Goal: Task Accomplishment & Management: Use online tool/utility

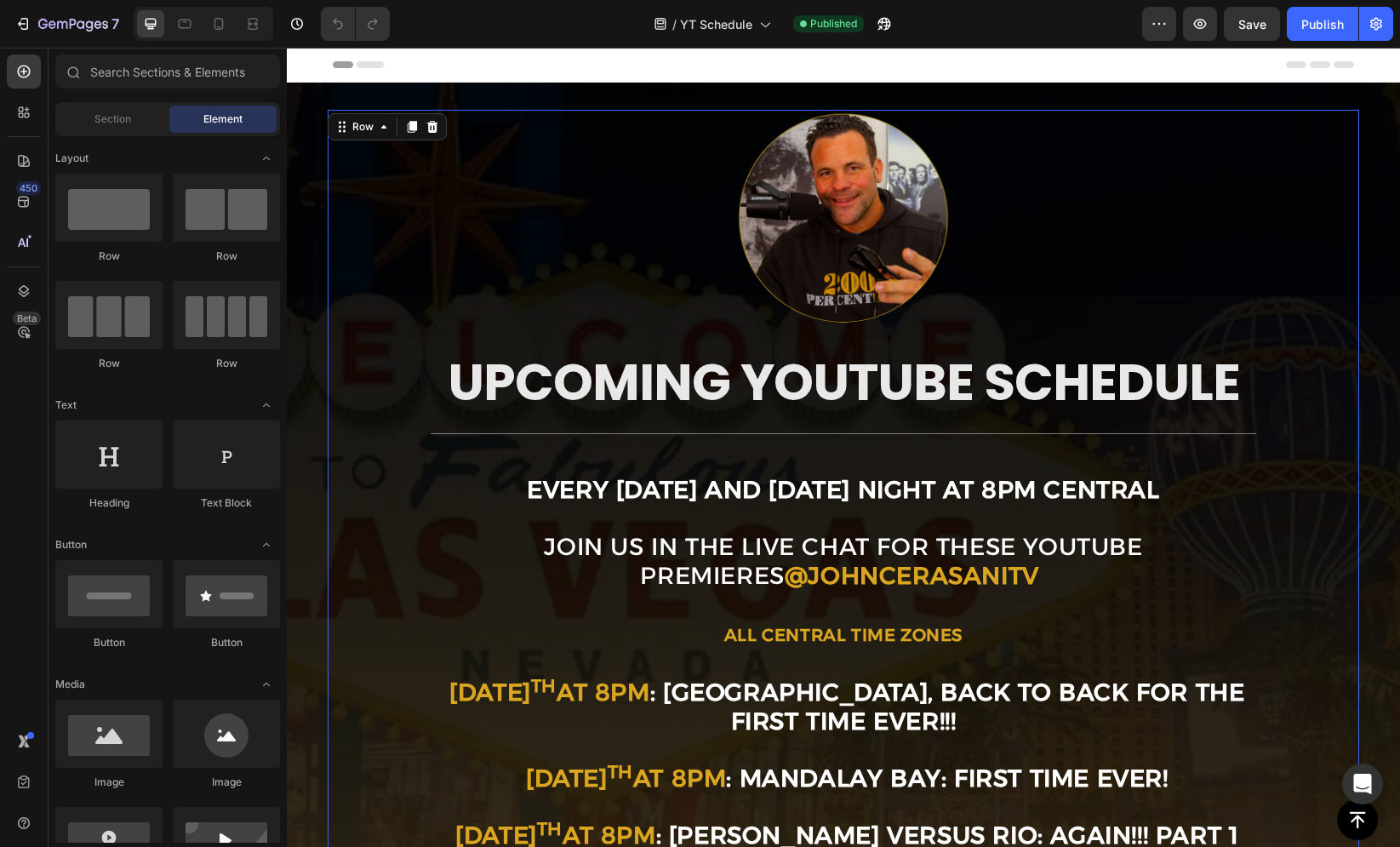
click at [570, 339] on div "Image UPCOMING YOUTUBE SCHEDULE Heading Title Line EVERY SUNDAY AND WEDNESDAY N…" at bounding box center [843, 581] width 1032 height 942
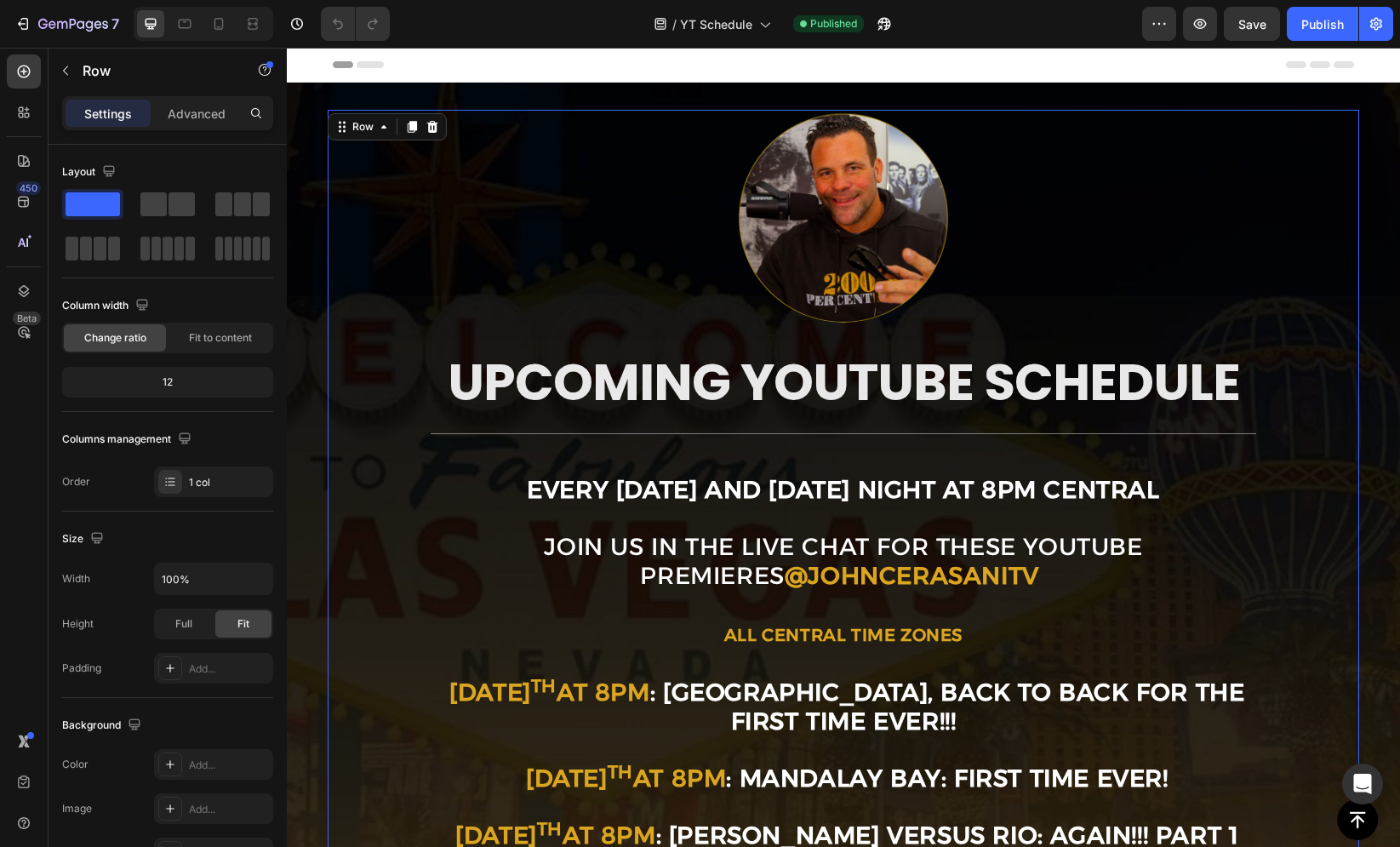
click at [570, 339] on div "Image UPCOMING YOUTUBE SCHEDULE Heading Title Line EVERY SUNDAY AND WEDNESDAY N…" at bounding box center [843, 581] width 1032 height 942
click at [558, 369] on span "UPCOMING YOUTUBE SCHEDULE" at bounding box center [843, 382] width 793 height 71
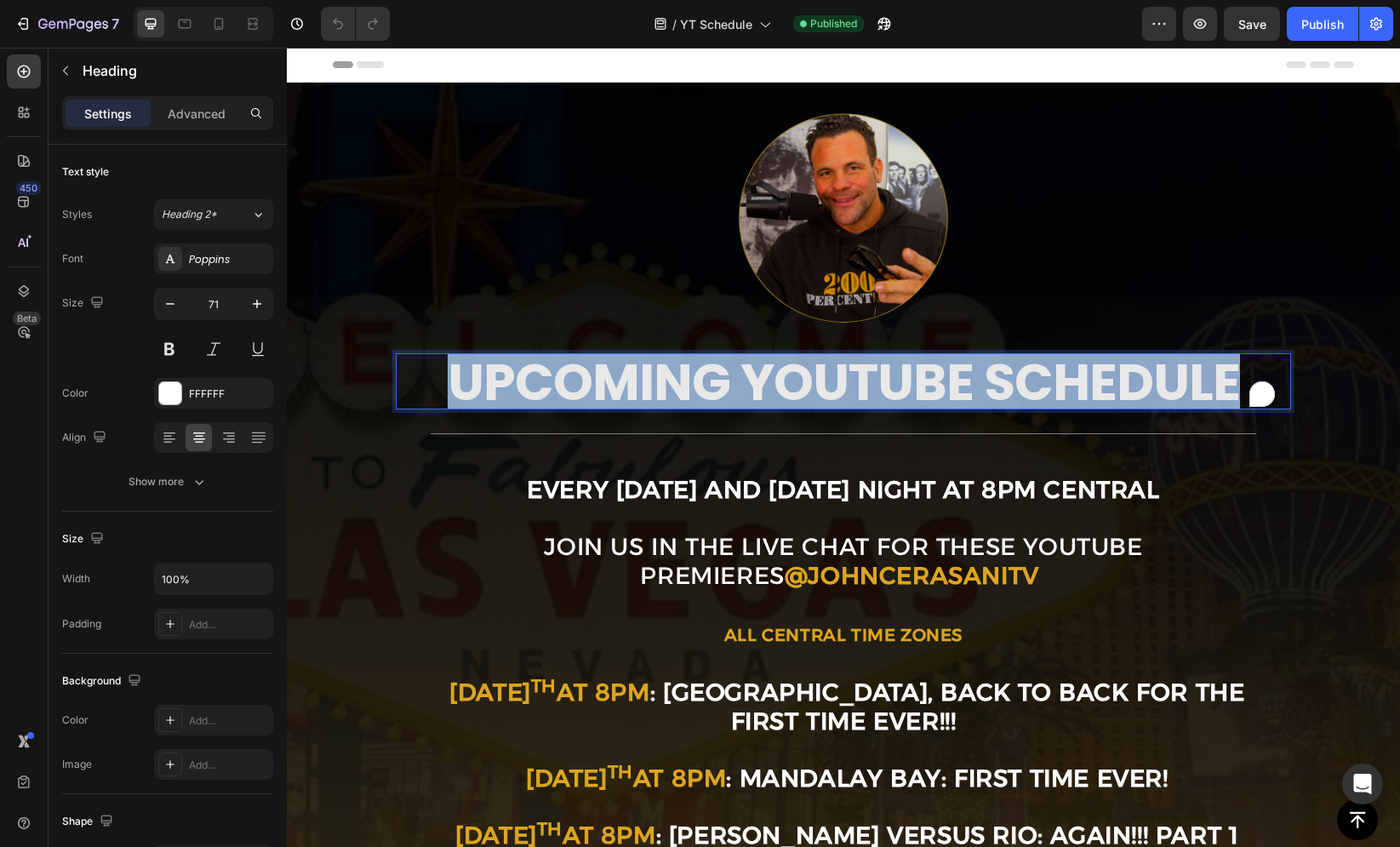
click at [558, 369] on span "UPCOMING YOUTUBE SCHEDULE" at bounding box center [843, 382] width 793 height 71
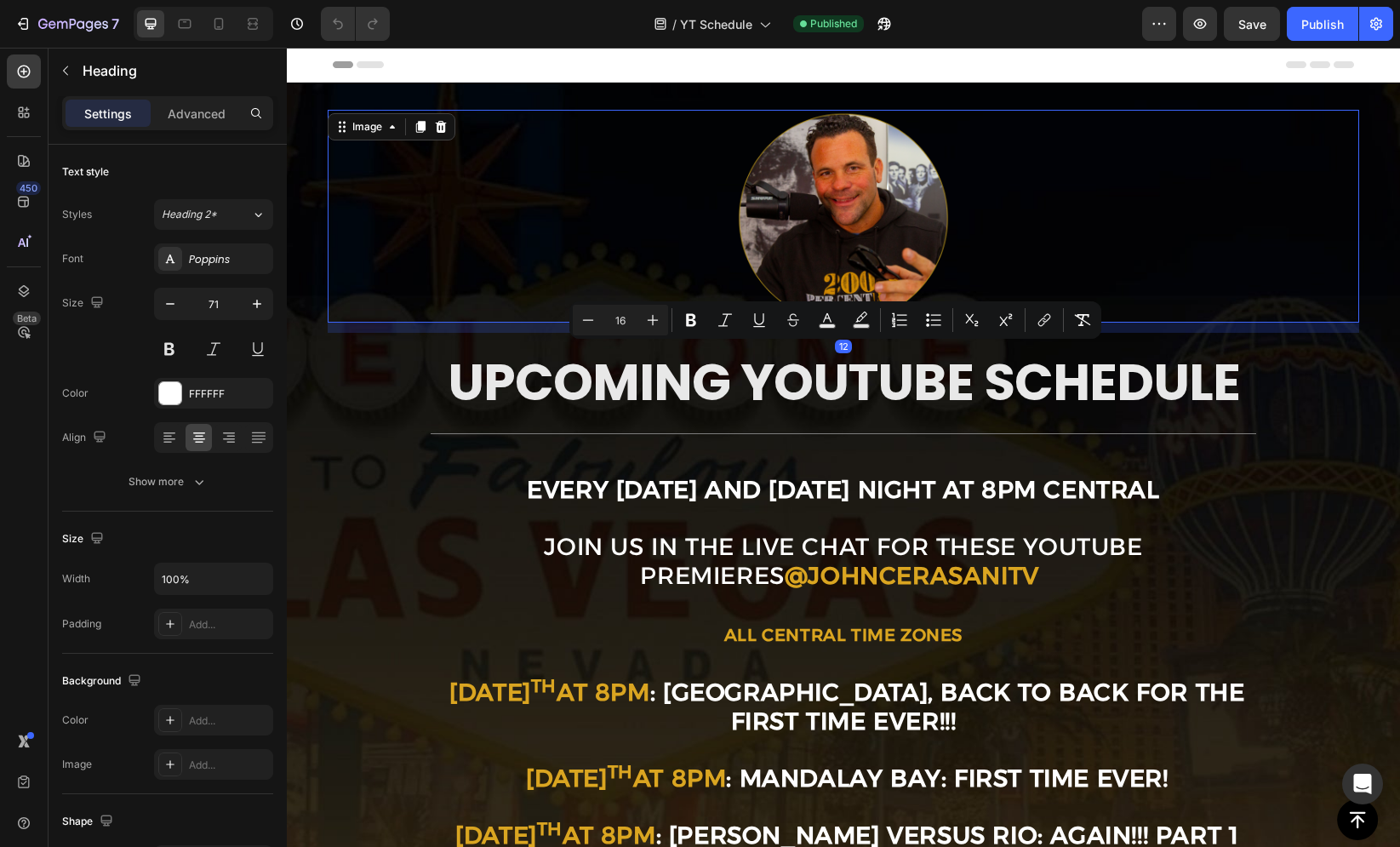
click at [529, 234] on div at bounding box center [843, 216] width 1032 height 212
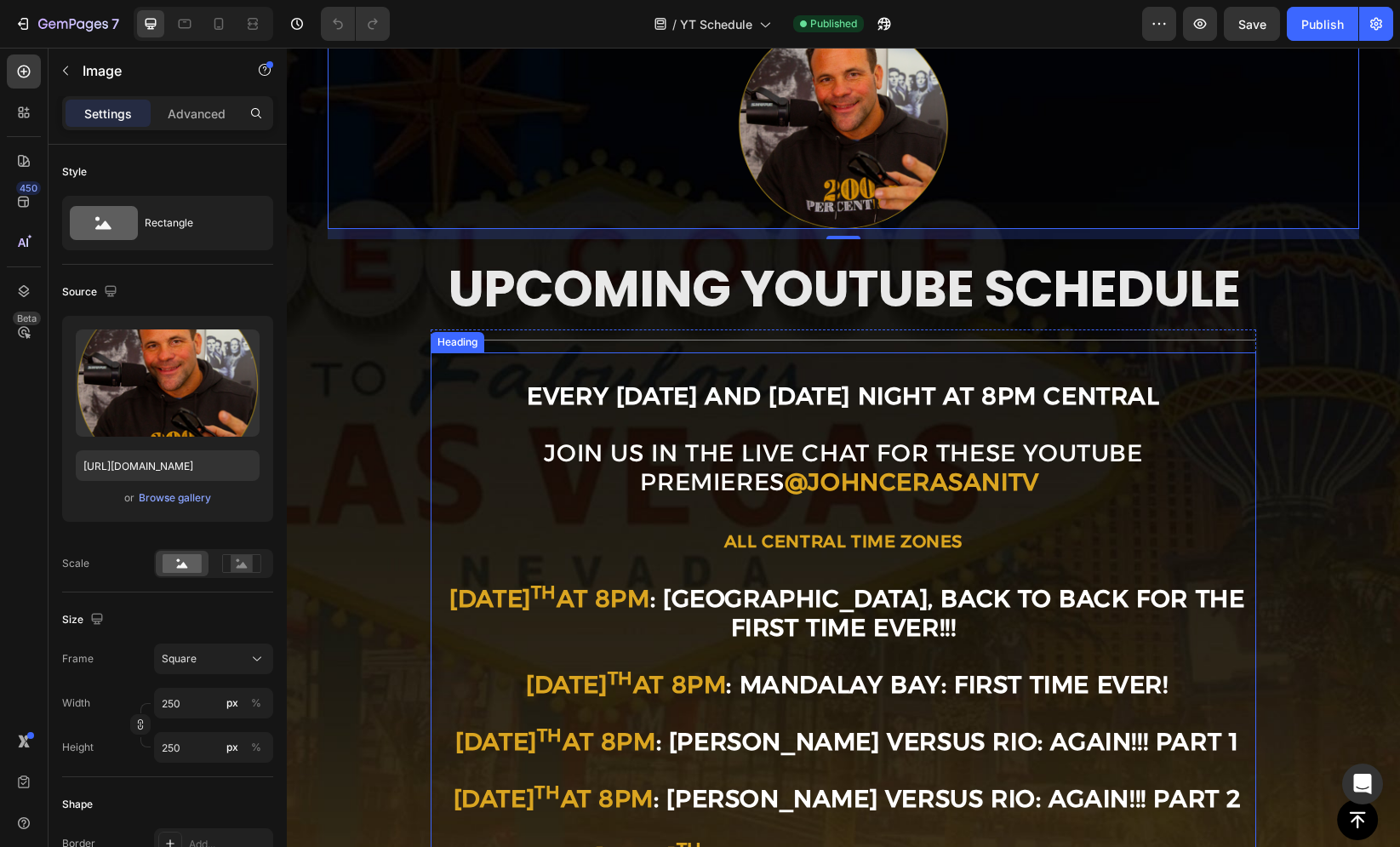
scroll to position [193, 0]
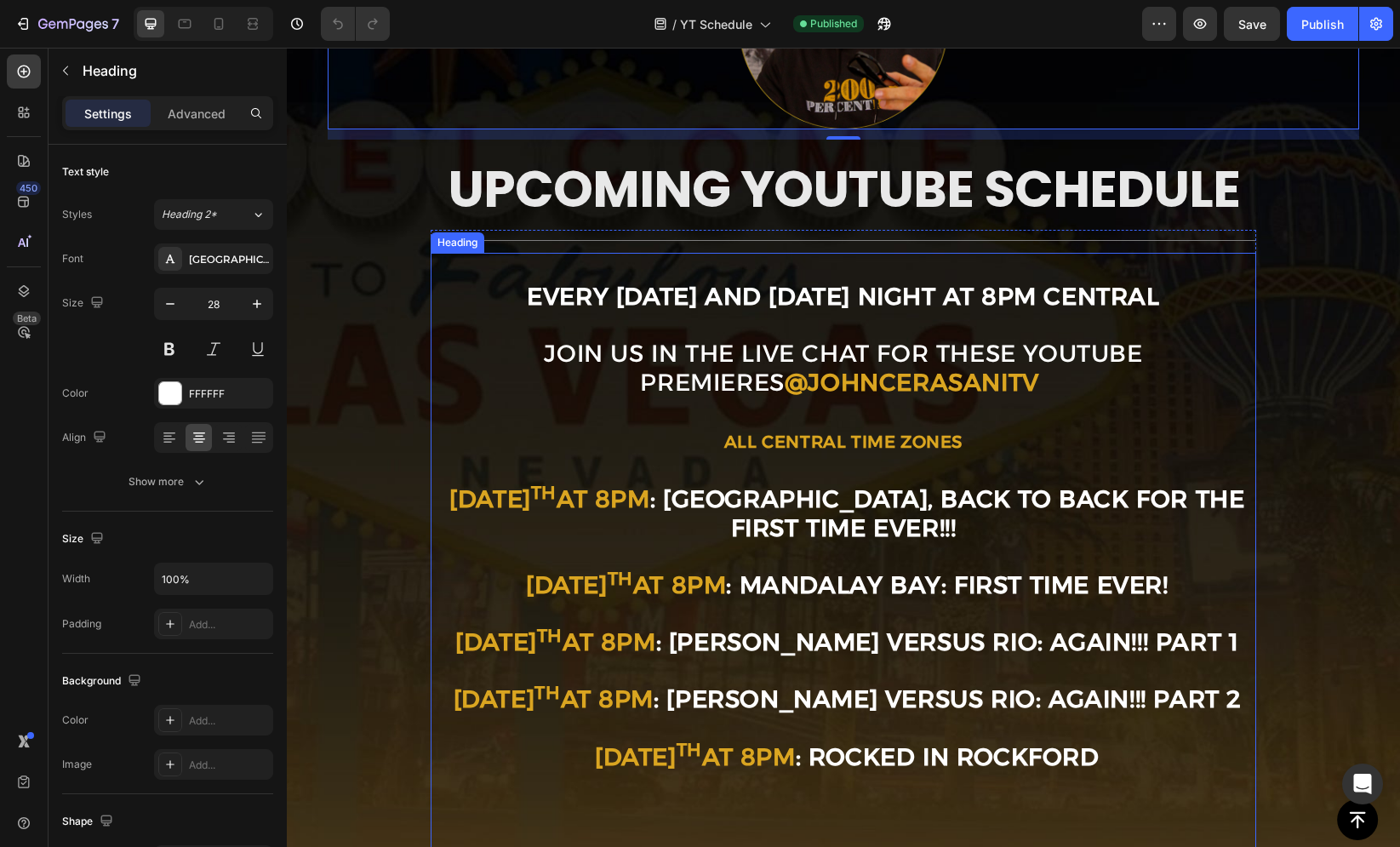
click at [994, 419] on h2 "EVERY SUNDAY AND WEDNESDAY NIGHT AT 8PM CENTRAL JOIN US IN THE LIVE CHAT FOR TH…" at bounding box center [843, 556] width 826 height 605
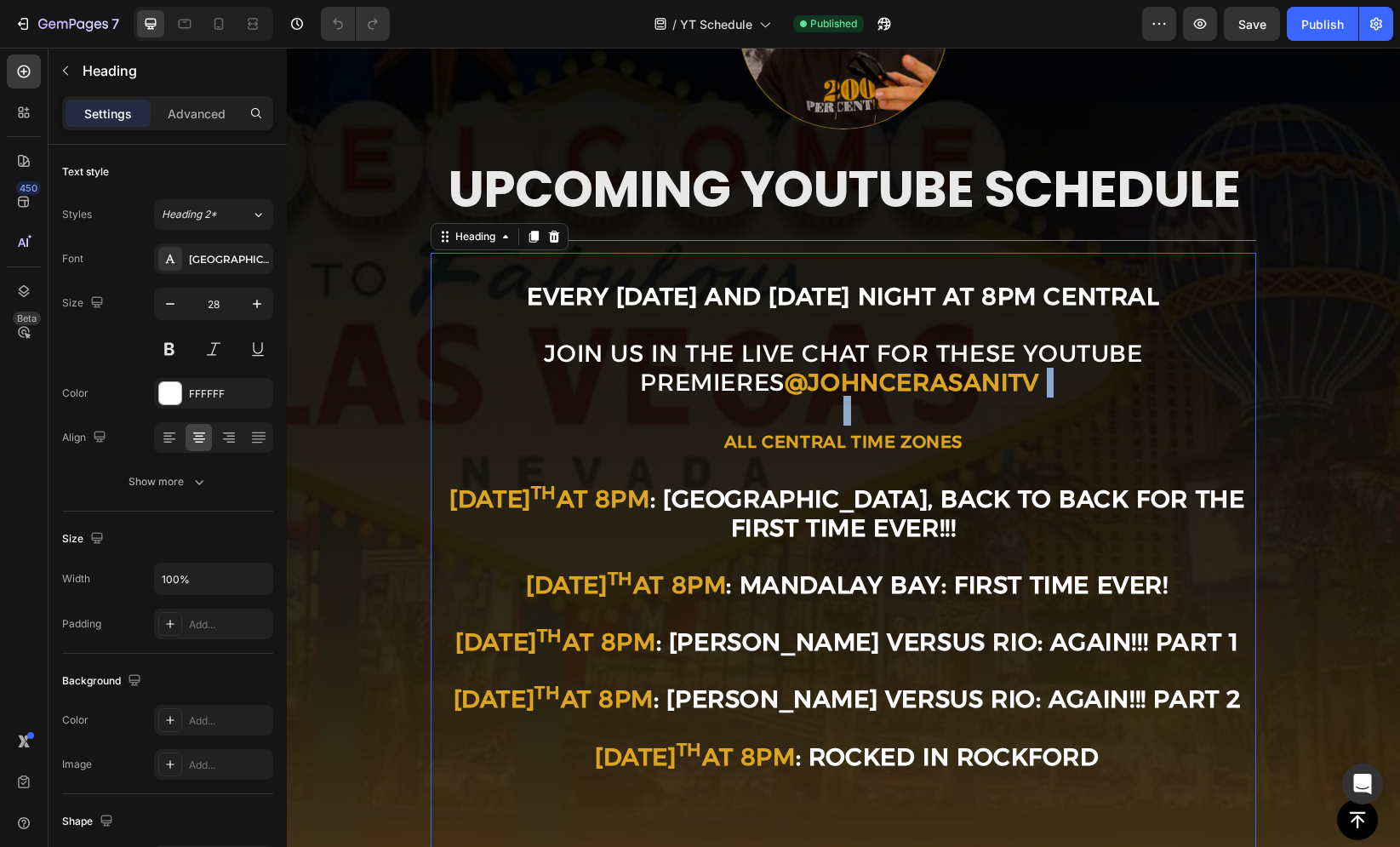
click at [994, 419] on h2 "⁠⁠⁠⁠⁠⁠⁠ EVERY SUNDAY AND WEDNESDAY NIGHT AT 8PM CENTRAL JOIN US IN THE LIVE CHA…" at bounding box center [843, 556] width 826 height 605
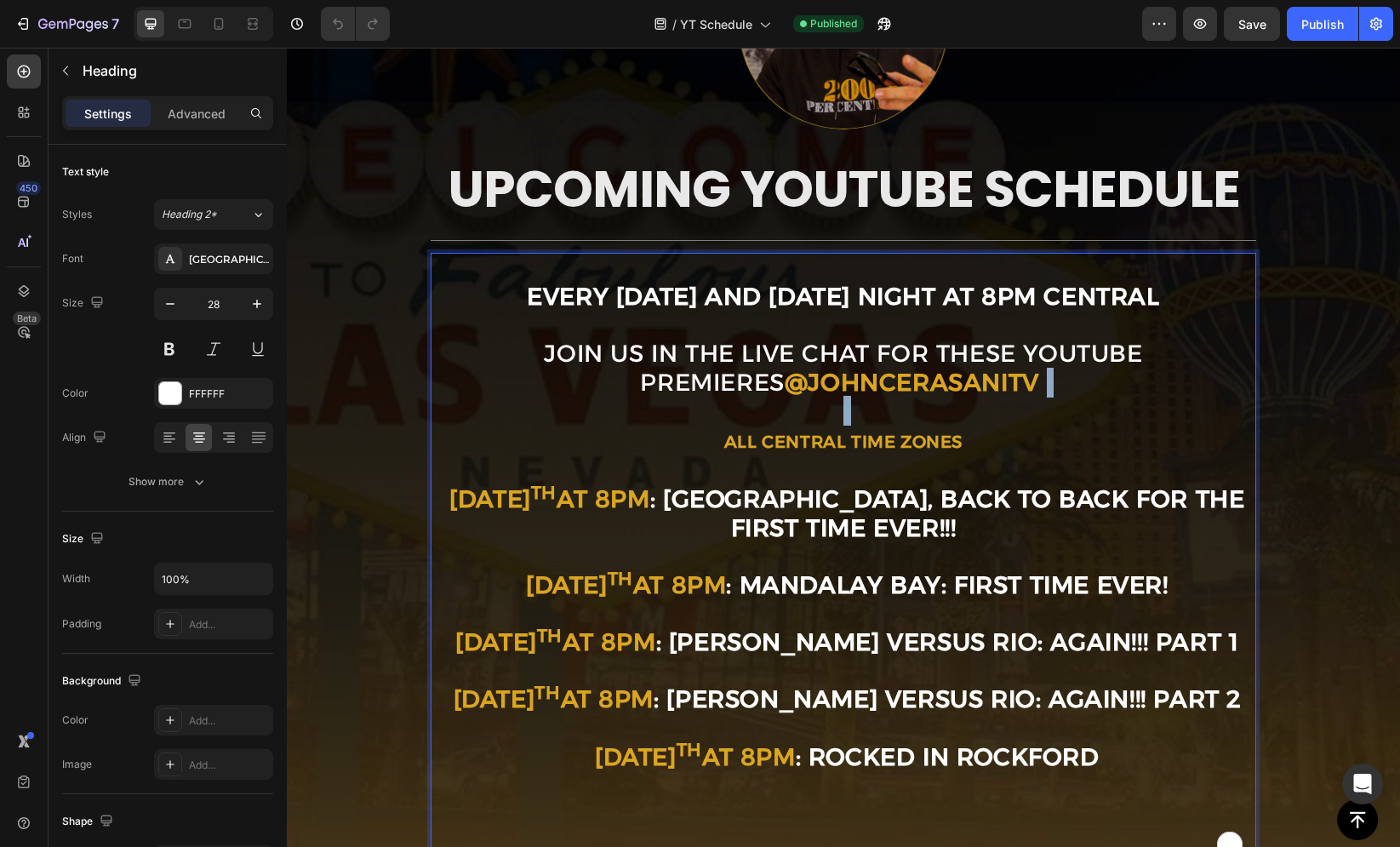
click at [994, 419] on p "EVERY SUNDAY AND WEDNESDAY NIGHT AT 8PM CENTRAL JOIN US IN THE LIVE CHAT FOR TH…" at bounding box center [843, 556] width 822 height 603
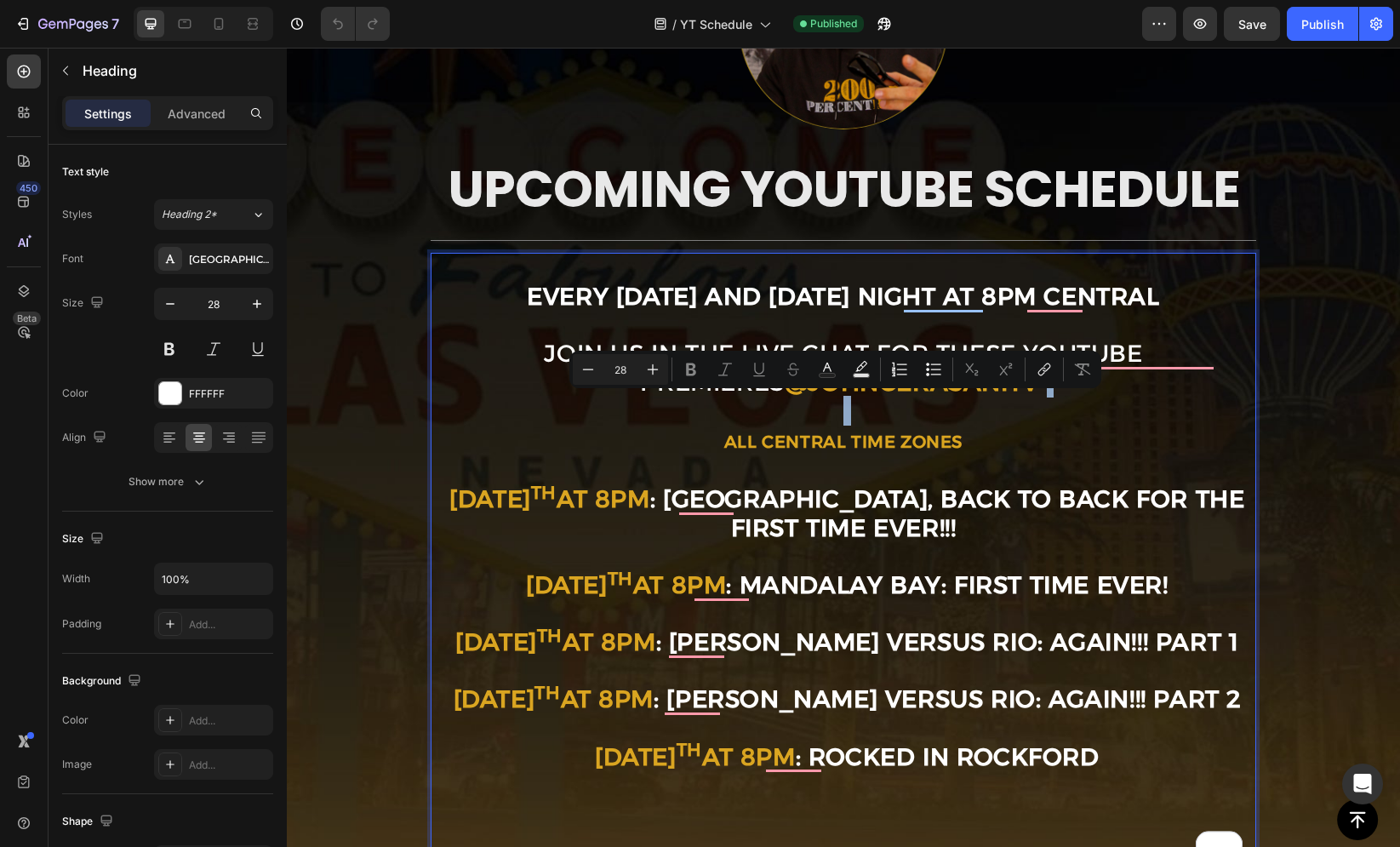
click at [994, 419] on p "EVERY SUNDAY AND WEDNESDAY NIGHT AT 8PM CENTRAL JOIN US IN THE LIVE CHAT FOR TH…" at bounding box center [843, 556] width 822 height 603
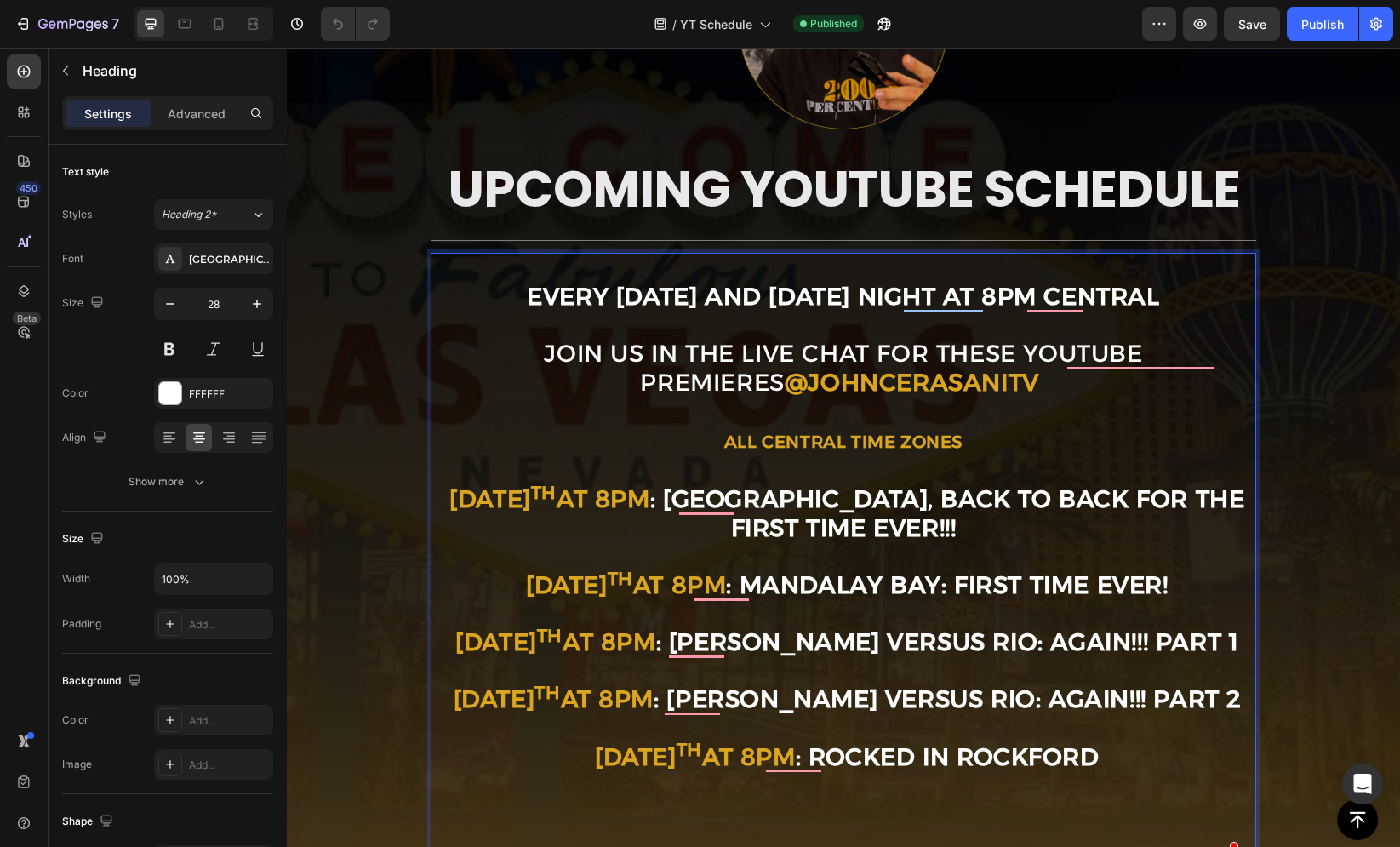
click at [994, 419] on p "EVERY SUNDAY AND WEDNESDAY NIGHT AT 8PM CENTRAL JOIN US IN THE LIVE CHAT FOR TH…" at bounding box center [843, 556] width 822 height 603
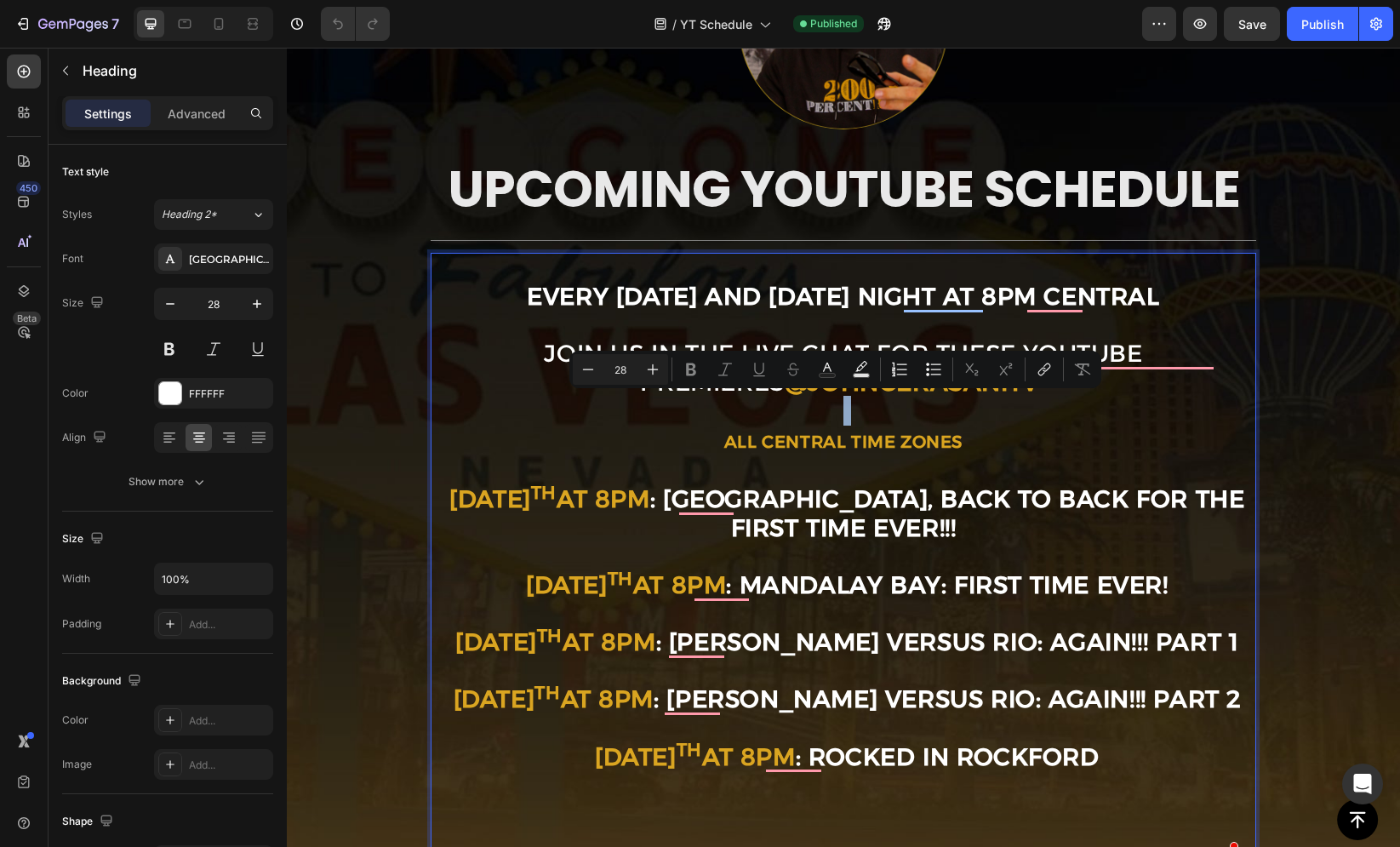
click at [966, 413] on p "EVERY SUNDAY AND WEDNESDAY NIGHT AT 8PM CENTRAL JOIN US IN THE LIVE CHAT FOR TH…" at bounding box center [843, 556] width 822 height 603
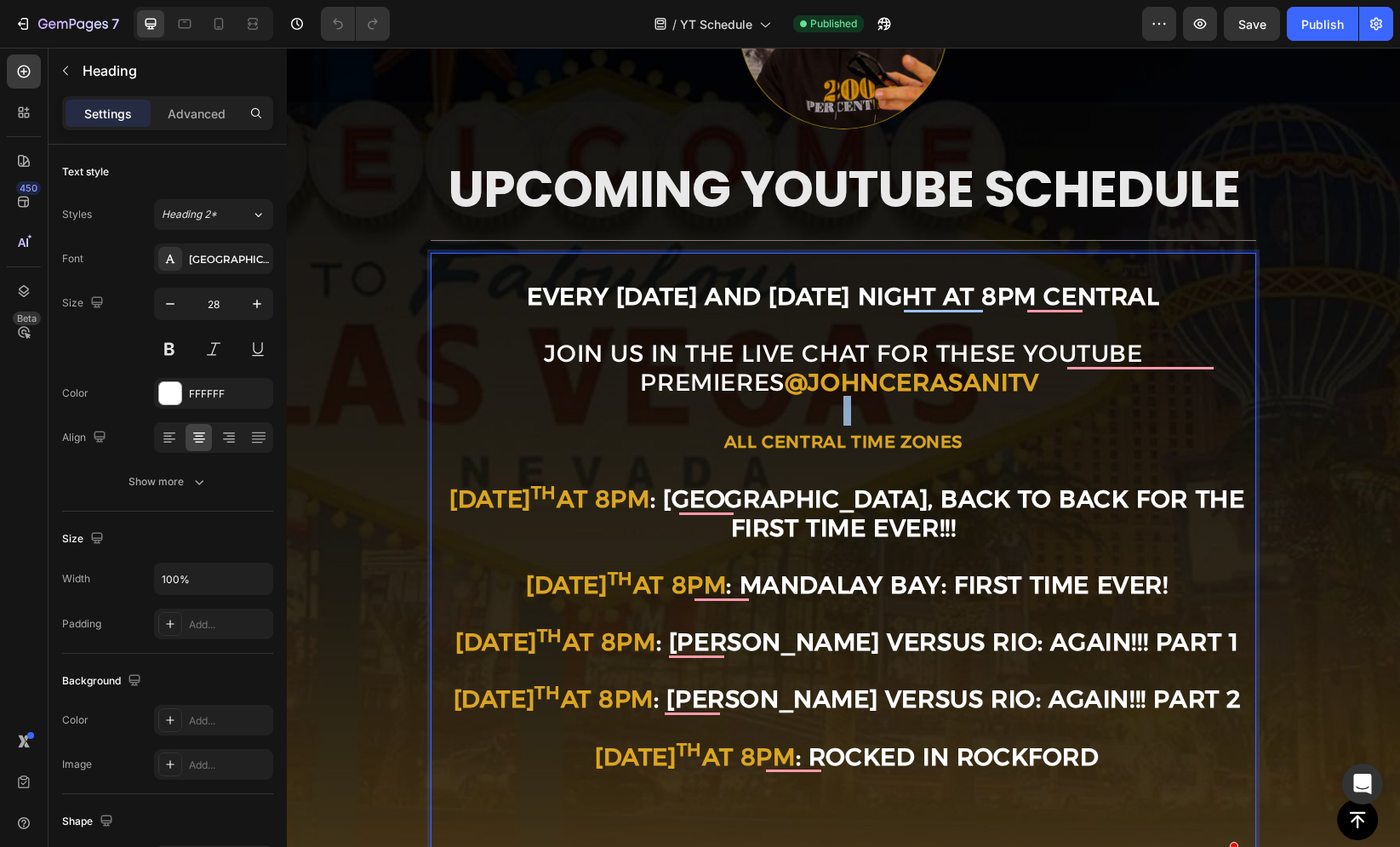
click at [966, 413] on p "EVERY SUNDAY AND WEDNESDAY NIGHT AT 8PM CENTRAL JOIN US IN THE LIVE CHAT FOR TH…" at bounding box center [843, 556] width 822 height 603
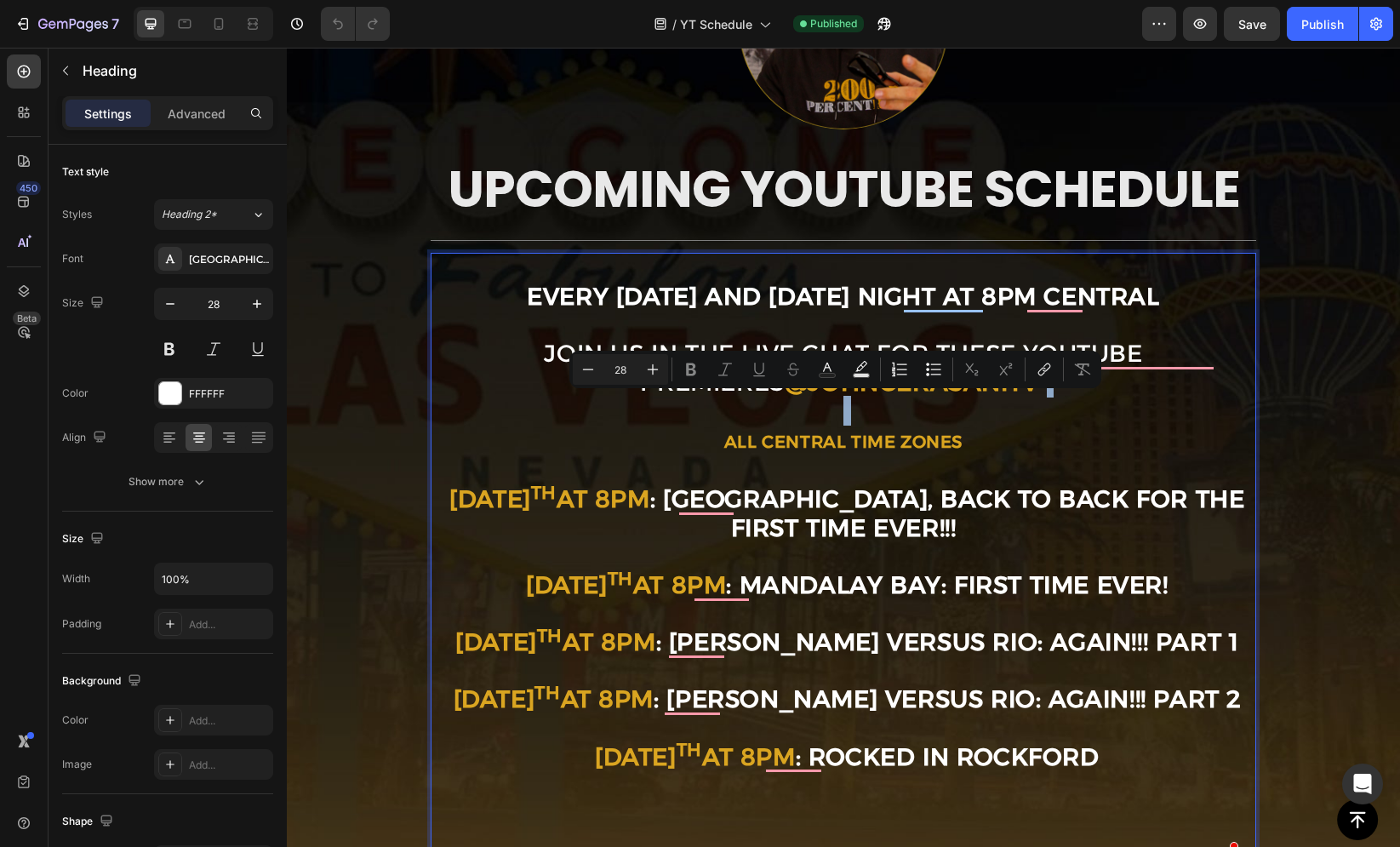
click at [966, 413] on p "EVERY SUNDAY AND WEDNESDAY NIGHT AT 8PM CENTRAL JOIN US IN THE LIVE CHAT FOR TH…" at bounding box center [843, 556] width 822 height 603
click at [947, 408] on p "EVERY SUNDAY AND WEDNESDAY NIGHT AT 8PM CENTRAL JOIN US IN THE LIVE CHAT FOR TH…" at bounding box center [843, 556] width 822 height 603
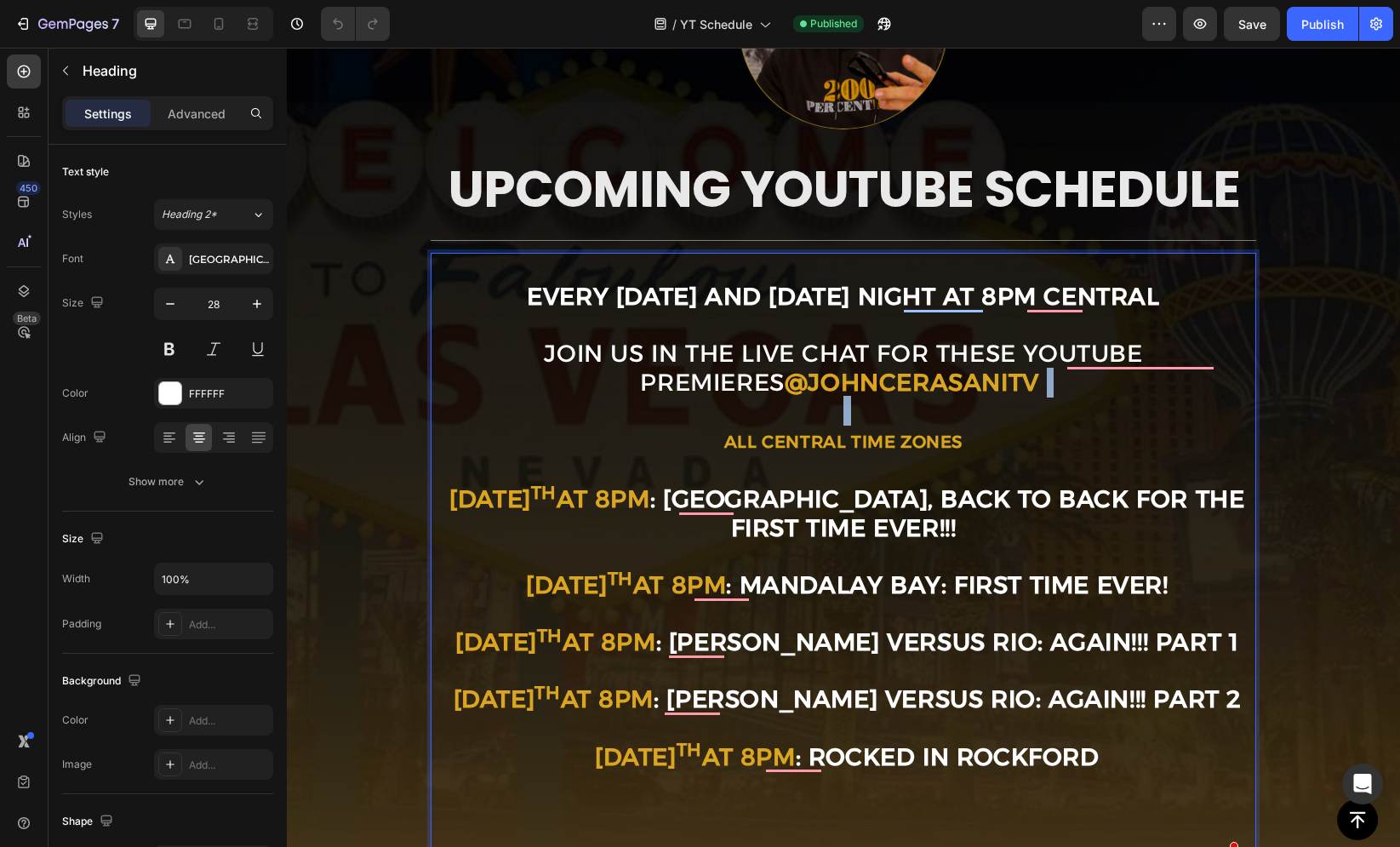
click at [947, 408] on p "EVERY SUNDAY AND WEDNESDAY NIGHT AT 8PM CENTRAL JOIN US IN THE LIVE CHAT FOR TH…" at bounding box center [843, 556] width 822 height 603
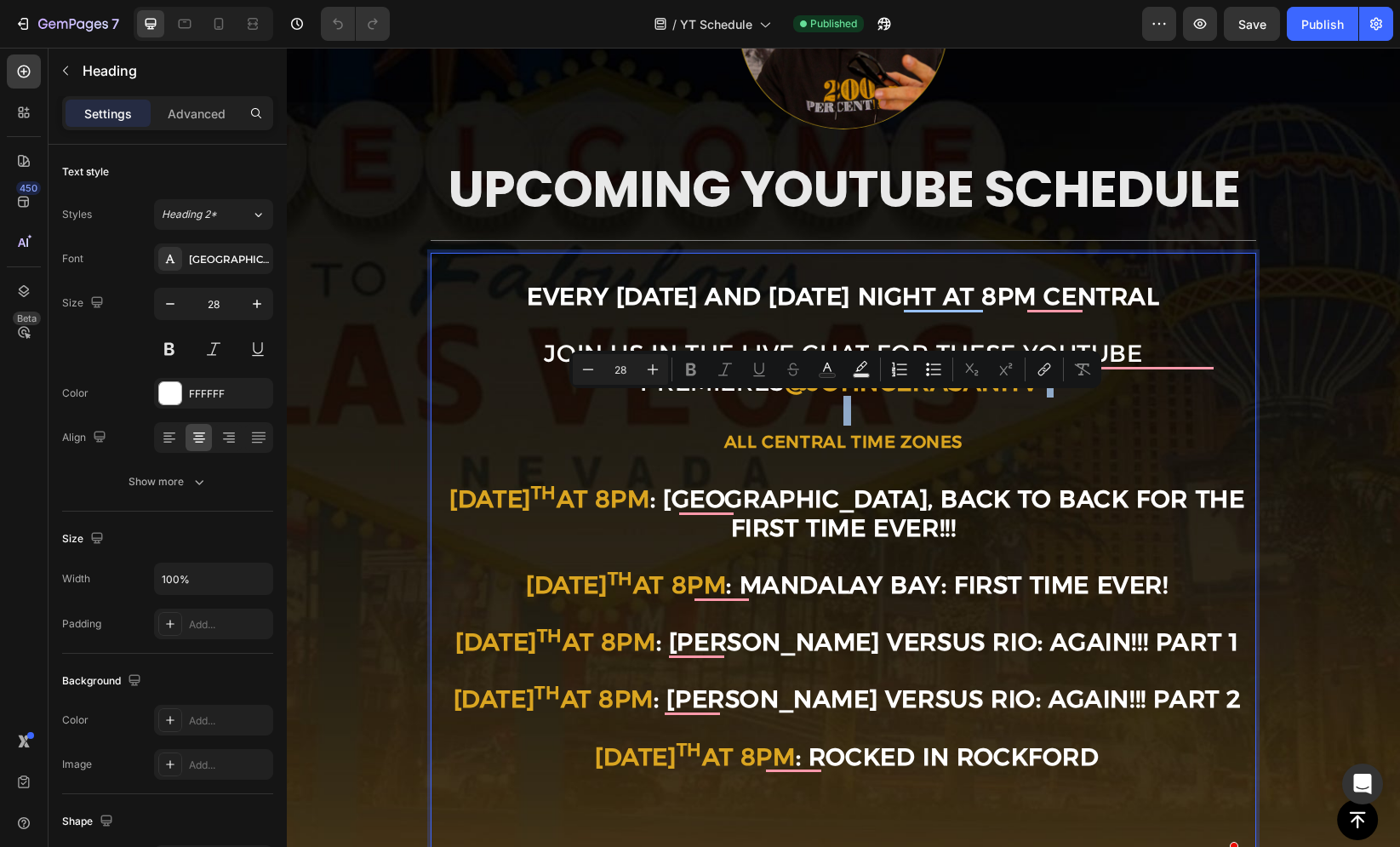
click at [915, 405] on p "EVERY SUNDAY AND WEDNESDAY NIGHT AT 8PM CENTRAL JOIN US IN THE LIVE CHAT FOR TH…" at bounding box center [843, 556] width 822 height 603
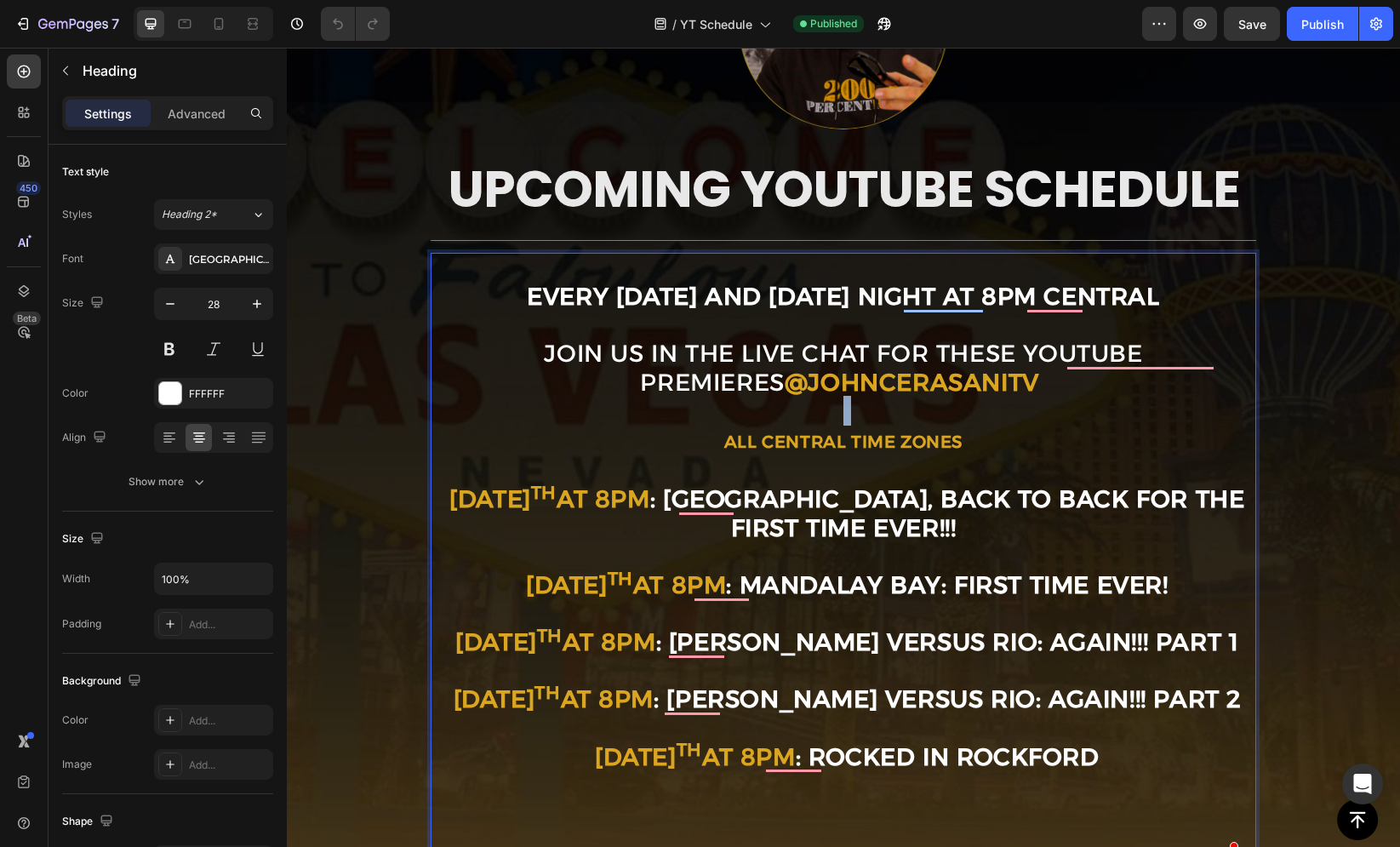
click at [915, 405] on p "EVERY SUNDAY AND WEDNESDAY NIGHT AT 8PM CENTRAL JOIN US IN THE LIVE CHAT FOR TH…" at bounding box center [843, 556] width 822 height 603
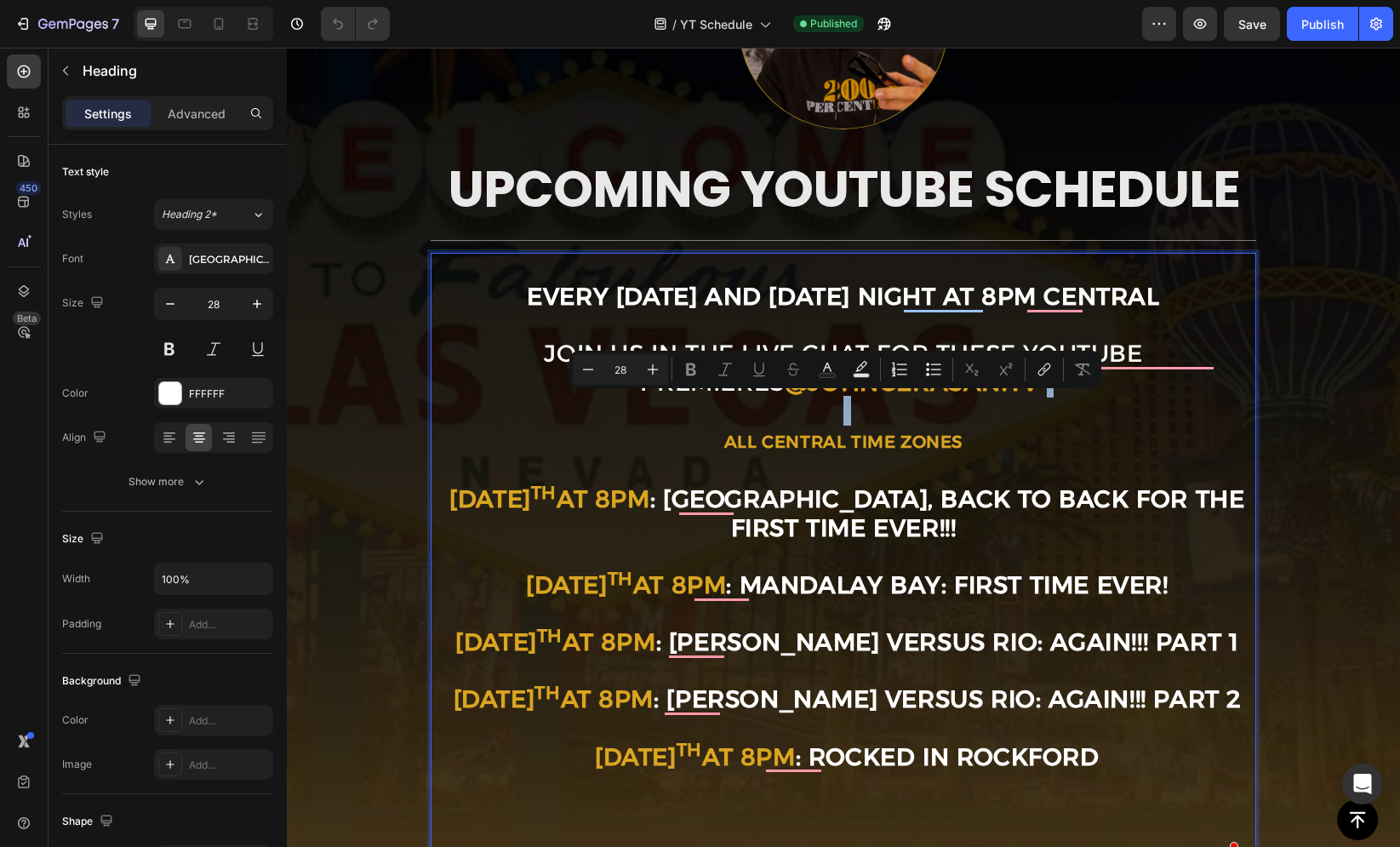
click at [878, 400] on p "EVERY SUNDAY AND WEDNESDAY NIGHT AT 8PM CENTRAL JOIN US IN THE LIVE CHAT FOR TH…" at bounding box center [843, 556] width 822 height 603
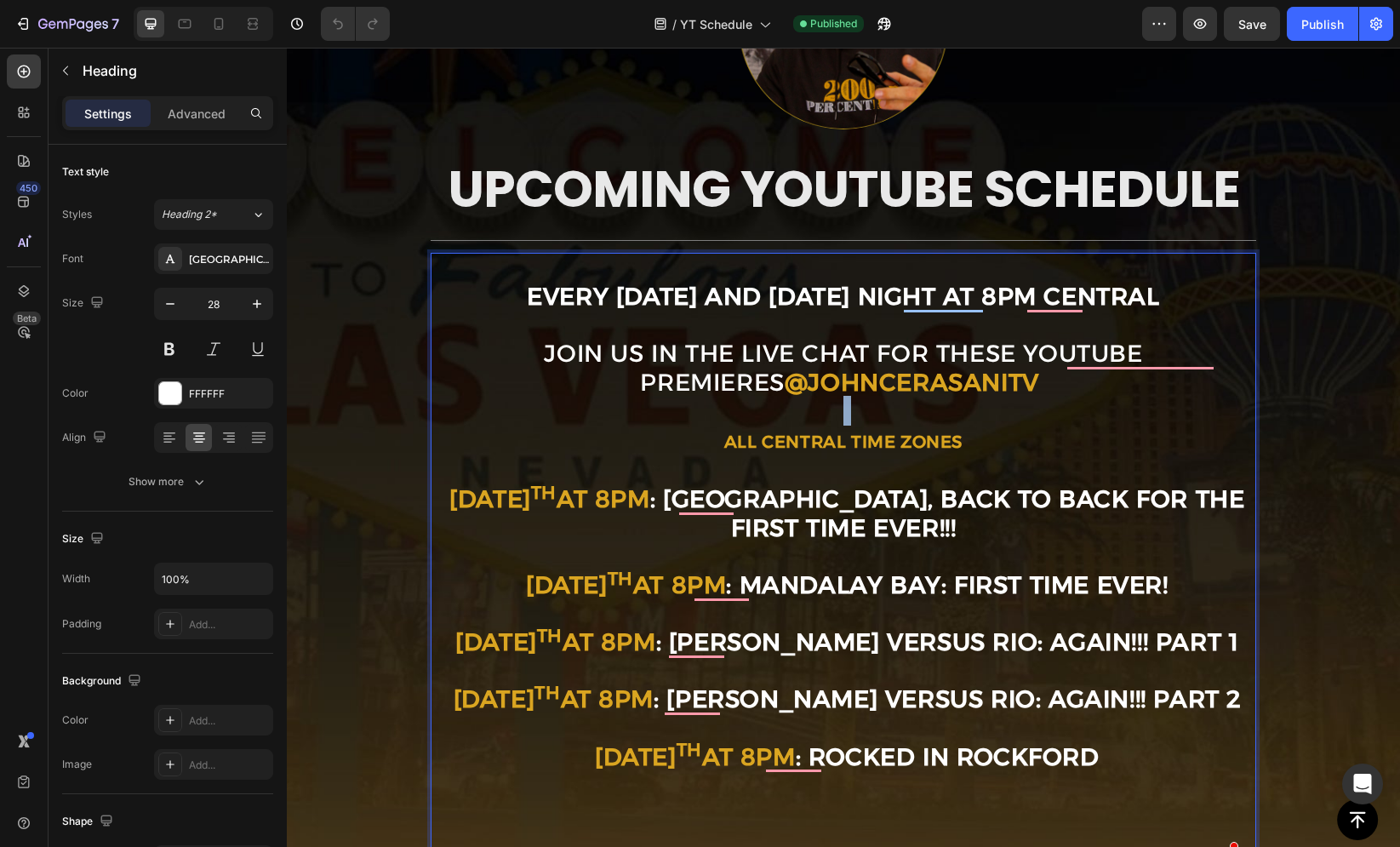
click at [878, 400] on p "EVERY SUNDAY AND WEDNESDAY NIGHT AT 8PM CENTRAL JOIN US IN THE LIVE CHAT FOR TH…" at bounding box center [843, 556] width 822 height 603
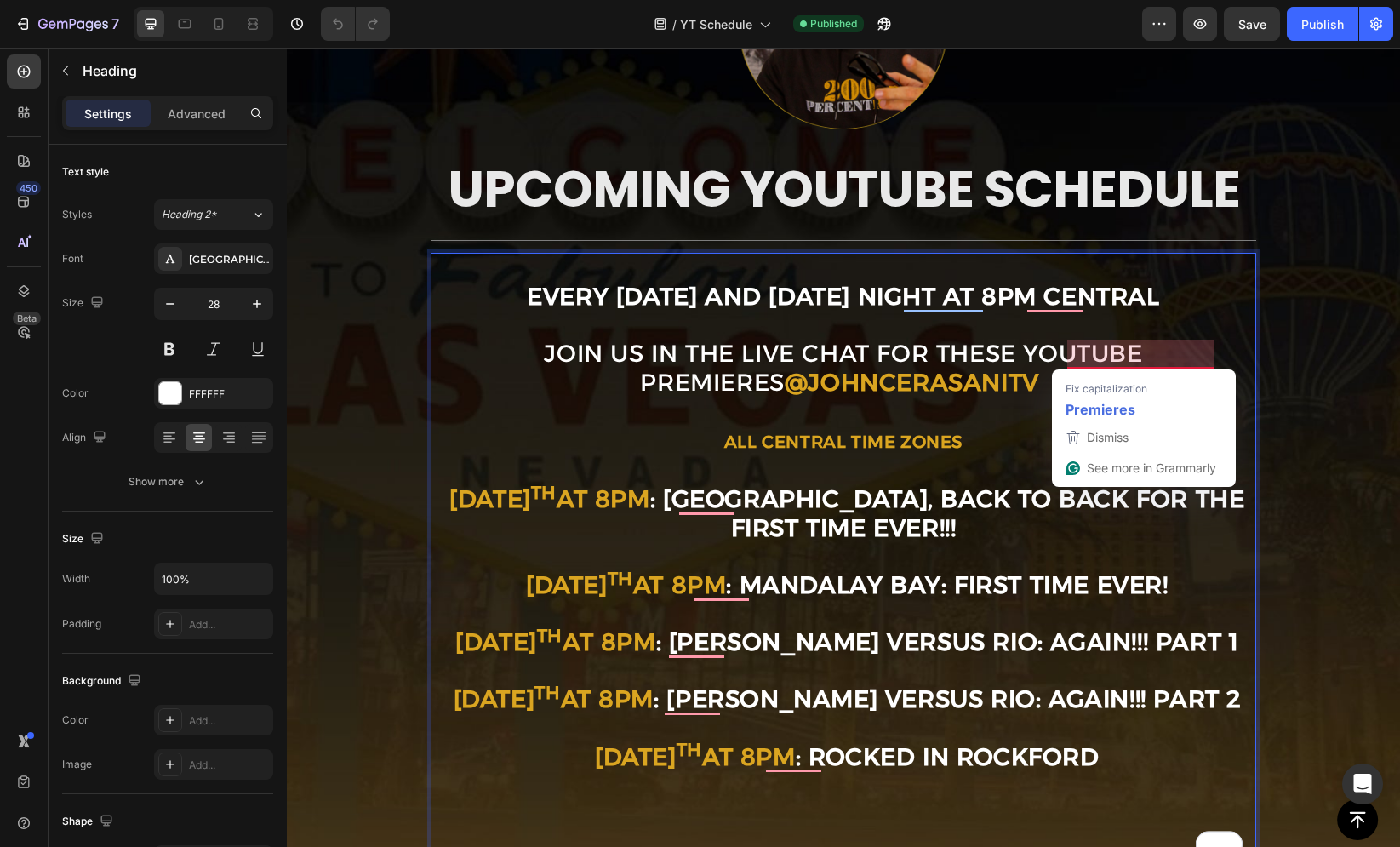
click at [1127, 353] on p "EVERY SUNDAY AND WEDNESDAY NIGHT AT 8PM CENTRAL JOIN US IN THE LIVE CHAT FOR TH…" at bounding box center [843, 556] width 822 height 603
click at [964, 349] on p "EVERY SUNDAY AND WEDNESDAY NIGHT AT 8PM CENTRAL JOIN US IN THE LIVE CHAT FOR TH…" at bounding box center [843, 556] width 822 height 603
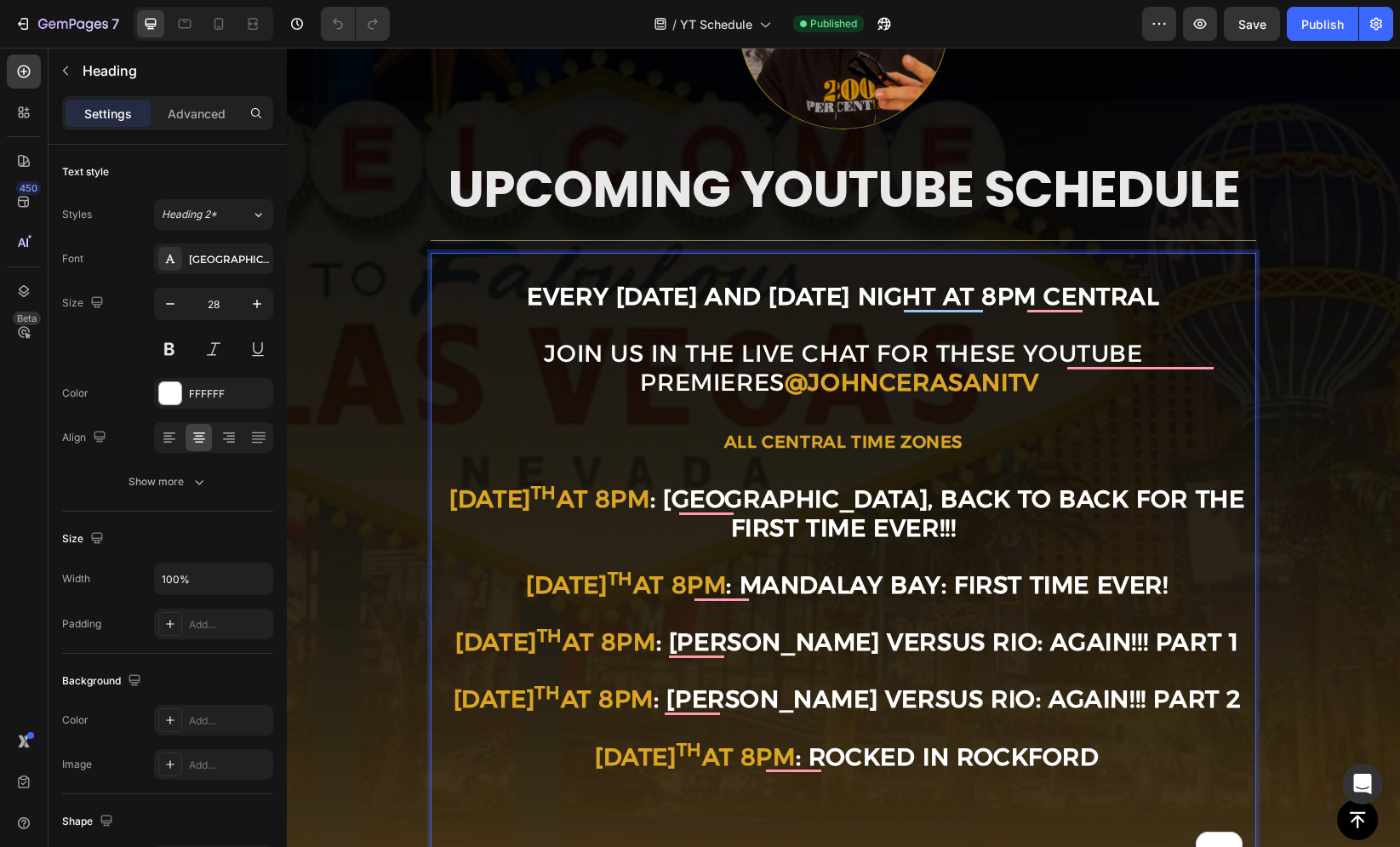
scroll to position [221, 0]
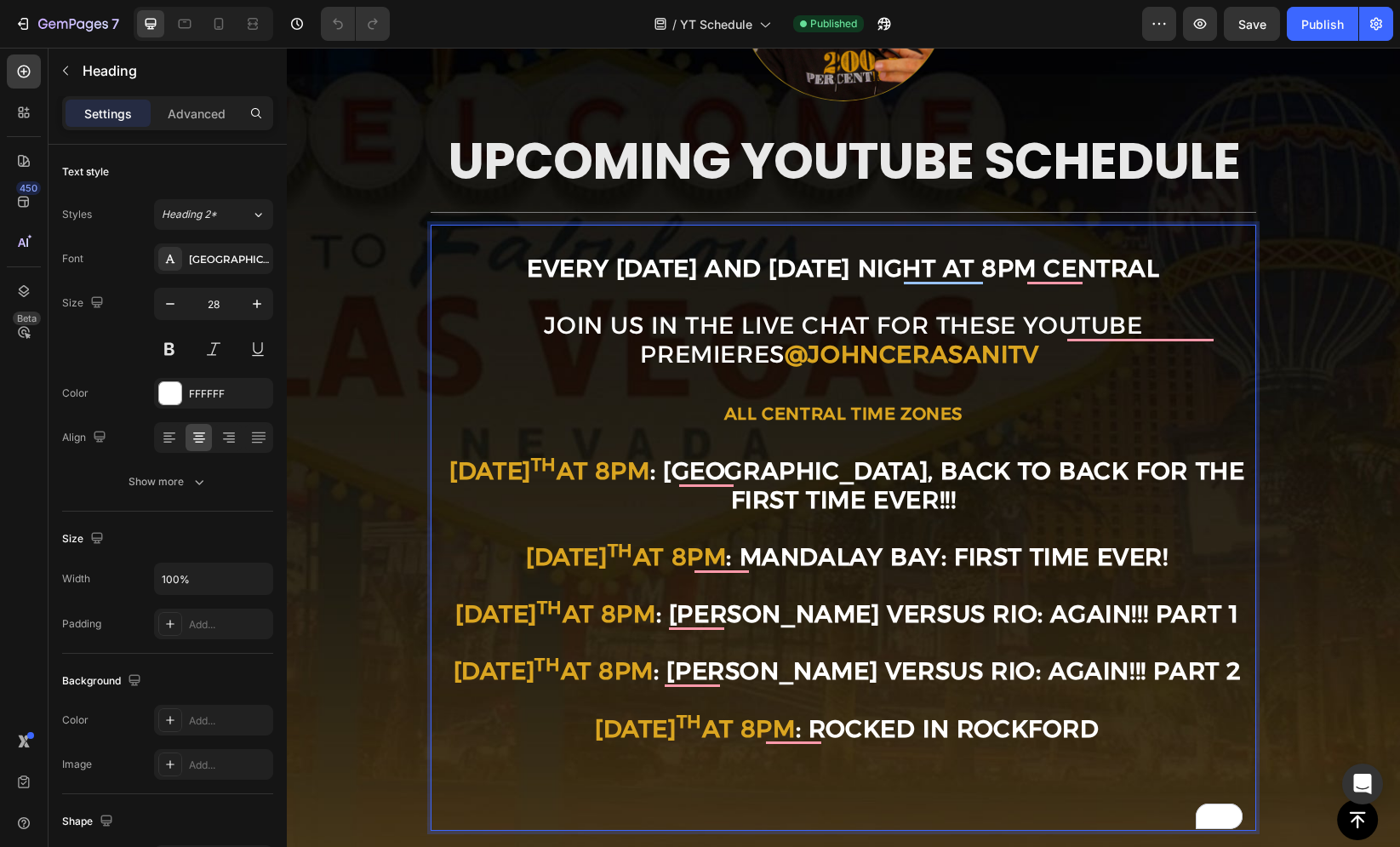
click at [761, 722] on strong "at 8pm" at bounding box center [749, 728] width 94 height 29
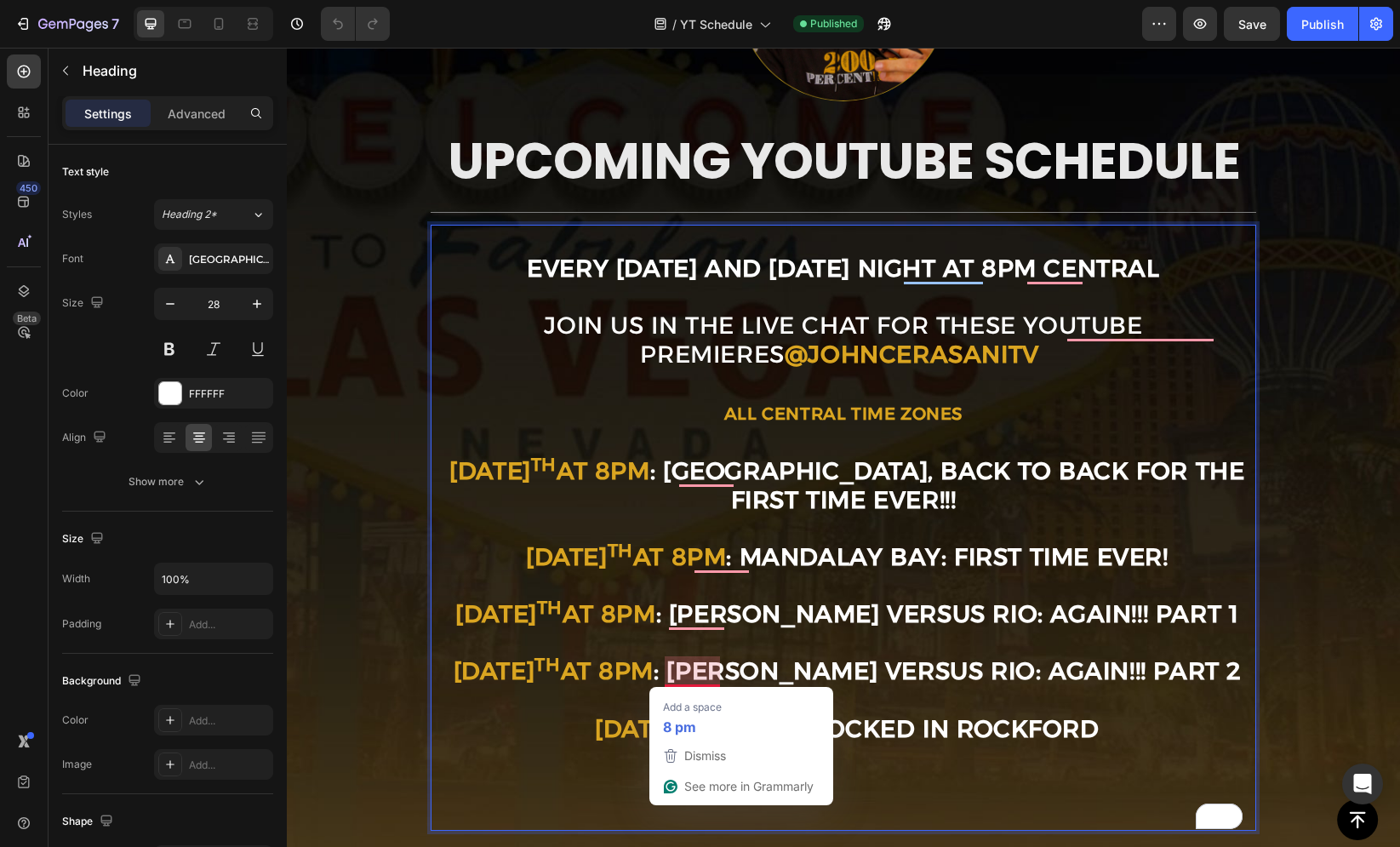
click at [862, 725] on strong ": ROCKED IN ROCKFORD" at bounding box center [947, 728] width 304 height 29
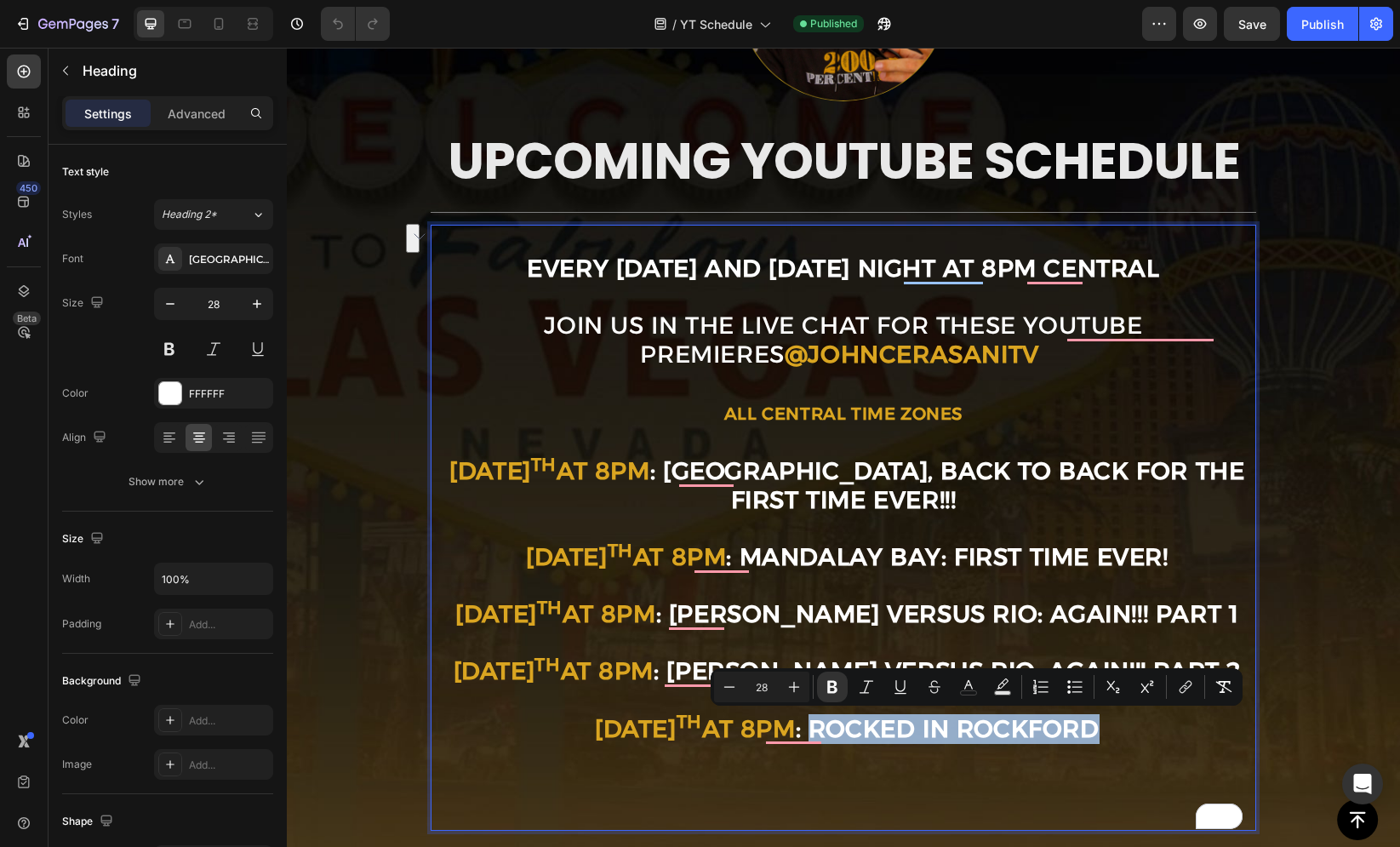
drag, startPoint x: 839, startPoint y: 727, endPoint x: 1119, endPoint y: 722, distance: 280.0
click at [1099, 722] on strong ": ROCKED IN ROCKFORD" at bounding box center [947, 728] width 304 height 29
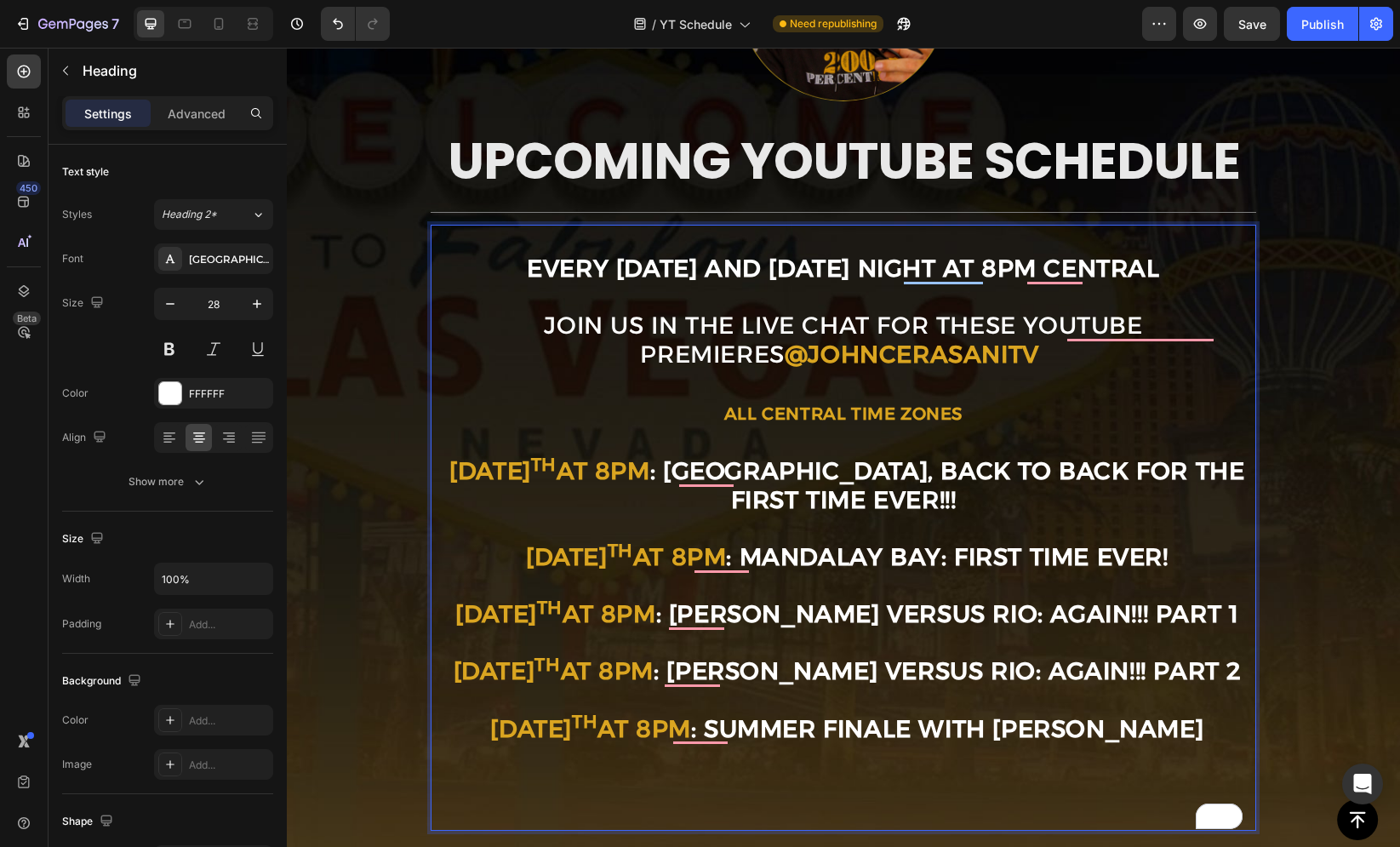
click at [747, 277] on strong "EVERY [DATE] AND [DATE] NIGHT AT 8PM CENTRAL" at bounding box center [842, 268] width 633 height 29
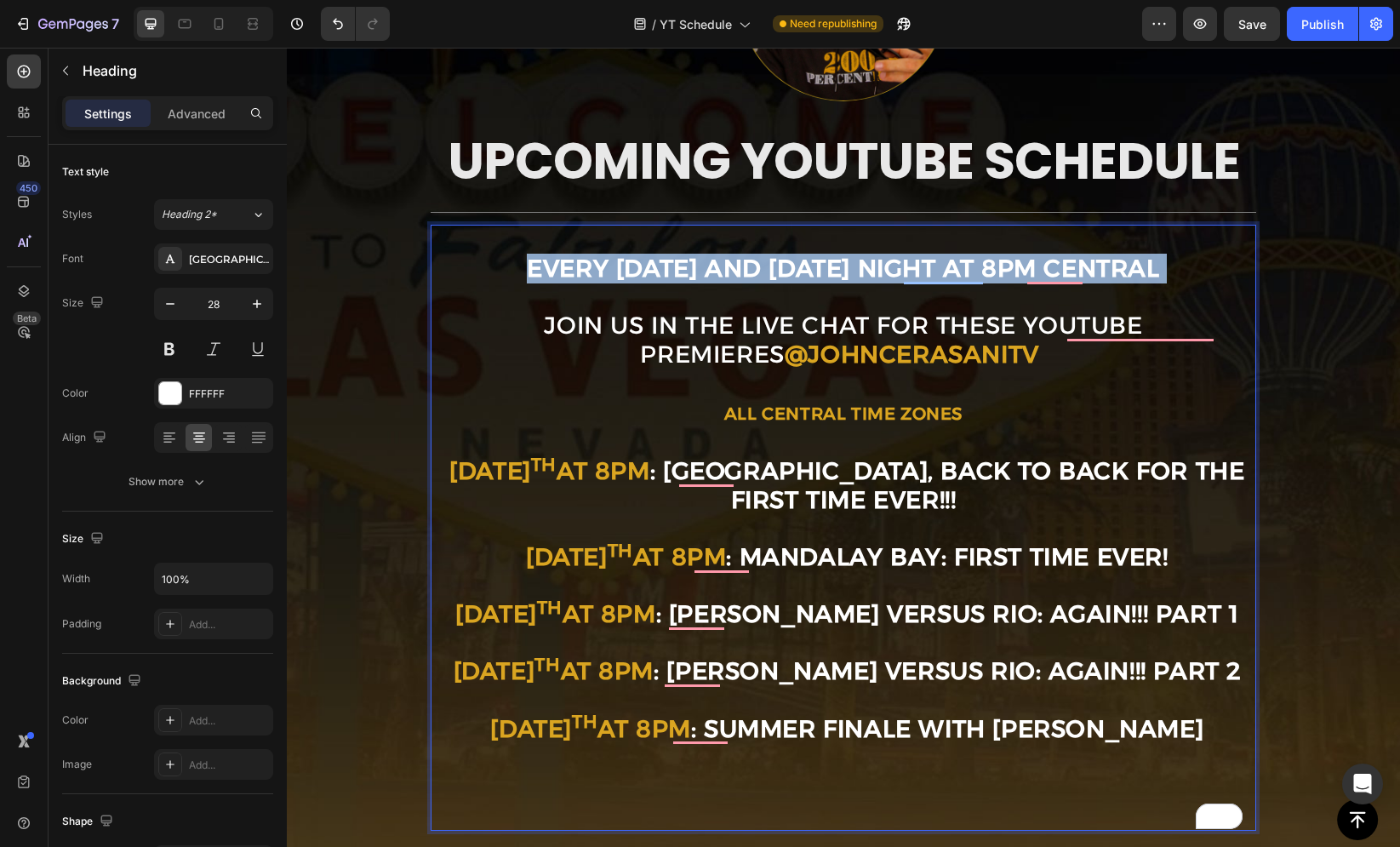
click at [747, 277] on strong "EVERY [DATE] AND [DATE] NIGHT AT 8PM CENTRAL" at bounding box center [842, 268] width 633 height 29
click at [740, 273] on strong "EVERY [DATE] AND [DATE] NIGHT AT 8PM CENTRAL" at bounding box center [842, 268] width 633 height 29
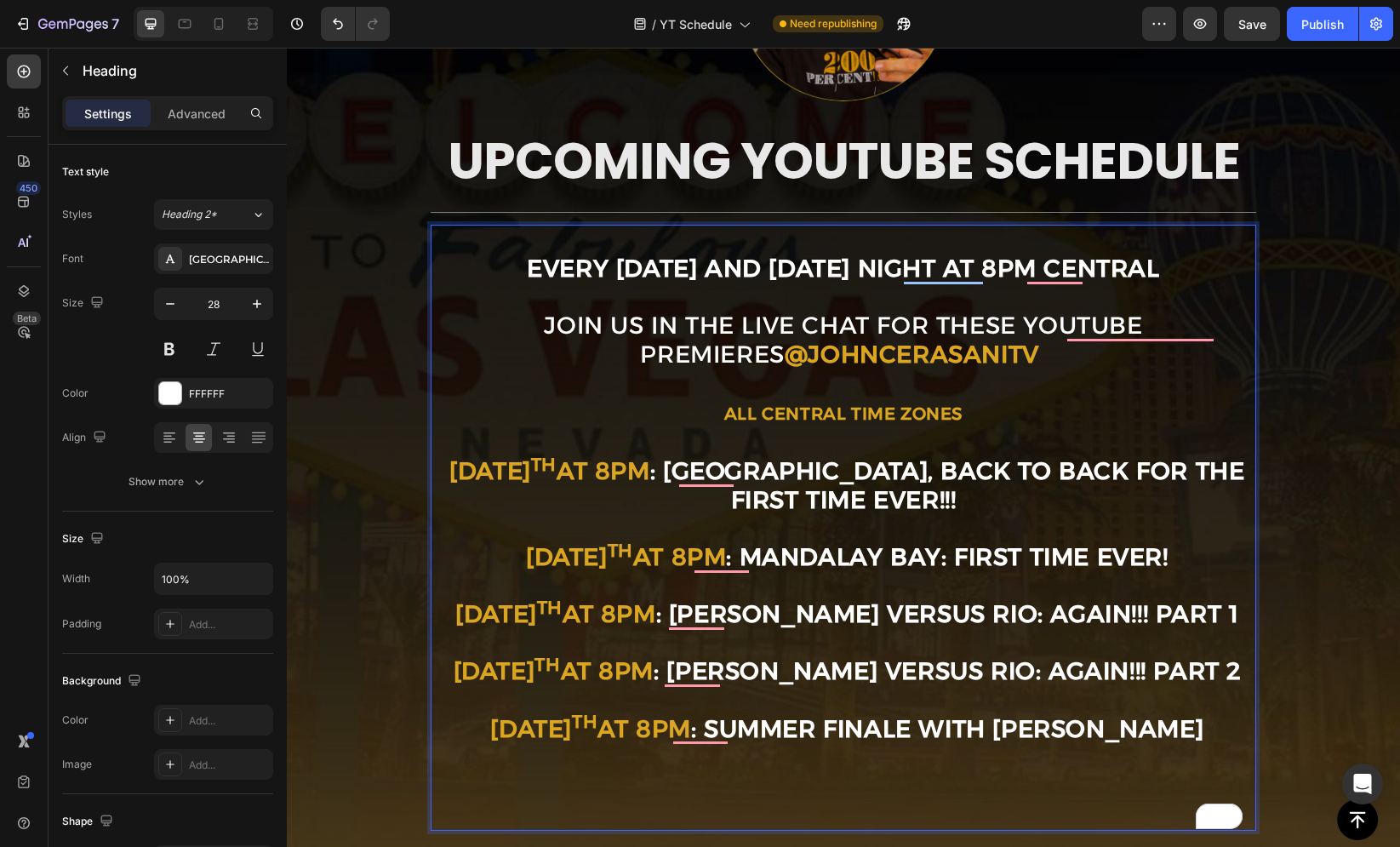
click at [742, 273] on strong "EVERY [DATE] AND [DATE] NIGHT AT 8PM CENTRAL" at bounding box center [842, 268] width 633 height 29
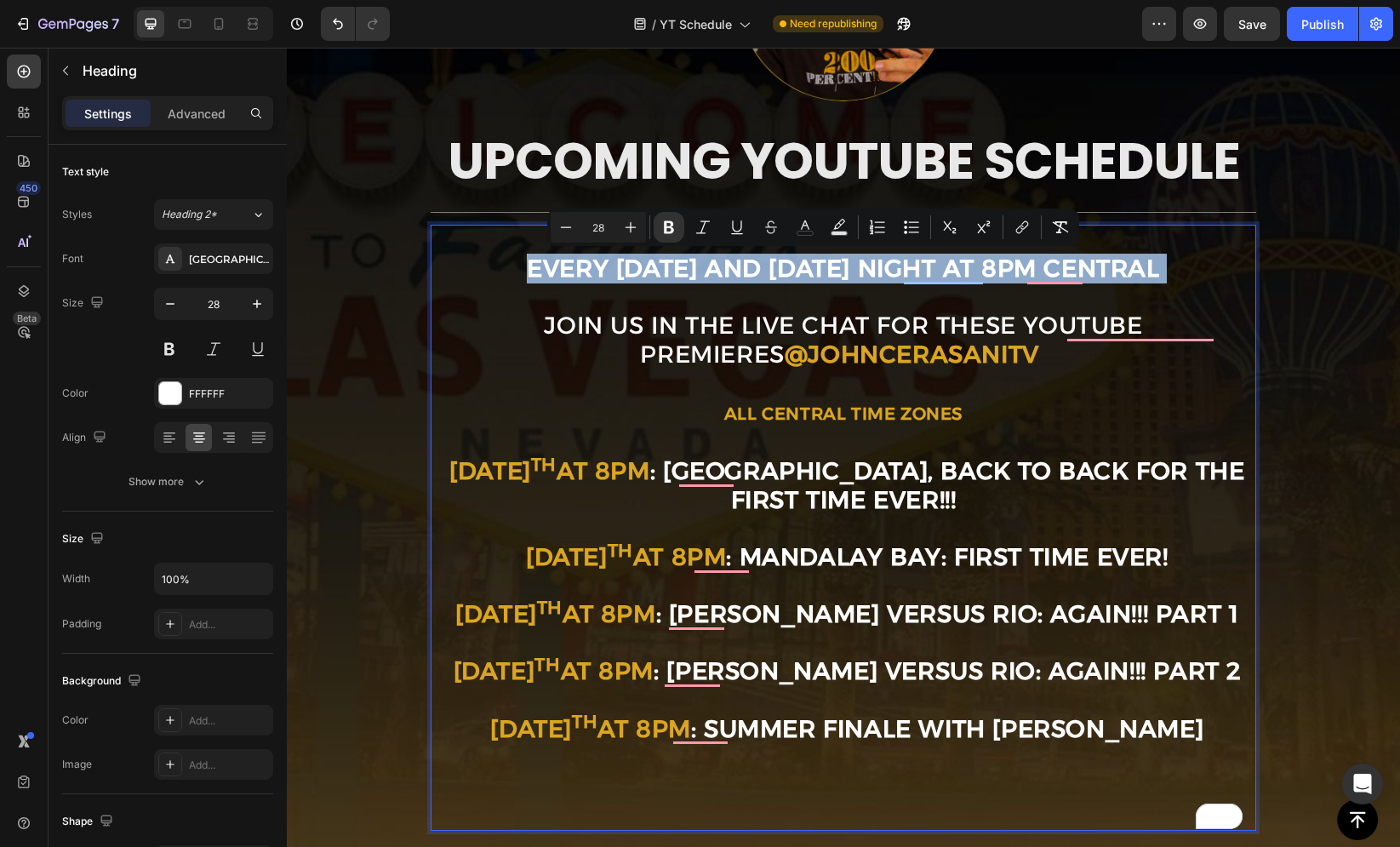
click at [742, 273] on strong "EVERY [DATE] AND [DATE] NIGHT AT 8PM CENTRAL" at bounding box center [842, 268] width 633 height 29
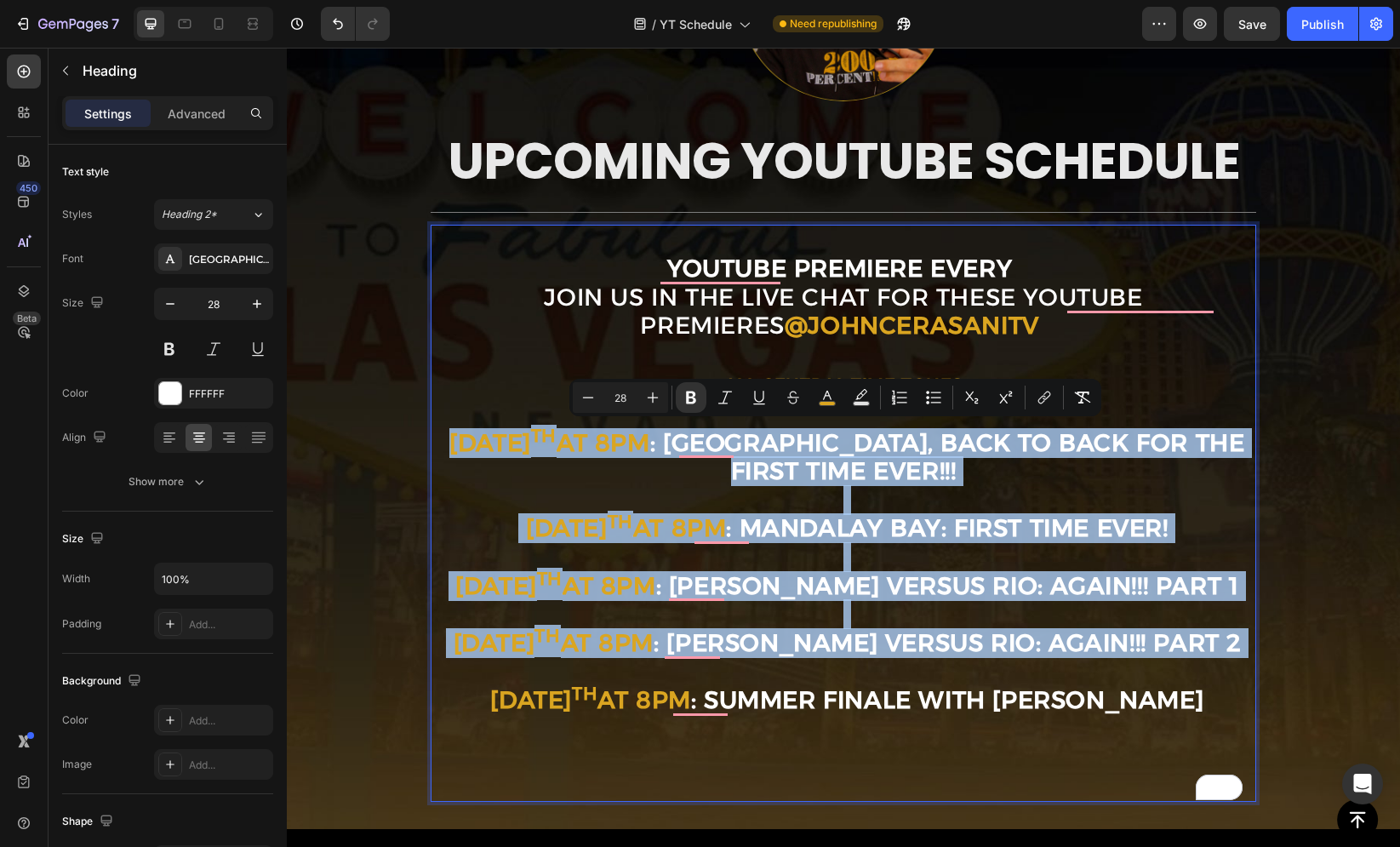
drag, startPoint x: 475, startPoint y: 439, endPoint x: 1197, endPoint y: 664, distance: 756.2
click at [1197, 664] on p "Youtube premiere every JOIN US IN THE LIVE CHAT FOR THESE YouTube PremierES @Jo…" at bounding box center [843, 513] width 822 height 574
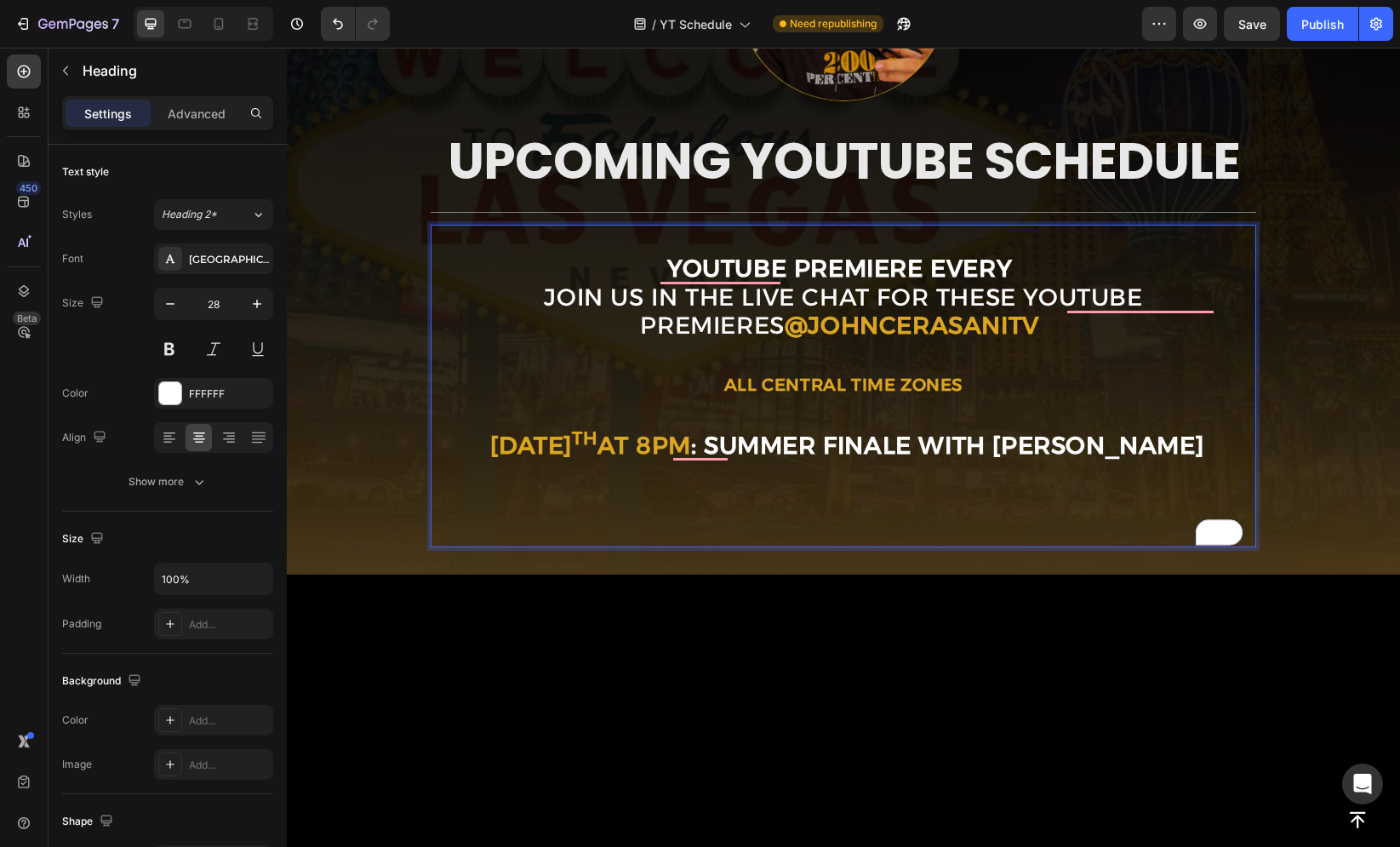
click at [1164, 447] on strong ": SUMMER FINALE WITH SARAH FRAGIS" at bounding box center [947, 445] width 512 height 29
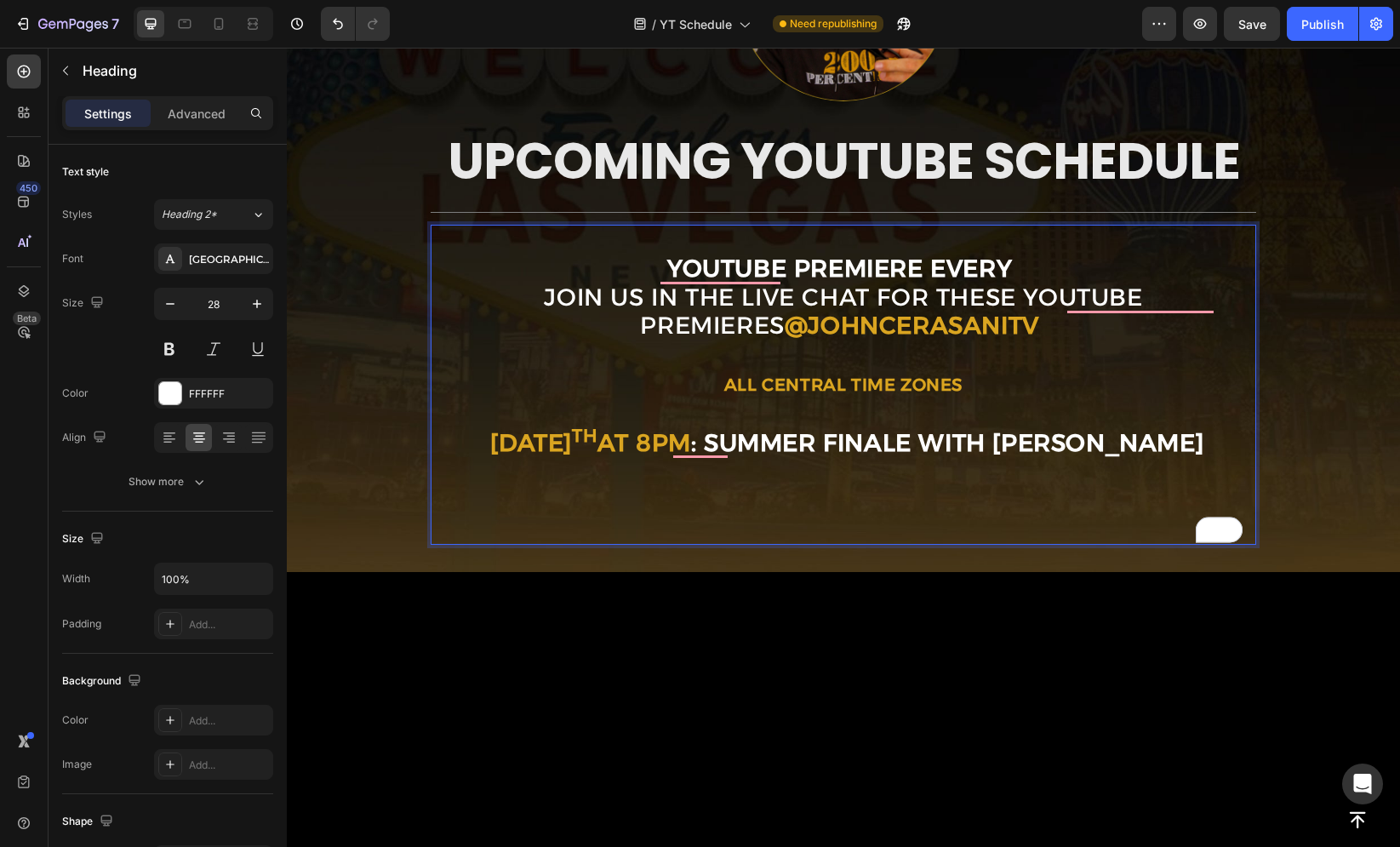
click at [1193, 440] on strong ": SUMMER FINALE WITH SARAH FRAGIS" at bounding box center [947, 442] width 512 height 29
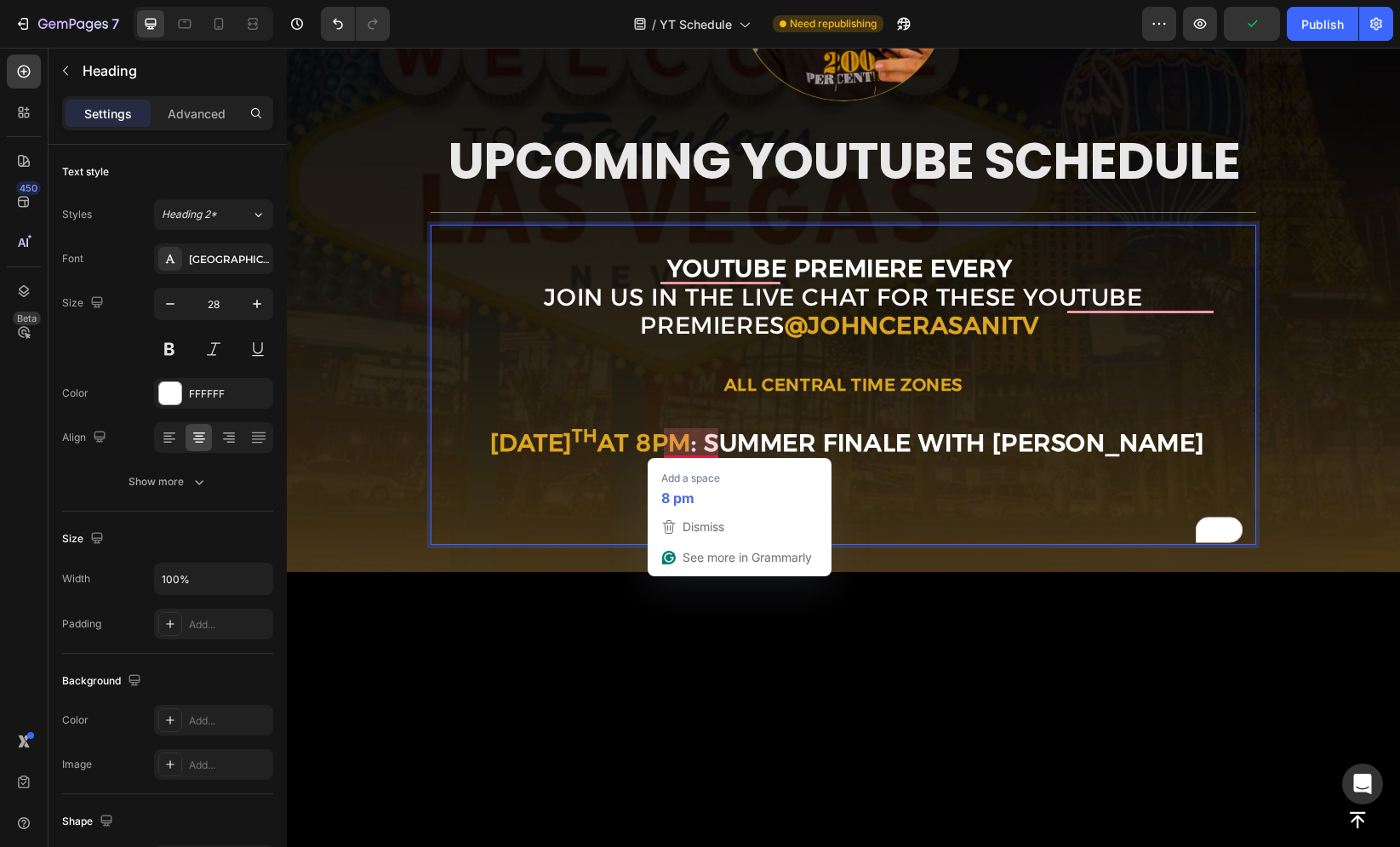
click at [632, 445] on strong "at 8pm" at bounding box center [644, 442] width 94 height 29
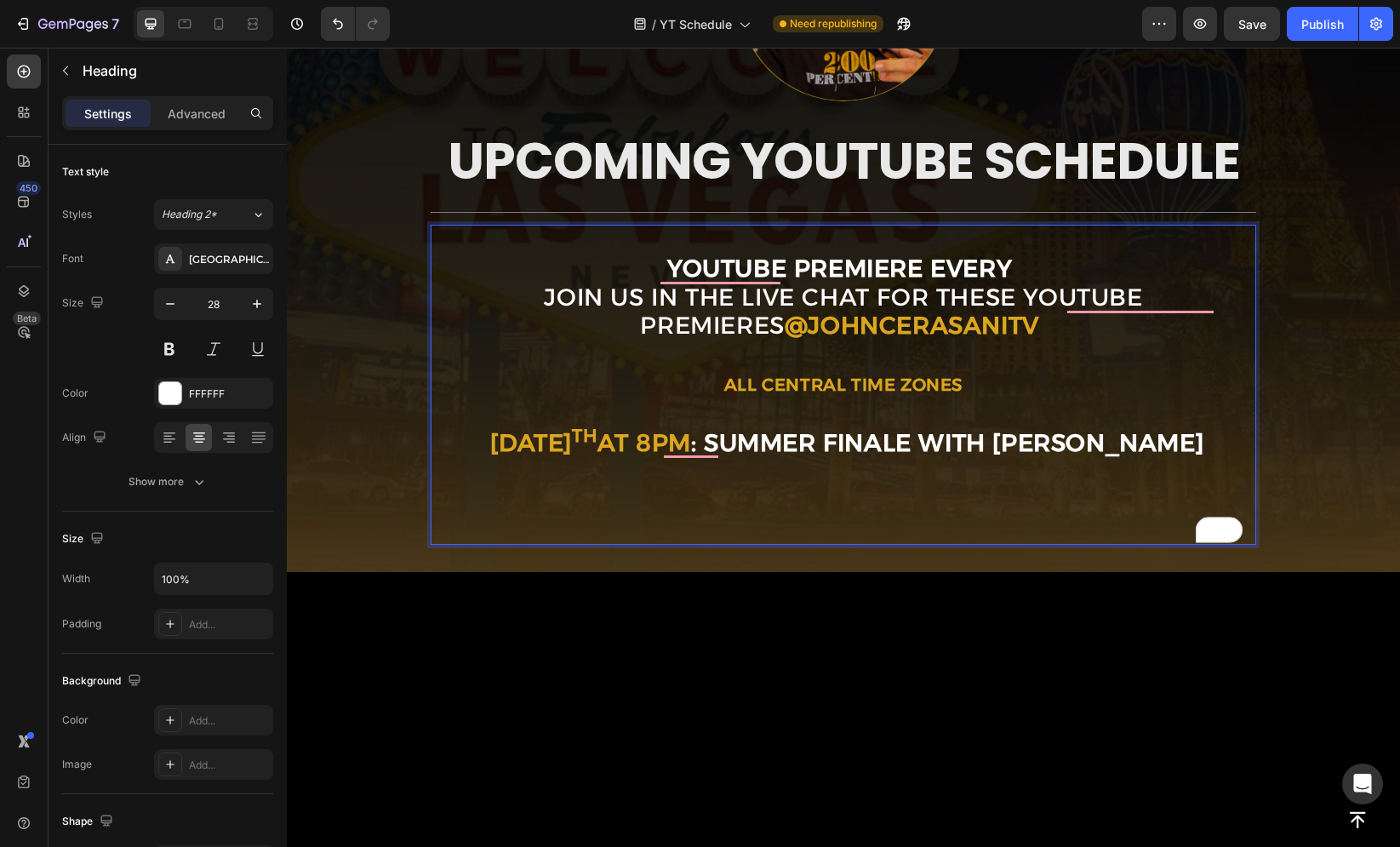
click at [490, 444] on strong "AUGUST 27 th" at bounding box center [543, 442] width 107 height 29
click at [381, 323] on div "Image ⁠⁠⁠⁠⁠⁠⁠ UPCOMING YOUTUBE SCHEDULE Heading Title Line Youtube premiere eve…" at bounding box center [843, 216] width 1032 height 656
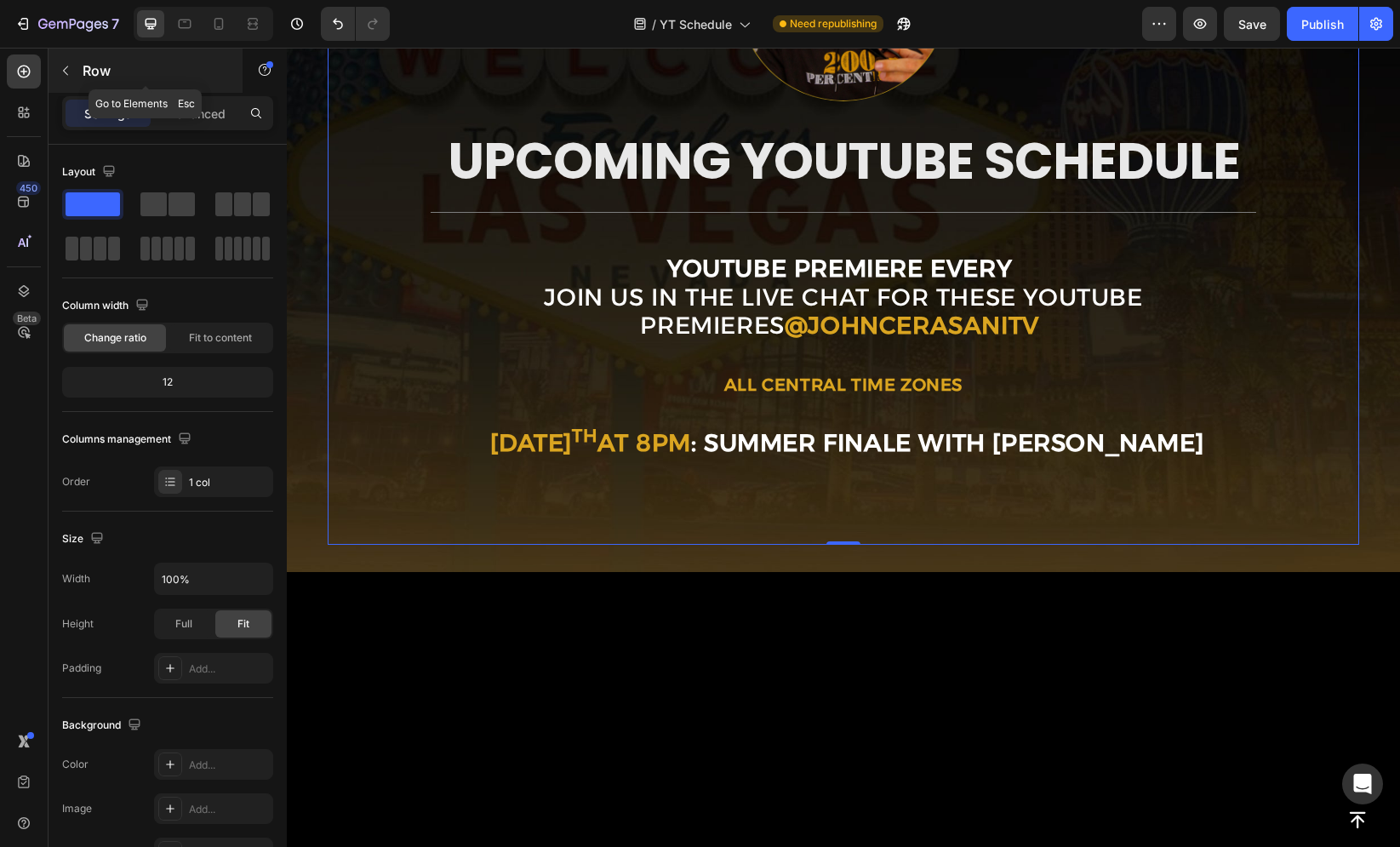
click at [58, 67] on icon "button" at bounding box center [65, 71] width 13 height 13
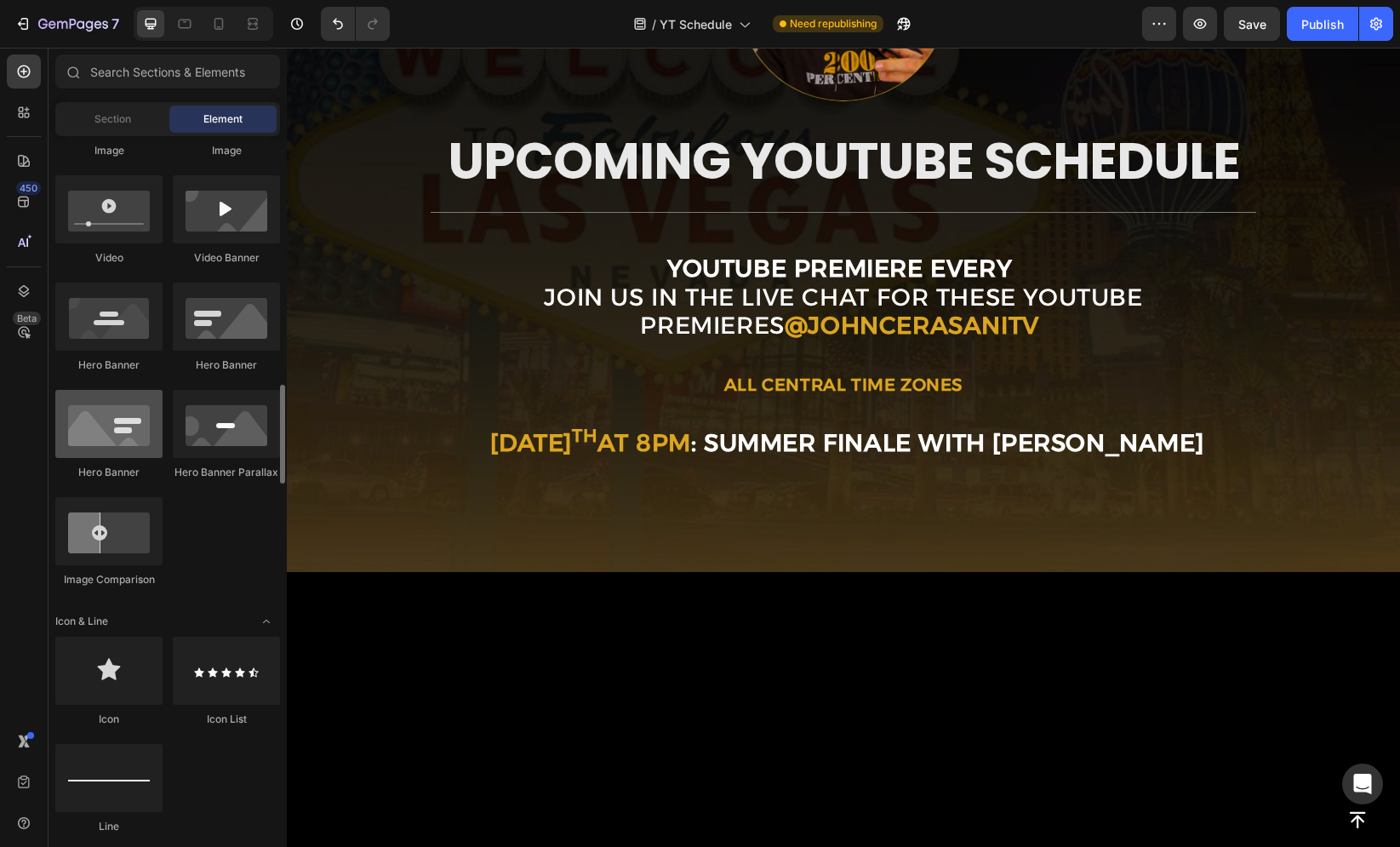
scroll to position [1027, 0]
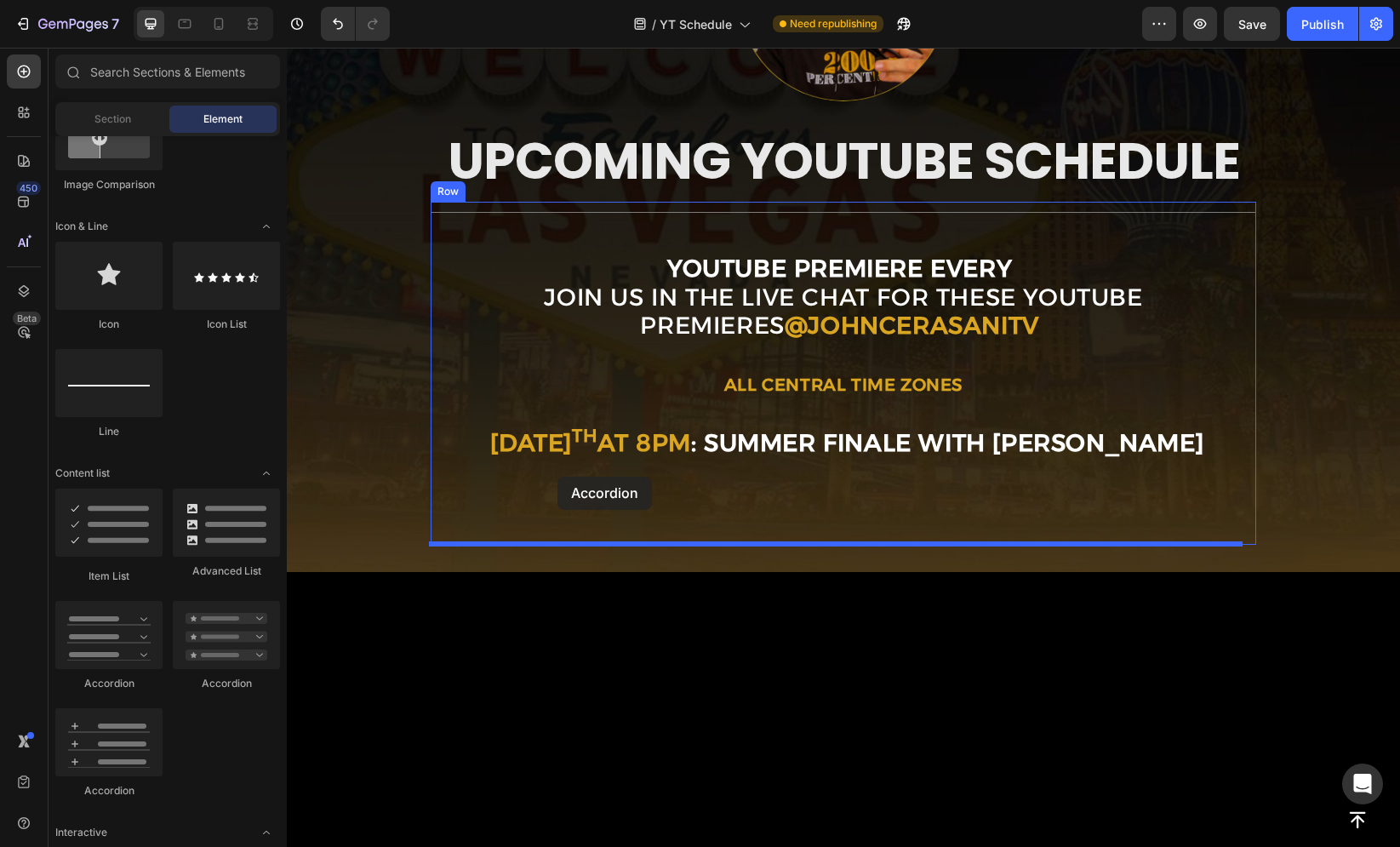
drag, startPoint x: 422, startPoint y: 674, endPoint x: 558, endPoint y: 477, distance: 239.4
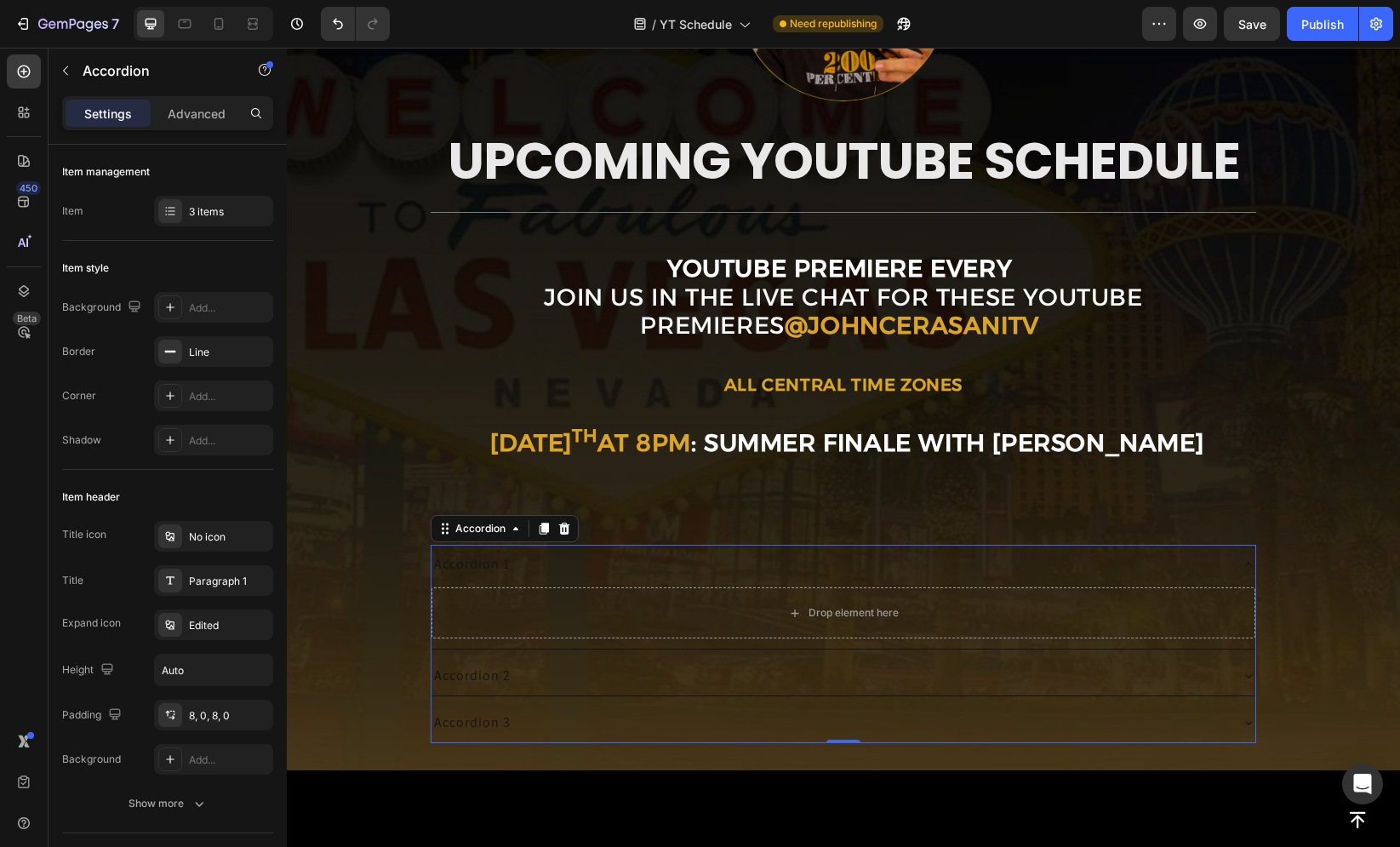
click at [575, 556] on div "Accordion 1" at bounding box center [829, 564] width 796 height 25
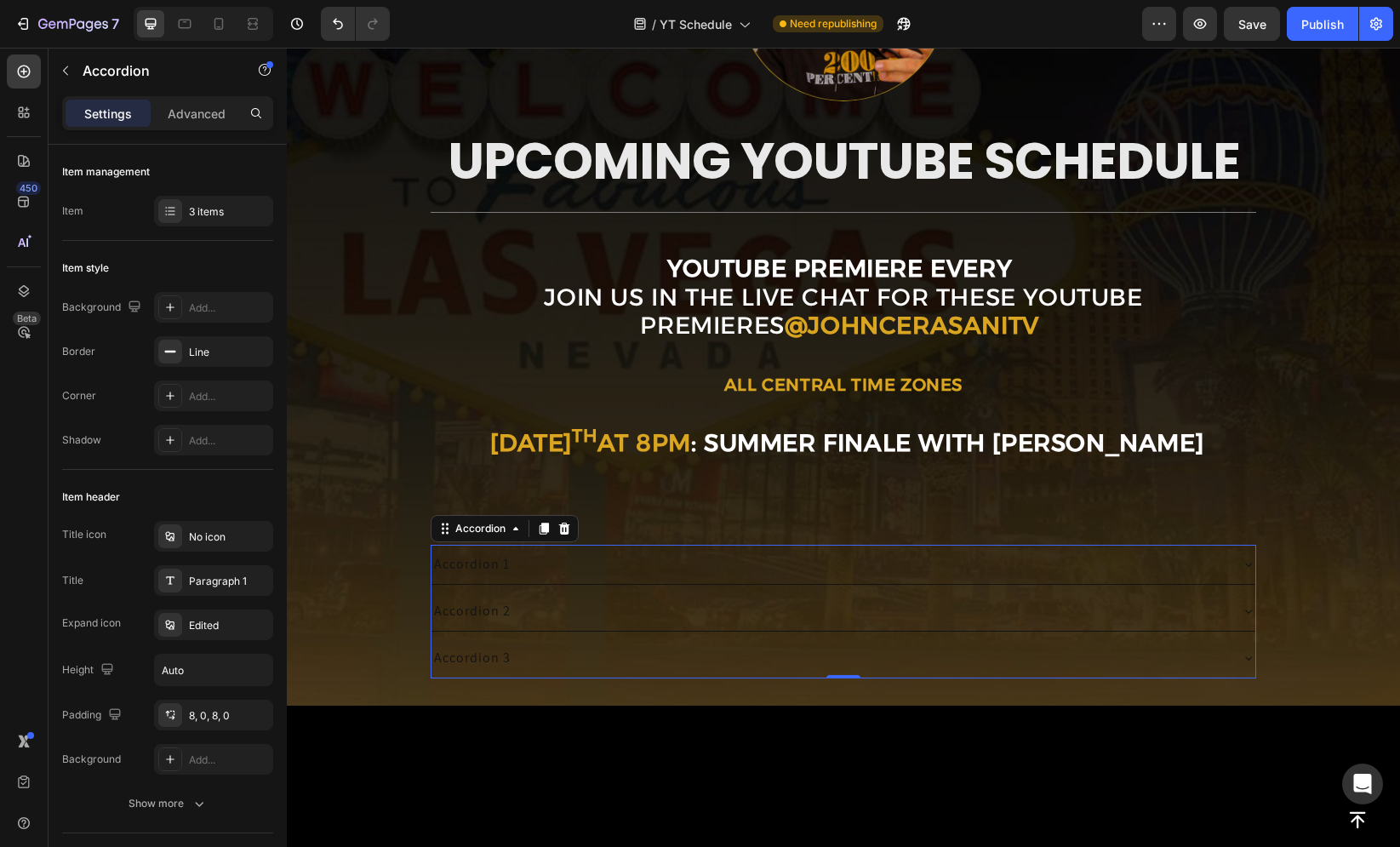
click at [575, 556] on div "Accordion 1" at bounding box center [829, 564] width 796 height 25
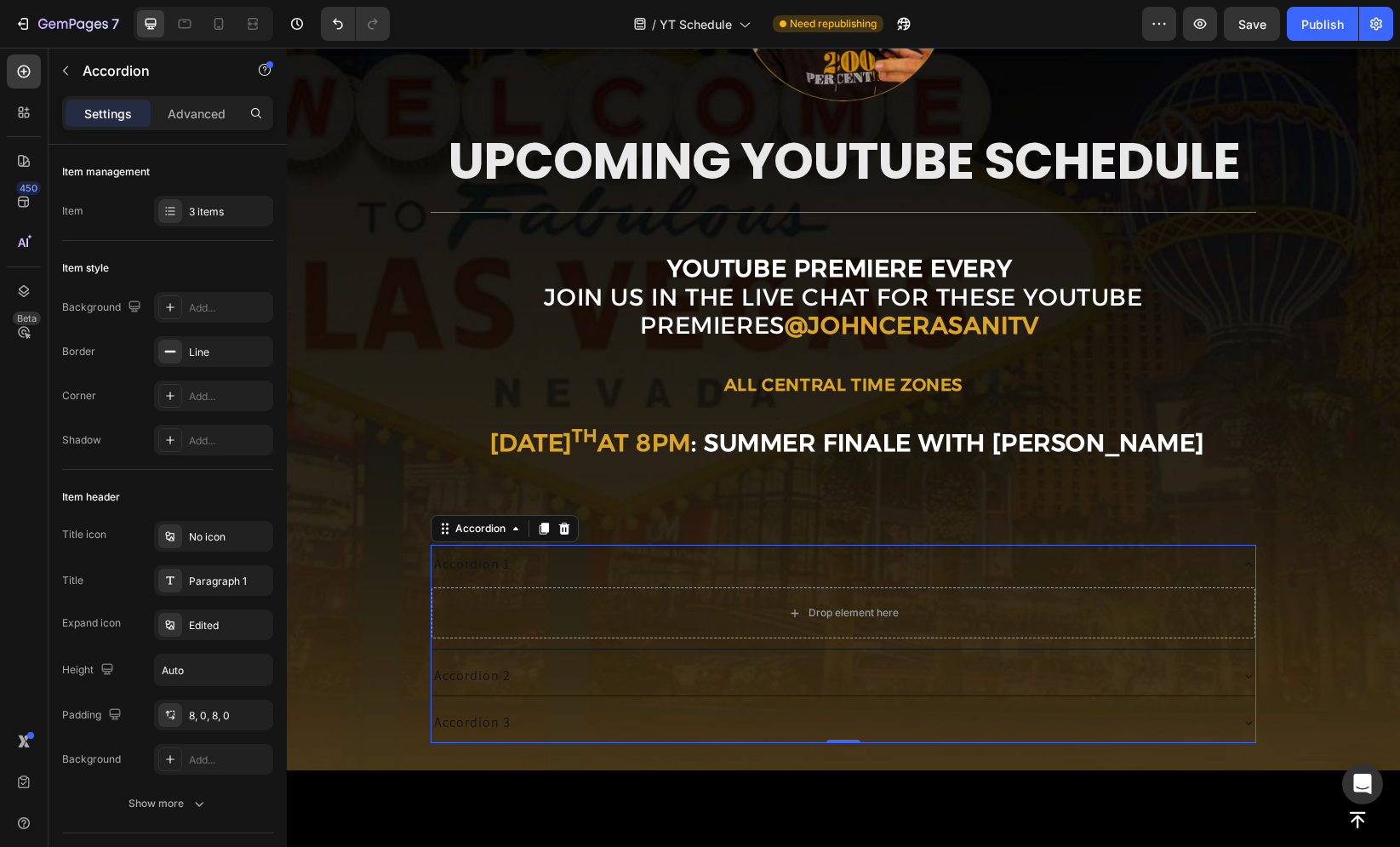
click at [575, 556] on div "Accordion 1" at bounding box center [829, 564] width 796 height 25
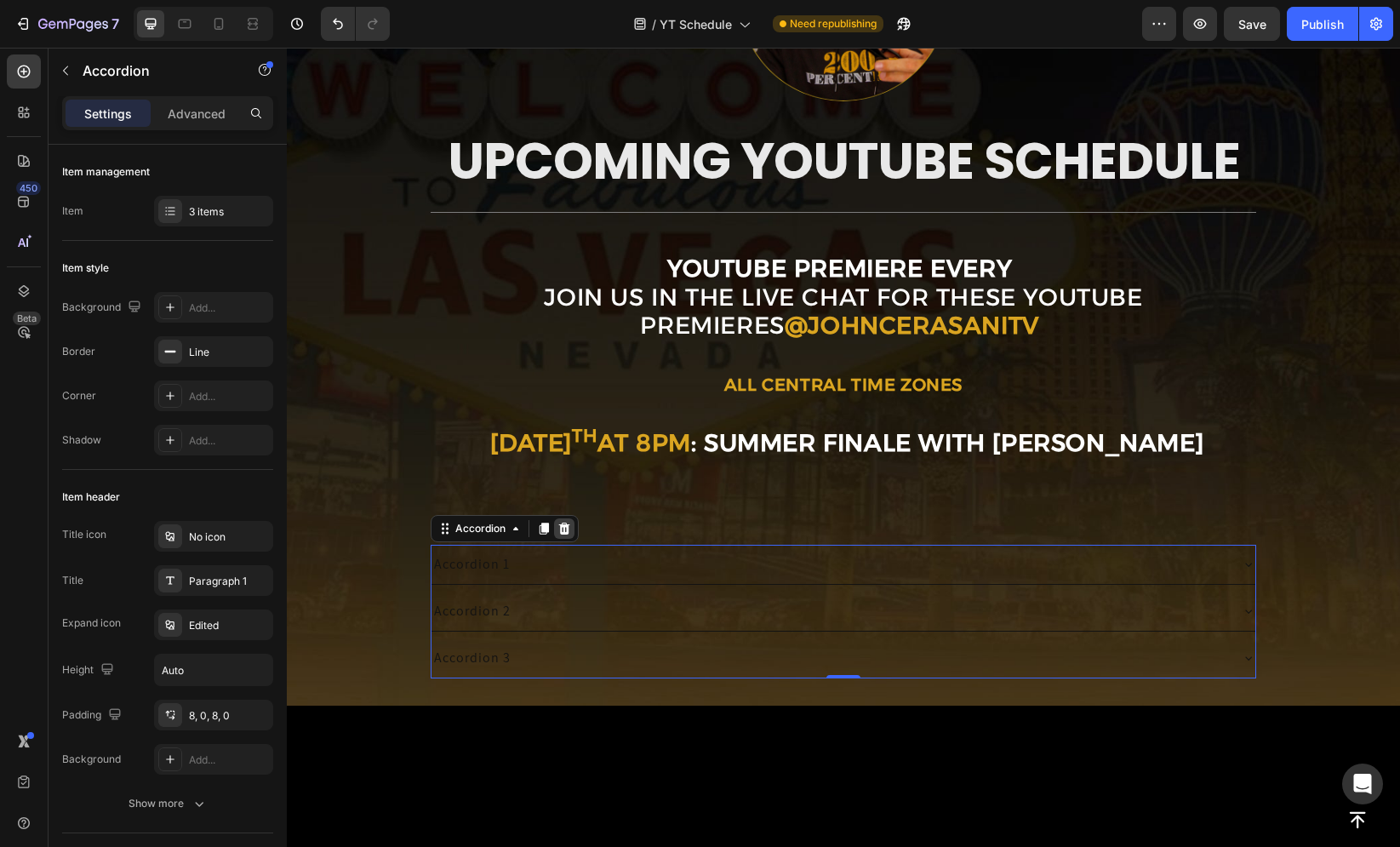
click at [558, 525] on icon at bounding box center [564, 528] width 11 height 12
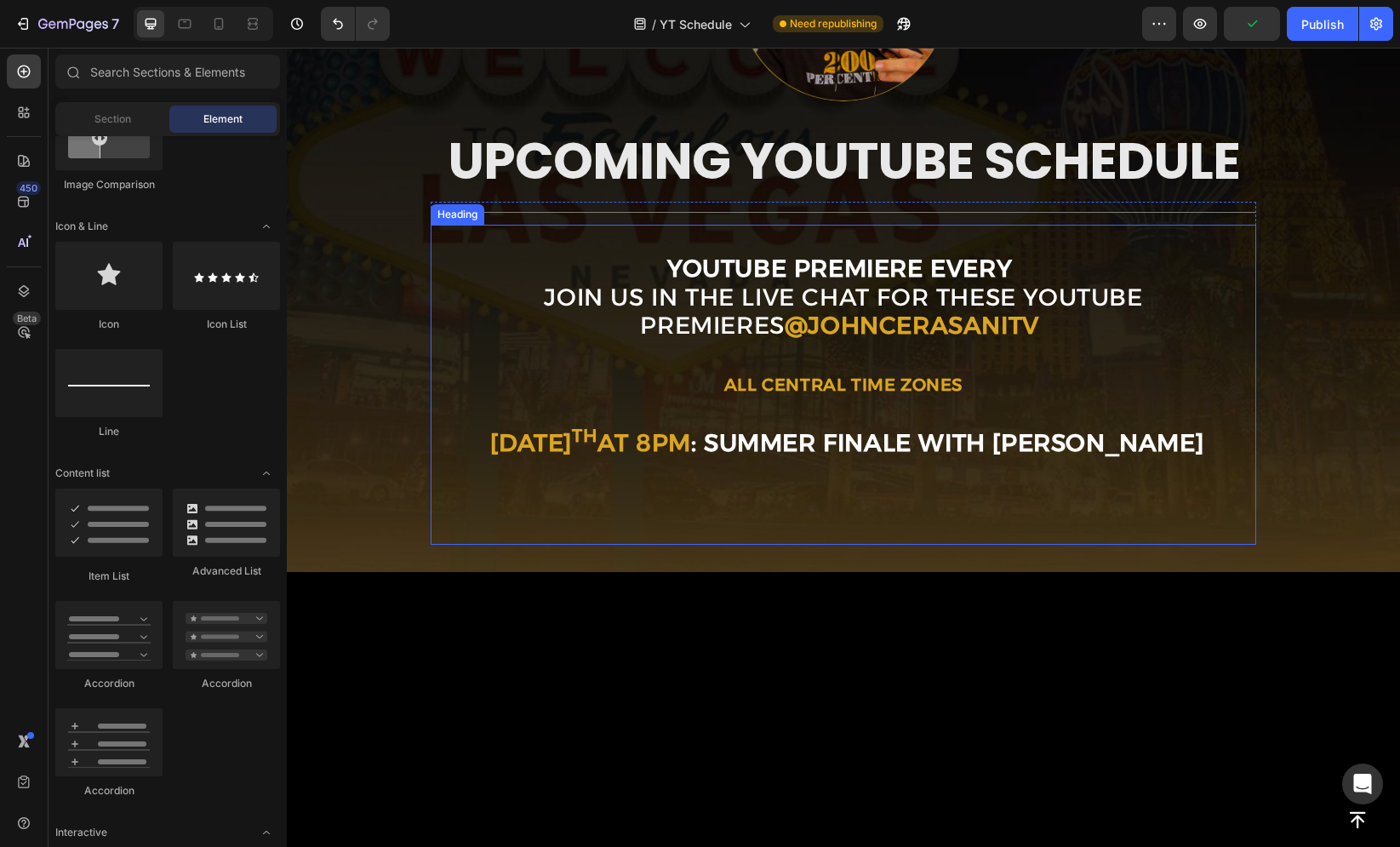
click at [780, 440] on strong ": SUMMER FINALE WITH [PERSON_NAME]" at bounding box center [947, 442] width 512 height 29
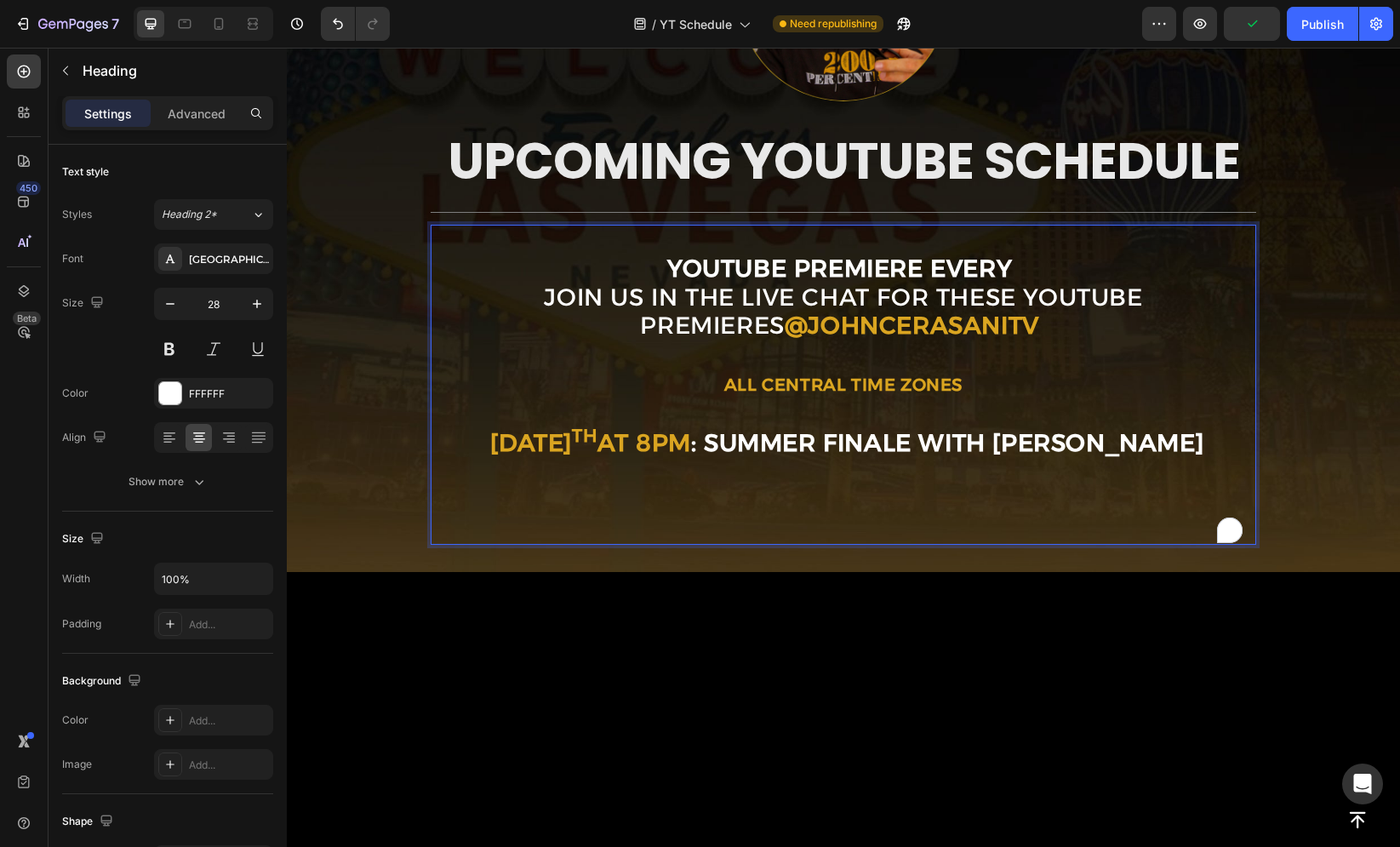
click at [780, 440] on strong ": SUMMER FINALE WITH [PERSON_NAME]" at bounding box center [947, 442] width 512 height 29
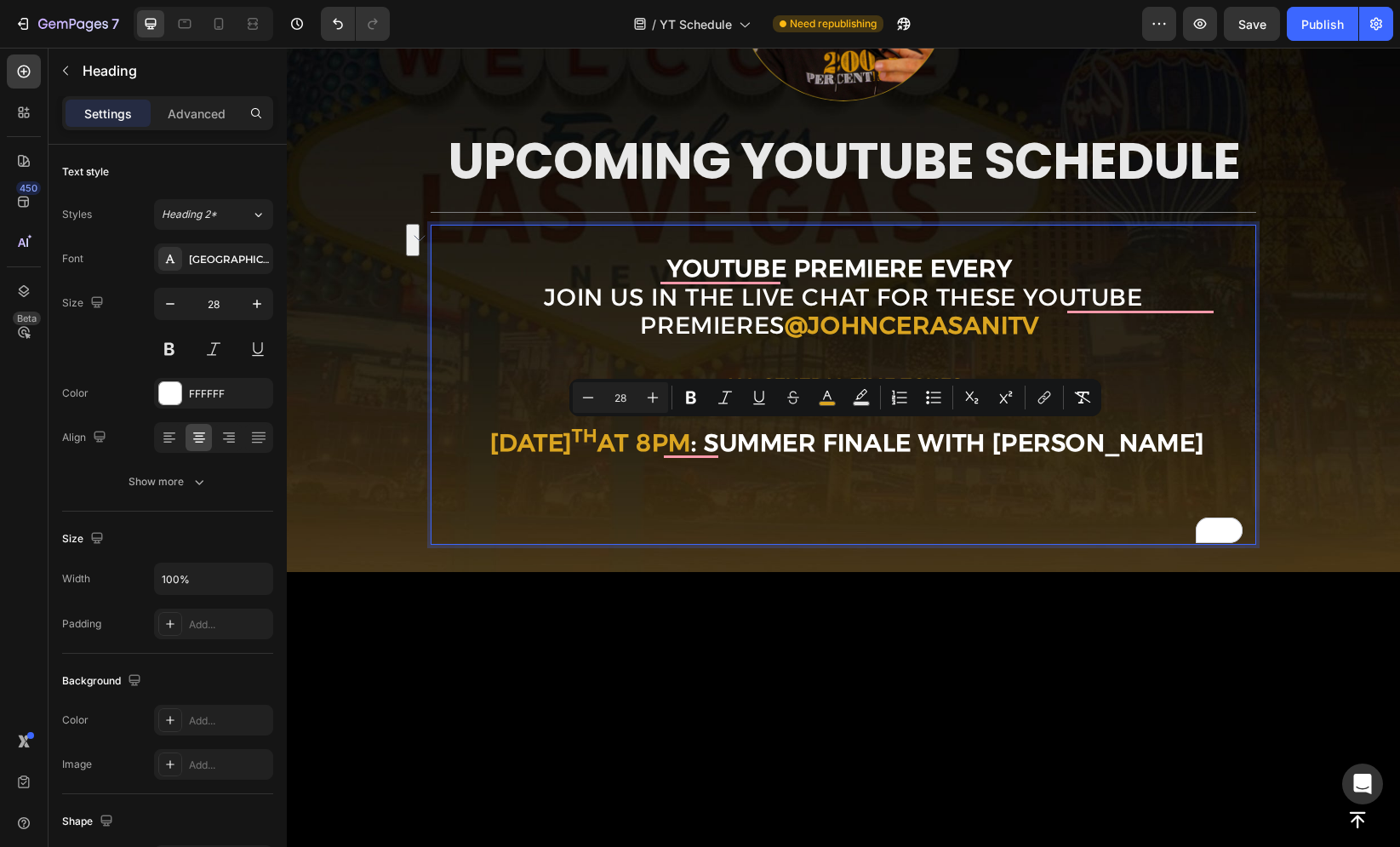
click at [824, 451] on strong ": SUMMER FINALE WITH [PERSON_NAME]" at bounding box center [947, 442] width 512 height 29
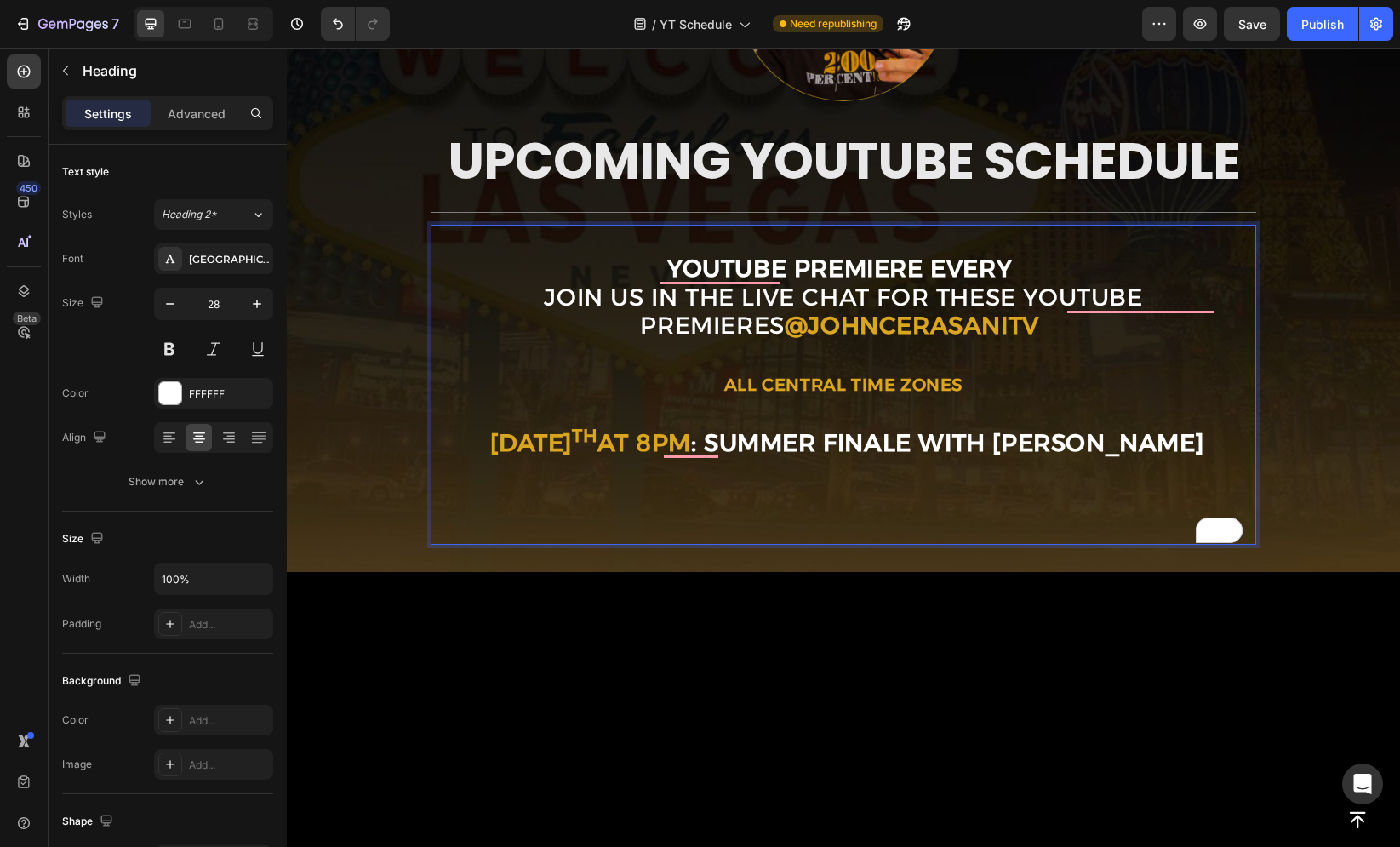
click at [1228, 439] on p "Youtube premiere every JOIN US IN THE LIVE CHAT FOR THESE YouTube PremierES @Jo…" at bounding box center [843, 385] width 822 height 318
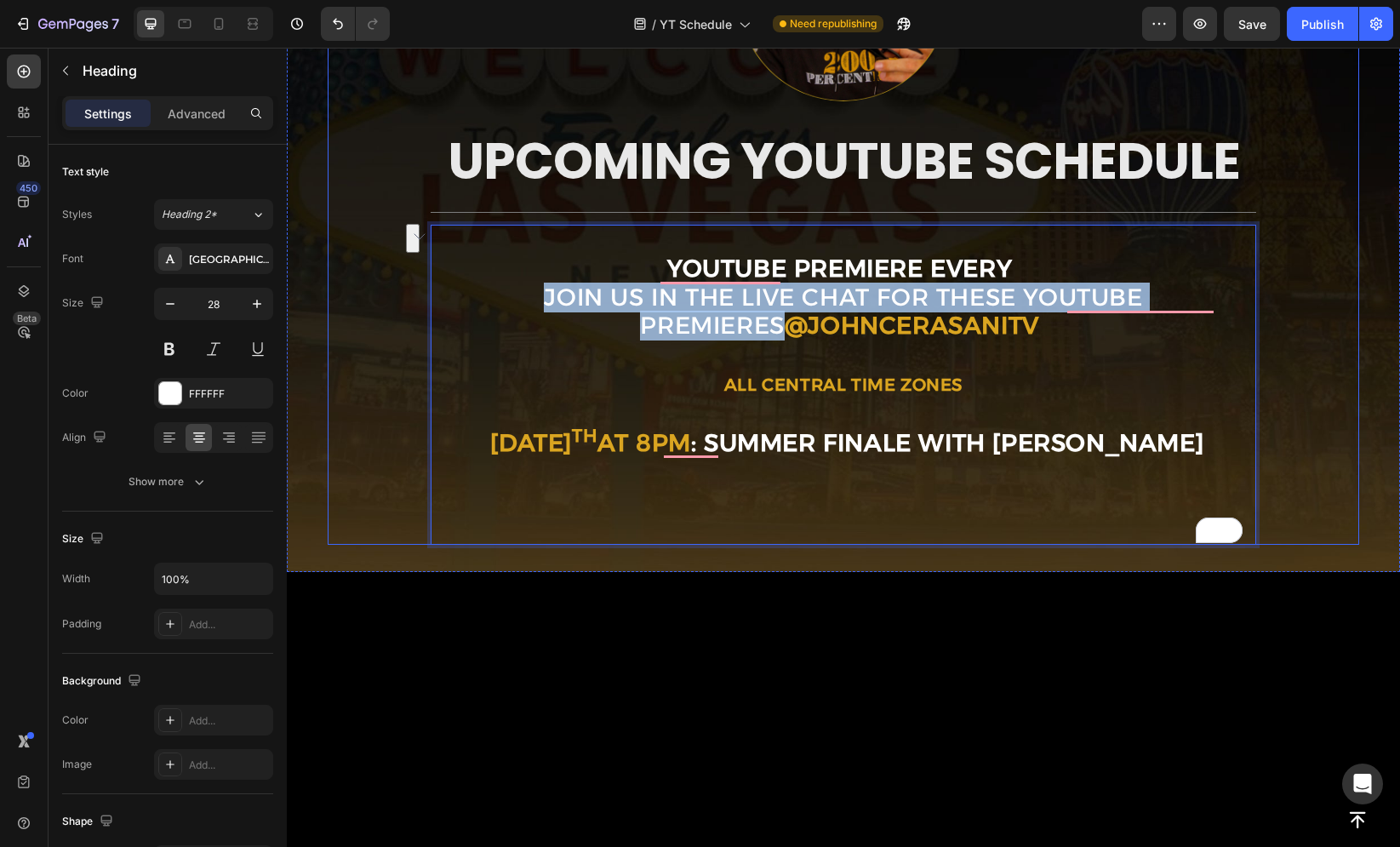
drag, startPoint x: 455, startPoint y: 301, endPoint x: 1283, endPoint y: 305, distance: 828.0
click at [1283, 305] on div "Image ⁠⁠⁠⁠⁠⁠⁠ UPCOMING YOUTUBE SCHEDULE Heading Title Line Youtube premiere eve…" at bounding box center [843, 216] width 1032 height 656
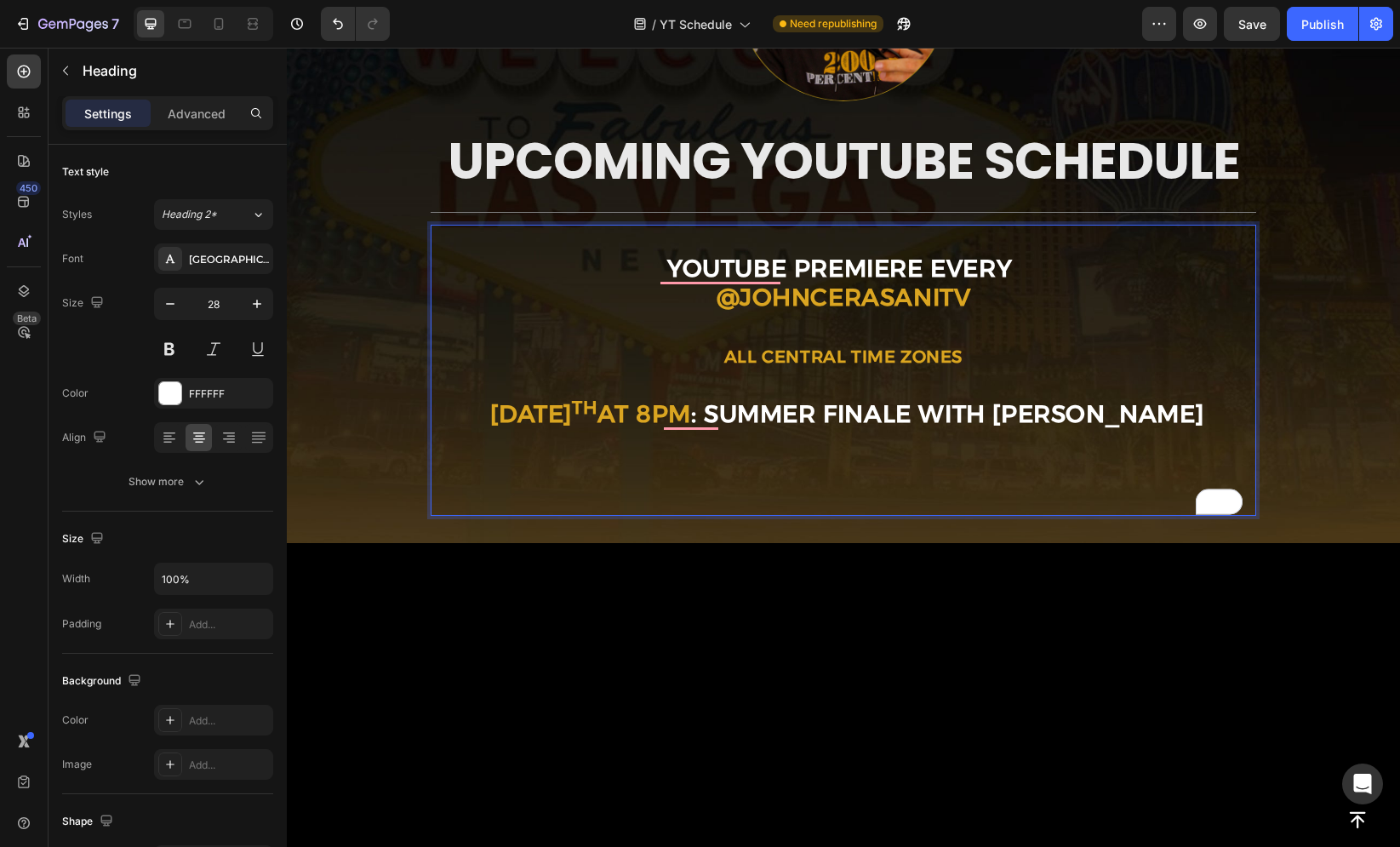
click at [1010, 269] on p "Youtube premiere every @JohnCerasaniTV All Central Time Zones AUGUST 27 th at 8…" at bounding box center [843, 370] width 822 height 289
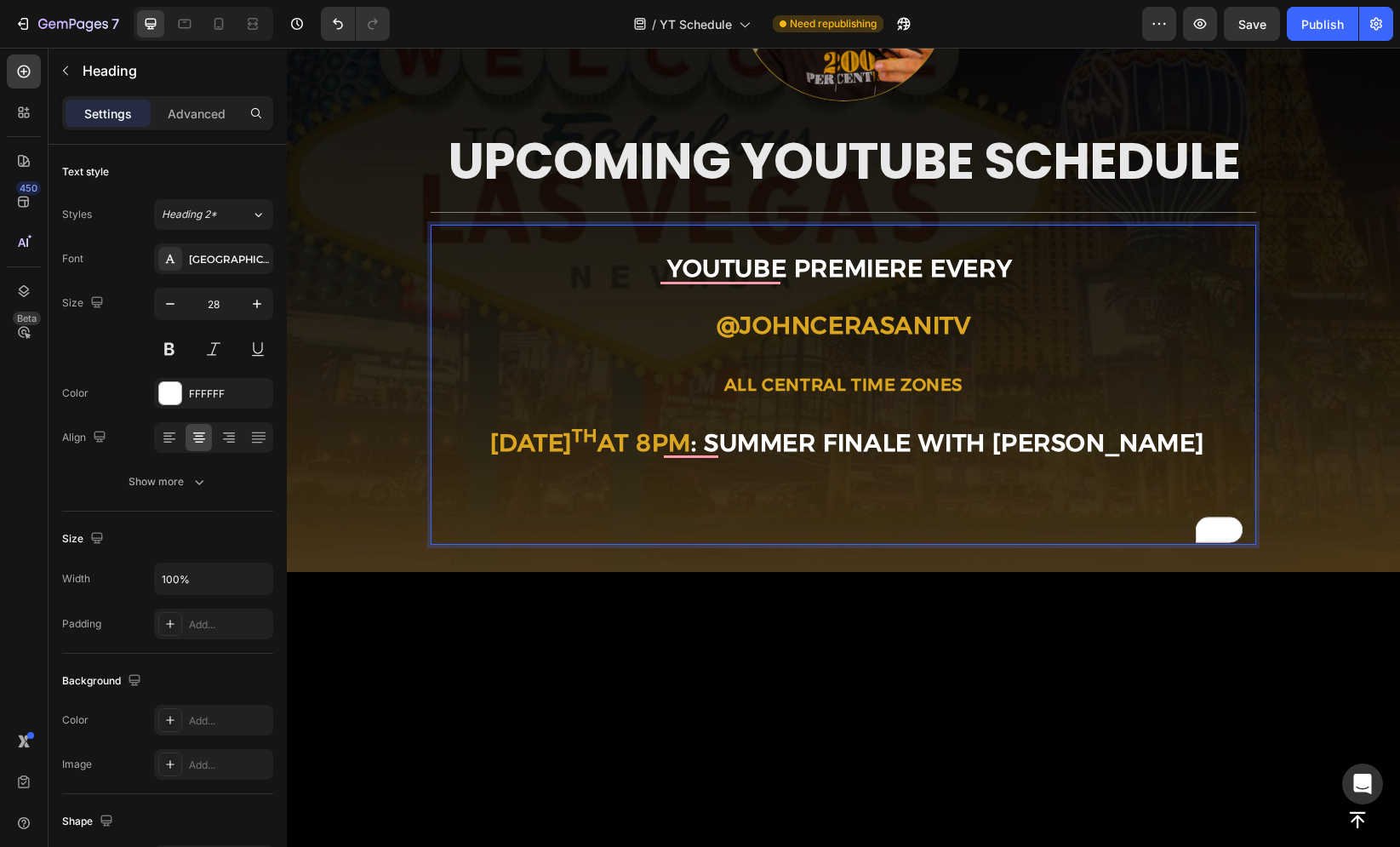
click at [864, 327] on strong "@JohnCerasaniTV" at bounding box center [843, 324] width 255 height 29
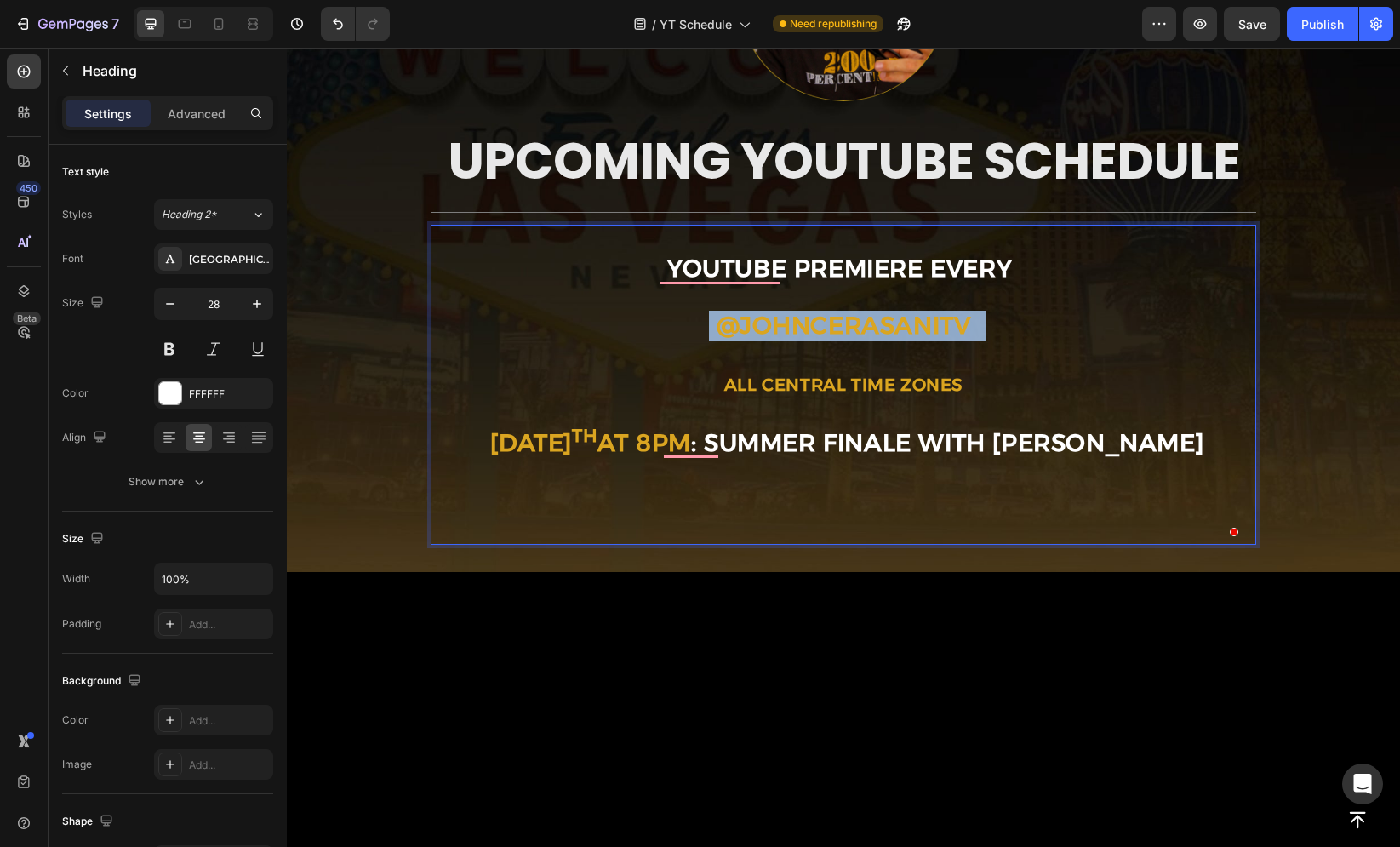
click at [864, 327] on strong "@JohnCerasaniTV" at bounding box center [843, 324] width 255 height 29
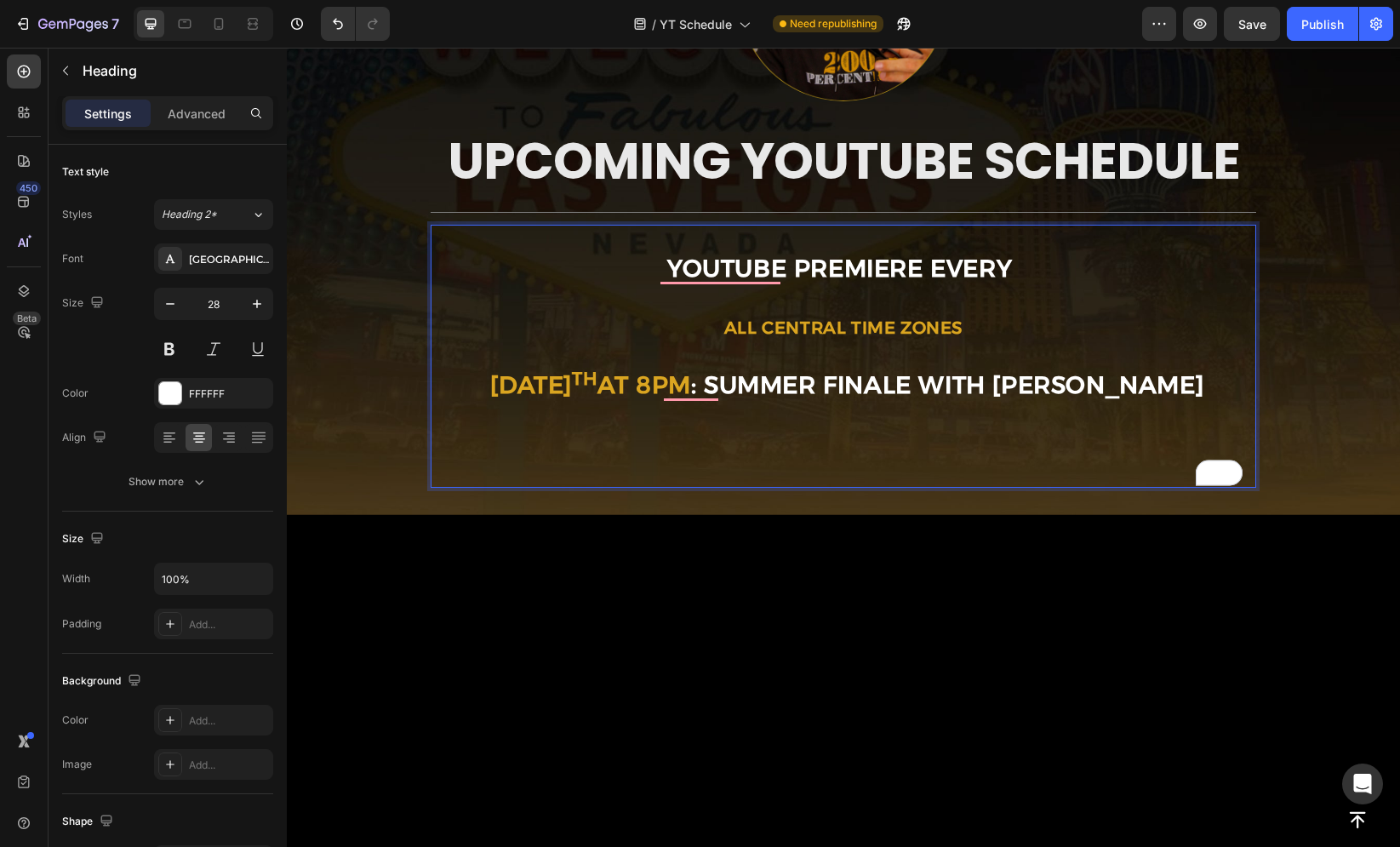
click at [1004, 259] on p "Youtube premiere every ⁠⁠⁠⁠⁠⁠⁠ All Central Time Zones AUGUST 27 th at 8pm : SUM…" at bounding box center [843, 356] width 822 height 259
click at [1019, 265] on p "YouTube premiere every All Central Time Zones AUGUST 27 th at 8pm : SUMMER FINA…" at bounding box center [843, 356] width 822 height 259
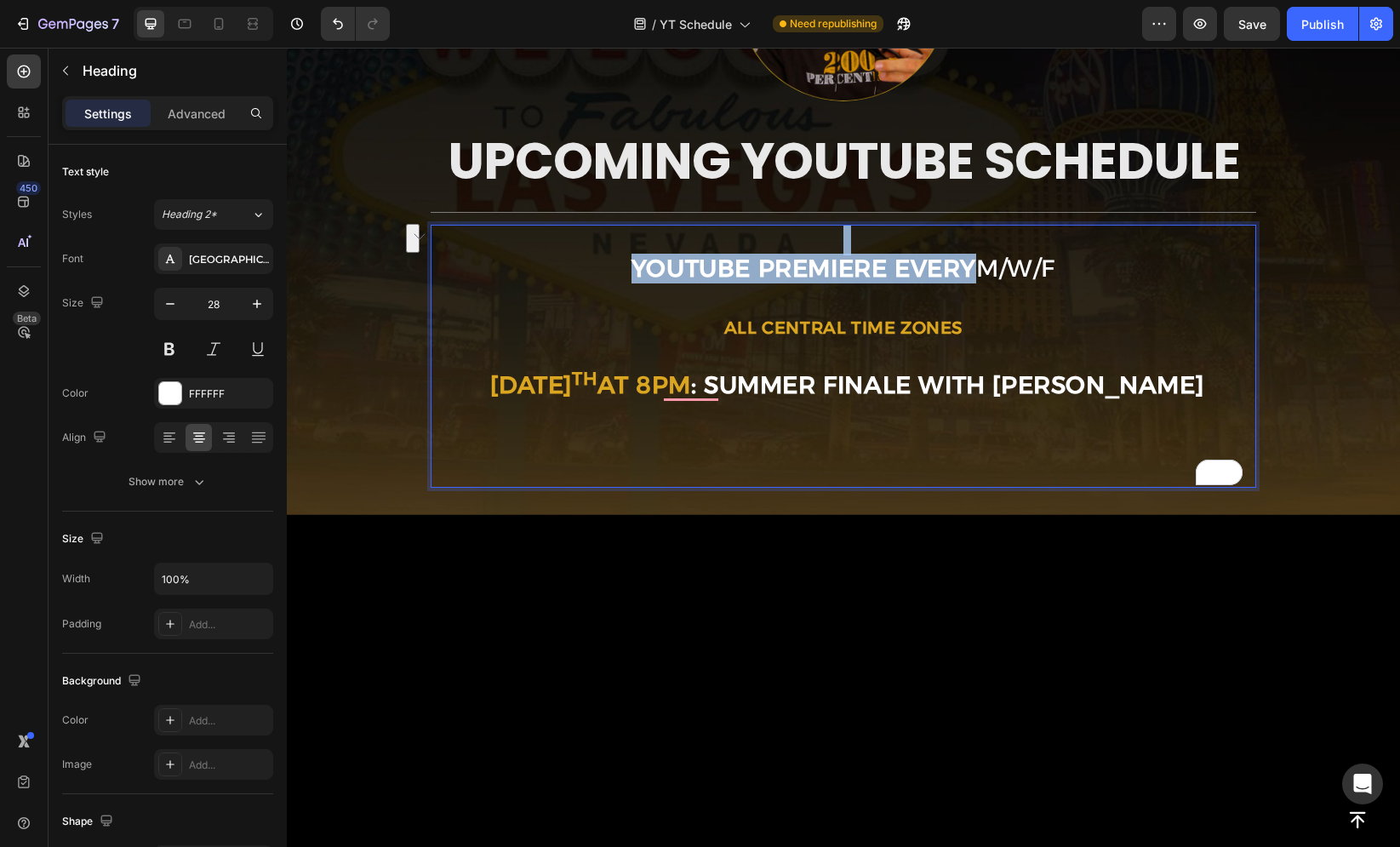
drag, startPoint x: 973, startPoint y: 261, endPoint x: 1085, endPoint y: 250, distance: 112.5
click at [1085, 249] on p "YouTube premiere every M/W/F All Central Time Zones AUGUST 27 th at 8pm : SUMME…" at bounding box center [843, 356] width 822 height 259
click at [1027, 268] on p "YouTube premiere every M/W/F All Central Time Zones AUGUST 27 th at 8pm : SUMME…" at bounding box center [843, 356] width 822 height 259
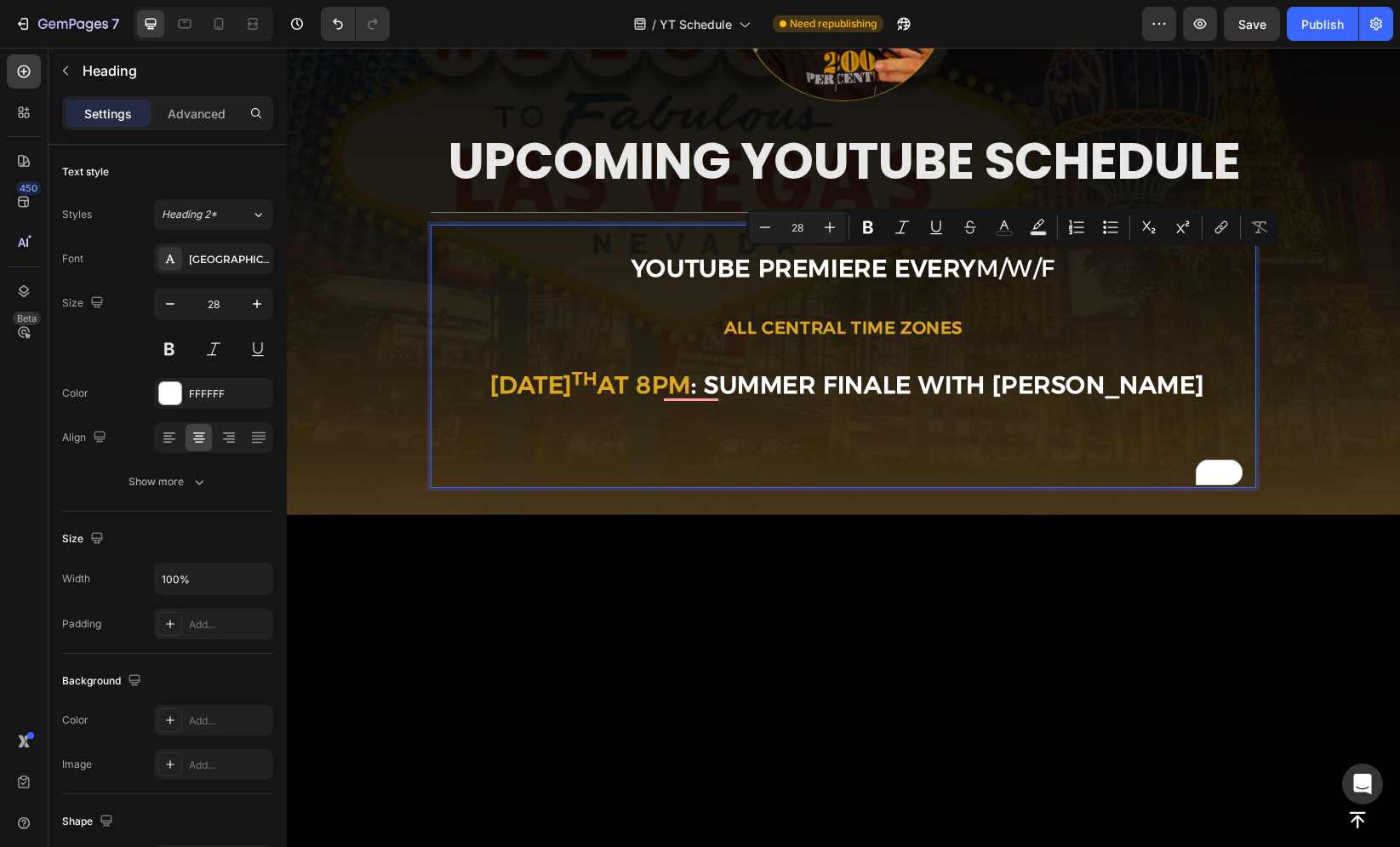
drag, startPoint x: 972, startPoint y: 265, endPoint x: 1056, endPoint y: 267, distance: 84.0
click at [1056, 267] on p "YouTube premiere every M/W/F All Central Time Zones AUGUST 27 th at 8pm : SUMME…" at bounding box center [843, 356] width 822 height 259
click at [864, 230] on icon "Editor contextual toolbar" at bounding box center [868, 227] width 10 height 13
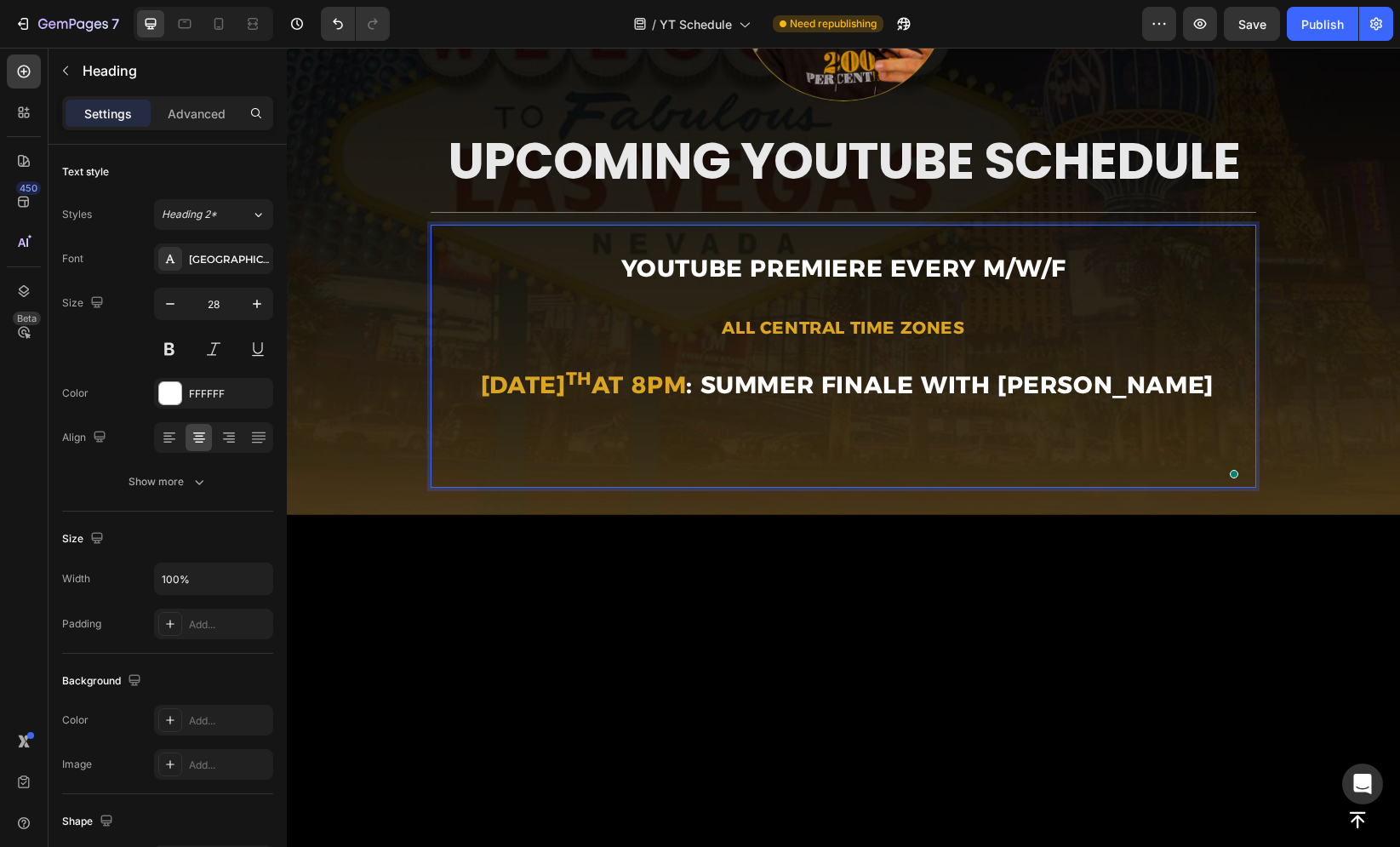
click at [848, 268] on strong "YouTube premiere every" at bounding box center [798, 268] width 354 height 29
click at [804, 315] on p "YouTube premiere every M/W/F All Central Time Zones AUGUST 27 th at 8pm : SUMME…" at bounding box center [843, 356] width 822 height 259
click at [809, 308] on p "YouTube premiere every M/W/F All Central Time Zones AUGUST 27 th at 8pm : SUMME…" at bounding box center [843, 356] width 822 height 259
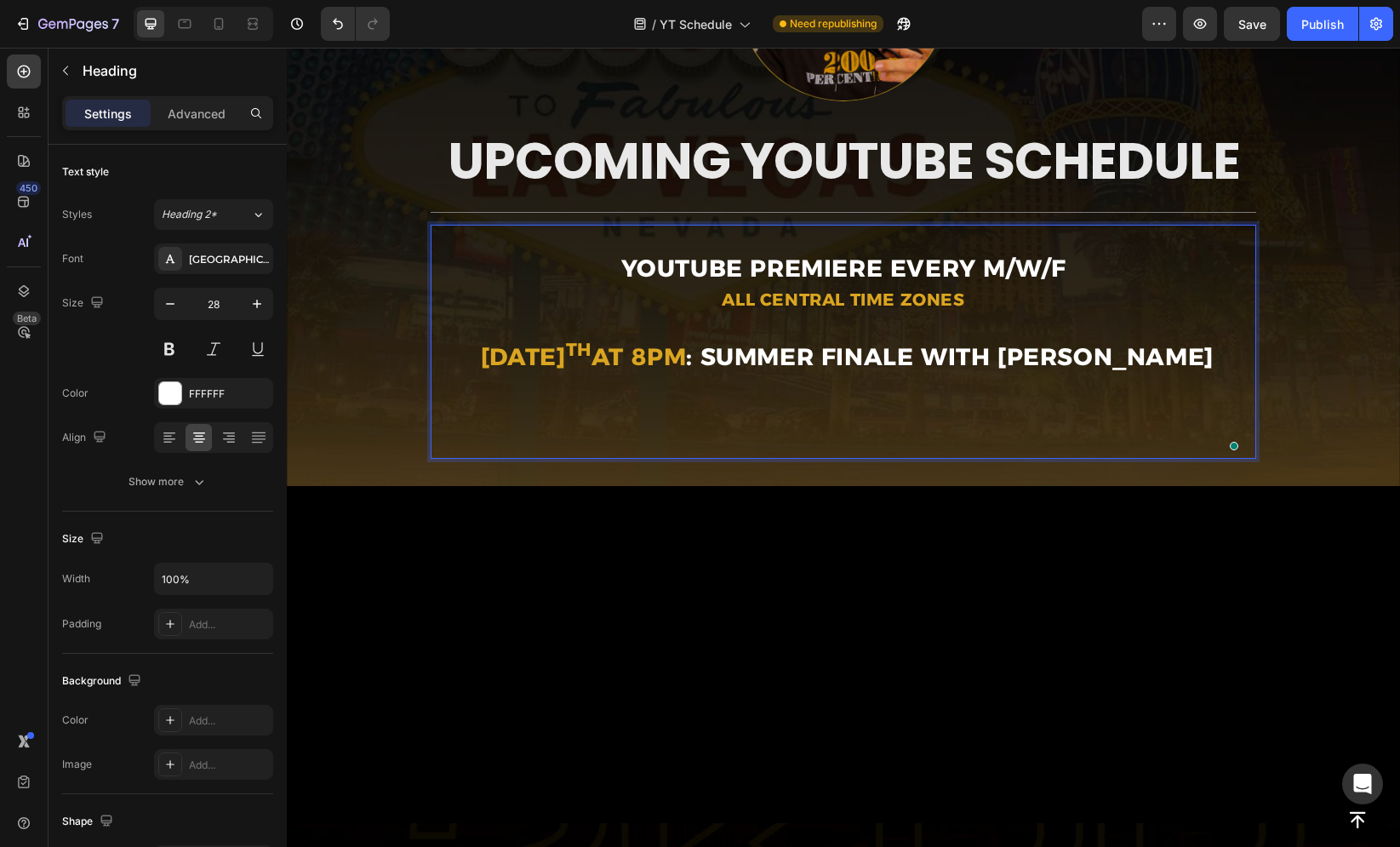
click at [1009, 306] on p "YouTube premiere every M/W/F All Central Time Zones AUGUST 27 th at 8pm : SUMME…" at bounding box center [843, 342] width 822 height 231
click at [884, 380] on p "YouTube premiere every M/W/F All Central Time Zones AUGUST 27 th at 8pm : SUMME…" at bounding box center [843, 342] width 822 height 231
click at [686, 354] on strong "at 8pm" at bounding box center [638, 356] width 95 height 29
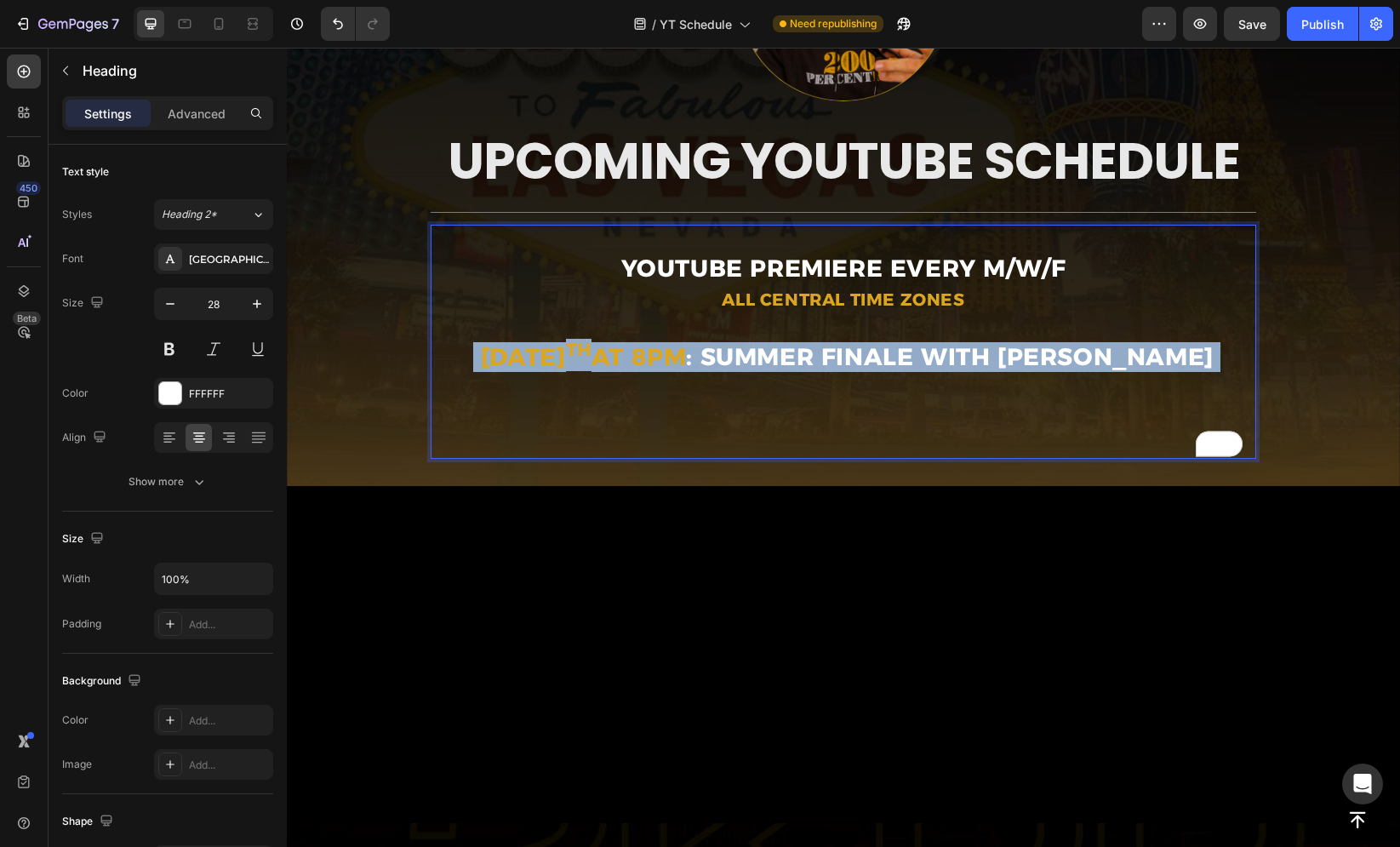
click at [686, 354] on strong "at 8pm" at bounding box center [638, 356] width 95 height 29
click at [813, 361] on strong ": SUMMER FINALE WITH [PERSON_NAME]" at bounding box center [950, 356] width 527 height 29
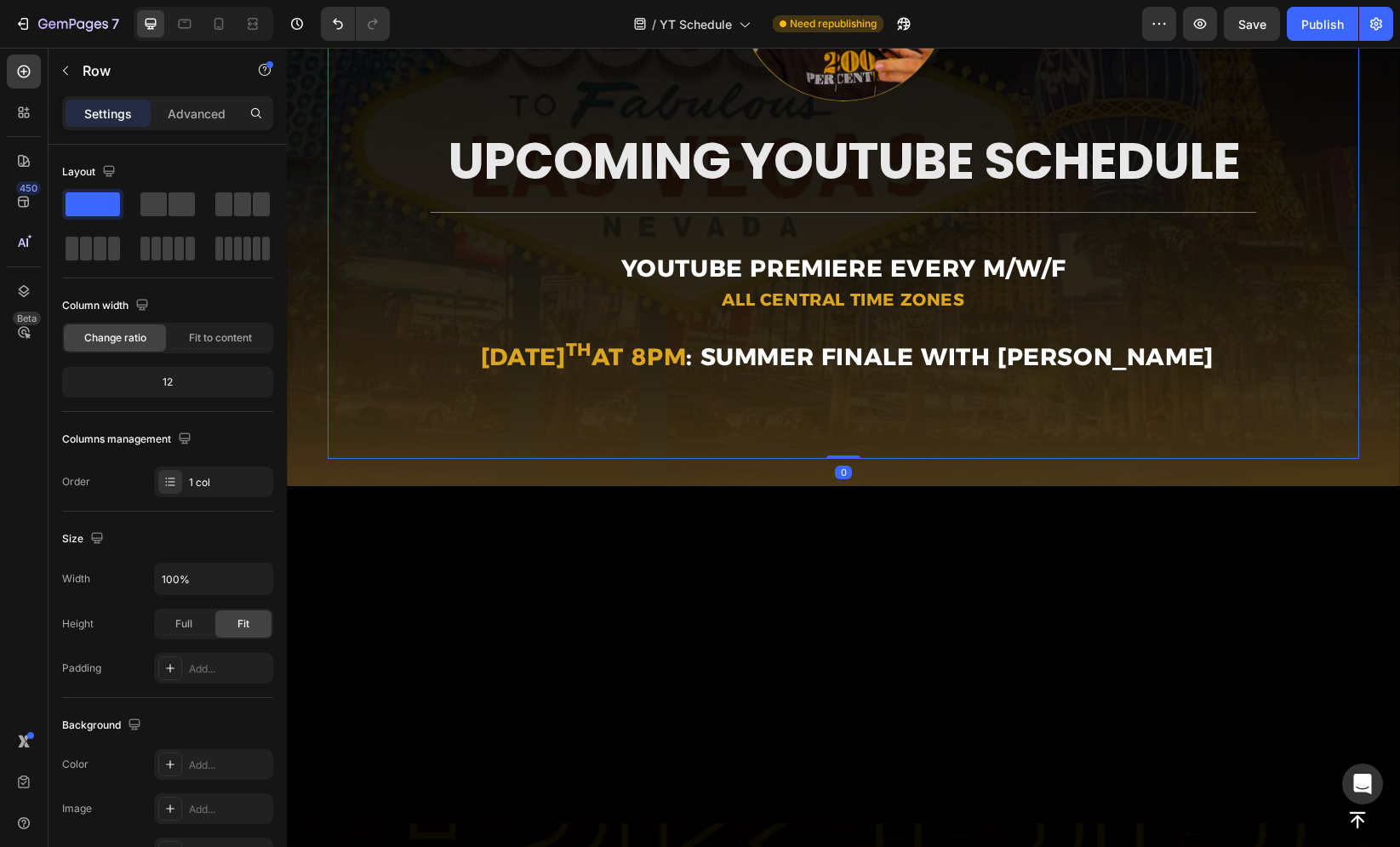
click at [1288, 331] on div "Image ⁠⁠⁠⁠⁠⁠⁠ UPCOMING YOUTUBE SCHEDULE Heading Title Line ⁠⁠⁠⁠⁠⁠⁠ YouTube prem…" at bounding box center [843, 173] width 1032 height 570
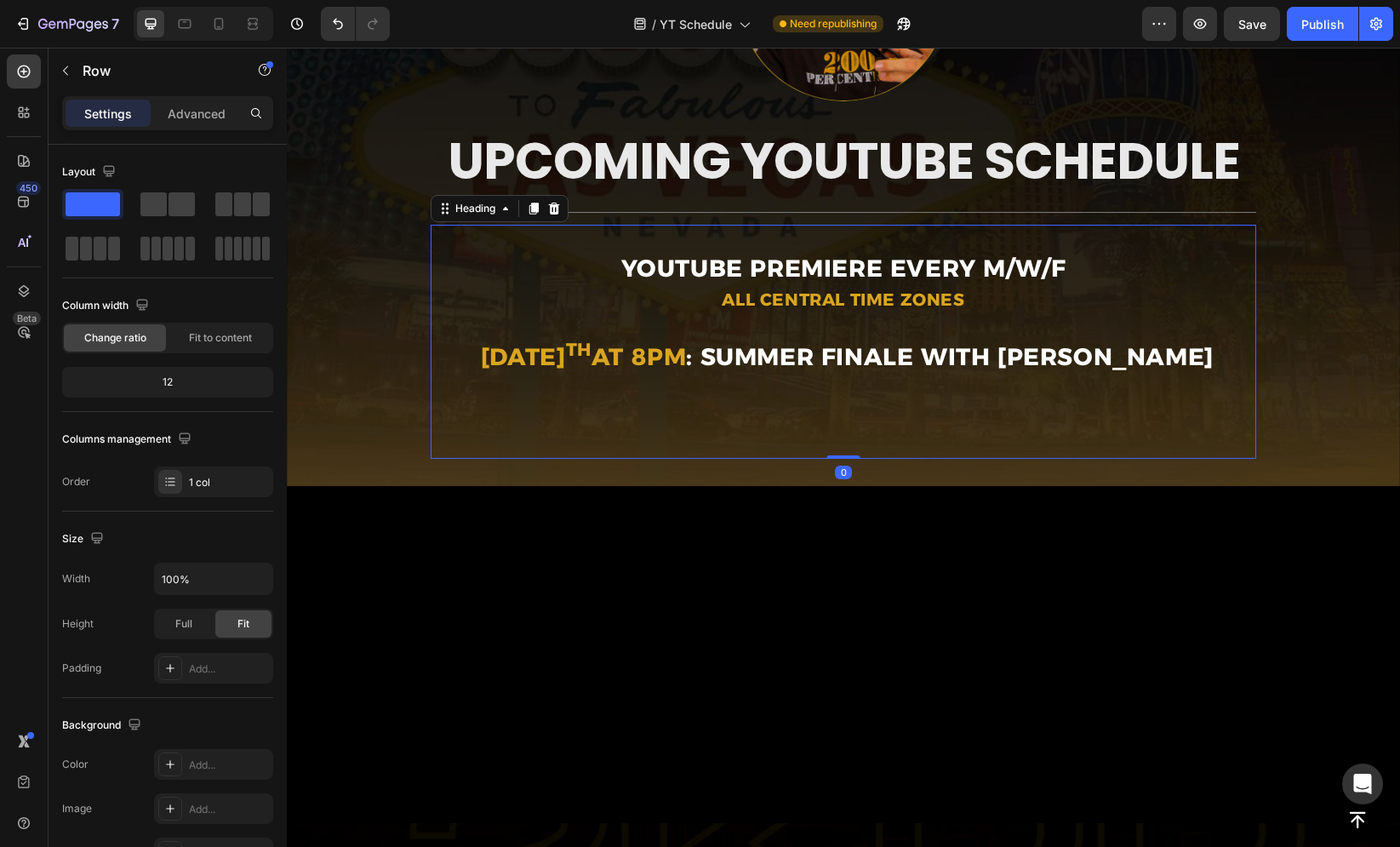
click at [1138, 345] on strong ": SUMMER FINALE WITH [PERSON_NAME]" at bounding box center [950, 356] width 527 height 29
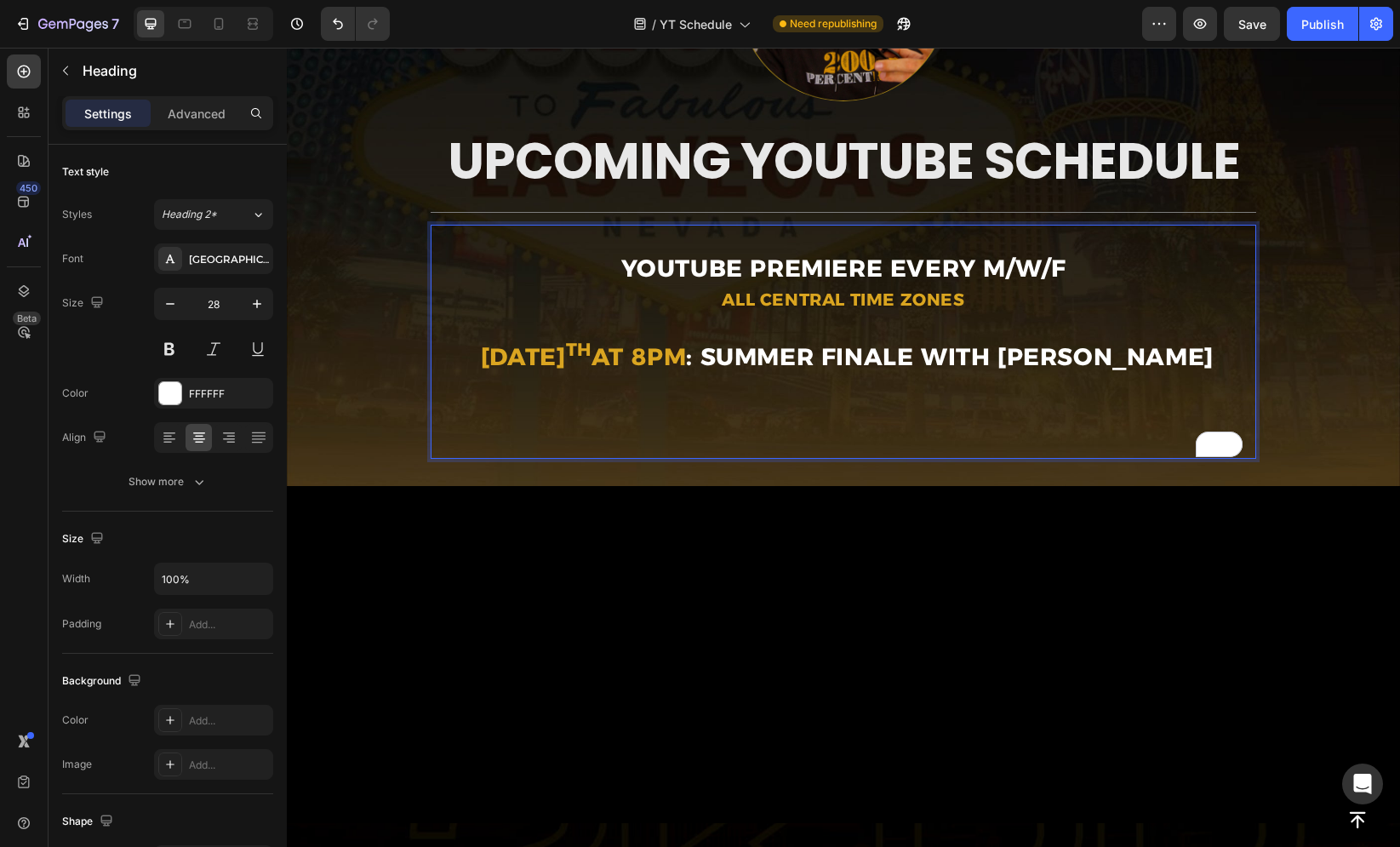
click at [1012, 429] on p "⁠⁠⁠⁠⁠⁠⁠ YouTube premiere every M/W/F All Central Time Zones AUGUST 27 th at 8pm…" at bounding box center [843, 342] width 822 height 231
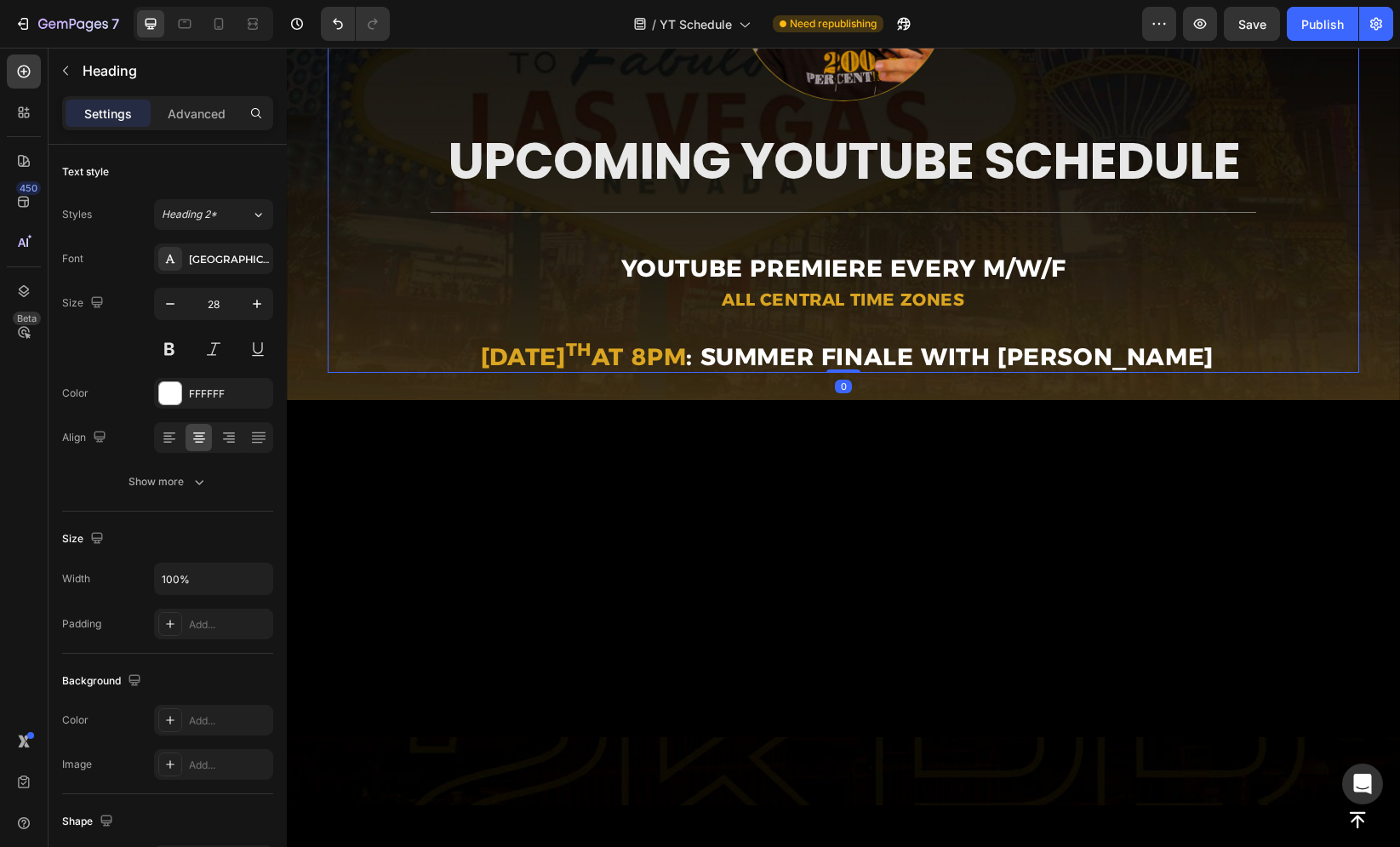
click at [1268, 309] on div "Image ⁠⁠⁠⁠⁠⁠⁠ UPCOMING YOUTUBE SCHEDULE Heading Title Line ⁠⁠⁠⁠⁠⁠⁠ YouTube prem…" at bounding box center [843, 130] width 1032 height 484
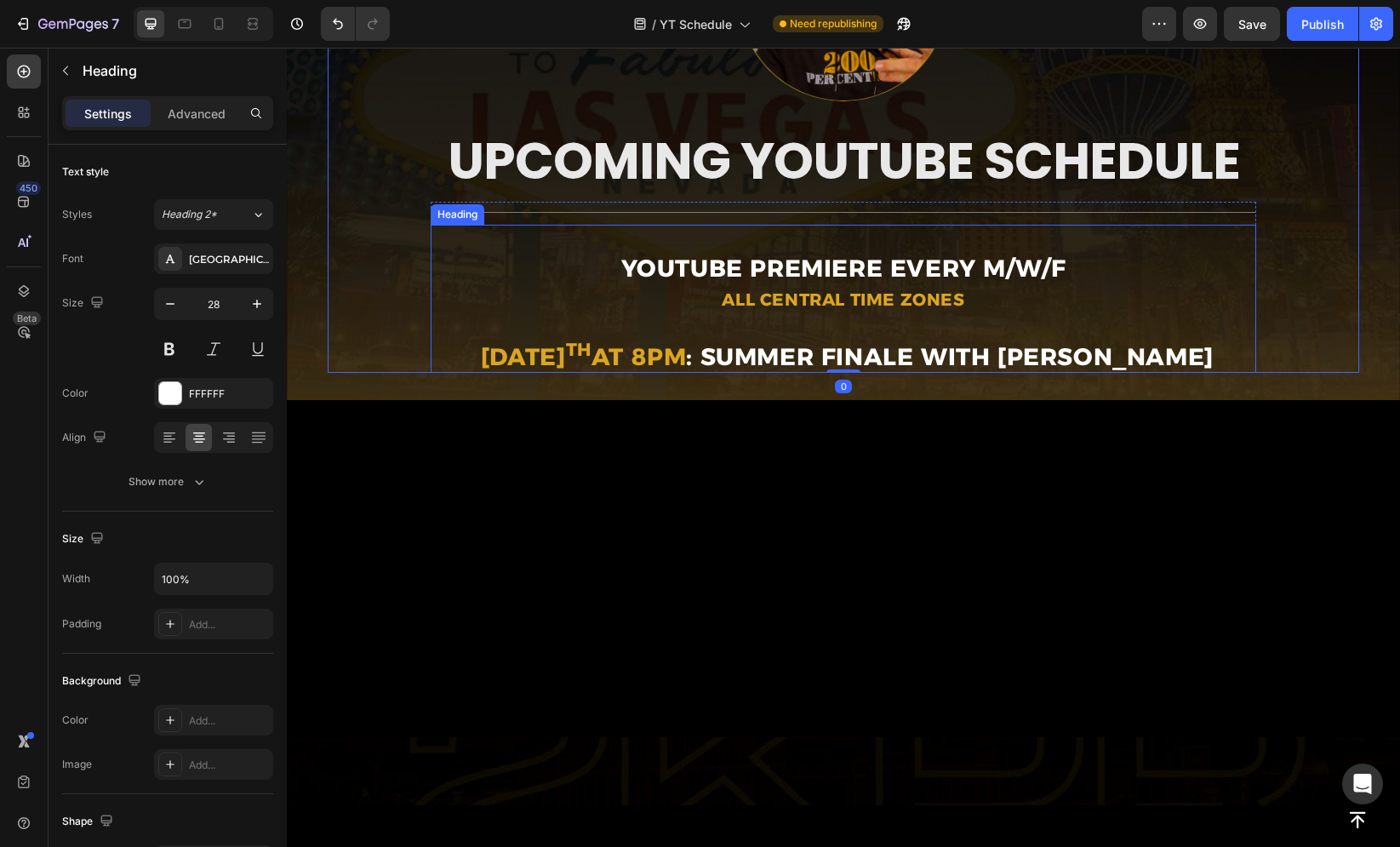
click at [1084, 308] on p "⁠⁠⁠⁠⁠⁠⁠ YouTube premiere every M/W/F All Central Time Zones AUGUST 27 th at 8pm…" at bounding box center [843, 299] width 822 height 146
click at [531, 210] on icon at bounding box center [534, 208] width 9 height 12
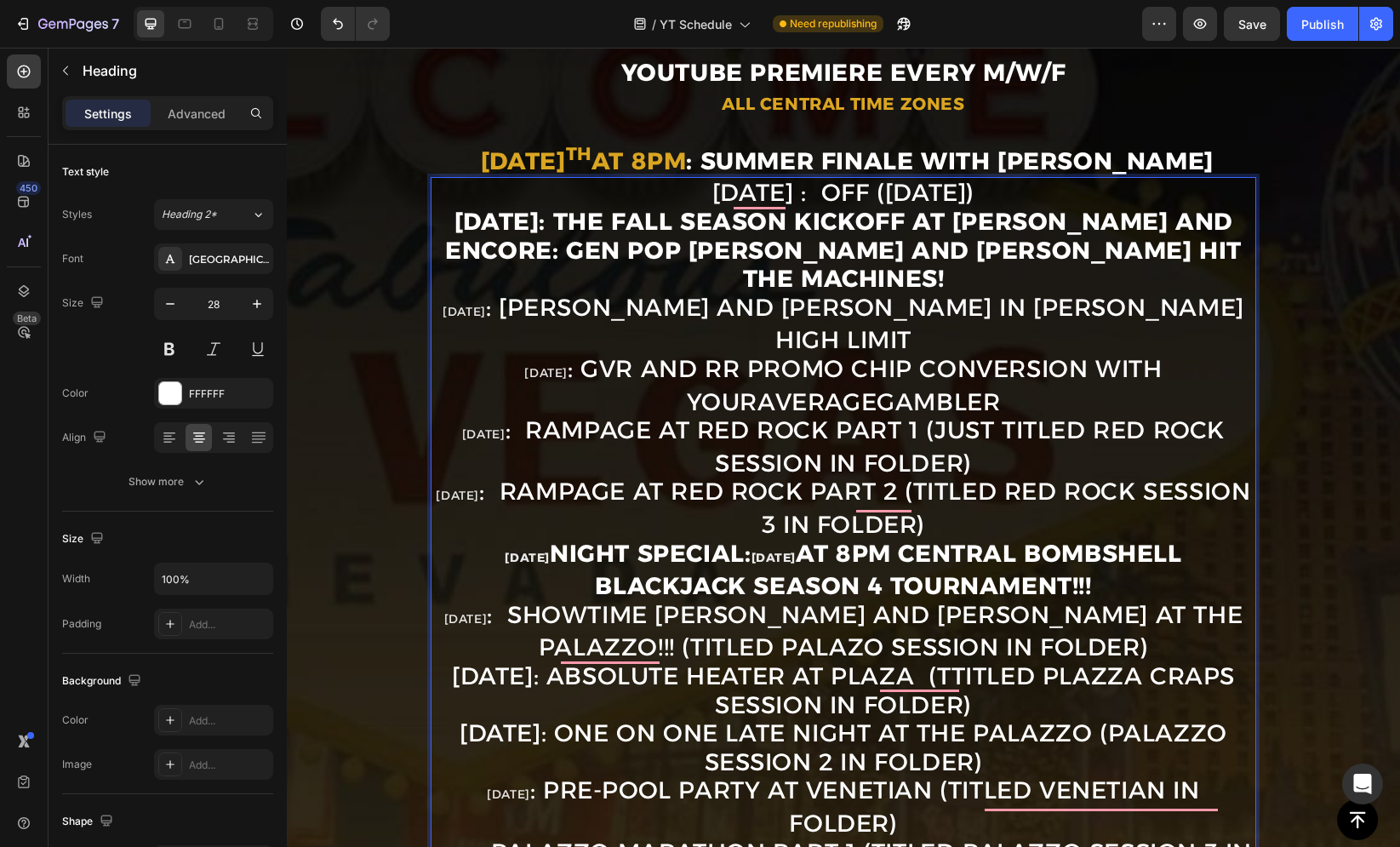
scroll to position [368, 0]
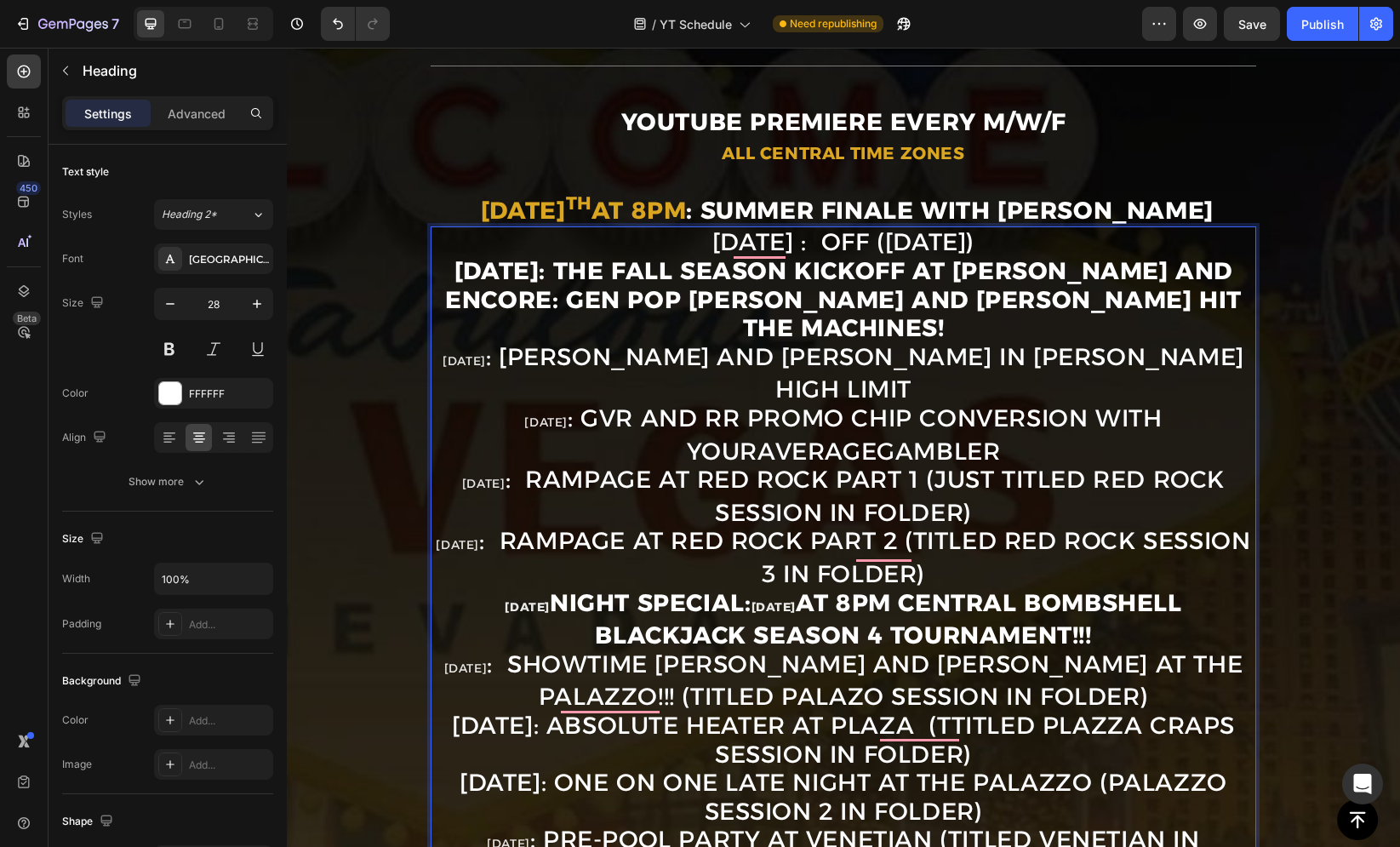
click at [1012, 243] on p "Sept. 1st : OFF (Labor Day)" at bounding box center [843, 243] width 822 height 29
click at [599, 404] on p "Sept 8th : GVR and RR Promo Chip Conversion with YourAverageGambler" at bounding box center [843, 434] width 822 height 61
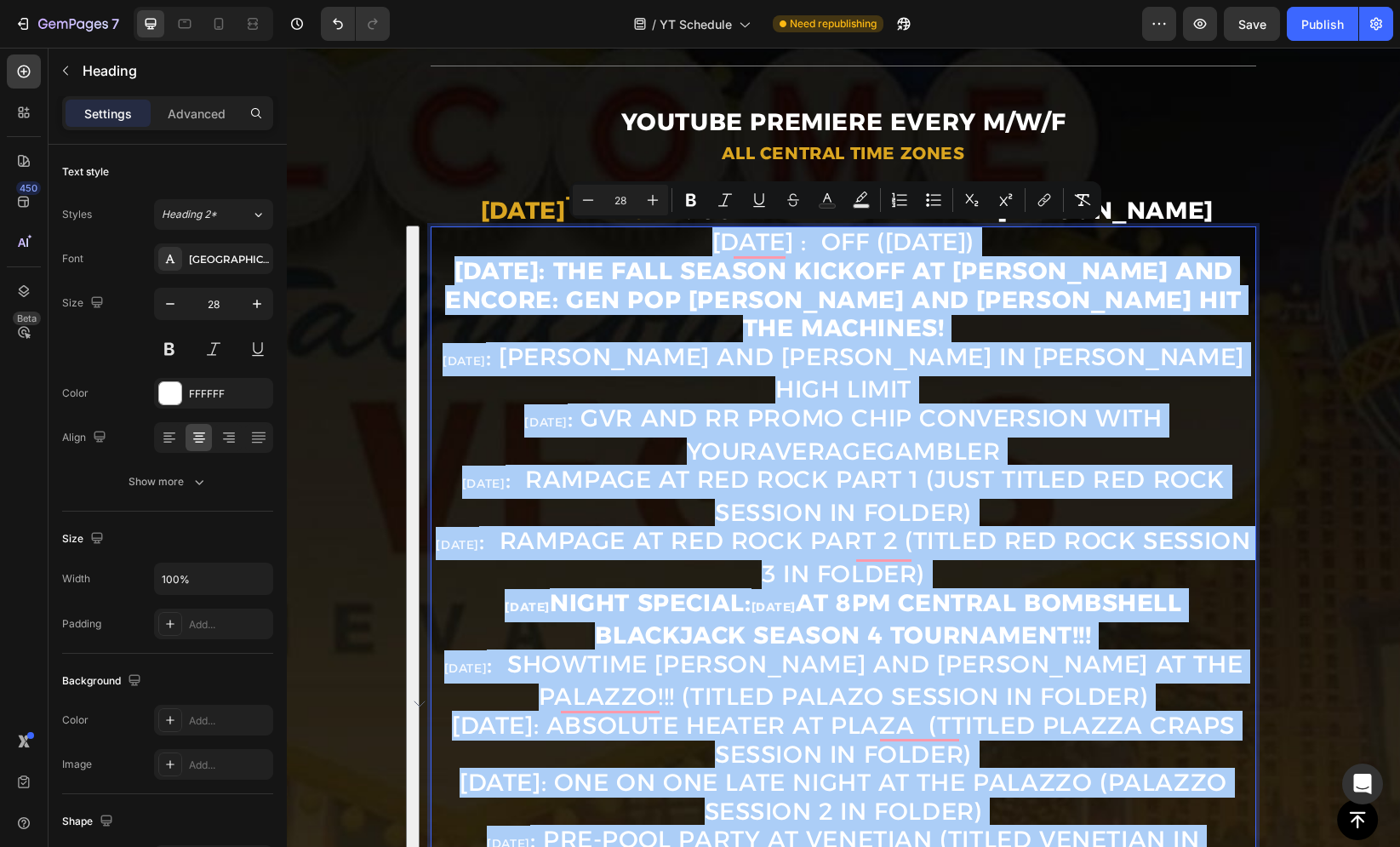
click at [623, 203] on input "28" at bounding box center [621, 200] width 34 height 21
type input "25"
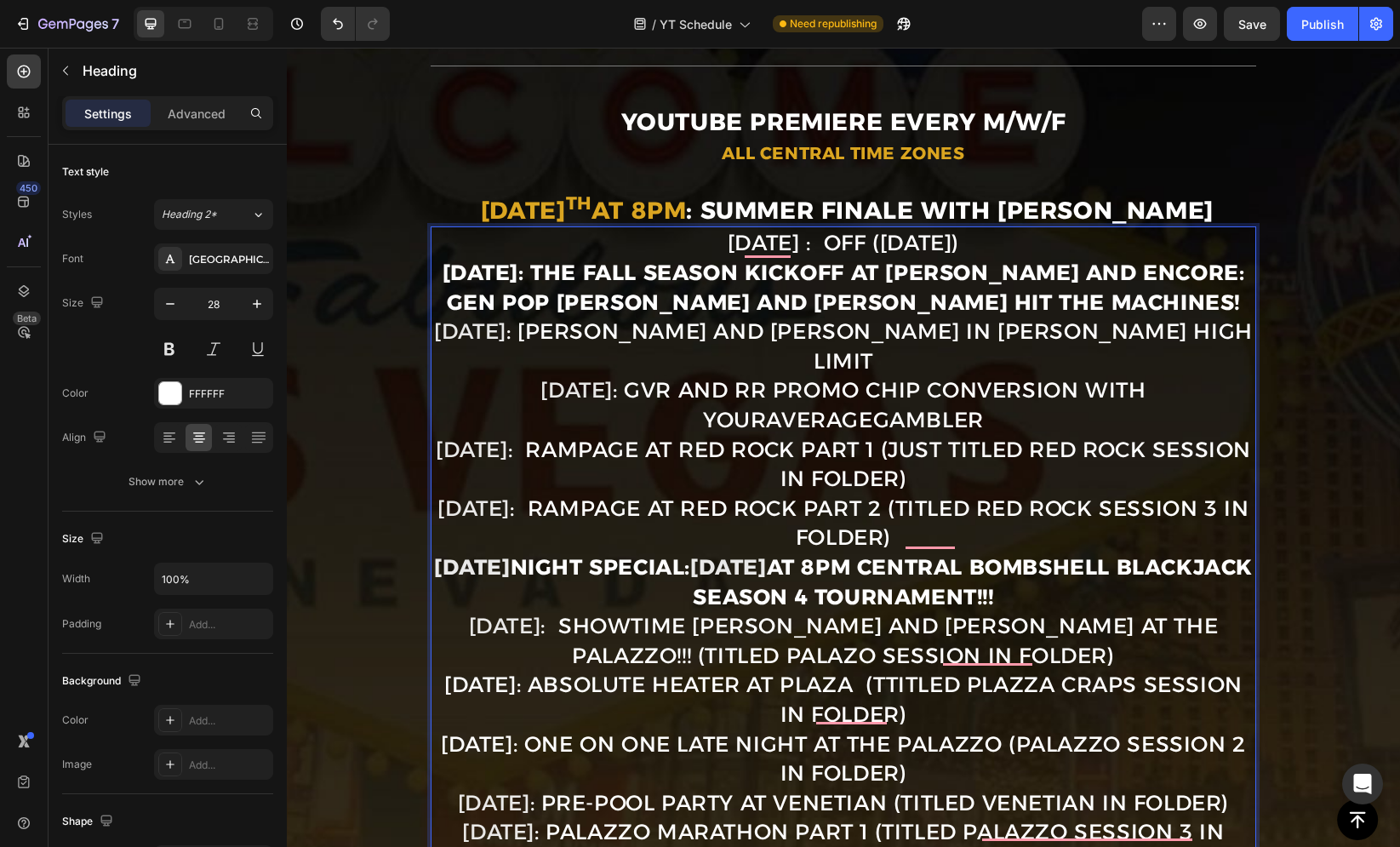
click at [818, 281] on strong "[DATE]: THE FALL SEASON KICKOFF at [PERSON_NAME] and Encore: Gen Pop [PERSON_NA…" at bounding box center [844, 287] width 803 height 55
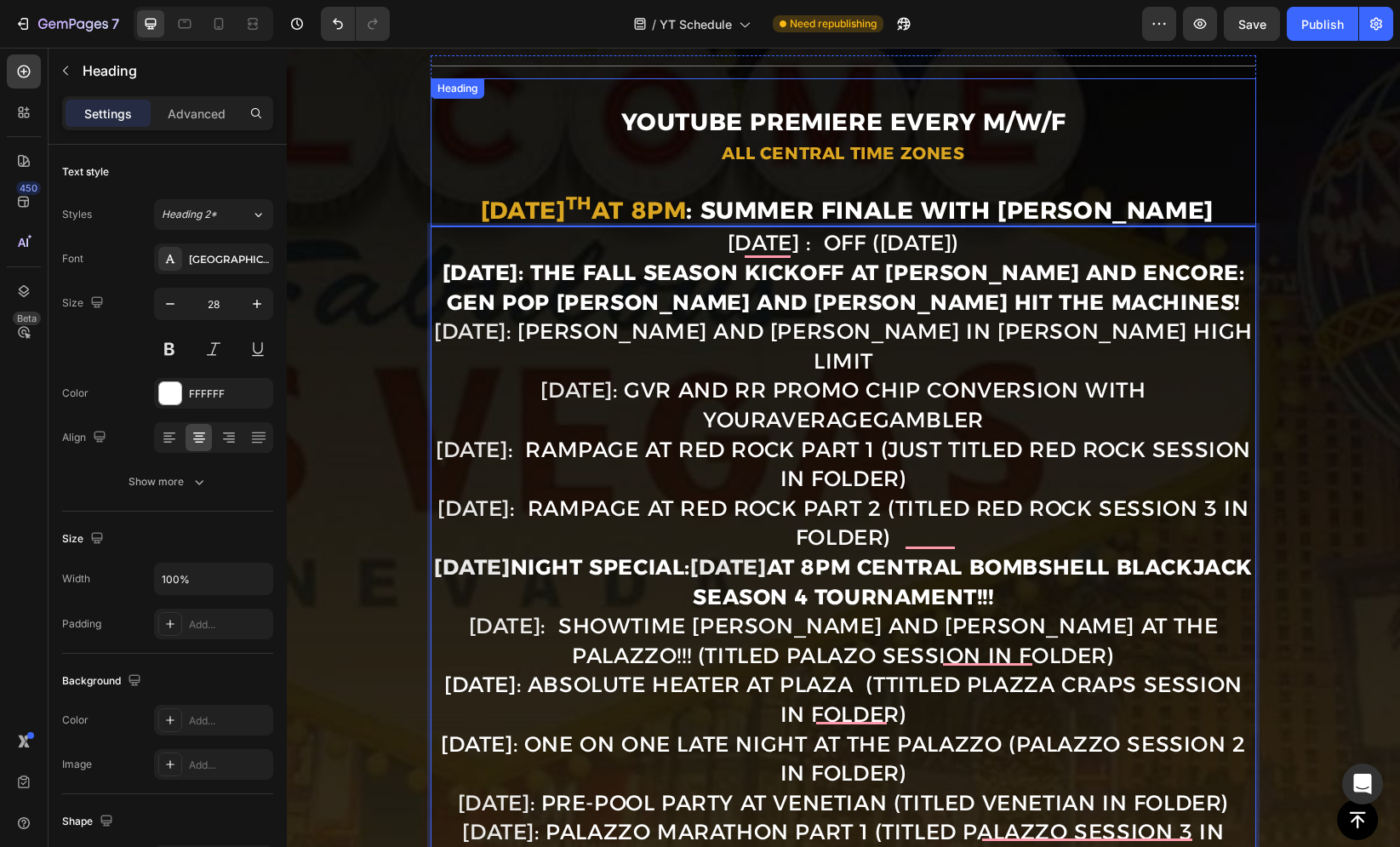
click at [1072, 205] on strong ": SUMMER FINALE WITH [PERSON_NAME]" at bounding box center [950, 210] width 527 height 29
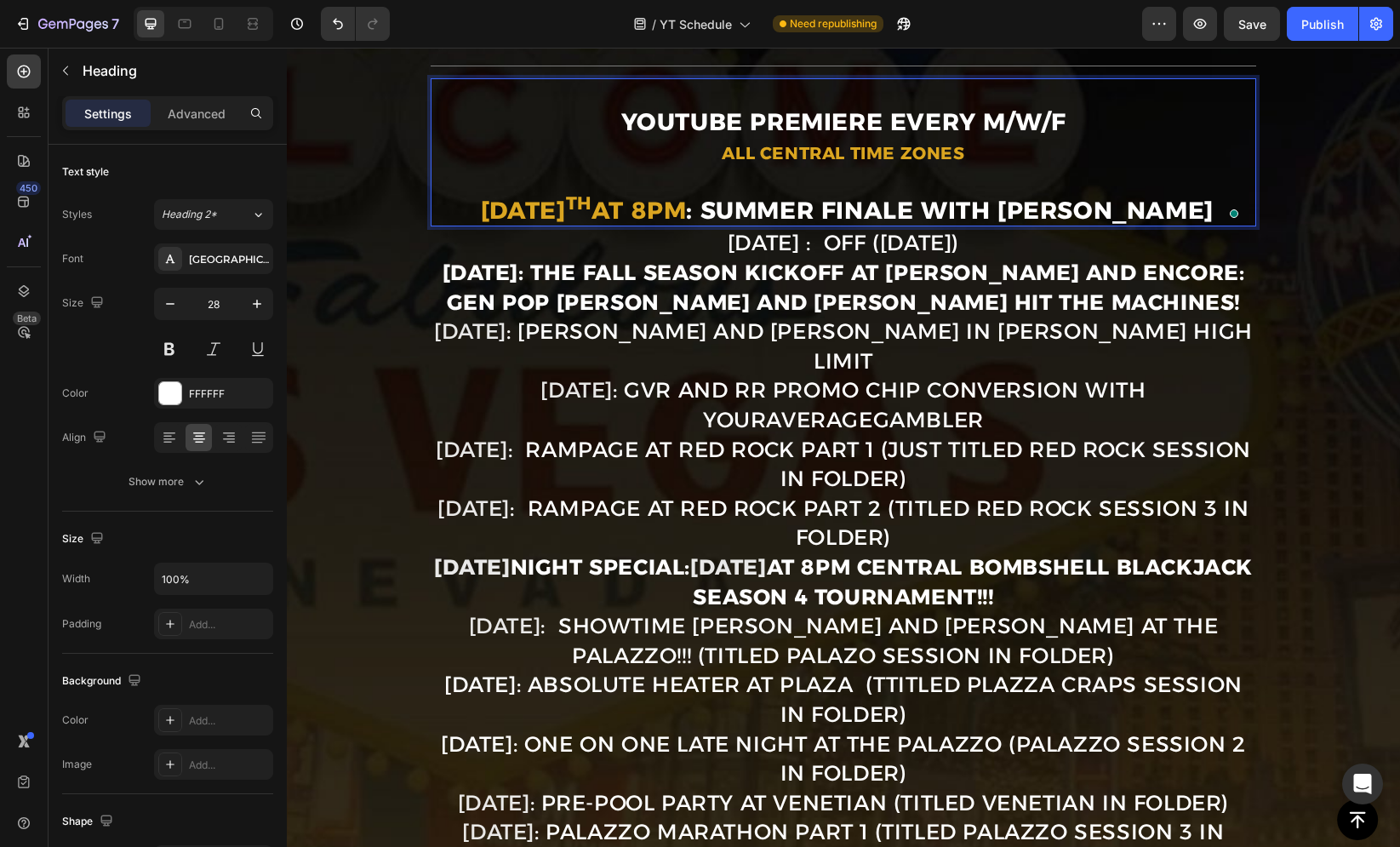
click at [1233, 203] on span at bounding box center [1235, 212] width 15 height 24
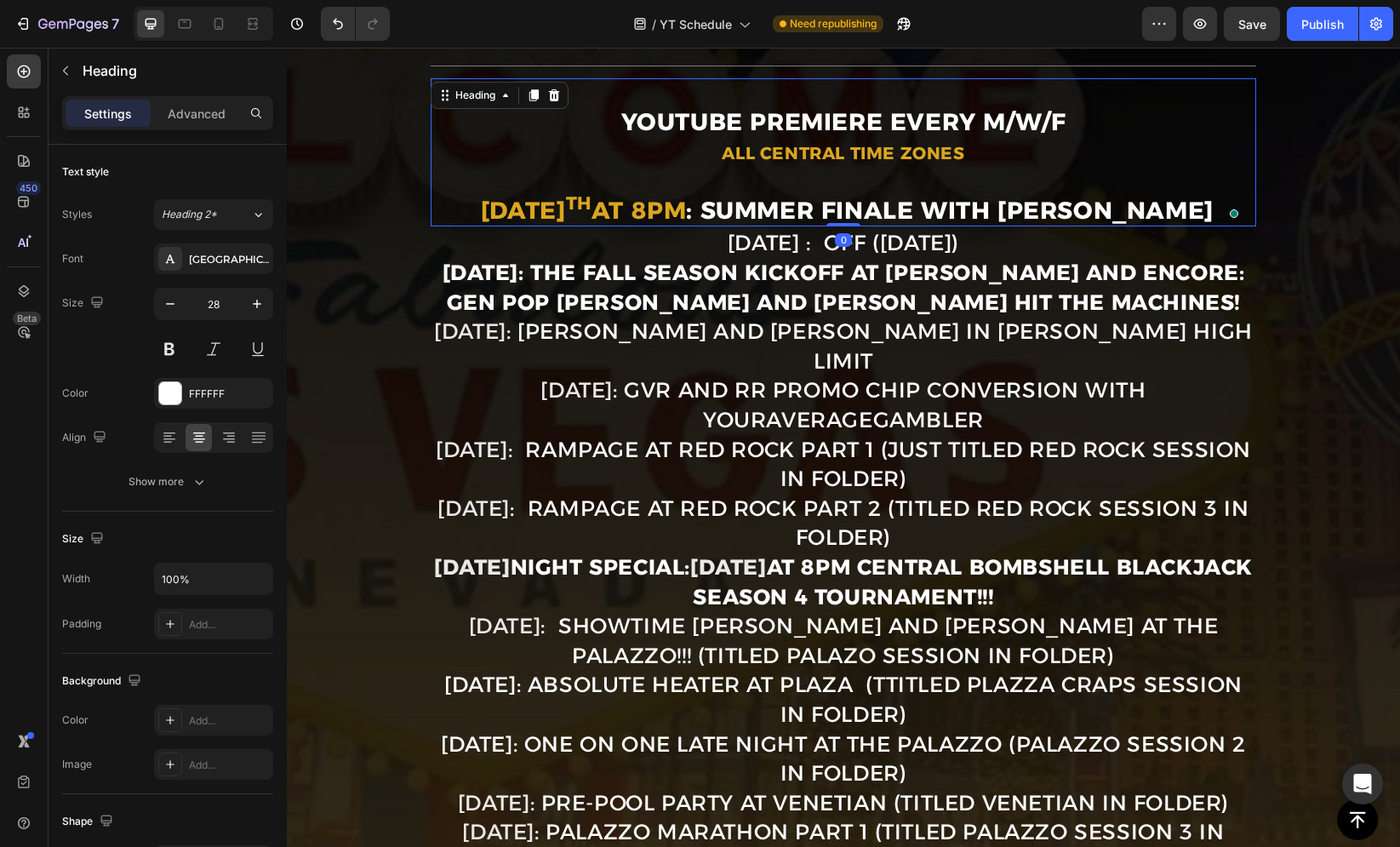
click at [1229, 201] on span at bounding box center [1235, 212] width 15 height 24
click at [1213, 202] on strong ": SUMMER FINALE WITH [PERSON_NAME]" at bounding box center [950, 210] width 527 height 29
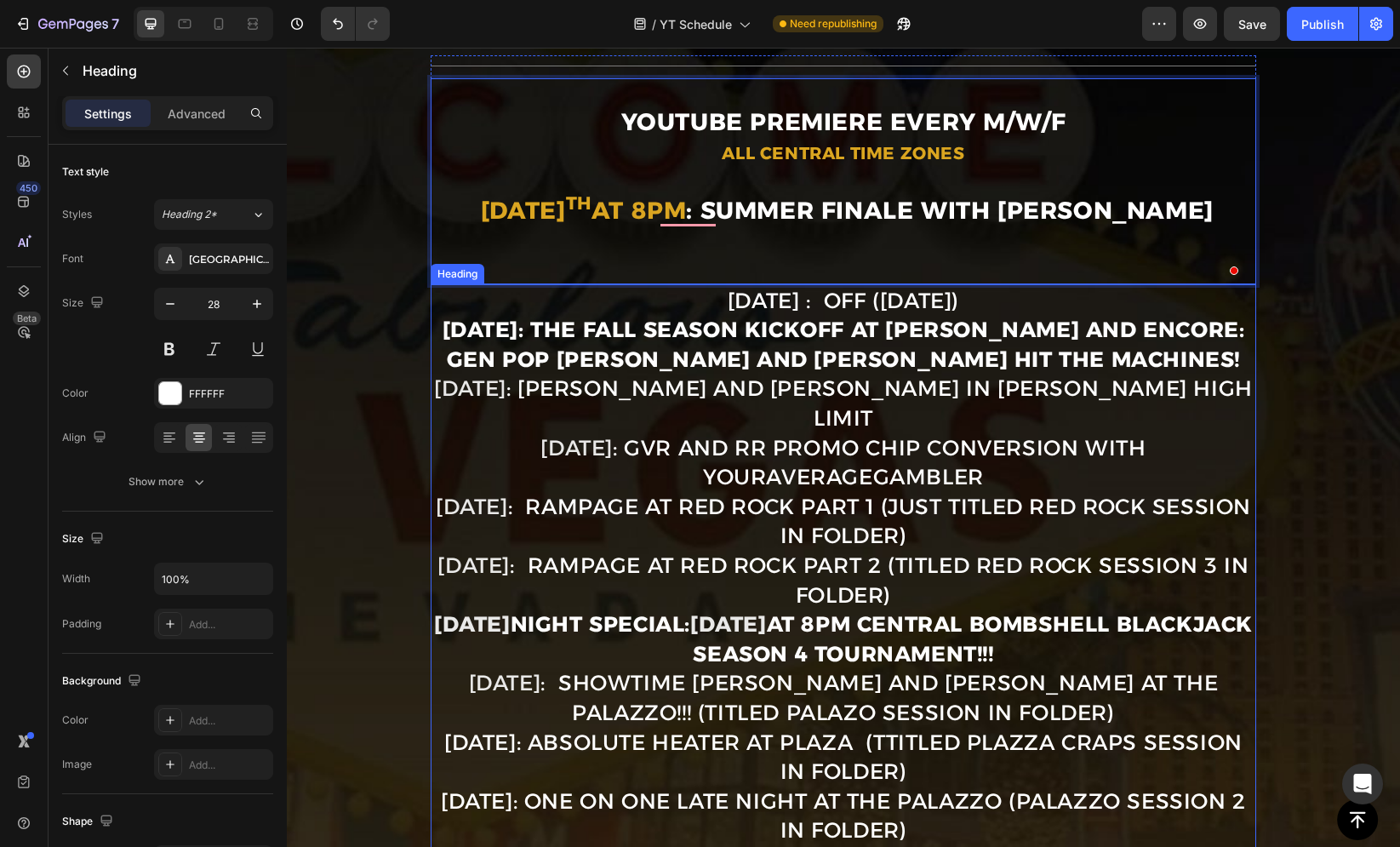
click at [723, 323] on strong "[DATE]: THE FALL SEASON KICKOFF at [PERSON_NAME] and Encore: Gen Pop [PERSON_NA…" at bounding box center [844, 344] width 803 height 55
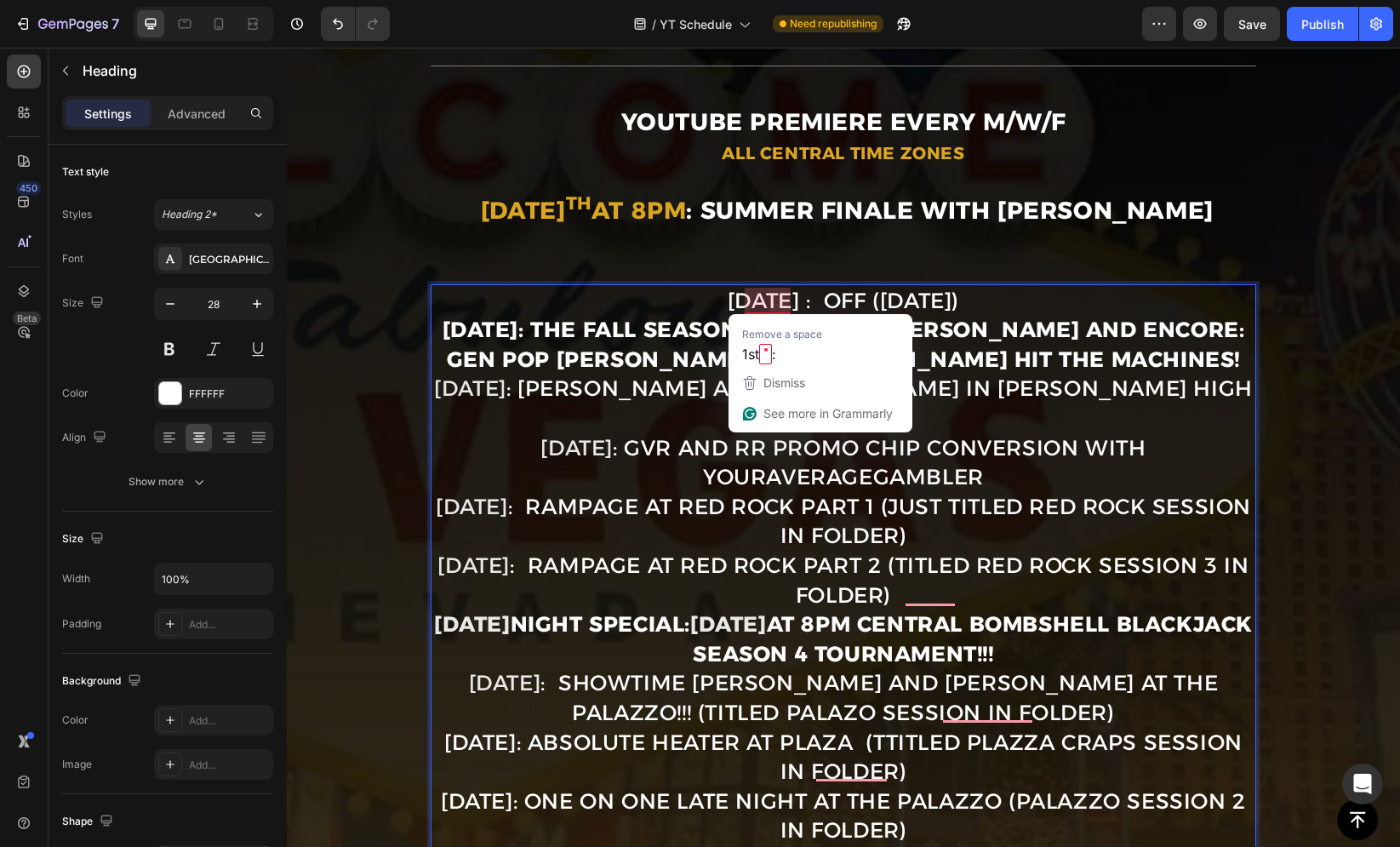
click at [626, 330] on strong "[DATE]: THE FALL SEASON KICKOFF at [PERSON_NAME] and Encore: Gen Pop [PERSON_NA…" at bounding box center [844, 344] width 803 height 55
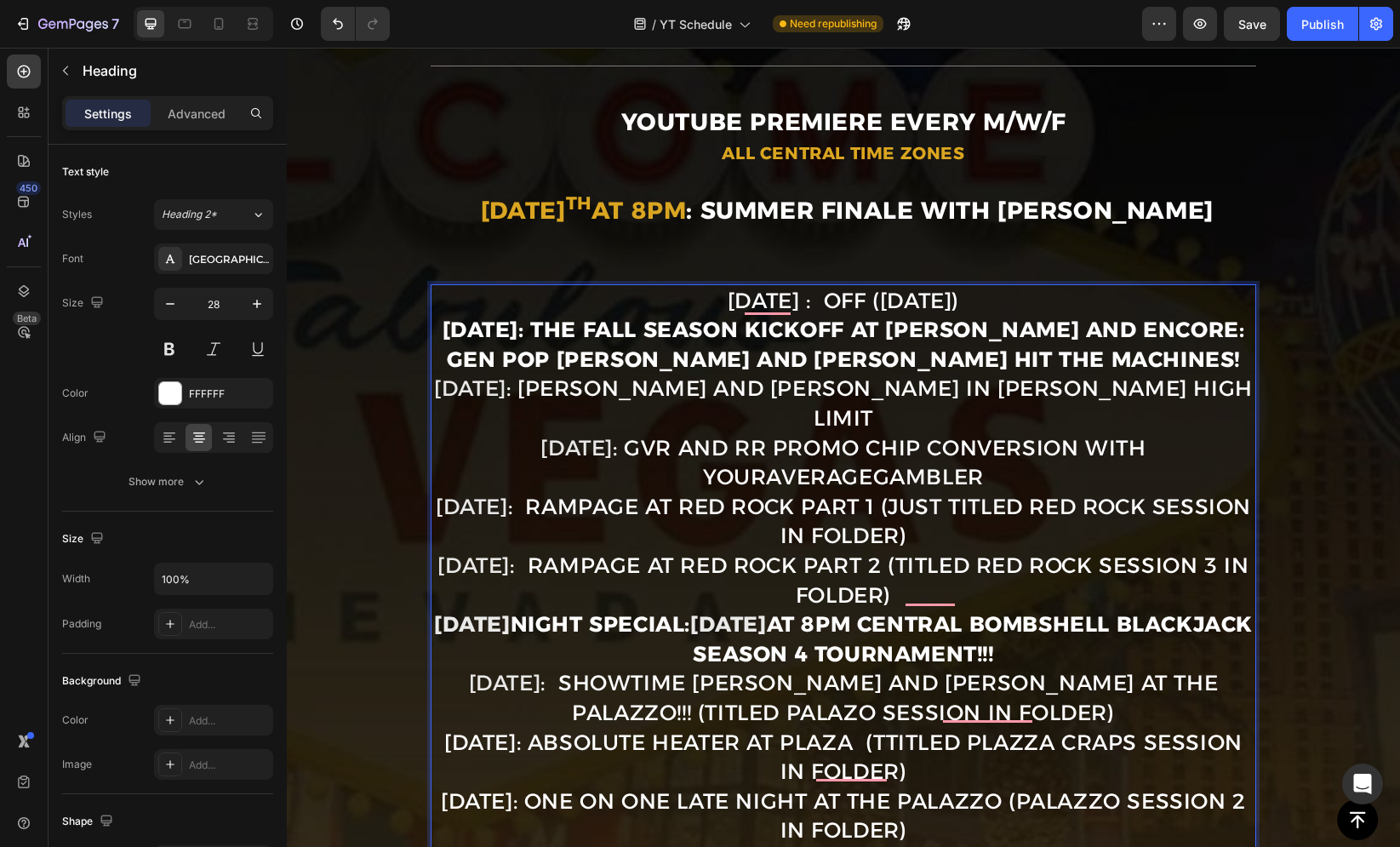
click at [664, 305] on p "Sept. 1st : OFF (Labor Day) Sept. 3rd: THE FALL SEASON KICKOFF at Wynn and Enco…" at bounding box center [843, 757] width 822 height 942
click at [1016, 306] on p "Sept. 1st : OFF (Labor Day) Sept. 3rd: THE FALL SEASON KICKOFF at Wynn and Enco…" at bounding box center [843, 757] width 822 height 942
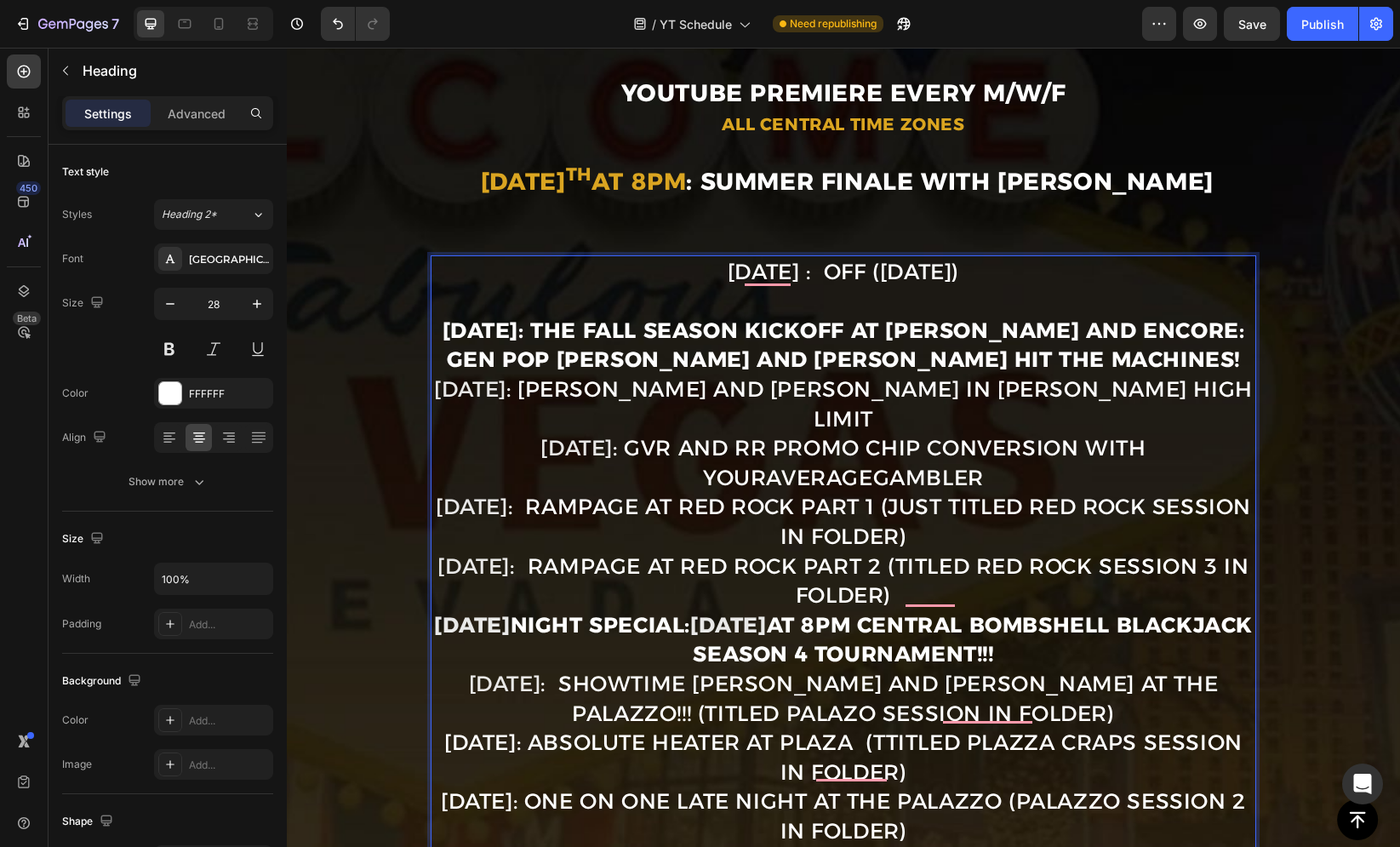
click at [1125, 353] on p "Sept. 1st : OFF (Labor Day) ⁠⁠⁠⁠⁠⁠⁠ Sept. 3rd: THE FALL SEASON KICKOFF at Wynn …" at bounding box center [843, 743] width 822 height 972
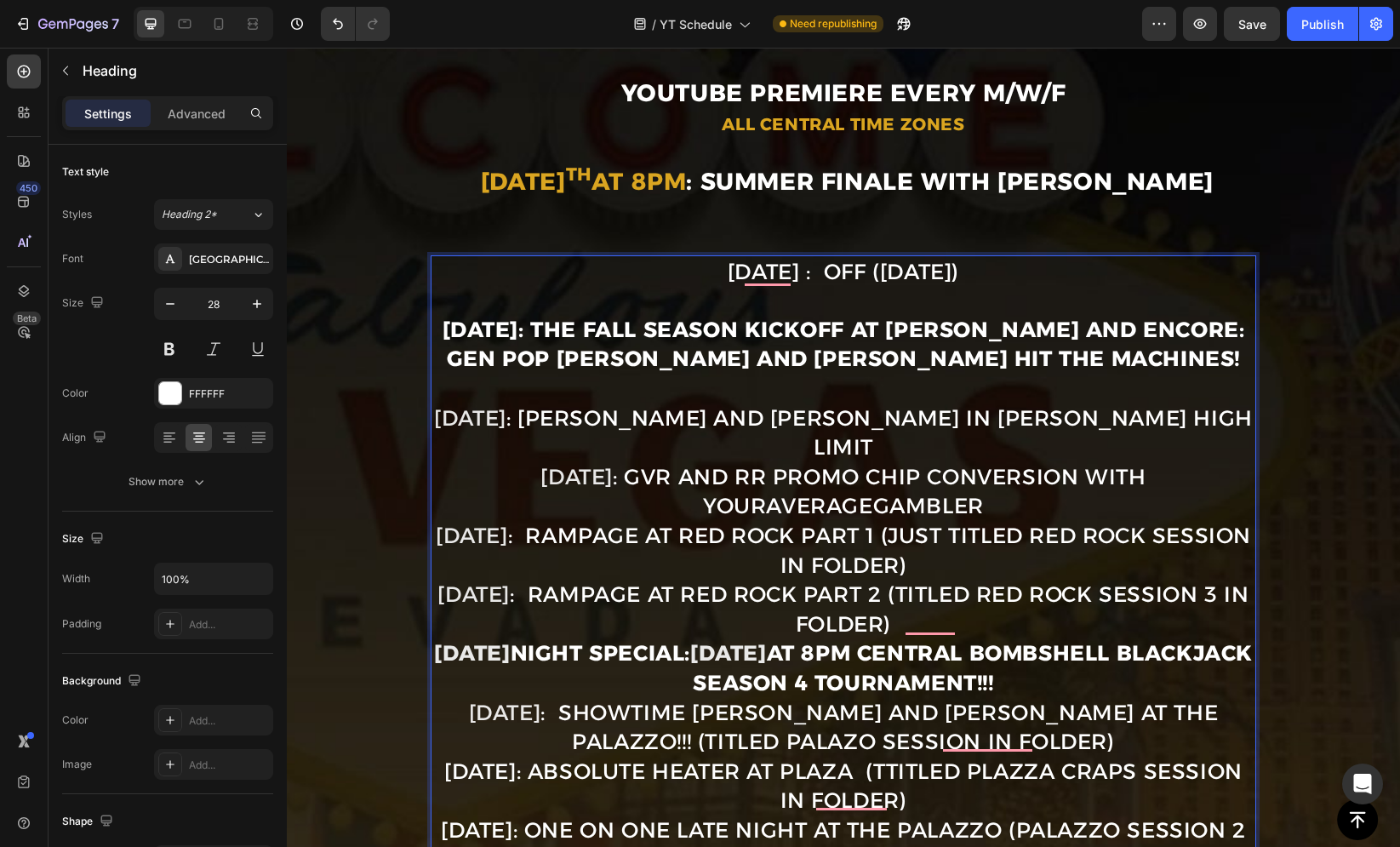
click at [1162, 397] on p "Sept. 1st : OFF (Labor Day) Sept. 3rd: THE FALL SEASON KICKOFF at Wynn and Enco…" at bounding box center [843, 757] width 822 height 1000
click at [1166, 405] on p "Sept. 1st : OFF (Labor Day) Sept. 3rd: THE FALL SEASON KICKOFF at Wynn and Enco…" at bounding box center [843, 757] width 822 height 1000
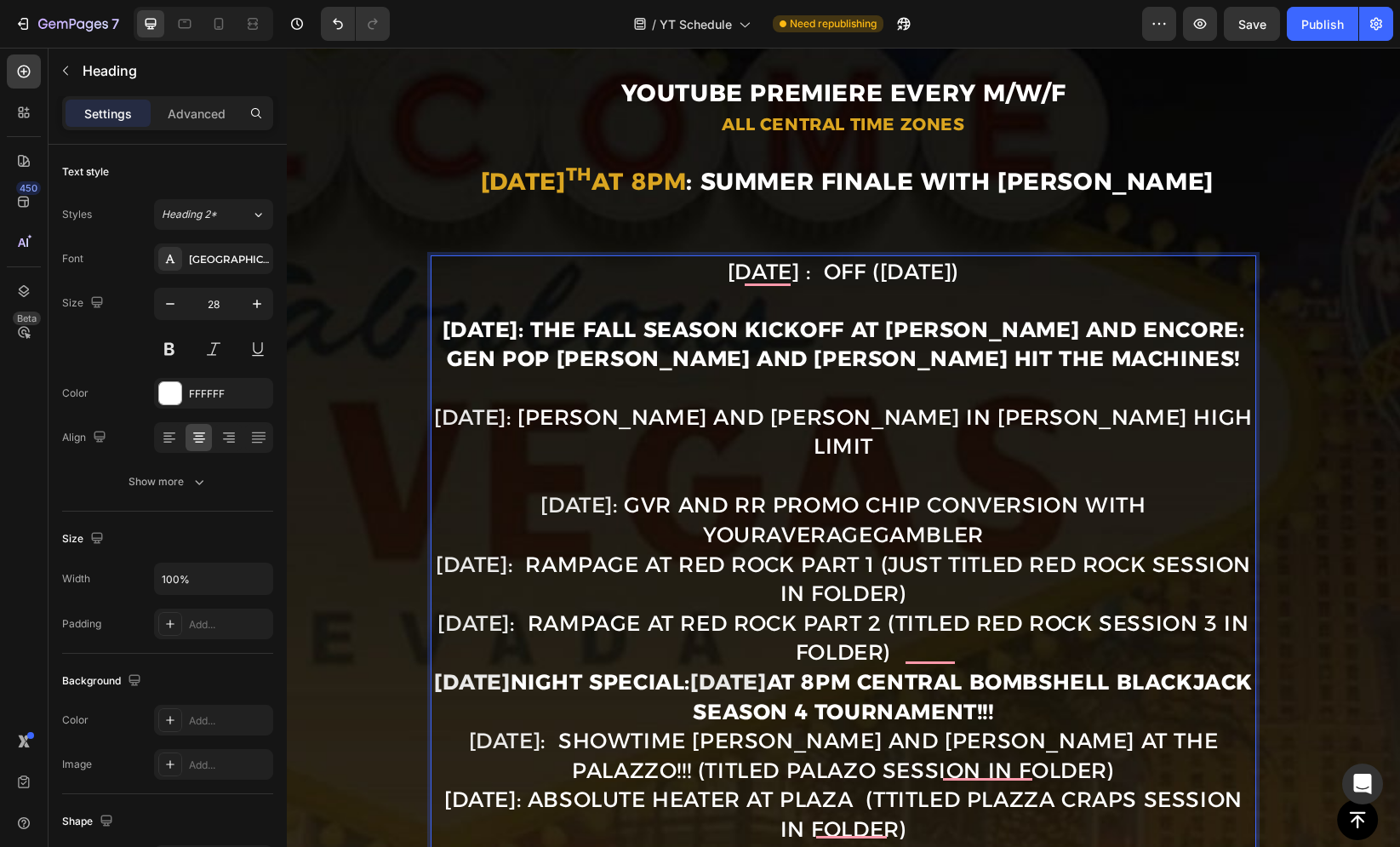
click at [990, 495] on p "Sept. 1st : OFF (Labor Day) Sept. 3rd: THE FALL SEASON KICKOFF at Wynn and Enco…" at bounding box center [843, 771] width 822 height 1028
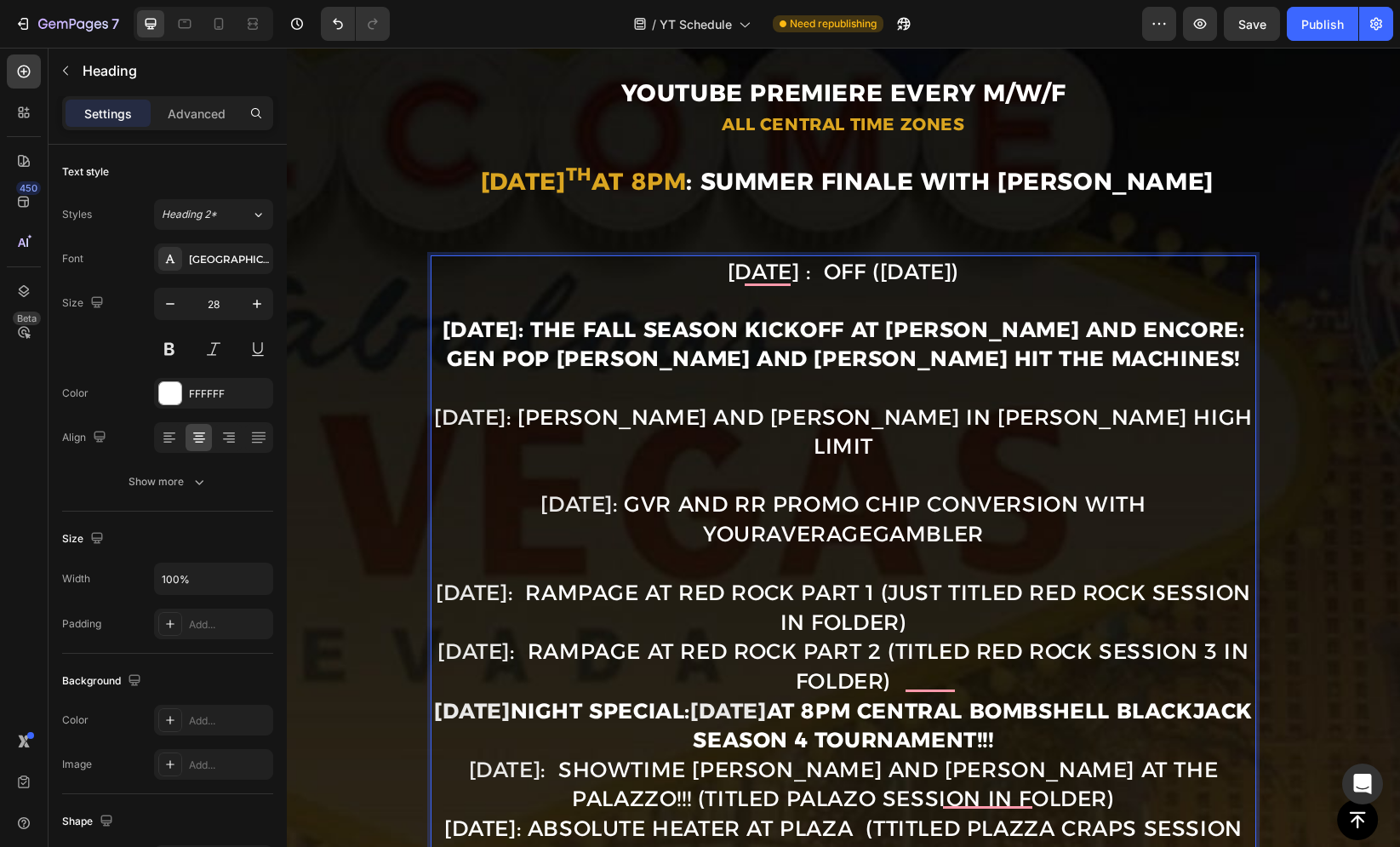
click at [974, 581] on p "Sept. 1st : OFF (Labor Day) Sept. 3rd: THE FALL SEASON KICKOFF at Wynn and Enco…" at bounding box center [843, 785] width 822 height 1057
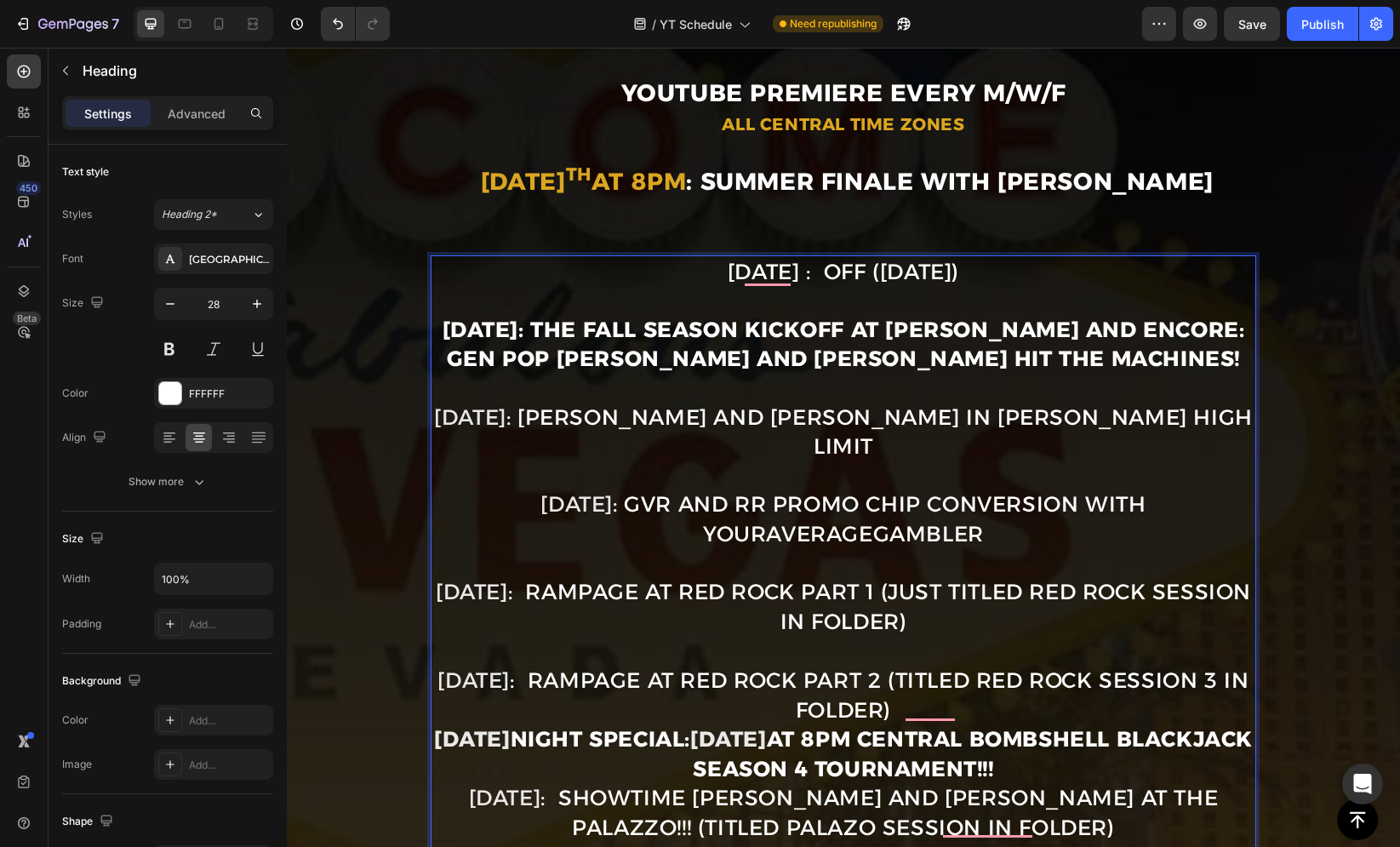
scroll to position [424, 0]
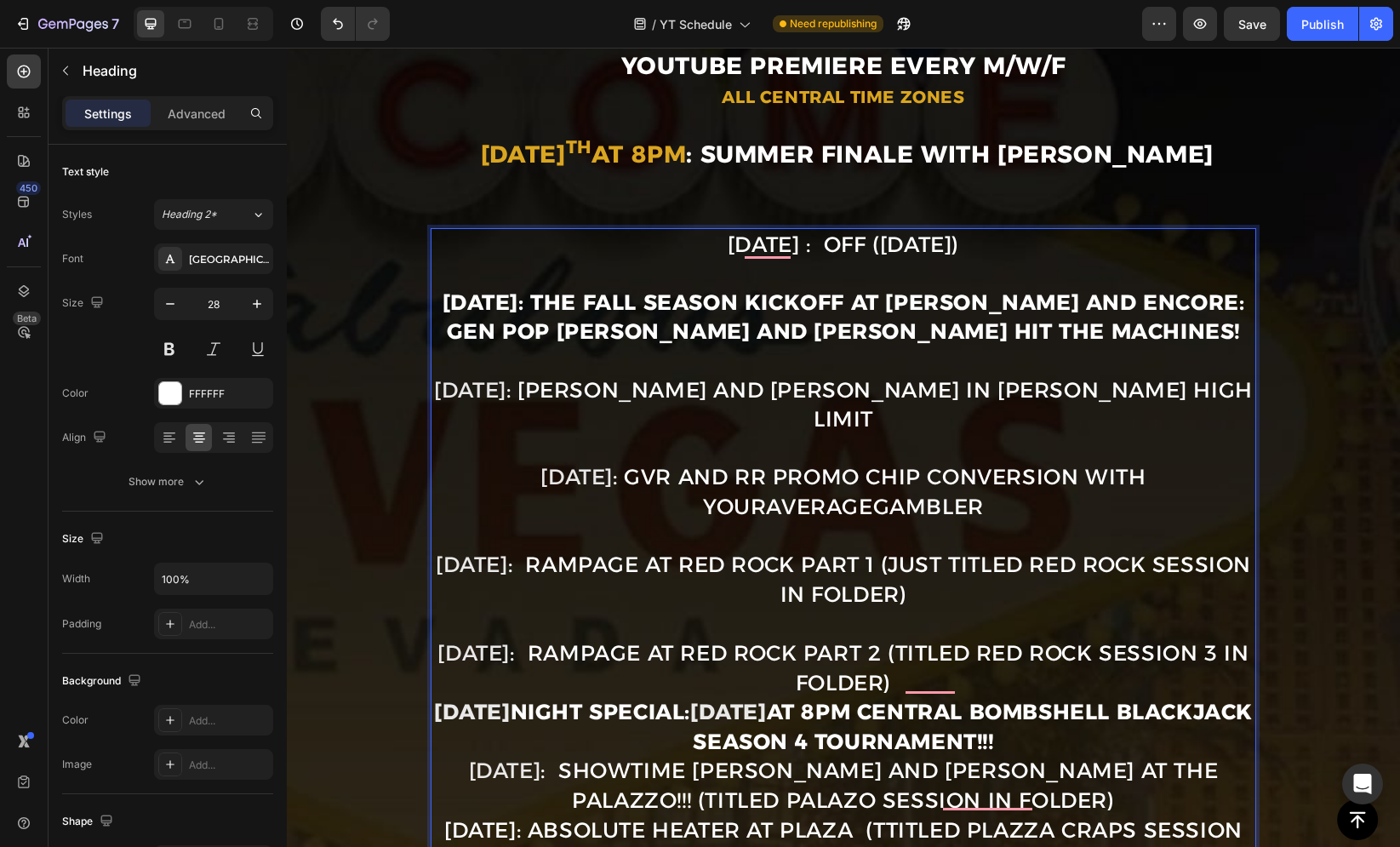
click at [911, 652] on p "Sept. 1st : OFF (Labor Day) Sept. 3rd: THE FALL SEASON KICKOFF at Wynn and Enco…" at bounding box center [843, 772] width 822 height 1086
click at [770, 596] on p "Sept. 1st : OFF (Labor Day) Sept. 3rd: THE FALL SEASON KICKOFF at Wynn and Enco…" at bounding box center [843, 772] width 822 height 1085
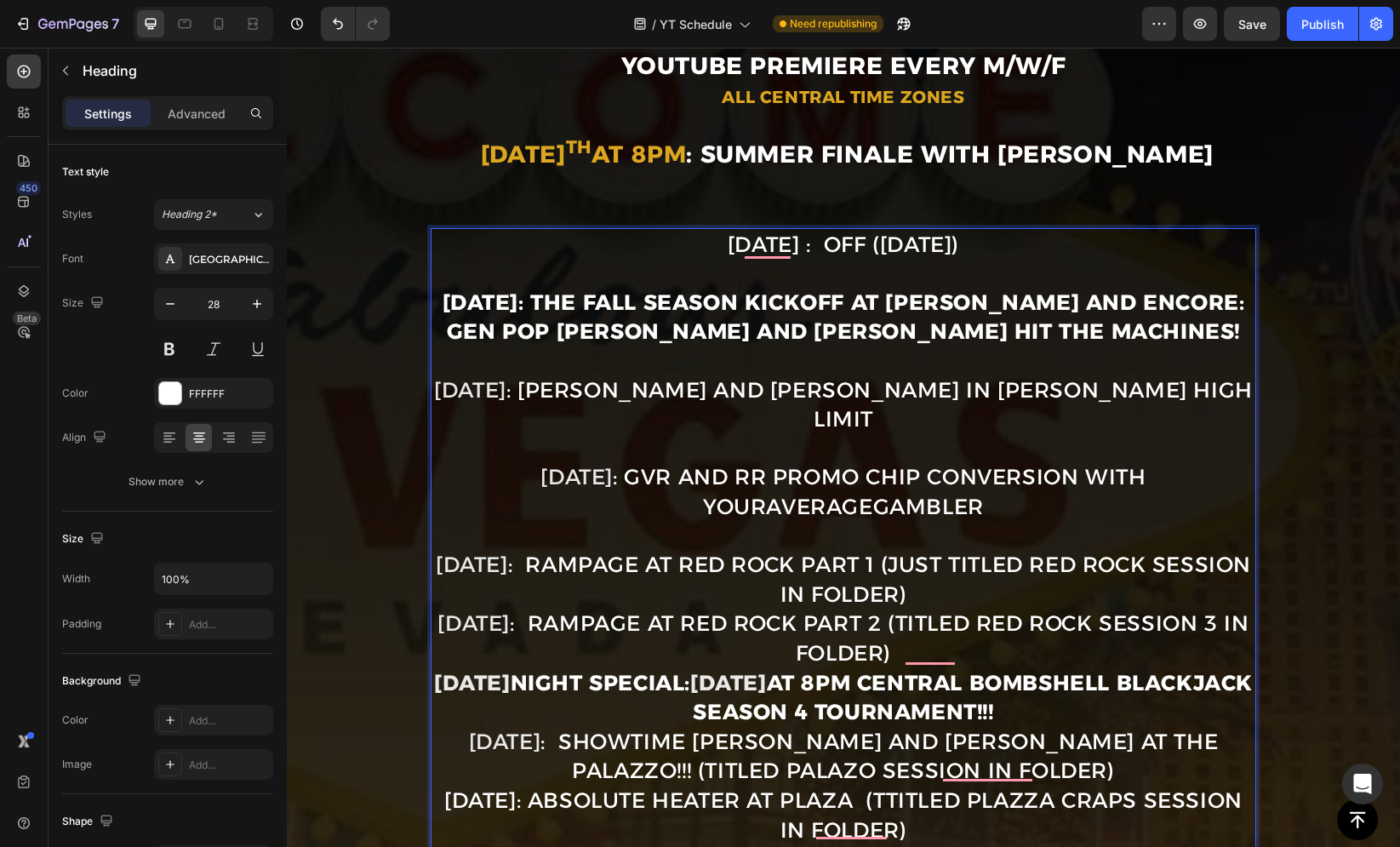
click at [716, 510] on p "Sept. 1st : OFF (Labor Day) Sept. 3rd: THE FALL SEASON KICKOFF at Wynn and Enco…" at bounding box center [843, 757] width 822 height 1056
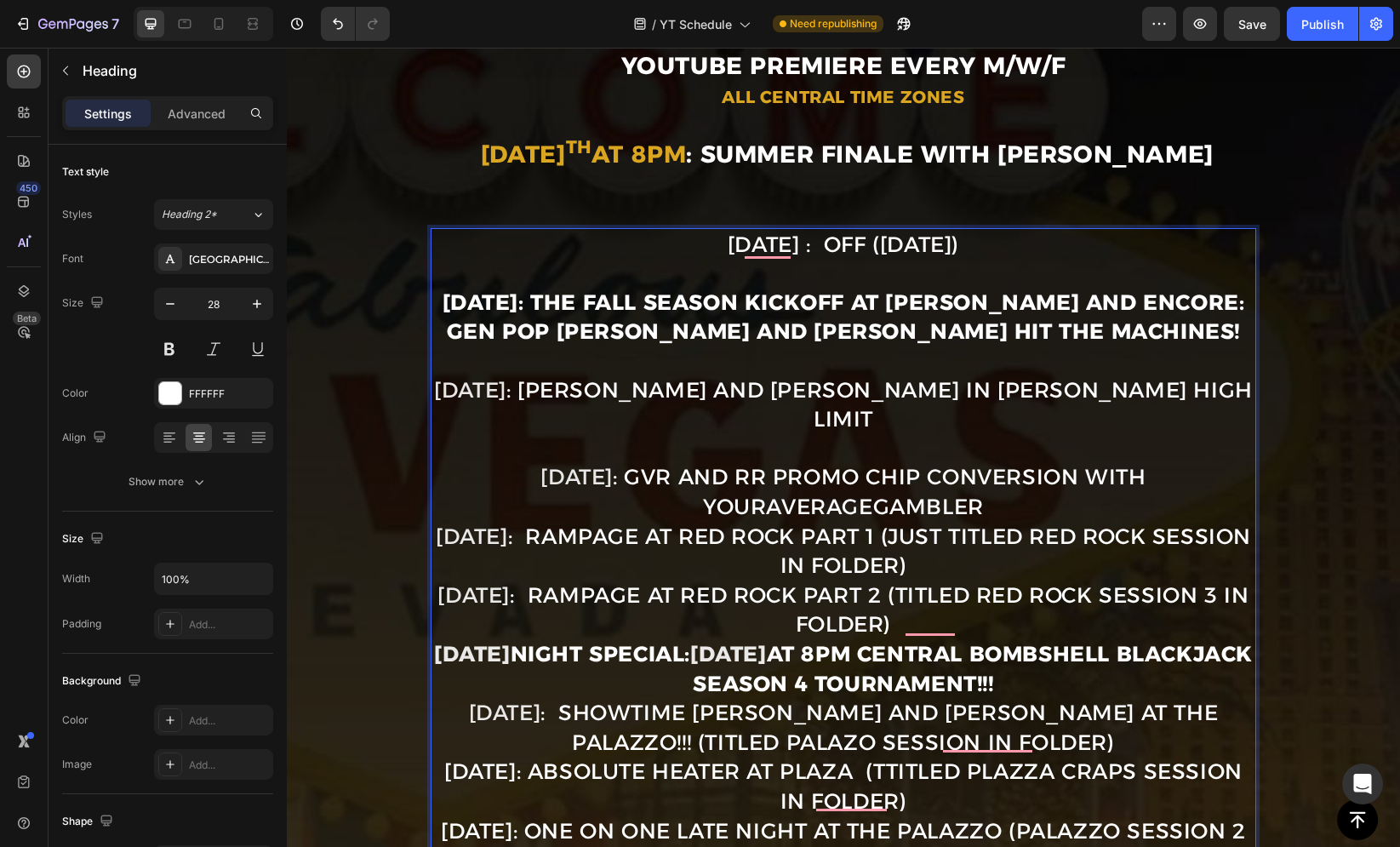
click at [748, 417] on p "Sept. 1st : OFF (Labor Day) Sept. 3rd: THE FALL SEASON KICKOFF at Wynn and Enco…" at bounding box center [843, 743] width 822 height 1027
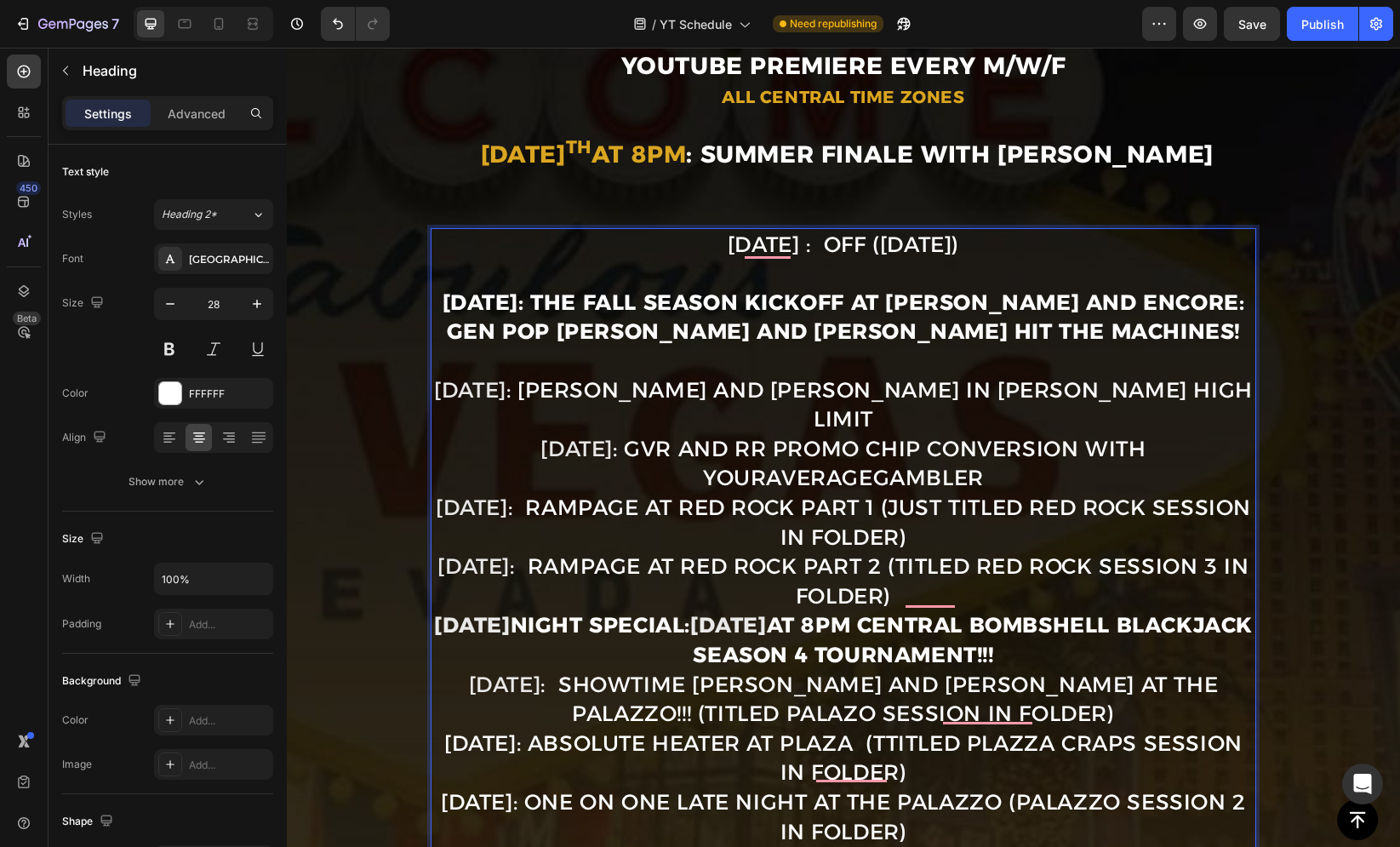
click at [736, 348] on p "Sept. 1st : OFF (Labor Day) Sept. 3rd: THE FALL SEASON KICKOFF at Wynn and Enco…" at bounding box center [843, 729] width 822 height 999
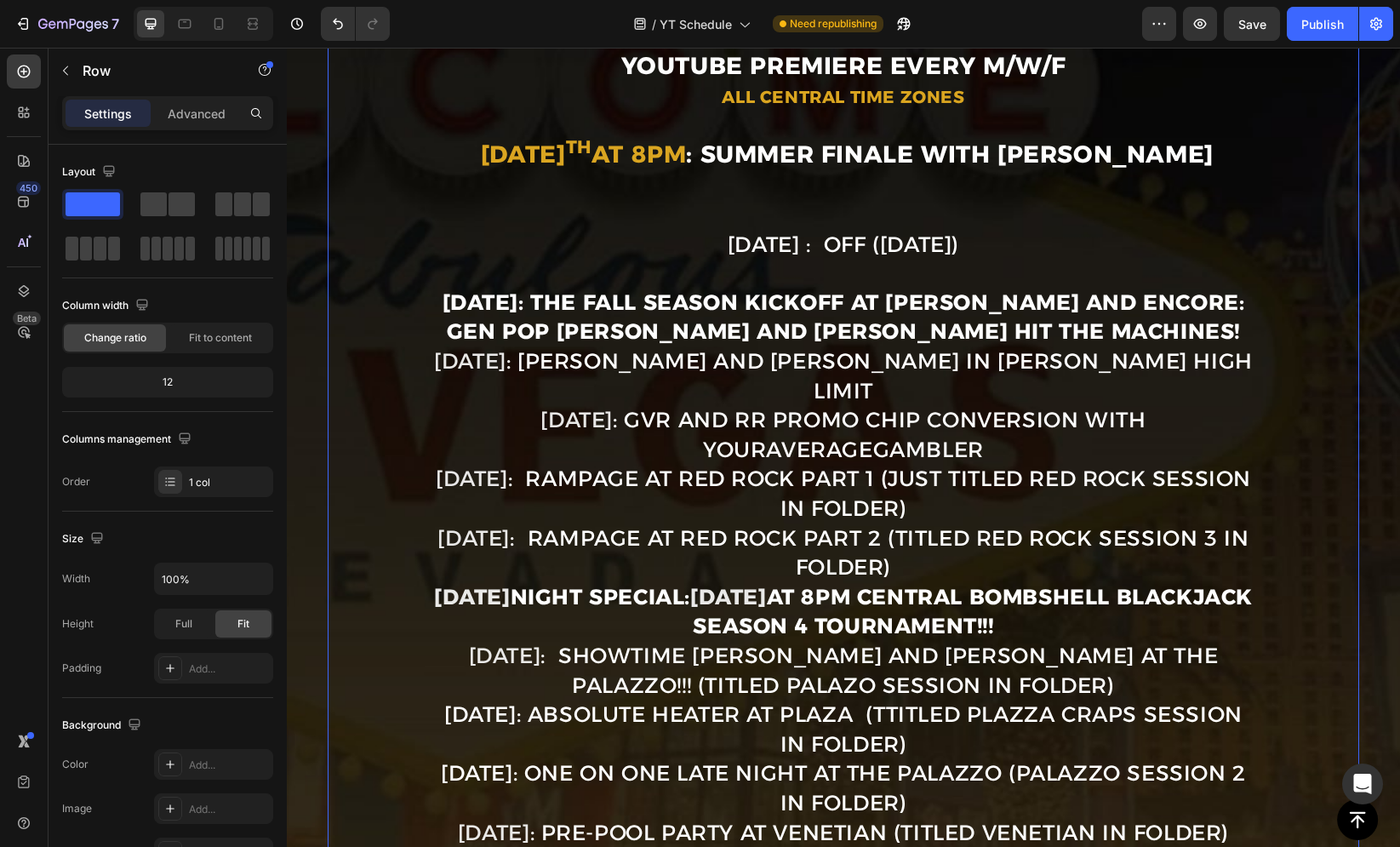
click at [377, 269] on div "Image ⁠⁠⁠⁠⁠⁠⁠ UPCOMING YOUTUBE SCHEDULE Heading Title Line ⁠⁠⁠⁠⁠⁠⁠ YouTube prem…" at bounding box center [843, 444] width 1032 height 1515
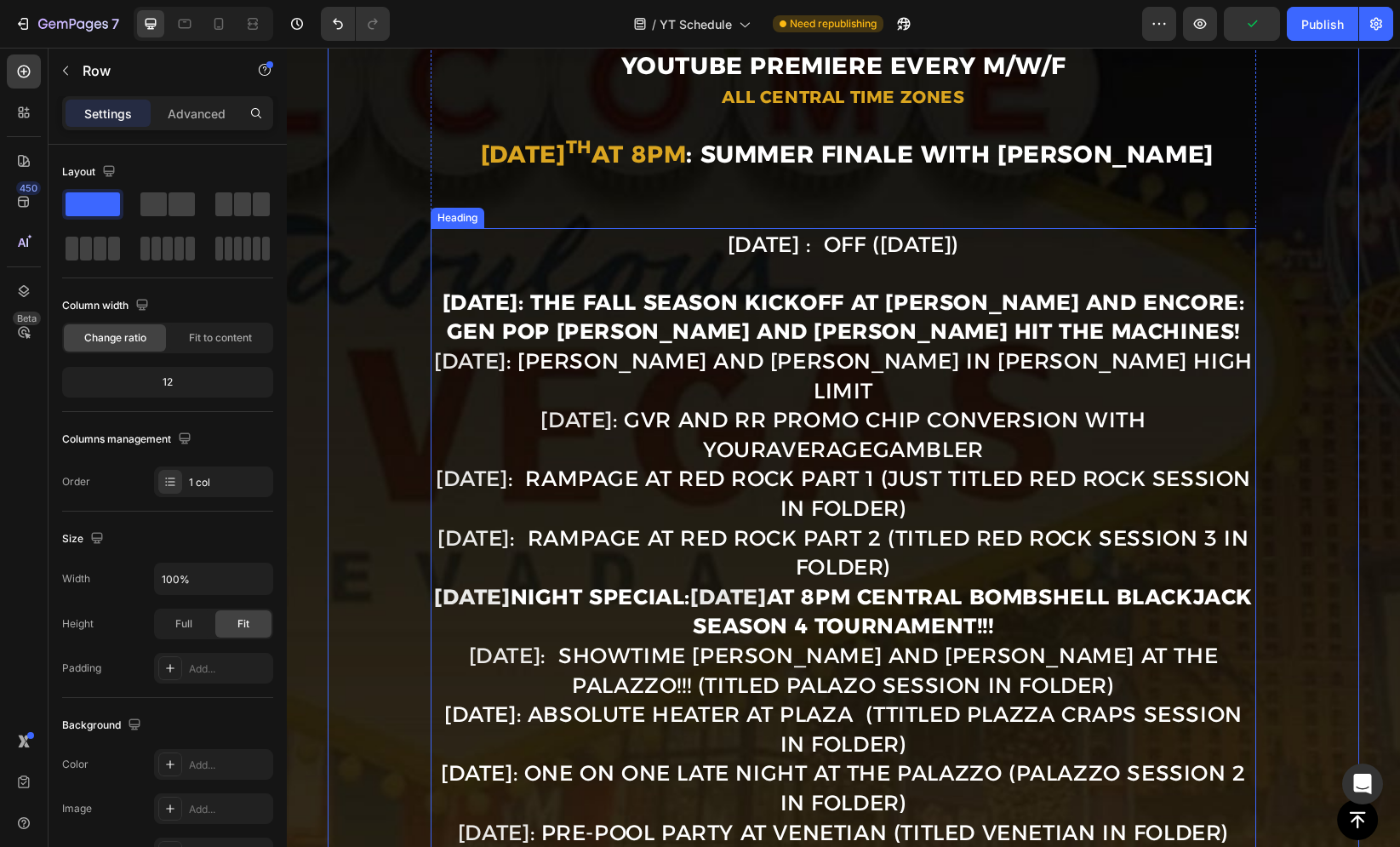
click at [882, 407] on span ": GVR and RR Promo Chip Conversion with YourAverageGambler" at bounding box center [879, 434] width 533 height 55
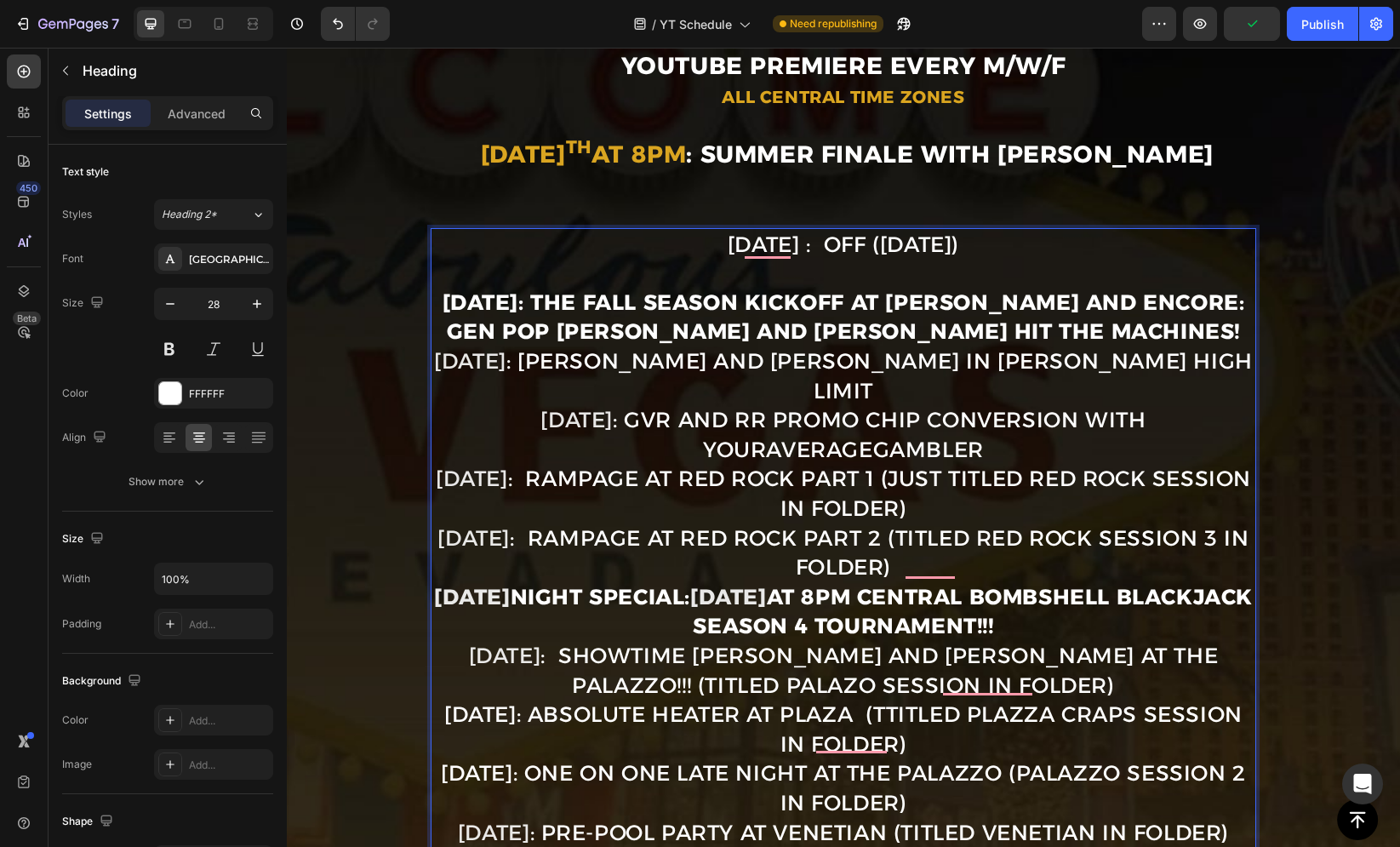
click at [917, 369] on span ": [PERSON_NAME] and [PERSON_NAME] in [PERSON_NAME] High Limit" at bounding box center [880, 375] width 747 height 55
click at [819, 313] on strong "[DATE]: THE FALL SEASON KICKOFF at [PERSON_NAME] and Encore: Gen Pop [PERSON_NA…" at bounding box center [844, 317] width 803 height 55
click at [1124, 337] on p "Sept. 1st : OFF (Labor Day) Sept. 3rd: THE FALL SEASON KICKOFF at Wynn and Enco…" at bounding box center [843, 714] width 822 height 971
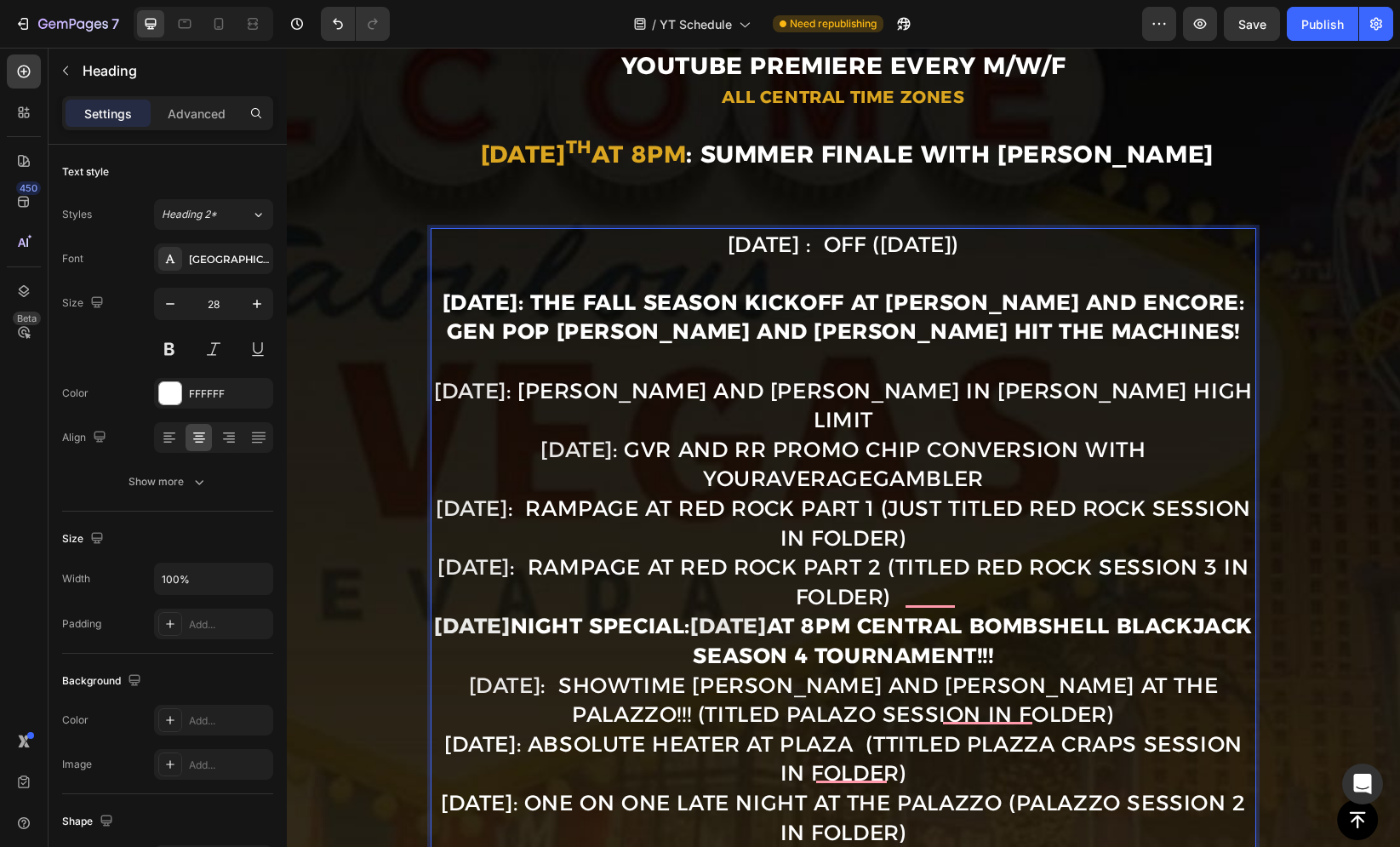
click at [1169, 383] on p "Sept. 1st : OFF (Labor Day) Sept. 3rd: THE FALL SEASON KICKOFF at Wynn and Enco…" at bounding box center [843, 729] width 822 height 1000
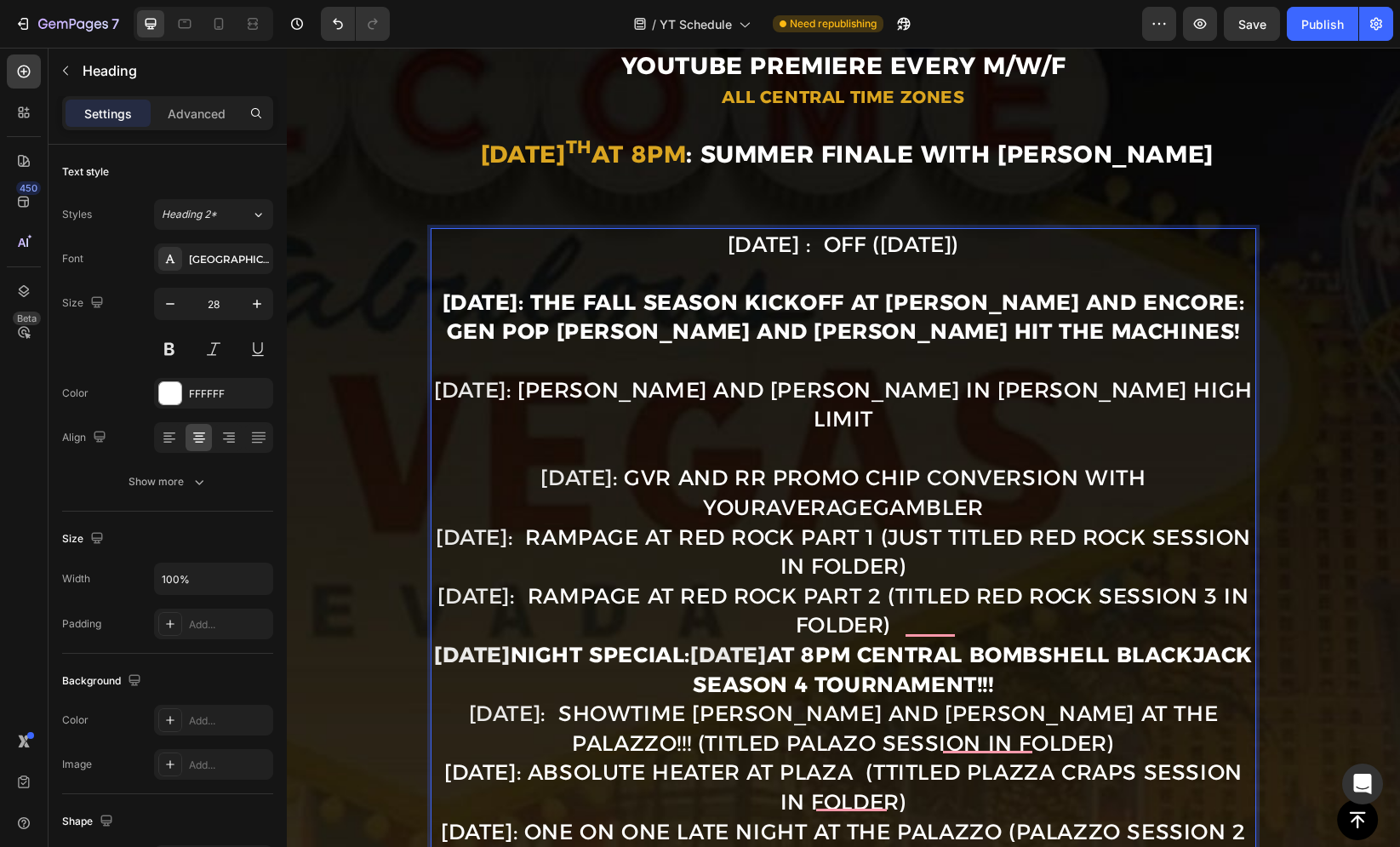
click at [1017, 465] on p "Sept. 1st : OFF (Labor Day) Sept. 3rd: THE FALL SEASON KICKOFF at Wynn and Enco…" at bounding box center [843, 744] width 822 height 1028
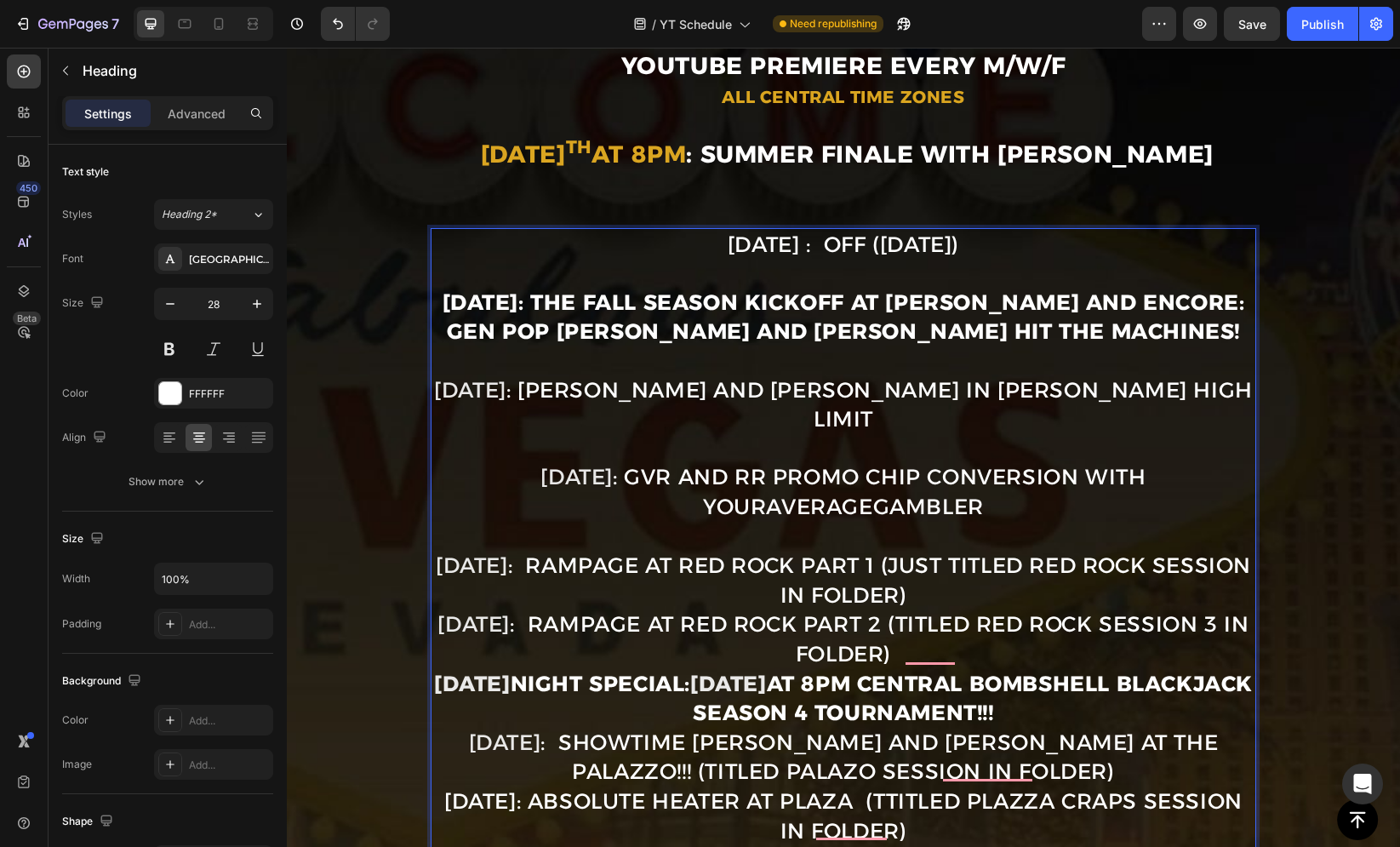
click at [962, 565] on p "Sept. 1st : OFF (Labor Day) Sept. 3rd: THE FALL SEASON KICKOFF at Wynn and Enco…" at bounding box center [843, 758] width 822 height 1057
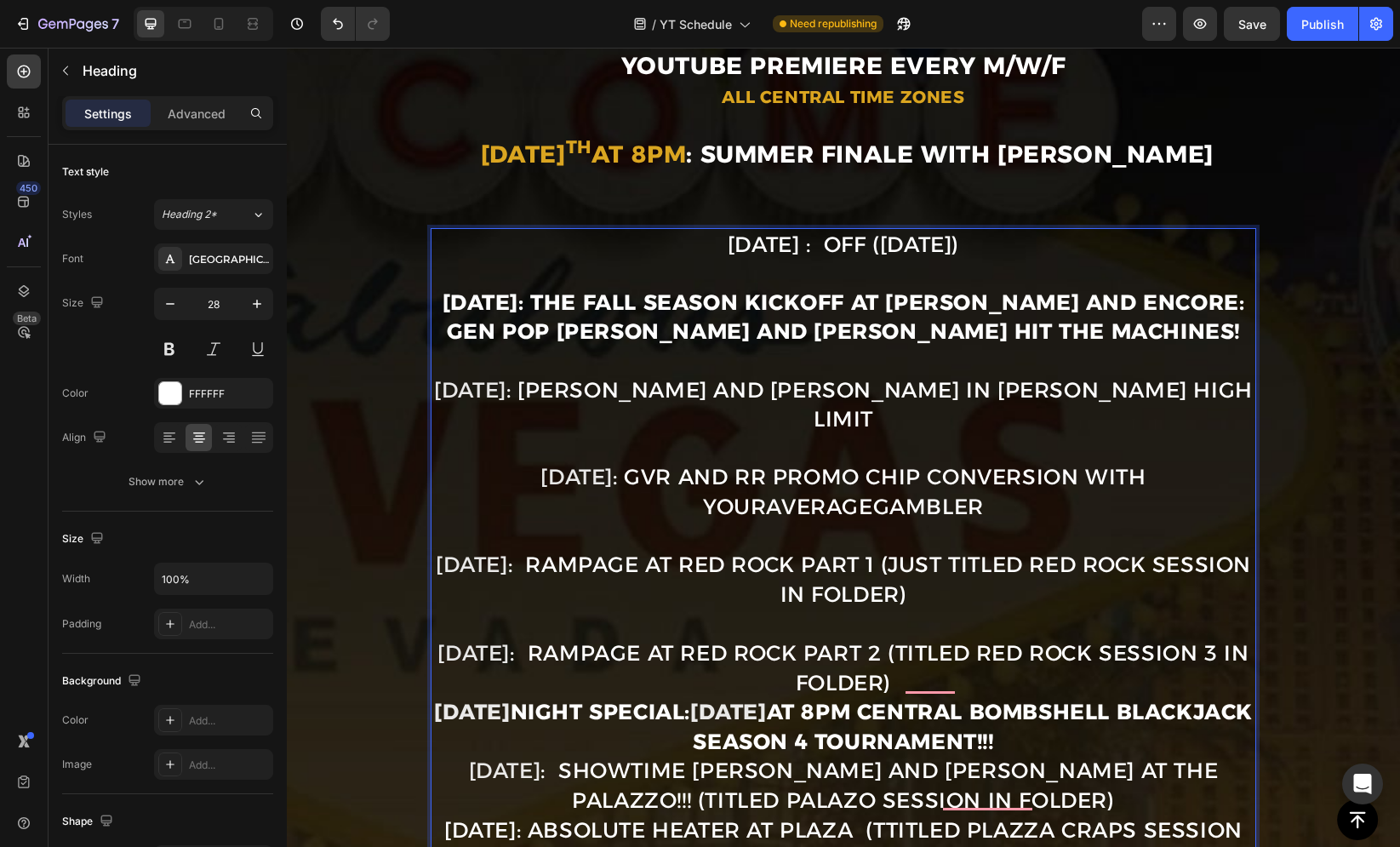
click at [931, 651] on p "Sept. 1st : OFF (Labor Day) Sept. 3rd: THE FALL SEASON KICKOFF at Wynn and Enco…" at bounding box center [843, 772] width 822 height 1086
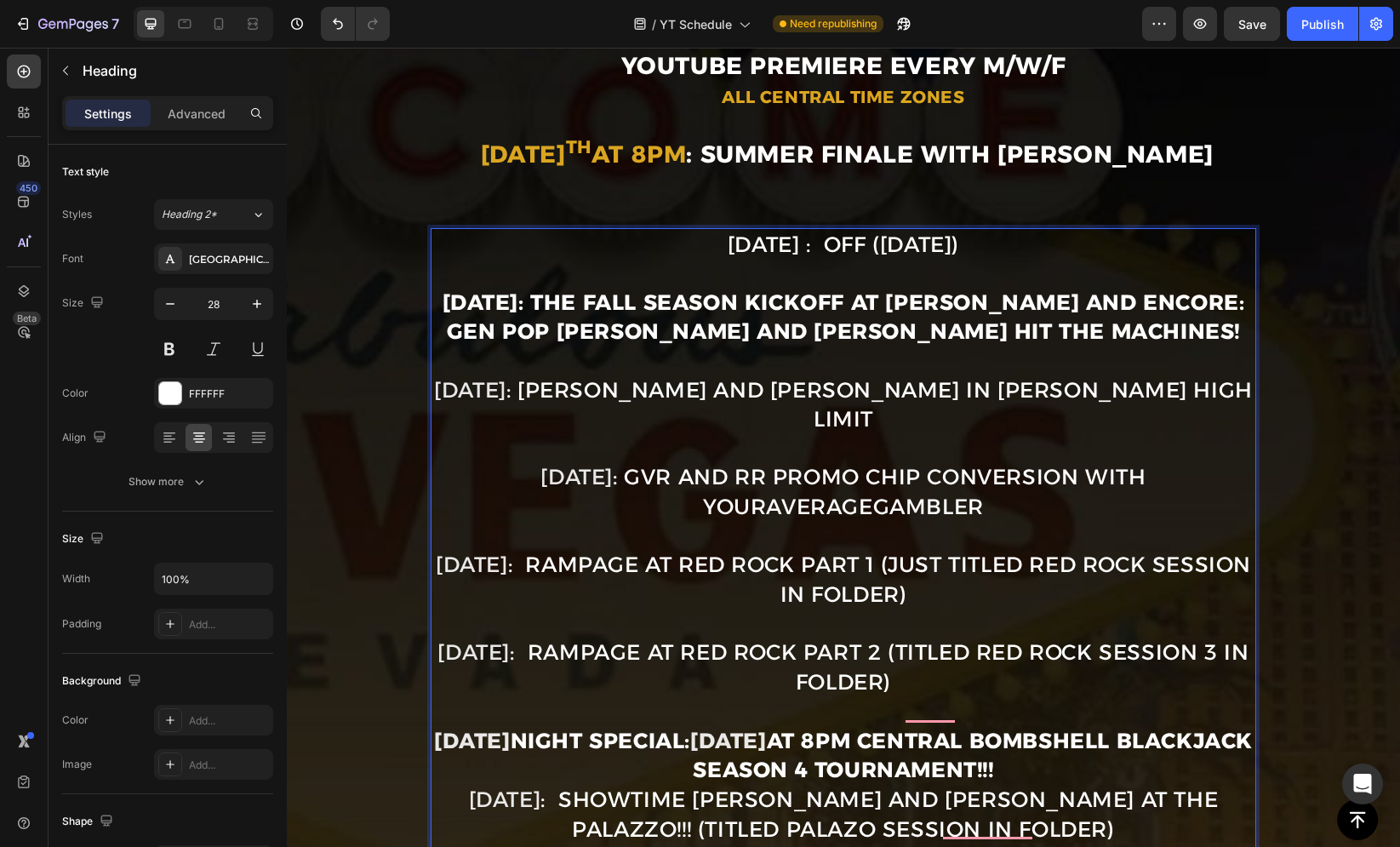
scroll to position [450, 0]
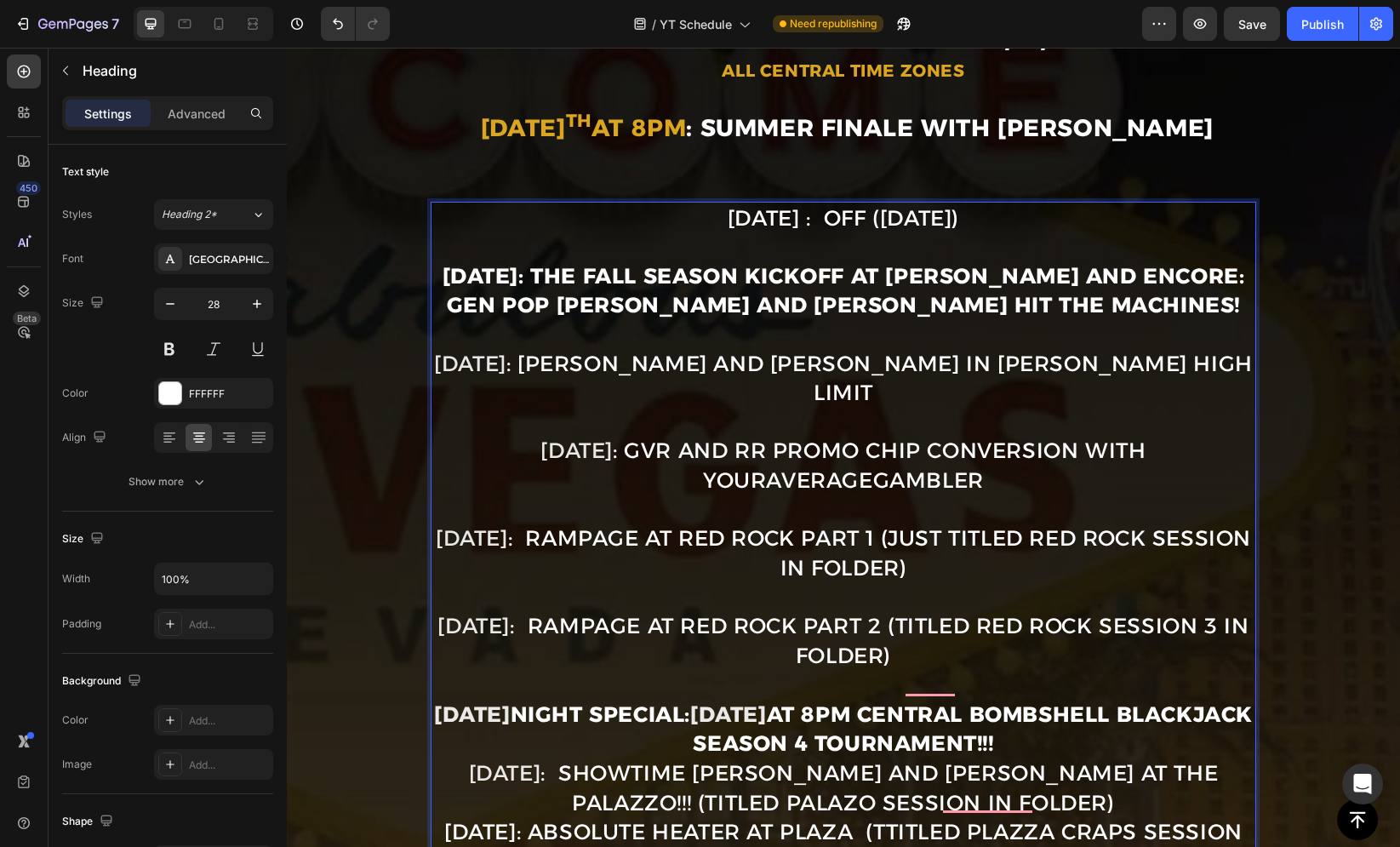
click at [1076, 703] on p "Sept. 1st : OFF (Labor Day) Sept. 3rd: THE FALL SEASON KICKOFF at Wynn and Enco…" at bounding box center [843, 761] width 822 height 1115
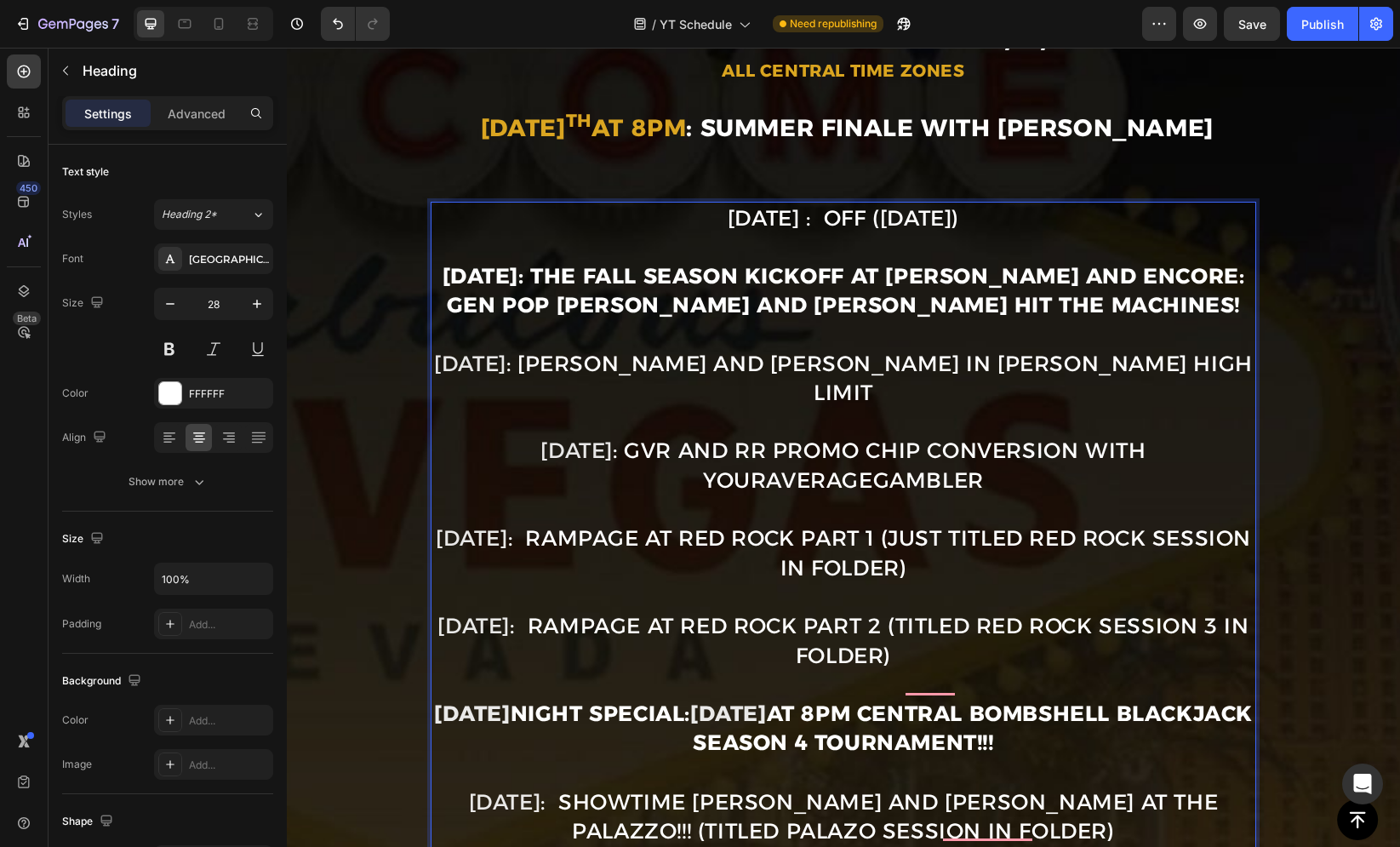
scroll to position [506, 0]
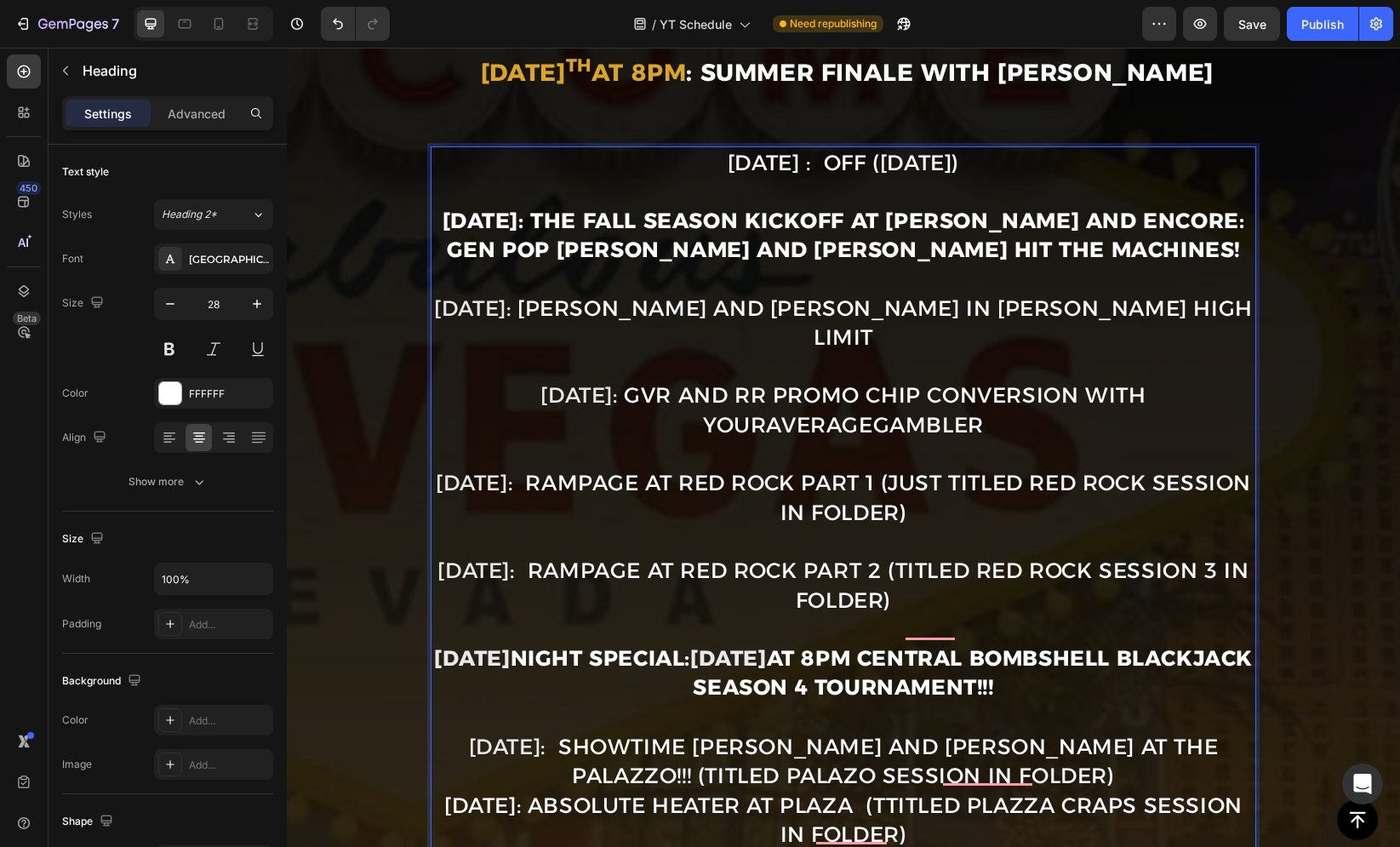
click at [1074, 736] on p "Sept. 1st : OFF (Labor Day) Sept. 3rd: THE FALL SEASON KICKOFF at Wynn and Enco…" at bounding box center [843, 720] width 822 height 1143
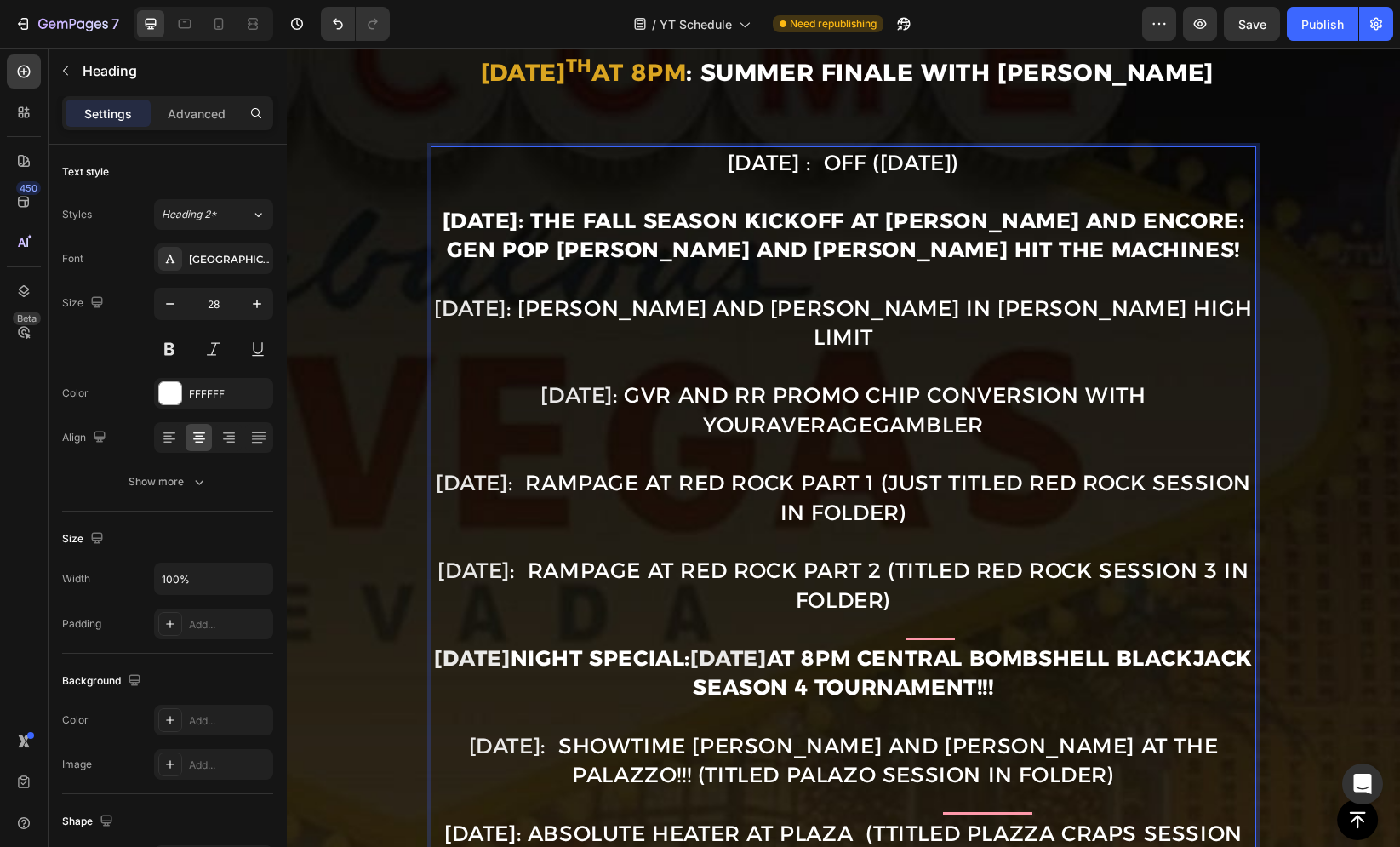
scroll to position [571, 0]
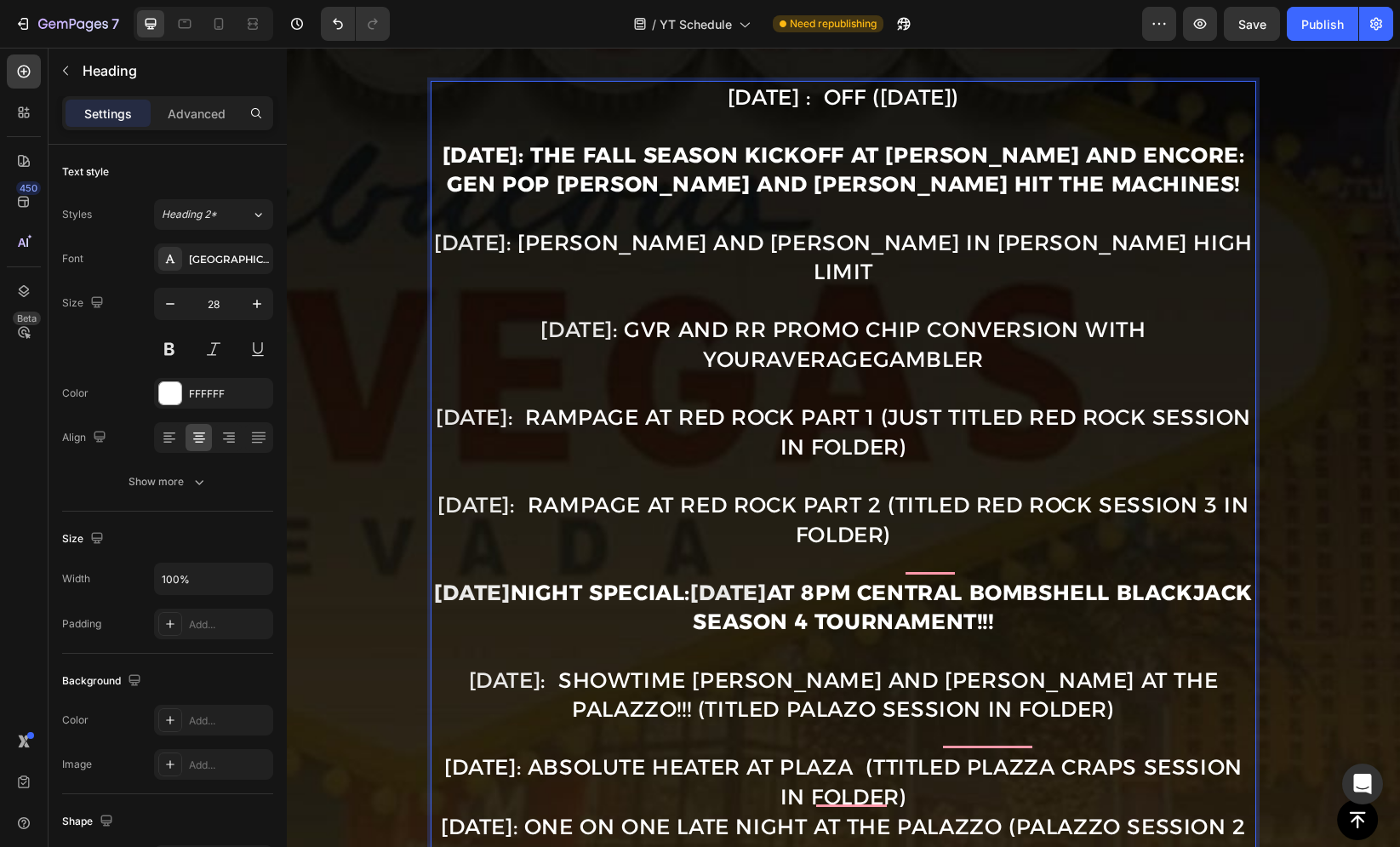
click at [982, 756] on p "Sept. 1st : OFF (Labor Day) Sept. 3rd: THE FALL SEASON KICKOFF at Wynn and Enco…" at bounding box center [843, 668] width 822 height 1171
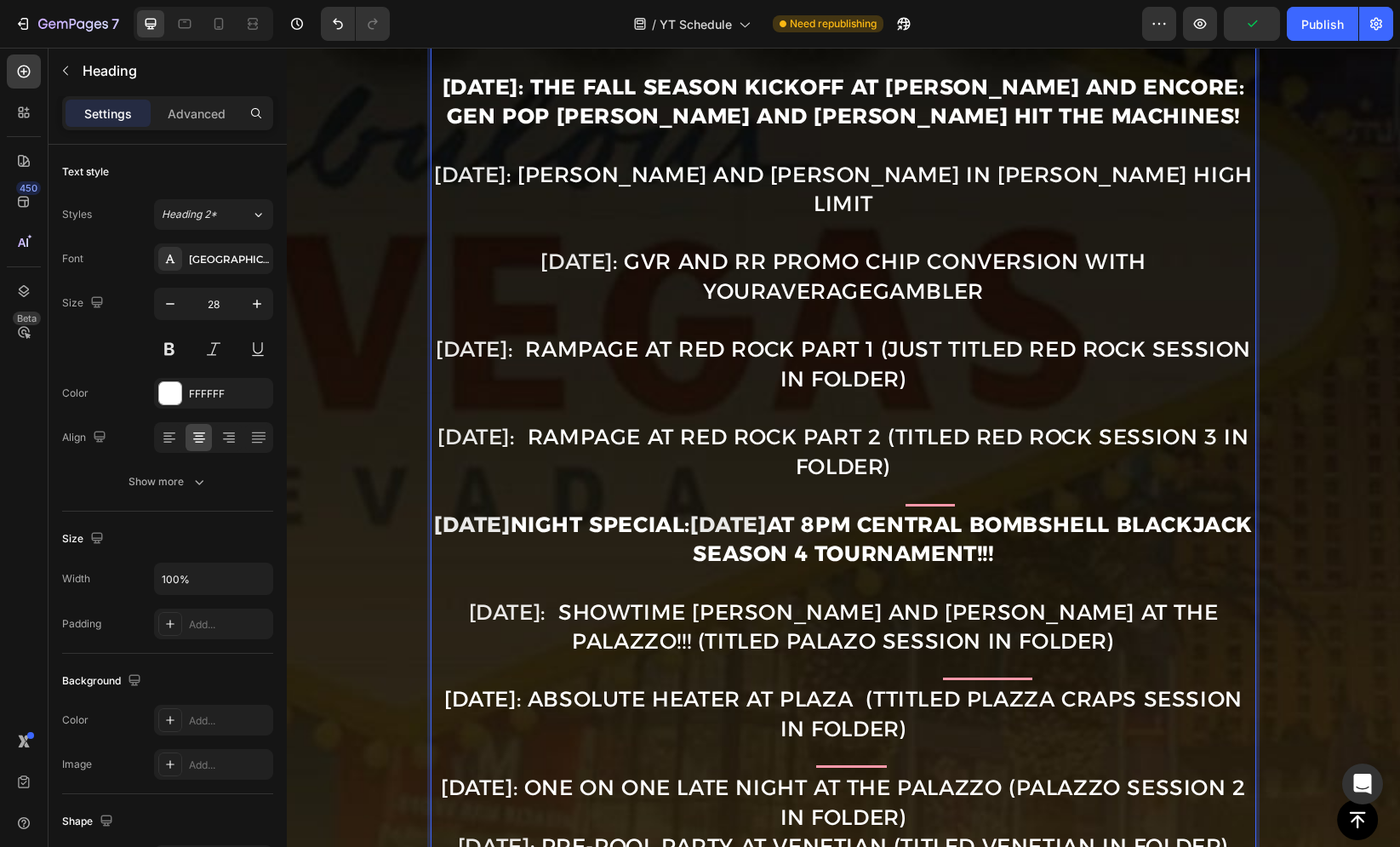
scroll to position [688, 0]
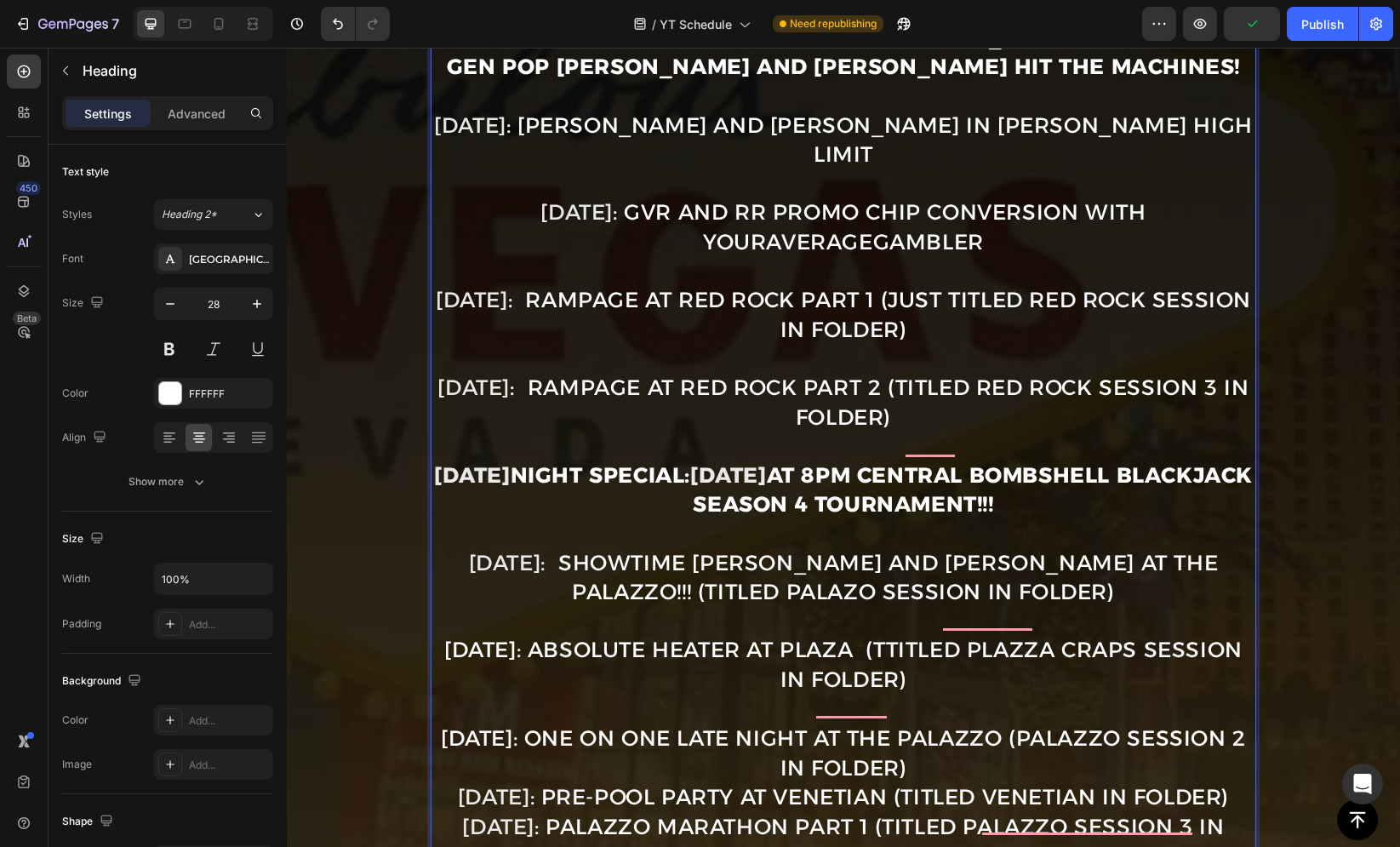
click at [965, 731] on p "Sept. 1st : OFF (Labor Day) Sept. 3rd: THE FALL SEASON KICKOFF at Wynn and Enco…" at bounding box center [843, 565] width 822 height 1200
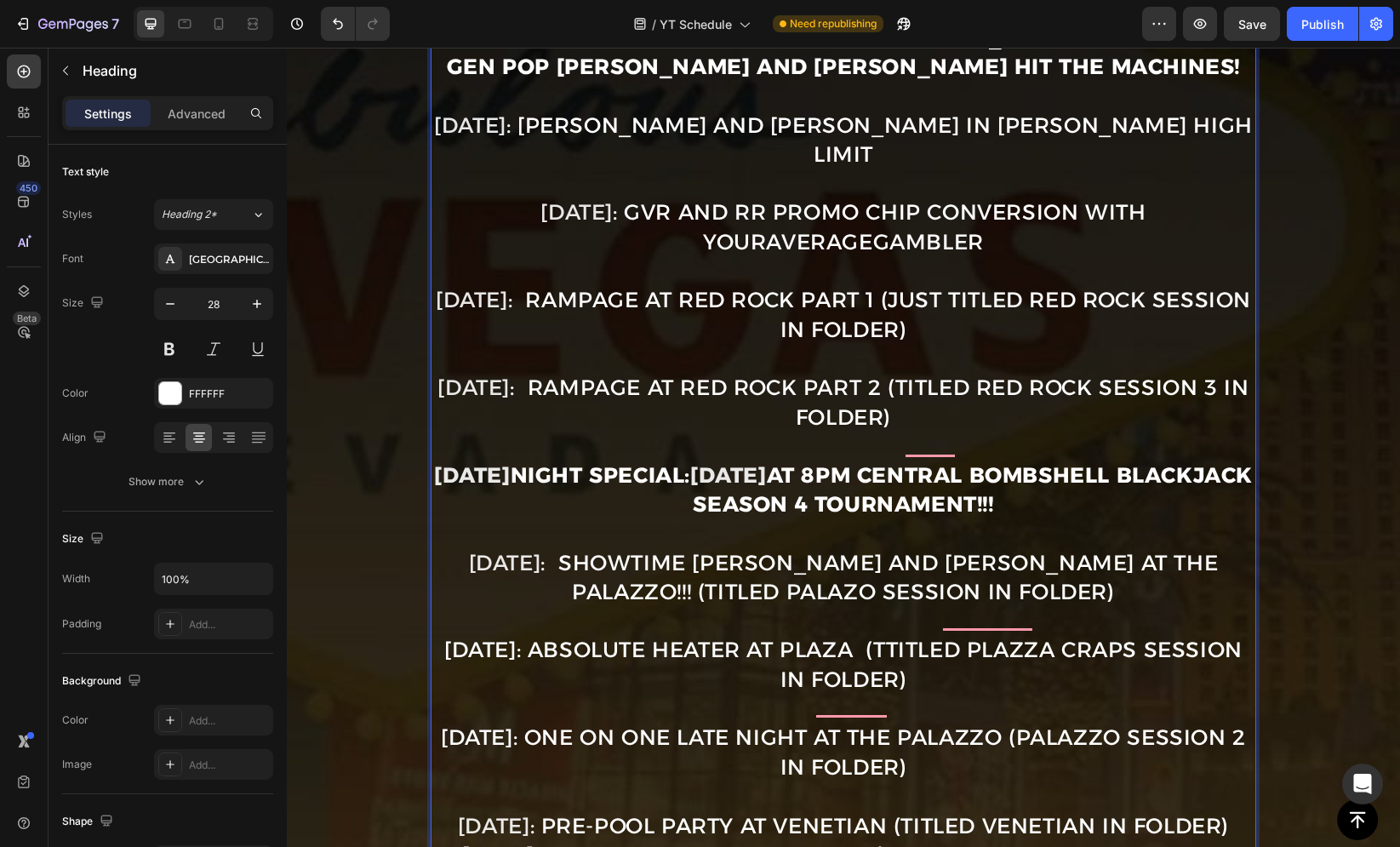
scroll to position [771, 0]
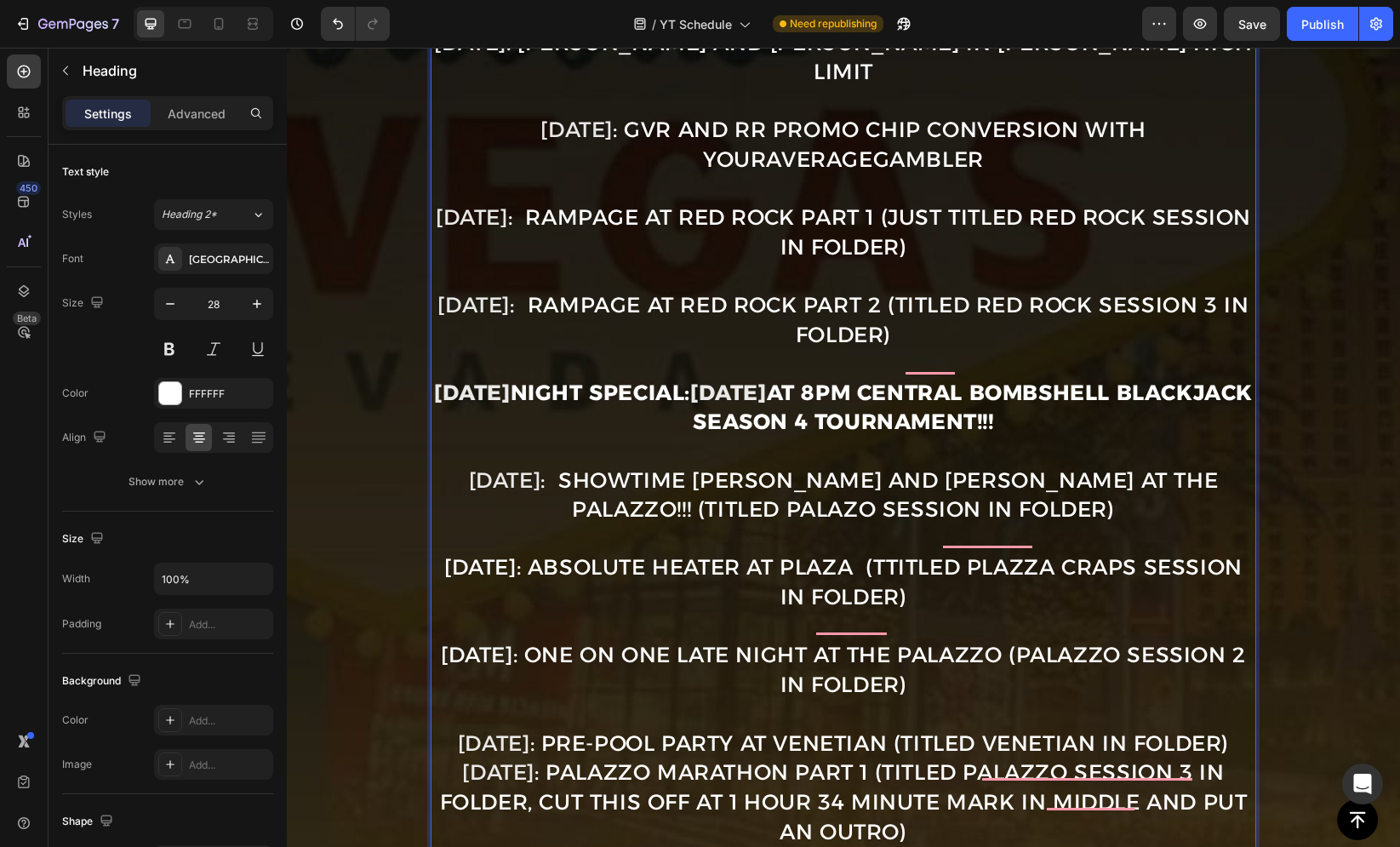
click at [929, 736] on p "Sept. 1st : OFF (Labor Day) Sept. 3rd: THE FALL SEASON KICKOFF at Wynn and Enco…" at bounding box center [843, 496] width 822 height 1229
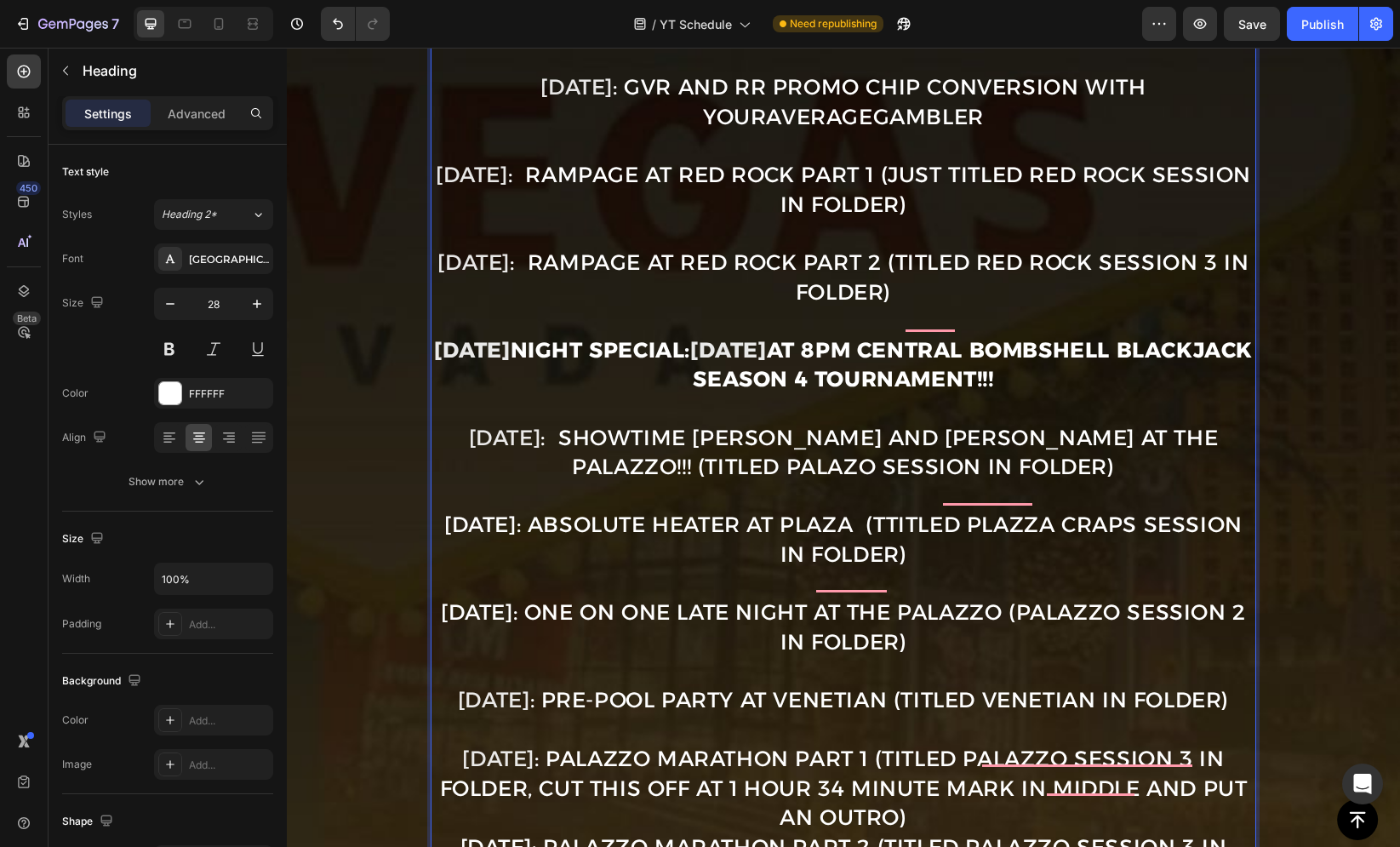
scroll to position [841, 0]
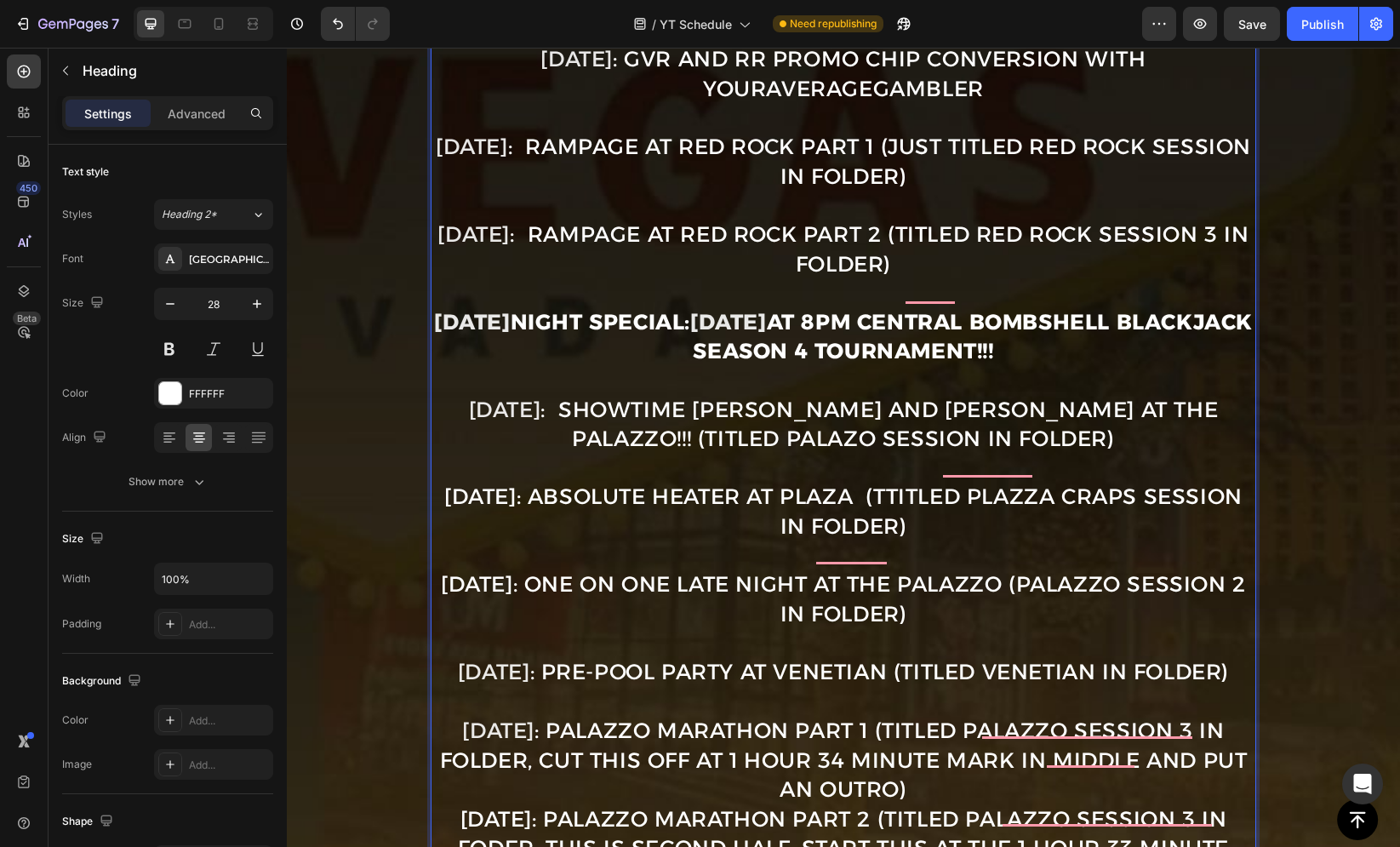
click at [907, 781] on p "Sept. 1st : OFF (Labor Day) Sept. 3rd: THE FALL SEASON KICKOFF at Wynn and Enco…" at bounding box center [843, 441] width 822 height 1258
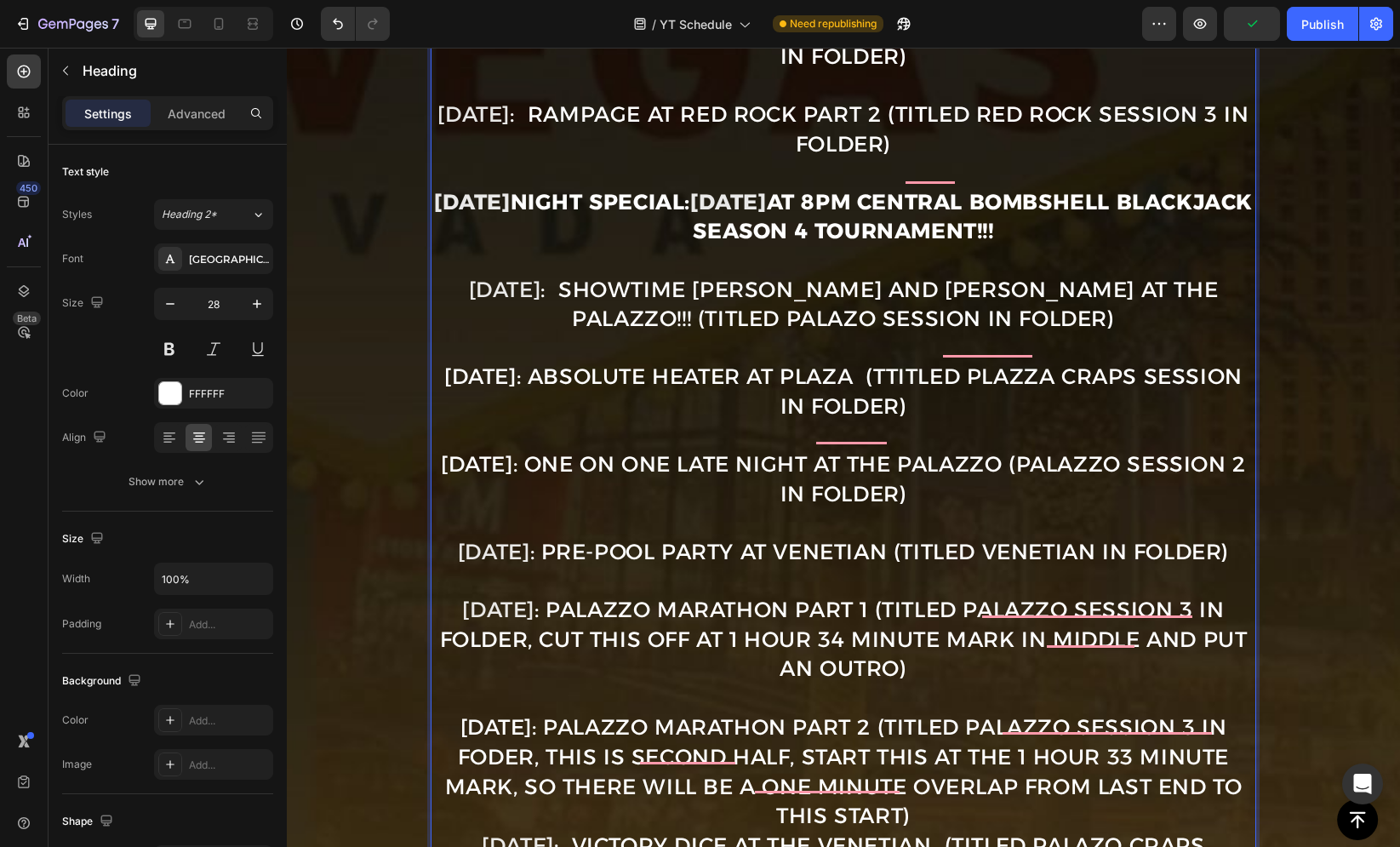
scroll to position [1012, 0]
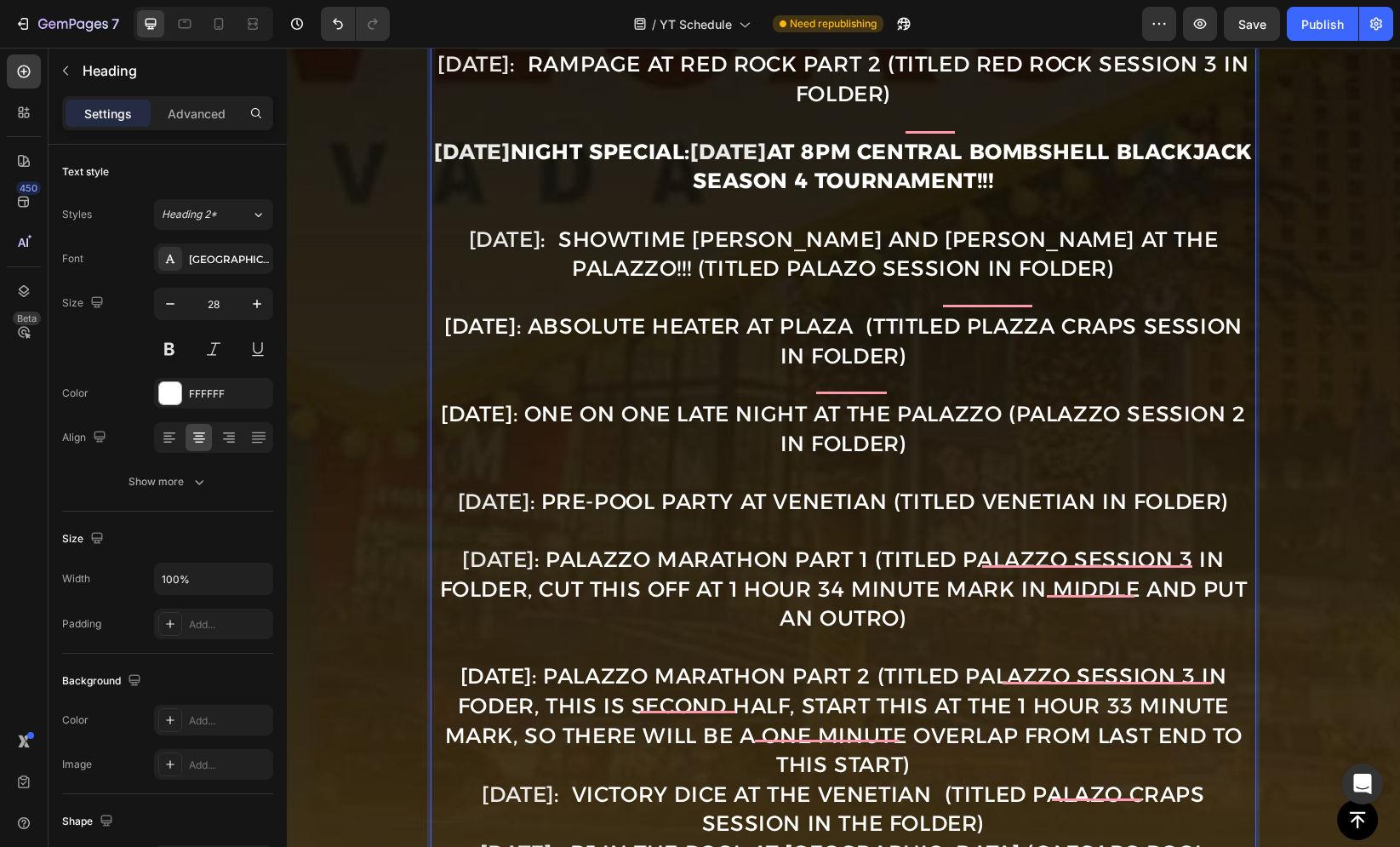
click at [912, 747] on p "Sept. 1st : OFF (Labor Day) Sept. 3rd: THE FALL SEASON KICKOFF at Wynn and Enco…" at bounding box center [843, 284] width 822 height 1285
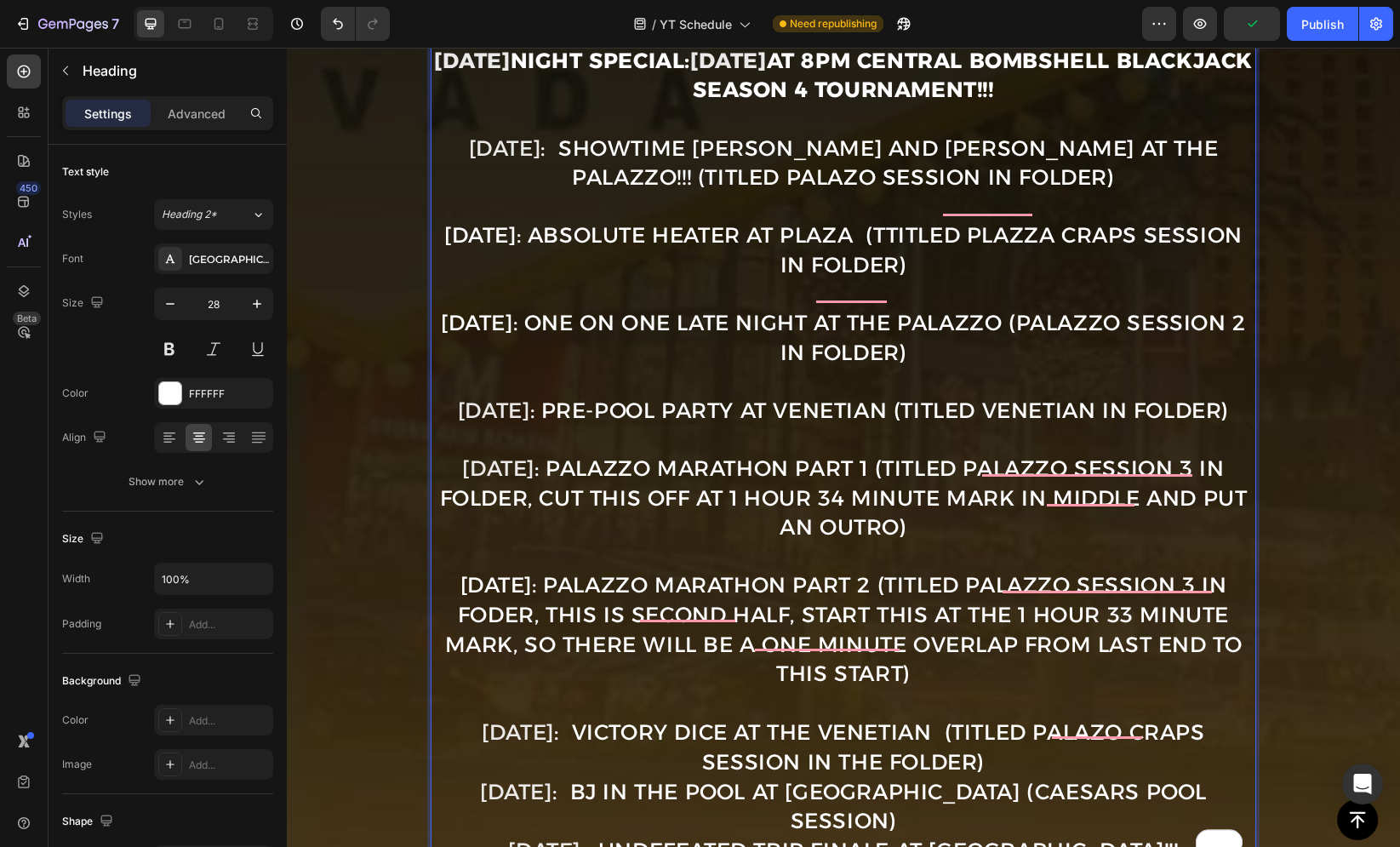
scroll to position [1131, 0]
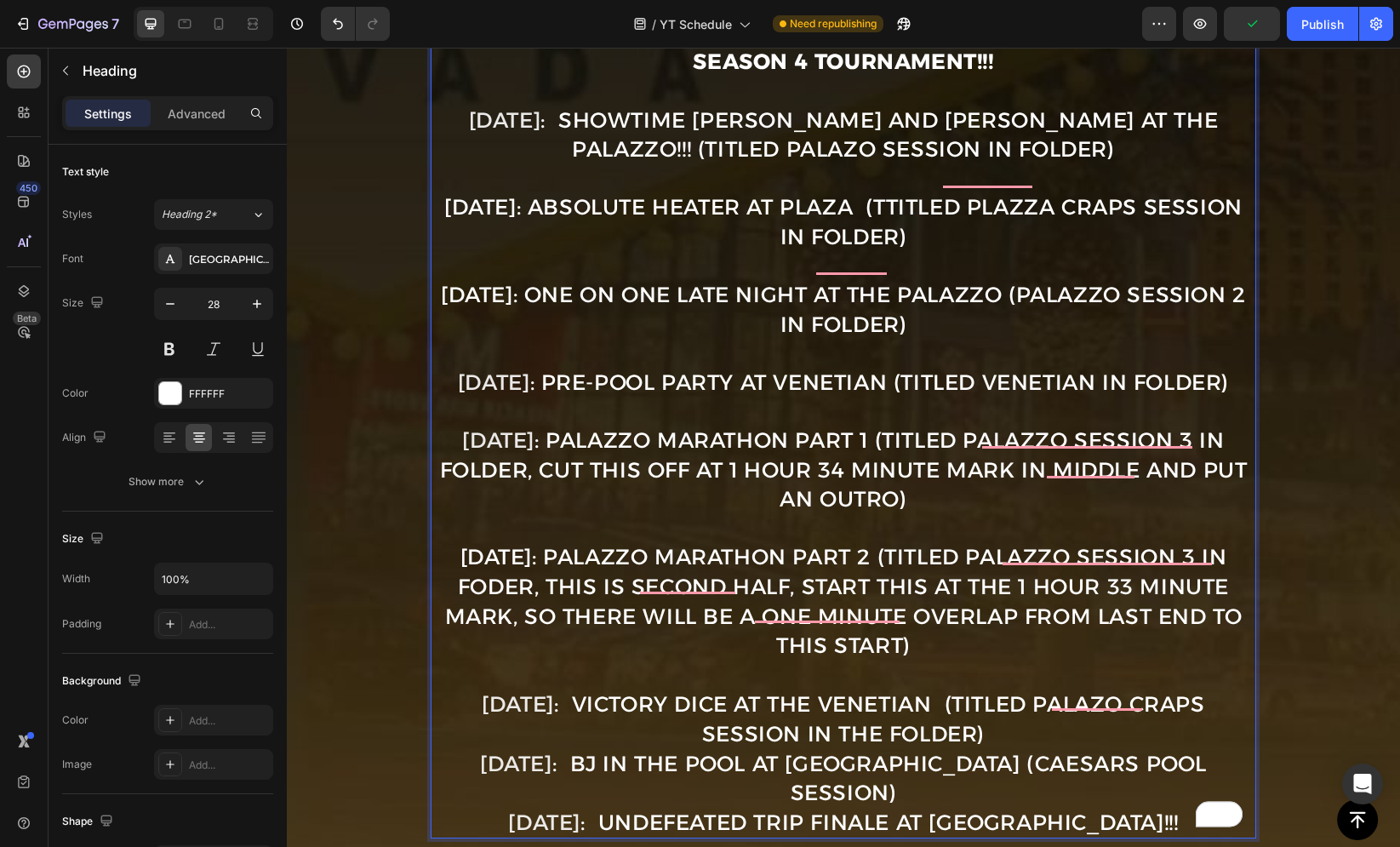
click at [987, 723] on p "Sept. 1st : OFF (Labor Day) Sept. 3rd: THE FALL SEASON KICKOFF at Wynn and Enco…" at bounding box center [843, 180] width 822 height 1315
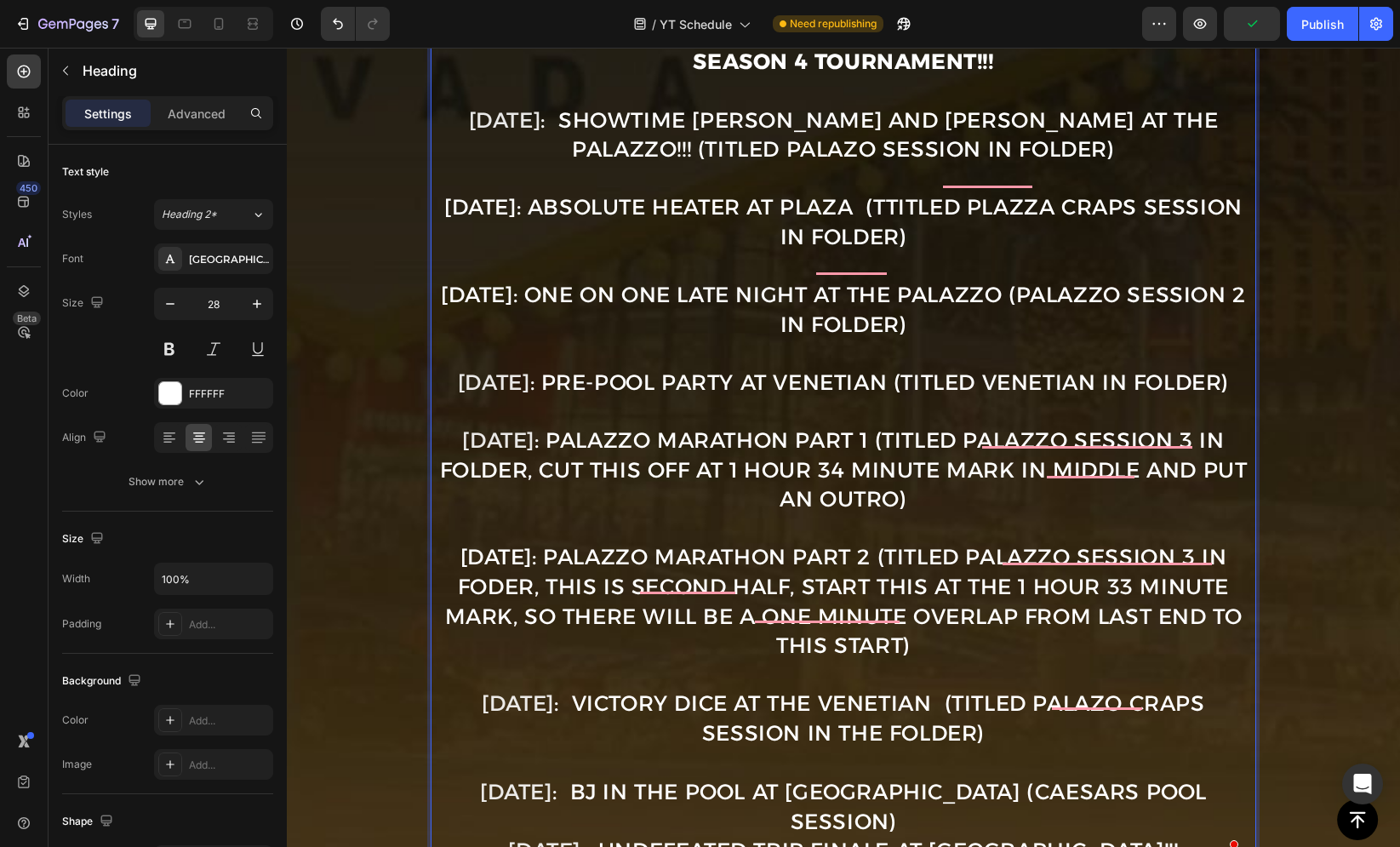
scroll to position [1195, 0]
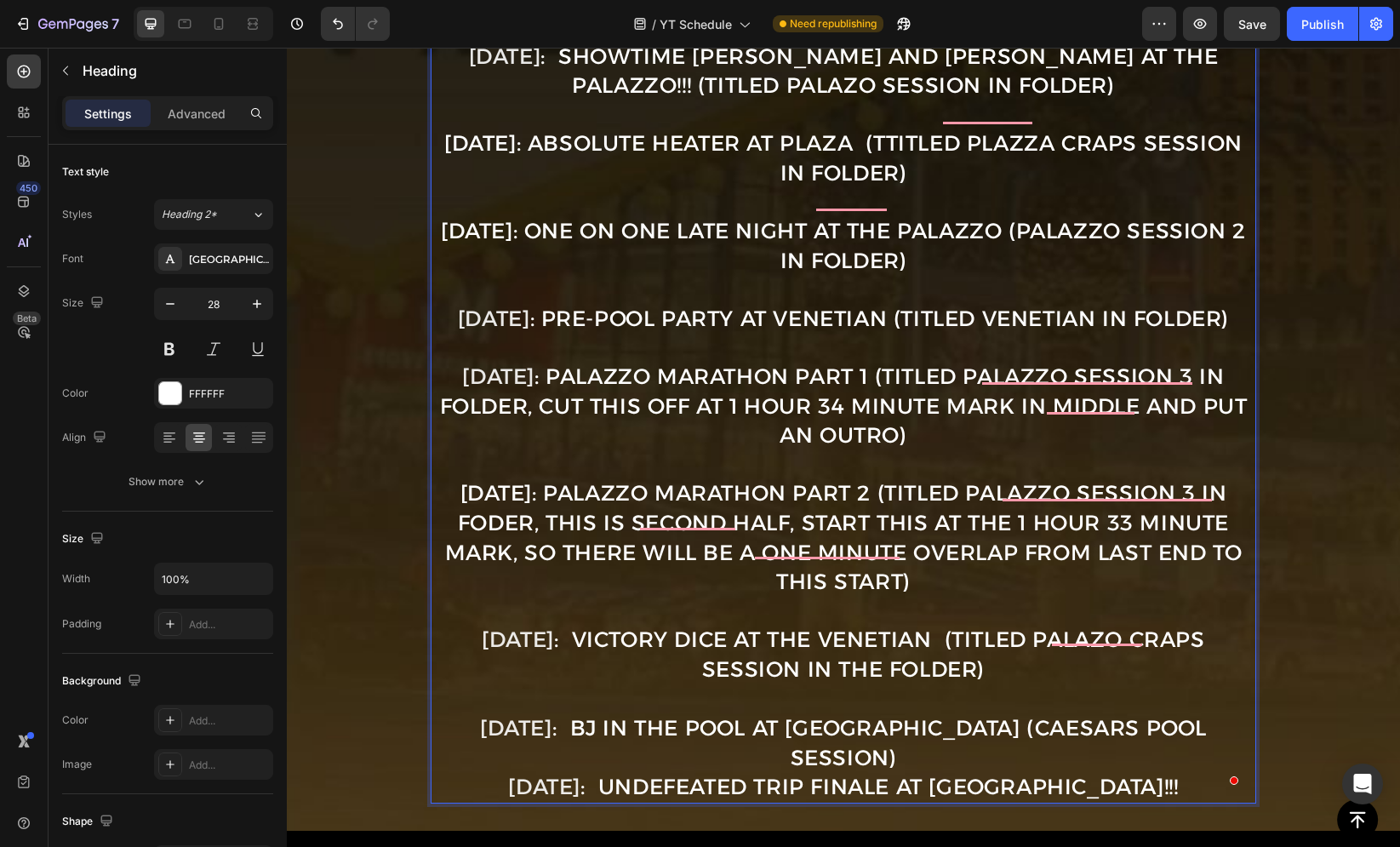
click at [936, 753] on p "Sept. 1st : OFF (Labor Day) Sept. 3rd: THE FALL SEASON KICKOFF at Wynn and Enco…" at bounding box center [843, 130] width 822 height 1342
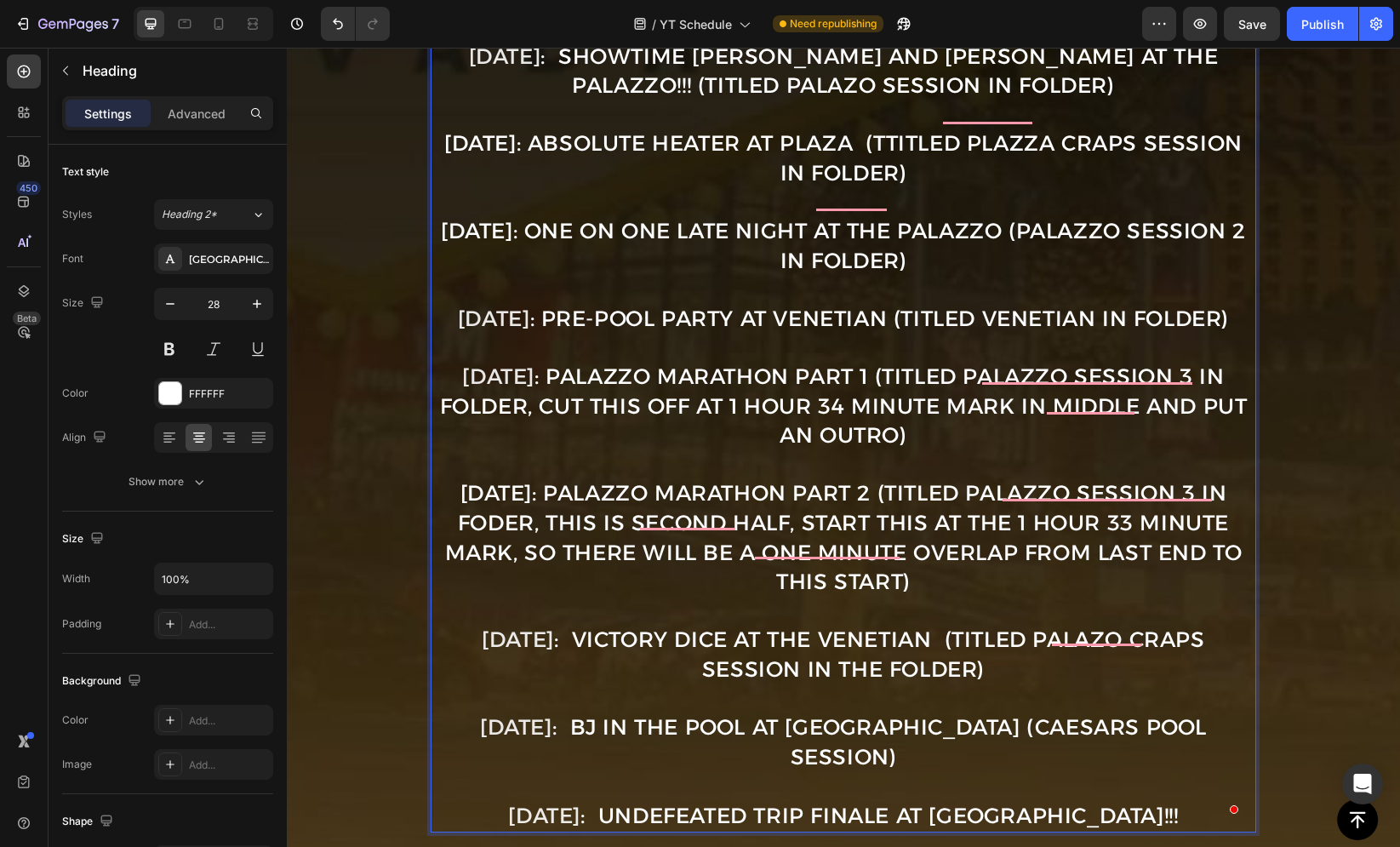
scroll to position [1297, 0]
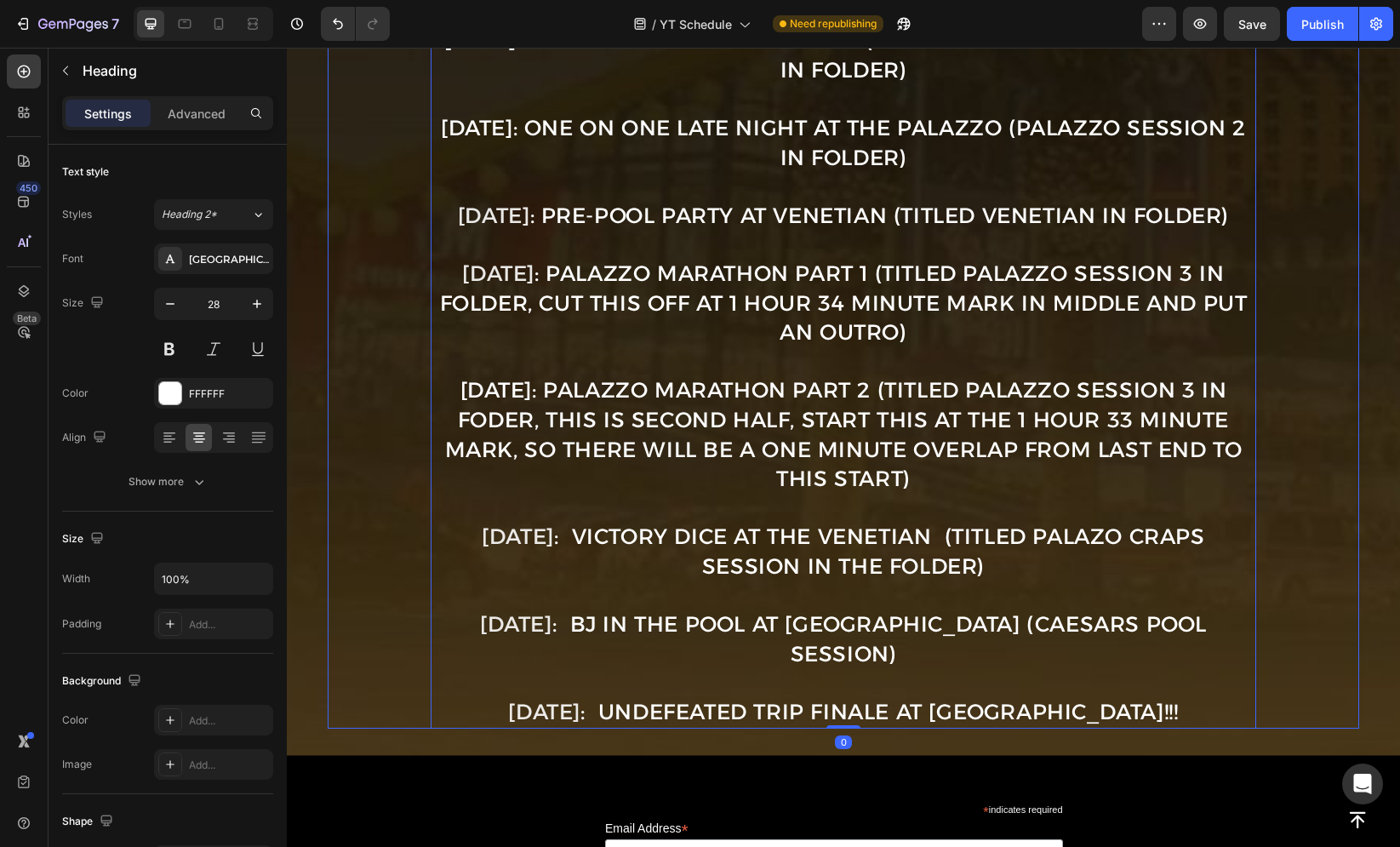
click at [603, 611] on span ": BJ in the Pool at Caesars Palace (Caesars Pool Session)" at bounding box center [879, 638] width 654 height 55
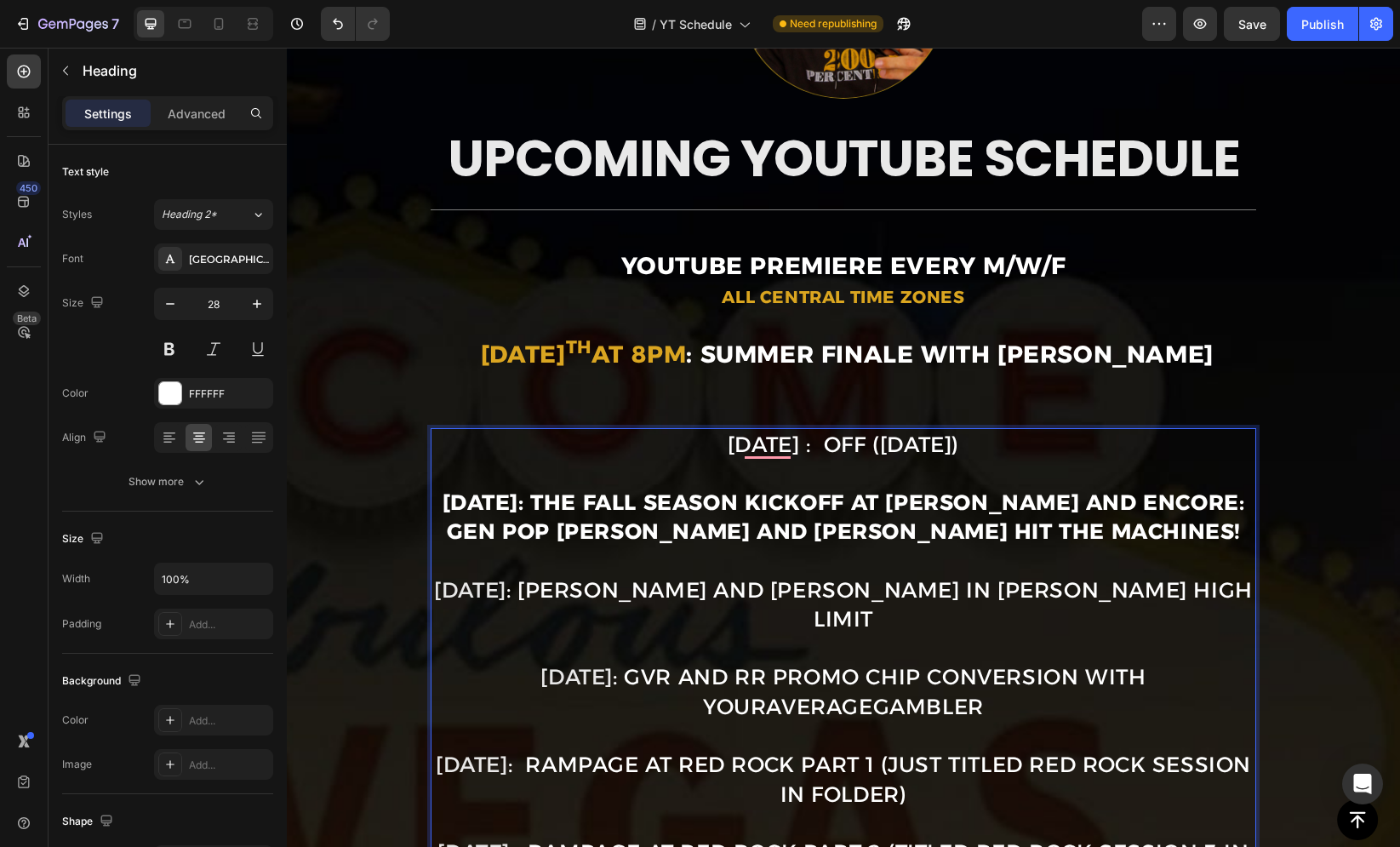
scroll to position [220, 0]
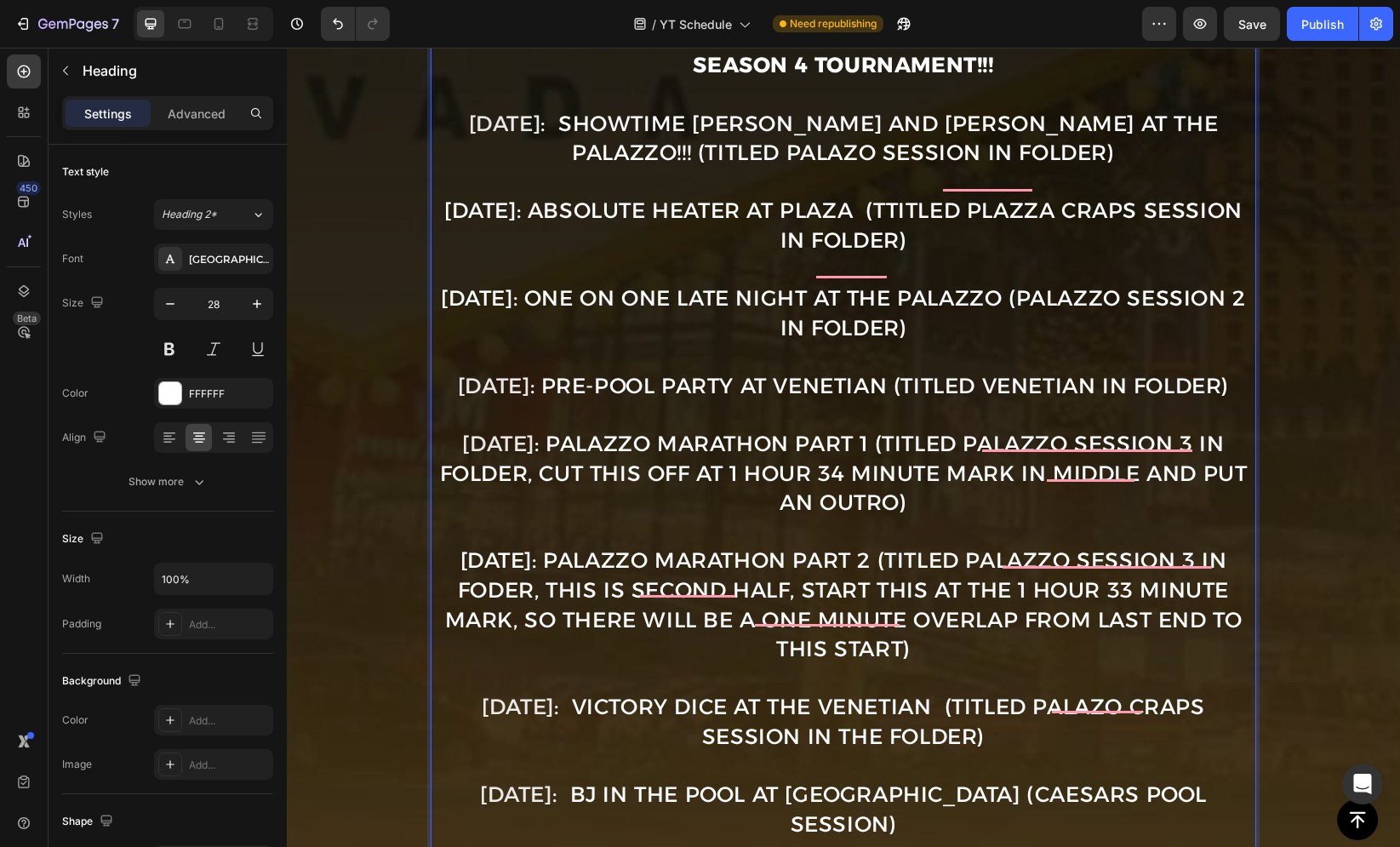
scroll to position [1213, 0]
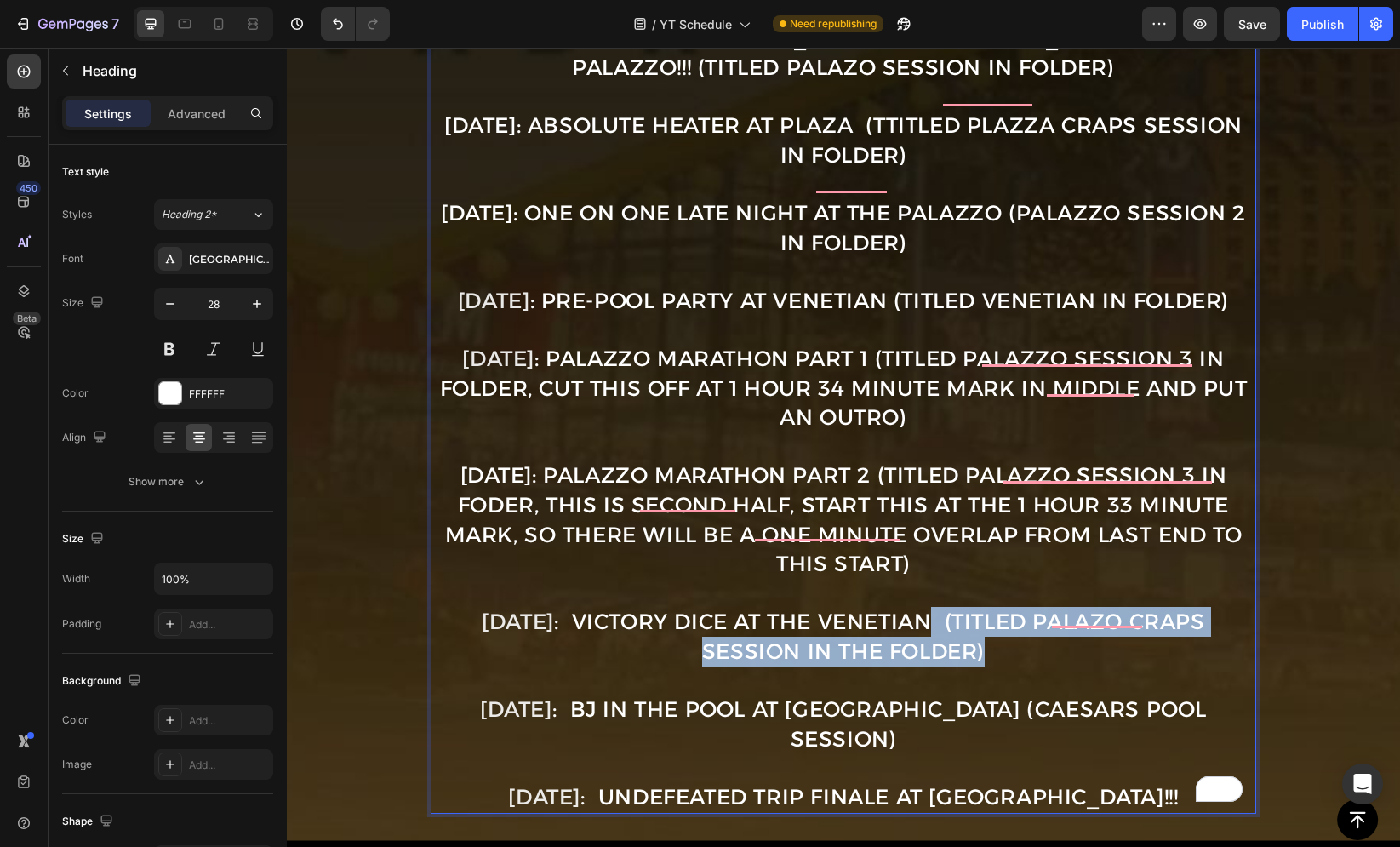
drag, startPoint x: 949, startPoint y: 612, endPoint x: 980, endPoint y: 629, distance: 35.4
click at [980, 629] on p "Sept. 1st : OFF (Labor Day) Sept. 3rd: THE FALL SEASON KICKOFF at Wynn and Enco…" at bounding box center [843, 126] width 822 height 1371
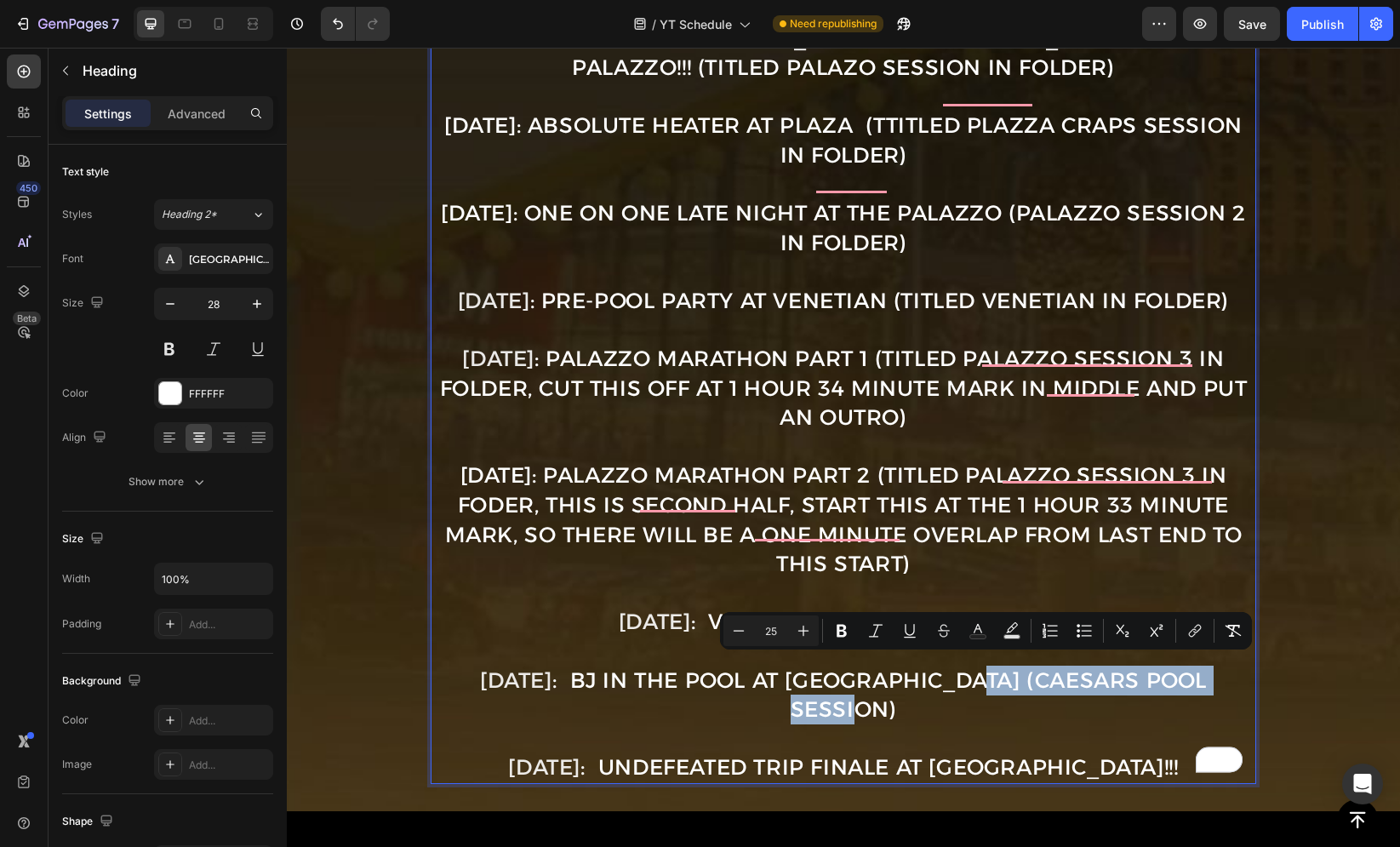
drag, startPoint x: 1003, startPoint y: 667, endPoint x: 1005, endPoint y: 686, distance: 19.1
click at [1005, 686] on p "Sept. 1st : OFF (Labor Day) Sept. 3rd: THE FALL SEASON KICKOFF at Wynn and Enco…" at bounding box center [843, 111] width 822 height 1341
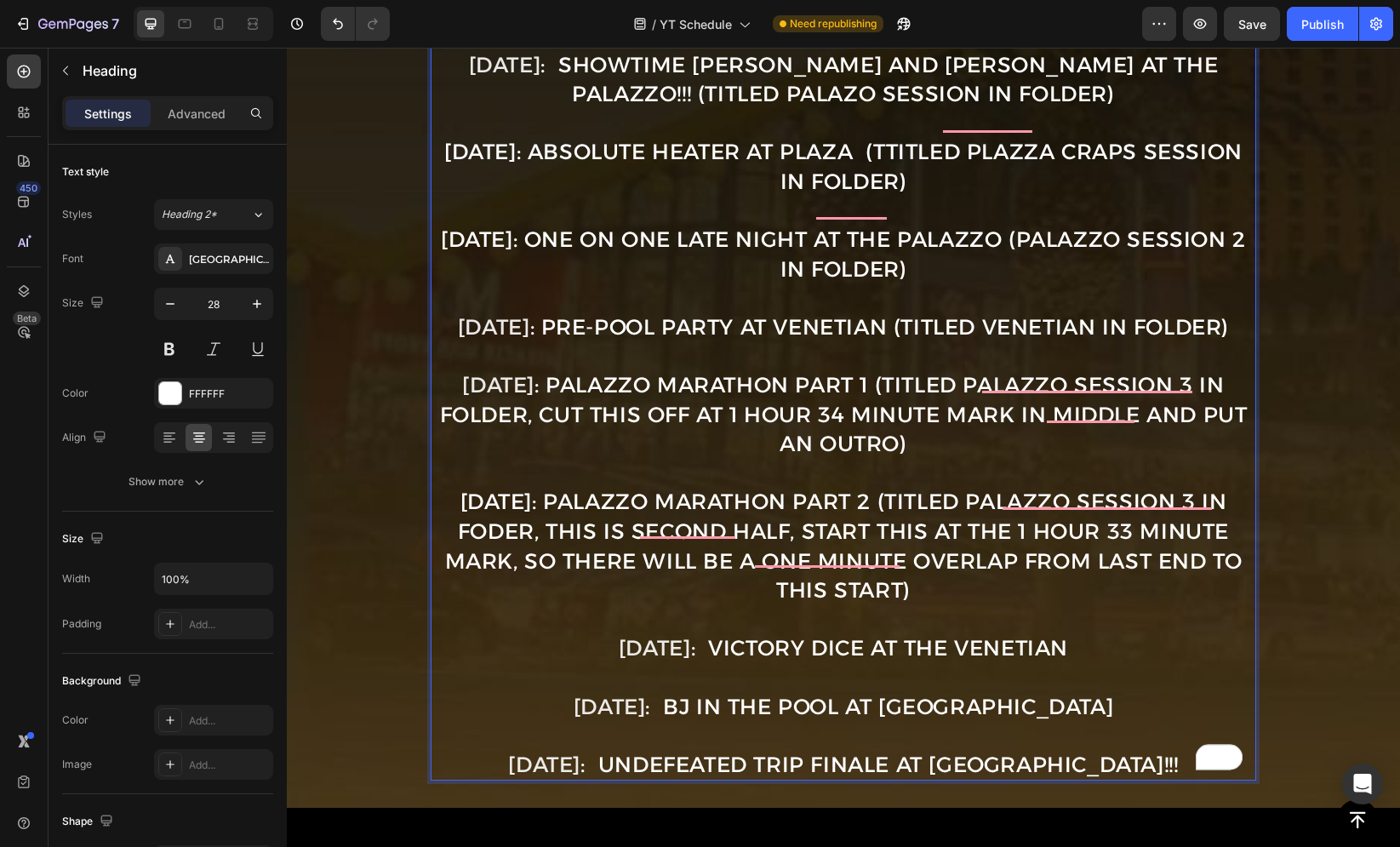
scroll to position [1172, 0]
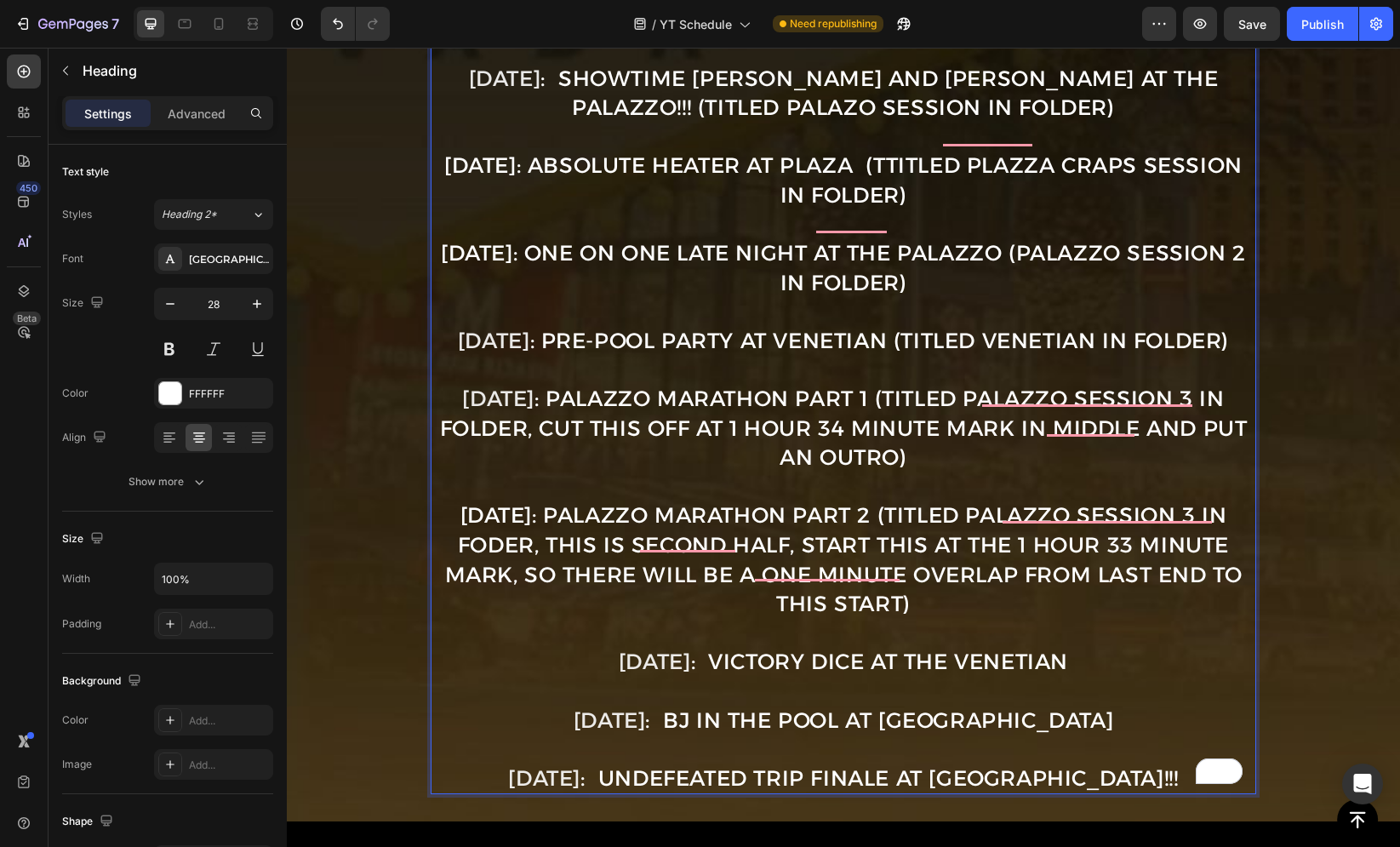
drag, startPoint x: 907, startPoint y: 509, endPoint x: 933, endPoint y: 594, distance: 88.9
click at [933, 594] on p "Sept. 1st : OFF (Labor Day) Sept. 3rd: THE FALL SEASON KICKOFF at Wynn and Enco…" at bounding box center [843, 137] width 822 height 1312
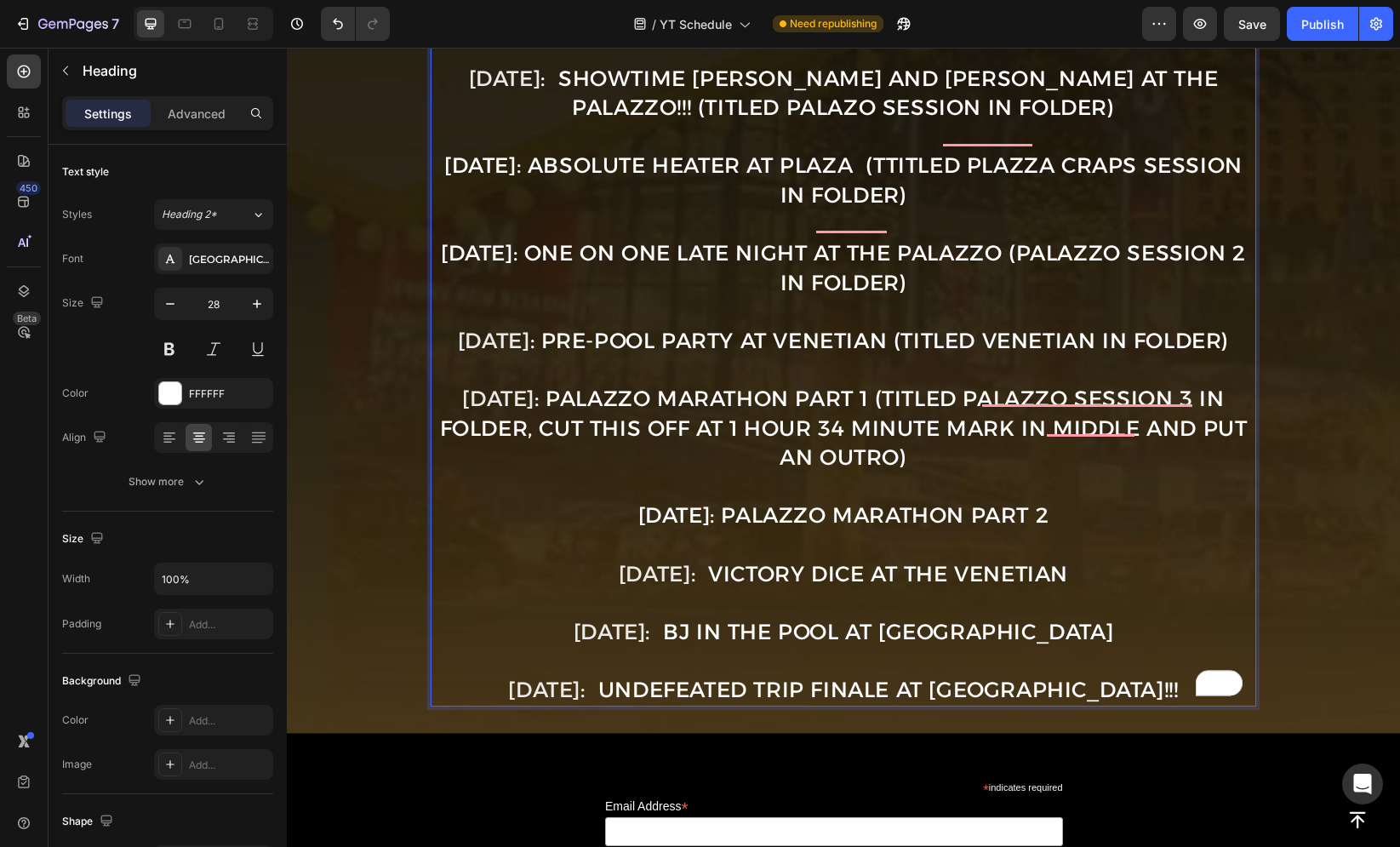
scroll to position [1144, 0]
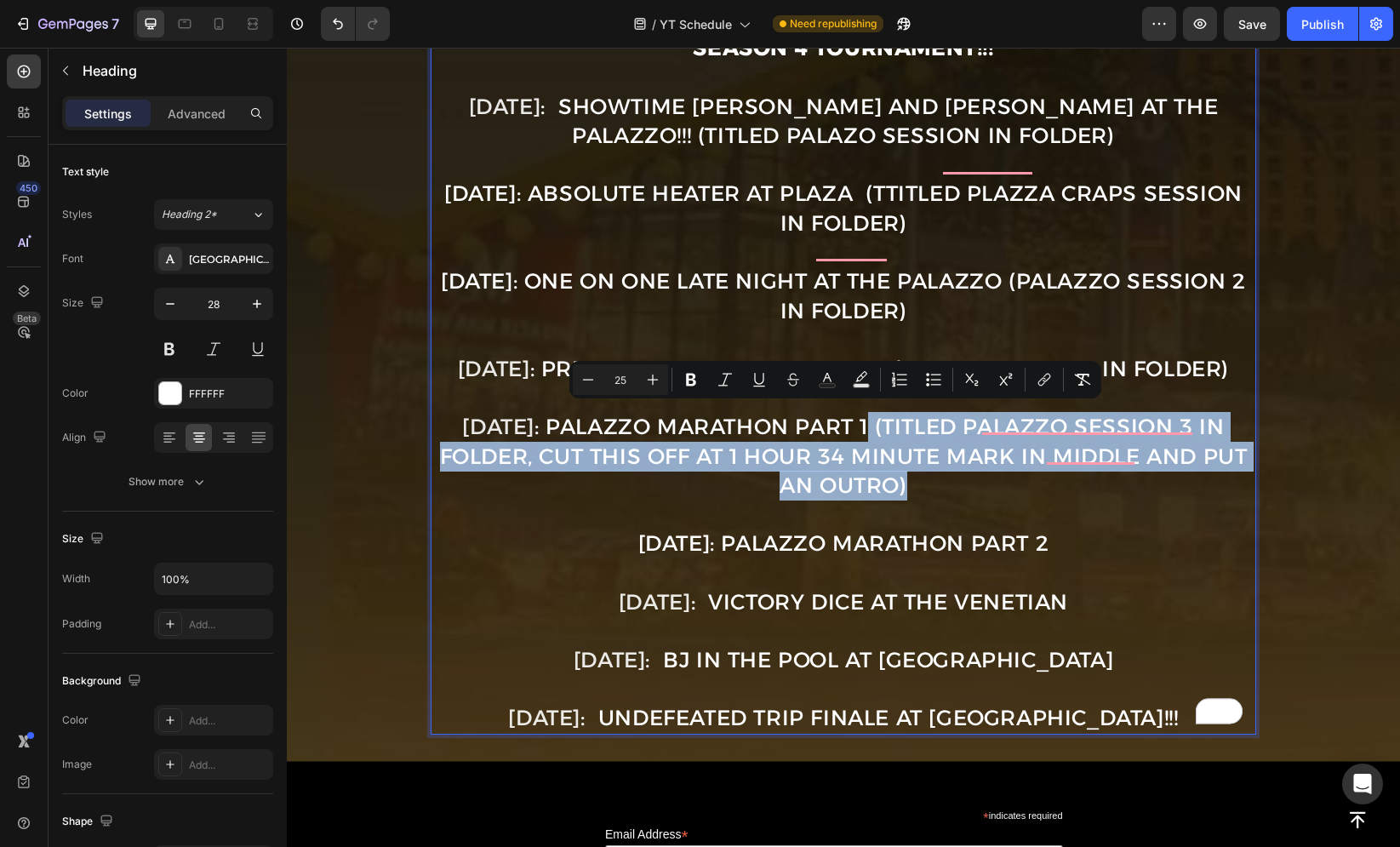
drag, startPoint x: 884, startPoint y: 420, endPoint x: 896, endPoint y: 474, distance: 55.3
click at [896, 474] on span ": Palazzo Marathon Part 1 (titled palazzo session 3 in folder, cut this off at …" at bounding box center [843, 456] width 808 height 85
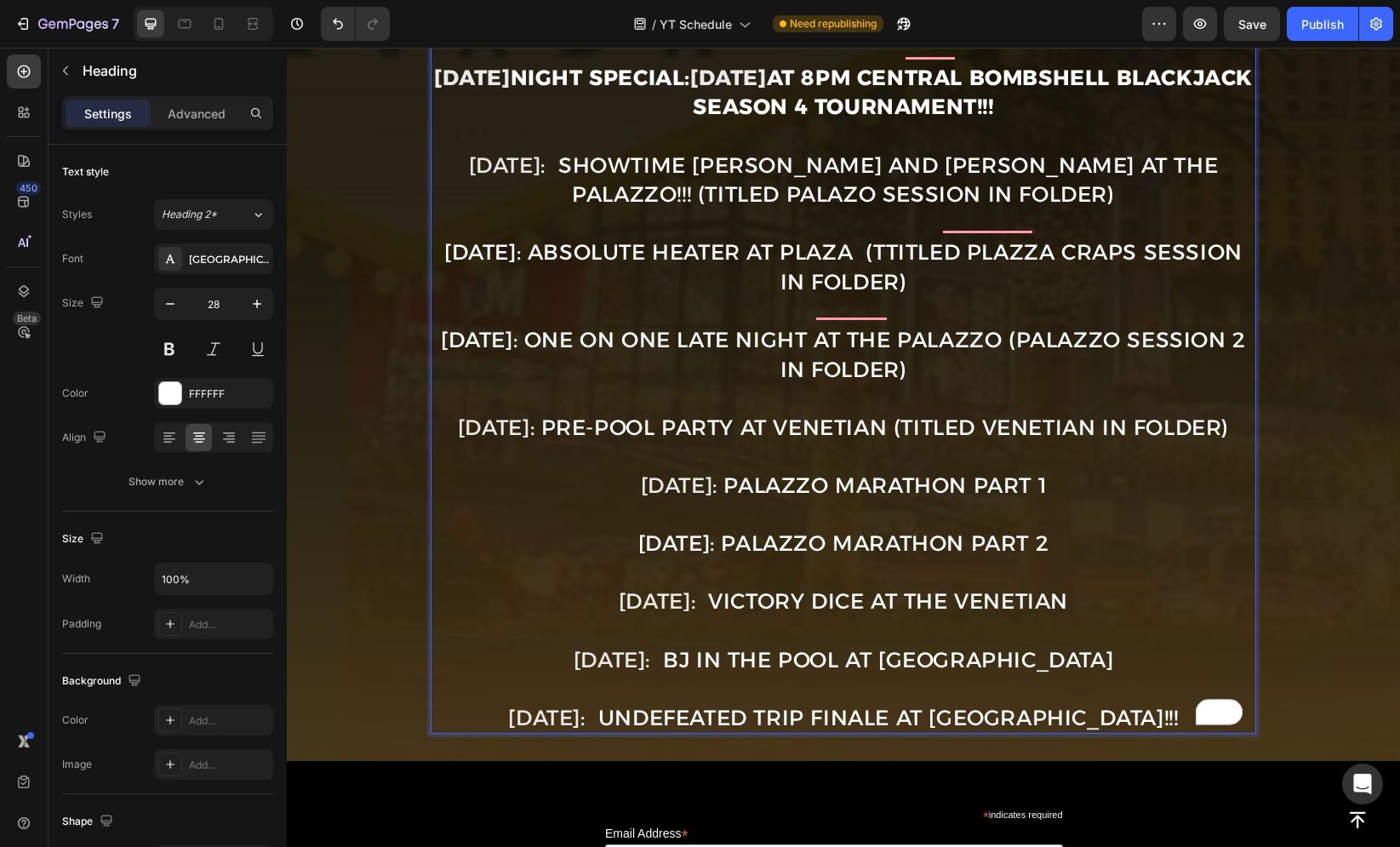
scroll to position [1059, 0]
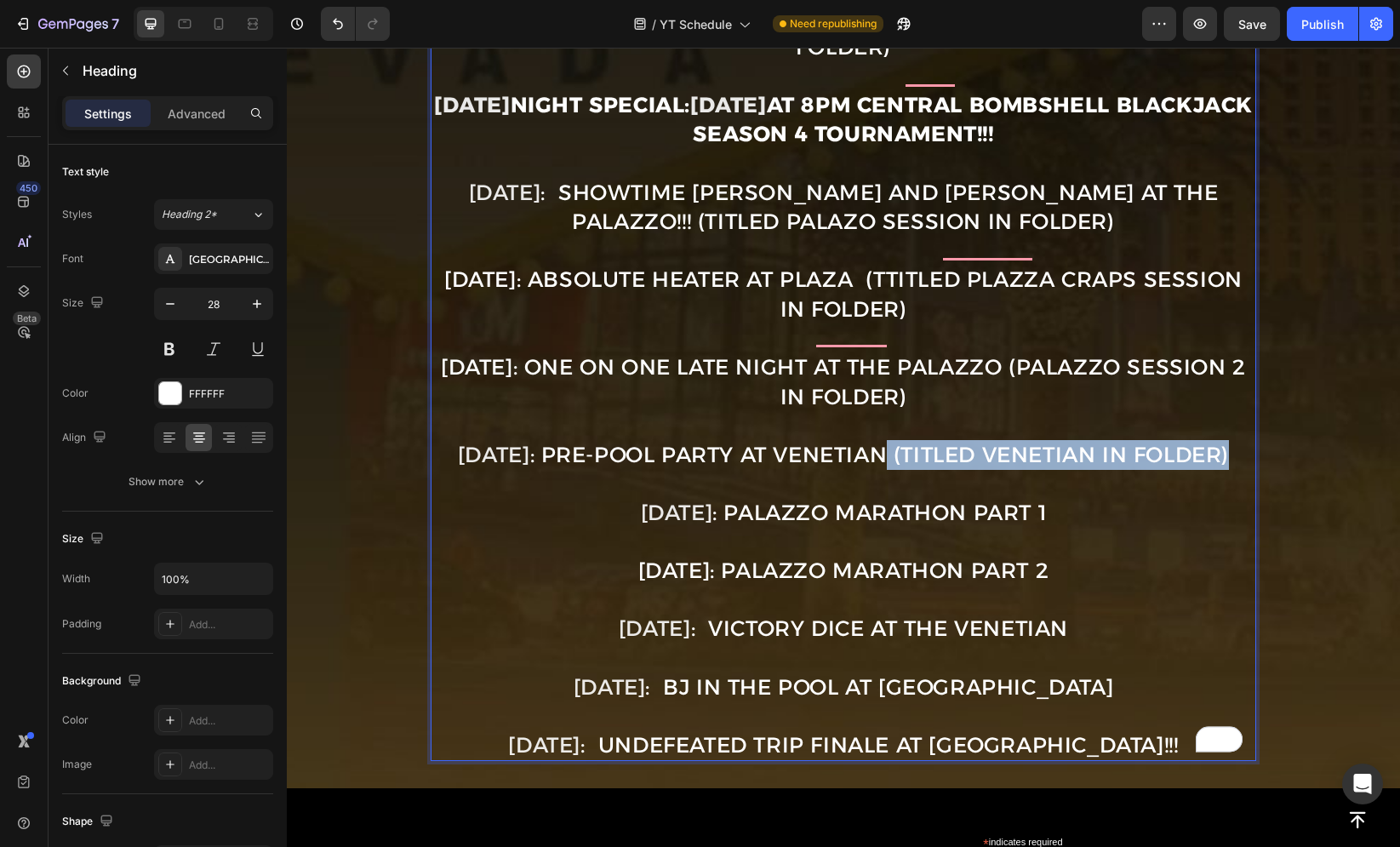
drag, startPoint x: 954, startPoint y: 416, endPoint x: 956, endPoint y: 440, distance: 24.1
click at [956, 440] on p "Sept. 1st : OFF (Labor Day) Sept. 3rd: THE FALL SEASON KICKOFF at Wynn and Enco…" at bounding box center [843, 177] width 822 height 1165
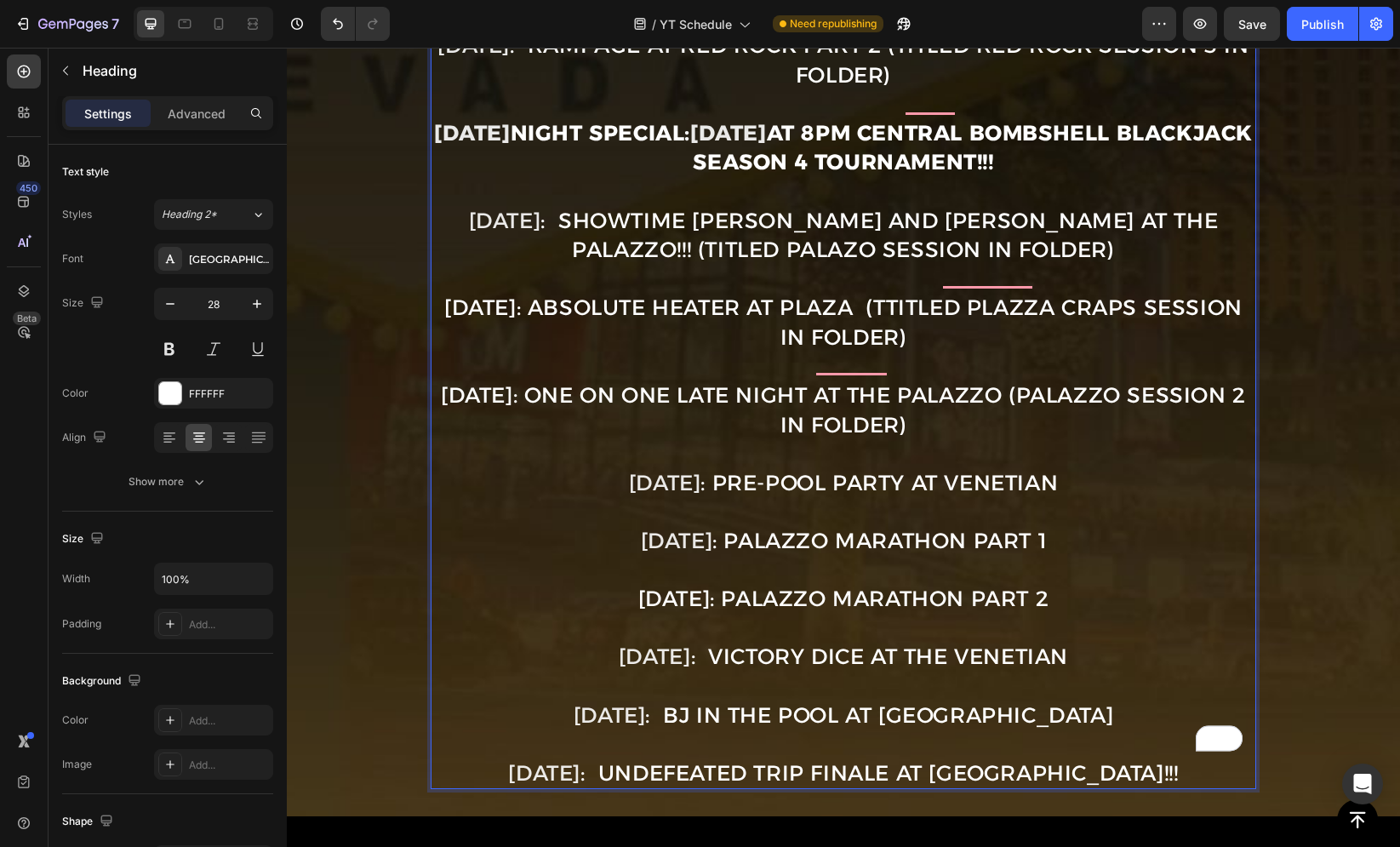
scroll to position [1000, 0]
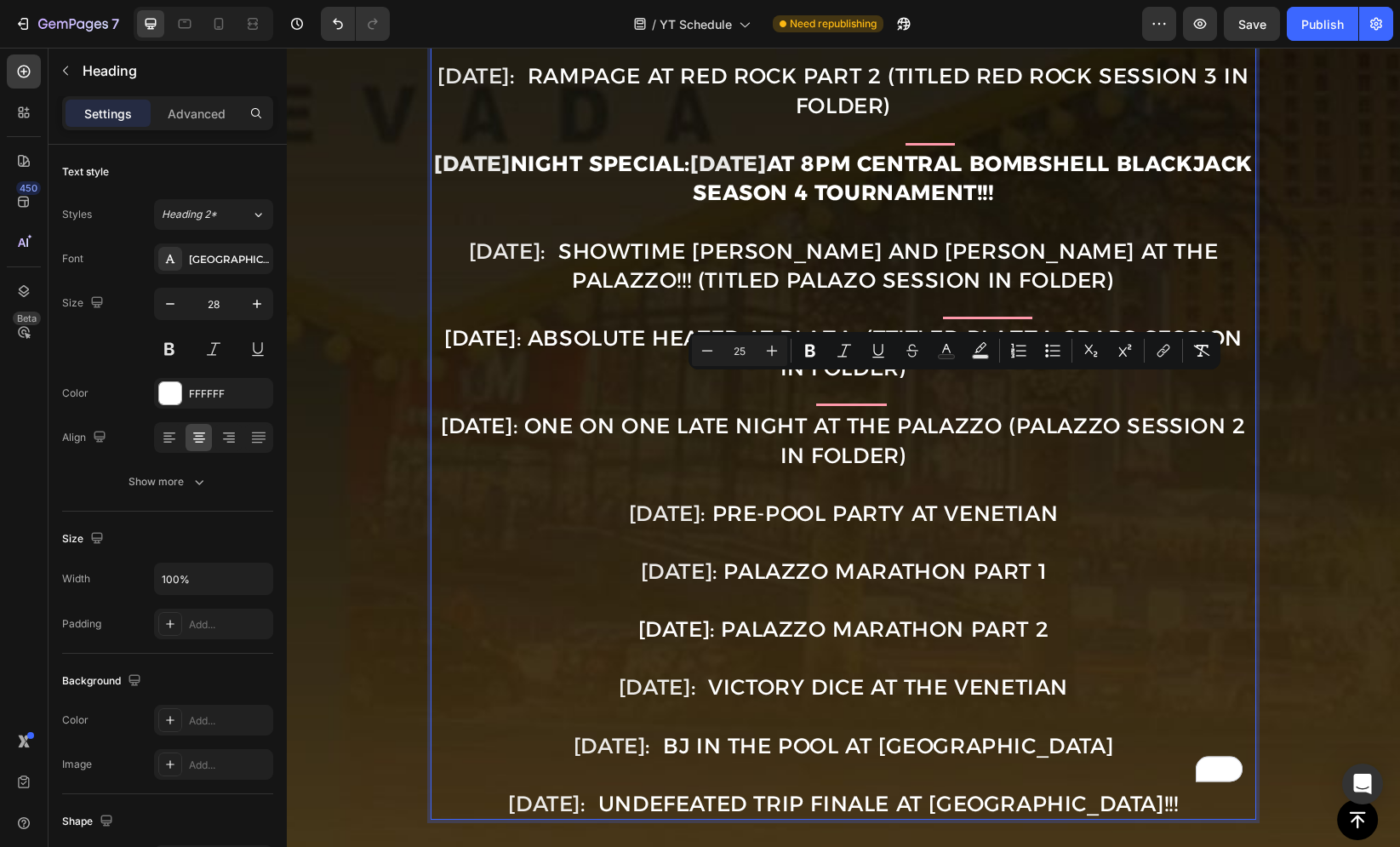
drag, startPoint x: 1078, startPoint y: 385, endPoint x: 1079, endPoint y: 406, distance: 21.0
click at [1079, 406] on p "Sept. 1st : OFF (Labor Day) Sept. 3rd: THE FALL SEASON KICKOFF at Wynn and Enco…" at bounding box center [843, 236] width 822 height 1165
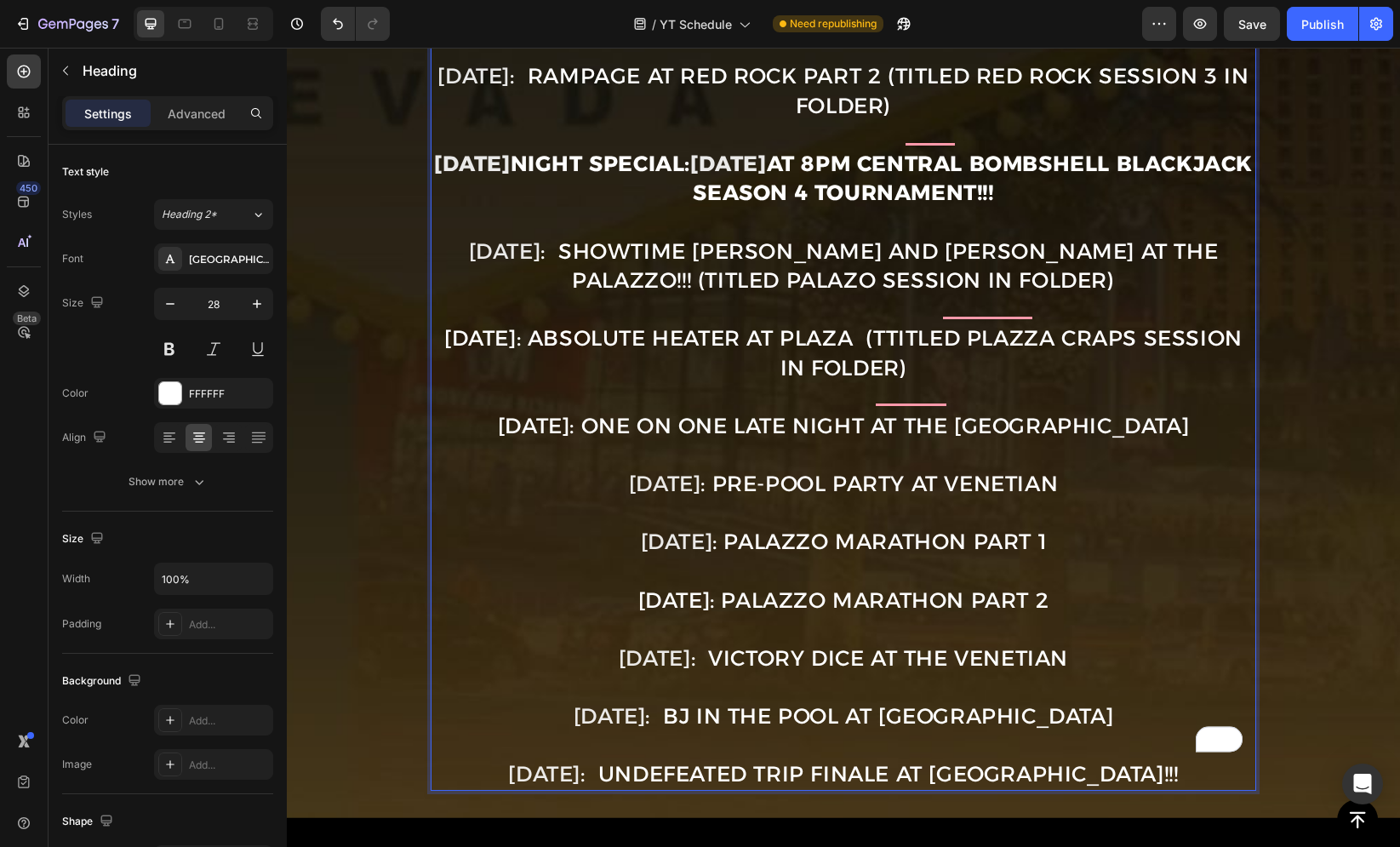
scroll to position [956, 0]
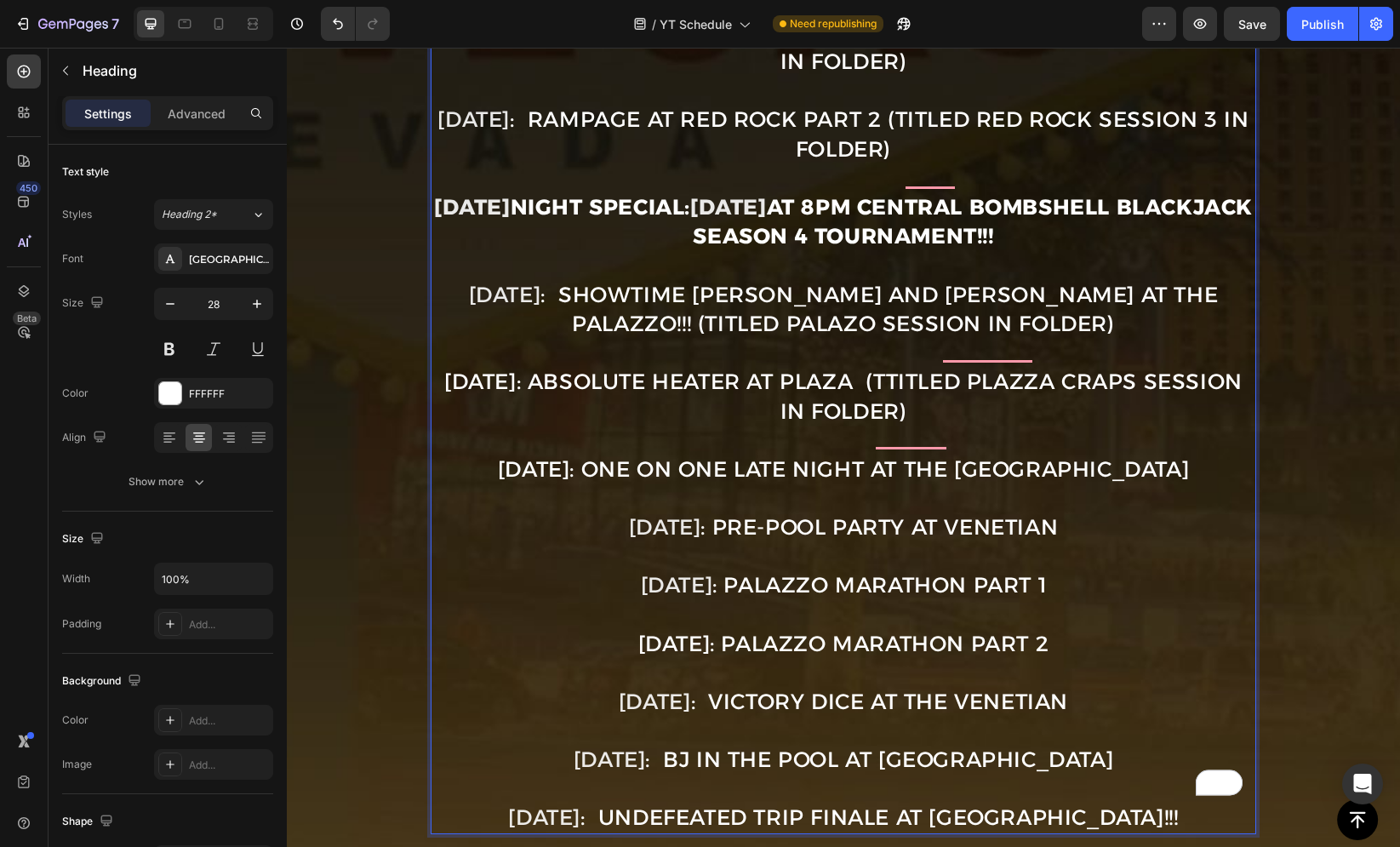
drag, startPoint x: 920, startPoint y: 348, endPoint x: 950, endPoint y: 378, distance: 42.4
click at [950, 378] on span "Sept. 17th: ABSOLUTE HEATER at Plaza (ttitled Plazza Craps session in folder)" at bounding box center [843, 396] width 798 height 55
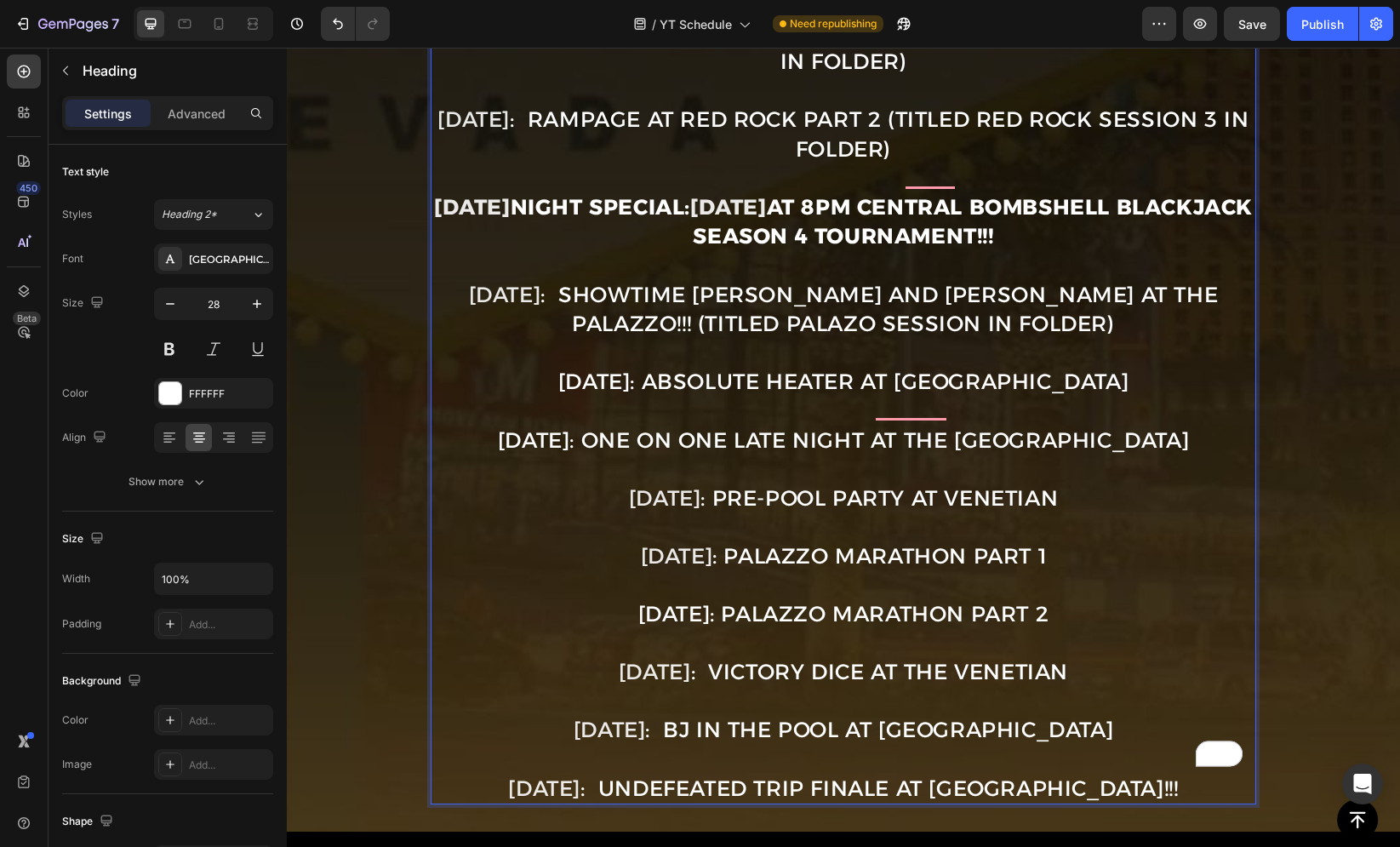
scroll to position [873, 0]
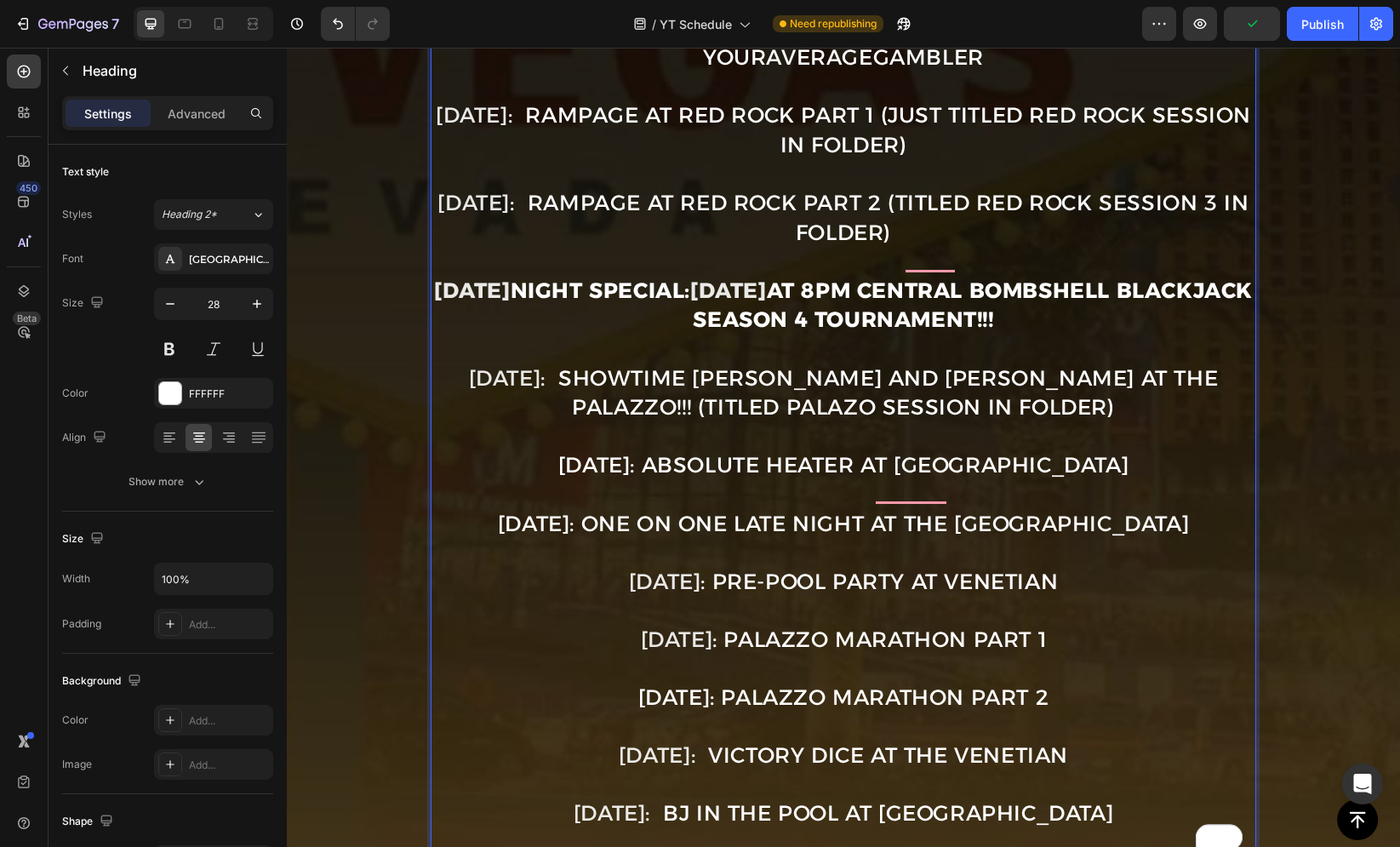
click at [1082, 361] on p "Sept. 1st : OFF (Labor Day) Sept. 3rd: THE FALL SEASON KICKOFF at Wynn and Enco…" at bounding box center [843, 333] width 822 height 1106
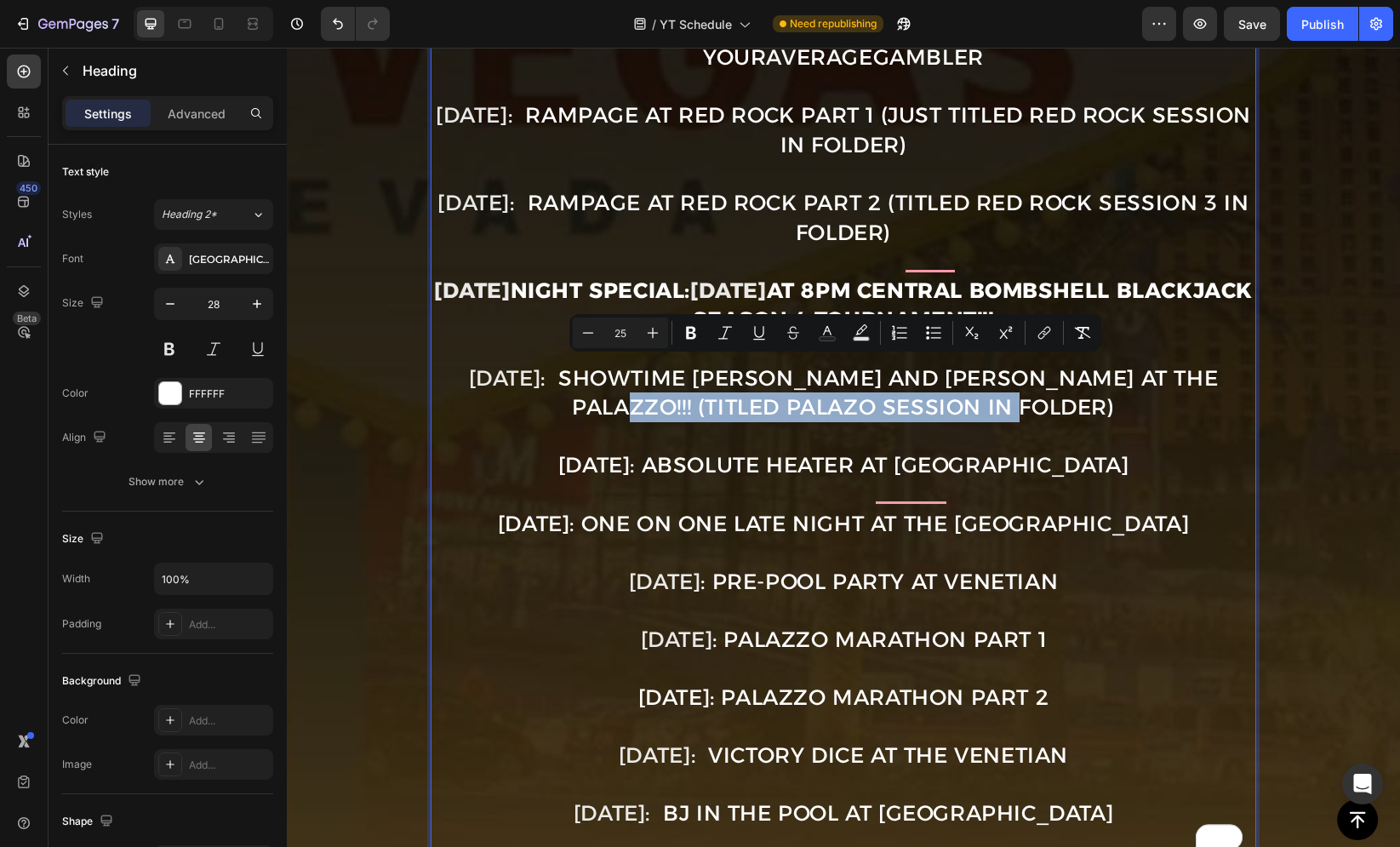
drag, startPoint x: 623, startPoint y: 369, endPoint x: 1046, endPoint y: 374, distance: 423.0
click at [1046, 374] on p "Sept. 1st : OFF (Labor Day) Sept. 3rd: THE FALL SEASON KICKOFF at Wynn and Enco…" at bounding box center [843, 333] width 822 height 1106
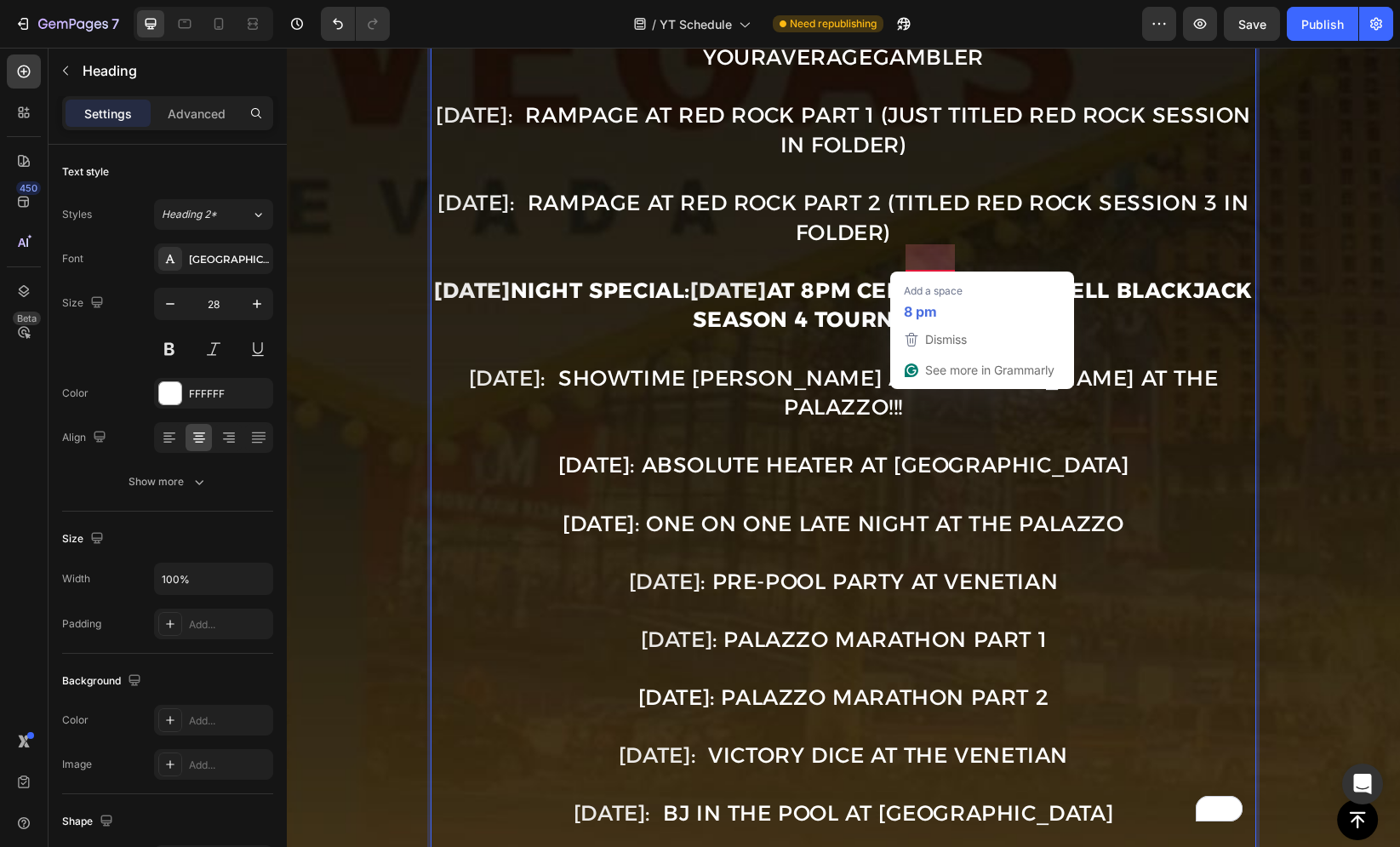
click at [846, 287] on strong "at 8pm Central Bombshell Blackjack Season 4 Tournament!!!" at bounding box center [973, 305] width 560 height 55
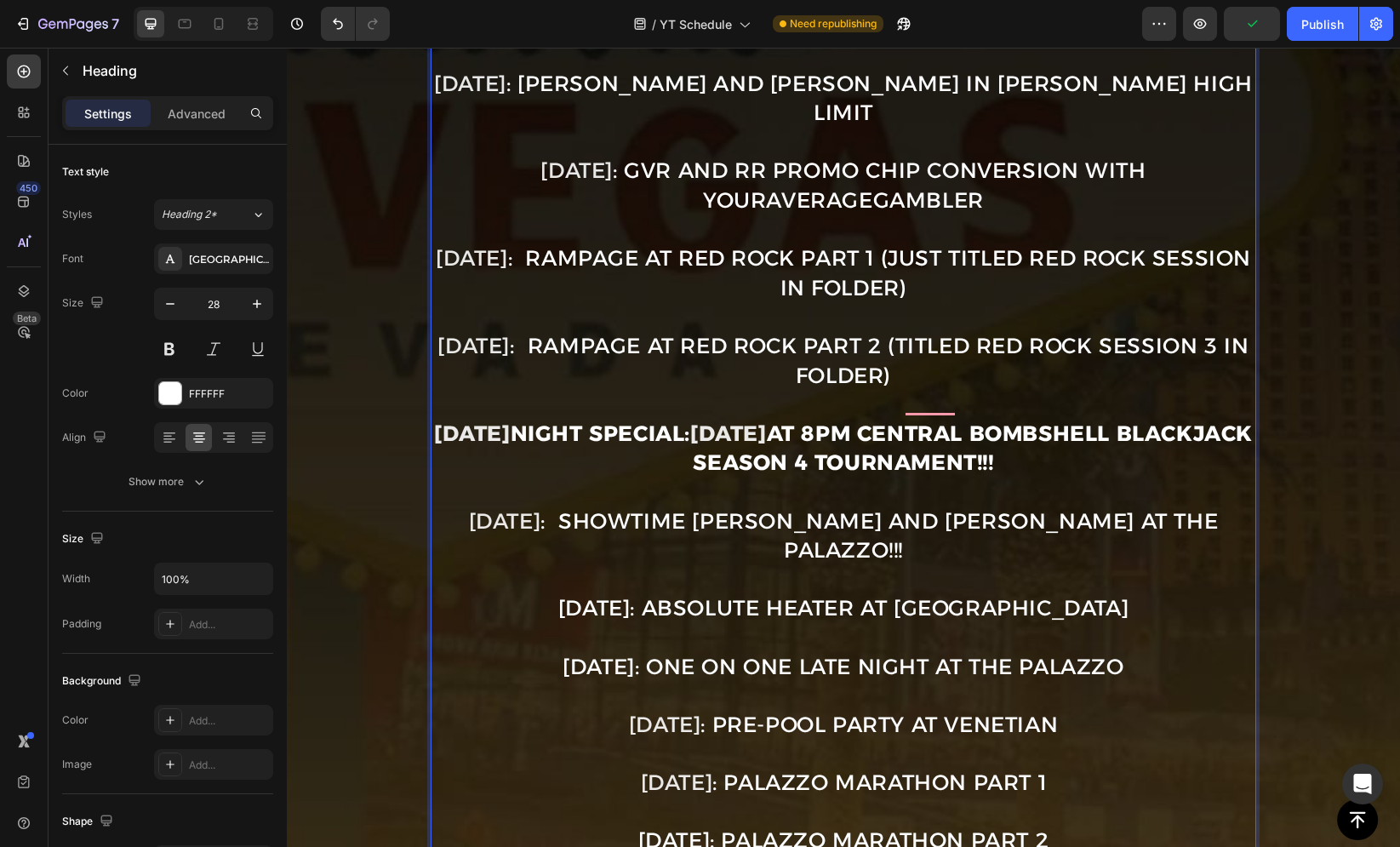
scroll to position [702, 0]
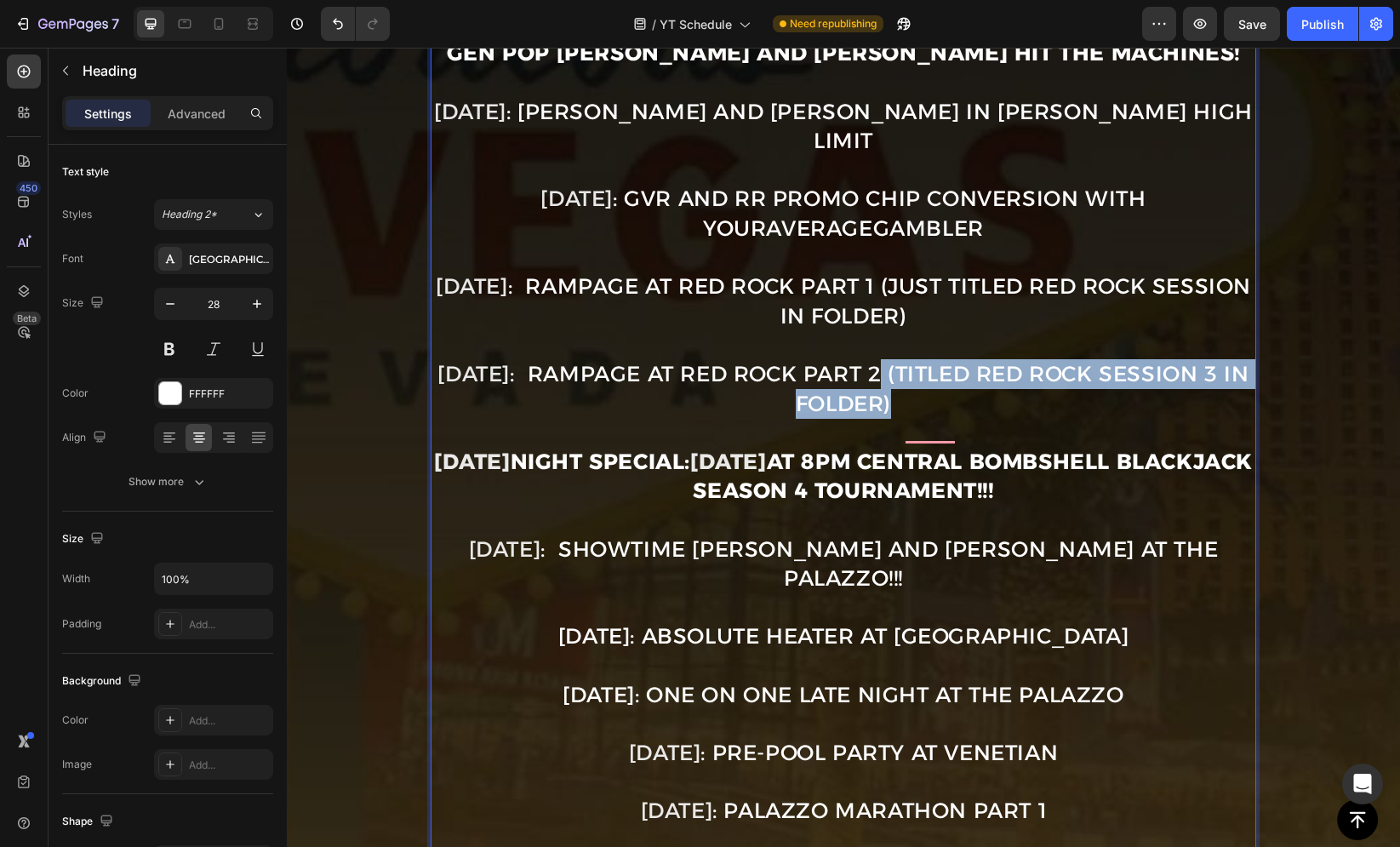
drag, startPoint x: 920, startPoint y: 344, endPoint x: 924, endPoint y: 360, distance: 16.5
click at [924, 360] on p "Sept. 1st : OFF (Labor Day) Sept. 3rd: THE FALL SEASON KICKOFF at Wynn and Enco…" at bounding box center [843, 504] width 822 height 1106
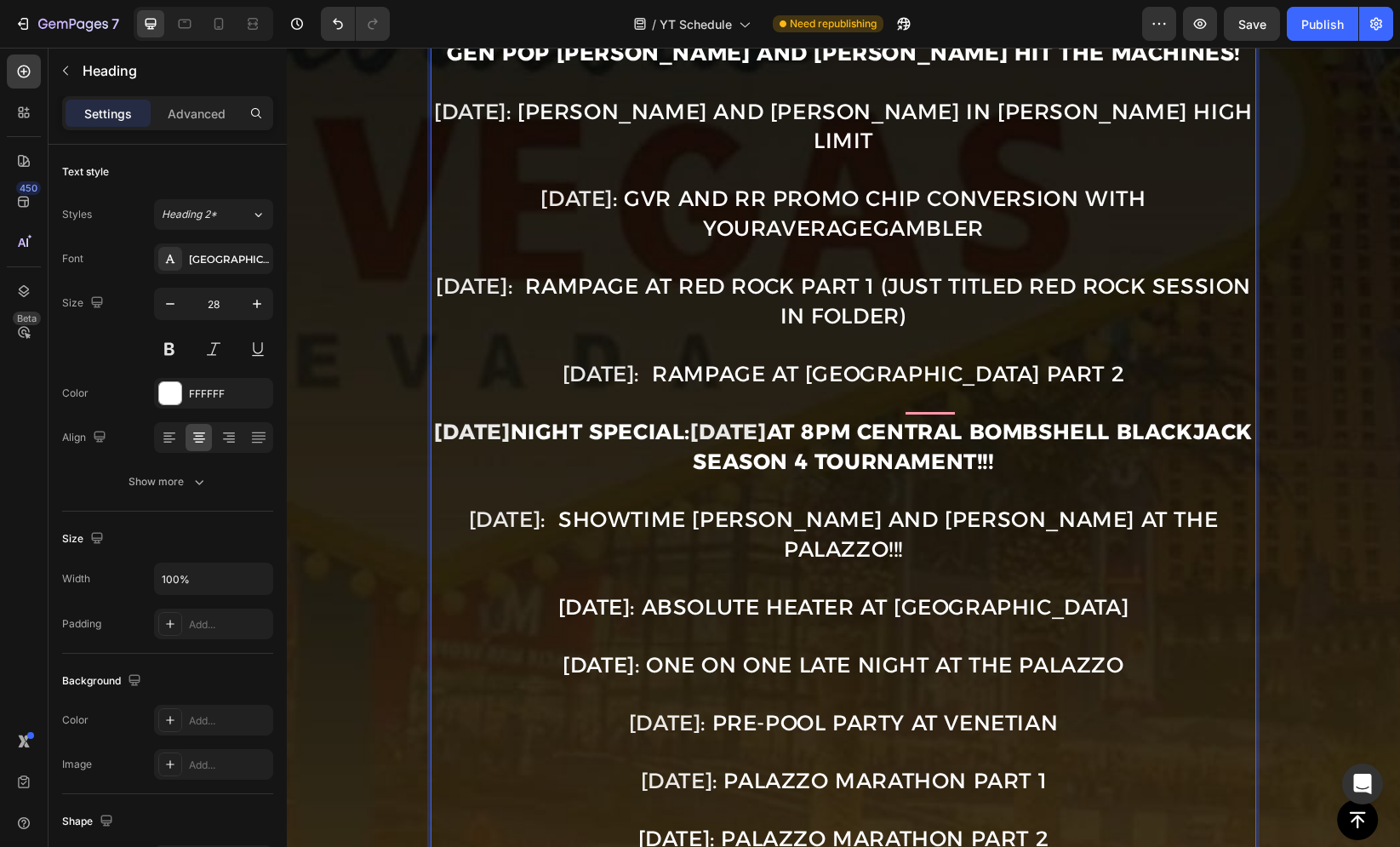
scroll to position [662, 0]
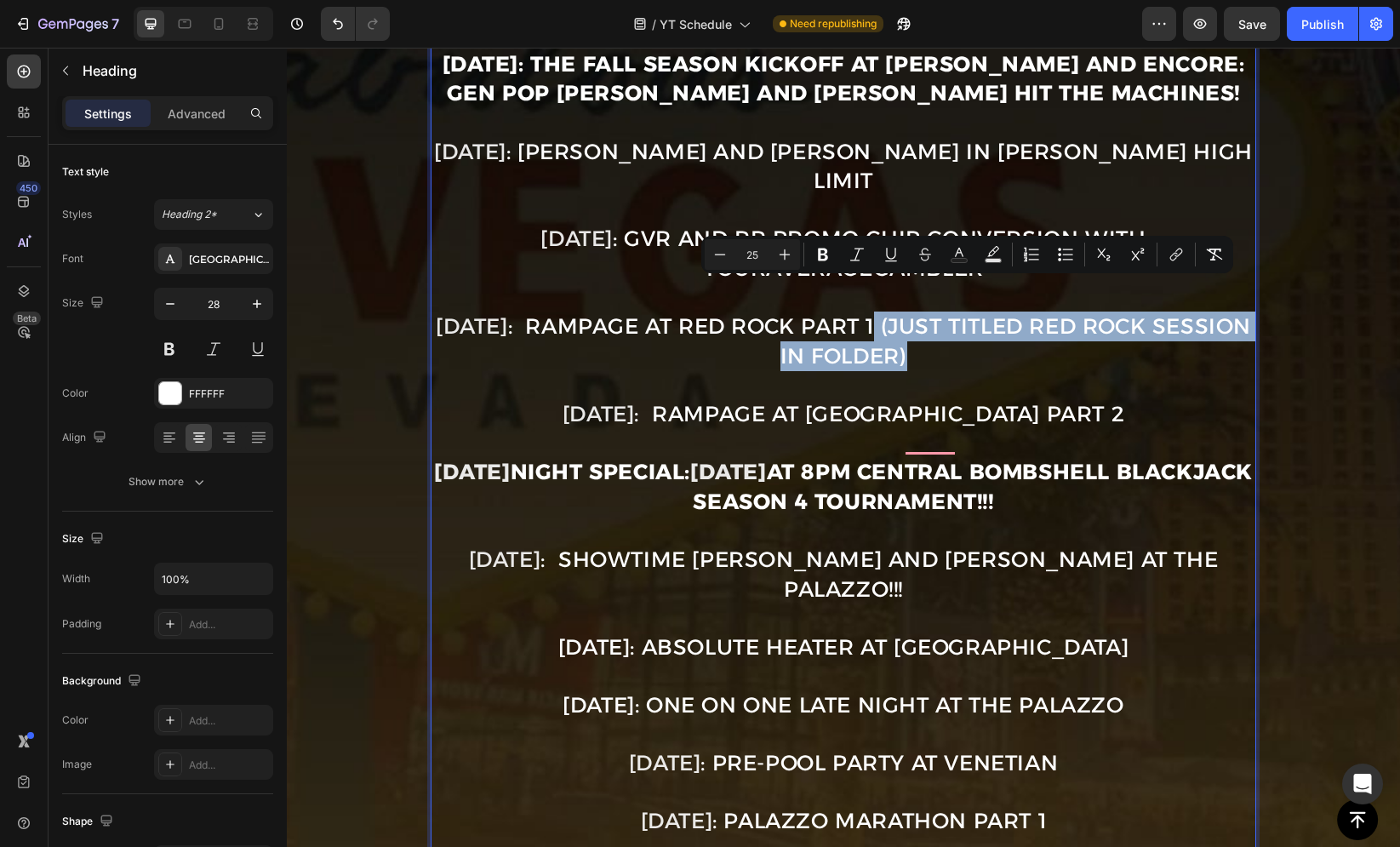
drag, startPoint x: 942, startPoint y: 291, endPoint x: 950, endPoint y: 314, distance: 24.4
click at [950, 314] on span ": Rampage at Red Rock Part 1 (just titled Red Rock Session in folder)" at bounding box center [879, 340] width 743 height 55
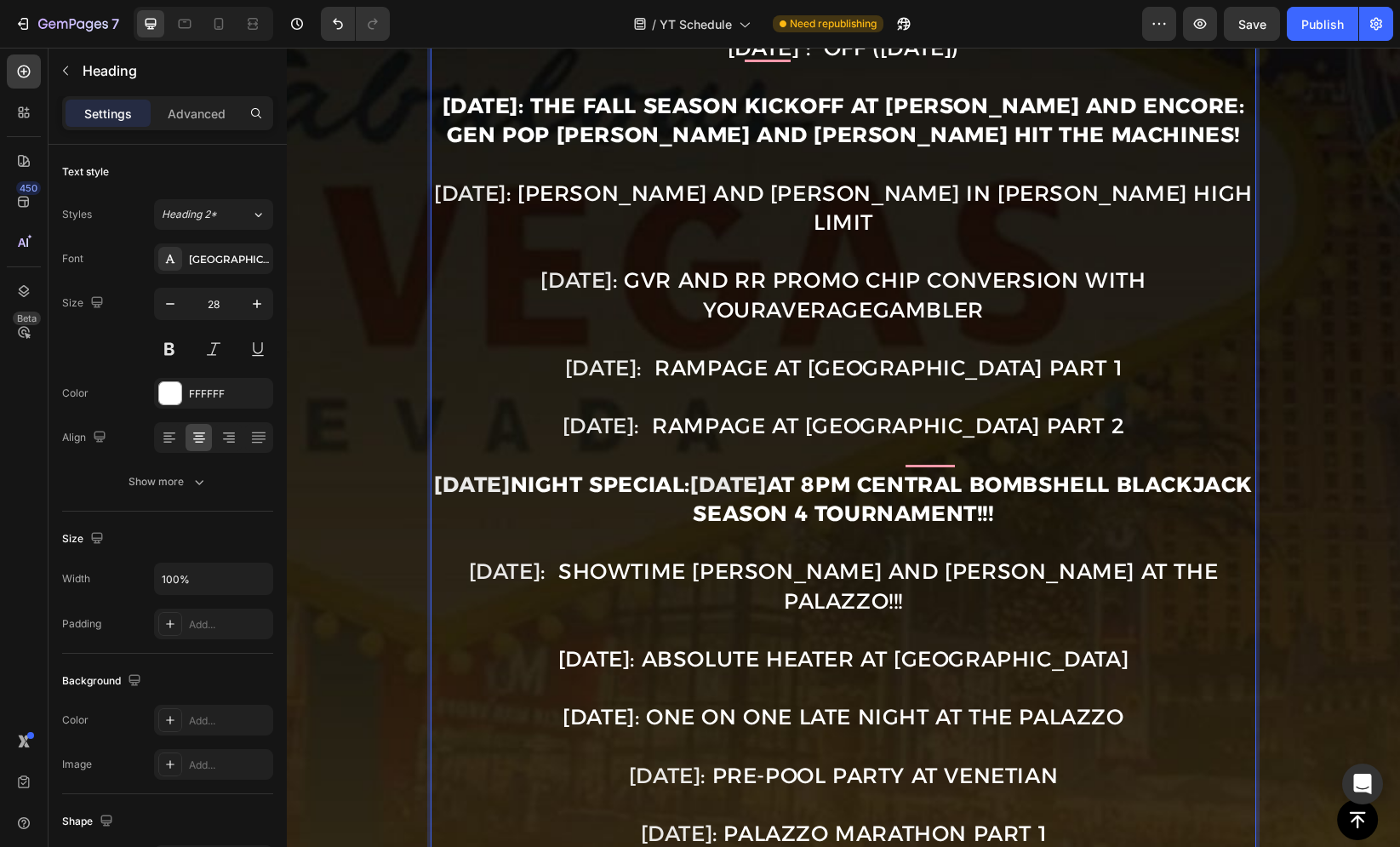
scroll to position [557, 0]
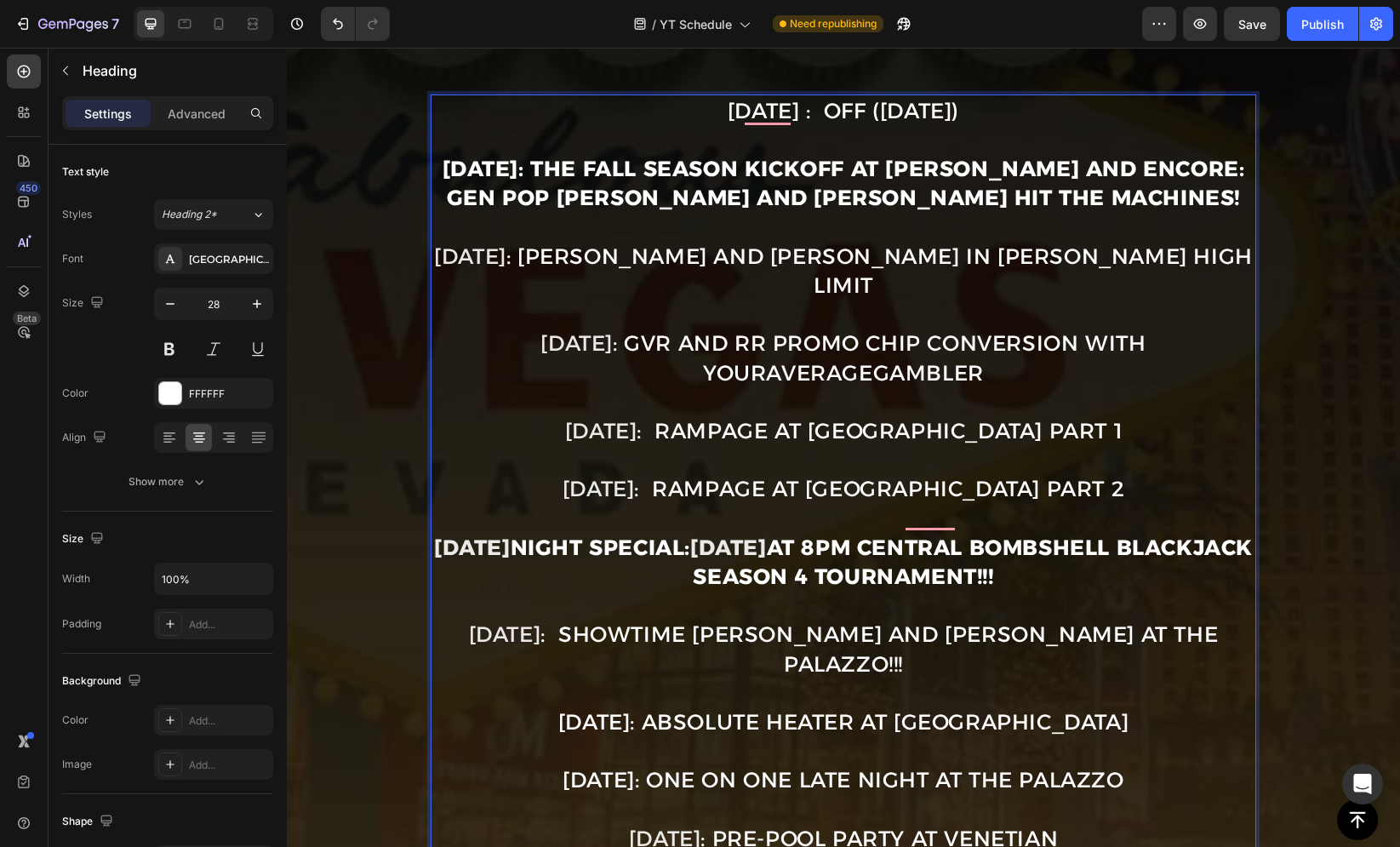
click at [838, 330] on span ": GVR and RR Promo Chip Conversion with YourAverageGambler" at bounding box center [879, 357] width 533 height 55
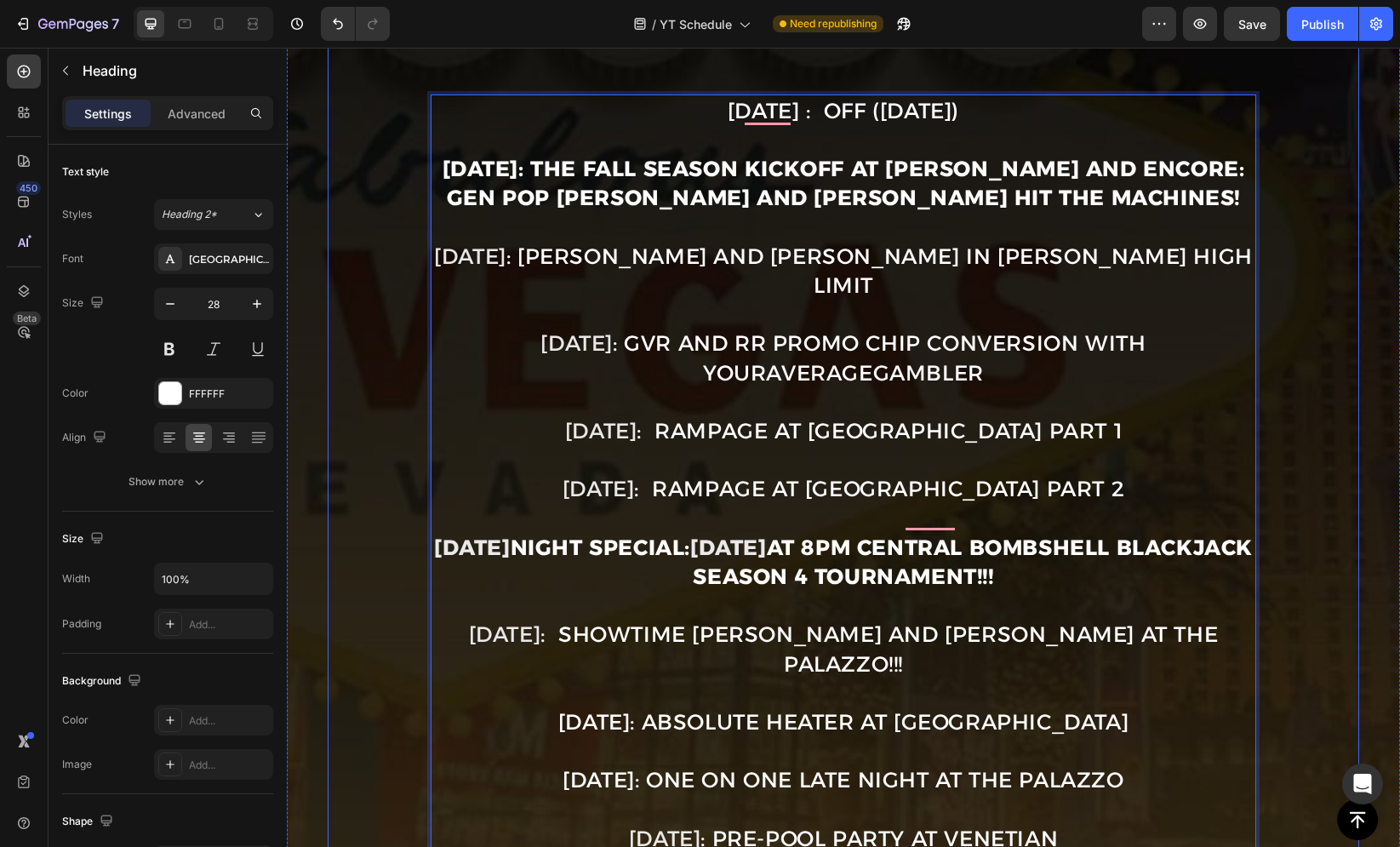
click at [391, 248] on div "Image ⁠⁠⁠⁠⁠⁠⁠ UPCOMING YOUTUBE SCHEDULE Heading Title Line ⁠⁠⁠⁠⁠⁠⁠ YouTube prem…" at bounding box center [843, 349] width 1032 height 1592
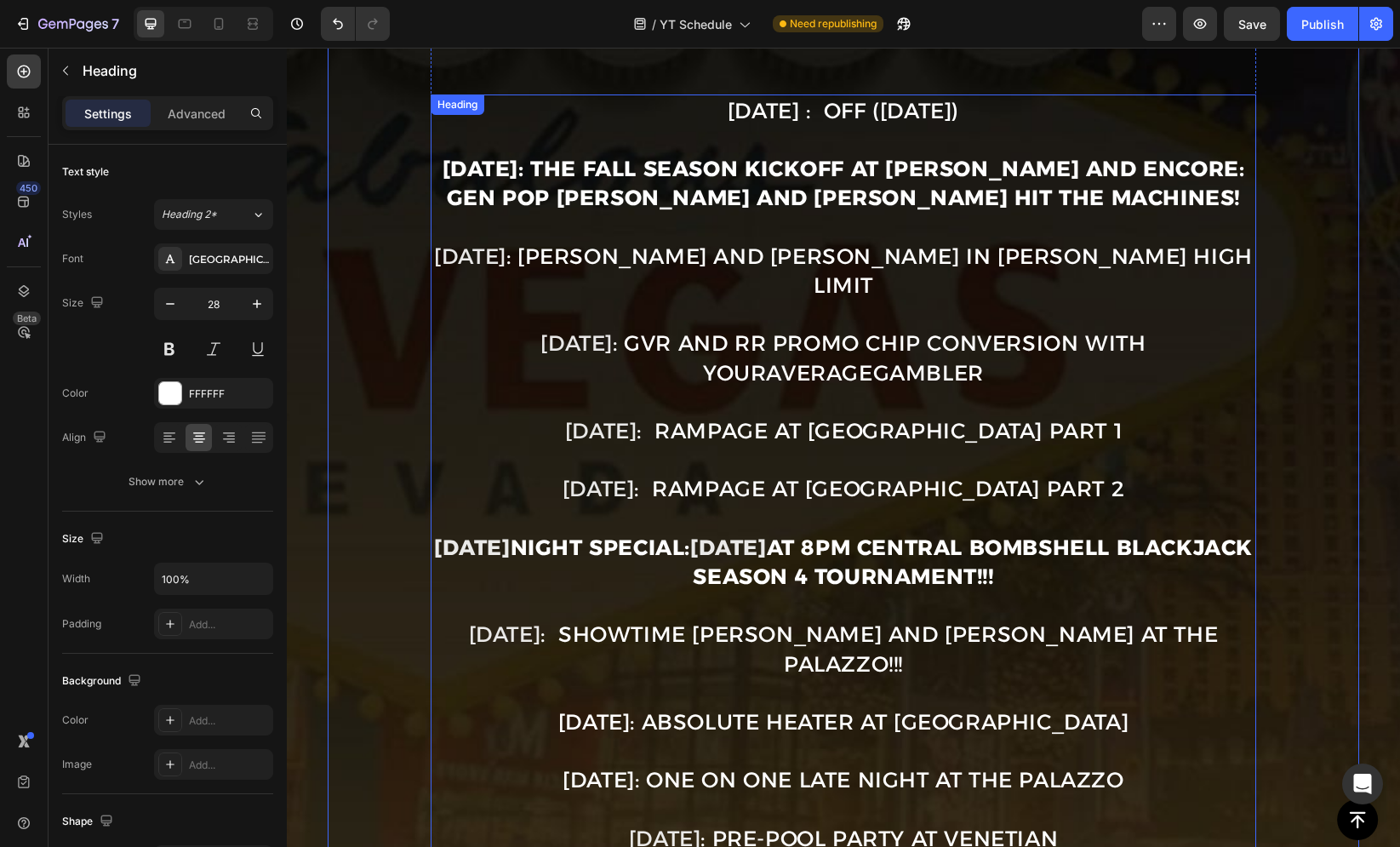
click at [648, 330] on span ": GVR and RR Promo Chip Conversion with YourAverageGambler" at bounding box center [879, 357] width 533 height 55
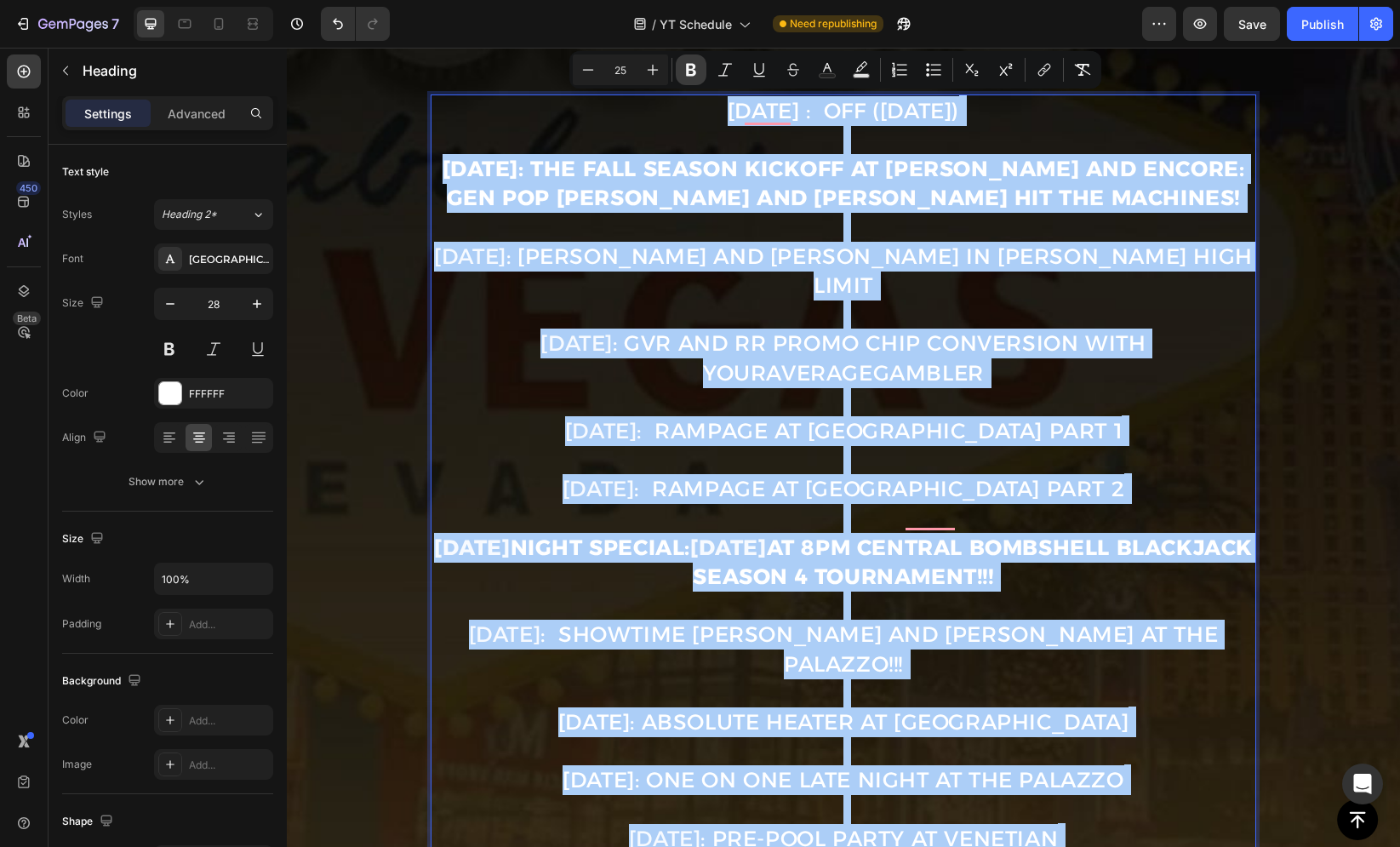
click at [688, 69] on icon "Editor contextual toolbar" at bounding box center [691, 71] width 10 height 13
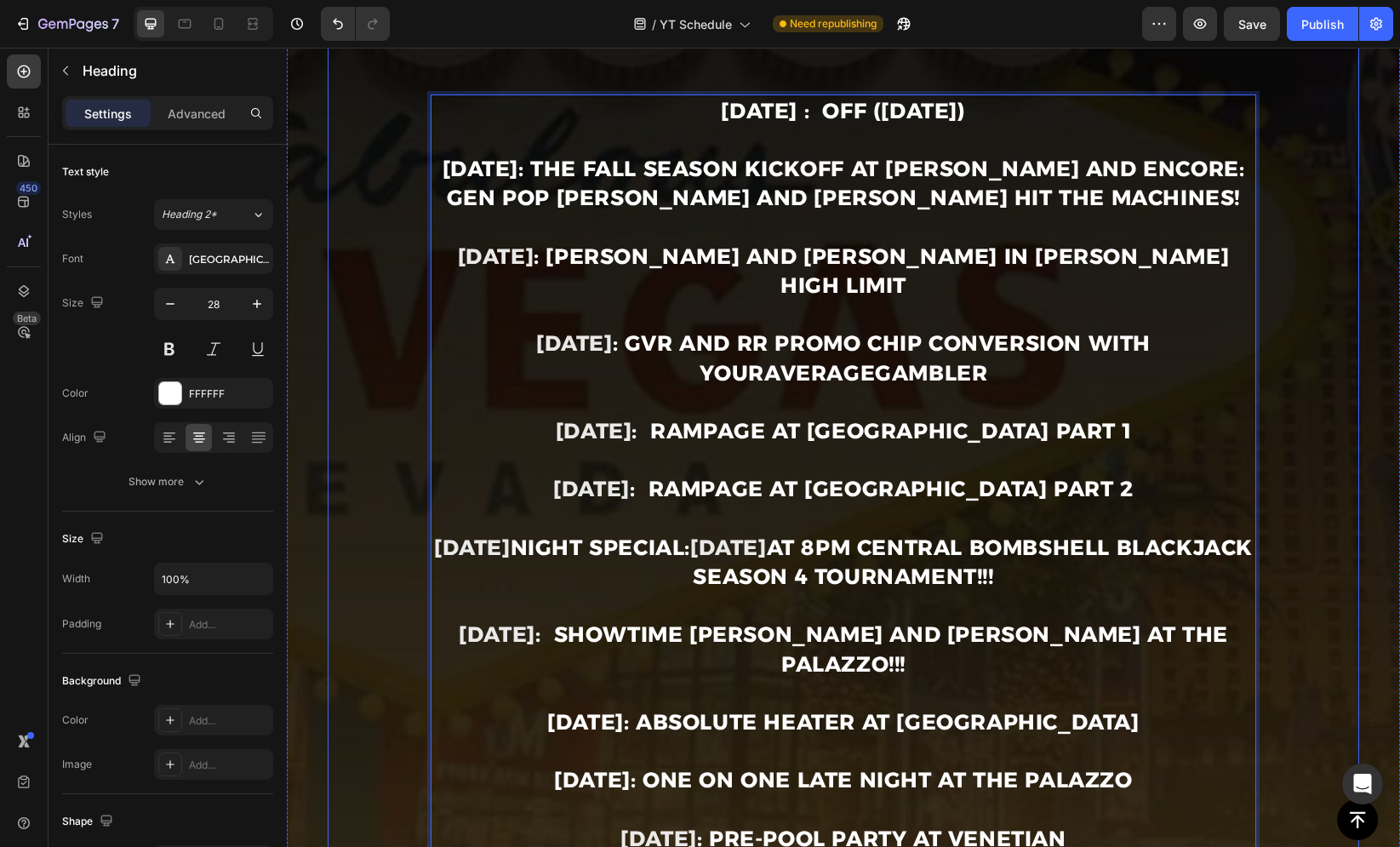
click at [390, 167] on div "Image ⁠⁠⁠⁠⁠⁠⁠ UPCOMING YOUTUBE SCHEDULE Heading Title Line ⁠⁠⁠⁠⁠⁠⁠ YouTube prem…" at bounding box center [843, 349] width 1032 height 1592
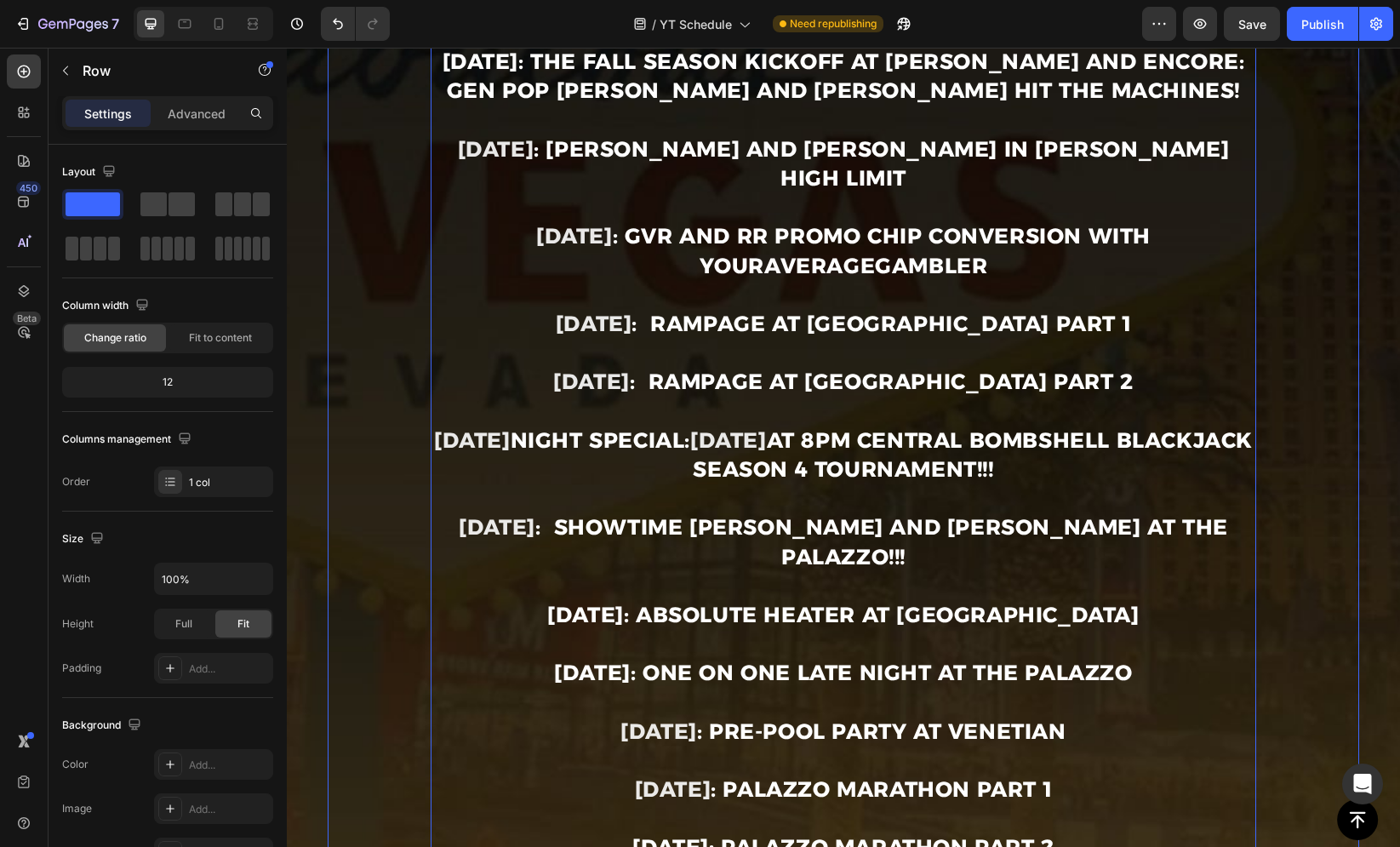
scroll to position [957, 0]
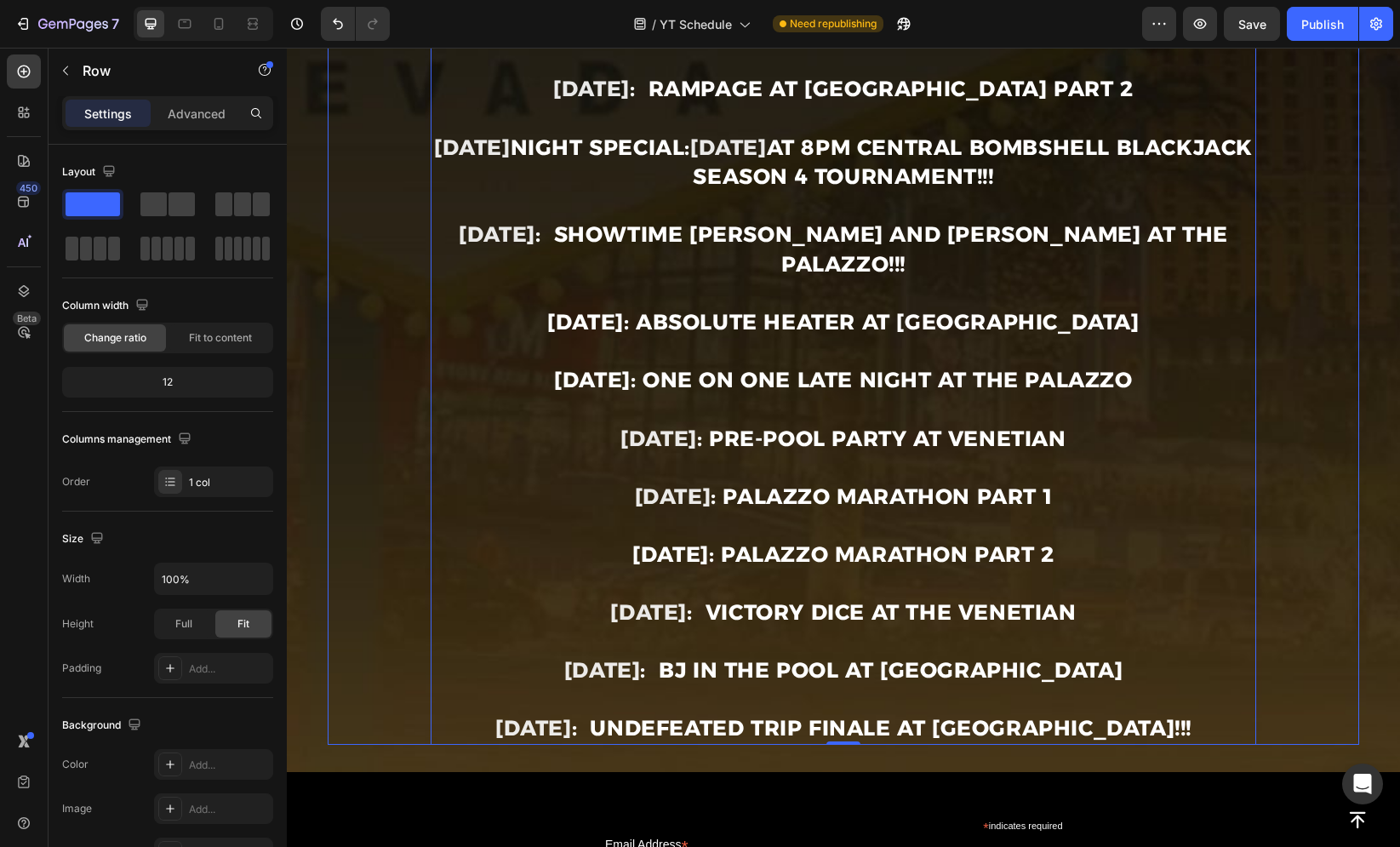
click at [711, 541] on strong "[DATE]: Palazzo Marathon Part 2" at bounding box center [843, 554] width 422 height 25
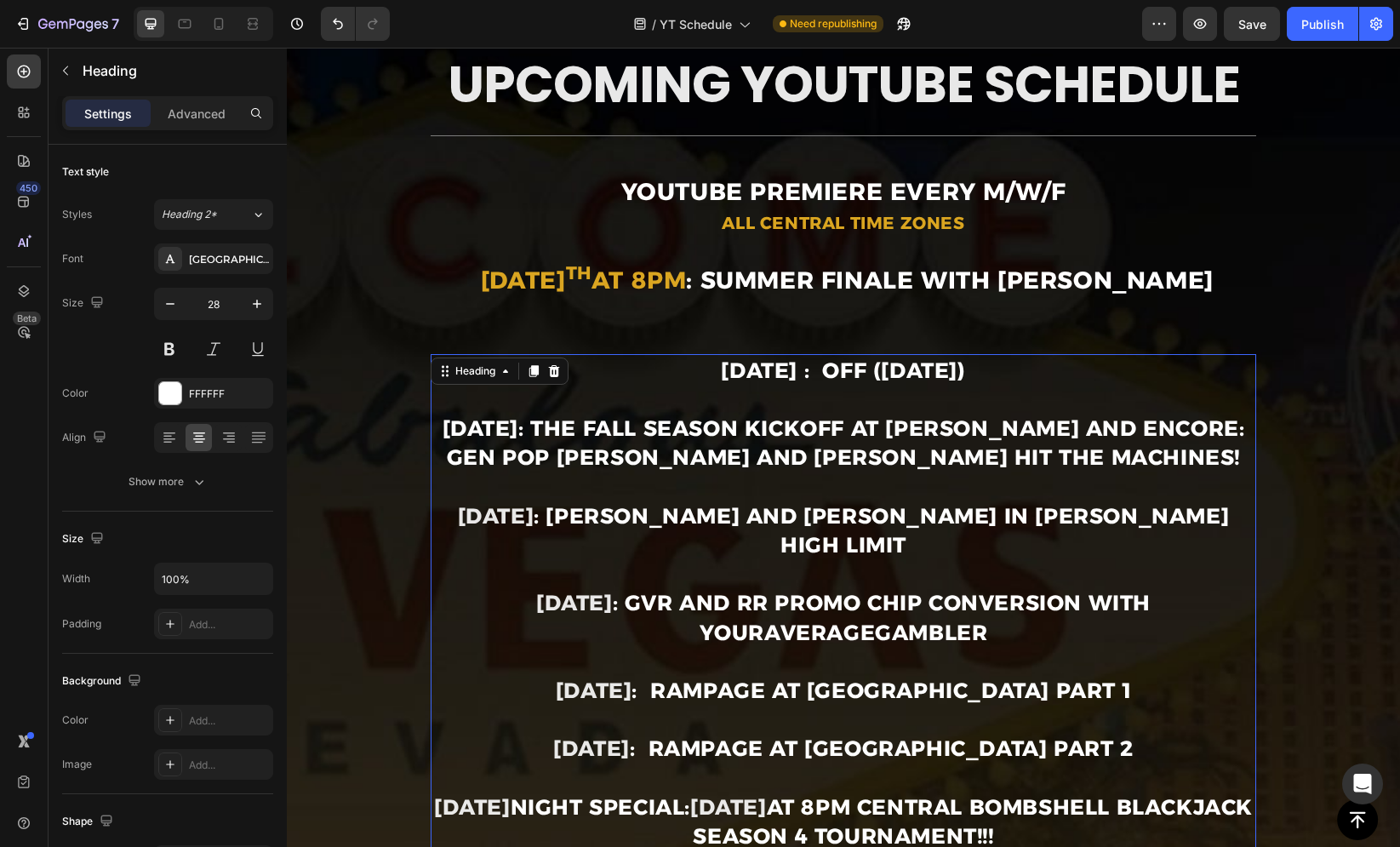
scroll to position [256, 0]
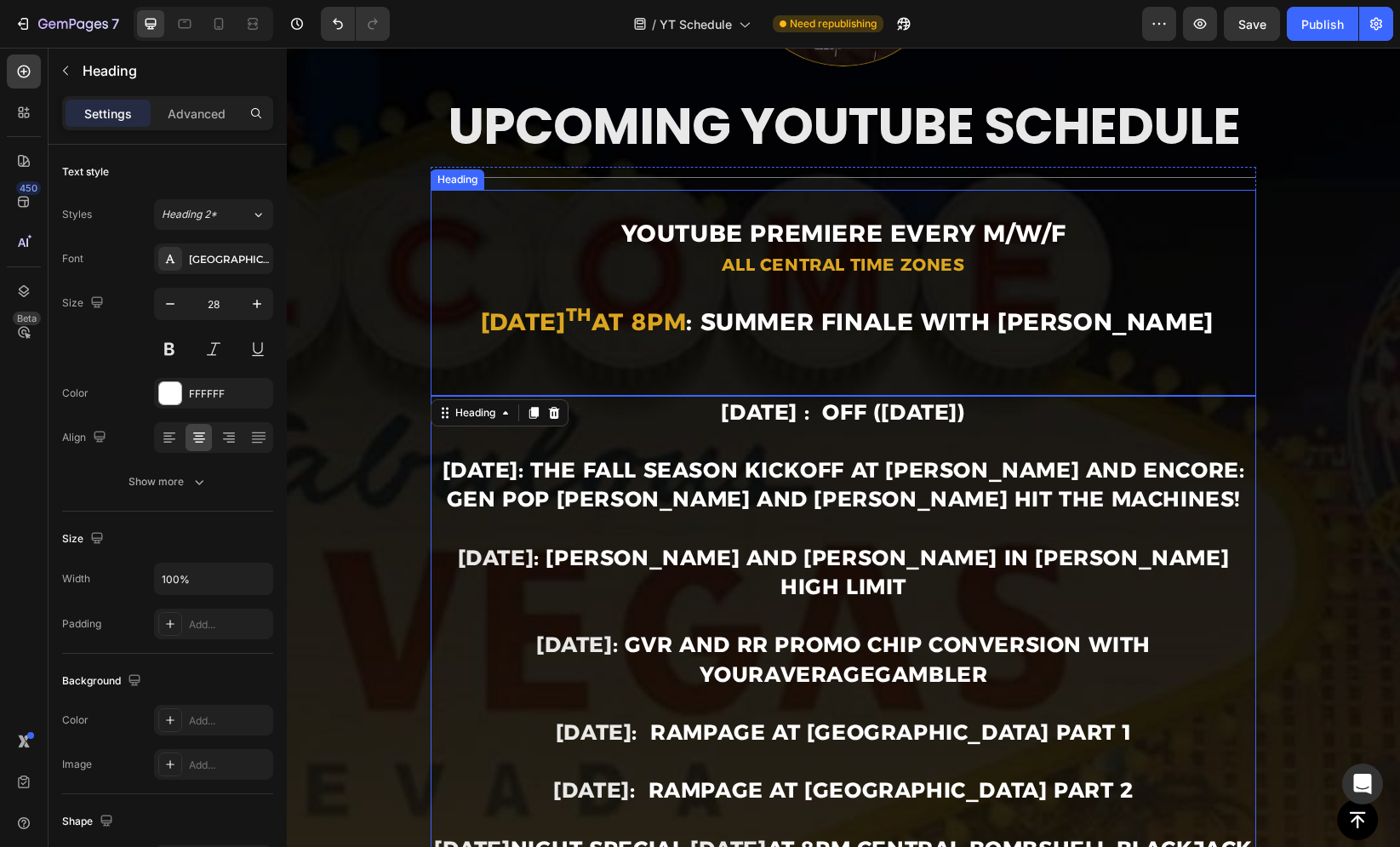
click at [740, 258] on strong "All Central Time Zones" at bounding box center [843, 265] width 243 height 21
click at [721, 417] on strong "[DATE] : OFF ([DATE])" at bounding box center [843, 412] width 244 height 25
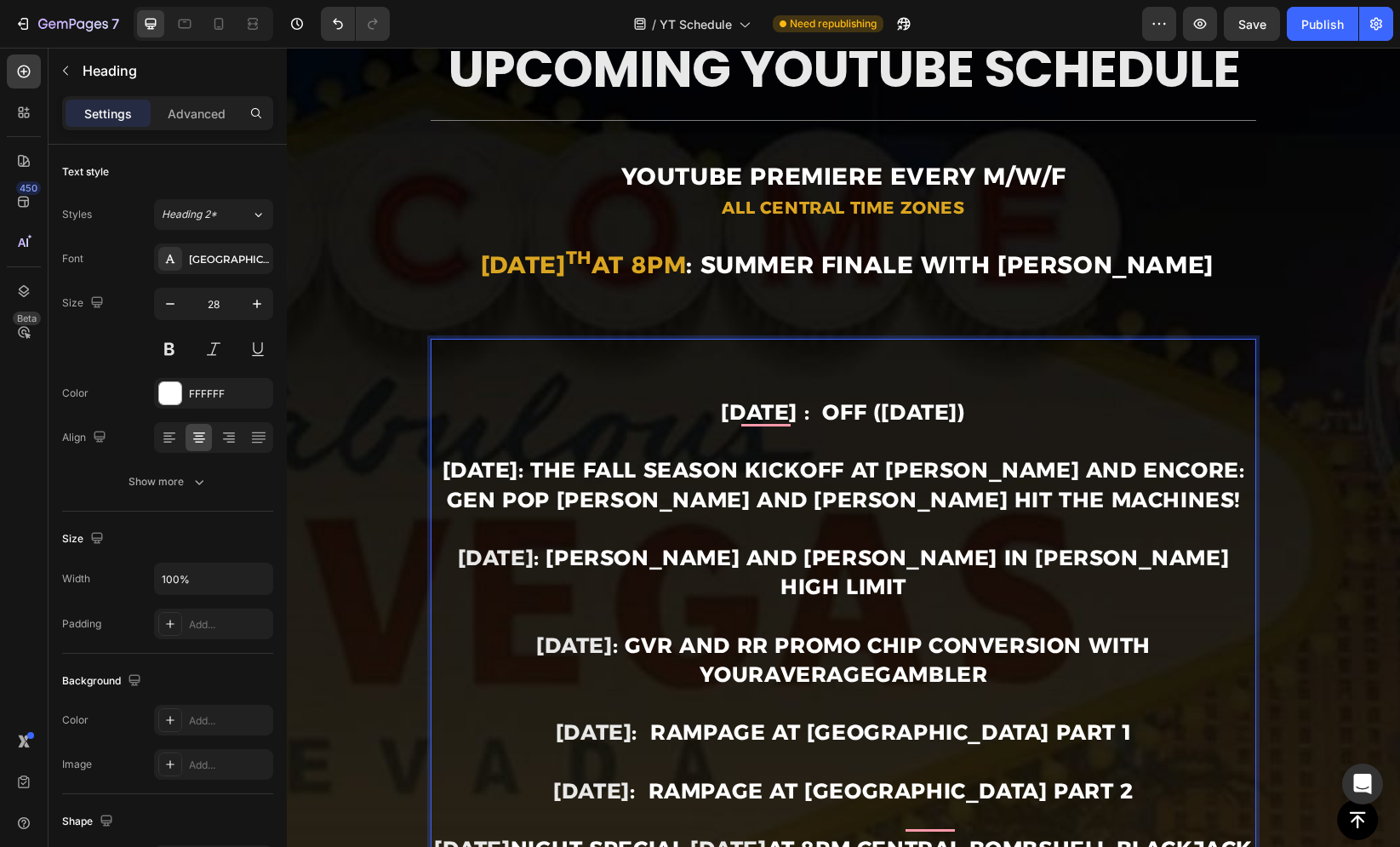
scroll to position [342, 0]
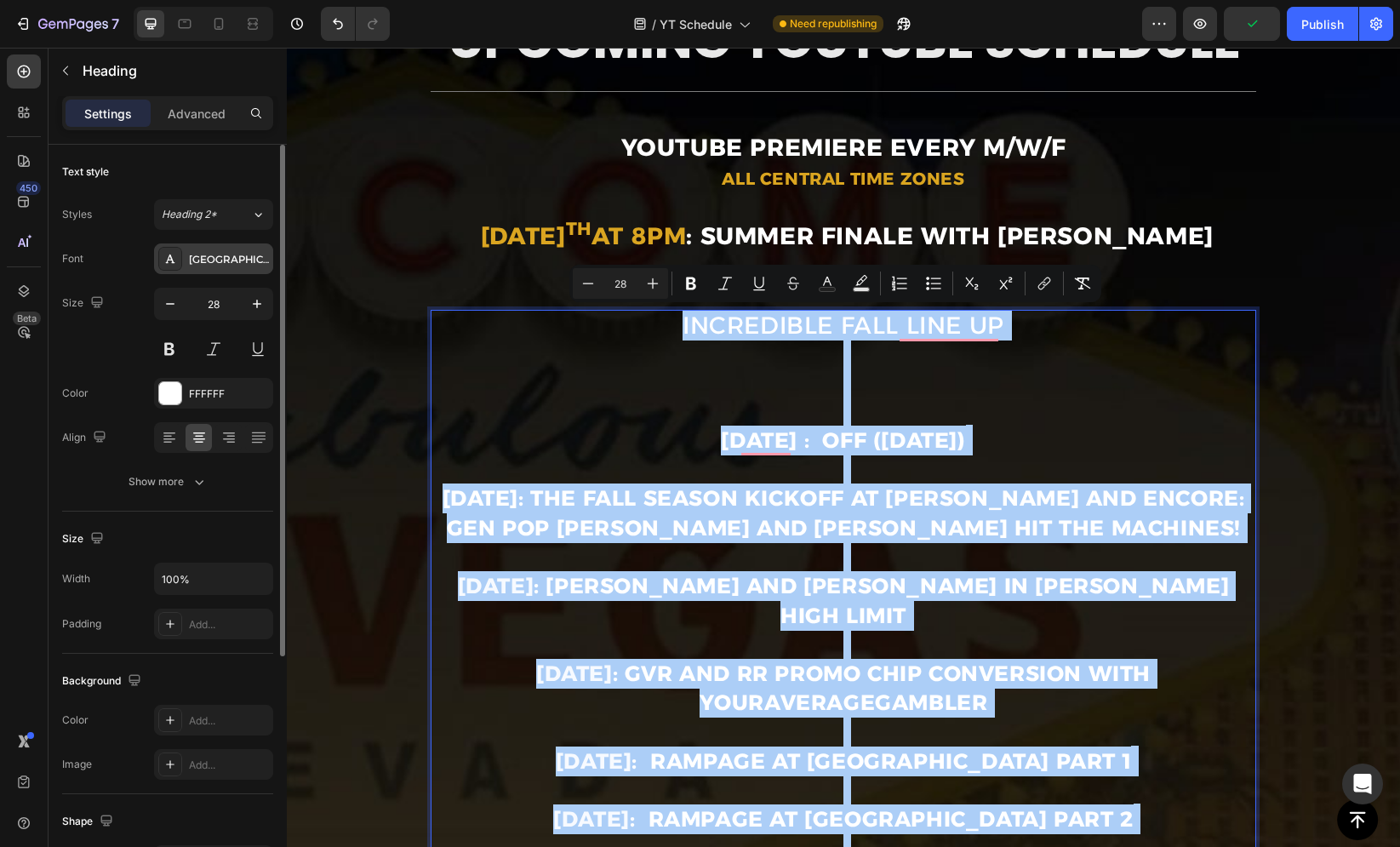
click at [219, 263] on div "Alexandria" at bounding box center [228, 259] width 80 height 15
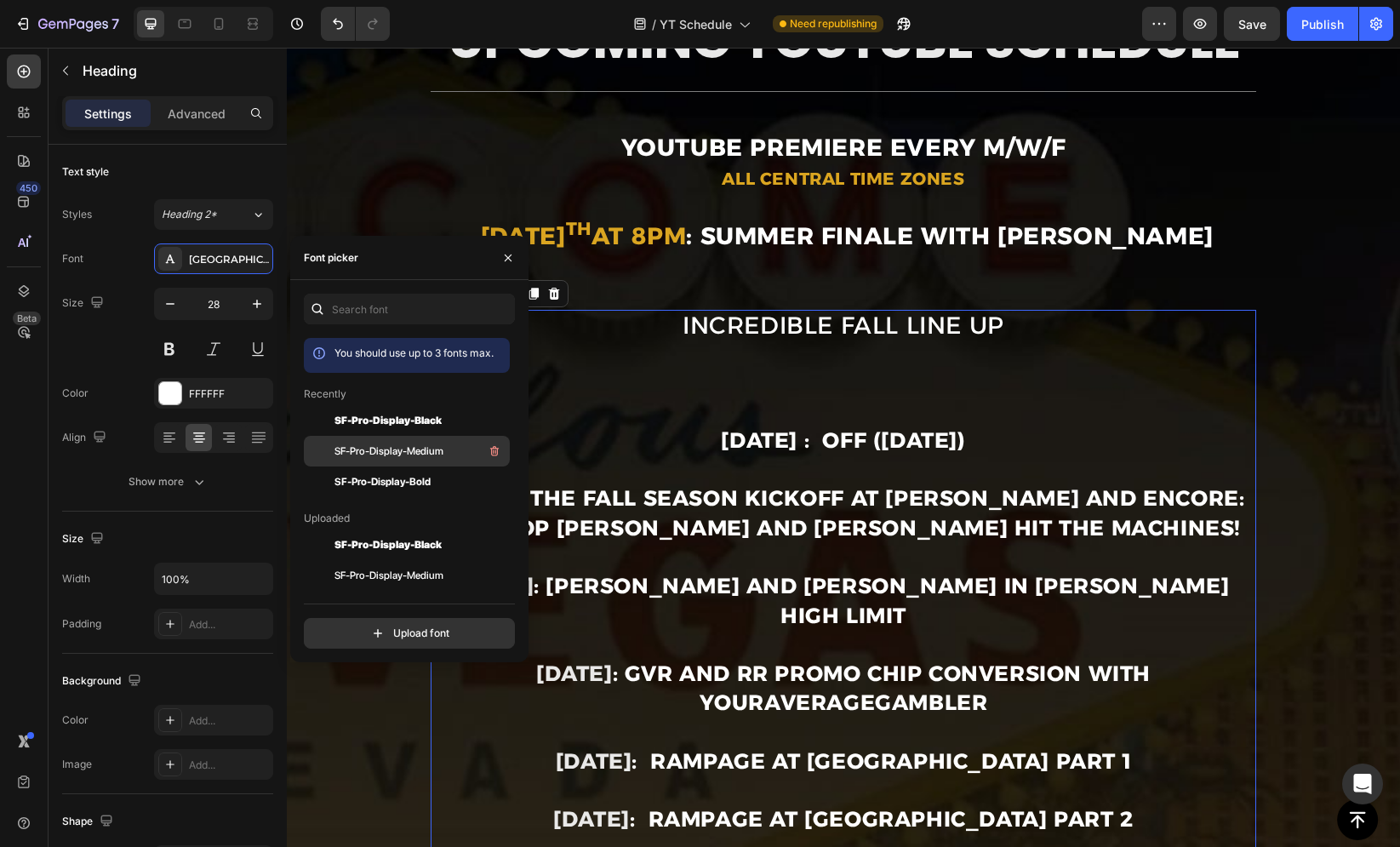
click at [376, 445] on span "SF-Pro-Display-Medium" at bounding box center [389, 451] width 109 height 15
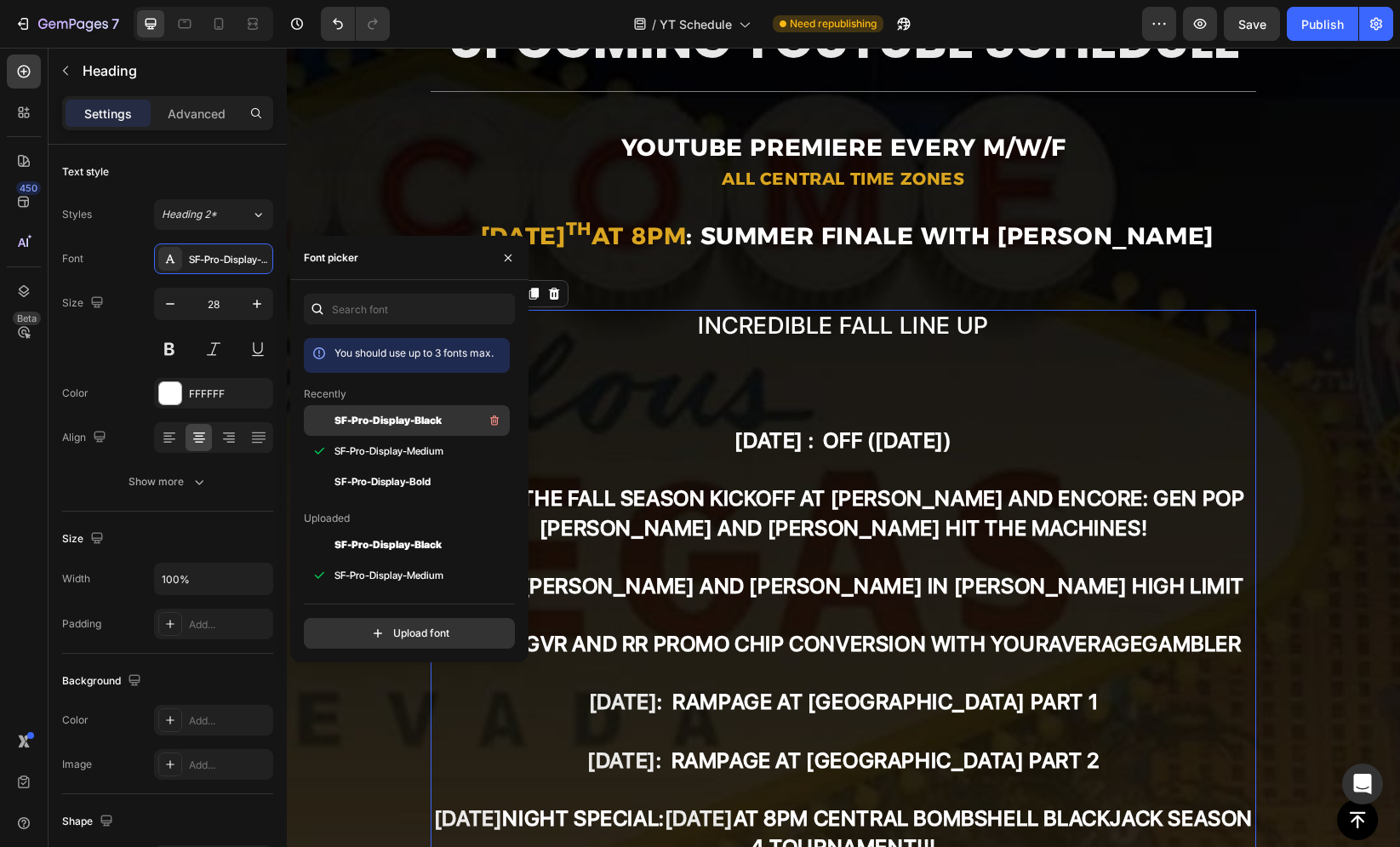
click at [378, 529] on div "SF-Pro-Display-Black" at bounding box center [406, 544] width 206 height 31
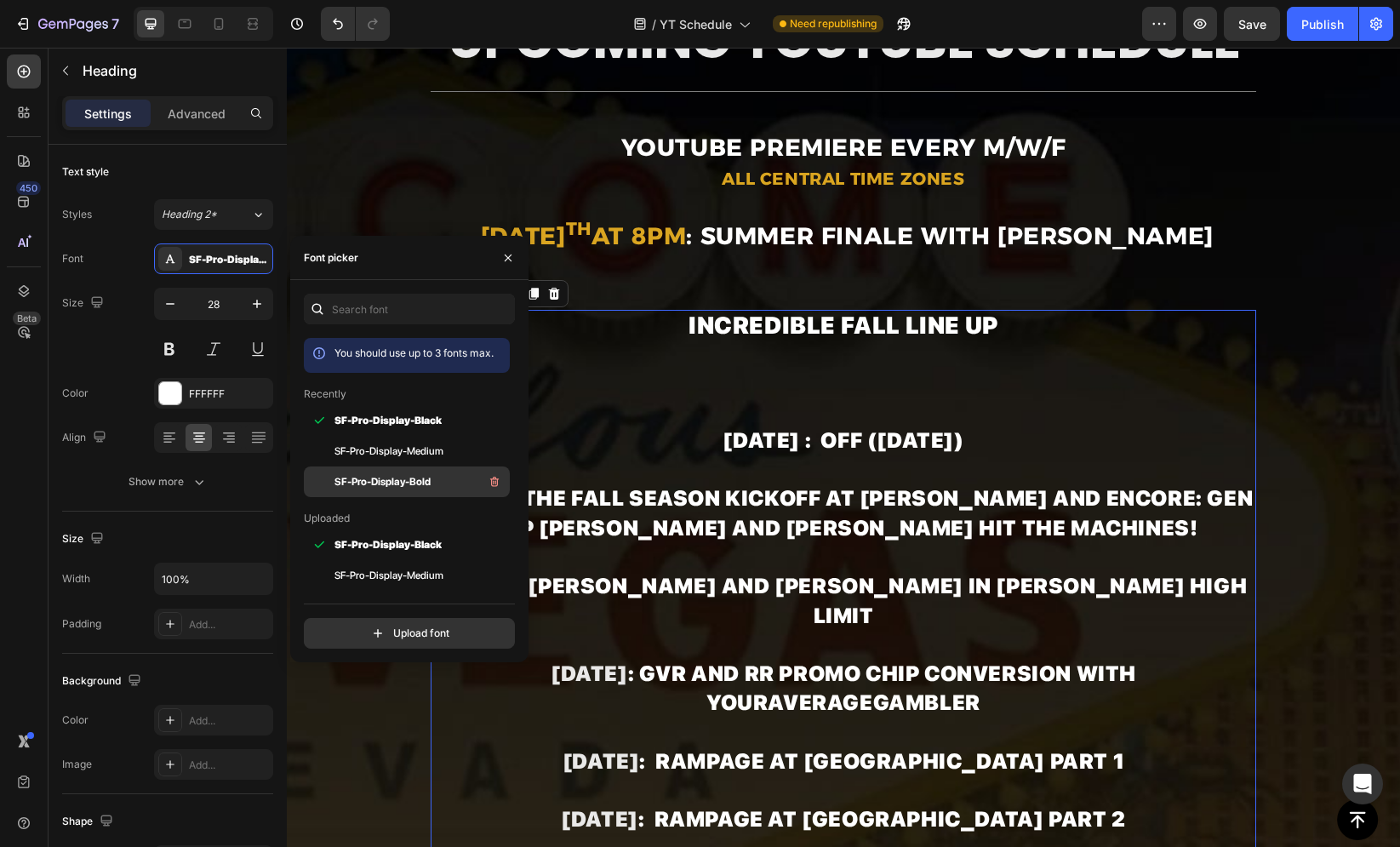
click at [390, 481] on span "SF-Pro-Display-Bold" at bounding box center [383, 481] width 96 height 15
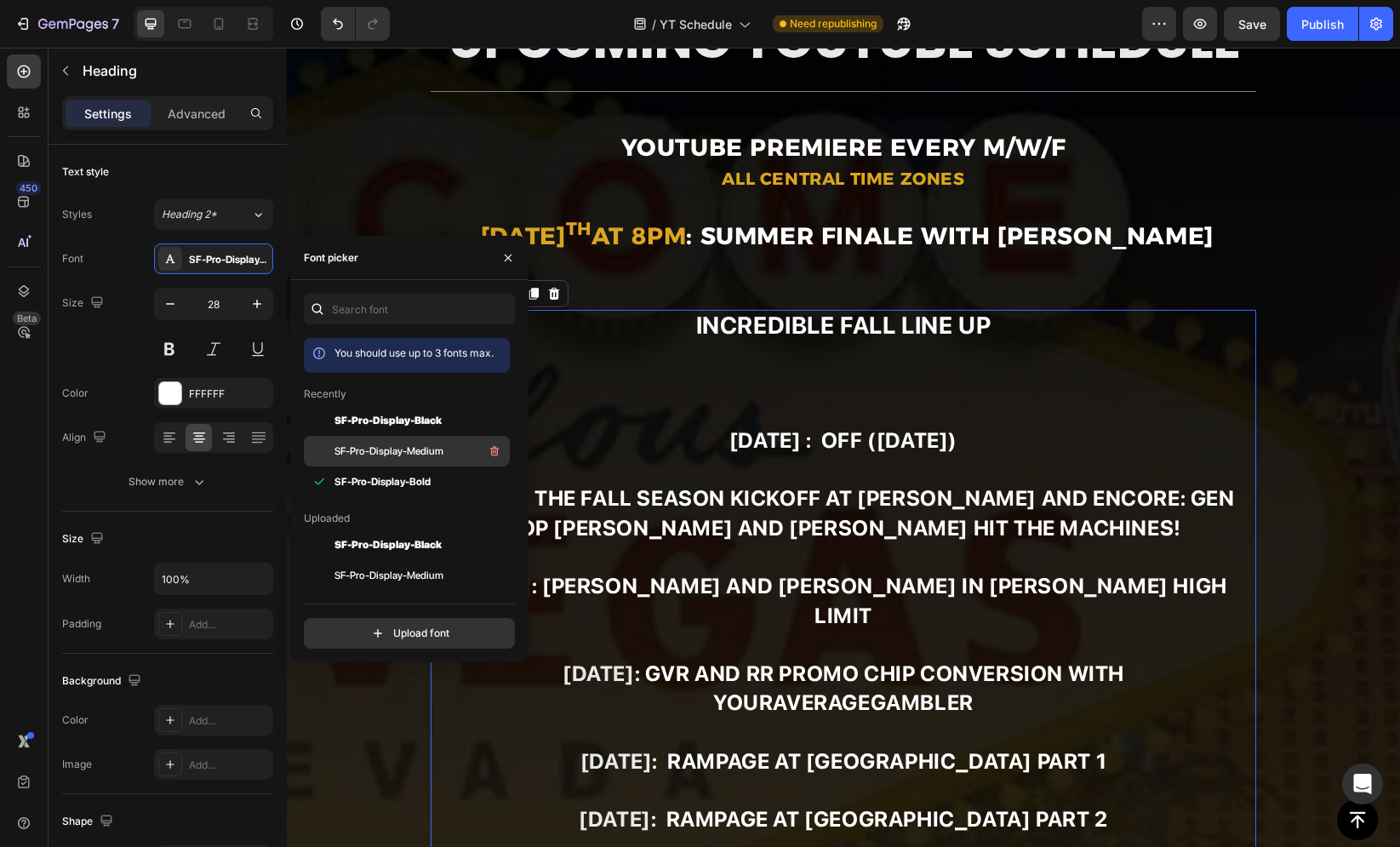
click at [417, 447] on span "SF-Pro-Display-Medium" at bounding box center [389, 451] width 109 height 15
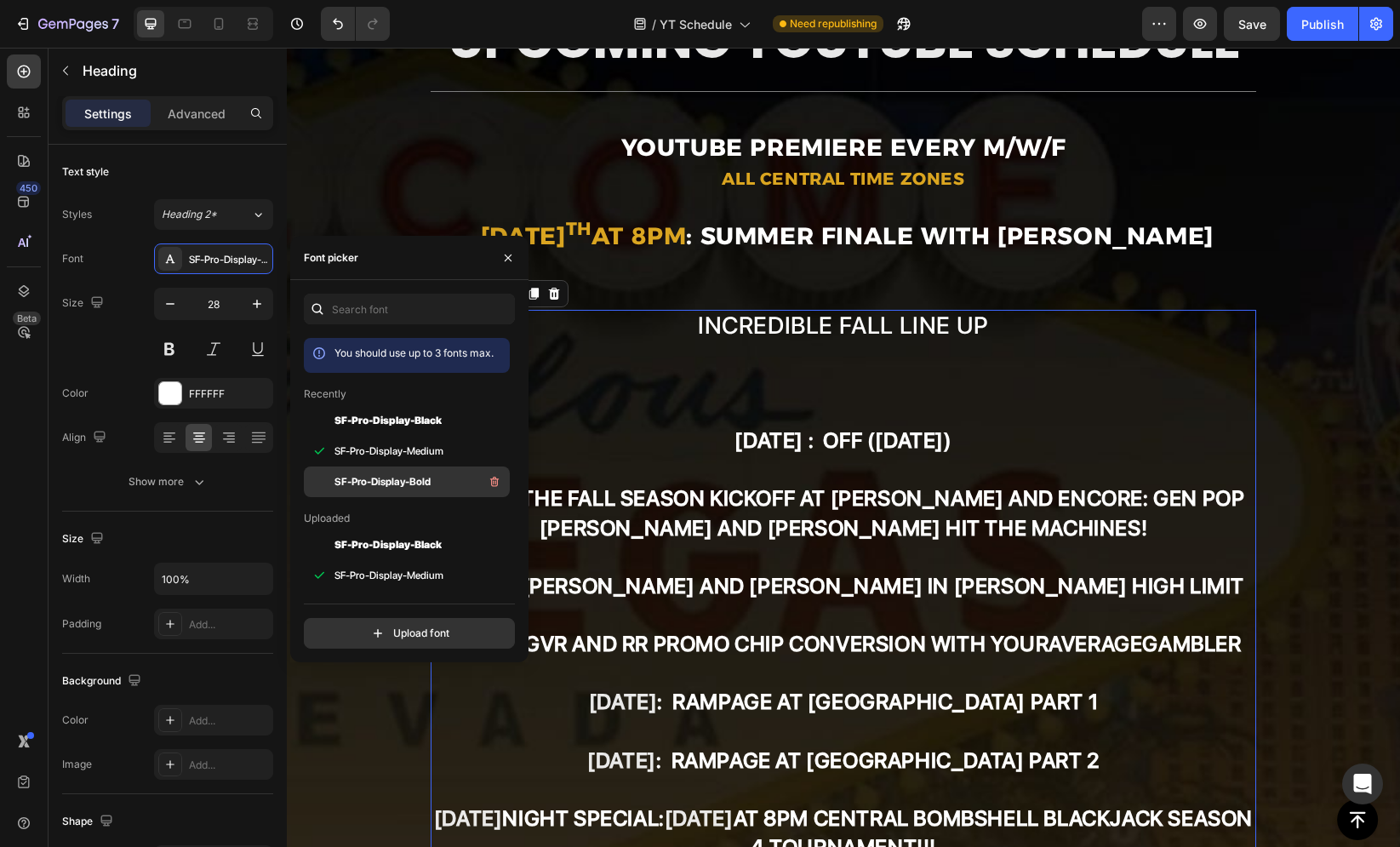
click at [417, 720] on div "SF-Pro-Display-Bold" at bounding box center [406, 735] width 206 height 31
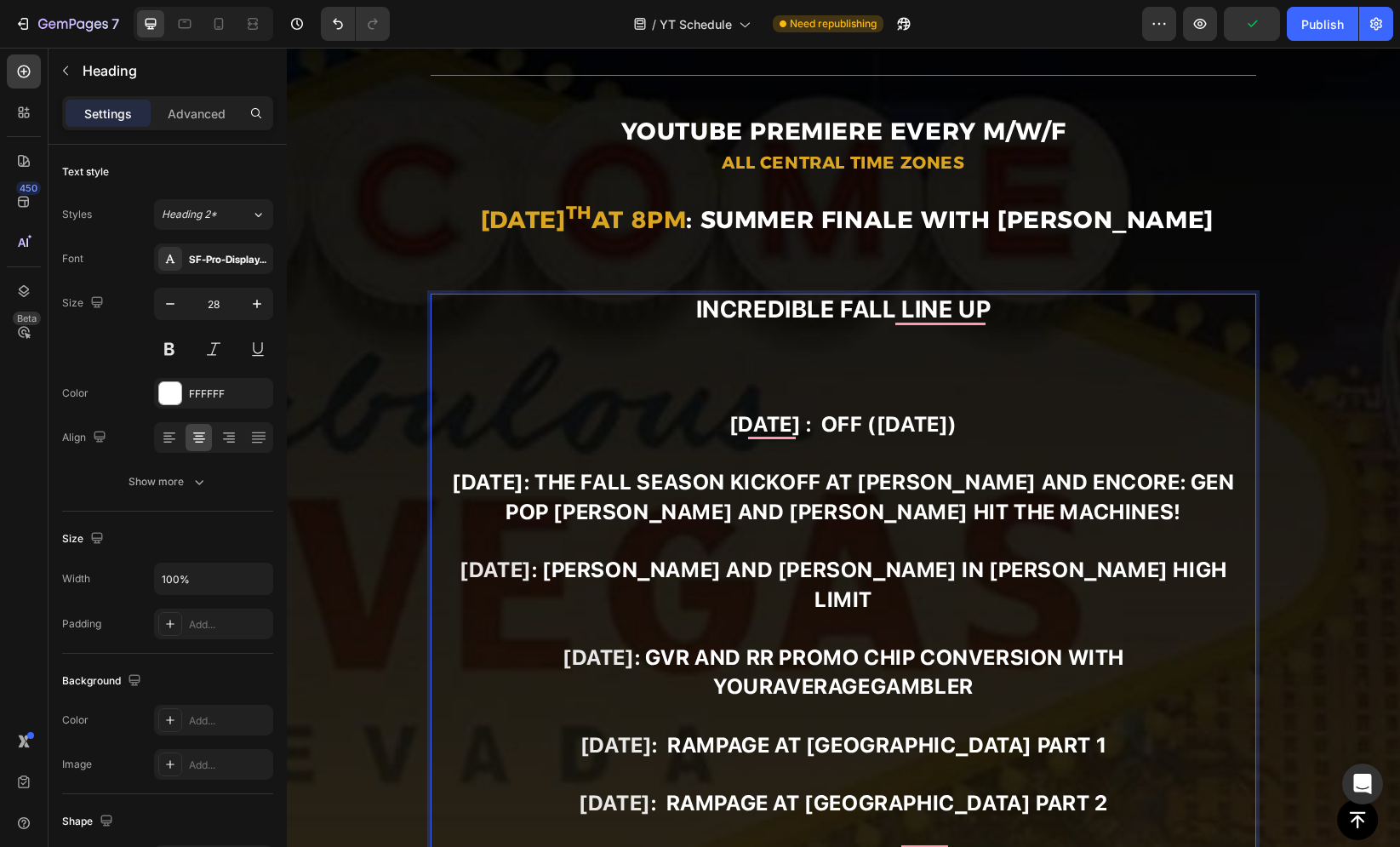
scroll to position [276, 0]
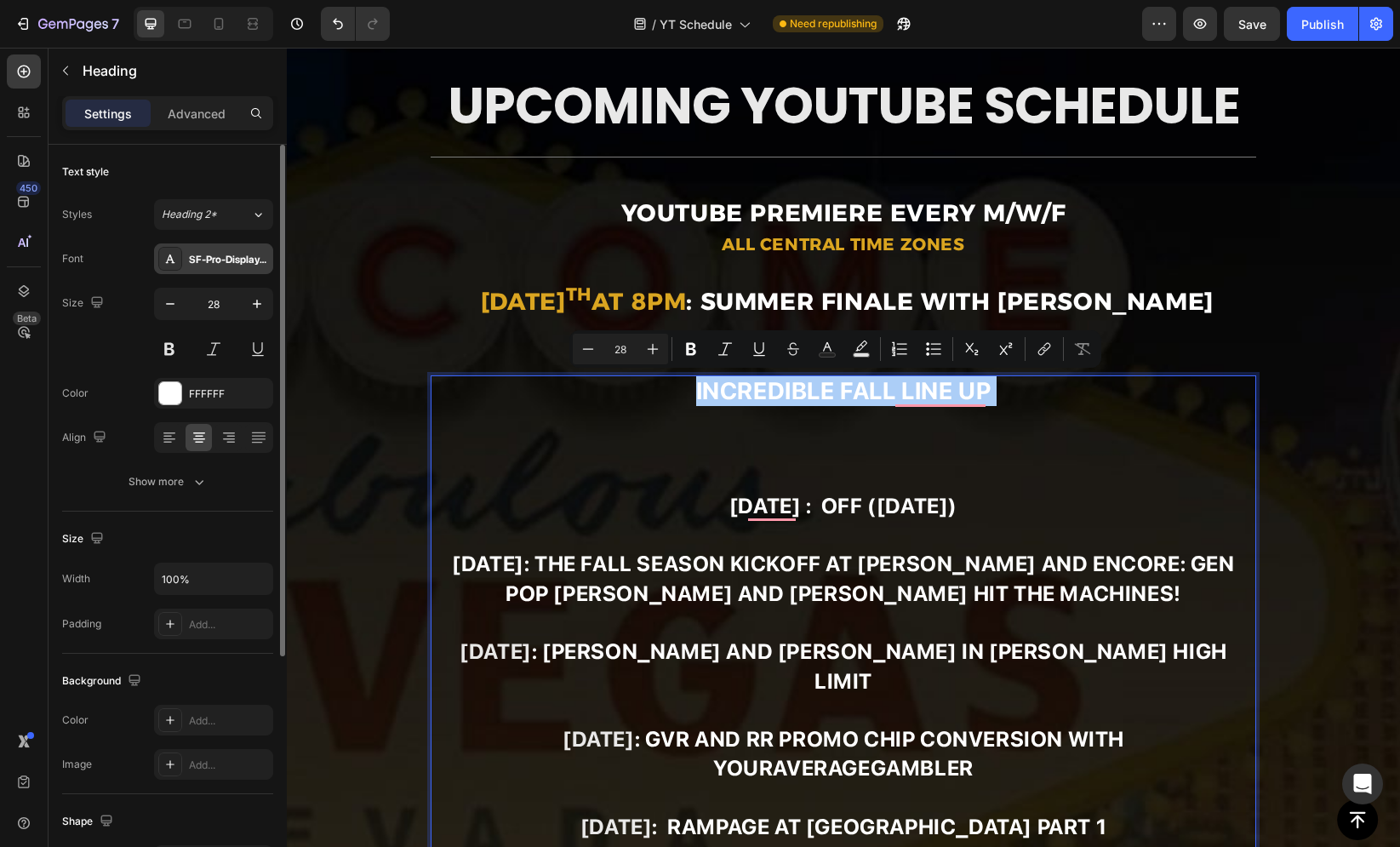
click at [200, 273] on div "SF-Pro-Display-Bold" at bounding box center [213, 259] width 119 height 31
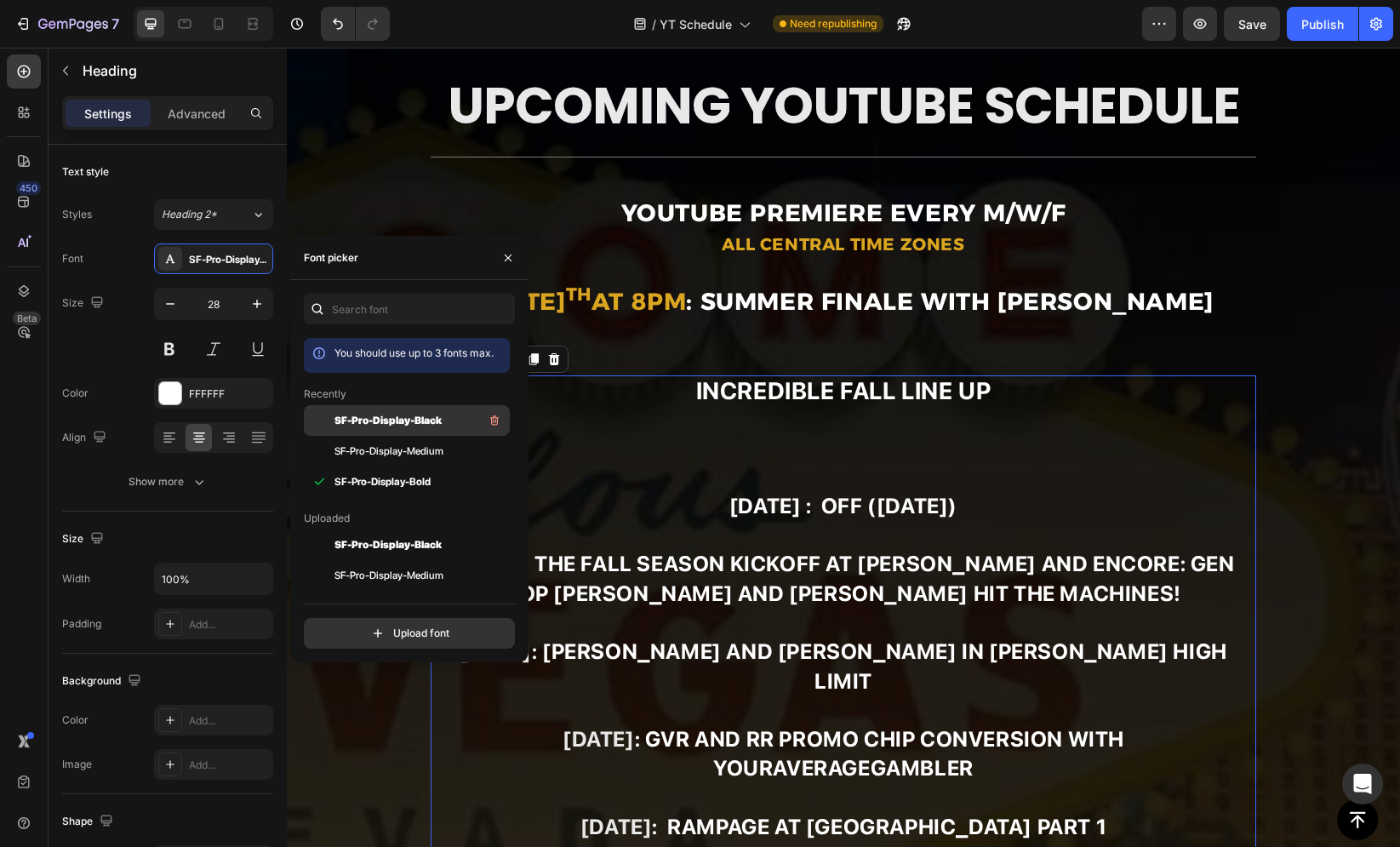
click at [392, 413] on span "SF-Pro-Display-Black" at bounding box center [388, 420] width 107 height 15
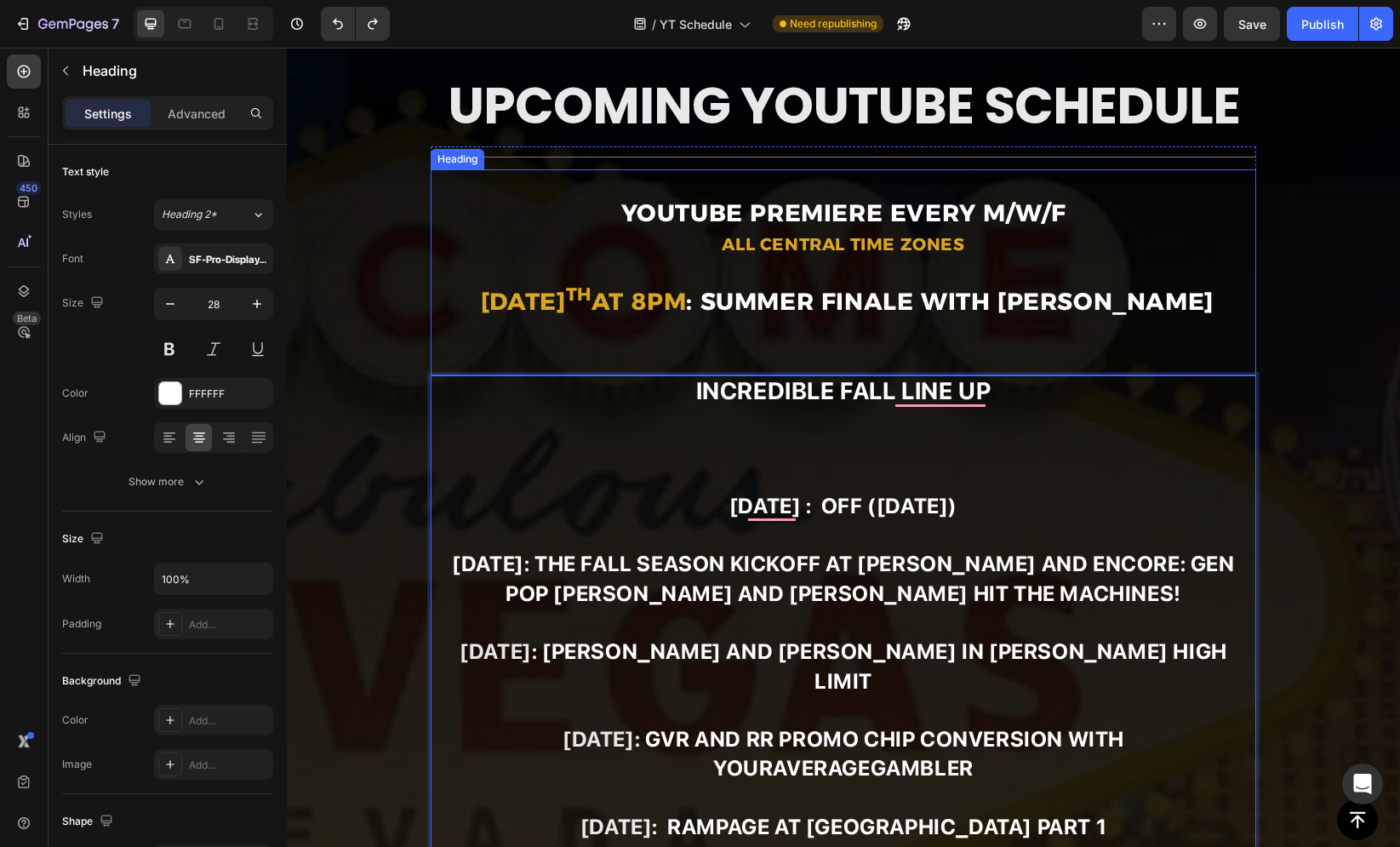
click at [686, 341] on p "⁠⁠⁠⁠⁠⁠⁠ YouTube premiere every M/W/F All Central Time Zones [DATE] 8pm : SUMMER…" at bounding box center [843, 272] width 822 height 202
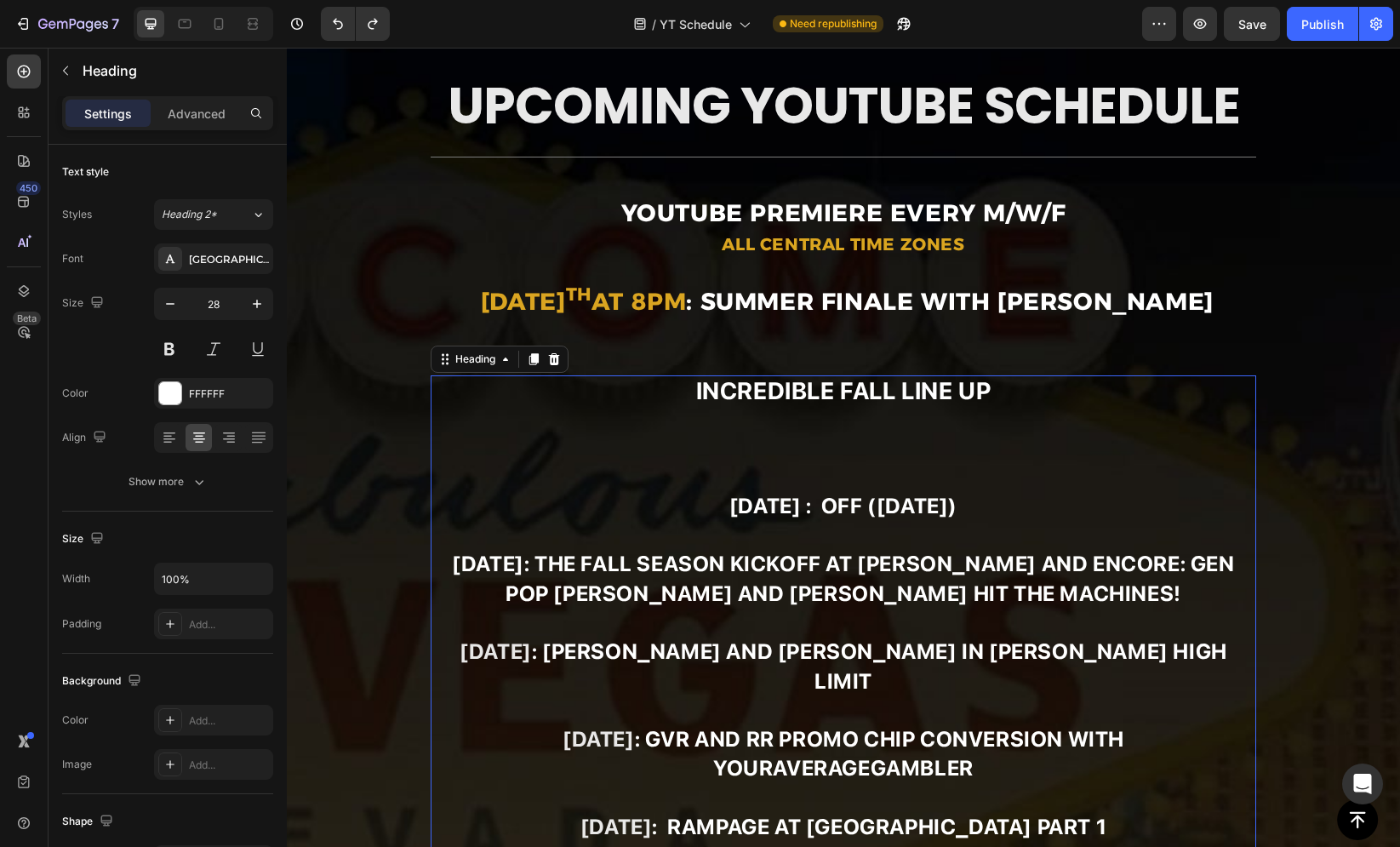
click at [529, 356] on icon at bounding box center [533, 359] width 13 height 13
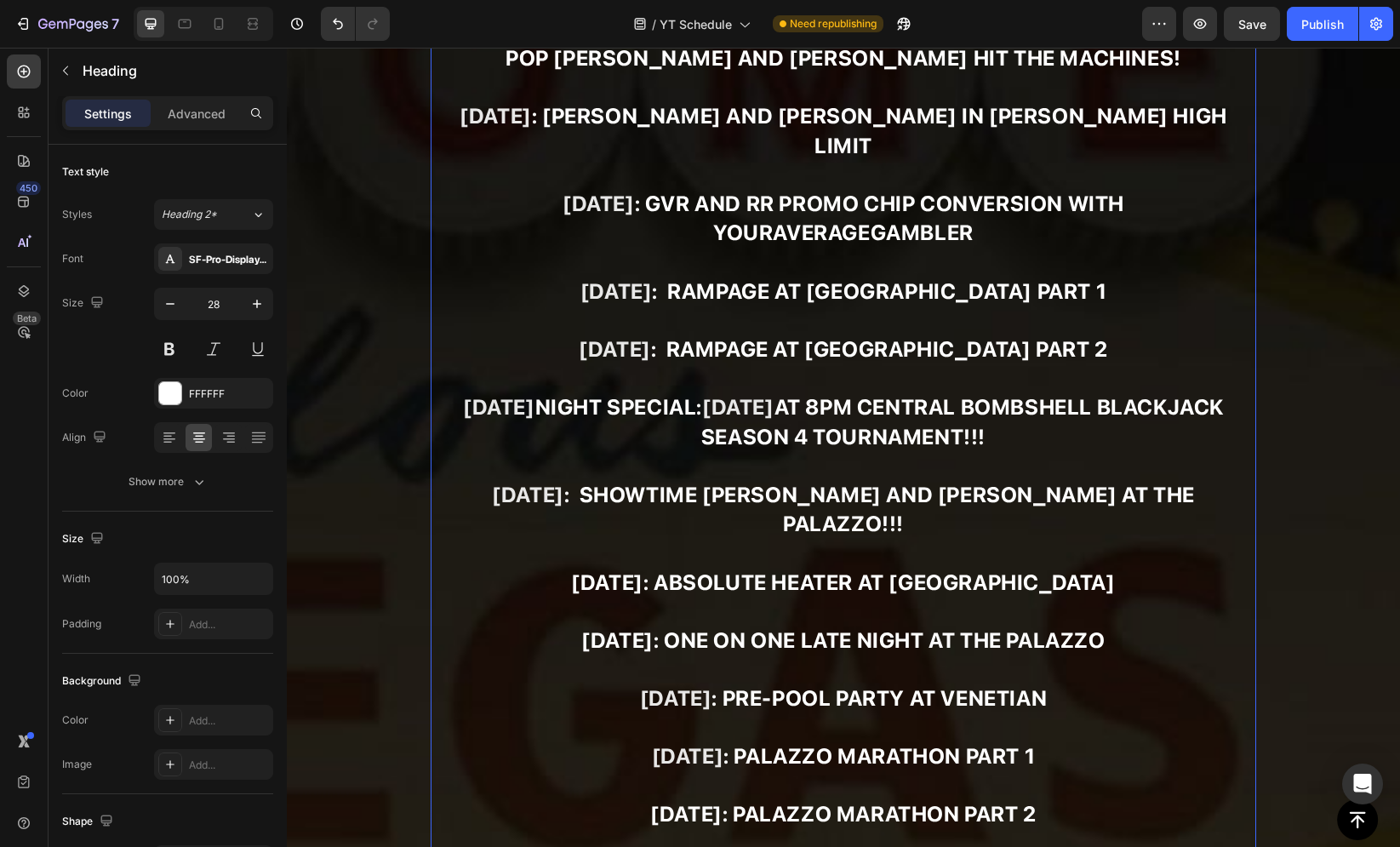
click at [757, 481] on strong ": Showtime [PERSON_NAME] and [PERSON_NAME] at The Palazzo!!!" at bounding box center [879, 509] width 631 height 55
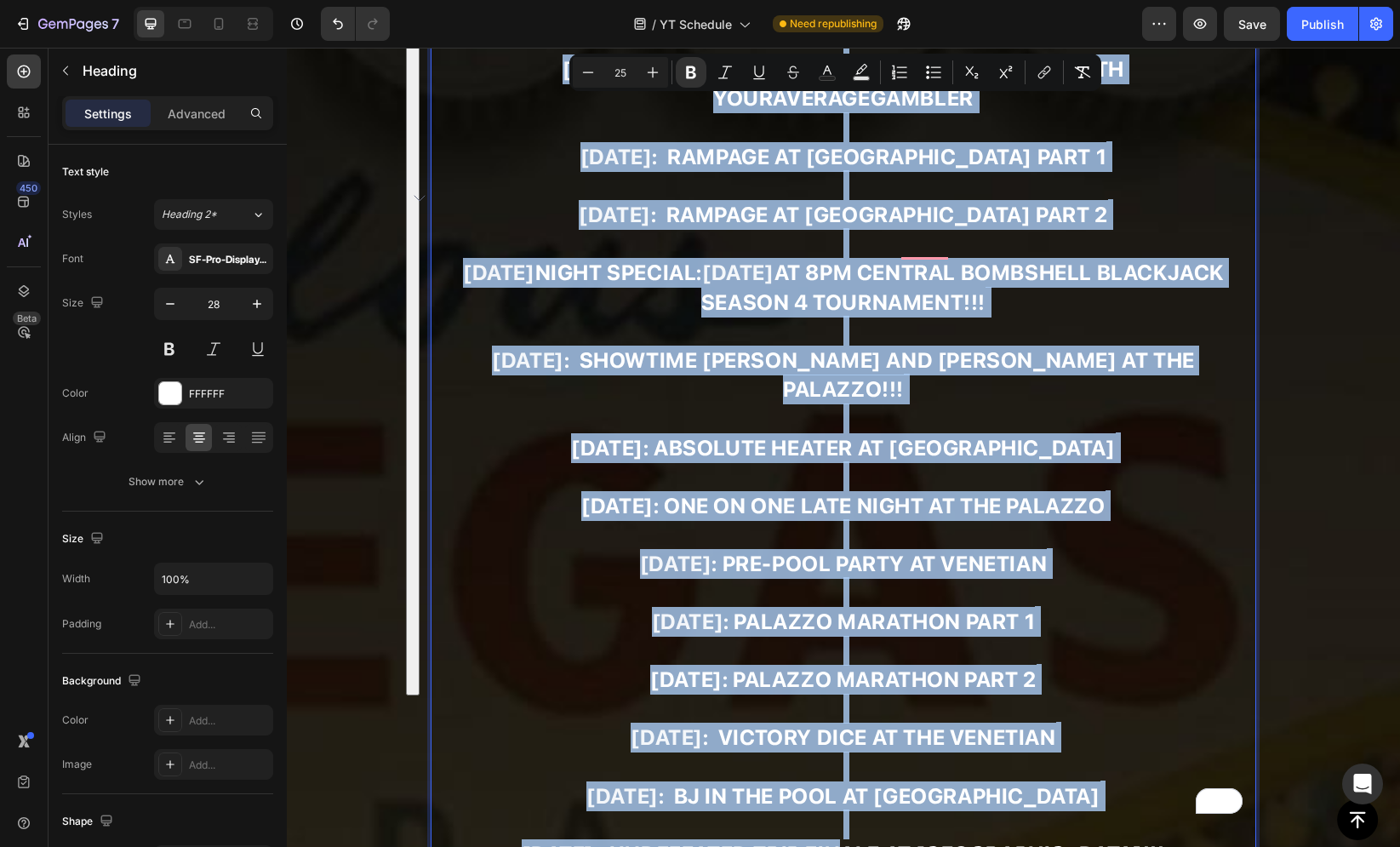
scroll to position [1214, 0]
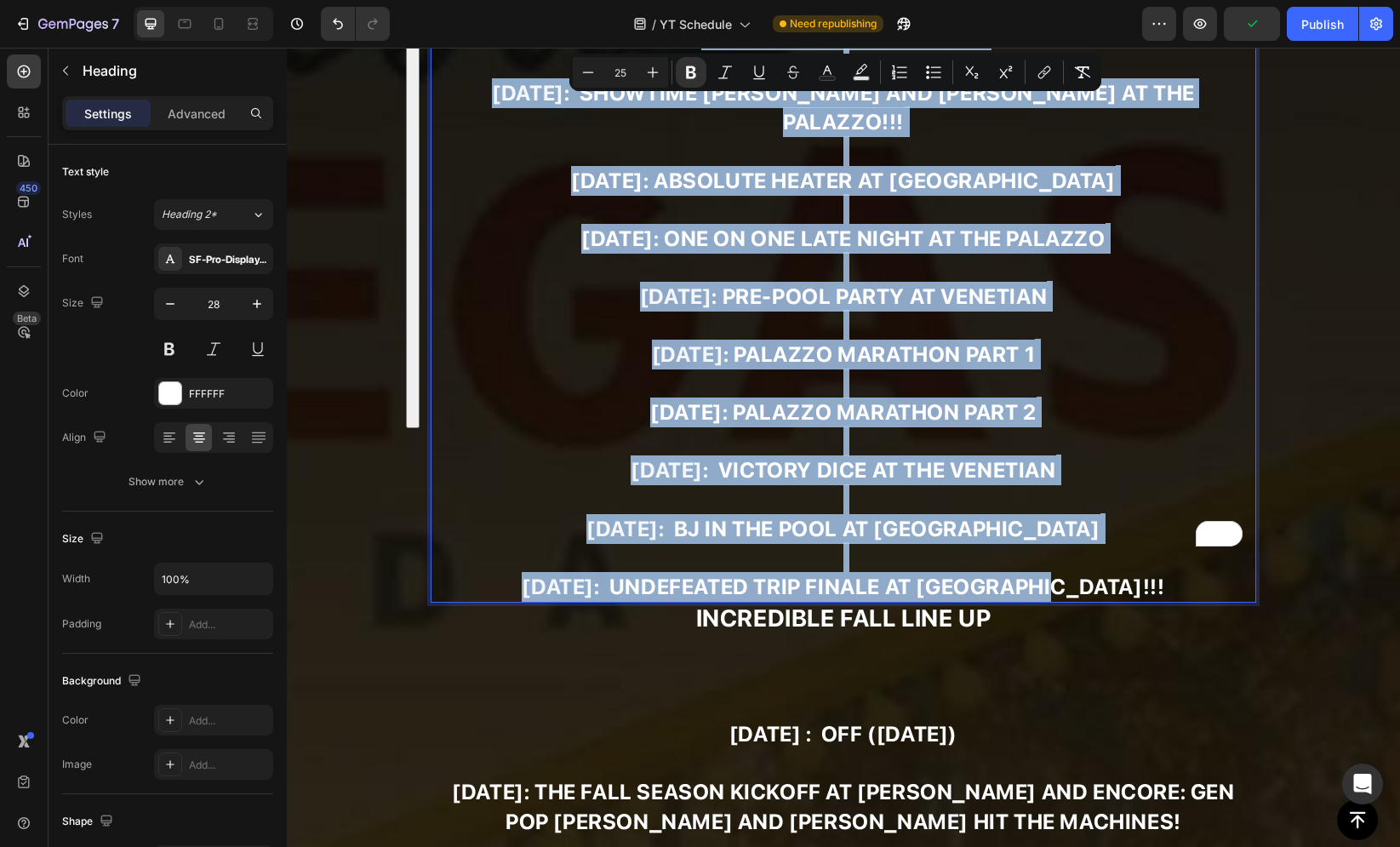
drag, startPoint x: 686, startPoint y: 566, endPoint x: 1105, endPoint y: 524, distance: 421.1
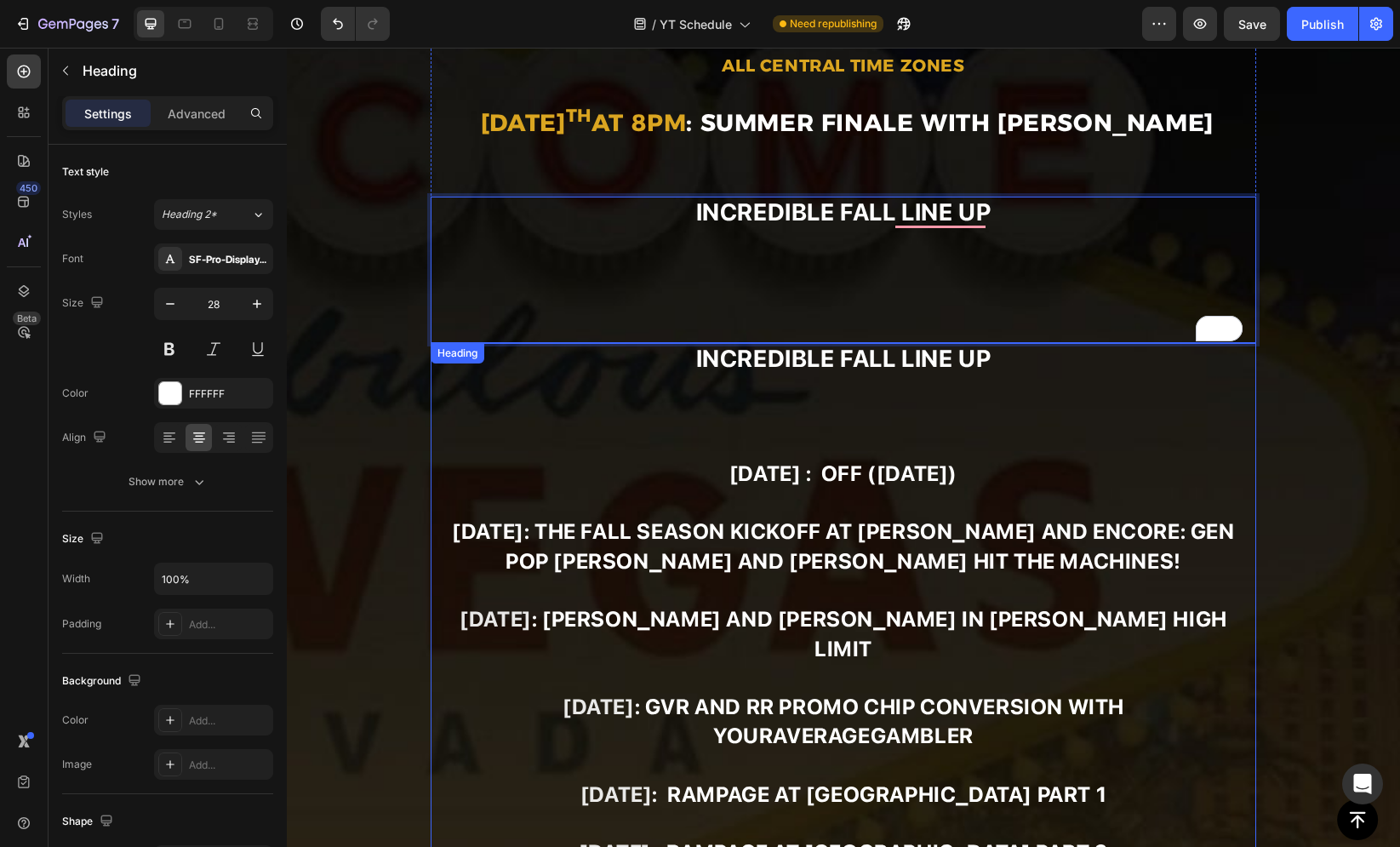
scroll to position [408, 0]
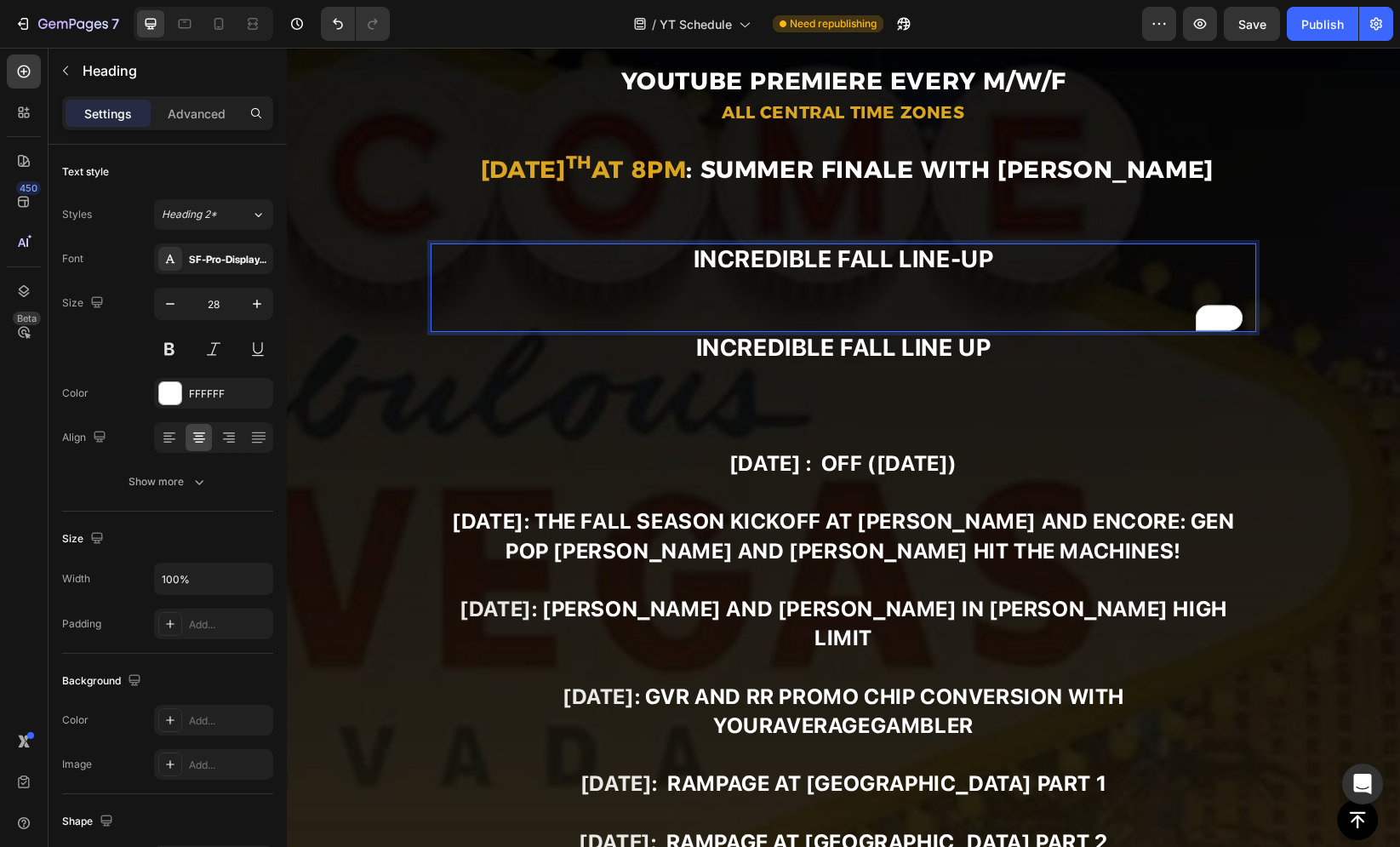
click at [817, 261] on p "Incredible fall line-up" at bounding box center [843, 288] width 822 height 86
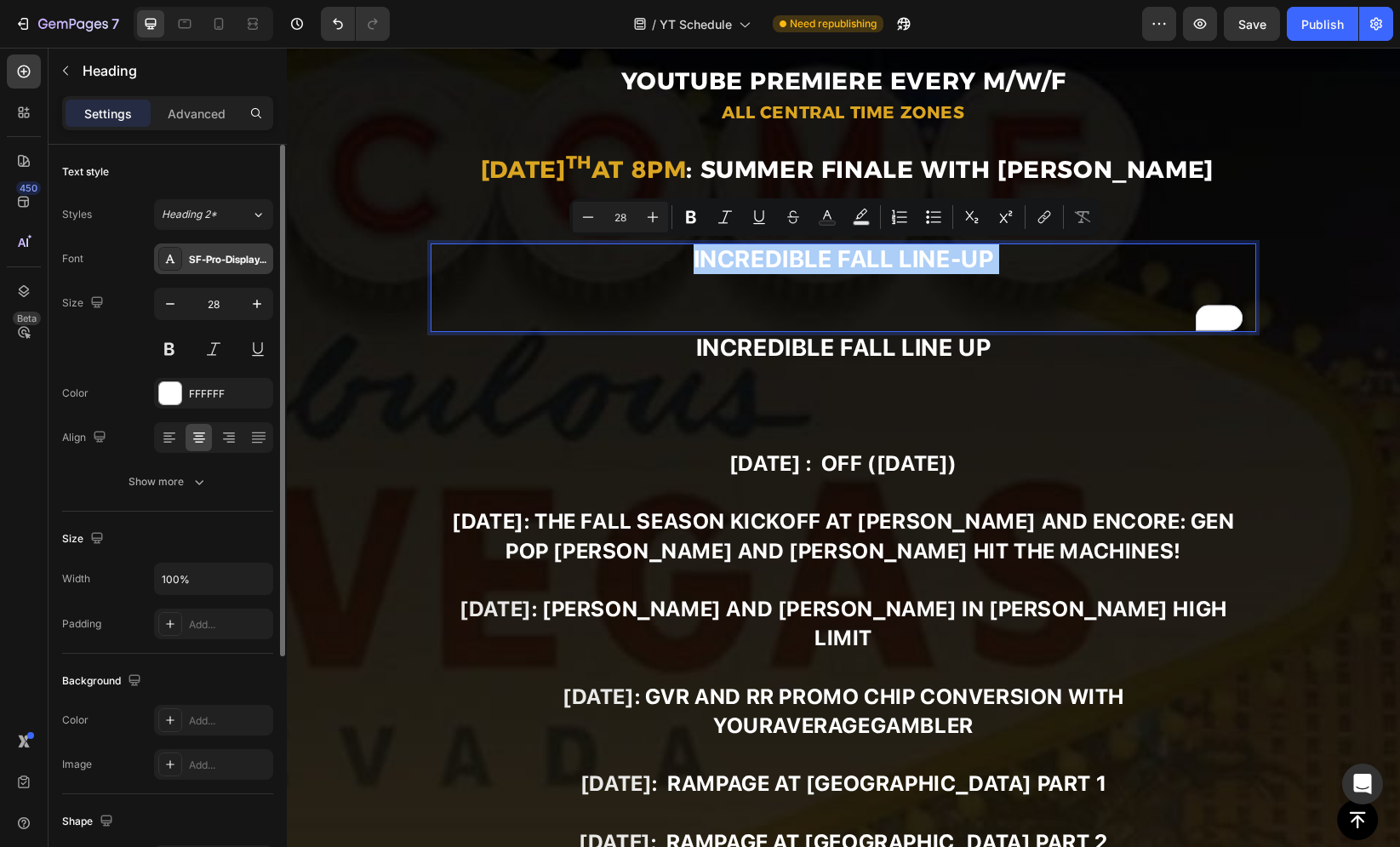
click at [228, 262] on div "SF-Pro-Display-Bold" at bounding box center [228, 259] width 80 height 15
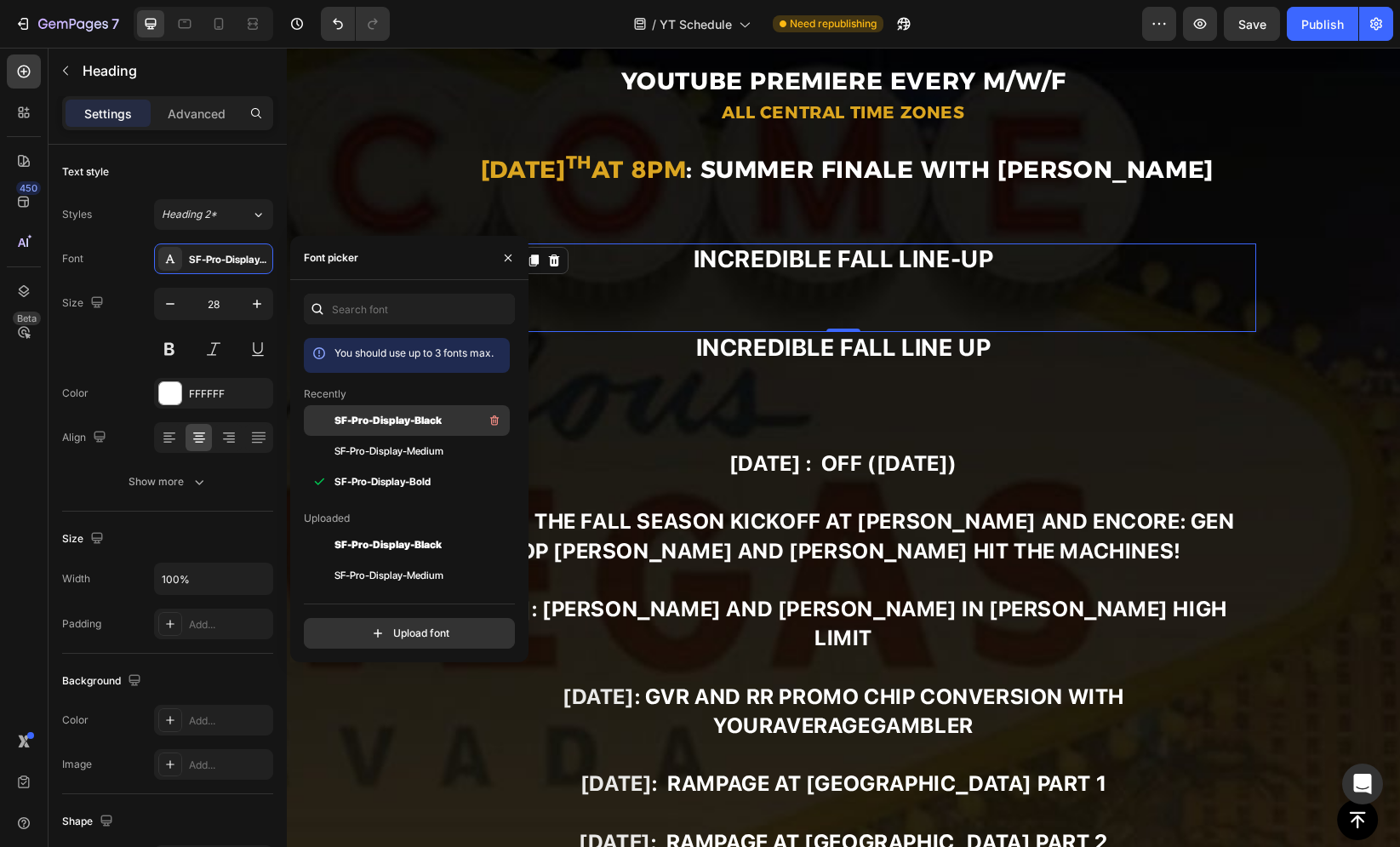
click at [394, 426] on span "SF-Pro-Display-Black" at bounding box center [388, 420] width 107 height 15
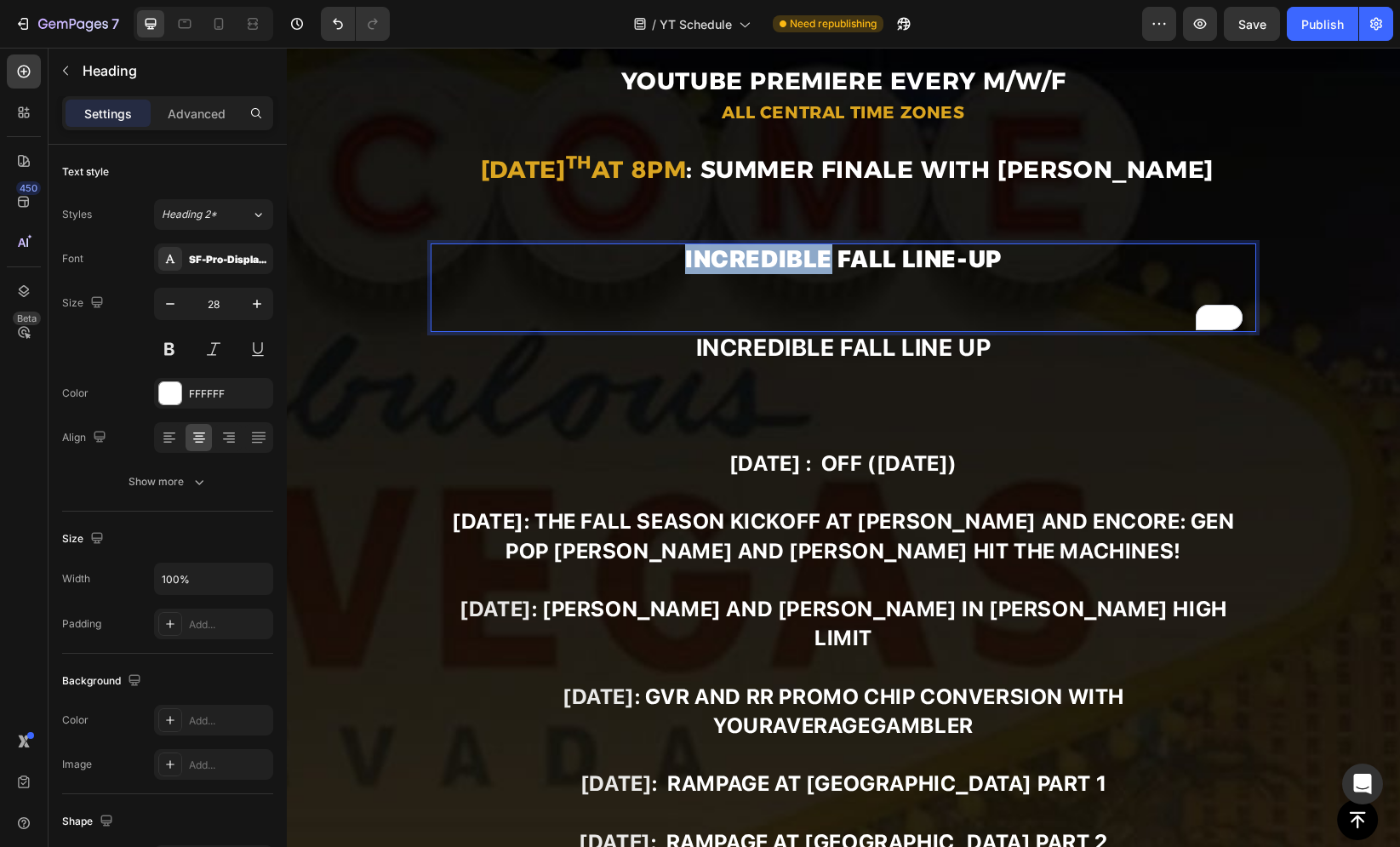
click at [760, 267] on p "Incredible fall line-up" at bounding box center [843, 288] width 822 height 86
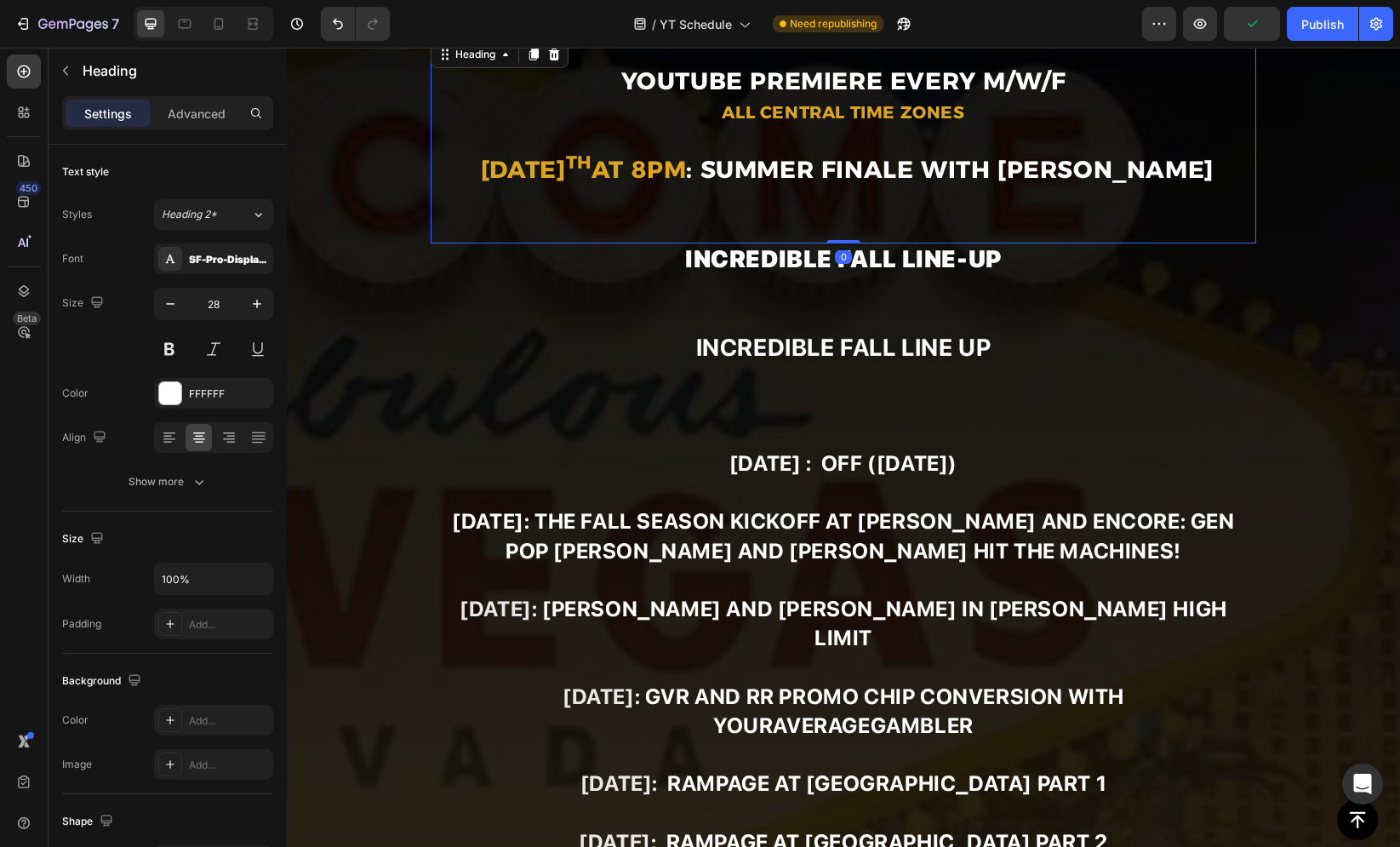
click at [955, 195] on p "⁠⁠⁠⁠⁠⁠⁠ YouTube premiere every M/W/F All Central Time Zones [DATE] 8pm : SUMMER…" at bounding box center [843, 140] width 822 height 202
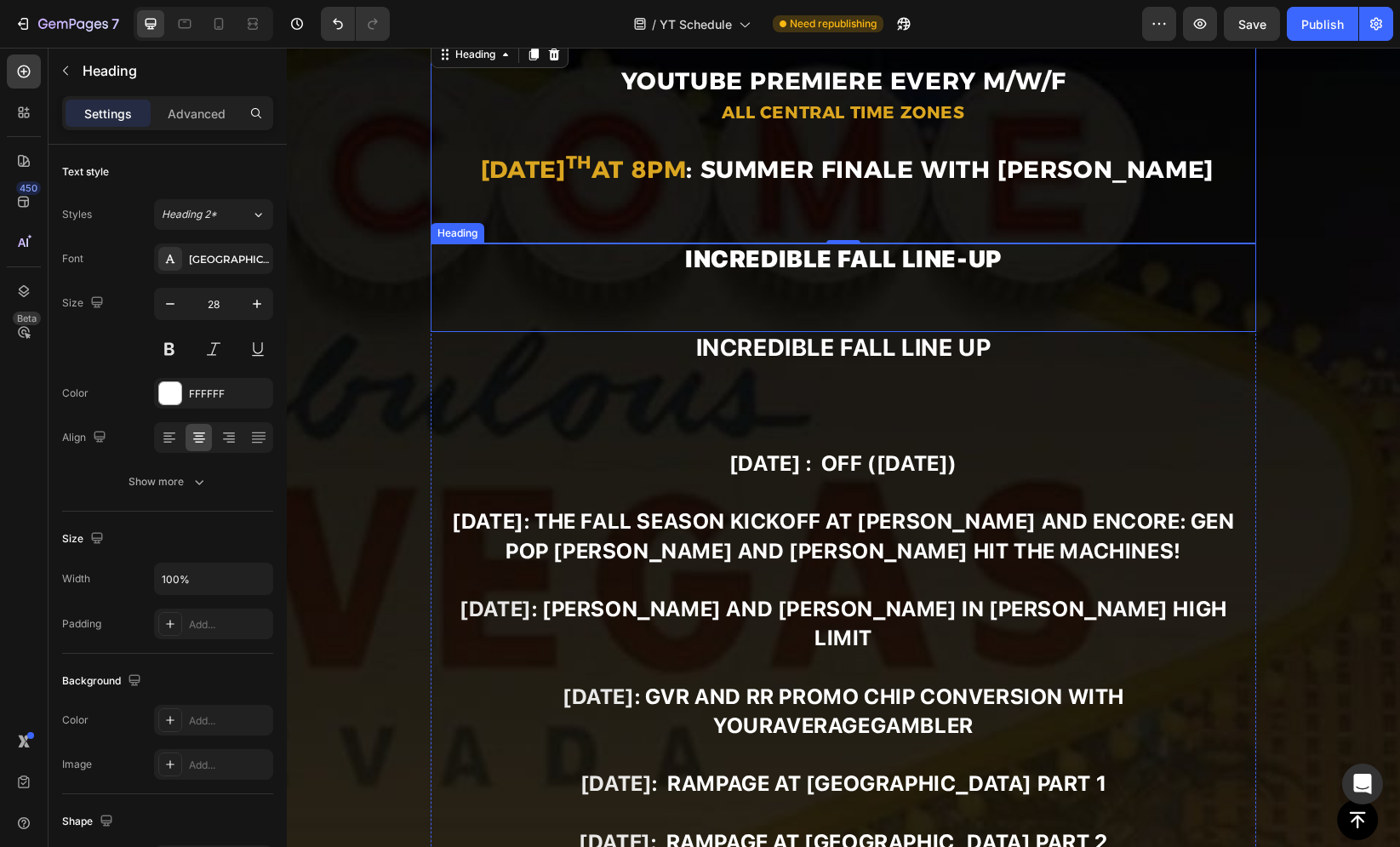
scroll to position [343, 0]
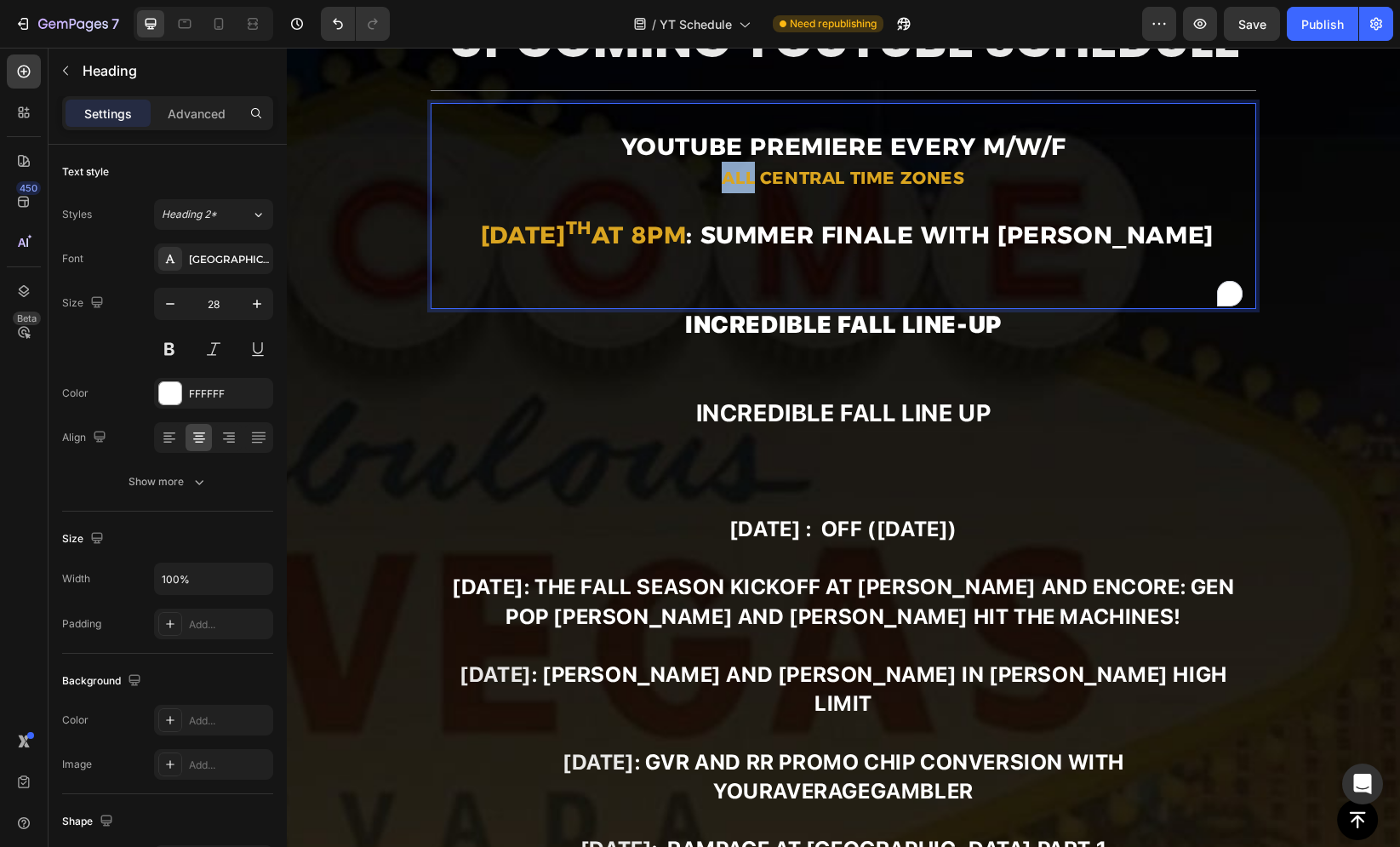
click at [604, 175] on p "YouTube premiere every M/W/F All Central Time Zones [DATE] 8pm : SUMMER FINALE …" at bounding box center [843, 205] width 822 height 202
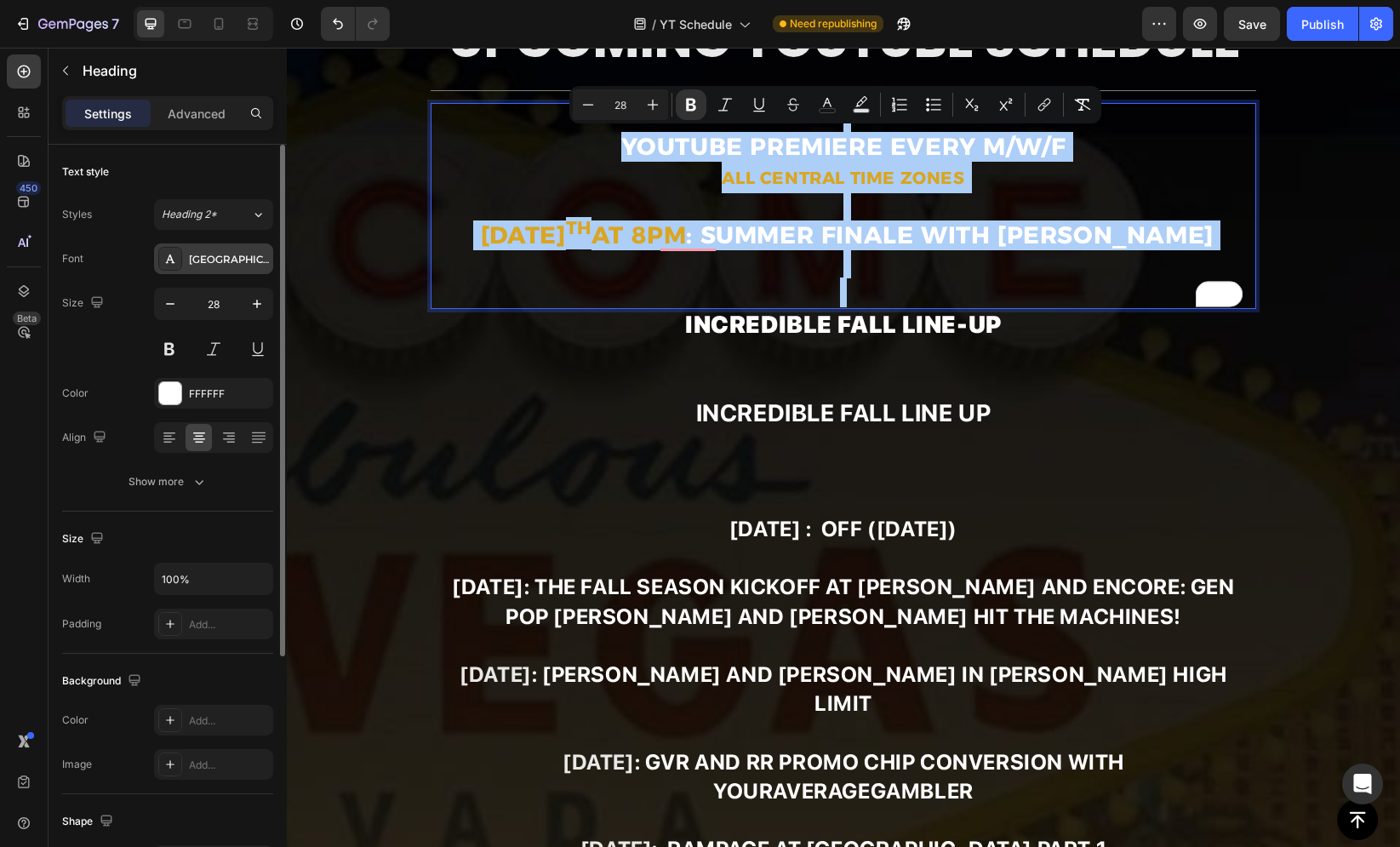
click at [241, 259] on div "Alexandria" at bounding box center [228, 259] width 80 height 15
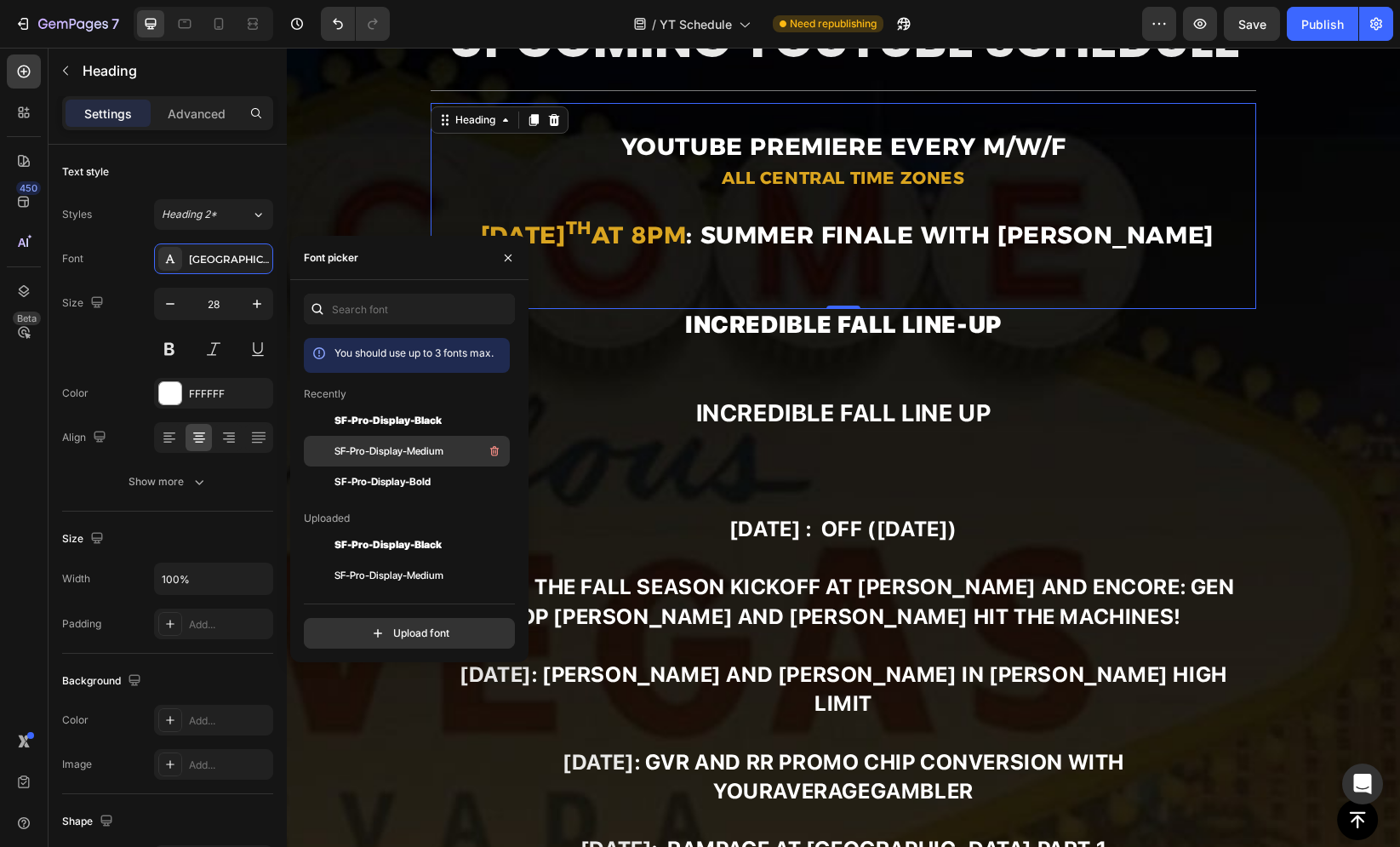
click at [378, 621] on div "SF-Pro-Display-Medium" at bounding box center [406, 636] width 206 height 31
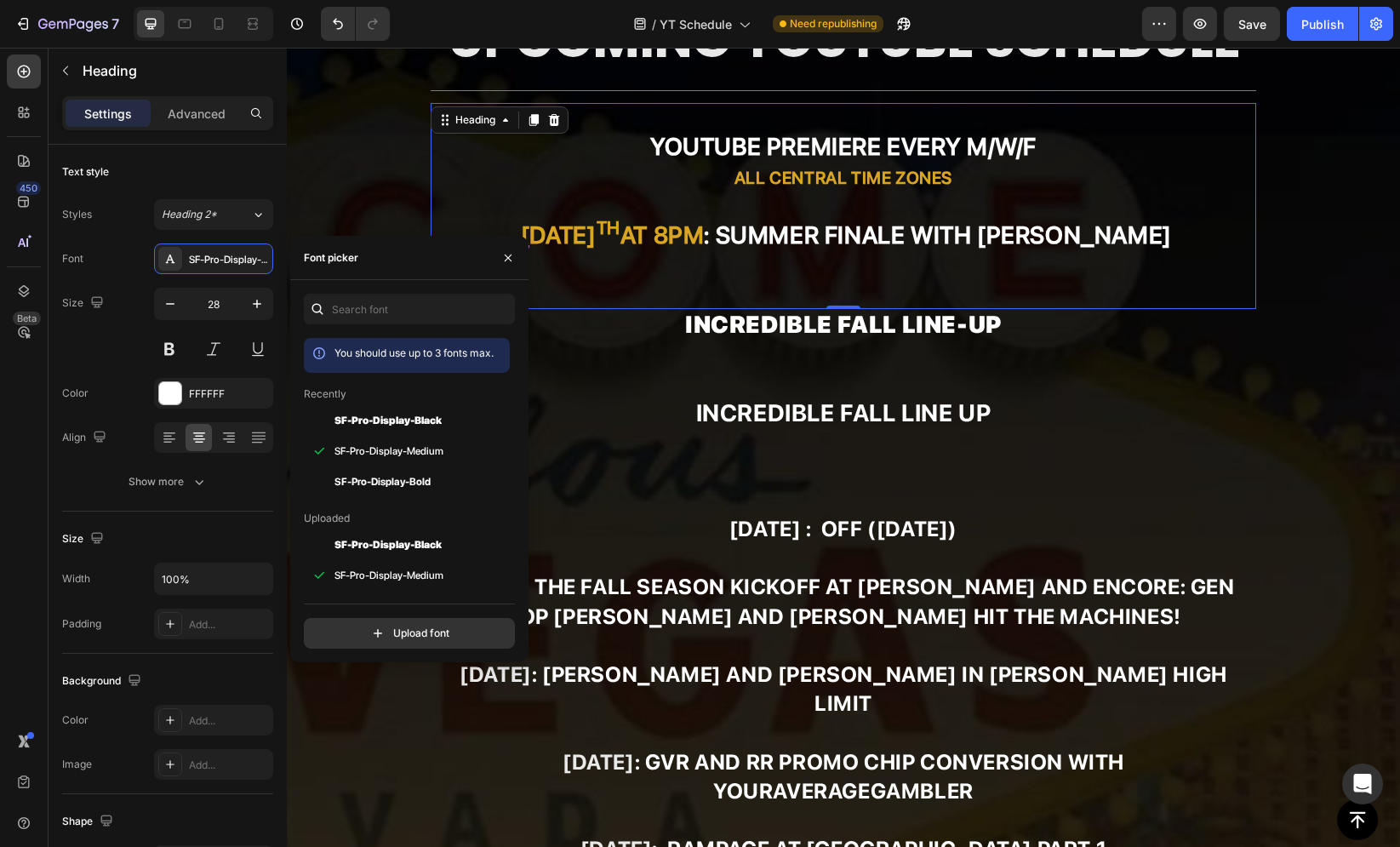
click at [384, 395] on div "Recently" at bounding box center [406, 394] width 206 height 15
click at [387, 415] on span "SF-Pro-Display-Black" at bounding box center [388, 420] width 107 height 15
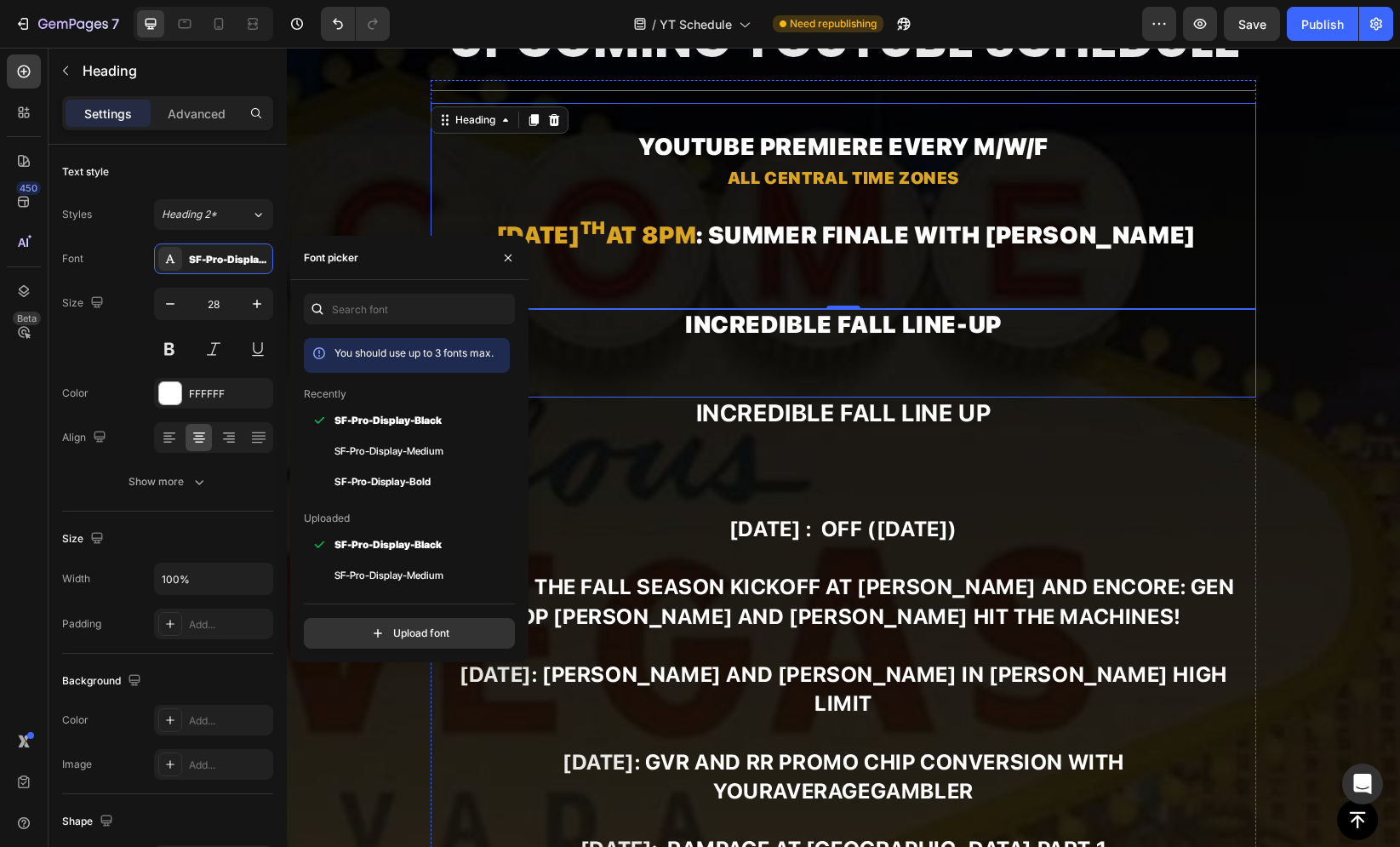
click at [862, 309] on h2 "Incredible fall line-up" at bounding box center [843, 353] width 826 height 89
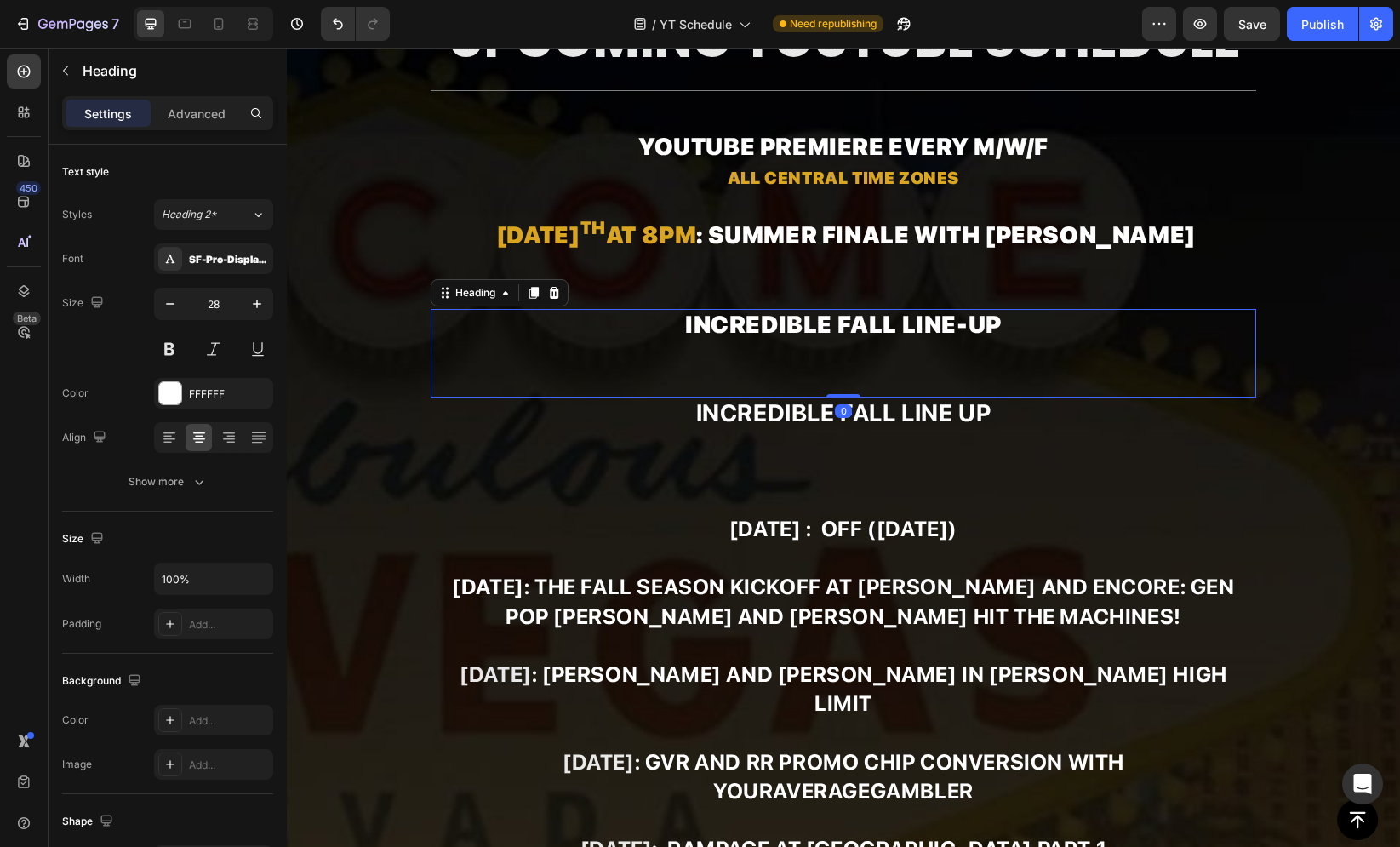
scroll to position [176, 0]
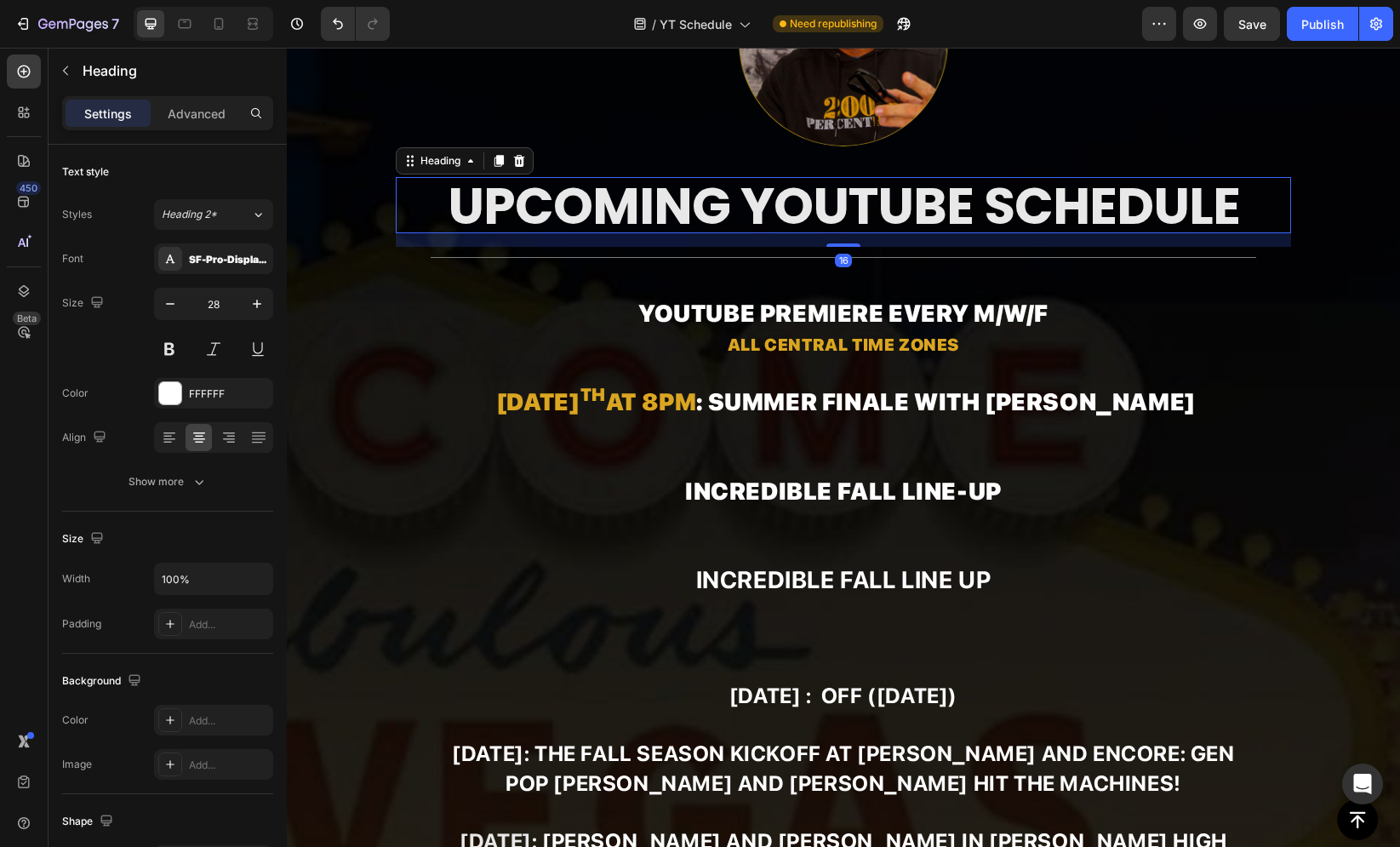
click at [642, 217] on span "UPCOMING YOUTUBE SCHEDULE" at bounding box center [843, 206] width 793 height 71
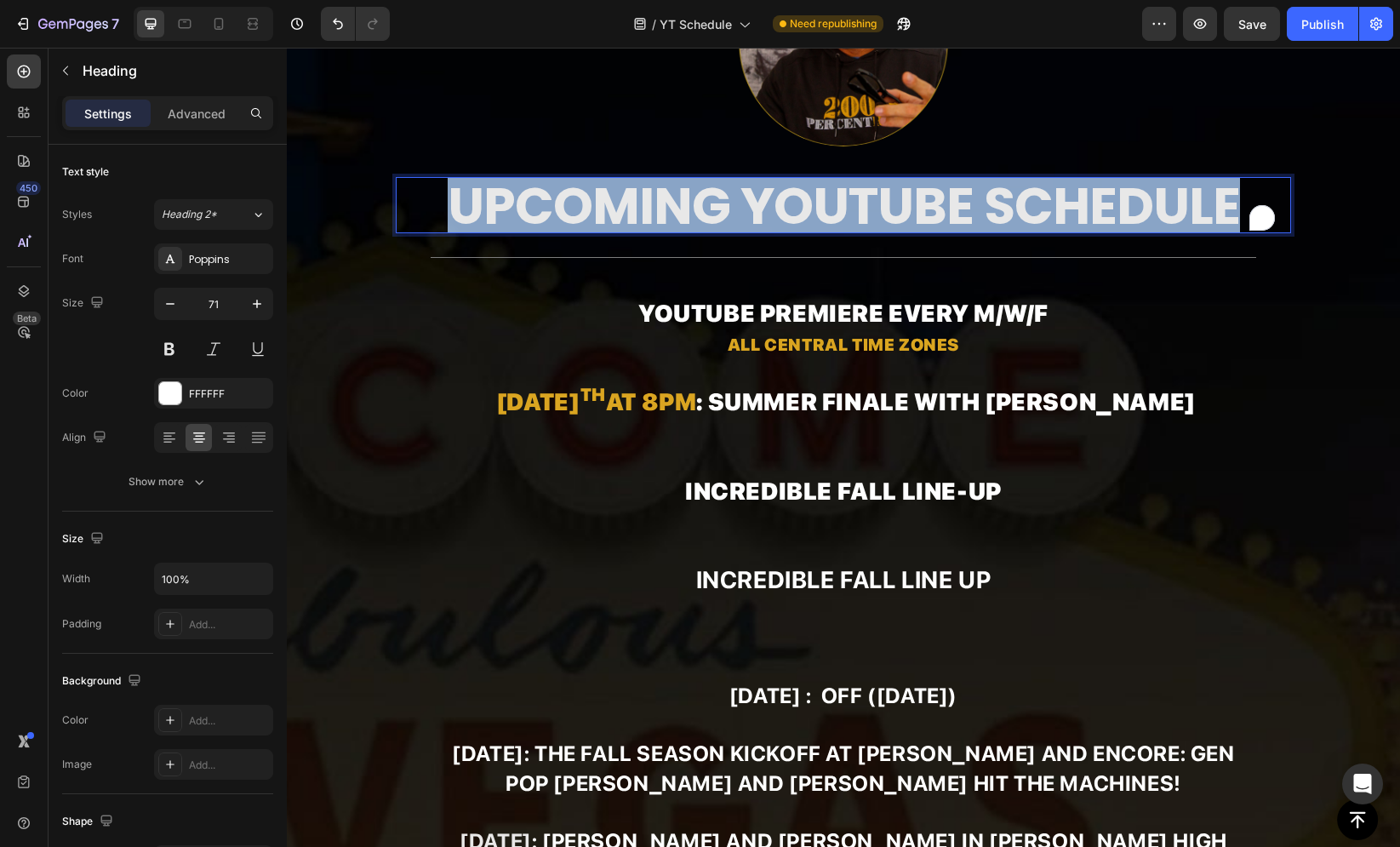
click at [642, 217] on span "UPCOMING YOUTUBE SCHEDULE" at bounding box center [843, 206] width 793 height 71
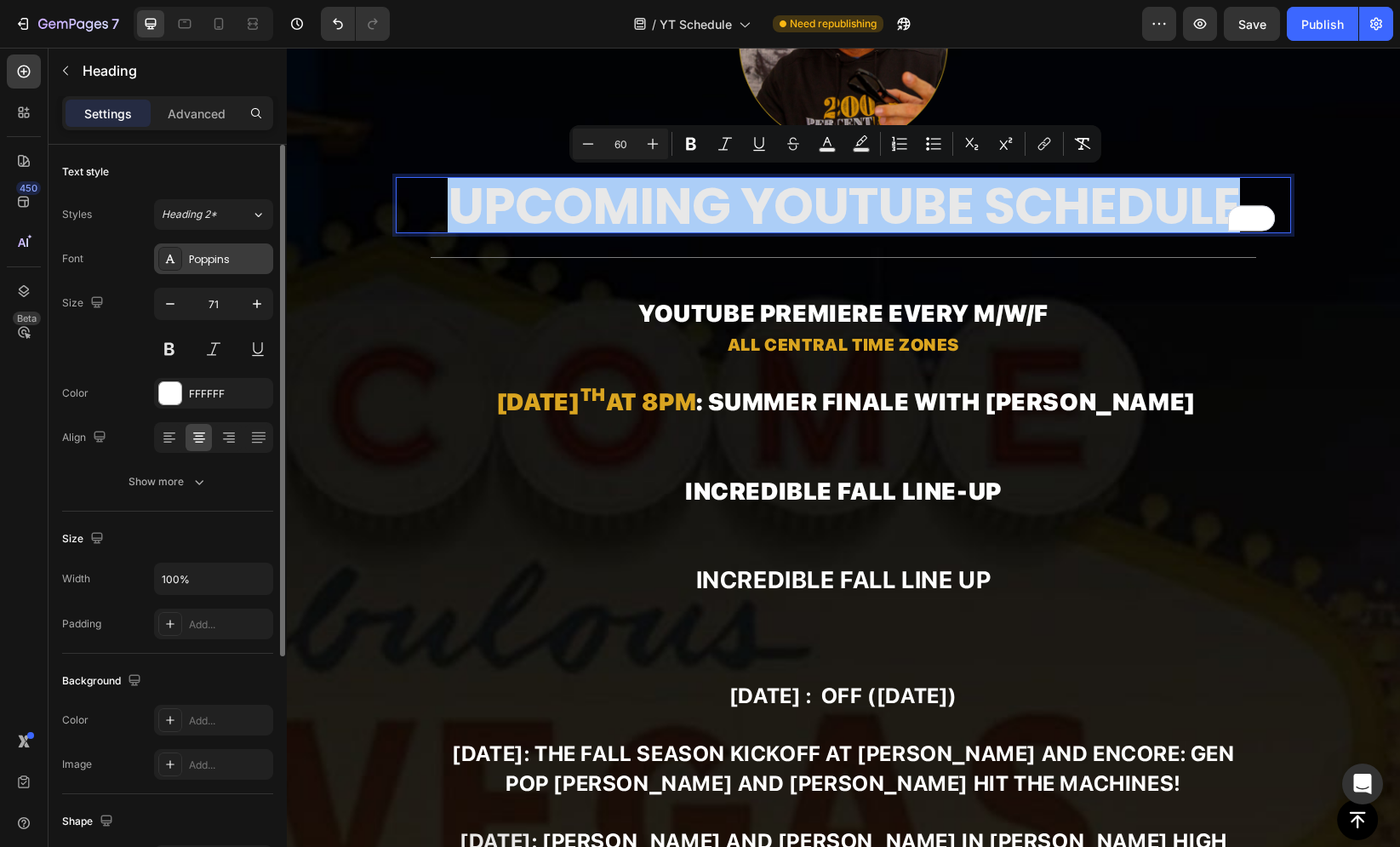
click at [225, 270] on div "Poppins" at bounding box center [213, 259] width 119 height 31
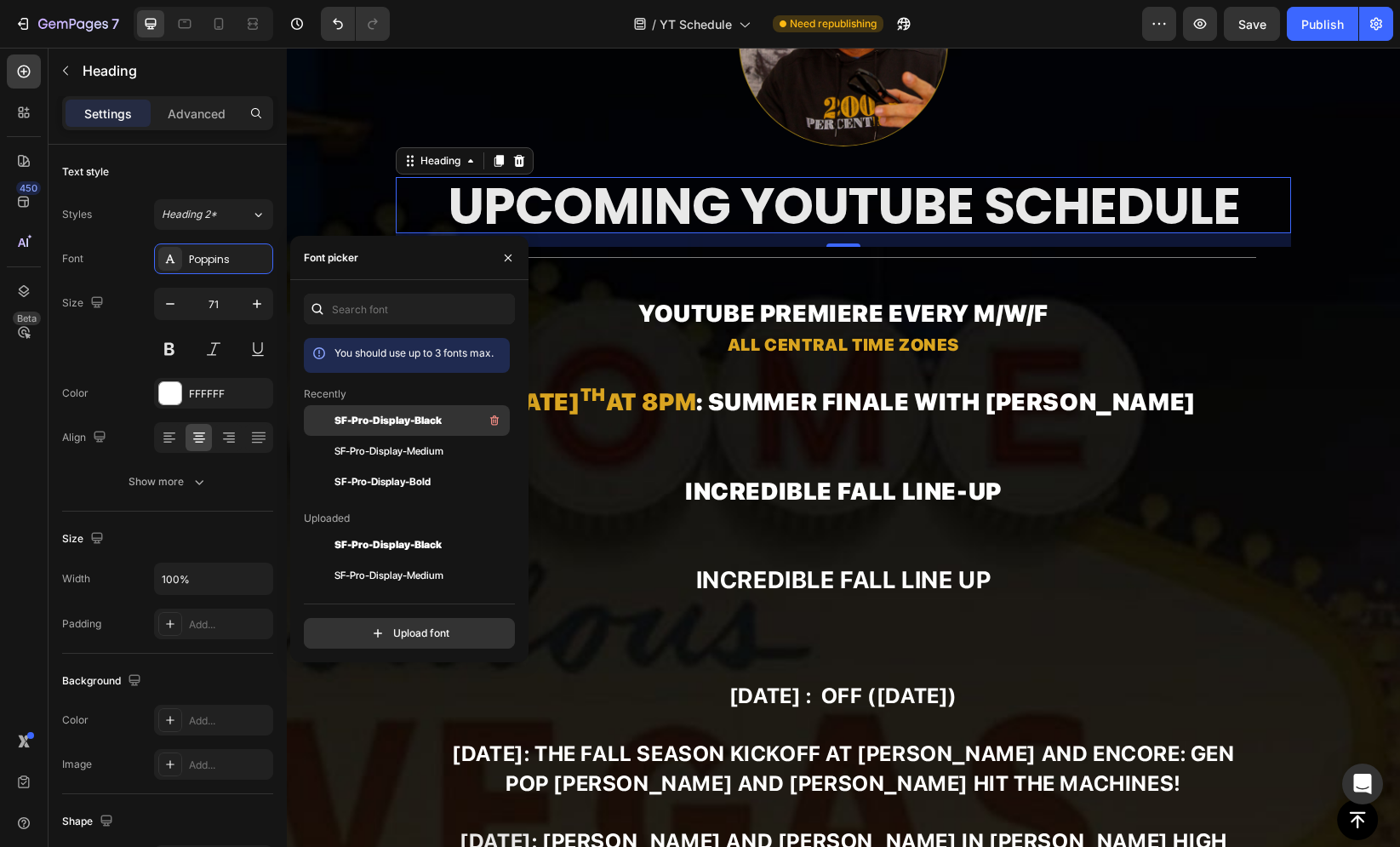
click at [392, 426] on span "SF-Pro-Display-Black" at bounding box center [388, 420] width 107 height 15
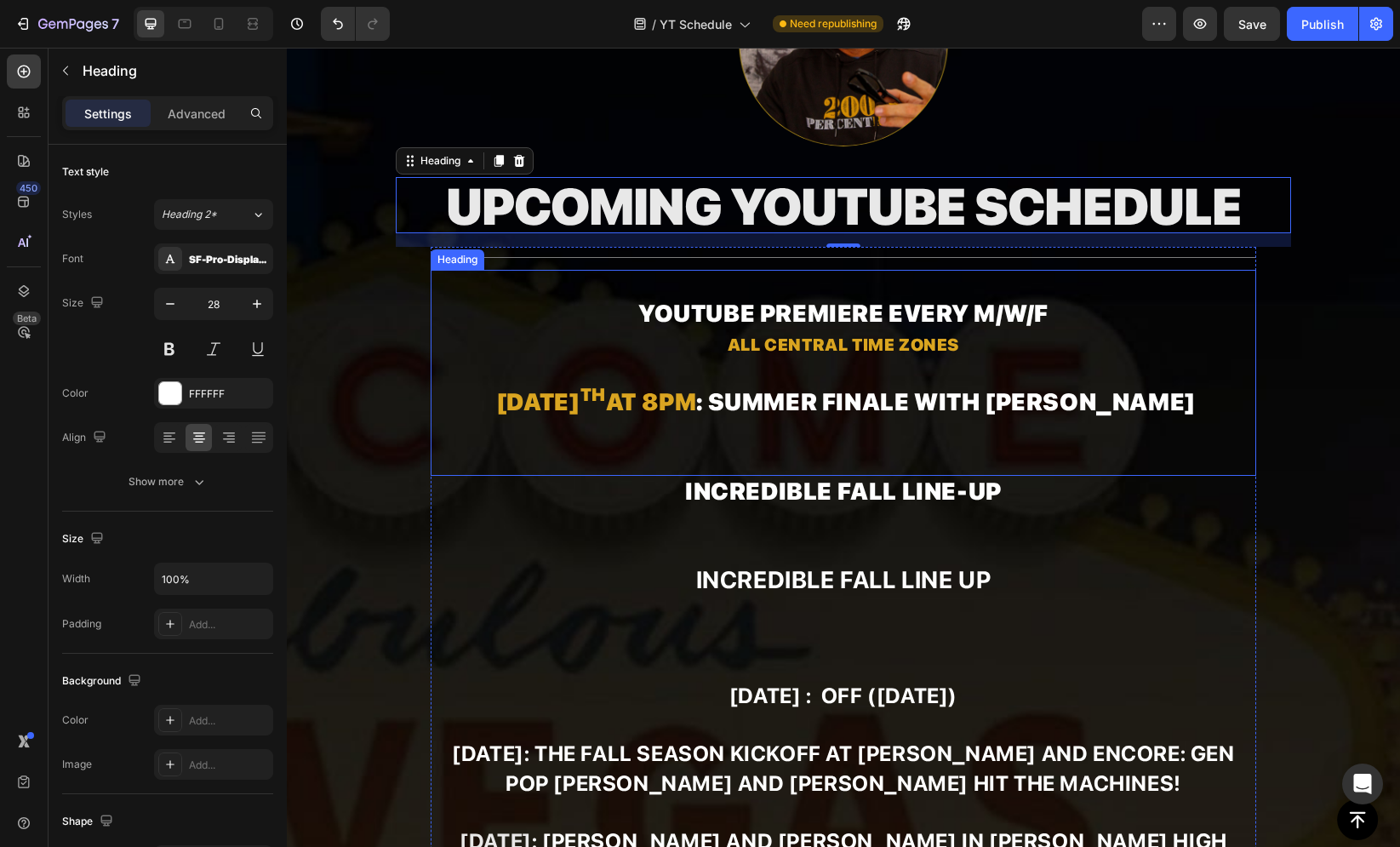
click at [728, 350] on strong "All Central Time Zones" at bounding box center [843, 345] width 231 height 21
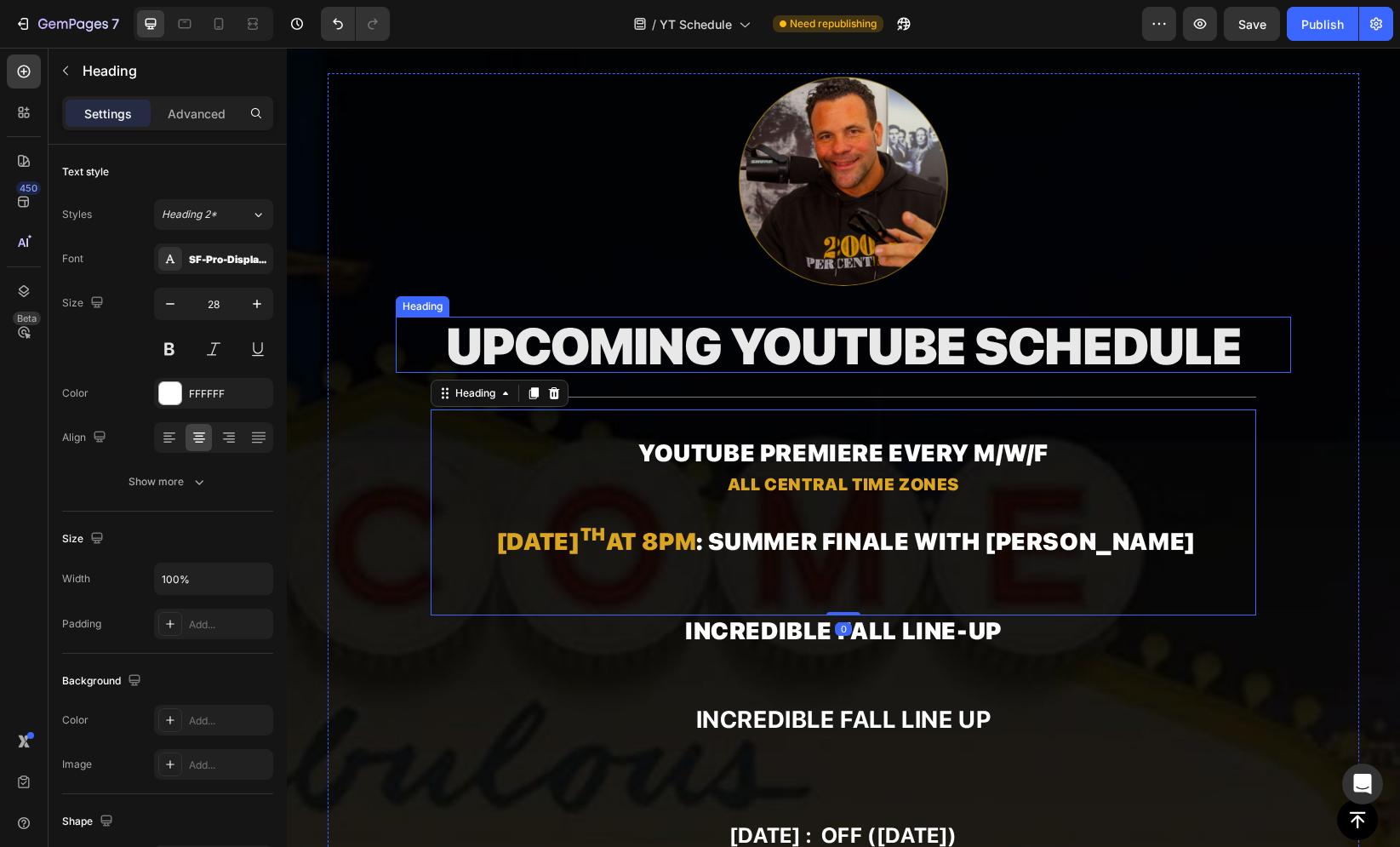
scroll to position [0, 0]
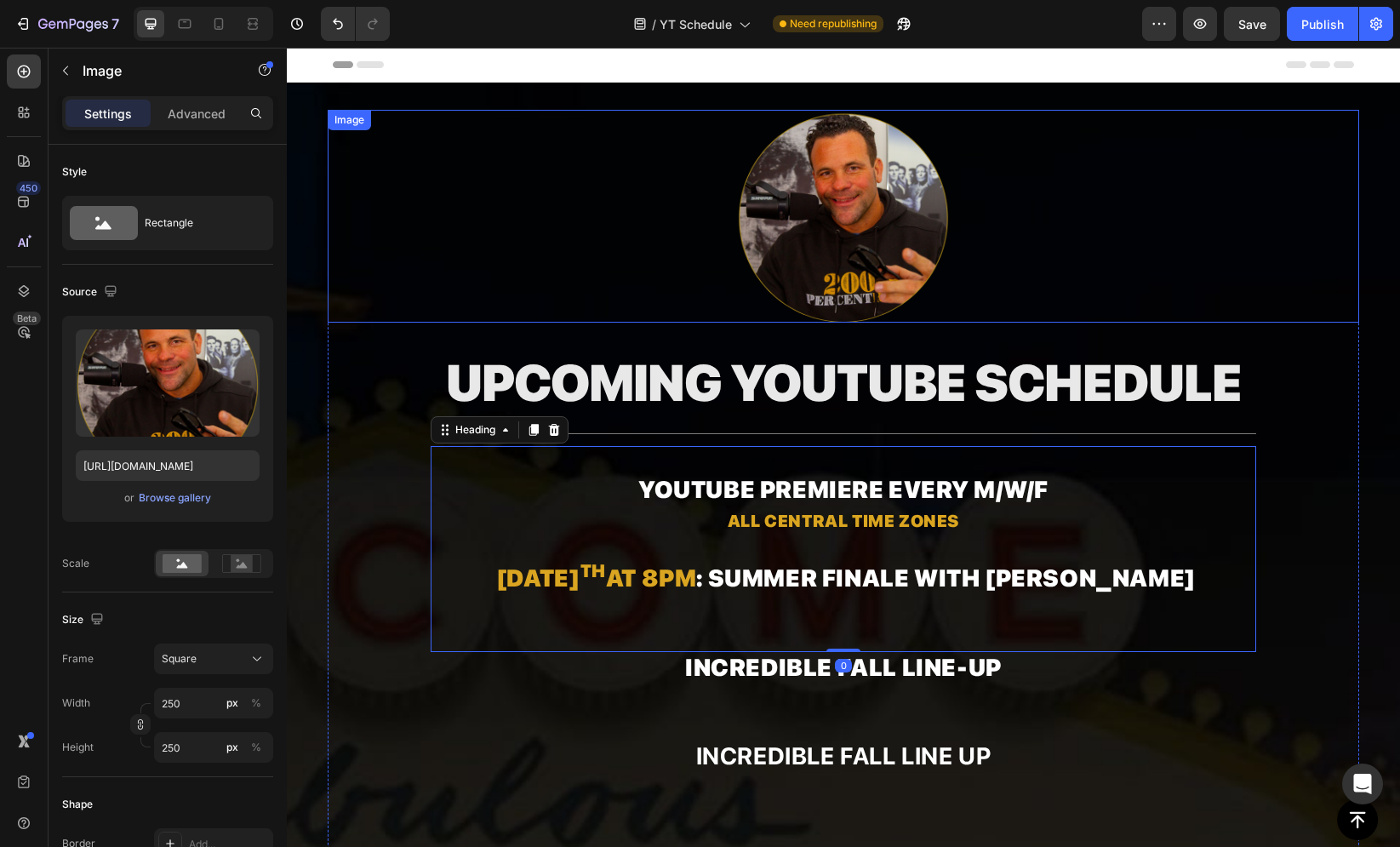
click at [522, 308] on div at bounding box center [843, 216] width 1032 height 212
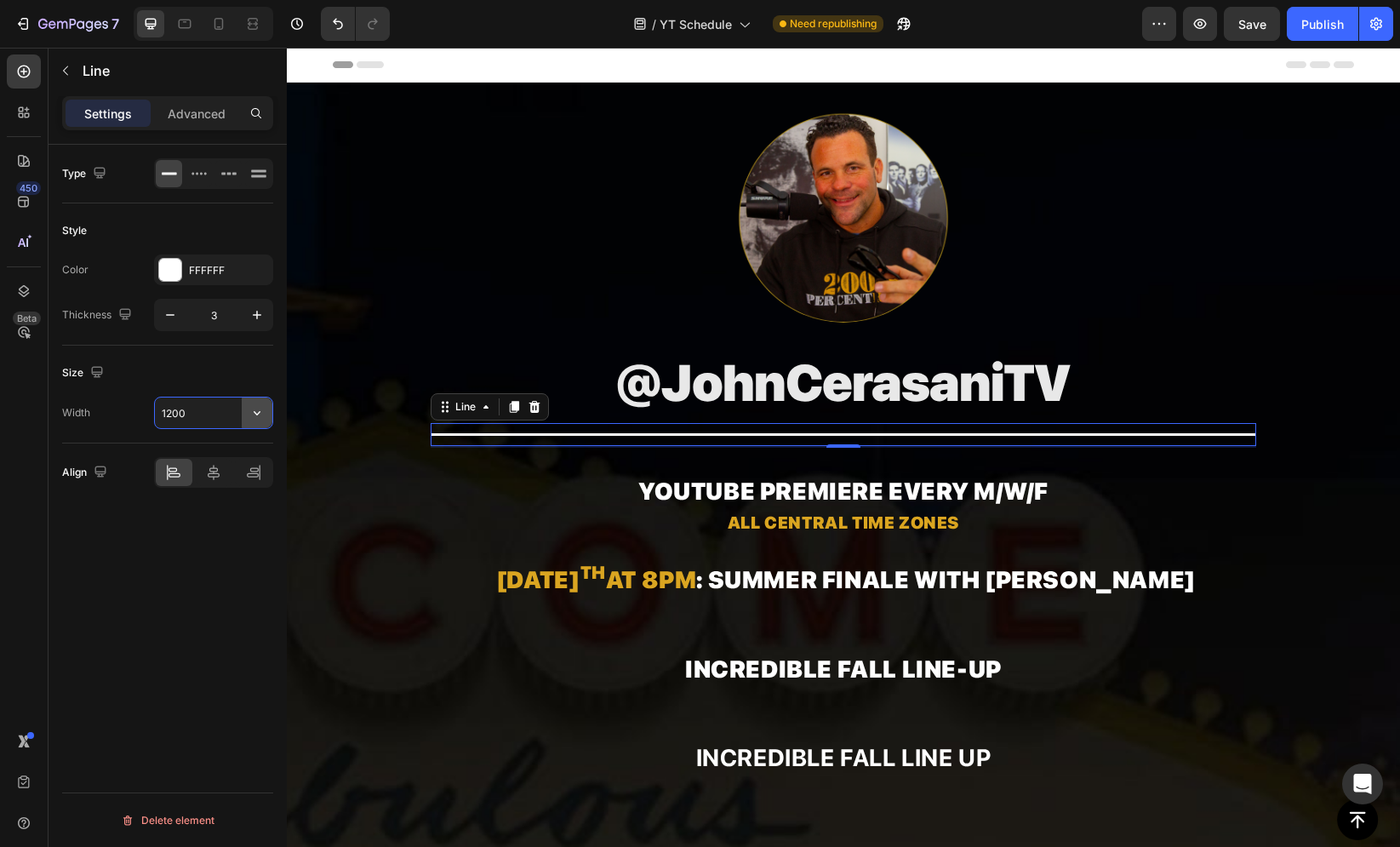
click at [261, 412] on icon "button" at bounding box center [257, 413] width 17 height 17
click at [244, 445] on div "Full 100%" at bounding box center [196, 453] width 139 height 32
click at [225, 415] on input "100%" at bounding box center [213, 413] width 118 height 31
type input "590"
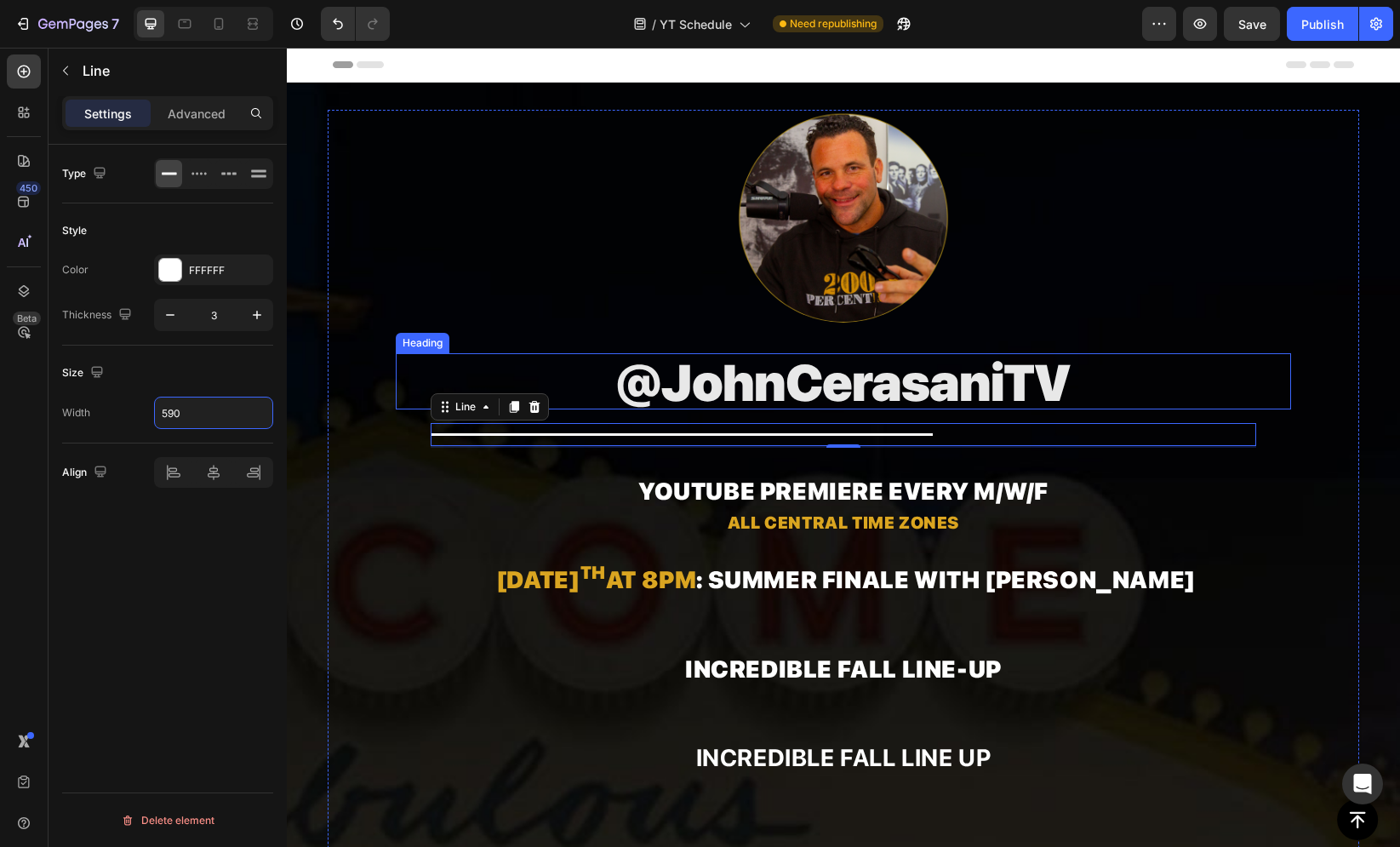
click at [441, 345] on div "Heading" at bounding box center [423, 343] width 47 height 15
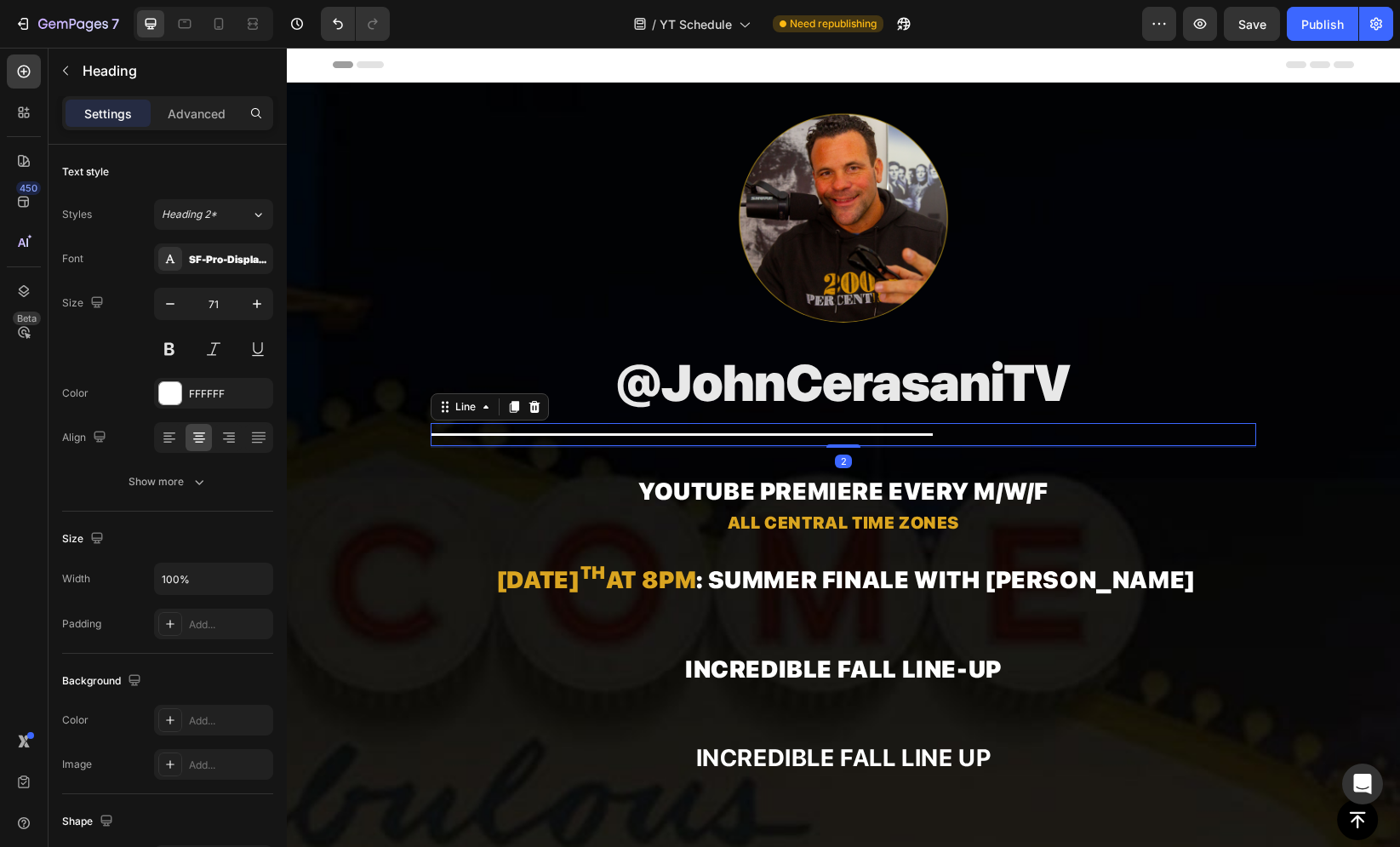
click at [560, 433] on div at bounding box center [682, 434] width 502 height 3
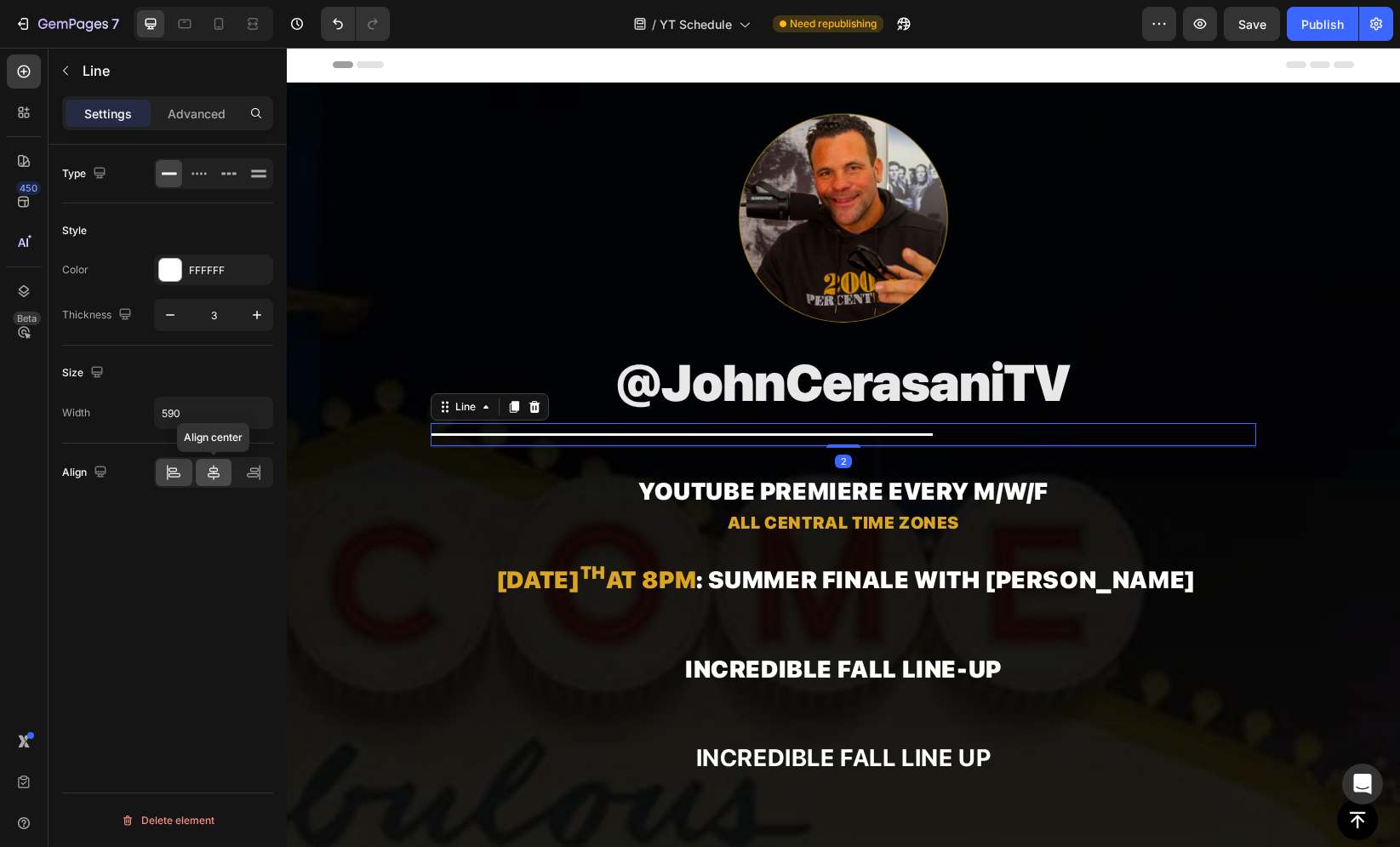
click at [215, 465] on icon at bounding box center [213, 472] width 17 height 17
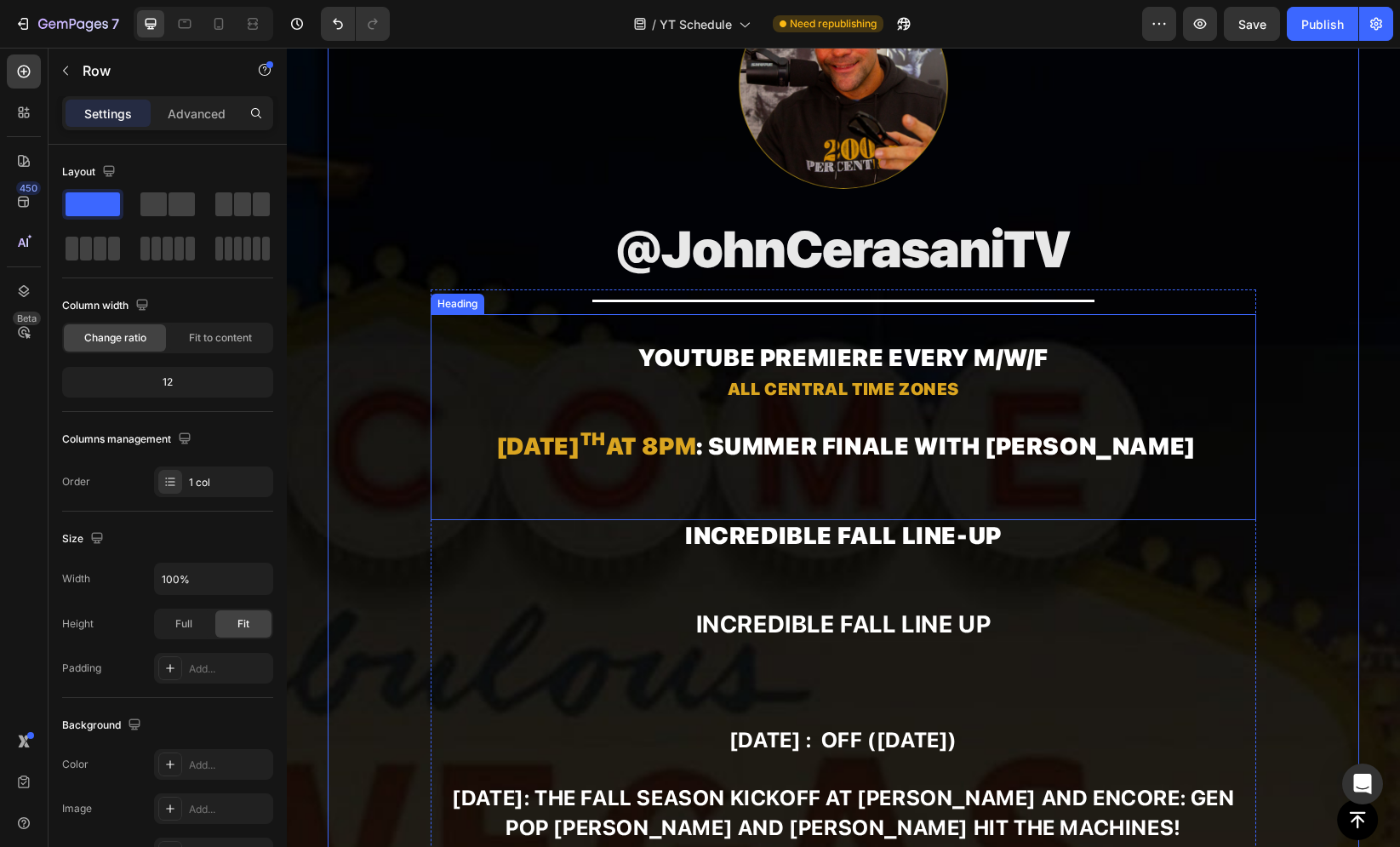
scroll to position [207, 0]
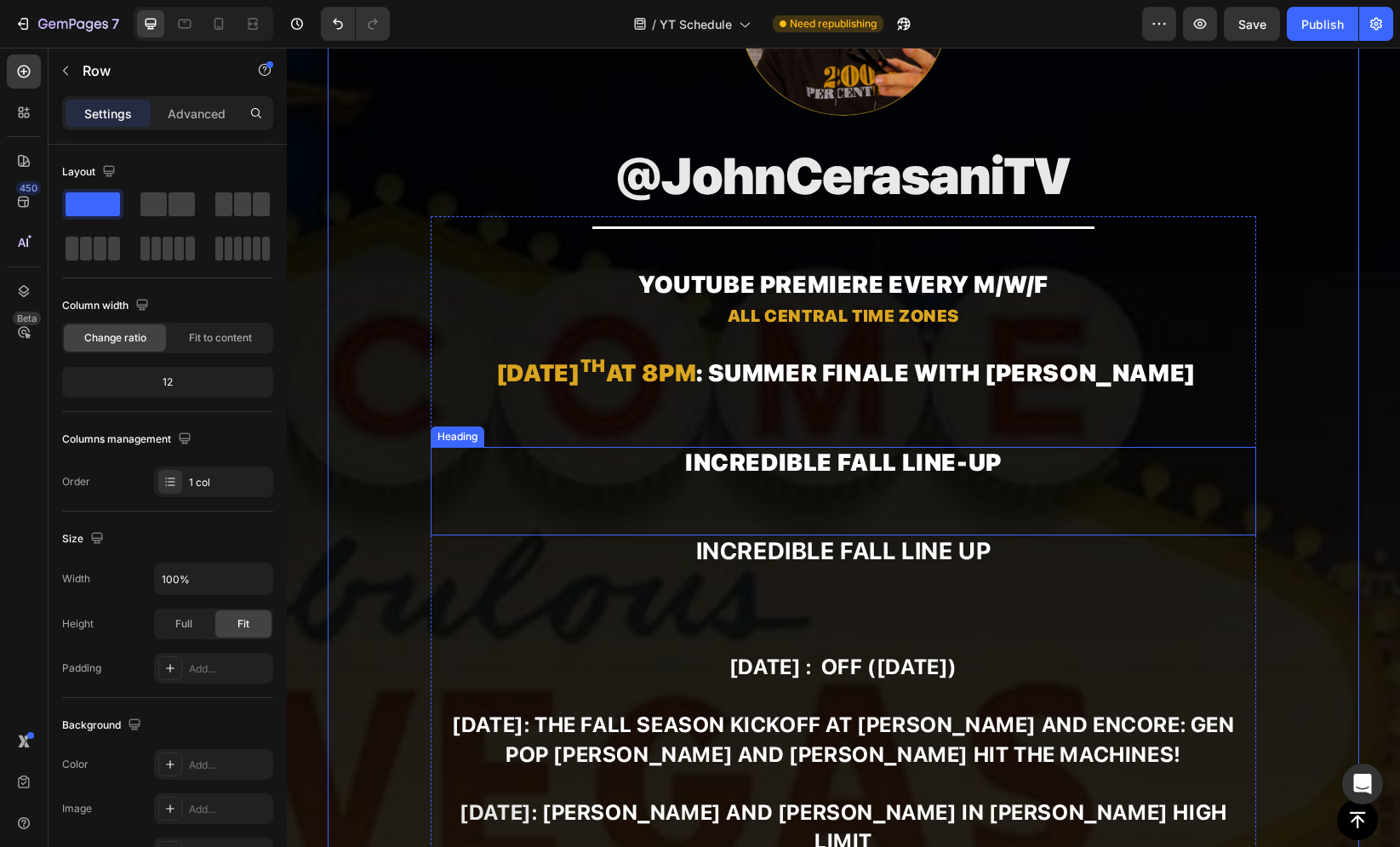
click at [812, 460] on p "Incredible fall line-up" at bounding box center [843, 491] width 822 height 86
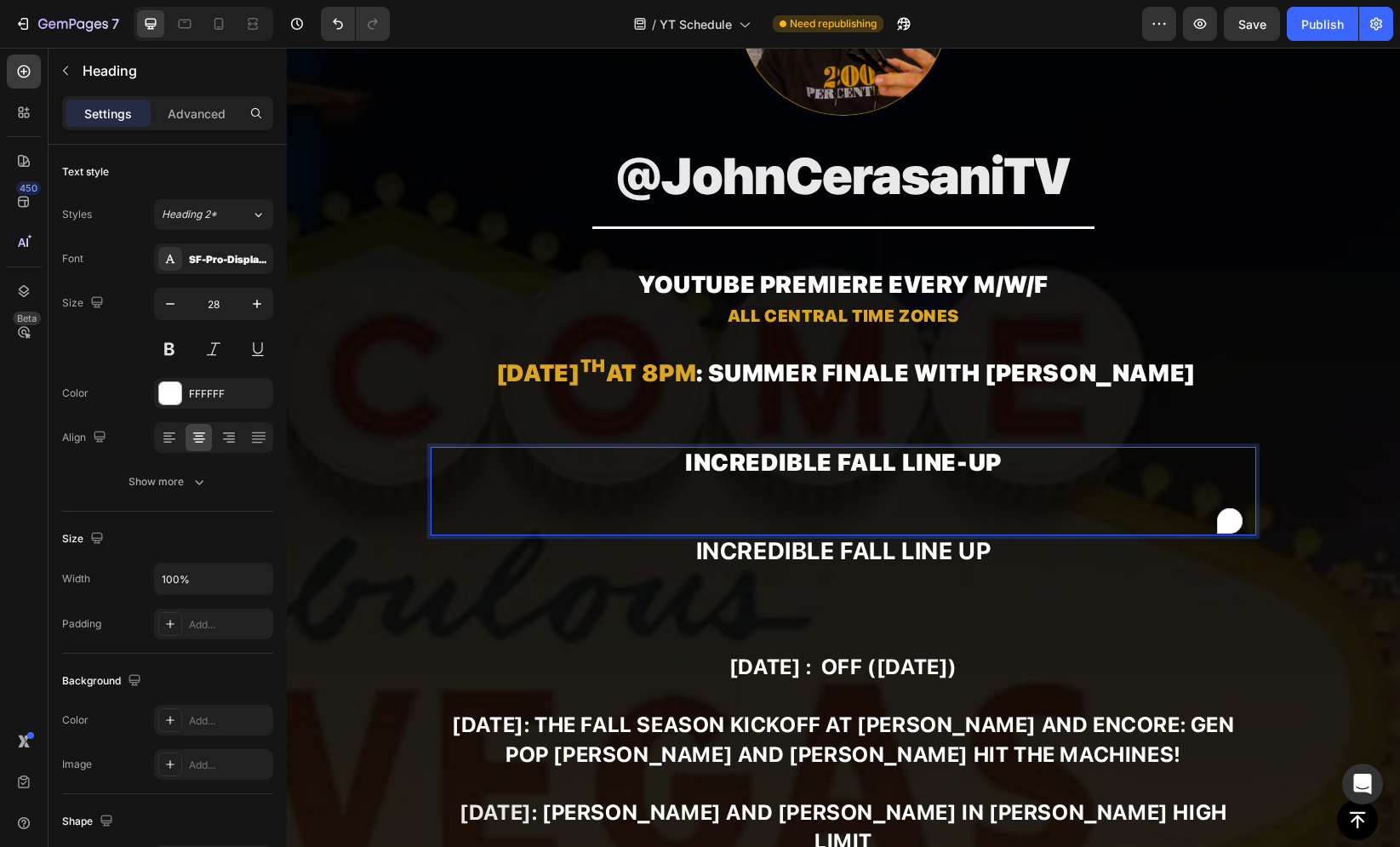
click at [812, 460] on p "Incredible fall line-up" at bounding box center [843, 491] width 822 height 86
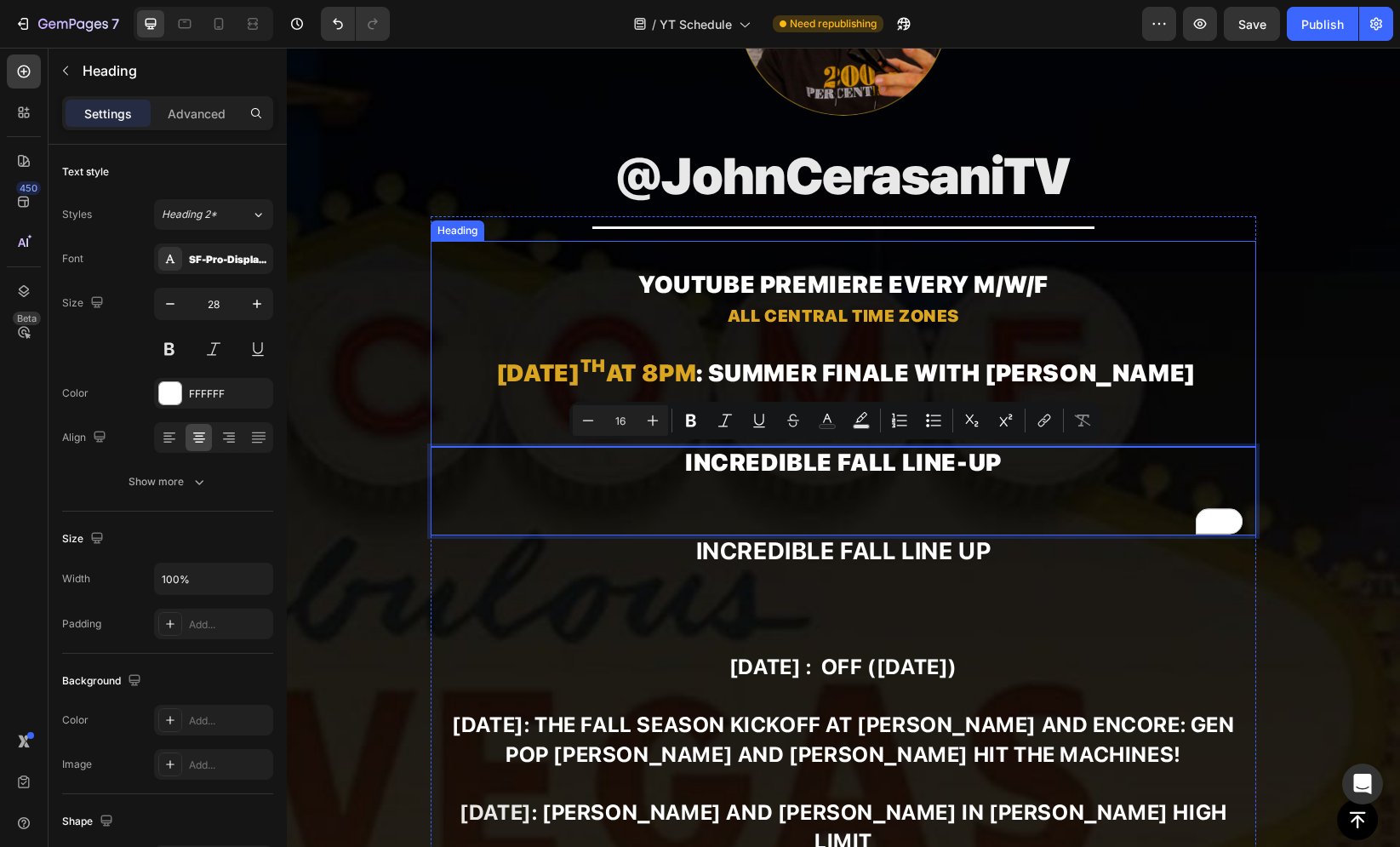
click at [764, 281] on strong "YouTube premiere every" at bounding box center [803, 284] width 330 height 29
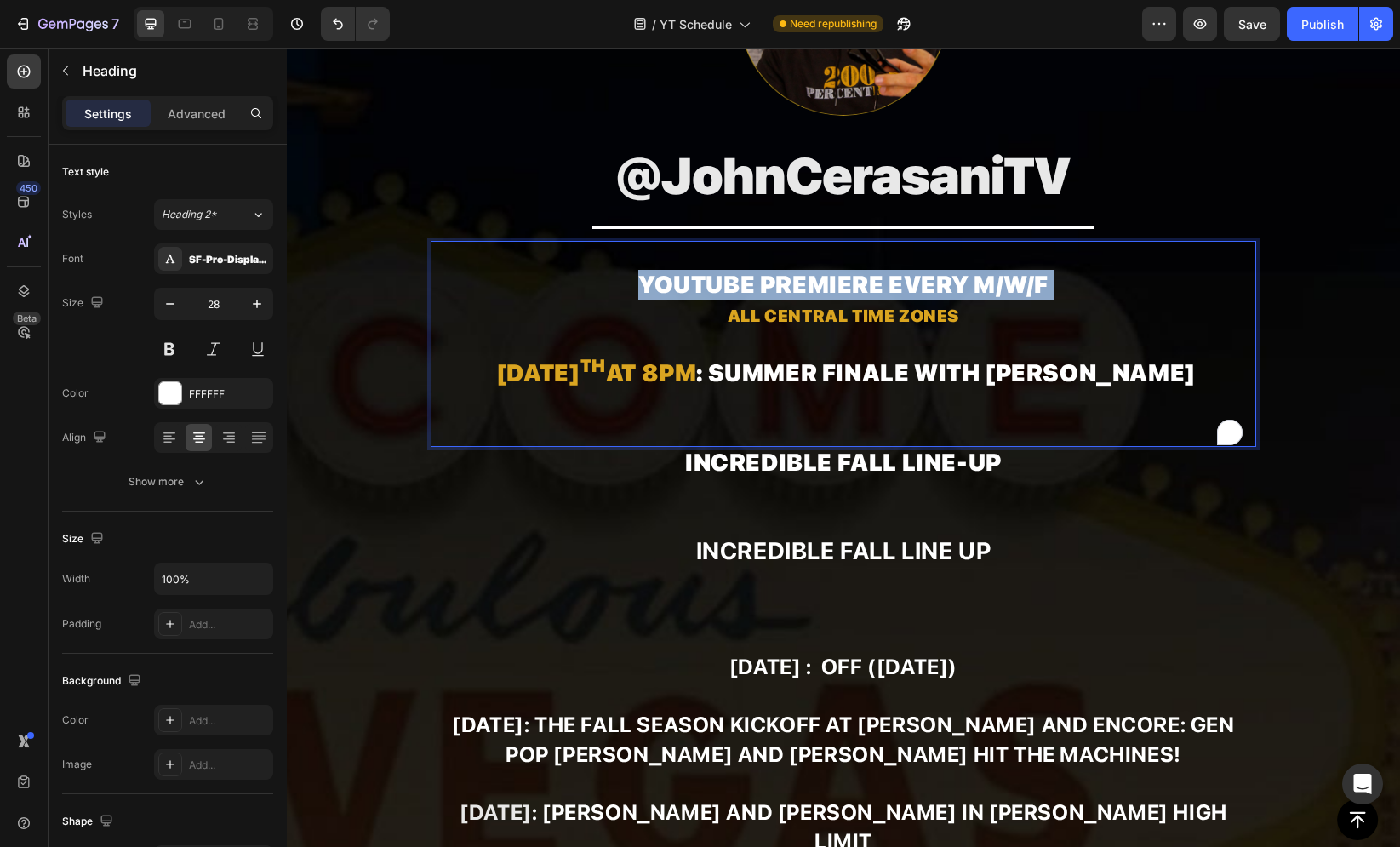
click at [764, 281] on strong "YouTube premiere every" at bounding box center [803, 284] width 330 height 29
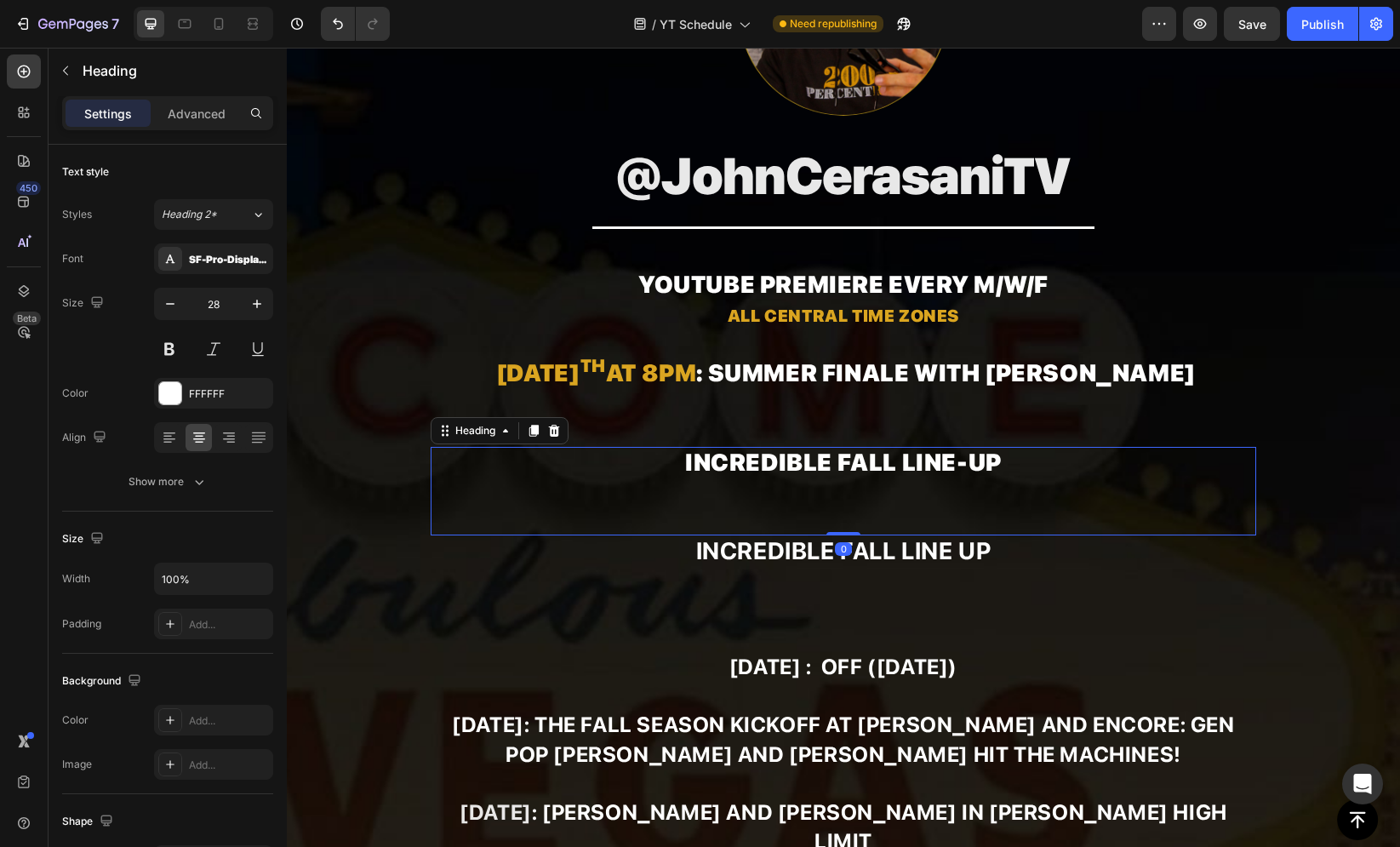
click at [740, 470] on p "Incredible fall line-up" at bounding box center [843, 491] width 822 height 86
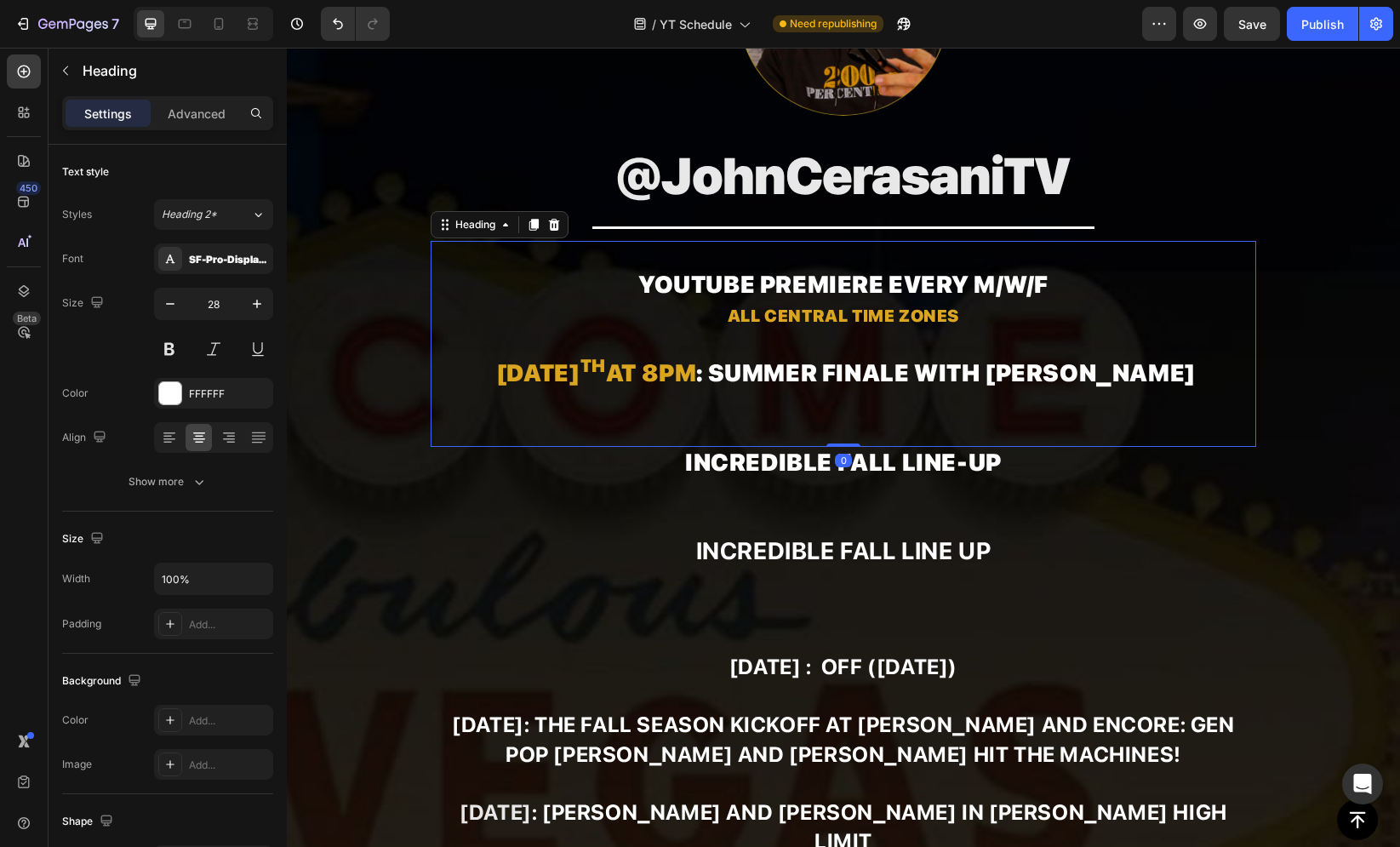
click at [696, 274] on strong "YouTube premiere every" at bounding box center [803, 284] width 330 height 29
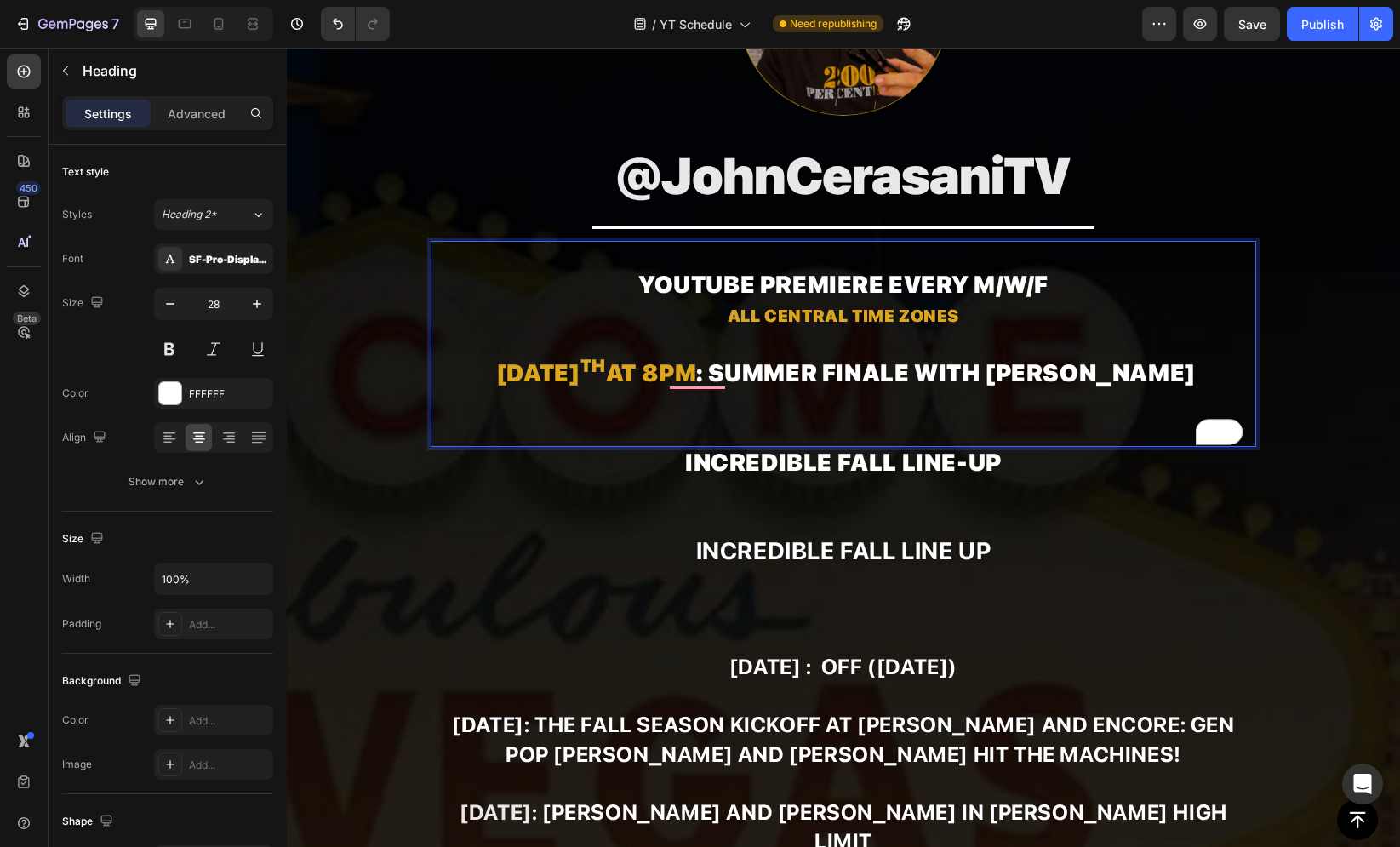
drag, startPoint x: 629, startPoint y: 277, endPoint x: 981, endPoint y: 306, distance: 353.2
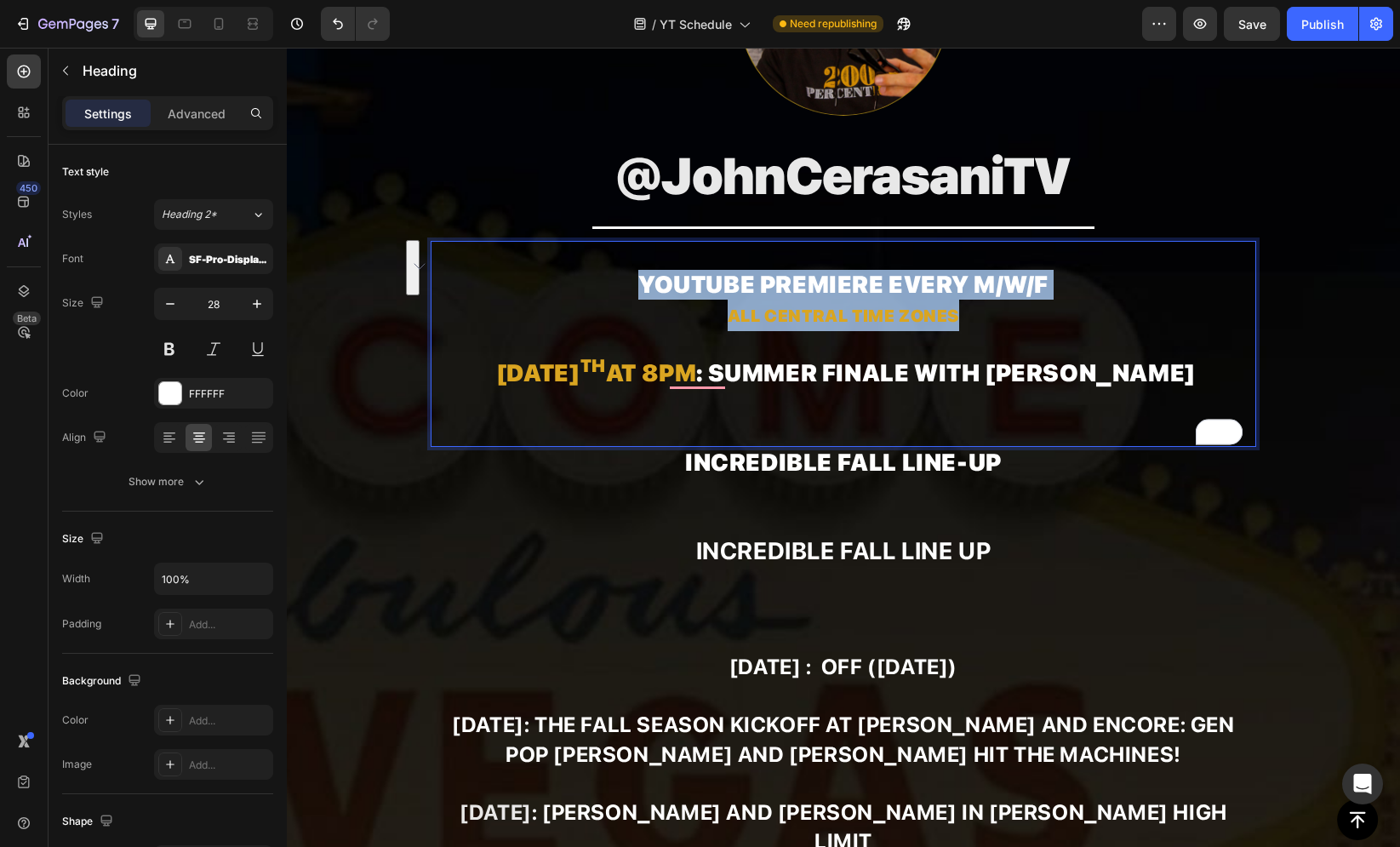
drag, startPoint x: 965, startPoint y: 319, endPoint x: 633, endPoint y: 274, distance: 335.0
click at [633, 274] on p "YouTube premiere every M/W/F All Central Time Zones [DATE] 8pm : SUMMER FINALE …" at bounding box center [843, 343] width 822 height 202
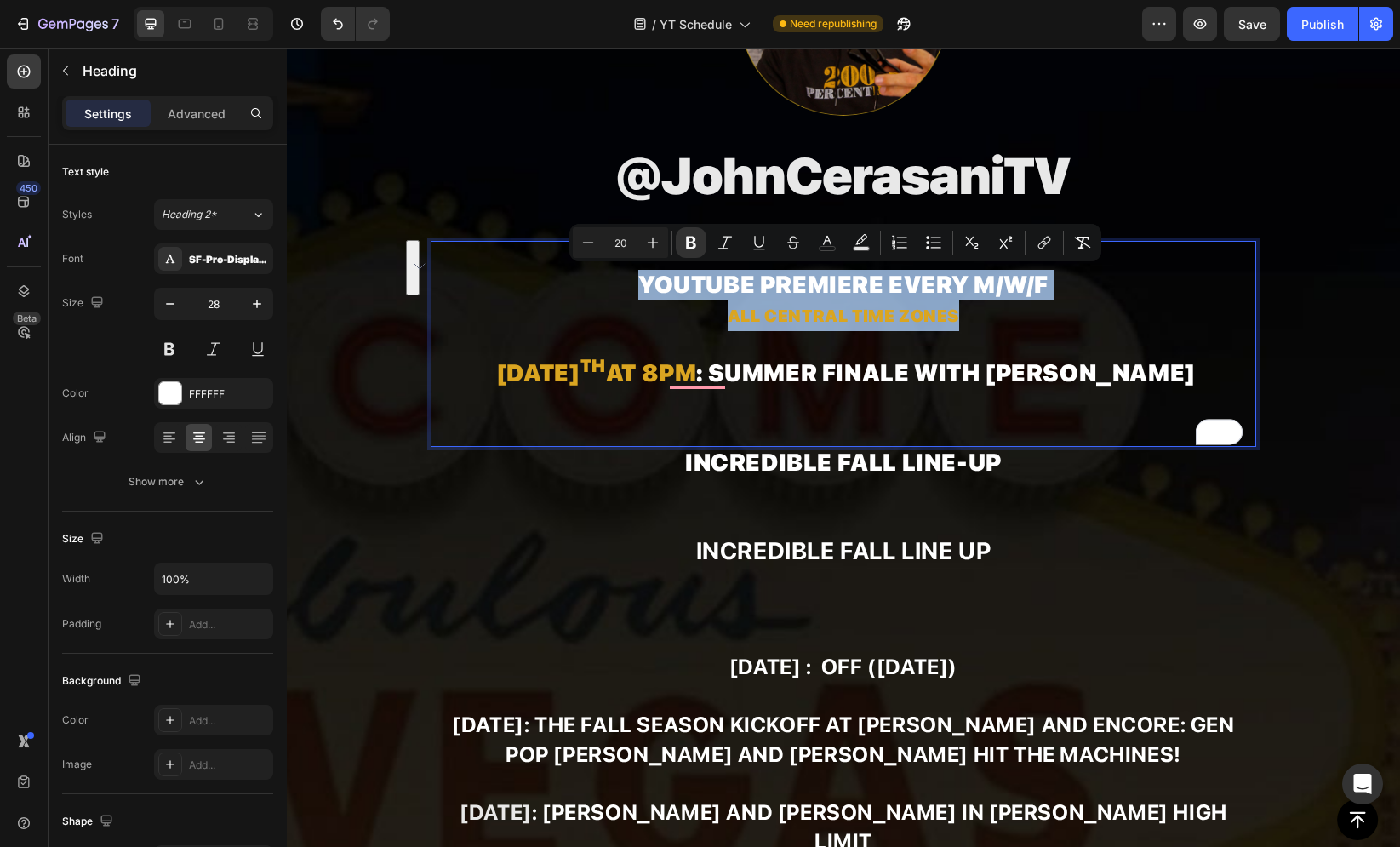
copy p "YouTube premiere every M/W/F All Central Time Zones"
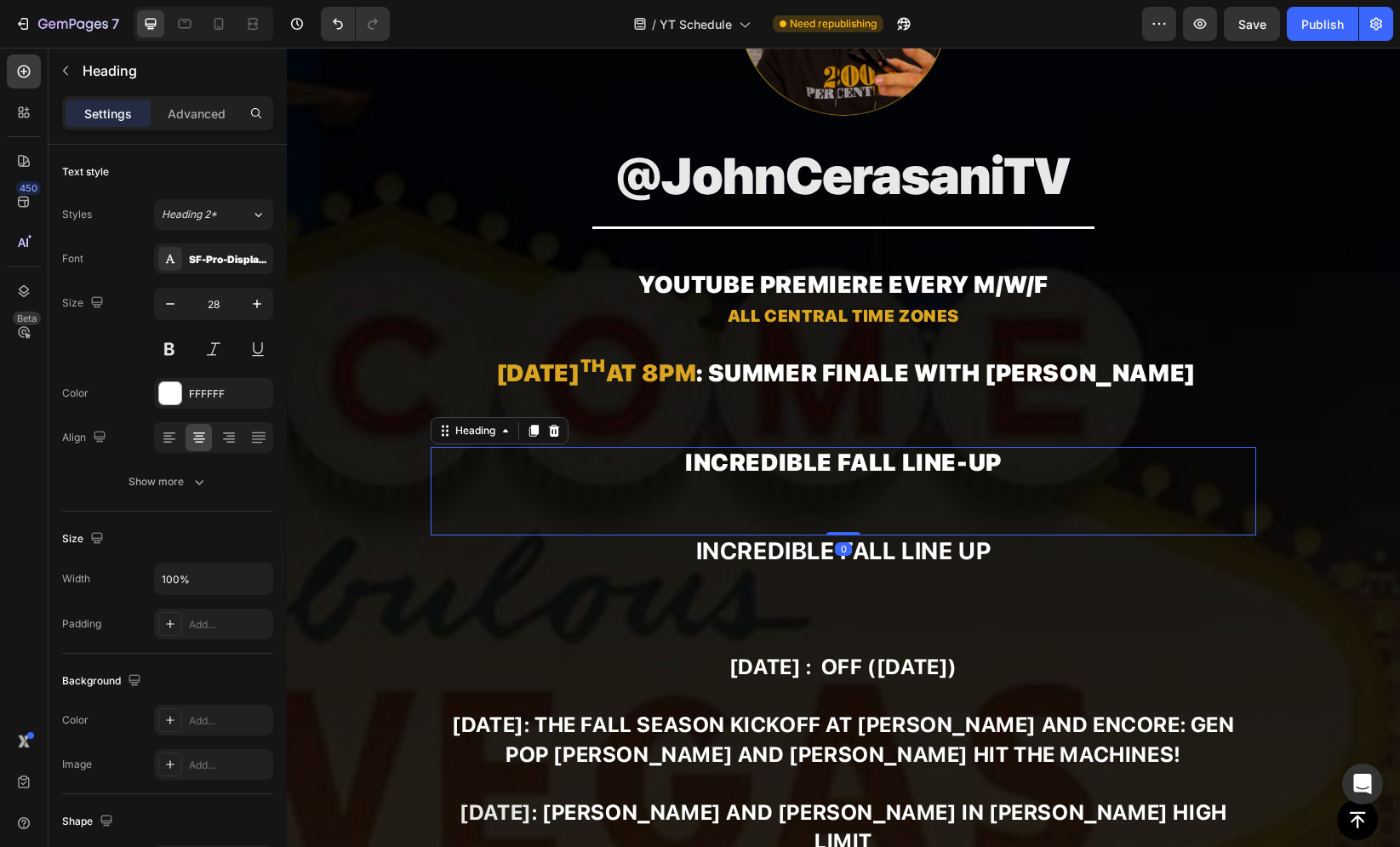
click at [854, 466] on p "Incredible fall line-up" at bounding box center [843, 491] width 822 height 86
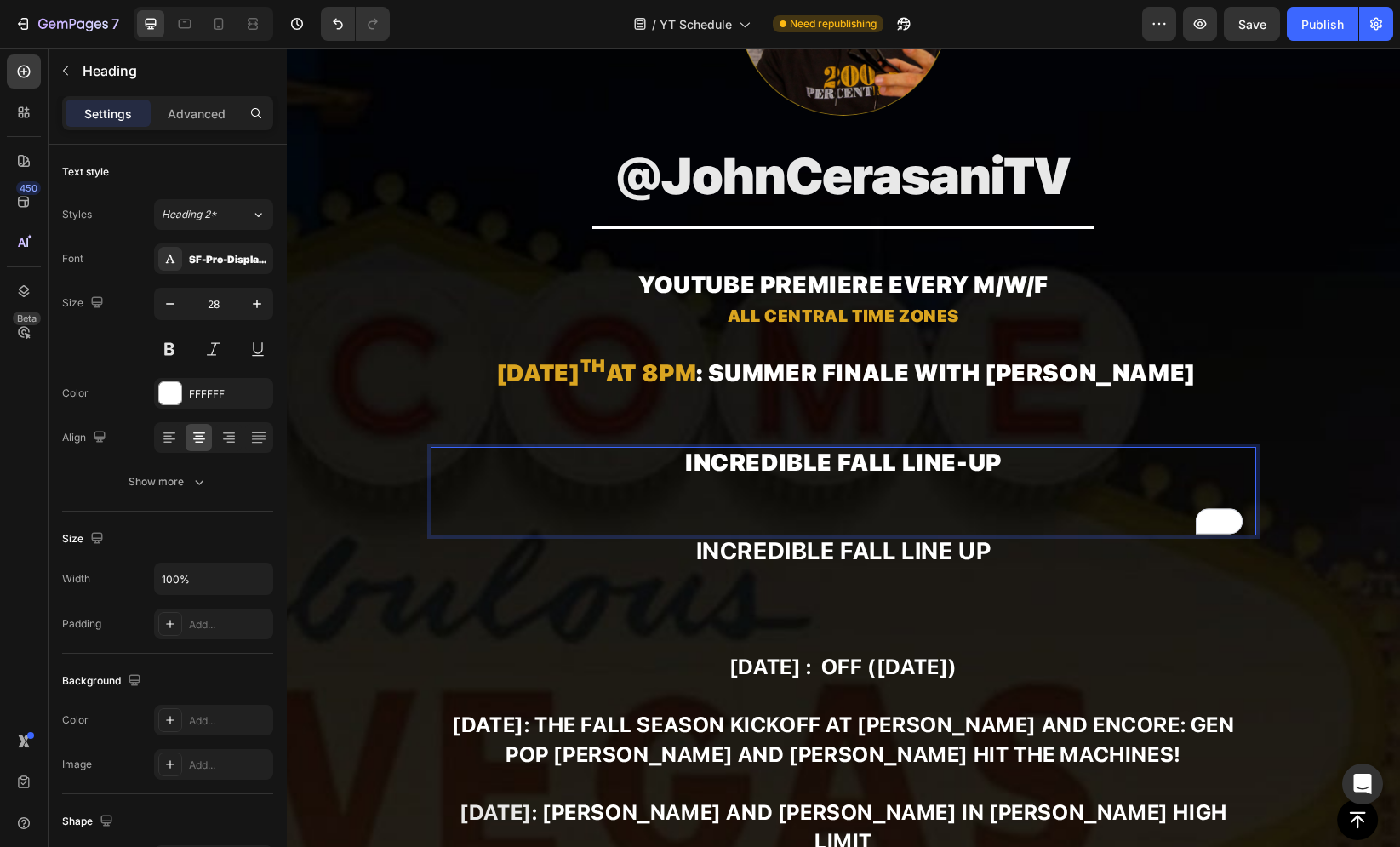
click at [999, 452] on p "Incredible fall line-up" at bounding box center [843, 491] width 822 height 86
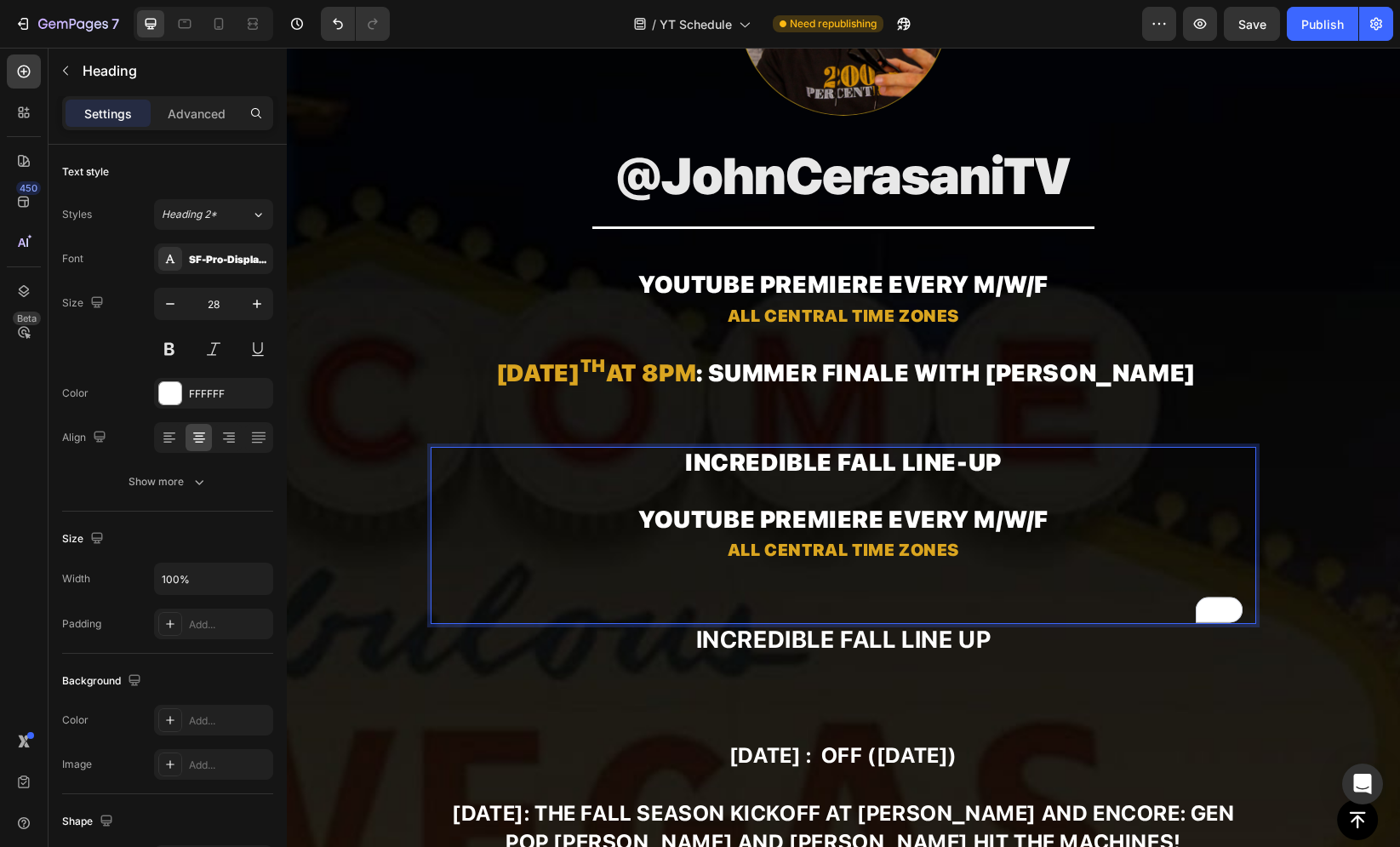
click at [821, 605] on p "Incredible fall line-up YouTube premiere every M/W/F All Central Time Zones" at bounding box center [843, 536] width 822 height 175
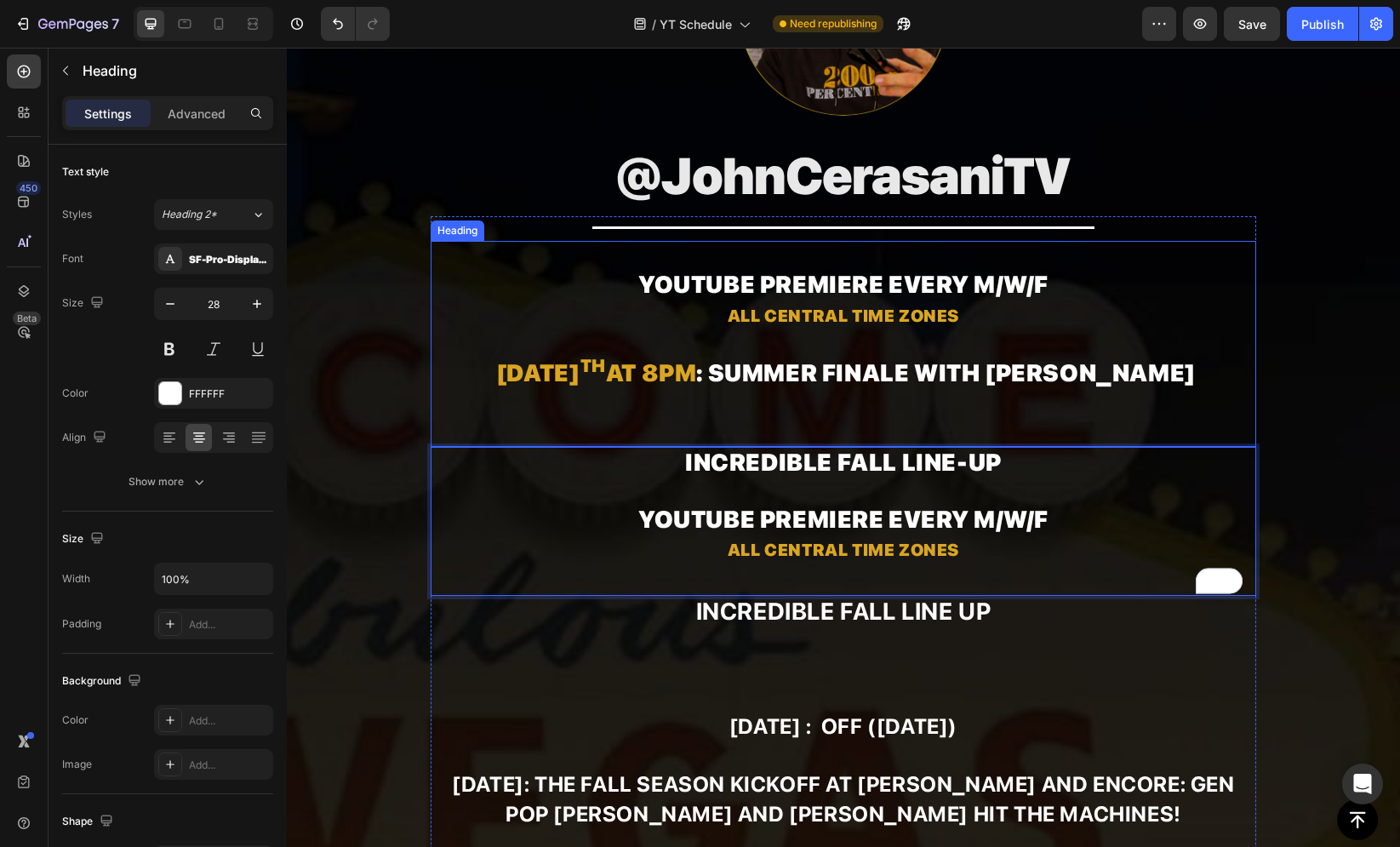
click at [668, 286] on strong "YouTube premiere every" at bounding box center [803, 284] width 330 height 29
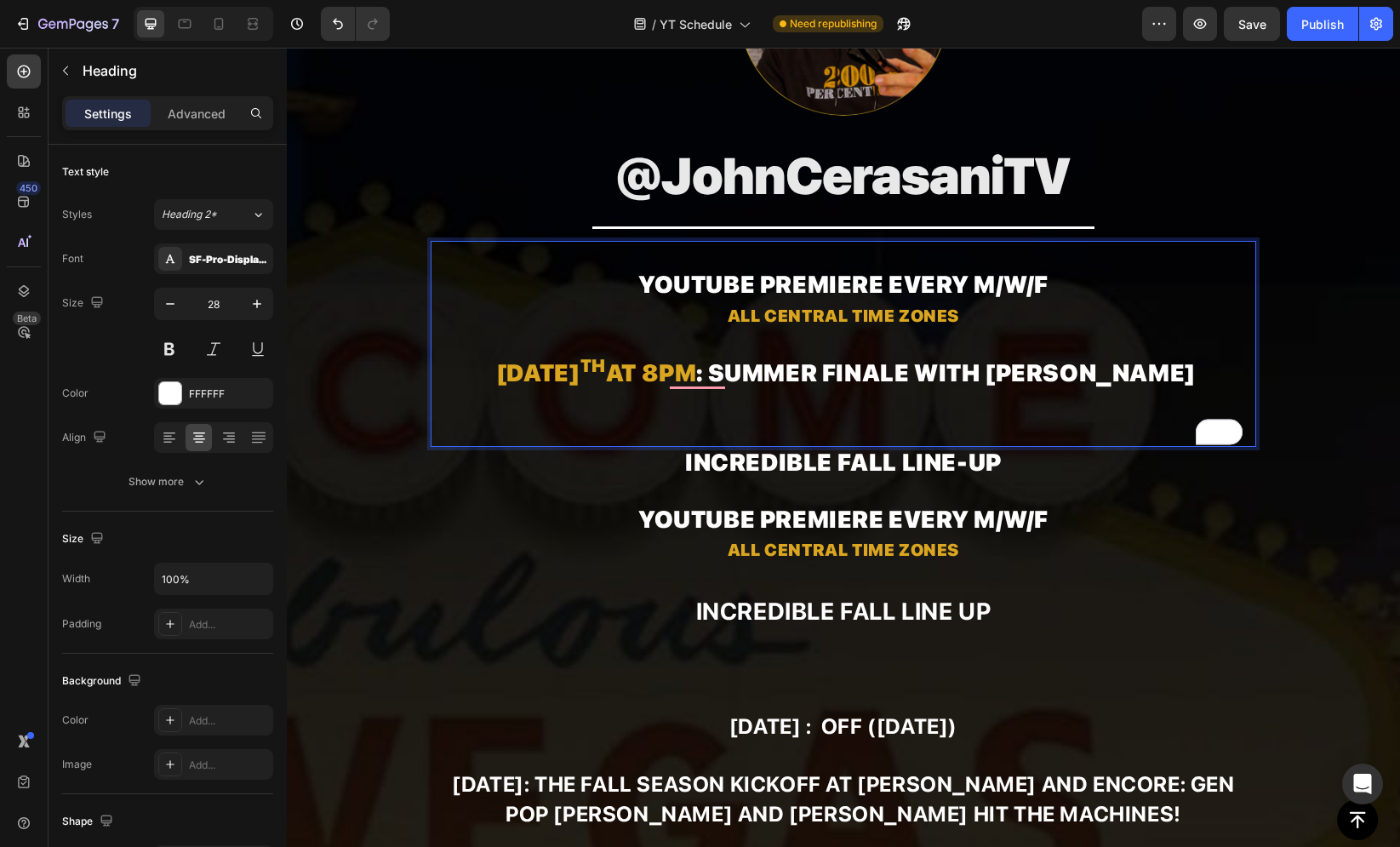
click at [728, 293] on strong "YouTube premiere every" at bounding box center [803, 284] width 330 height 29
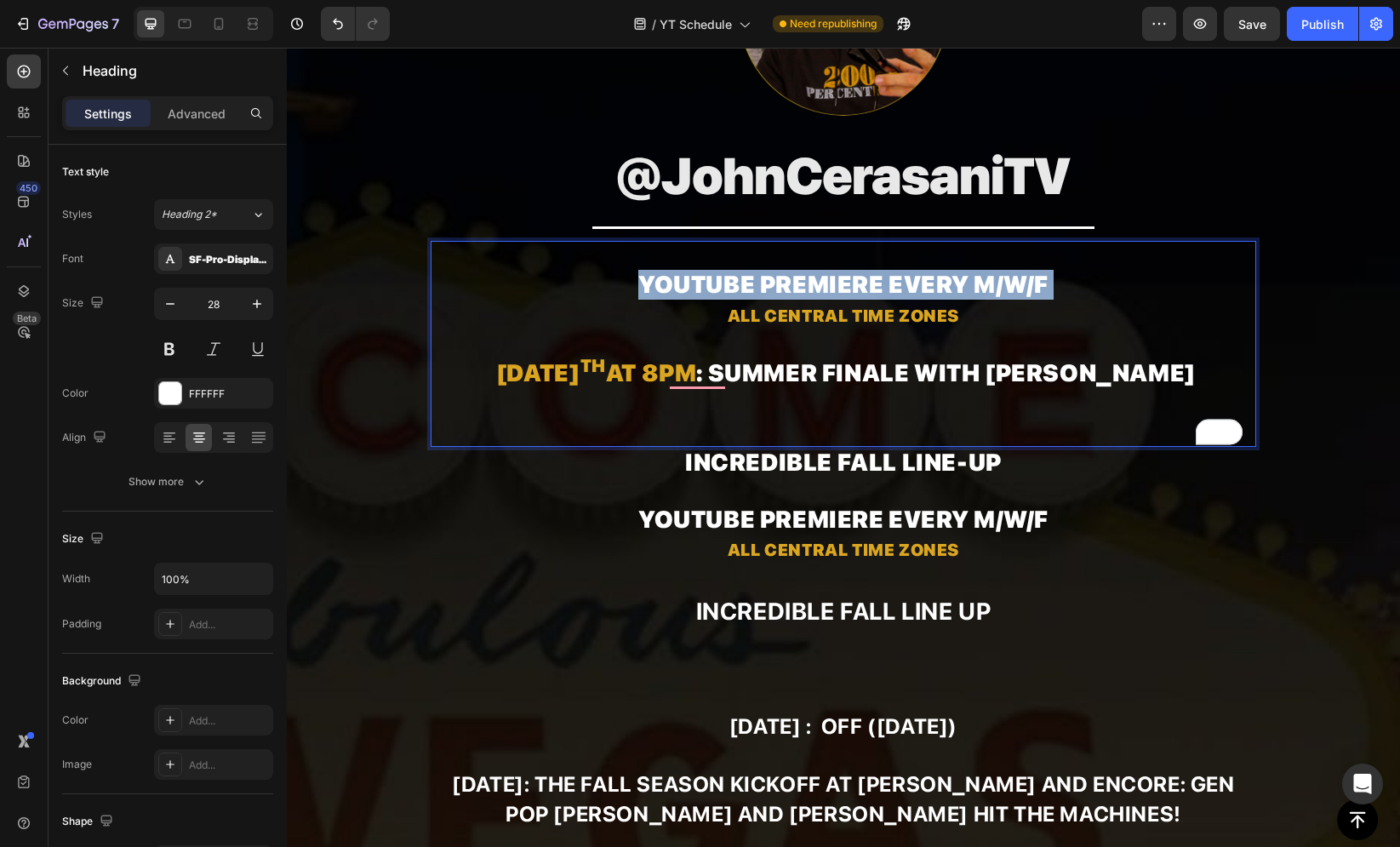
click at [728, 293] on strong "YouTube premiere every" at bounding box center [803, 284] width 330 height 29
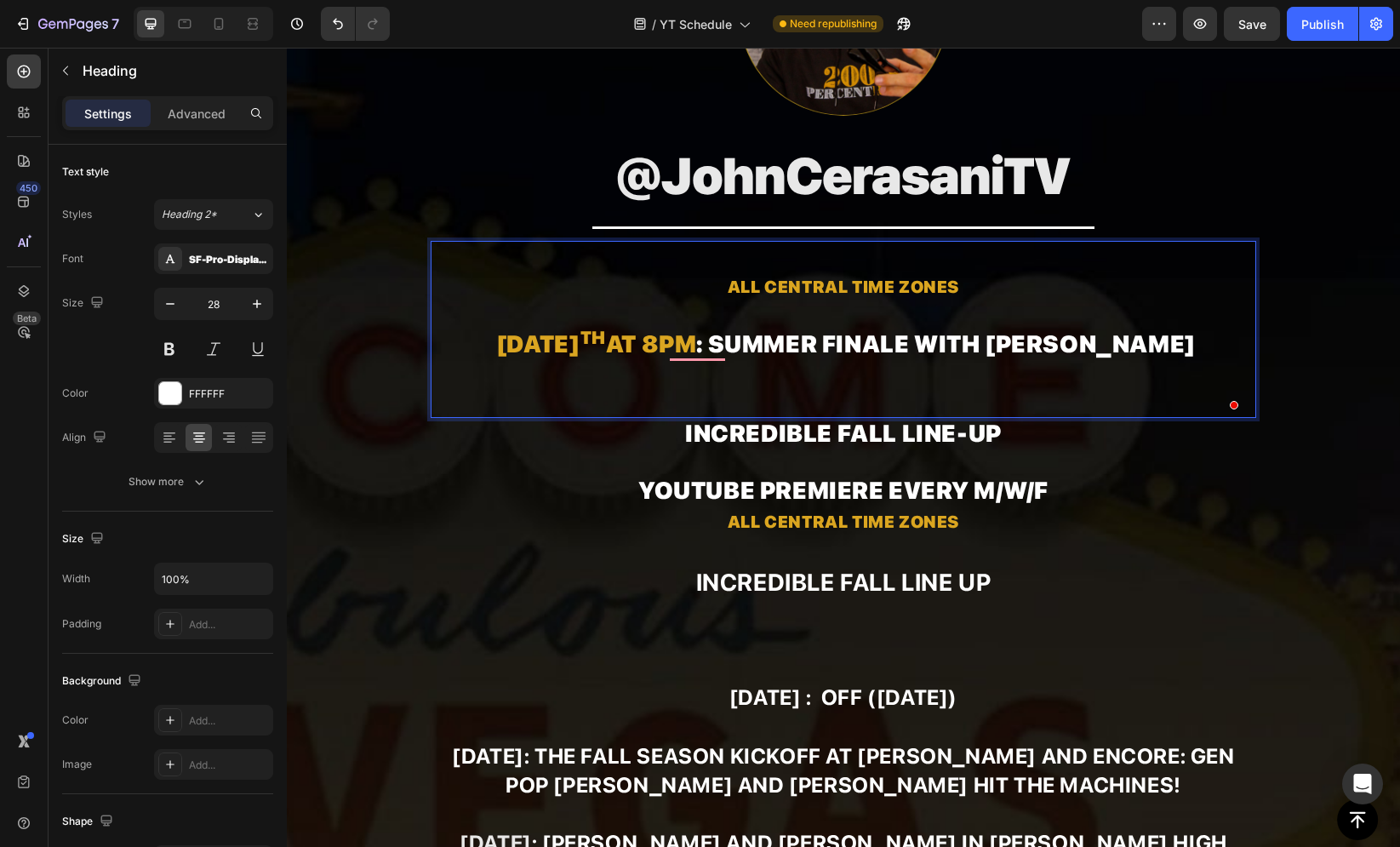
click at [728, 283] on strong "All Central Time Zones" at bounding box center [843, 287] width 231 height 21
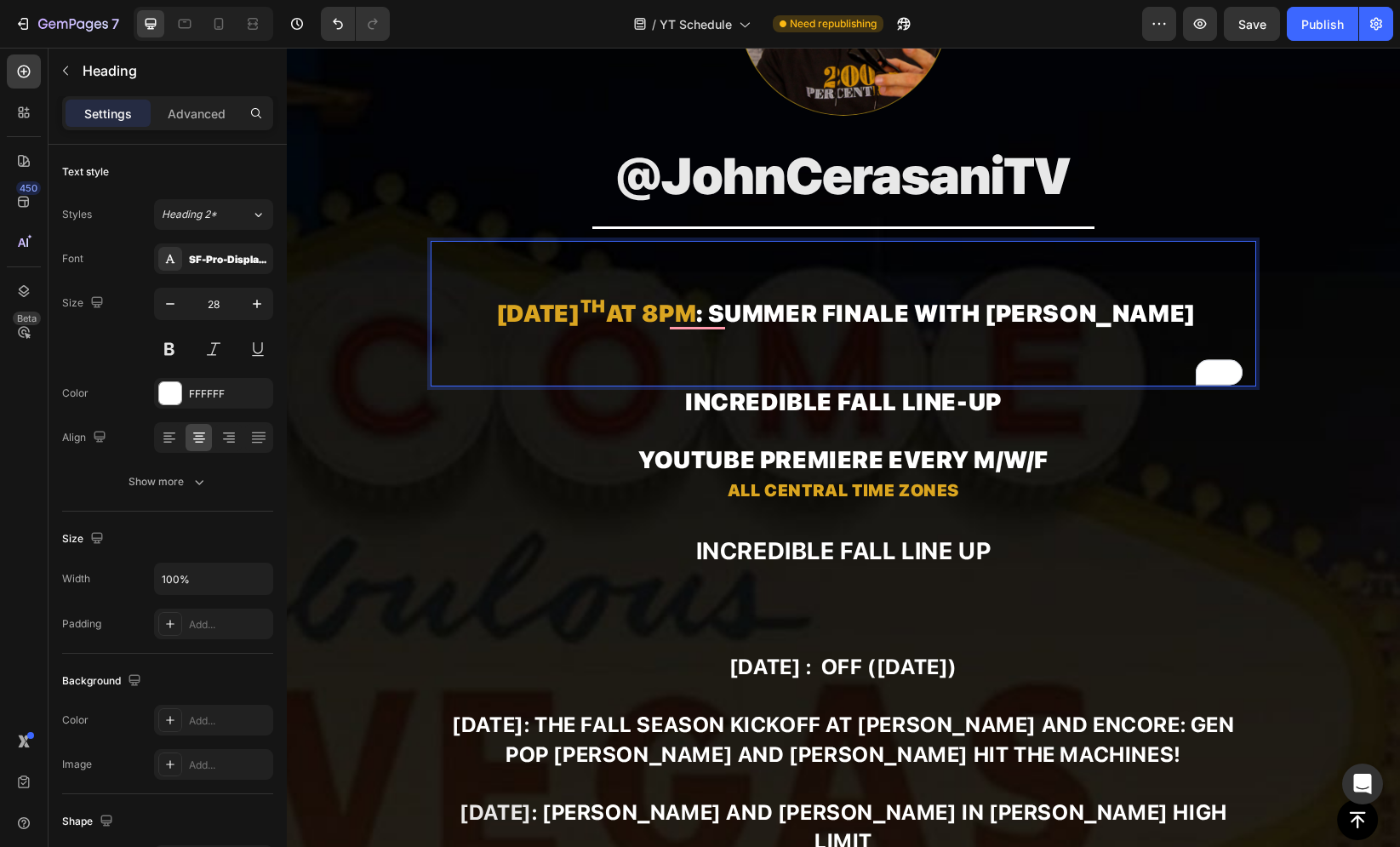
click at [491, 309] on span "To enrich screen reader interactions, please activate Accessibility in Grammarl…" at bounding box center [493, 313] width 5 height 29
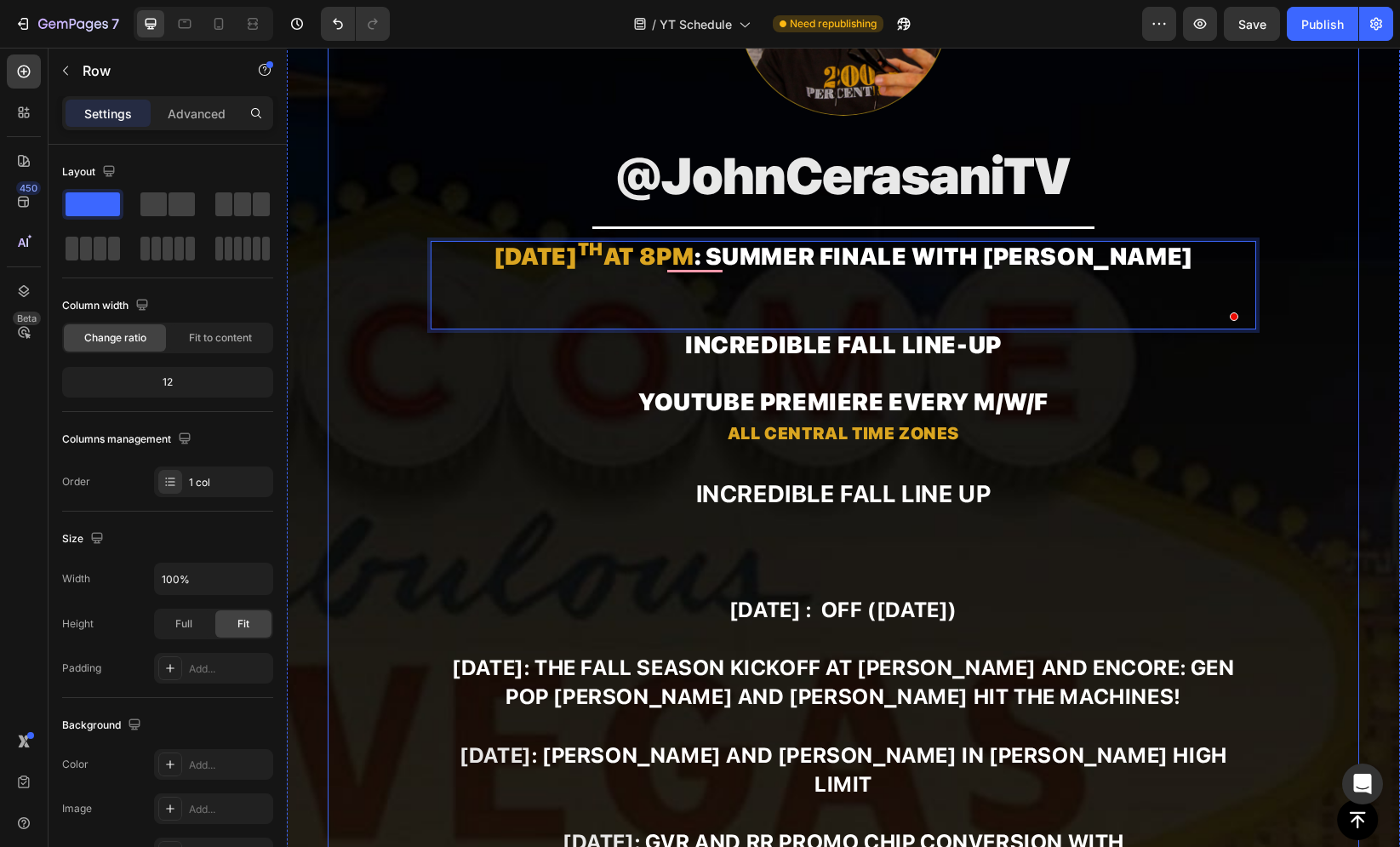
click at [374, 248] on div "Image ⁠⁠⁠⁠⁠⁠⁠ @JohnCerasaniTV Heading Title Line [DATE] 8pm : SUMMER FINALE WIT…" at bounding box center [843, 773] width 1032 height 1740
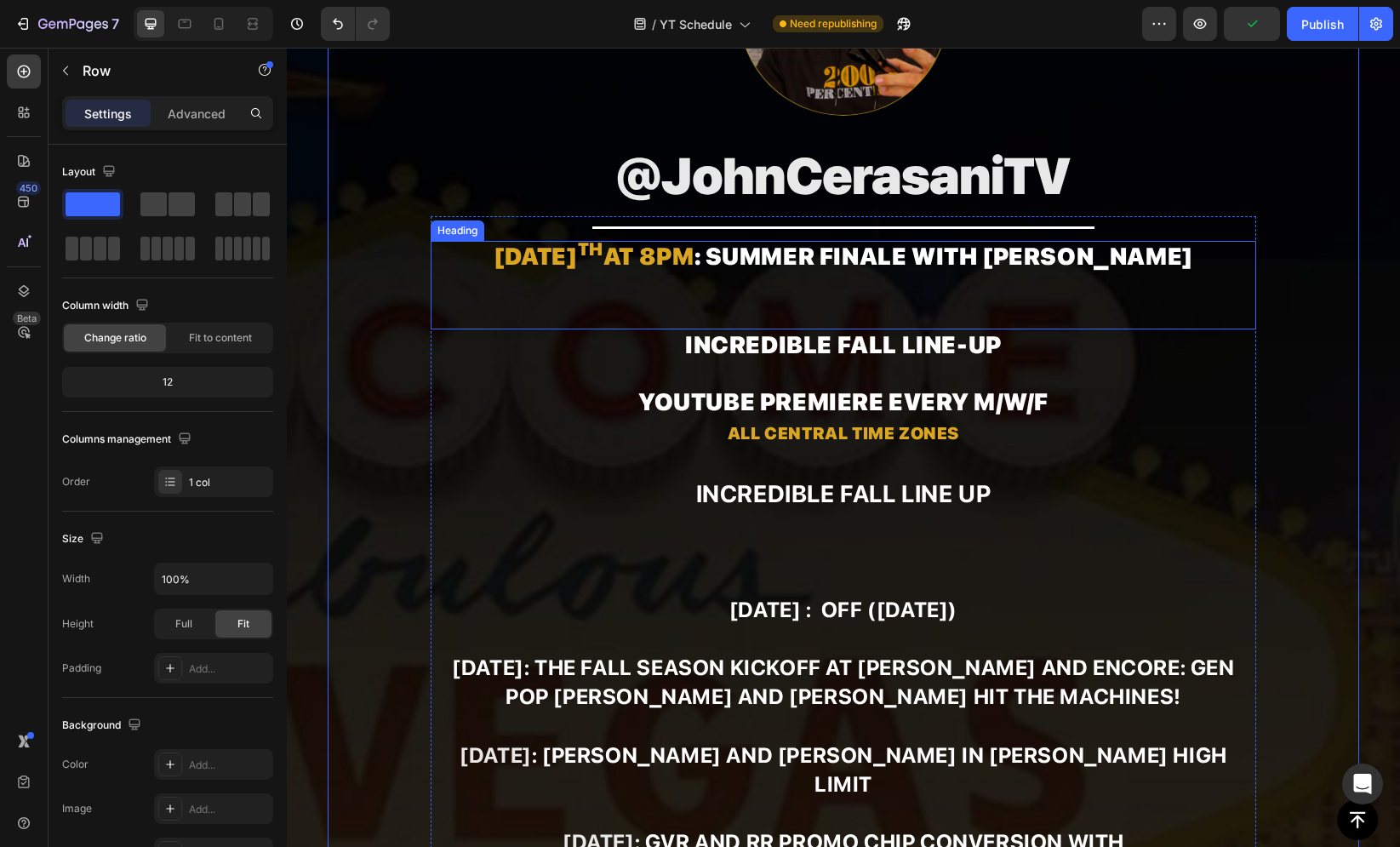
click at [694, 291] on p "⁠⁠⁠⁠⁠⁠⁠ [DATE] 8pm : SUMMER FINALE WITH [PERSON_NAME]" at bounding box center [843, 285] width 822 height 86
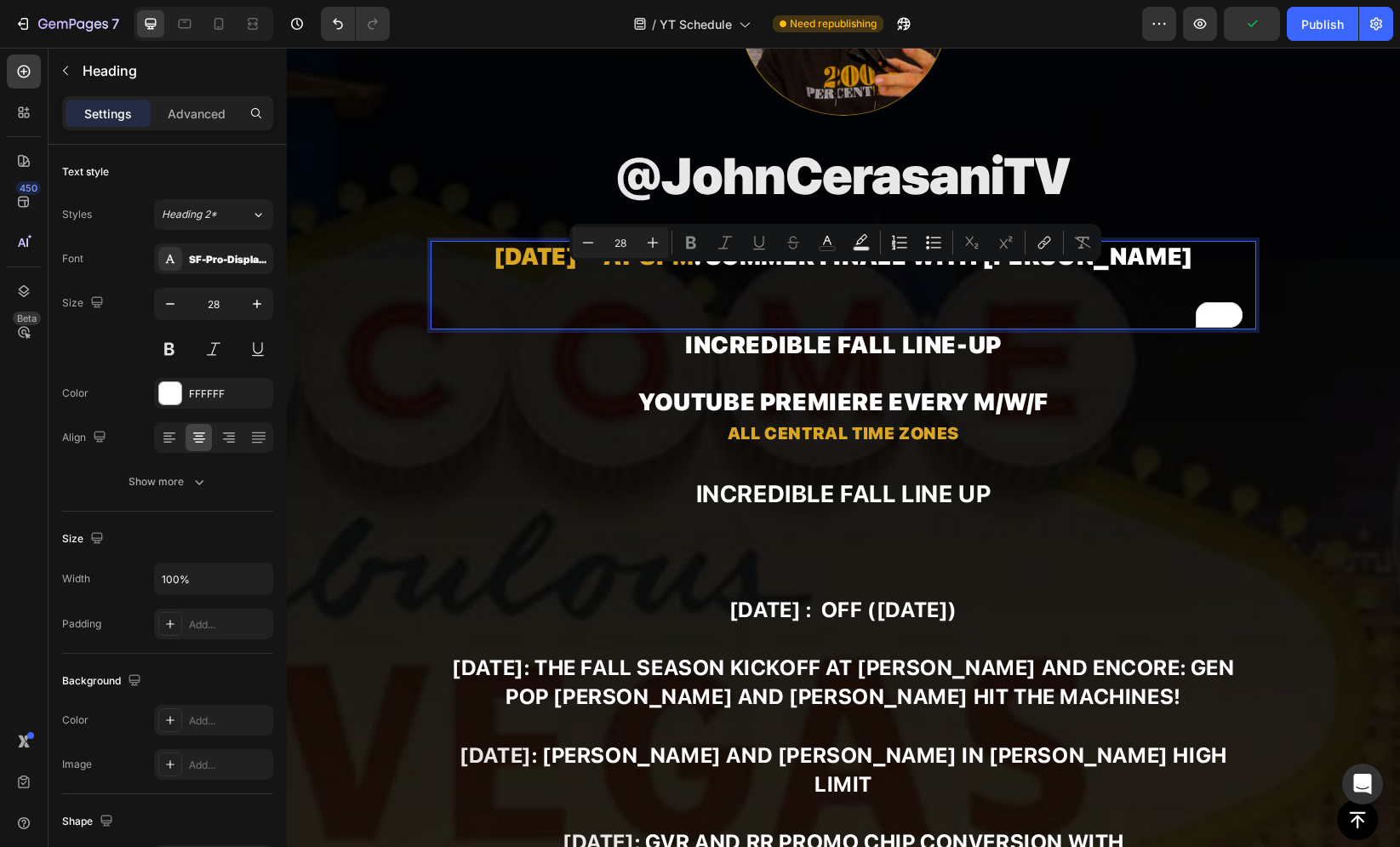
click at [680, 305] on p "[DATE] 8pm : SUMMER FINALE WITH [PERSON_NAME]" at bounding box center [843, 285] width 822 height 86
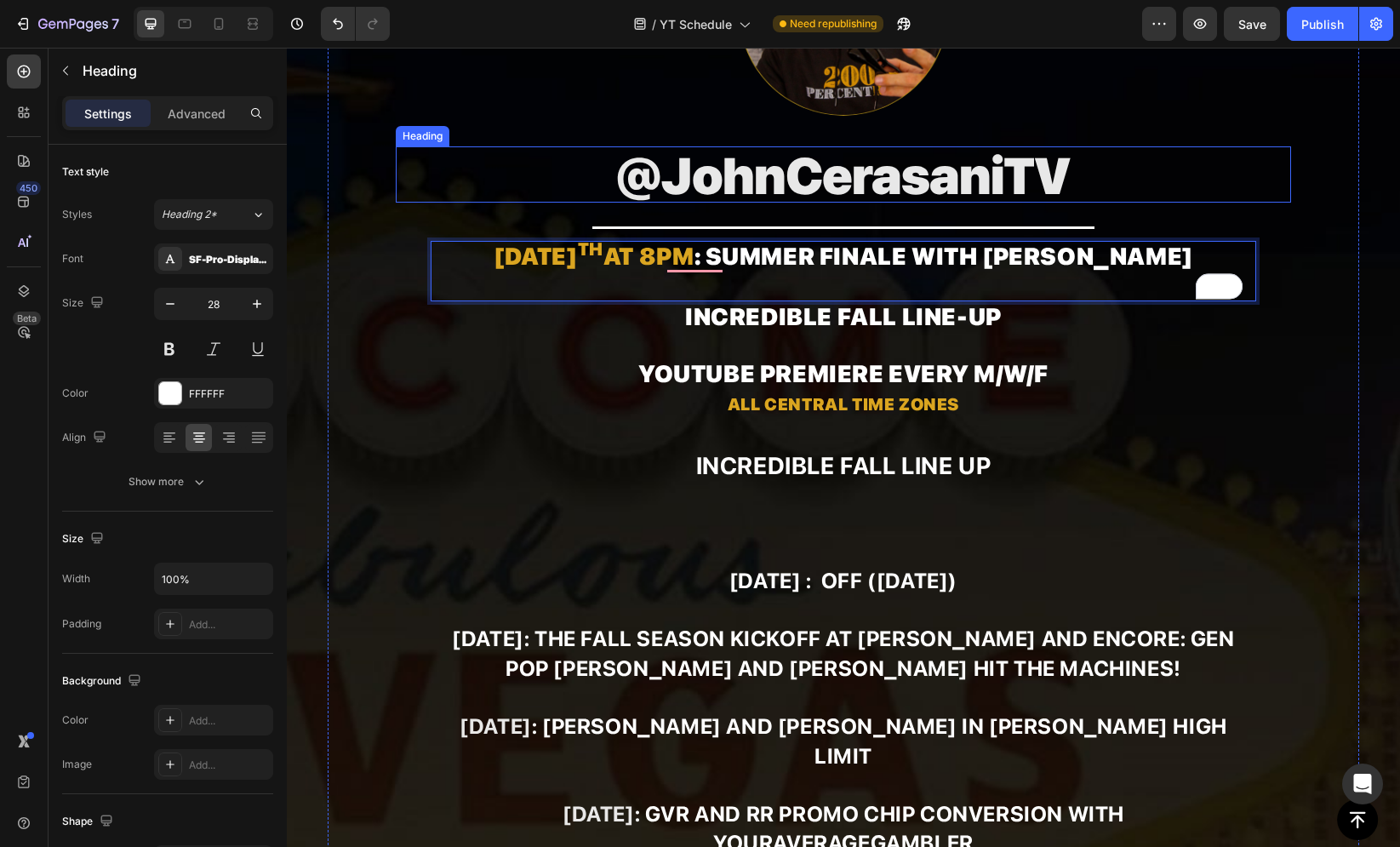
click at [389, 191] on div "Image ⁠⁠⁠⁠⁠⁠⁠ @JohnCerasaniTV Heading Title Line [DATE] 8pm : SUMMER FINALE WIT…" at bounding box center [843, 759] width 1032 height 1711
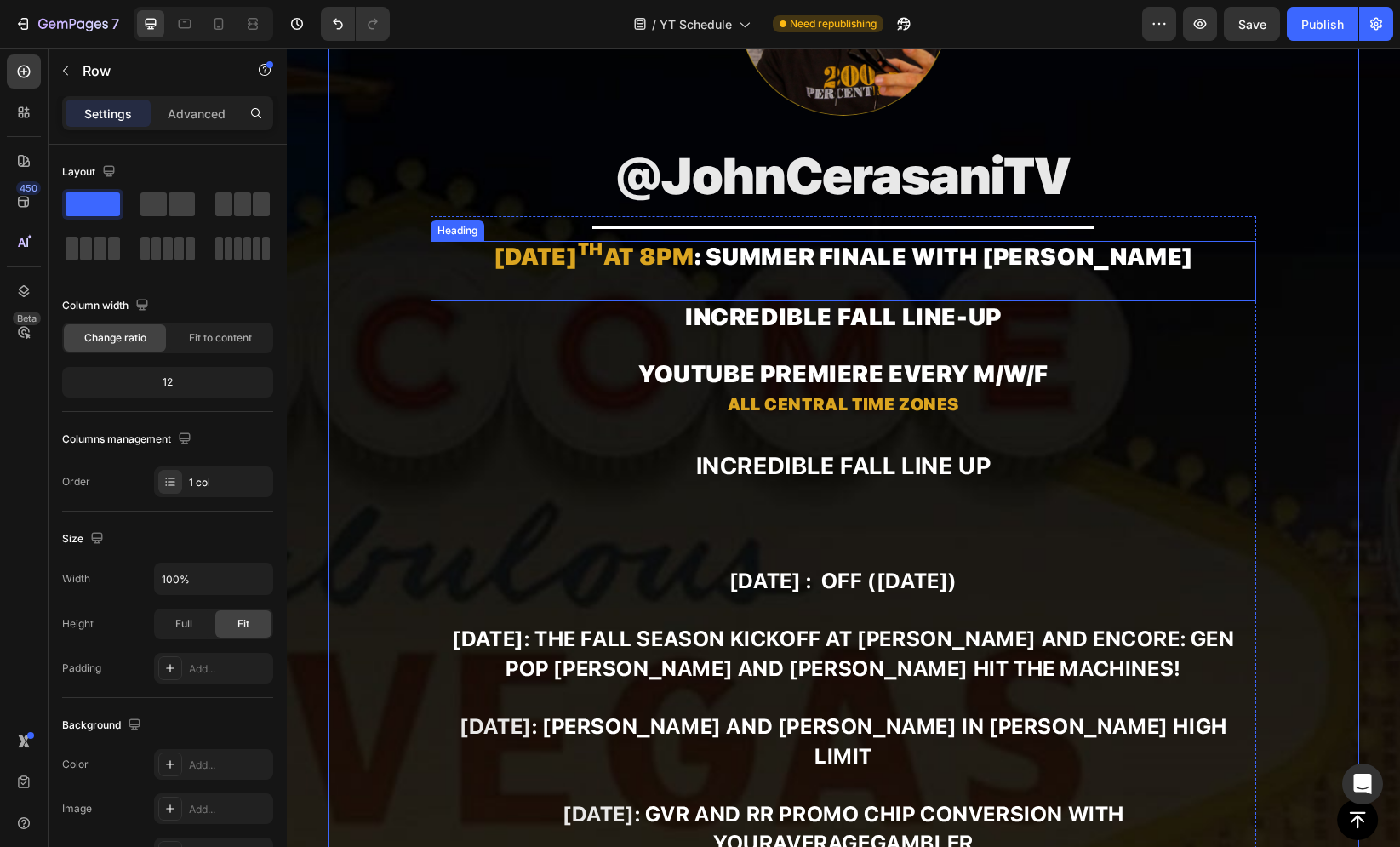
click at [811, 297] on p "⁠⁠⁠⁠⁠⁠⁠ [DATE] 8pm : SUMMER FINALE WITH [PERSON_NAME]" at bounding box center [843, 271] width 822 height 57
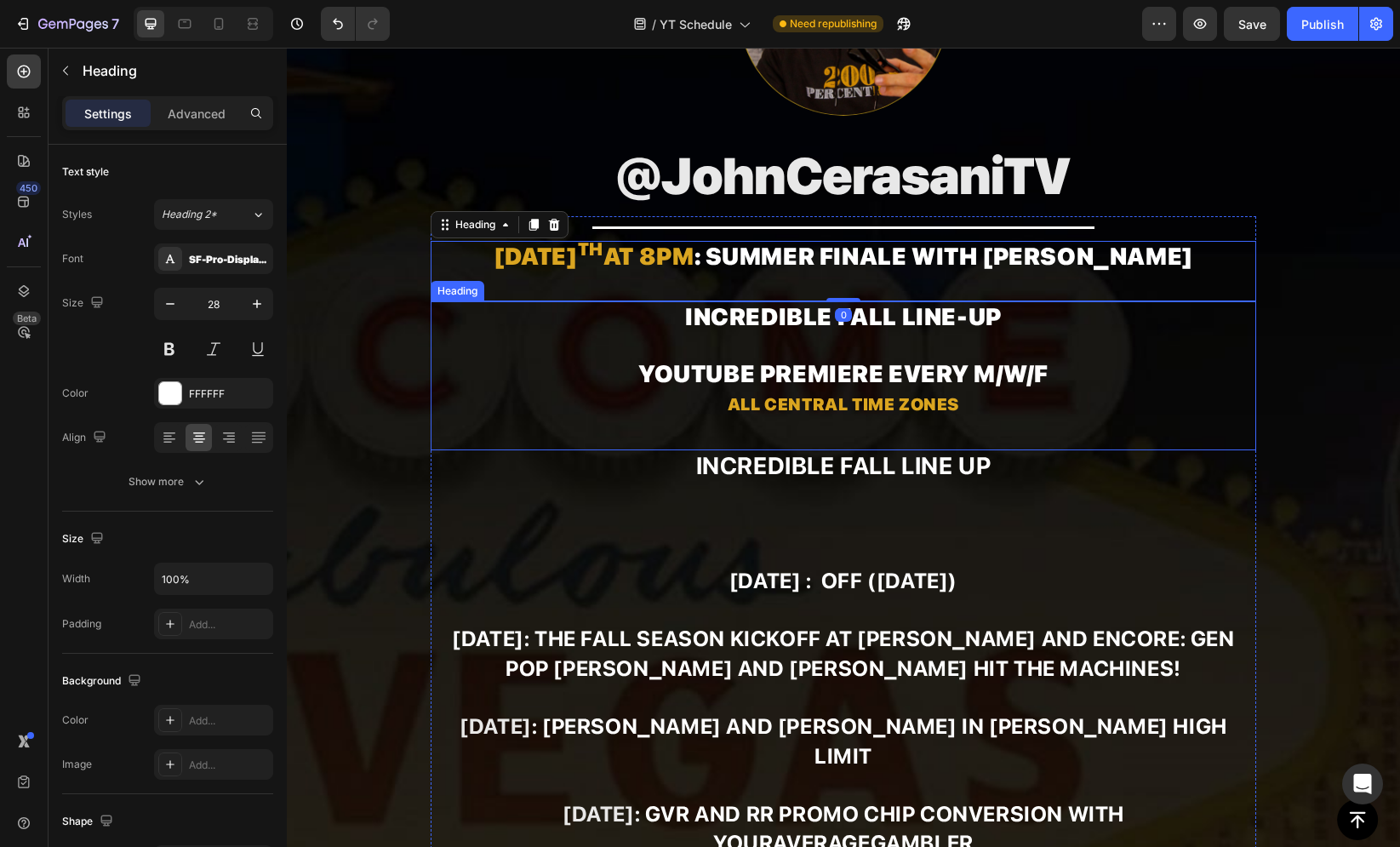
click at [763, 323] on p "Incredible fall line-up YouTube premiere every M/W/F All Central Time Zones" at bounding box center [843, 375] width 822 height 146
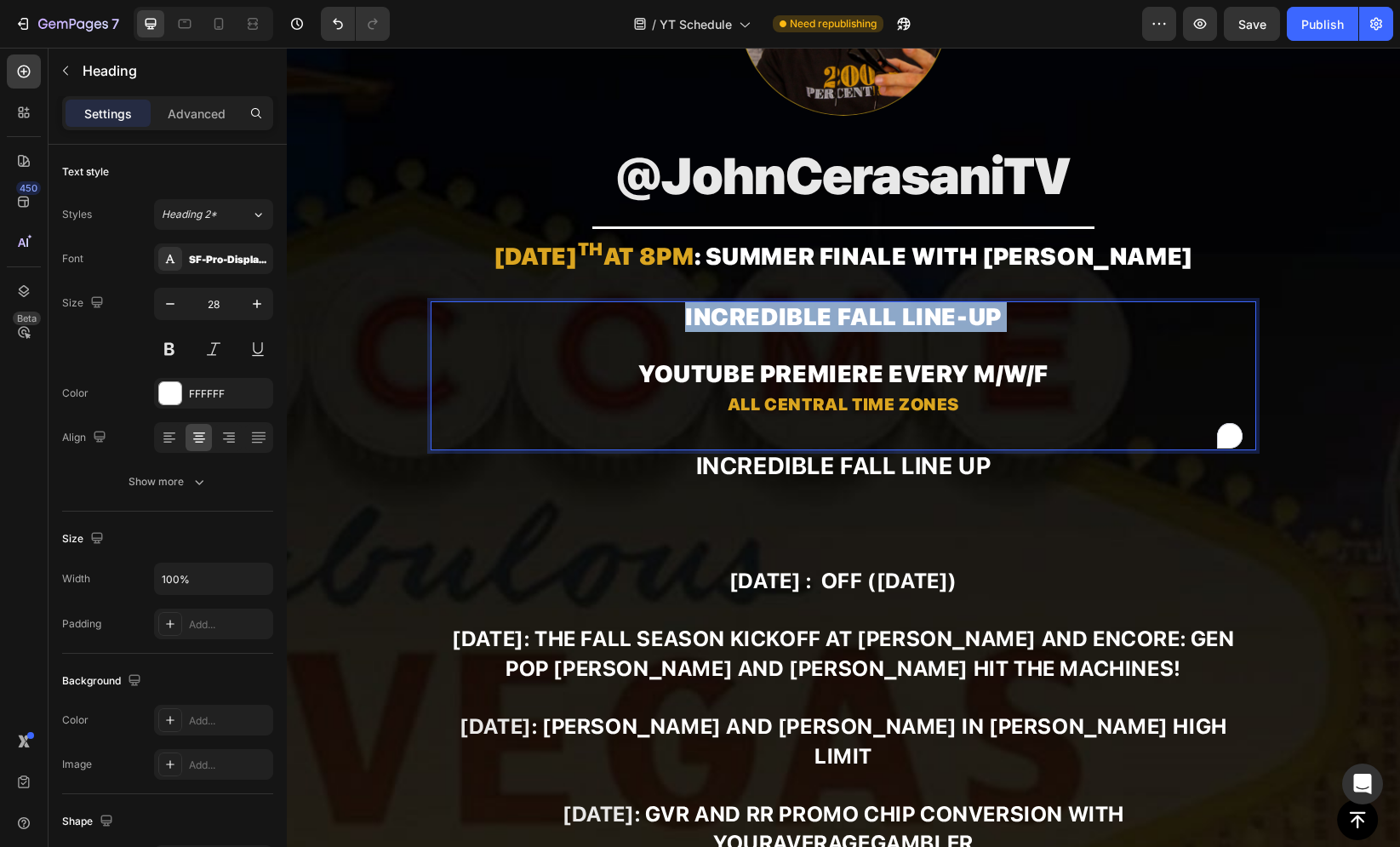
click at [763, 323] on p "Incredible fall line-up YouTube premiere every M/W/F All Central Time Zones" at bounding box center [843, 375] width 822 height 146
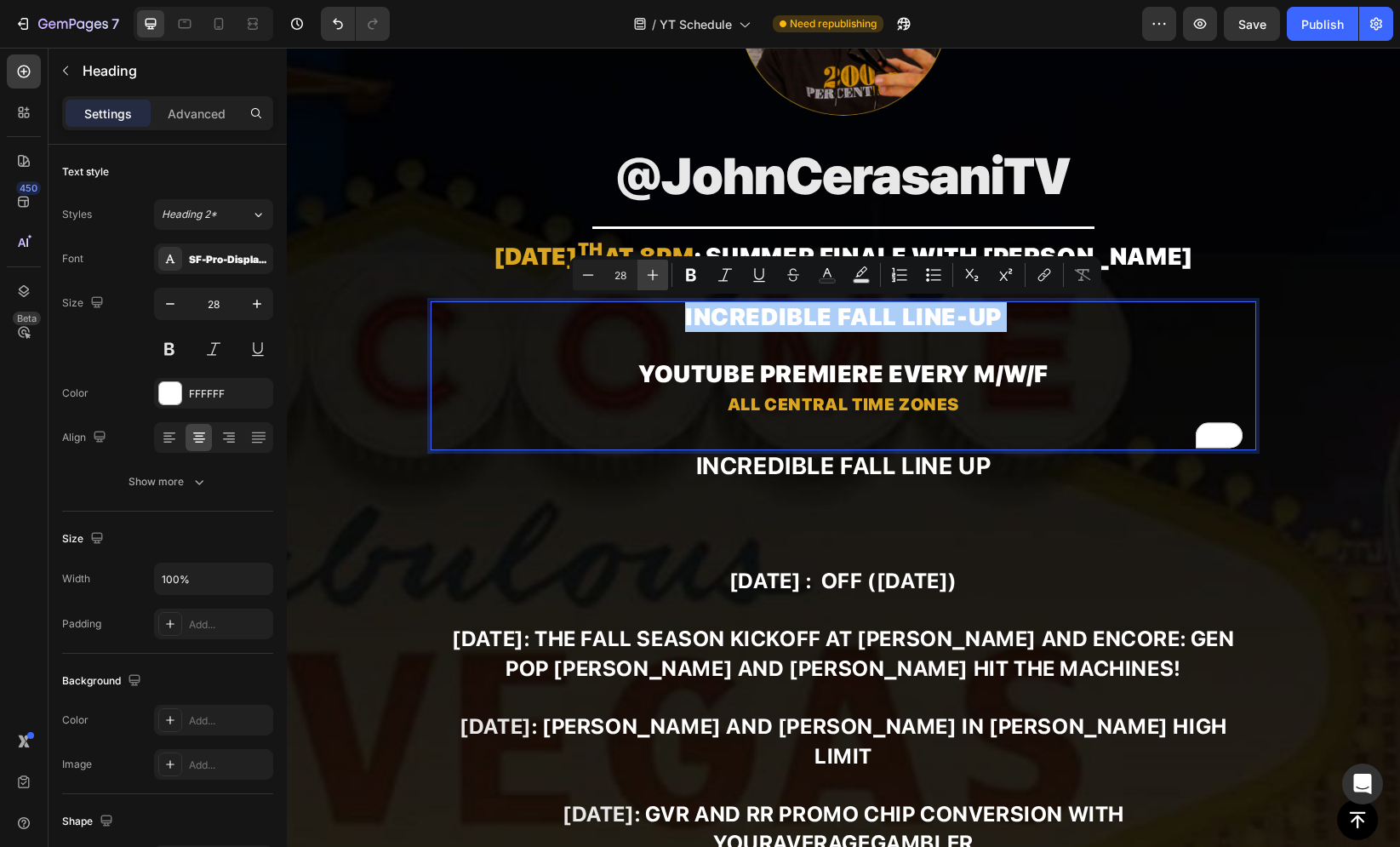
click at [650, 271] on icon "Editor contextual toolbar" at bounding box center [653, 274] width 17 height 17
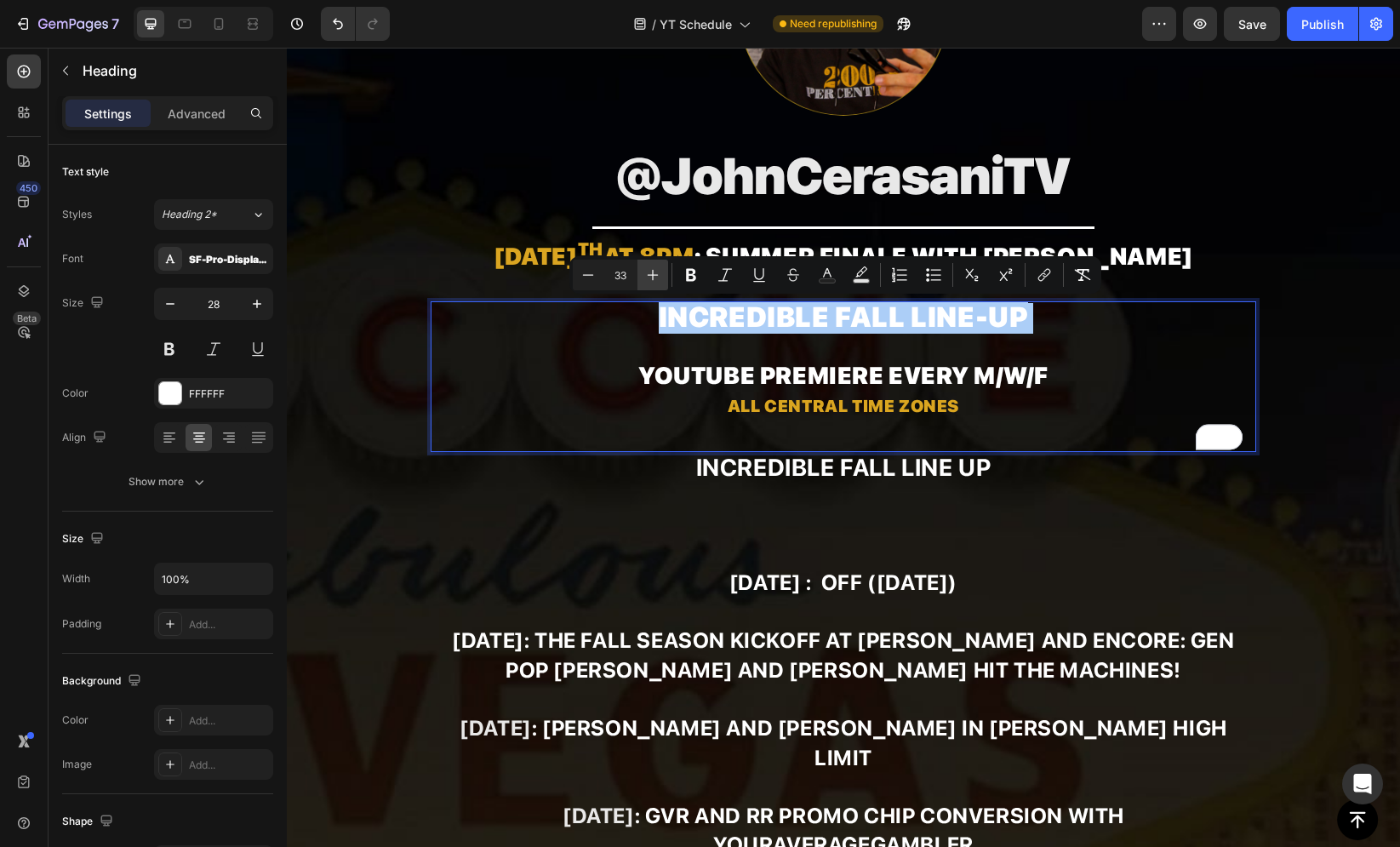
click at [650, 271] on icon "Editor contextual toolbar" at bounding box center [653, 274] width 17 height 17
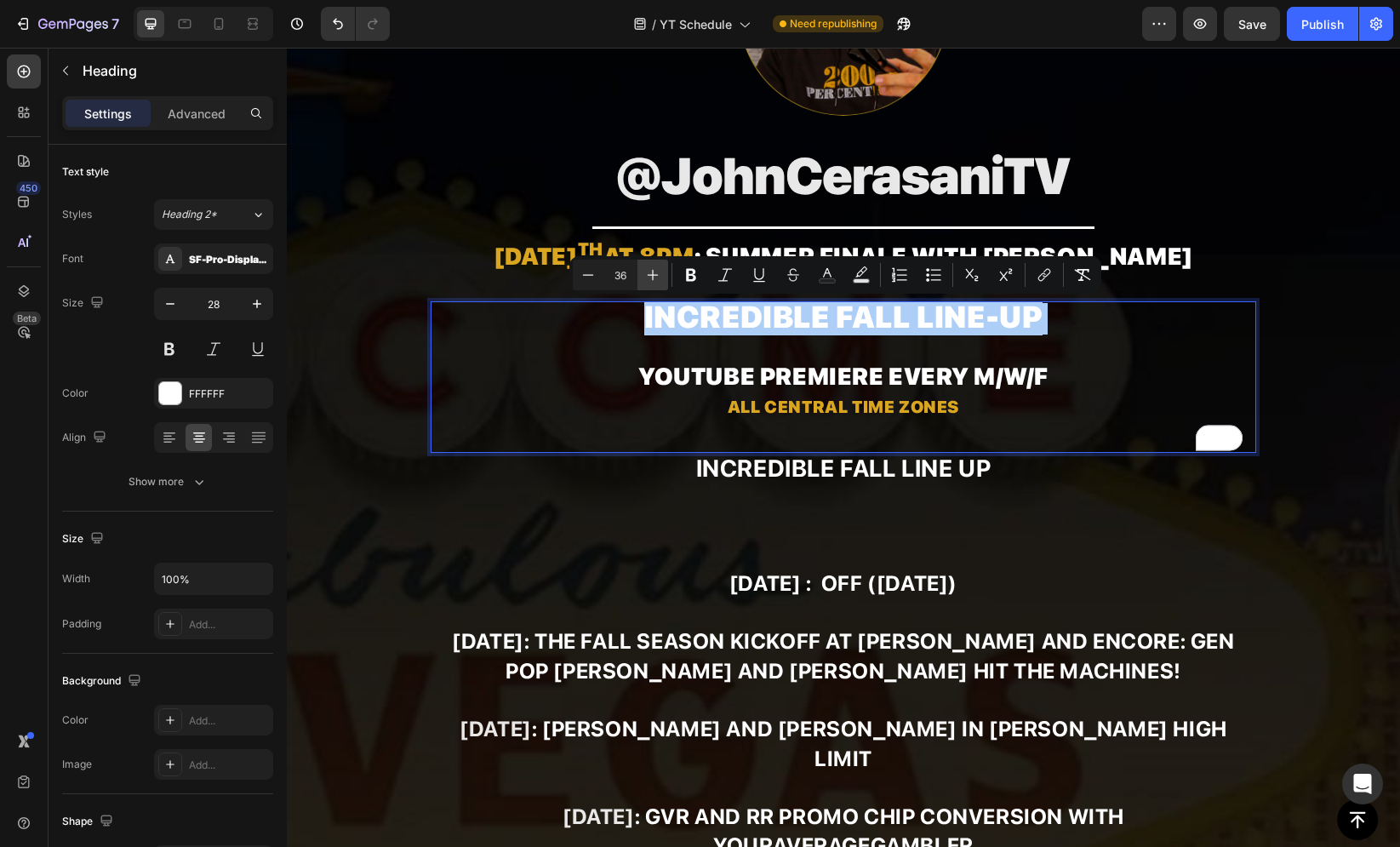
click at [650, 271] on icon "Editor contextual toolbar" at bounding box center [653, 274] width 17 height 17
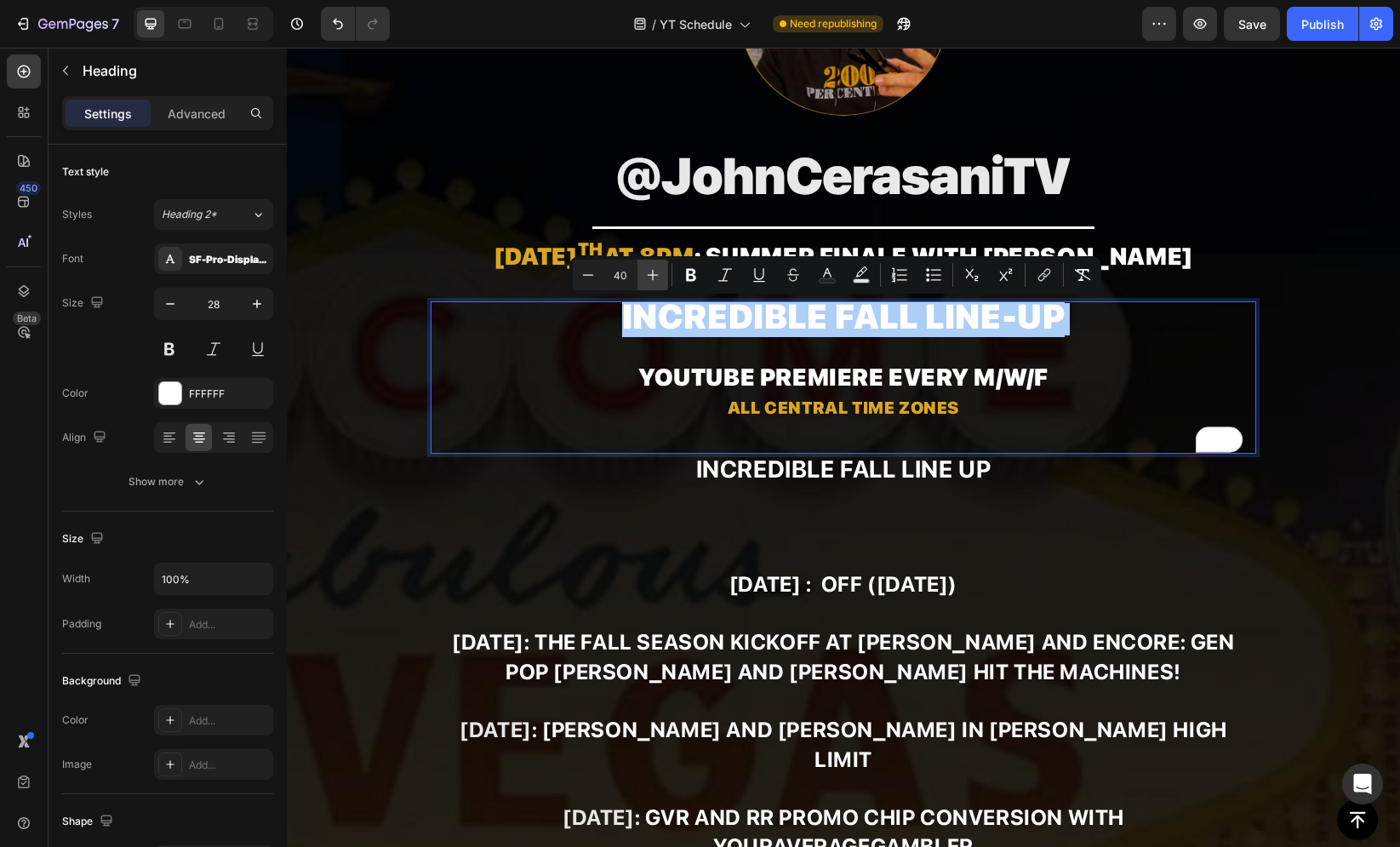
click at [650, 271] on icon "Editor contextual toolbar" at bounding box center [653, 274] width 17 height 17
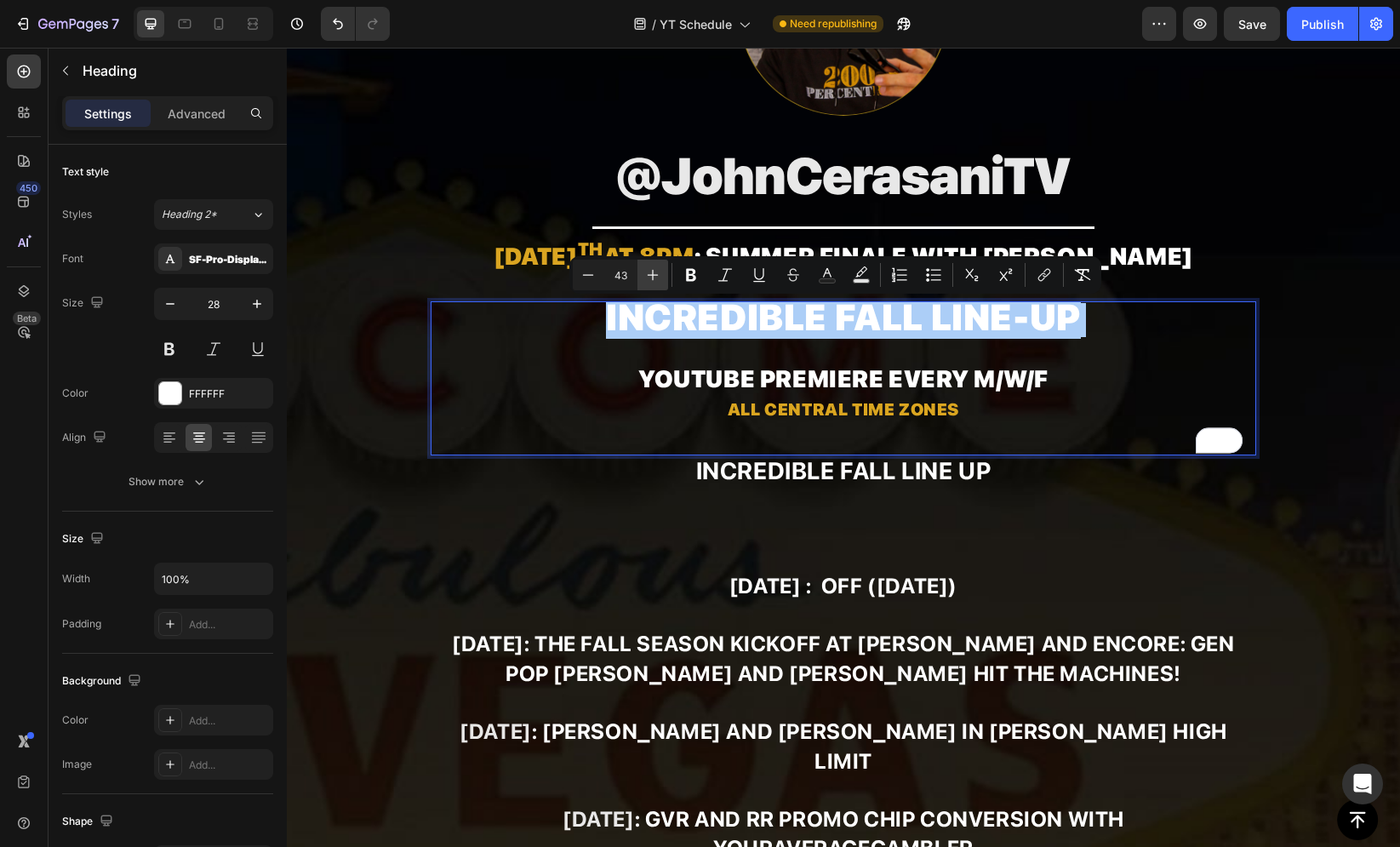
click at [650, 271] on icon "Editor contextual toolbar" at bounding box center [653, 274] width 17 height 17
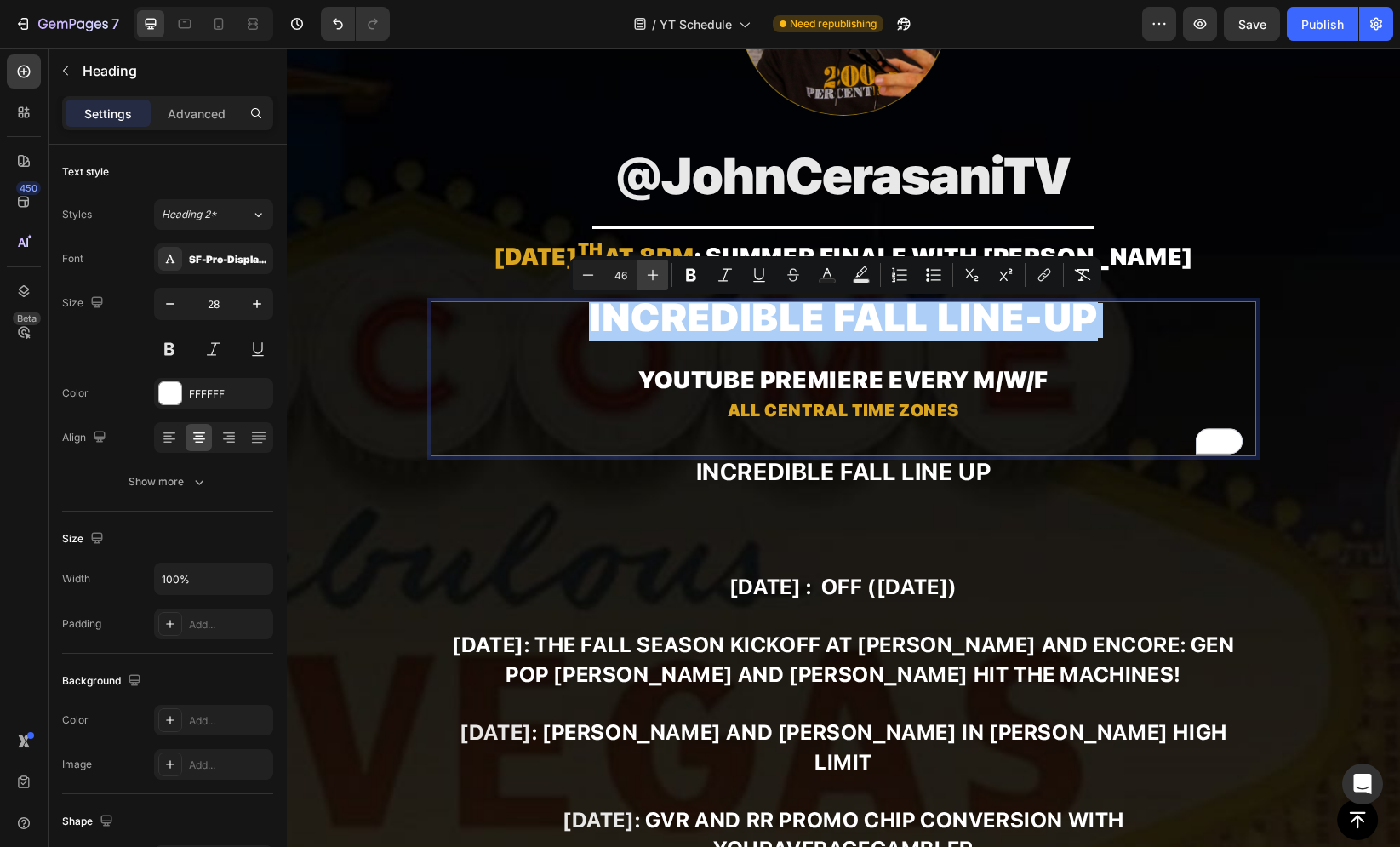
click at [650, 271] on icon "Editor contextual toolbar" at bounding box center [653, 274] width 17 height 17
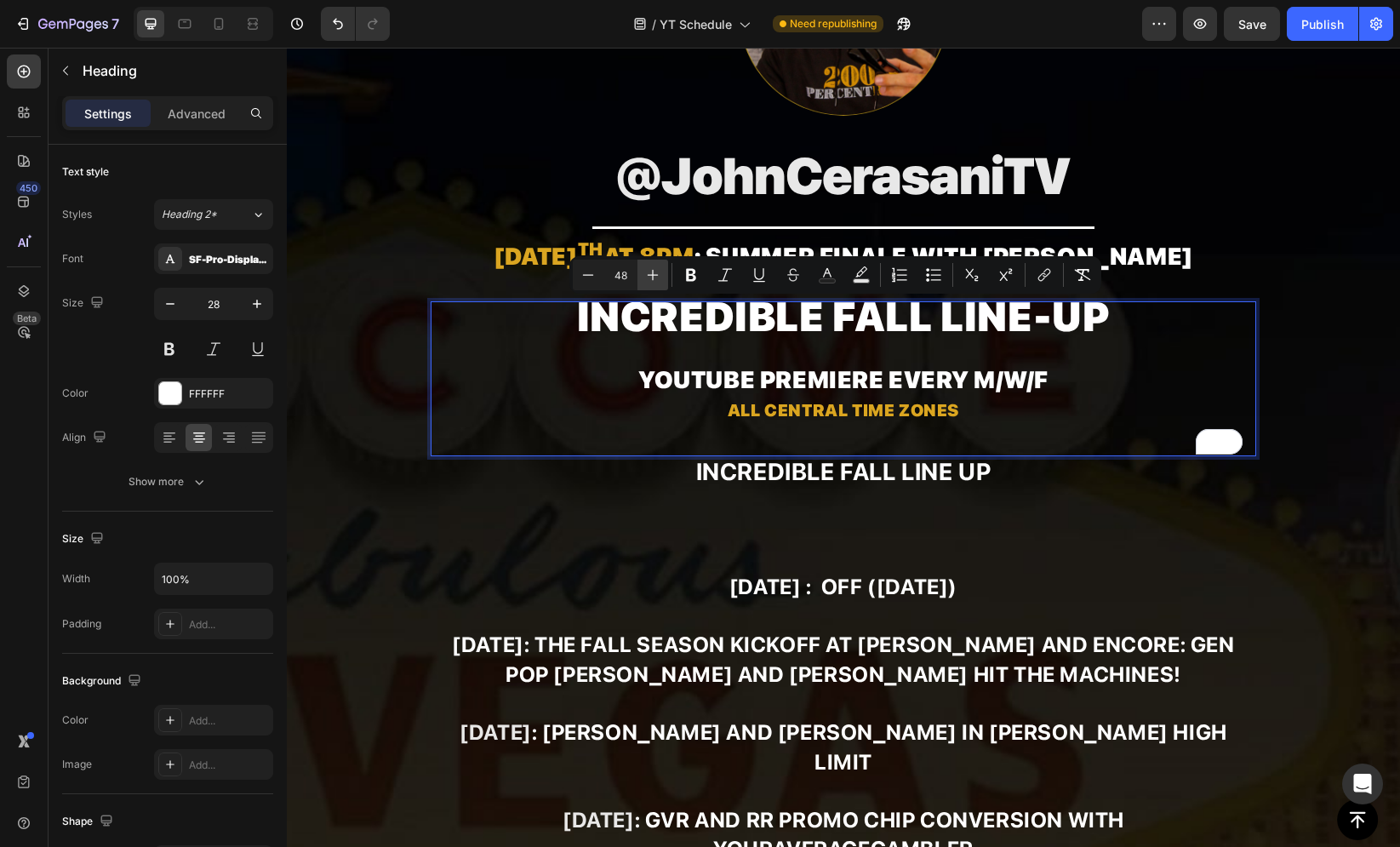
click at [650, 271] on icon "Editor contextual toolbar" at bounding box center [653, 274] width 17 height 17
type input "50"
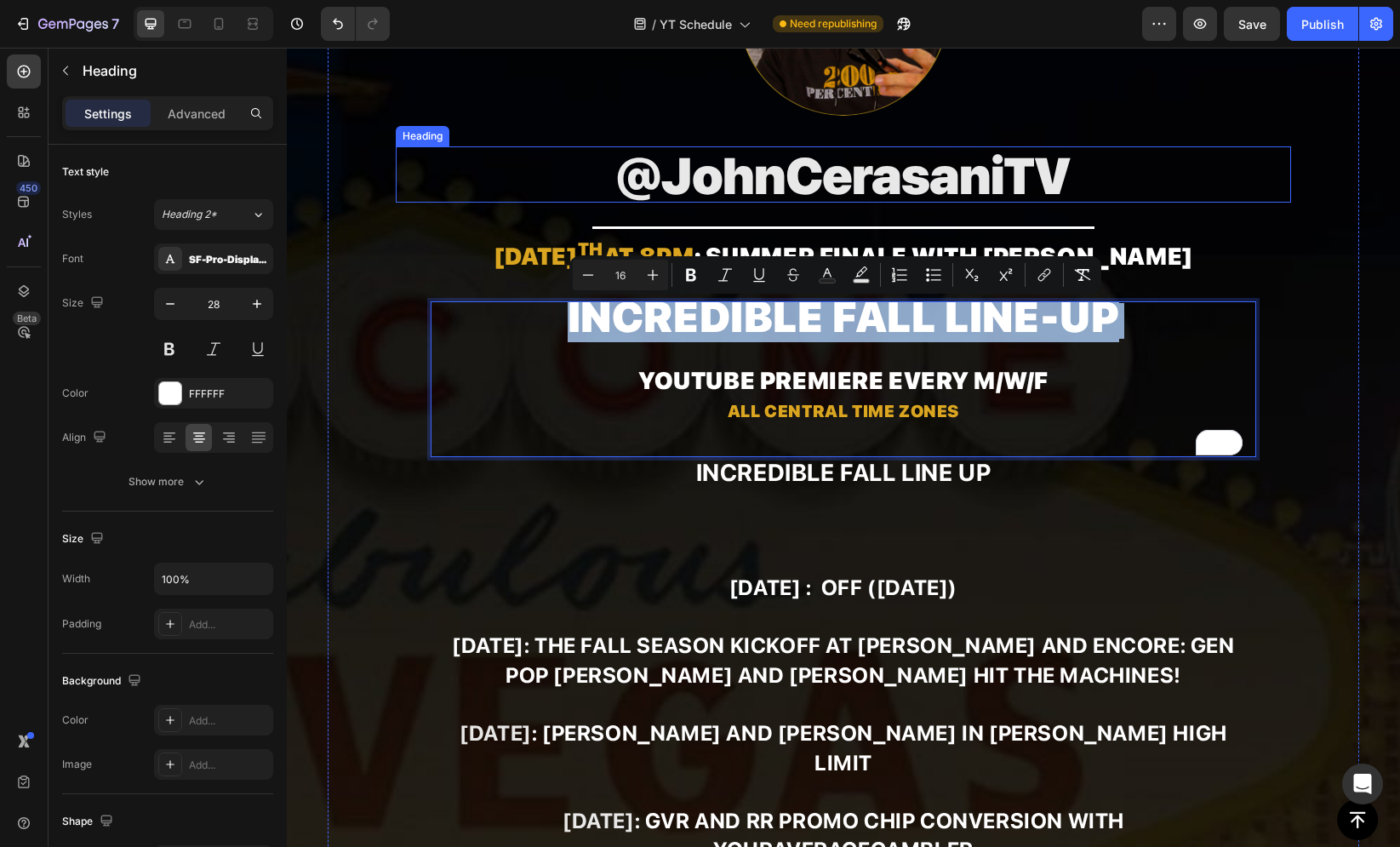
click at [470, 189] on p "⁠⁠⁠⁠⁠⁠⁠ @JohnCerasaniTV" at bounding box center [844, 175] width 893 height 53
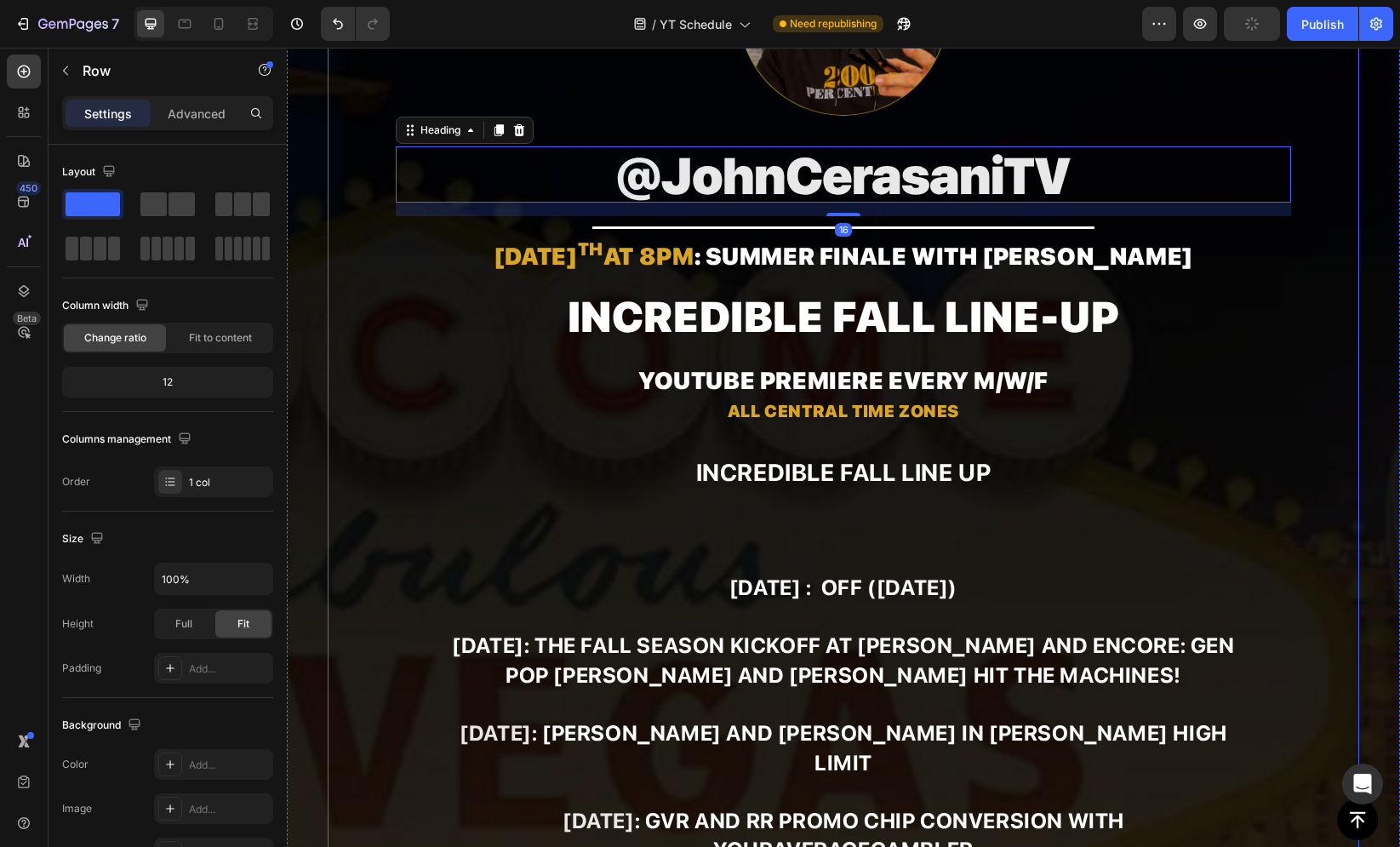
click at [424, 322] on div "Image ⁠⁠⁠⁠⁠⁠⁠ @JohnCerasaniTV Heading 16 Title Line ⁠⁠⁠⁠⁠⁠⁠ AUGUST 27 th at 8pm…" at bounding box center [843, 762] width 1032 height 1718
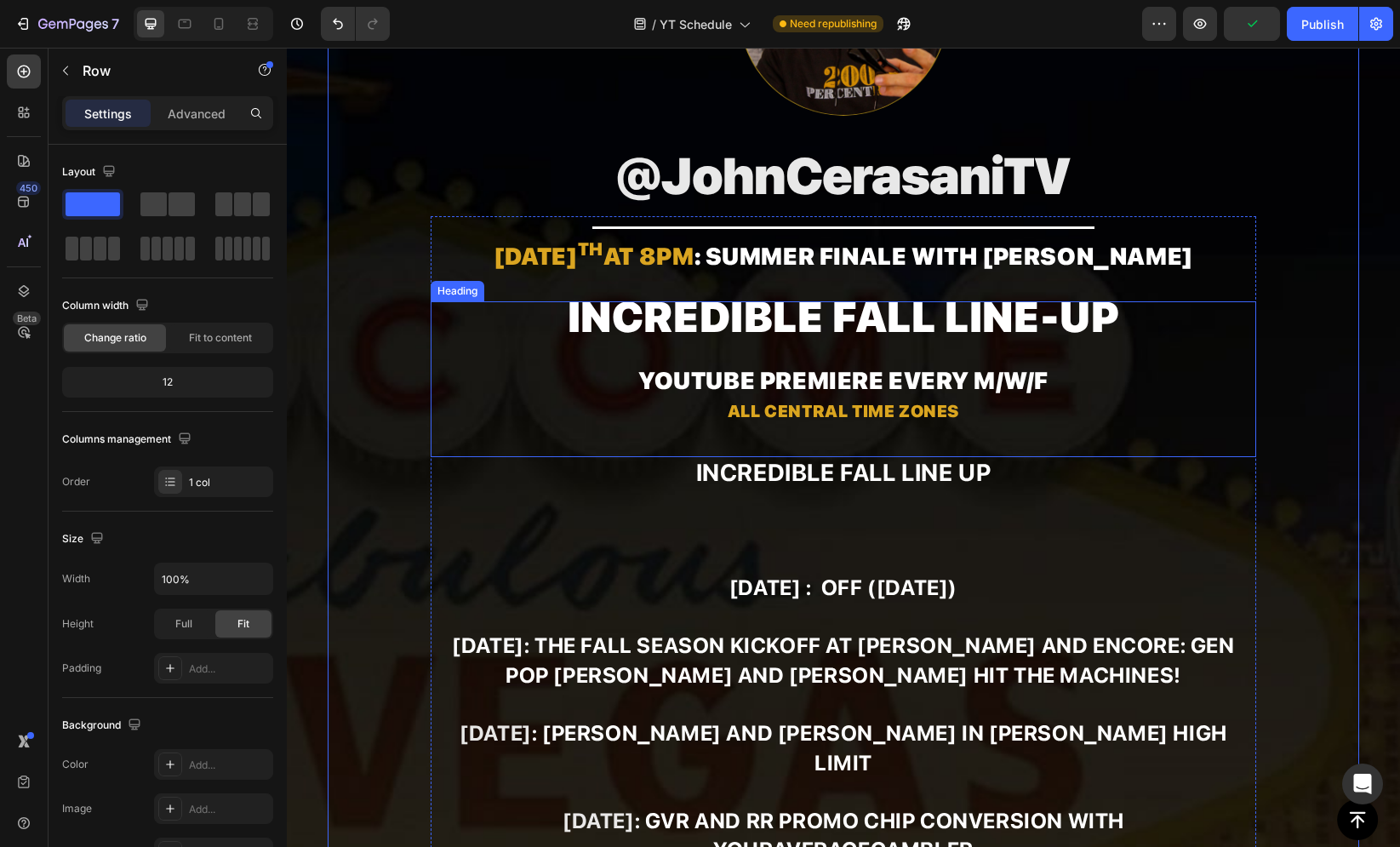
click at [657, 375] on strong "YouTube premiere every" at bounding box center [803, 380] width 330 height 29
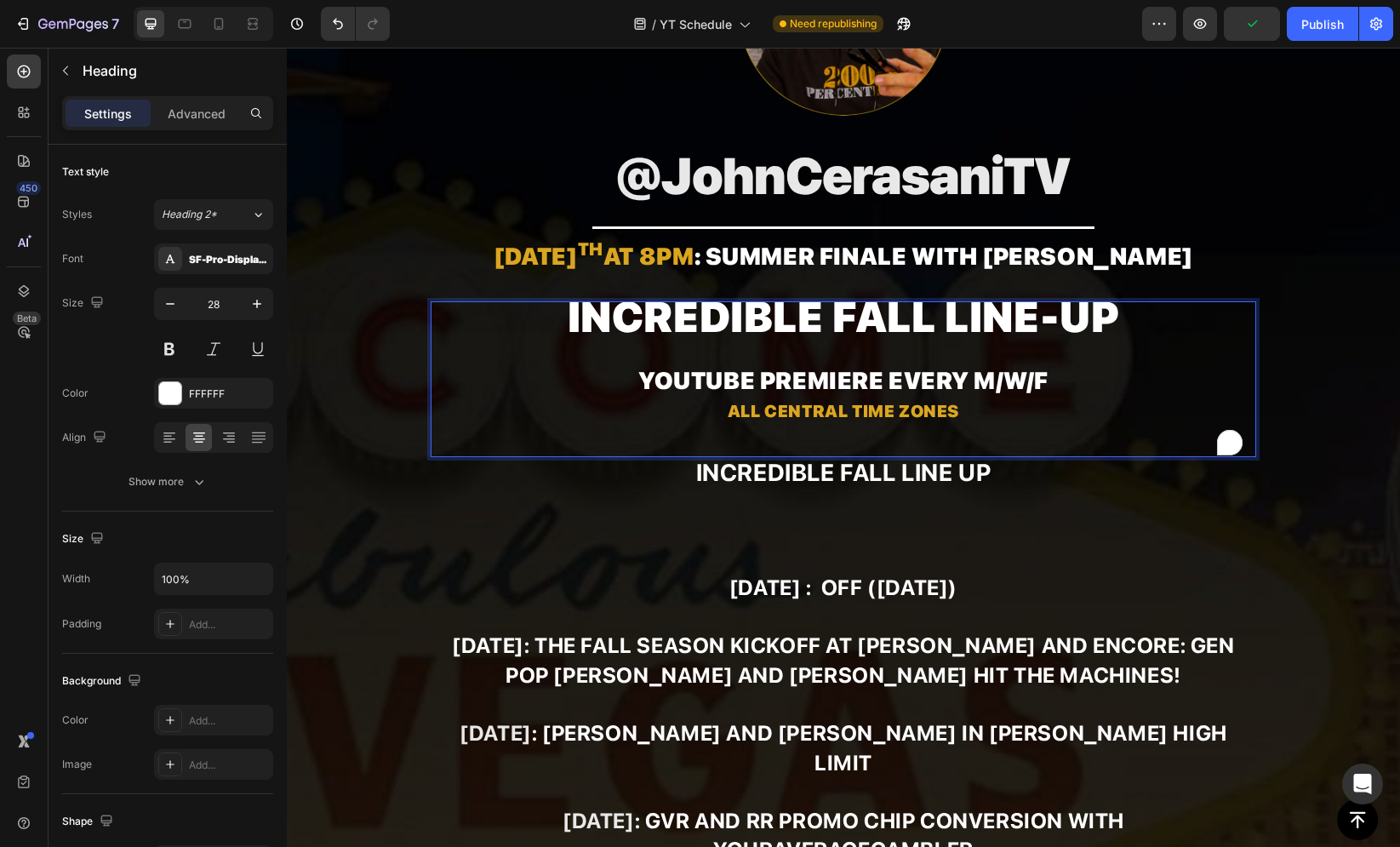
click at [680, 363] on p "Incredible fall line-up YouTube premiere every M/W/F All Central Time Zones" at bounding box center [843, 379] width 822 height 152
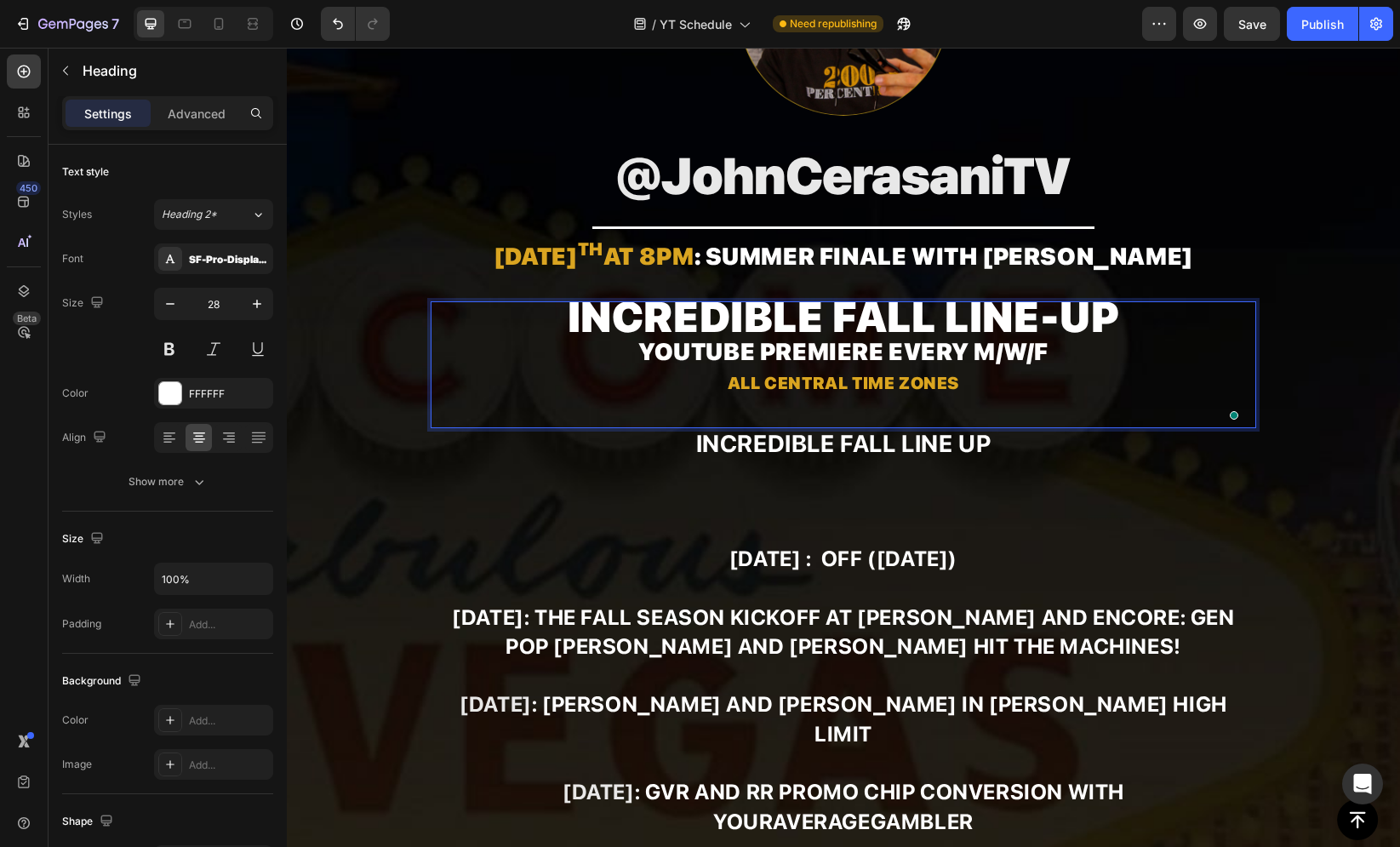
click at [812, 349] on strong "YouTube premiere every" at bounding box center [803, 351] width 330 height 29
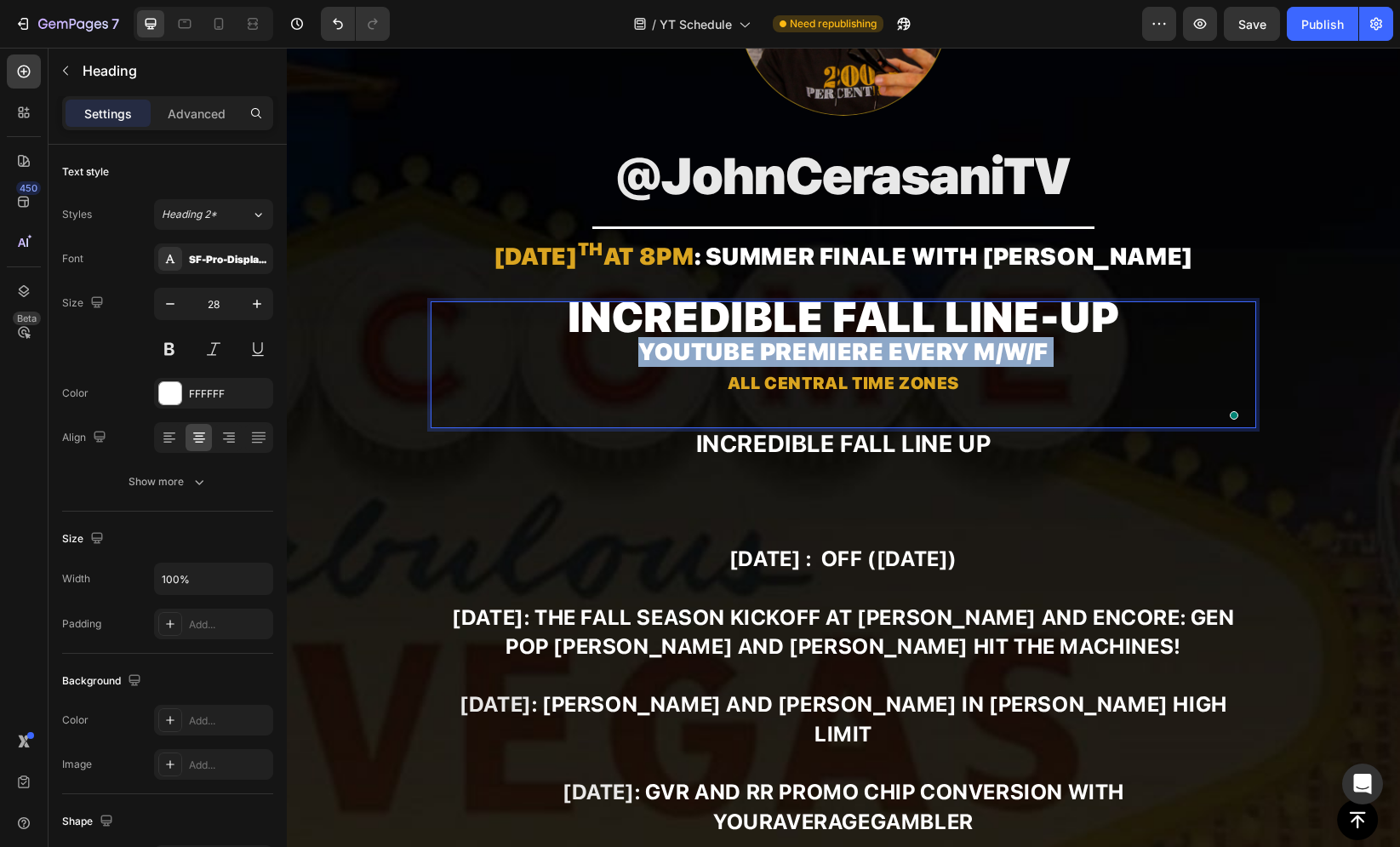
click at [812, 349] on strong "YouTube premiere every" at bounding box center [803, 351] width 330 height 29
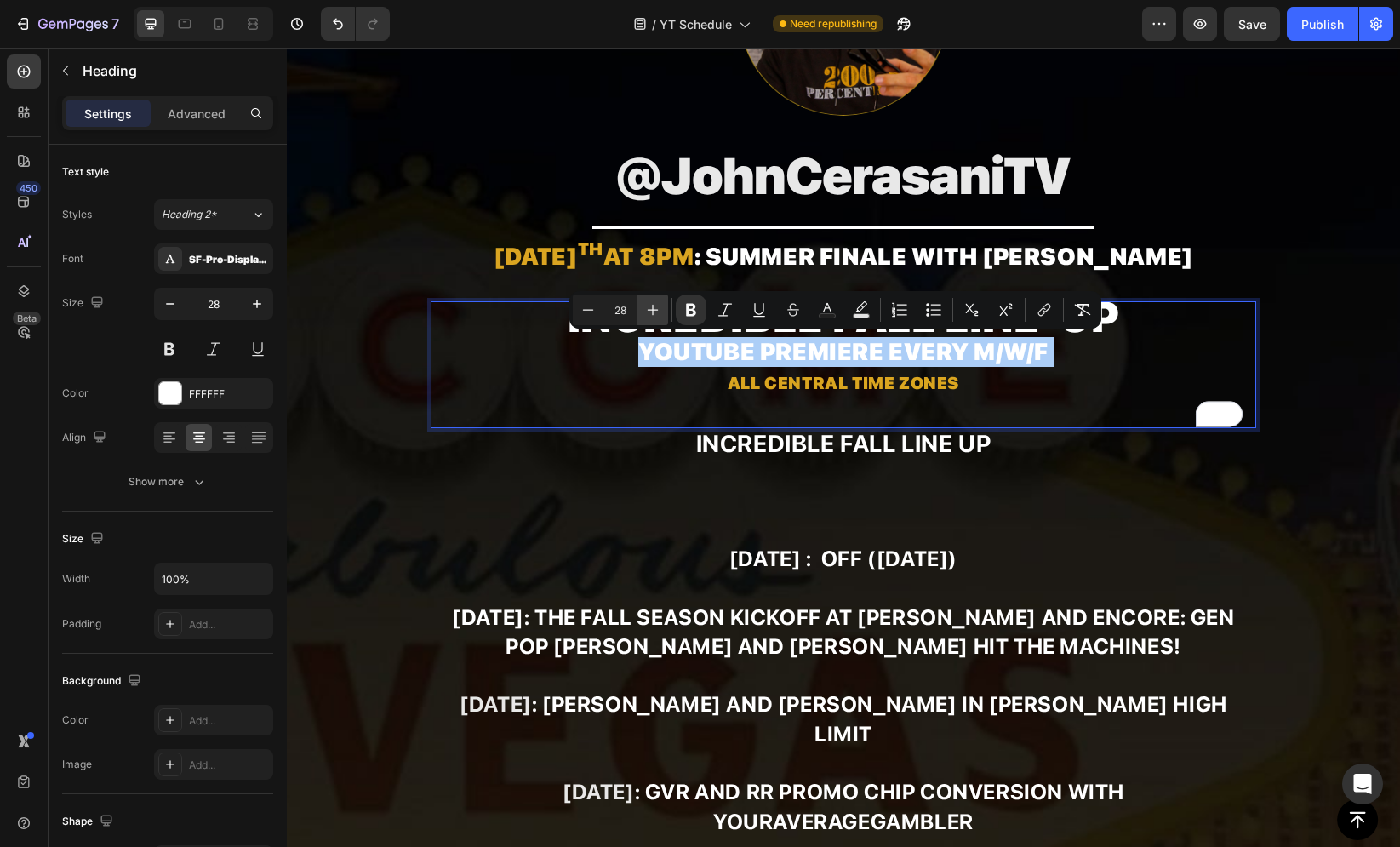
click at [653, 315] on icon "Editor contextual toolbar" at bounding box center [653, 309] width 17 height 17
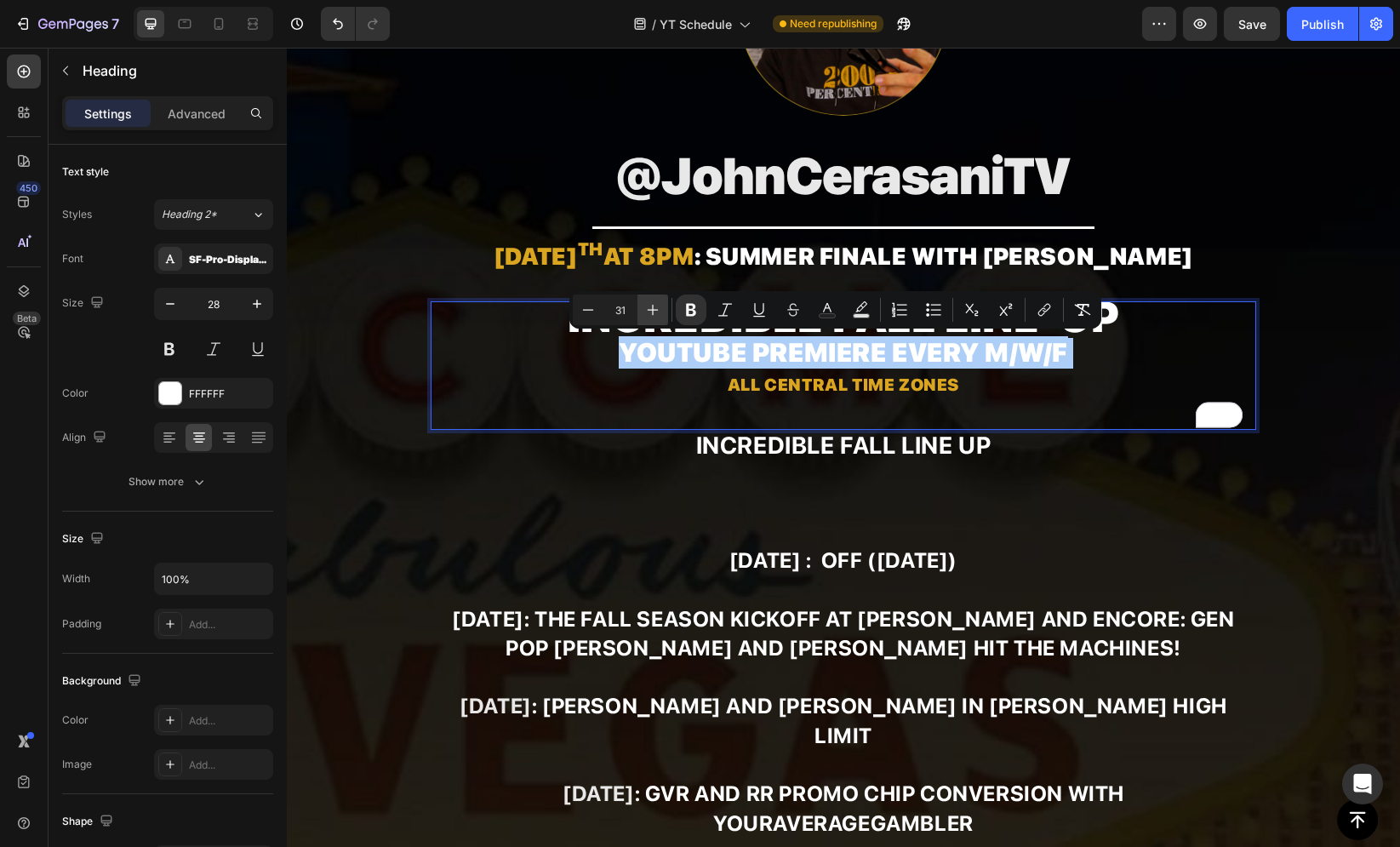
click at [653, 315] on icon "Editor contextual toolbar" at bounding box center [653, 309] width 17 height 17
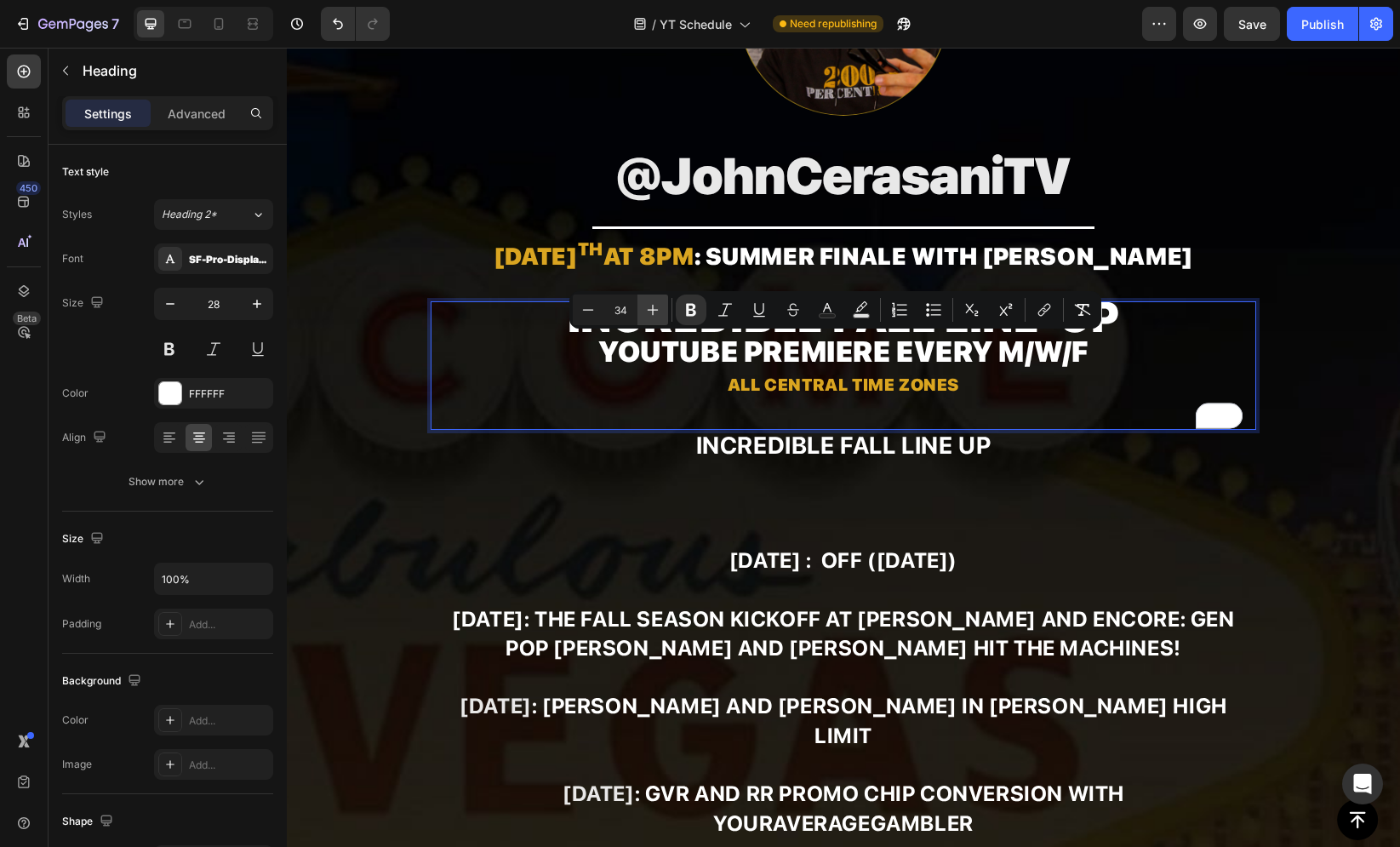
click at [653, 315] on icon "Editor contextual toolbar" at bounding box center [653, 309] width 17 height 17
type input "35"
click at [561, 373] on p "Incredible fall line-up YouTube premiere every M/W/F All Central Time Zones" at bounding box center [843, 366] width 822 height 126
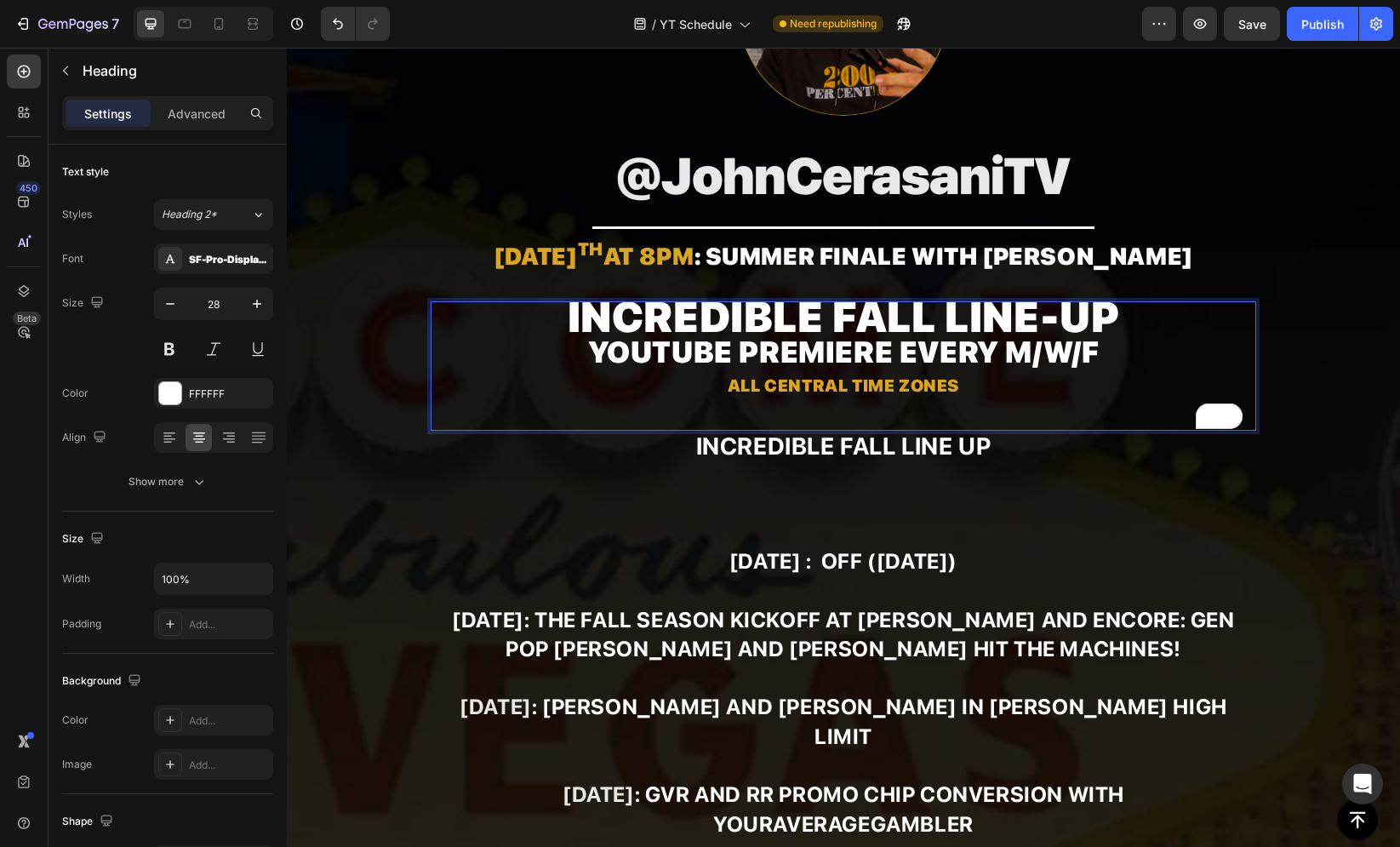
click at [775, 384] on strong "All Central Time Zones" at bounding box center [843, 385] width 231 height 21
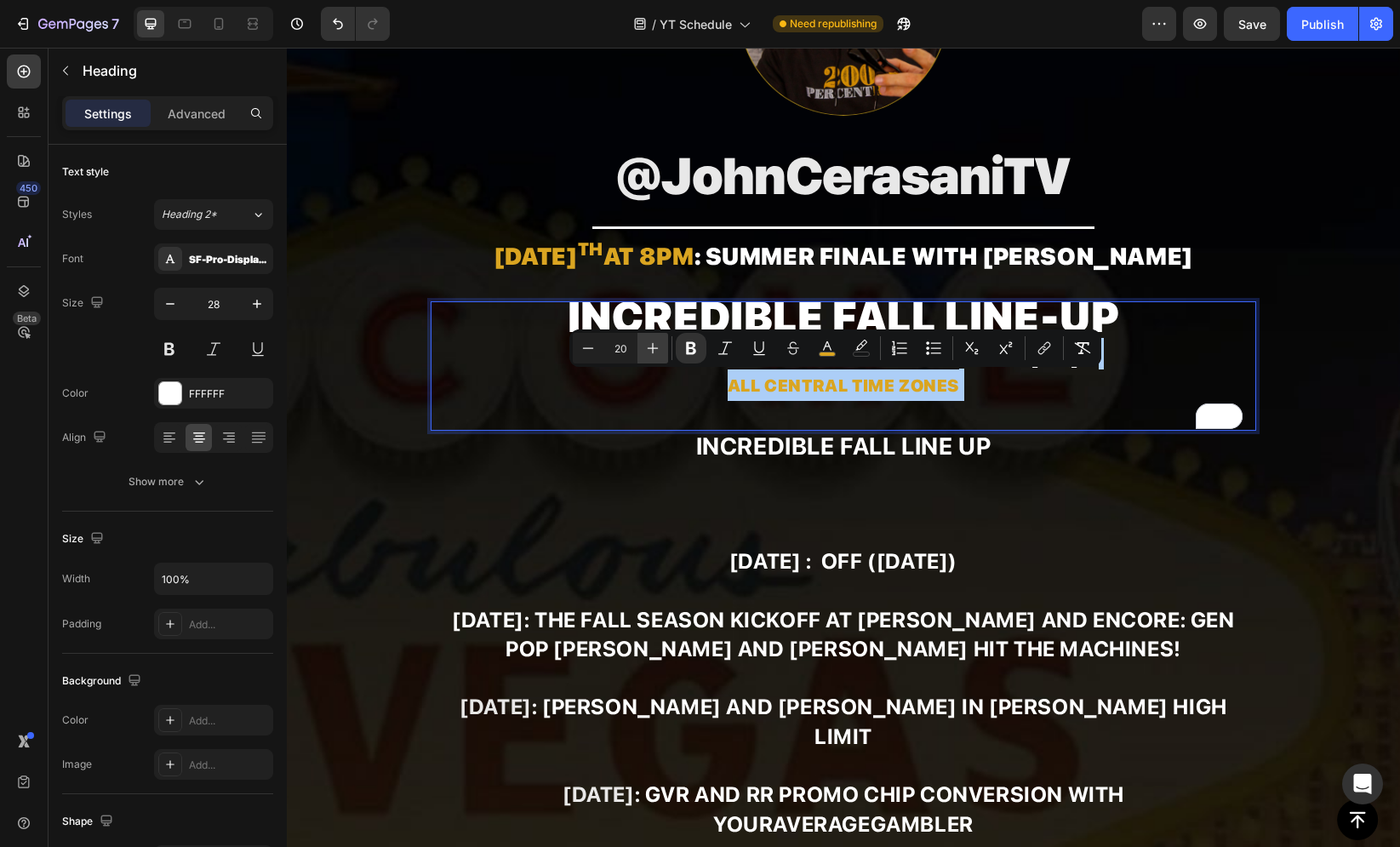
click at [641, 337] on button "Plus" at bounding box center [653, 348] width 31 height 31
click at [644, 337] on button "Plus" at bounding box center [653, 348] width 31 height 31
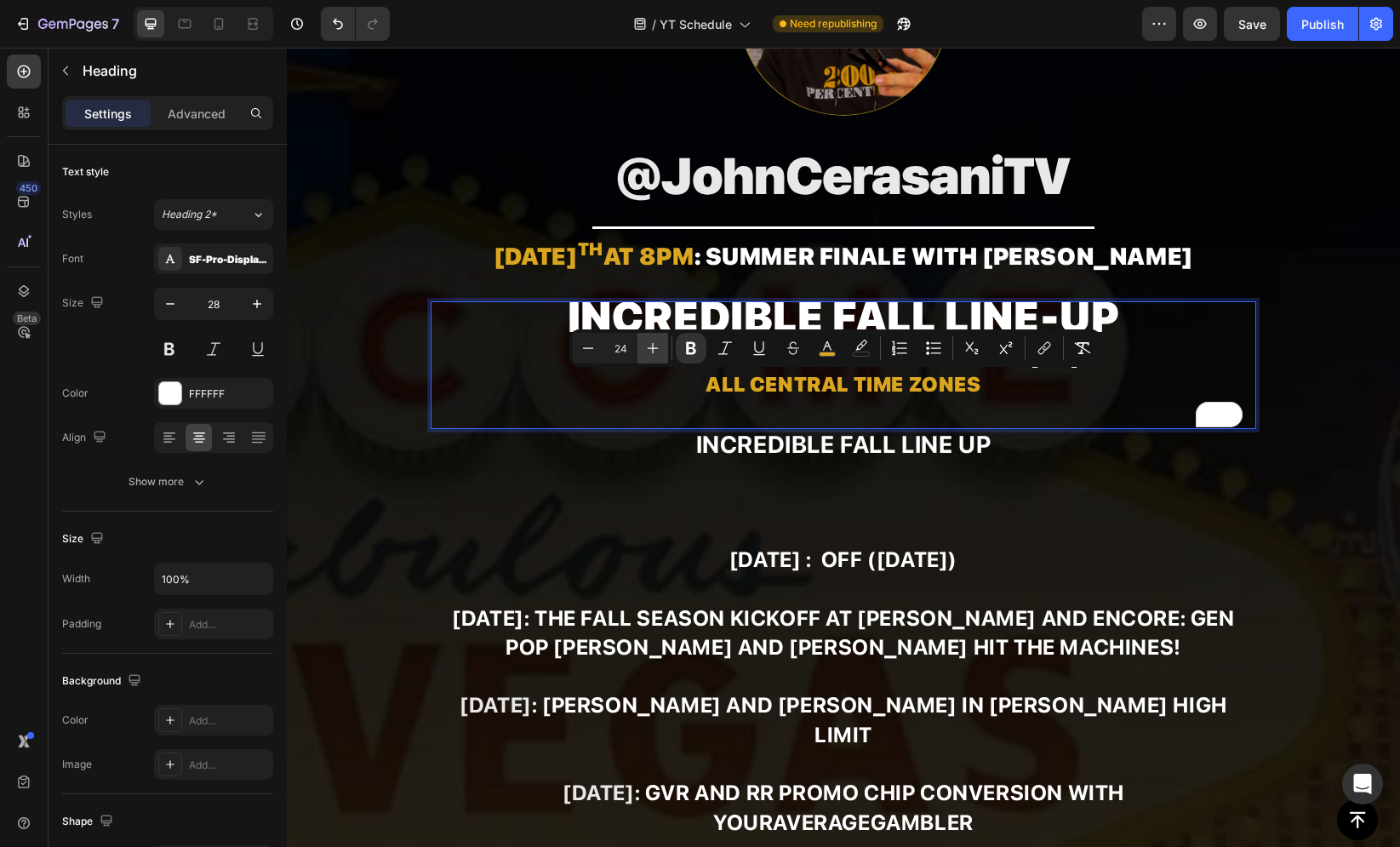
click at [644, 337] on button "Plus" at bounding box center [653, 348] width 31 height 31
type input "25"
click at [613, 383] on p "Incredible fall line-up YouTube premiere every M/W/F All Central Time Zones" at bounding box center [843, 365] width 822 height 124
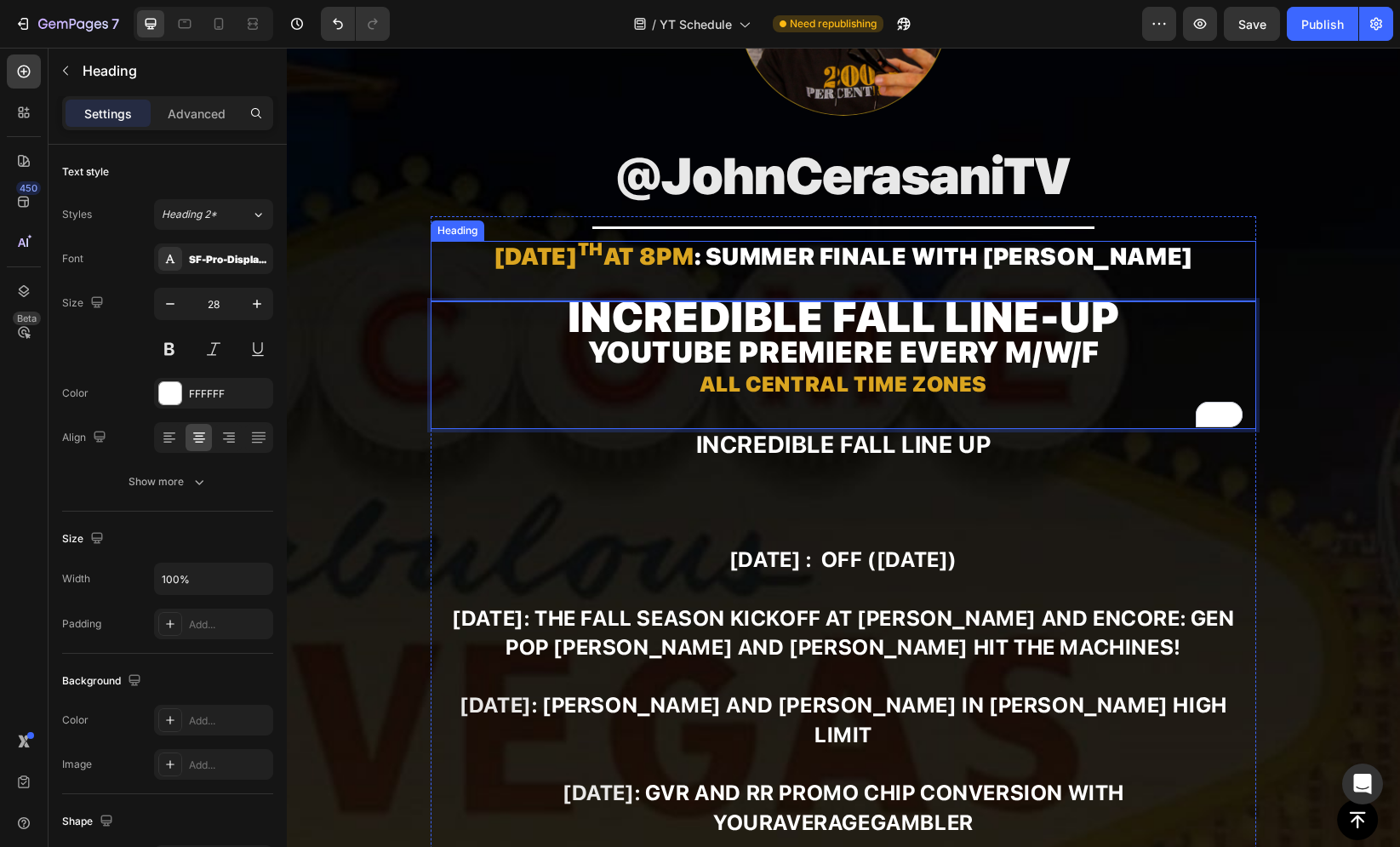
click at [457, 272] on p "⁠⁠⁠⁠⁠⁠⁠ AUGUST 27 th at 8pm : SUMMER FINALE WITH SARAH FRAGGIS" at bounding box center [843, 271] width 822 height 57
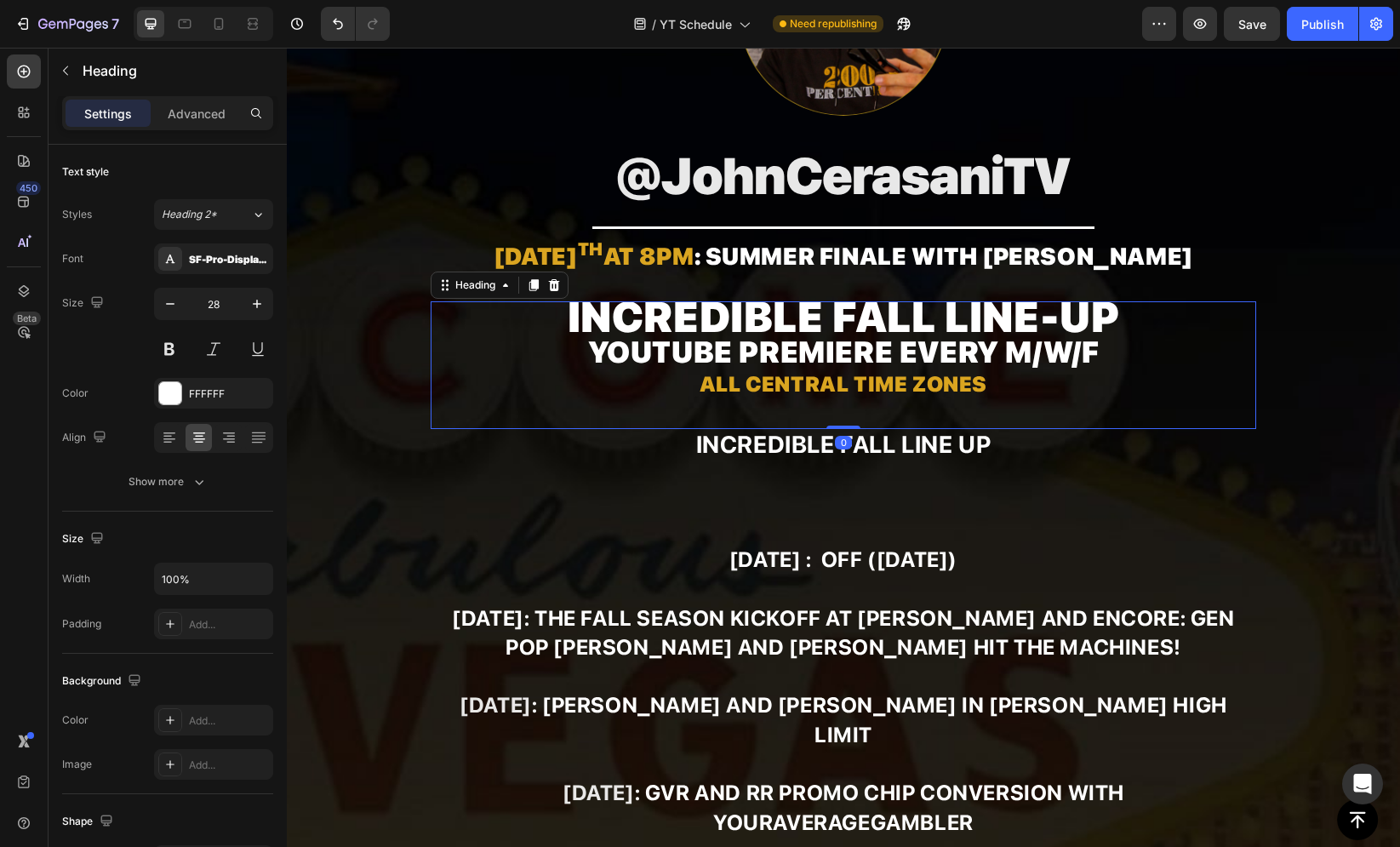
click at [561, 366] on p "⁠⁠⁠⁠⁠⁠⁠ Incredible fall line-up YouTube premiere every M/W/F All Central Time Z…" at bounding box center [843, 365] width 822 height 124
click at [219, 483] on button "Show more" at bounding box center [167, 481] width 211 height 31
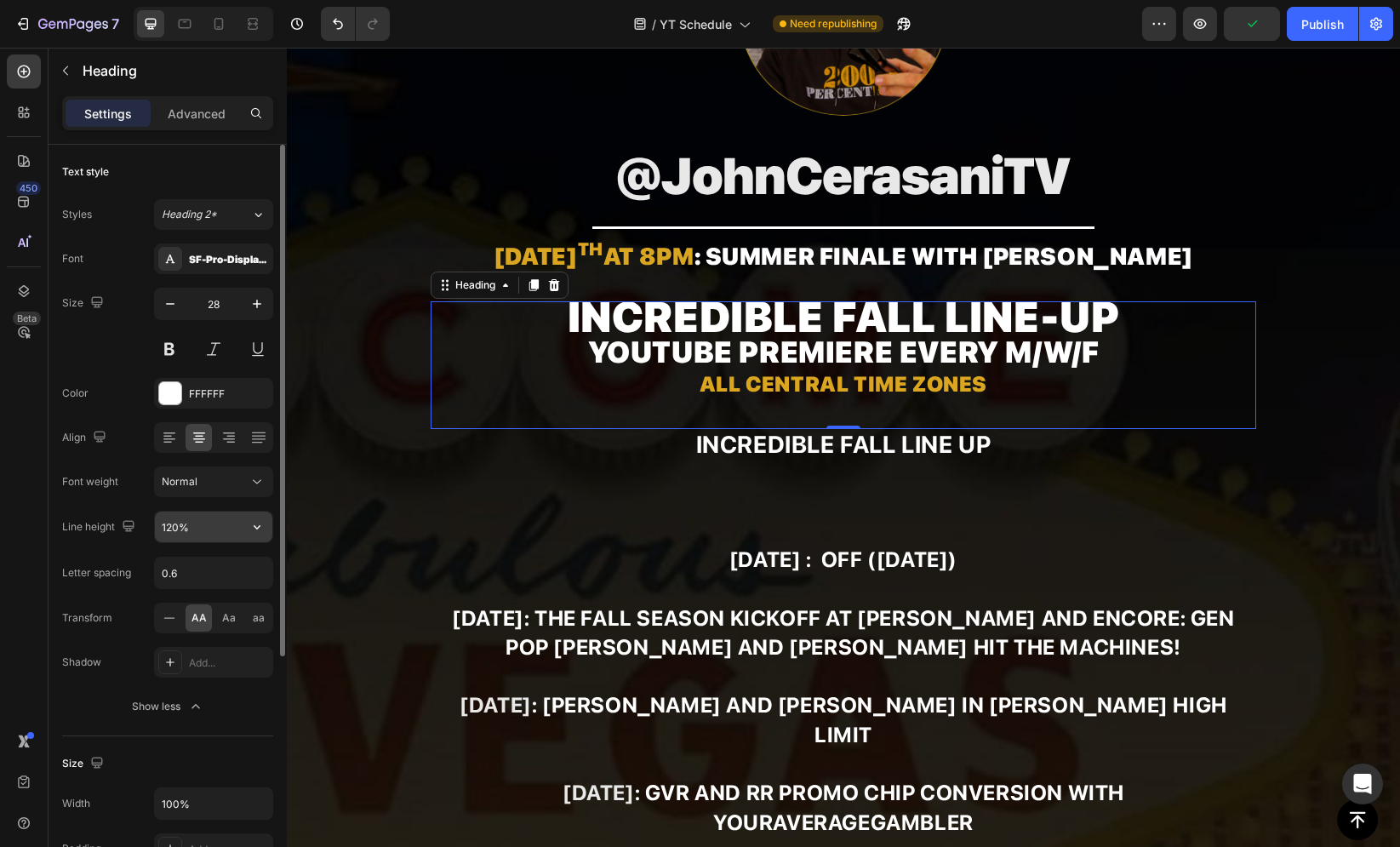
click at [202, 526] on input "120%" at bounding box center [213, 526] width 118 height 31
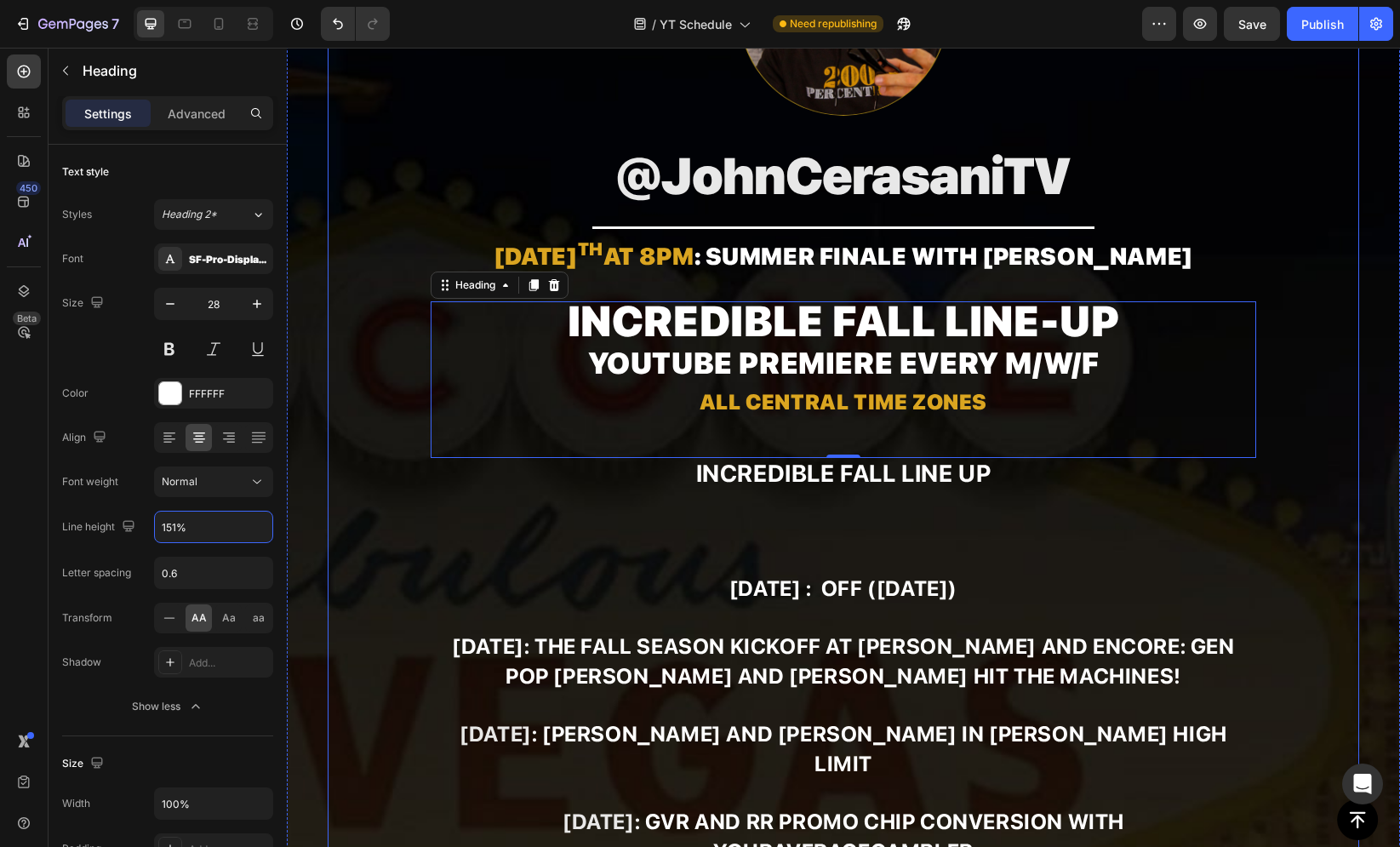
type input "150%"
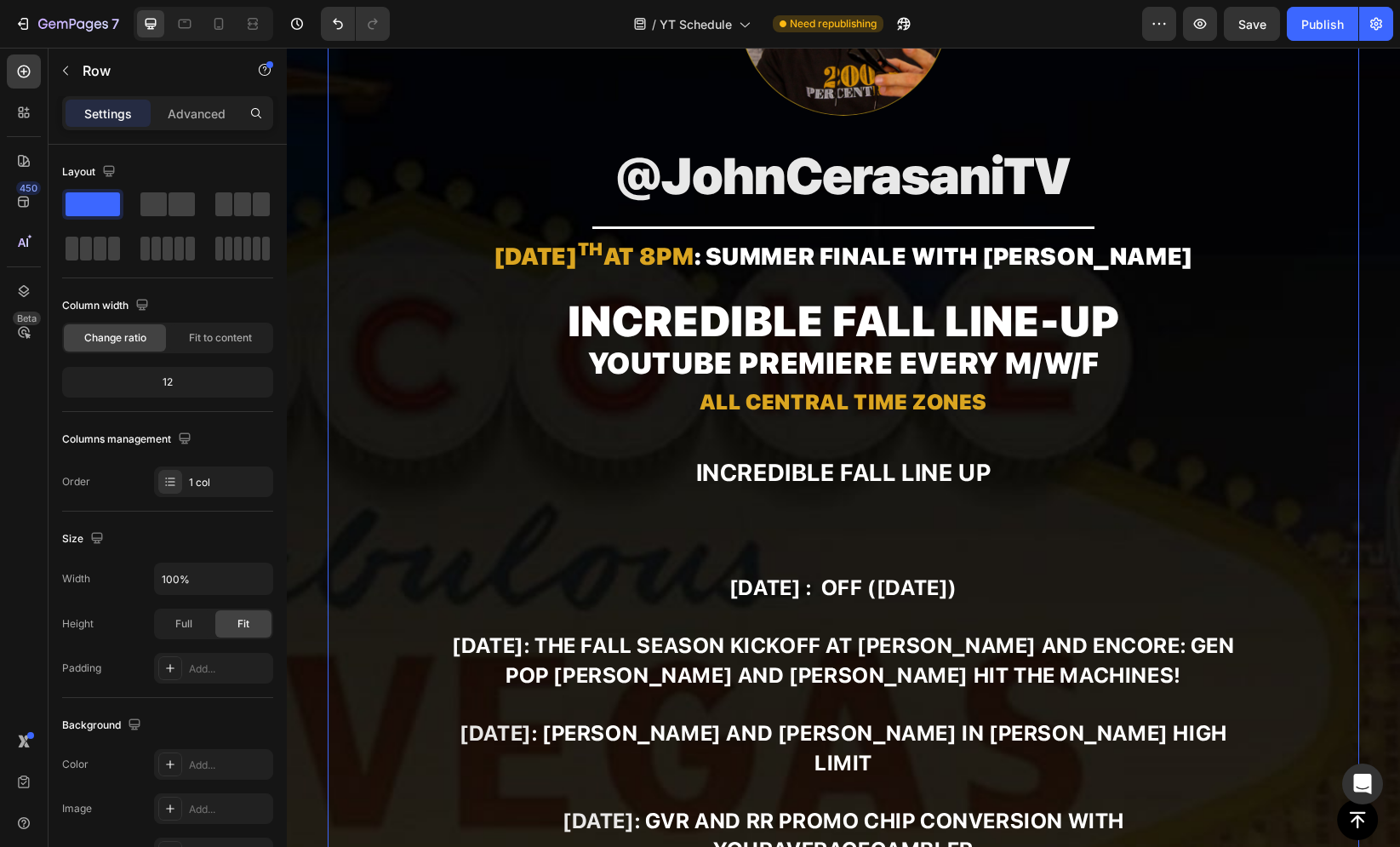
click at [400, 289] on div "Image ⁠⁠⁠⁠⁠⁠⁠ @JohnCerasaniTV Heading Title Line ⁠⁠⁠⁠⁠⁠⁠ AUGUST 27 th at 8pm : …" at bounding box center [843, 762] width 1032 height 1718
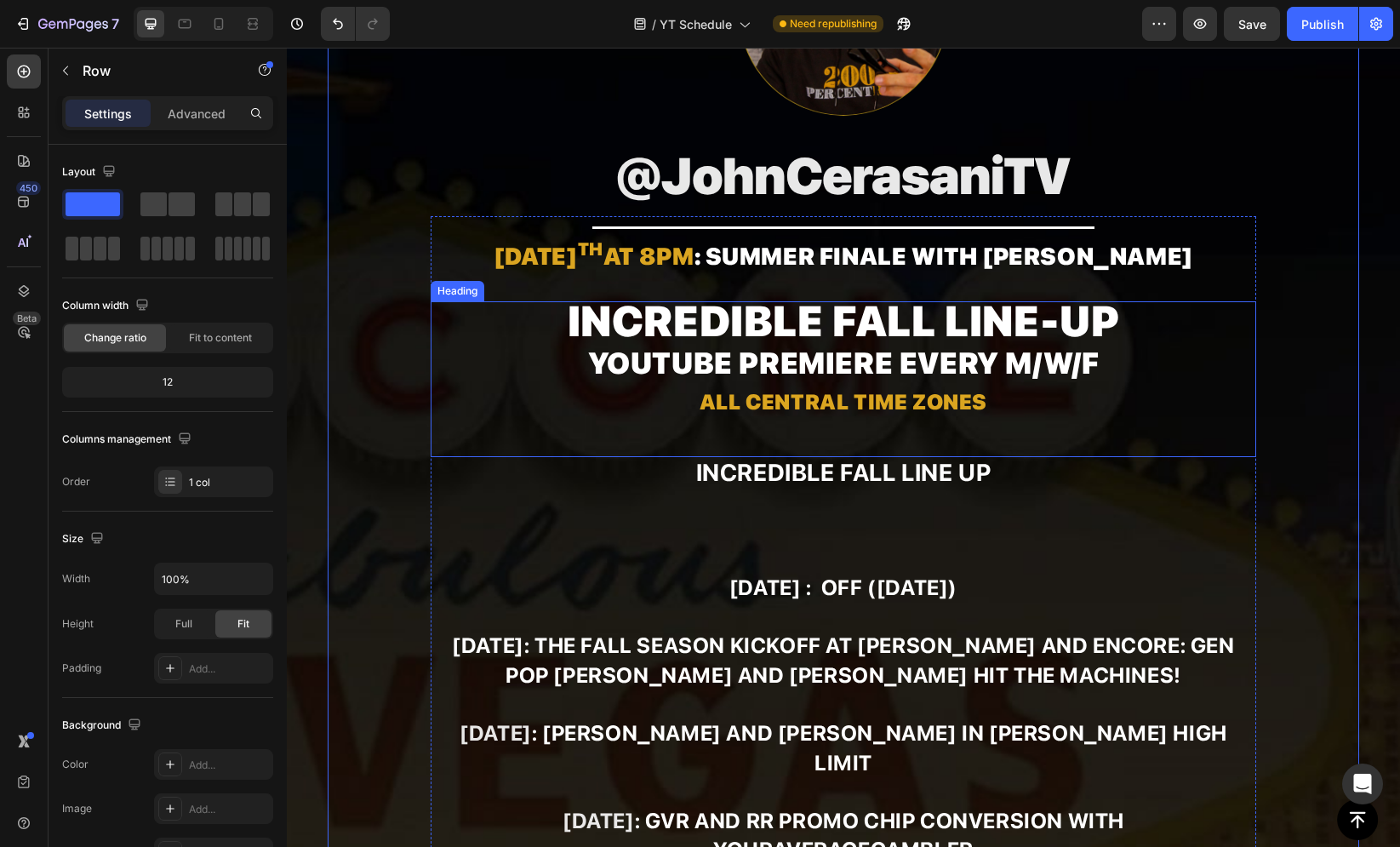
click at [701, 397] on strong "All Central Time Zones" at bounding box center [843, 401] width 288 height 25
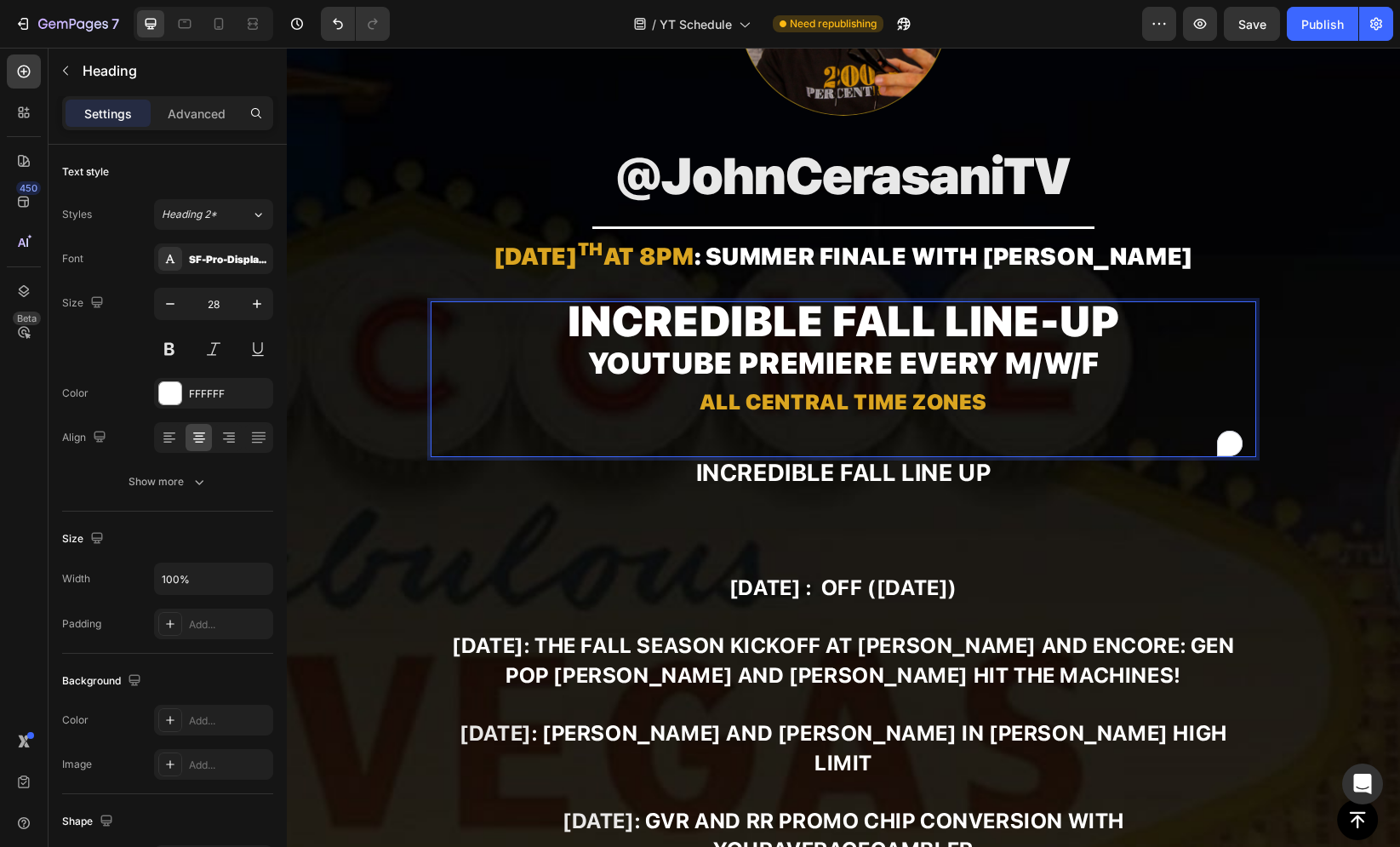
click at [725, 442] on p "Incredible fall line-up YouTube premiere every M/W/F All Central Time Zones" at bounding box center [843, 379] width 822 height 152
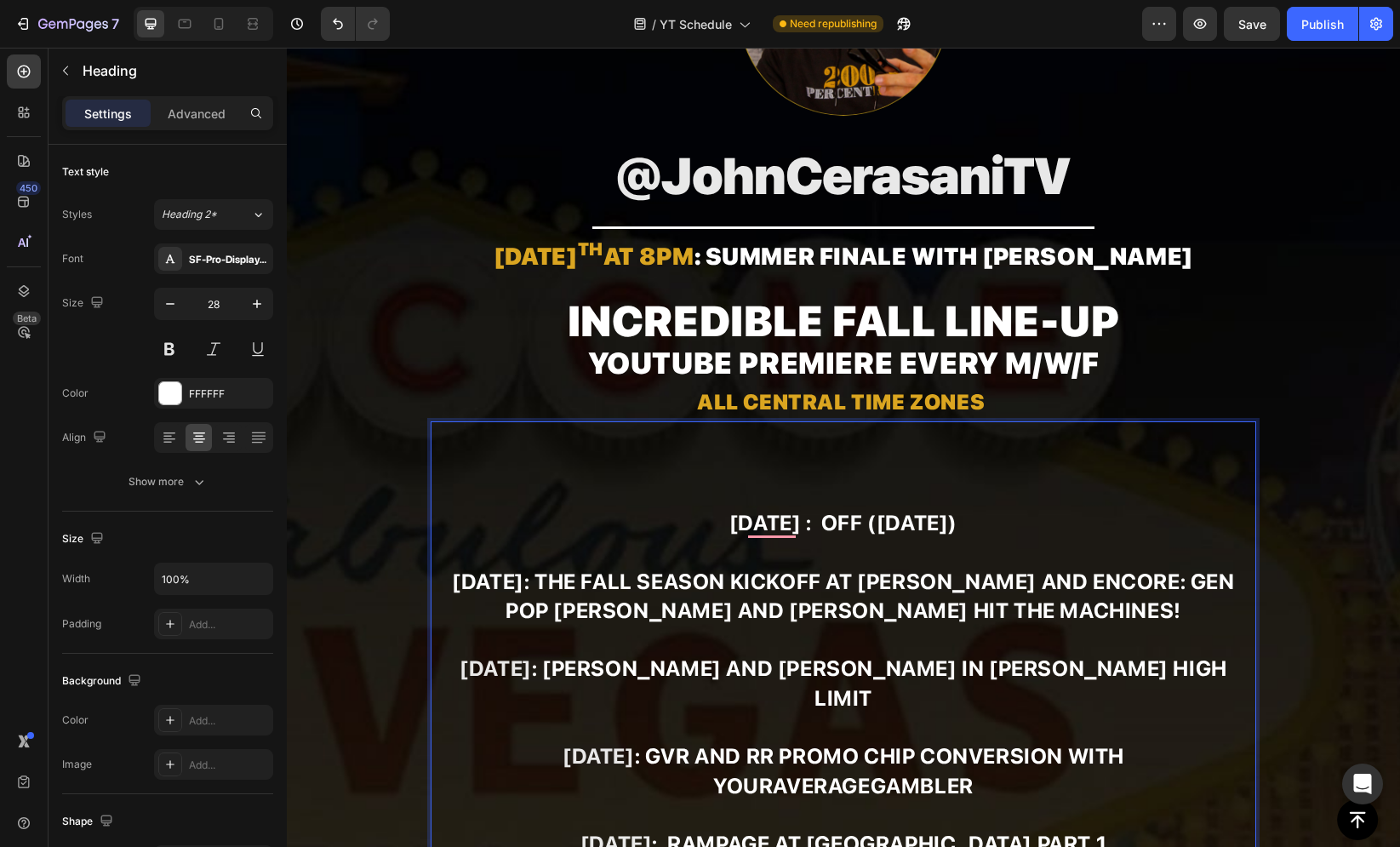
scroll to position [179, 0]
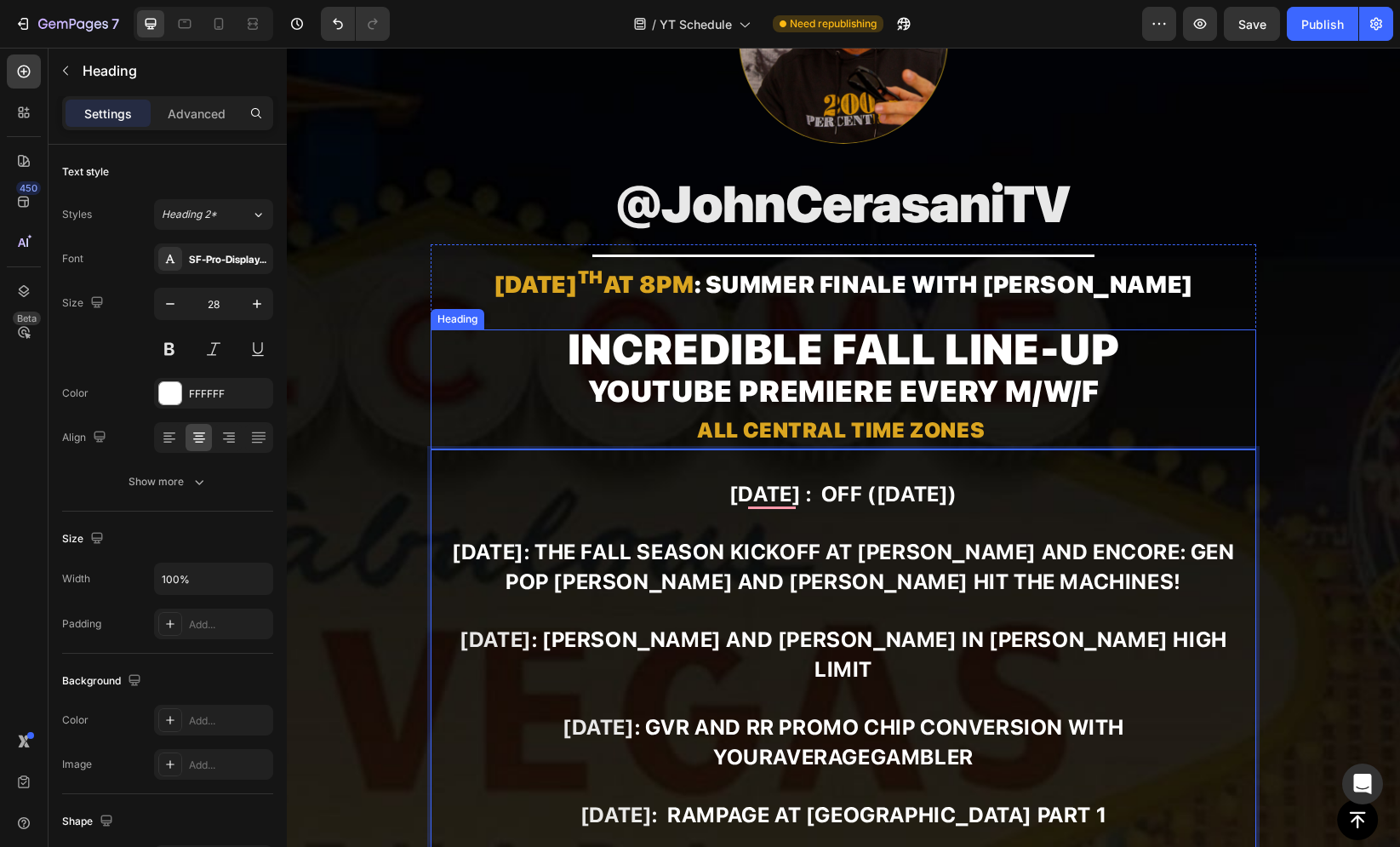
click at [519, 364] on p "⁠⁠⁠⁠⁠⁠⁠ Incredible fall line-up YouTube premiere every M/W/F All Central Time Z…" at bounding box center [843, 389] width 822 height 117
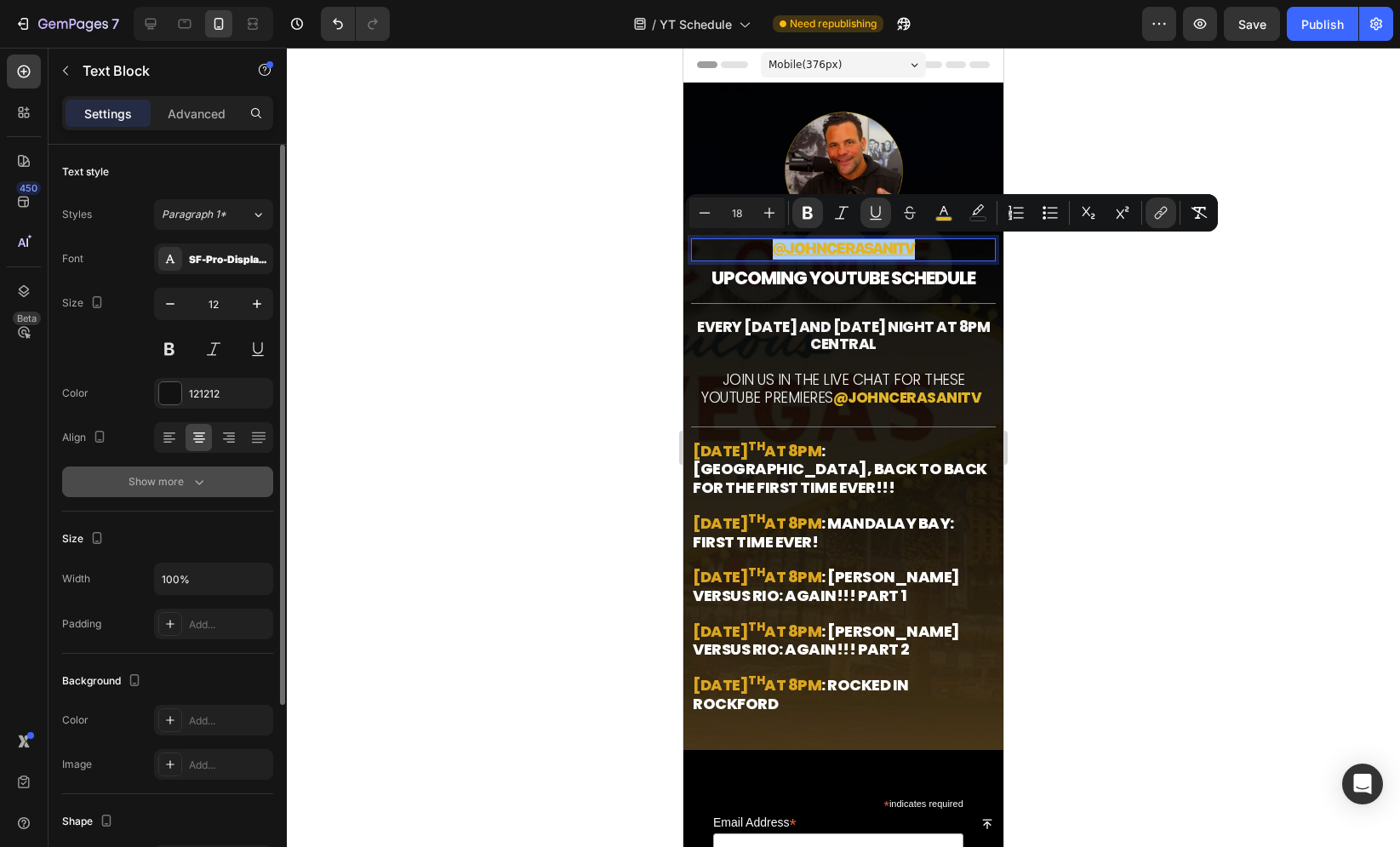
click at [180, 482] on div "Show more" at bounding box center [168, 481] width 79 height 17
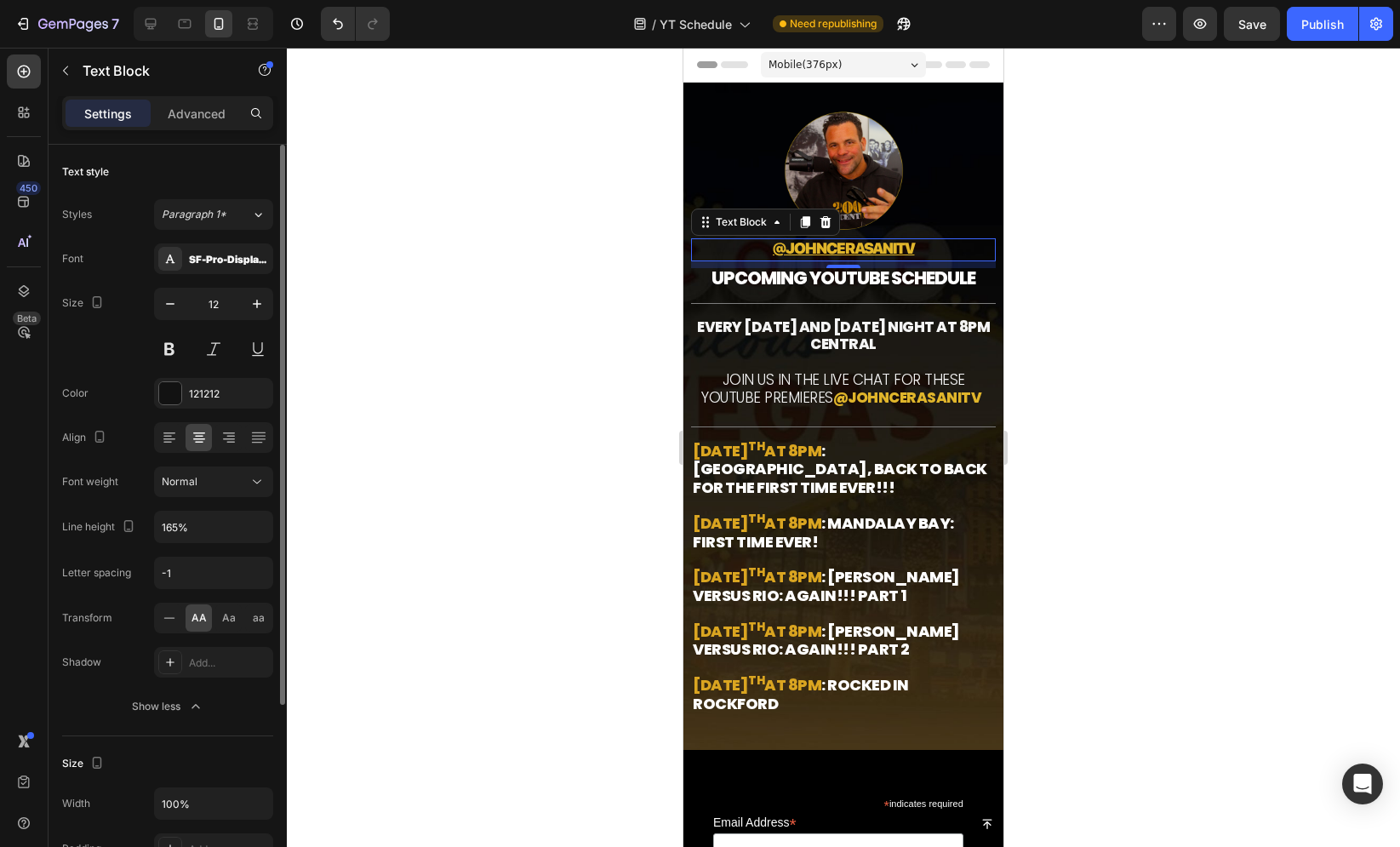
click at [197, 619] on span "AA" at bounding box center [199, 618] width 15 height 15
click at [222, 618] on span "Aa" at bounding box center [228, 618] width 13 height 15
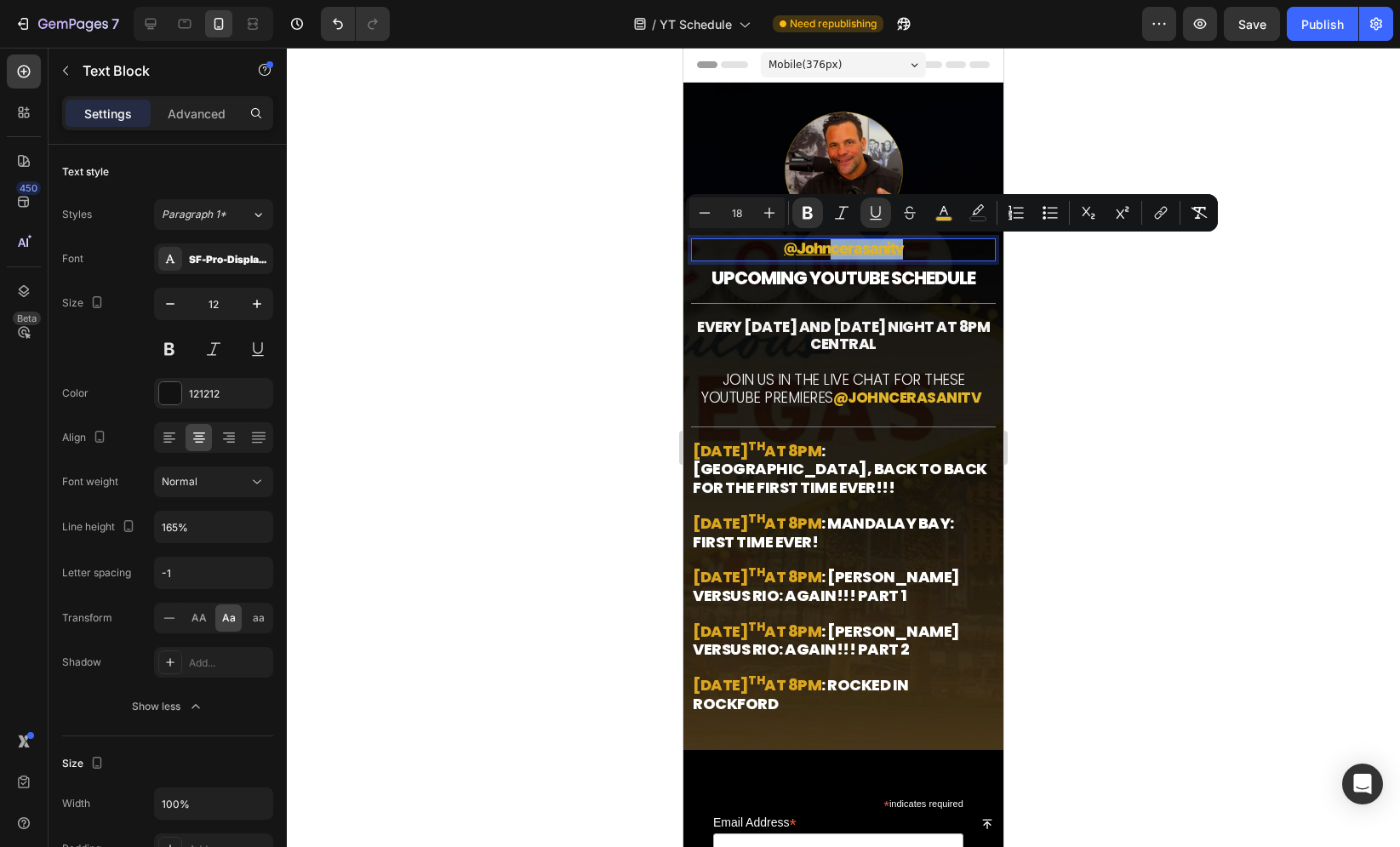
drag, startPoint x: 914, startPoint y: 247, endPoint x: 821, endPoint y: 253, distance: 93.2
click at [821, 253] on p "@johncerasanitv" at bounding box center [843, 249] width 301 height 20
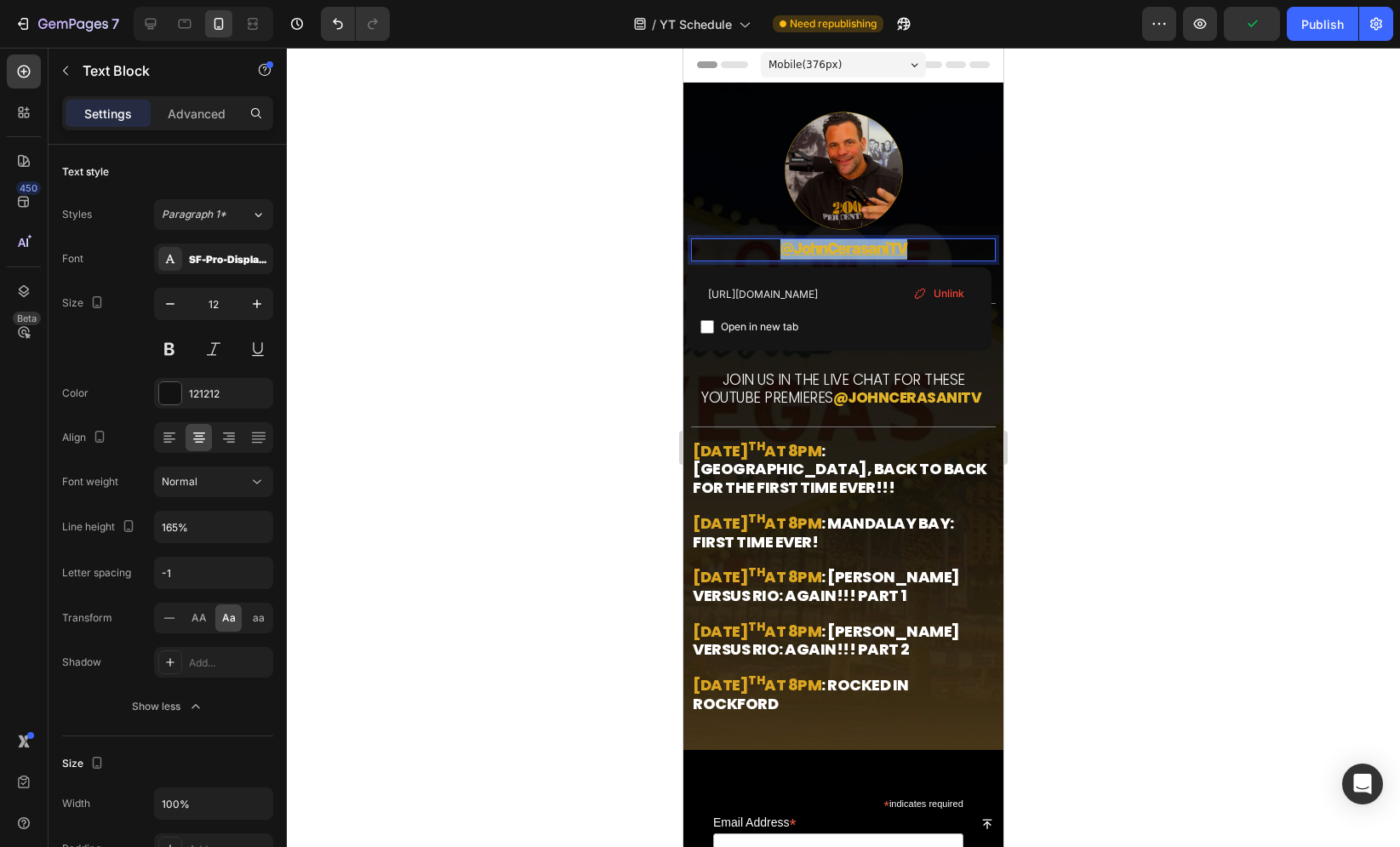
drag, startPoint x: 762, startPoint y: 247, endPoint x: 985, endPoint y: 258, distance: 223.3
click at [985, 257] on div "Image @johnCerasaniTV Text Block 8 UPCOMING YOUTUBE SCHEDULE Text Block Title L…" at bounding box center [843, 430] width 320 height 640
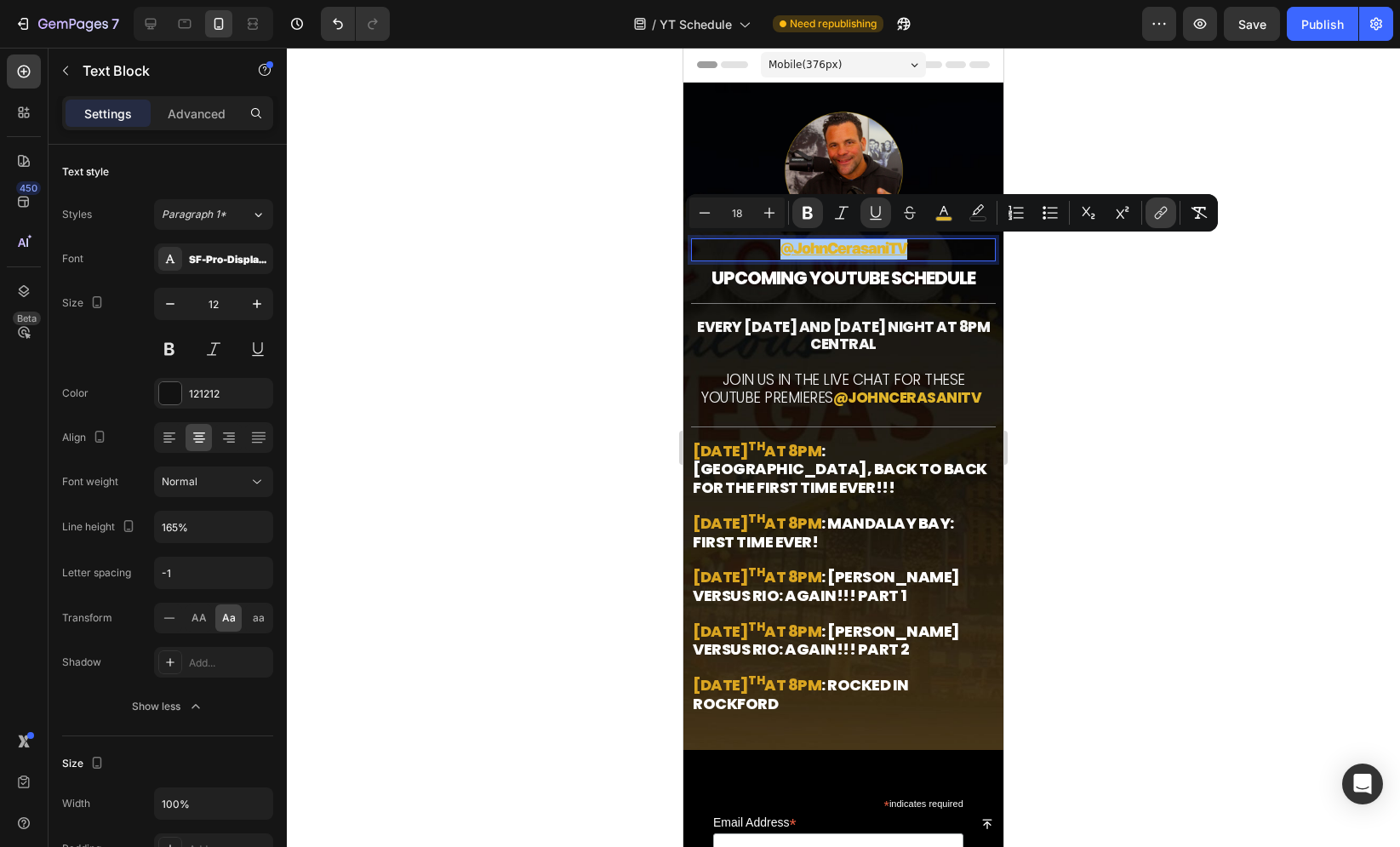
click at [1172, 215] on button "link" at bounding box center [1160, 212] width 31 height 31
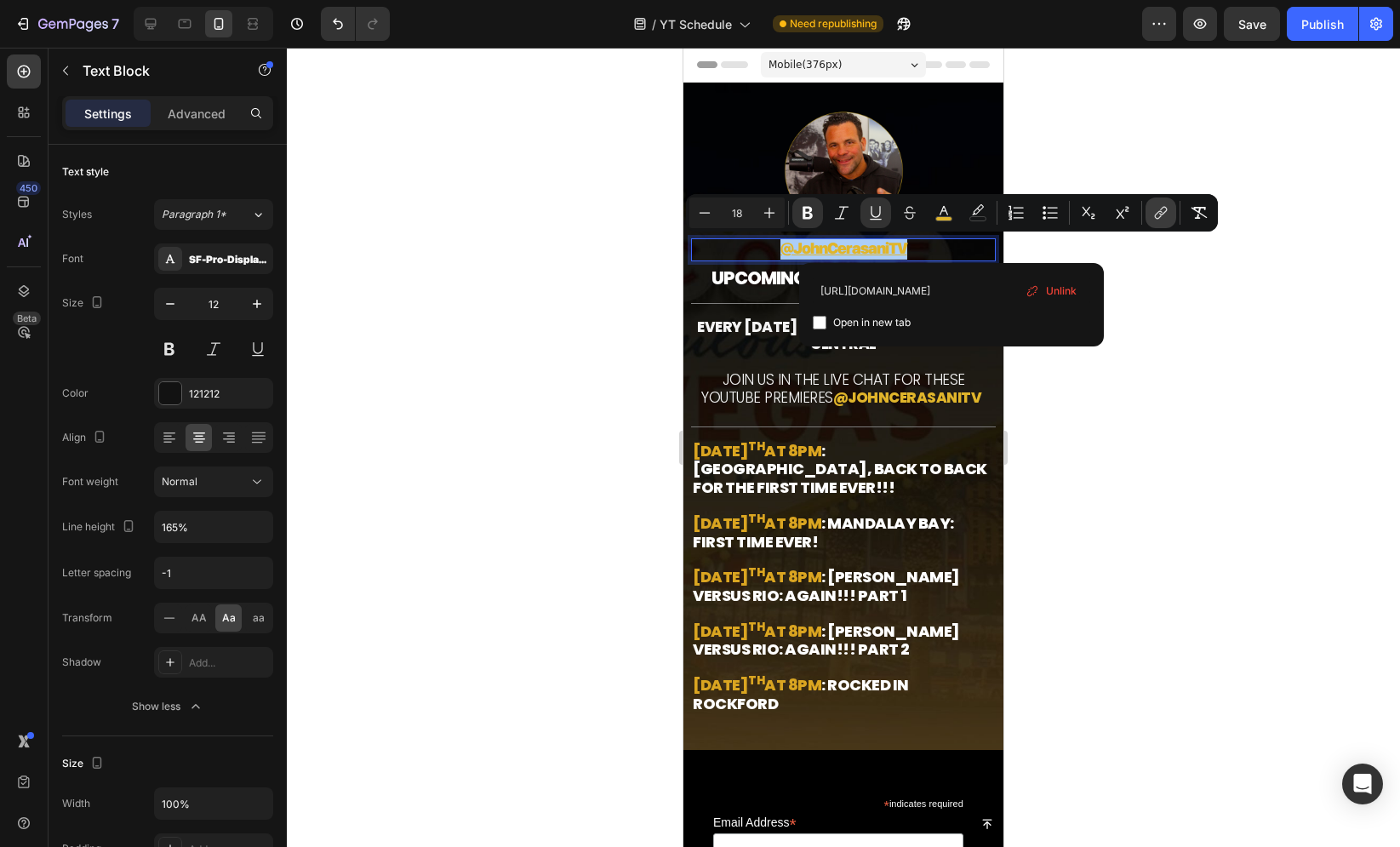
scroll to position [0, 18]
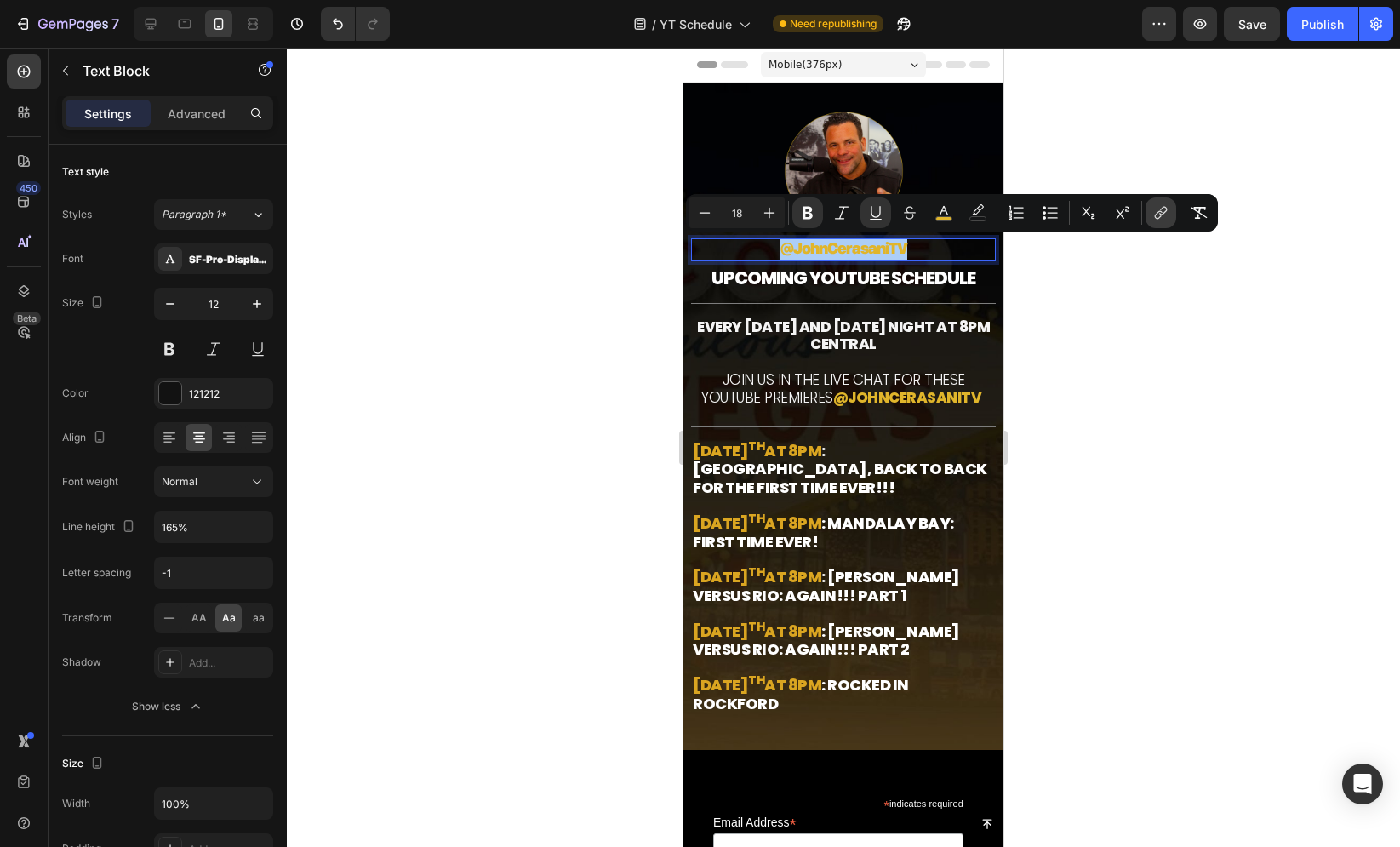
click at [1172, 215] on button "link" at bounding box center [1160, 212] width 31 height 31
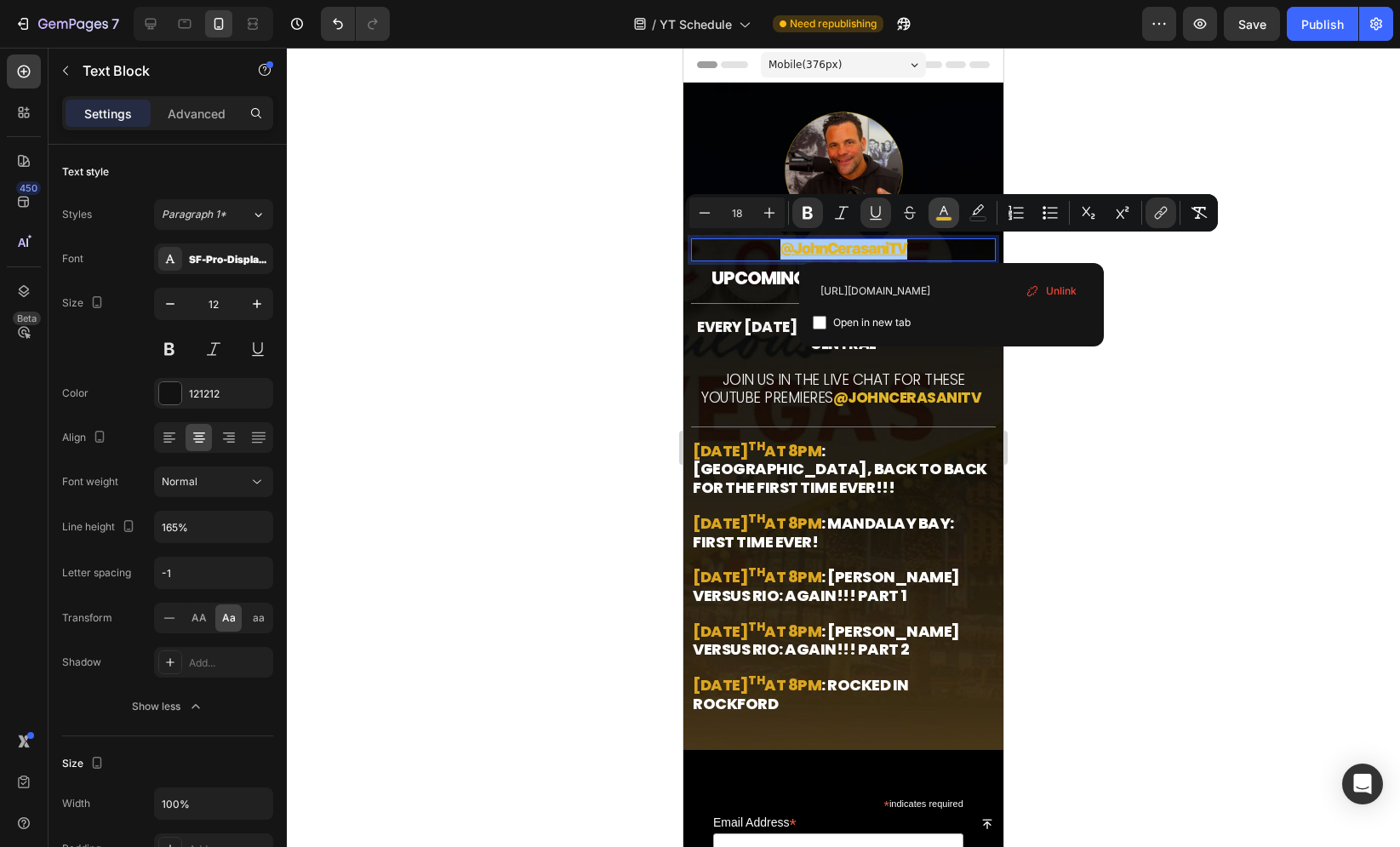
click at [940, 212] on icon "Editor contextual toolbar" at bounding box center [943, 211] width 8 height 9
type input "E0B52B"
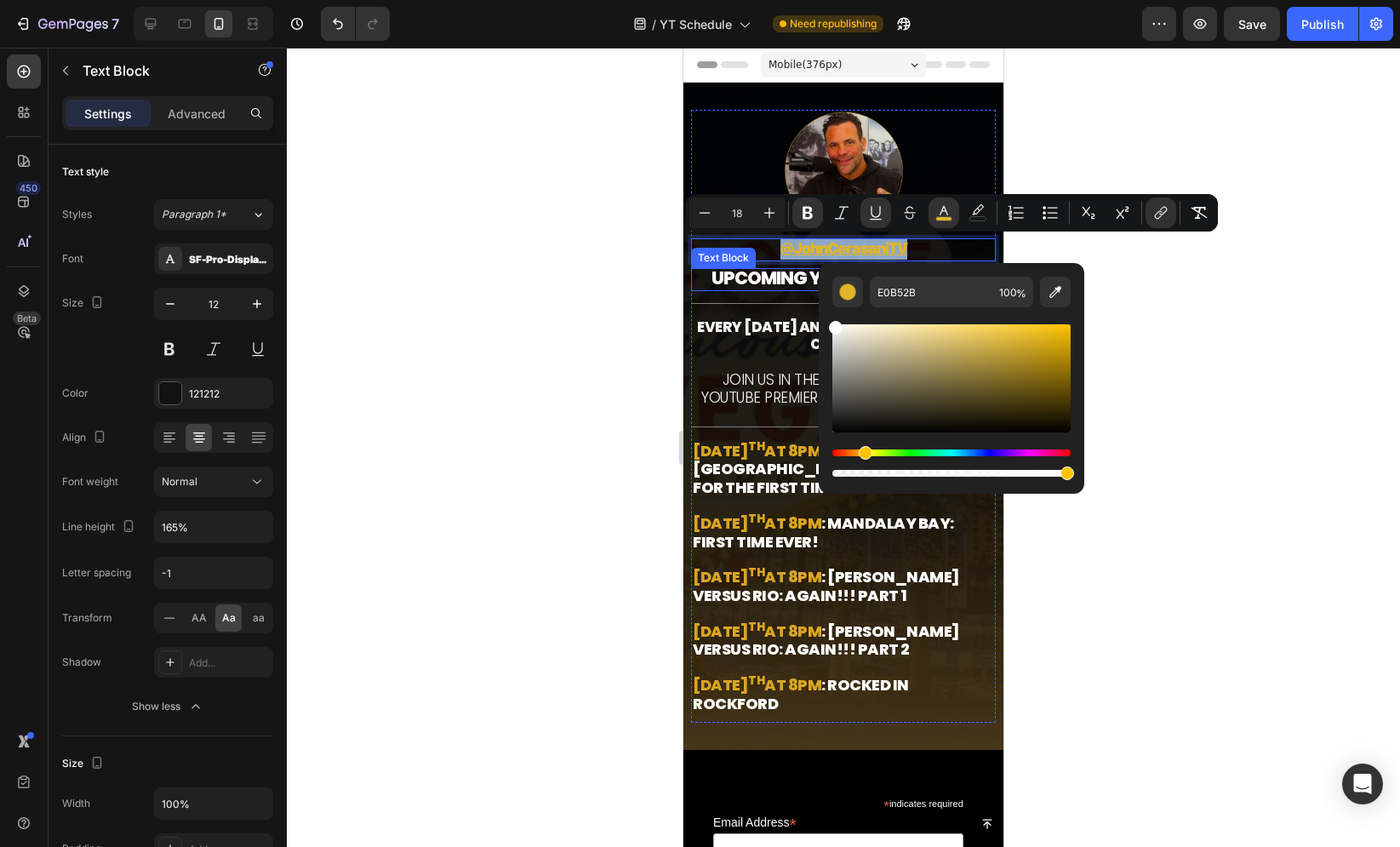
type input "FFFFFF"
drag, startPoint x: 1519, startPoint y: 379, endPoint x: 784, endPoint y: 280, distance: 741.6
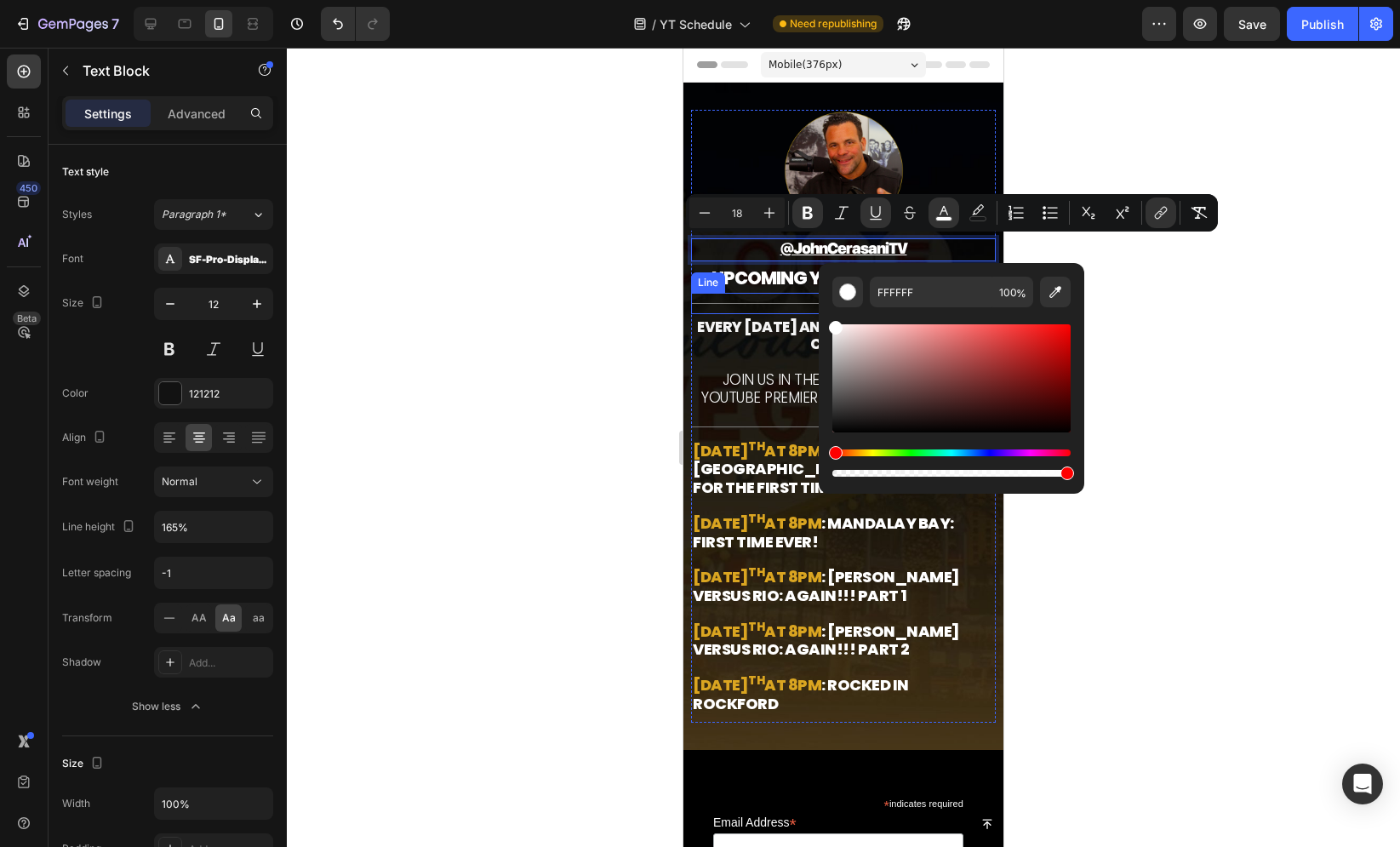
click at [742, 320] on strong "EVERY [DATE] AND [DATE] NIGHT AT 8PM CENTRAL" at bounding box center [842, 336] width 292 height 39
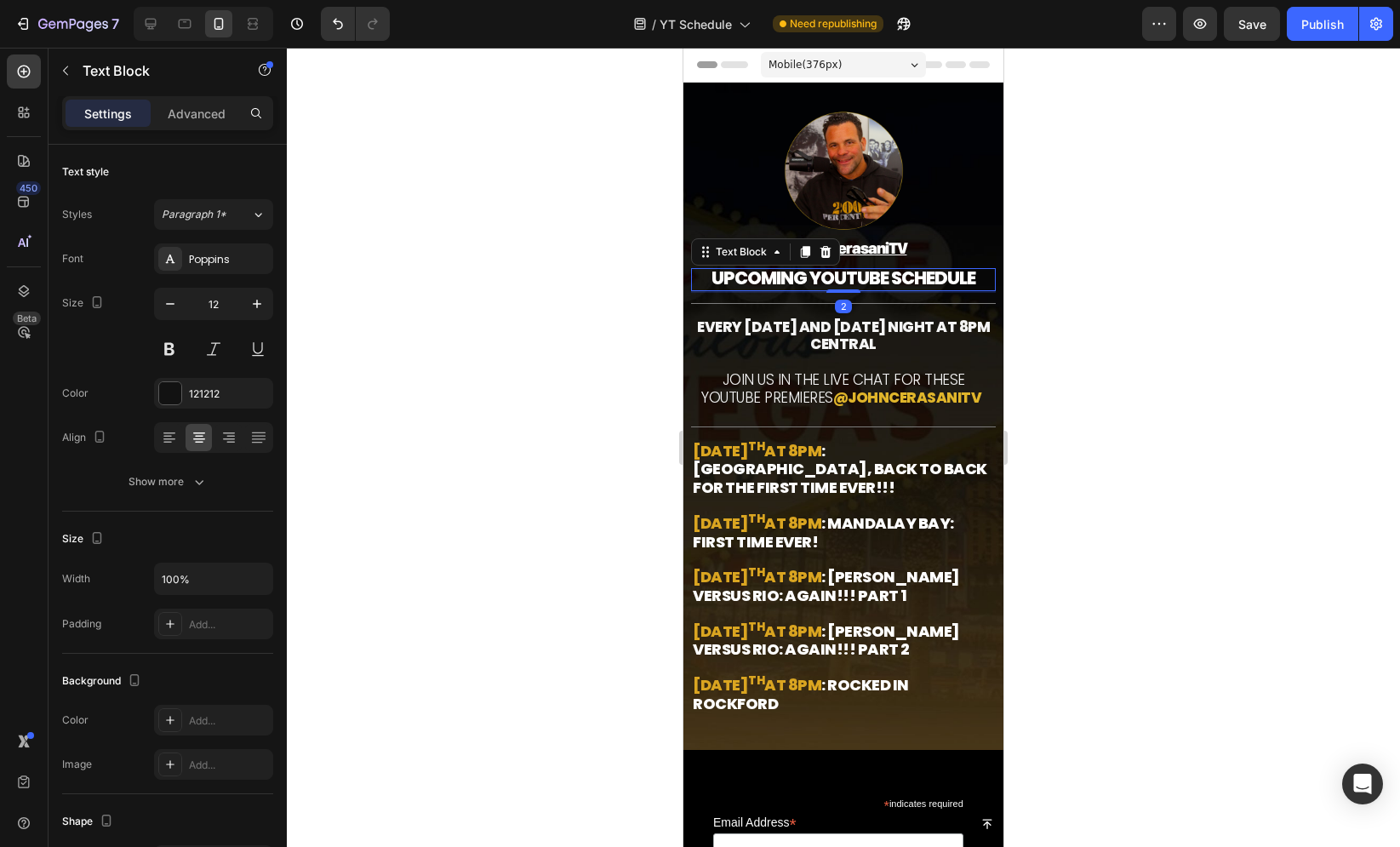
click at [863, 274] on strong "UPCOMING YOUTUBE SCHEDULE" at bounding box center [843, 277] width 264 height 24
click at [233, 267] on div "Poppins" at bounding box center [213, 259] width 119 height 31
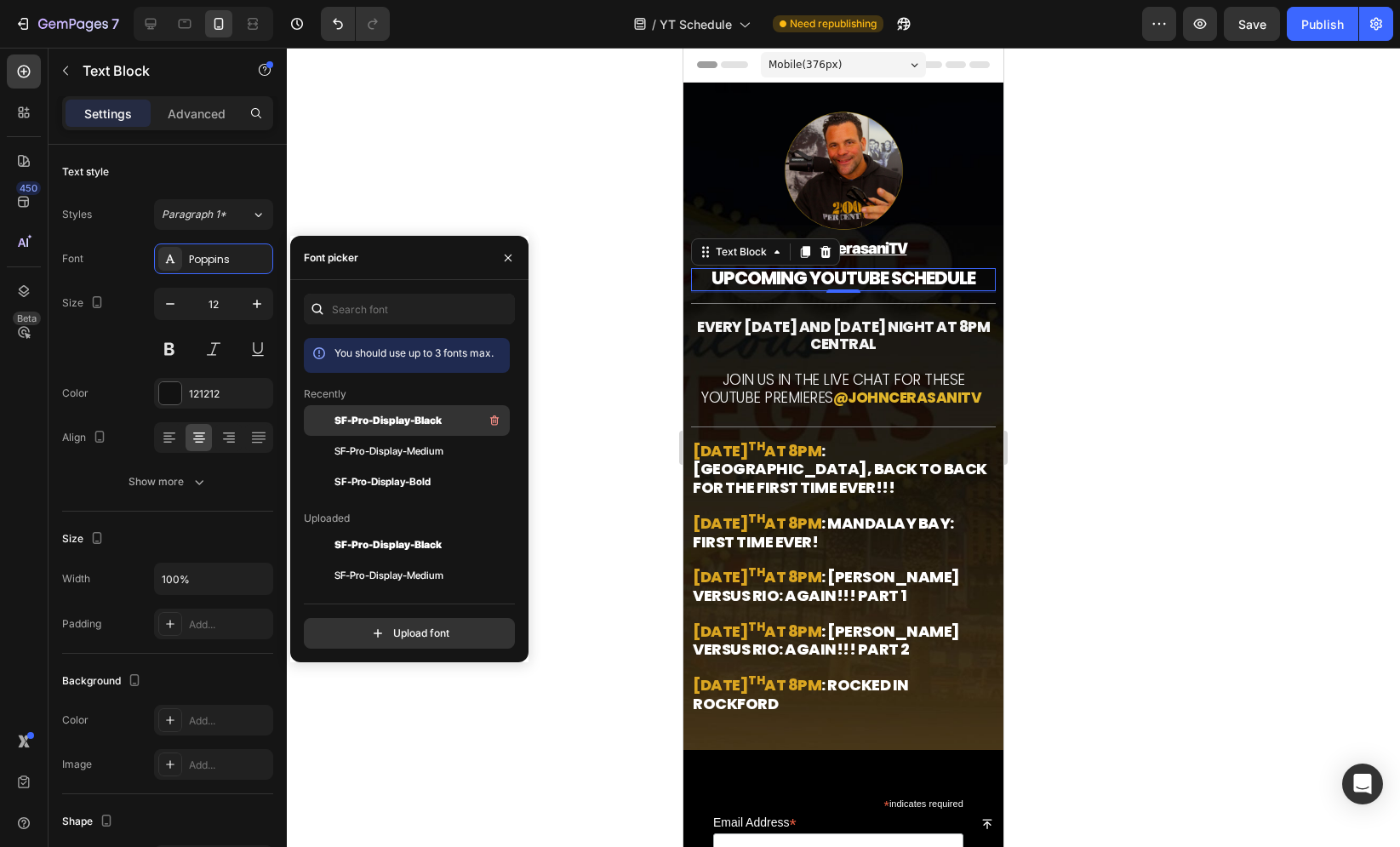
click at [392, 424] on span "SF-Pro-Display-Black" at bounding box center [388, 420] width 107 height 15
click at [636, 280] on div at bounding box center [843, 447] width 1113 height 799
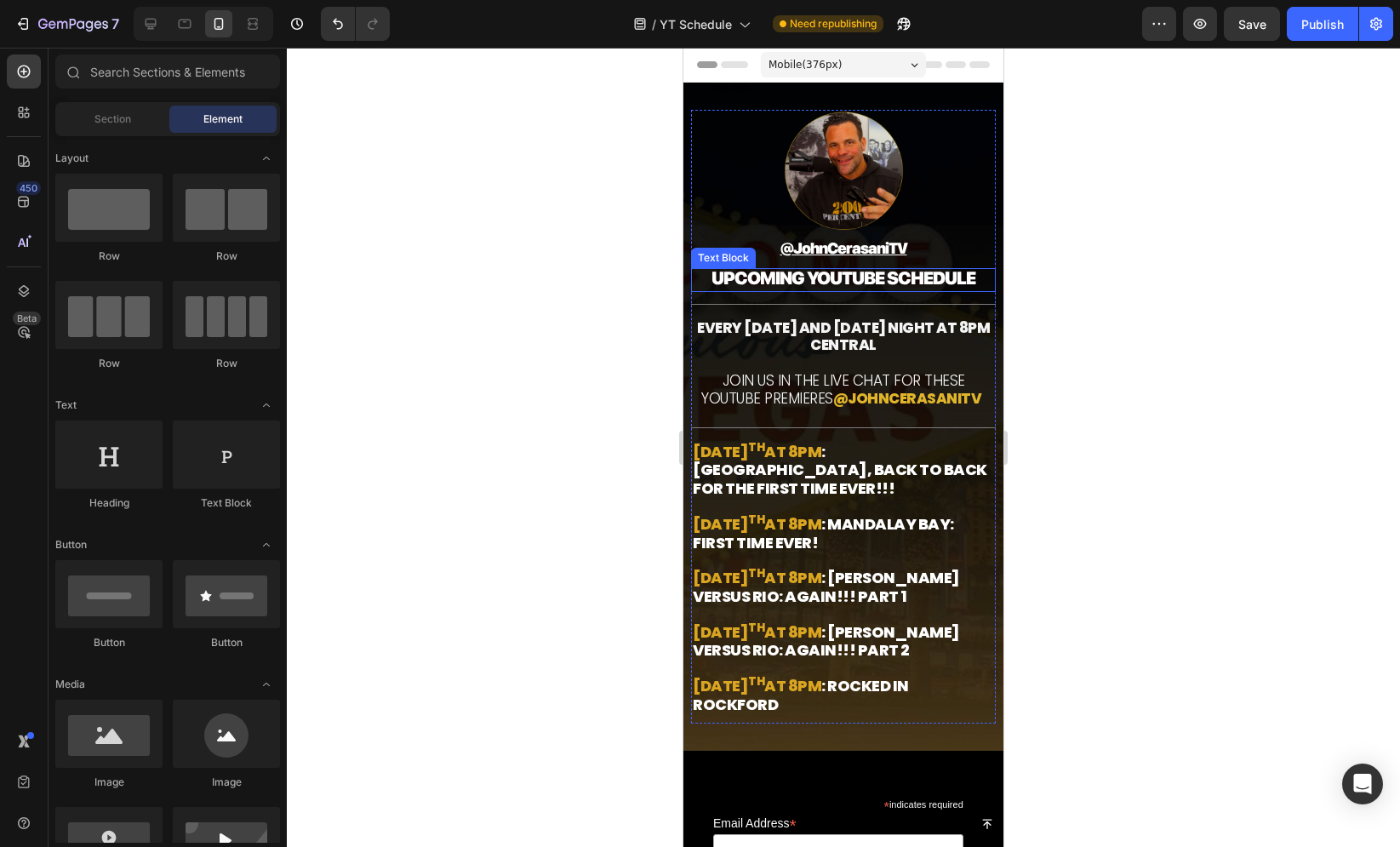
click at [779, 274] on strong "UPCOMING YOUTUBE SCHEDULE" at bounding box center [843, 277] width 264 height 22
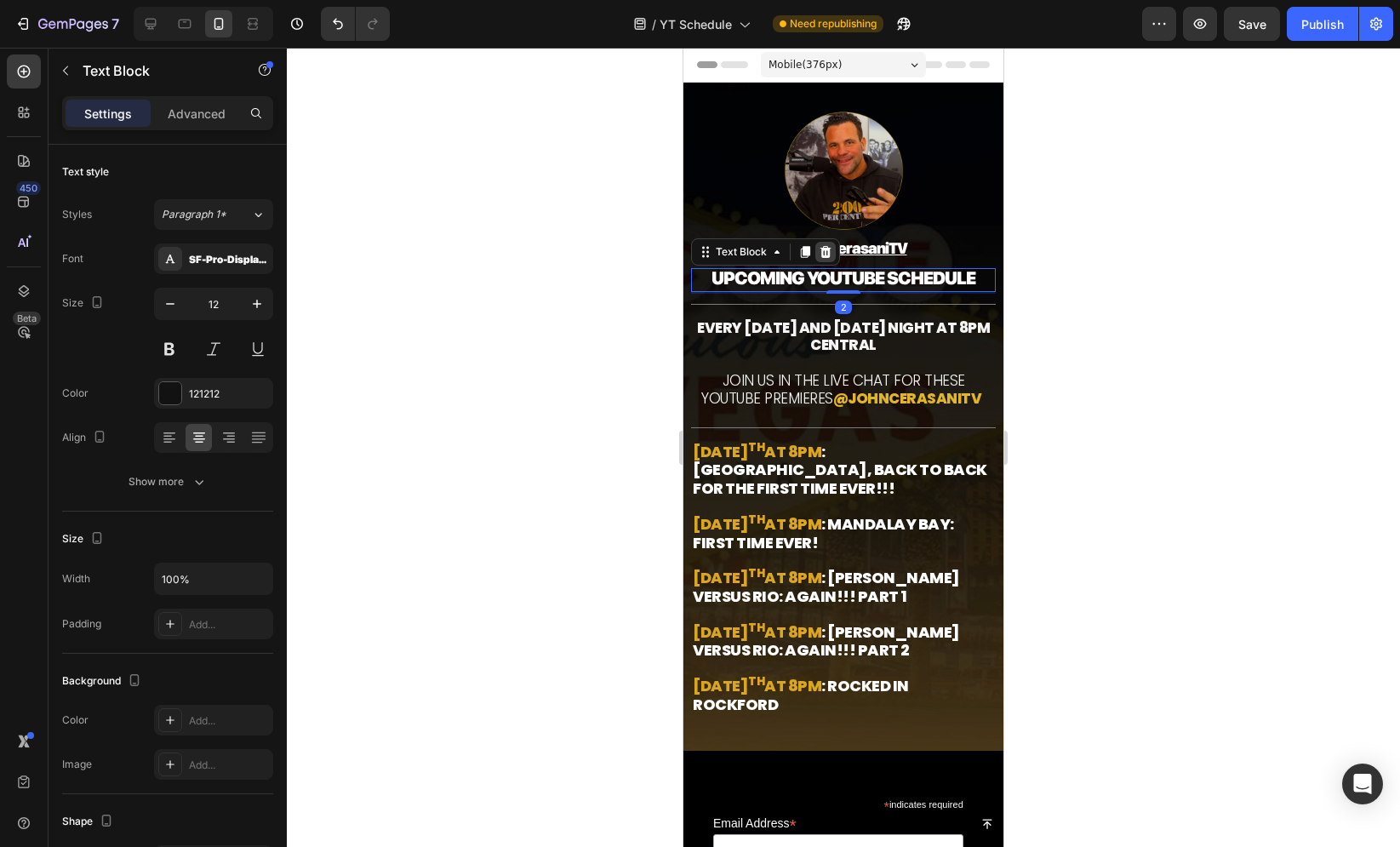
click at [822, 251] on icon at bounding box center [826, 252] width 11 height 12
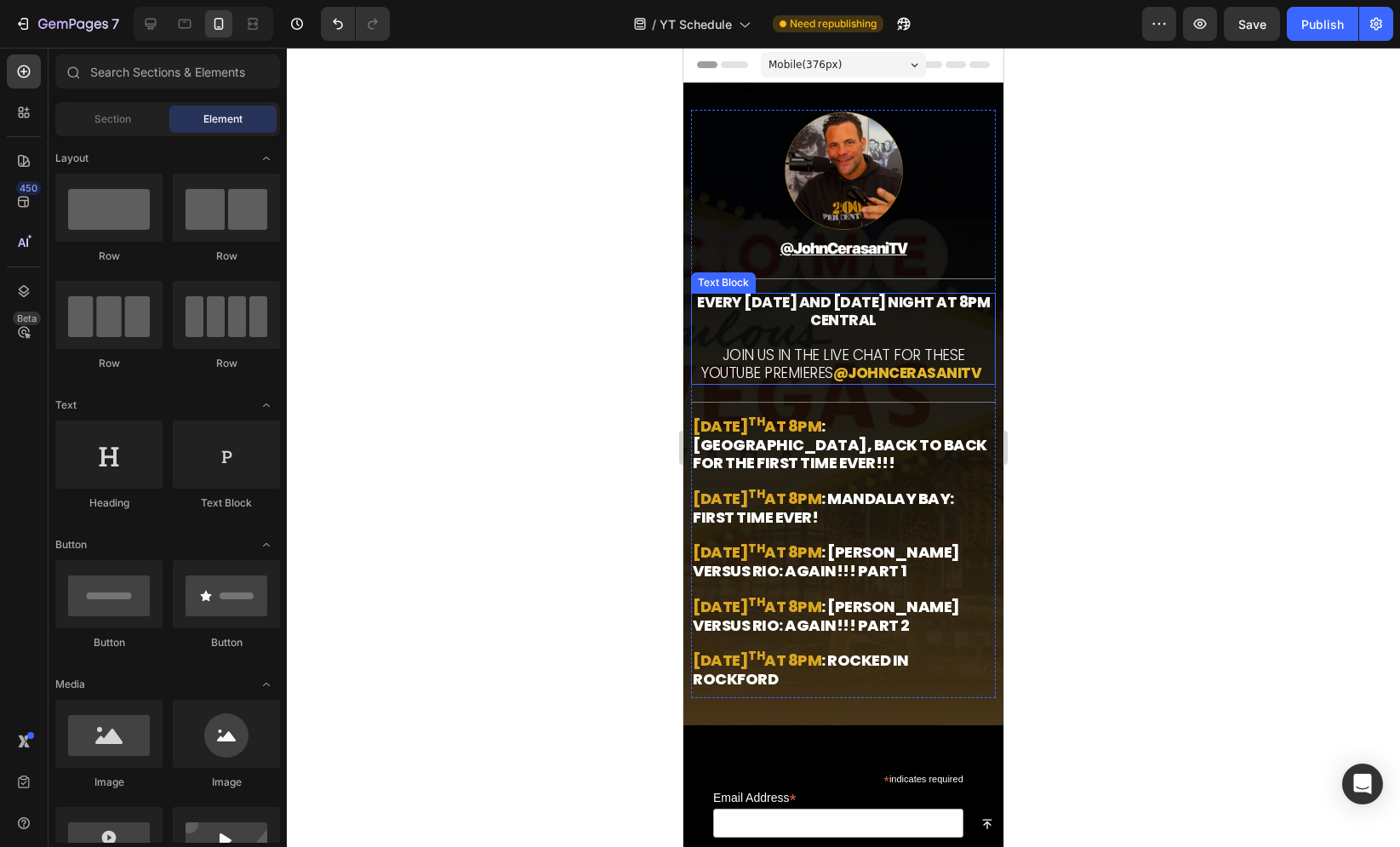
click at [627, 273] on div at bounding box center [843, 447] width 1113 height 799
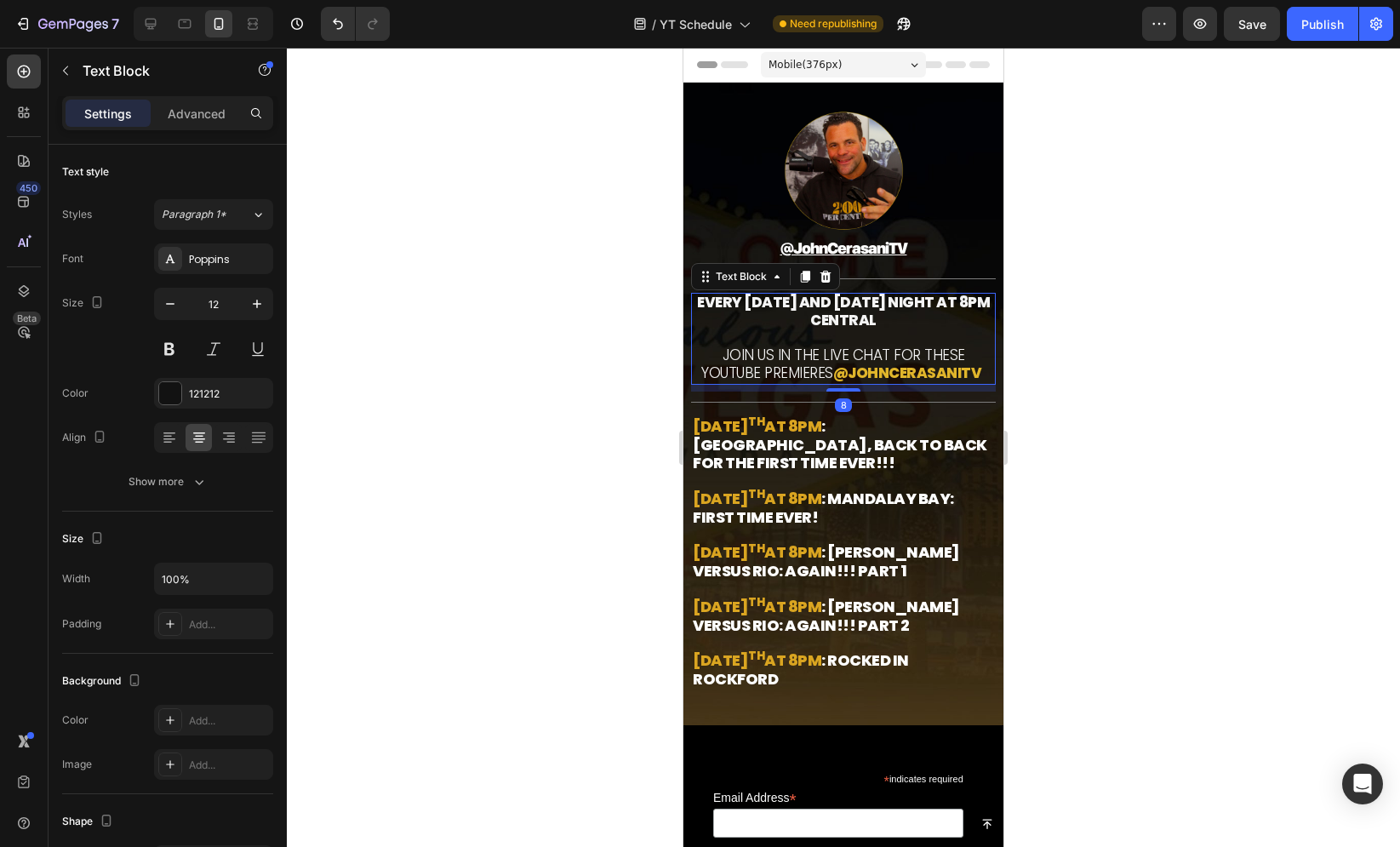
click at [798, 307] on strong "EVERY [DATE] AND [DATE] NIGHT AT 8PM CENTRAL" at bounding box center [842, 310] width 292 height 39
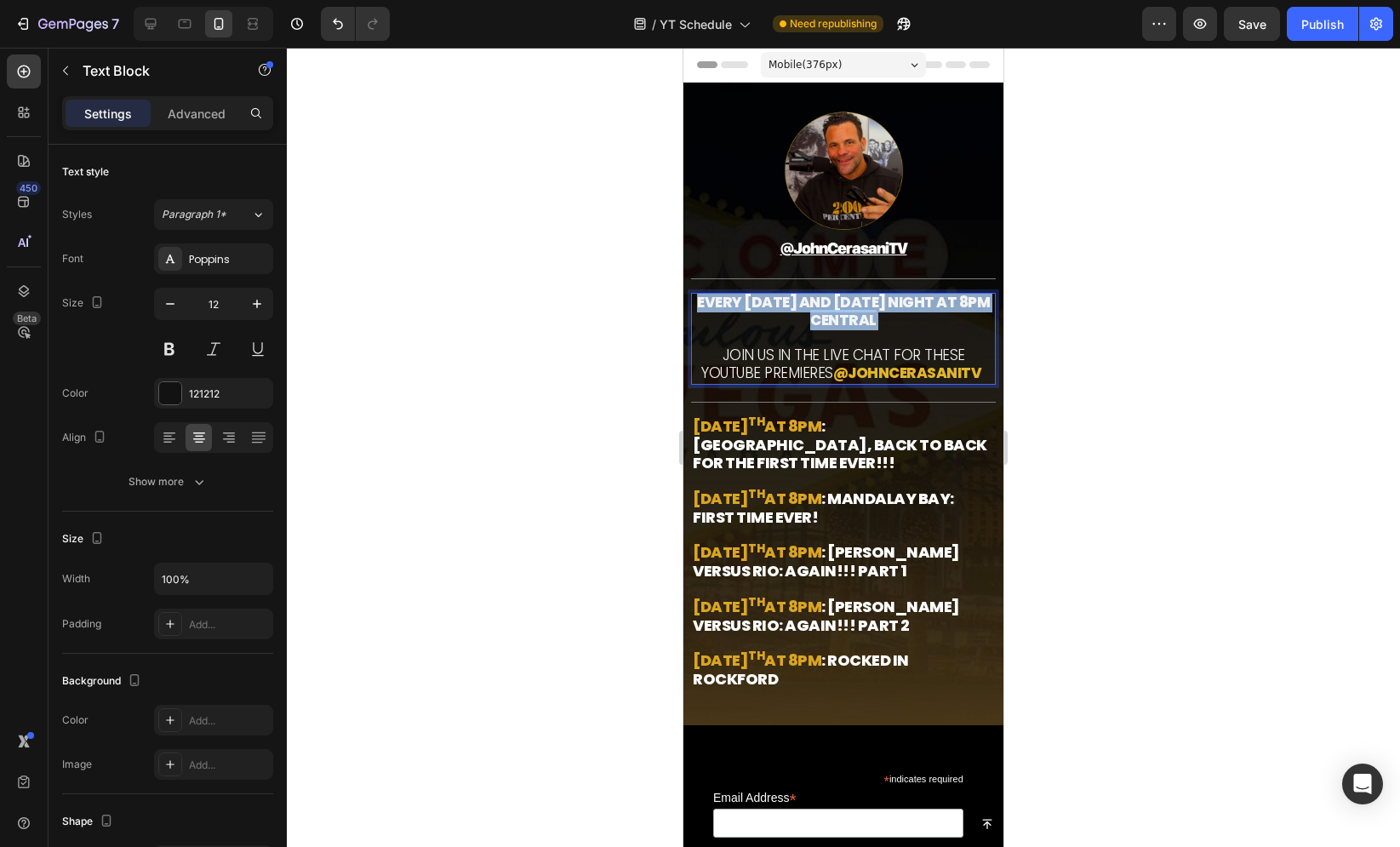
click at [798, 307] on strong "EVERY [DATE] AND [DATE] NIGHT AT 8PM CENTRAL" at bounding box center [842, 310] width 292 height 39
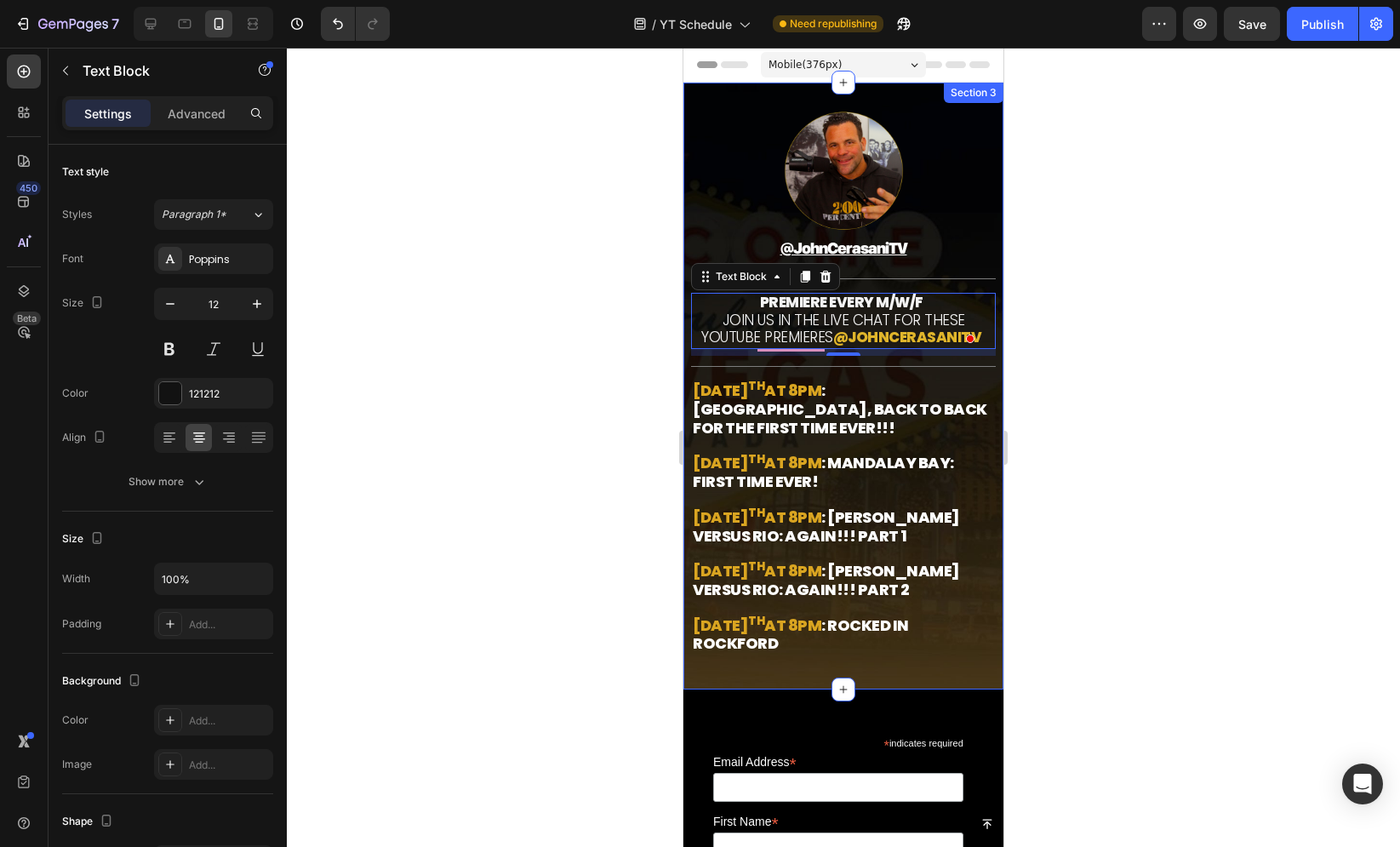
click at [563, 287] on div at bounding box center [843, 447] width 1113 height 799
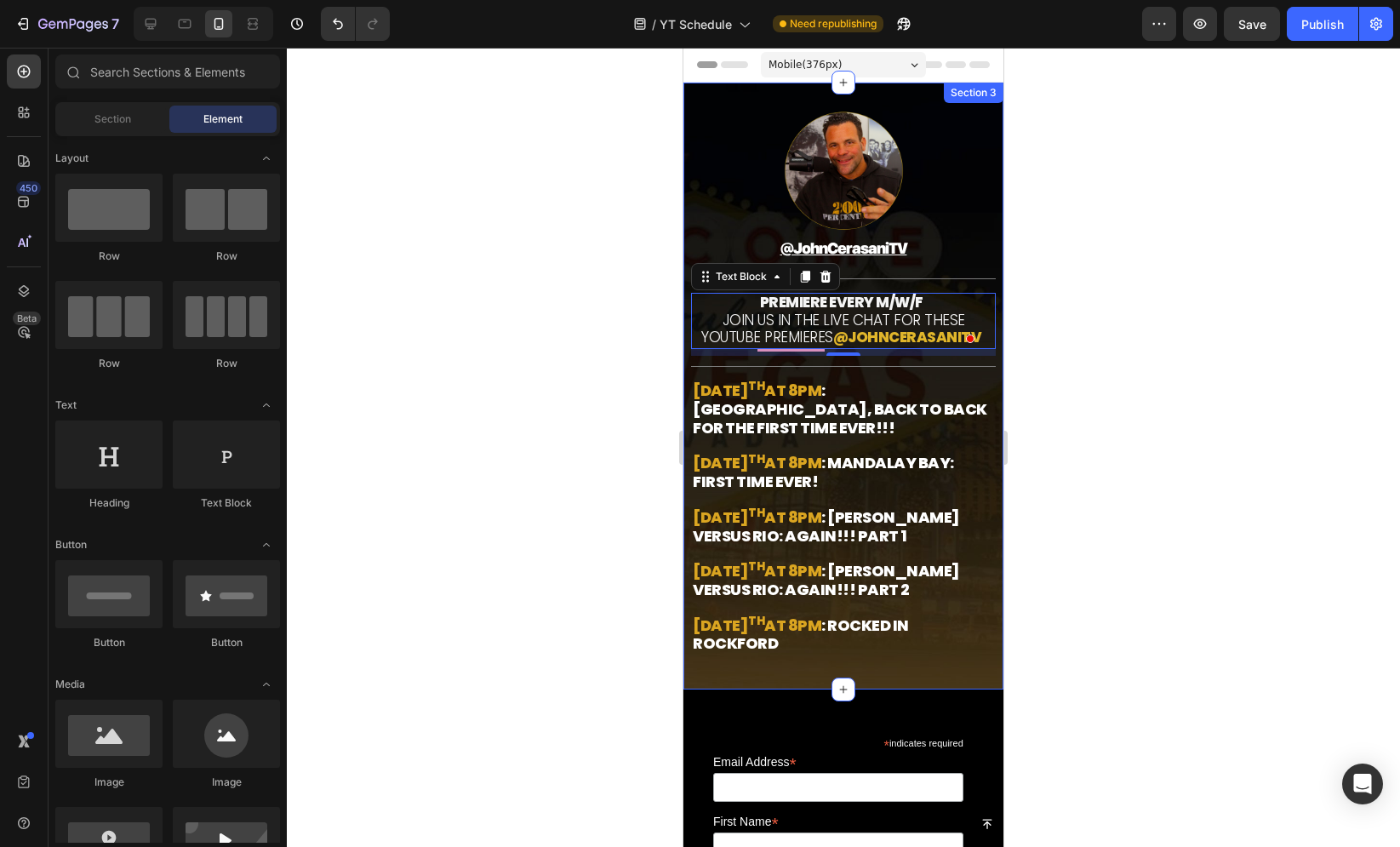
click at [563, 287] on div at bounding box center [843, 447] width 1113 height 799
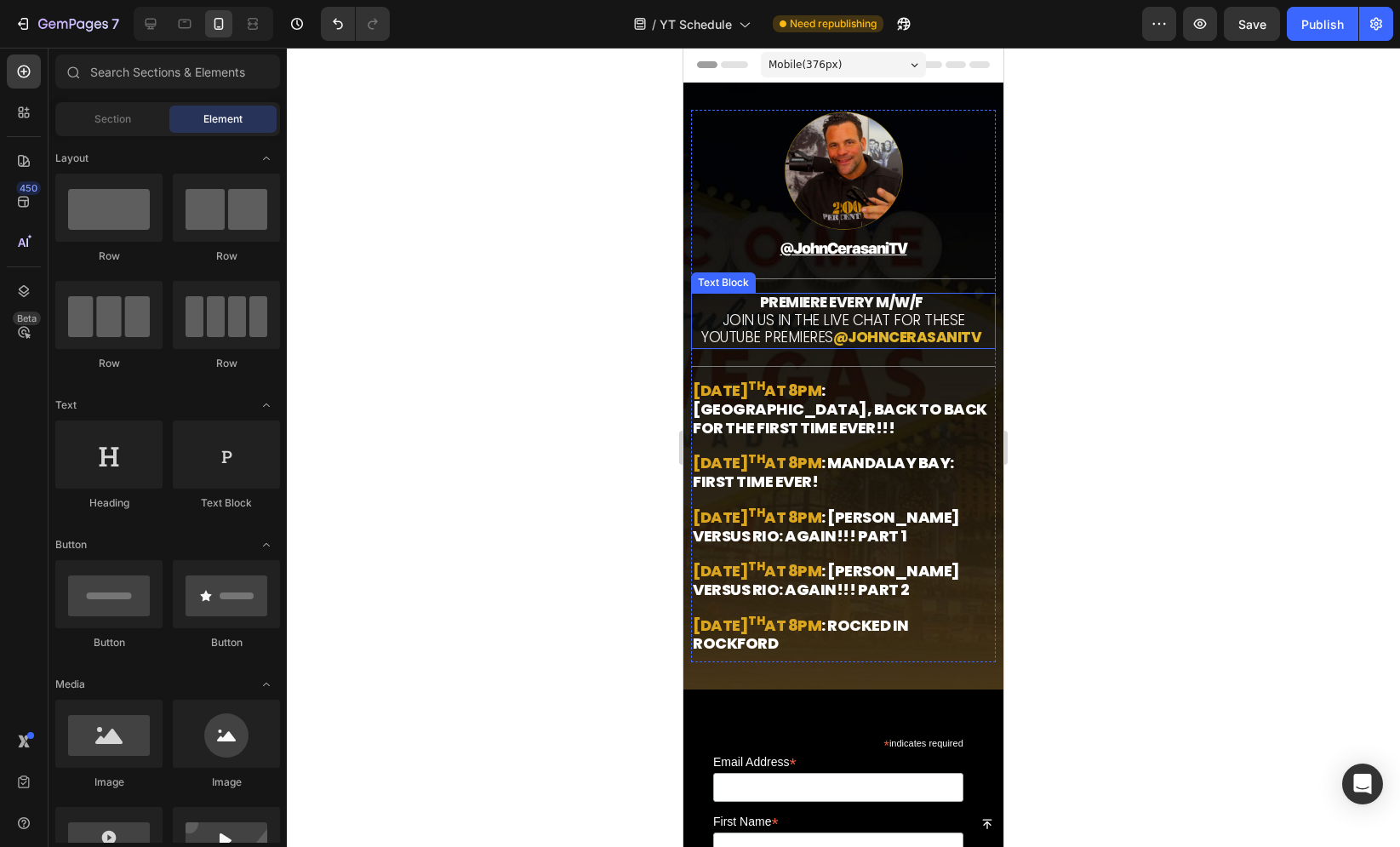
click at [769, 325] on span "JOIN US IN THE LIVE CHAT FOR THESE YouTube PremierES" at bounding box center [833, 328] width 263 height 39
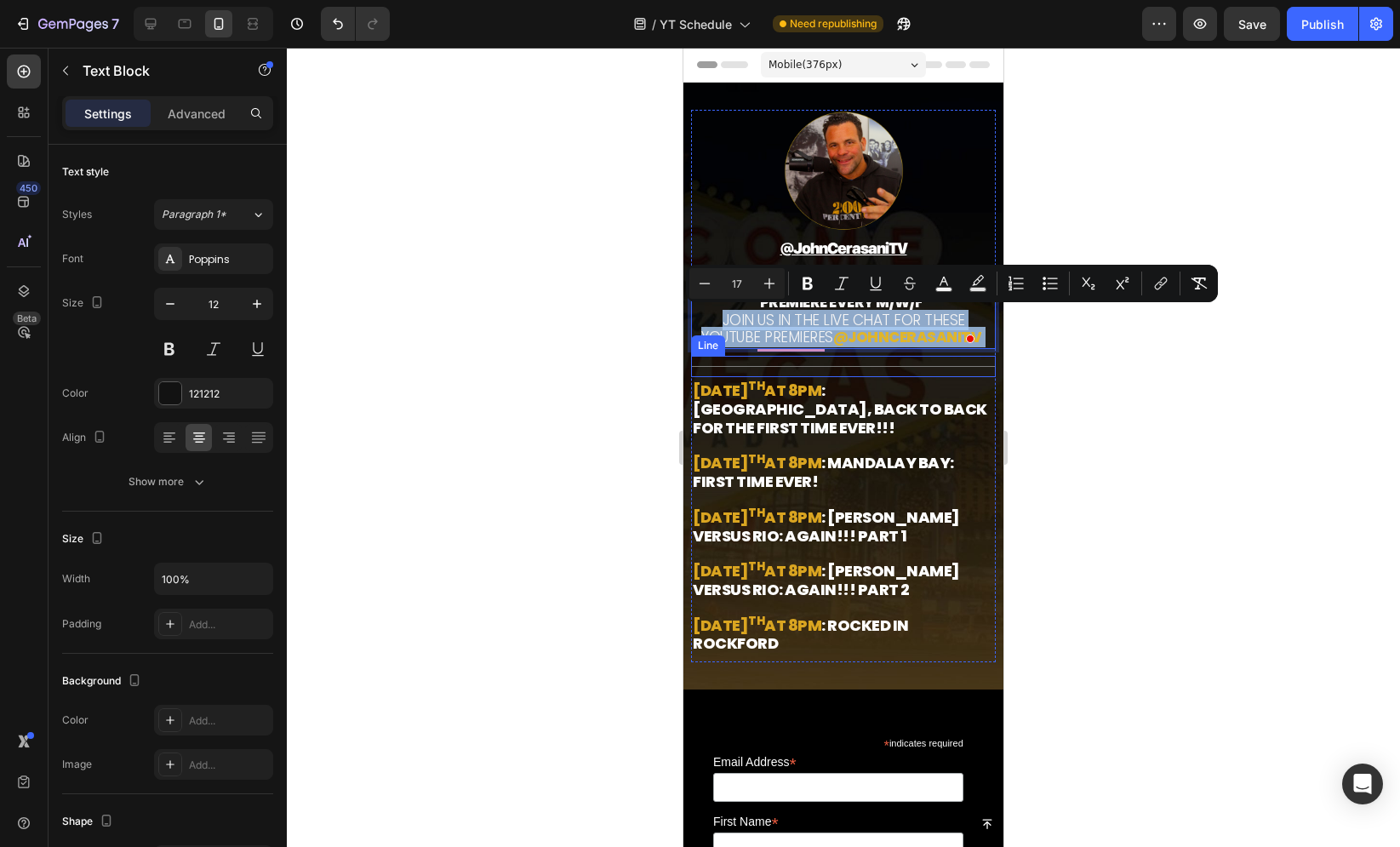
drag, startPoint x: 721, startPoint y: 319, endPoint x: 974, endPoint y: 356, distance: 255.7
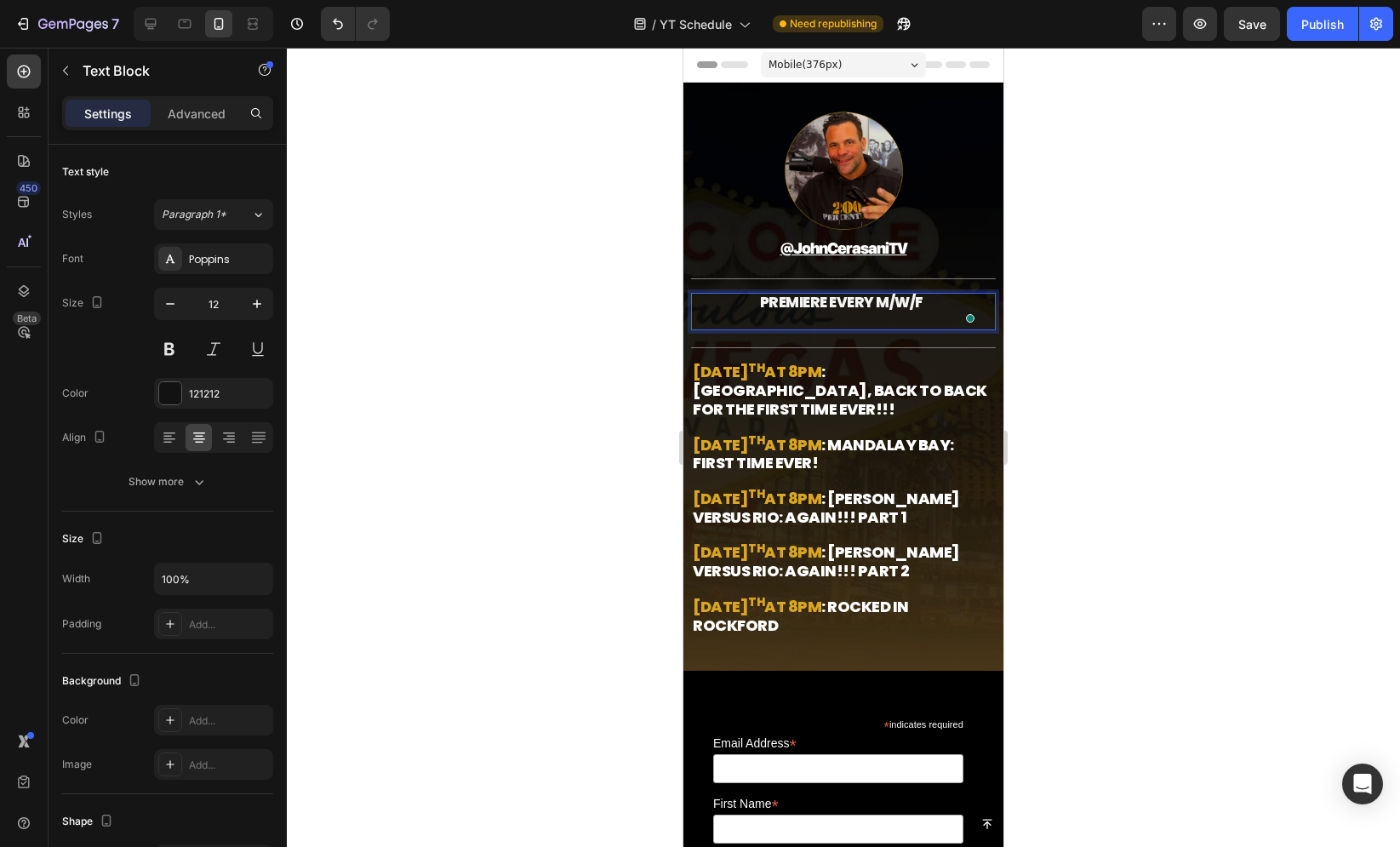
click at [853, 322] on p "To enrich screen reader interactions, please activate Accessibility in Grammarl…" at bounding box center [843, 321] width 301 height 17
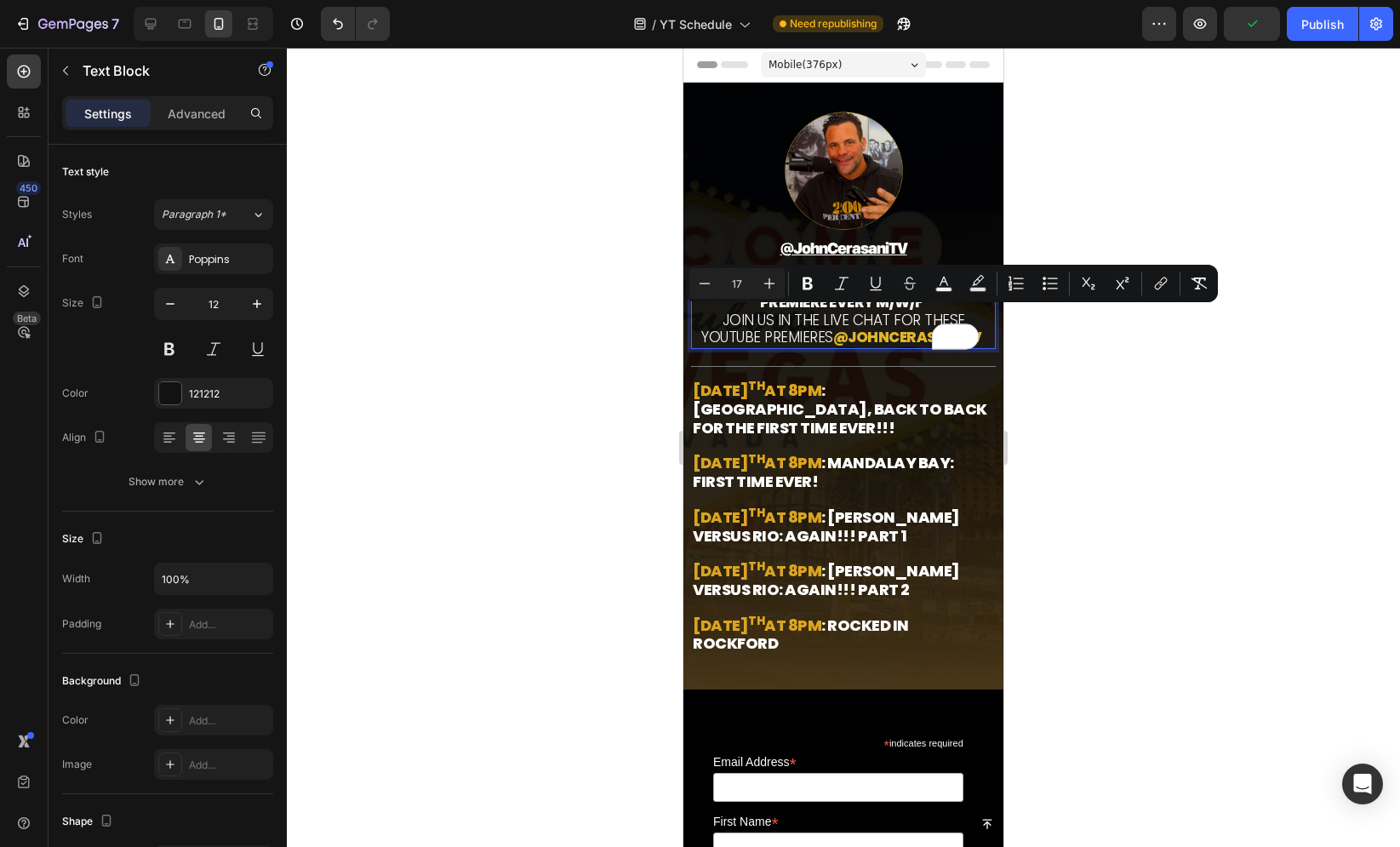
click at [829, 325] on span "JOIN US IN THE LIVE CHAT FOR THESE YouTube PremierES" at bounding box center [833, 328] width 263 height 39
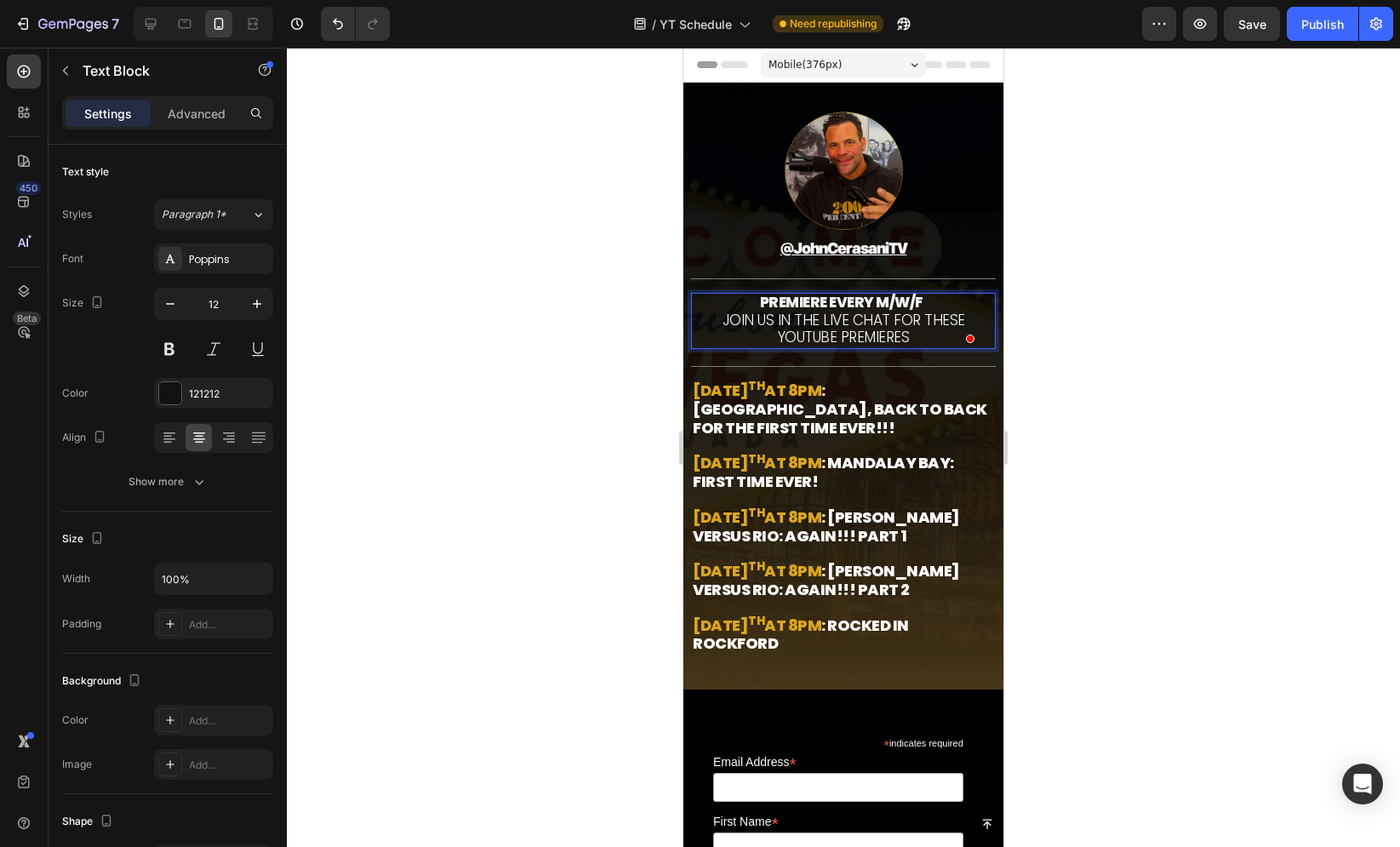
click at [871, 338] on span "JOIN US IN THE LIVE CHAT FOR THESE YouTube PremierES" at bounding box center [844, 328] width 243 height 39
click at [598, 333] on div at bounding box center [843, 447] width 1113 height 799
click at [872, 337] on span "JOIN US IN THE LIVE CHAT FOR THESE YouTube PremierES" at bounding box center [844, 328] width 243 height 39
click at [918, 306] on span "PREMIERE EVERY M/W/F" at bounding box center [843, 302] width 167 height 21
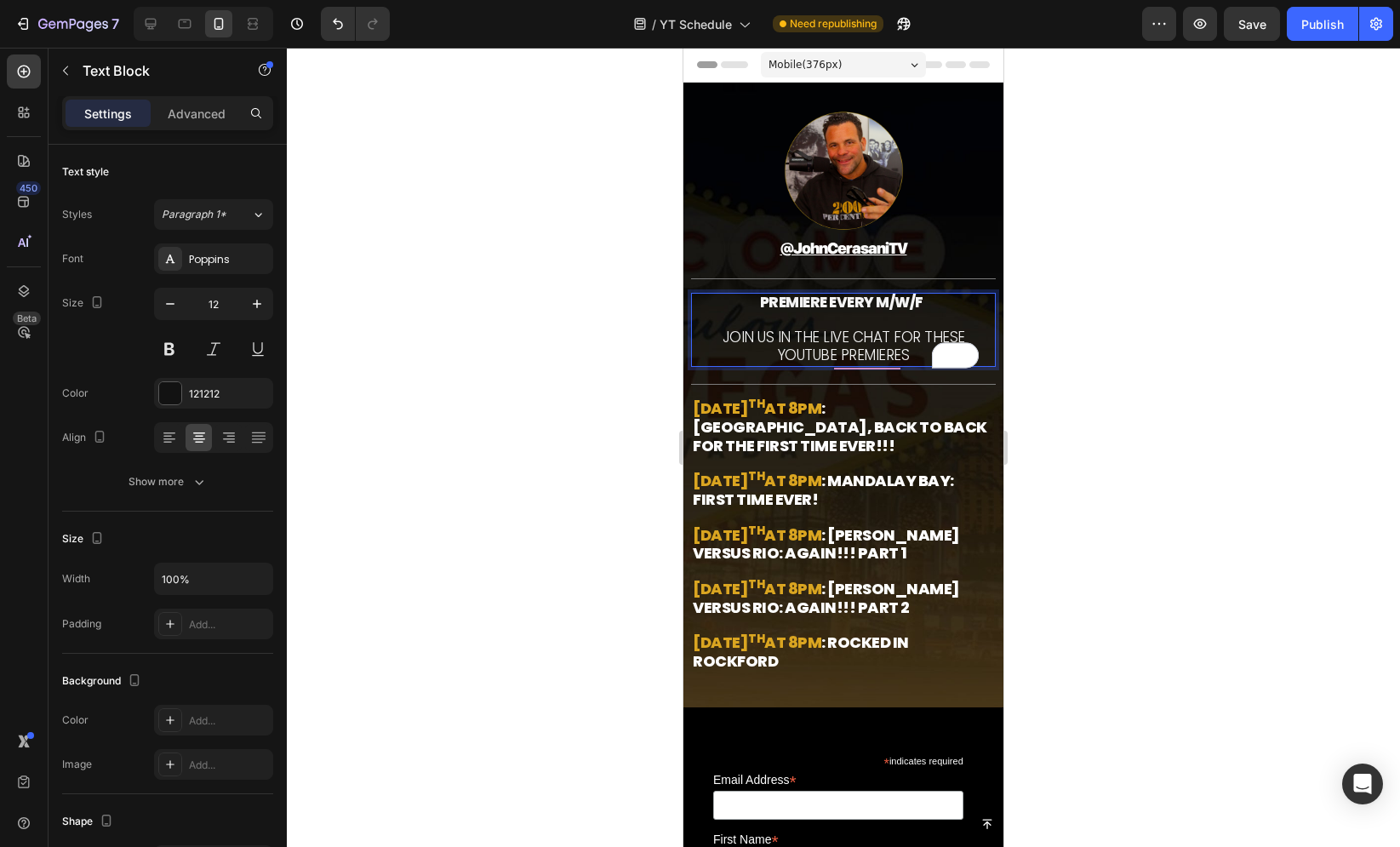
click at [830, 344] on span "JOIN US IN THE LIVE CHAT FOR THESE YouTube PremierES" at bounding box center [844, 346] width 243 height 39
click at [830, 344] on span "JOIN US IN THE LIVE CHAT FOR THESE YouTube PremierES" at bounding box center [844, 345] width 243 height 39
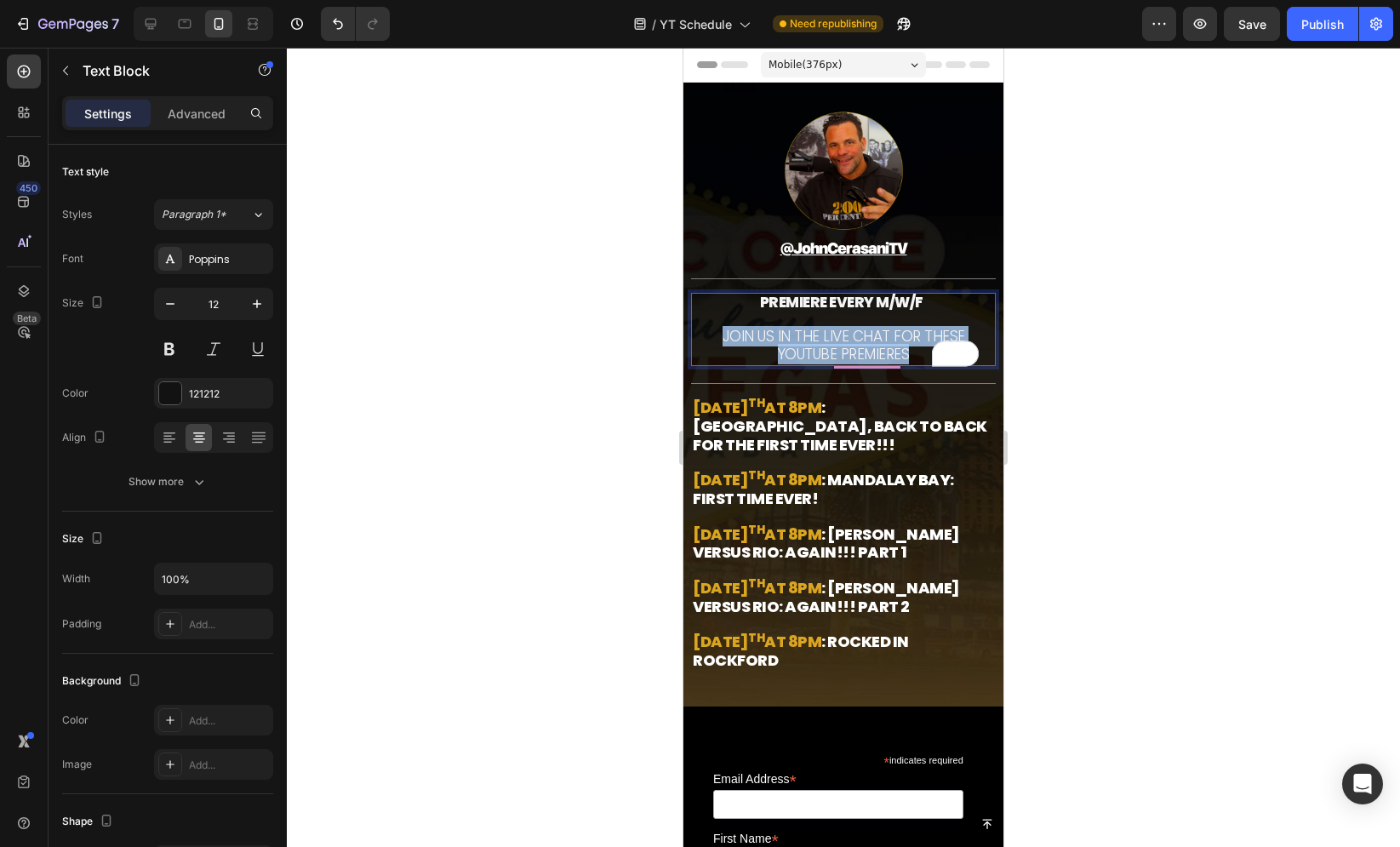
click at [830, 344] on span "JOIN US IN THE LIVE CHAT FOR THESE YouTube PremierES" at bounding box center [844, 345] width 243 height 39
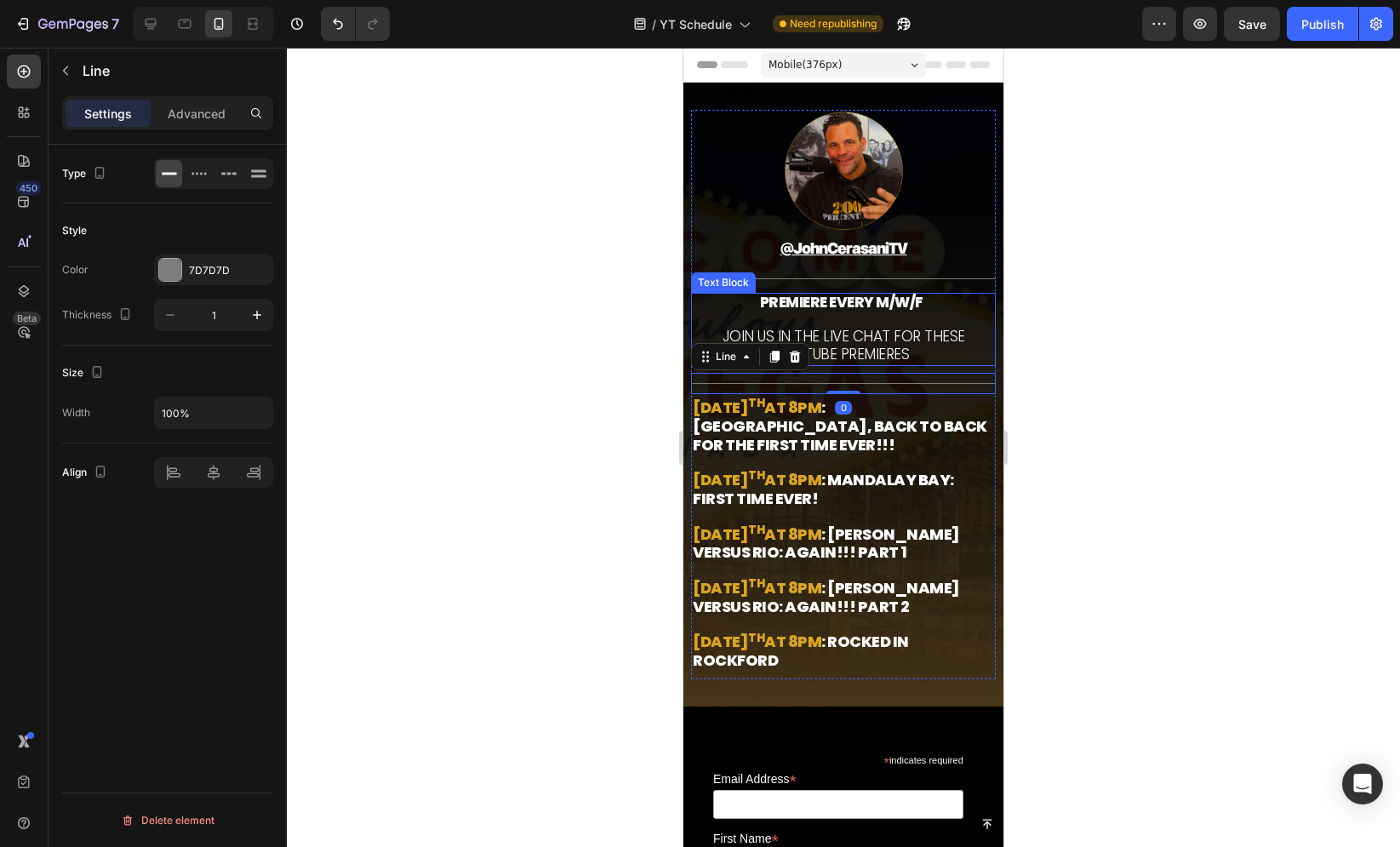
click at [826, 337] on span "JOIN US IN THE LIVE CHAT FOR THESE YouTube Premieres" at bounding box center [844, 345] width 243 height 39
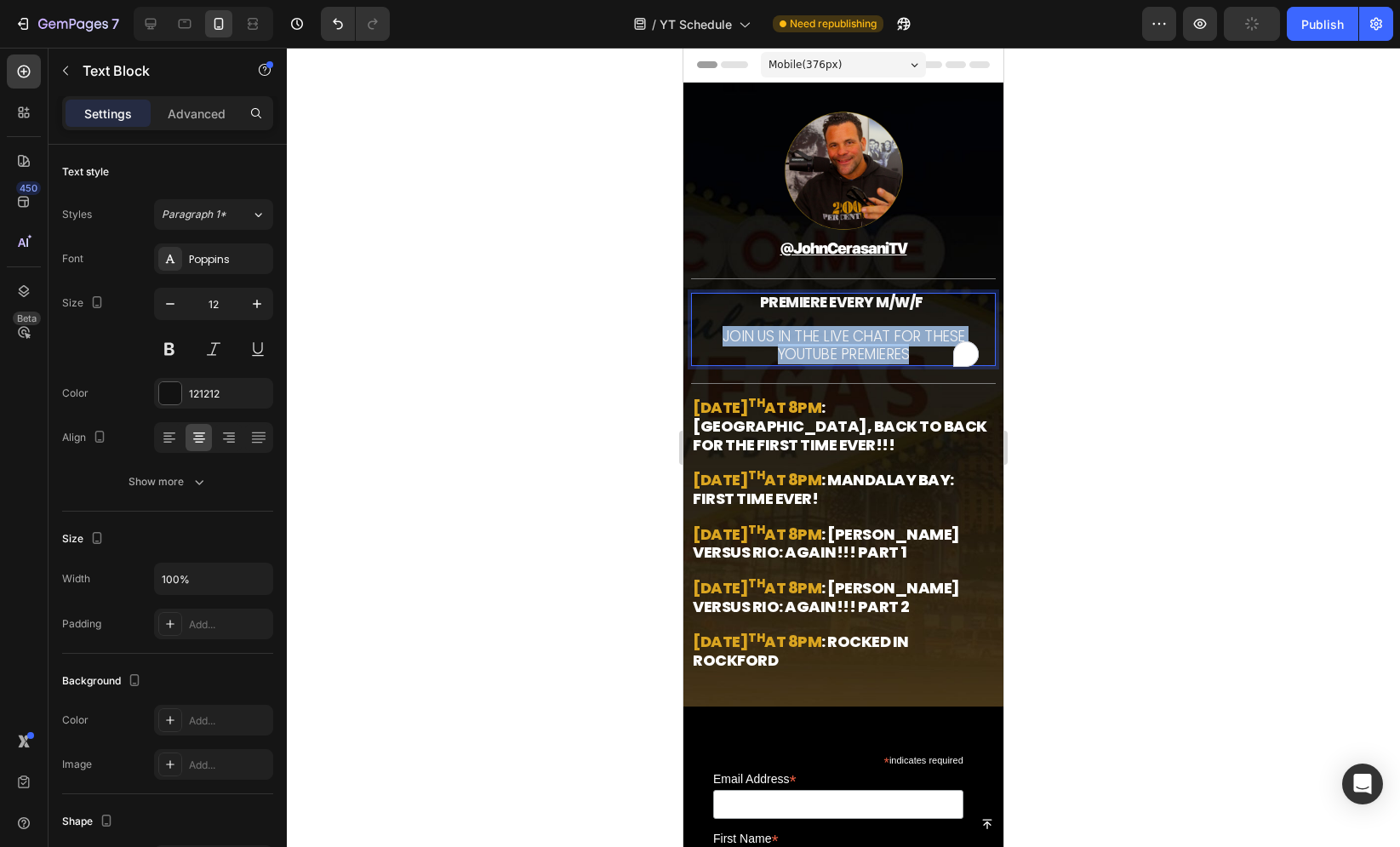
click at [826, 337] on span "JOIN US IN THE LIVE CHAT FOR THESE YouTube Premieres" at bounding box center [844, 345] width 243 height 39
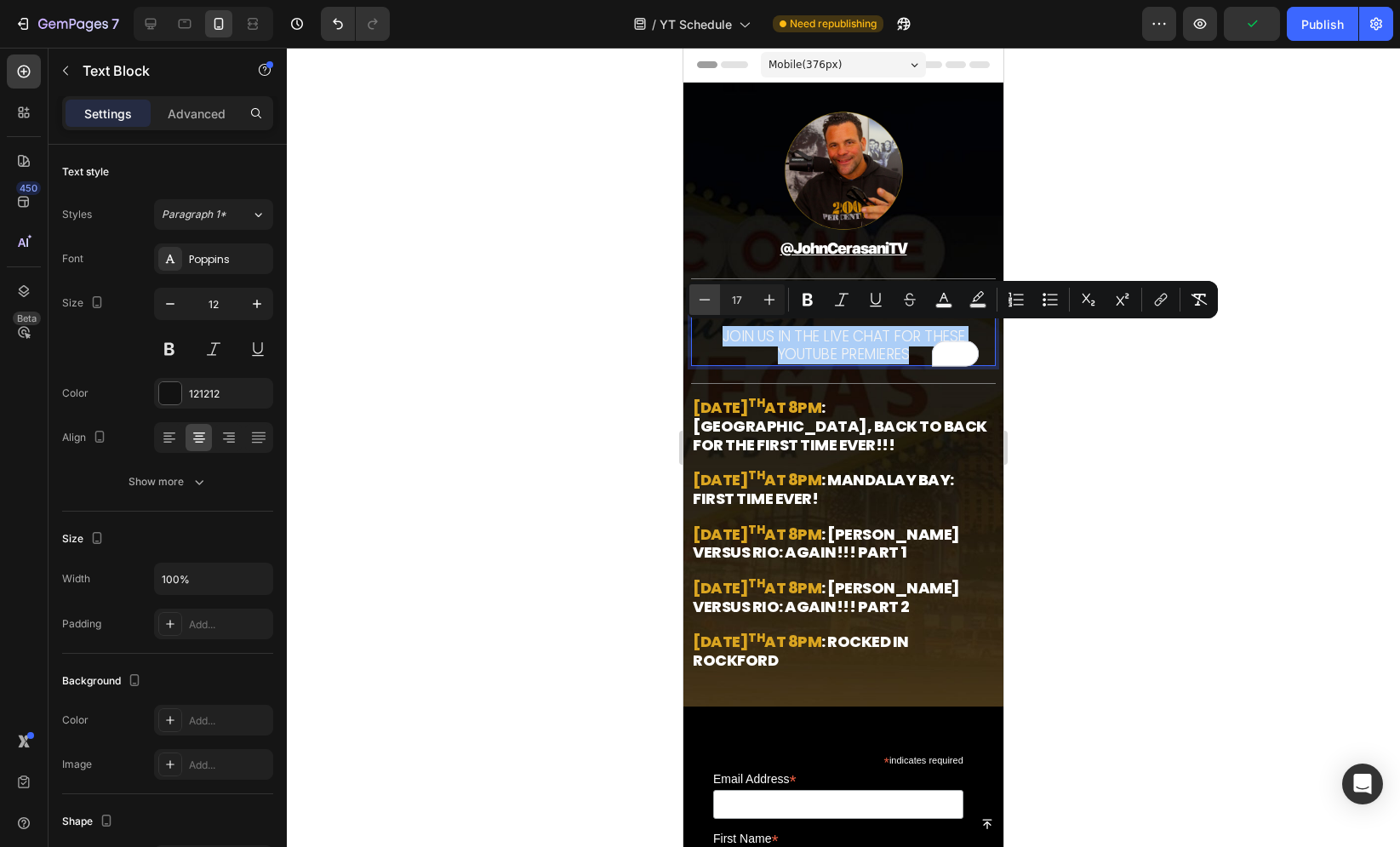
click at [704, 306] on icon "Editor contextual toolbar" at bounding box center [704, 300] width 17 height 17
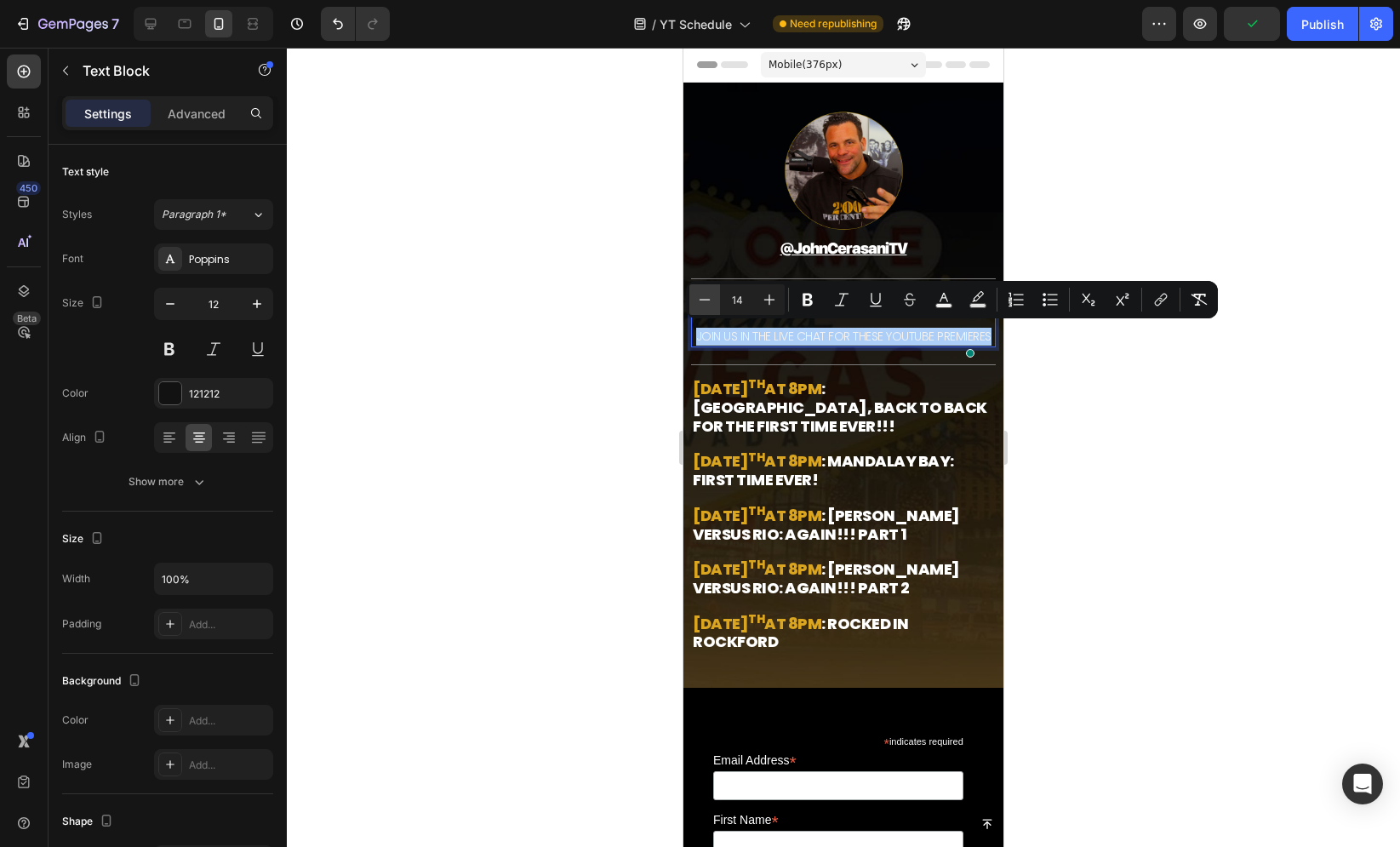
click at [704, 306] on icon "Editor contextual toolbar" at bounding box center [704, 300] width 17 height 17
type input "12"
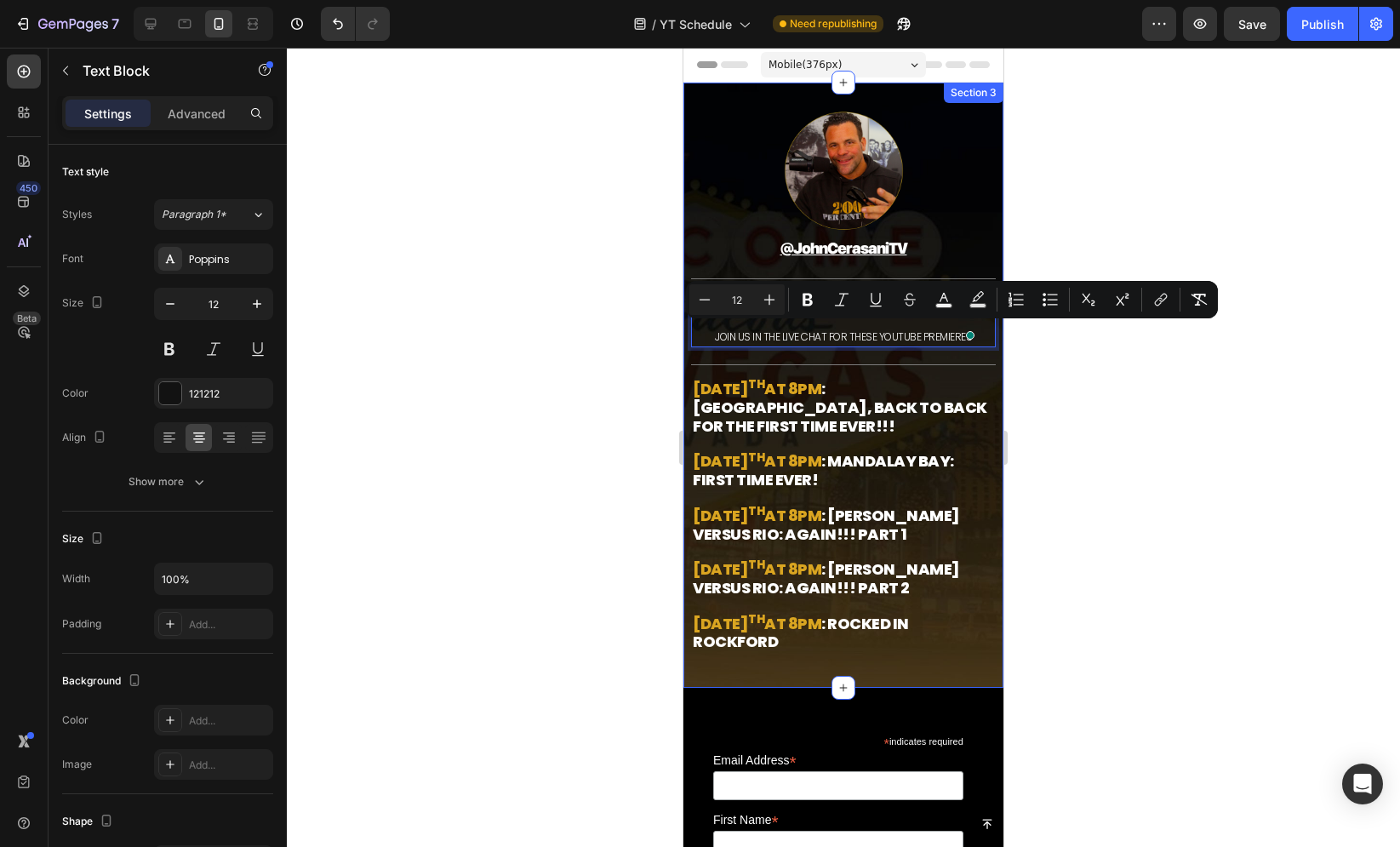
click at [624, 321] on div at bounding box center [843, 447] width 1113 height 799
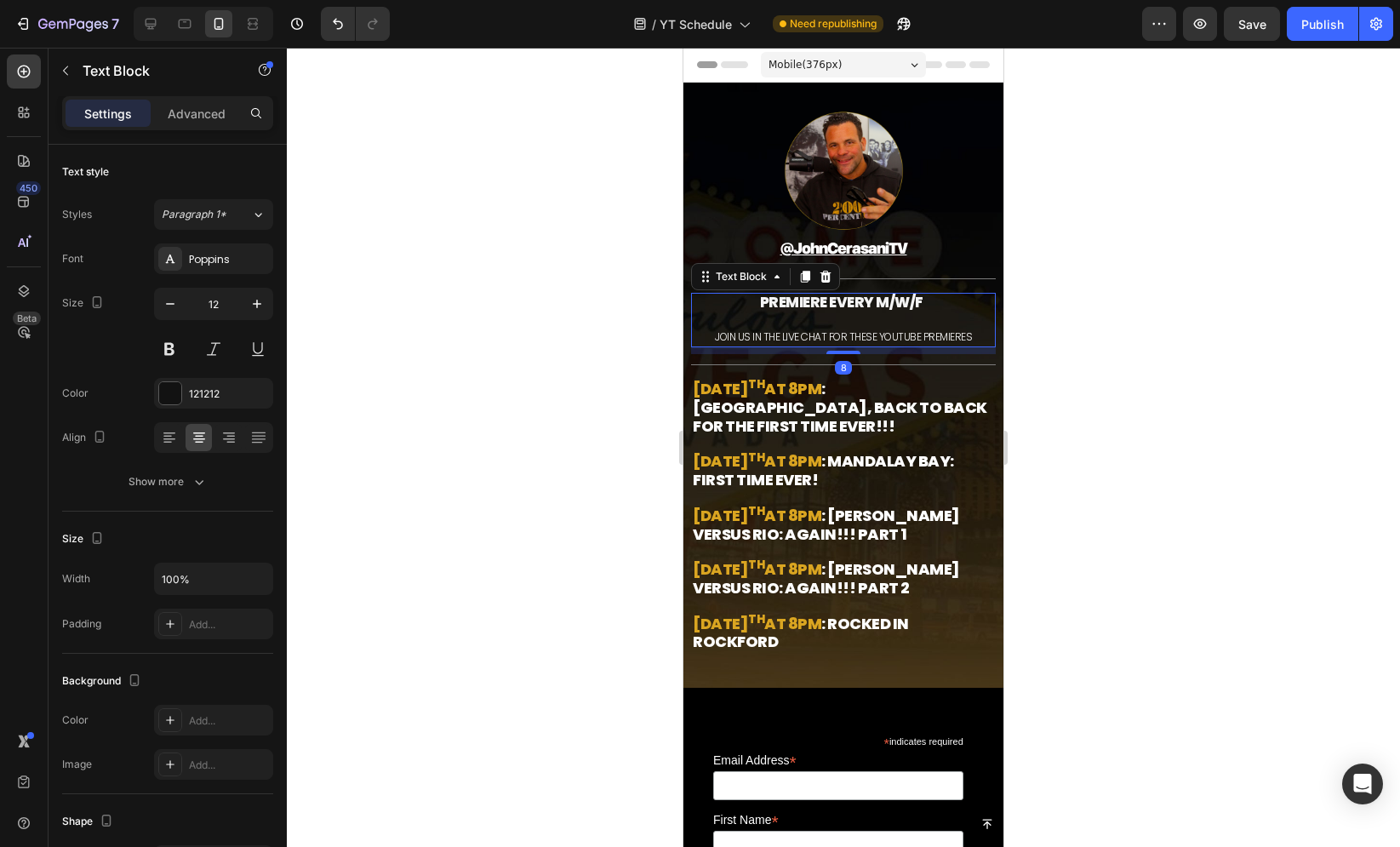
click at [750, 336] on span "JOIN US IN THE LIVE CHAT FOR THESE YouTube Premieres" at bounding box center [842, 336] width 257 height 14
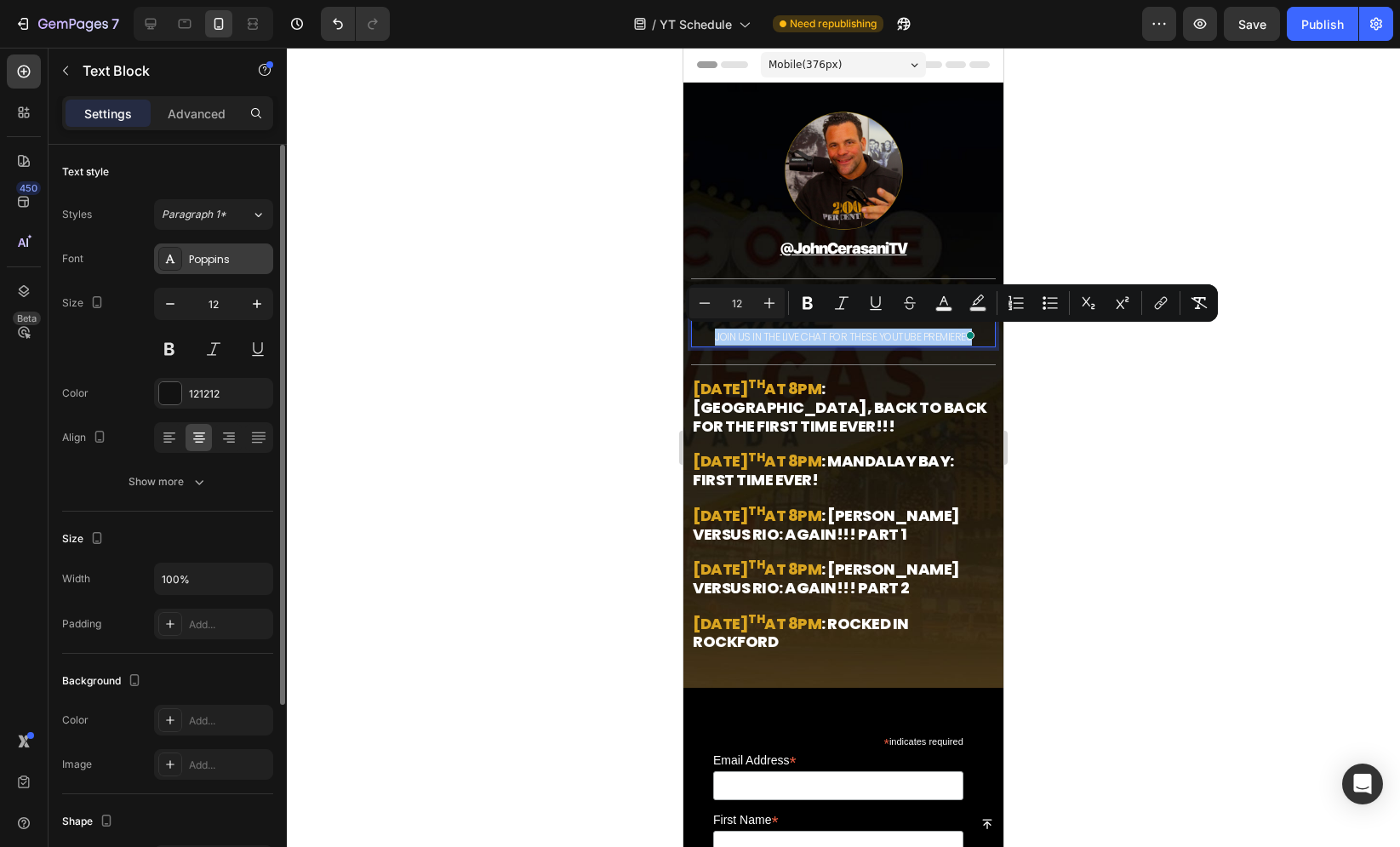
click at [250, 258] on div "Poppins" at bounding box center [228, 259] width 80 height 15
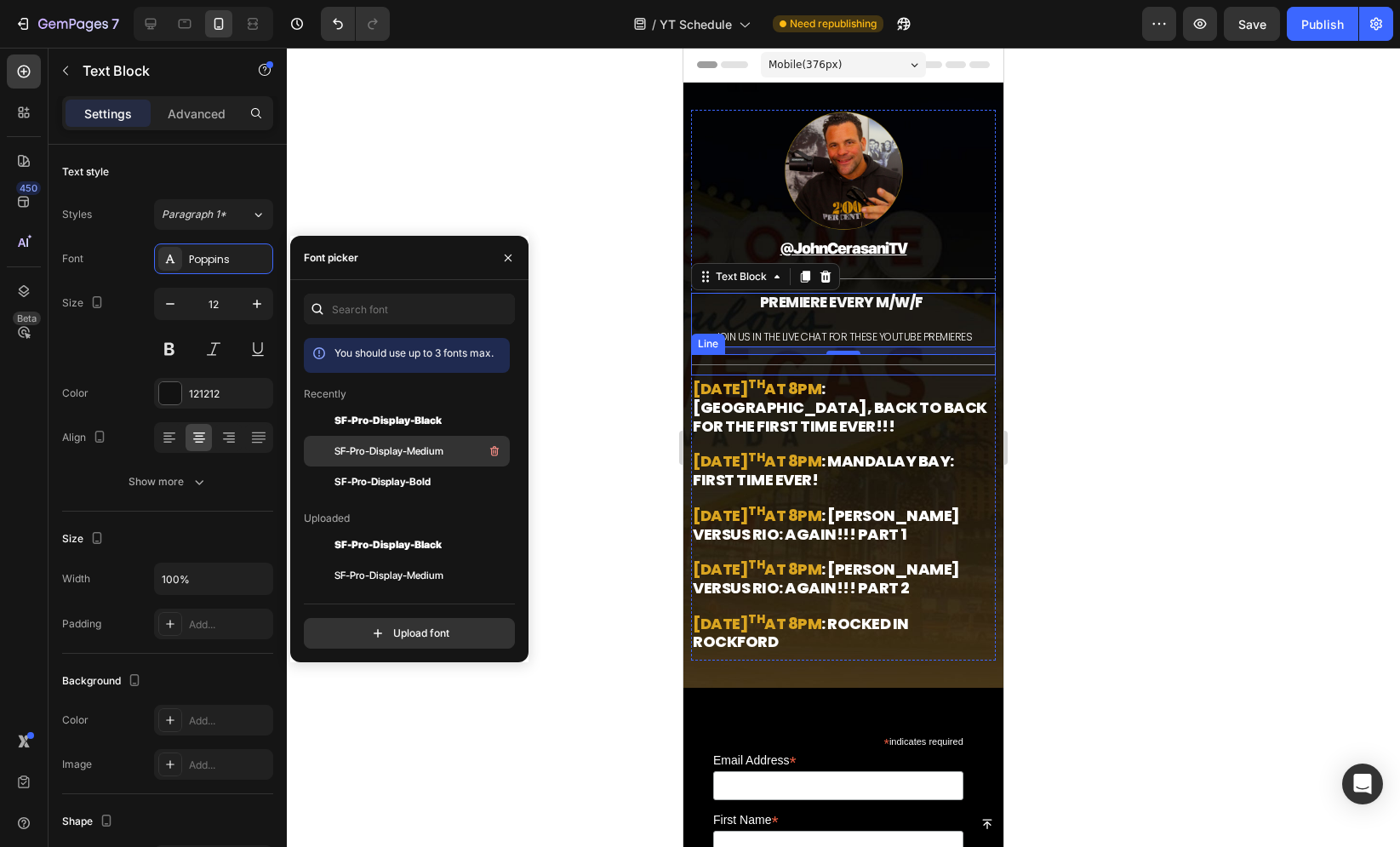
click at [401, 443] on div "SF-Pro-Display-Medium" at bounding box center [420, 451] width 172 height 21
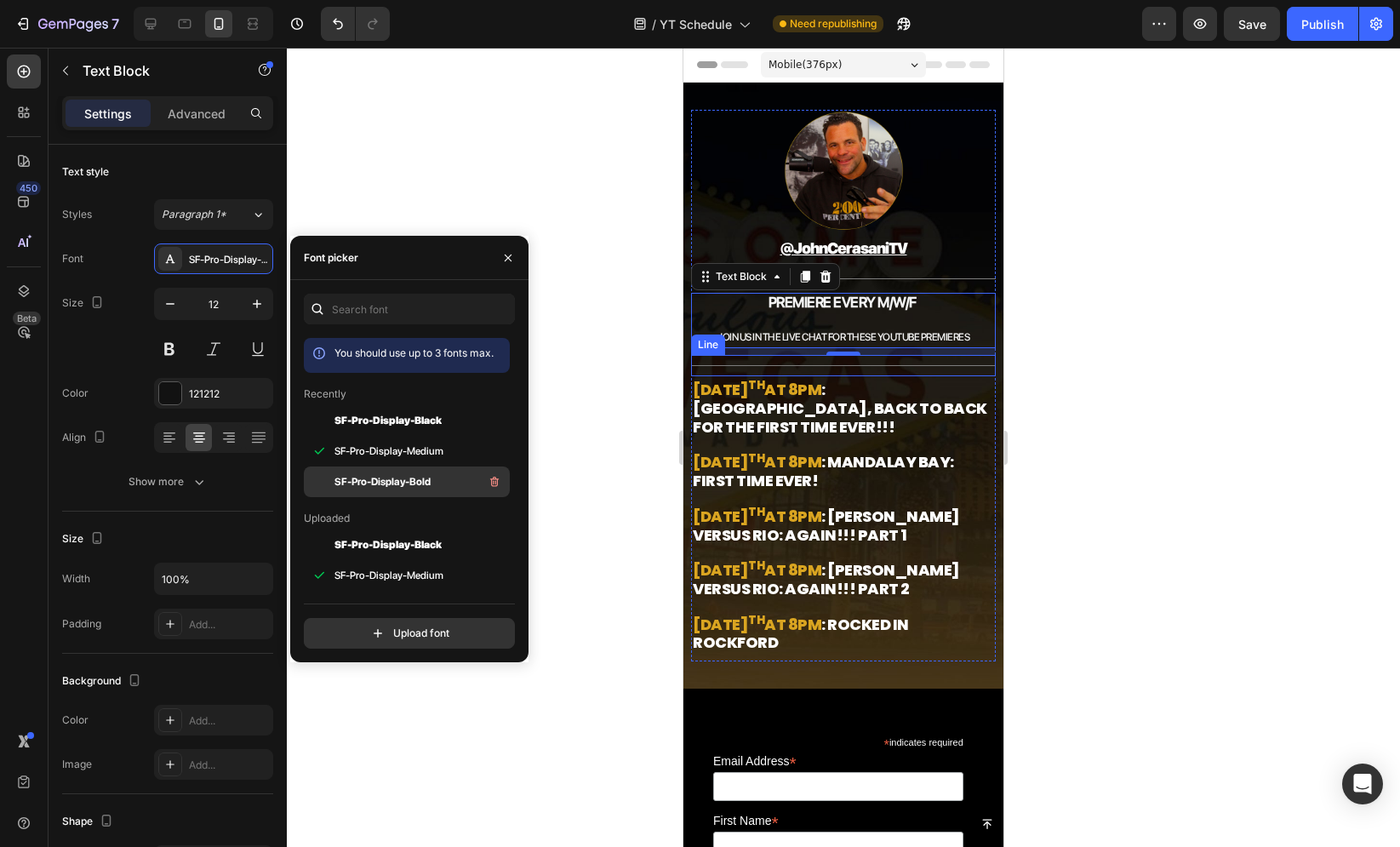
click at [405, 487] on span "SF-Pro-Display-Bold" at bounding box center [383, 481] width 96 height 15
click at [392, 414] on span "SF-Pro-Display-Black" at bounding box center [388, 420] width 107 height 15
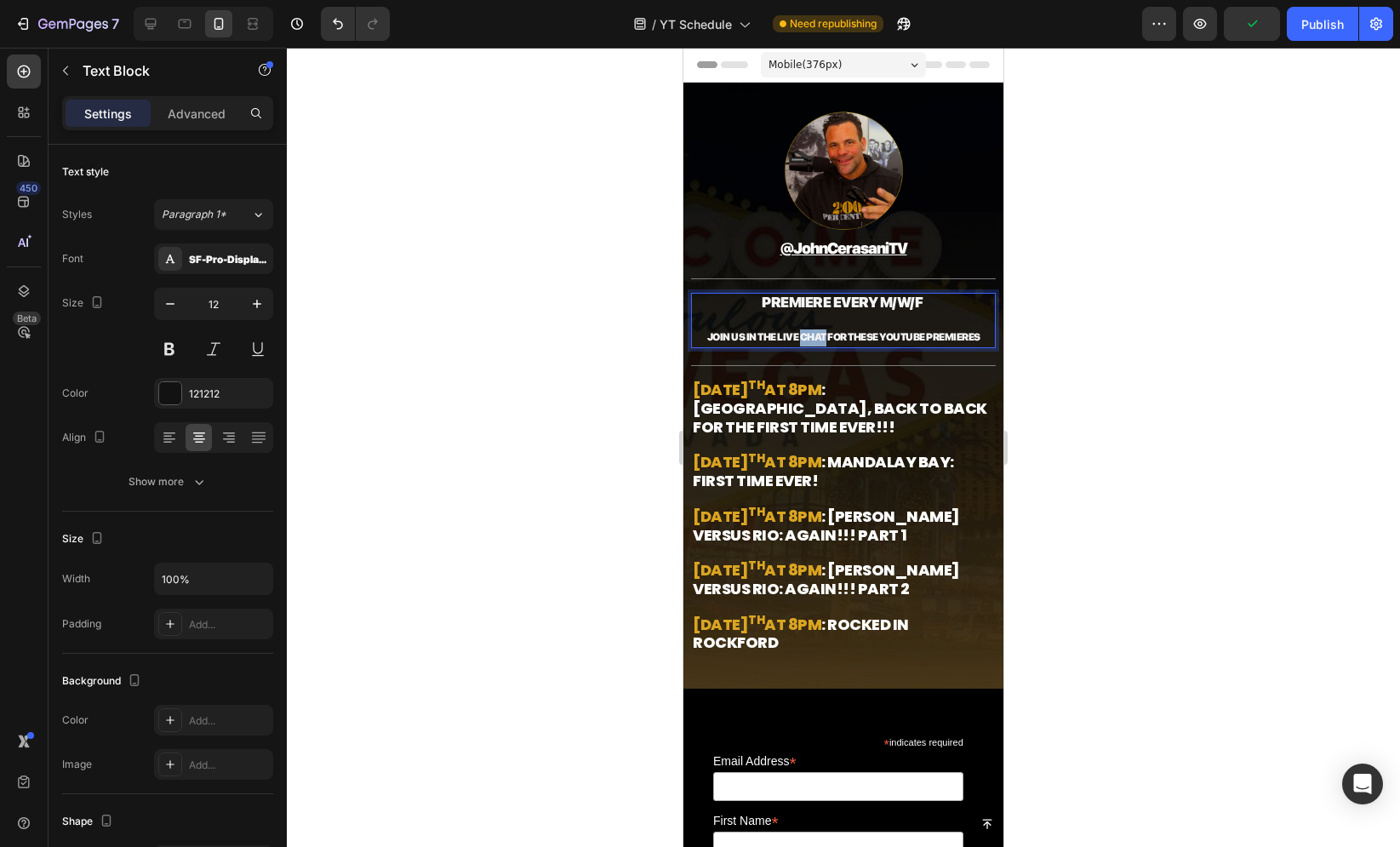
click at [808, 339] on span "JOIN US IN THE LIVE CHAT FOR THESE YouTube Premieres" at bounding box center [843, 337] width 274 height 12
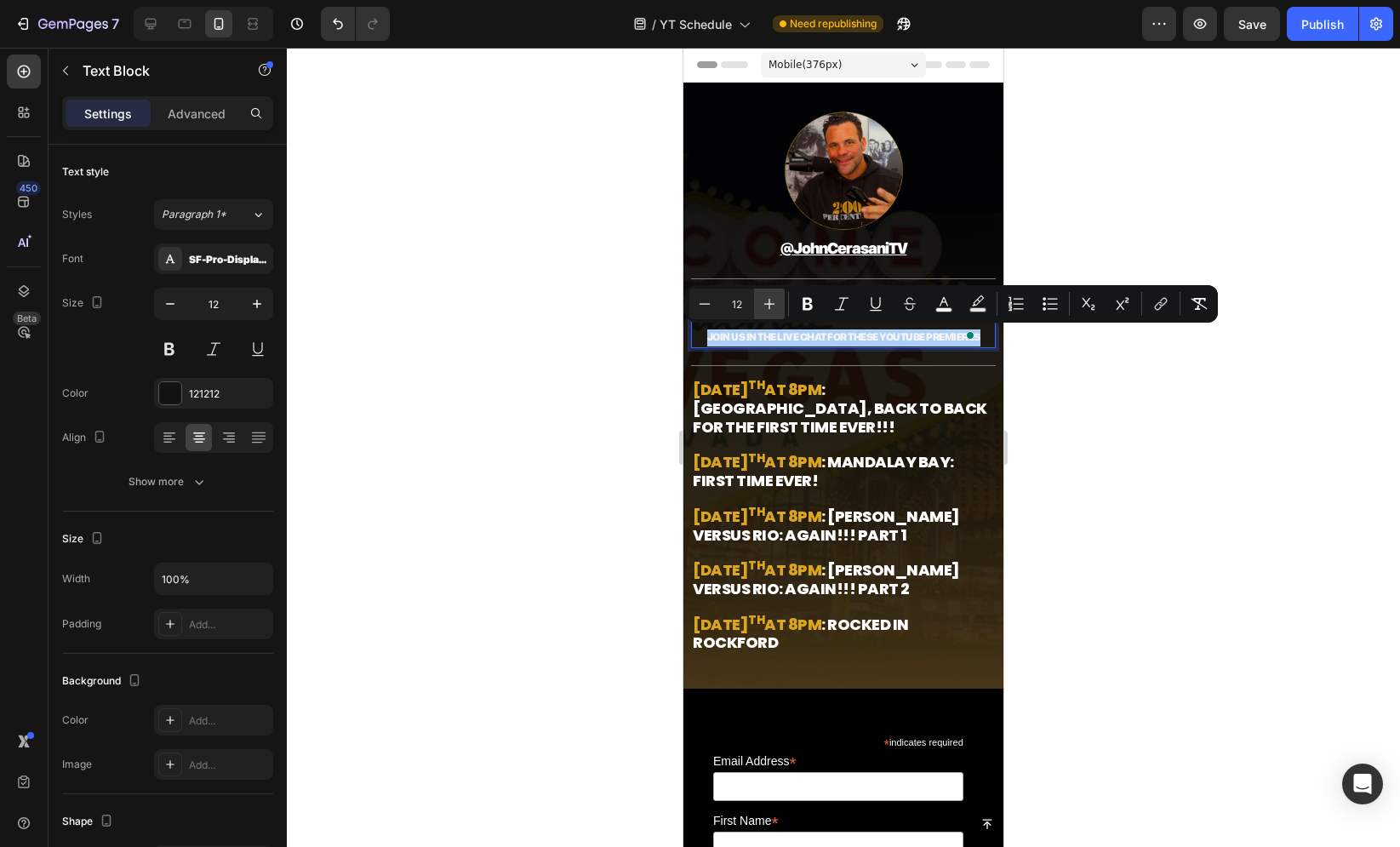
click at [763, 298] on icon "Editor contextual toolbar" at bounding box center [769, 304] width 17 height 17
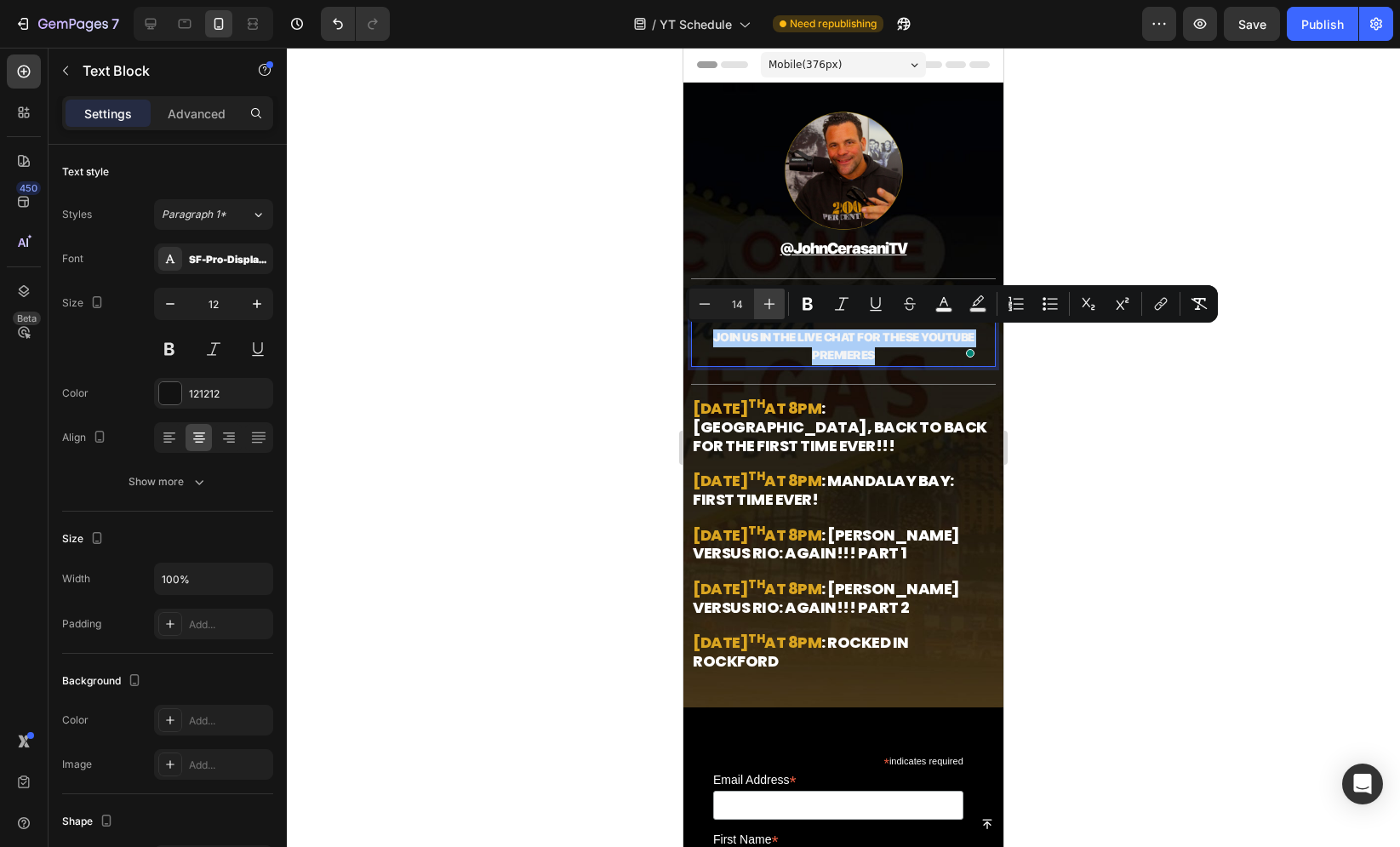
click at [763, 298] on icon "Editor contextual toolbar" at bounding box center [769, 304] width 17 height 17
type input "15"
click at [602, 317] on div at bounding box center [843, 447] width 1113 height 799
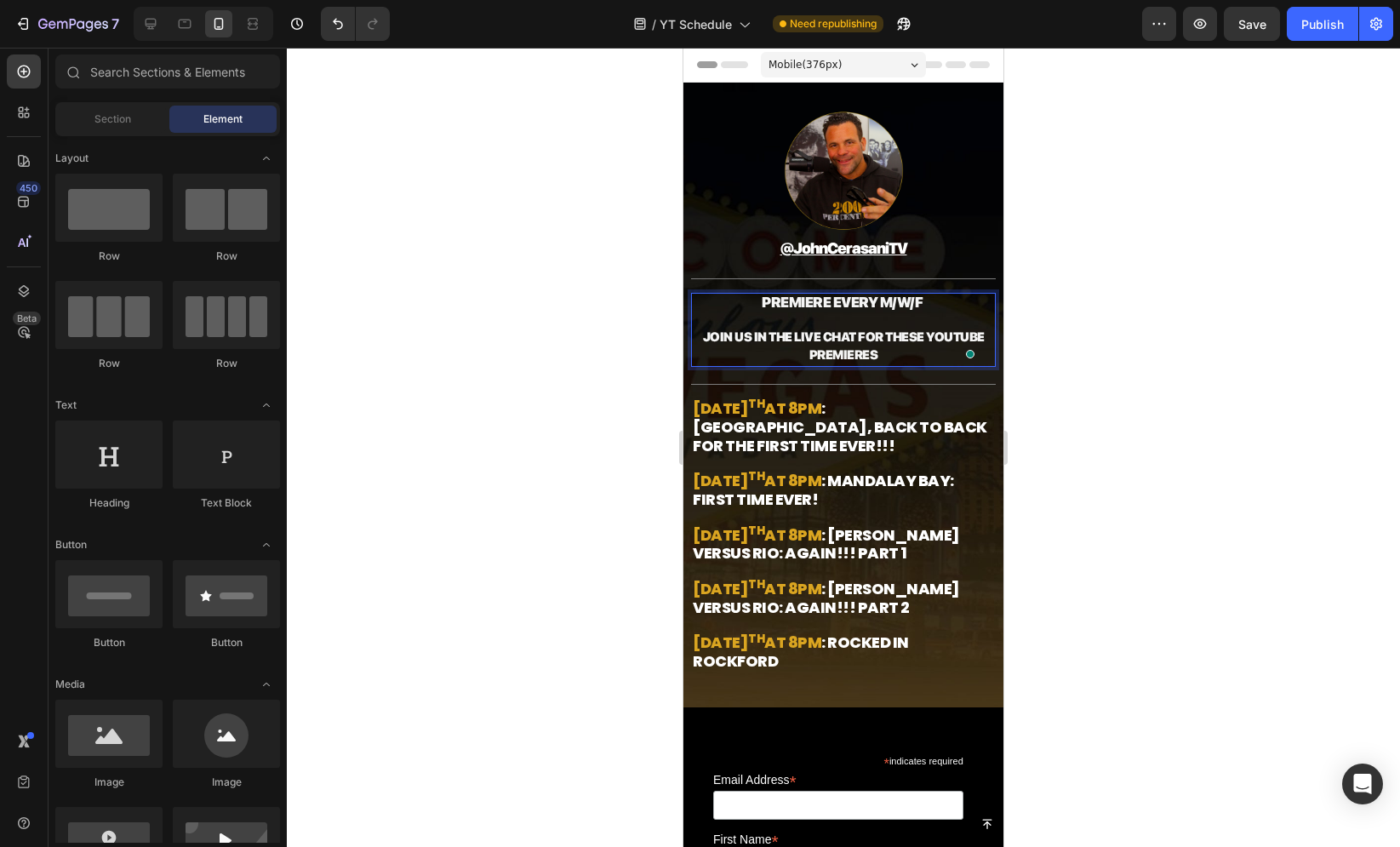
click at [602, 317] on div at bounding box center [843, 447] width 1113 height 799
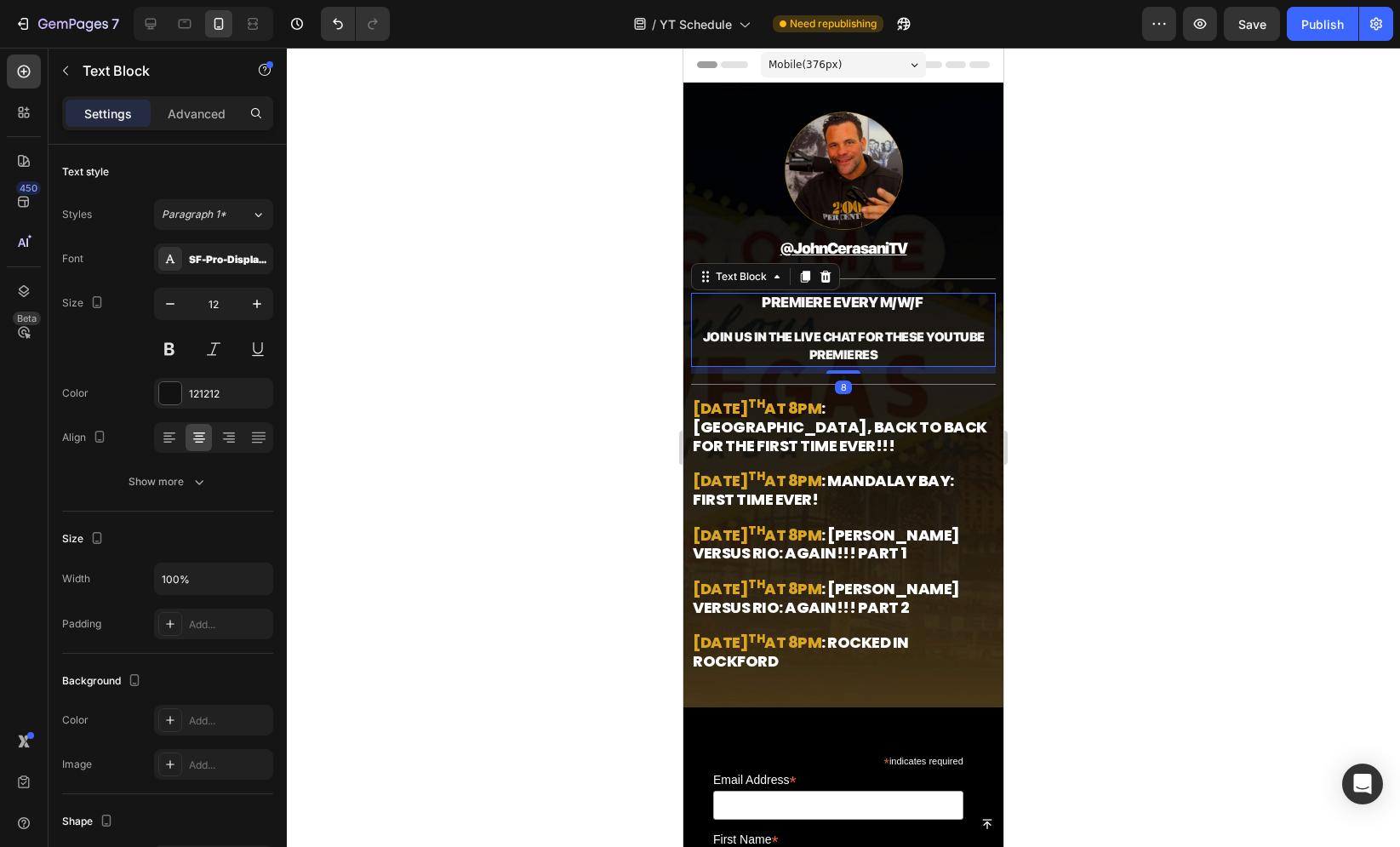
click at [786, 346] on p "JOIN US IN THE LIVE CHAT FOR THESE YouTube Premieres" at bounding box center [843, 347] width 301 height 36
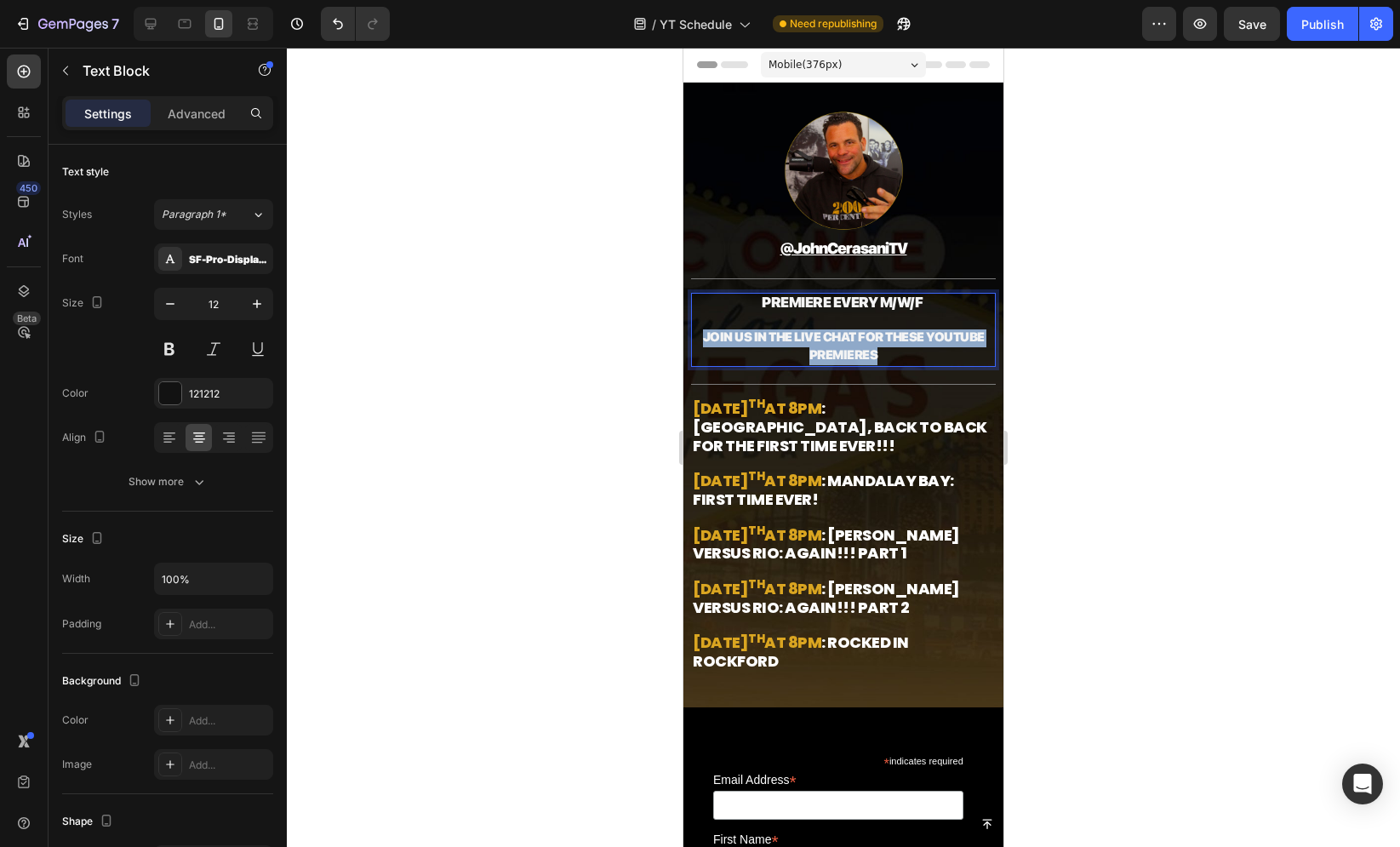
click at [786, 346] on p "JOIN US IN THE LIVE CHAT FOR THESE YouTube Premieres" at bounding box center [843, 347] width 301 height 36
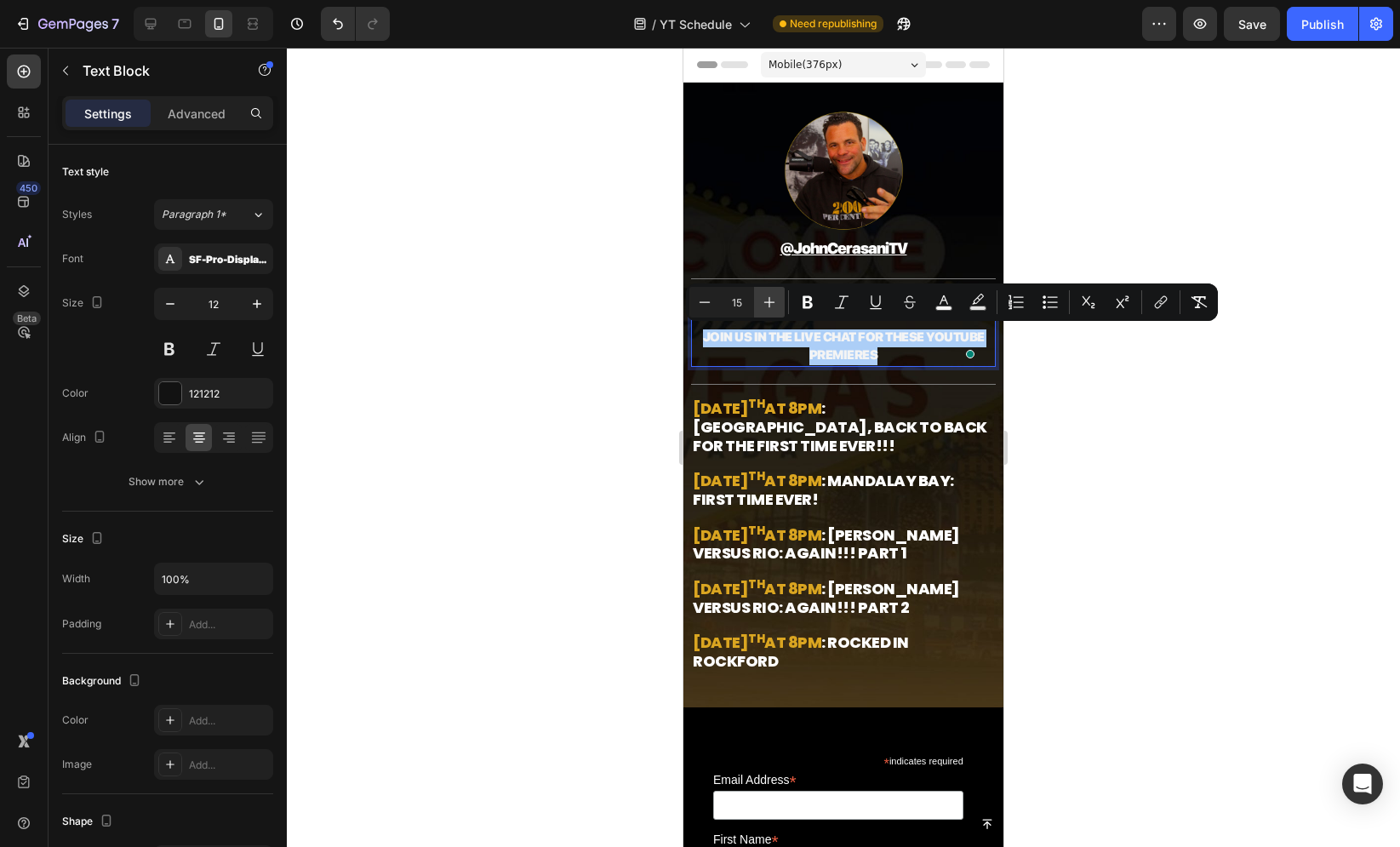
click at [768, 310] on button "Plus" at bounding box center [769, 302] width 31 height 31
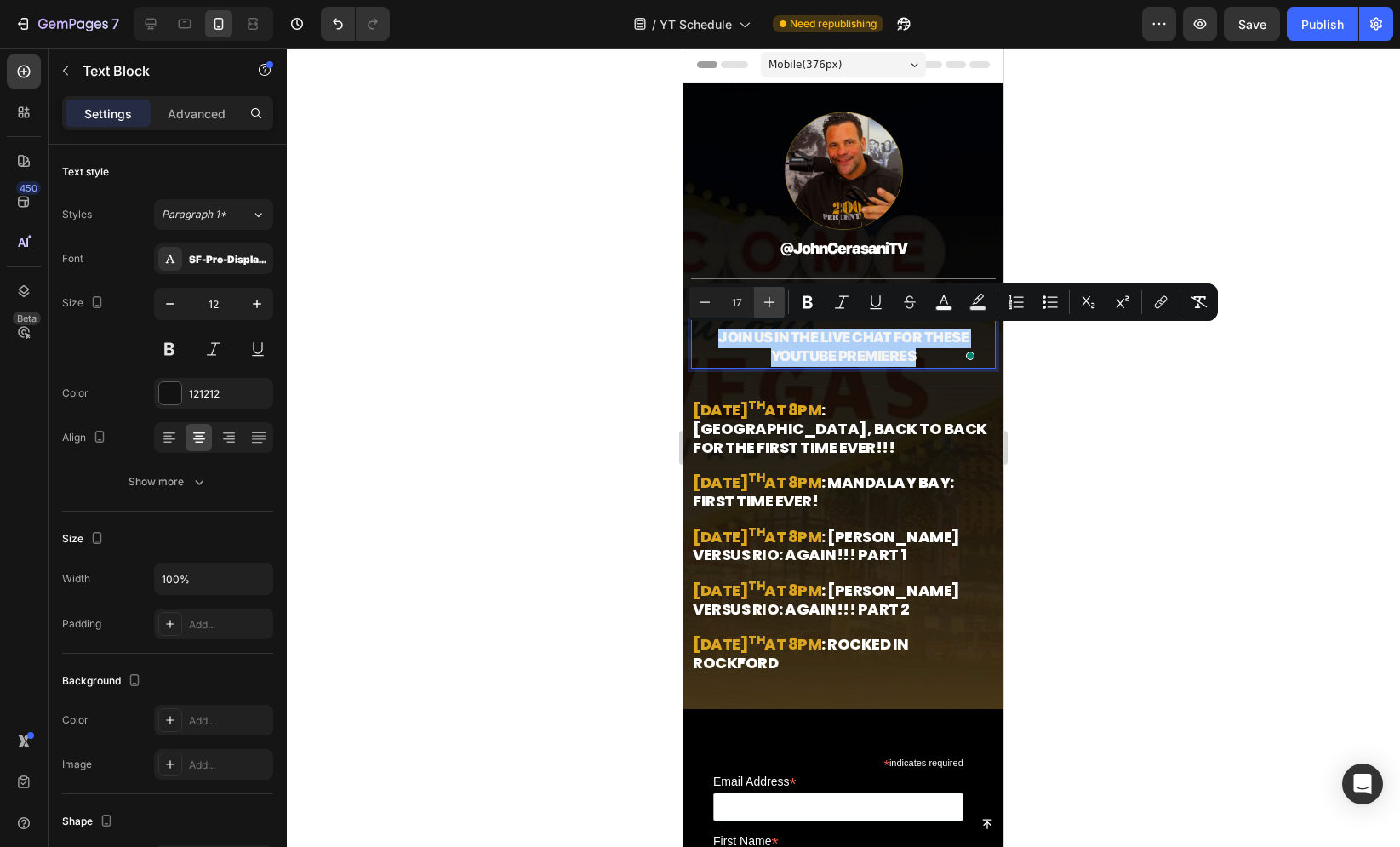
click at [768, 310] on button "Plus" at bounding box center [769, 302] width 31 height 31
type input "18"
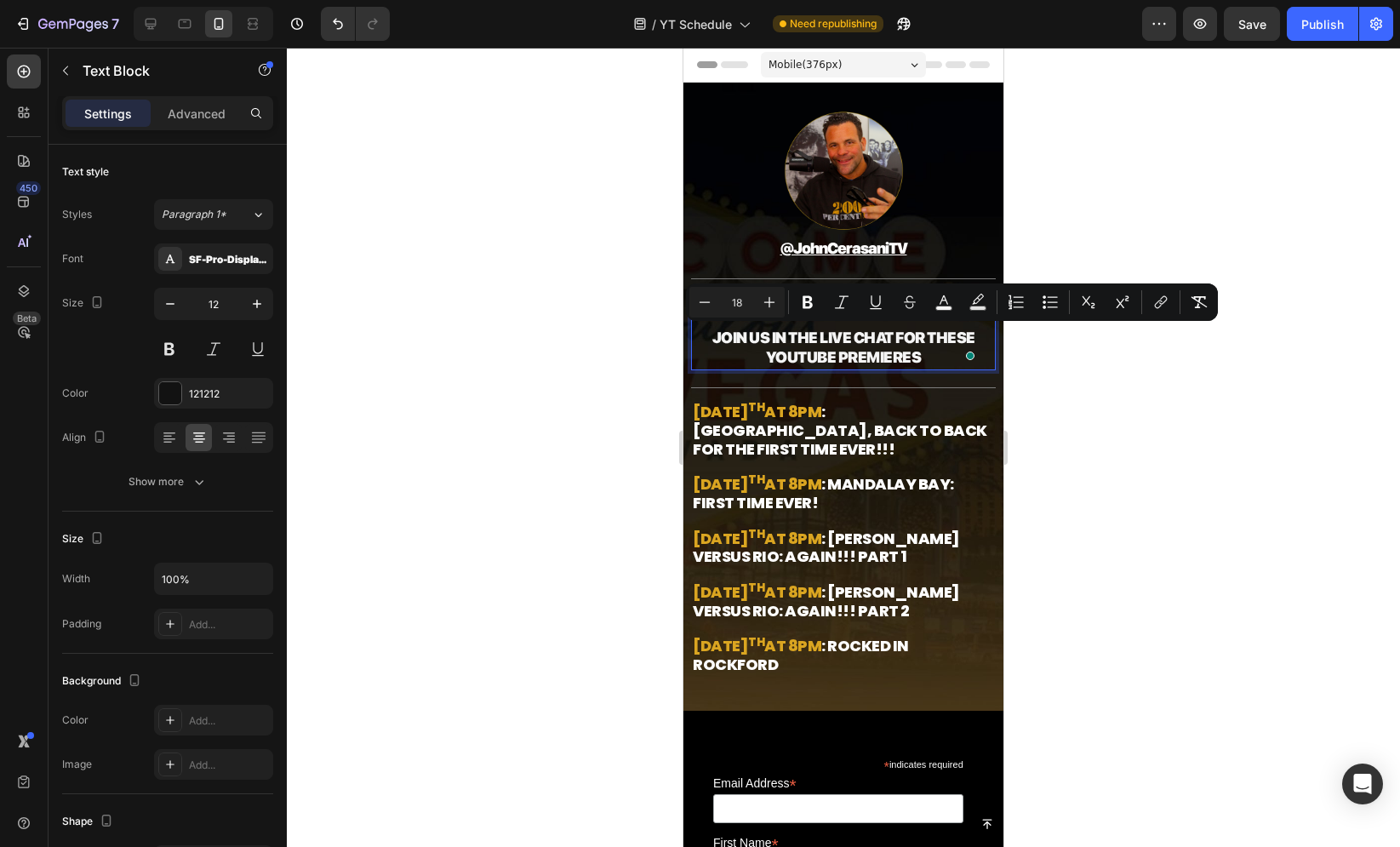
click at [646, 329] on div at bounding box center [843, 447] width 1113 height 799
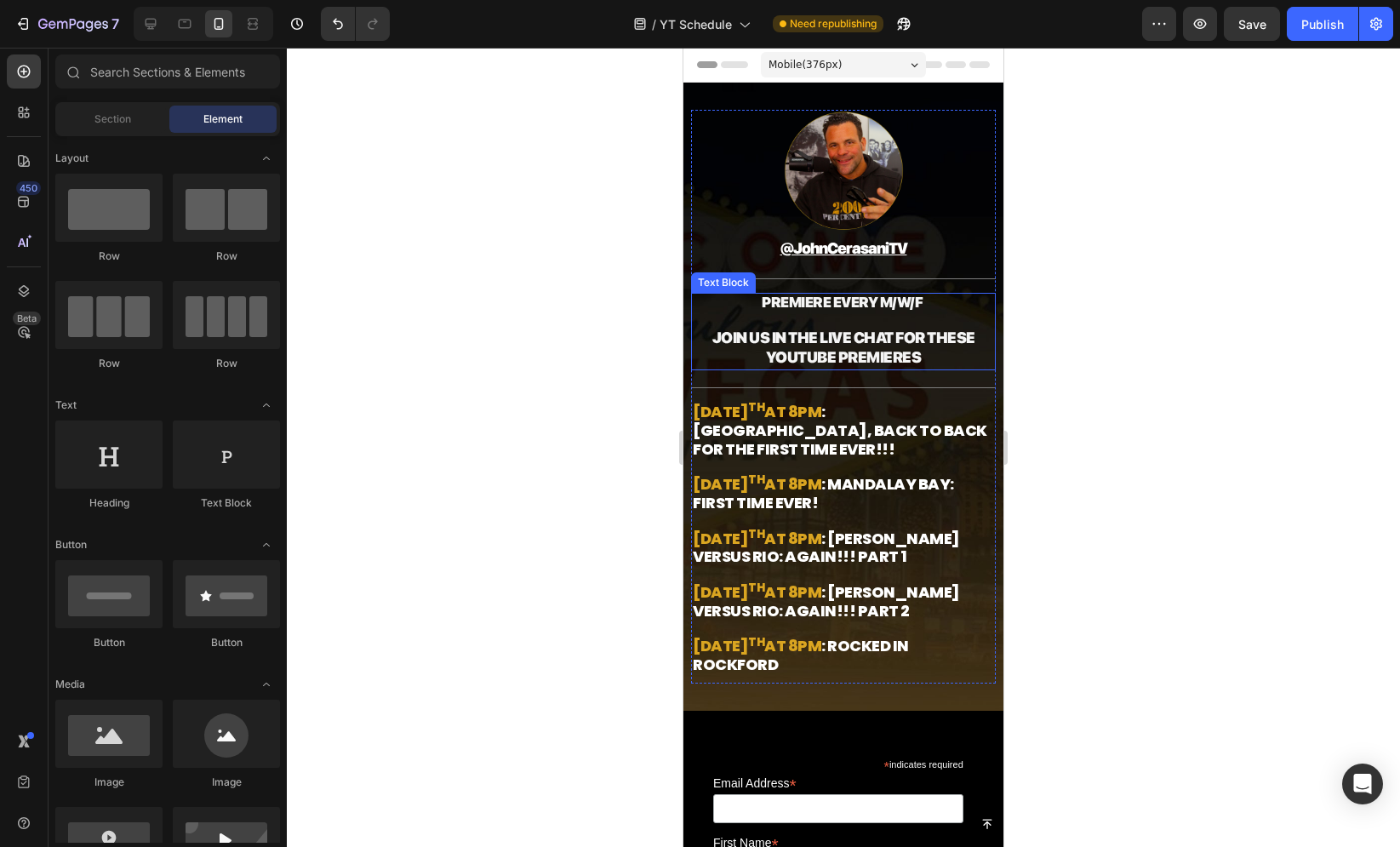
click at [812, 307] on strong "PREMIERE EVERY M/W/F" at bounding box center [842, 302] width 161 height 17
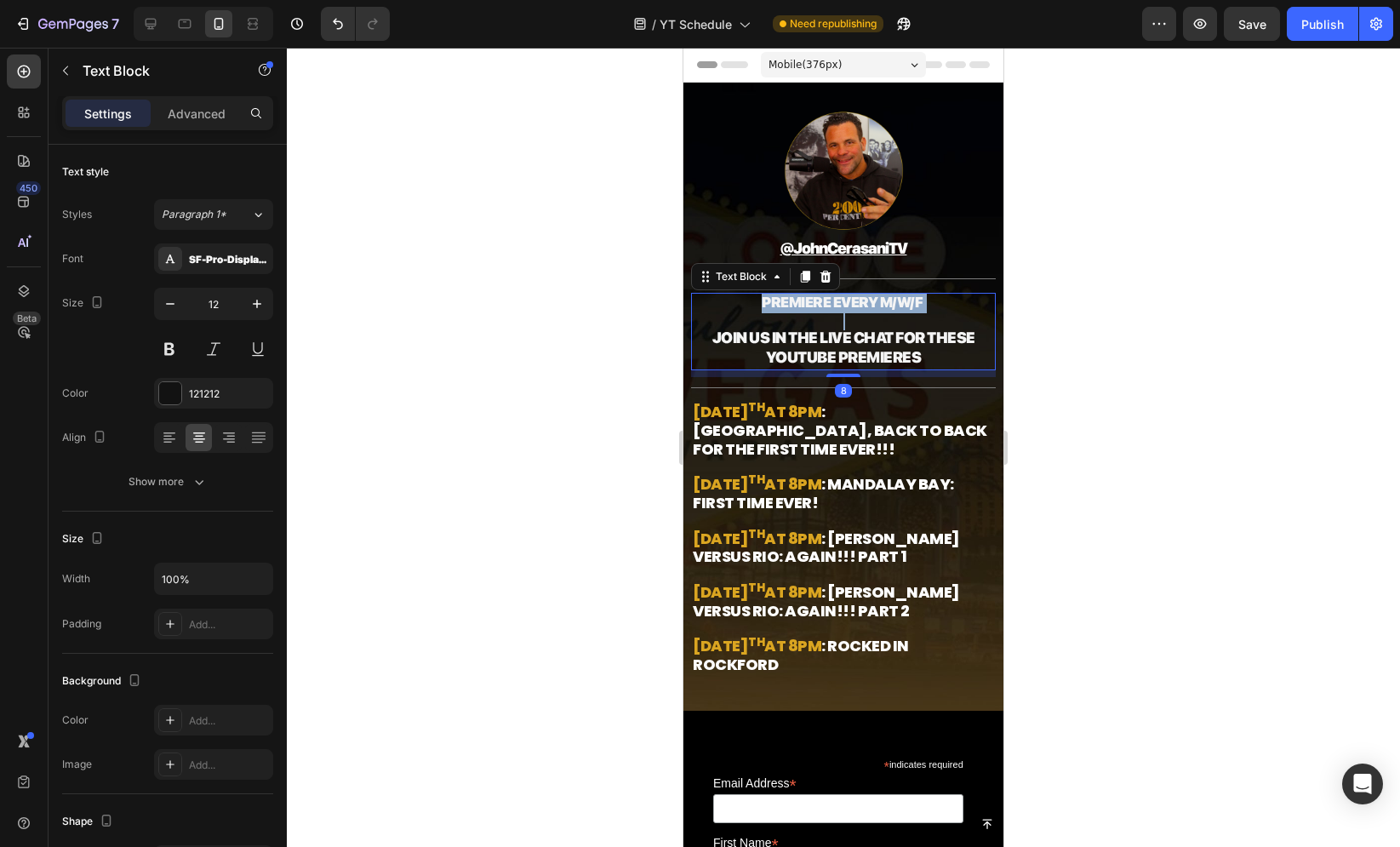
click at [812, 307] on strong "PREMIERE EVERY M/W/F" at bounding box center [842, 302] width 161 height 17
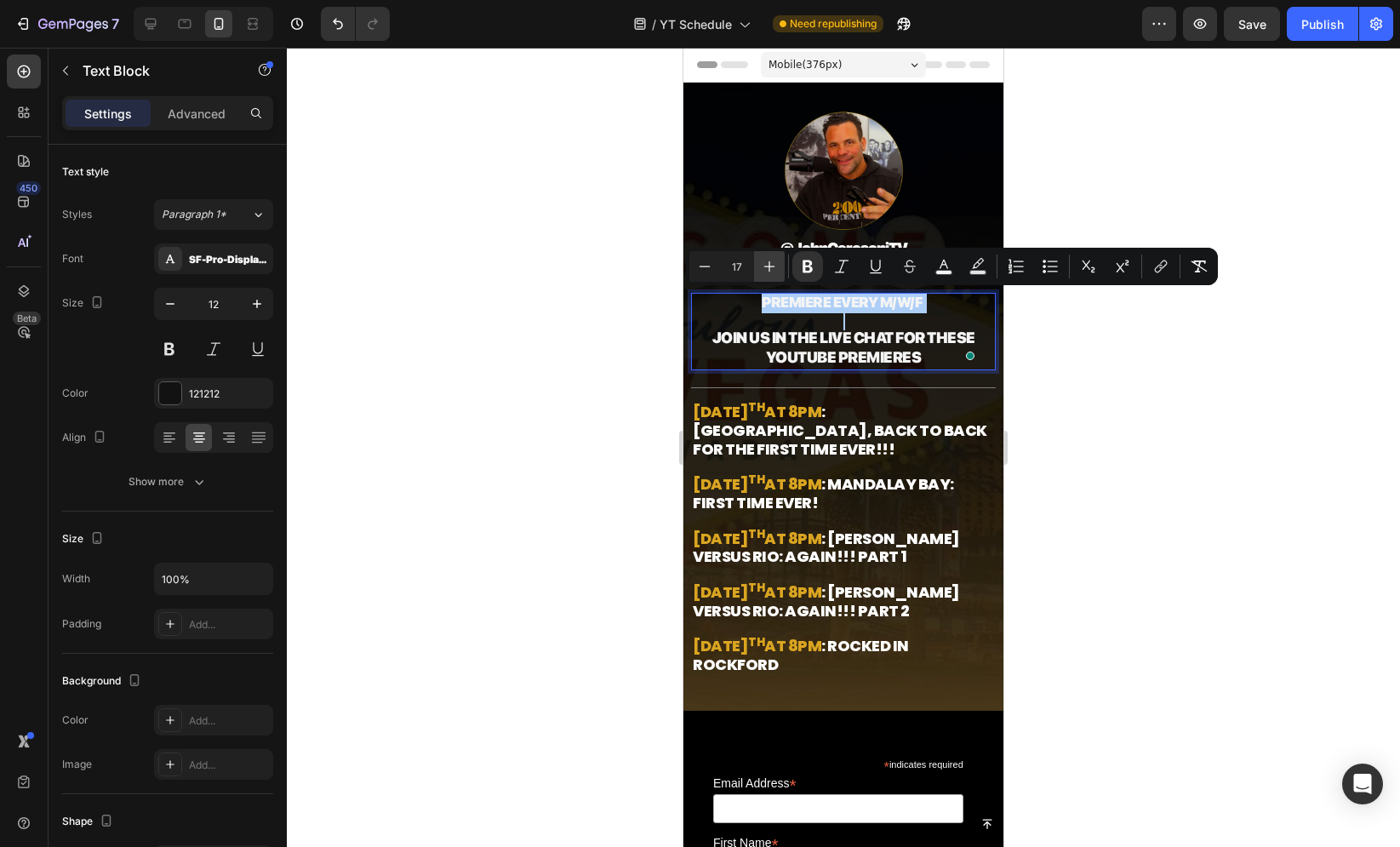
click at [770, 274] on button "Plus" at bounding box center [769, 266] width 31 height 31
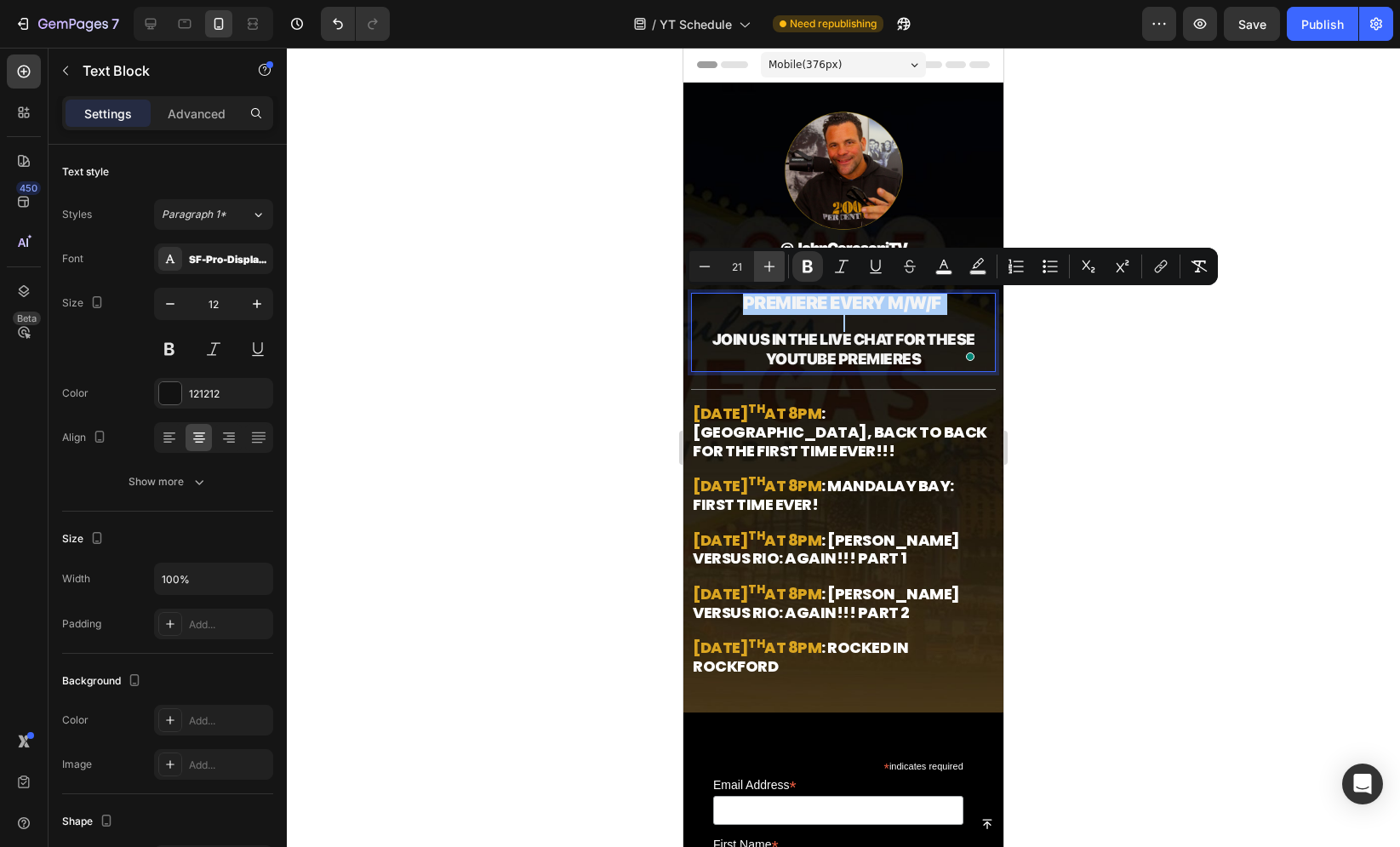
click at [769, 274] on icon "Editor contextual toolbar" at bounding box center [769, 266] width 17 height 17
type input "22"
click at [615, 307] on div at bounding box center [843, 447] width 1113 height 799
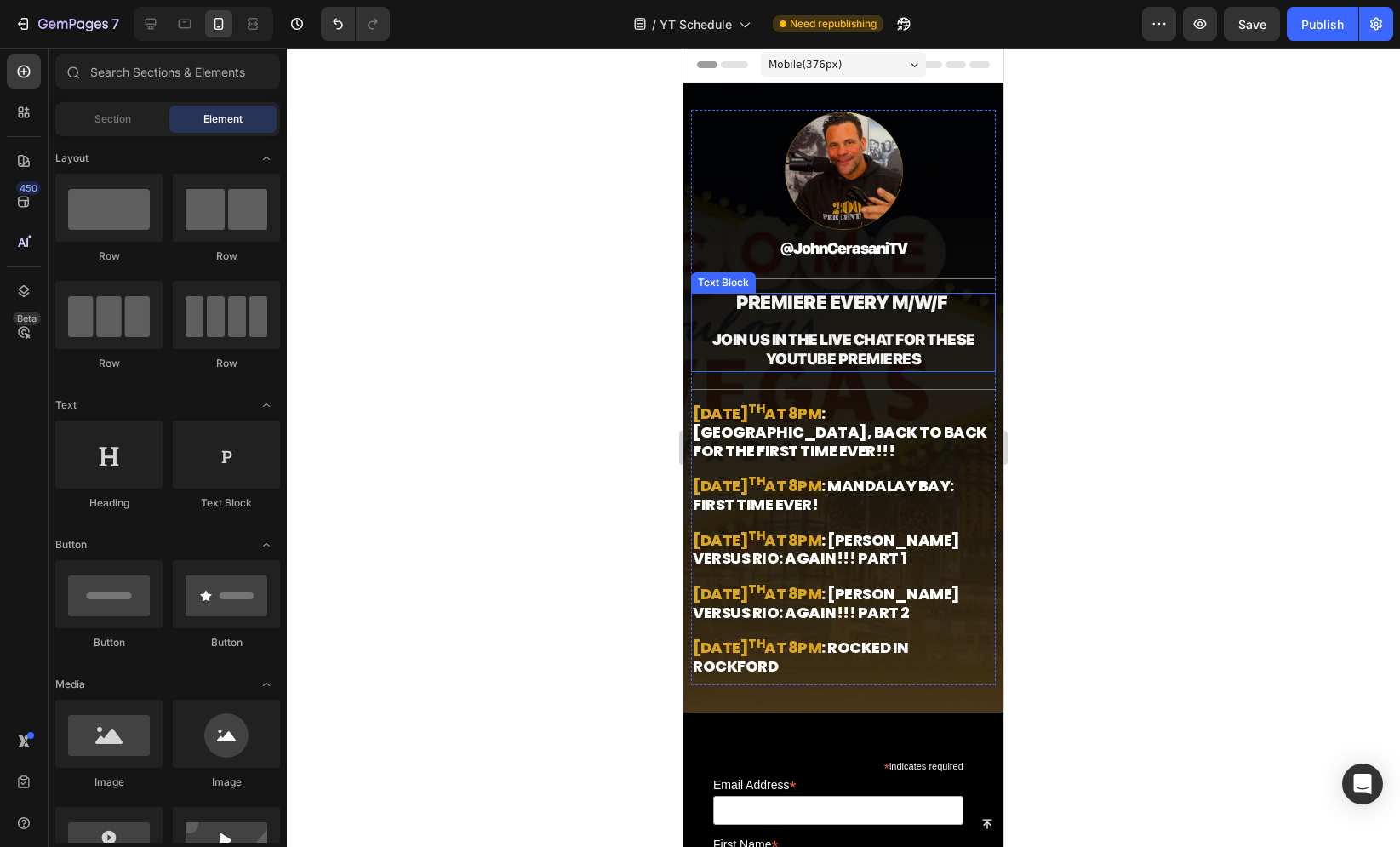
click at [794, 301] on strong "PREMIERE EVERY M/W/F" at bounding box center [842, 303] width 211 height 23
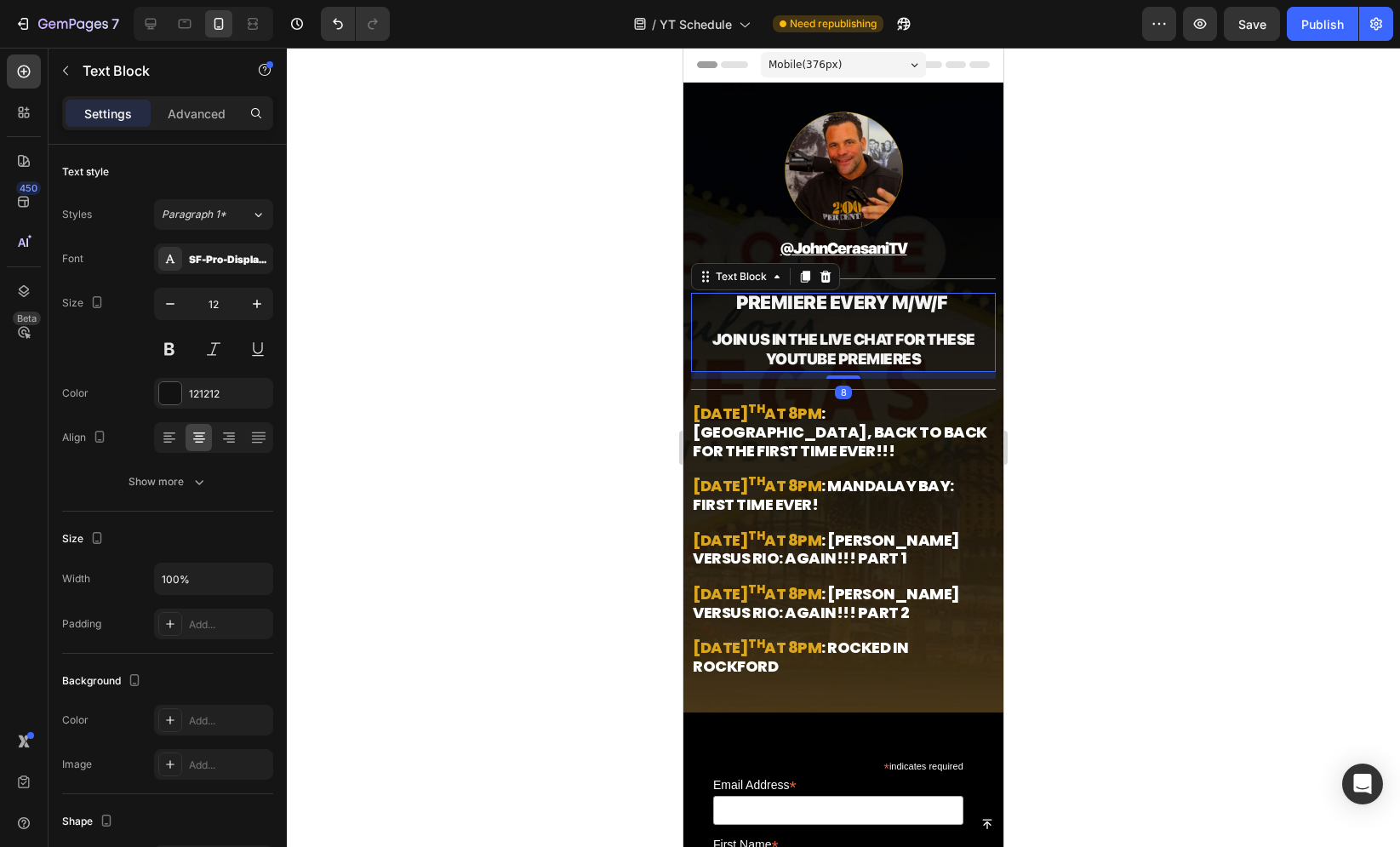
click at [615, 288] on div at bounding box center [843, 447] width 1113 height 799
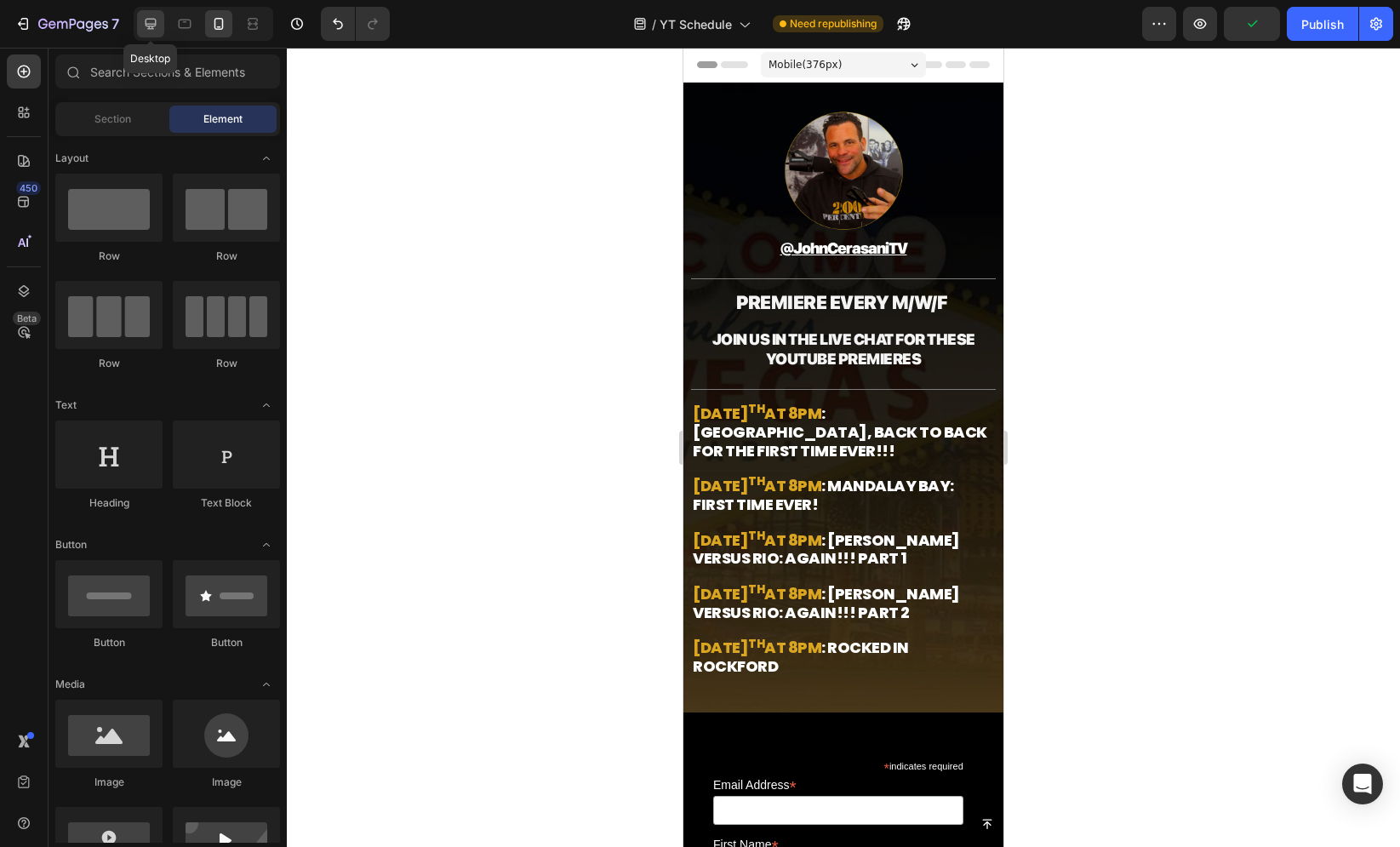
click at [157, 28] on icon at bounding box center [150, 24] width 17 height 17
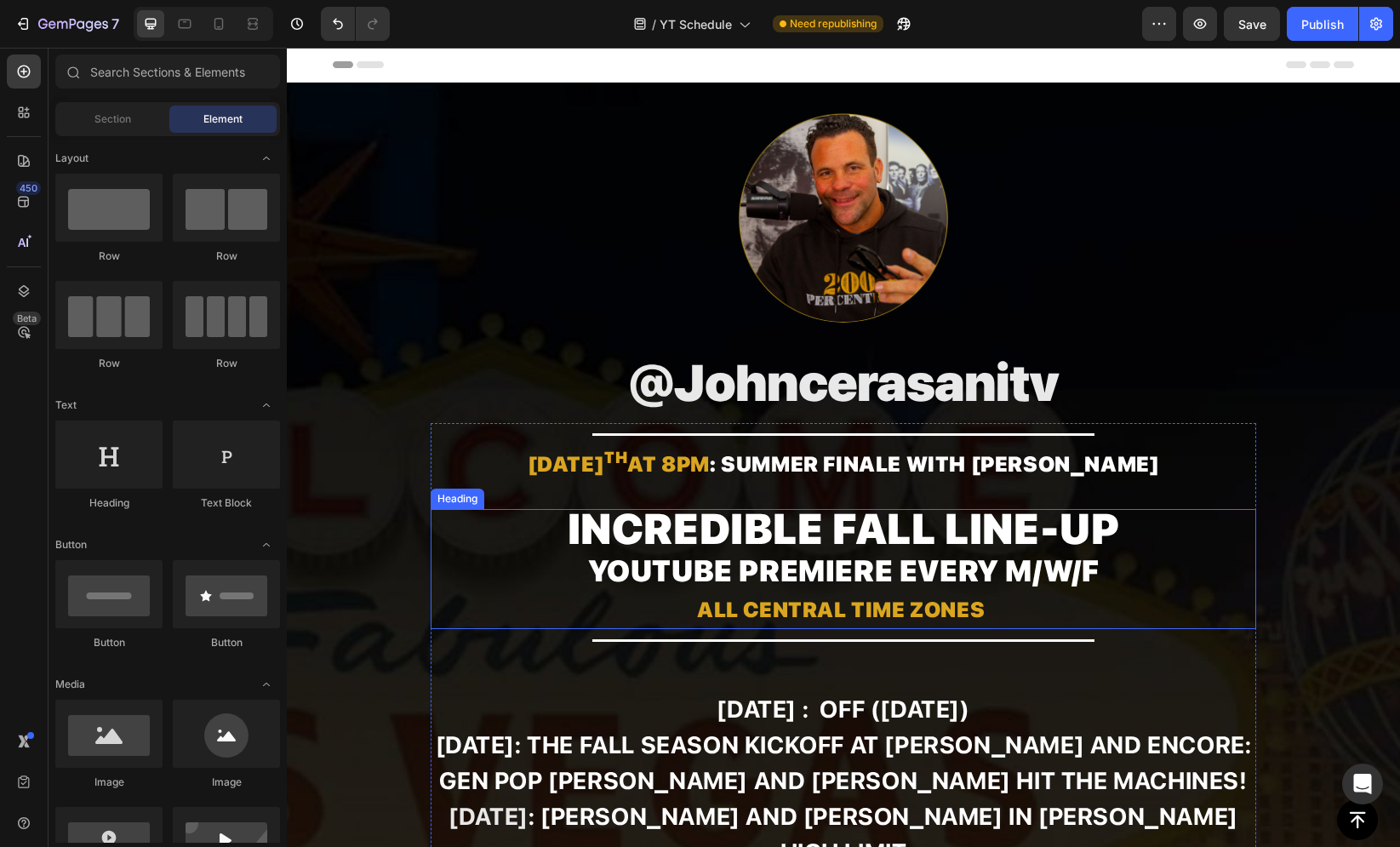
click at [695, 536] on span "Incredible fall line-up" at bounding box center [843, 528] width 552 height 51
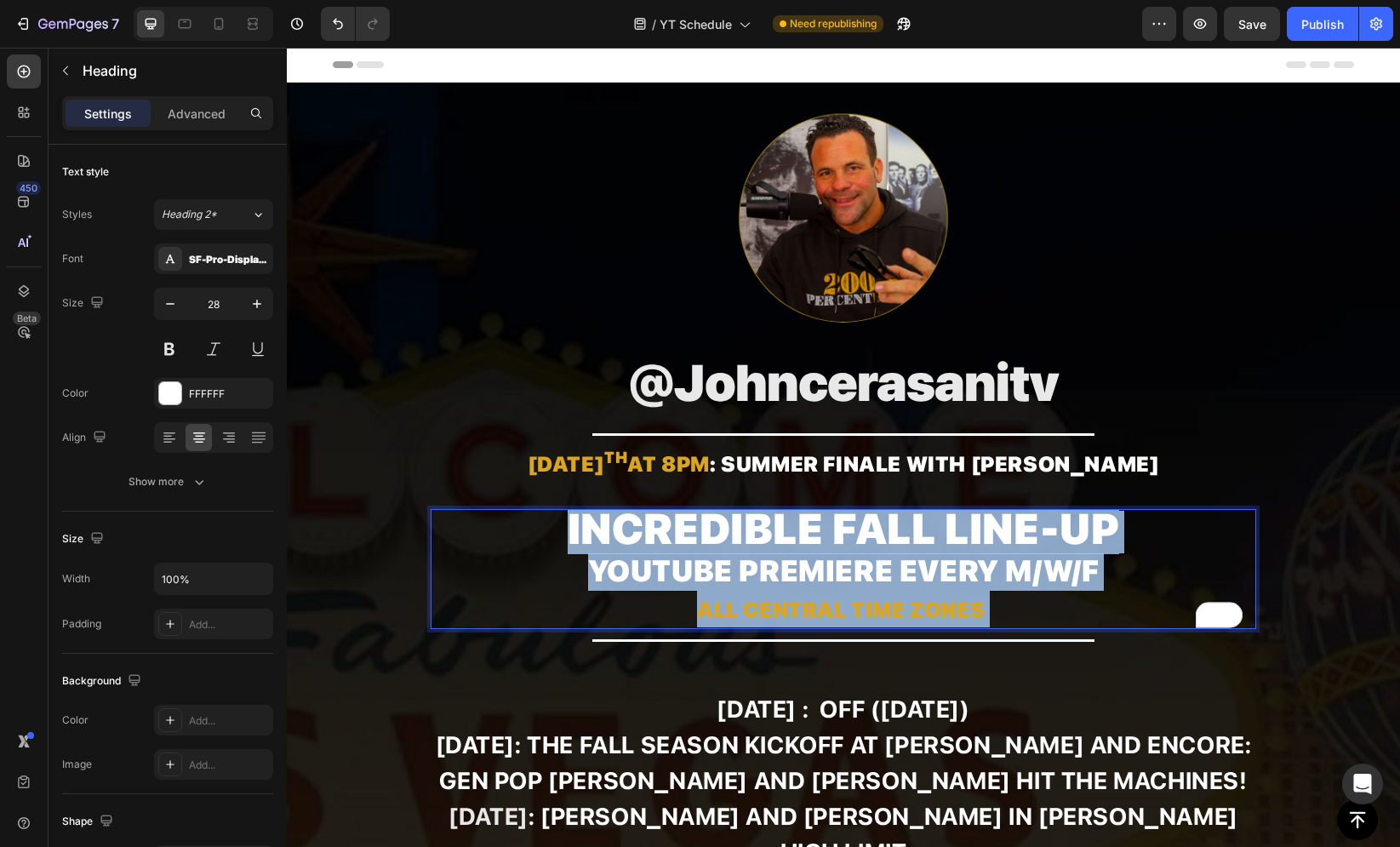
drag, startPoint x: 545, startPoint y: 518, endPoint x: 1025, endPoint y: 590, distance: 485.4
click at [1025, 590] on p "Incredible fall line-up YouTube premiere every M/W/F All Central Time Zones" at bounding box center [843, 569] width 822 height 117
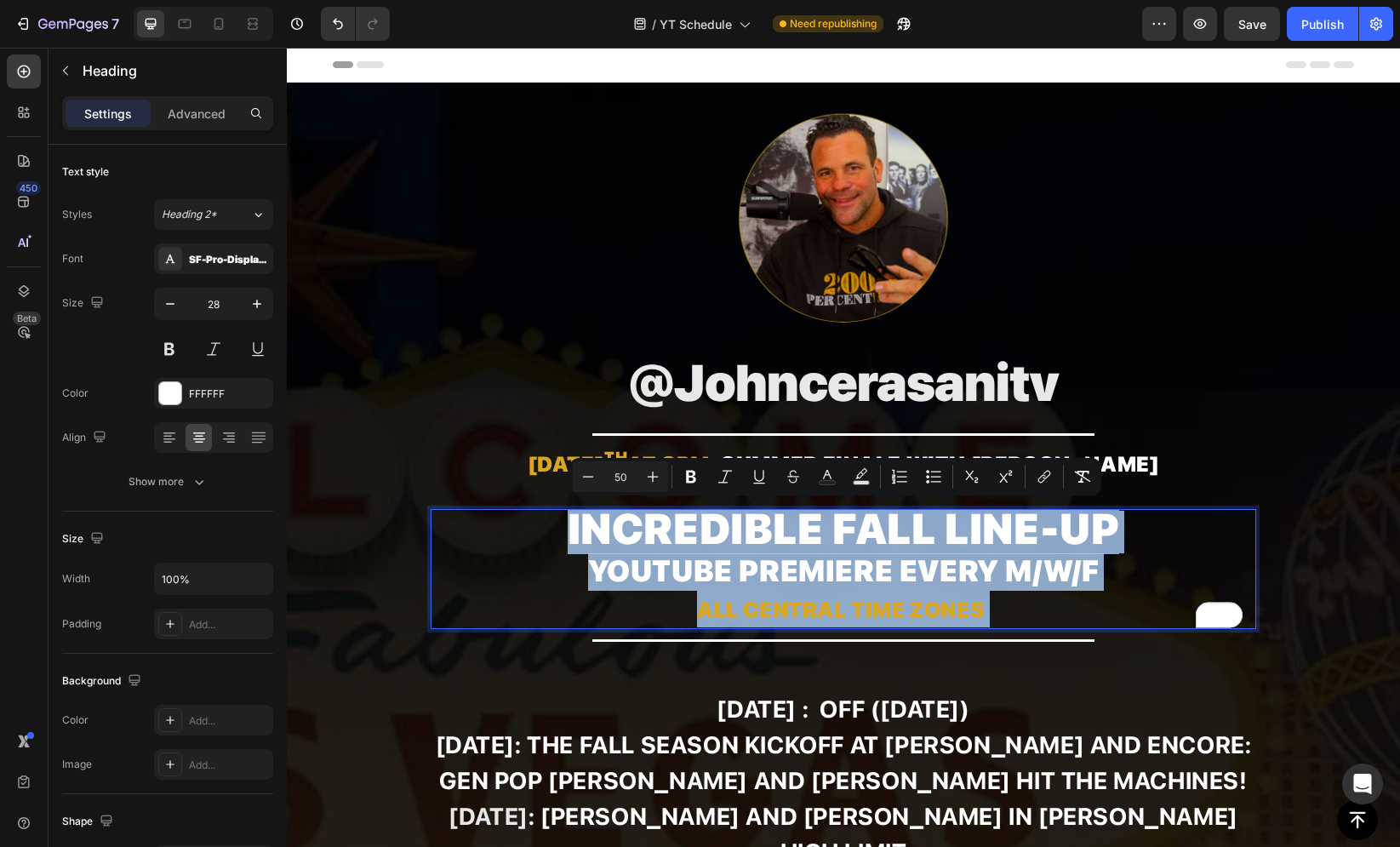
copy p "Incredible fall line-up YouTube premiere every M/W/F All Central Time Zones"
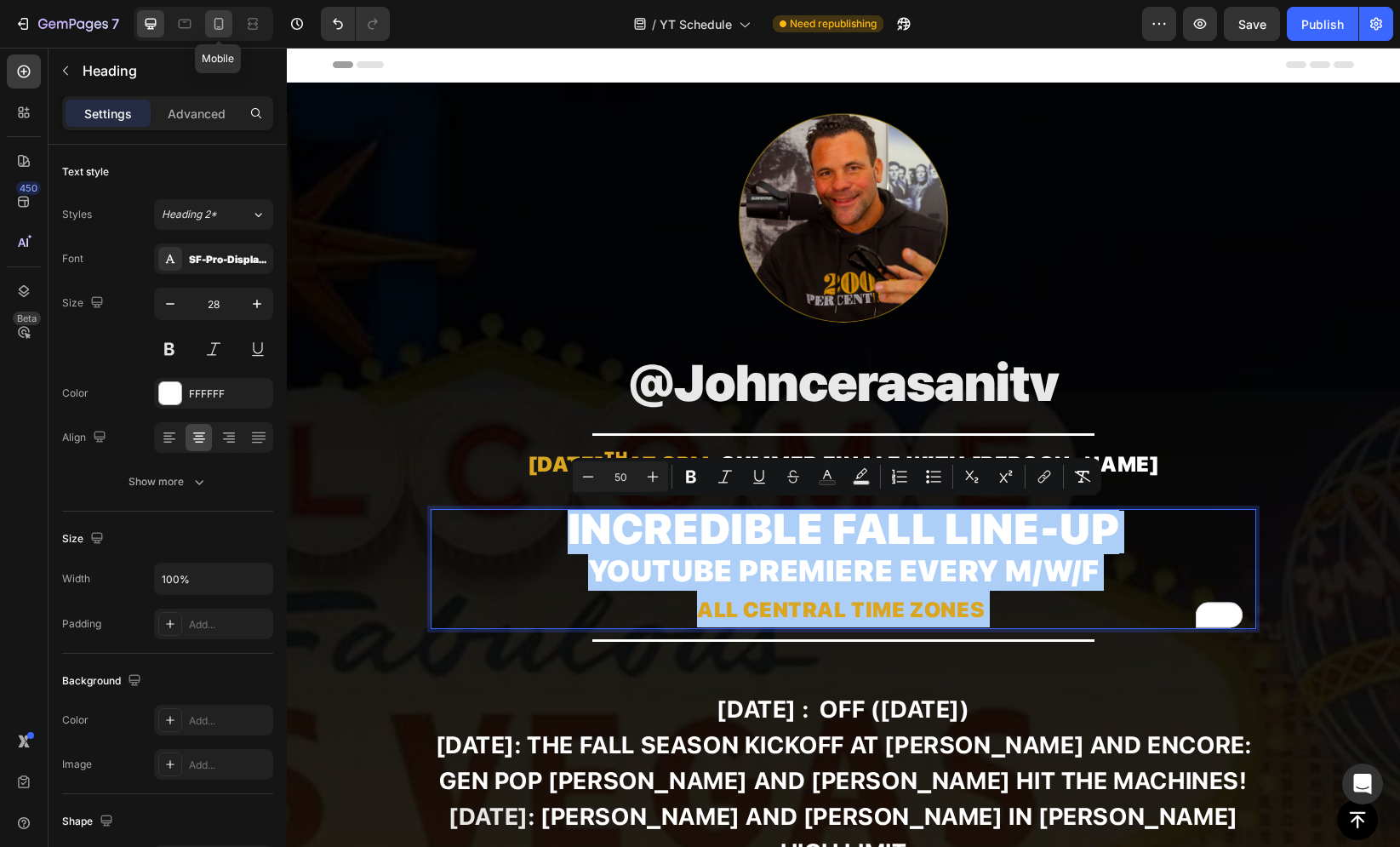
click at [225, 30] on icon at bounding box center [219, 24] width 17 height 17
type input "30"
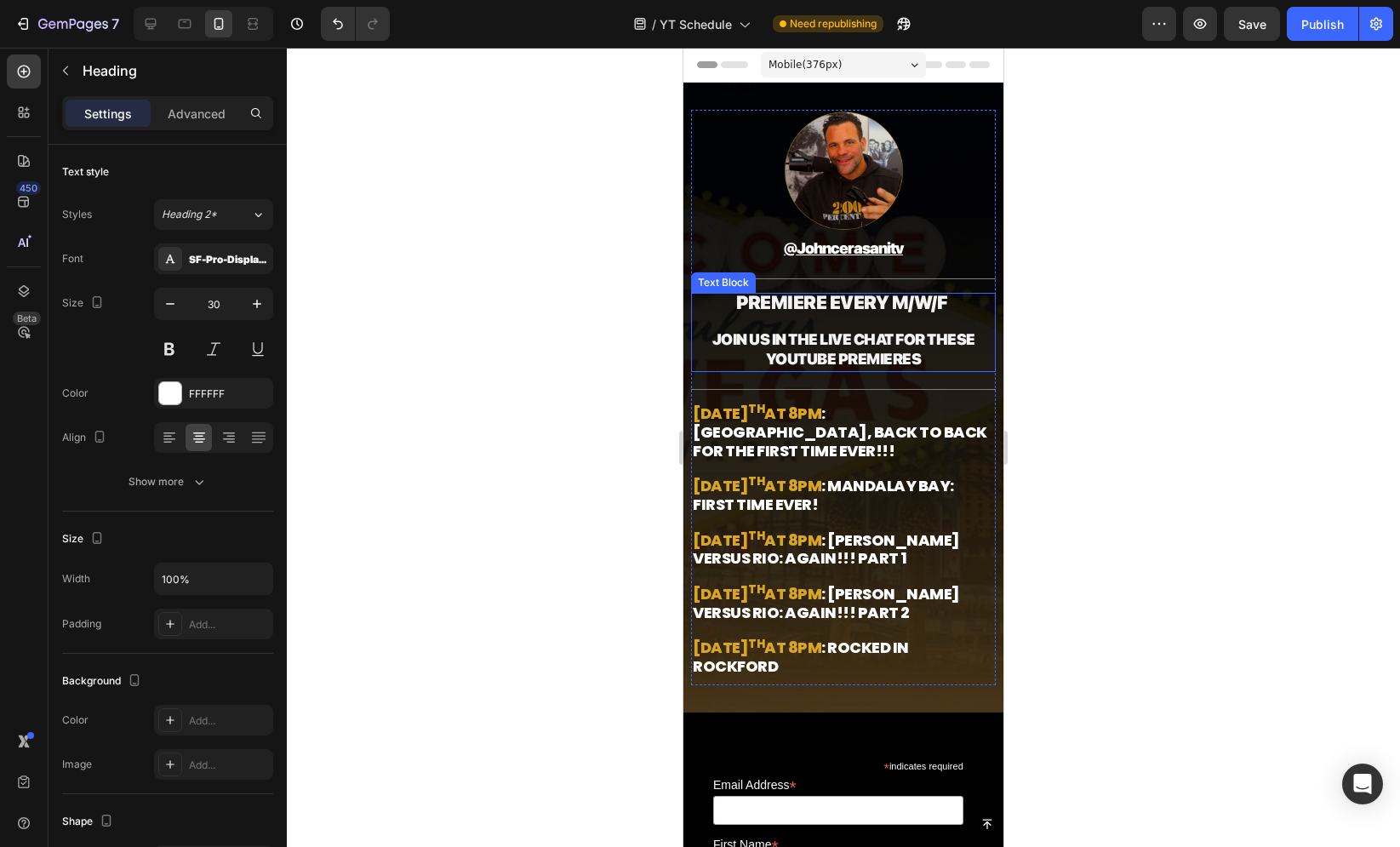
click at [866, 345] on span "JOIN US IN THE LIVE CHAT FOR THESE YouTube Premieres" at bounding box center [844, 349] width 263 height 38
click at [821, 327] on p at bounding box center [843, 323] width 301 height 17
click at [821, 327] on p "To enrich screen reader interactions, please activate Accessibility in Grammarl…" at bounding box center [843, 323] width 301 height 17
click at [635, 299] on div at bounding box center [843, 447] width 1113 height 799
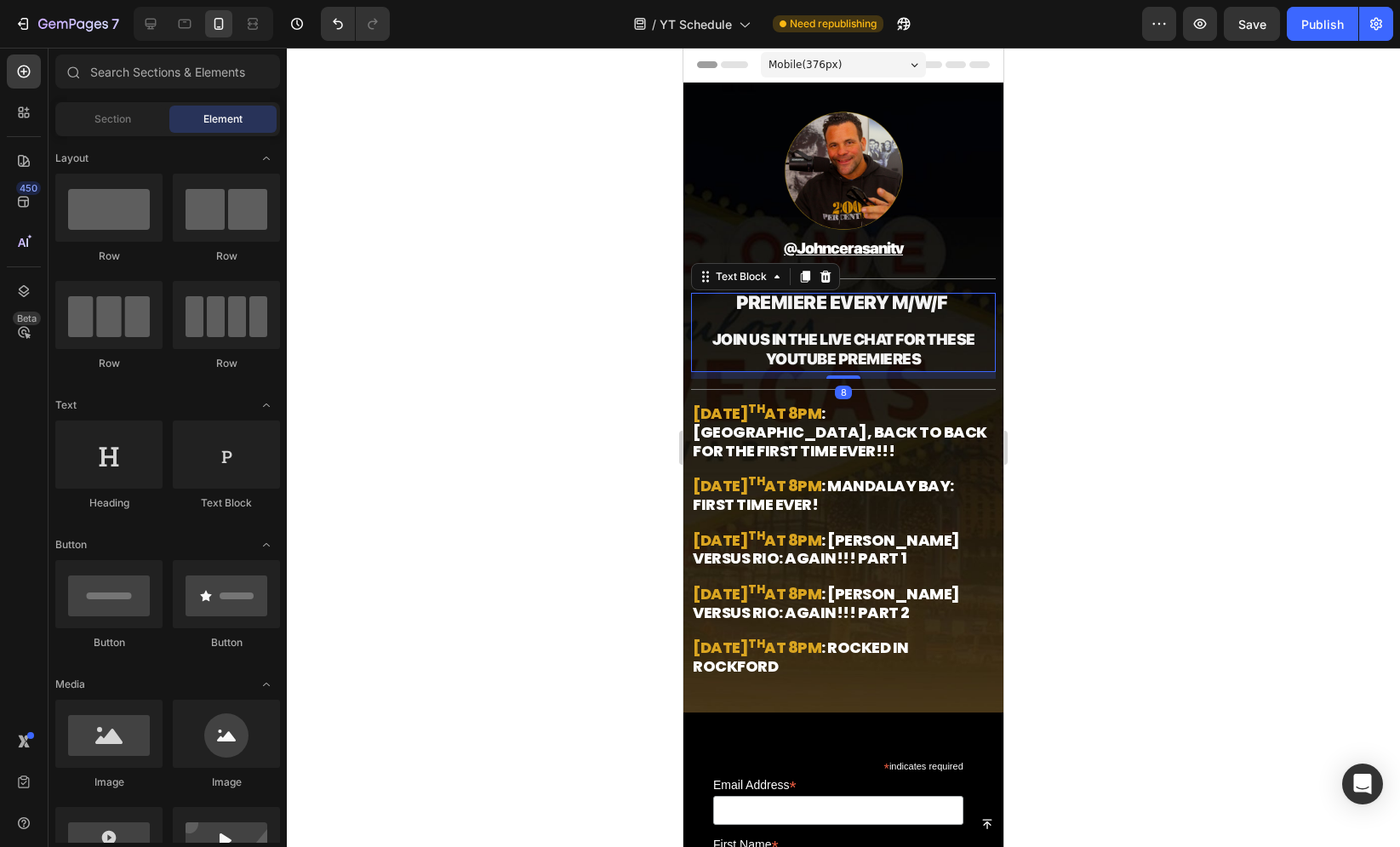
click at [767, 320] on p "Rich Text Editor. Editing area: main" at bounding box center [843, 323] width 301 height 17
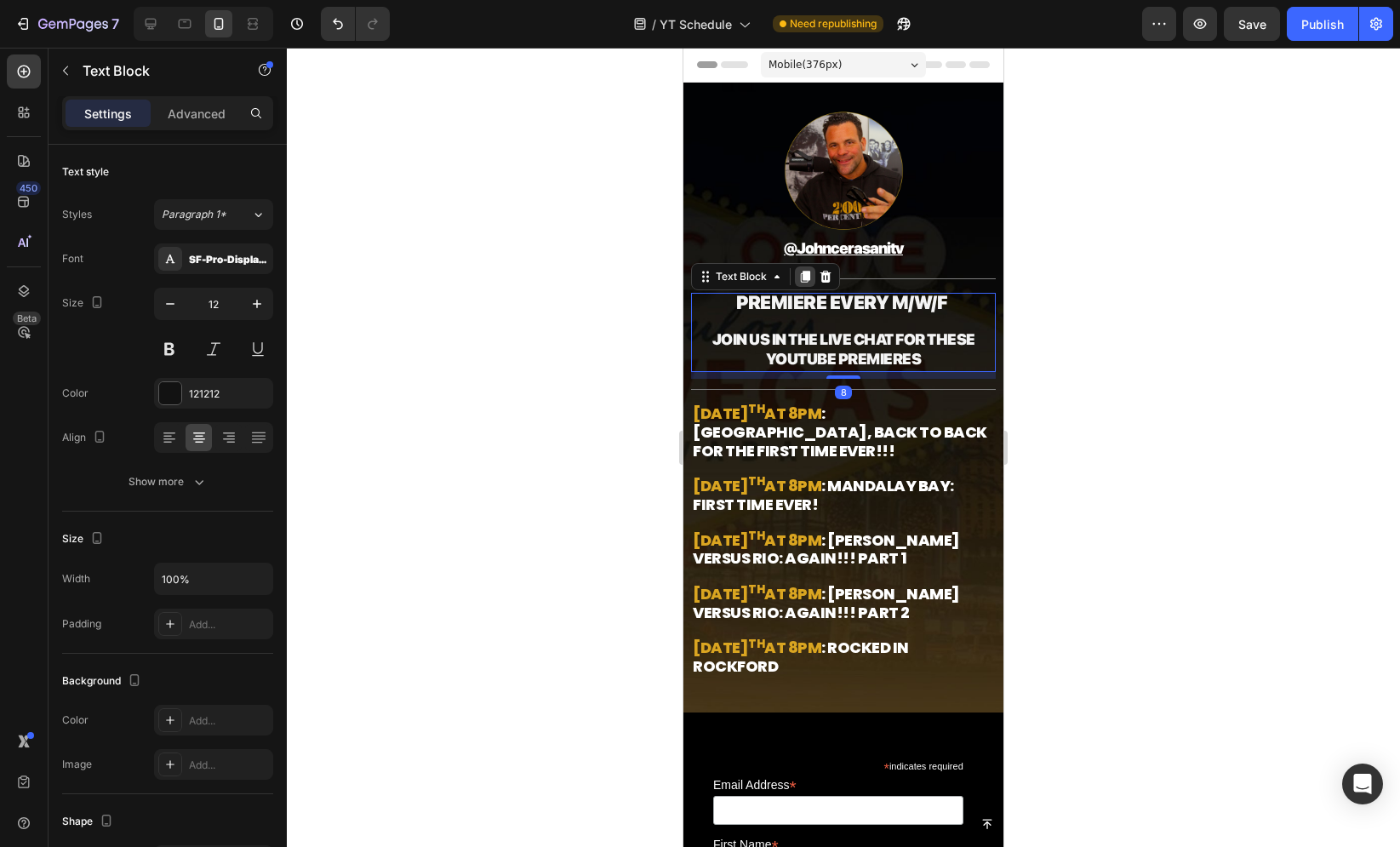
click at [809, 276] on icon at bounding box center [806, 276] width 9 height 12
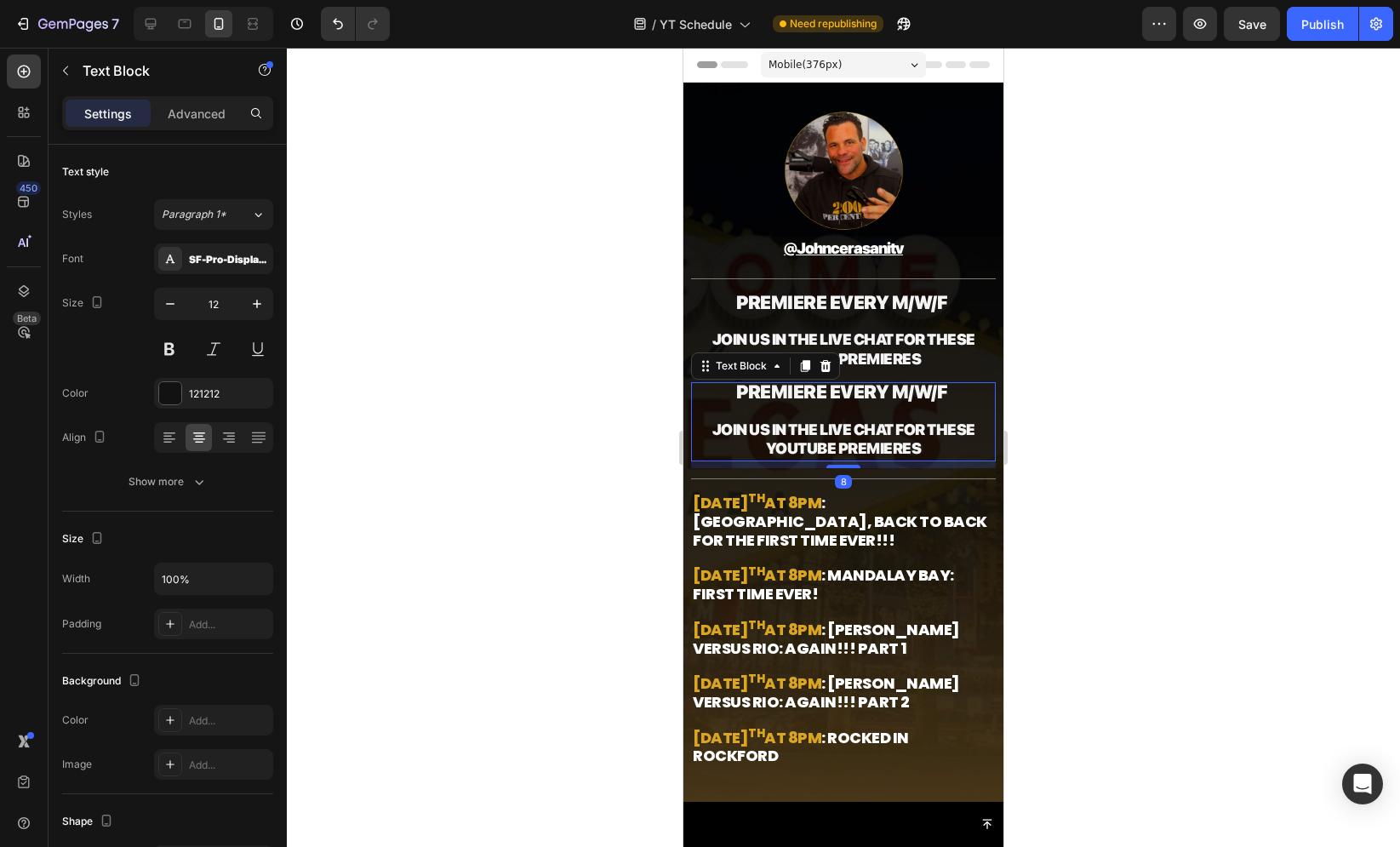
click at [777, 394] on strong "PREMIERE EVERY M/W/F" at bounding box center [842, 392] width 211 height 23
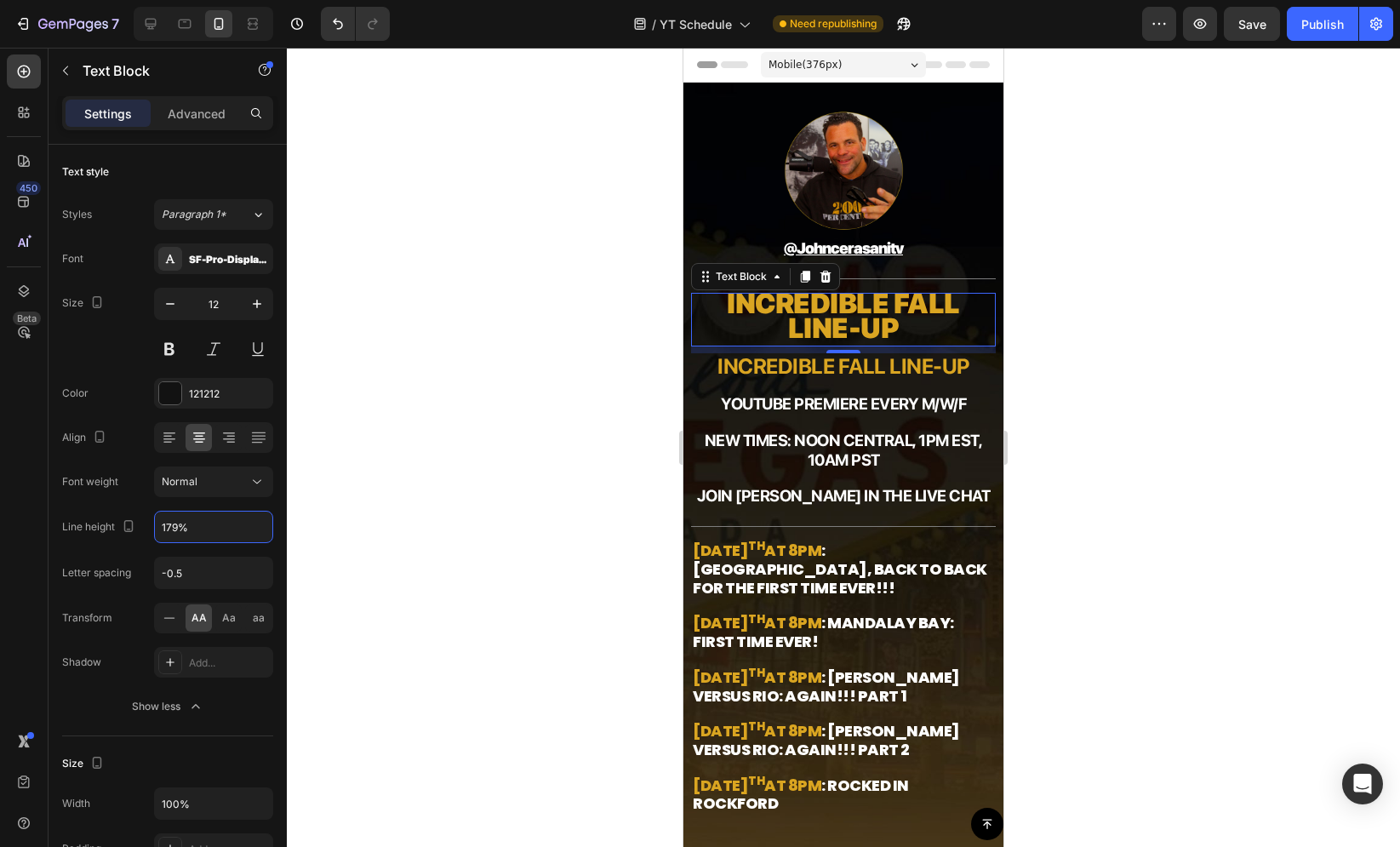
type input "180%"
click at [630, 282] on div at bounding box center [843, 447] width 1113 height 799
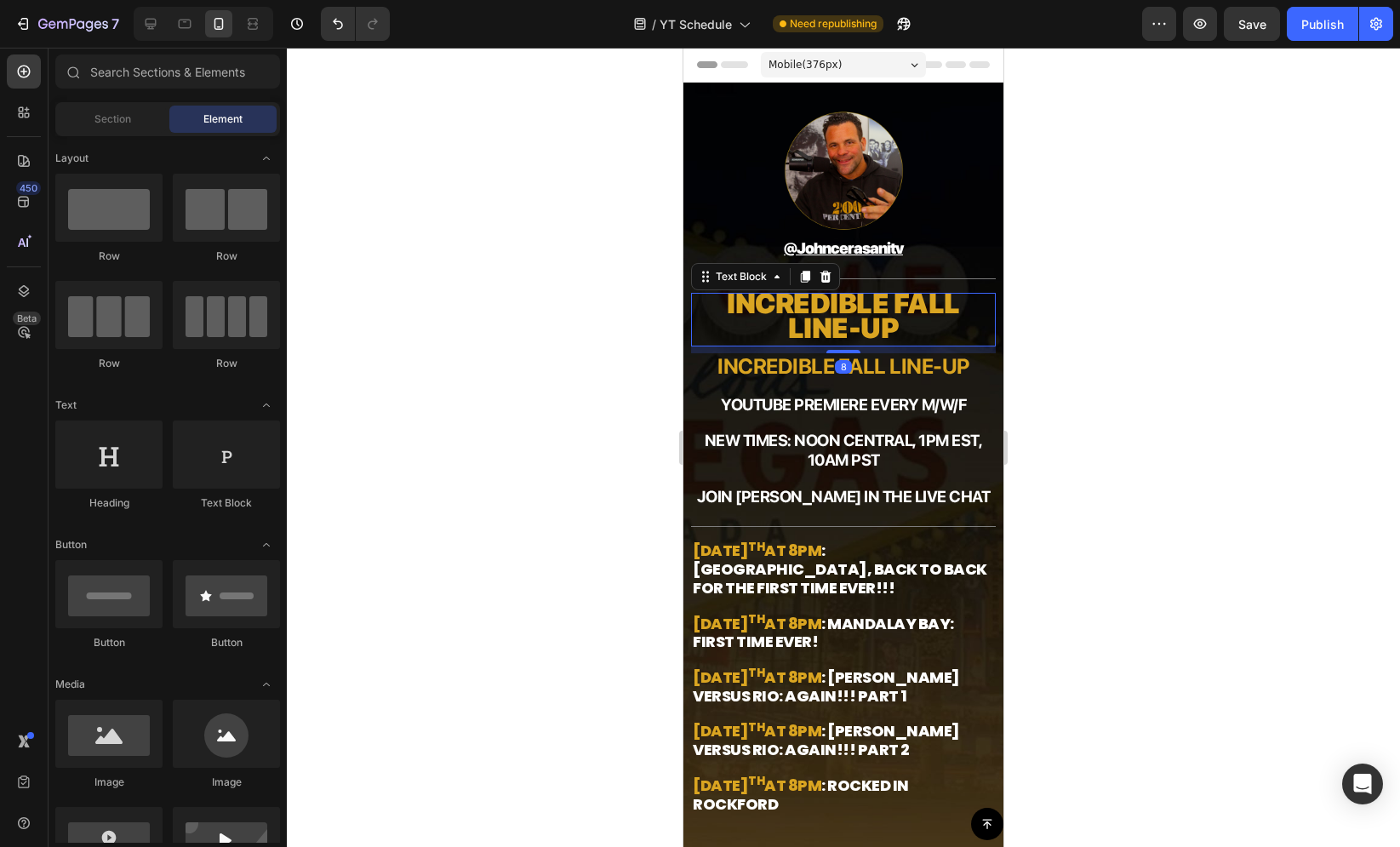
click at [781, 302] on strong "Incredible fall line-up" at bounding box center [843, 316] width 233 height 58
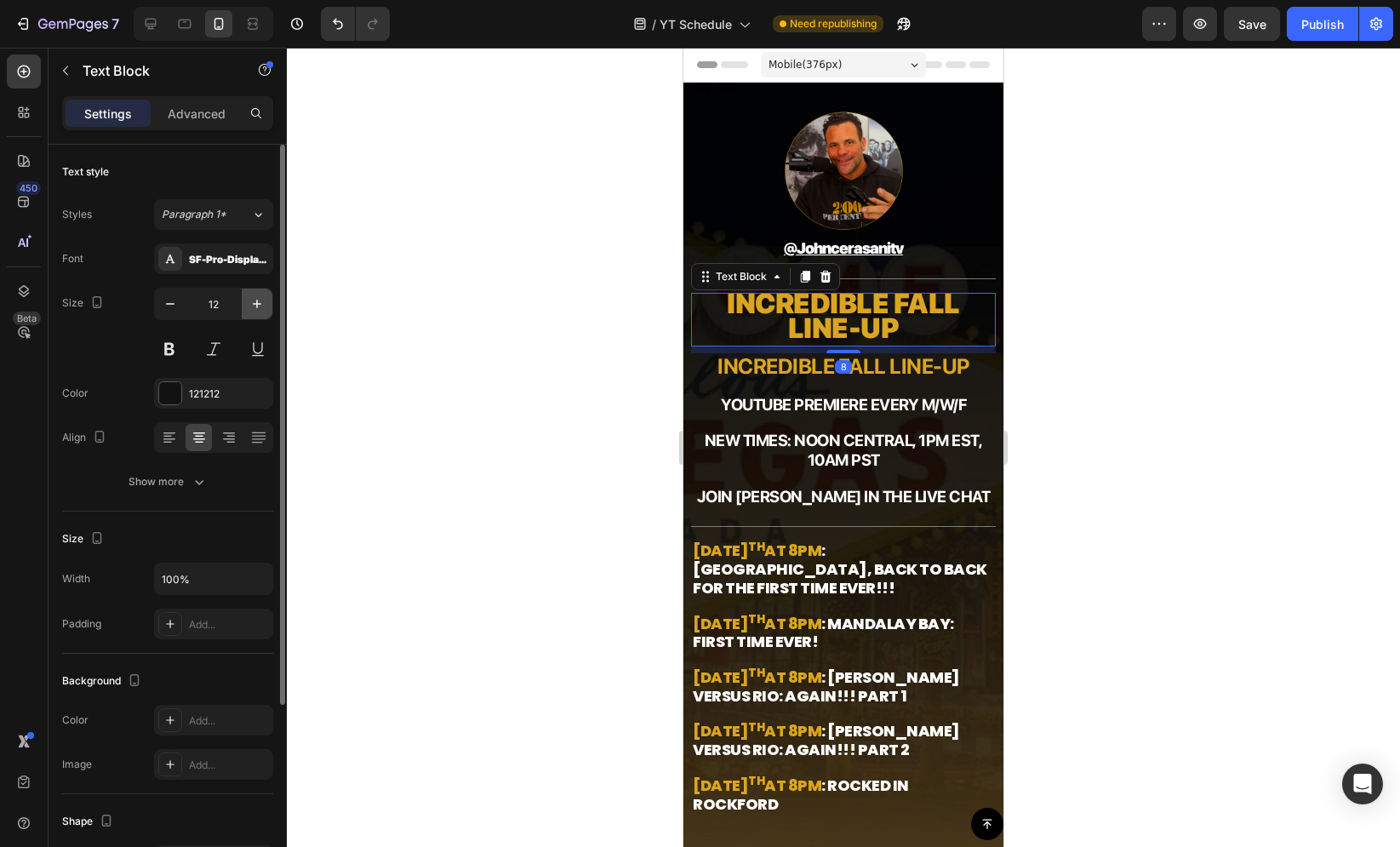
click at [258, 304] on icon "button" at bounding box center [257, 304] width 17 height 17
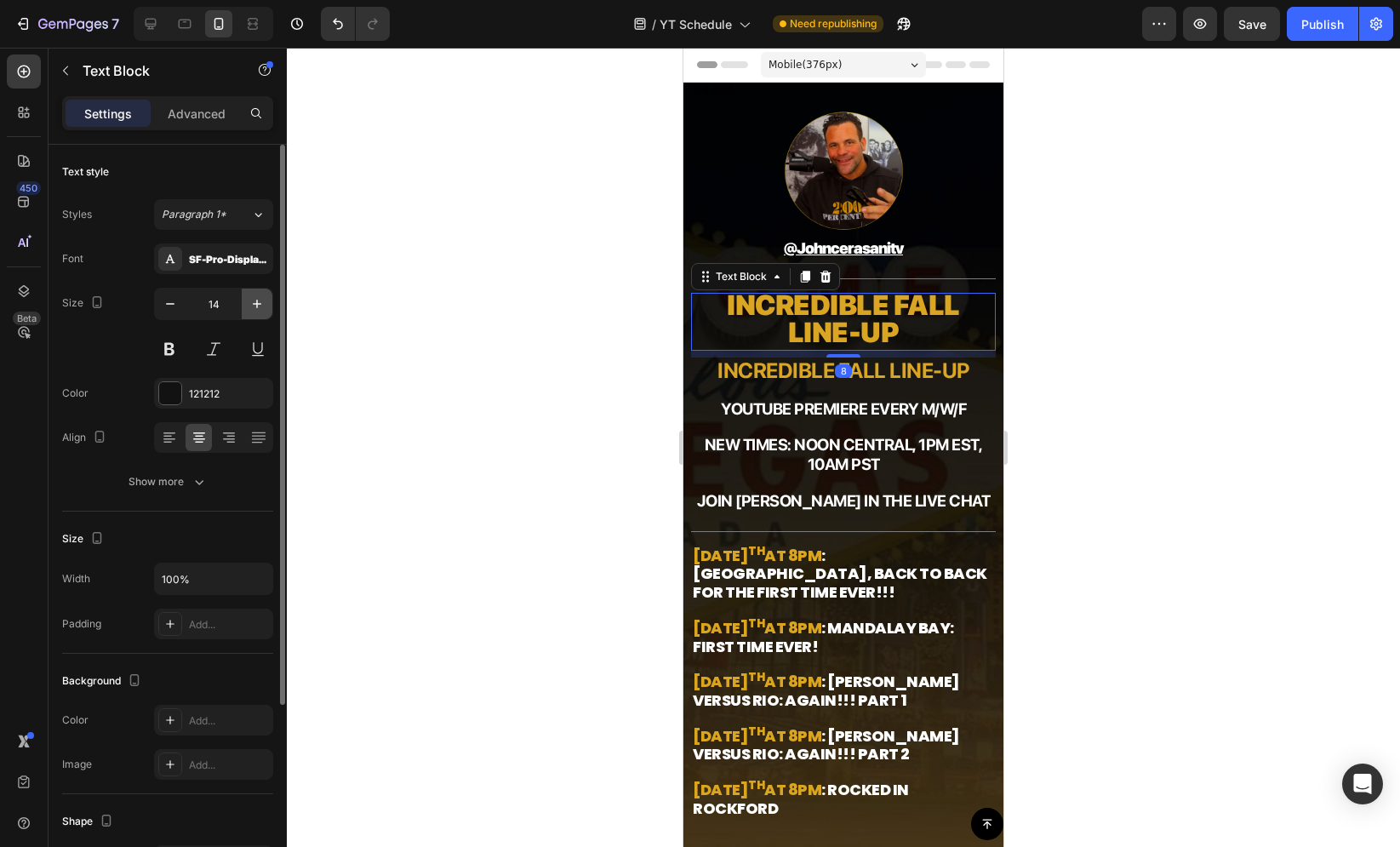
click at [258, 304] on icon "button" at bounding box center [257, 304] width 17 height 17
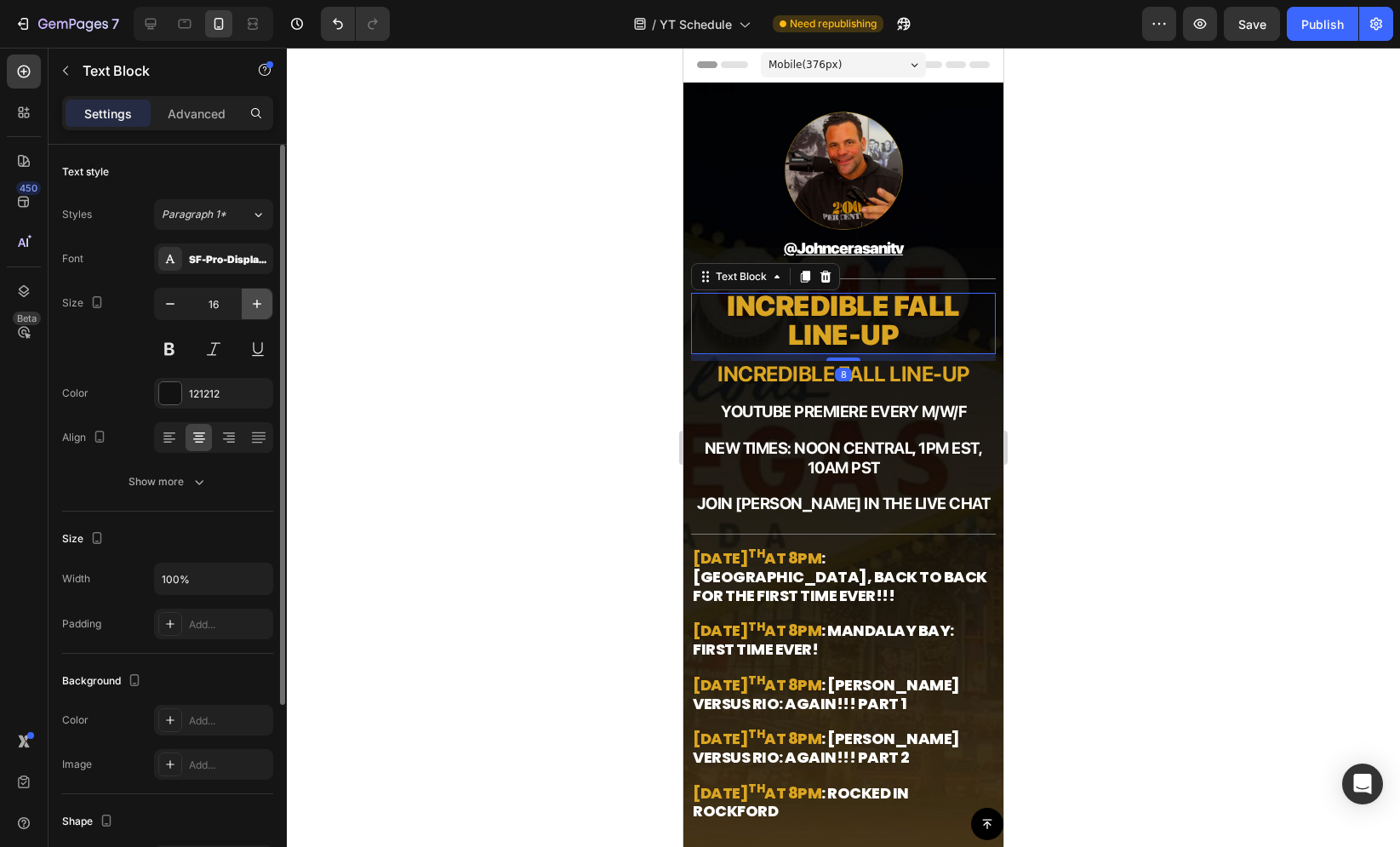
click at [258, 304] on icon "button" at bounding box center [257, 304] width 17 height 17
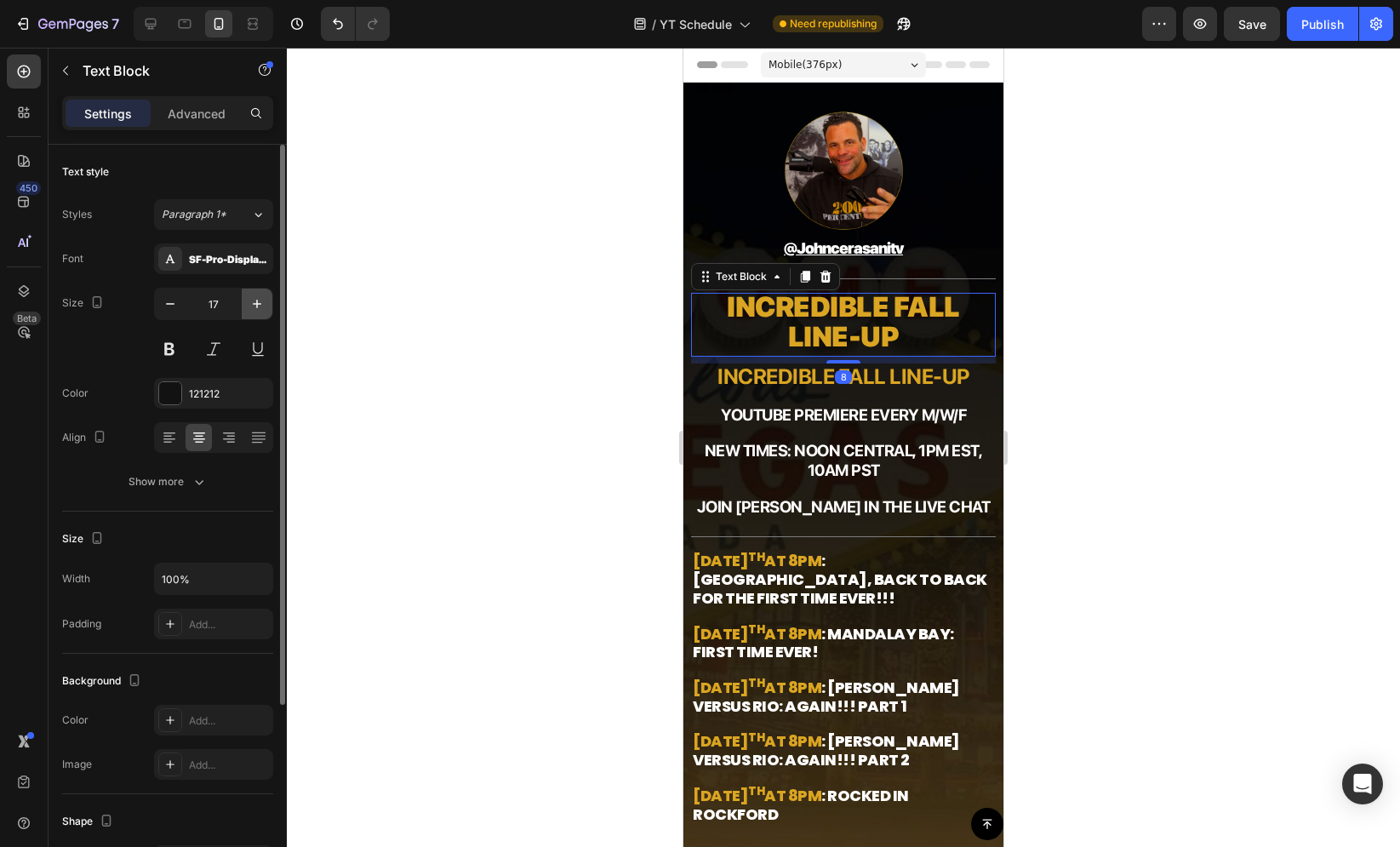
click at [258, 304] on icon "button" at bounding box center [257, 304] width 17 height 17
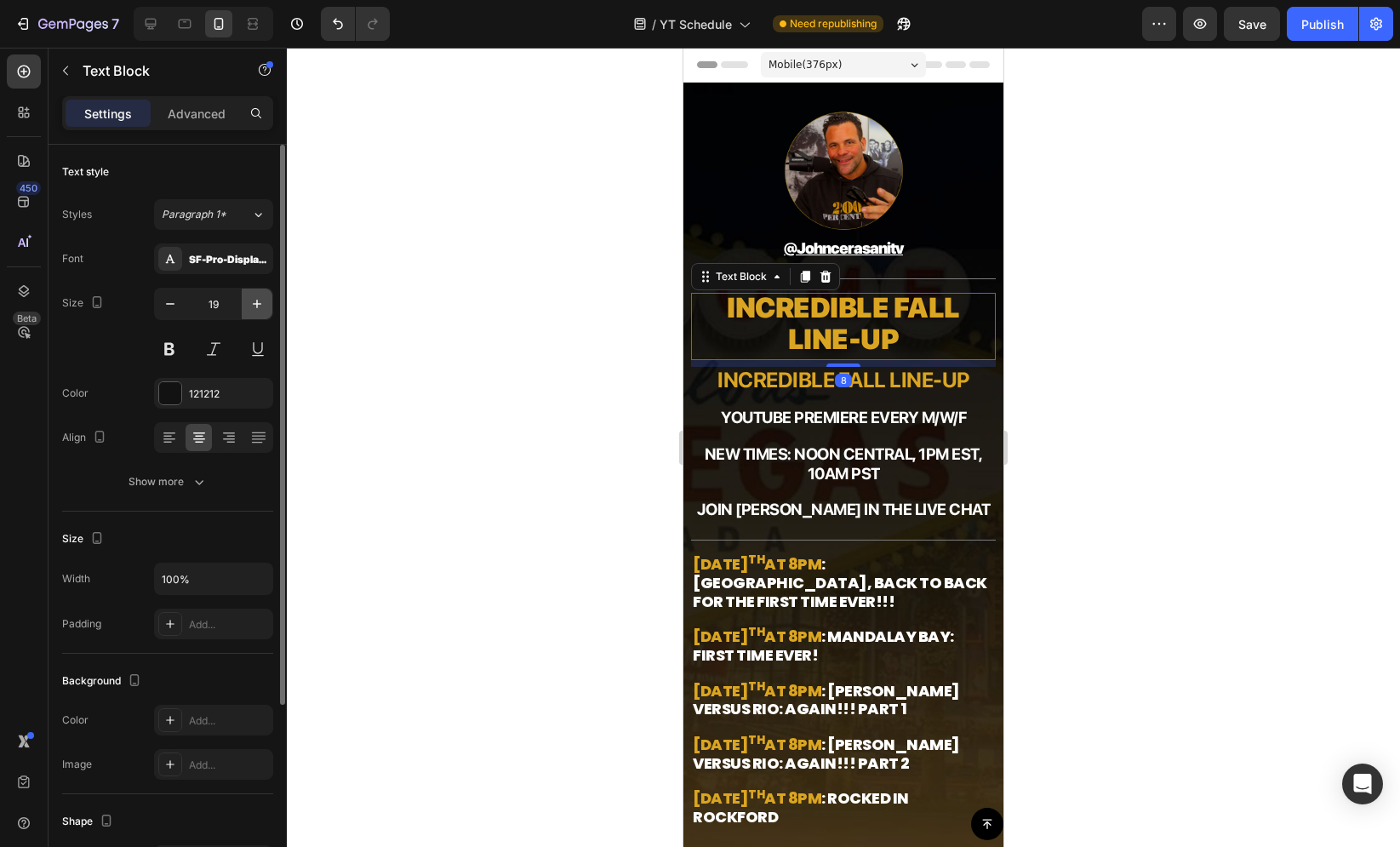
click at [258, 304] on icon "button" at bounding box center [257, 304] width 17 height 17
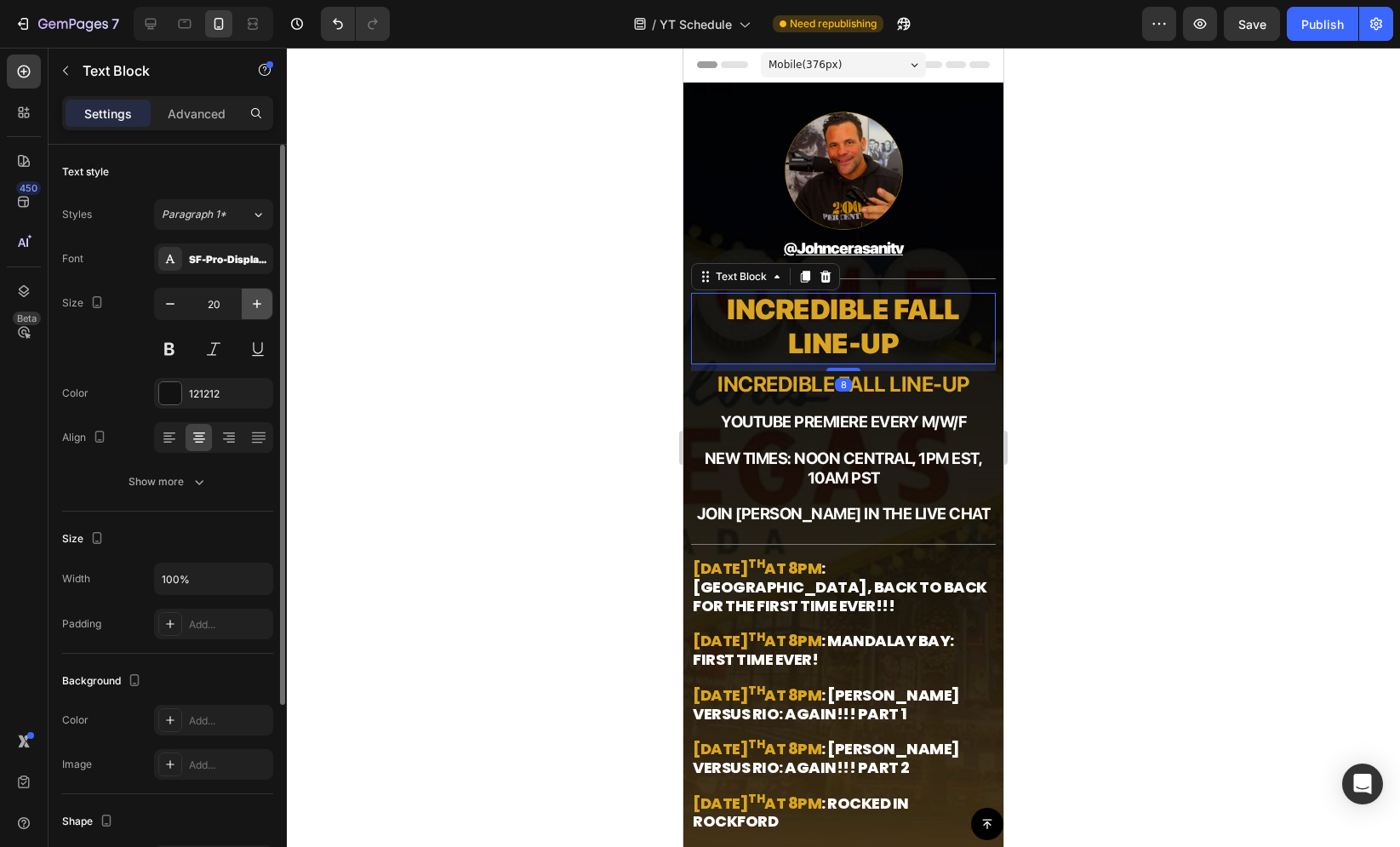
click at [258, 304] on icon "button" at bounding box center [257, 304] width 17 height 17
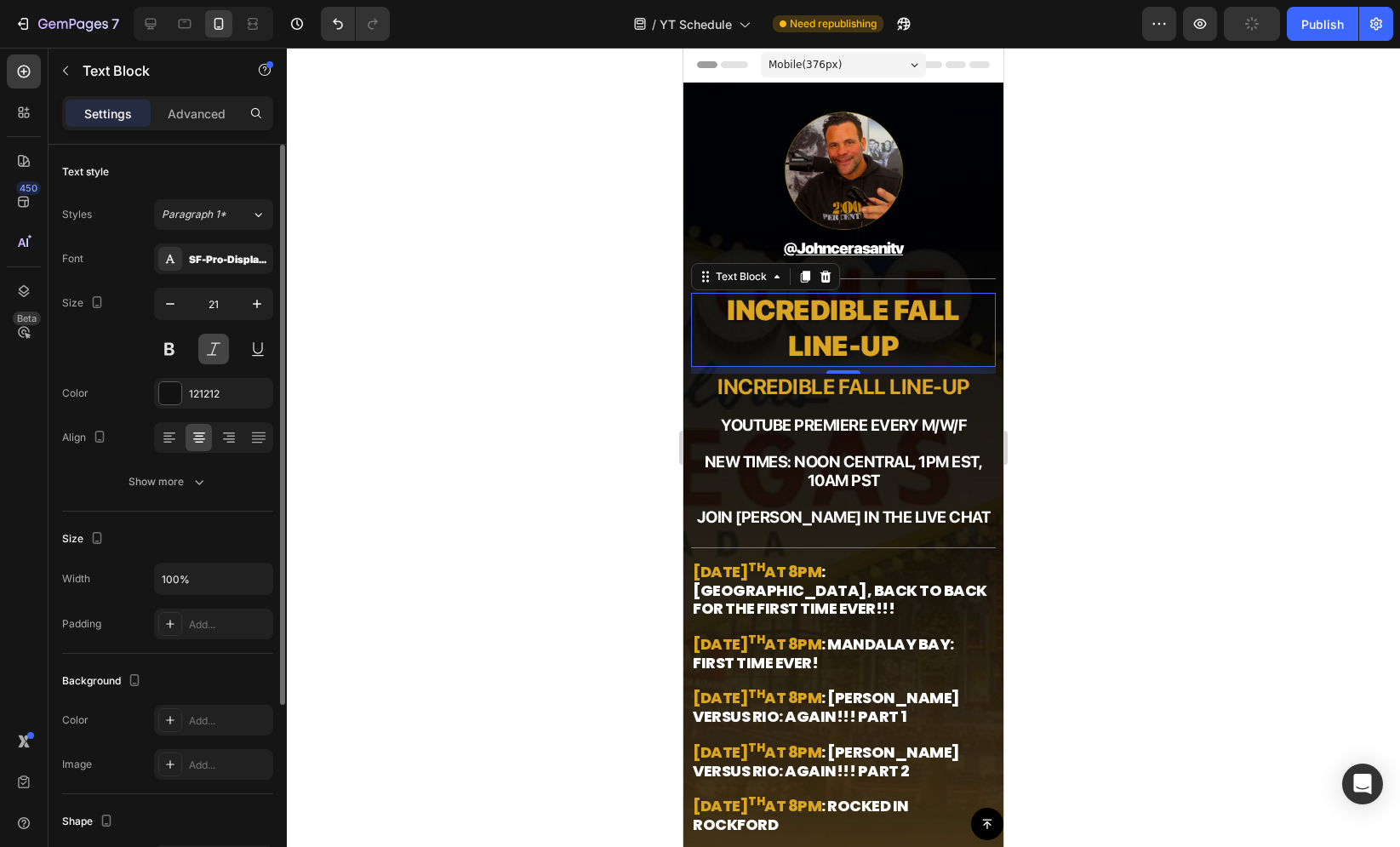
type input "22"
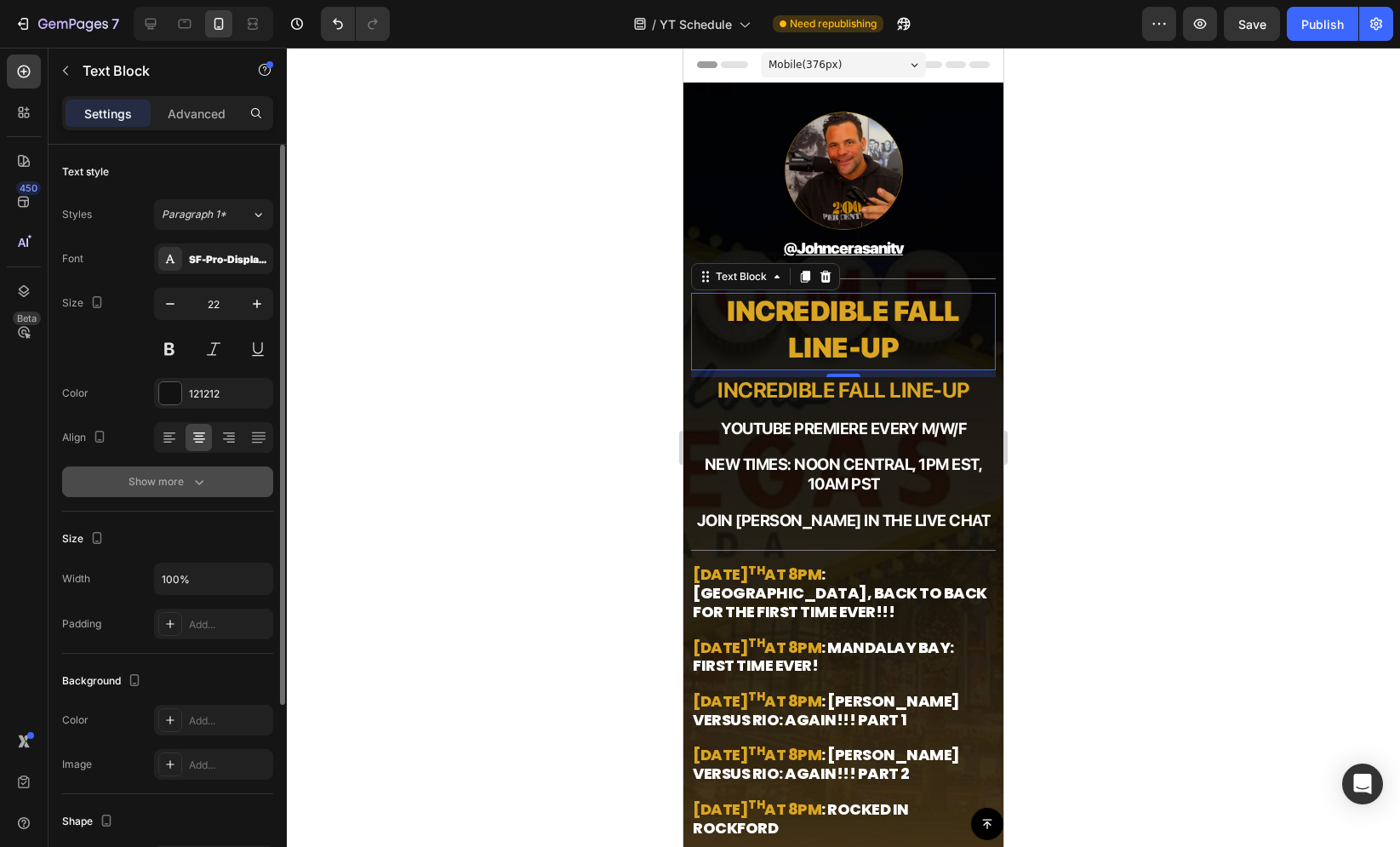
click at [202, 466] on button "Show more" at bounding box center [167, 481] width 211 height 31
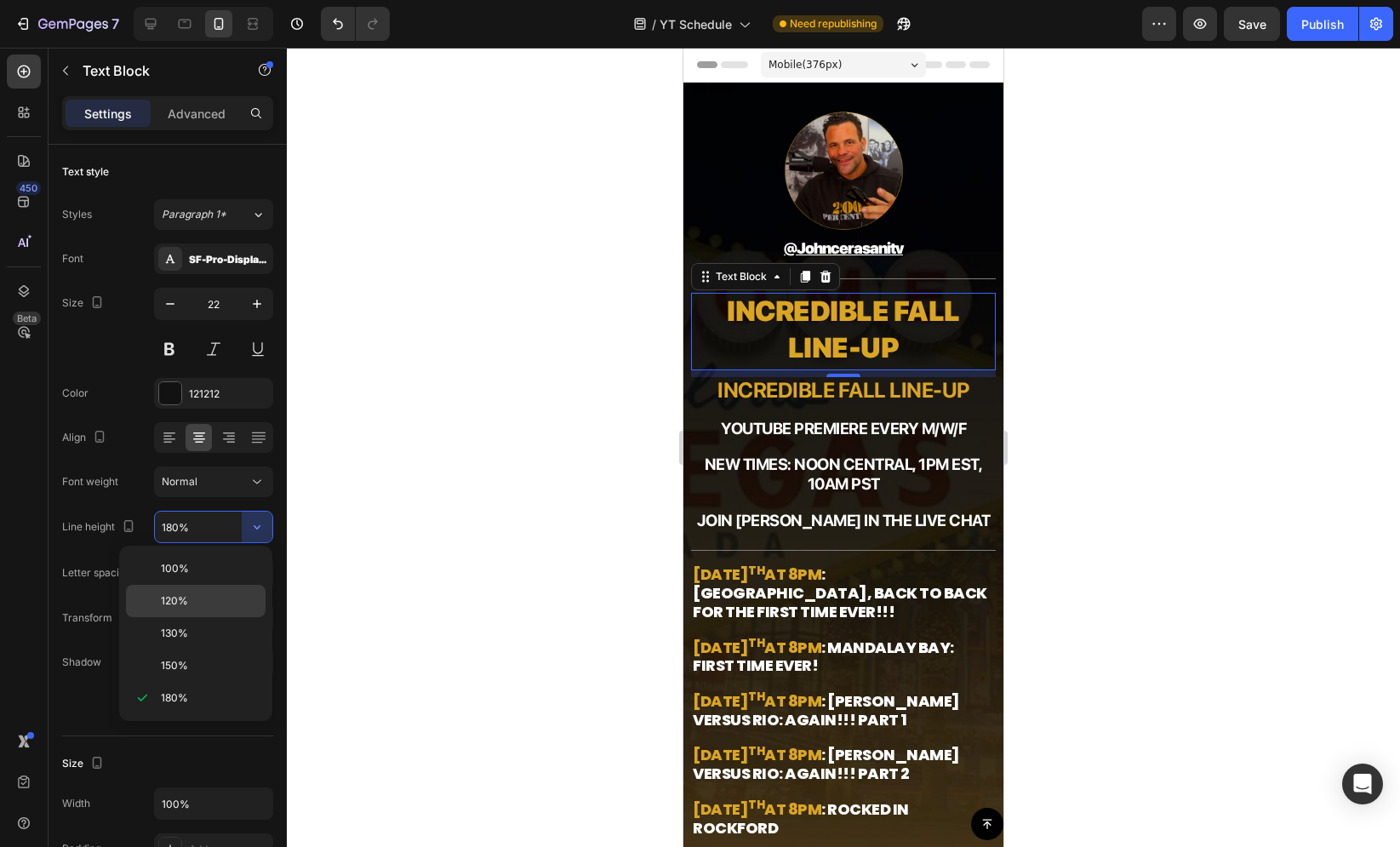
click at [223, 600] on p "120%" at bounding box center [209, 601] width 97 height 15
type input "120%"
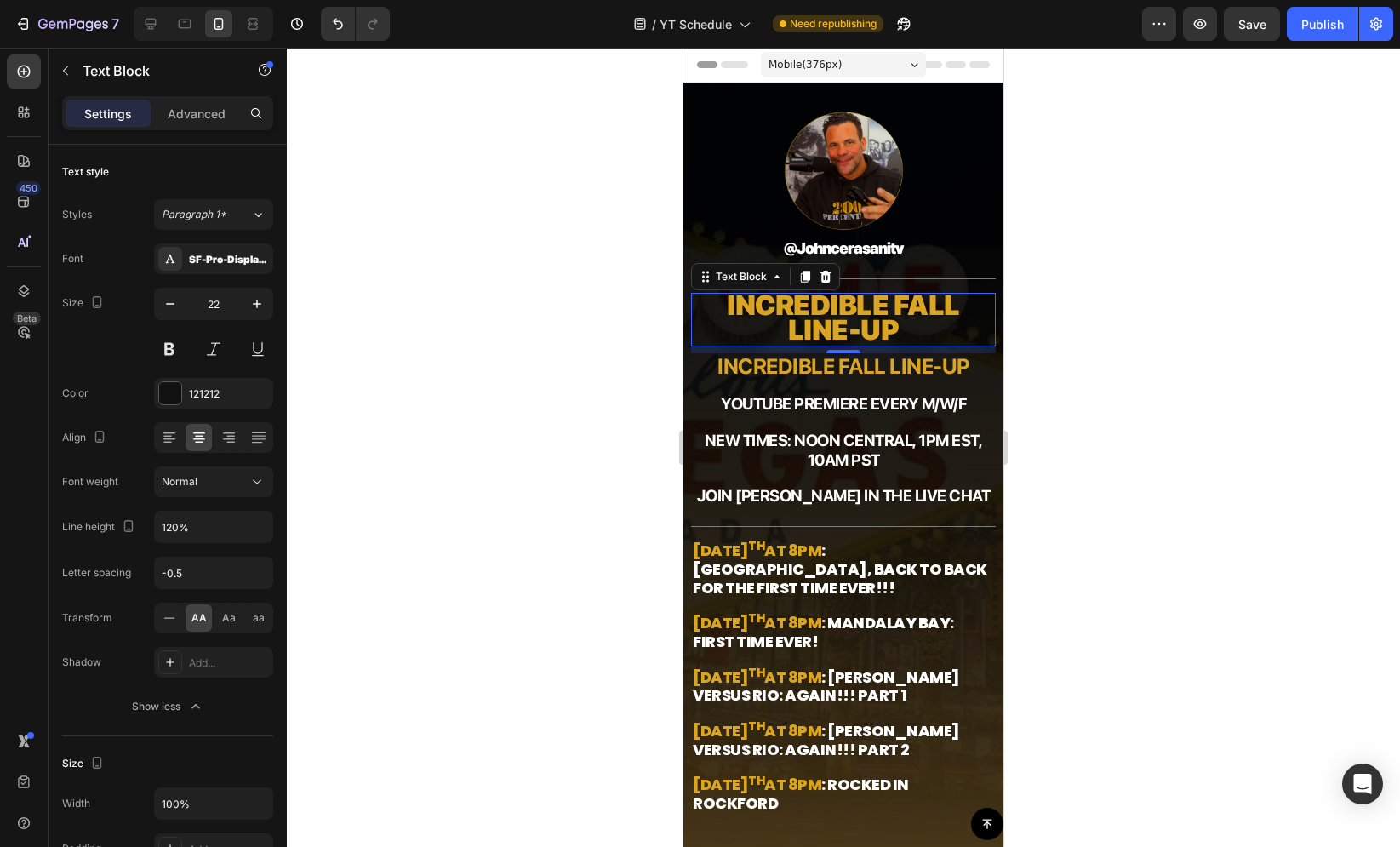
click at [586, 418] on div at bounding box center [843, 447] width 1113 height 799
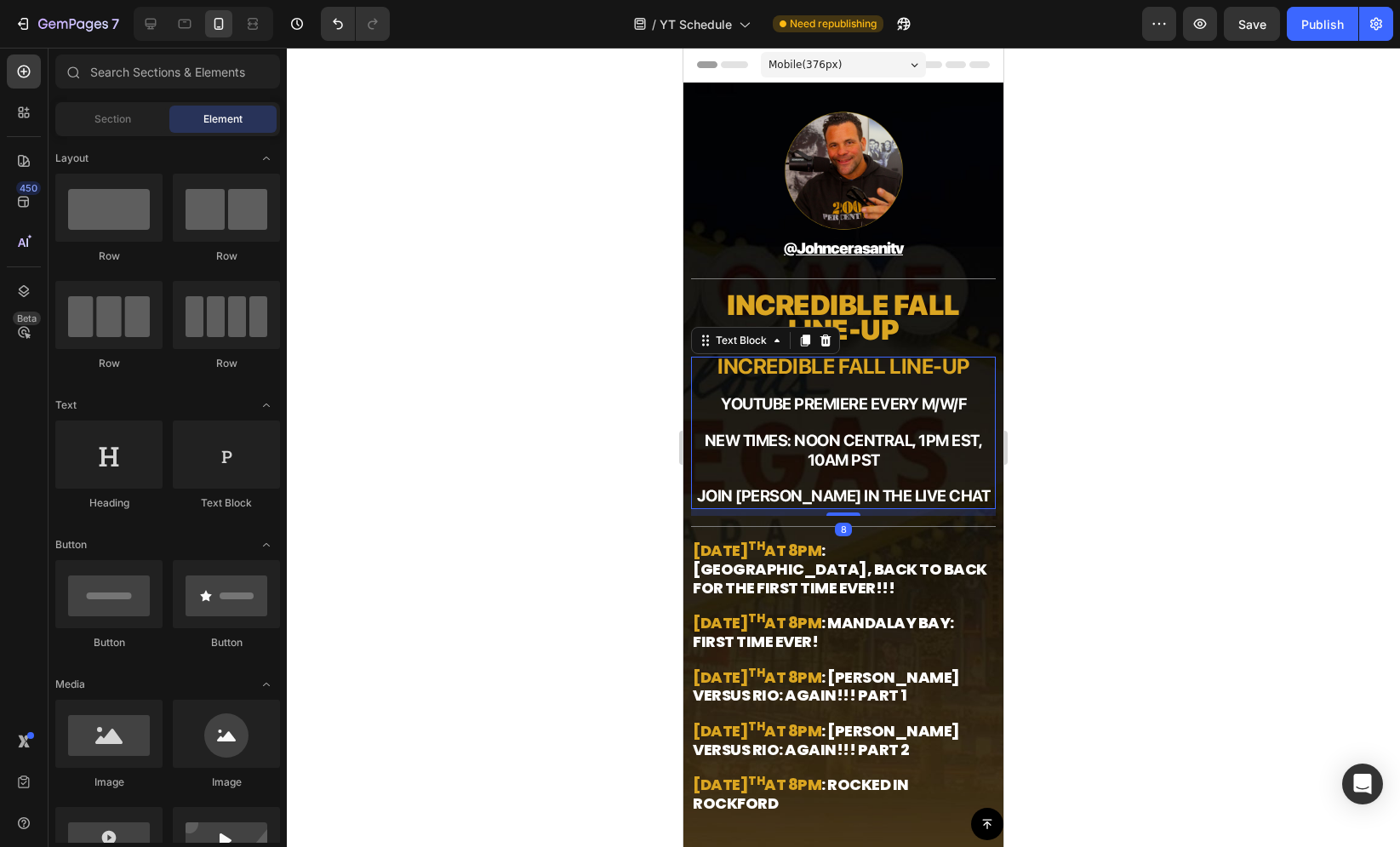
click at [852, 369] on strong "Incredible fall line-up" at bounding box center [843, 366] width 252 height 25
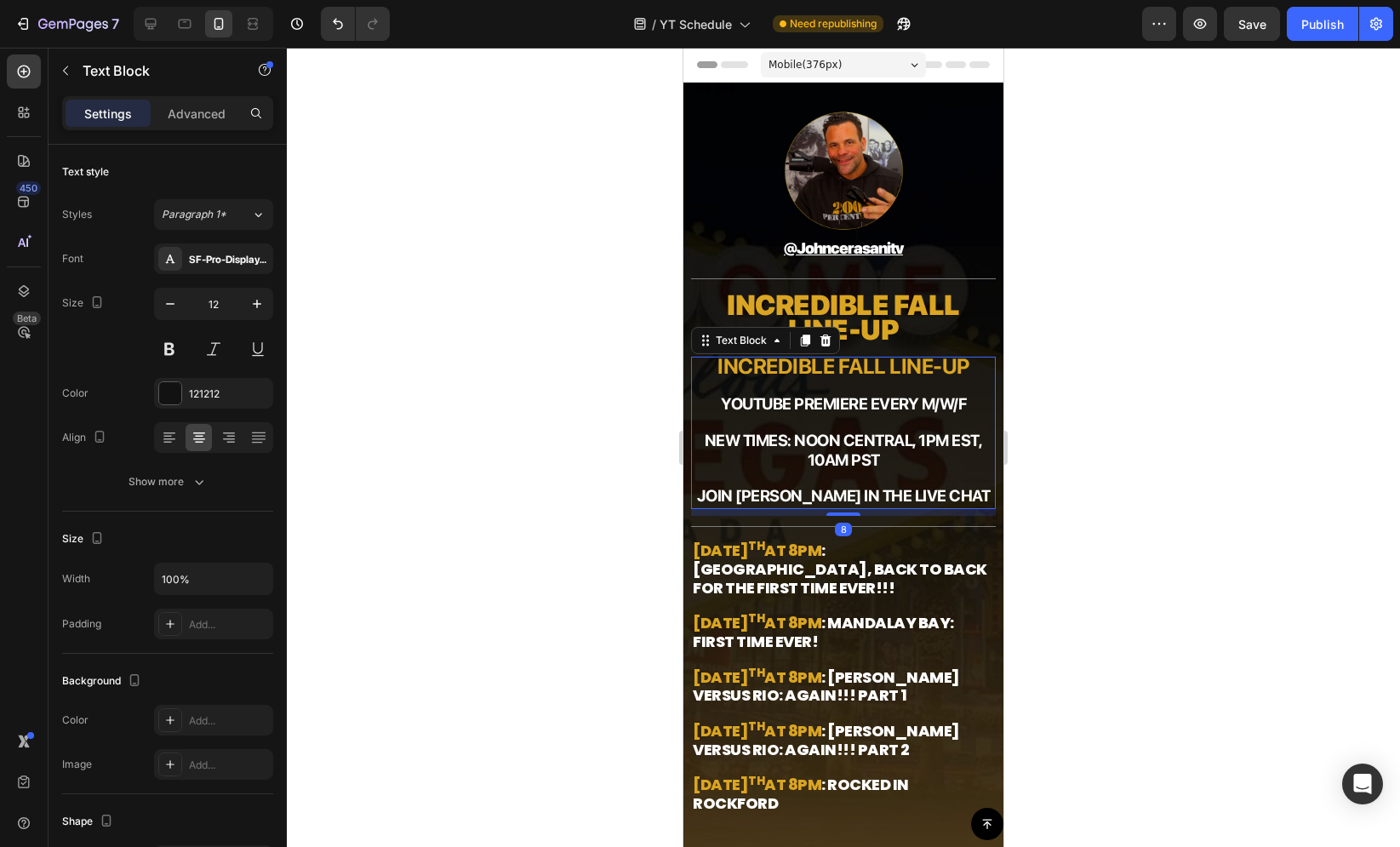
click at [850, 368] on strong "Incredible fall line-up" at bounding box center [843, 366] width 252 height 25
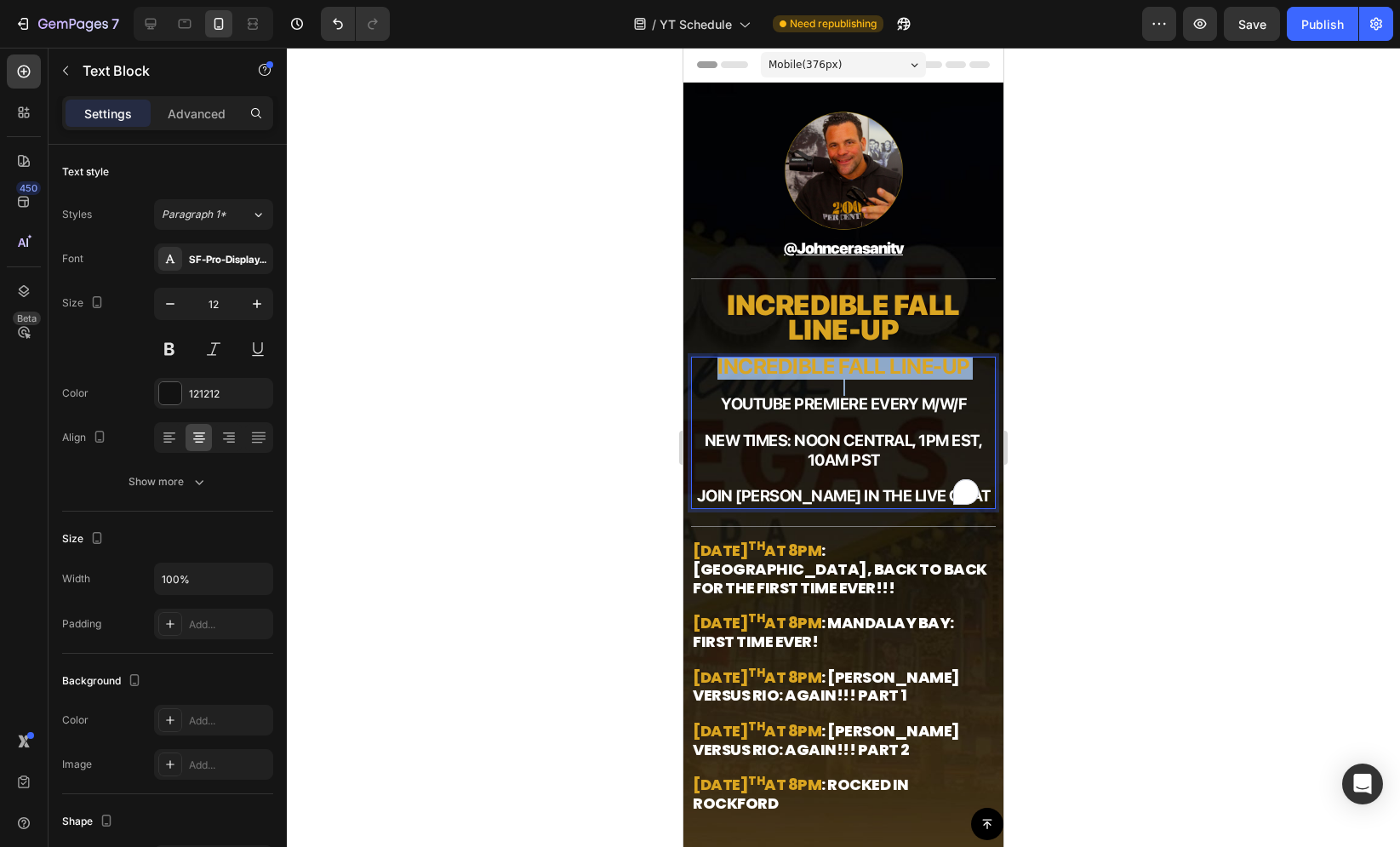
click at [850, 368] on strong "Incredible fall line-up" at bounding box center [843, 366] width 252 height 25
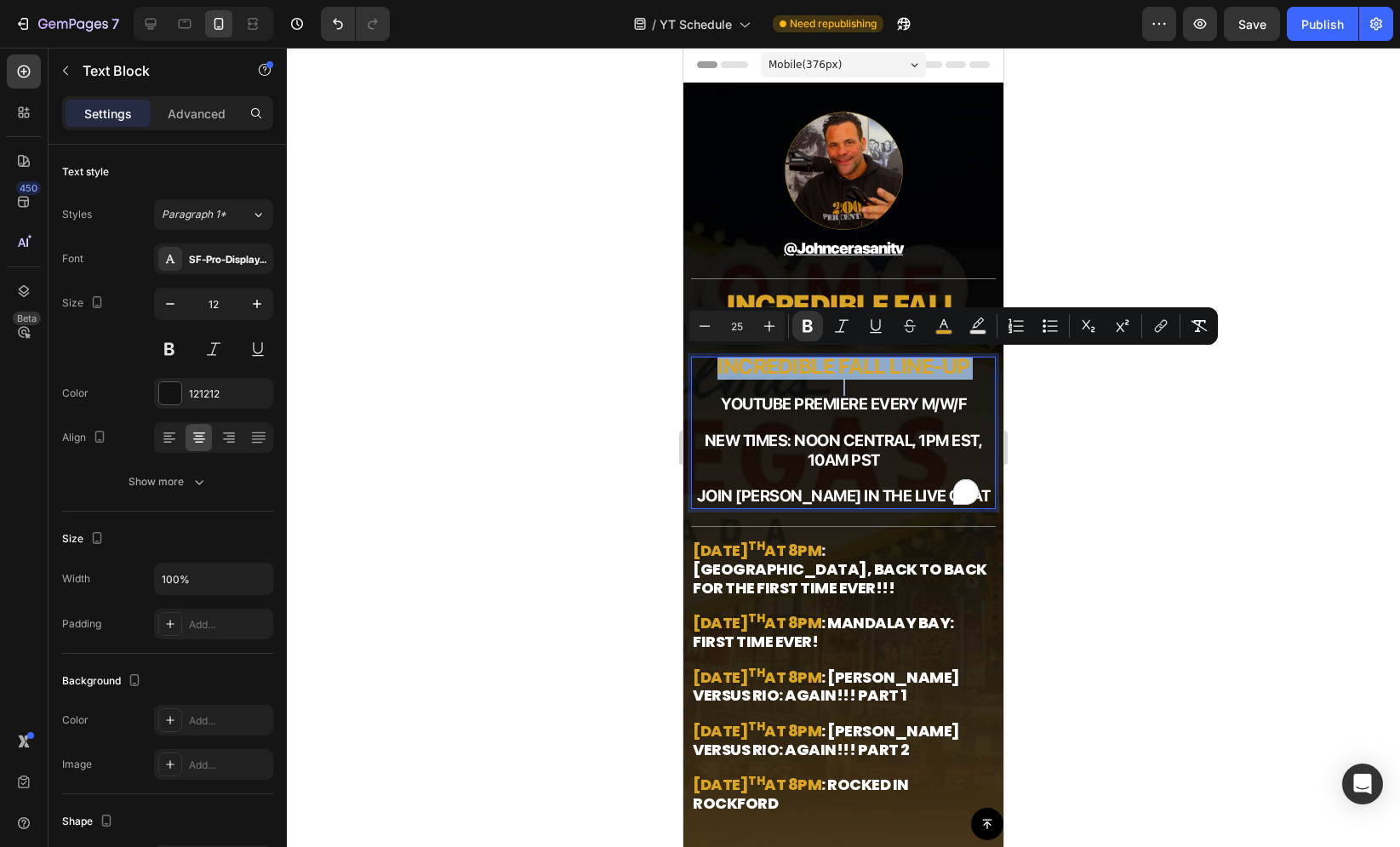
click at [850, 368] on strong "Incredible fall line-up" at bounding box center [843, 366] width 252 height 25
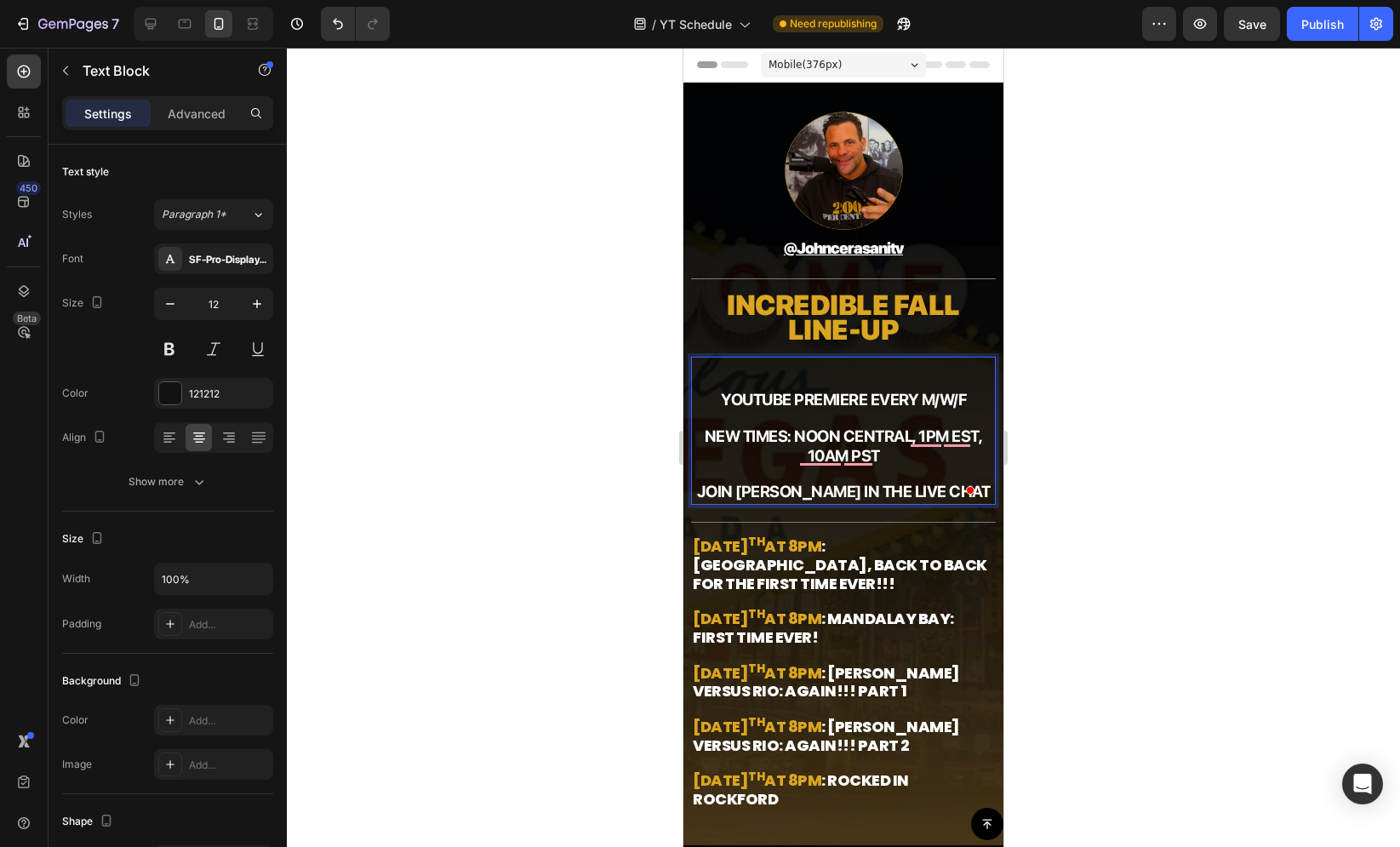
click at [721, 396] on strong "YouTube premiere every" at bounding box center [820, 400] width 197 height 20
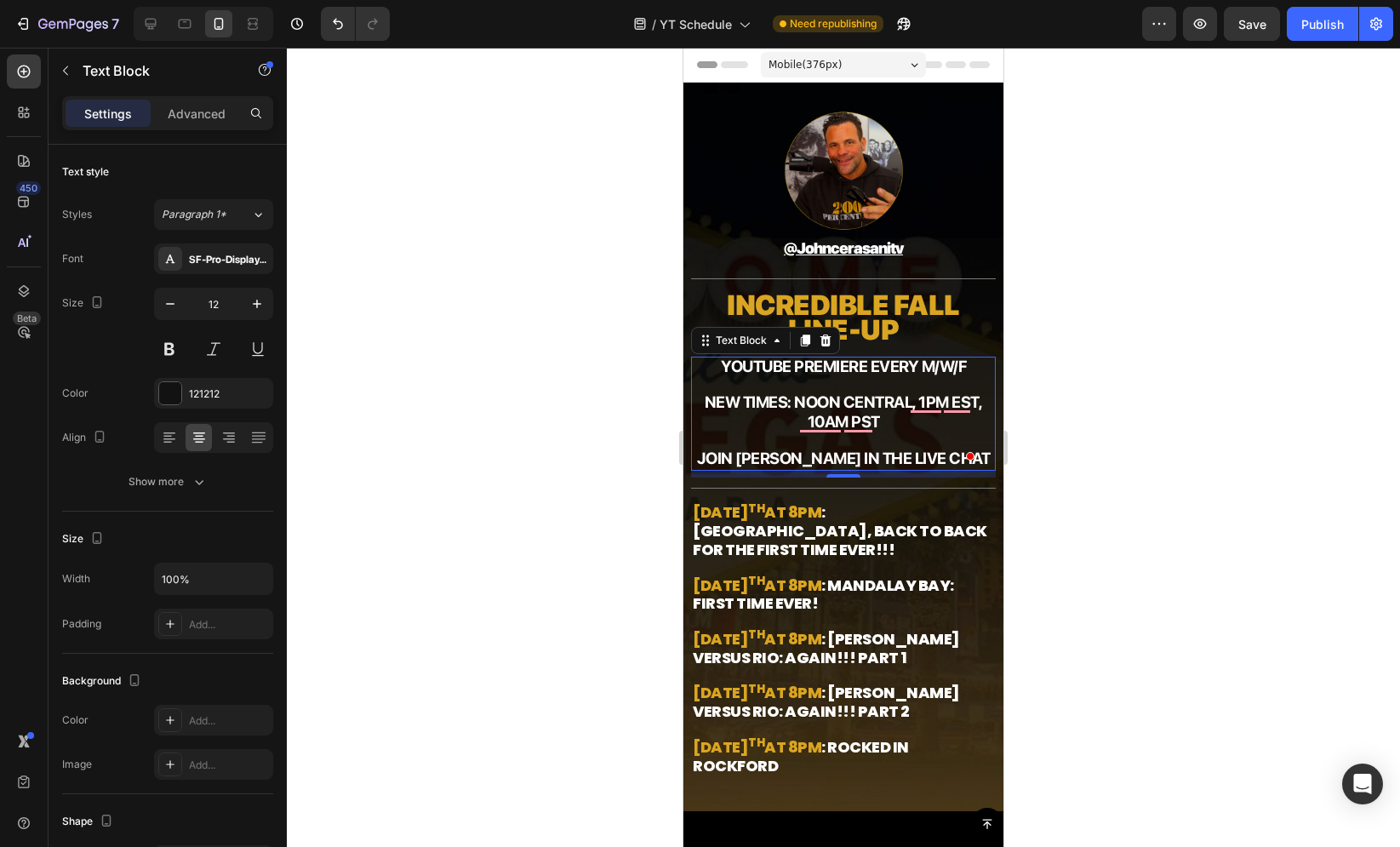
click at [1086, 368] on div at bounding box center [843, 447] width 1113 height 799
click at [889, 409] on span "NEW TIMES: Noon central, 1pm est, 10am pst" at bounding box center [843, 412] width 278 height 39
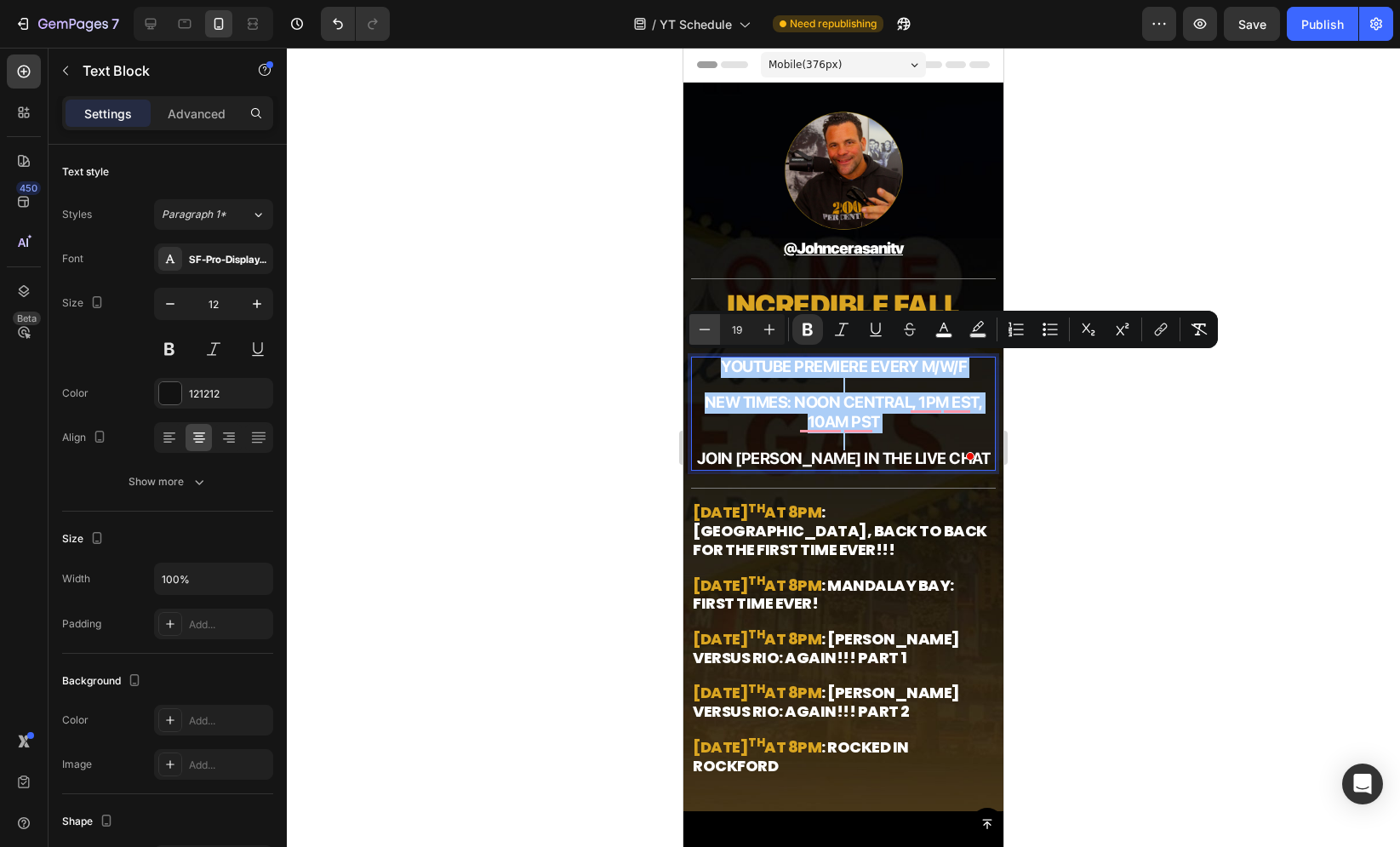
click at [710, 329] on icon "Editor contextual toolbar" at bounding box center [704, 329] width 17 height 17
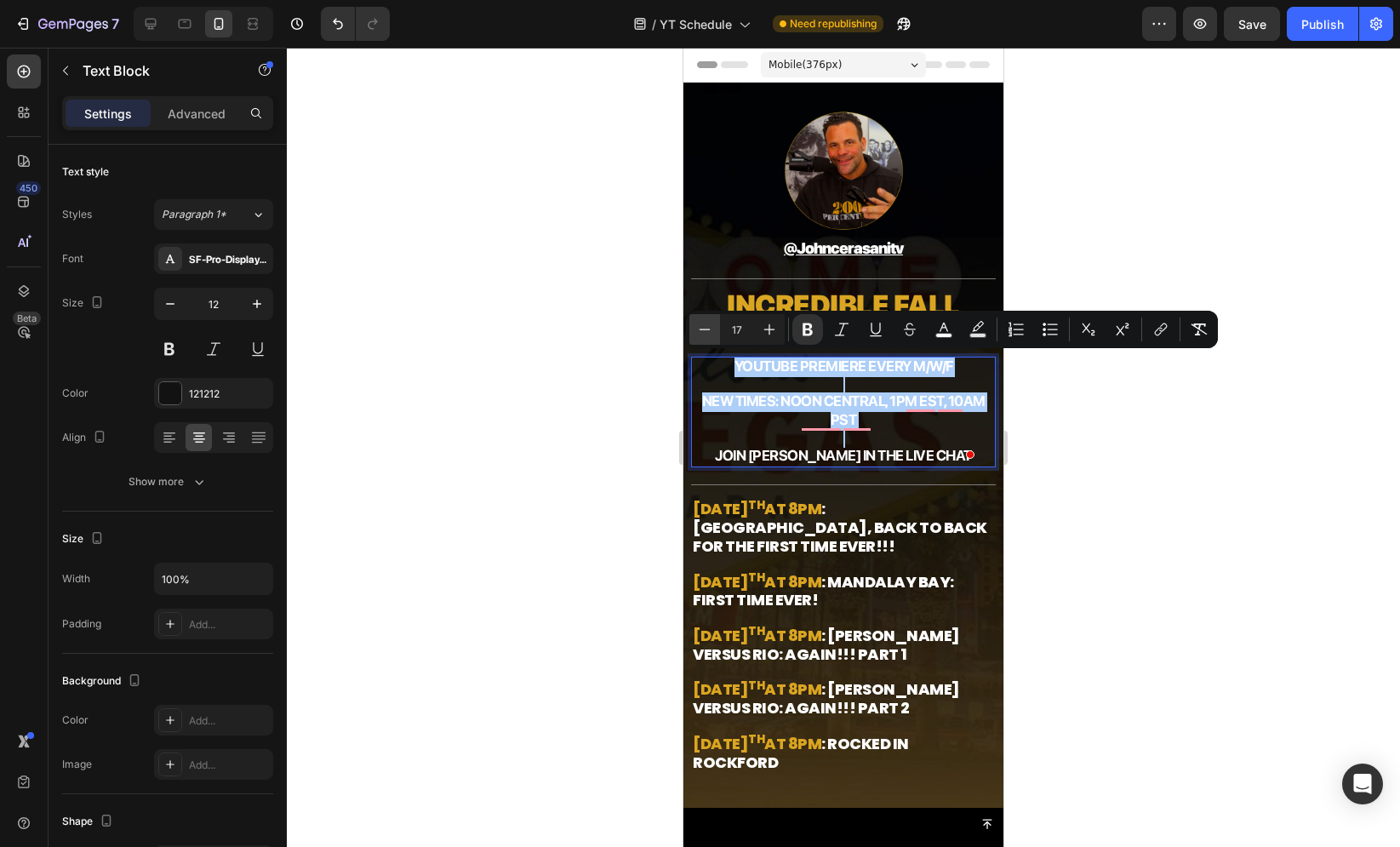
click at [710, 329] on icon "Editor contextual toolbar" at bounding box center [704, 329] width 17 height 17
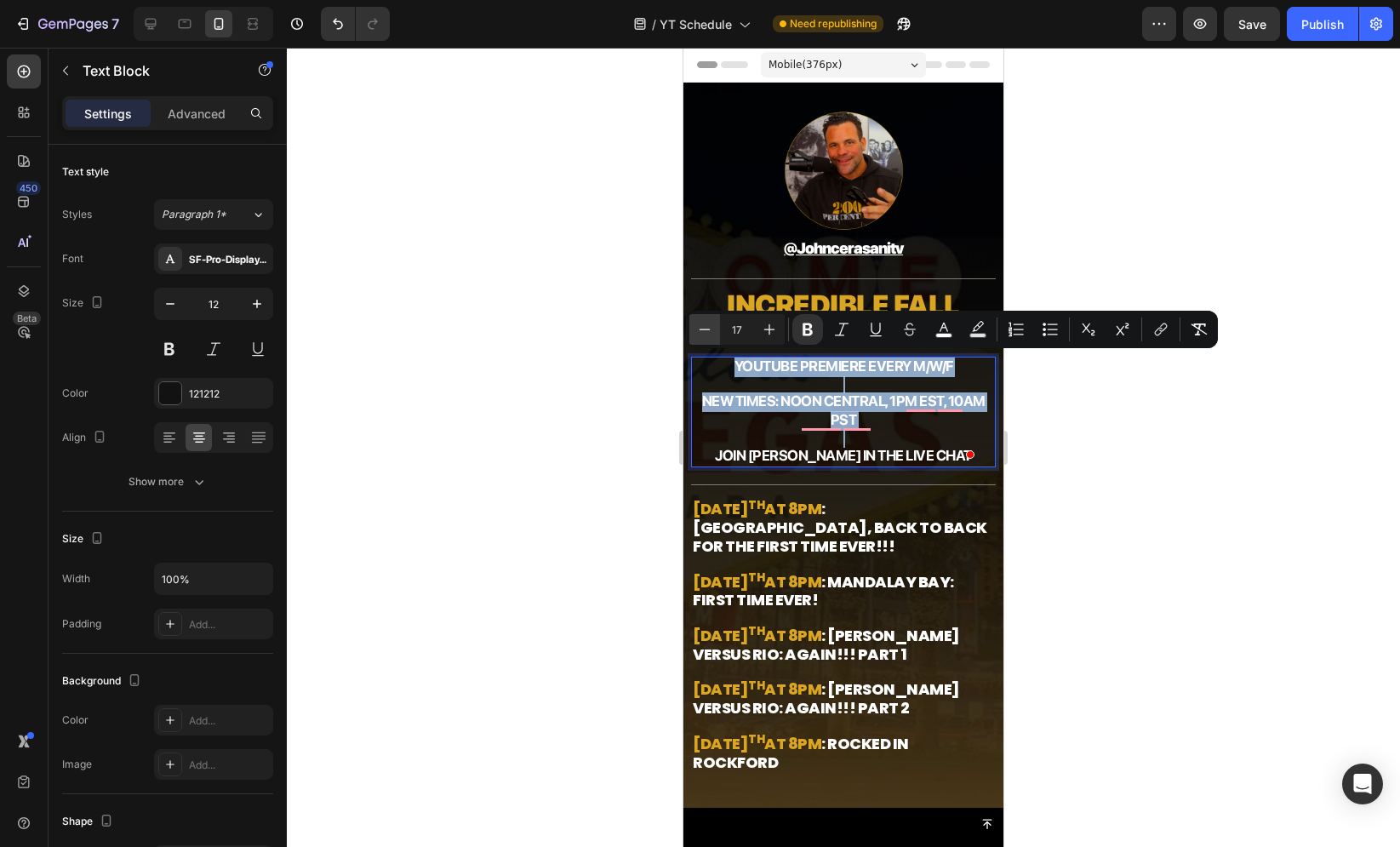
type input "16"
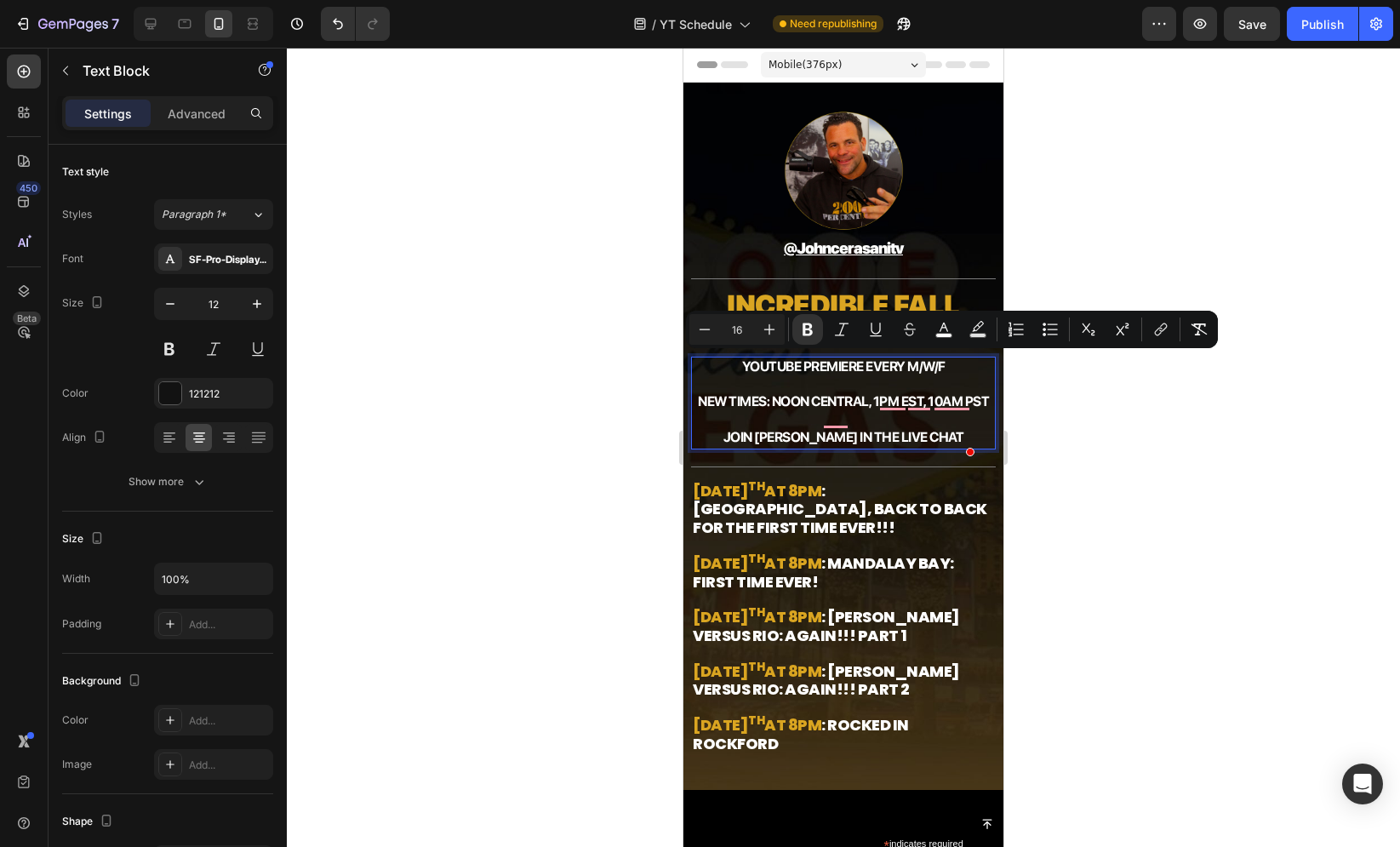
click at [651, 345] on div at bounding box center [843, 447] width 1113 height 799
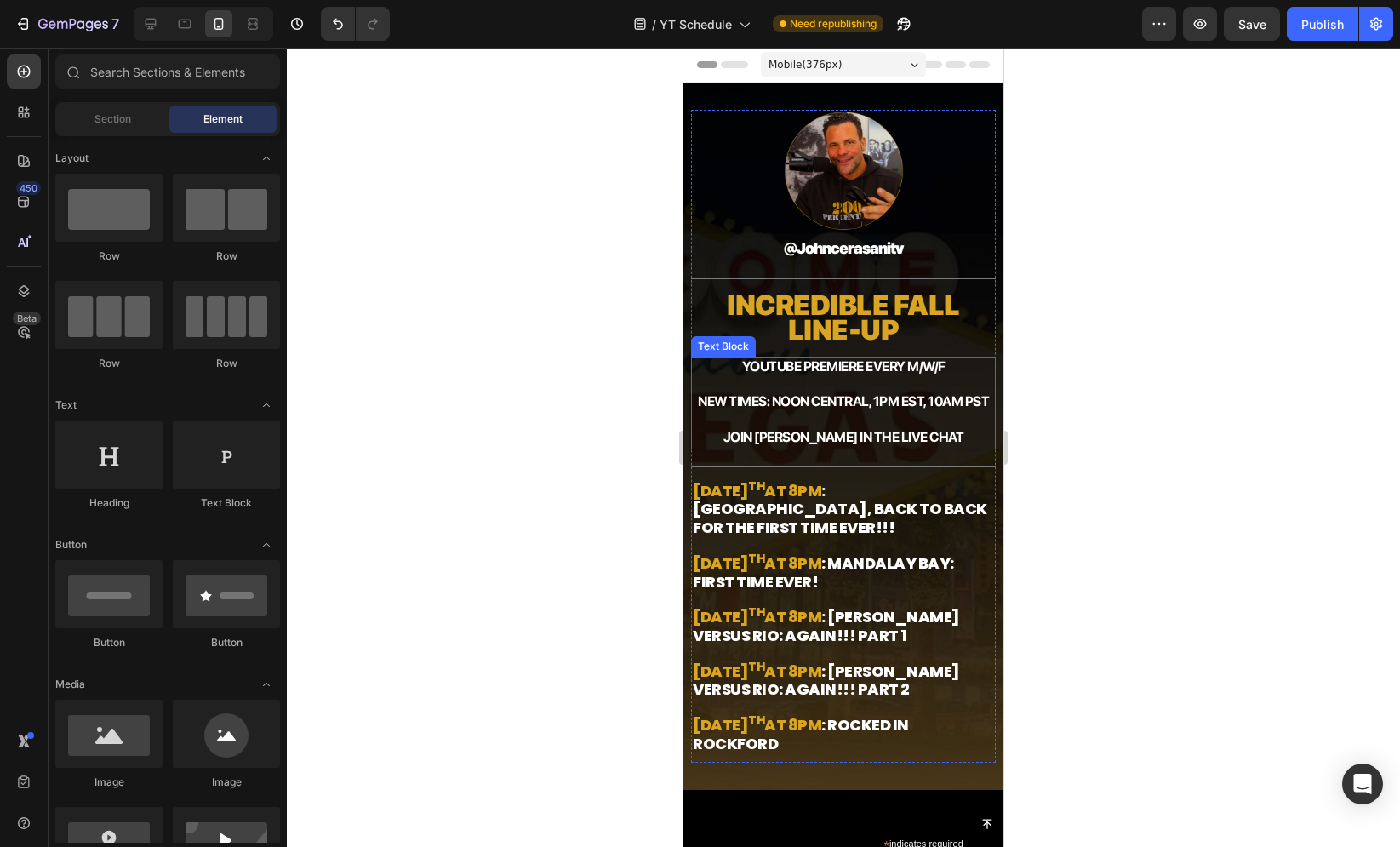
click at [814, 429] on p "JOIN [PERSON_NAME] IN THE LIVE CHAT" at bounding box center [843, 430] width 301 height 36
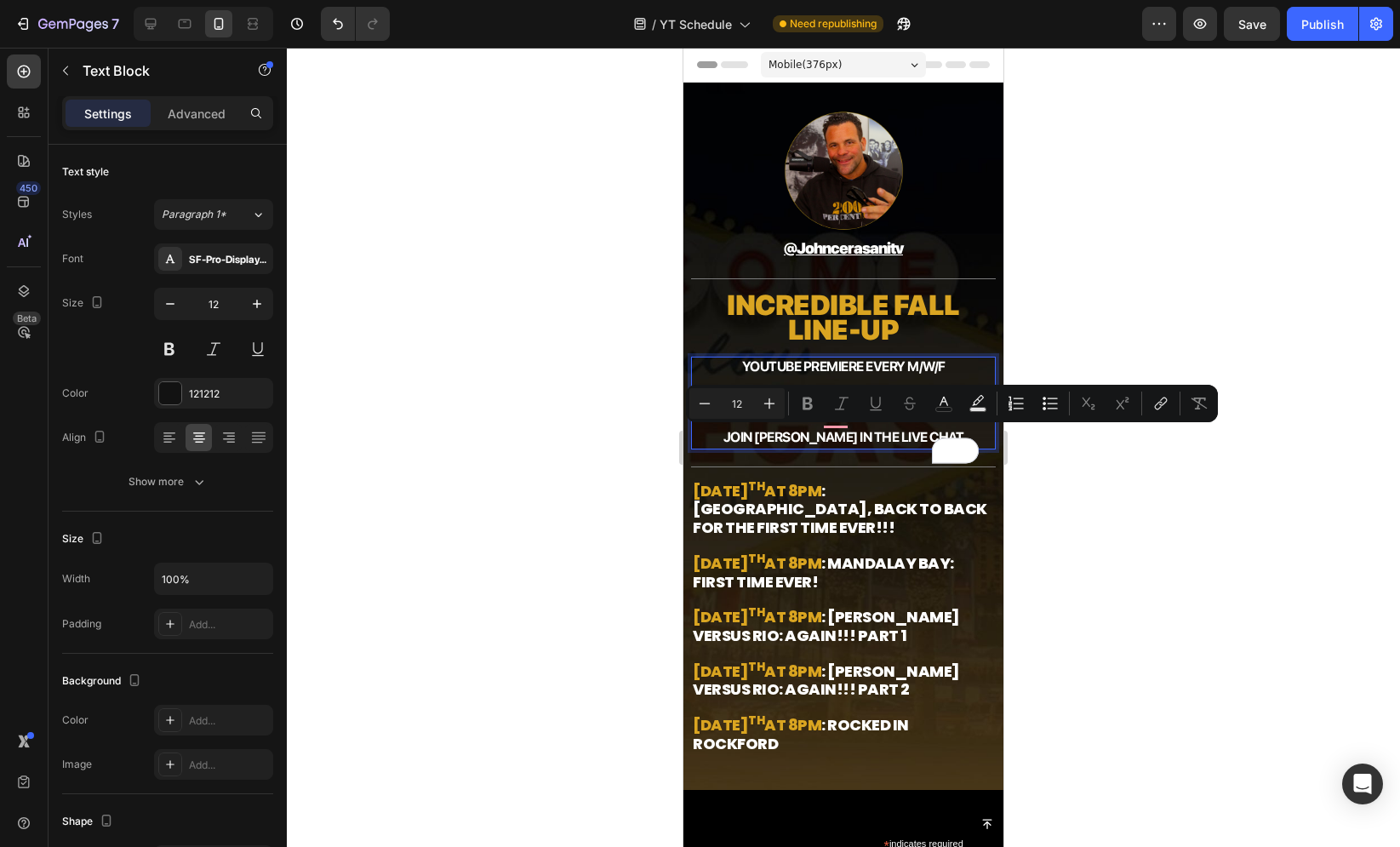
click at [1091, 588] on div at bounding box center [843, 447] width 1113 height 799
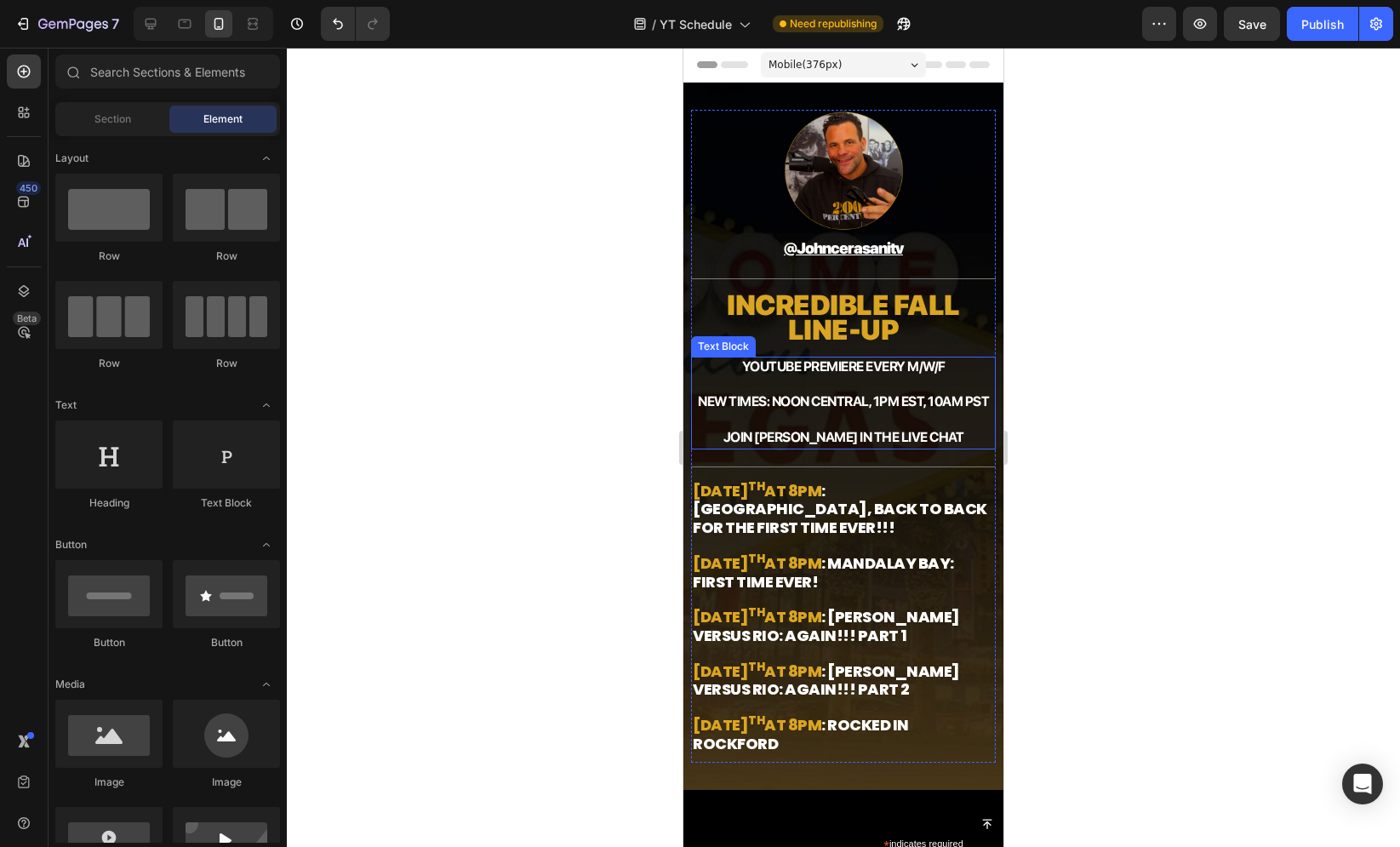
click at [840, 409] on span "NEW TIMES: Noon central, 1pm est, 10am pst" at bounding box center [843, 400] width 291 height 16
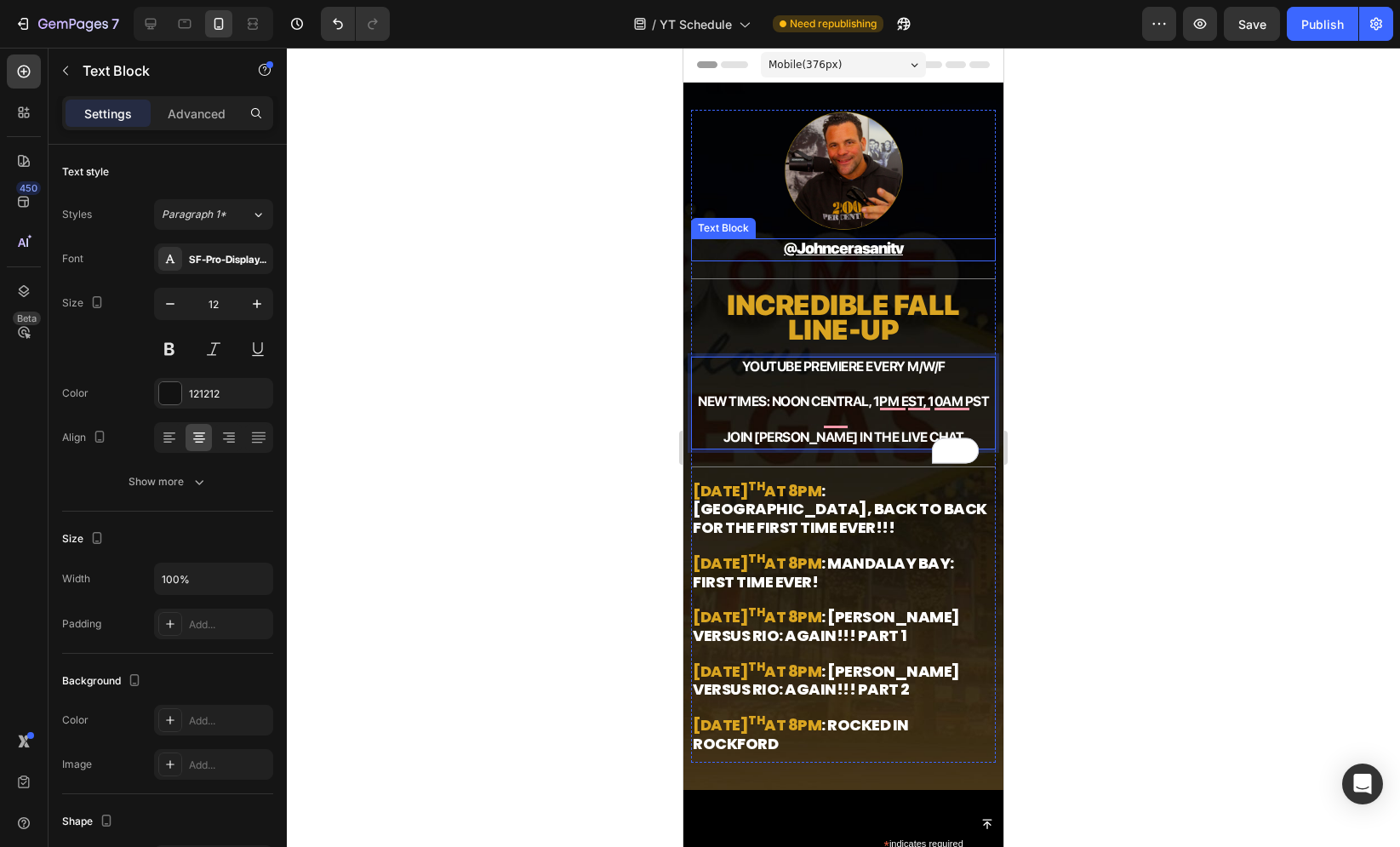
click at [835, 250] on u "@johncerasanitv" at bounding box center [843, 247] width 119 height 18
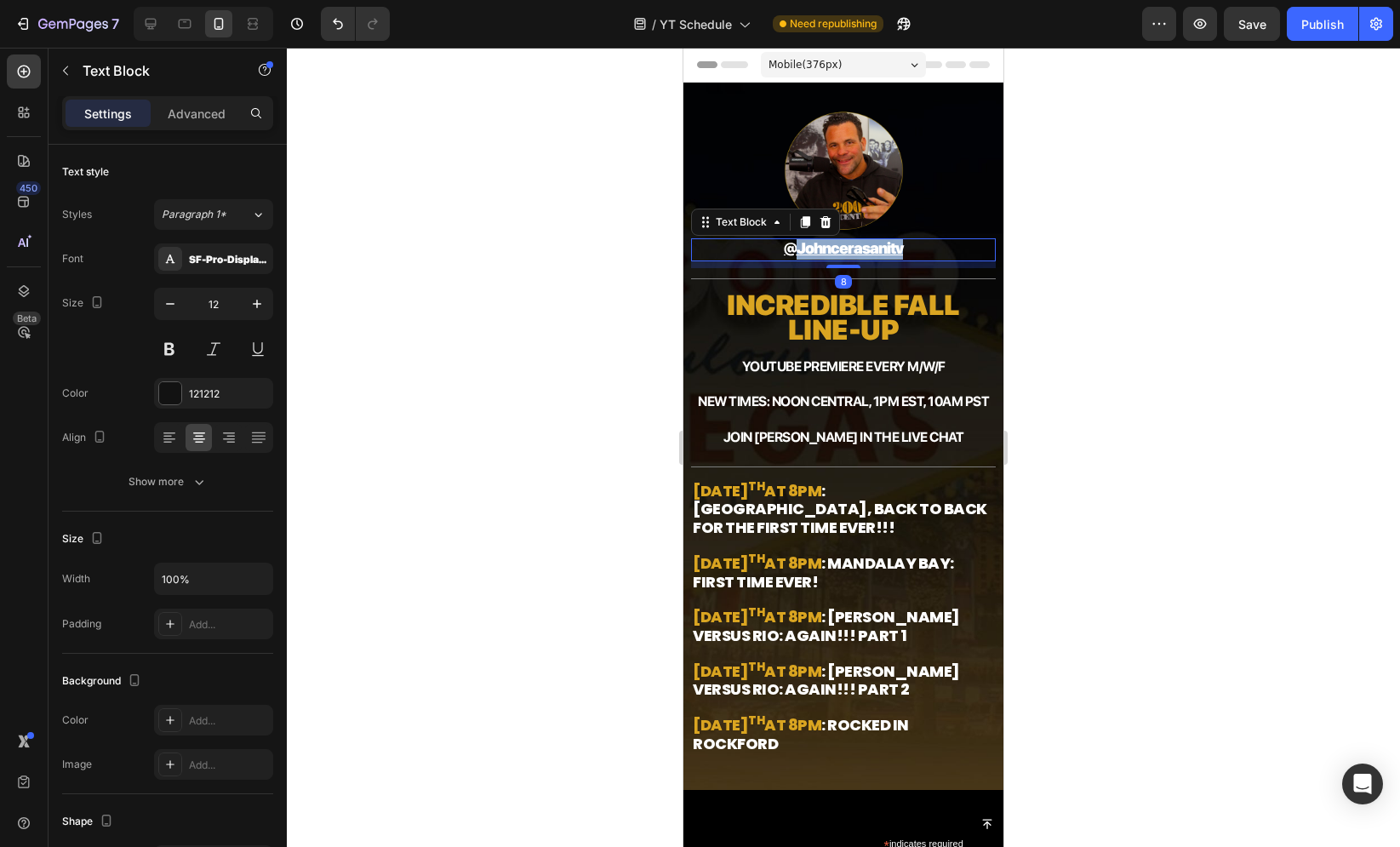
click at [835, 250] on u "@johncerasanitv" at bounding box center [843, 247] width 119 height 18
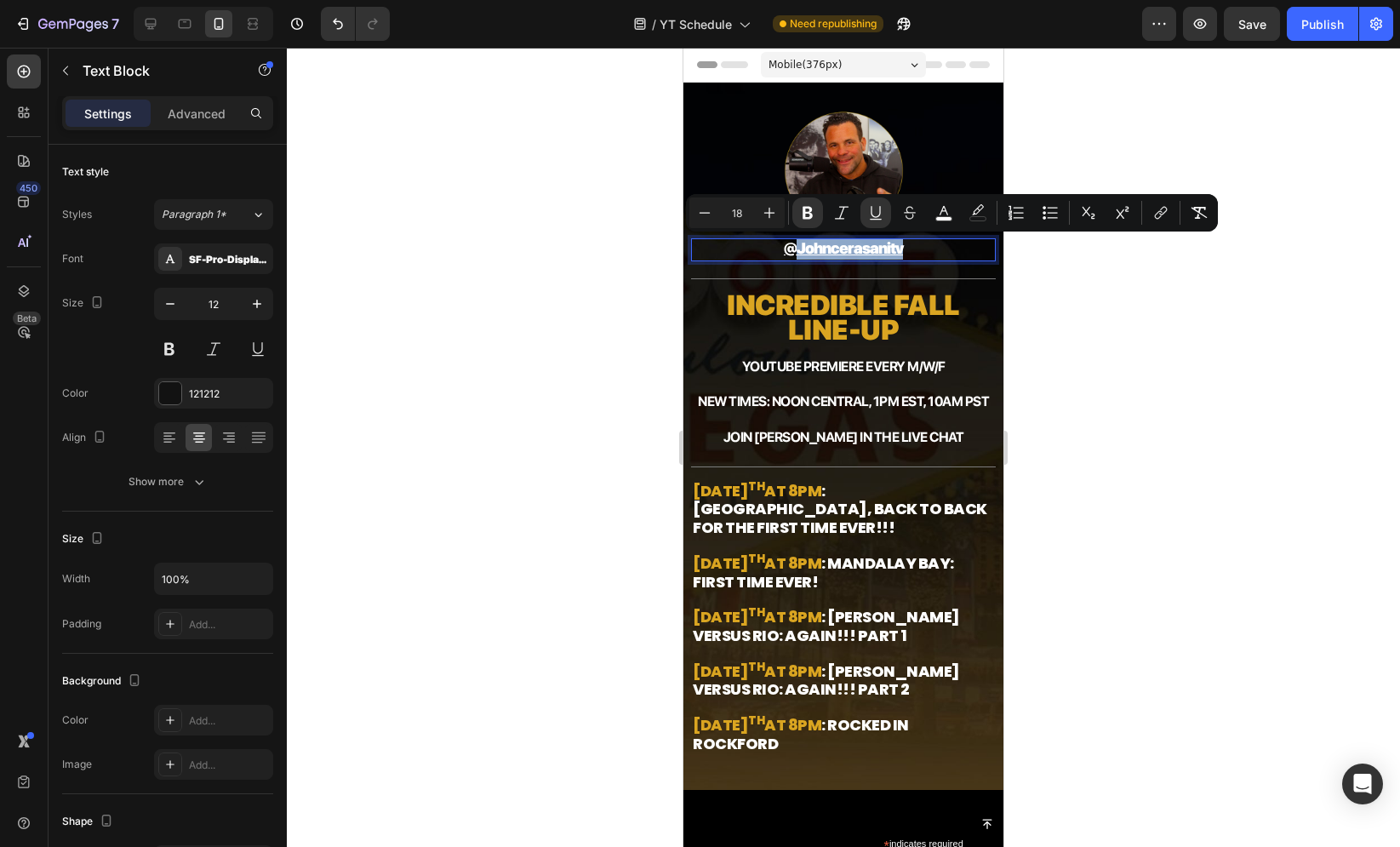
click at [819, 247] on u "@johncerasanitv" at bounding box center [843, 247] width 119 height 18
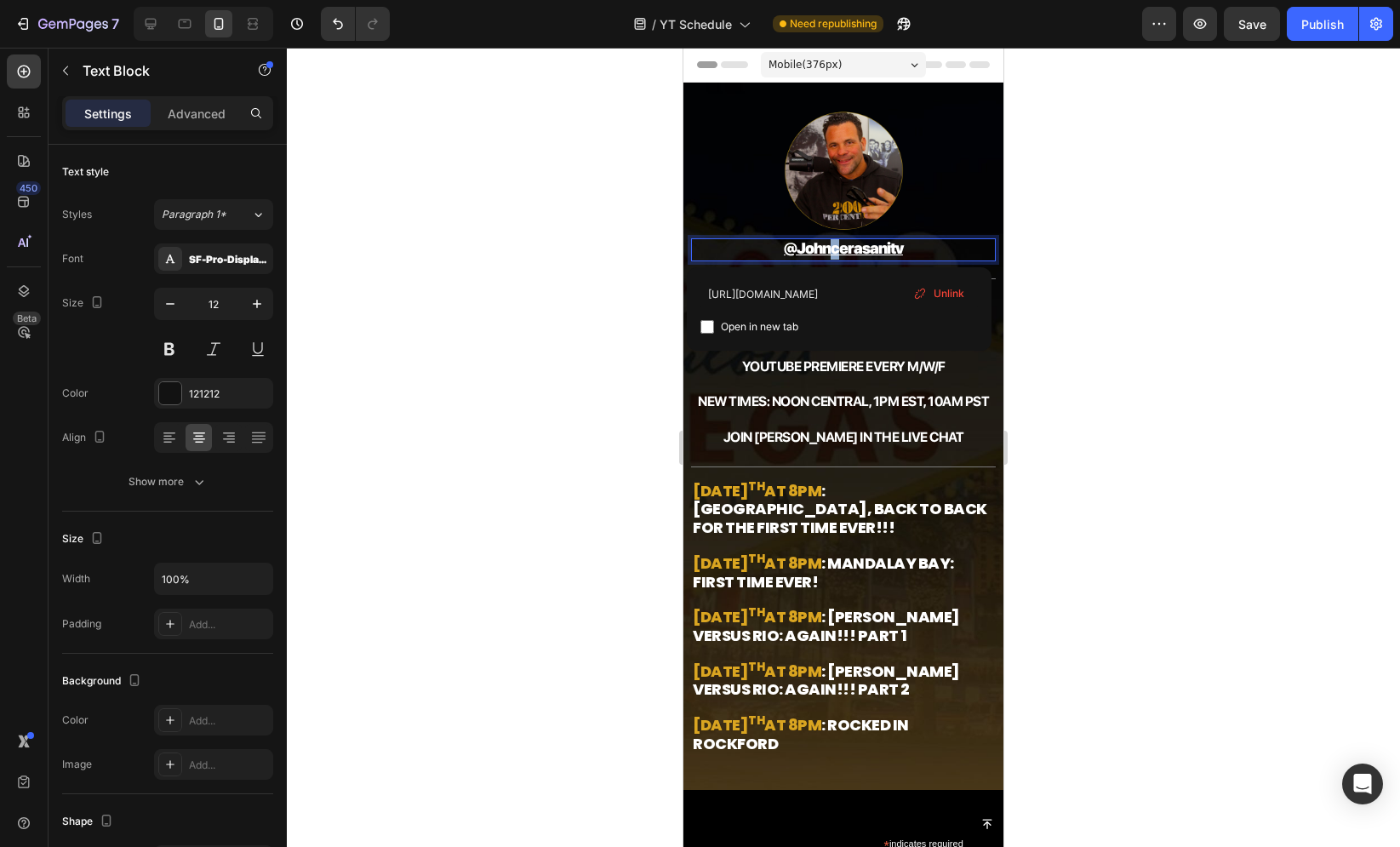
click at [829, 243] on u "@johncerasanitv" at bounding box center [843, 247] width 119 height 18
click at [884, 243] on u "@johnCerasanitv" at bounding box center [843, 247] width 121 height 18
click at [1093, 274] on div at bounding box center [843, 447] width 1113 height 799
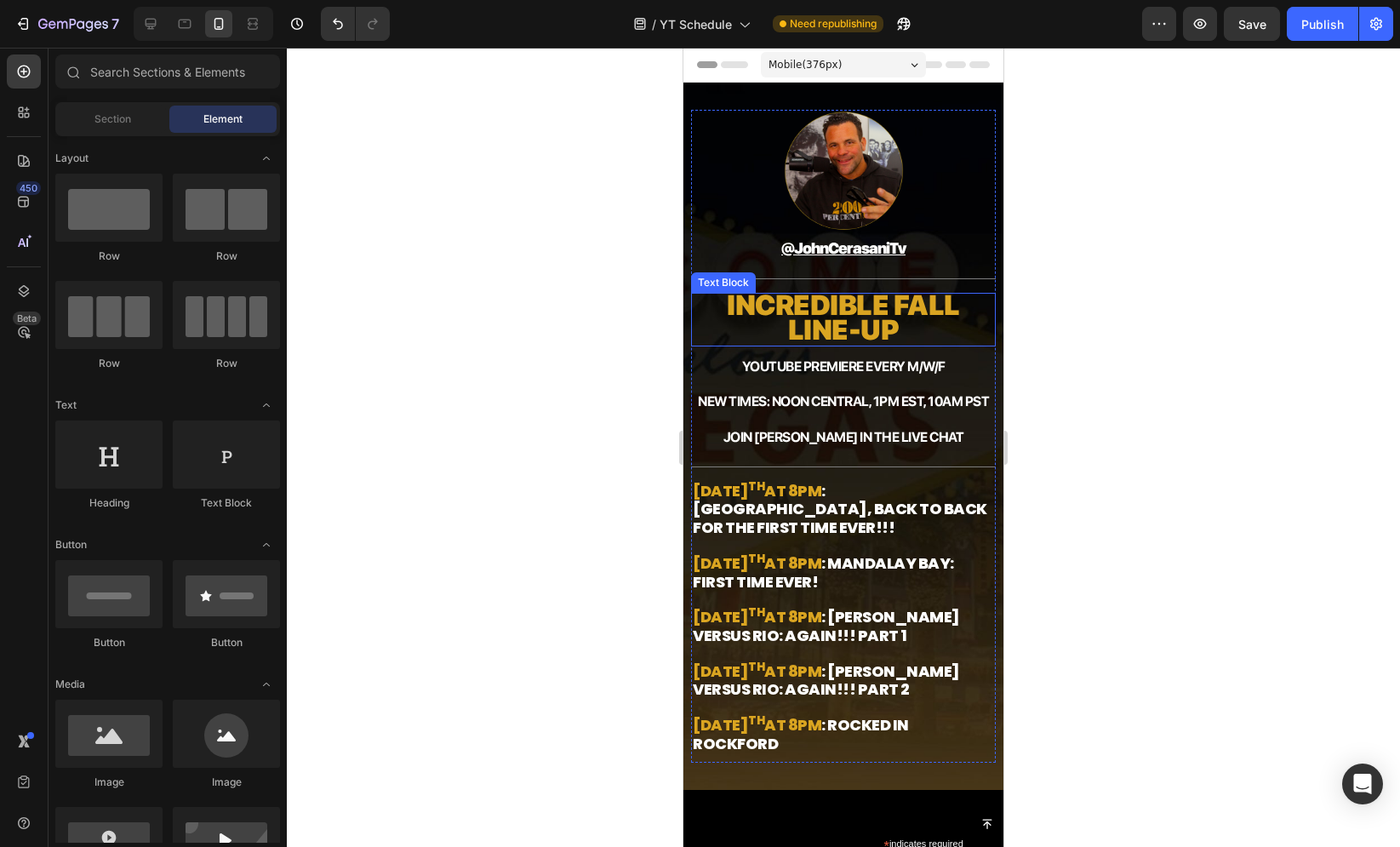
click at [794, 311] on strong "Incredible fall line-up" at bounding box center [843, 318] width 233 height 58
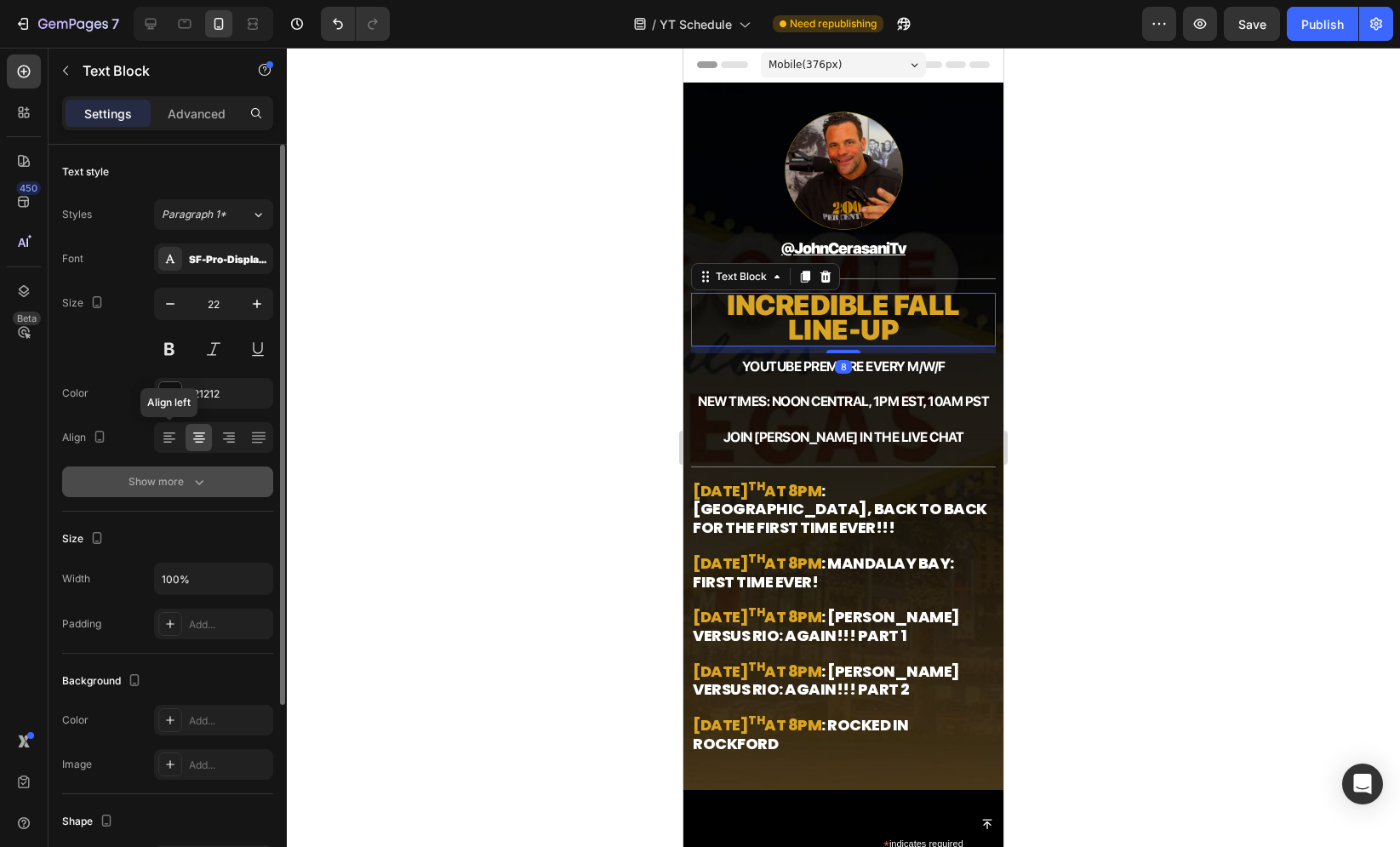
click at [160, 484] on div "Show more" at bounding box center [168, 481] width 79 height 17
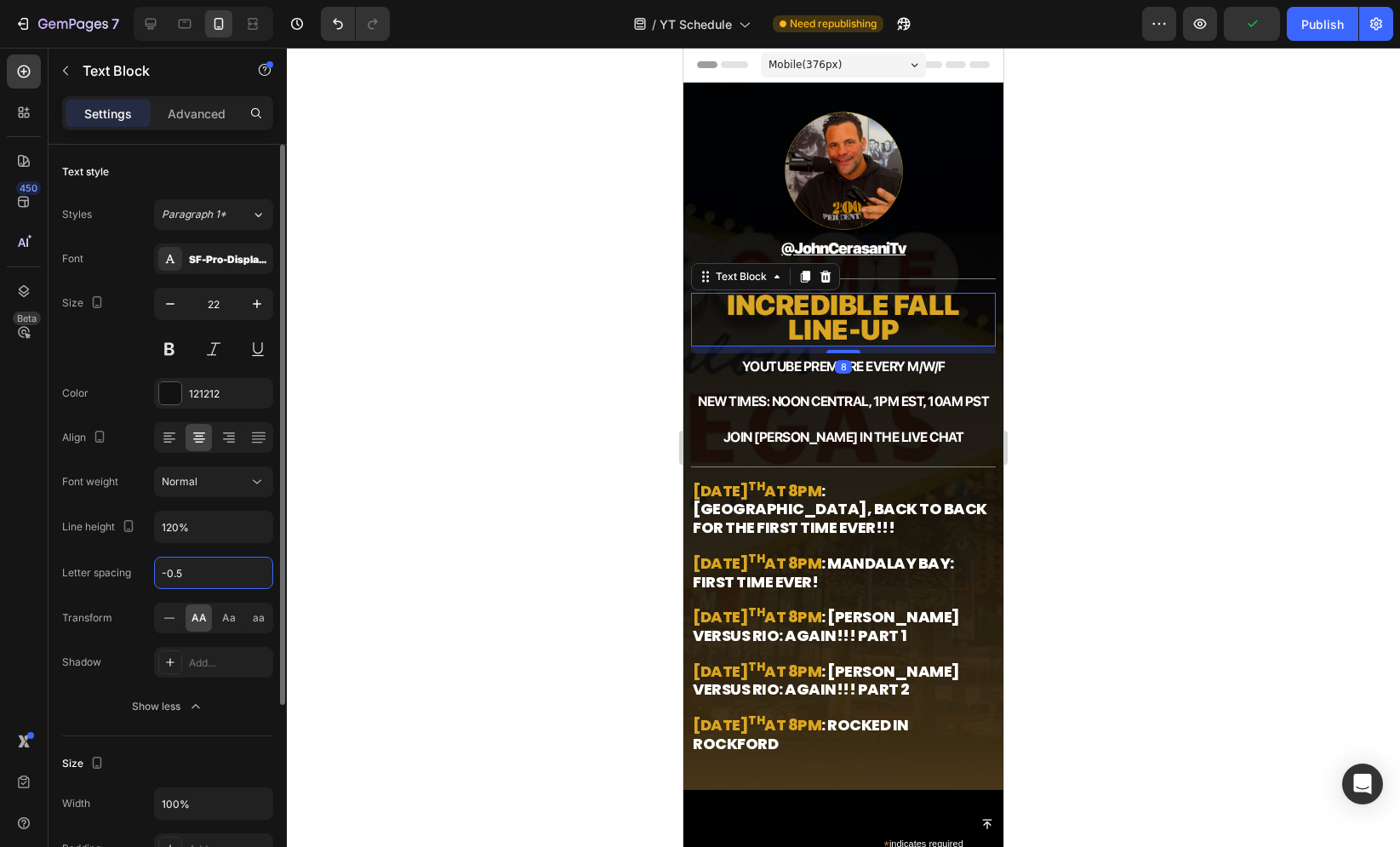
click at [215, 564] on input "-0.5" at bounding box center [213, 573] width 118 height 31
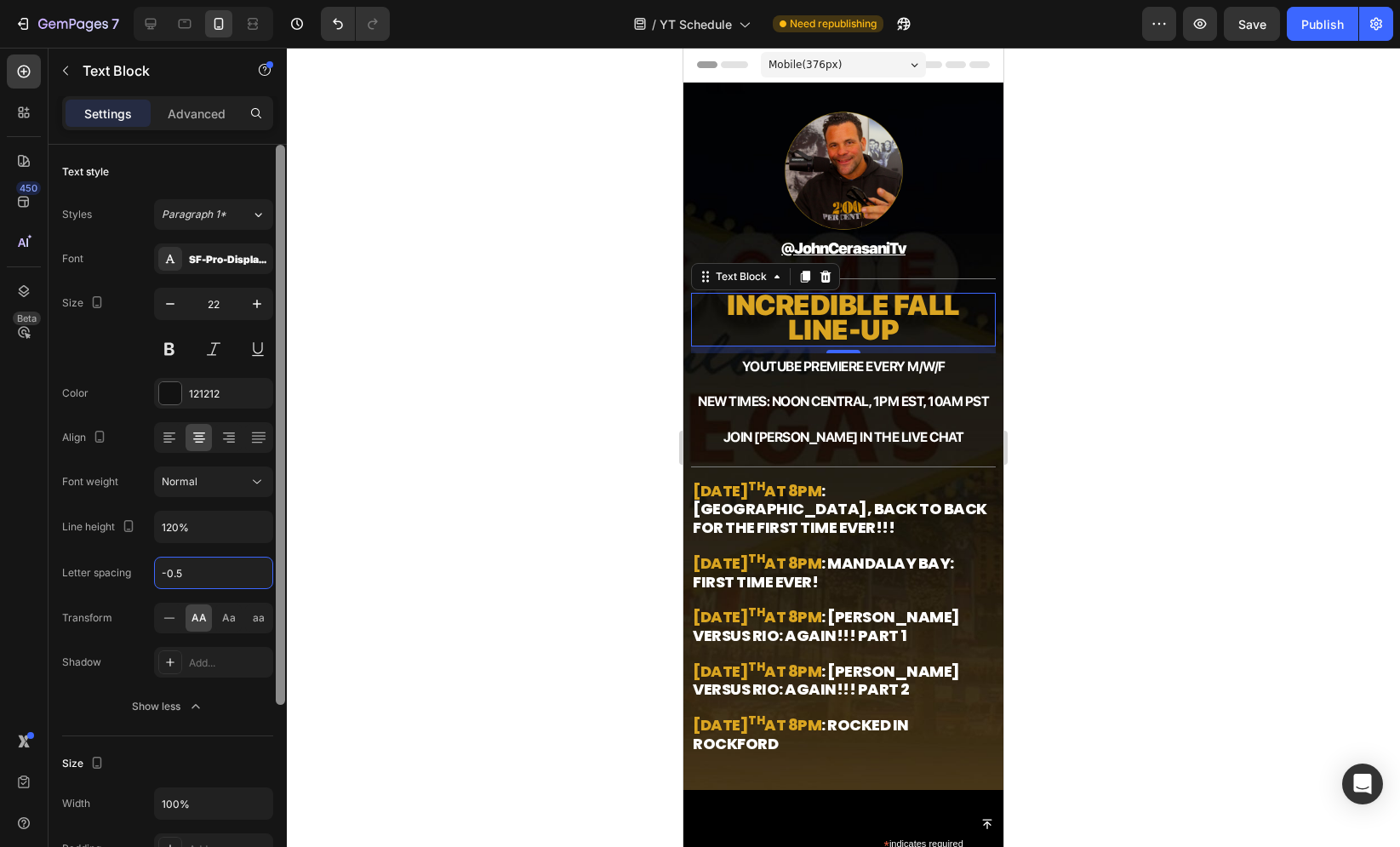
type input "-1.5"
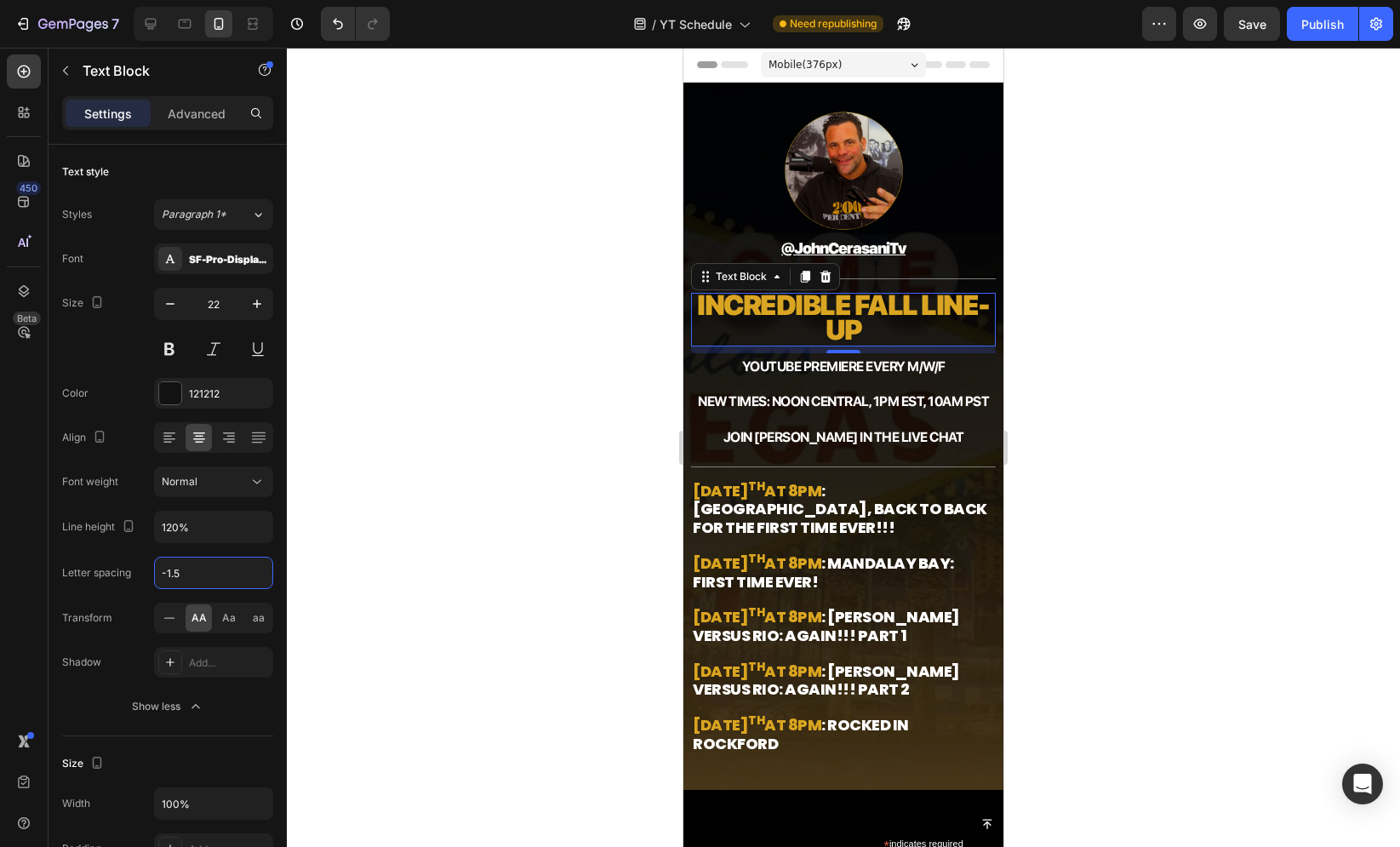
click at [534, 386] on div at bounding box center [843, 447] width 1113 height 799
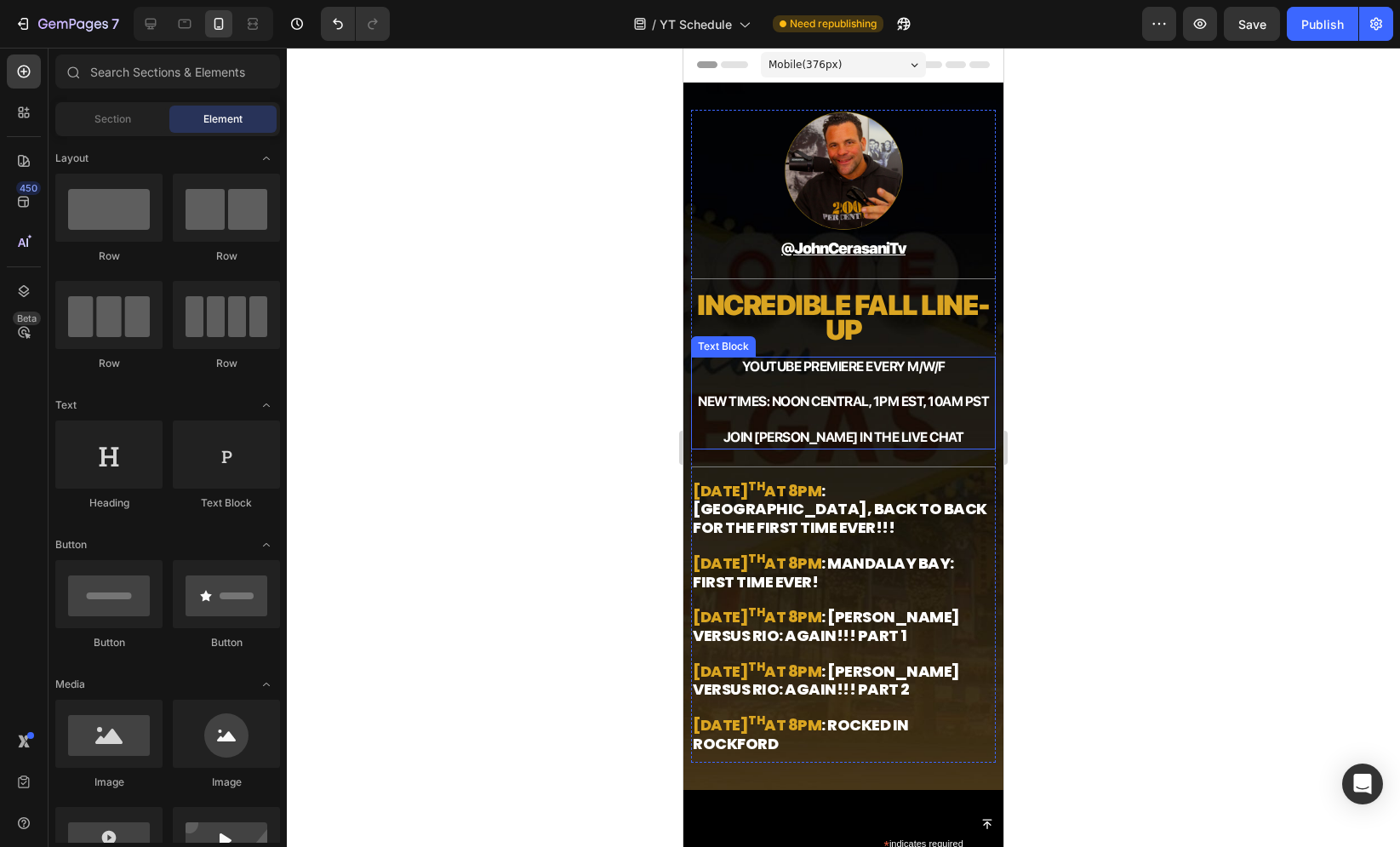
click at [810, 412] on p "NEW TIMES: Noon central, 1pm est, 10am pst" at bounding box center [843, 402] width 301 height 19
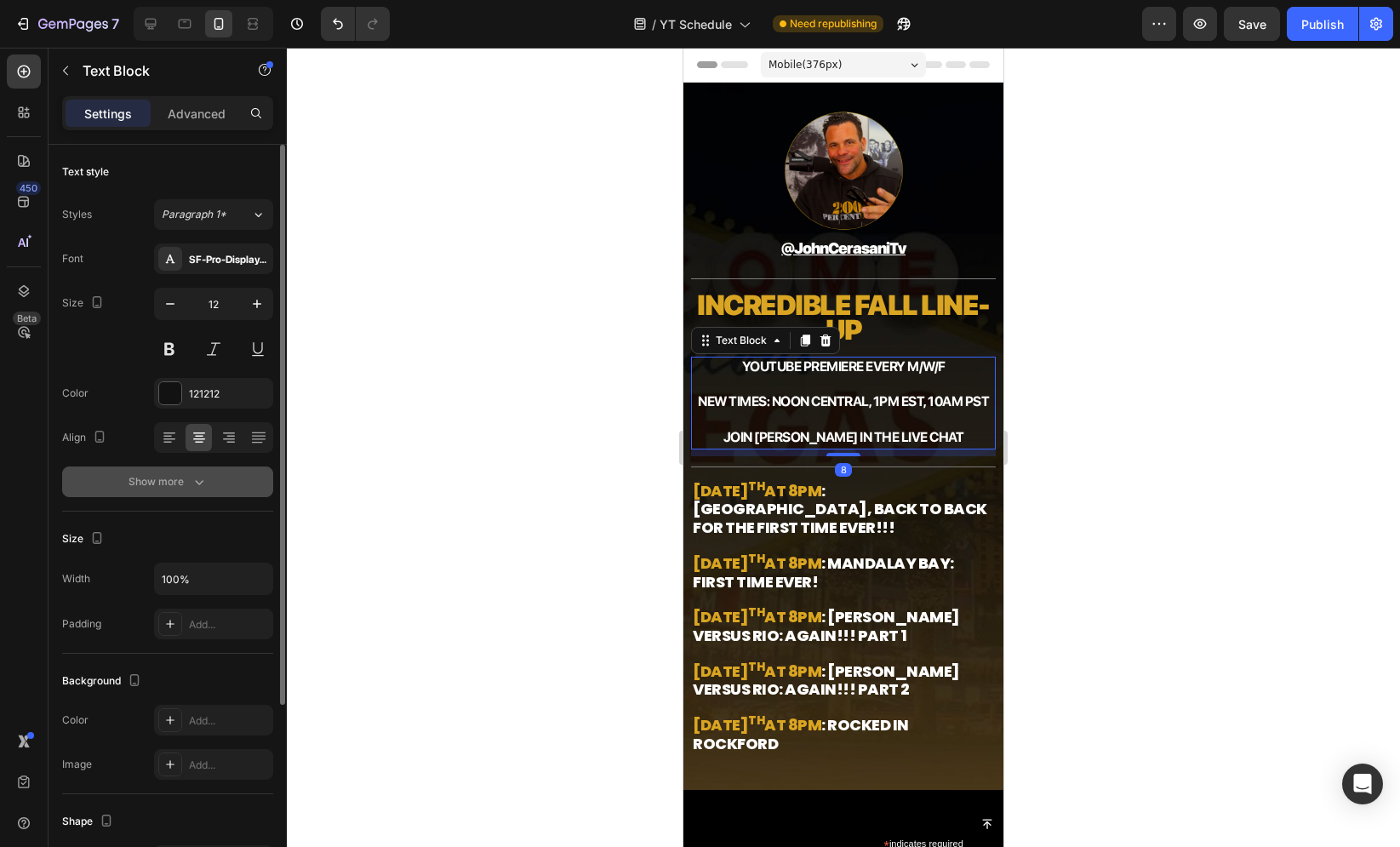
click at [196, 486] on icon "button" at bounding box center [199, 481] width 17 height 17
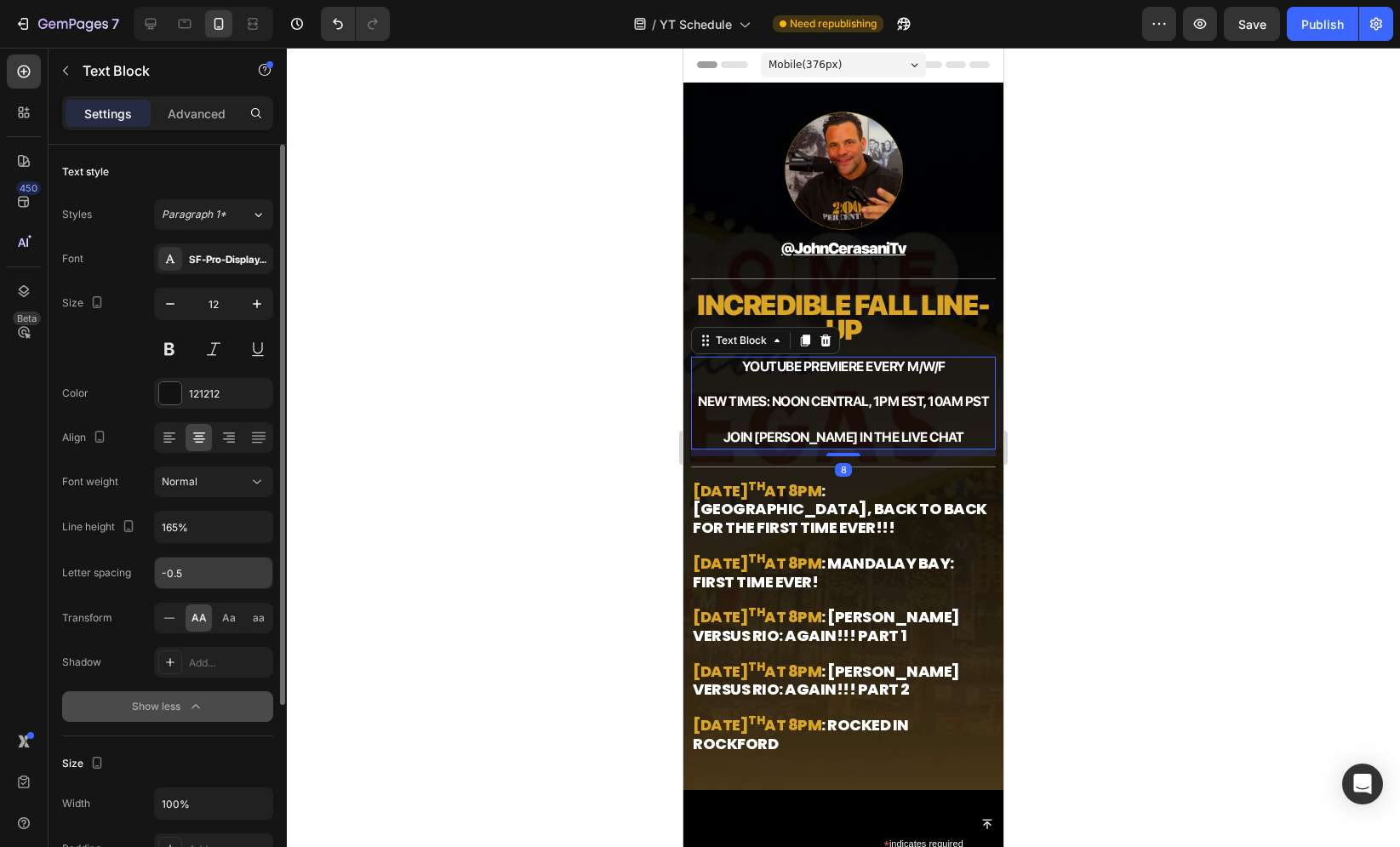
click at [197, 566] on input "-0.5" at bounding box center [213, 573] width 118 height 31
click at [207, 576] on input "-0.5" at bounding box center [213, 573] width 118 height 31
type input "-1"
click at [587, 435] on div at bounding box center [843, 447] width 1113 height 799
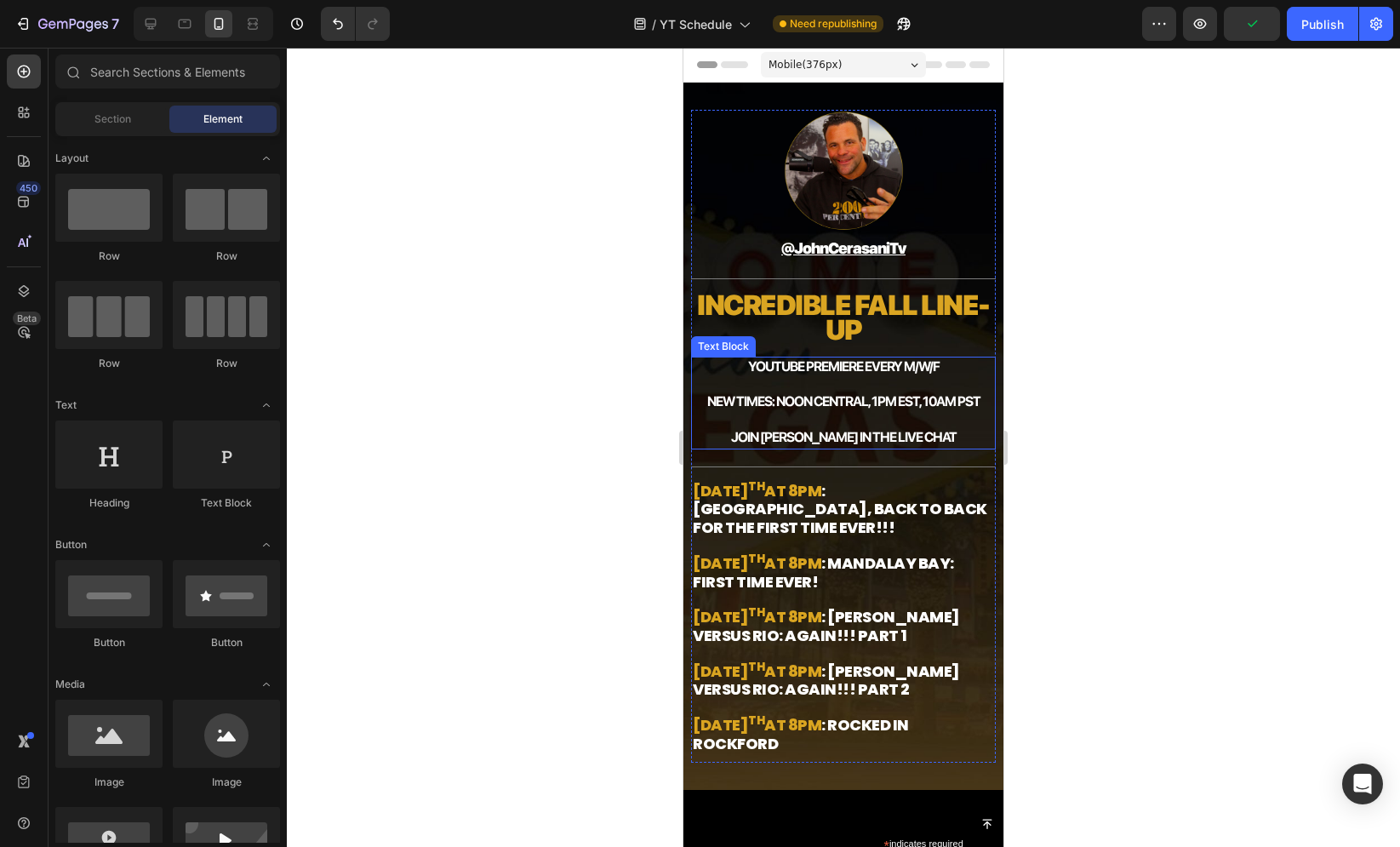
click at [767, 406] on span "NEW TIMES: Noon central, 1pm est, 10am pst" at bounding box center [843, 400] width 274 height 16
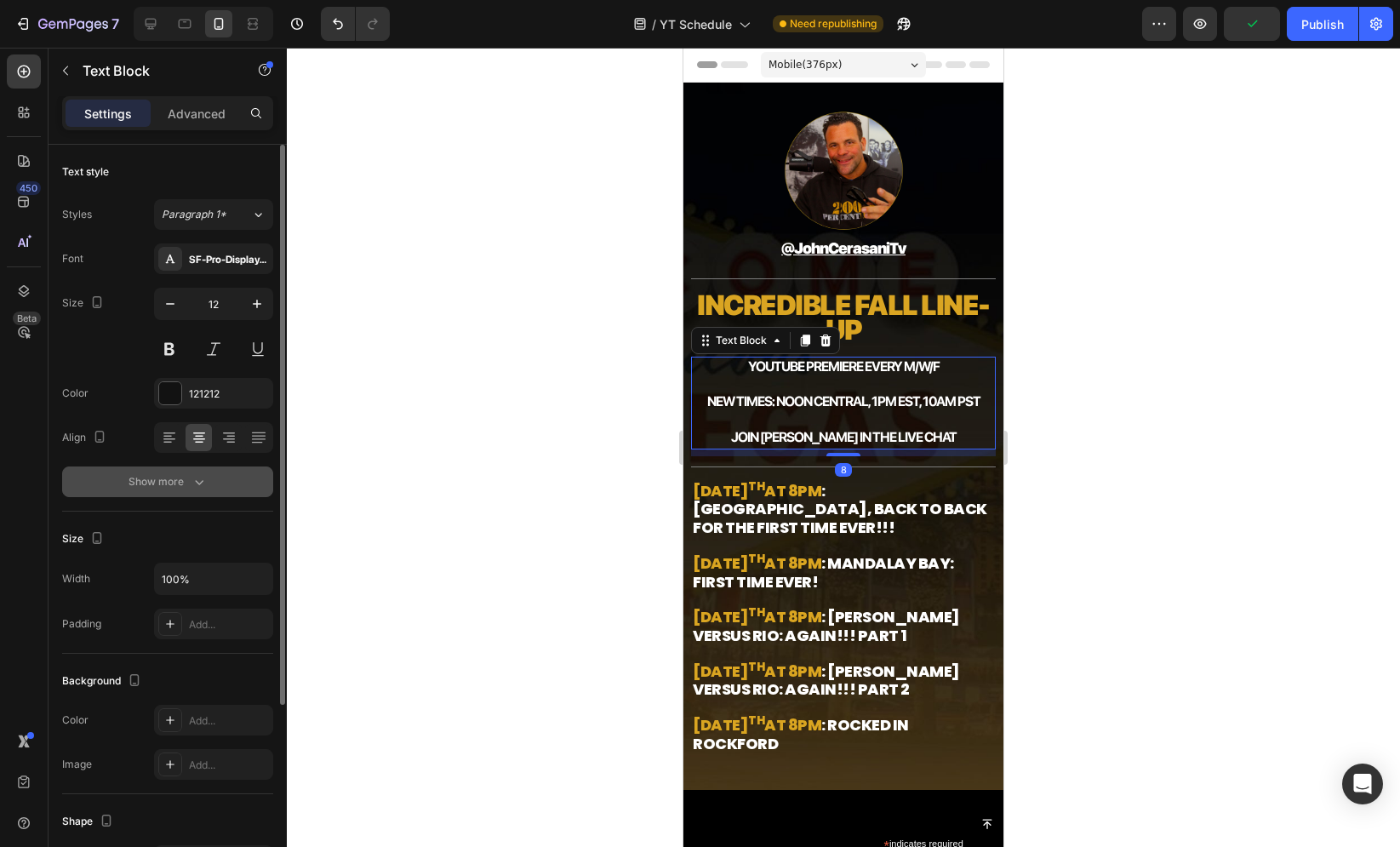
click at [203, 466] on button "Show more" at bounding box center [167, 481] width 211 height 31
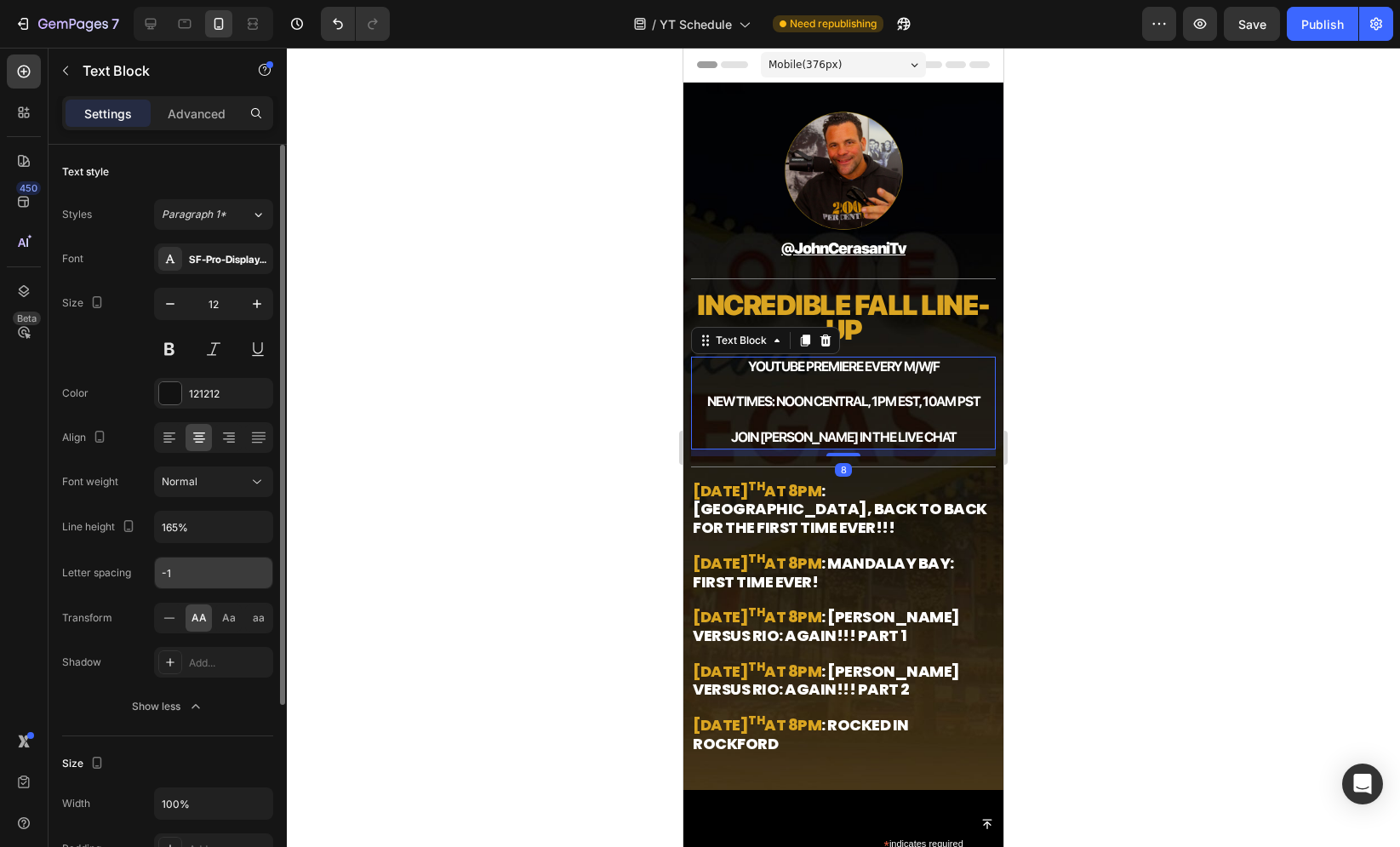
click at [198, 579] on input "-1" at bounding box center [213, 573] width 118 height 31
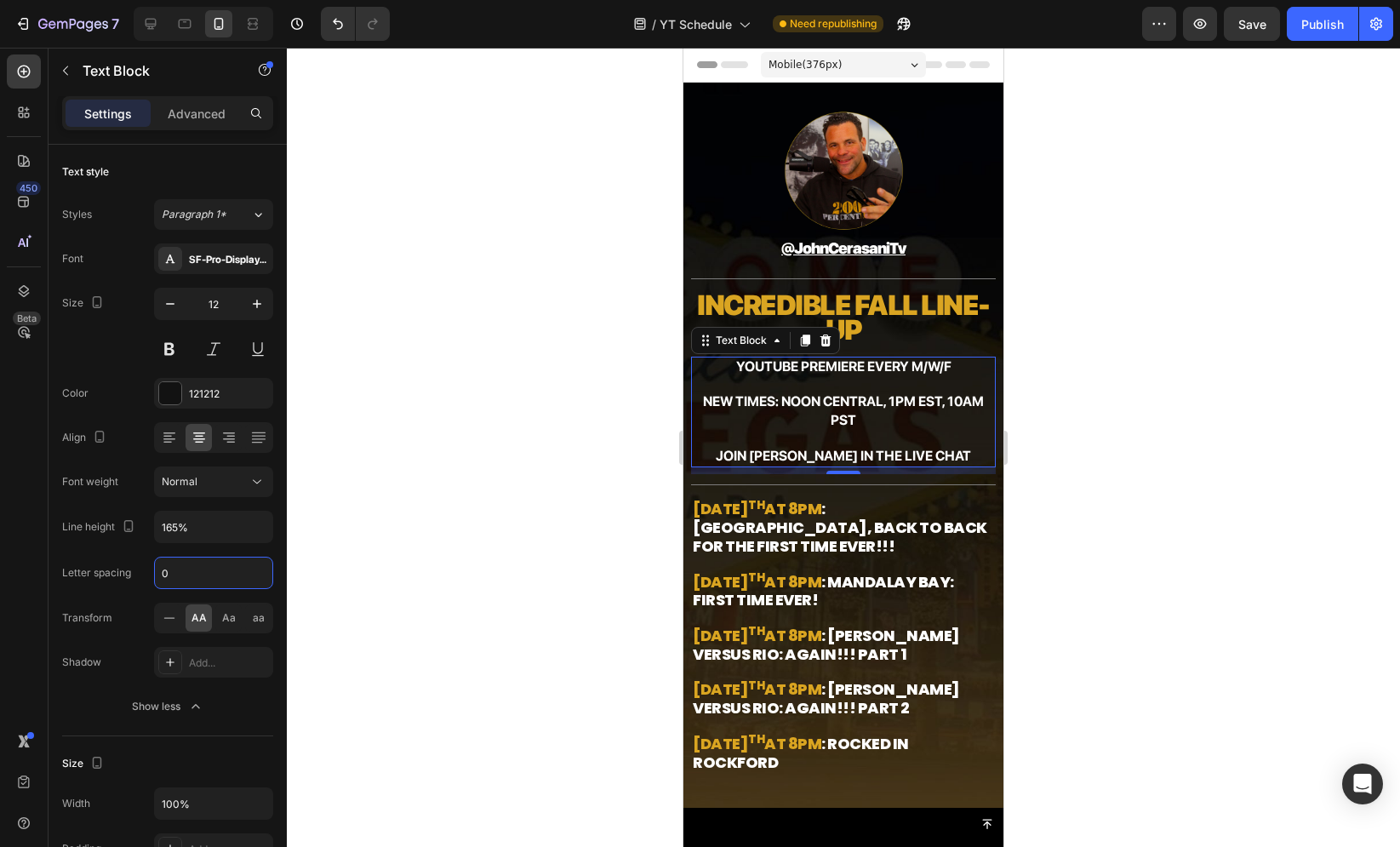
type input "0"
click at [598, 349] on div at bounding box center [843, 447] width 1113 height 799
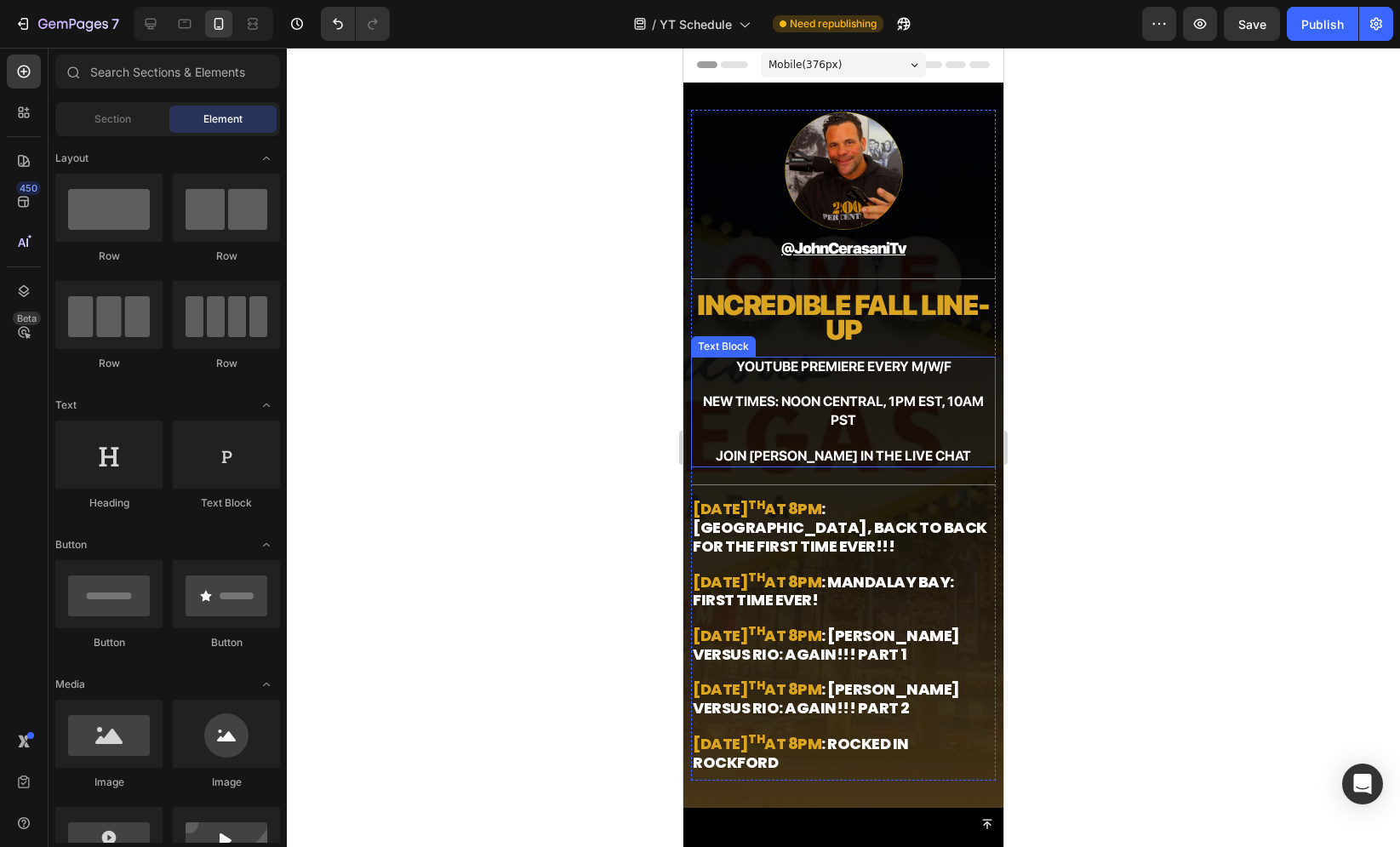
click at [788, 398] on span "NEW TIMES: Noon central, 1pm est, 10am pst" at bounding box center [843, 410] width 281 height 35
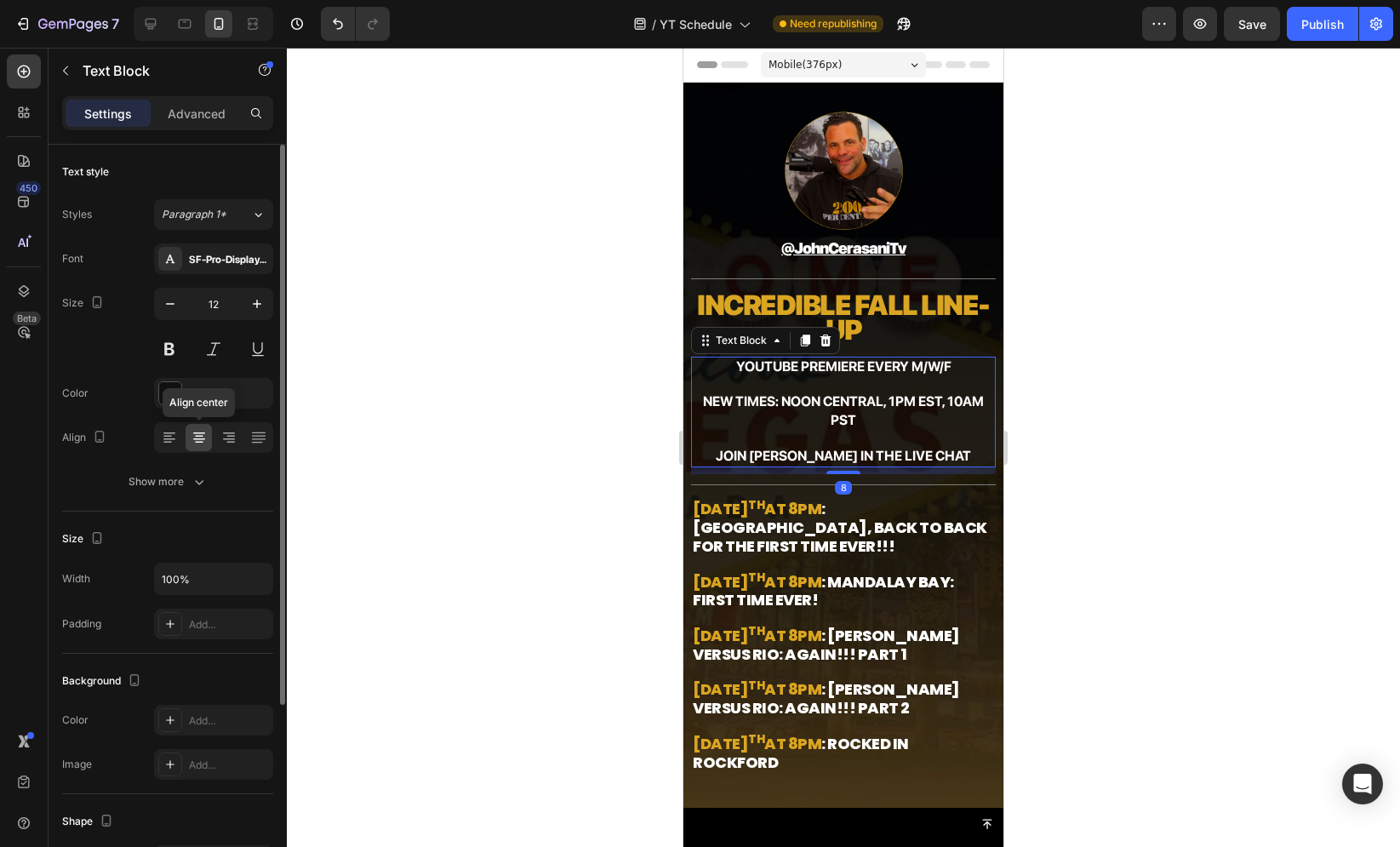
click at [193, 461] on div "Font SF-Pro-Display-Bold Size 12 Color 121212 Align Align center Show more" at bounding box center [167, 370] width 211 height 254
click at [194, 468] on button "Show more" at bounding box center [167, 481] width 211 height 31
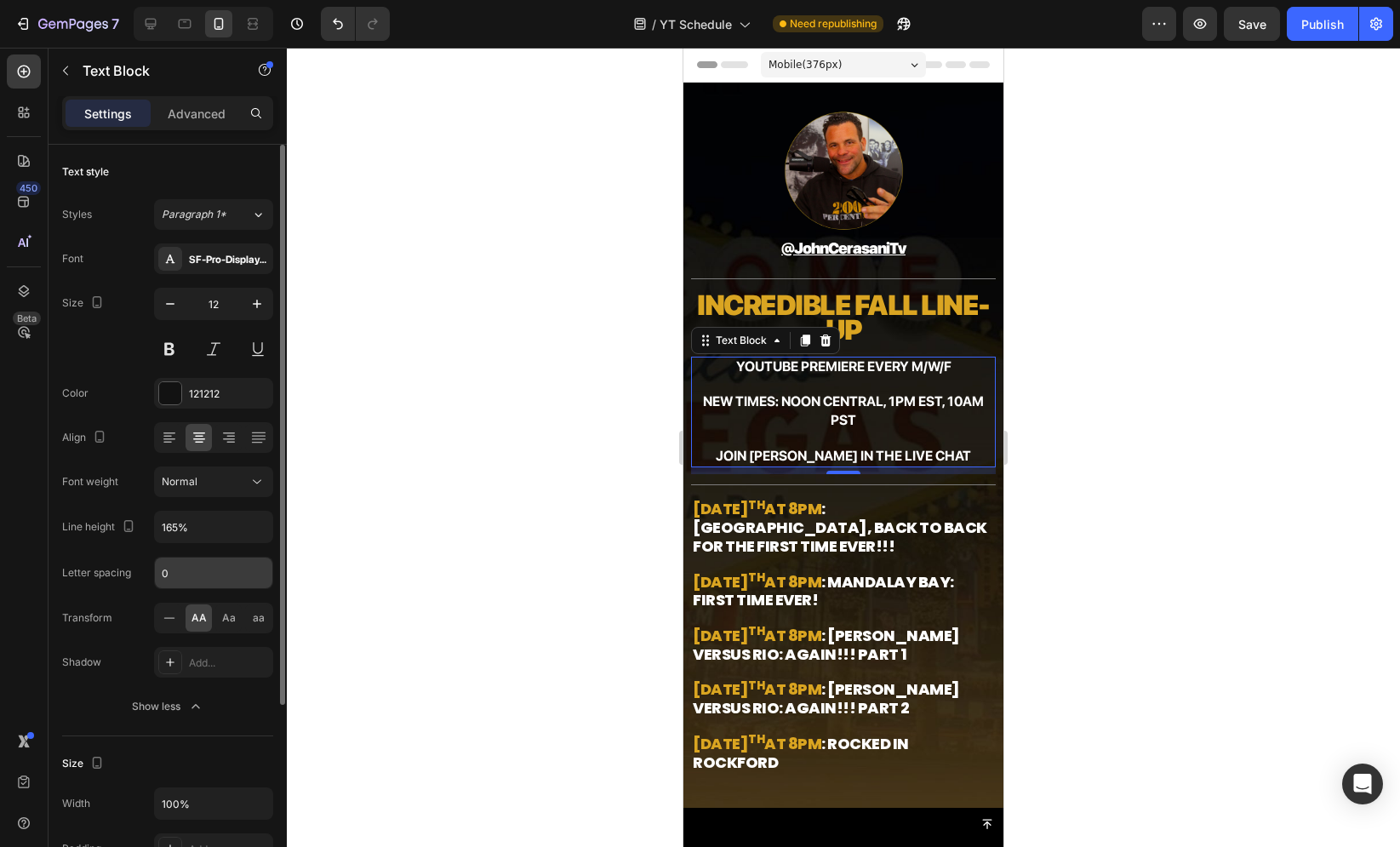
click at [198, 568] on input "0" at bounding box center [213, 573] width 118 height 31
type input "-1"
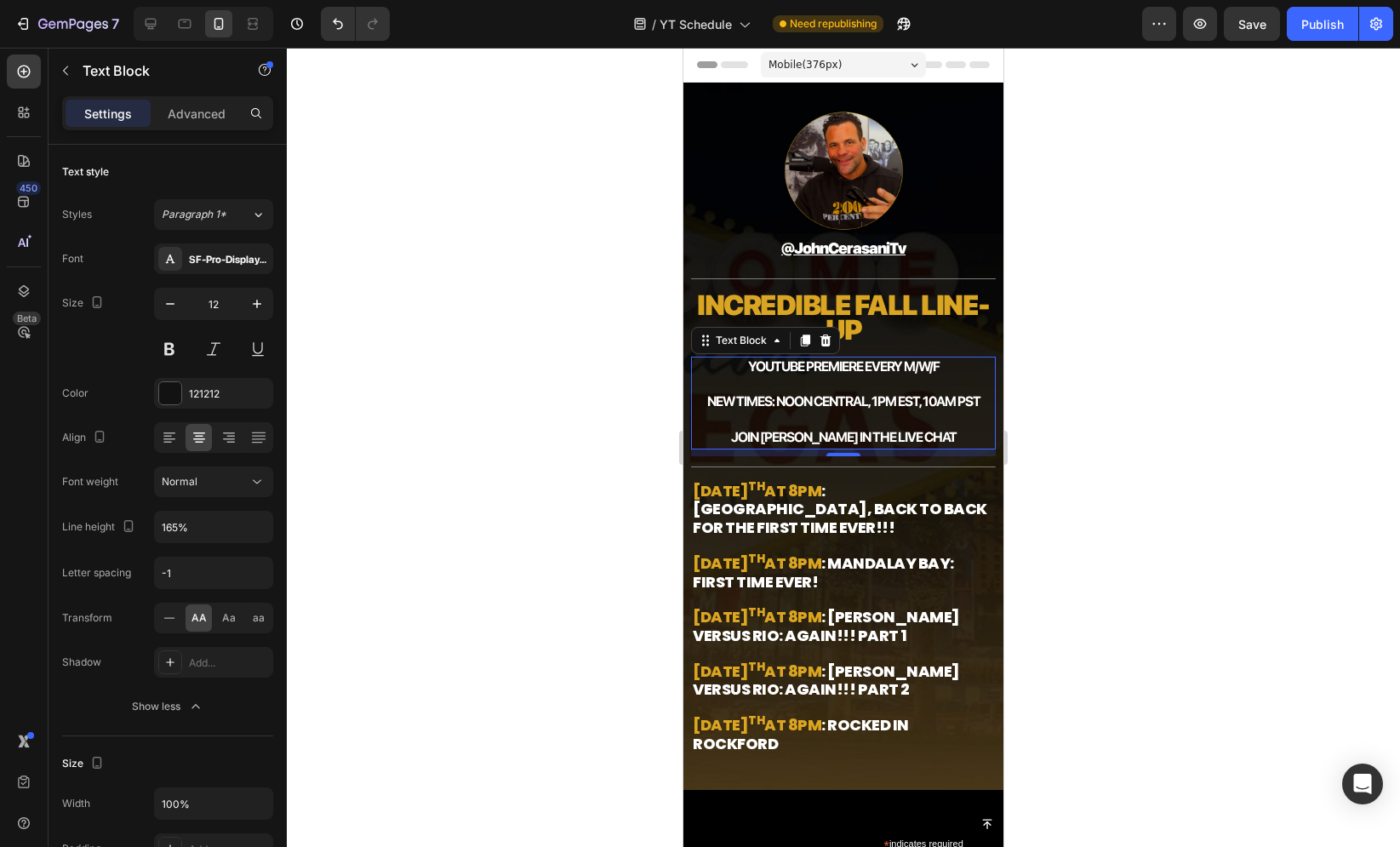
click at [524, 435] on div at bounding box center [843, 447] width 1113 height 799
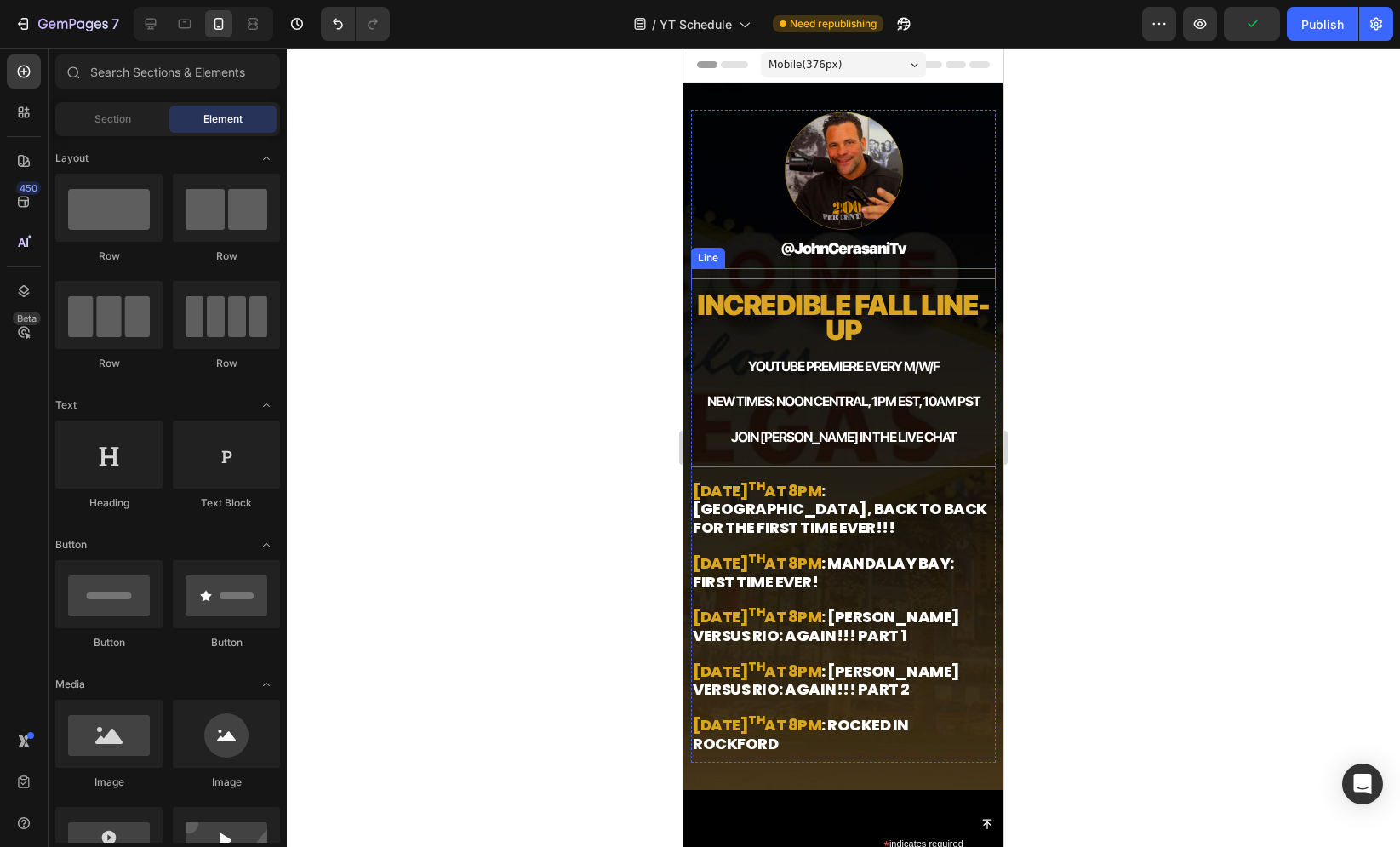
click at [767, 279] on div "Title Line" at bounding box center [842, 278] width 304 height 22
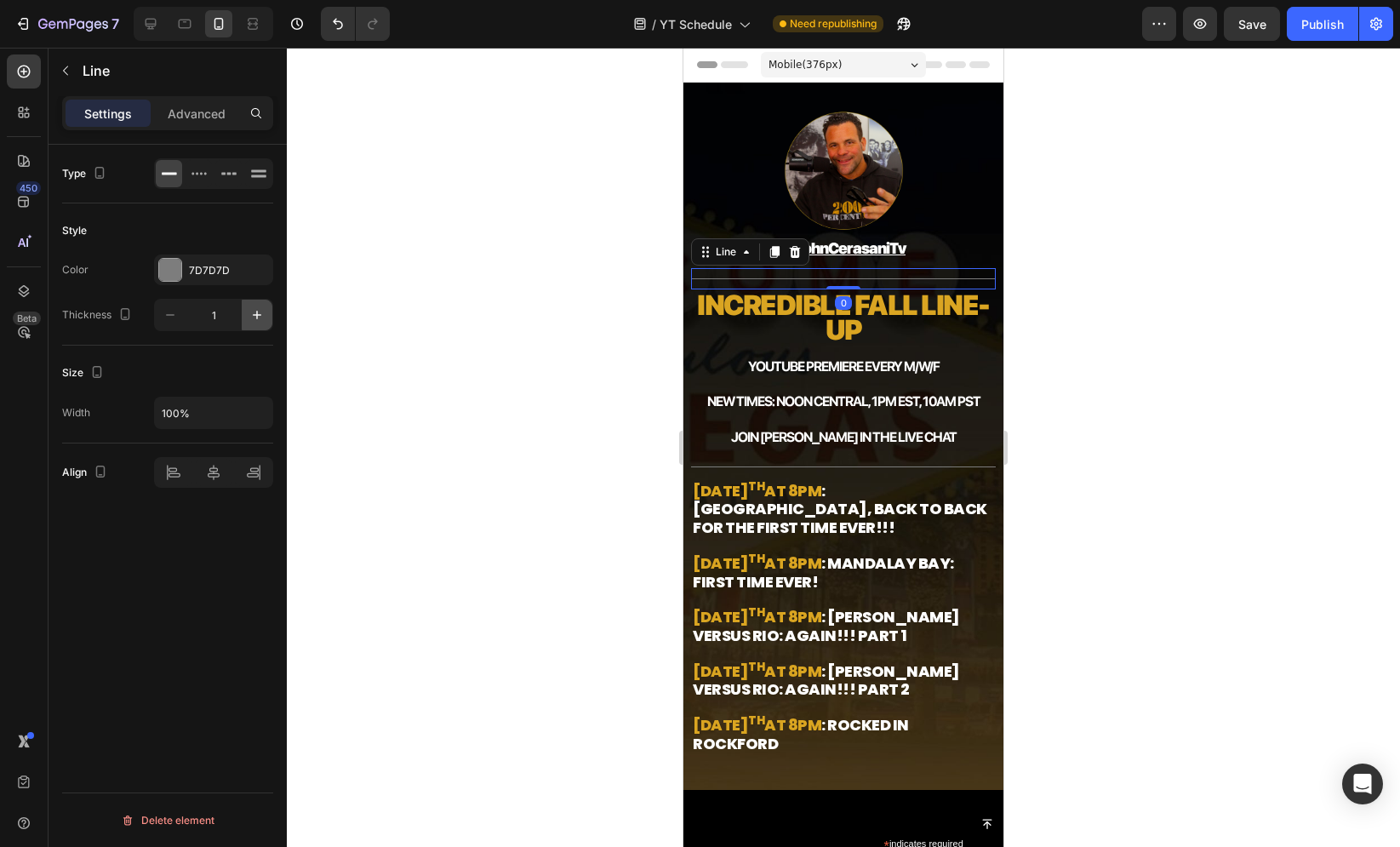
click at [253, 307] on icon "button" at bounding box center [257, 315] width 17 height 17
type input "3"
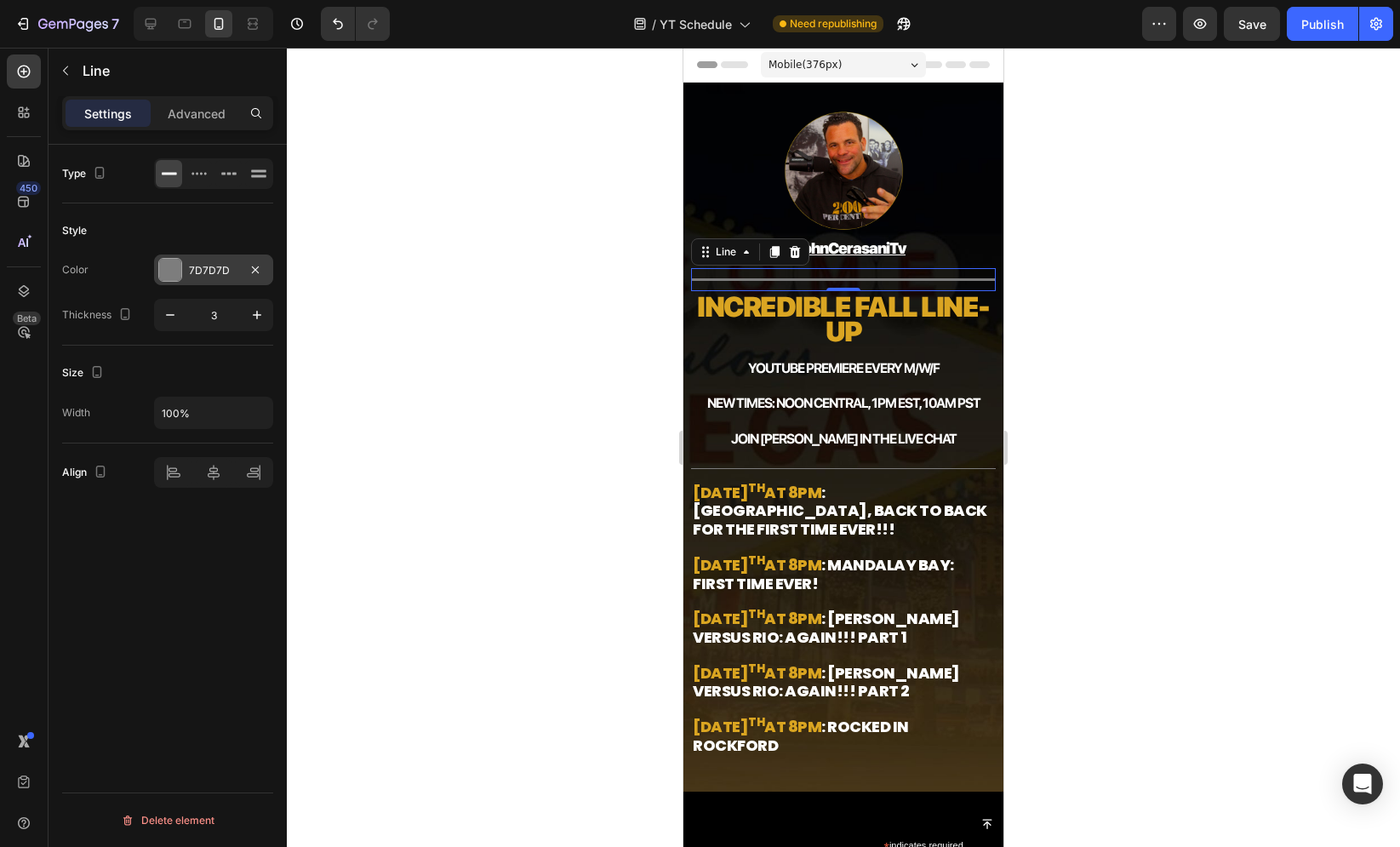
click at [161, 265] on div at bounding box center [170, 270] width 23 height 23
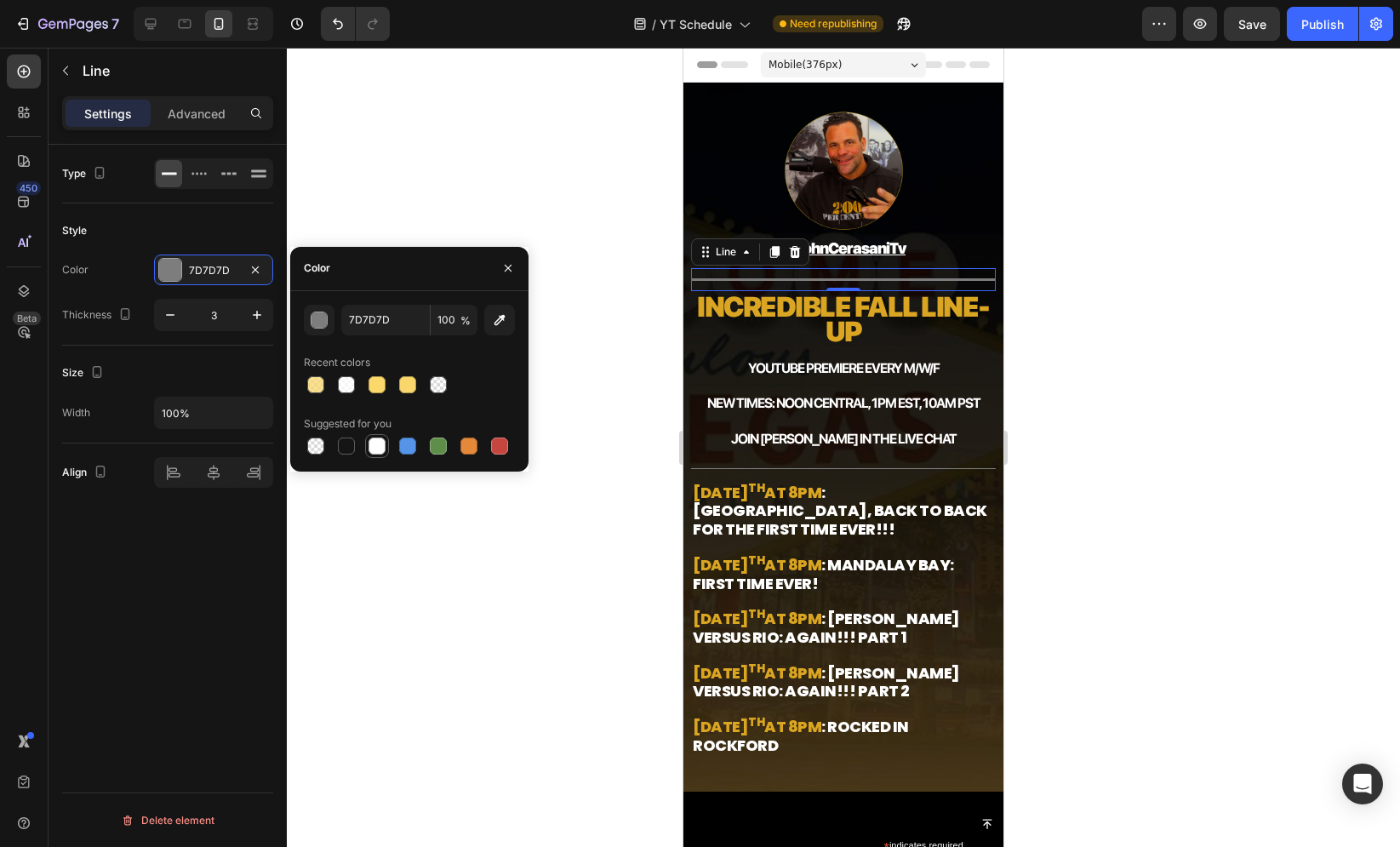
click at [370, 448] on div at bounding box center [377, 446] width 17 height 17
type input "FFFFFF"
click at [180, 232] on div "Style" at bounding box center [167, 230] width 211 height 27
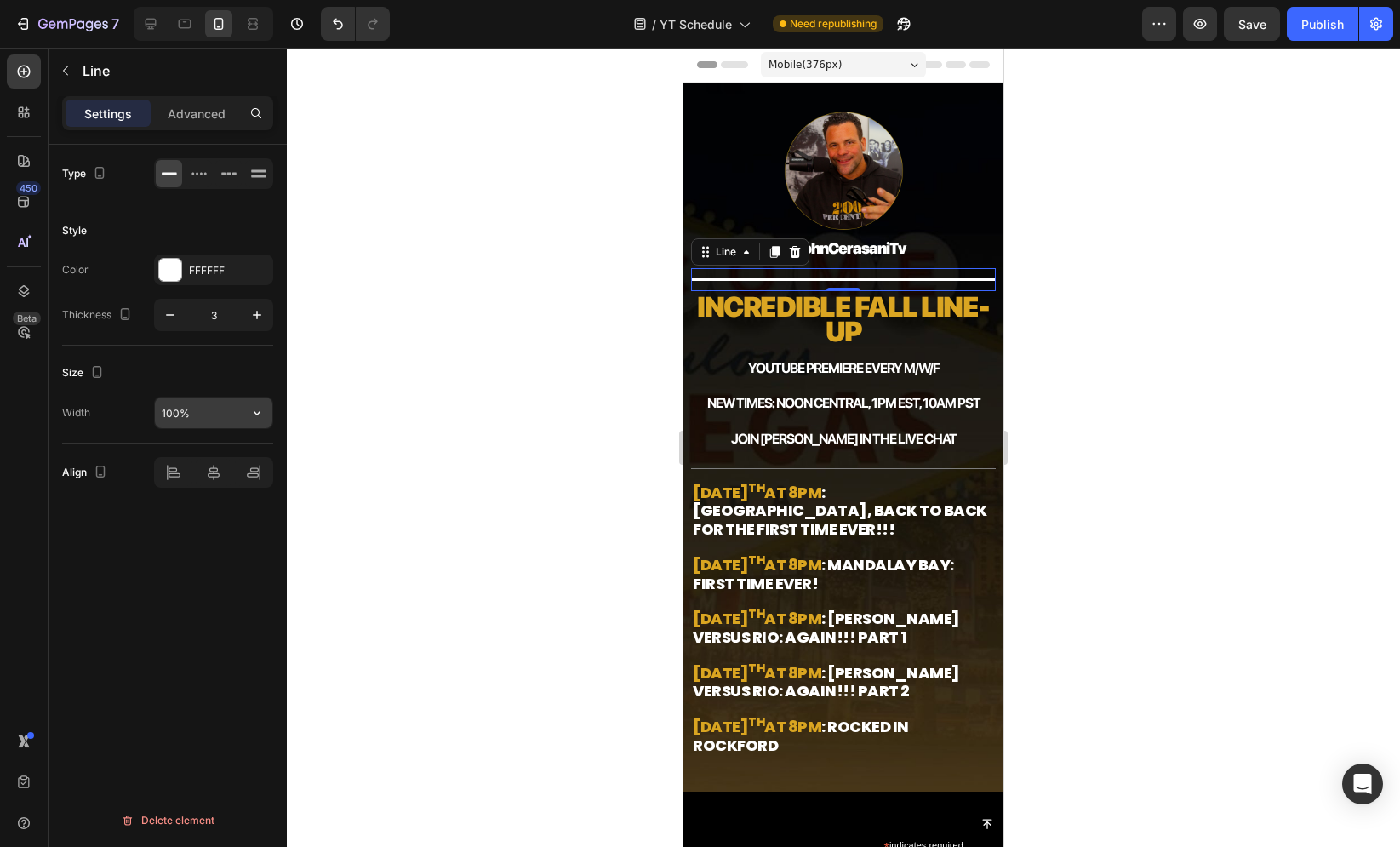
click at [197, 416] on input "100%" at bounding box center [213, 413] width 118 height 31
click at [220, 355] on div "Size Width 50%" at bounding box center [167, 395] width 211 height 98
click at [209, 467] on icon at bounding box center [213, 472] width 17 height 17
click at [214, 413] on input "50%" at bounding box center [213, 413] width 118 height 31
type input "63%"
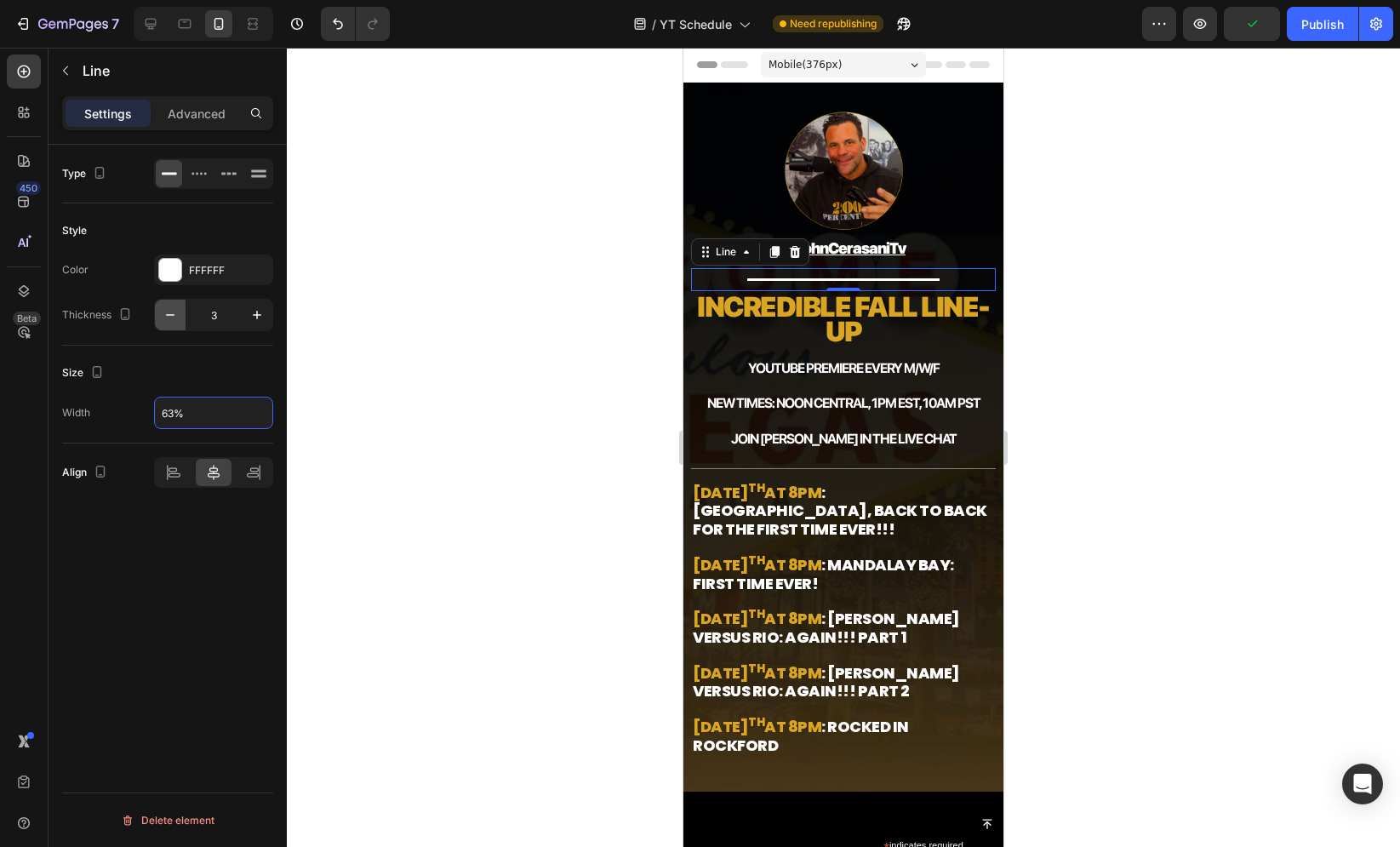
click at [177, 309] on icon "button" at bounding box center [170, 315] width 17 height 17
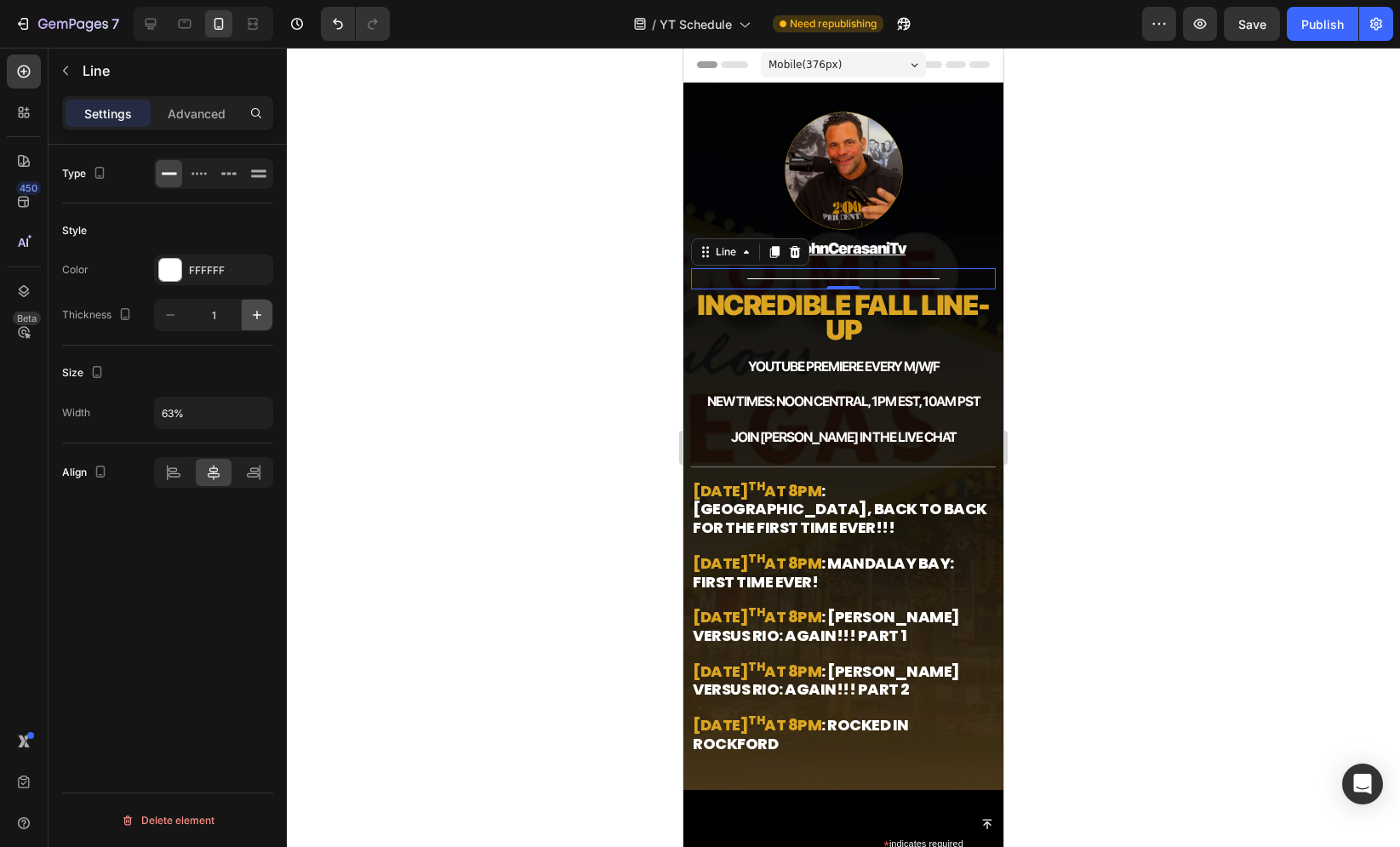
click at [255, 306] on icon "button" at bounding box center [257, 315] width 17 height 17
type input "2"
click at [918, 249] on p "@johnCerasaniTv ⁠⁠⁠⁠⁠⁠⁠" at bounding box center [843, 249] width 301 height 20
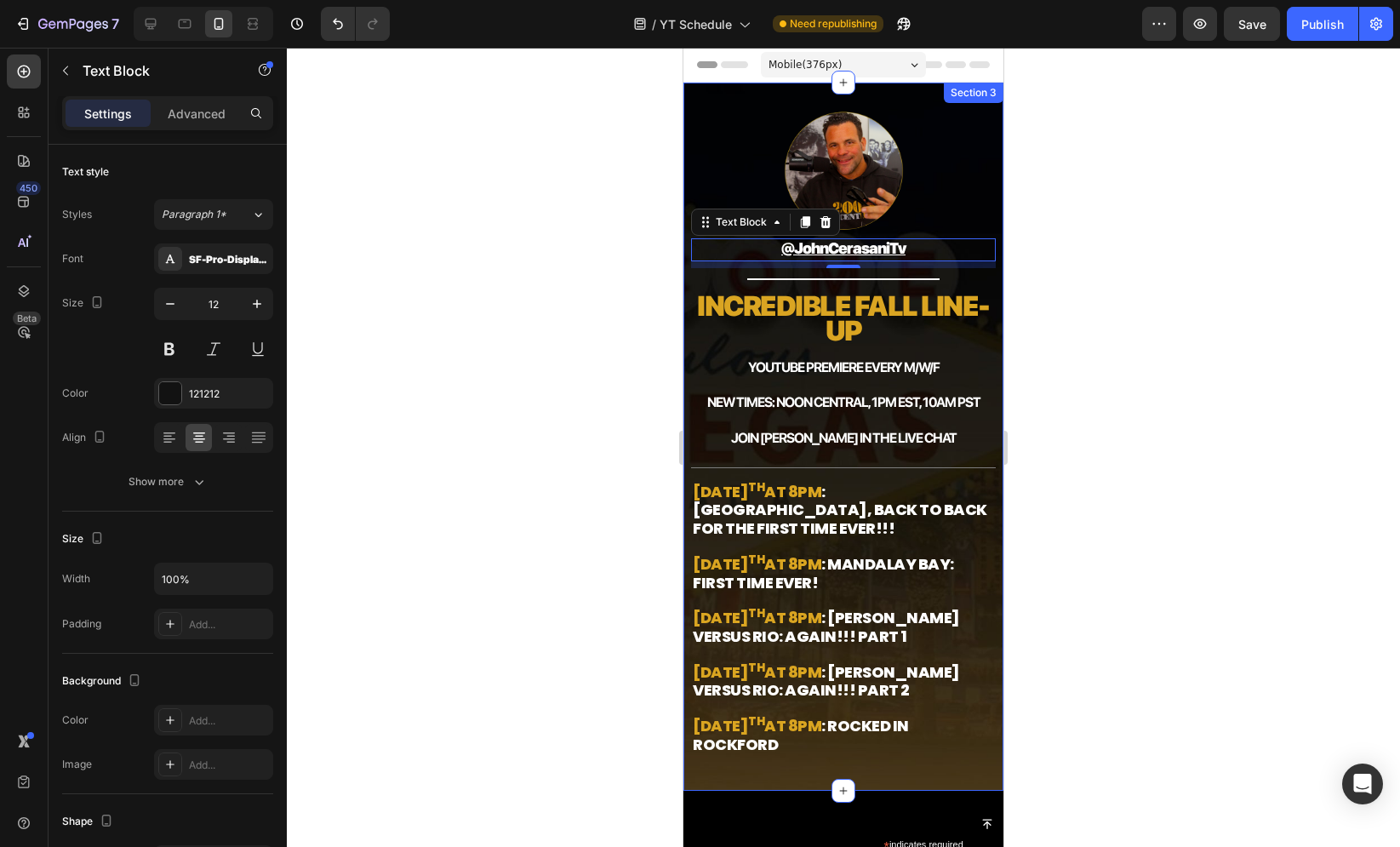
click at [549, 270] on div at bounding box center [843, 447] width 1113 height 799
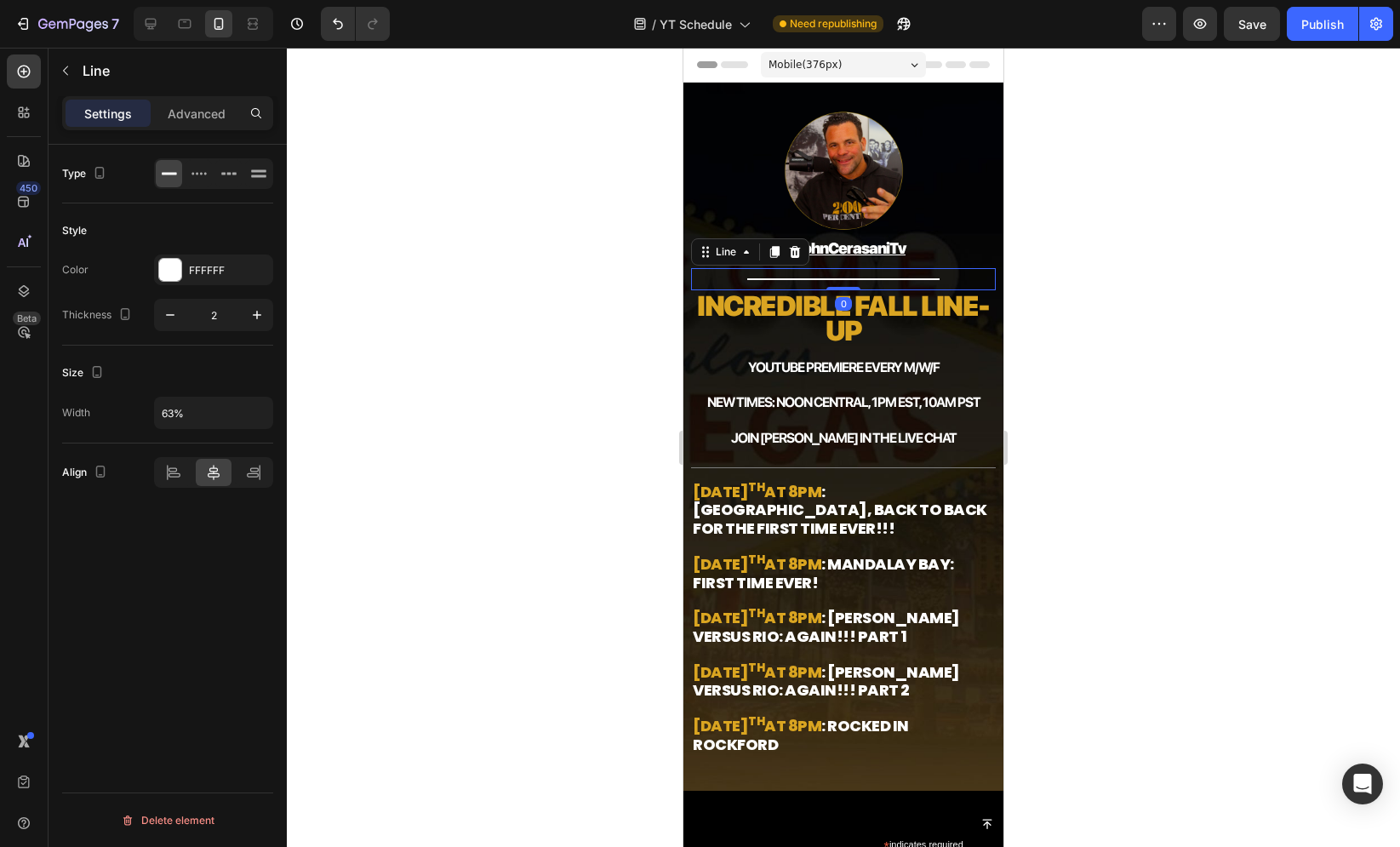
click at [731, 278] on div "Title" at bounding box center [842, 279] width 304 height 2
click at [204, 121] on p "Advanced" at bounding box center [197, 113] width 58 height 18
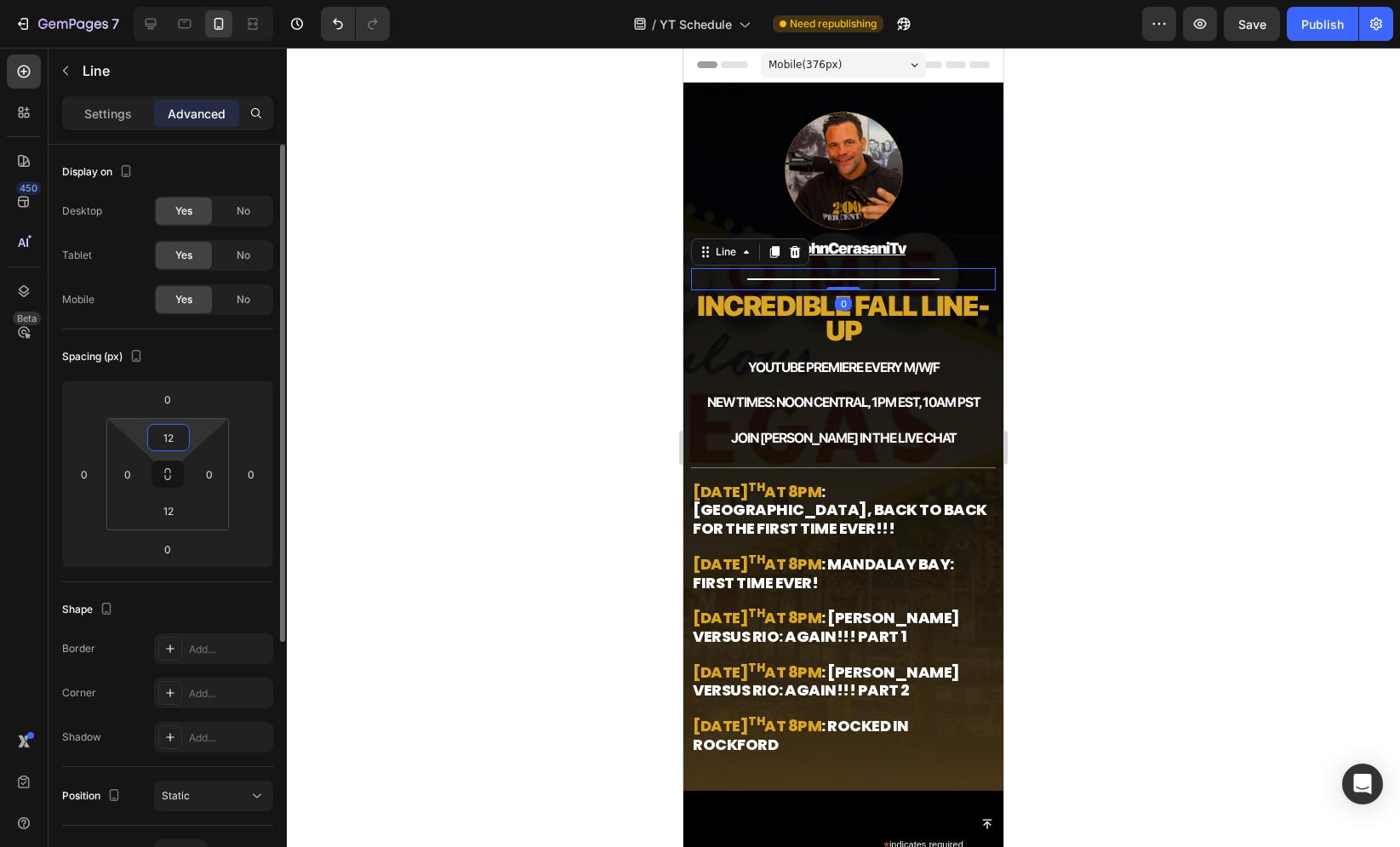
click at [171, 437] on input "12" at bounding box center [168, 437] width 34 height 25
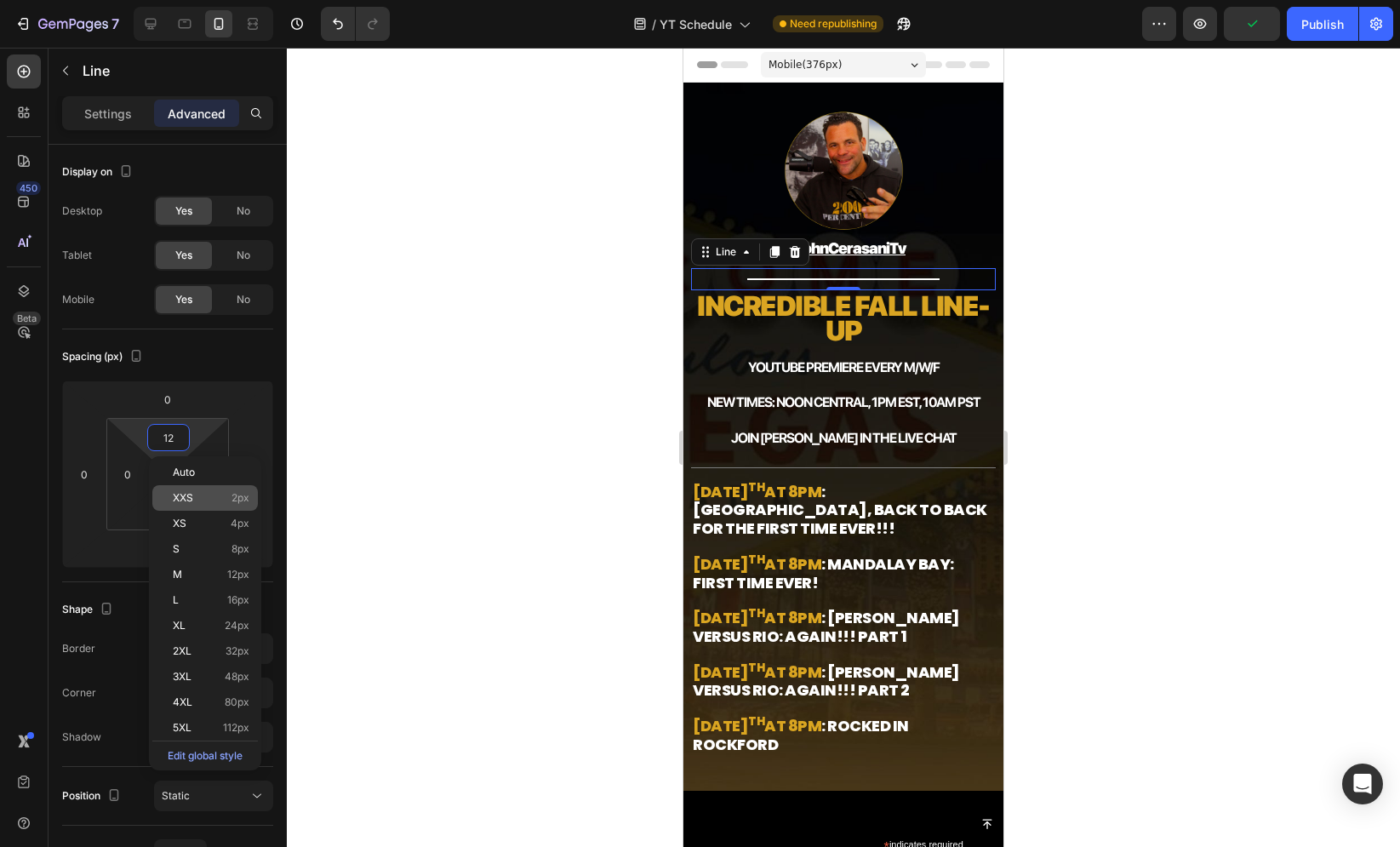
click at [192, 505] on div "XXS 2px" at bounding box center [205, 497] width 105 height 25
type input "2"
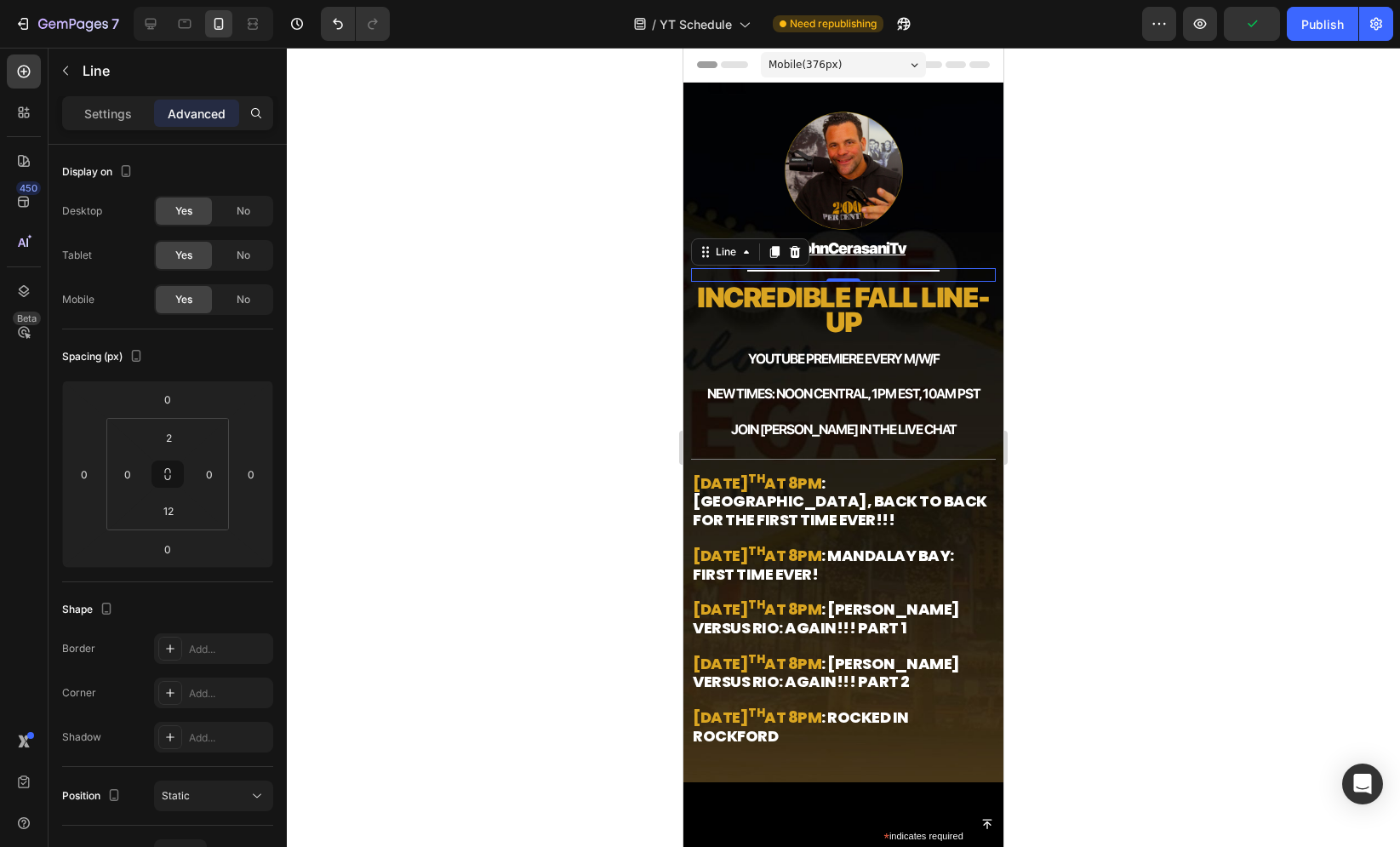
click at [520, 354] on div at bounding box center [843, 447] width 1113 height 799
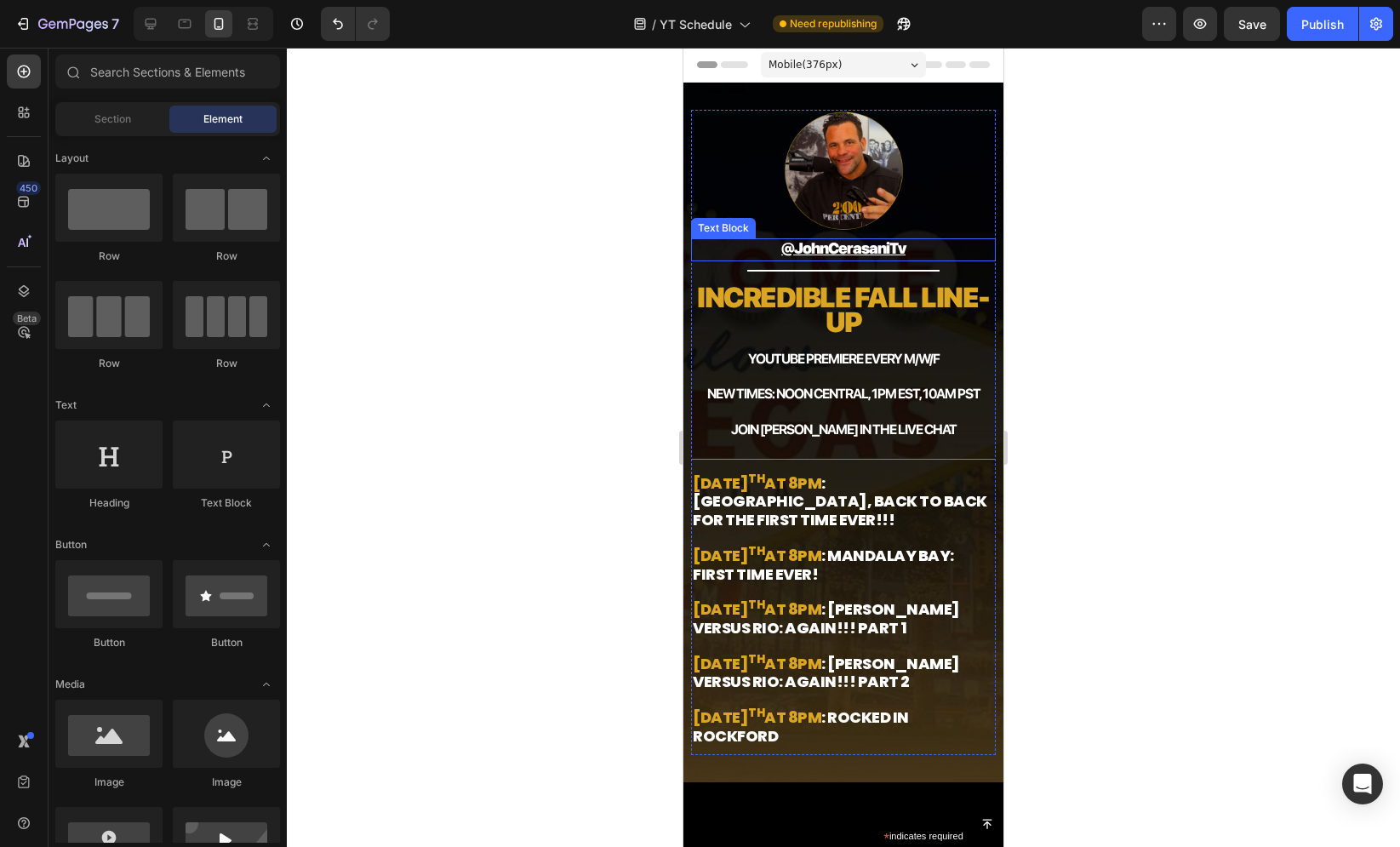
click at [936, 238] on div "@johnCerasaniTv ⁠⁠⁠⁠⁠⁠⁠" at bounding box center [842, 249] width 304 height 23
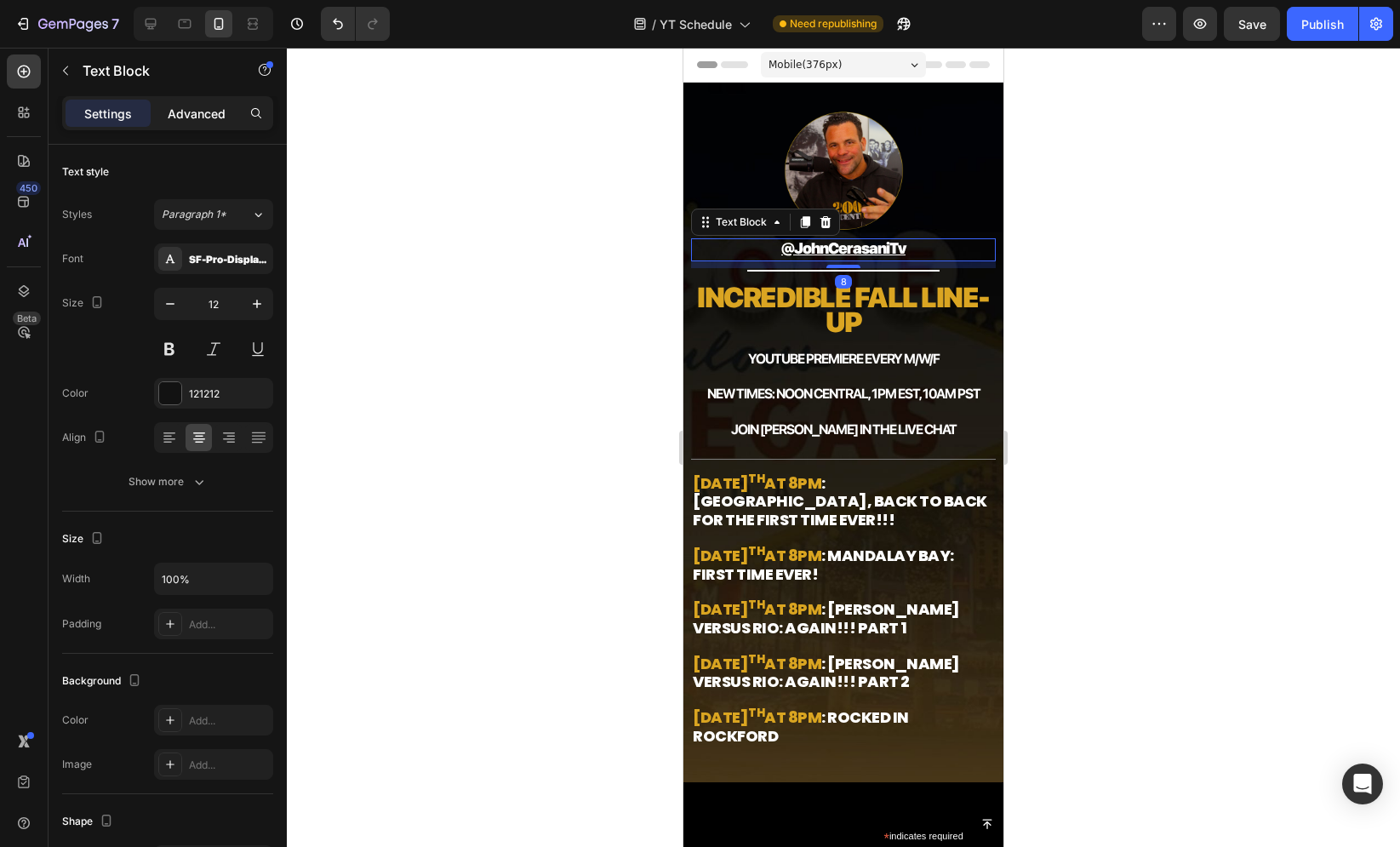
click at [211, 116] on p "Advanced" at bounding box center [197, 113] width 58 height 18
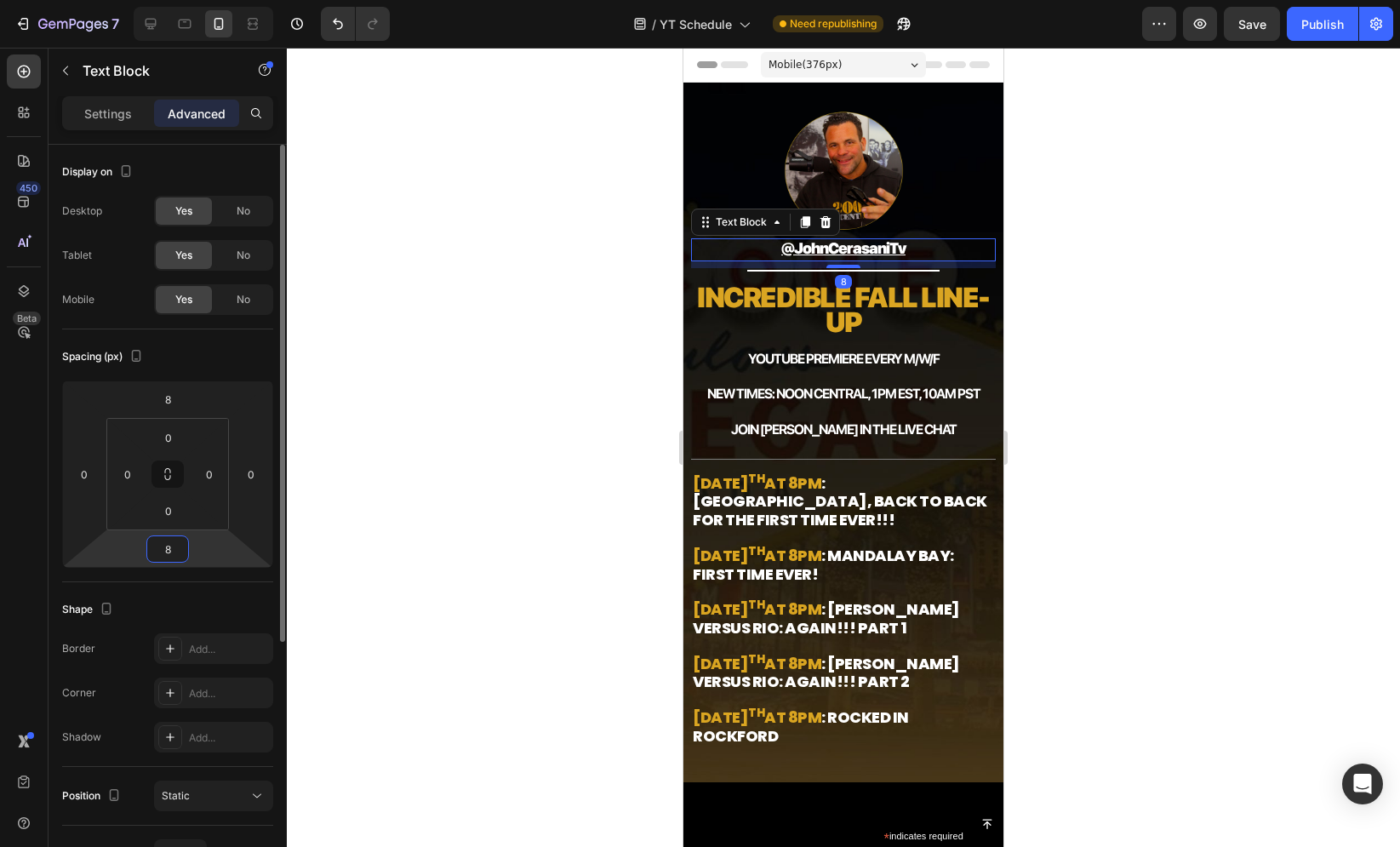
click at [168, 554] on input "8" at bounding box center [167, 548] width 34 height 25
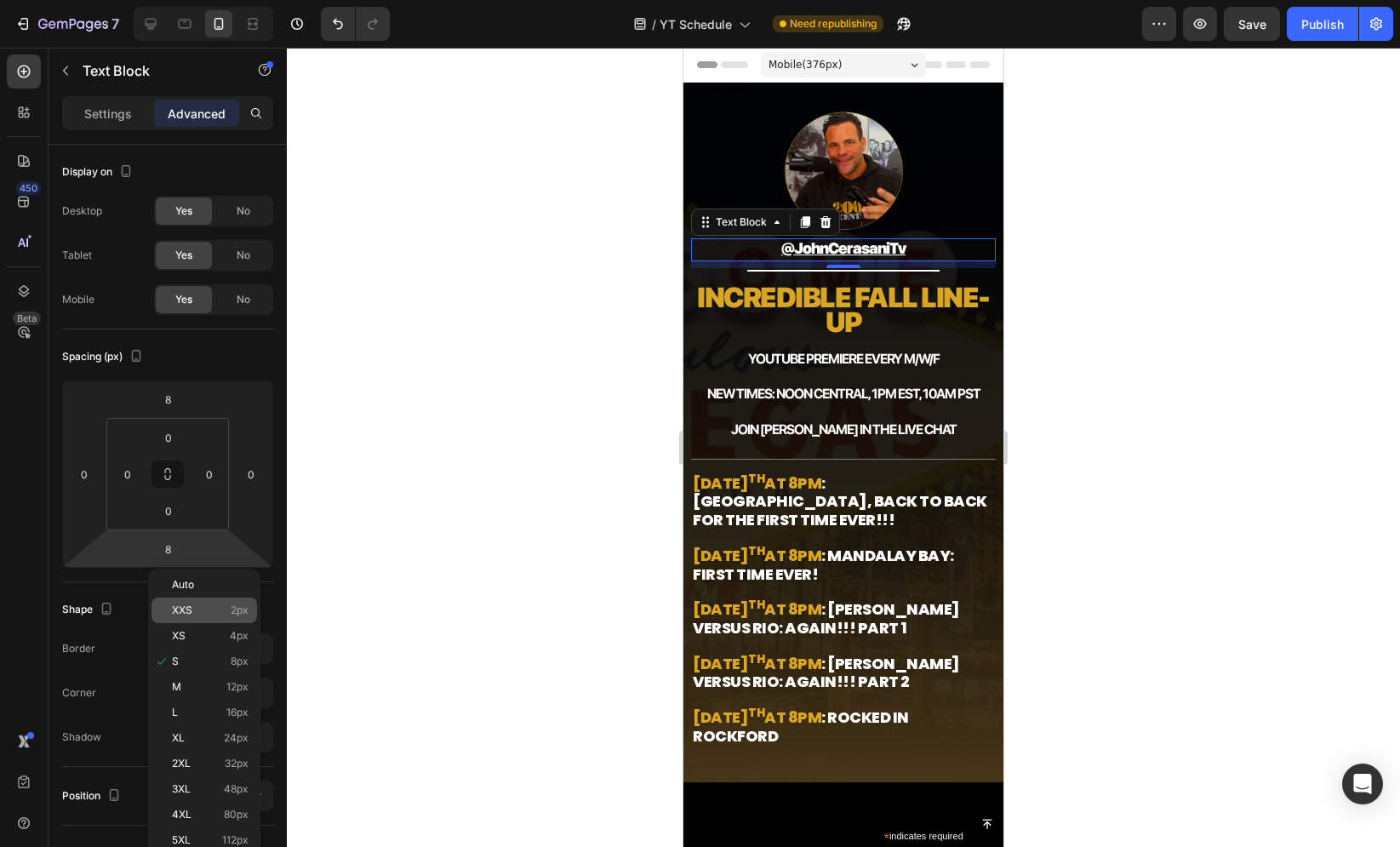
click at [211, 601] on div "XXS 2px" at bounding box center [204, 609] width 105 height 25
type input "2"
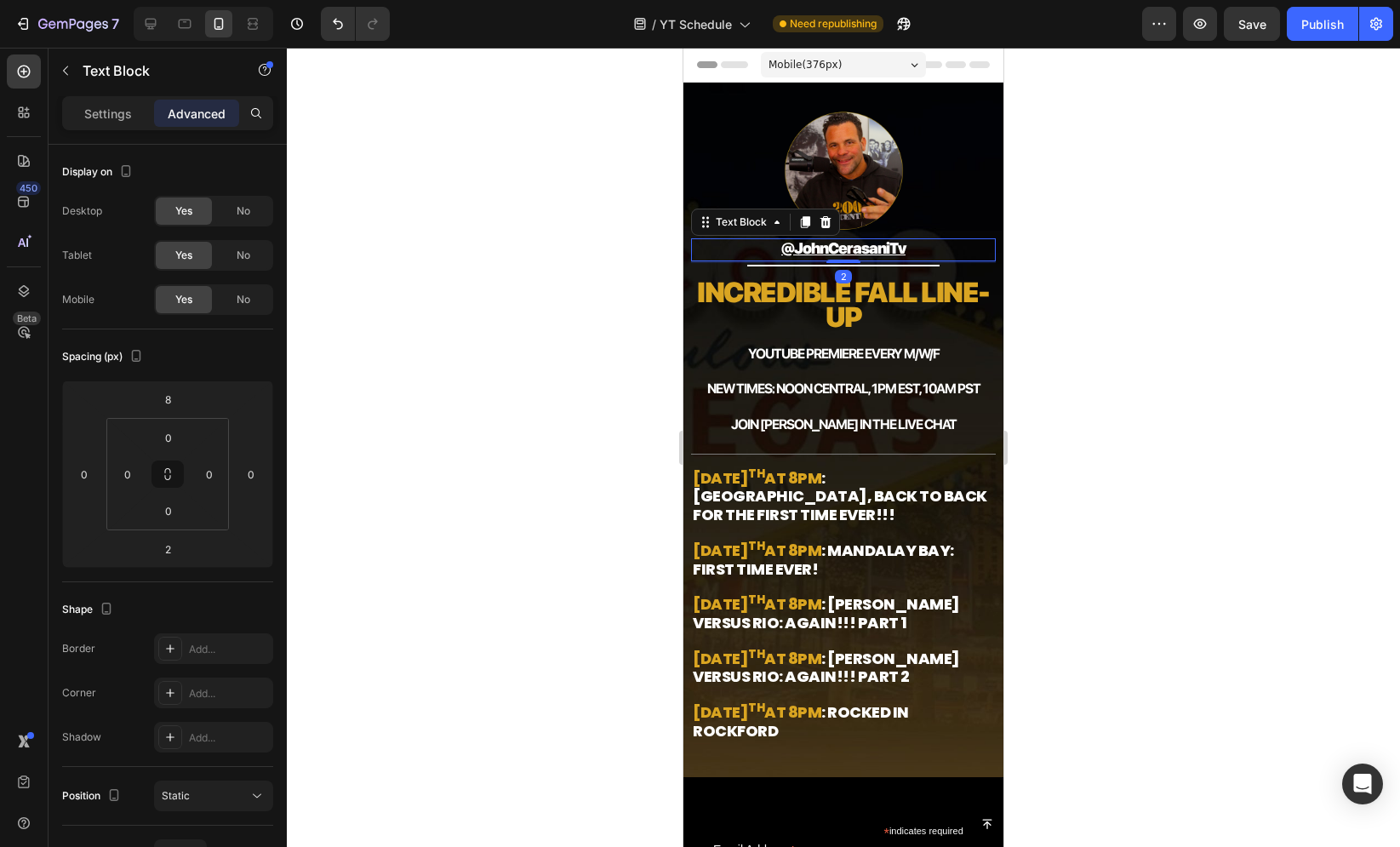
click at [493, 352] on div at bounding box center [843, 447] width 1113 height 799
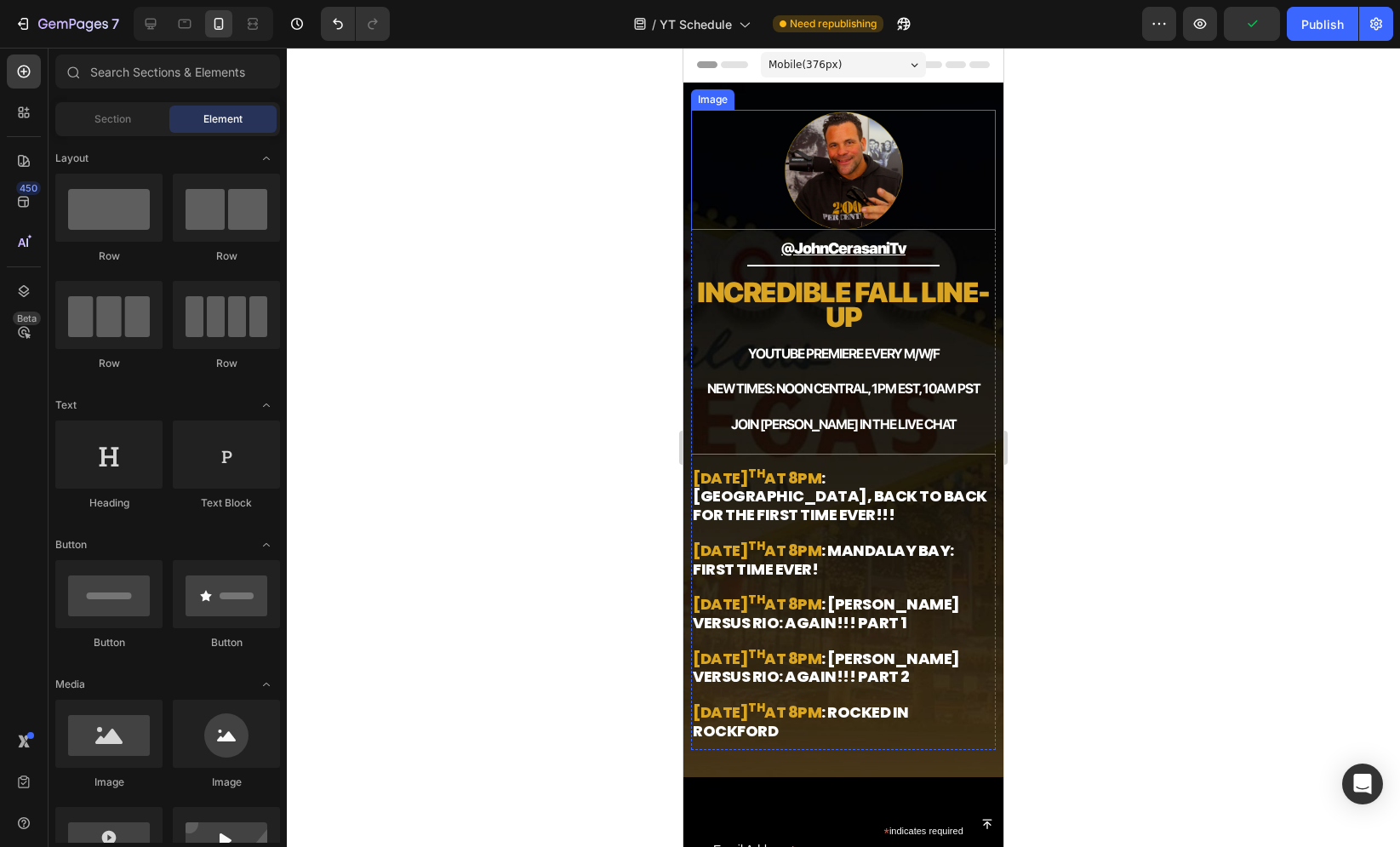
click at [851, 150] on img at bounding box center [844, 170] width 120 height 120
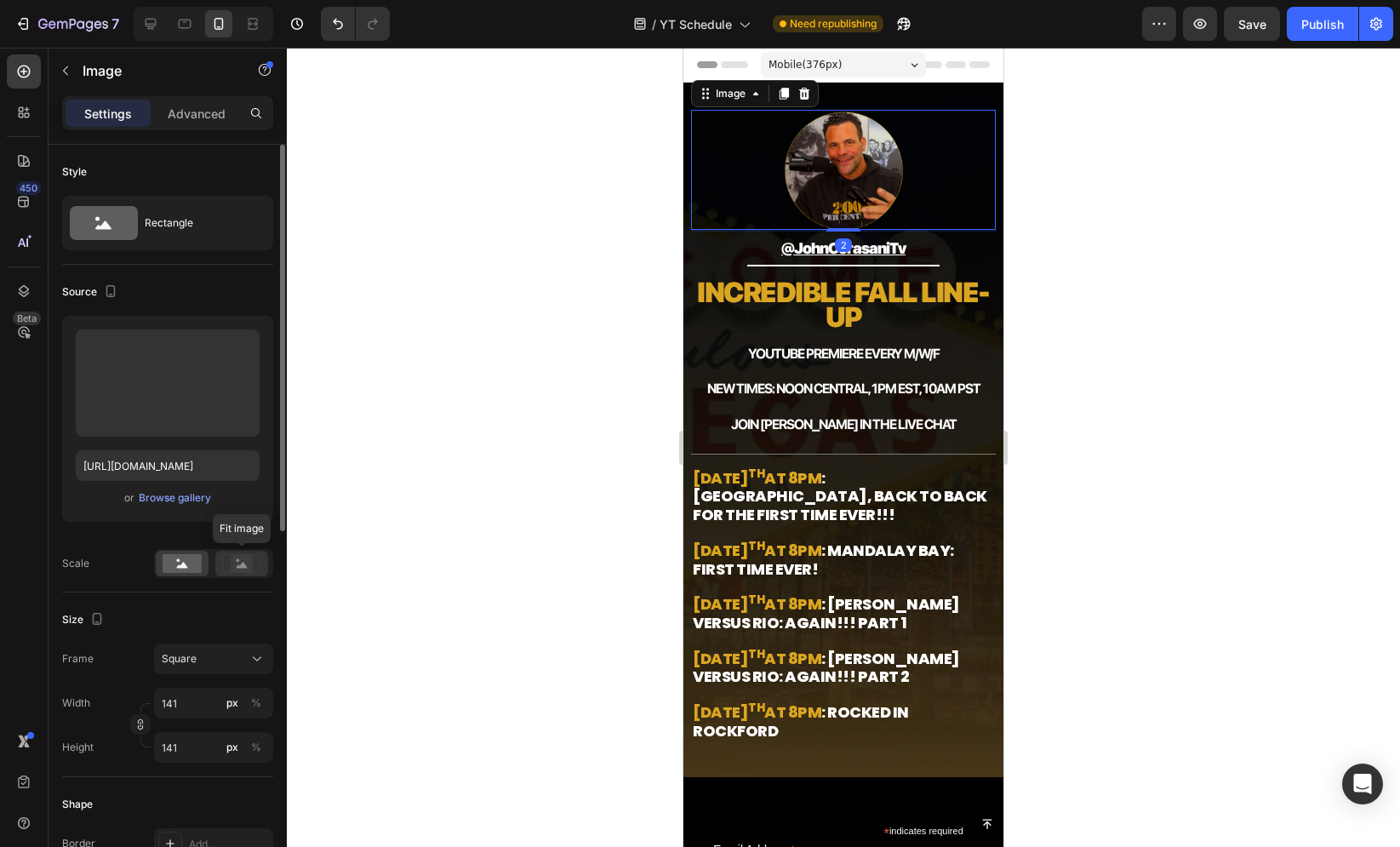
click at [251, 556] on rect at bounding box center [242, 563] width 23 height 17
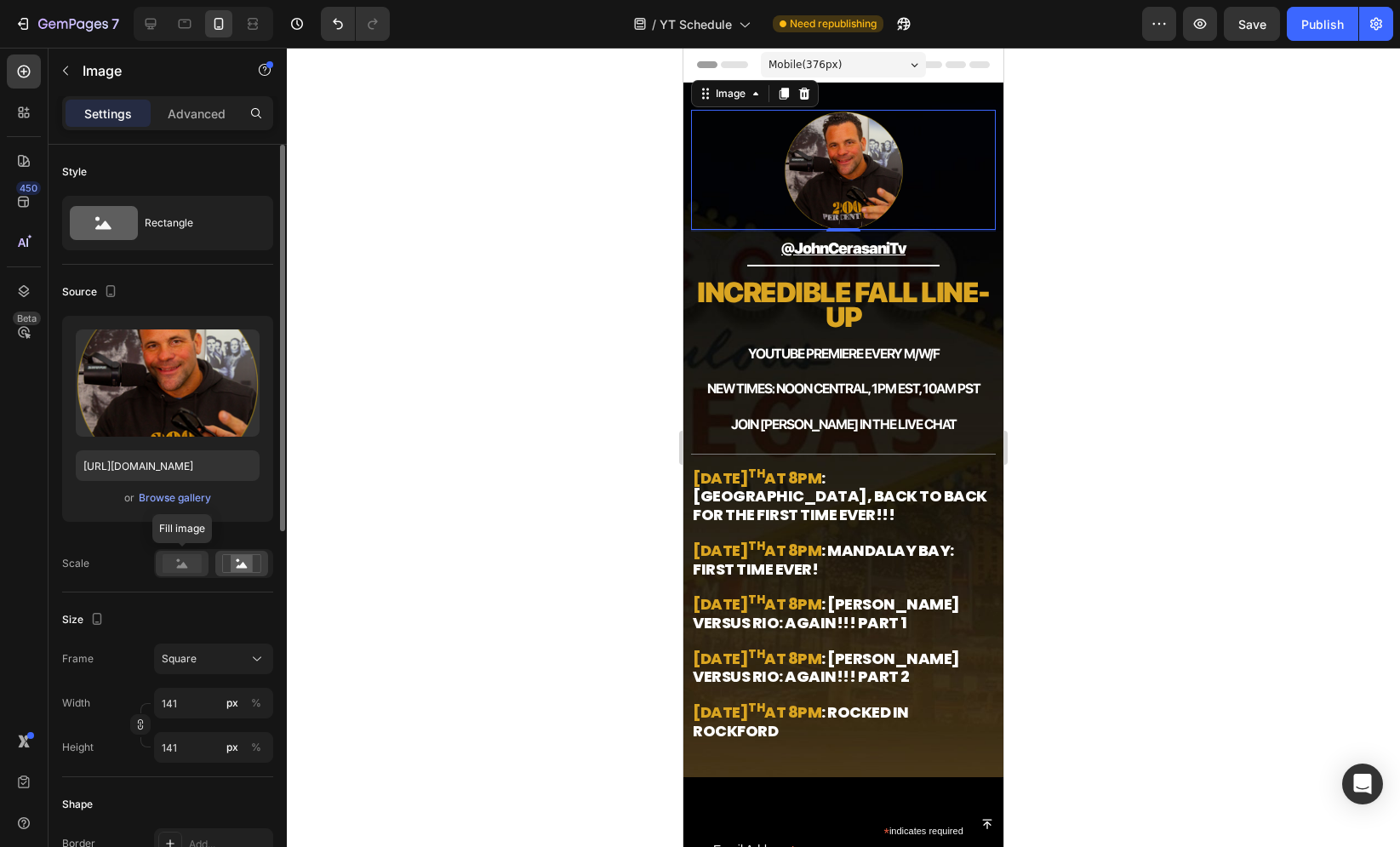
click at [156, 566] on div at bounding box center [182, 563] width 53 height 25
click at [570, 398] on div at bounding box center [843, 447] width 1113 height 799
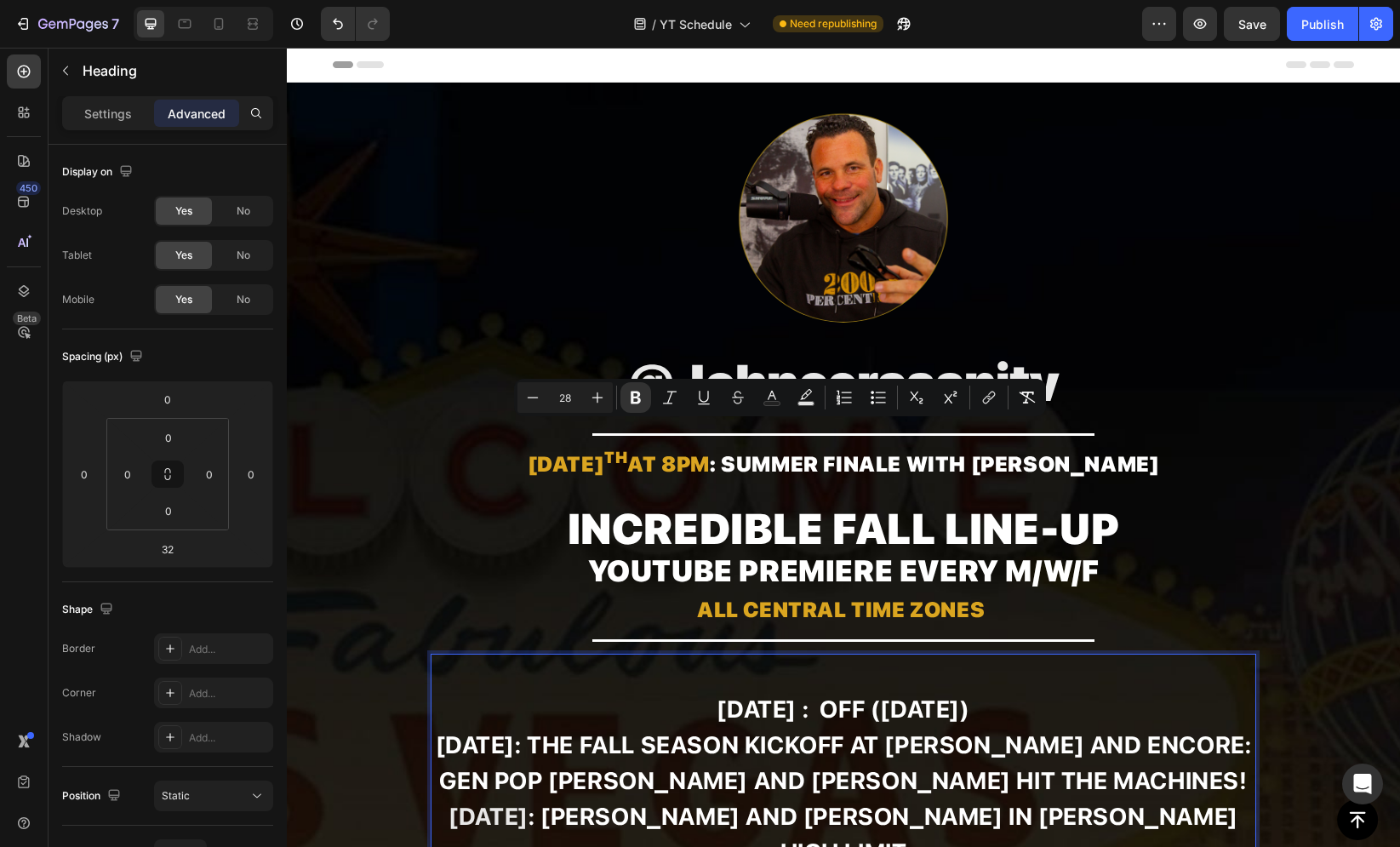
scroll to position [270, 0]
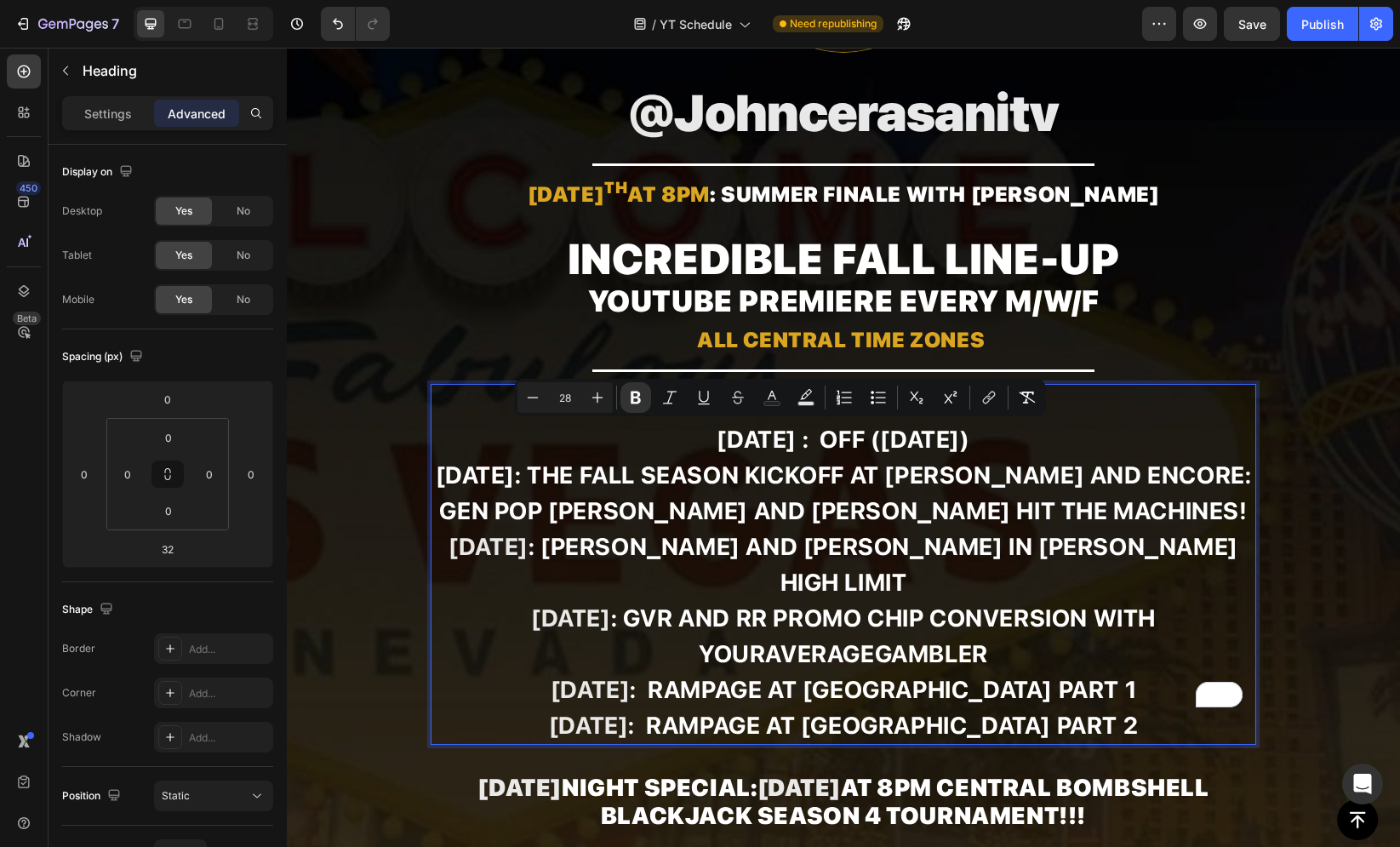
click at [780, 472] on strong "[DATE]: THE FALL SEASON KICKOFF at [PERSON_NAME] and Encore: Gen Pop [PERSON_NA…" at bounding box center [843, 493] width 816 height 65
click at [782, 435] on strong "[DATE] : OFF ([DATE])" at bounding box center [842, 439] width 253 height 29
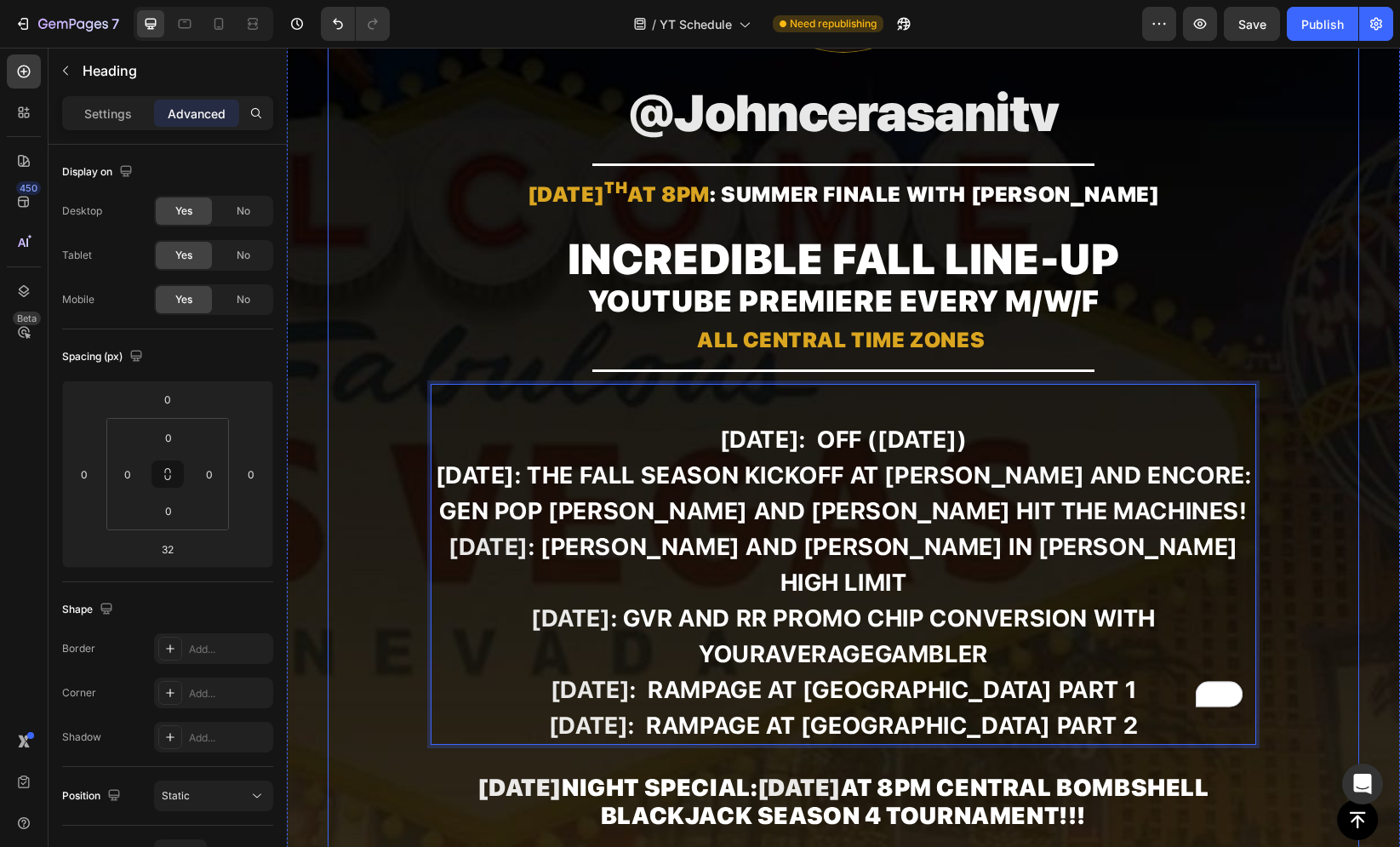
click at [382, 343] on div "Image @johncerasanitv Heading Title Line AUGUST 27 th at 8pm : SUMMER FINALE WI…" at bounding box center [843, 530] width 1032 height 1380
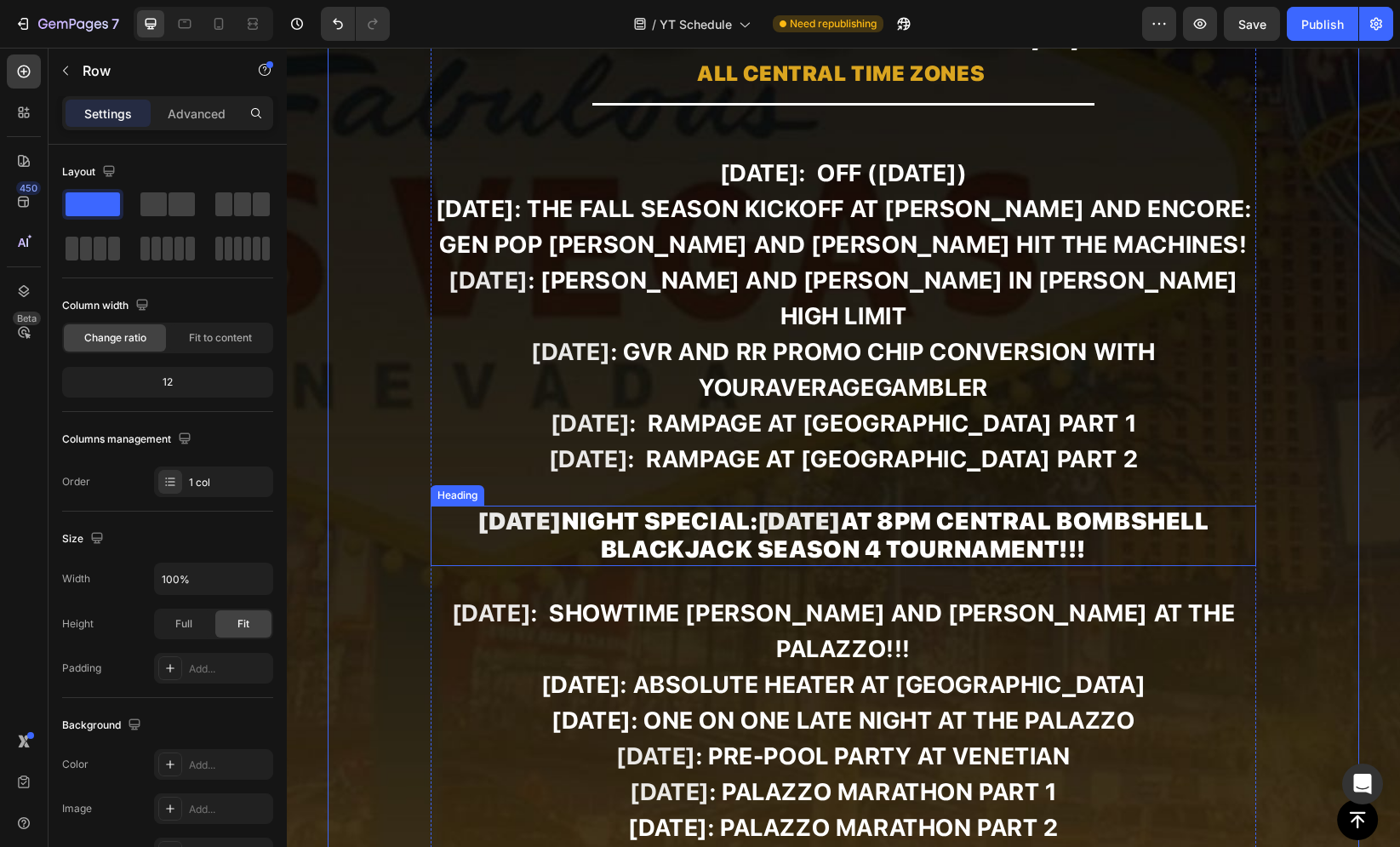
scroll to position [698, 0]
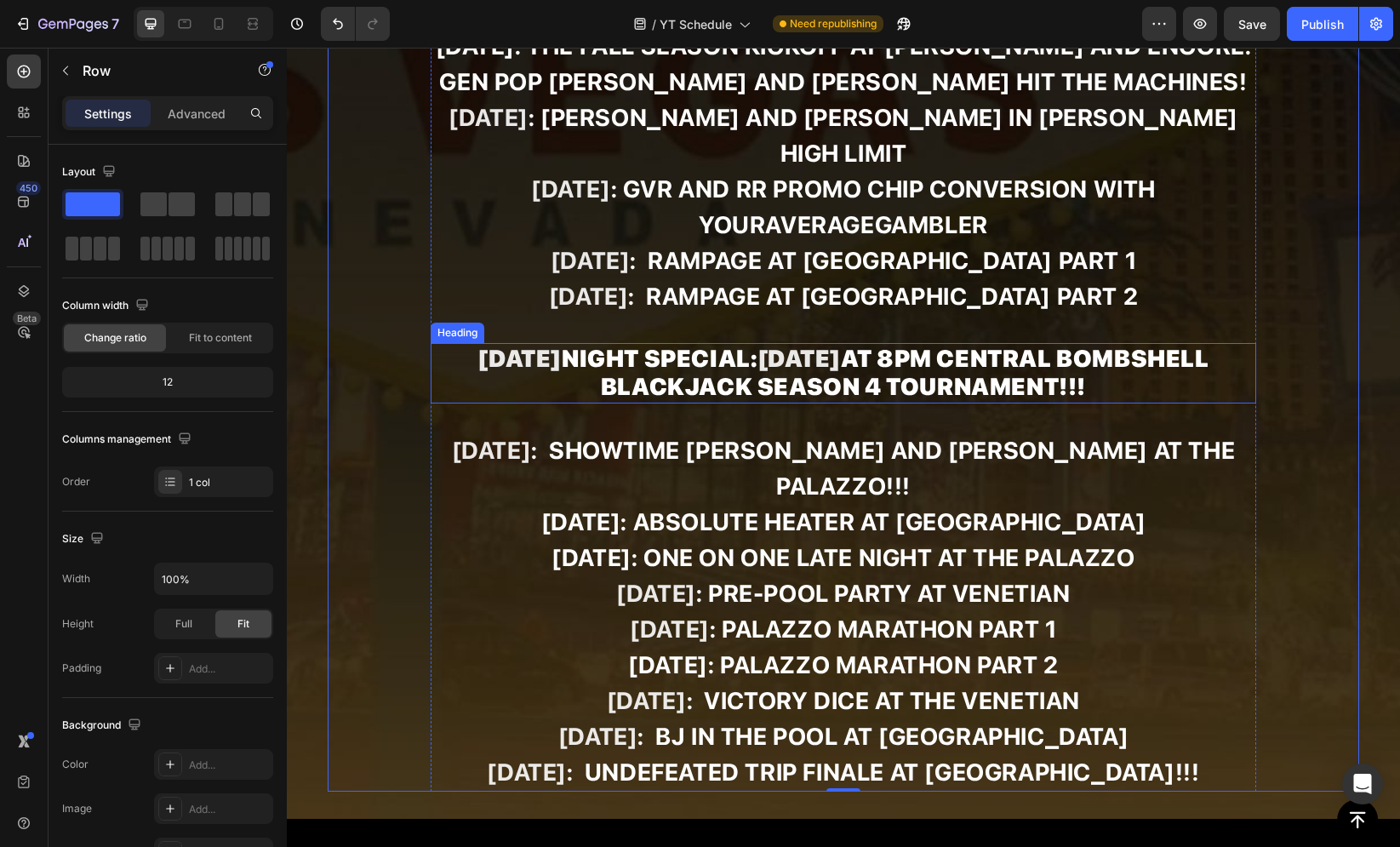
click at [561, 344] on strong "[DATE]" at bounding box center [520, 358] width 85 height 29
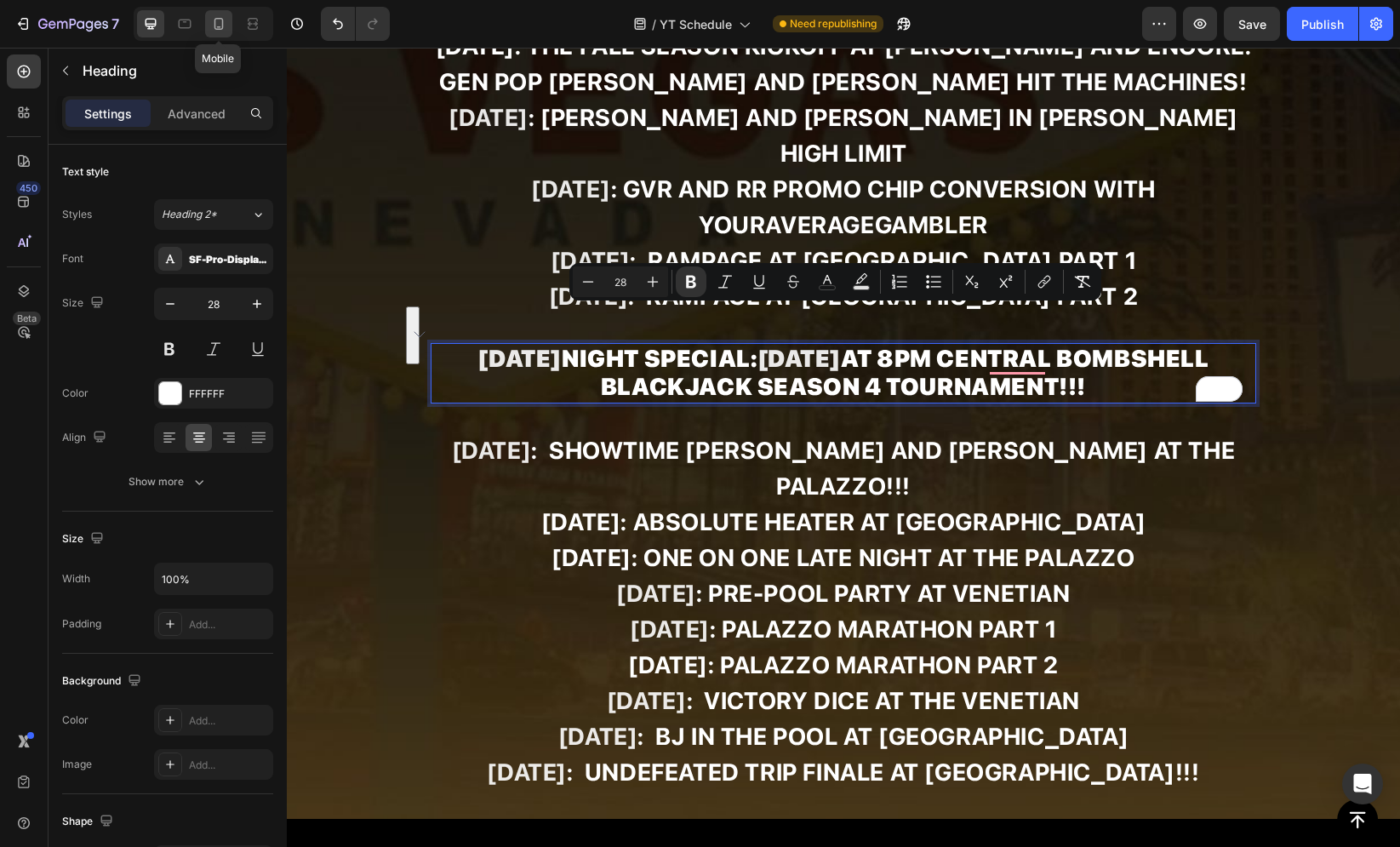
click at [208, 21] on div at bounding box center [218, 24] width 27 height 27
type input "30"
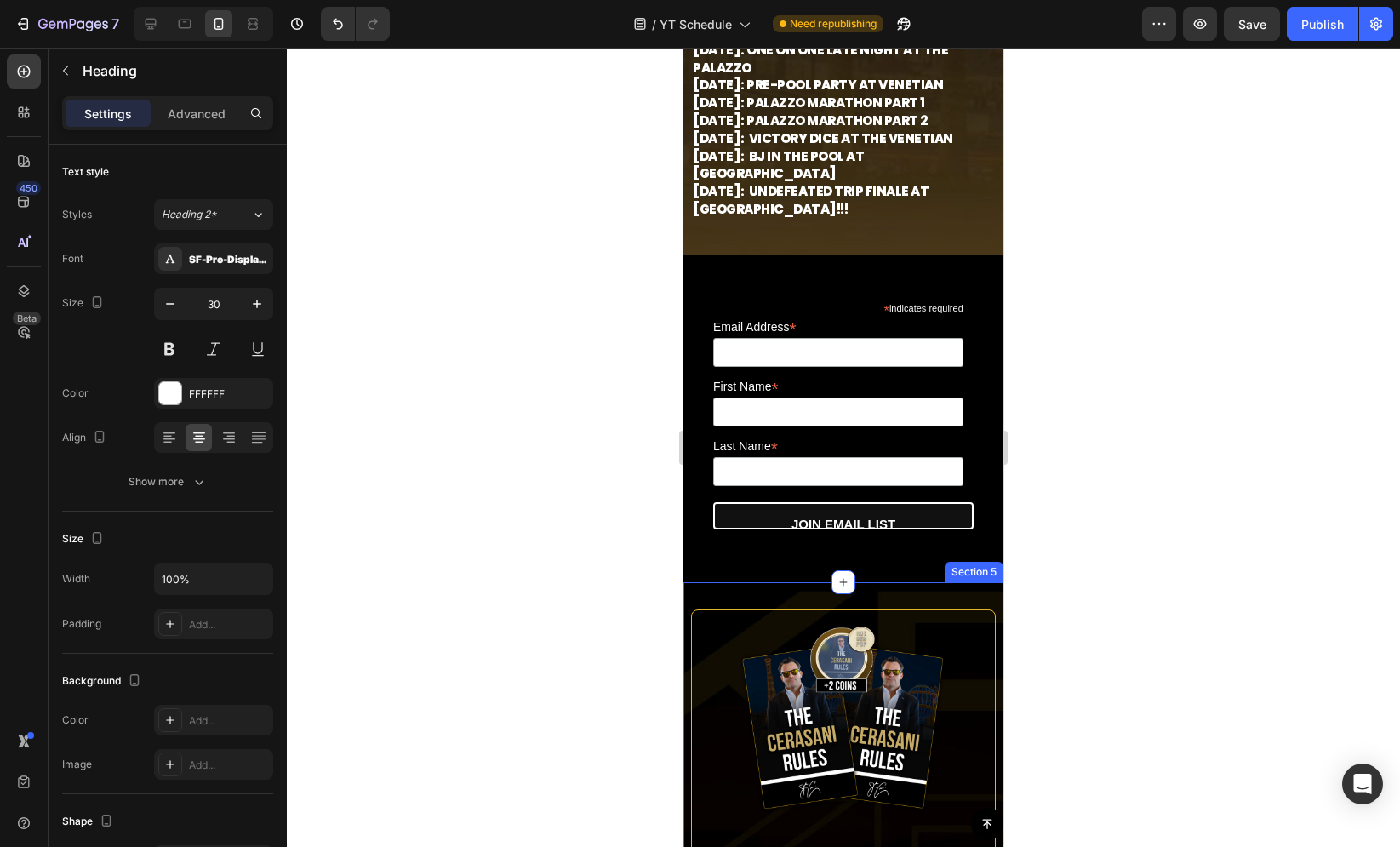
scroll to position [227, 0]
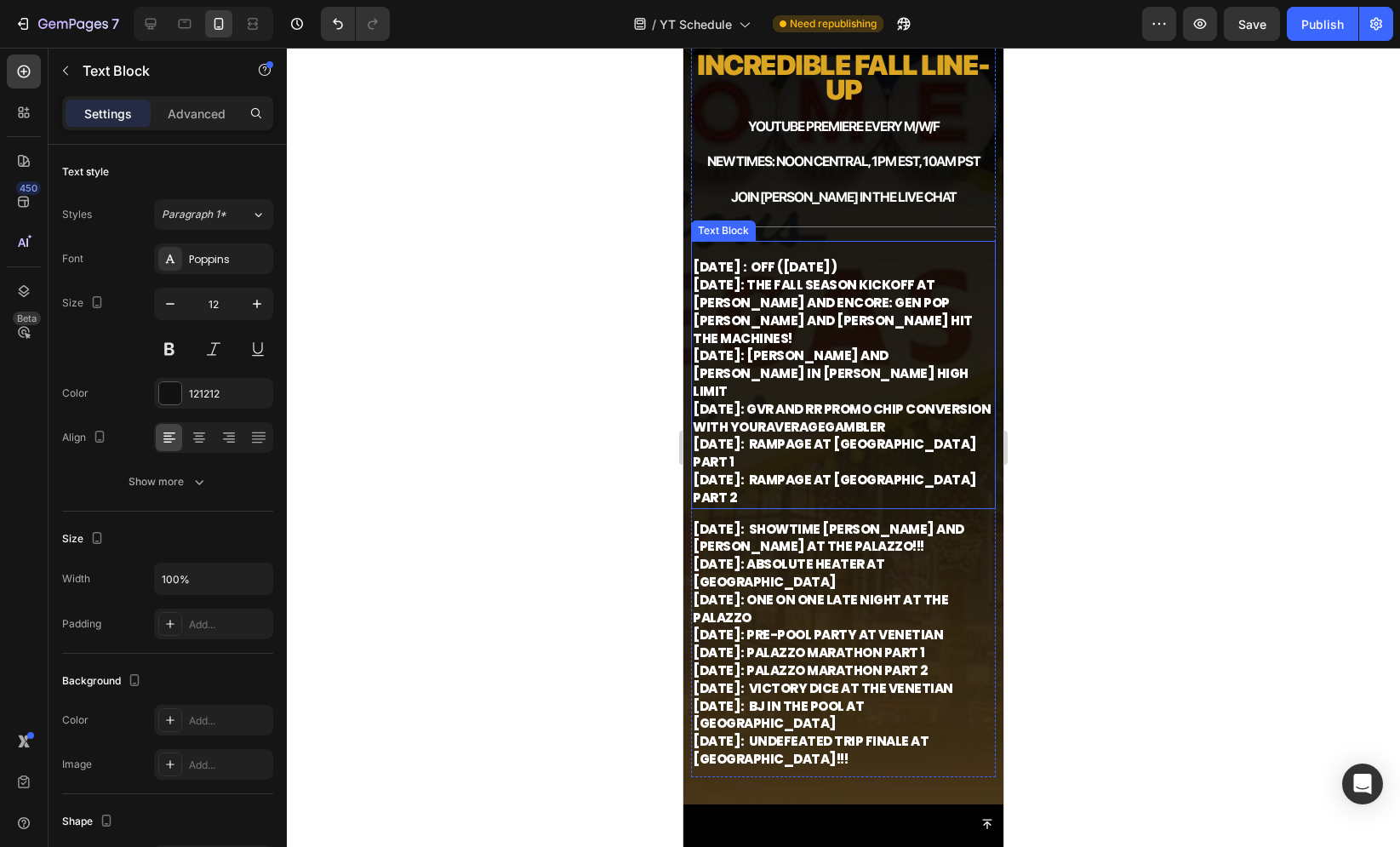
click at [799, 400] on strong ": GVR and RR Promo Chip Conversion with YourAverageGambler" at bounding box center [842, 417] width 298 height 36
click at [801, 223] on icon at bounding box center [806, 225] width 9 height 12
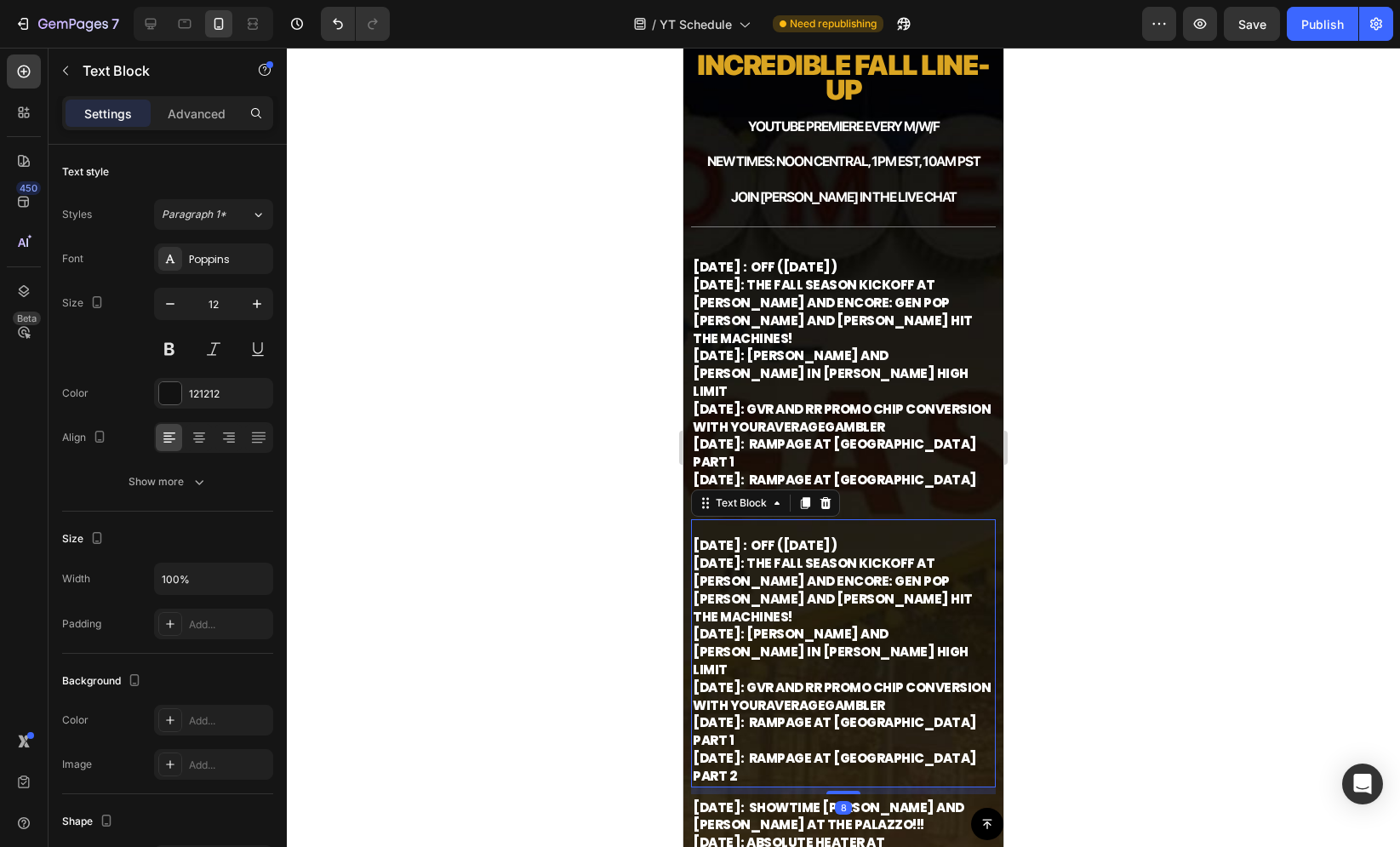
click at [739, 624] on strong "[DATE]" at bounding box center [716, 633] width 48 height 18
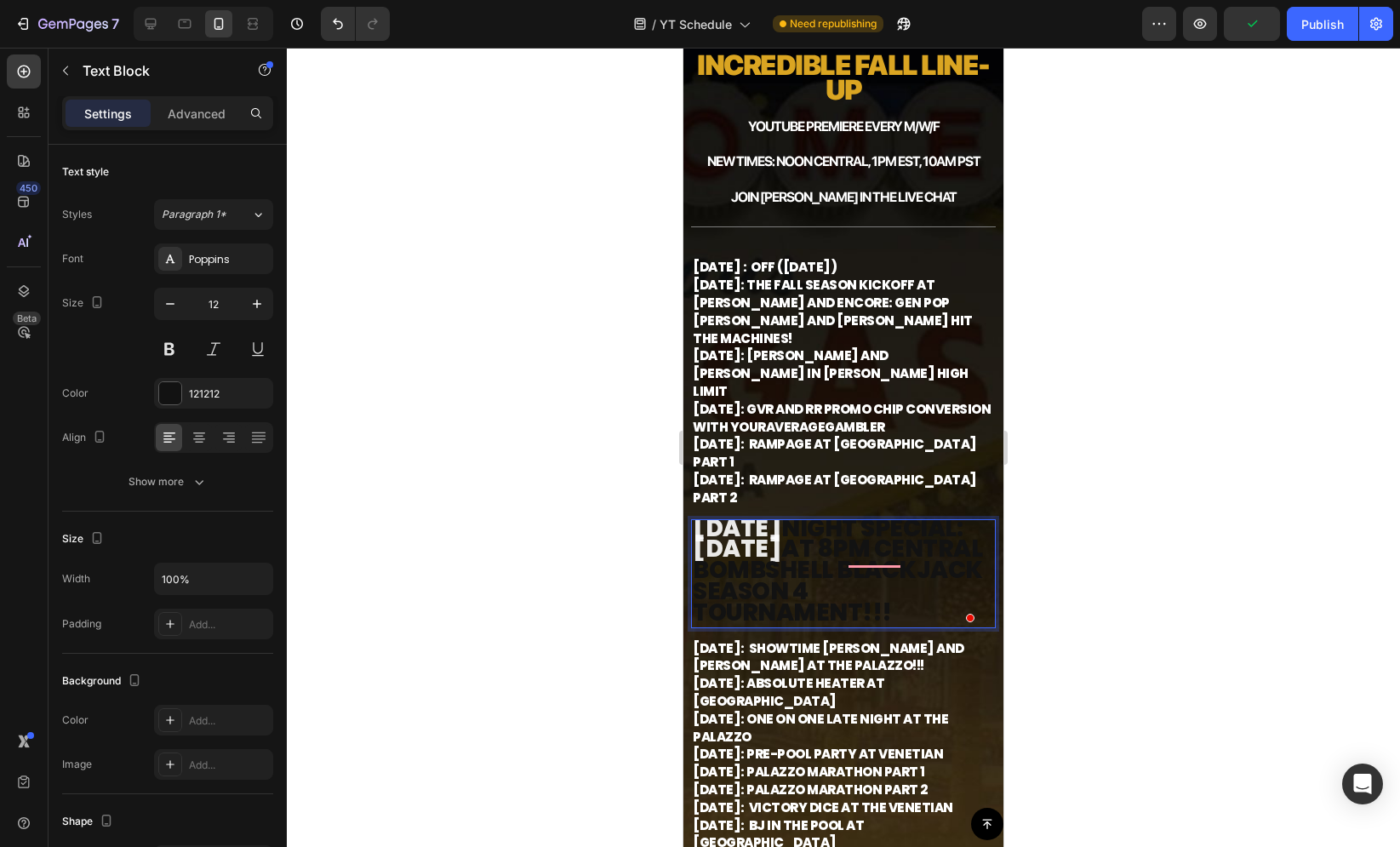
scroll to position [1, 0]
click at [741, 532] on strong "at 8pm Central Bombshell Blackjack Season 4 Tournament!!!" at bounding box center [838, 580] width 291 height 96
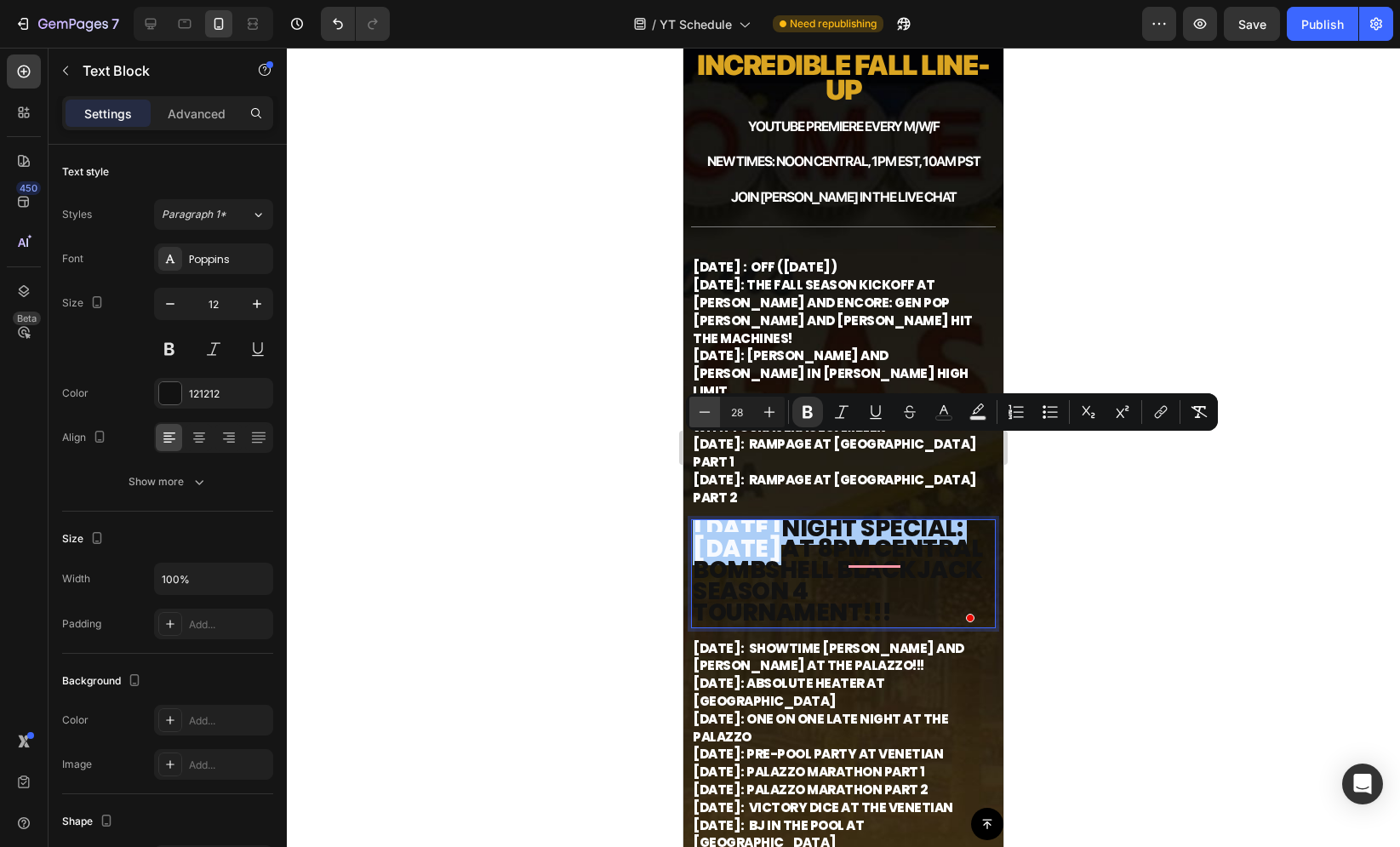
click at [709, 412] on icon "Editor contextual toolbar" at bounding box center [704, 412] width 17 height 17
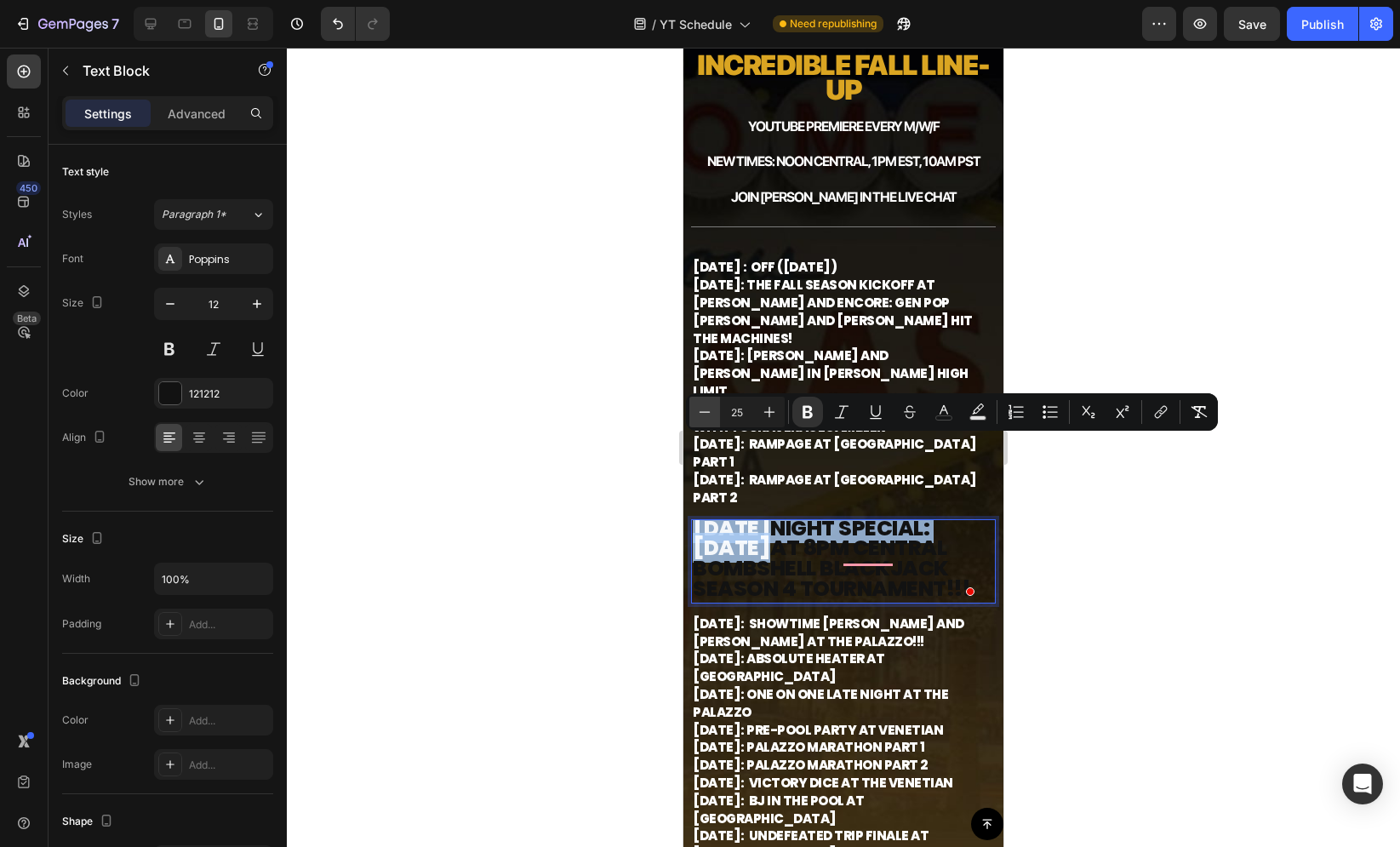
scroll to position [0, 0]
click at [709, 412] on icon "Editor contextual toolbar" at bounding box center [704, 412] width 17 height 17
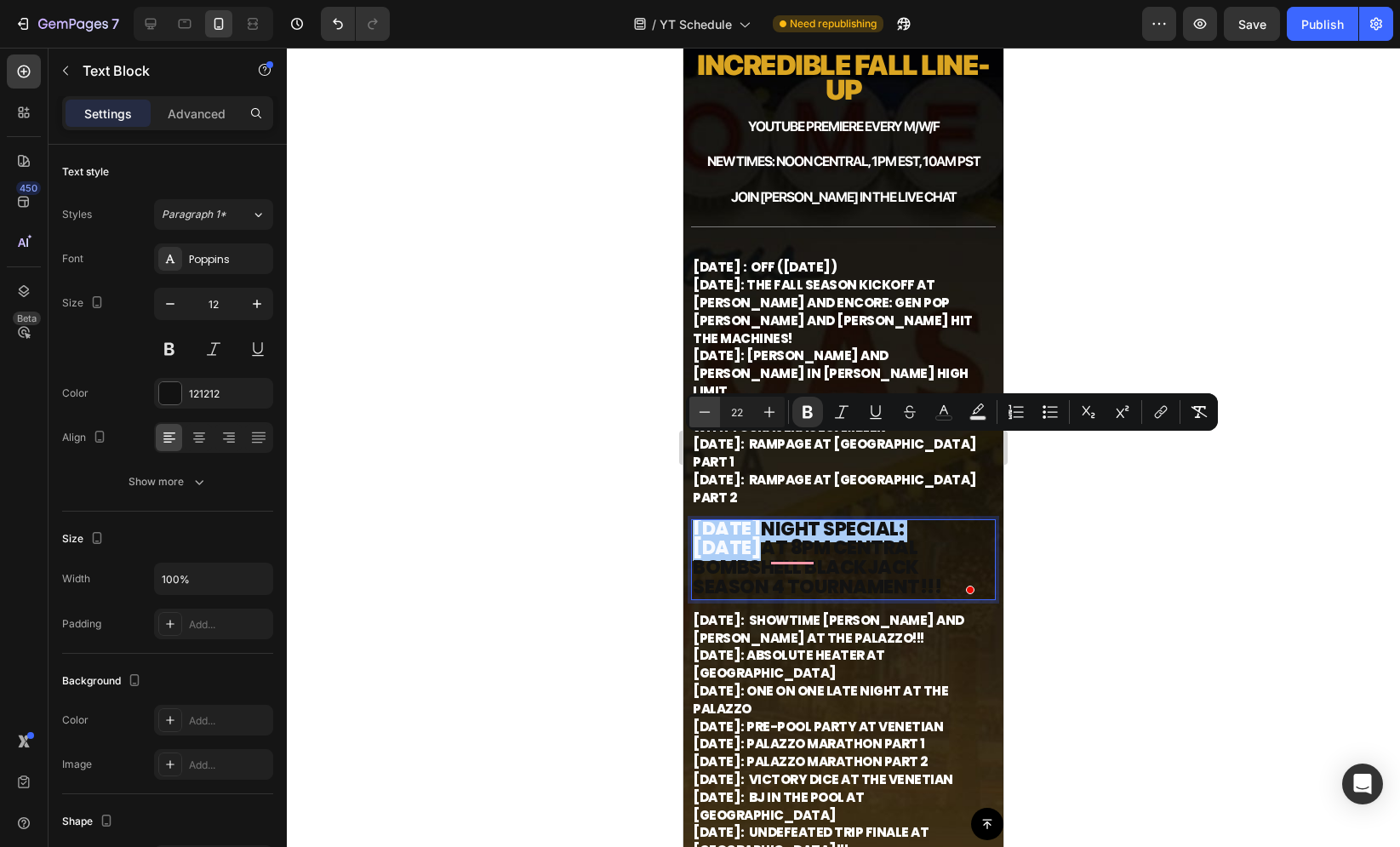
click at [709, 412] on icon "Editor contextual toolbar" at bounding box center [704, 412] width 17 height 17
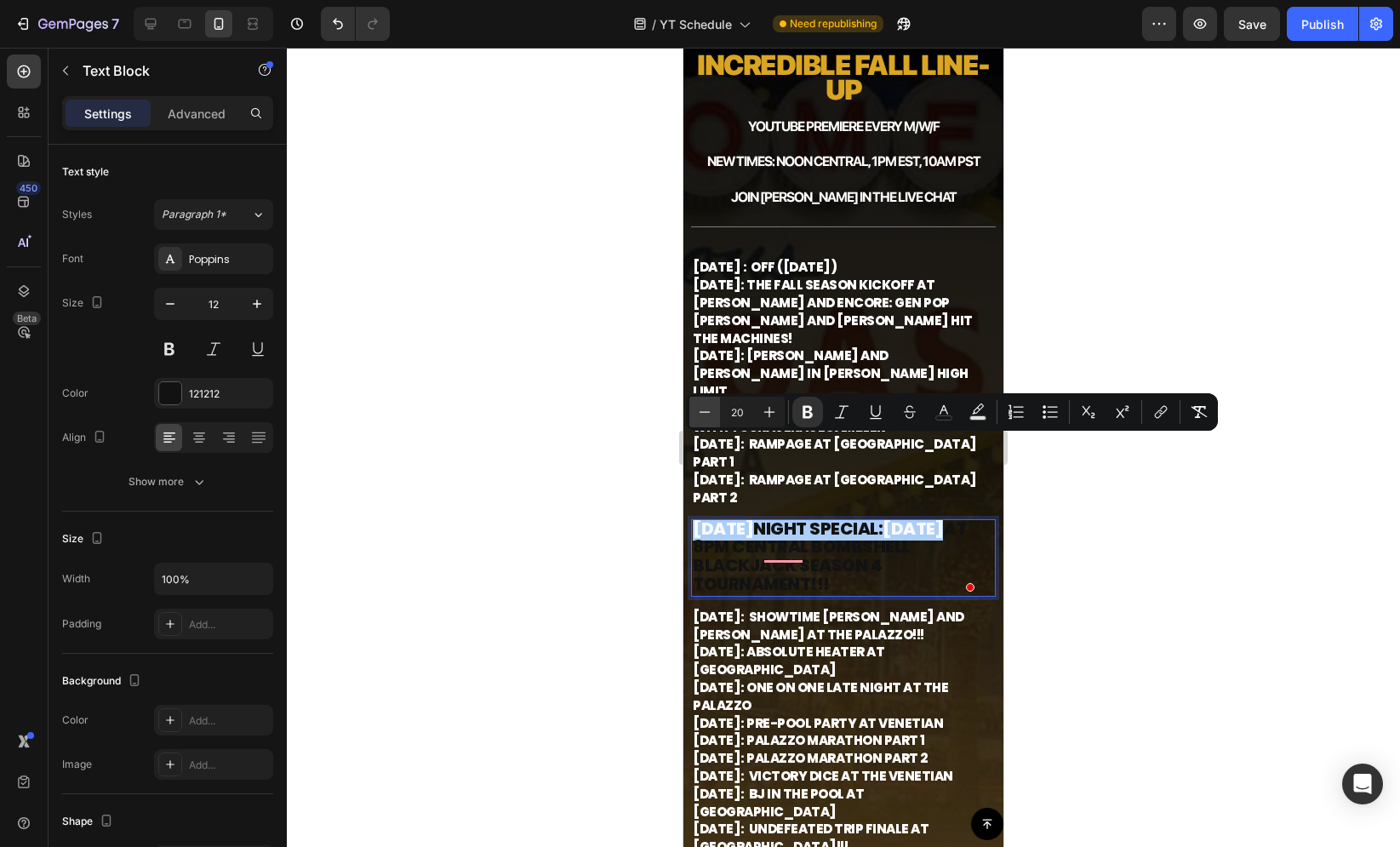
click at [709, 412] on icon "Editor contextual toolbar" at bounding box center [704, 412] width 17 height 17
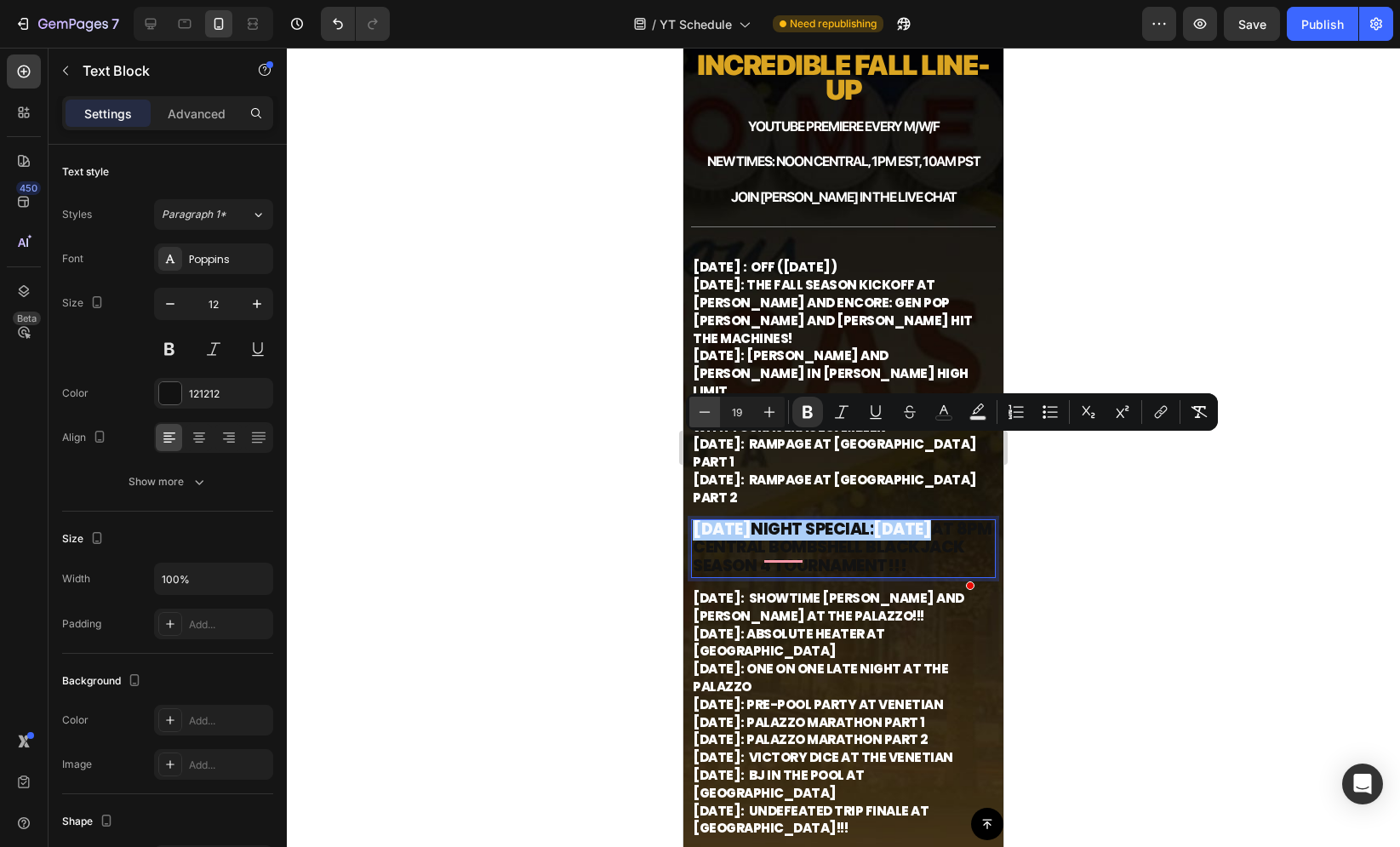
click at [709, 412] on icon "Editor contextual toolbar" at bounding box center [704, 412] width 17 height 17
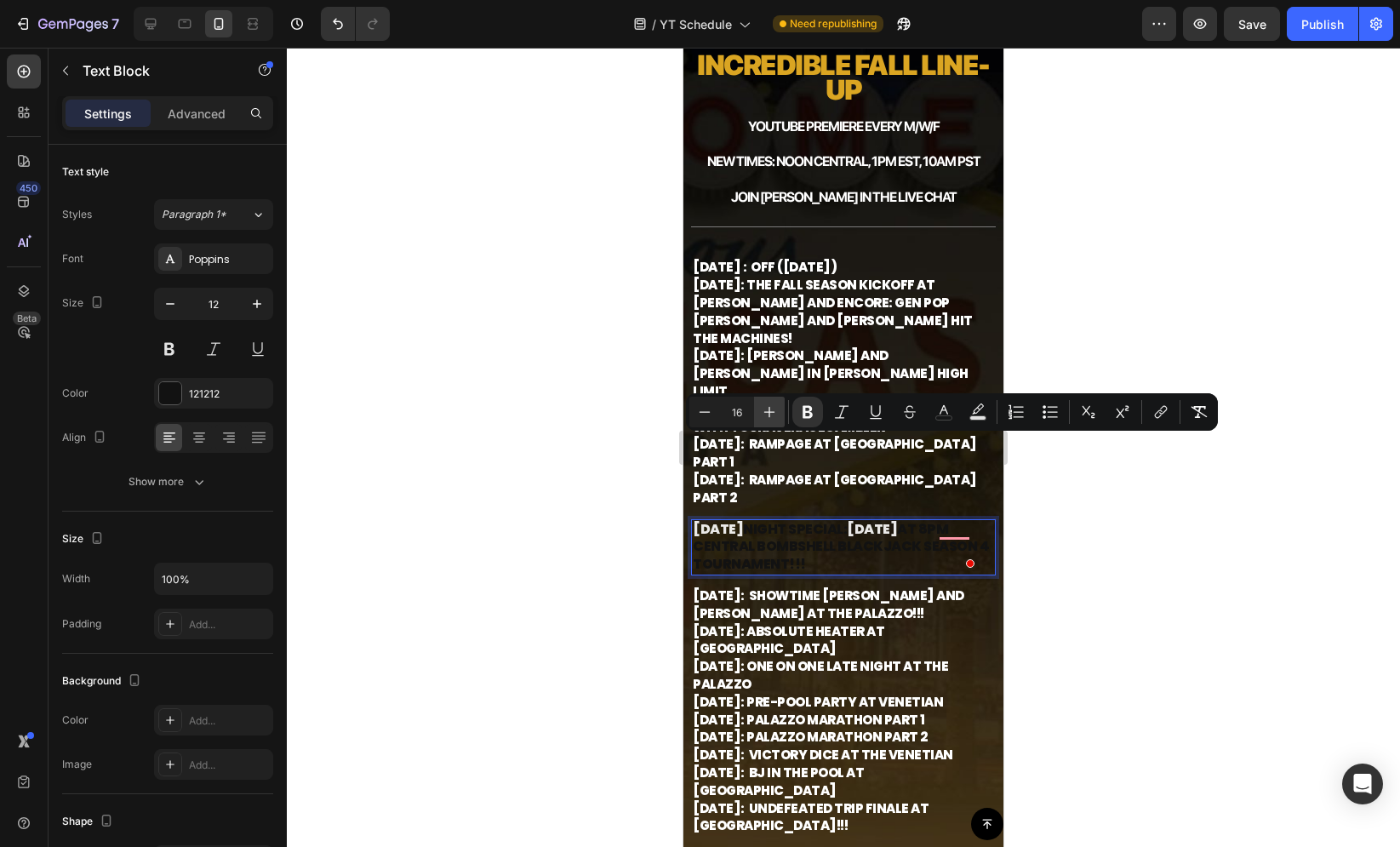
click at [765, 409] on icon "Editor contextual toolbar" at bounding box center [769, 412] width 17 height 17
type input "17"
click at [212, 264] on div "Poppins" at bounding box center [228, 259] width 80 height 15
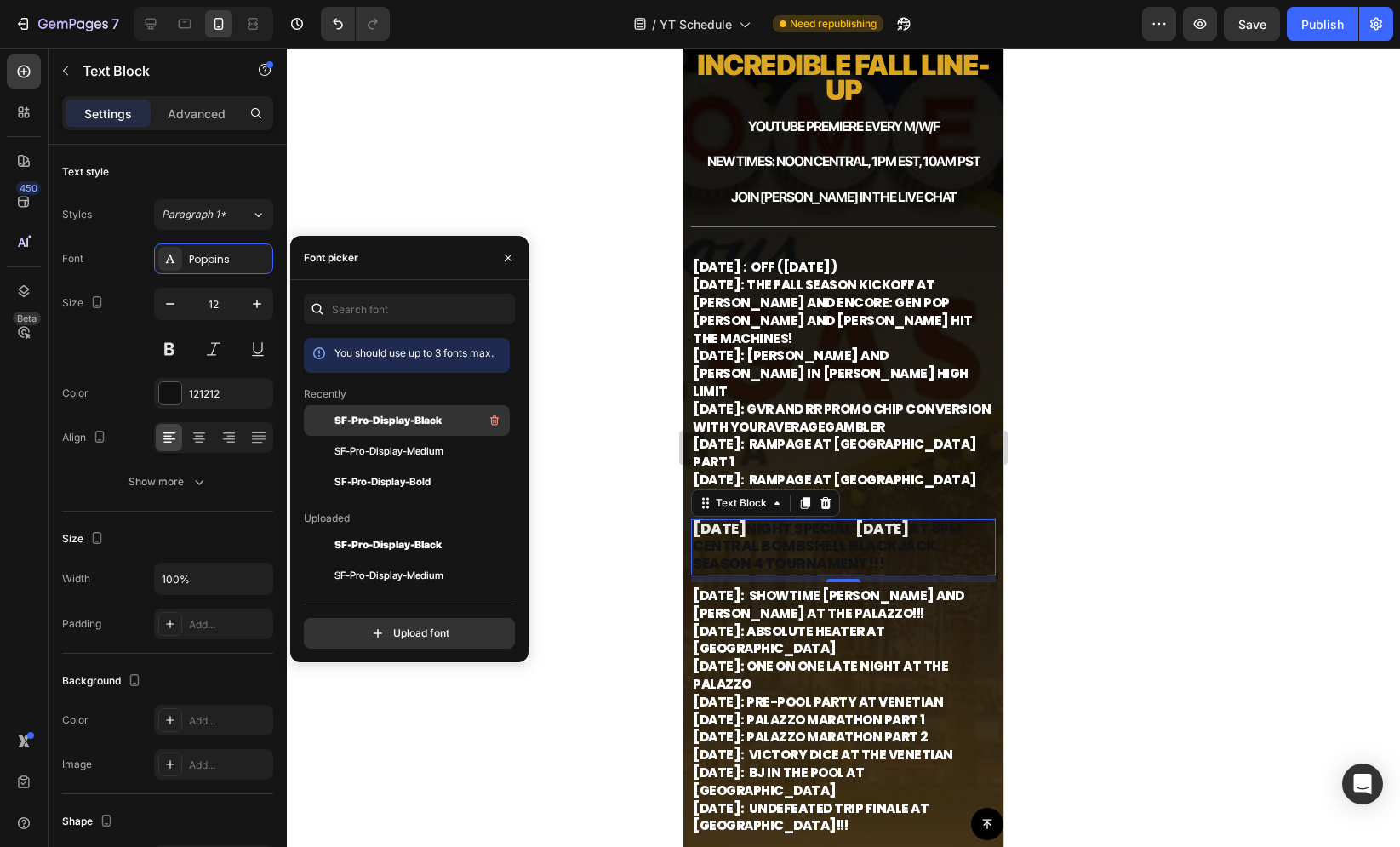
click at [376, 419] on span "SF-Pro-Display-Black" at bounding box center [388, 420] width 107 height 15
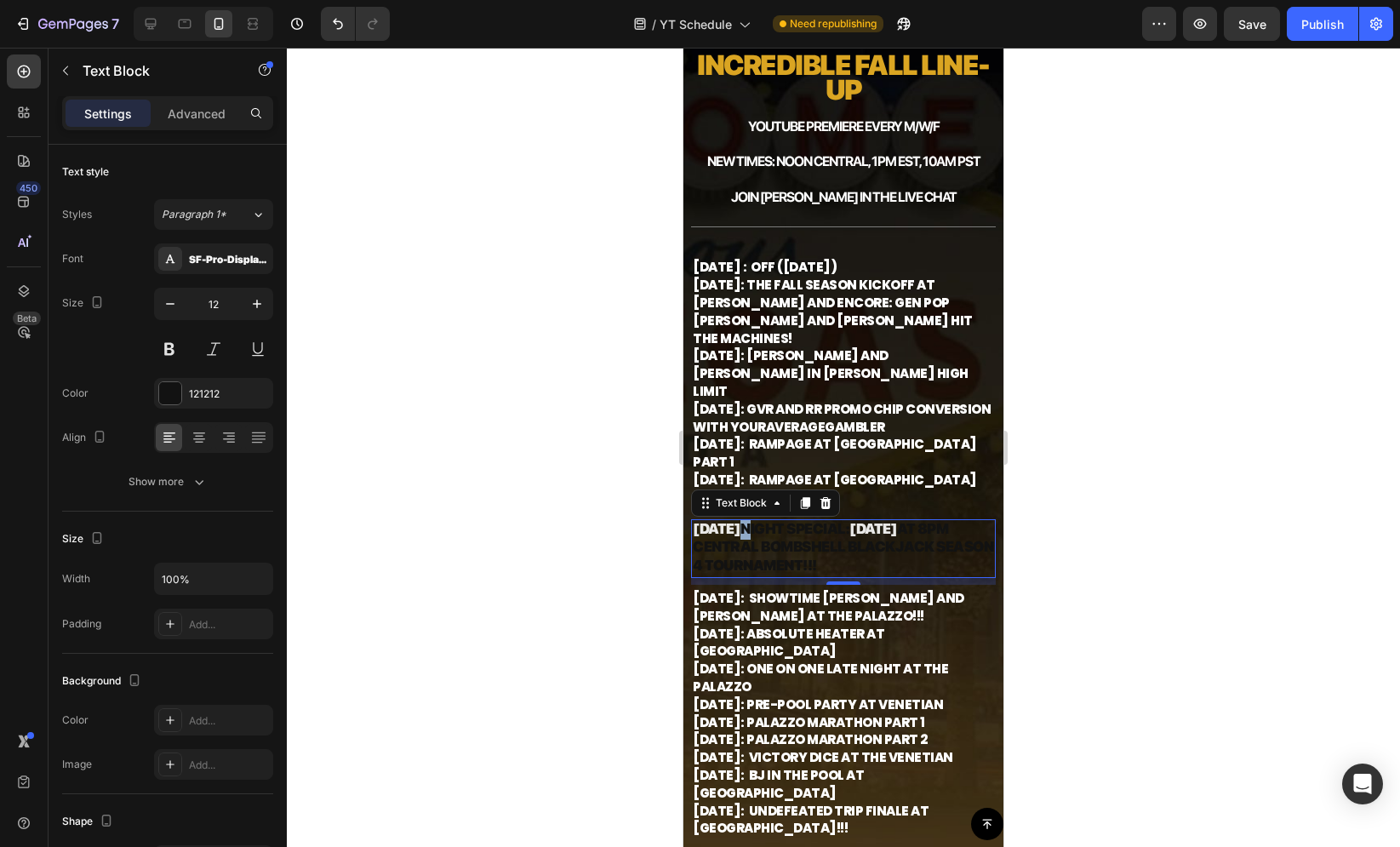
click at [750, 520] on strong "NIGHT SPECIAL:" at bounding box center [795, 528] width 109 height 17
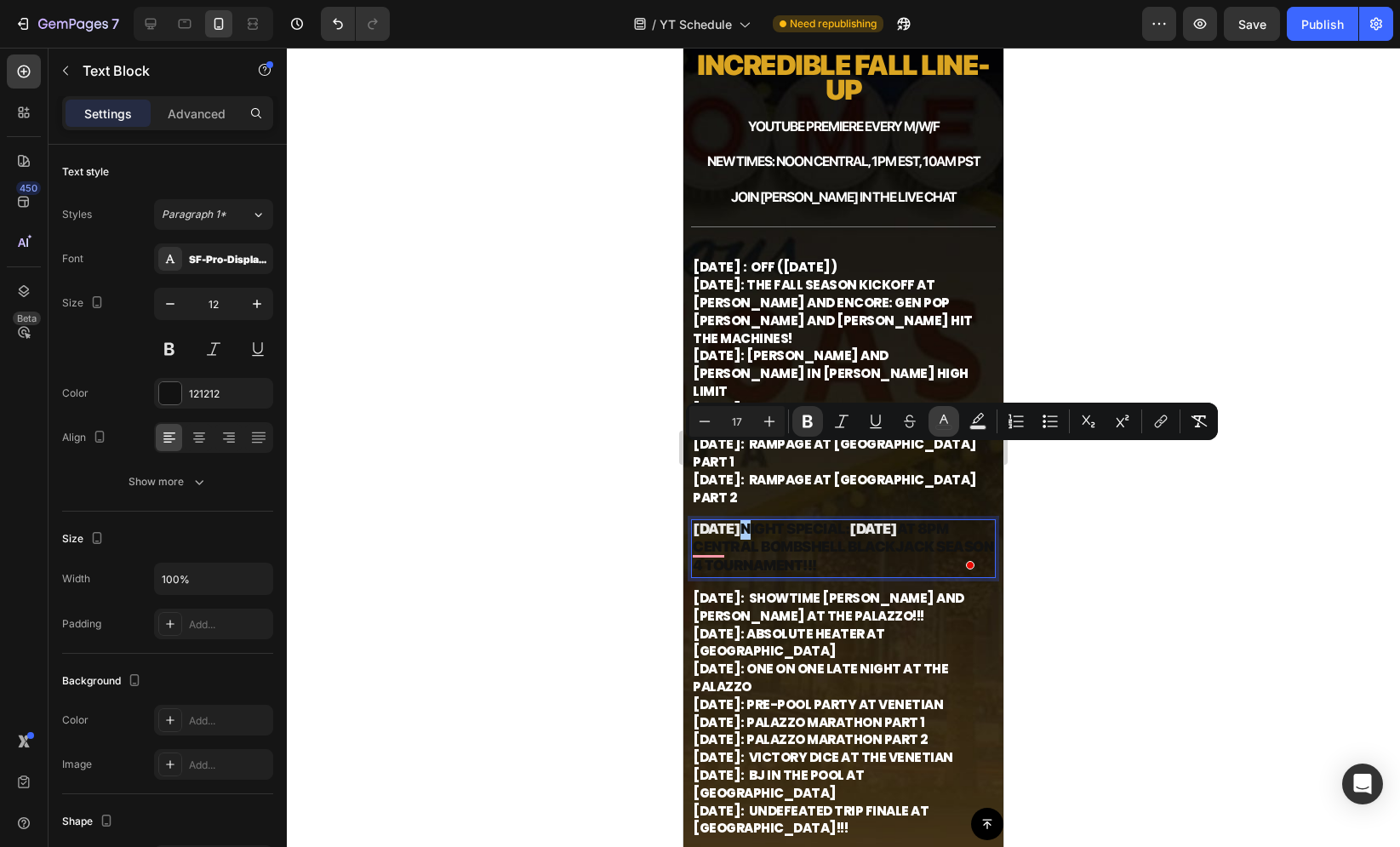
click at [932, 423] on button "color" at bounding box center [944, 421] width 31 height 31
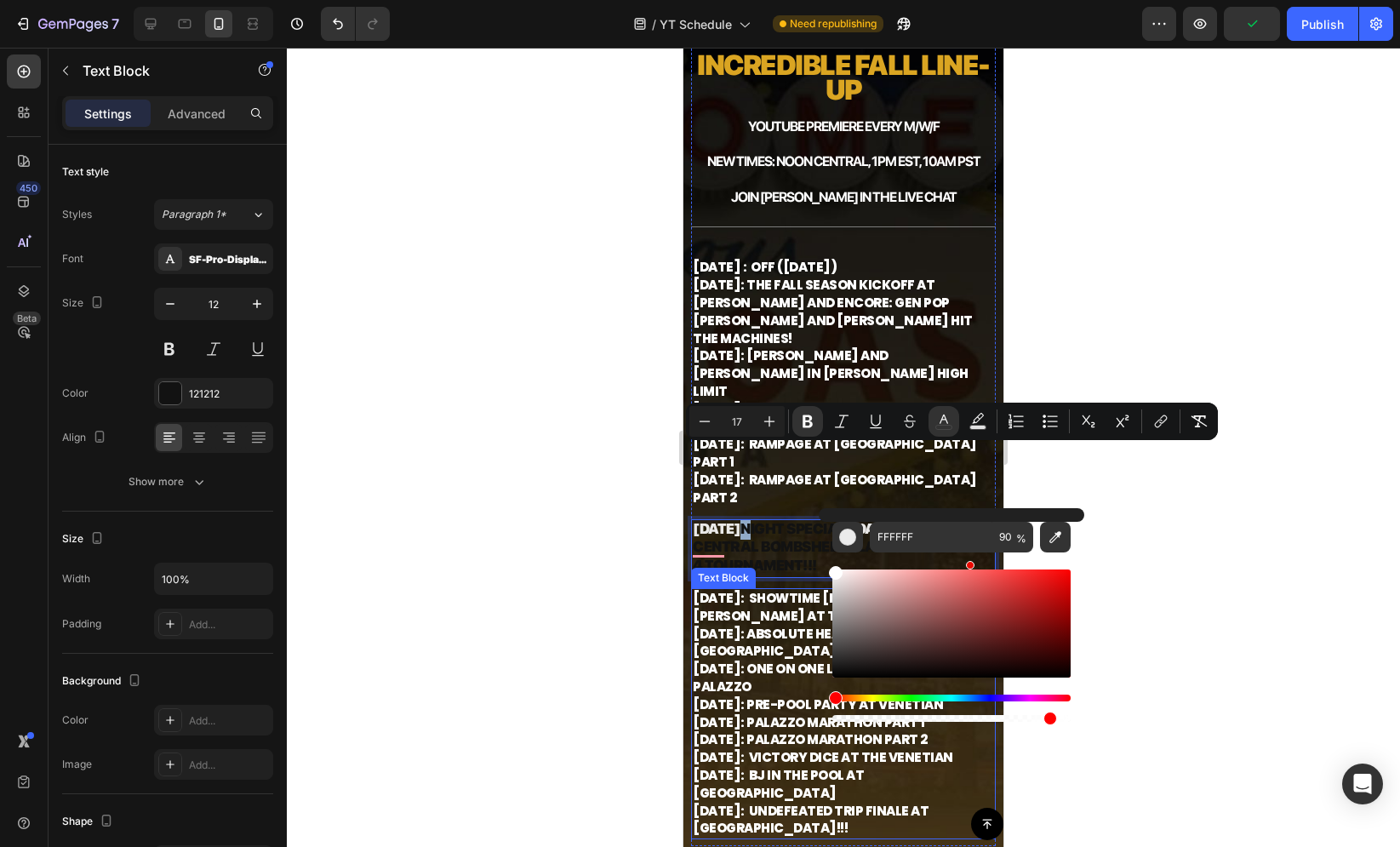
drag, startPoint x: 1542, startPoint y: 656, endPoint x: 805, endPoint y: 534, distance: 747.0
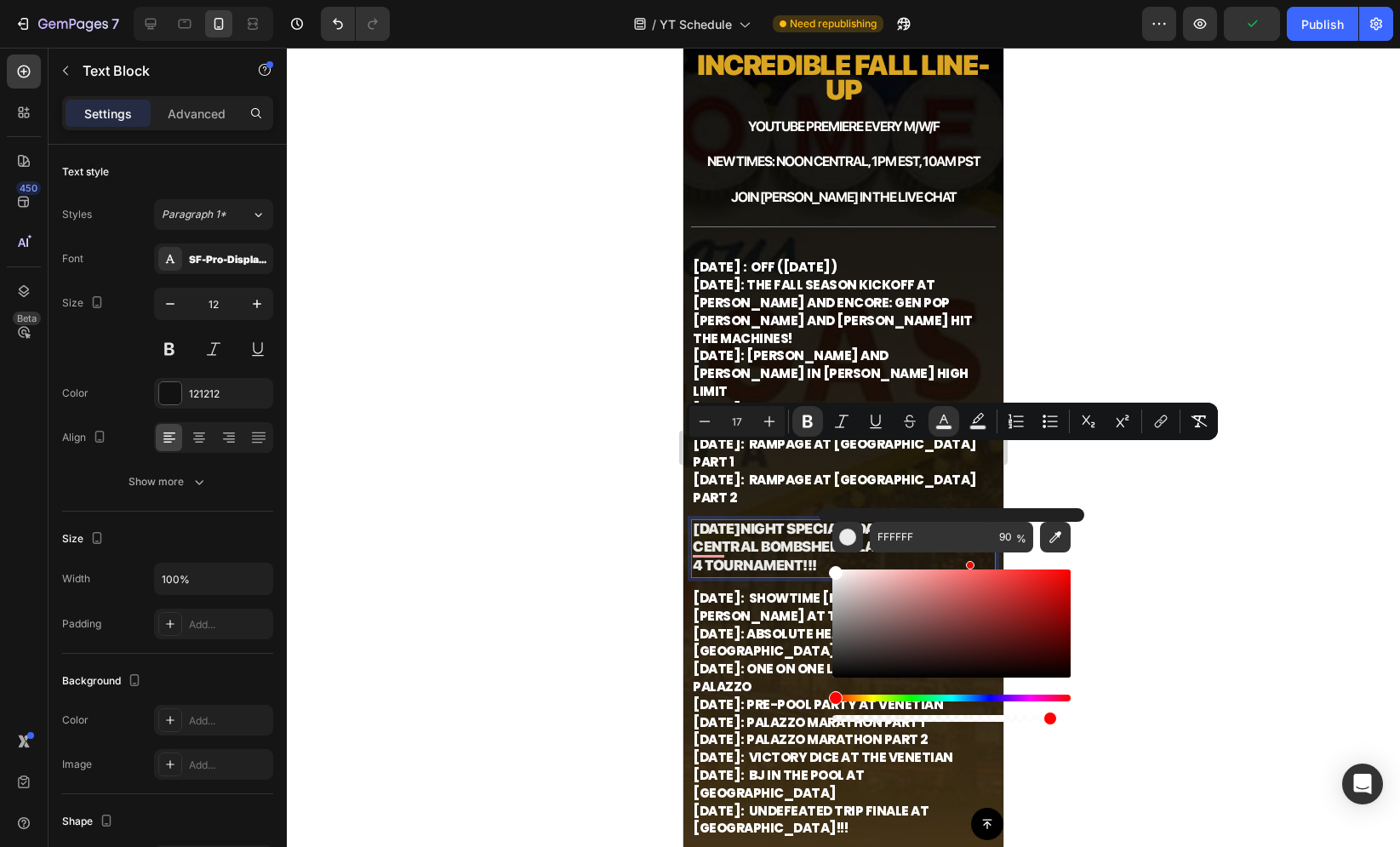
click at [749, 520] on strong "at 8pm Central Bombshell Blackjack Season 4 Tournament!!!" at bounding box center [843, 547] width 301 height 55
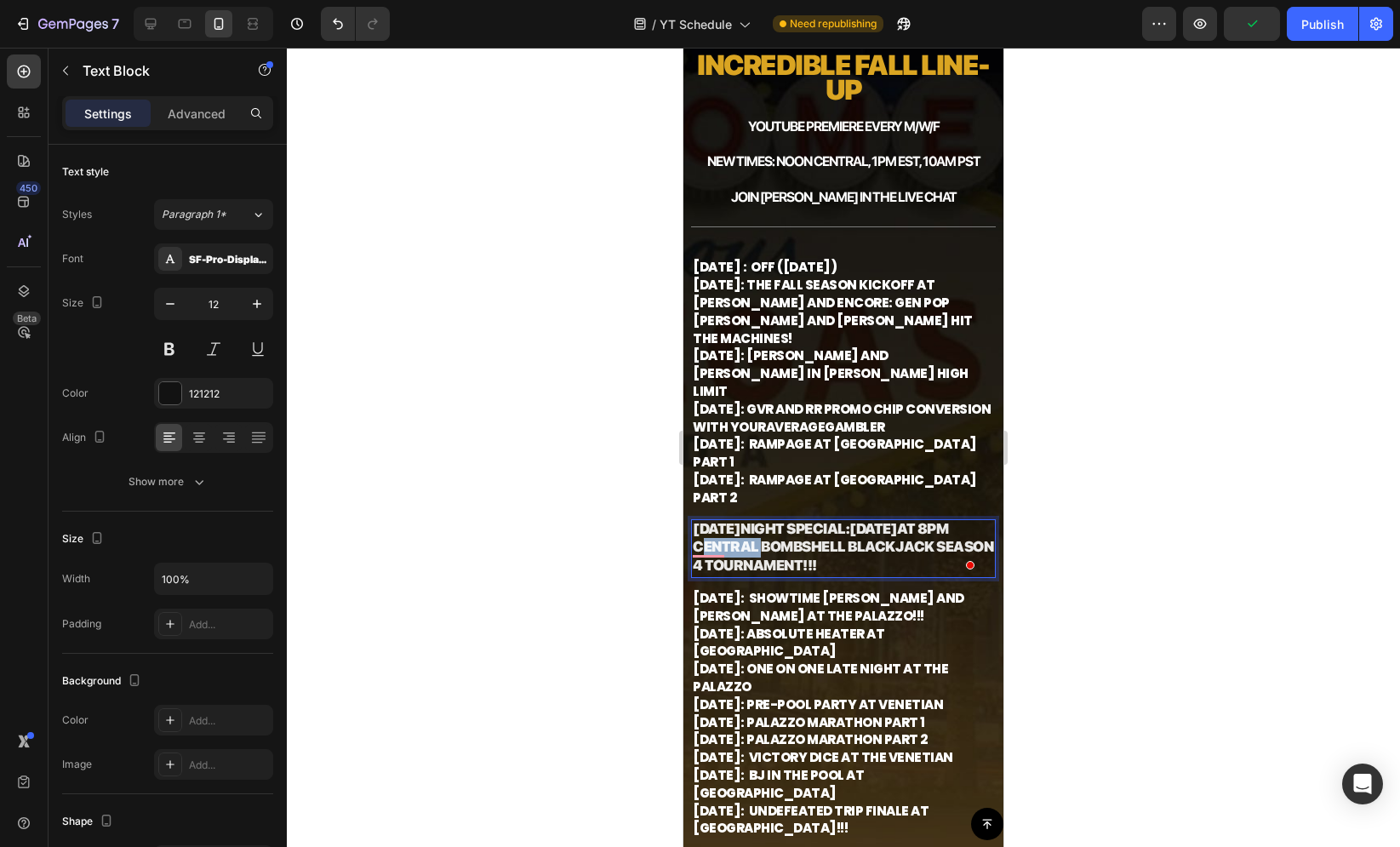
click at [749, 520] on strong "at 8pm Central Bombshell Blackjack Season 4 Tournament!!!" at bounding box center [843, 547] width 301 height 55
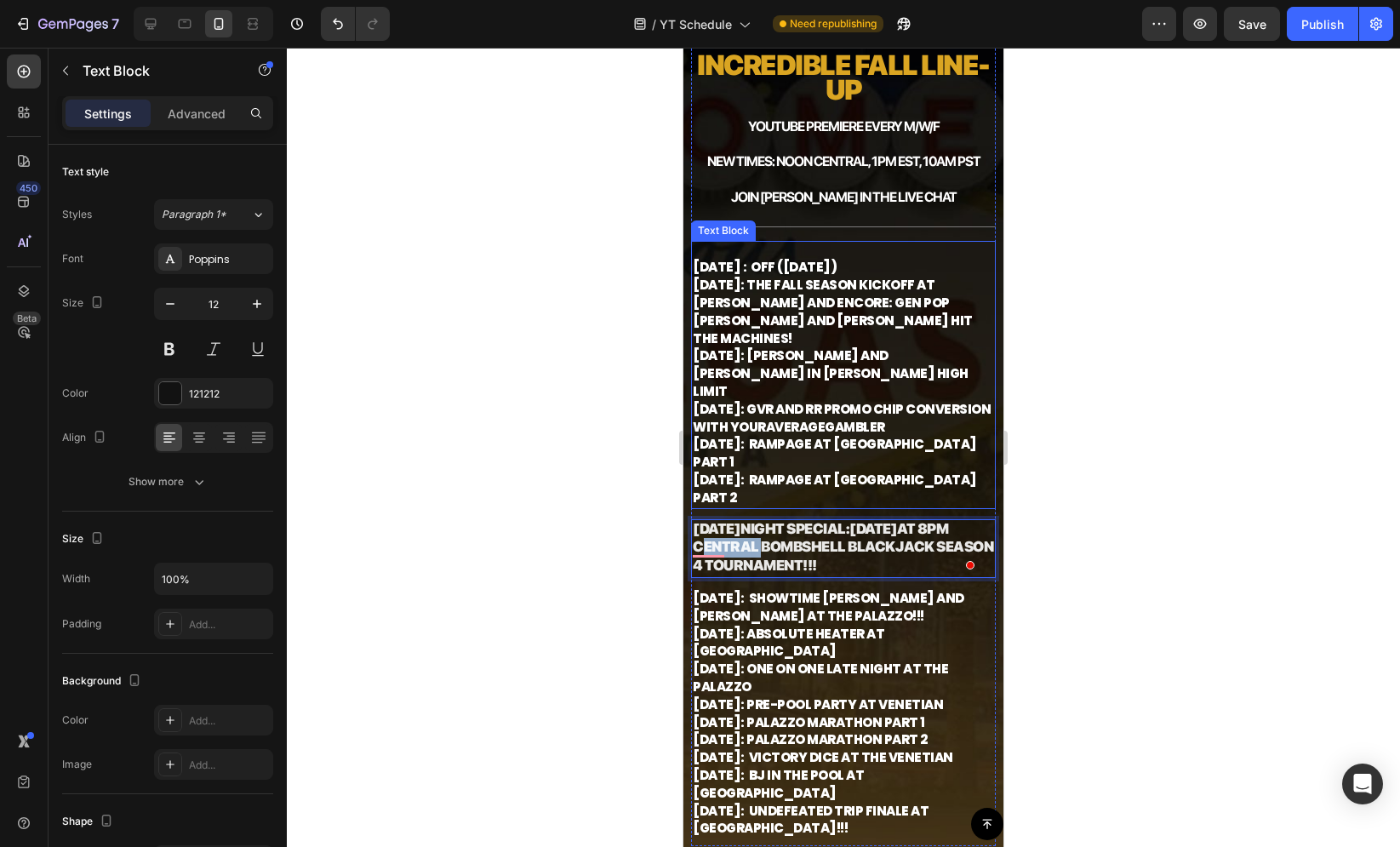
click at [731, 400] on strong "[DATE]" at bounding box center [716, 408] width 48 height 18
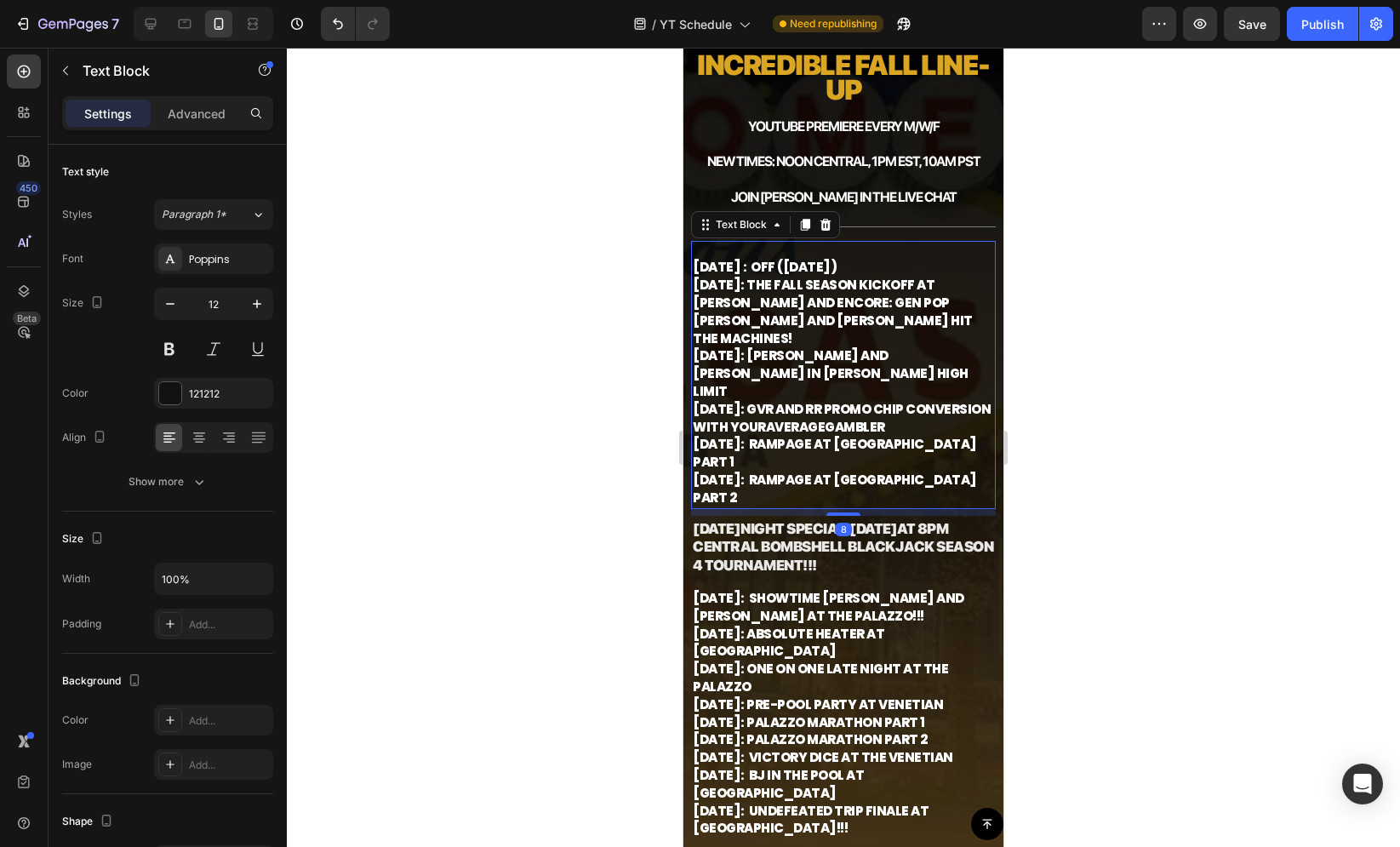
click at [731, 400] on strong "[DATE]" at bounding box center [716, 408] width 48 height 18
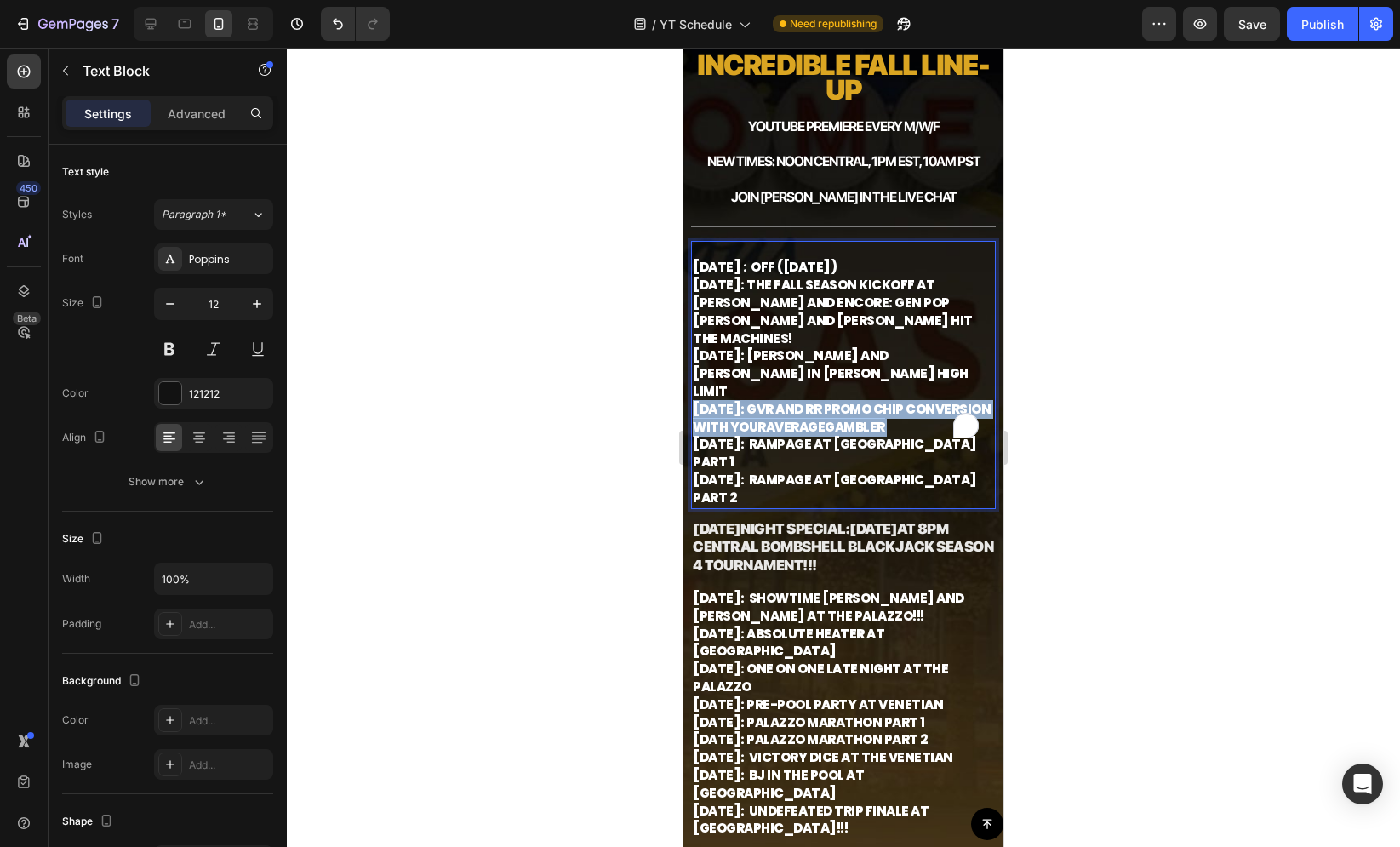
click at [731, 400] on strong "[DATE]" at bounding box center [716, 408] width 48 height 18
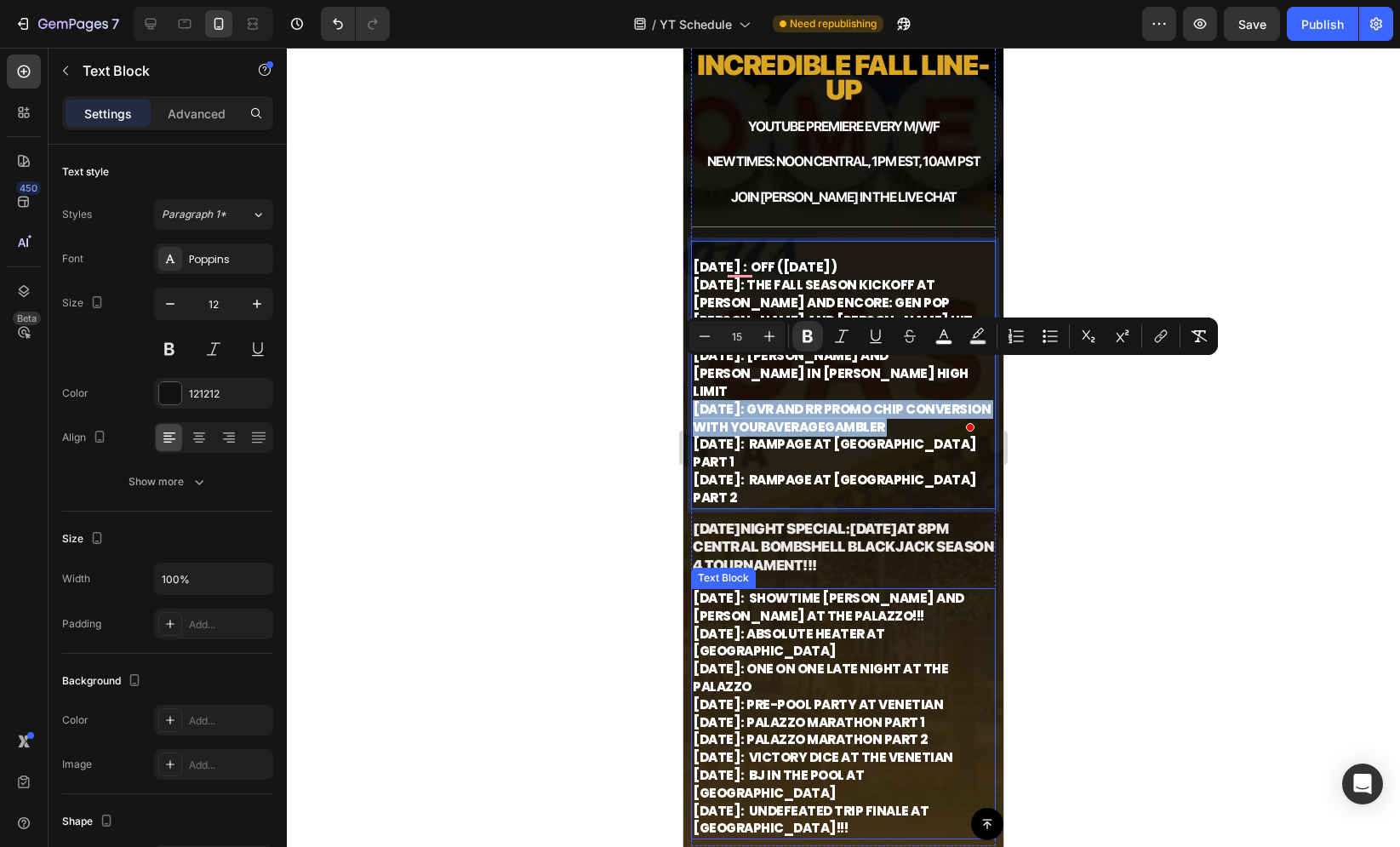
click at [740, 660] on strong "[DATE]: One on One Late Night at the Palazzo" at bounding box center [821, 678] width 256 height 36
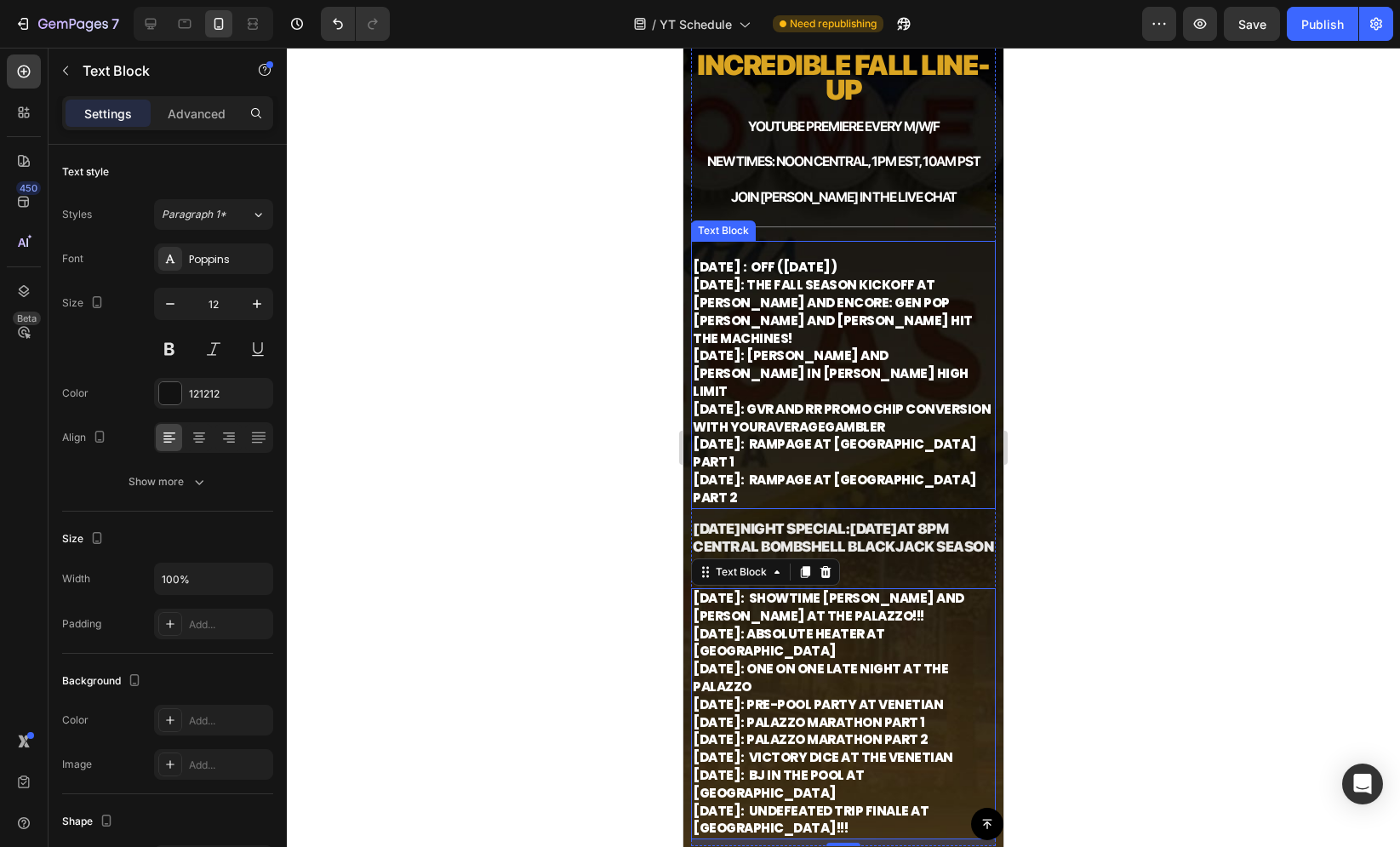
click at [773, 305] on strong "[DATE]: THE FALL SEASON KICKOFF at [PERSON_NAME] and Encore: Gen Pop [PERSON_NA…" at bounding box center [833, 310] width 280 height 71
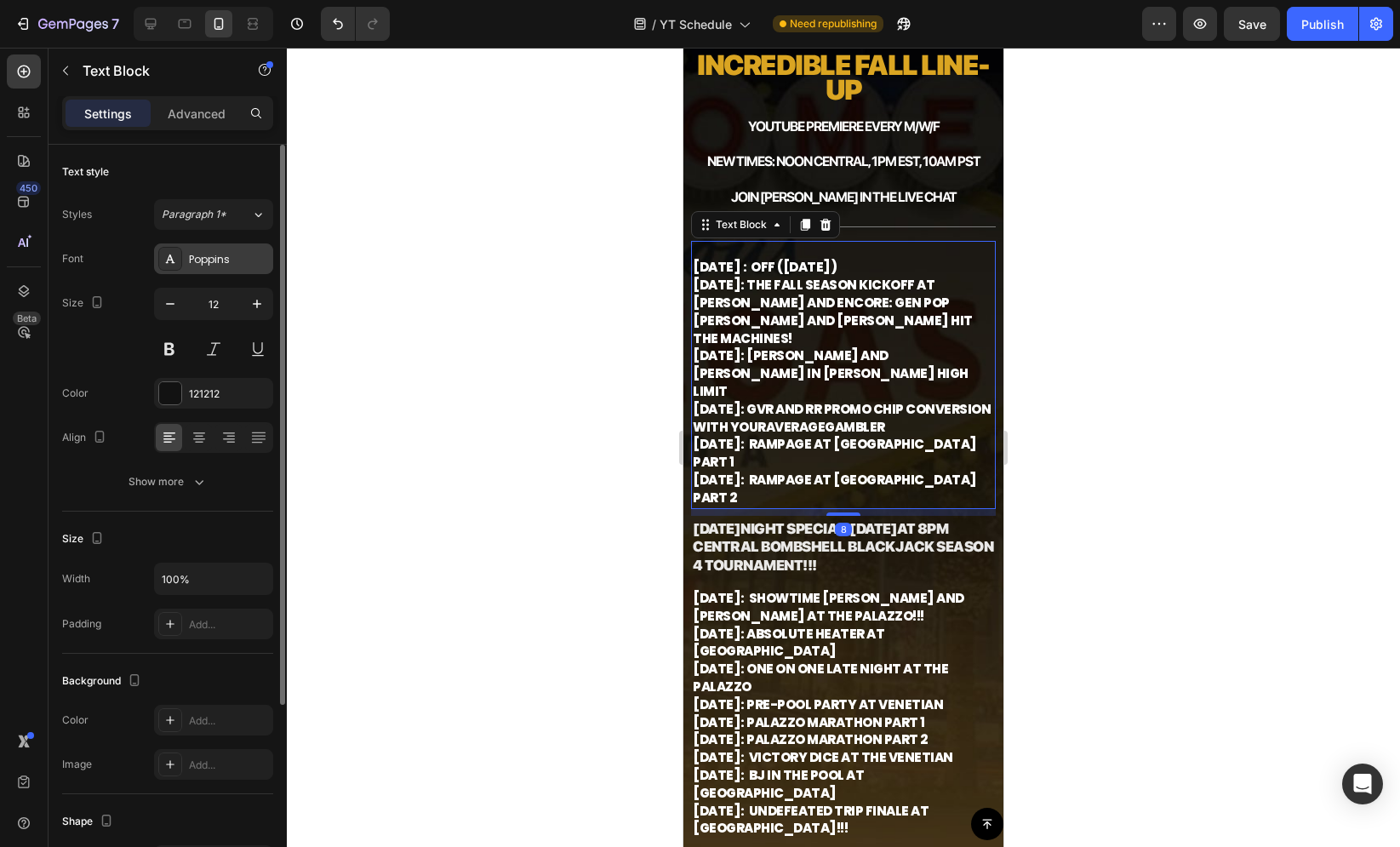
click at [211, 266] on div "Poppins" at bounding box center [213, 259] width 119 height 31
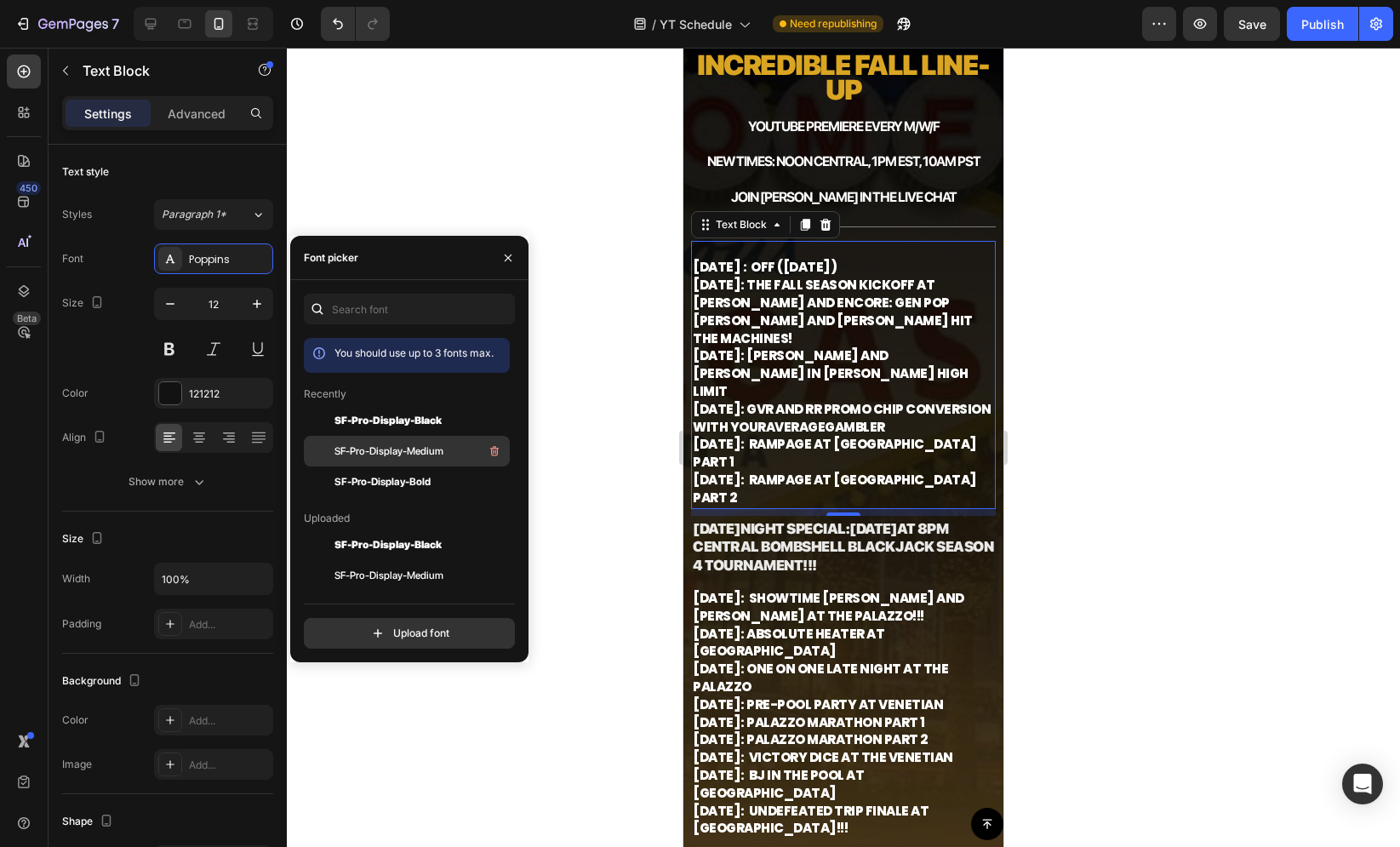
click at [368, 443] on div "SF-Pro-Display-Medium" at bounding box center [420, 451] width 172 height 21
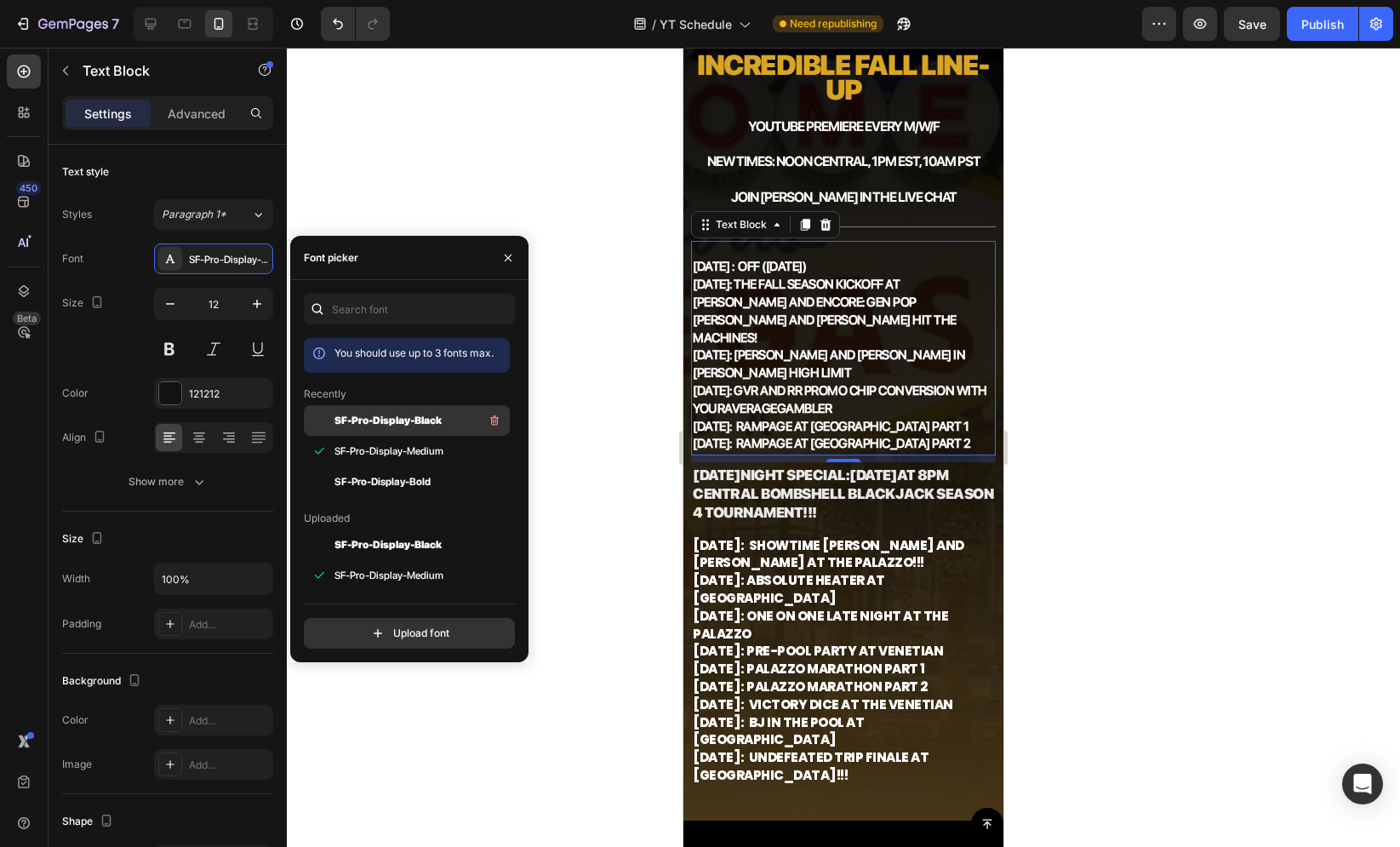
click at [370, 419] on span "SF-Pro-Display-Black" at bounding box center [388, 420] width 107 height 15
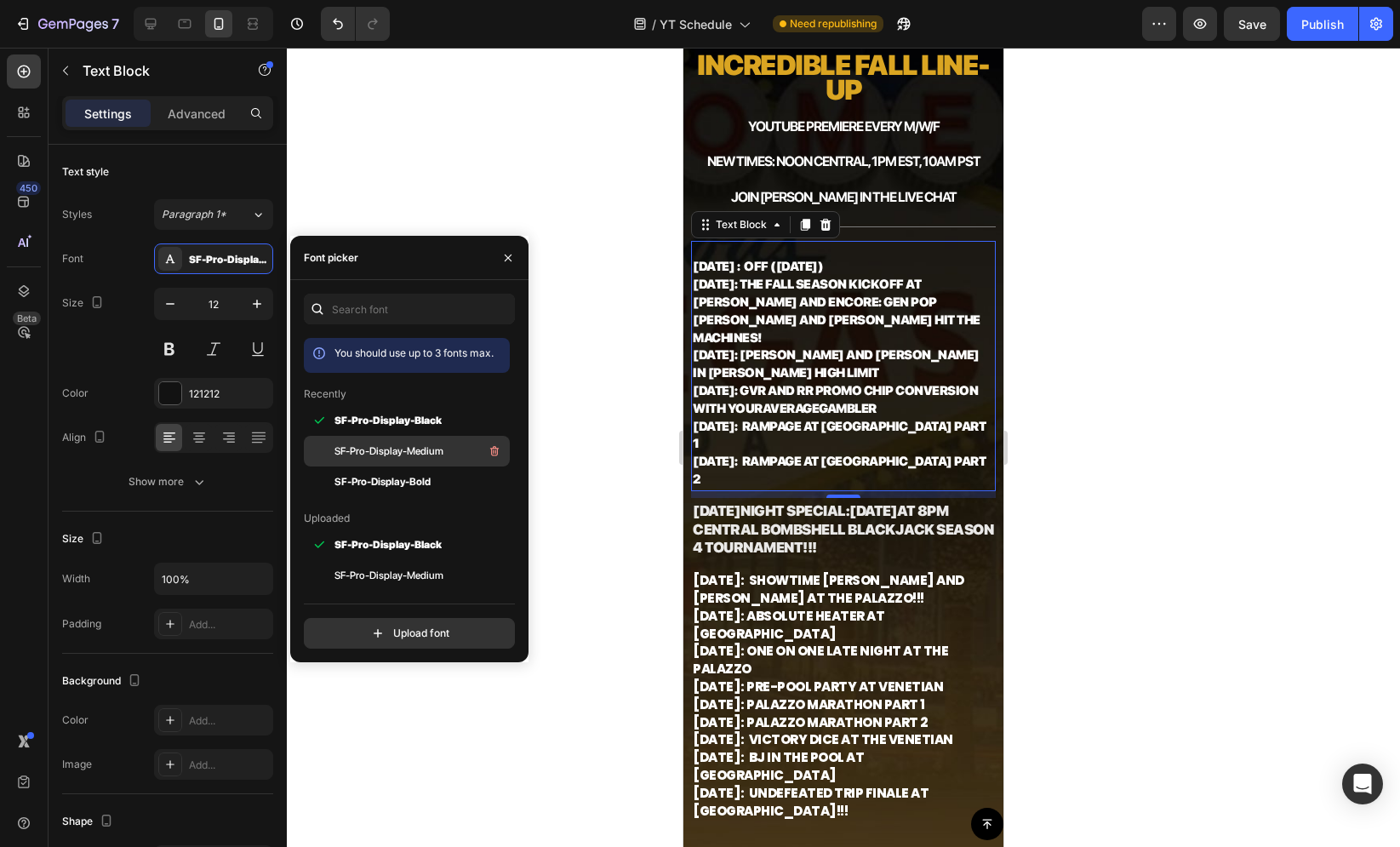
click at [380, 444] on span "SF-Pro-Display-Medium" at bounding box center [389, 451] width 109 height 15
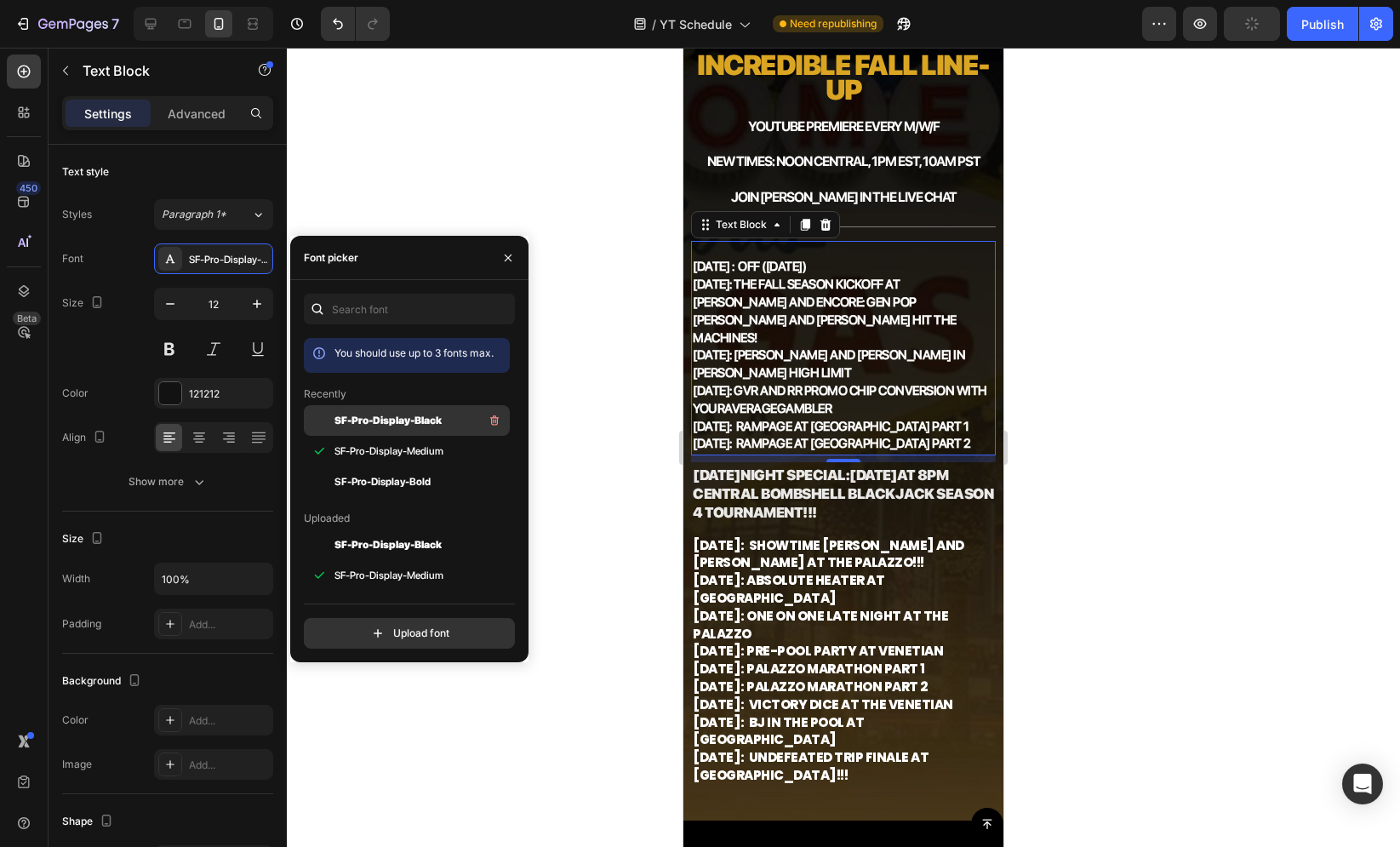
click at [382, 420] on span "SF-Pro-Display-Black" at bounding box center [388, 420] width 107 height 15
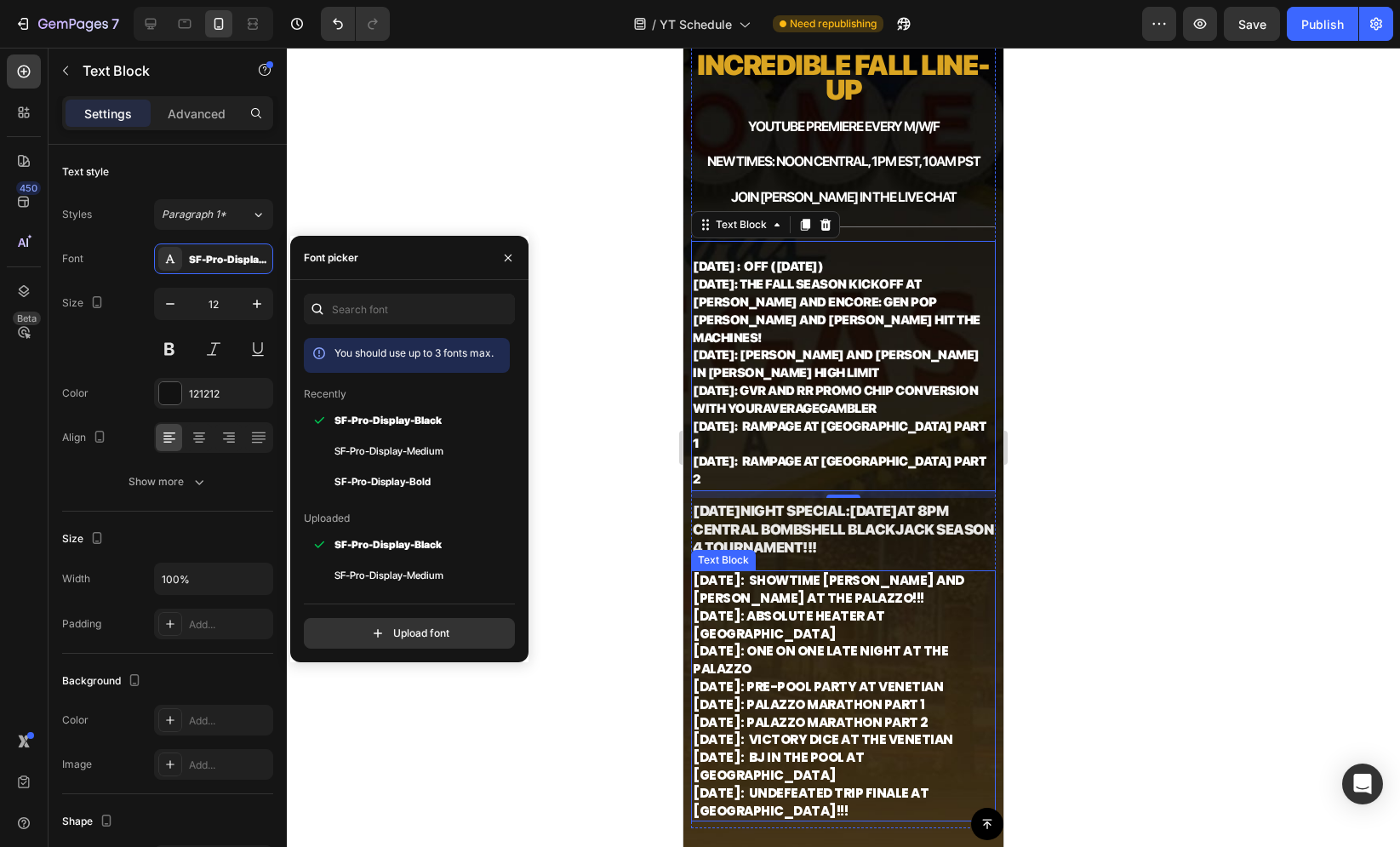
click at [716, 642] on strong "[DATE]: One on One Late Night at the Palazzo" at bounding box center [821, 660] width 256 height 36
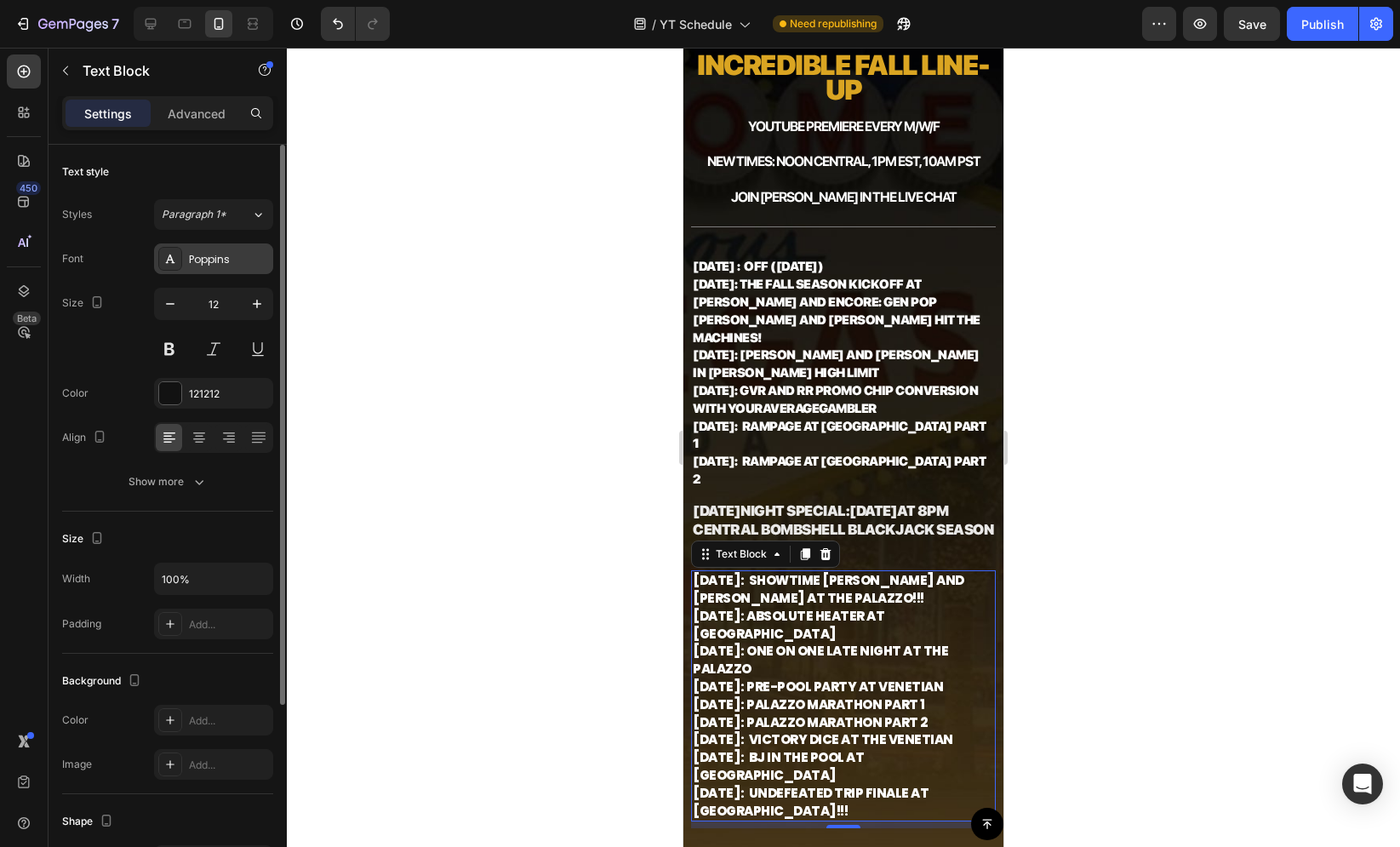
click at [227, 272] on div "Poppins" at bounding box center [213, 259] width 119 height 31
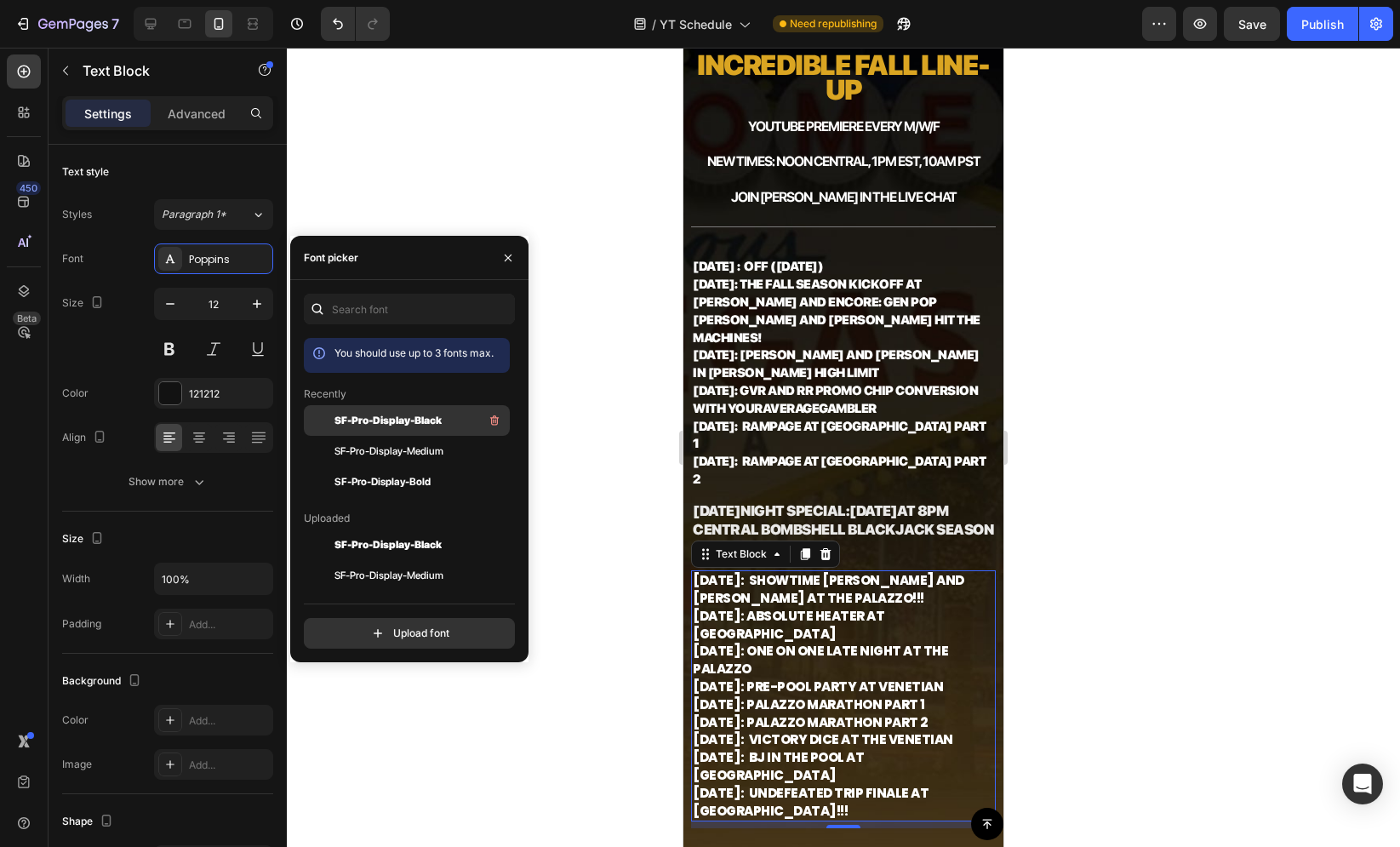
click at [409, 424] on span "SF-Pro-Display-Black" at bounding box center [388, 420] width 107 height 15
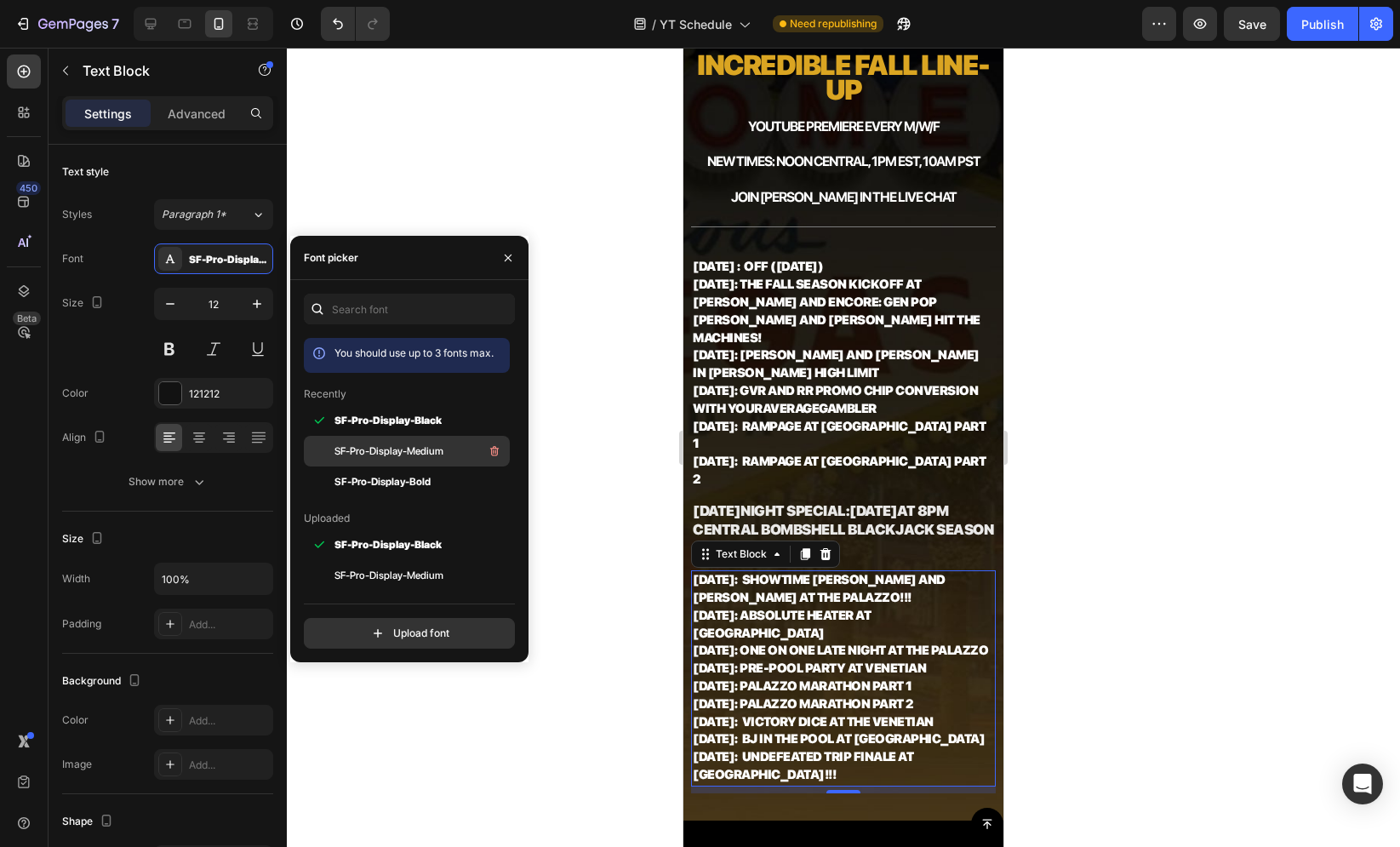
click at [415, 457] on span "SF-Pro-Display-Medium" at bounding box center [389, 451] width 109 height 15
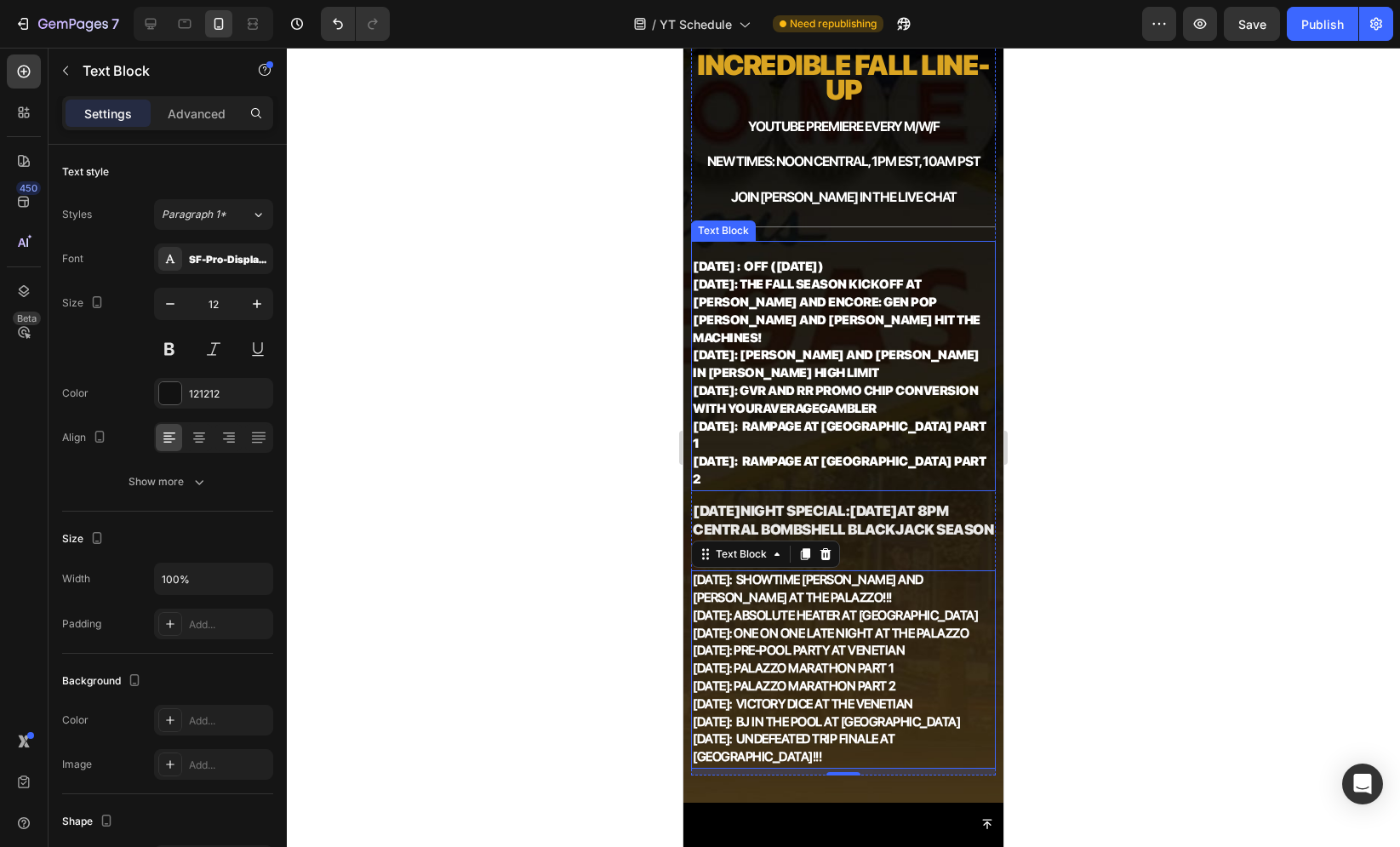
click at [841, 347] on strong ": [PERSON_NAME] and [PERSON_NAME] in [PERSON_NAME] High Limit" at bounding box center [836, 363] width 287 height 33
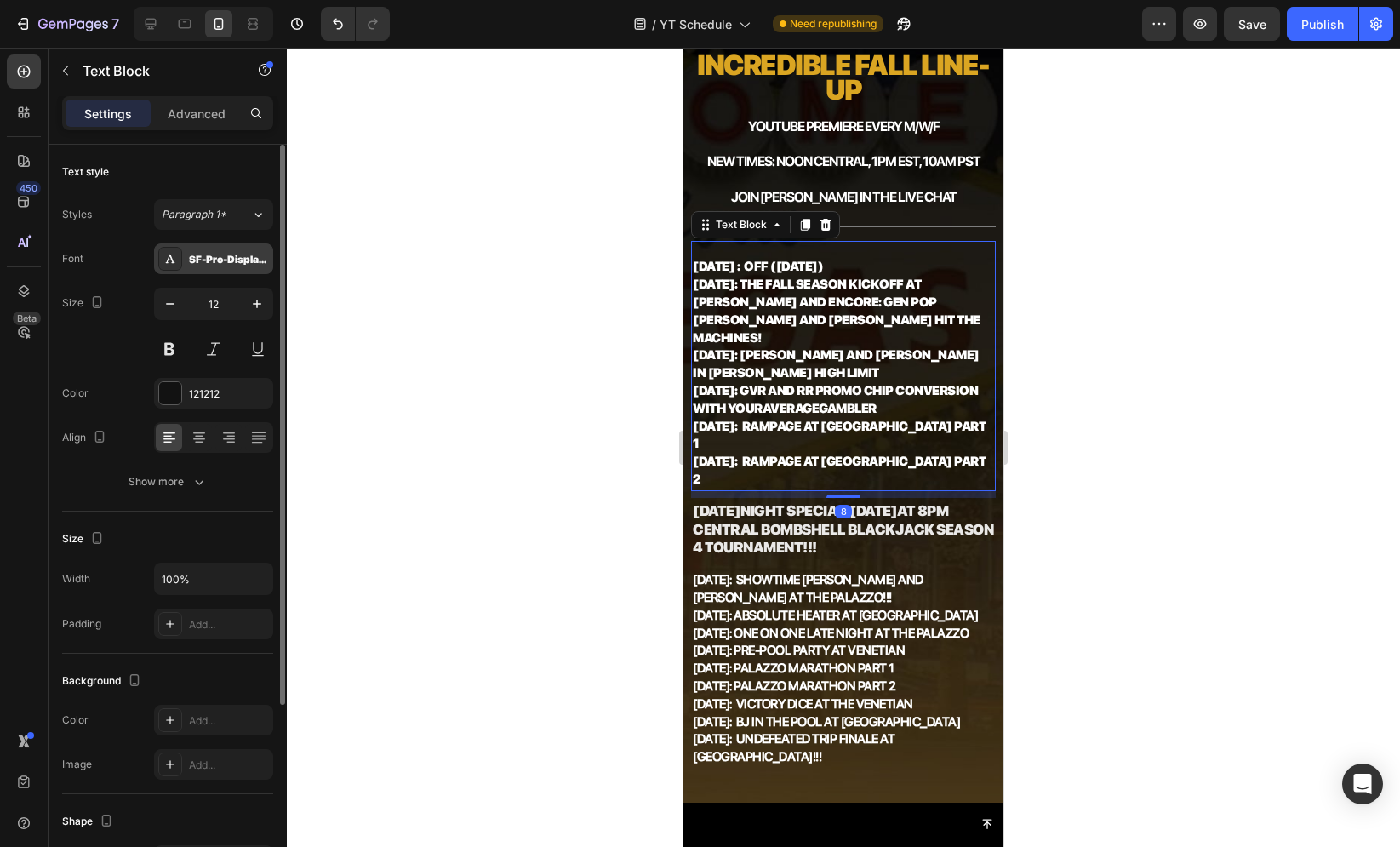
click at [233, 271] on div "SF-Pro-Display-Black" at bounding box center [213, 259] width 119 height 31
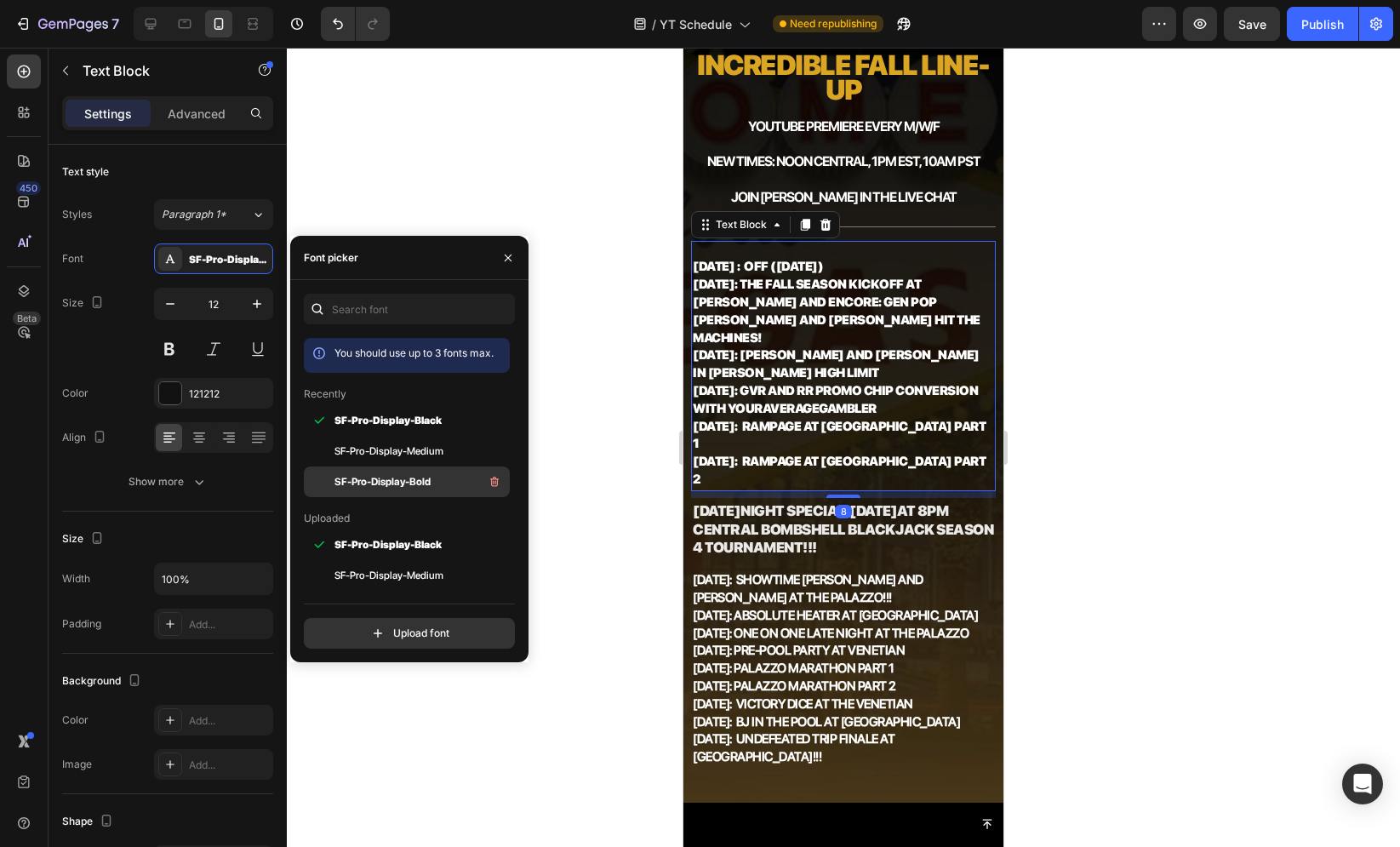
click at [391, 472] on div "SF-Pro-Display-Bold" at bounding box center [420, 481] width 172 height 21
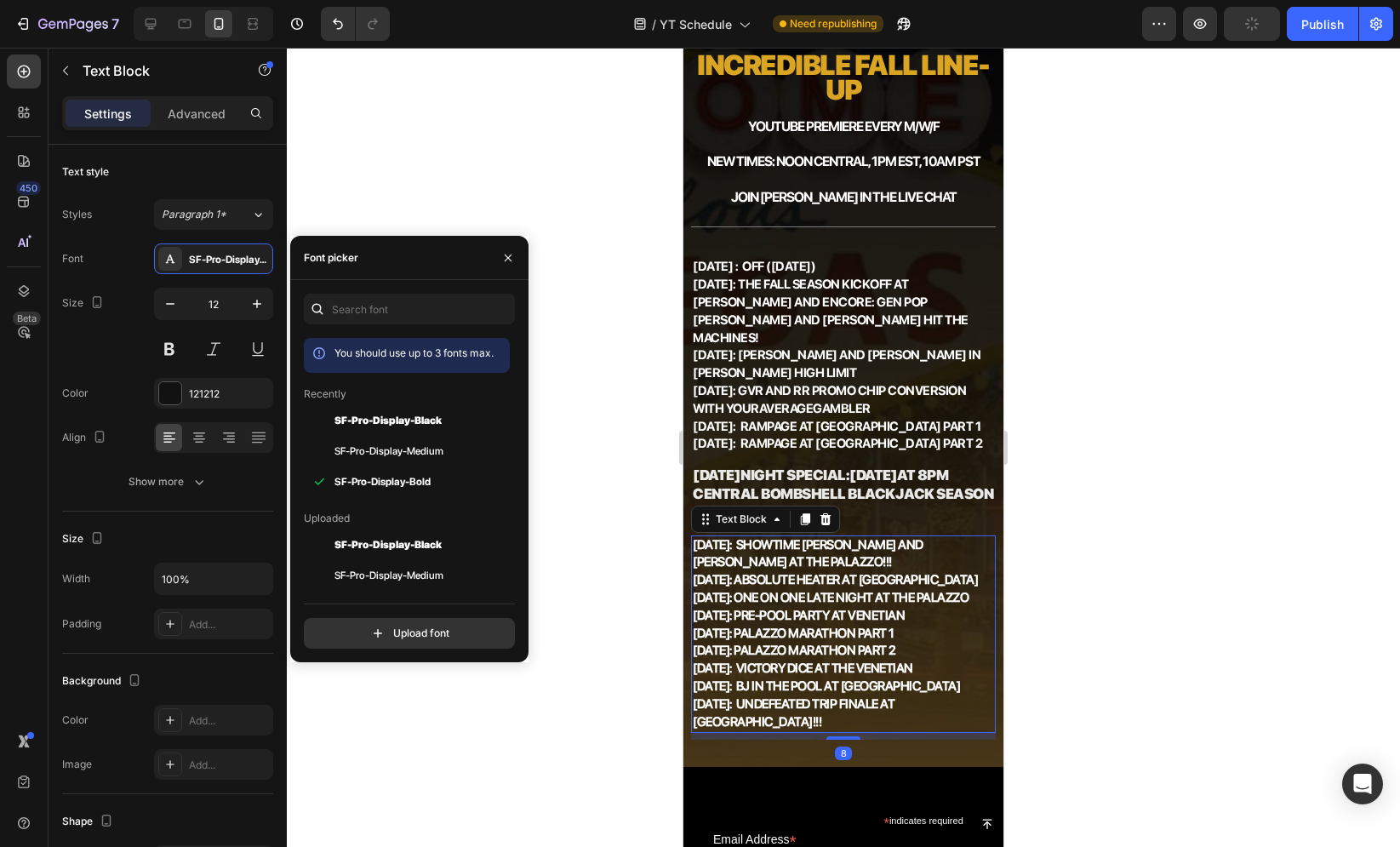
click at [817, 628] on strong ": Palazzo Marathon Part 1" at bounding box center [812, 633] width 165 height 15
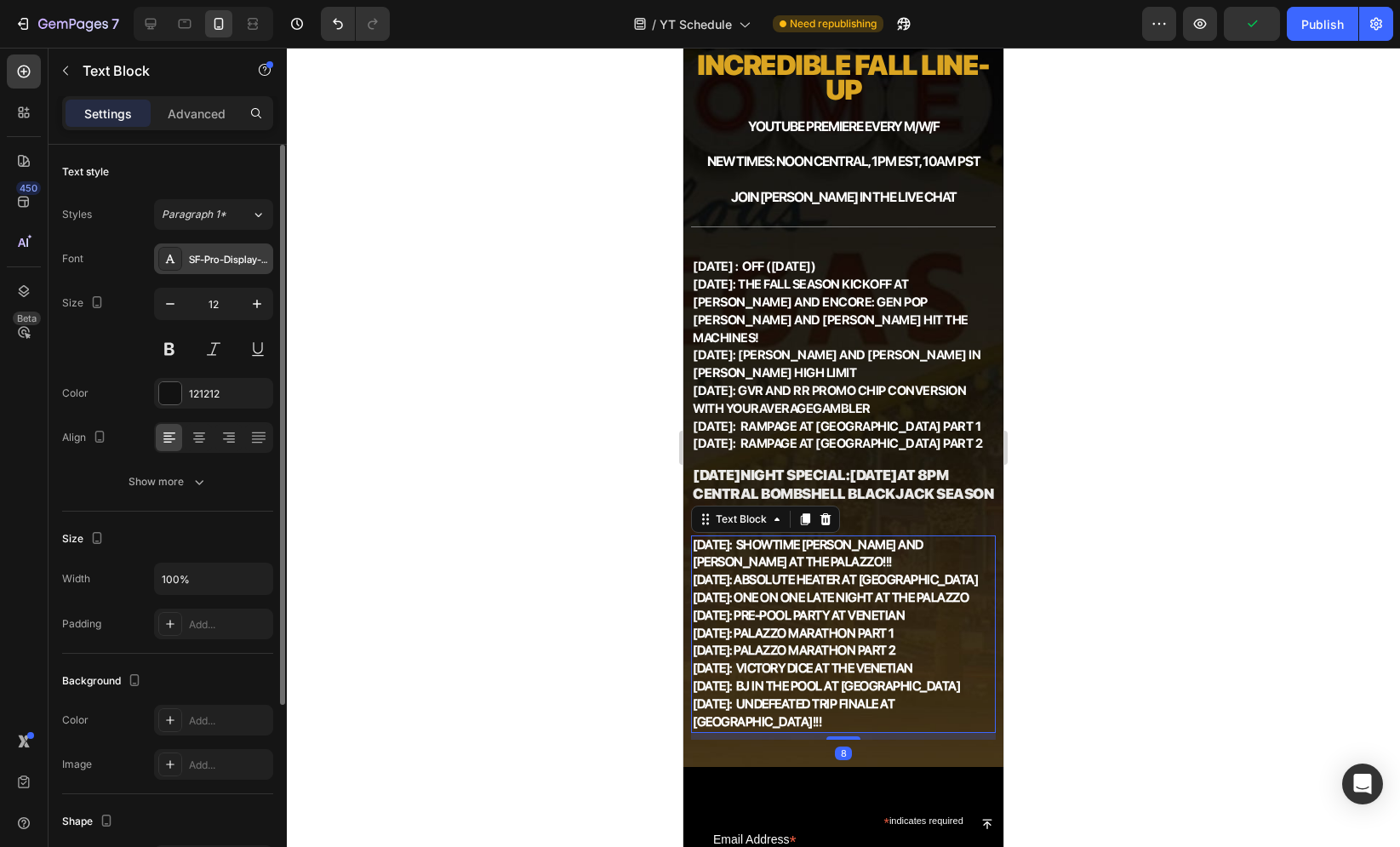
click at [202, 257] on div "SF-Pro-Display-Medium" at bounding box center [228, 259] width 80 height 15
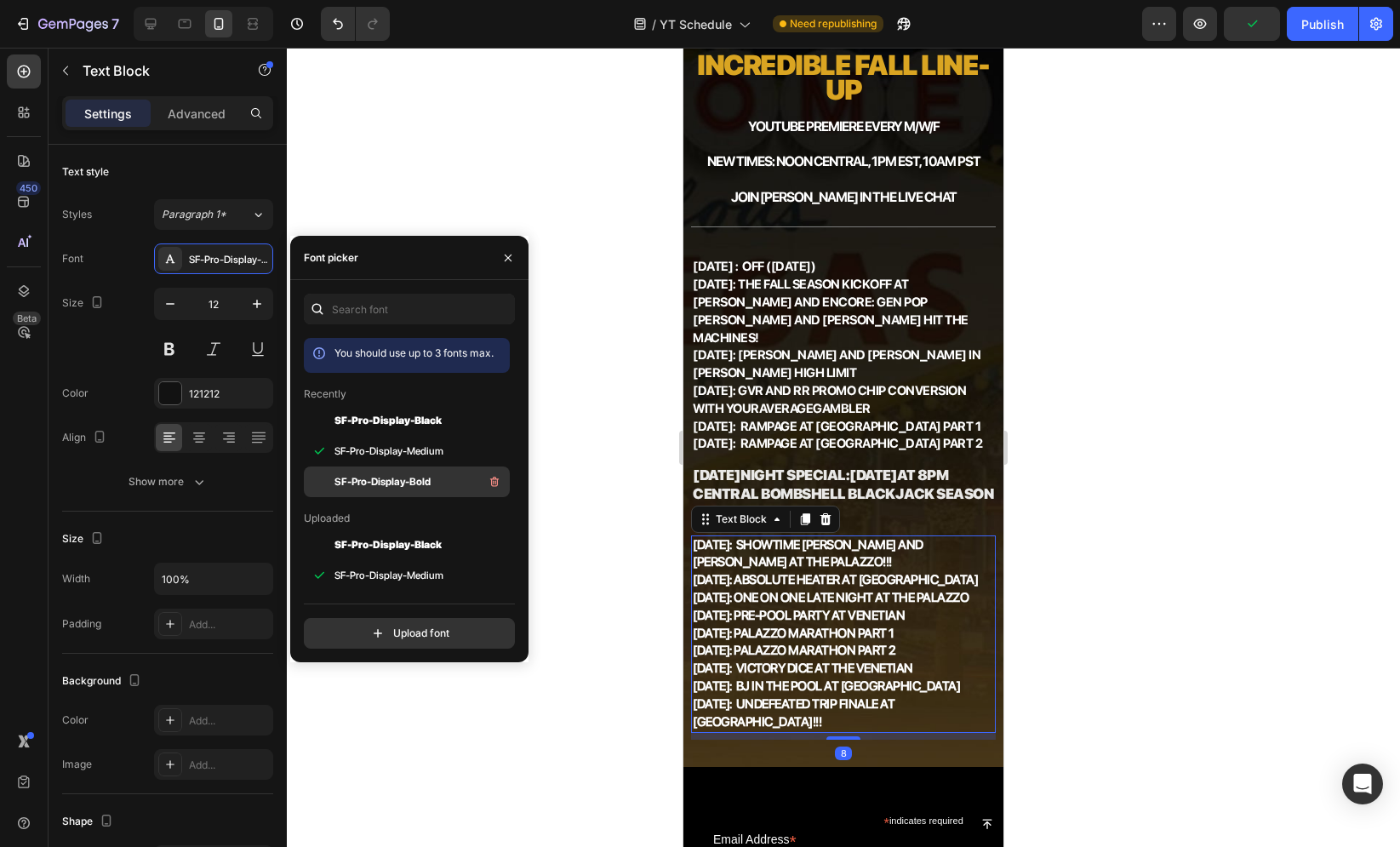
click at [365, 477] on span "SF-Pro-Display-Bold" at bounding box center [383, 481] width 96 height 15
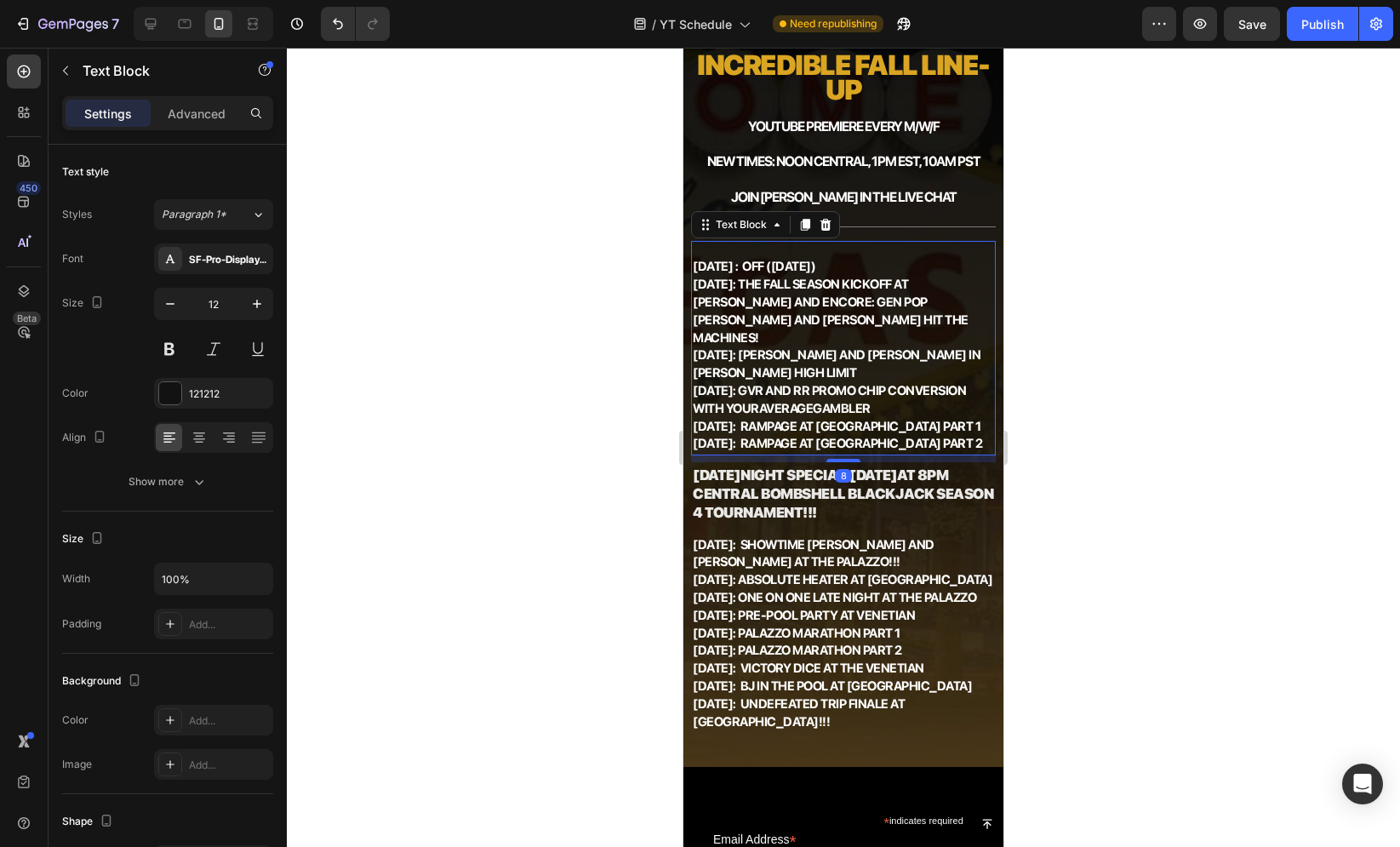
click at [732, 435] on strong "[DATE]" at bounding box center [713, 443] width 40 height 15
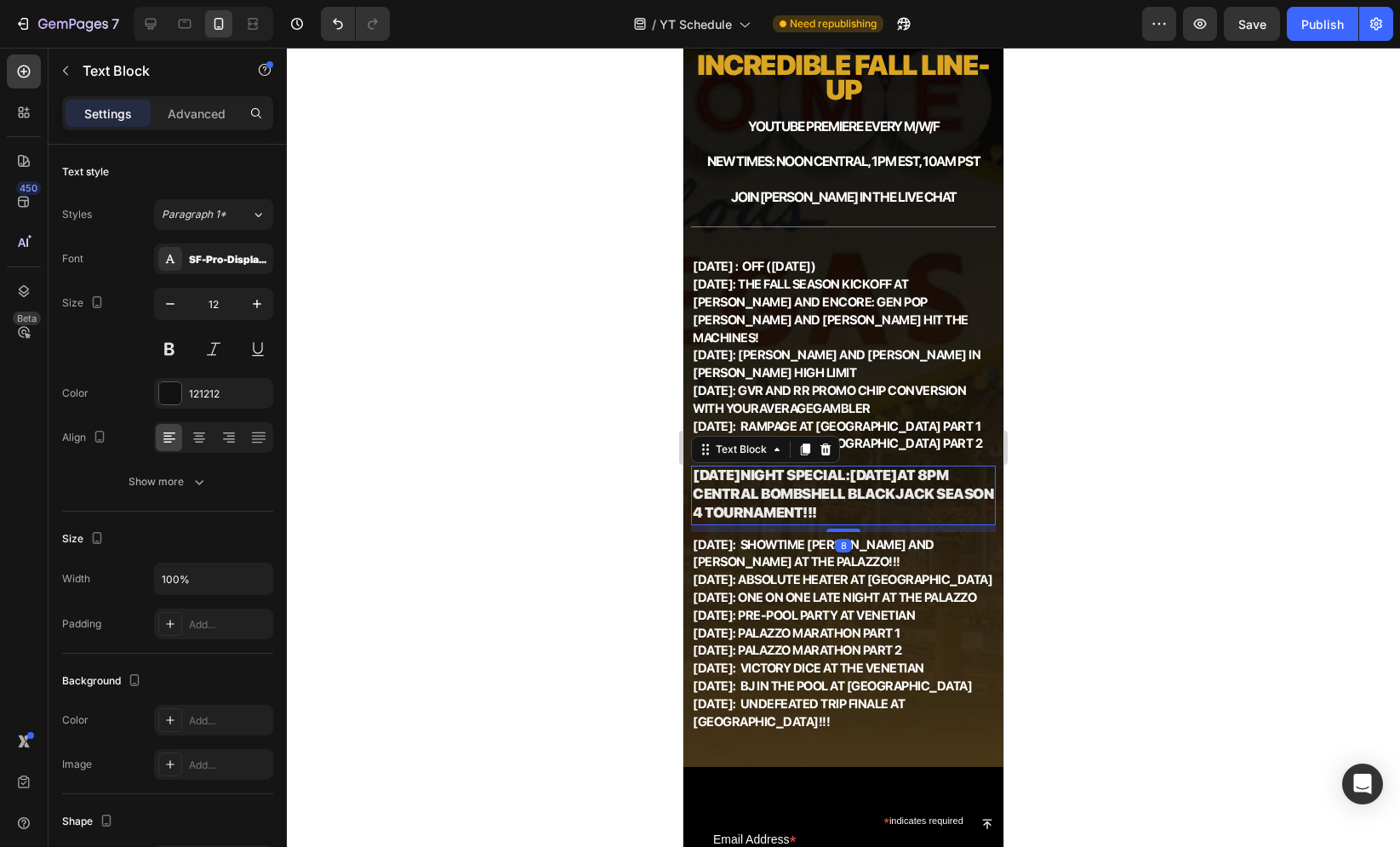
click at [771, 476] on strong "at 8pm Central Bombshell Blackjack Season 4 Tournament!!!" at bounding box center [843, 494] width 301 height 55
click at [201, 264] on div "SF-Pro-Display-Black" at bounding box center [228, 259] width 80 height 15
click at [584, 385] on div at bounding box center [843, 447] width 1113 height 799
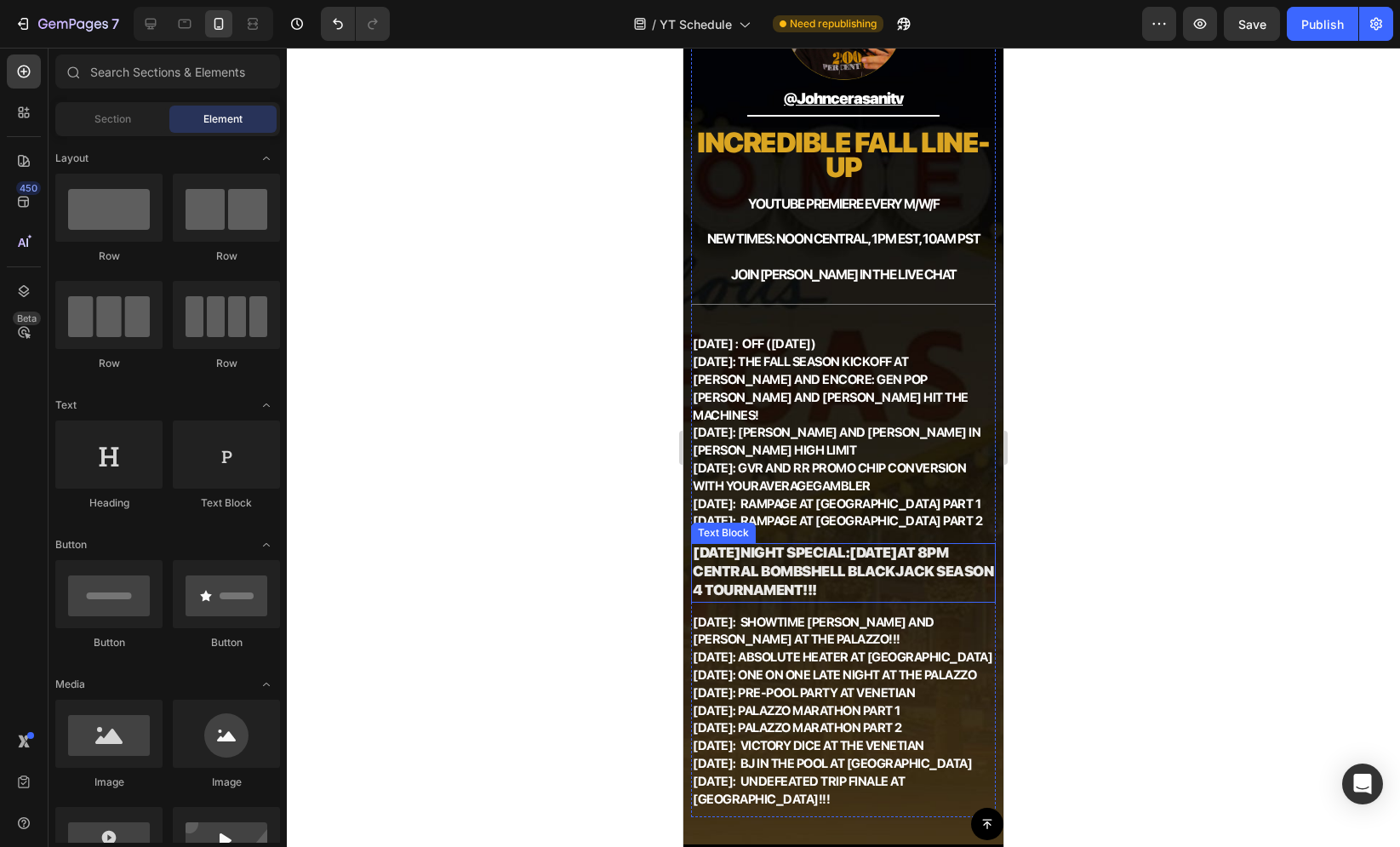
scroll to position [136, 0]
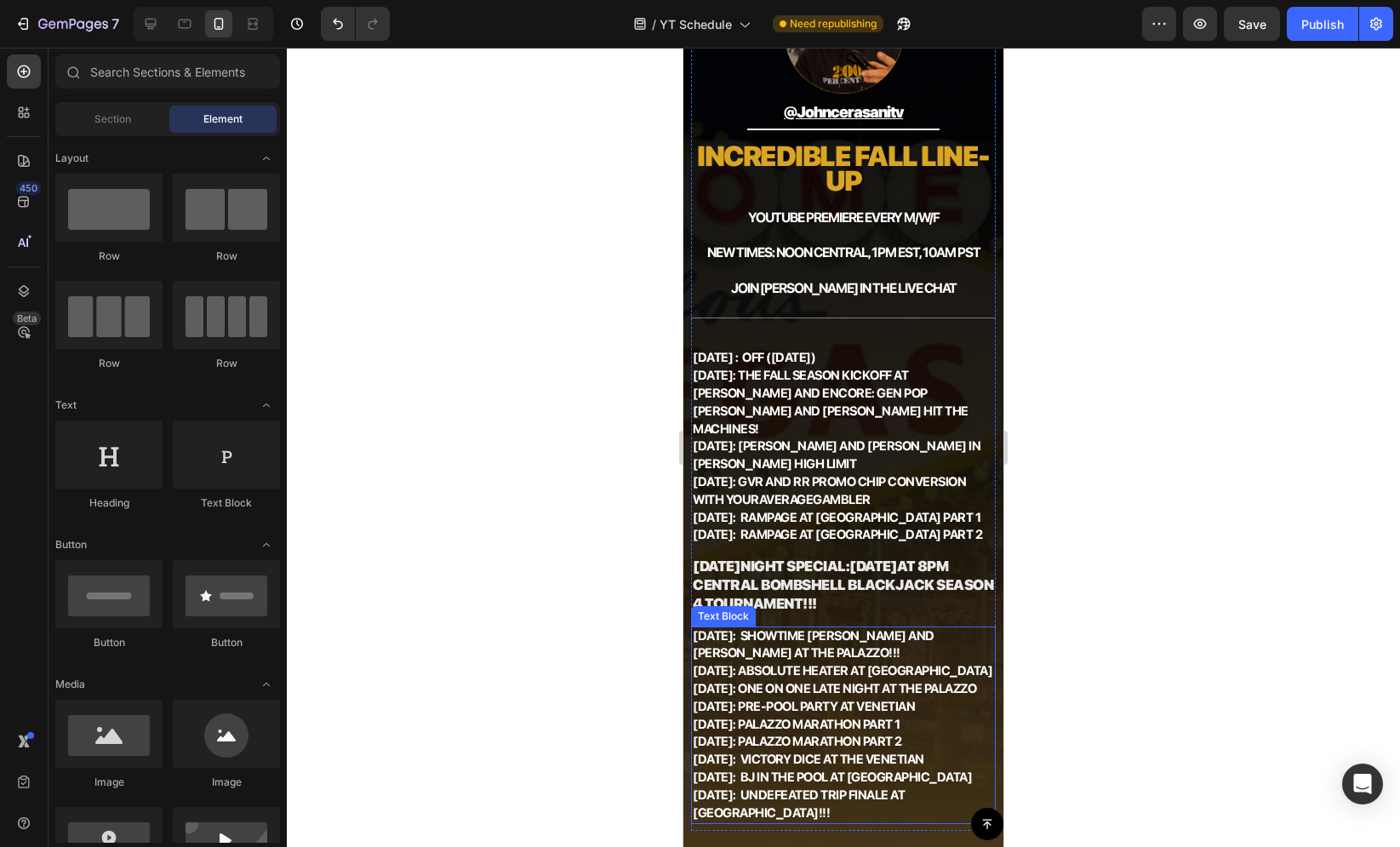
click at [761, 797] on strong ": Undefeated Trip Finale at [GEOGRAPHIC_DATA]!!!" at bounding box center [798, 803] width 212 height 33
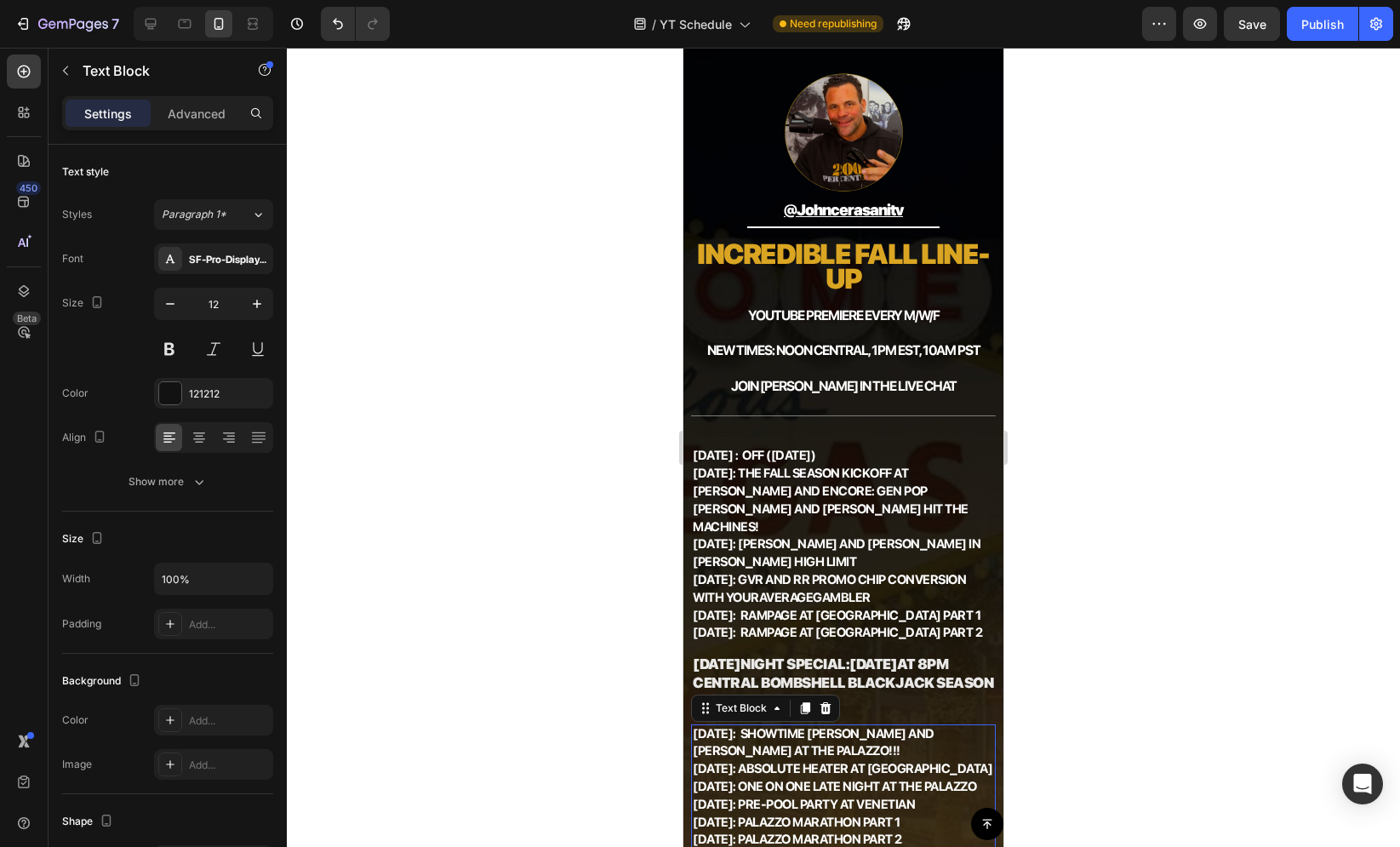
scroll to position [24, 0]
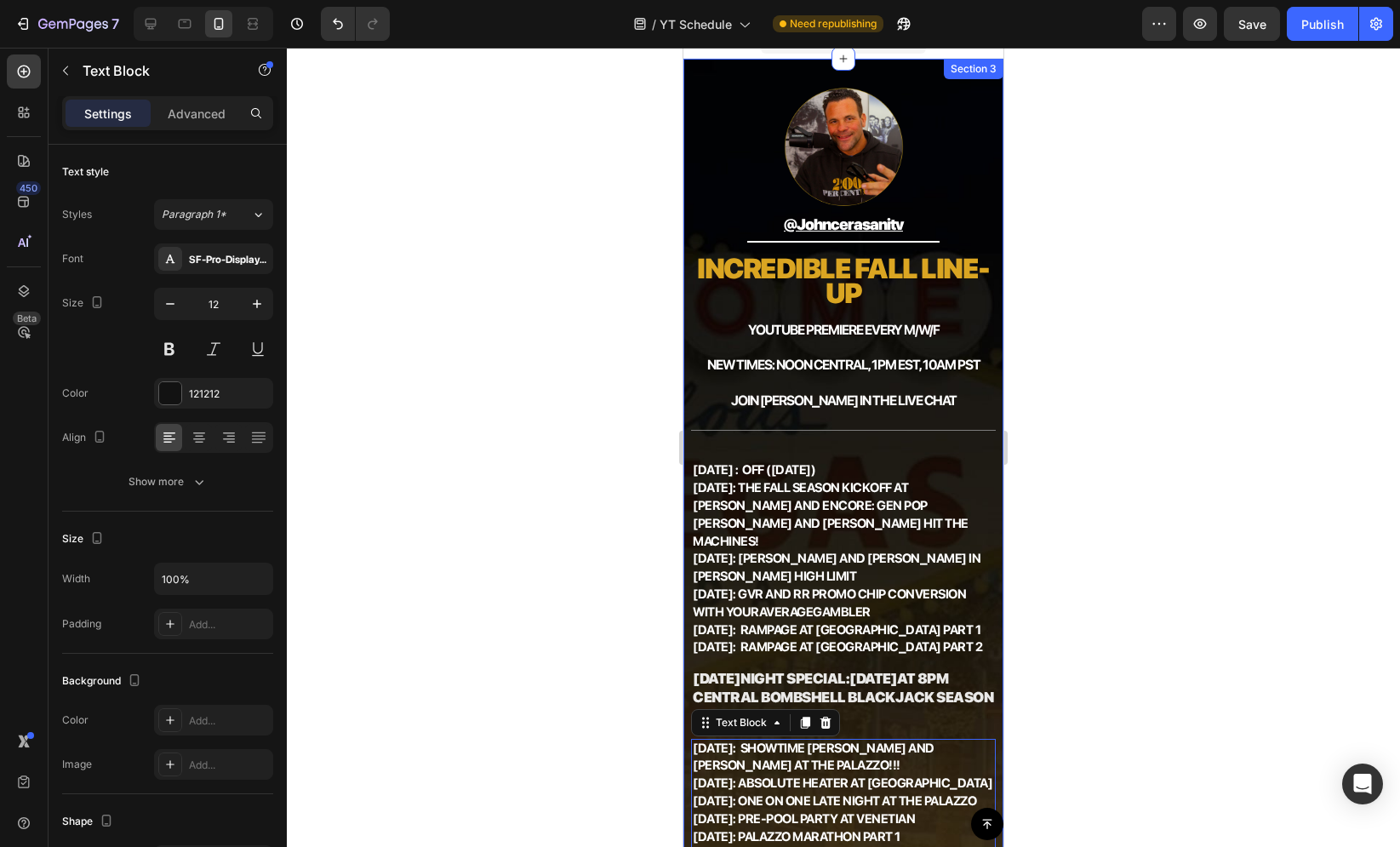
click at [1061, 620] on div at bounding box center [843, 447] width 1113 height 799
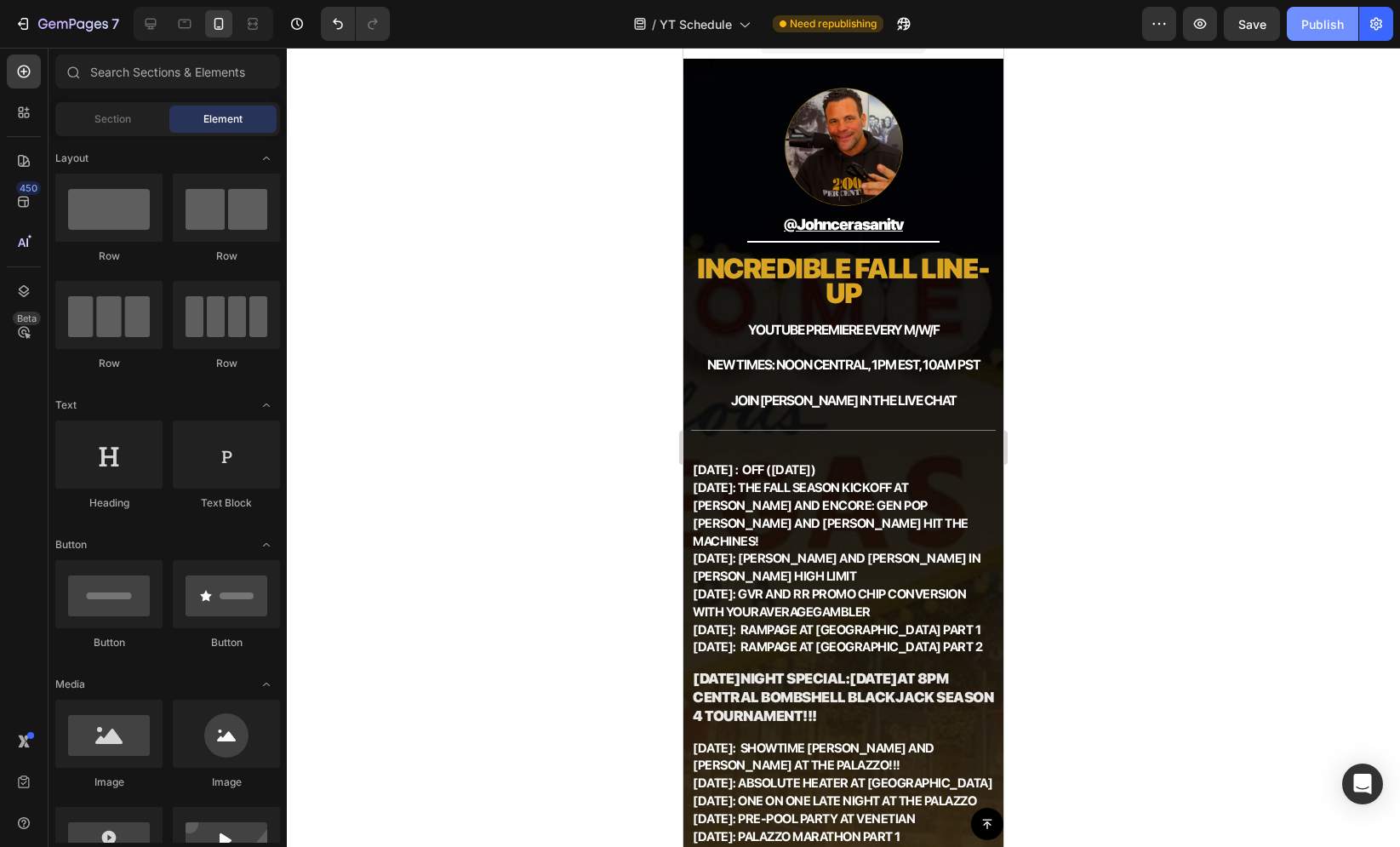
click at [1327, 15] on div "Publish" at bounding box center [1322, 24] width 42 height 18
click at [1072, 473] on div at bounding box center [843, 447] width 1113 height 799
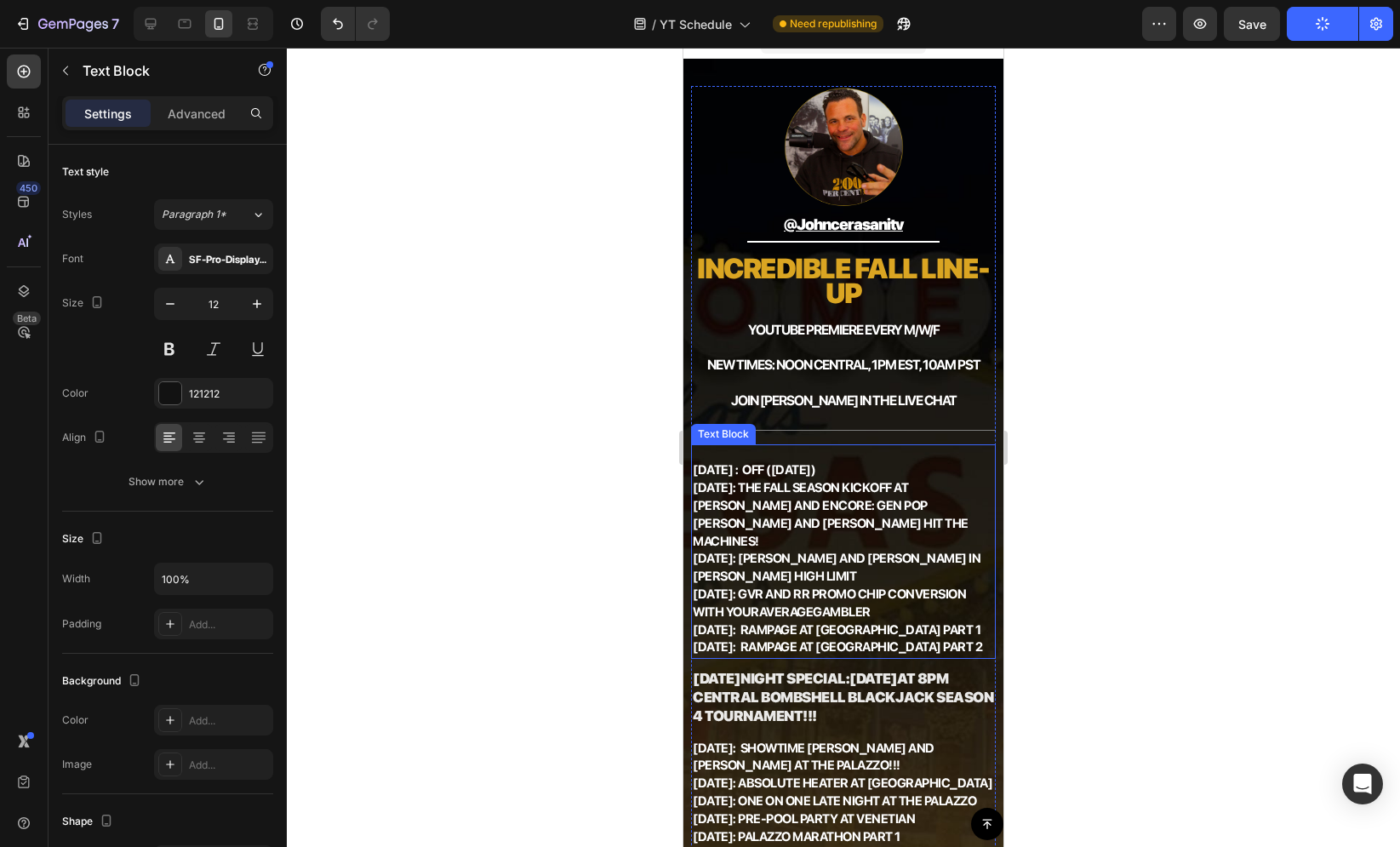
click at [811, 489] on strong "[DATE]: THE FALL SEASON KICKOFF at [PERSON_NAME] and Encore: Gen Pop [PERSON_NA…" at bounding box center [830, 514] width 275 height 68
click at [805, 426] on icon at bounding box center [806, 428] width 9 height 12
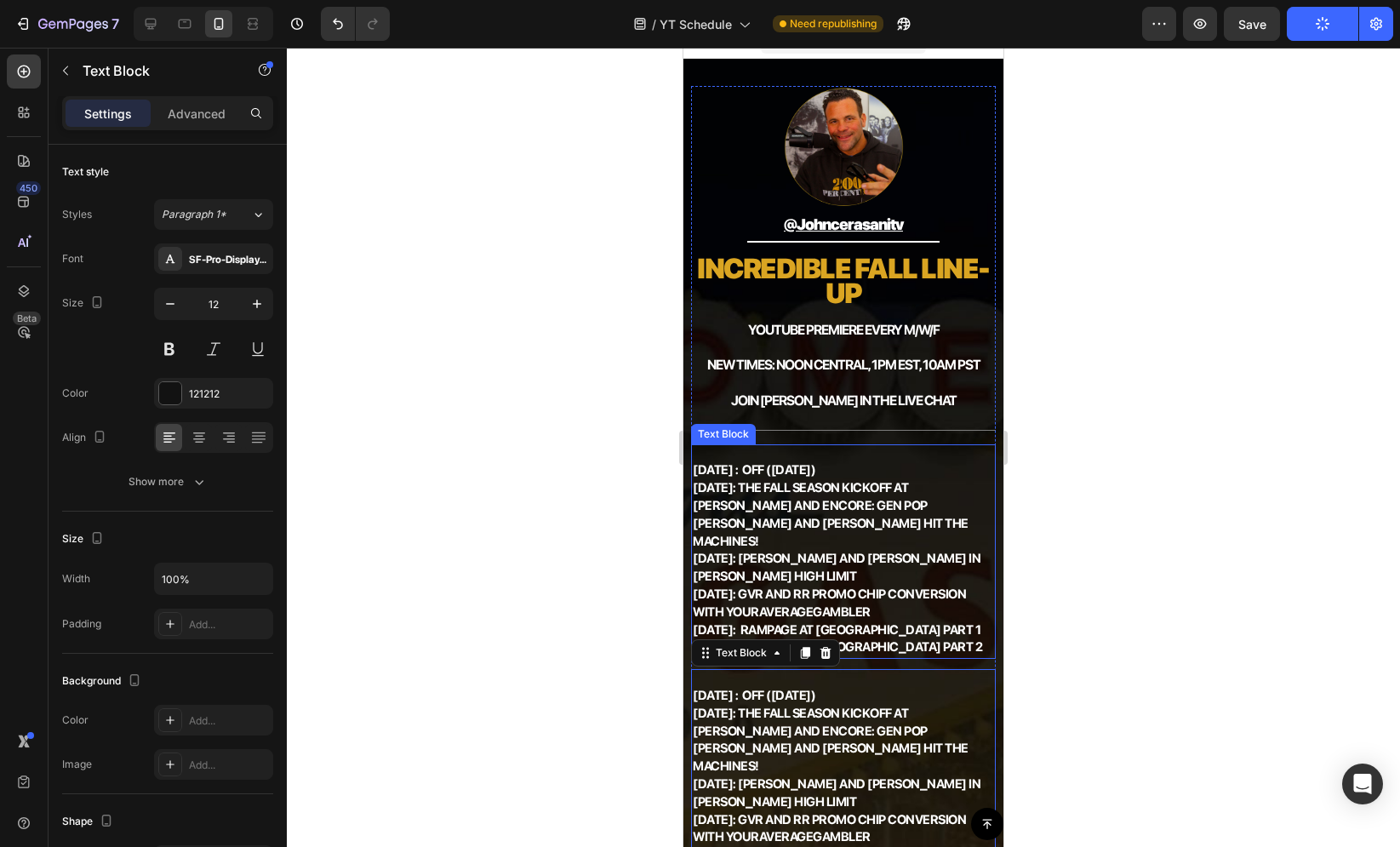
click at [746, 495] on strong "[DATE]: THE FALL SEASON KICKOFF at [PERSON_NAME] and Encore: Gen Pop [PERSON_NA…" at bounding box center [830, 514] width 275 height 68
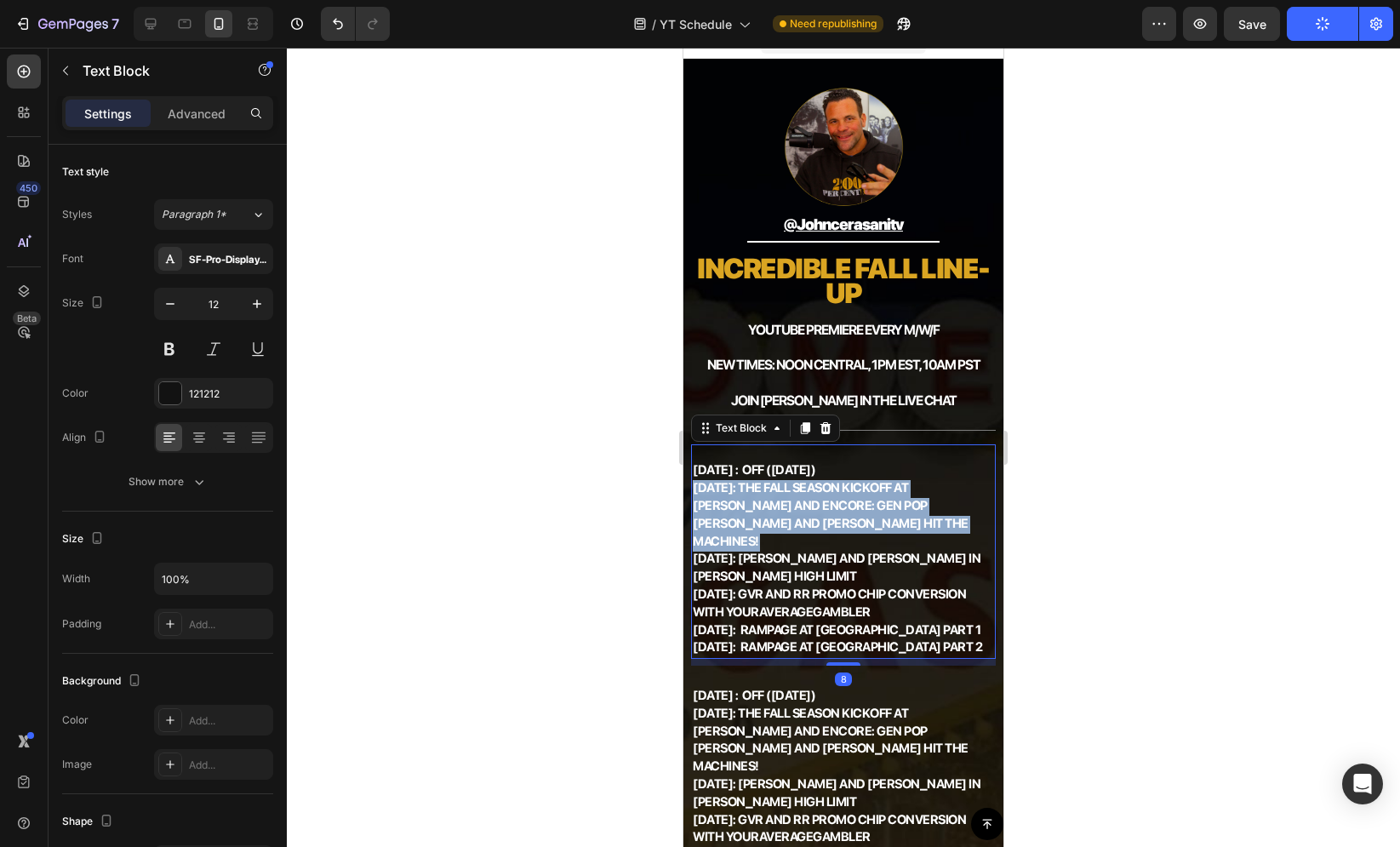
click at [746, 495] on strong "[DATE]: THE FALL SEASON KICKOFF at [PERSON_NAME] and Encore: Gen Pop [PERSON_NA…" at bounding box center [830, 514] width 275 height 68
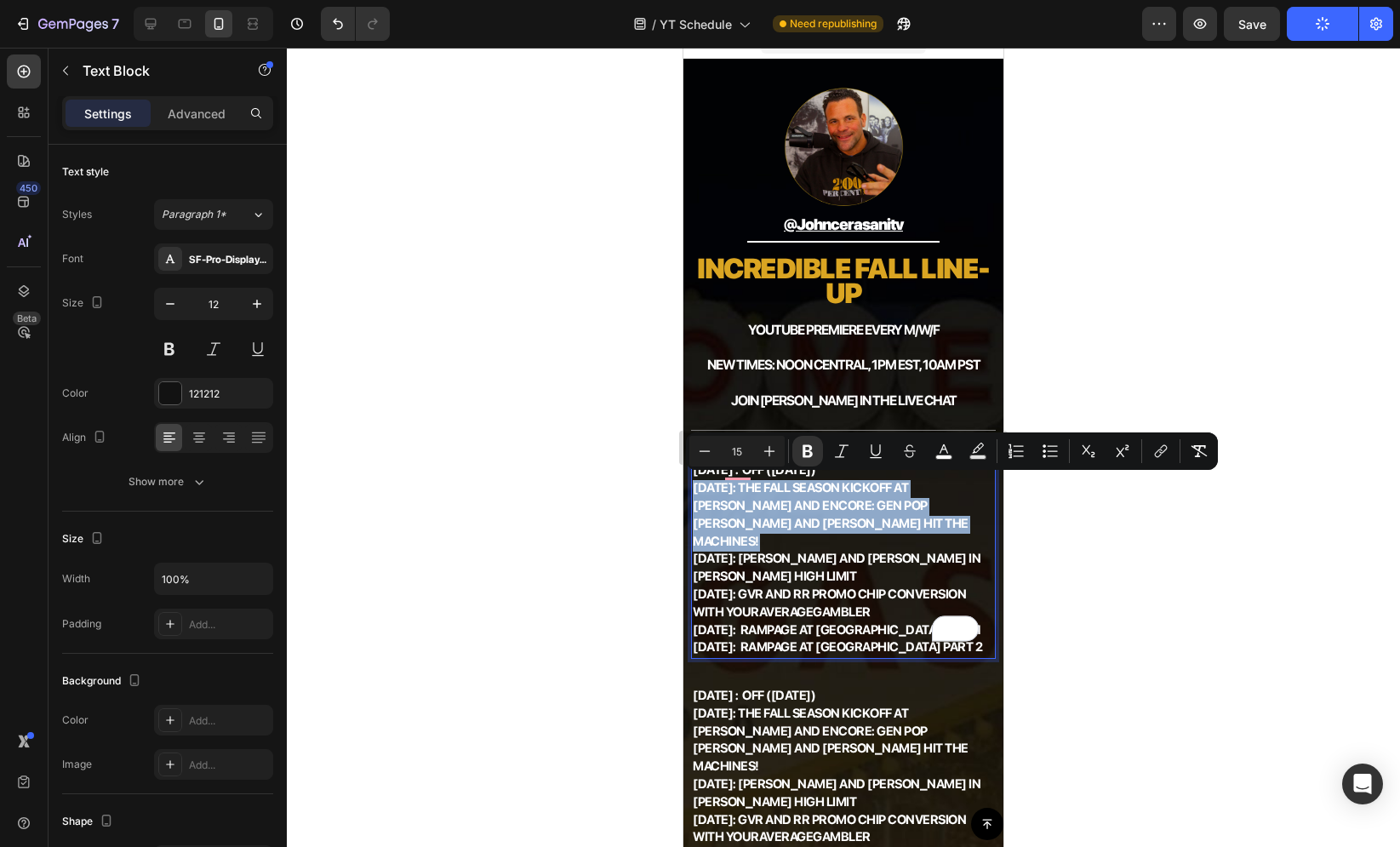
click at [737, 499] on strong "[DATE]: THE FALL SEASON KICKOFF at [PERSON_NAME] and Encore: Gen Pop [PERSON_NA…" at bounding box center [830, 514] width 275 height 68
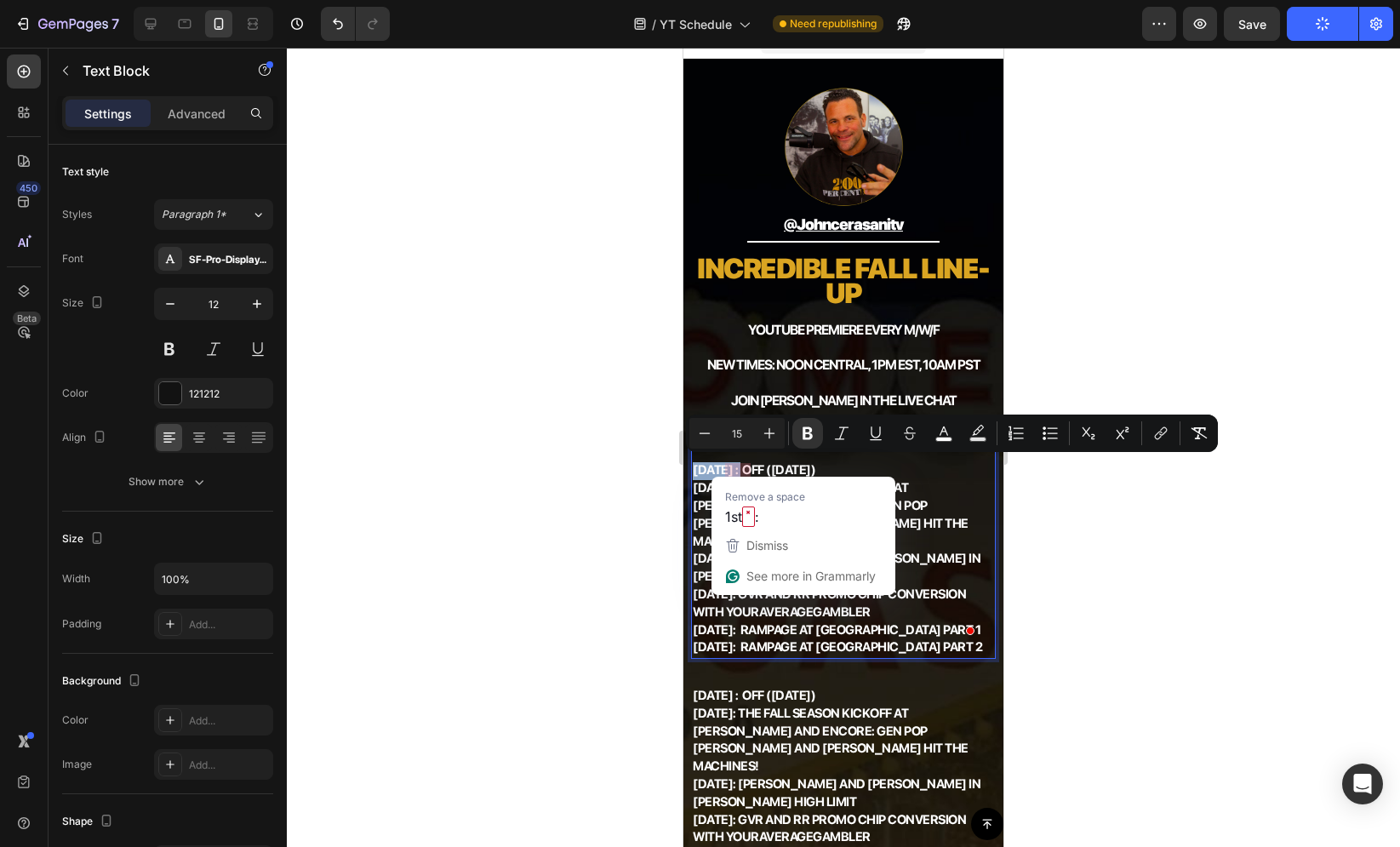
drag, startPoint x: 694, startPoint y: 468, endPoint x: 742, endPoint y: 465, distance: 48.1
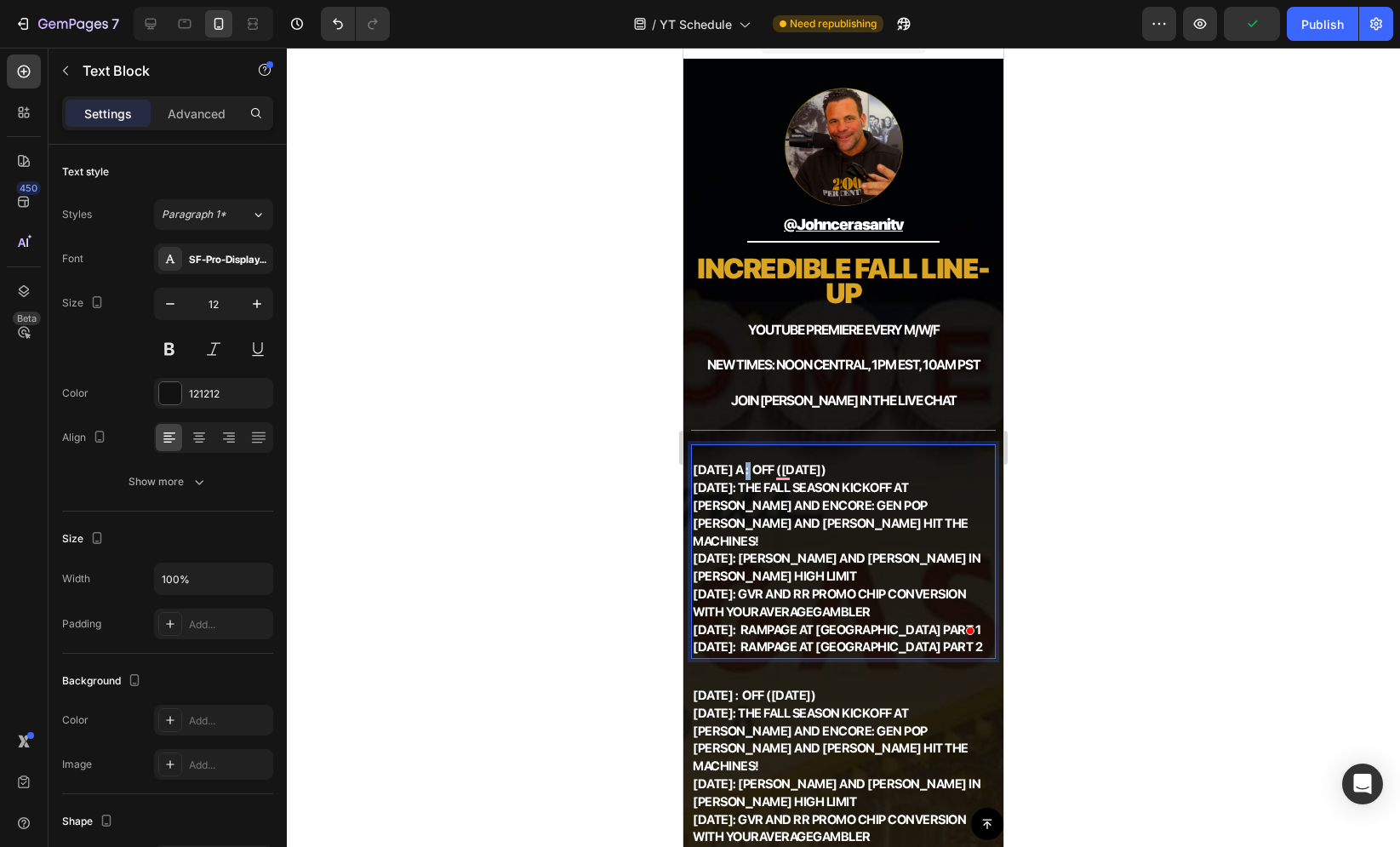
drag, startPoint x: 759, startPoint y: 467, endPoint x: 769, endPoint y: 468, distance: 10.0
click at [769, 468] on strong "AUGUST 27th a : OFF (Labor Day)" at bounding box center [759, 470] width 133 height 15
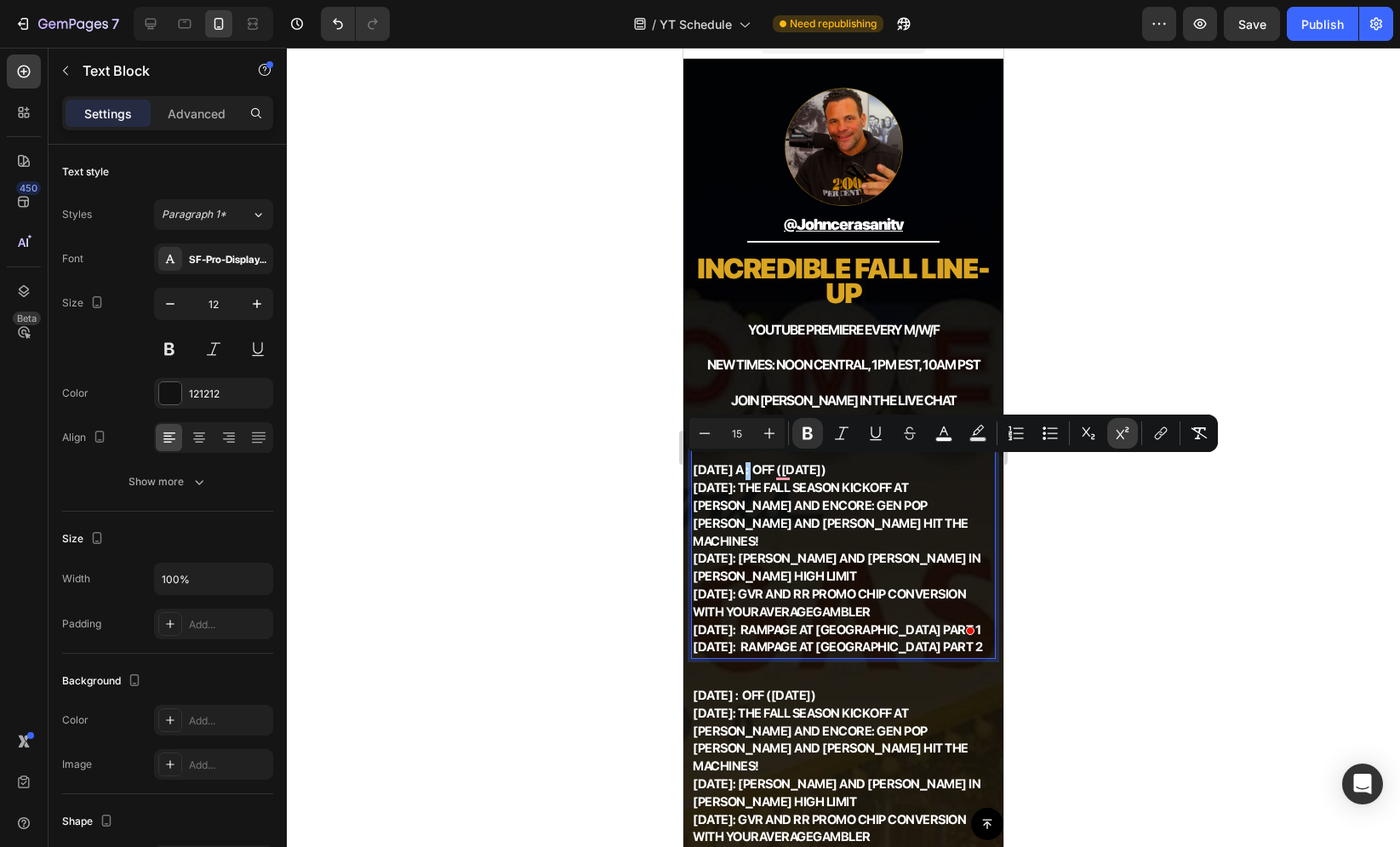
click at [1117, 435] on icon "Editor contextual toolbar" at bounding box center [1123, 433] width 17 height 17
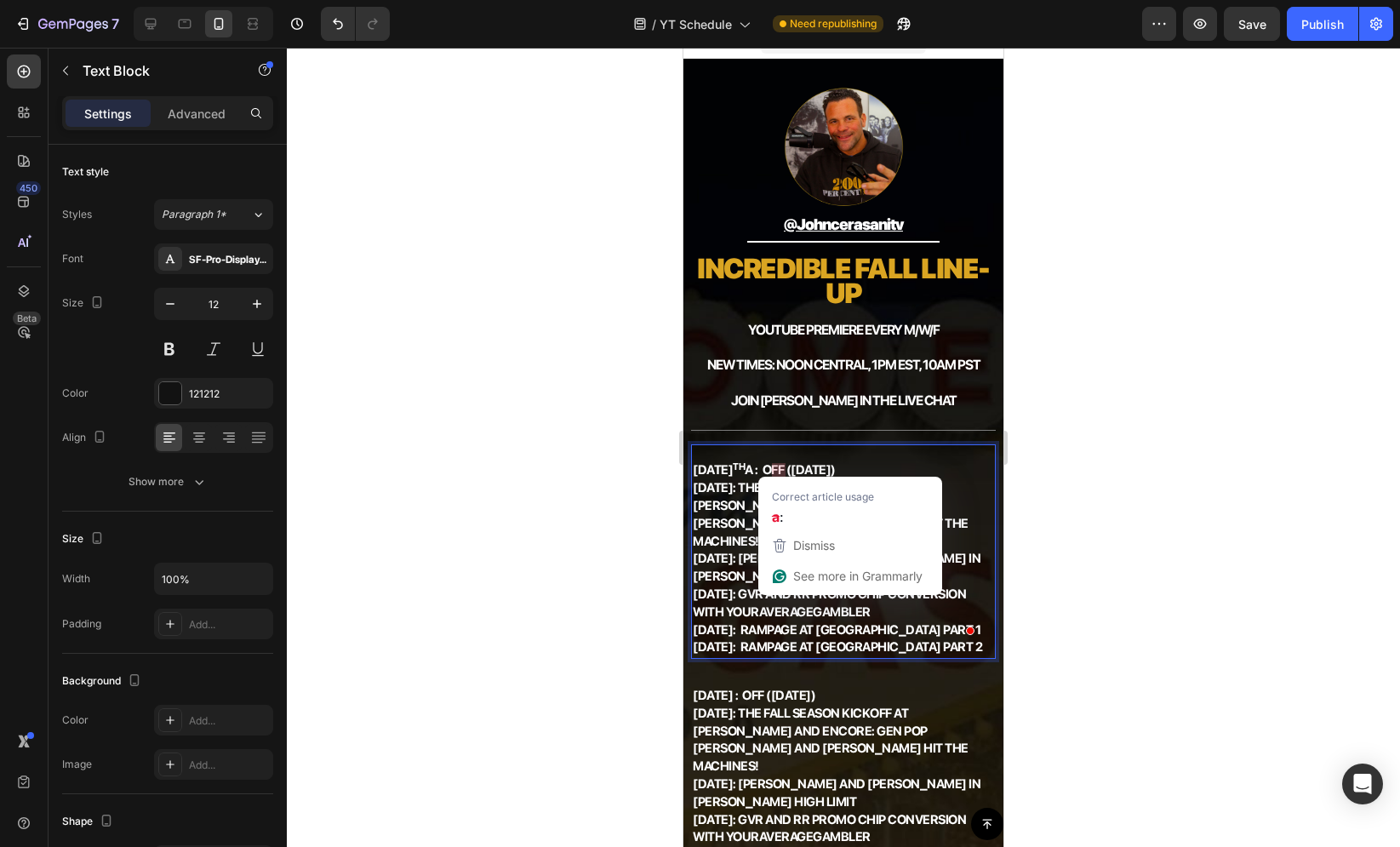
click at [777, 470] on strong "AUGUST 27 th a : OFF (Labor Day)" at bounding box center [764, 470] width 143 height 15
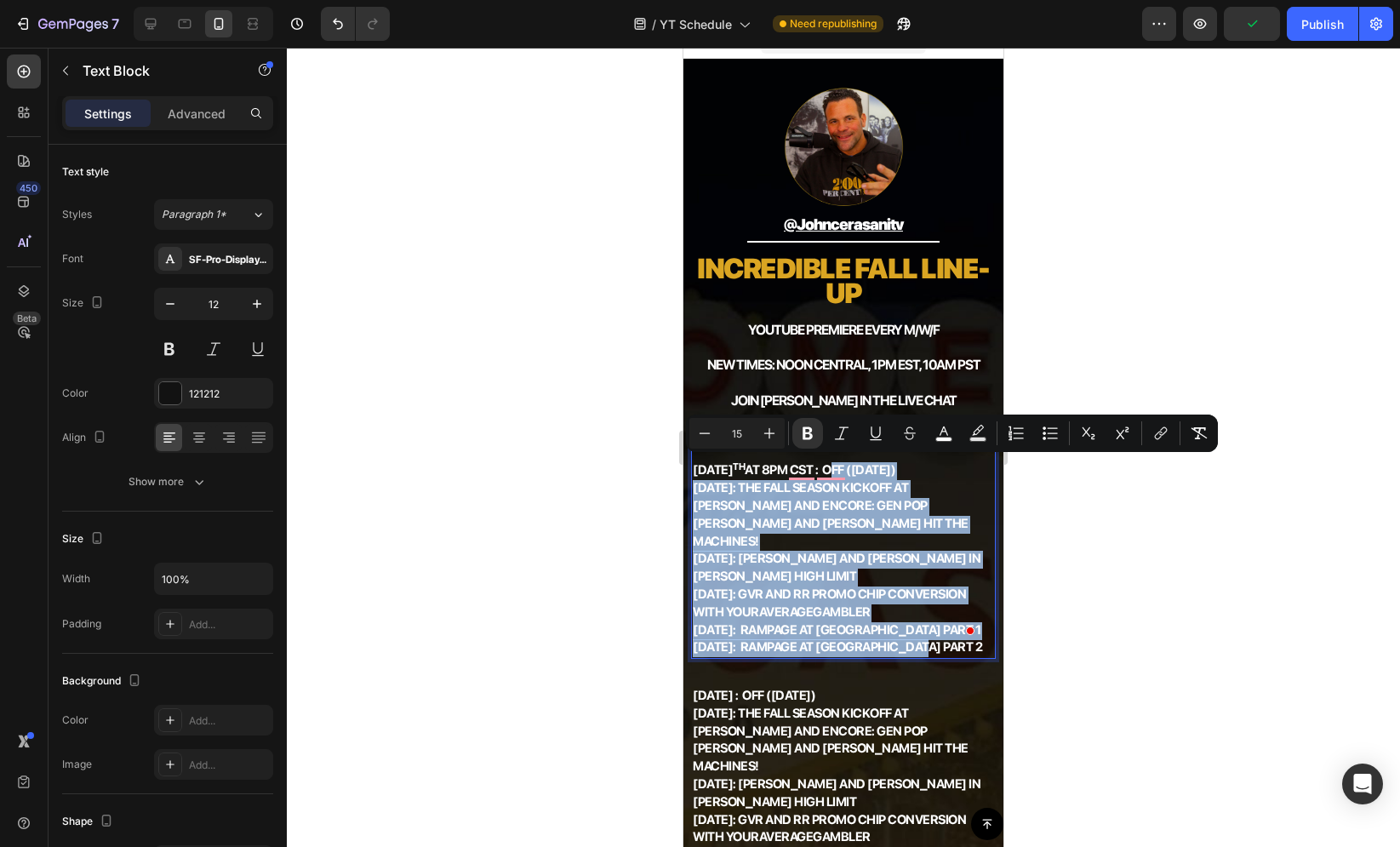
drag, startPoint x: 850, startPoint y: 468, endPoint x: 974, endPoint y: 618, distance: 194.6
click at [974, 618] on div "AUGUST 27 th aT 8PM CST : OFF (Labor Day) Sept. 3rd: THE FALL SEASON KICKOFF at…" at bounding box center [842, 552] width 304 height 215
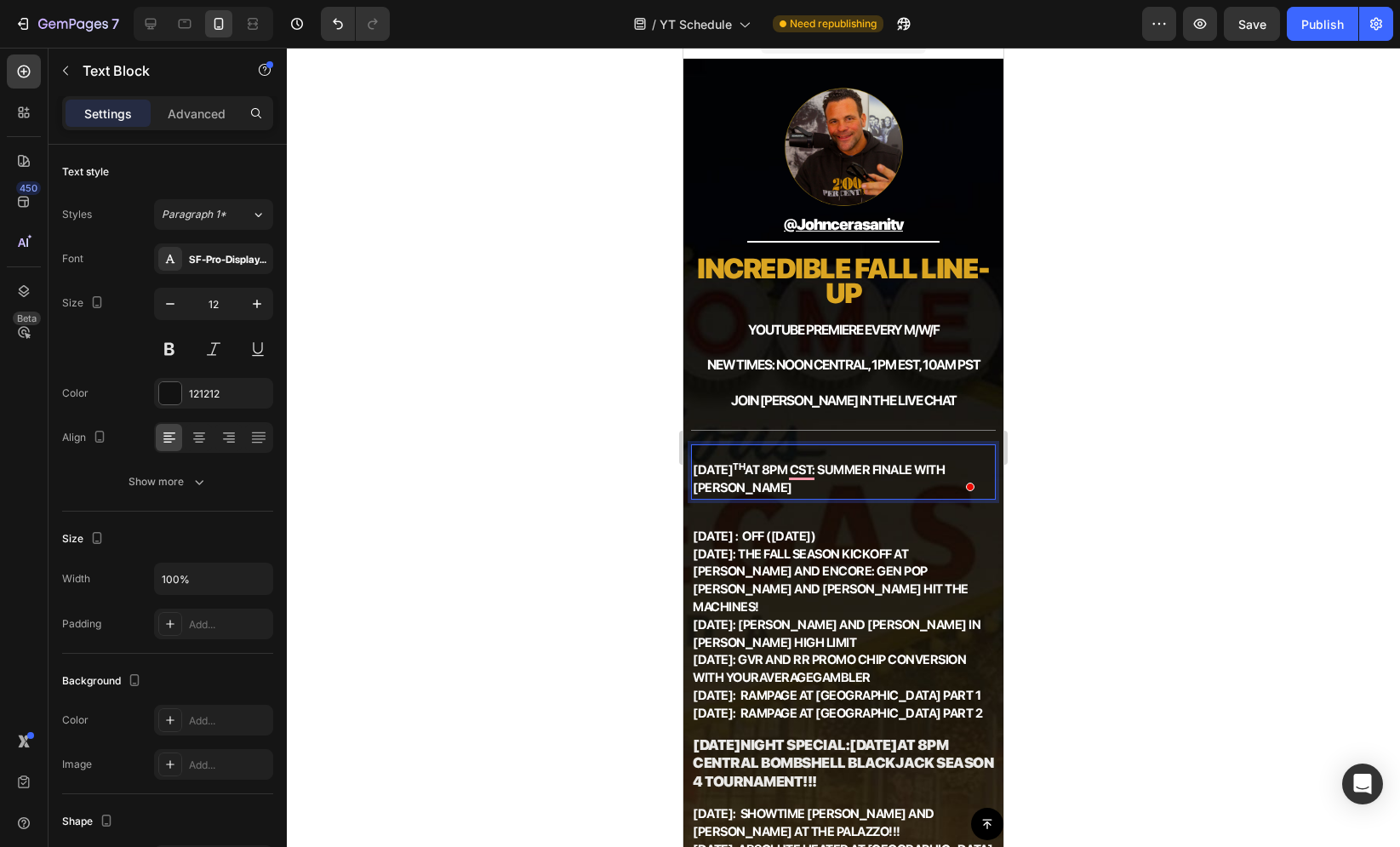
click at [581, 439] on div at bounding box center [843, 447] width 1113 height 799
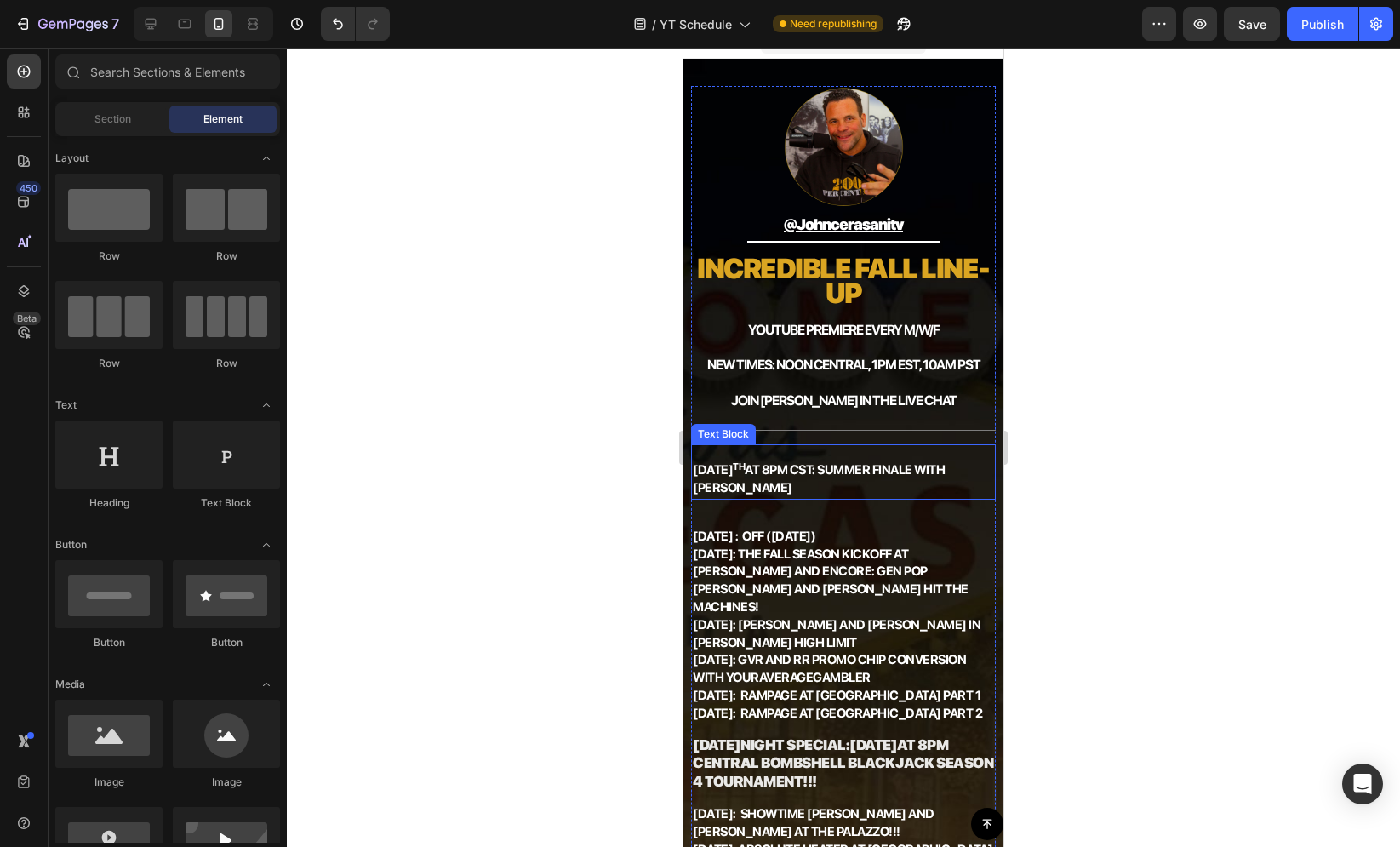
scroll to position [0, 0]
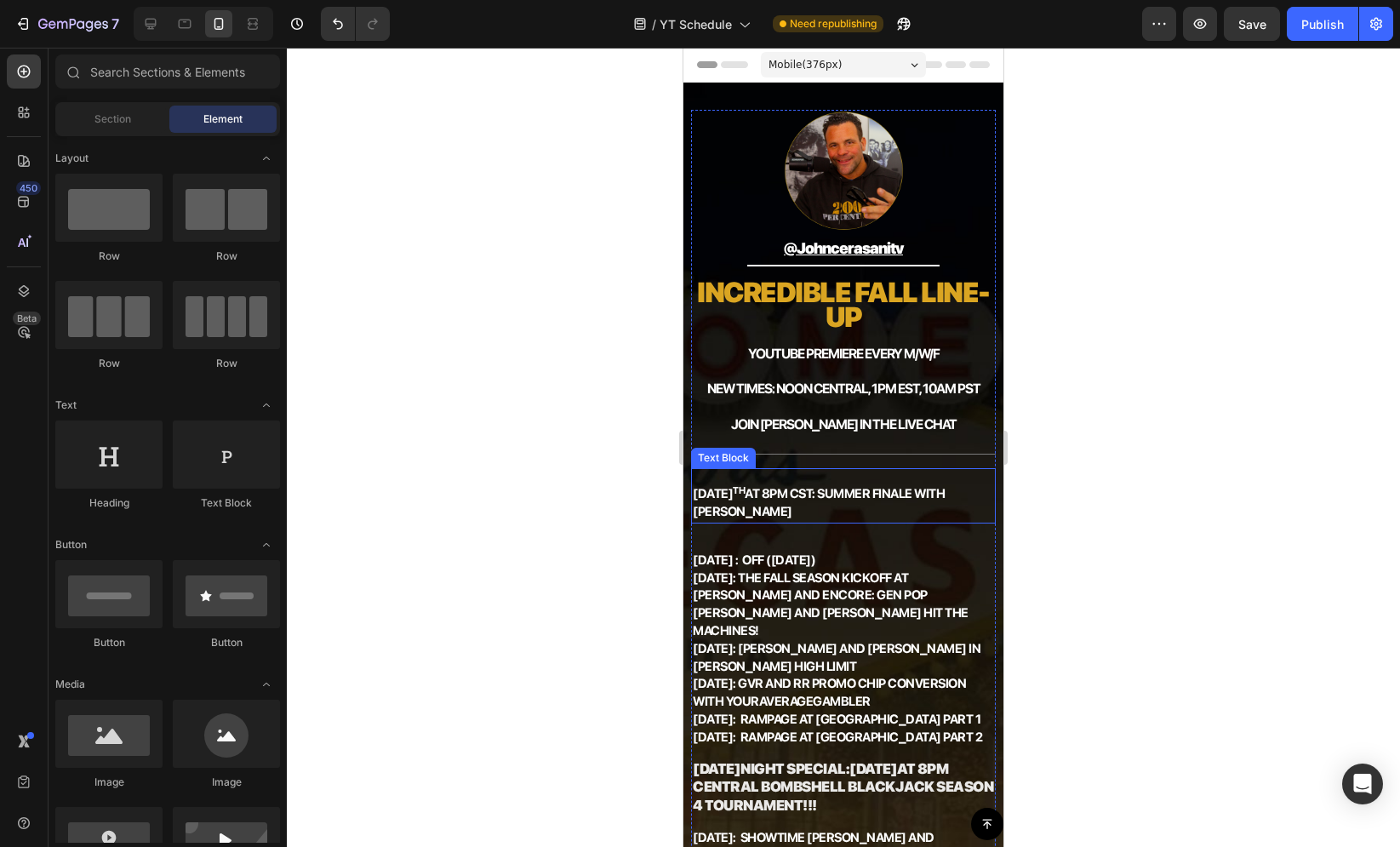
click at [849, 494] on strong "AUGUST 27 th aT 8PM CST: SUMMER FINALE WITH SARAH FRAGGIS" at bounding box center [819, 502] width 252 height 33
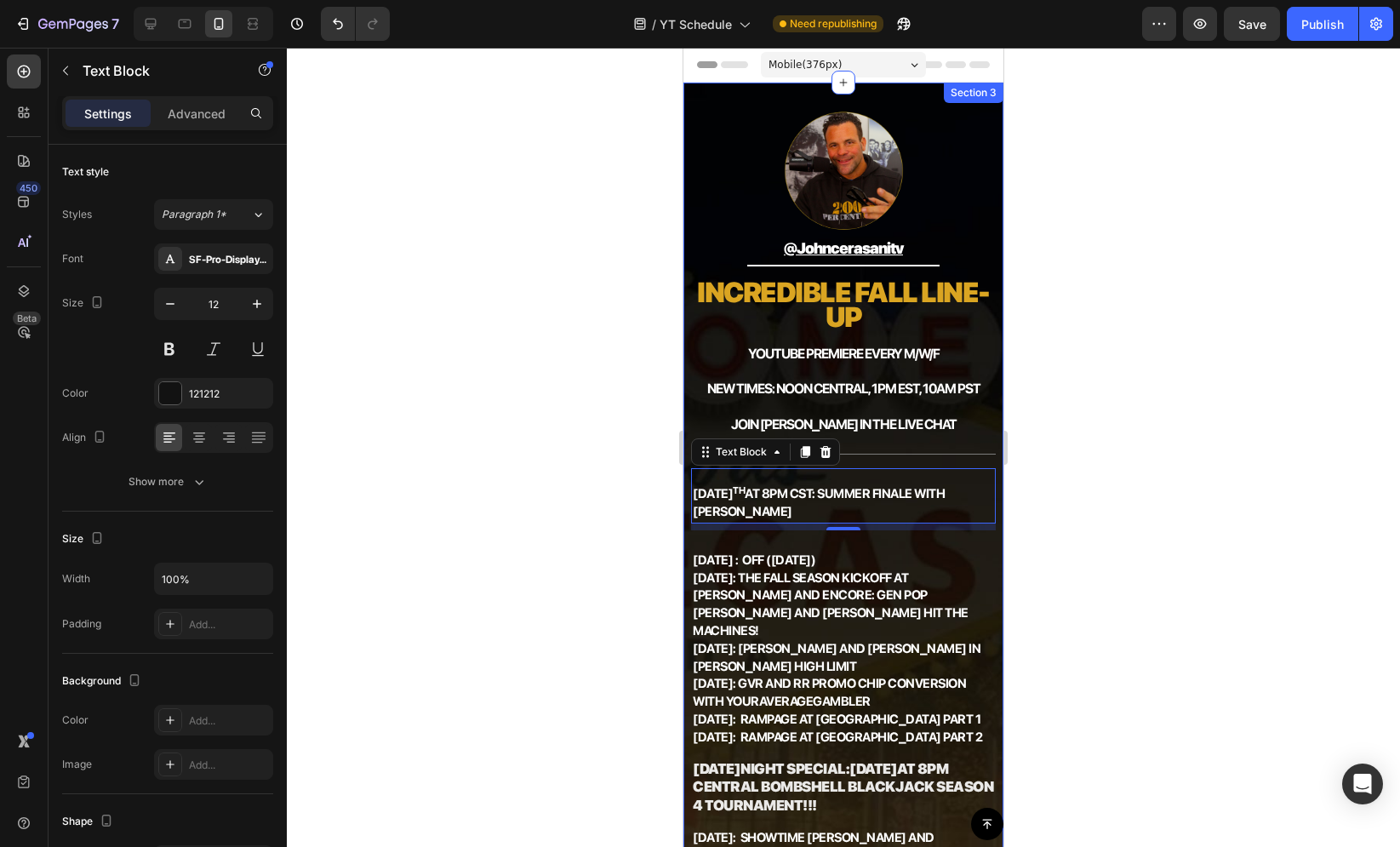
click at [637, 466] on div at bounding box center [843, 447] width 1113 height 799
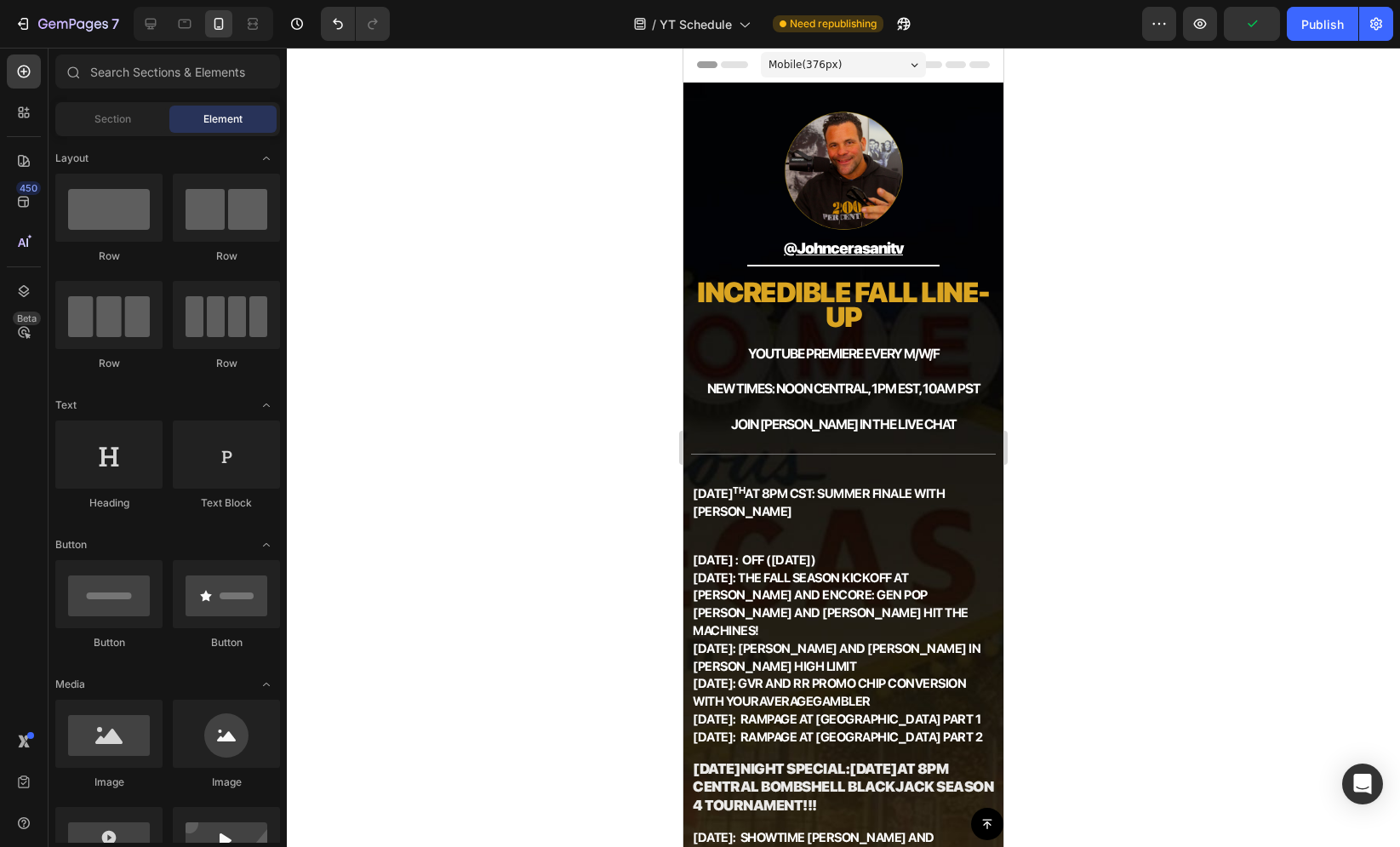
click at [632, 452] on div at bounding box center [843, 447] width 1113 height 799
click at [794, 454] on div "Title Line" at bounding box center [842, 454] width 304 height 22
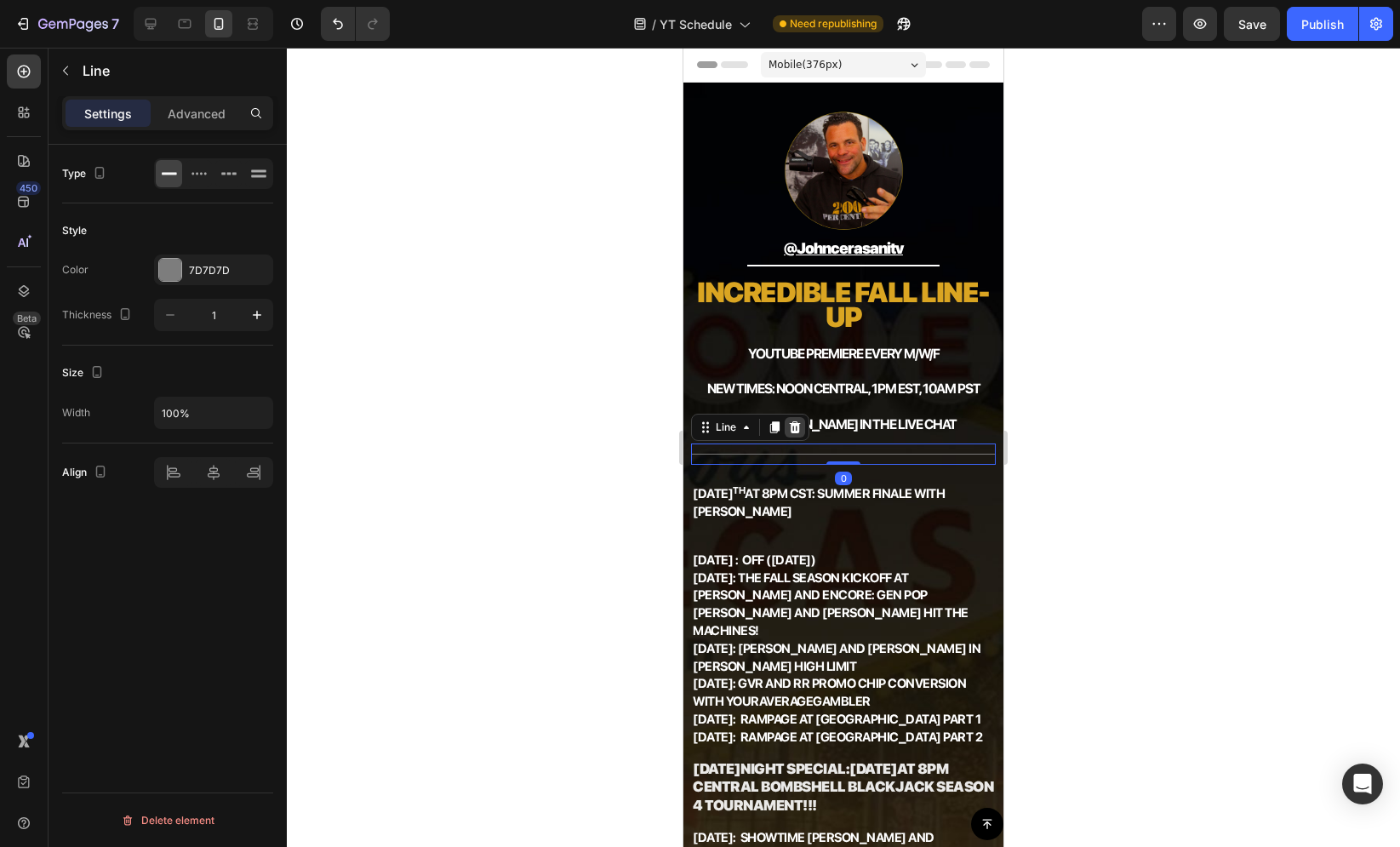
click at [789, 423] on icon at bounding box center [794, 427] width 13 height 13
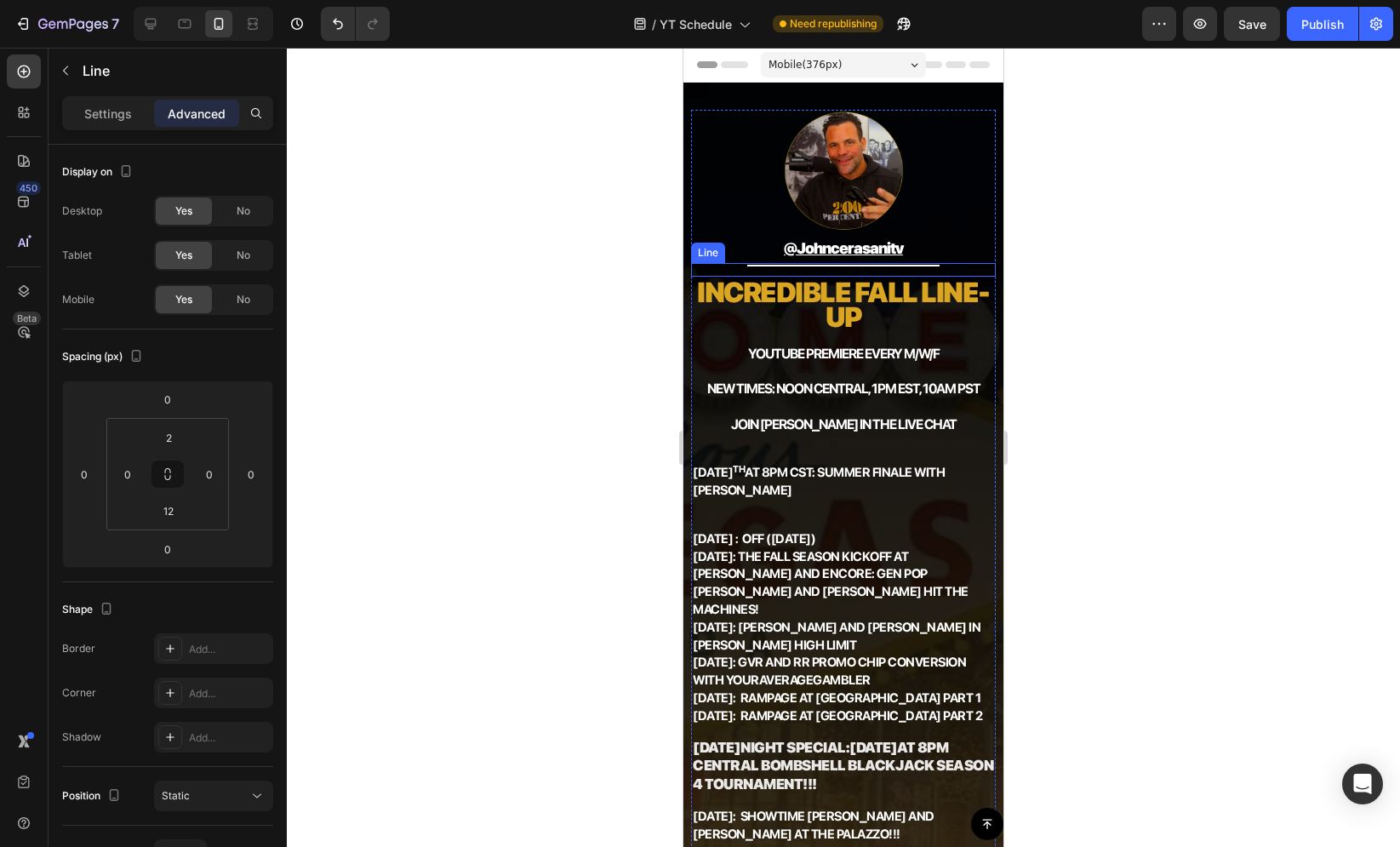
click at [782, 265] on div "Title Line" at bounding box center [842, 270] width 304 height 13
click at [778, 243] on icon at bounding box center [775, 246] width 9 height 12
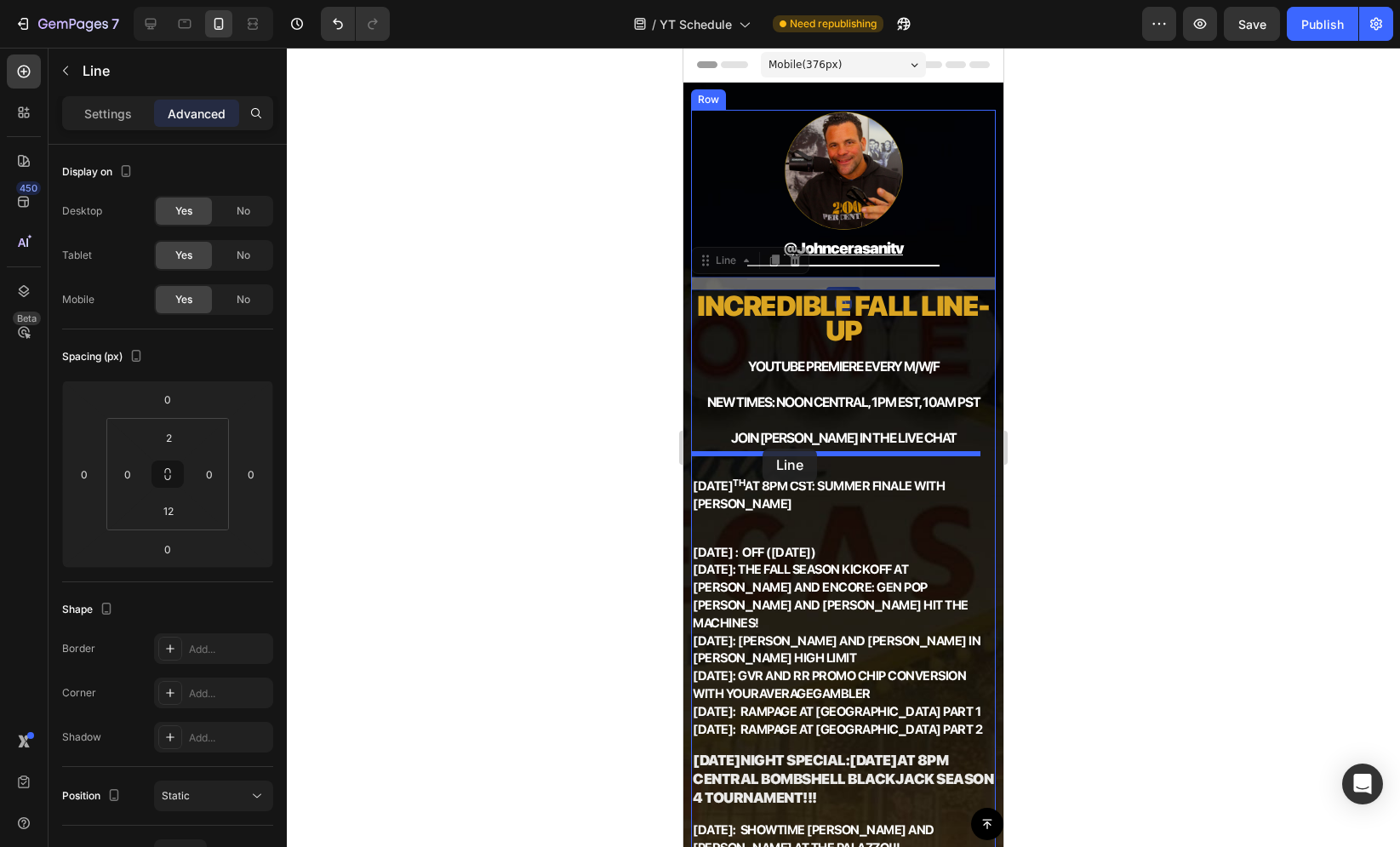
drag, startPoint x: 704, startPoint y: 258, endPoint x: 763, endPoint y: 447, distance: 198.0
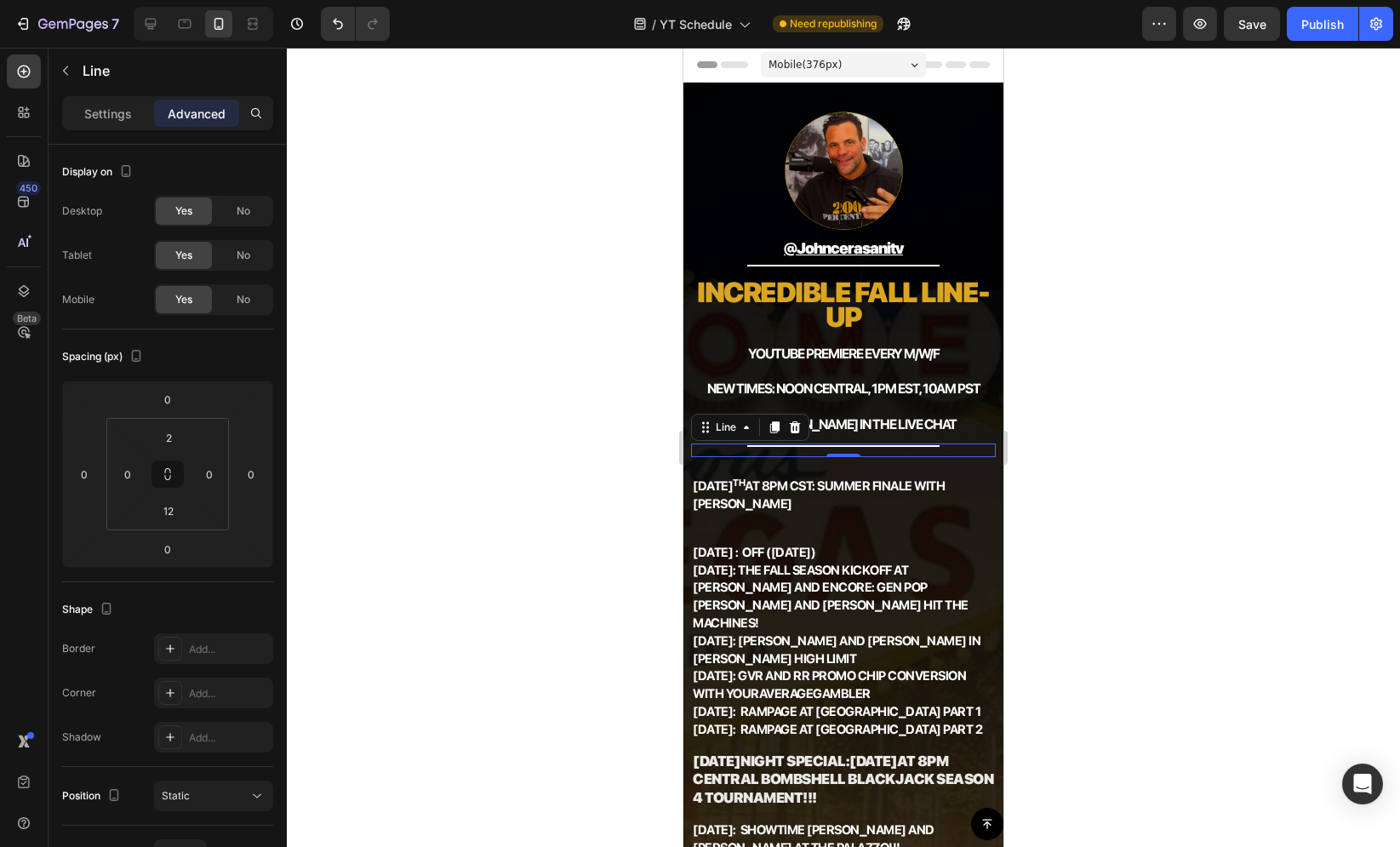
click at [108, 131] on div "Settings Advanced" at bounding box center [167, 120] width 238 height 49
click at [107, 127] on div "Settings Advanced" at bounding box center [167, 113] width 211 height 34
click at [109, 115] on p "Settings" at bounding box center [108, 113] width 48 height 18
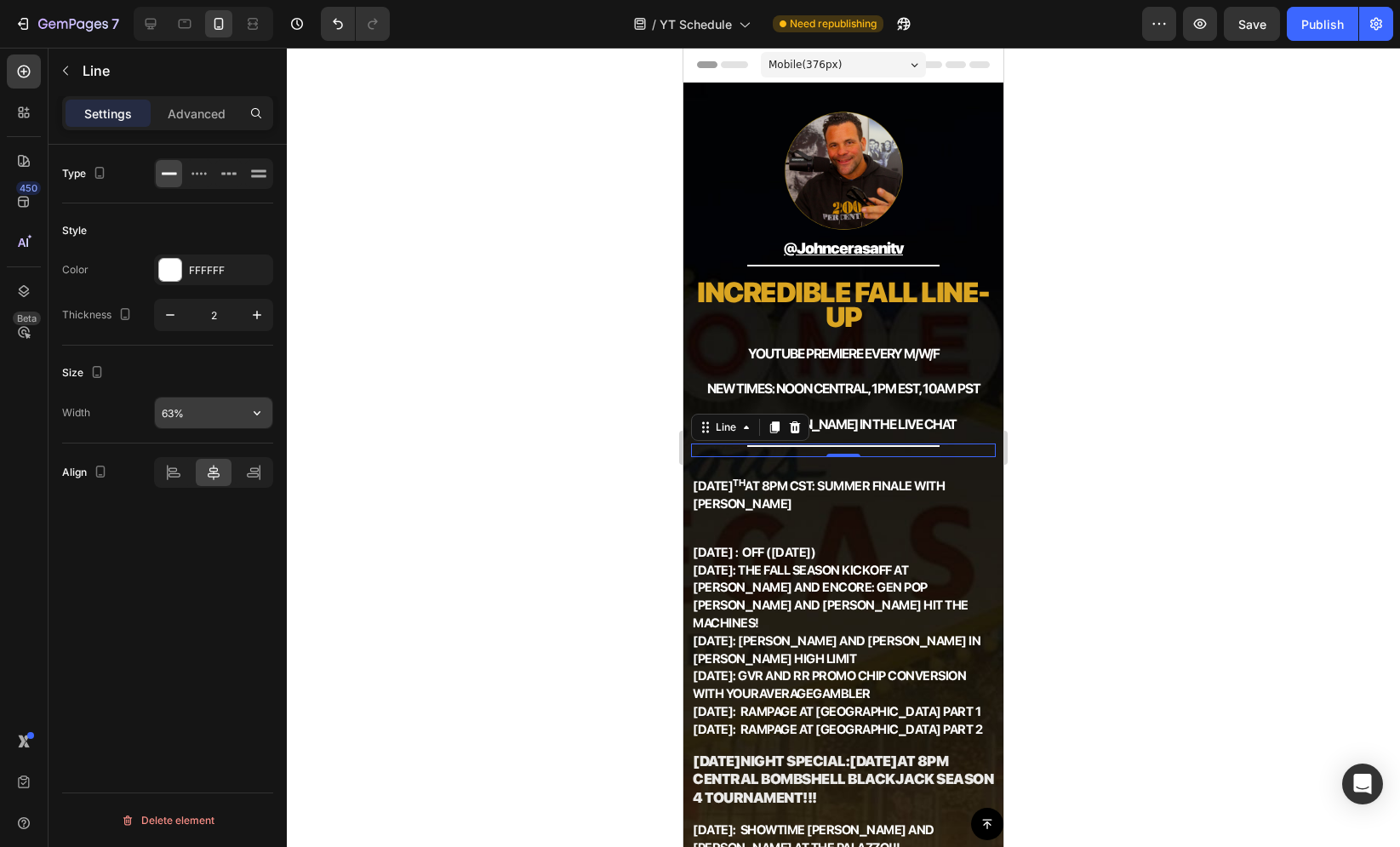
click at [199, 401] on input "63%" at bounding box center [213, 413] width 118 height 31
type input "80%"
click at [549, 364] on div at bounding box center [843, 447] width 1113 height 799
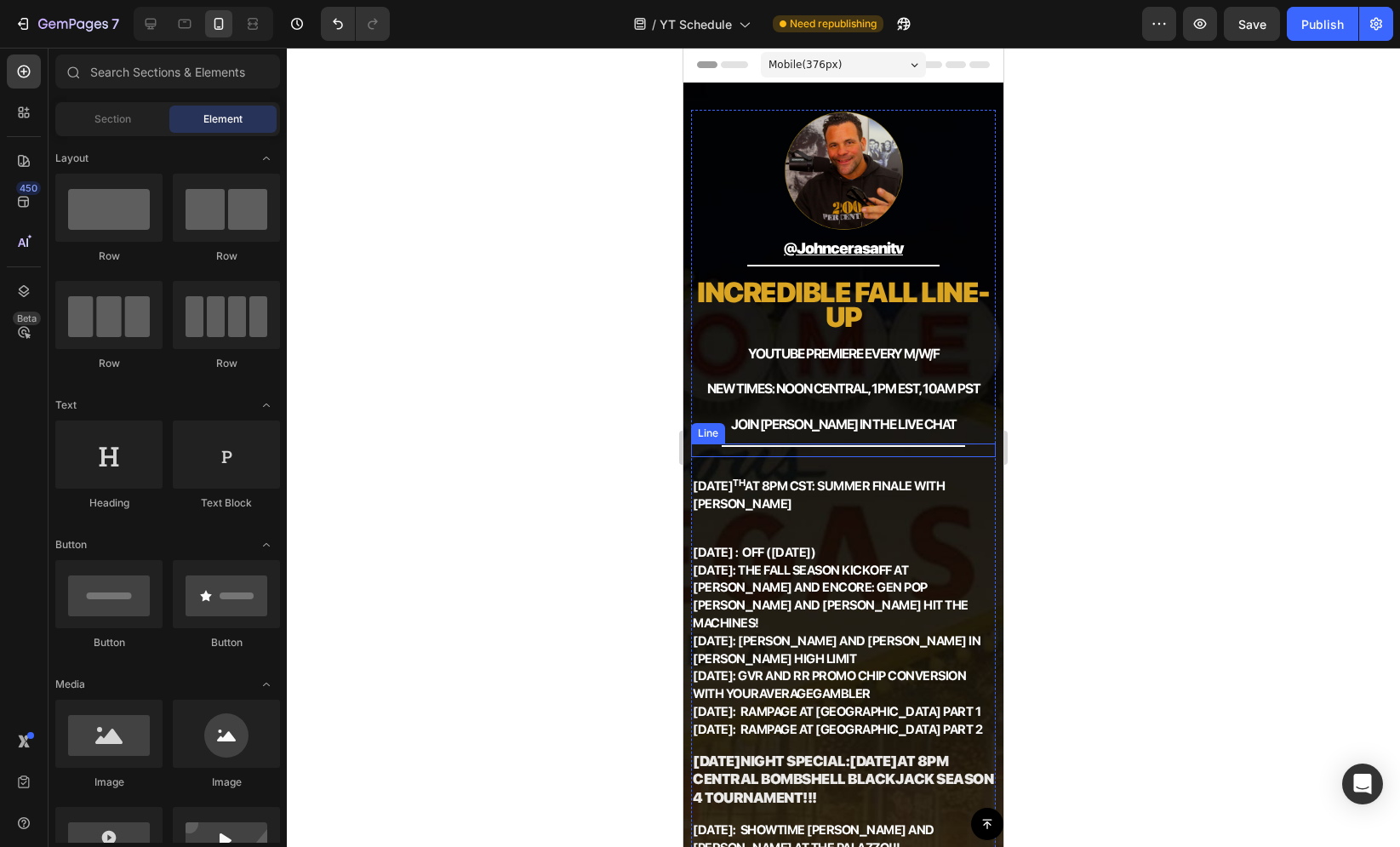
click at [756, 445] on div at bounding box center [843, 446] width 244 height 2
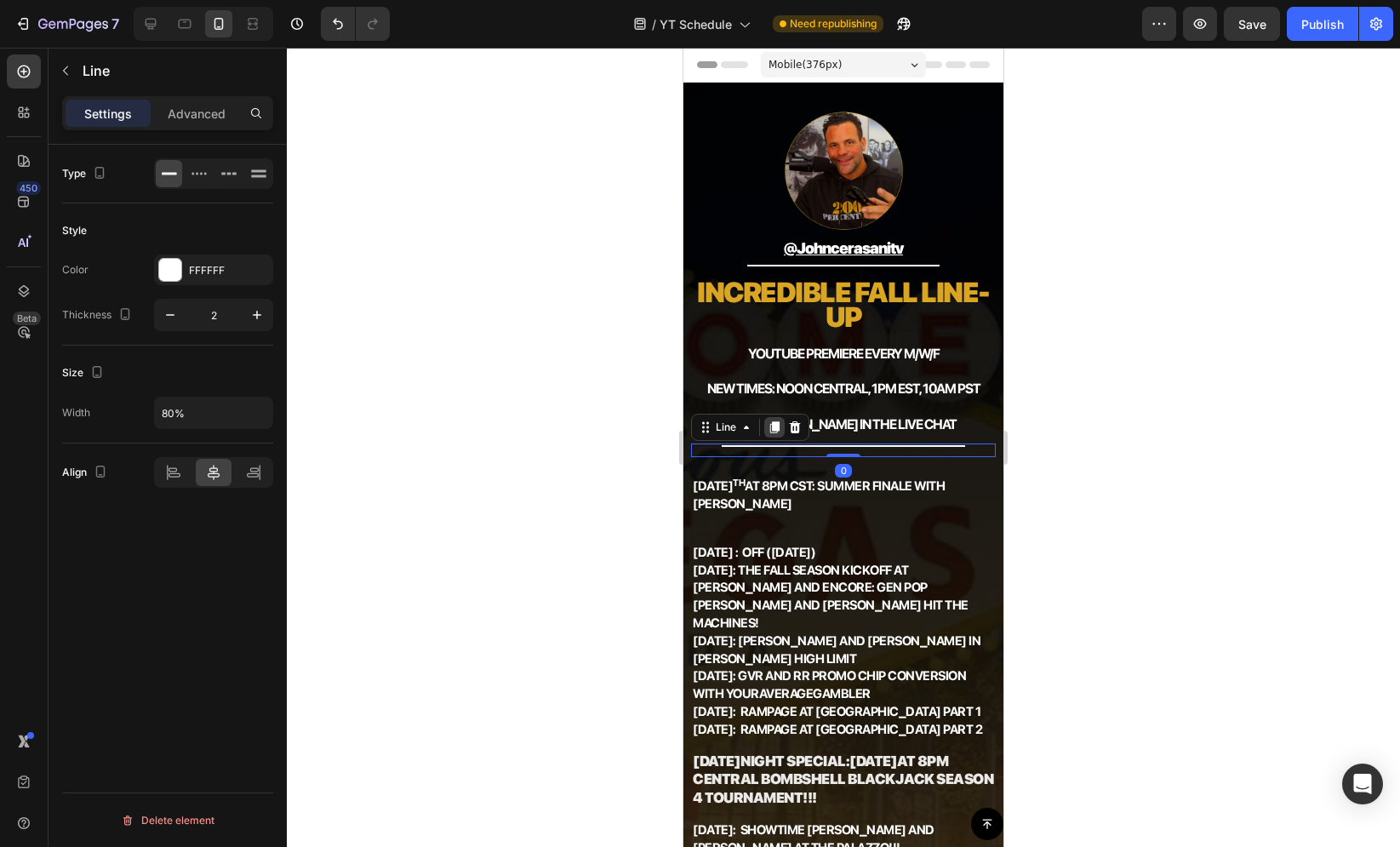
click at [770, 421] on icon at bounding box center [775, 427] width 9 height 12
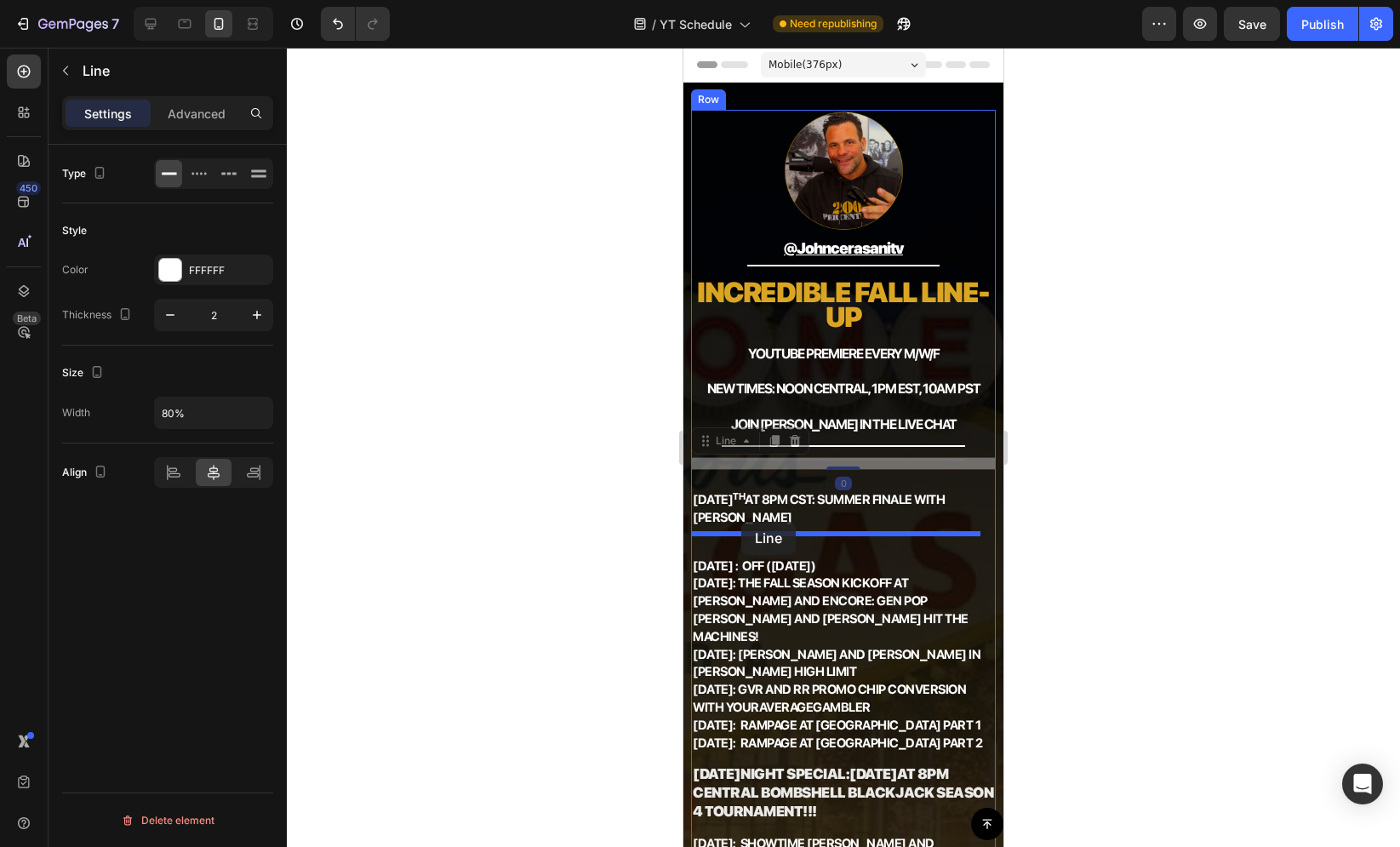
drag, startPoint x: 705, startPoint y: 439, endPoint x: 744, endPoint y: 523, distance: 92.6
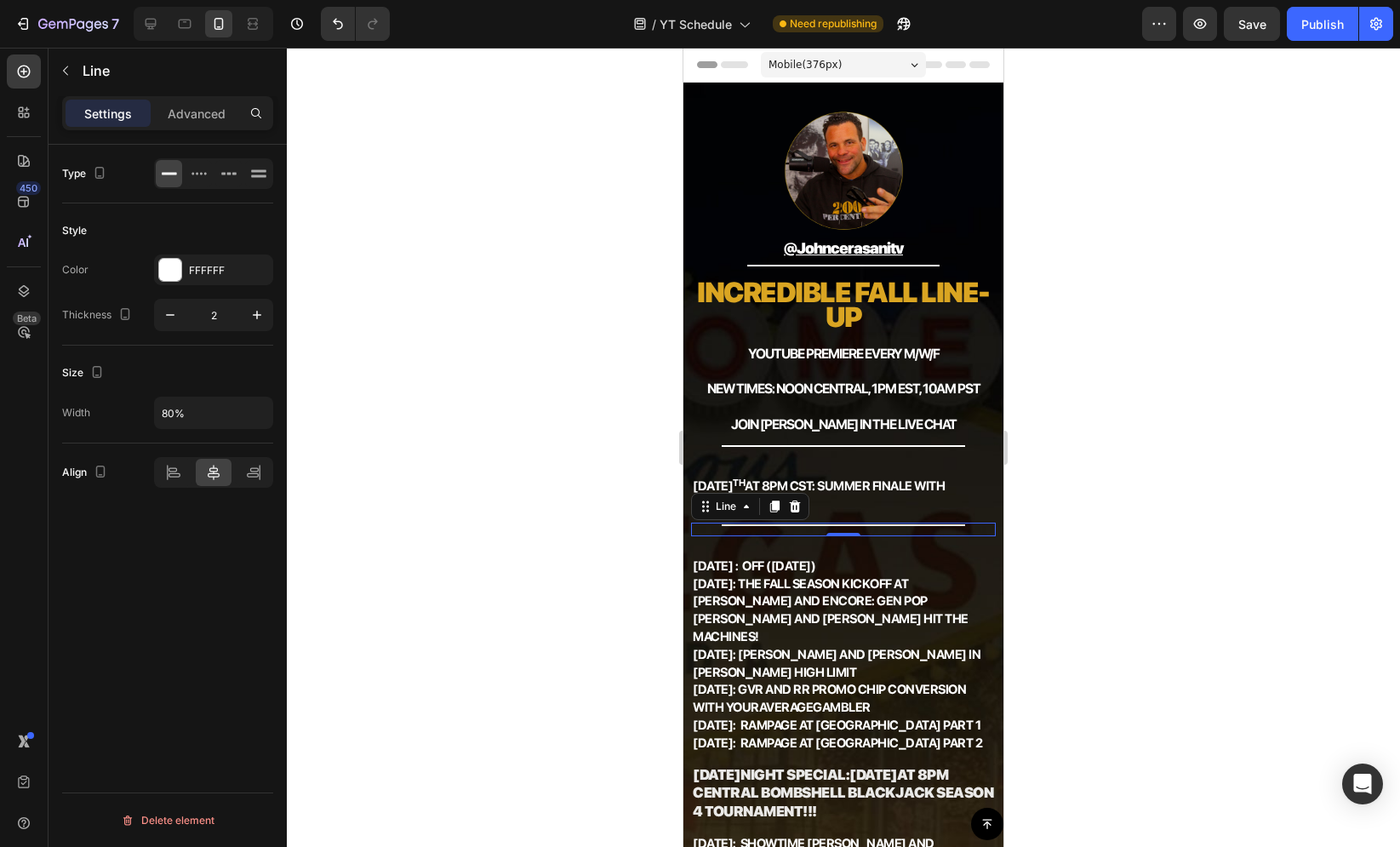
click at [602, 478] on div at bounding box center [843, 447] width 1113 height 799
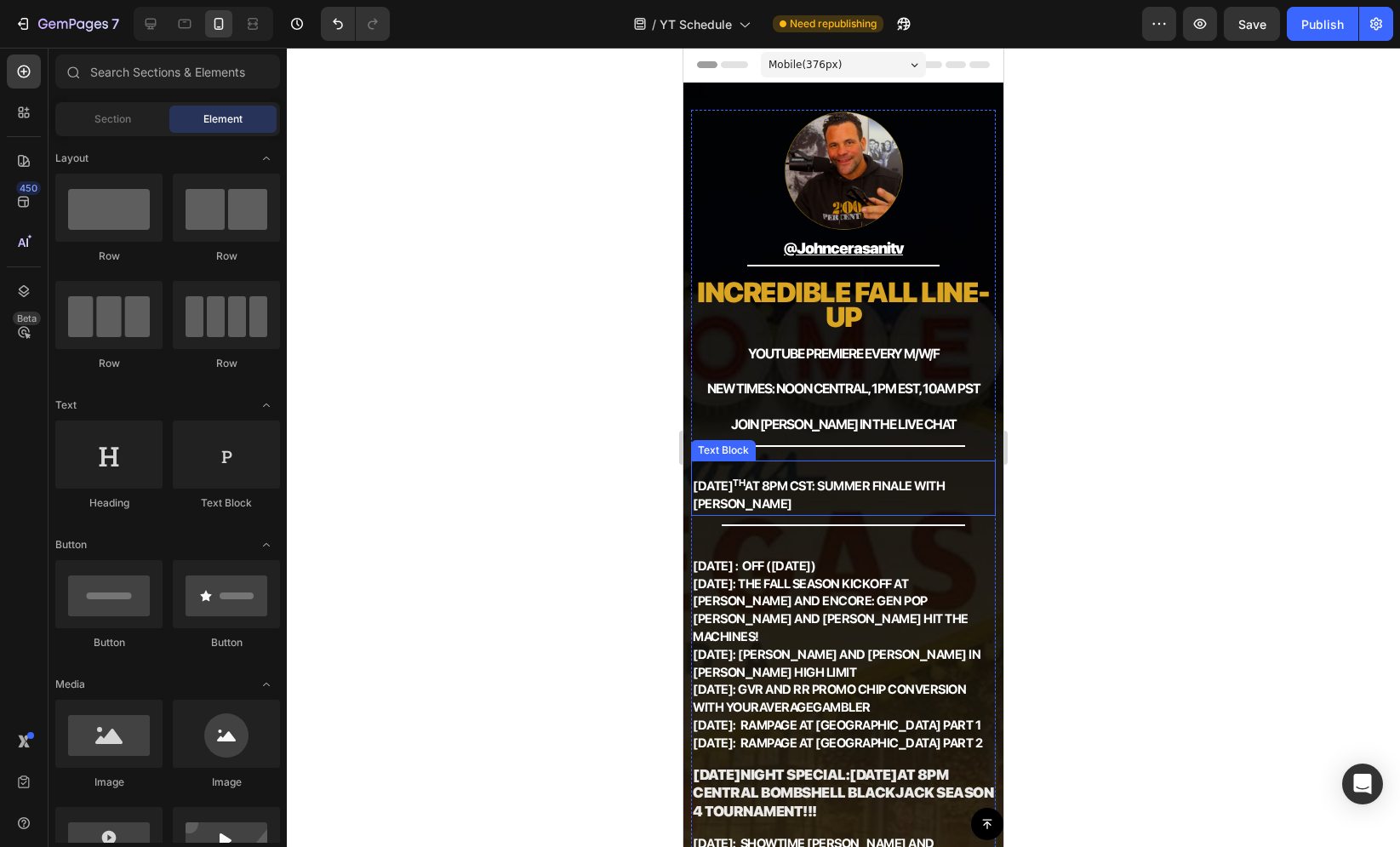
click at [743, 468] on p "AUGUST 27 th aT 8PM CST: SUMMER FINALE WITH SARAH FRAGGIS" at bounding box center [843, 488] width 301 height 52
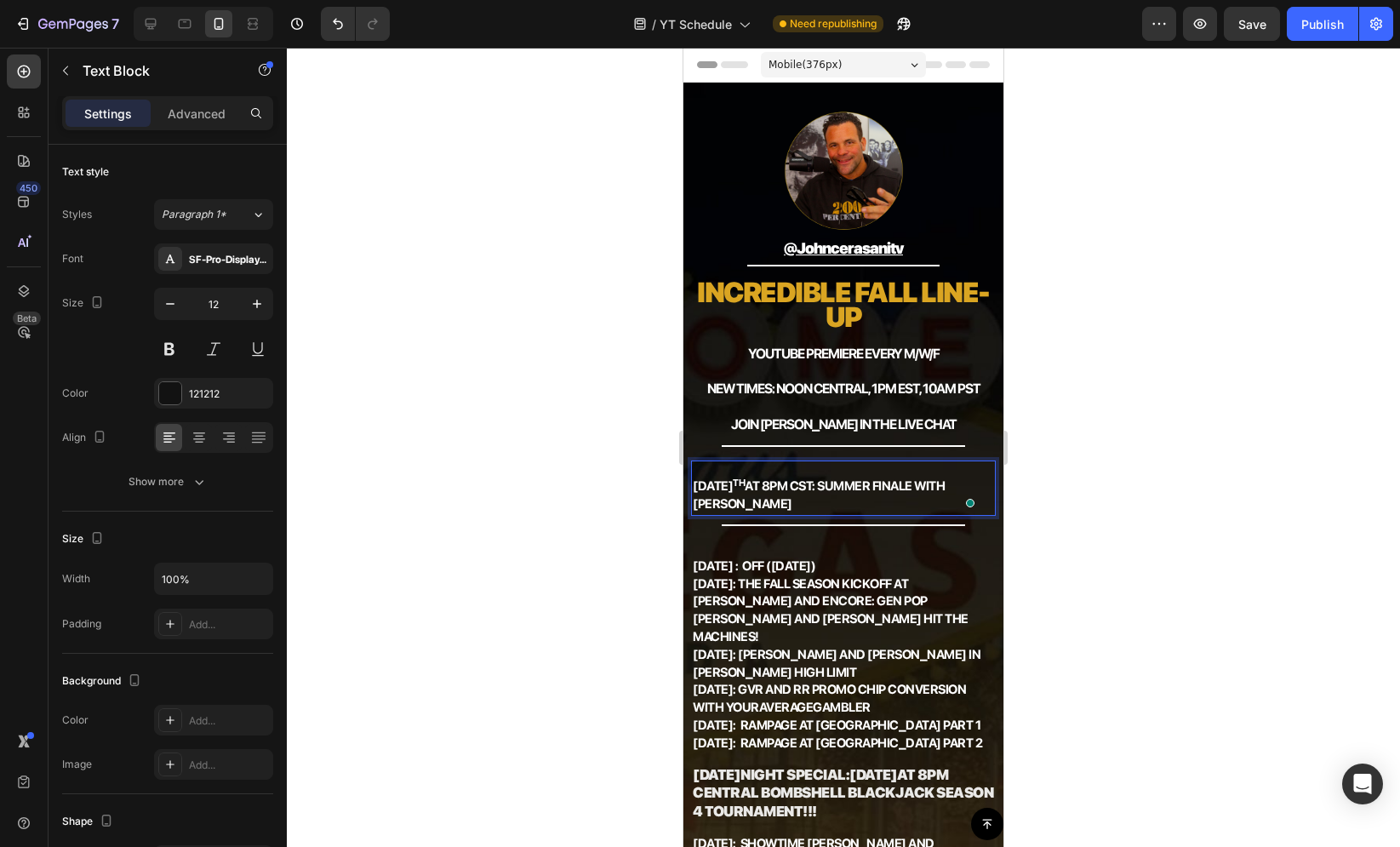
click at [729, 478] on strong "AUGUST 27 th aT 8PM CST: SUMMER FINALE WITH SARAH FRAGGIS" at bounding box center [819, 494] width 252 height 33
click at [696, 485] on strong "AUGUST 27 th aT 8PM CST: SUMMER FINALE WITH SARAH FRAGGIS" at bounding box center [819, 494] width 252 height 33
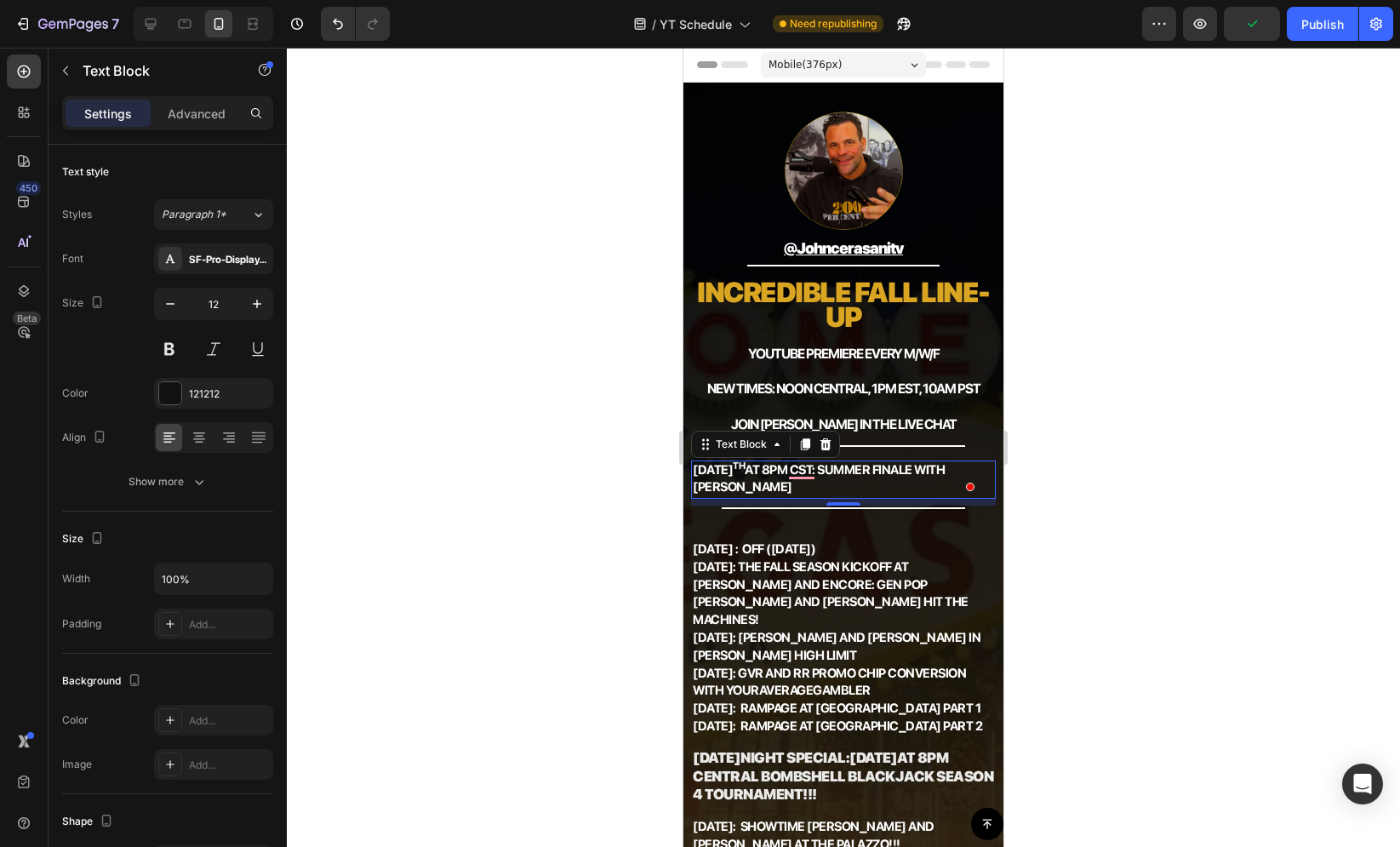
click at [648, 446] on div at bounding box center [843, 447] width 1113 height 799
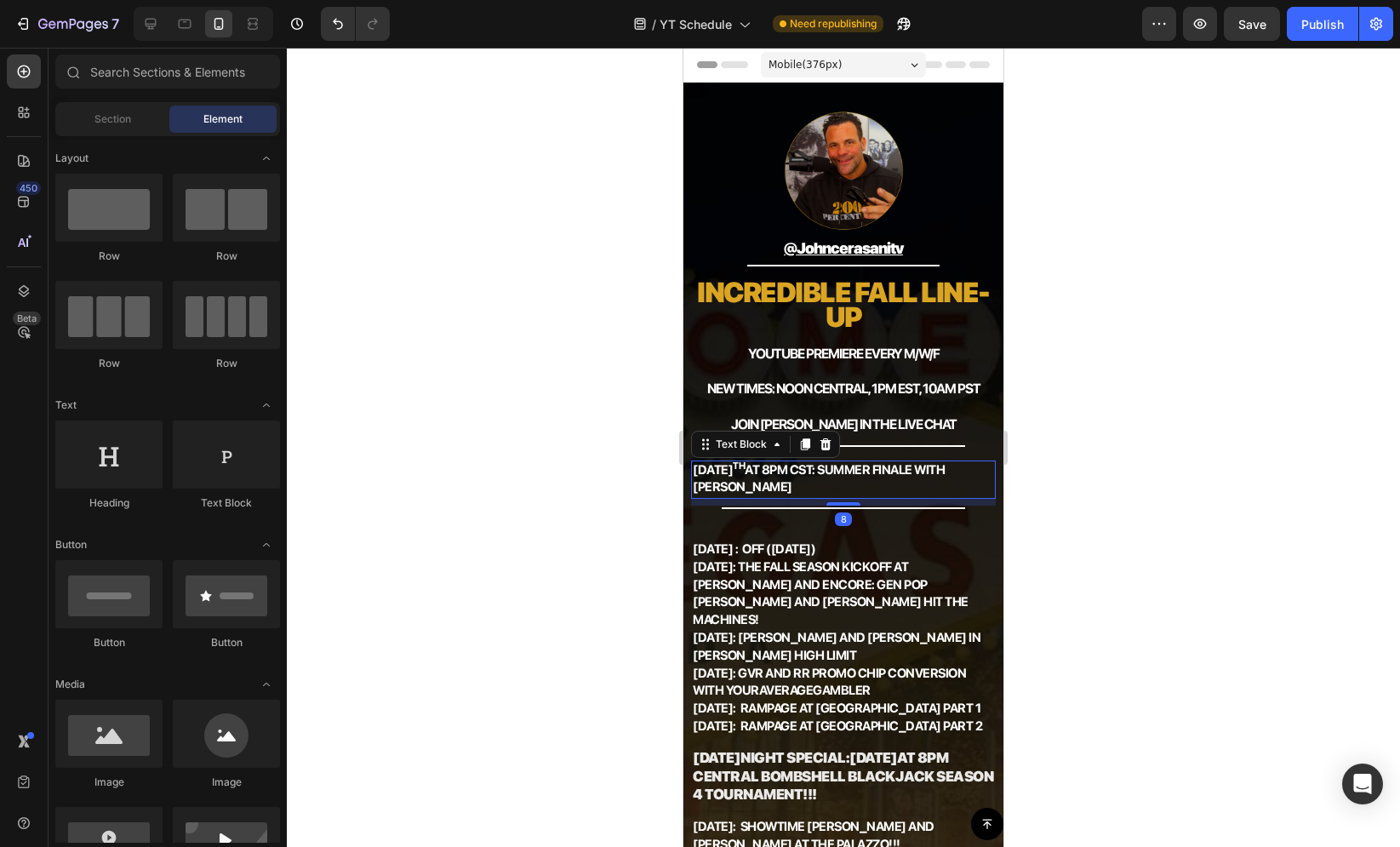
click at [722, 472] on strong "AUGUST 27 th aT 8PM CST: SUMMER FINALE WITH SARAH FRAGGIS" at bounding box center [819, 478] width 252 height 33
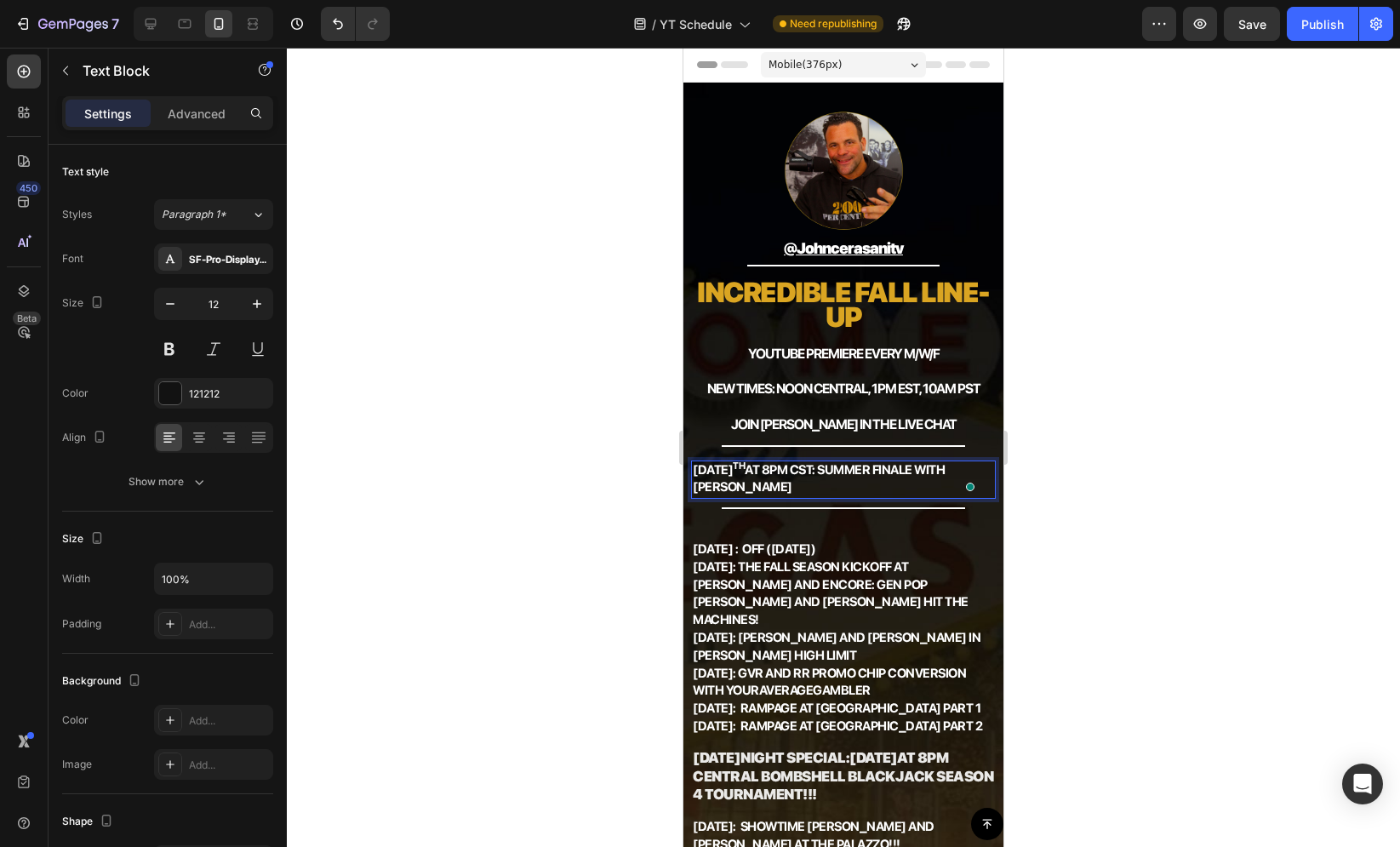
click at [618, 447] on div at bounding box center [843, 447] width 1113 height 799
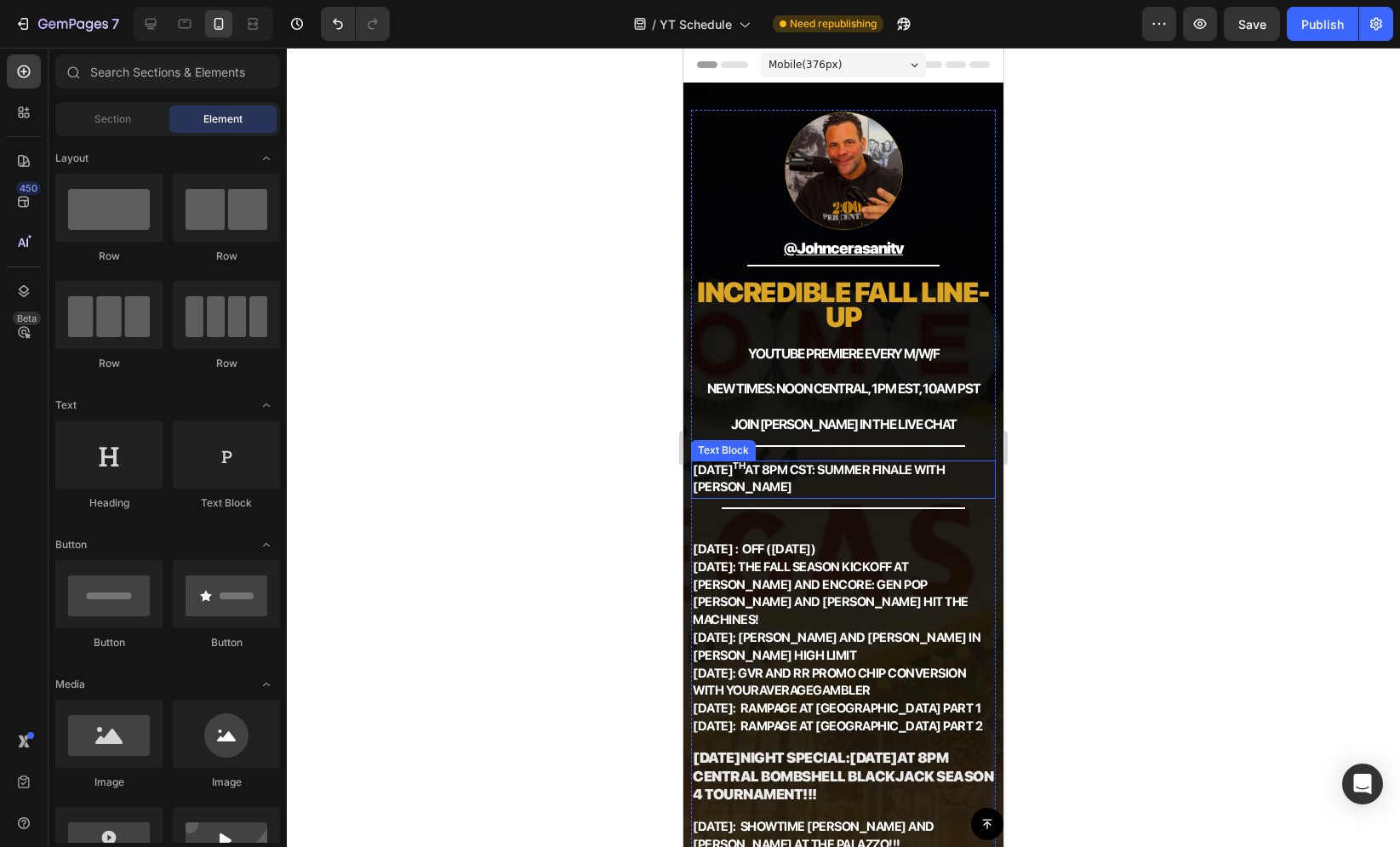
click at [763, 469] on strong "AUGUST 27 th aT 8PM CST: SUMMER FINALE WITH SARAH FRAGGIS" at bounding box center [819, 478] width 252 height 33
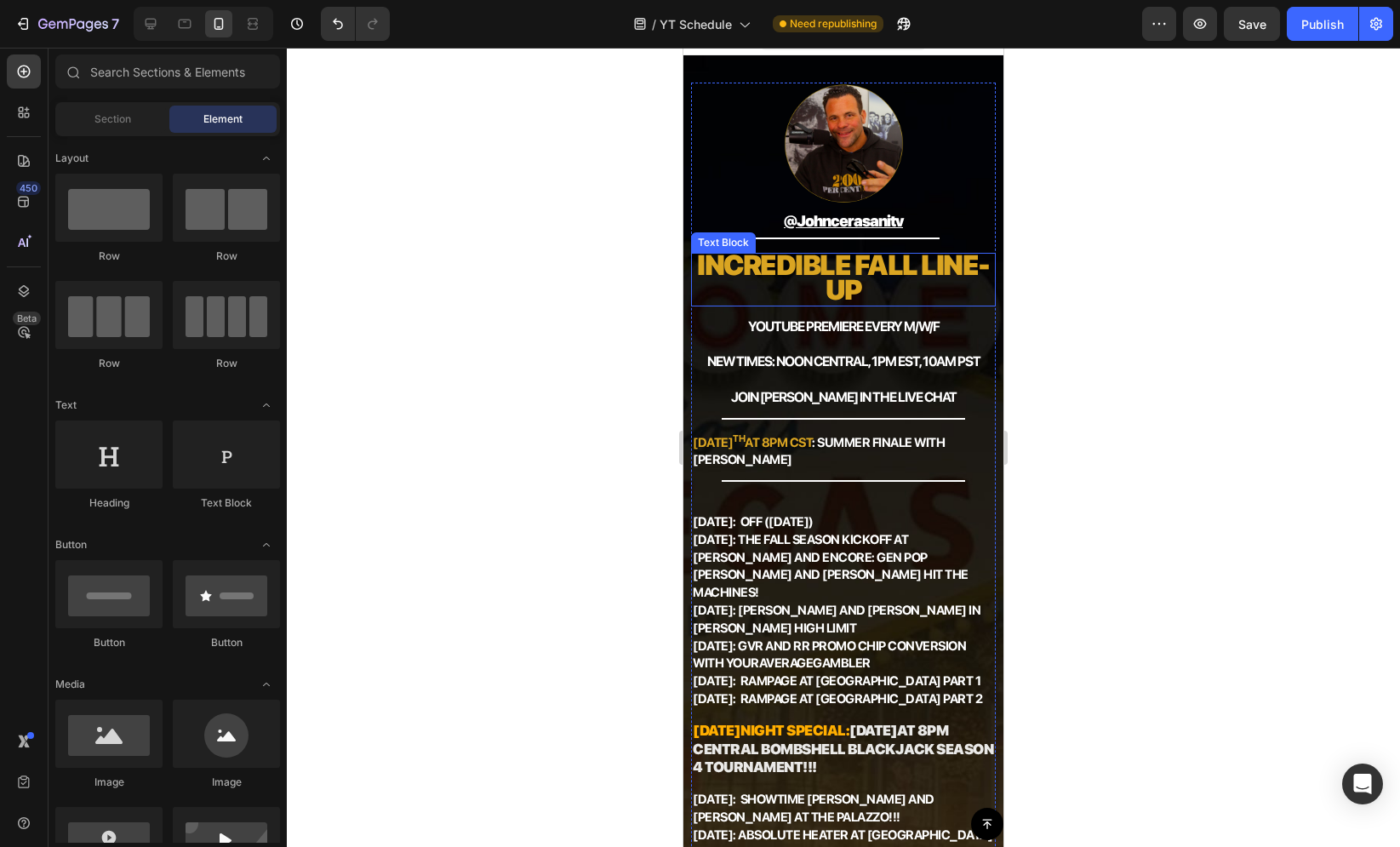
scroll to position [1027, 0]
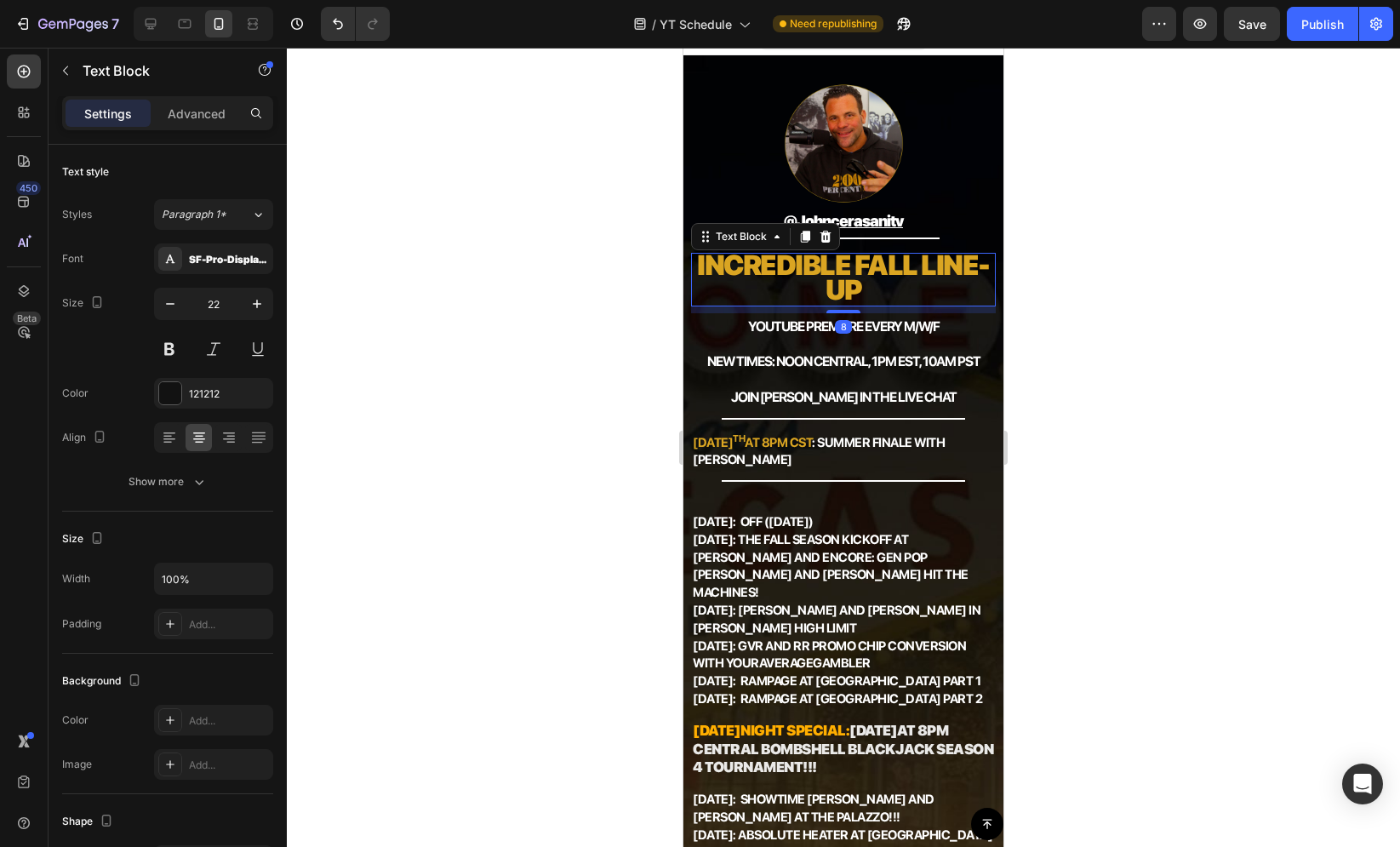
click at [833, 276] on strong "Incredible fall line-up" at bounding box center [842, 277] width 292 height 58
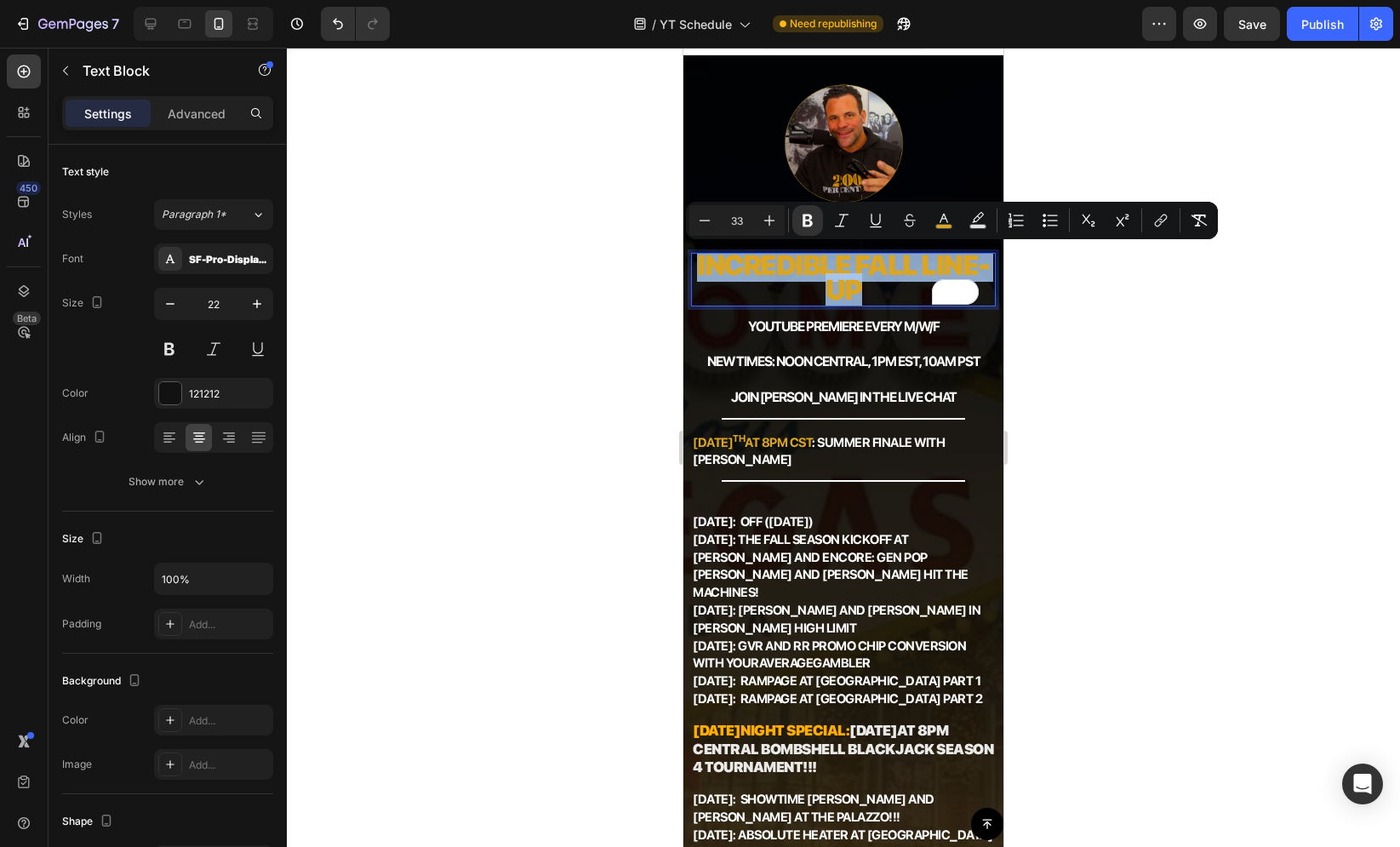
click at [833, 276] on strong "Incredible fall line-up" at bounding box center [842, 277] width 292 height 58
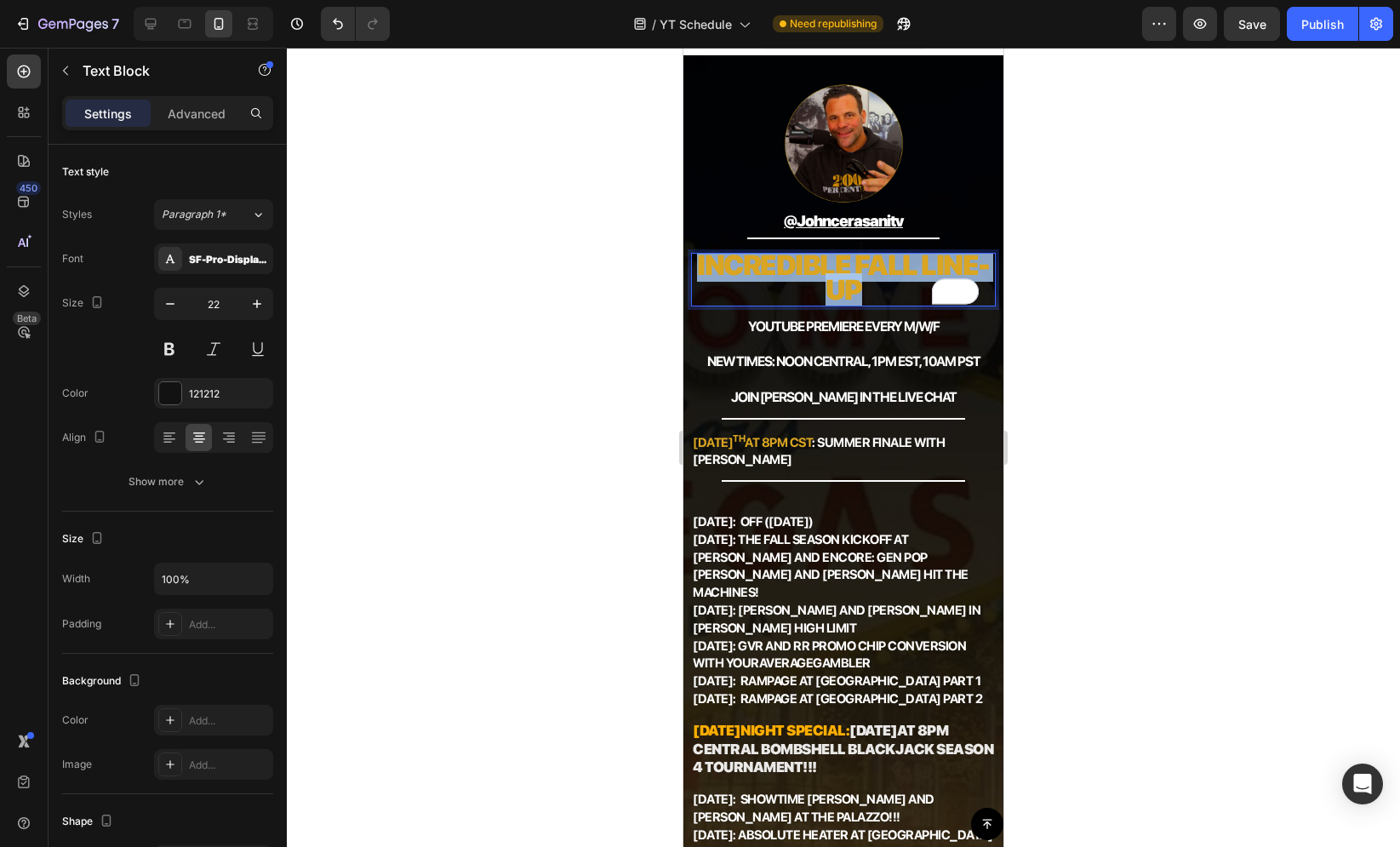
click at [833, 276] on strong "Incredible fall line-up" at bounding box center [842, 277] width 292 height 58
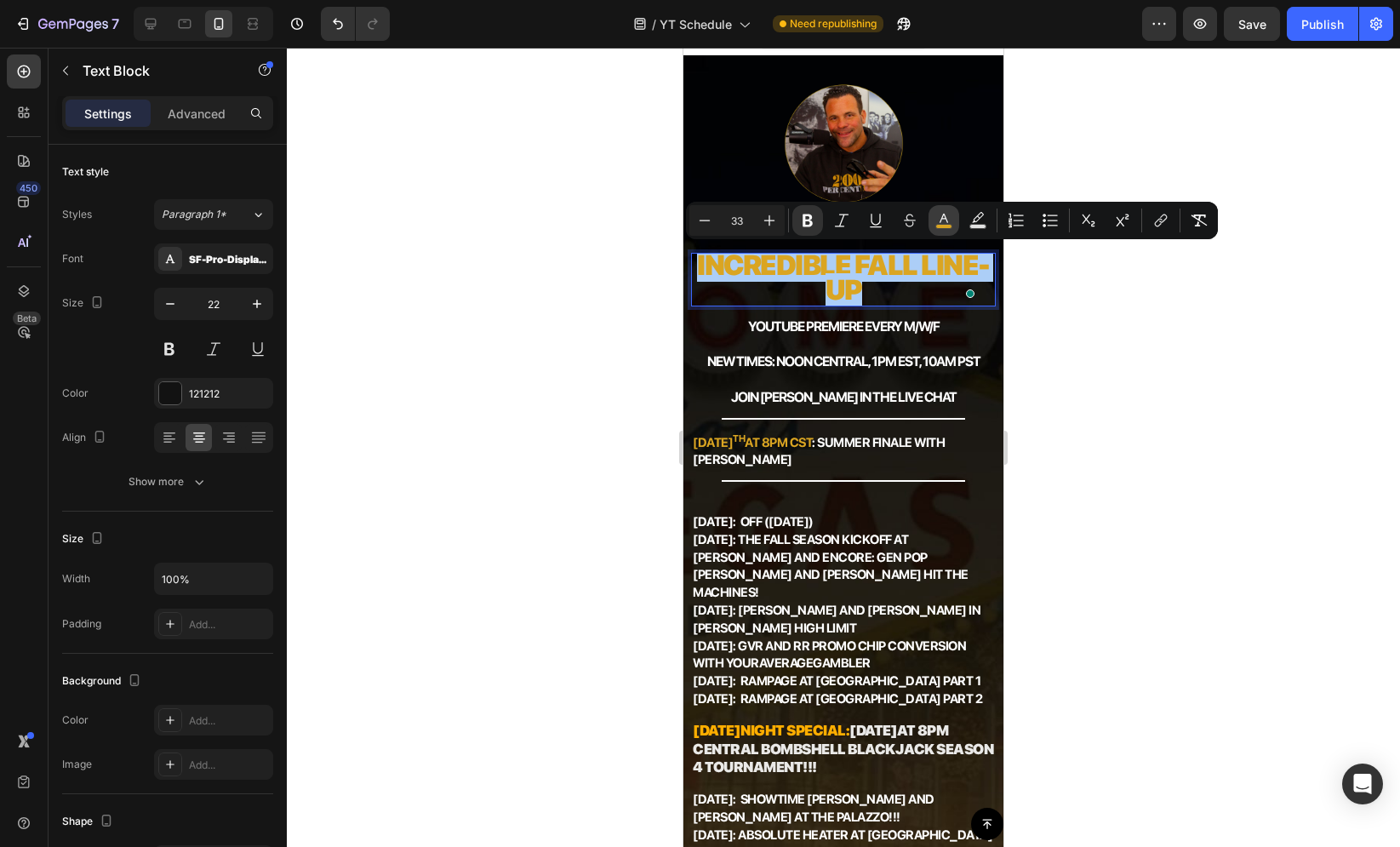
click at [947, 223] on icon "Editor contextual toolbar" at bounding box center [944, 220] width 17 height 17
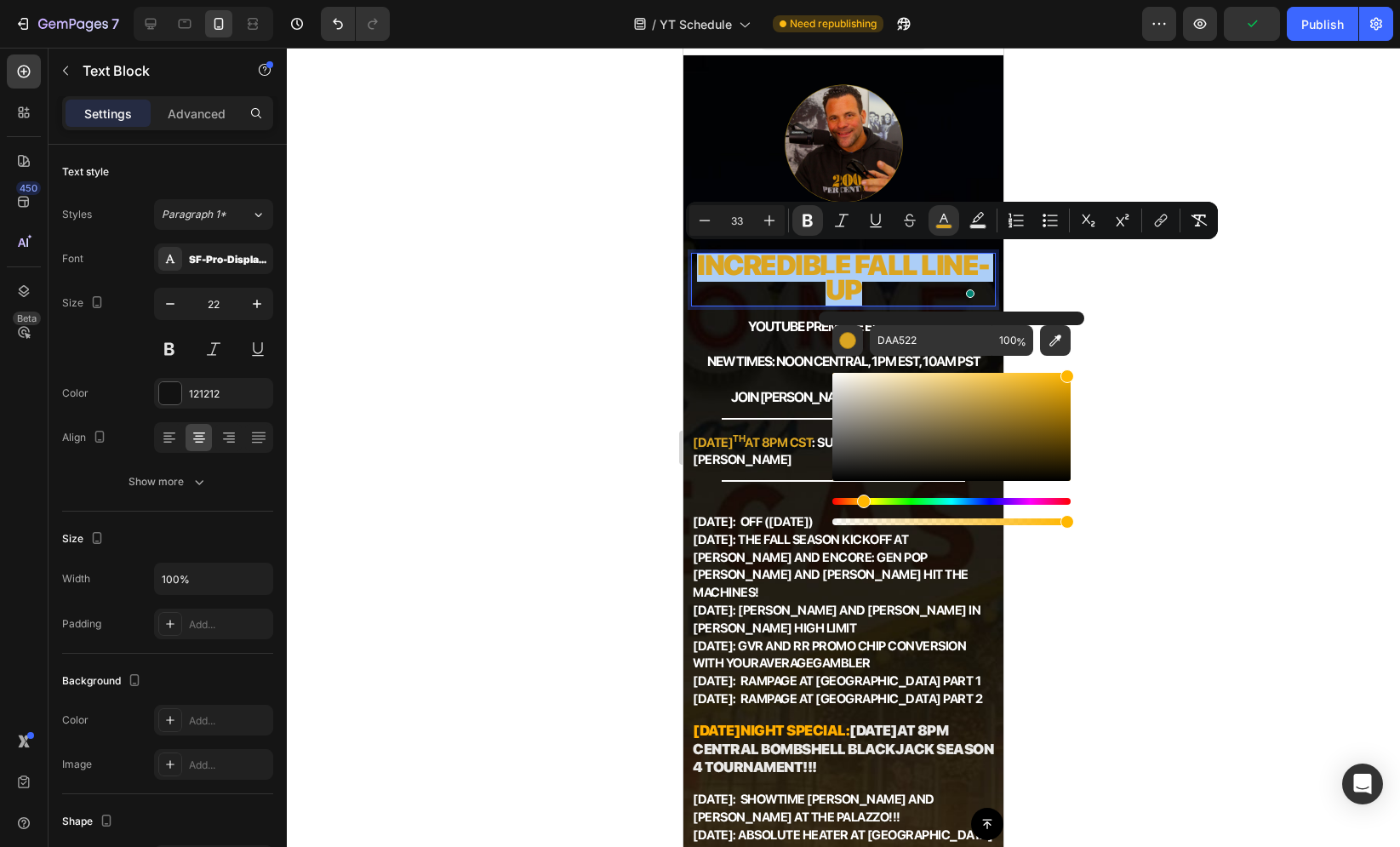
drag, startPoint x: 1037, startPoint y: 396, endPoint x: 1188, endPoint y: 309, distance: 174.3
click at [1188, 0] on body "7 Version history / YT Schedule Need republishing Preview Publish 450 Beta Sect…" at bounding box center [700, 0] width 1400 height 0
type input "FFB600"
click at [1166, 352] on div at bounding box center [843, 447] width 1113 height 799
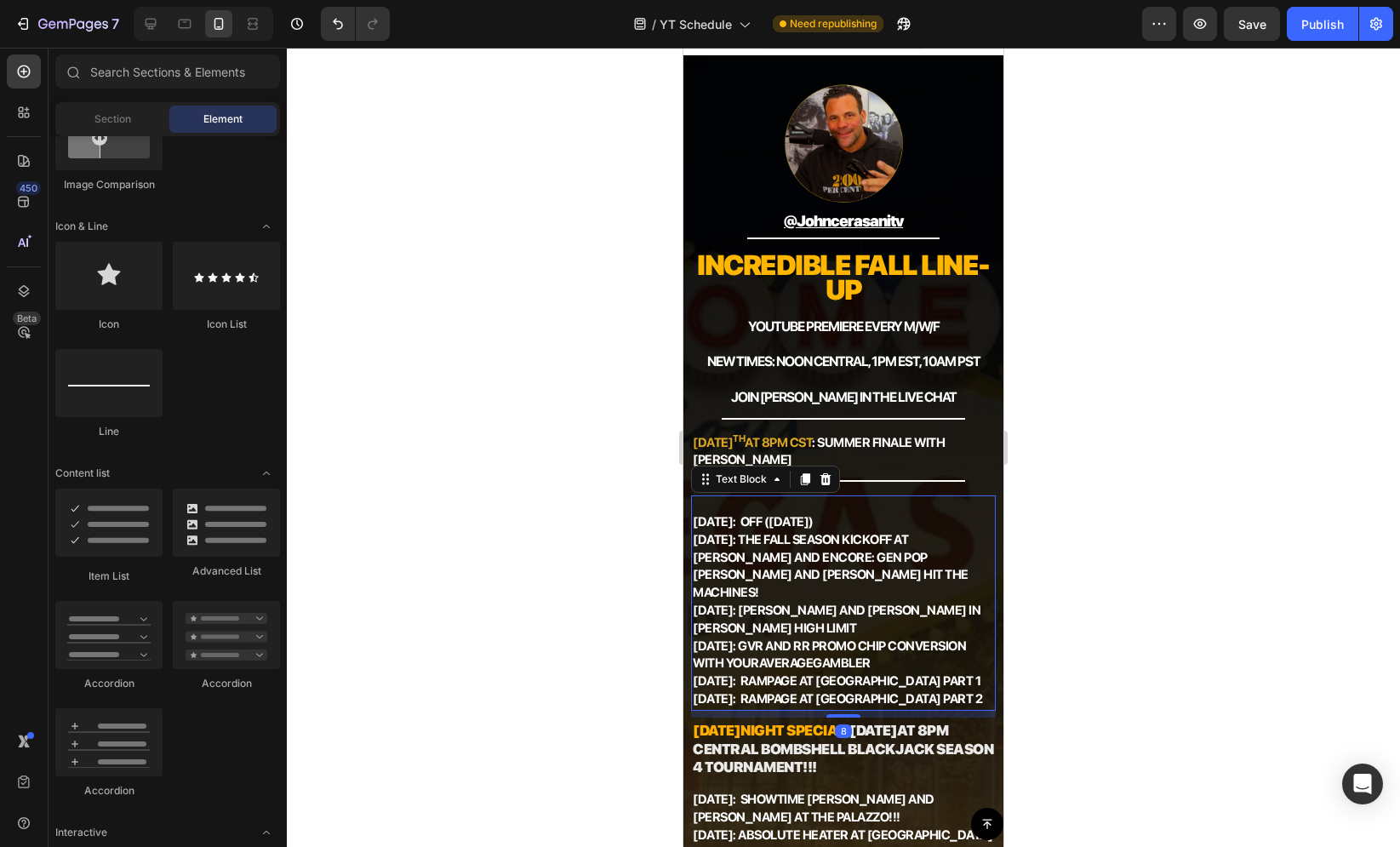
click at [732, 524] on strong "[DATE]: OFF ([DATE])" at bounding box center [753, 522] width 121 height 15
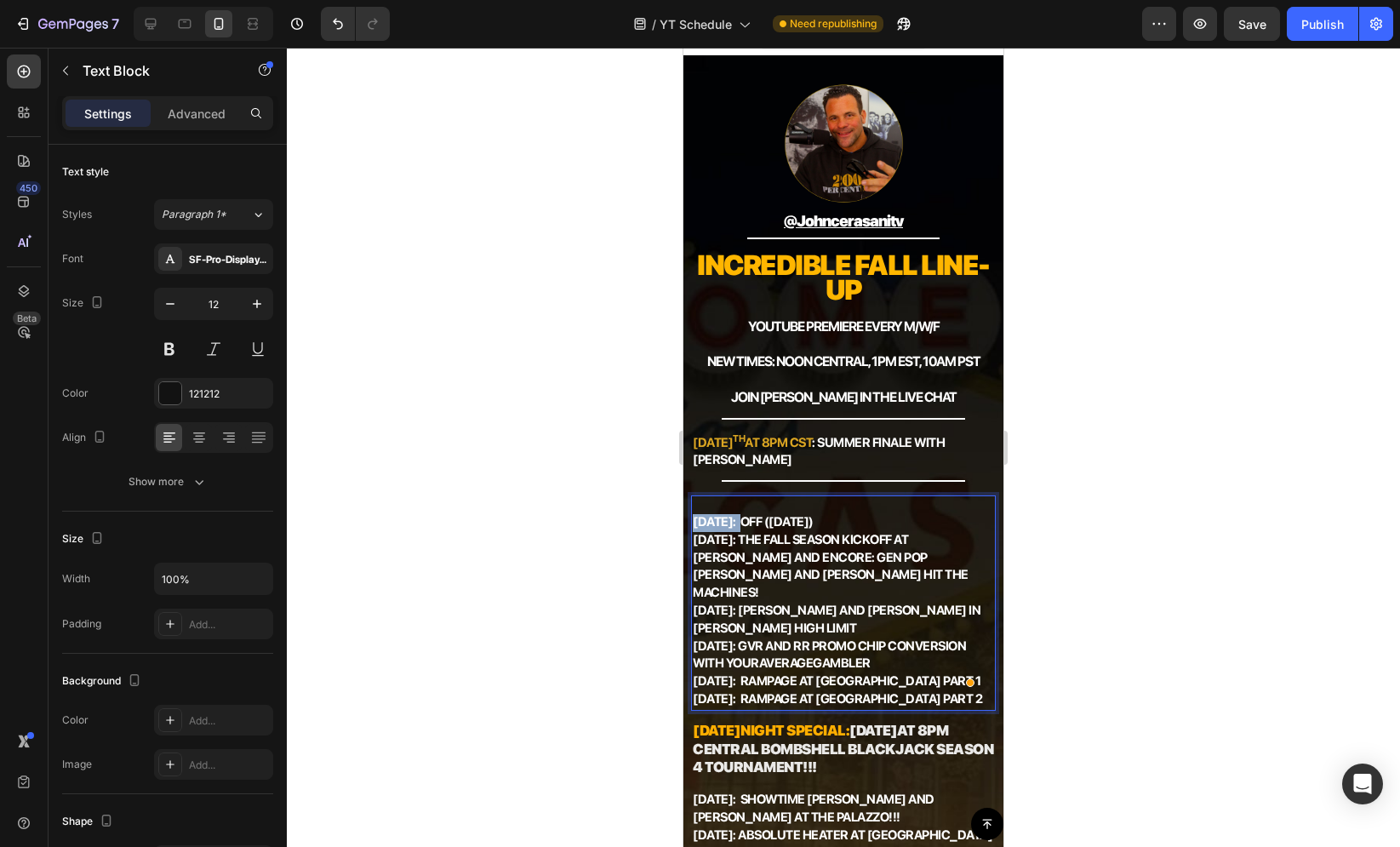
drag, startPoint x: 695, startPoint y: 519, endPoint x: 743, endPoint y: 519, distance: 48.0
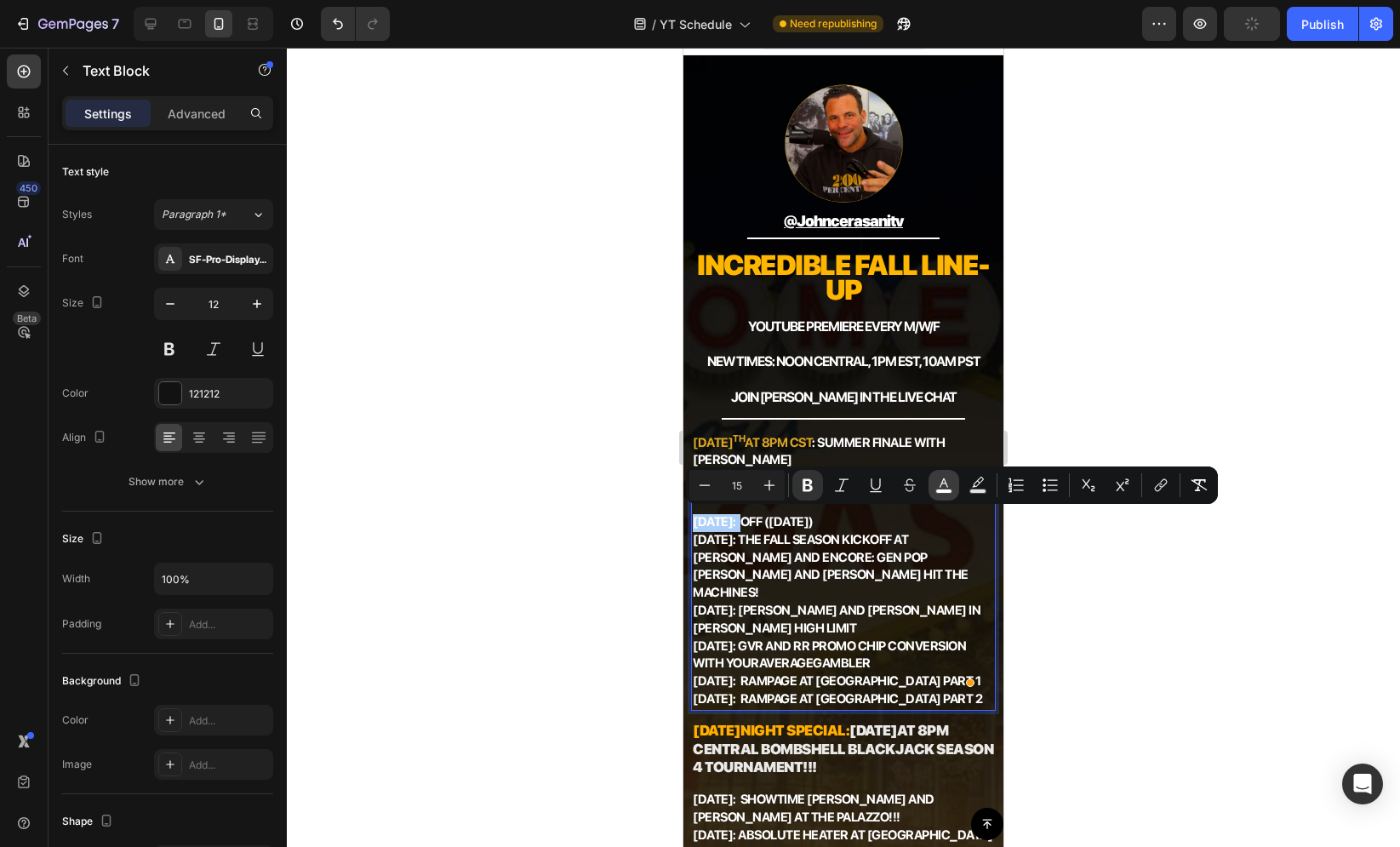
click at [948, 484] on icon "Editor contextual toolbar" at bounding box center [944, 485] width 17 height 17
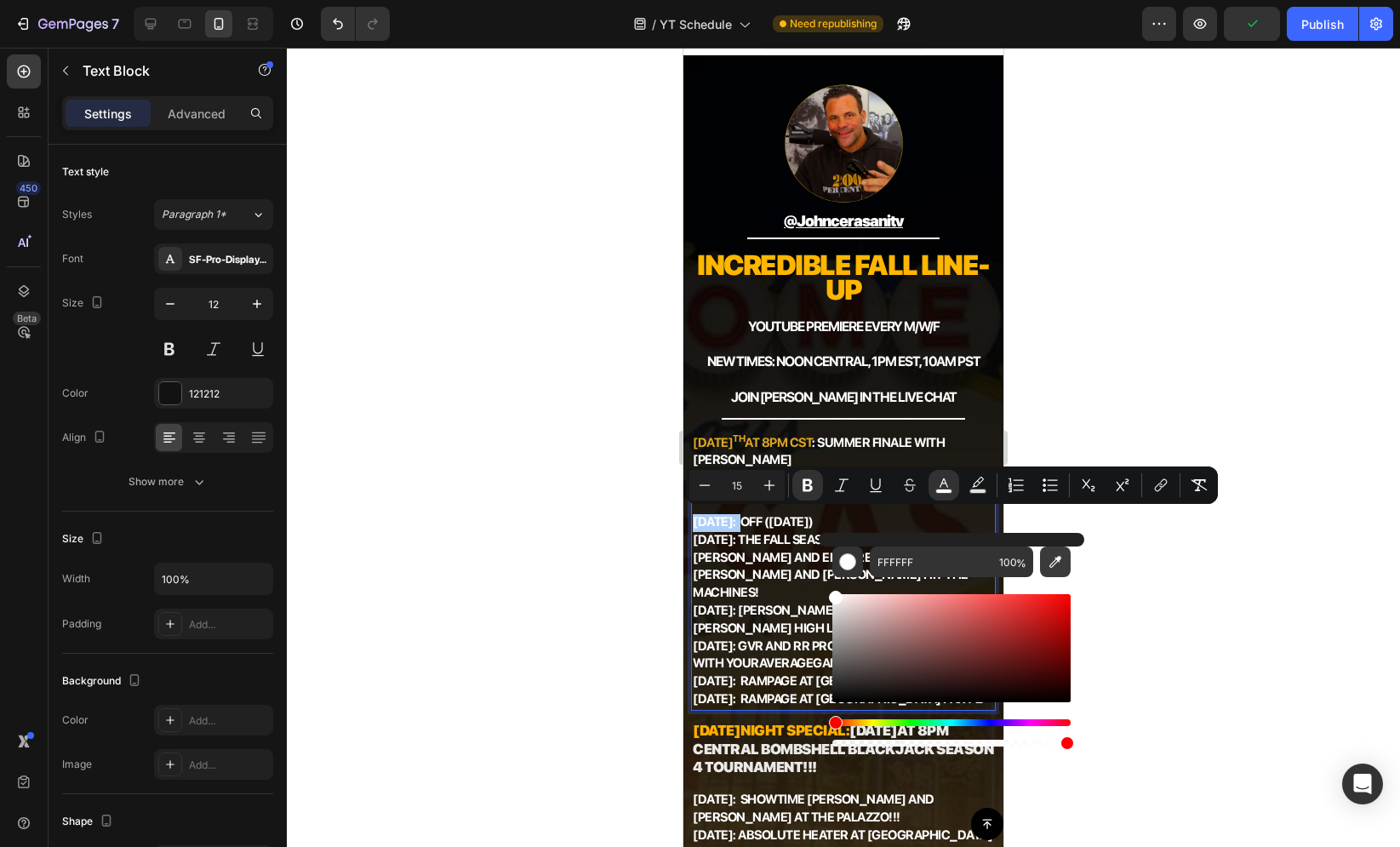
click at [1053, 558] on icon "Editor contextual toolbar" at bounding box center [1055, 561] width 17 height 17
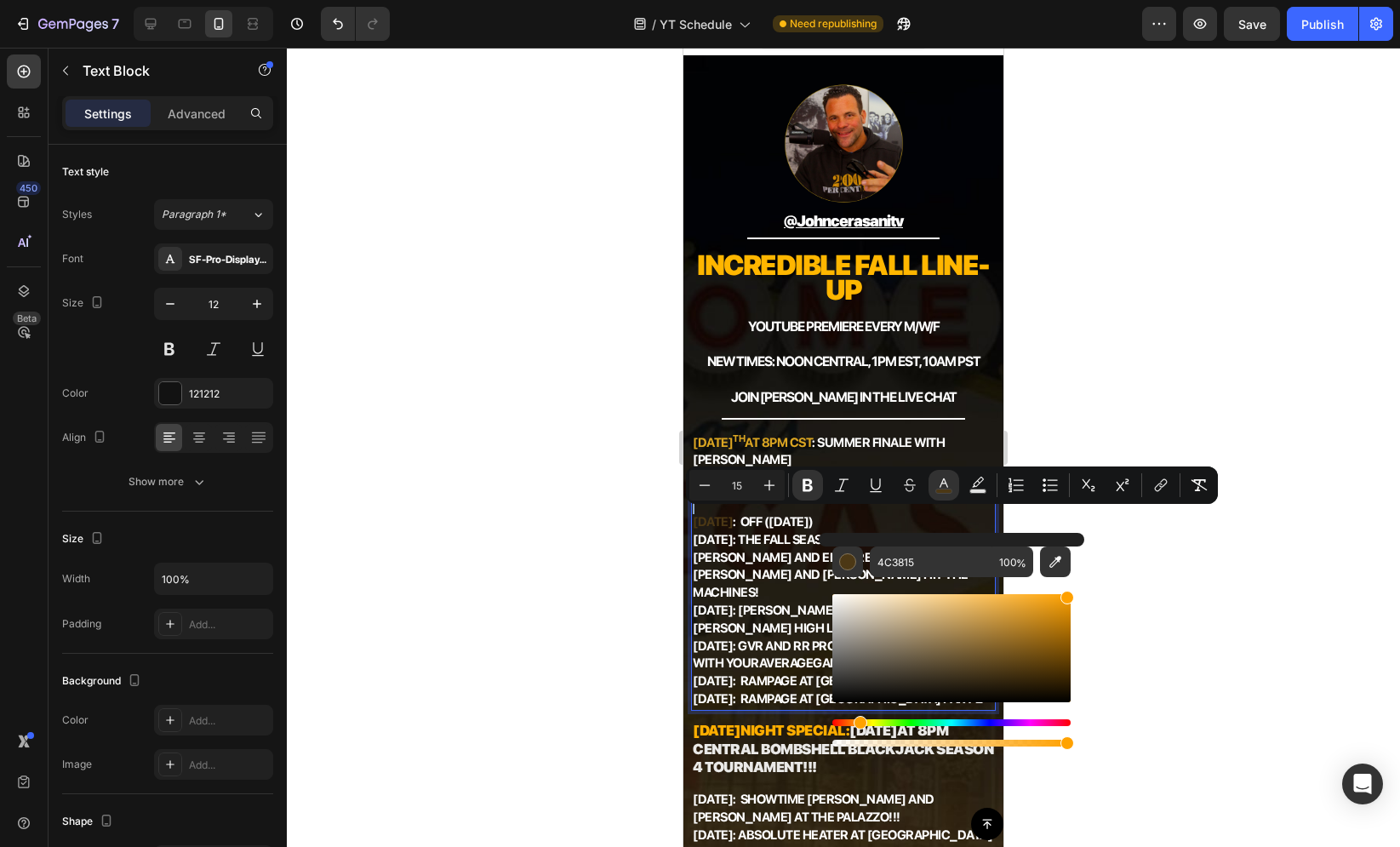
drag, startPoint x: 998, startPoint y: 673, endPoint x: 1147, endPoint y: 512, distance: 219.4
click at [1147, 0] on body "7 Version history / YT Schedule Need republishing Preview Save Publish 450 Beta…" at bounding box center [700, 0] width 1400 height 0
type input "FFA100"
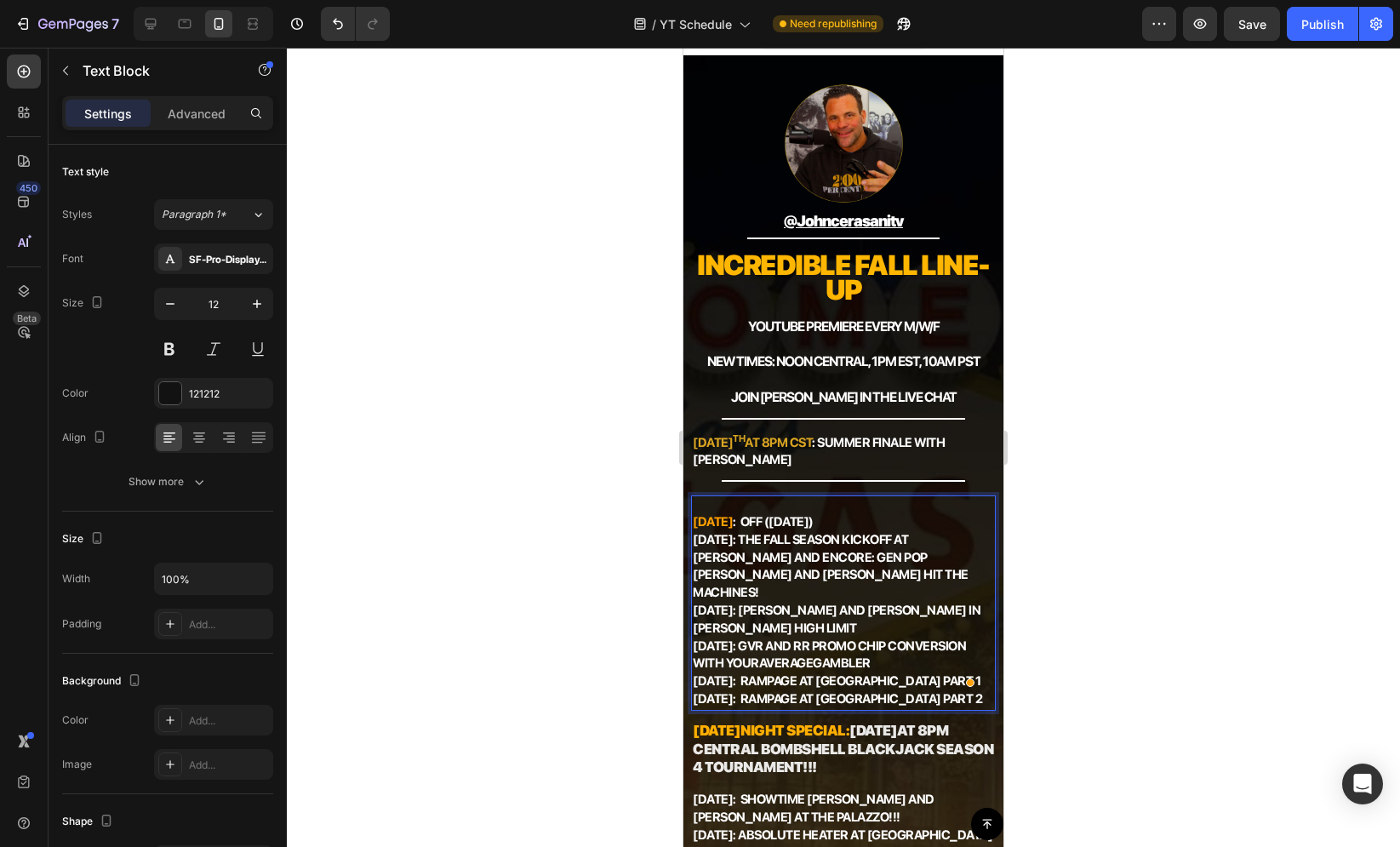
click at [732, 603] on strong "[DATE]" at bounding box center [713, 610] width 40 height 15
click at [714, 514] on strong "[DATE]" at bounding box center [713, 522] width 40 height 15
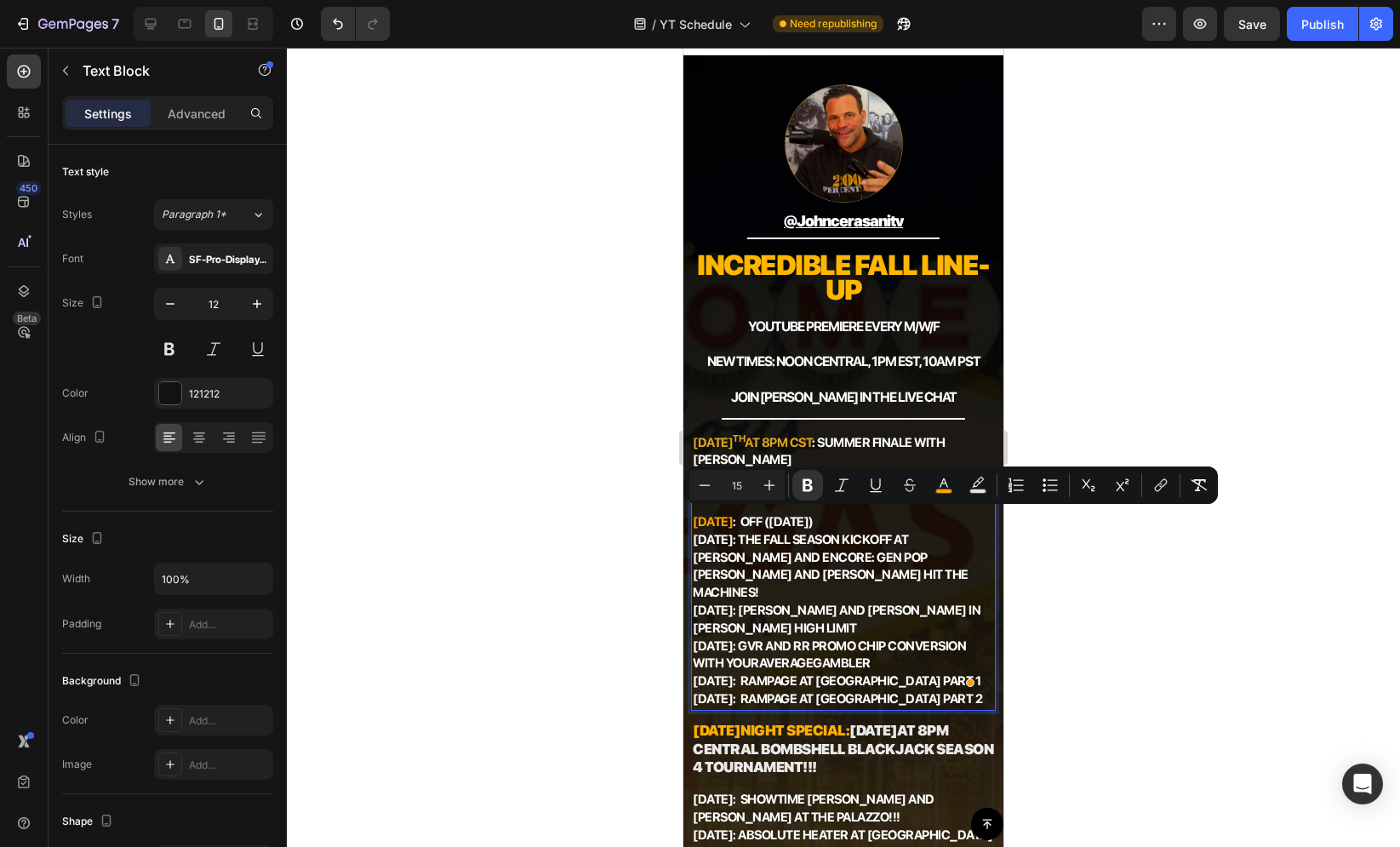
drag, startPoint x: 744, startPoint y: 517, endPoint x: 693, endPoint y: 520, distance: 51.1
click at [693, 520] on p "Sept. 1st : OFF (Labor Day) Sept. 3rd: THE FALL SEASON KICKOFF at Wynn and Enco…" at bounding box center [843, 603] width 301 height 212
click at [936, 485] on icon "Editor contextual toolbar" at bounding box center [944, 485] width 17 height 17
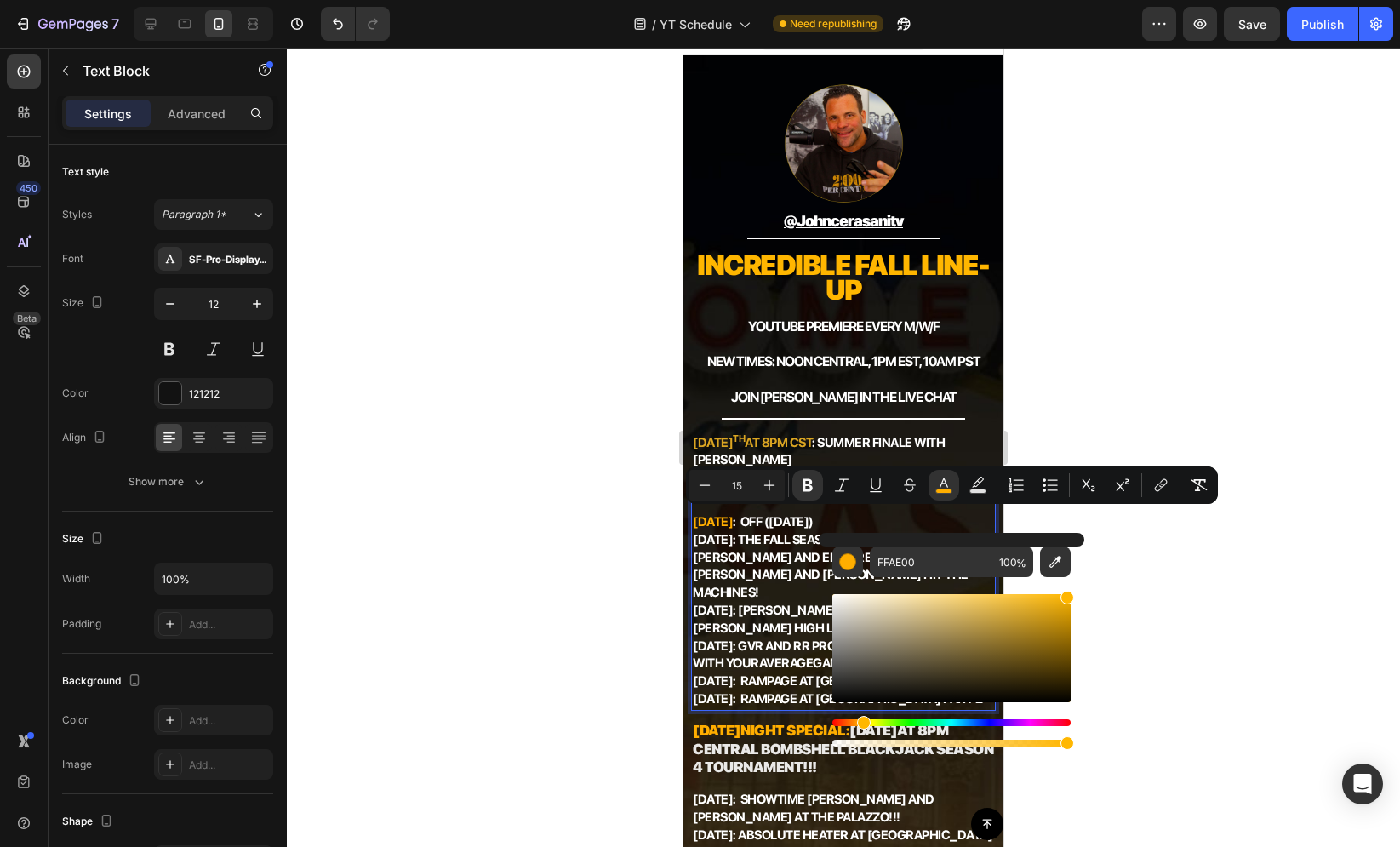
type input "FFB600"
click at [861, 721] on div "Hue" at bounding box center [864, 722] width 13 height 13
click at [916, 561] on input "FFB600" at bounding box center [931, 561] width 122 height 31
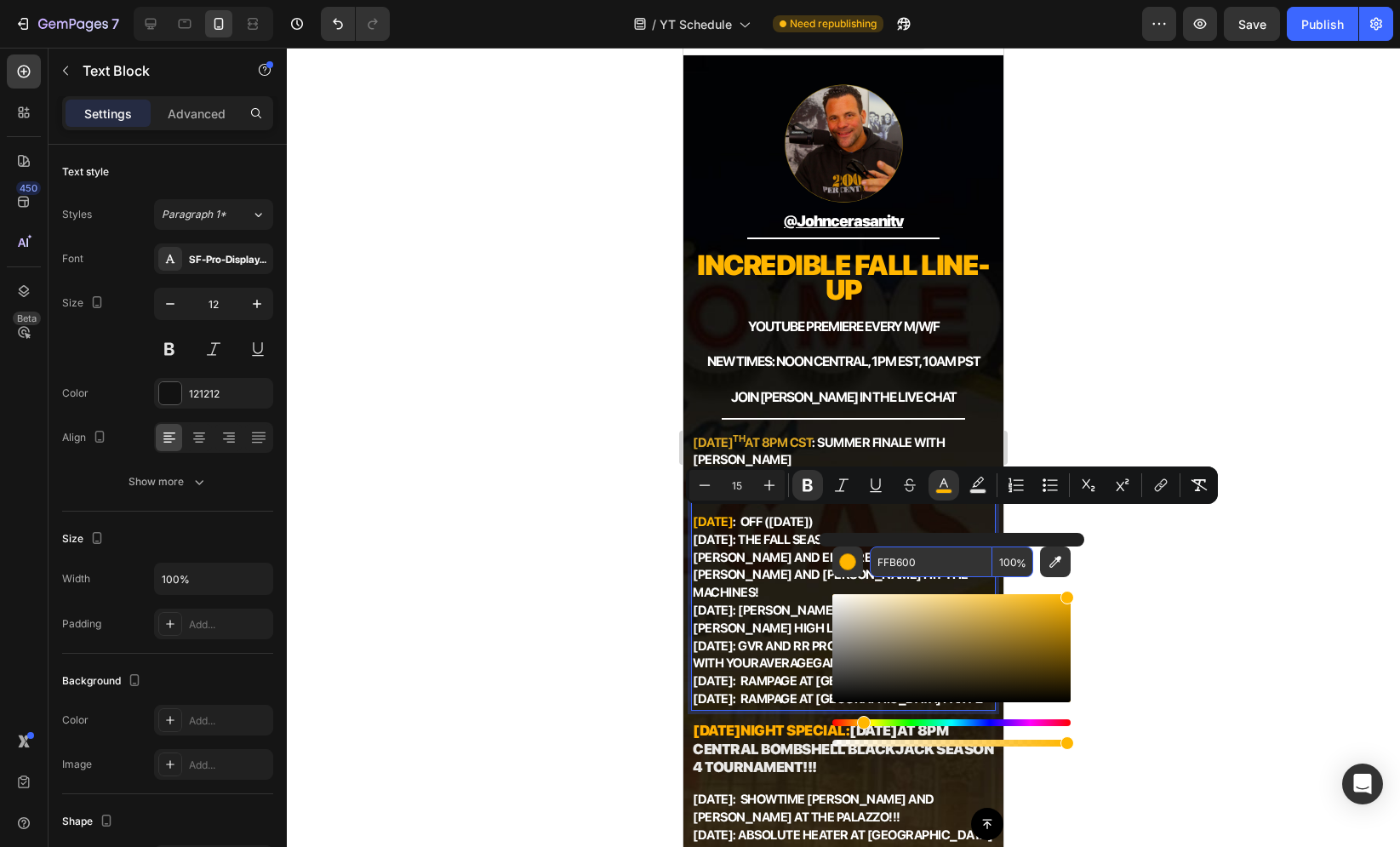
click at [1197, 662] on div at bounding box center [843, 447] width 1113 height 799
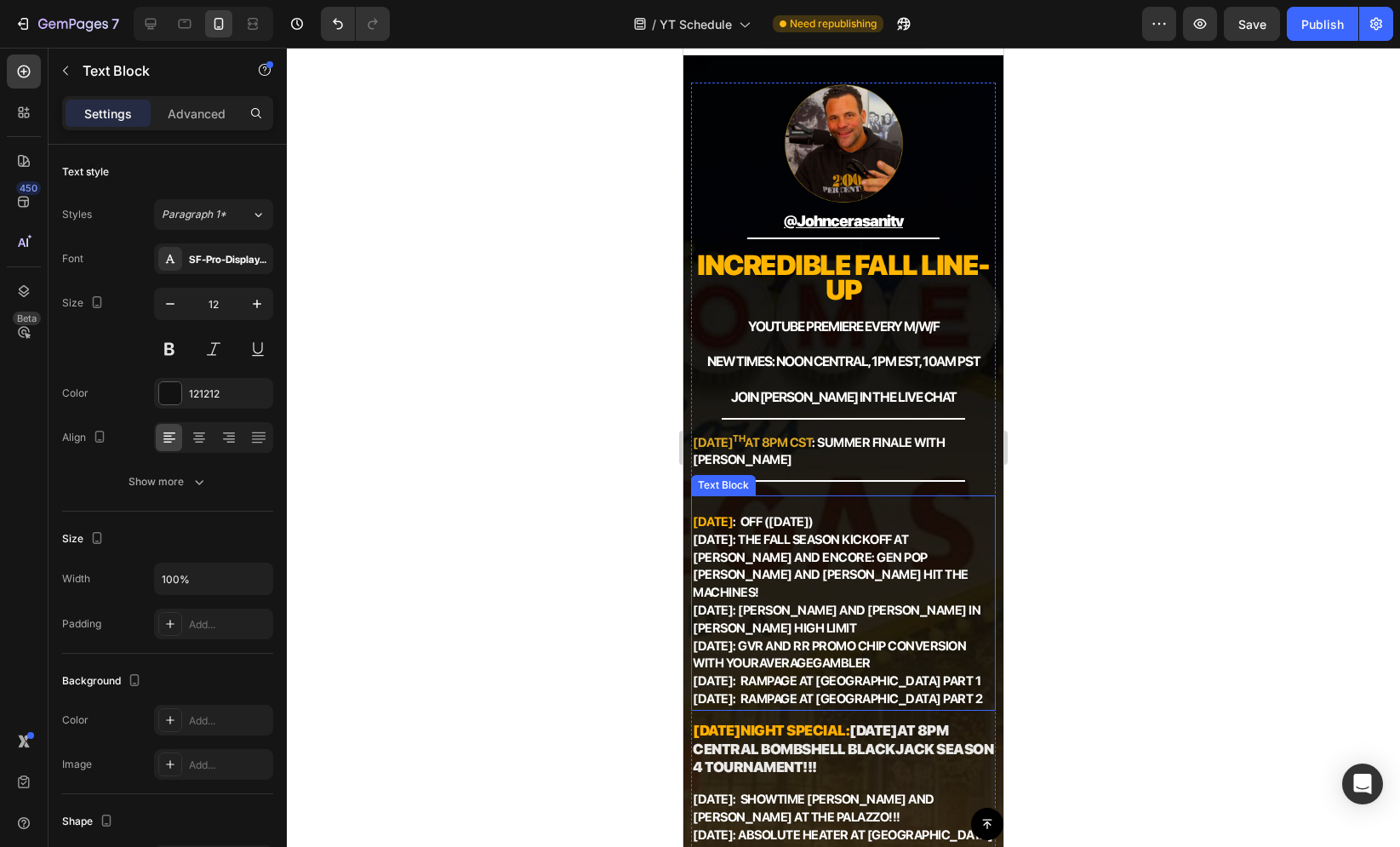
click at [700, 525] on strong "[DATE]" at bounding box center [713, 522] width 40 height 15
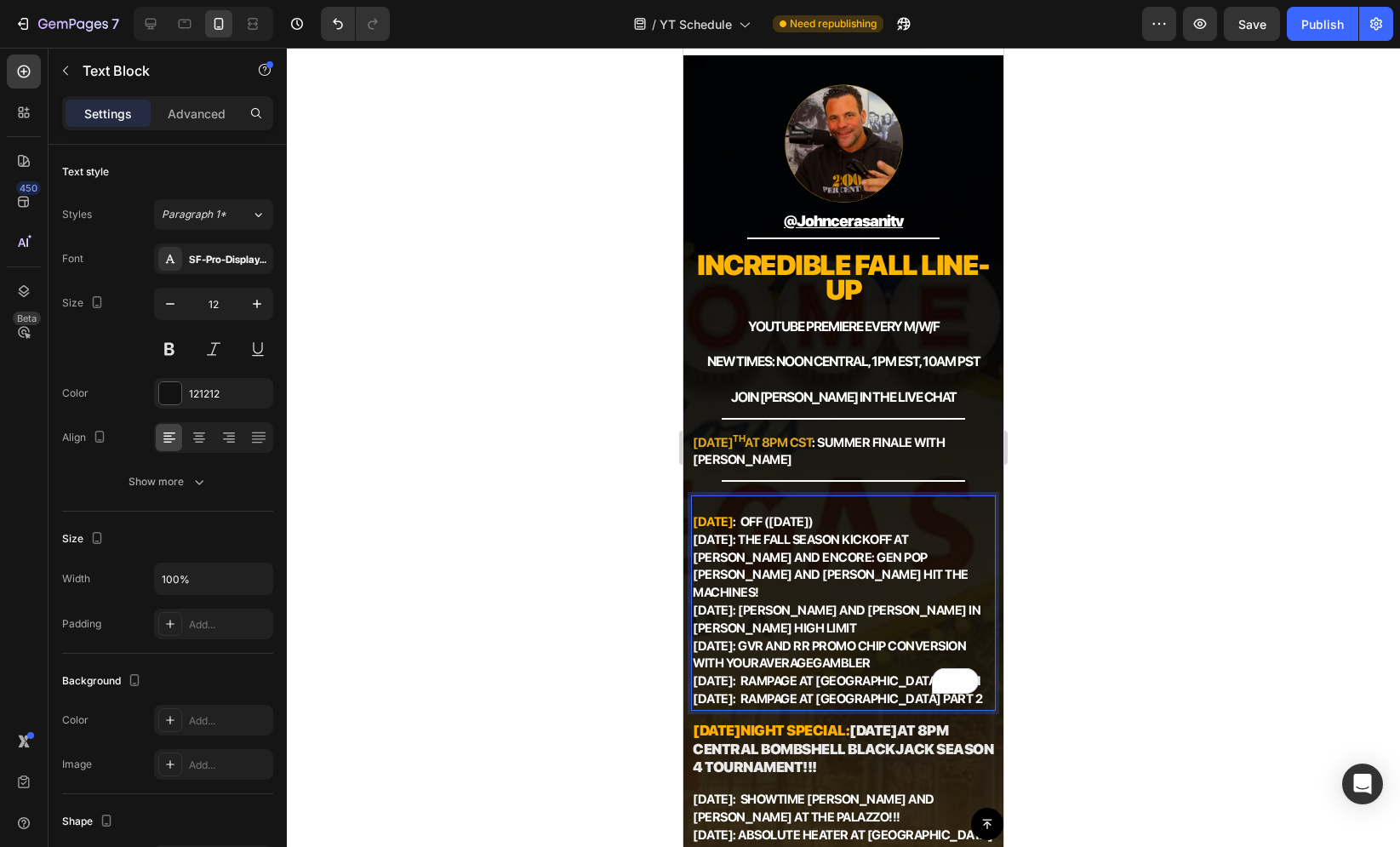
click at [699, 520] on strong "[DATE]" at bounding box center [713, 522] width 40 height 15
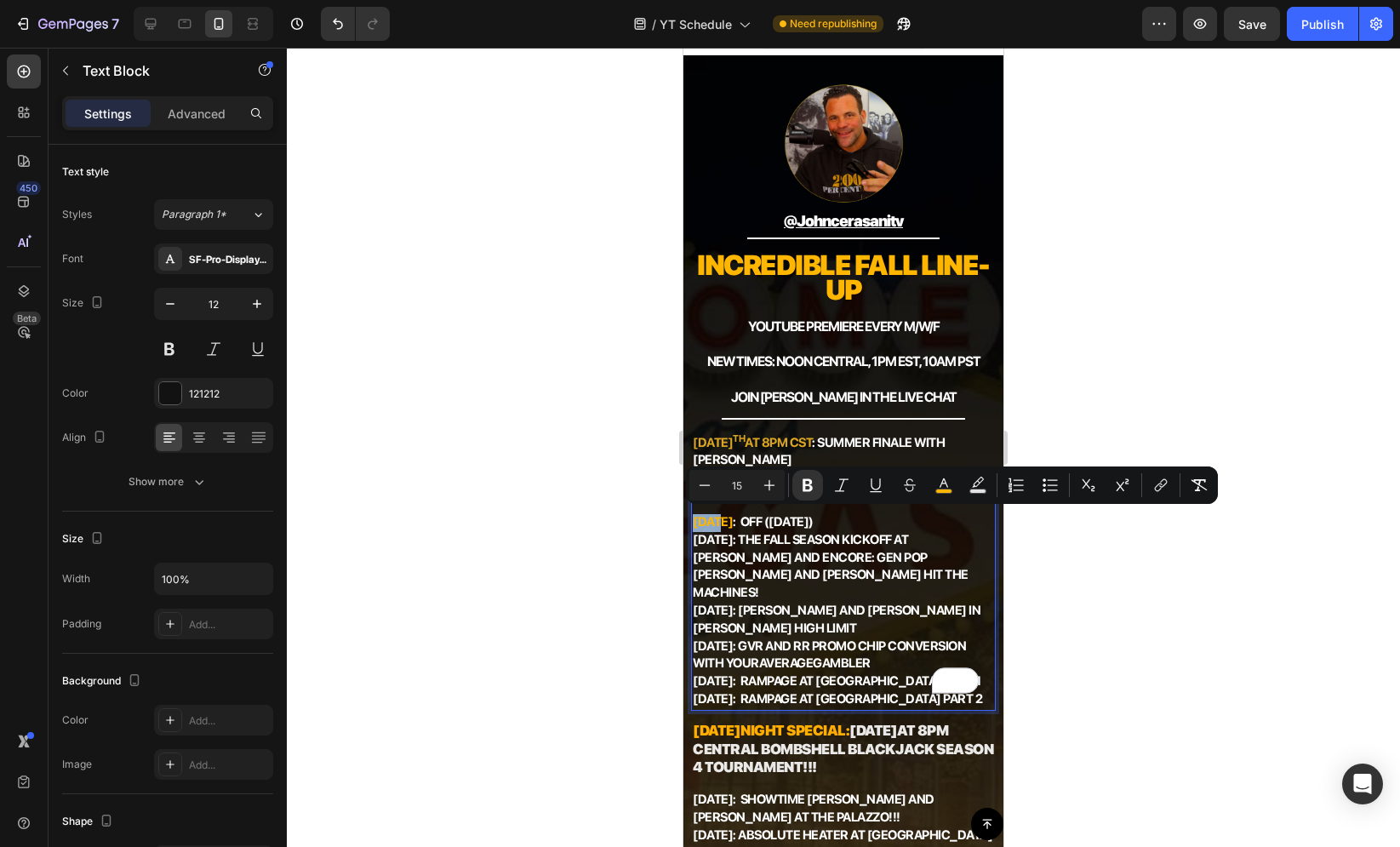
click at [696, 517] on strong "[DATE]" at bounding box center [713, 522] width 40 height 15
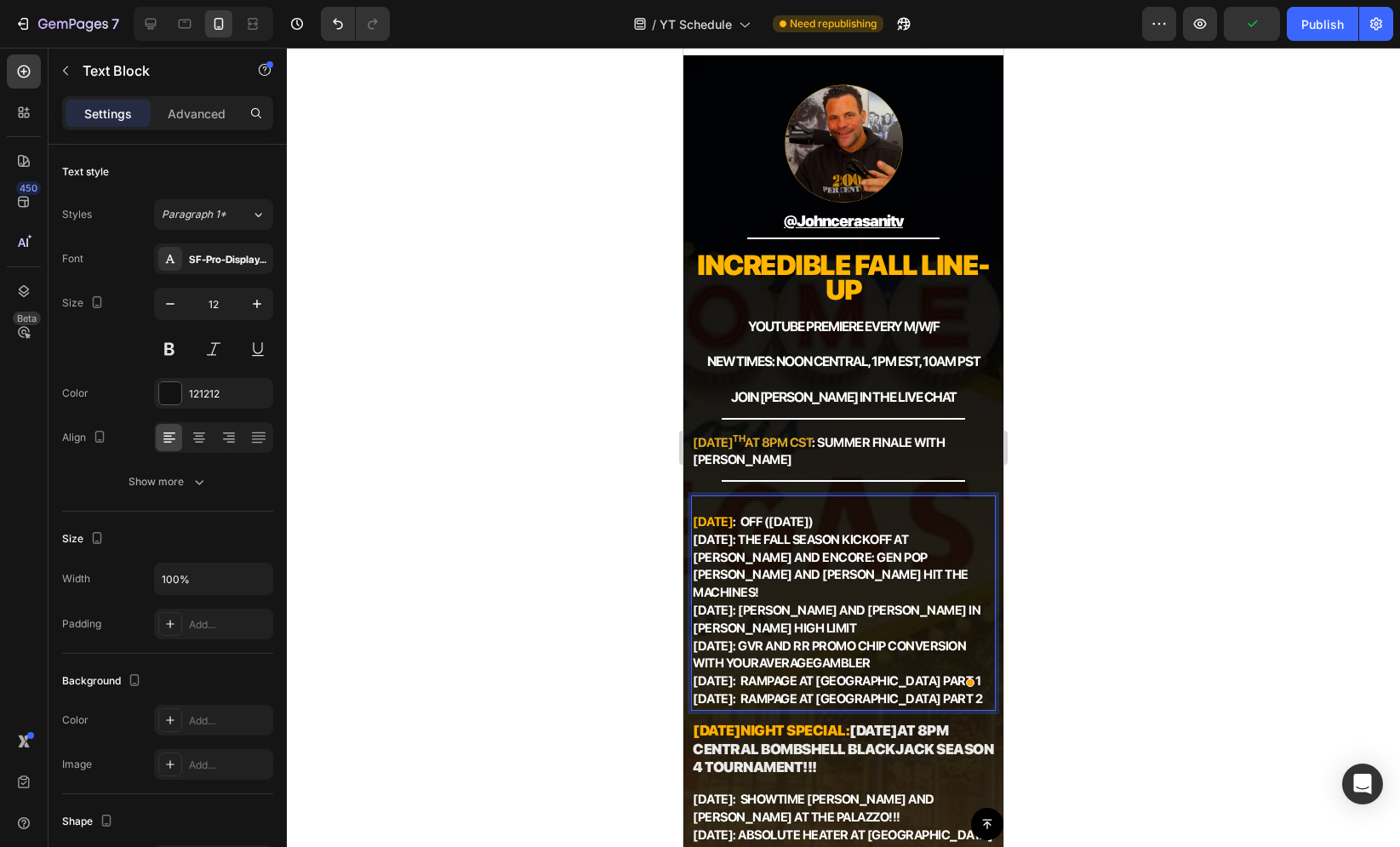
drag, startPoint x: 693, startPoint y: 517, endPoint x: 744, endPoint y: 520, distance: 51.1
click at [744, 520] on p "Sept. 1st : OFF (Labor Day) Sept. 3rd: THE FALL SEASON KICKOFF at Wynn and Enco…" at bounding box center [843, 603] width 301 height 212
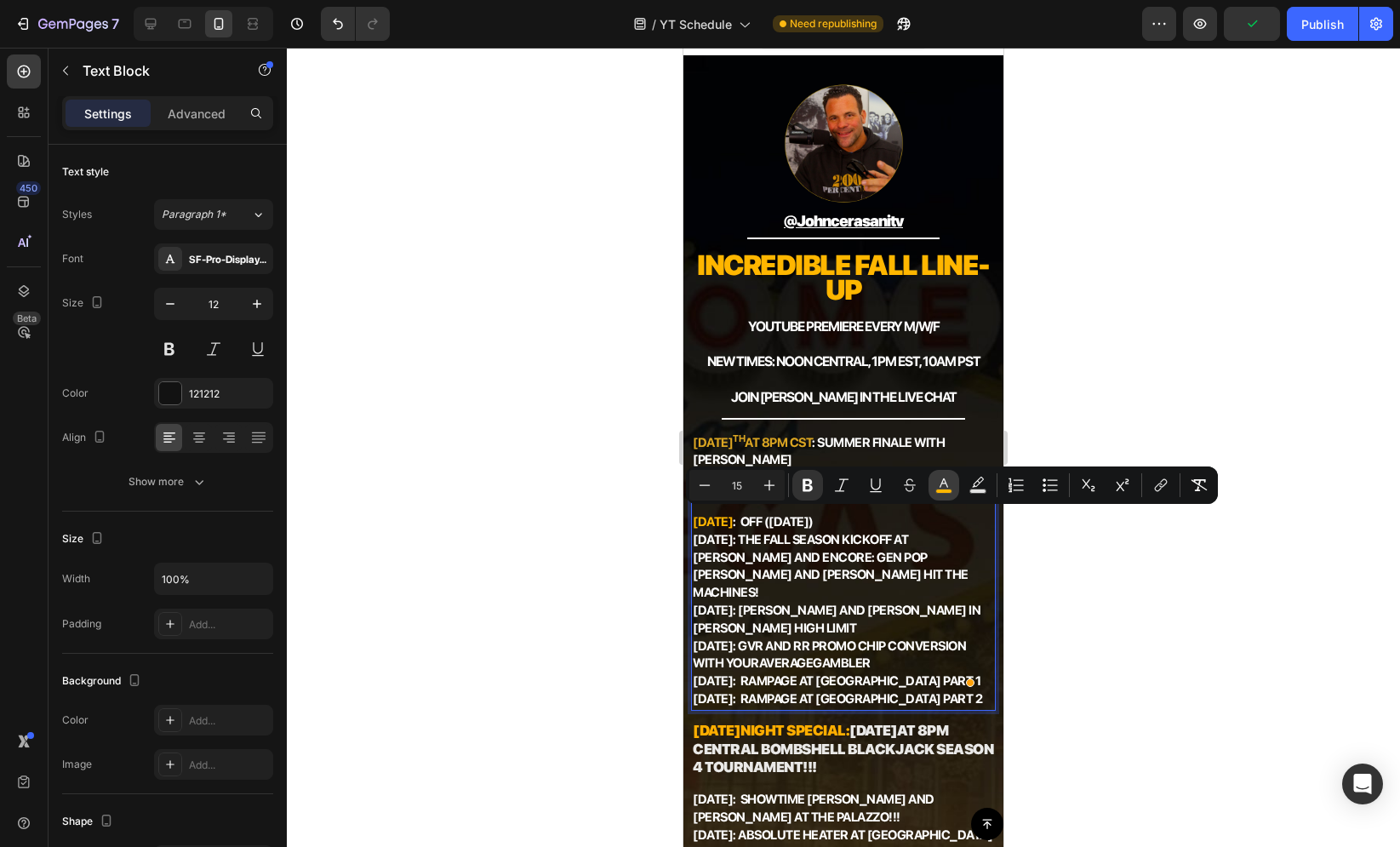
click at [943, 484] on icon "Editor contextual toolbar" at bounding box center [944, 485] width 17 height 17
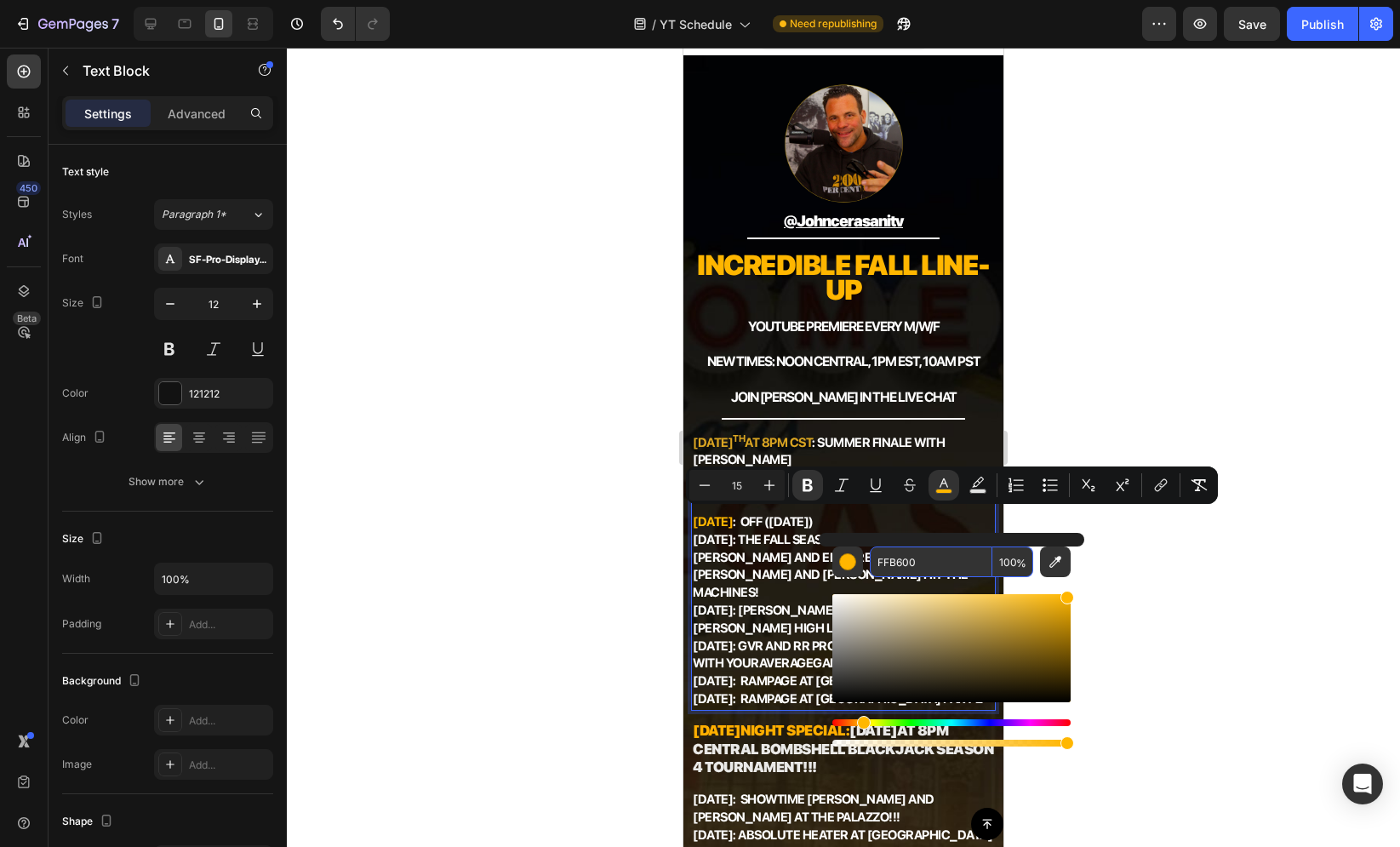
click at [912, 568] on input "FFB600" at bounding box center [931, 561] width 122 height 31
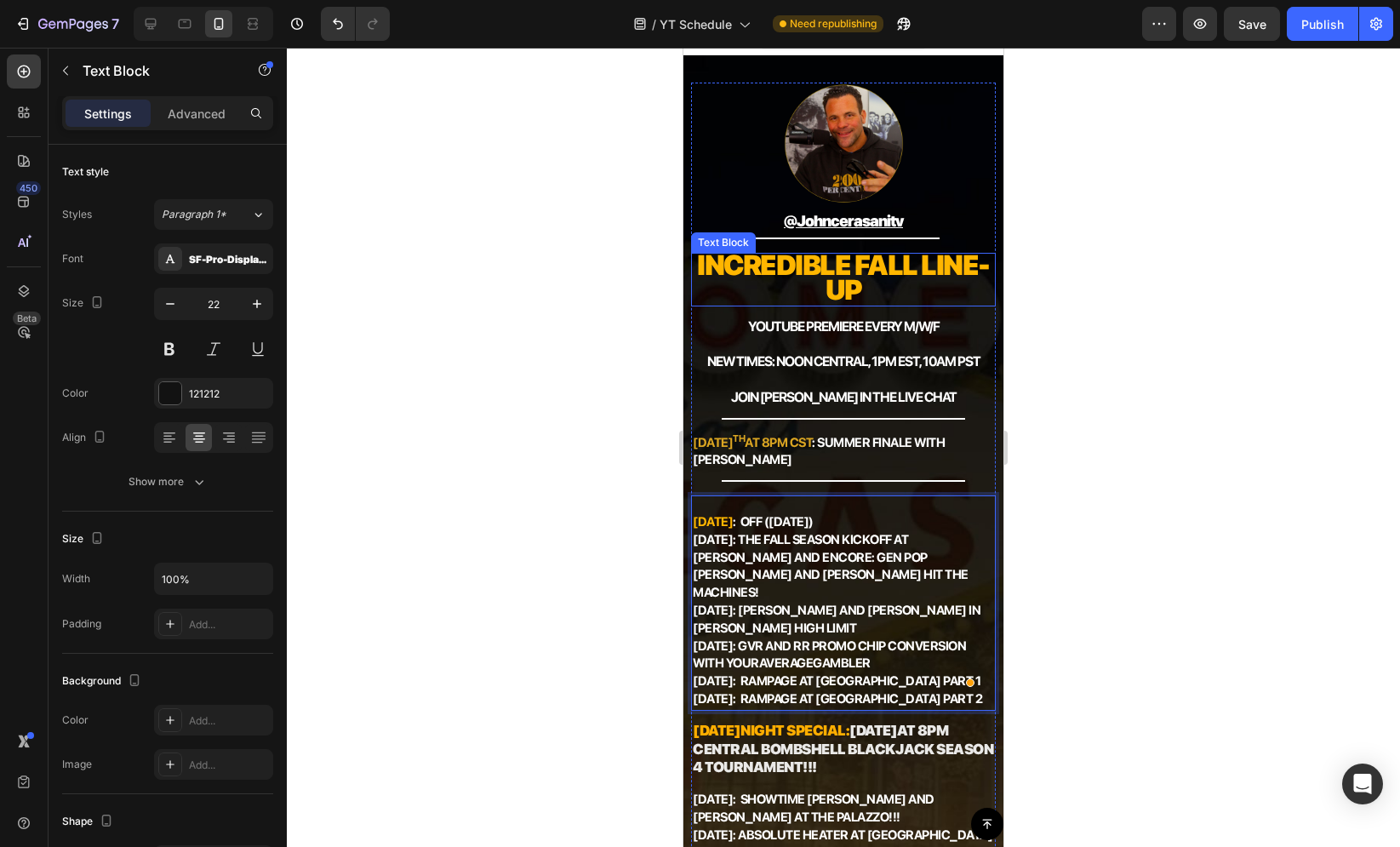
click at [822, 272] on strong "Incredible fall line-up" at bounding box center [842, 277] width 292 height 58
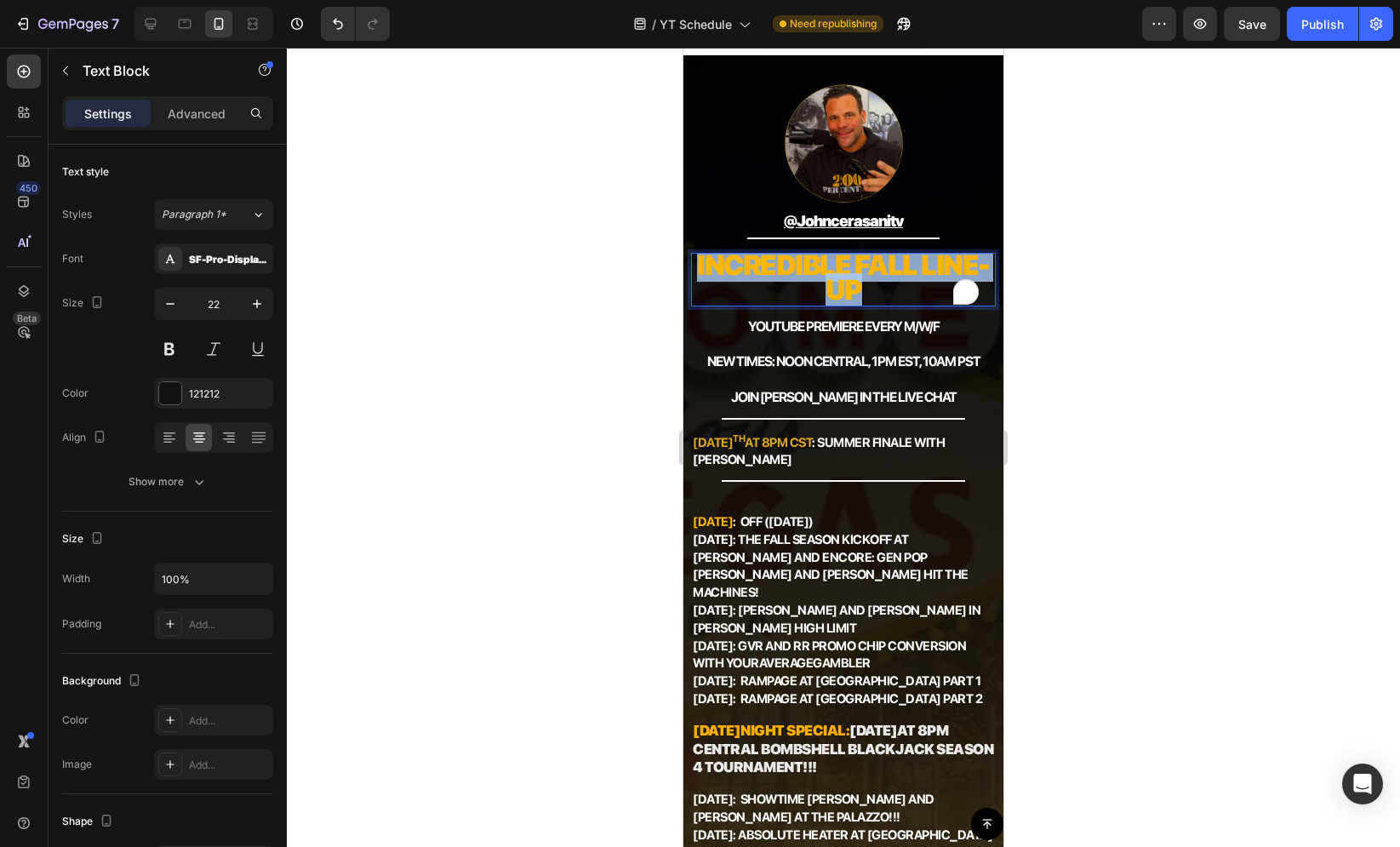
click at [822, 272] on strong "Incredible fall line-up" at bounding box center [842, 277] width 292 height 58
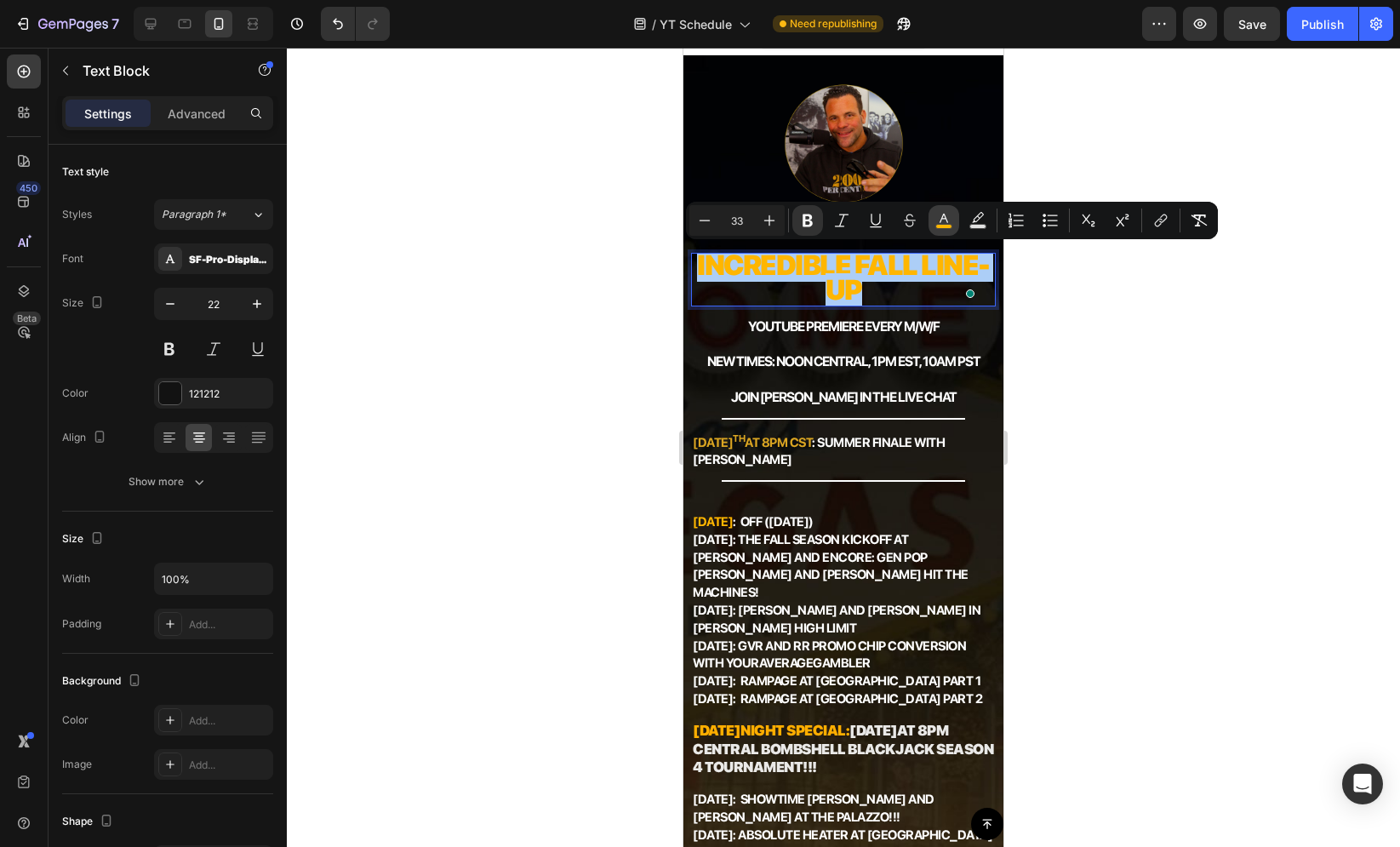
click at [946, 228] on button "color" at bounding box center [944, 220] width 31 height 31
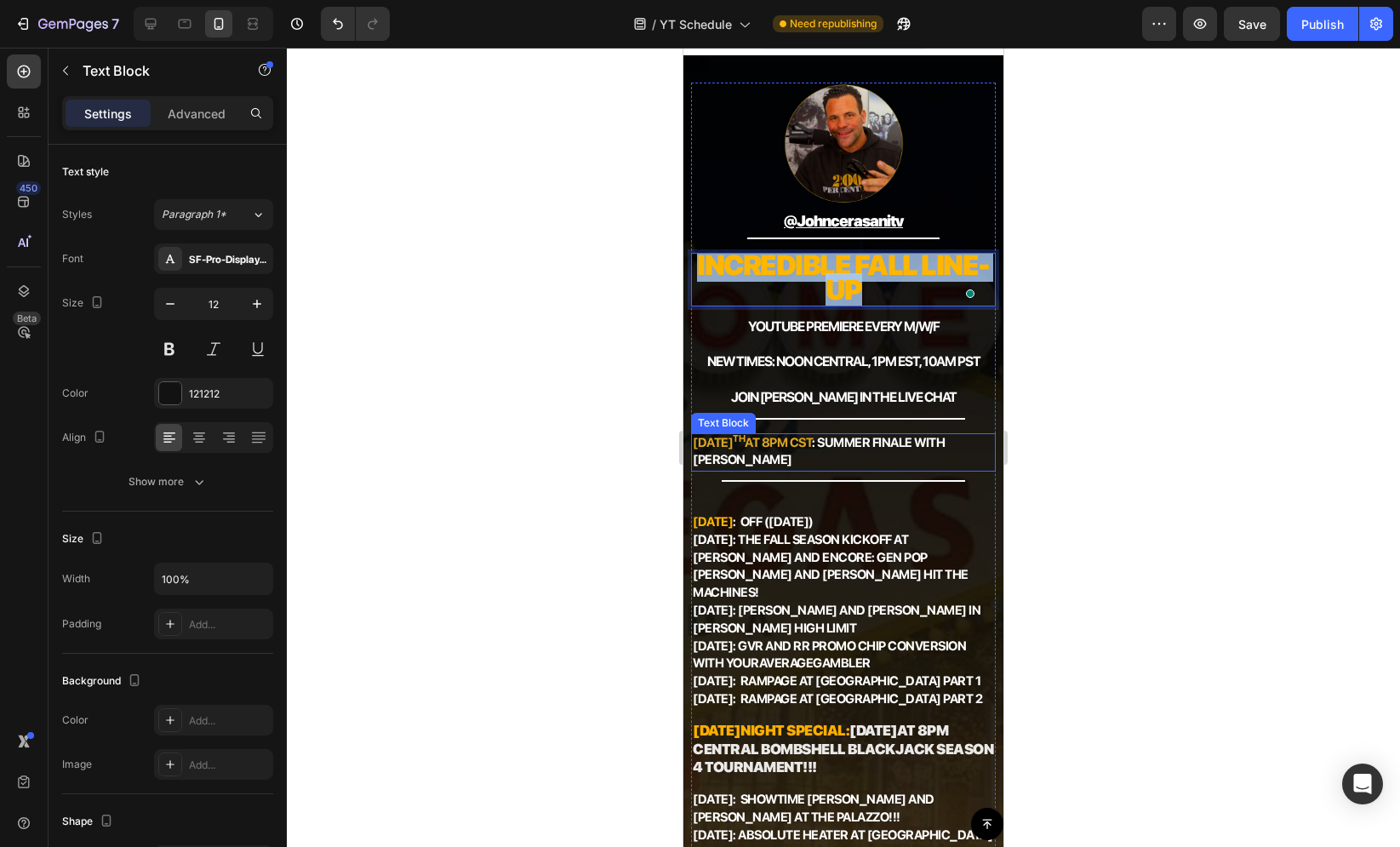
click at [755, 435] on strong "AUGUST 27 th aT 8PM CST" at bounding box center [752, 443] width 119 height 15
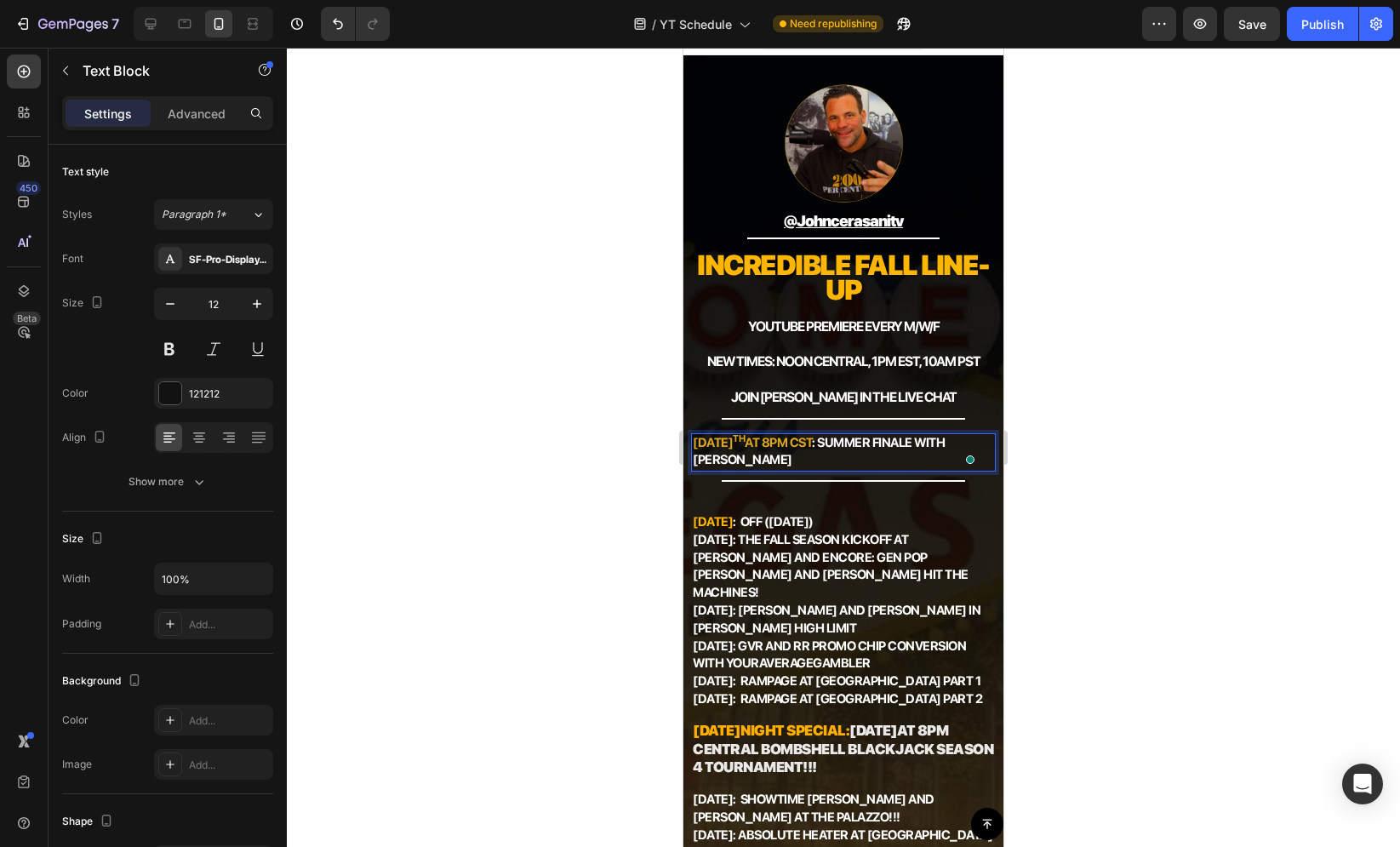
click at [812, 440] on strong "AUGUST 27 th aT 8PM CST" at bounding box center [752, 443] width 119 height 15
drag, startPoint x: 838, startPoint y: 439, endPoint x: 696, endPoint y: 442, distance: 142.0
click at [696, 442] on strong "AUGUST 27 th aT 8PM CST" at bounding box center [752, 443] width 119 height 15
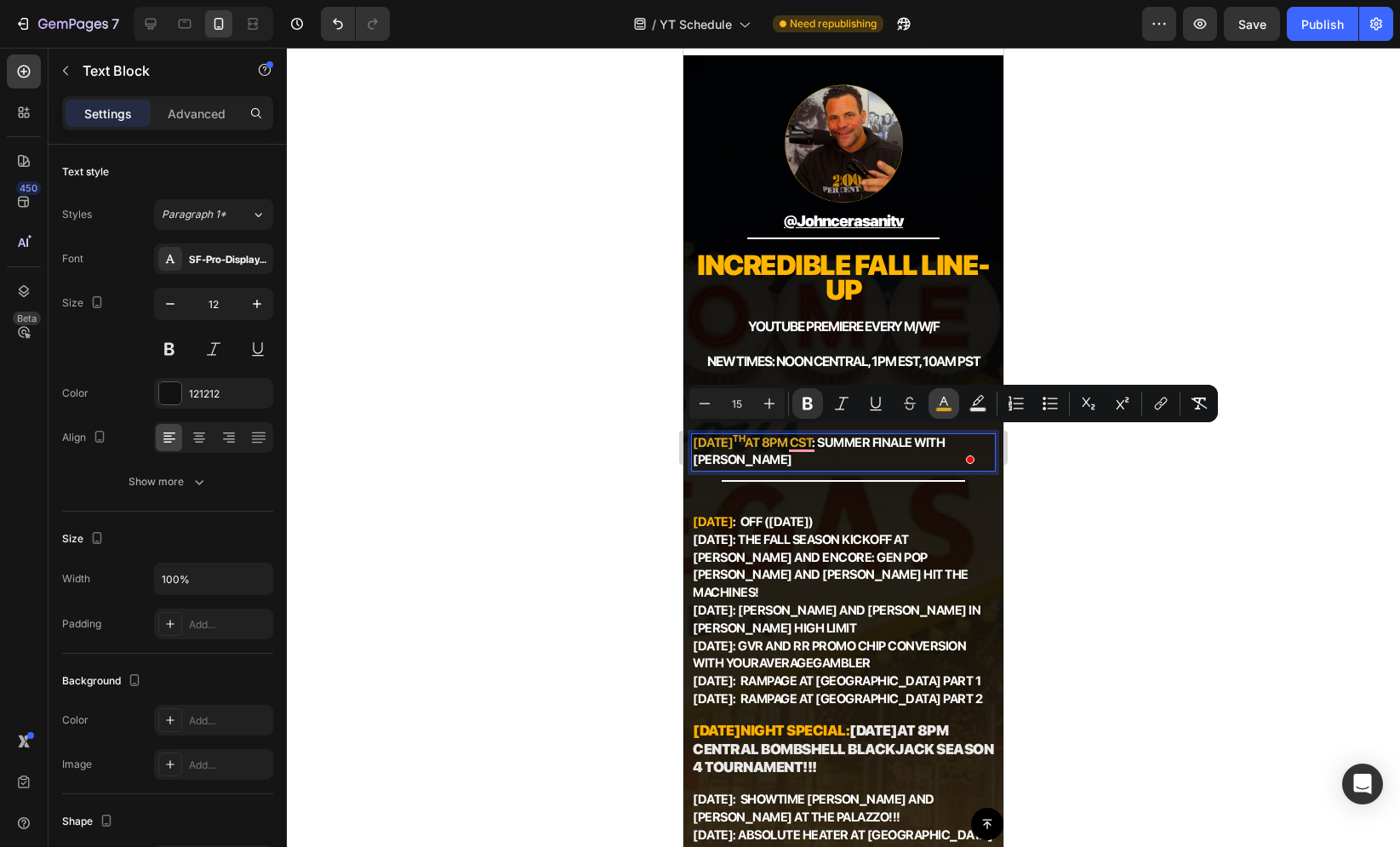
click at [942, 400] on icon "Editor contextual toolbar" at bounding box center [943, 401] width 8 height 9
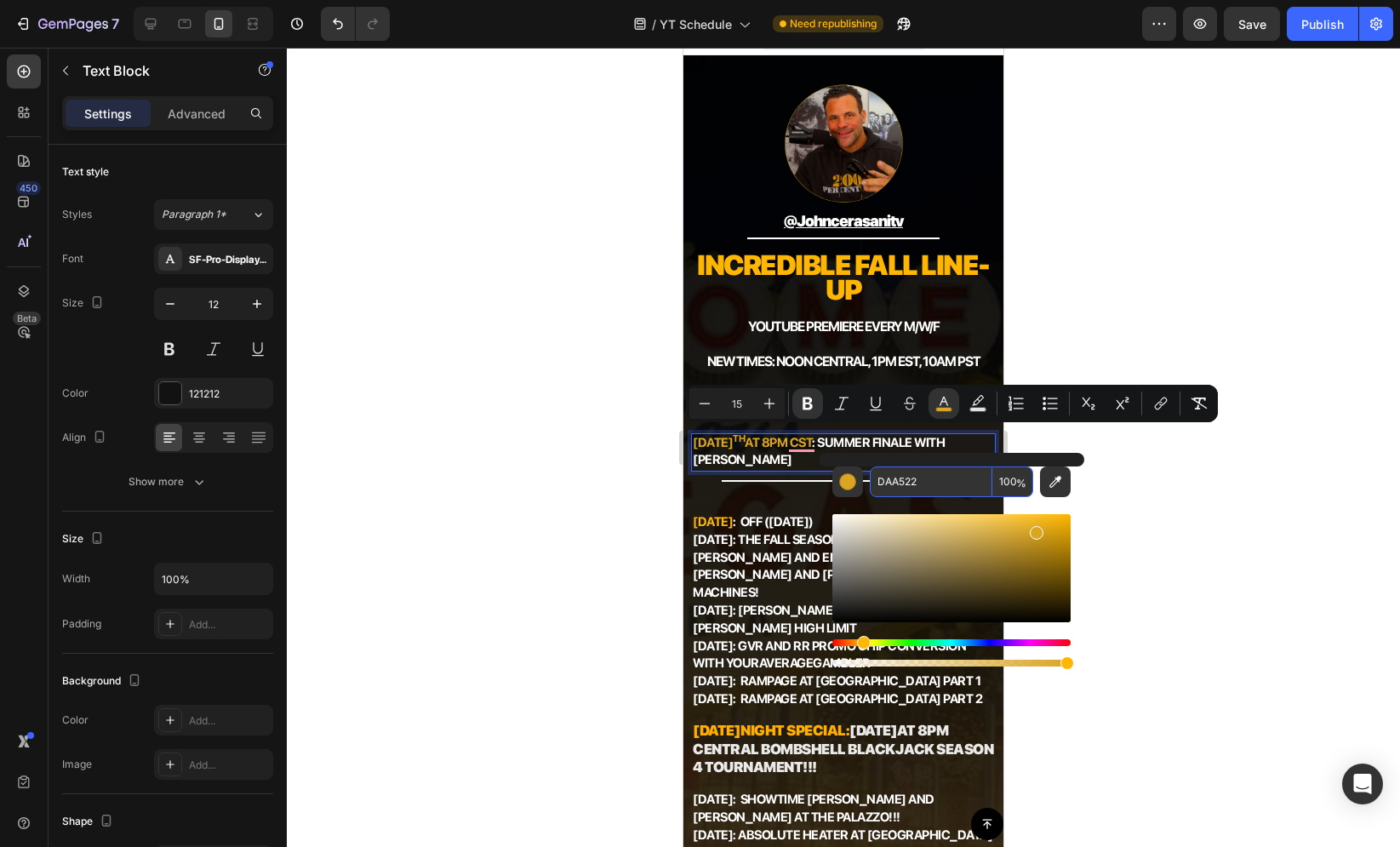
click at [913, 478] on input "DAA522" at bounding box center [931, 481] width 122 height 31
paste input "FFB600"
type input "FFB600"
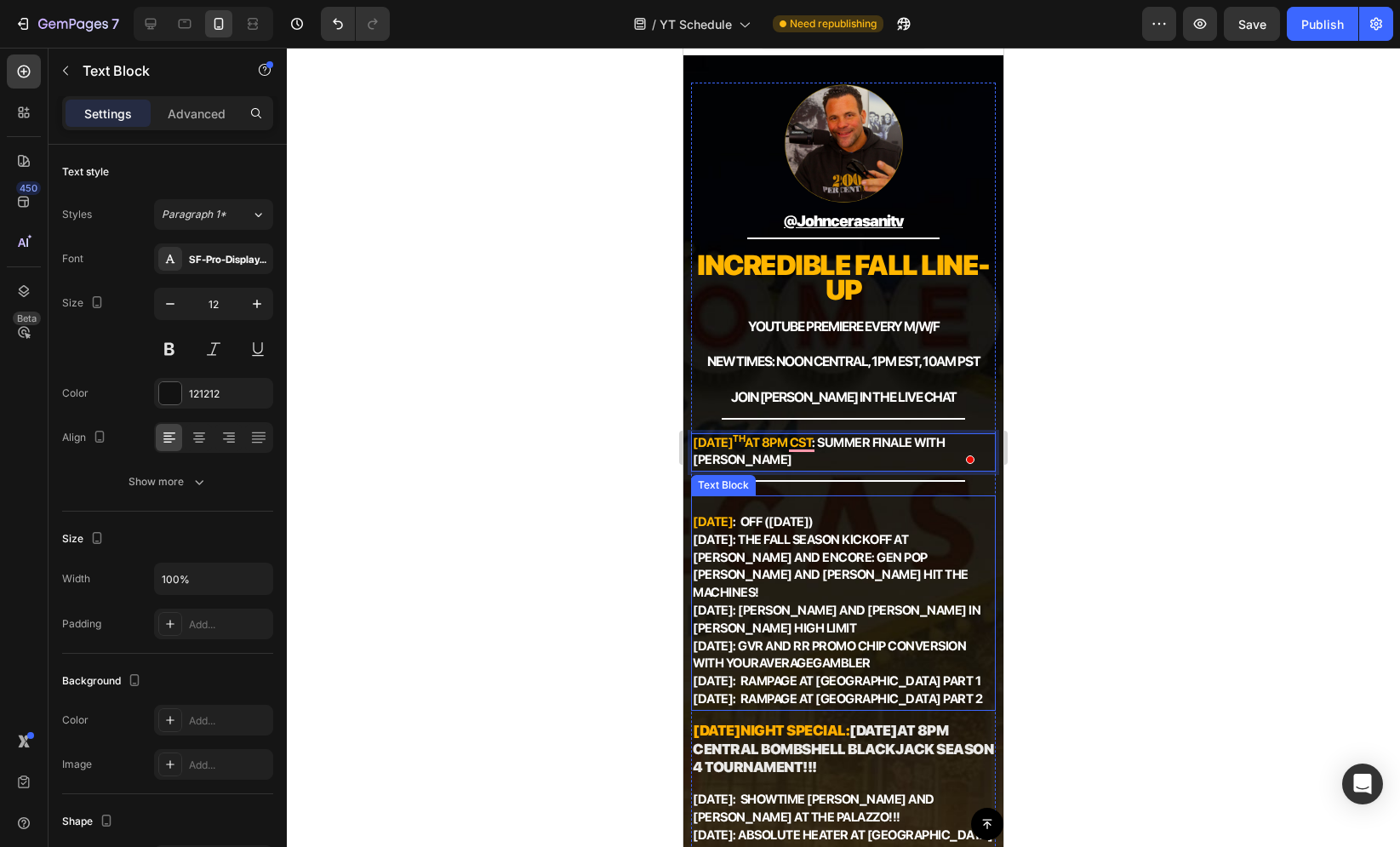
click at [732, 603] on strong "[DATE]" at bounding box center [713, 610] width 40 height 15
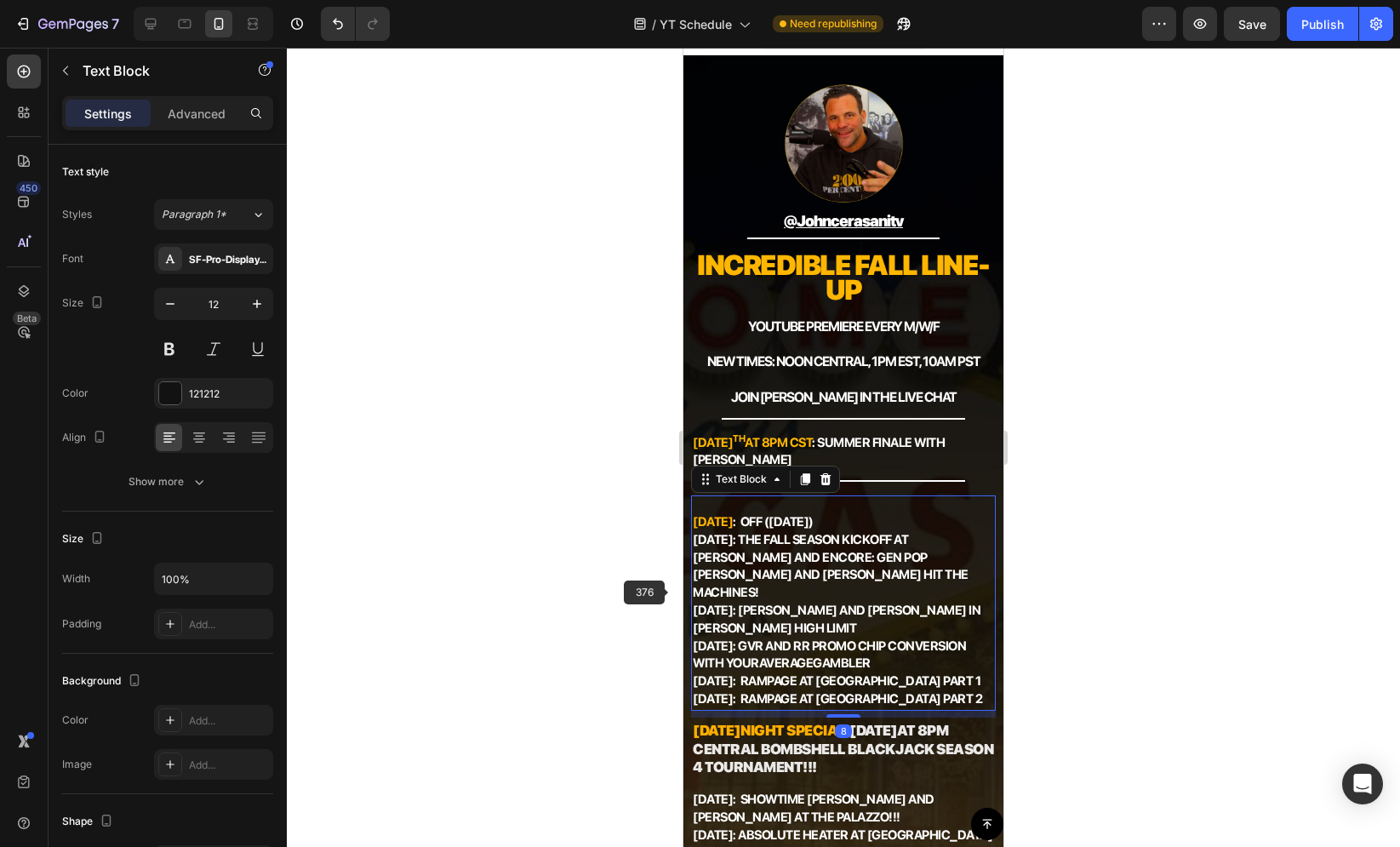
click at [584, 560] on div at bounding box center [843, 447] width 1113 height 799
click at [757, 566] on strong "[DATE]: THE FALL SEASON KICKOFF at [PERSON_NAME] and Encore: Gen Pop [PERSON_NA…" at bounding box center [830, 566] width 275 height 68
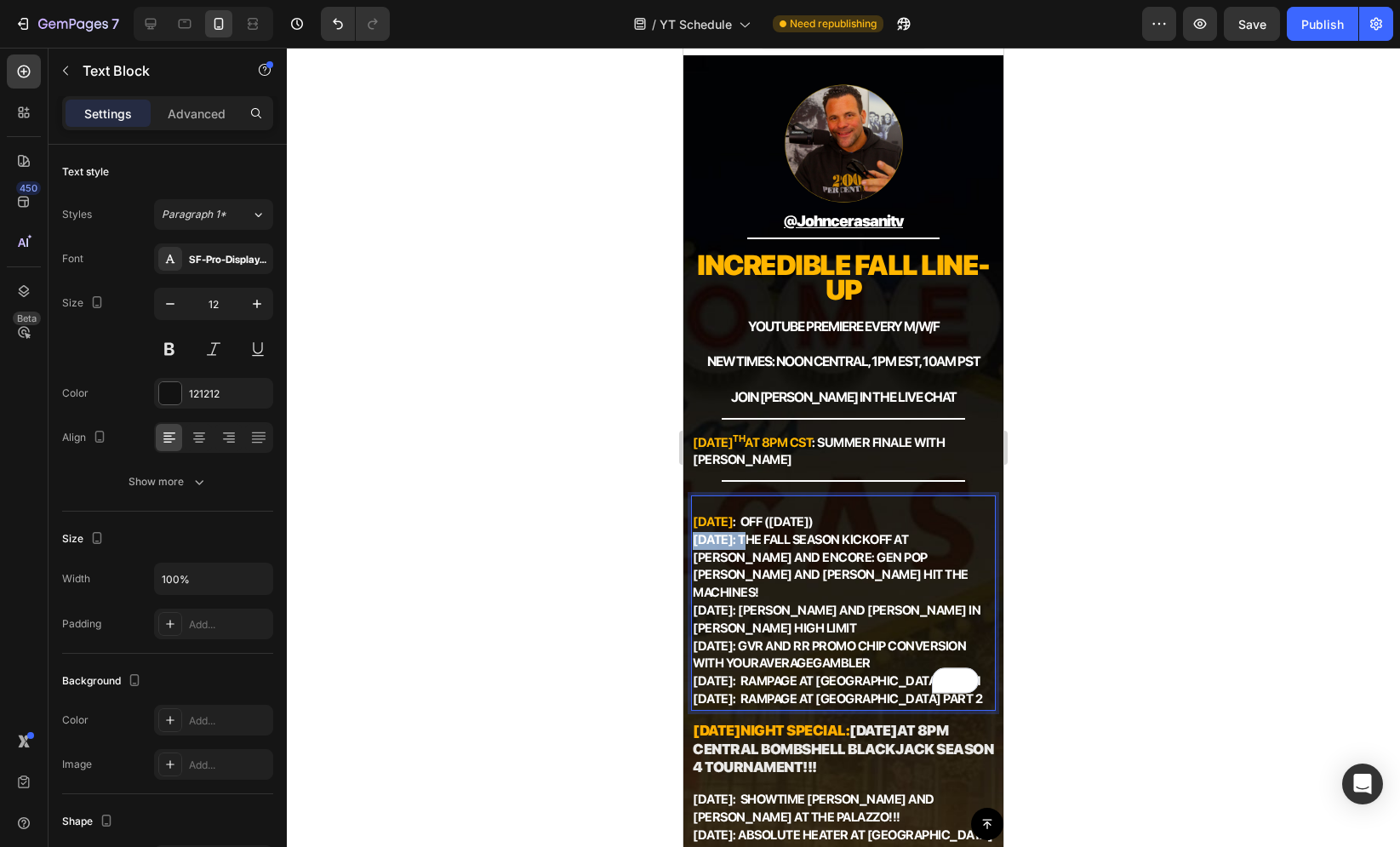
drag, startPoint x: 749, startPoint y: 538, endPoint x: 696, endPoint y: 539, distance: 53.0
click at [696, 539] on strong "[DATE]: THE FALL SEASON KICKOFF at [PERSON_NAME] and Encore: Gen Pop [PERSON_NA…" at bounding box center [830, 566] width 275 height 68
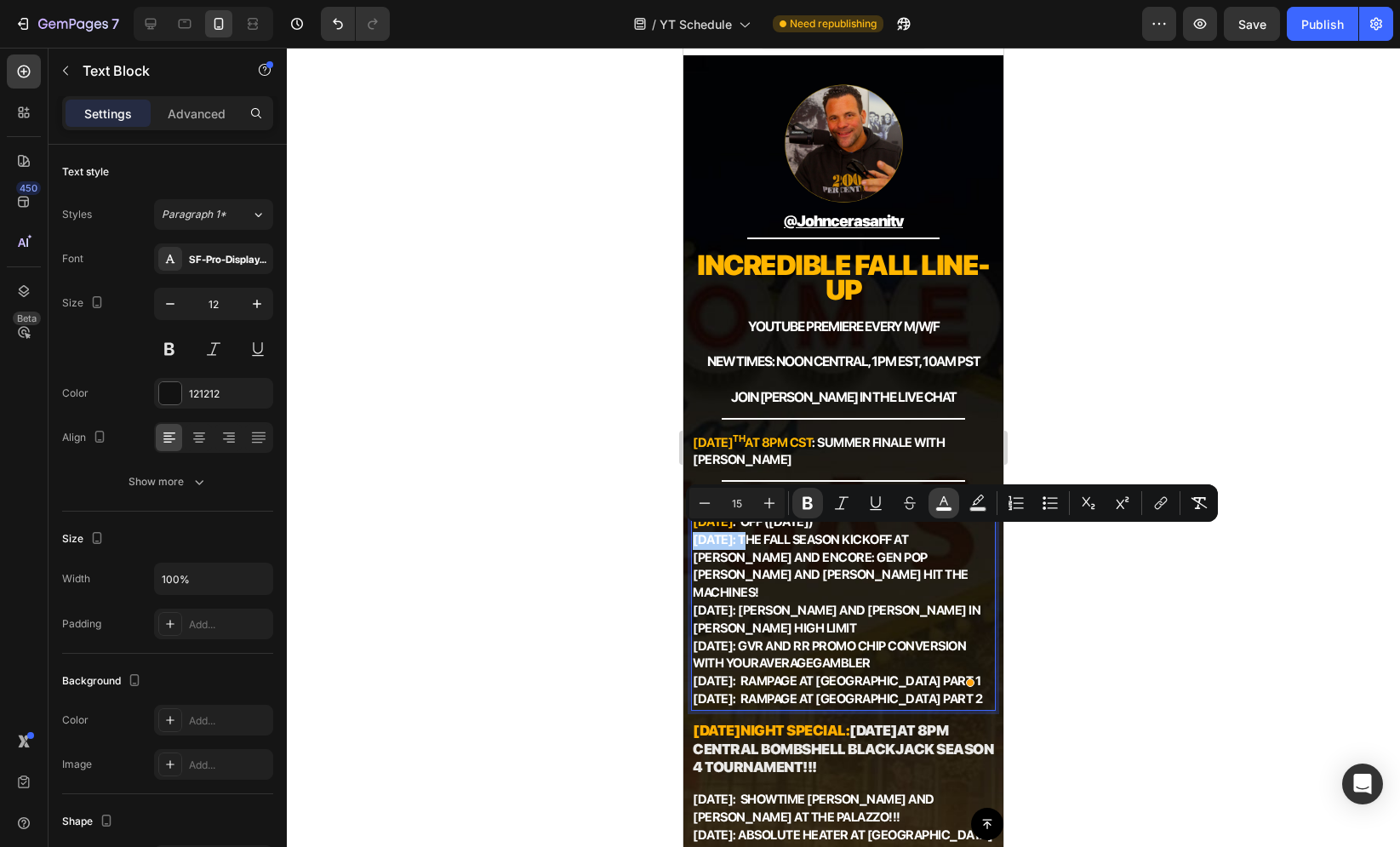
click at [938, 500] on icon "Editor contextual toolbar" at bounding box center [944, 503] width 17 height 17
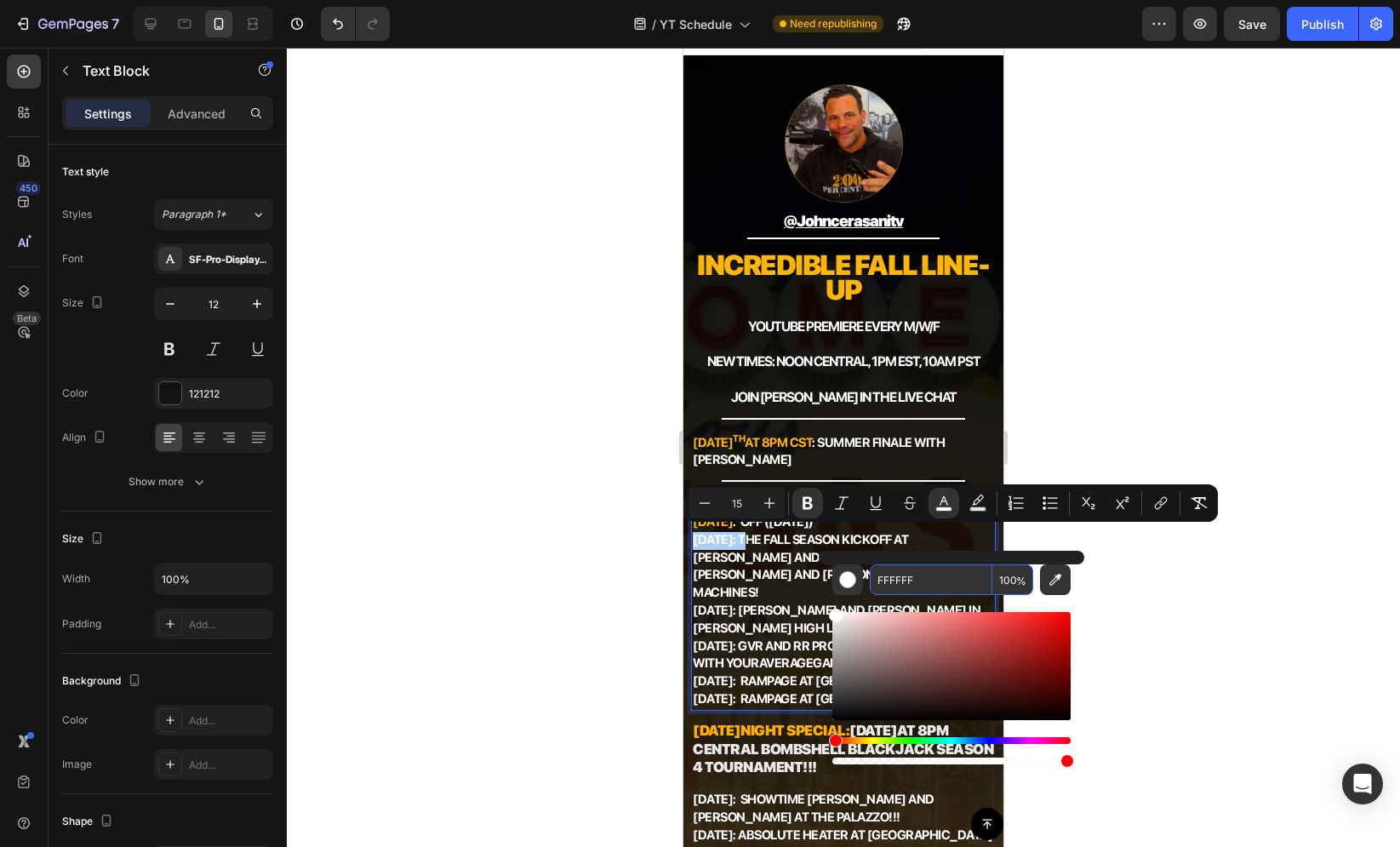
click at [920, 571] on input "FFFFFF" at bounding box center [931, 579] width 122 height 31
paste input "B600"
type input "FFB600"
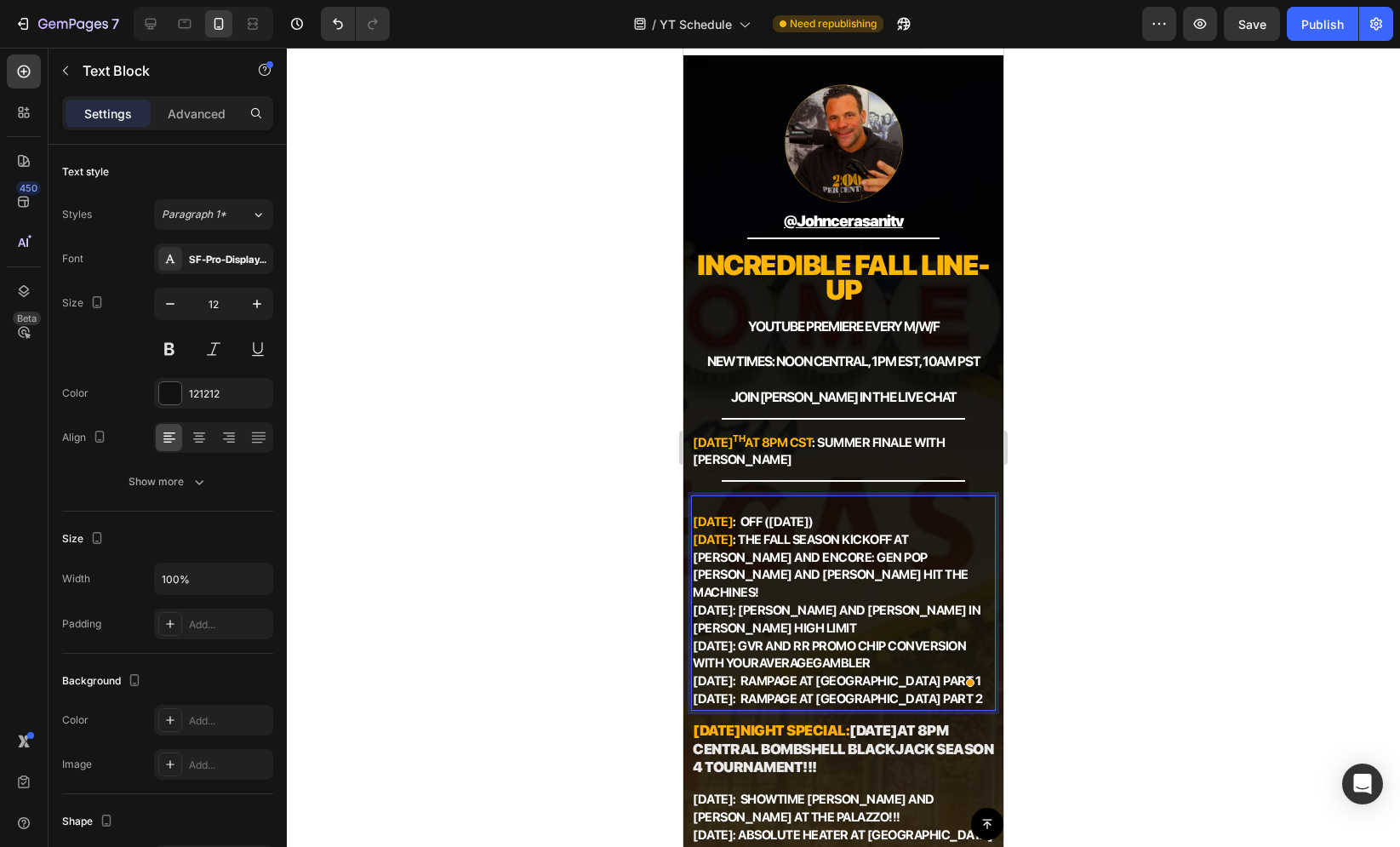
drag, startPoint x: 748, startPoint y: 593, endPoint x: 696, endPoint y: 594, distance: 52.0
click at [696, 594] on p "Sept. 1st : OFF (Labor Day) Sept. 3rd : THE FALL SEASON KICKOFF at Wynn and Enc…" at bounding box center [843, 603] width 301 height 212
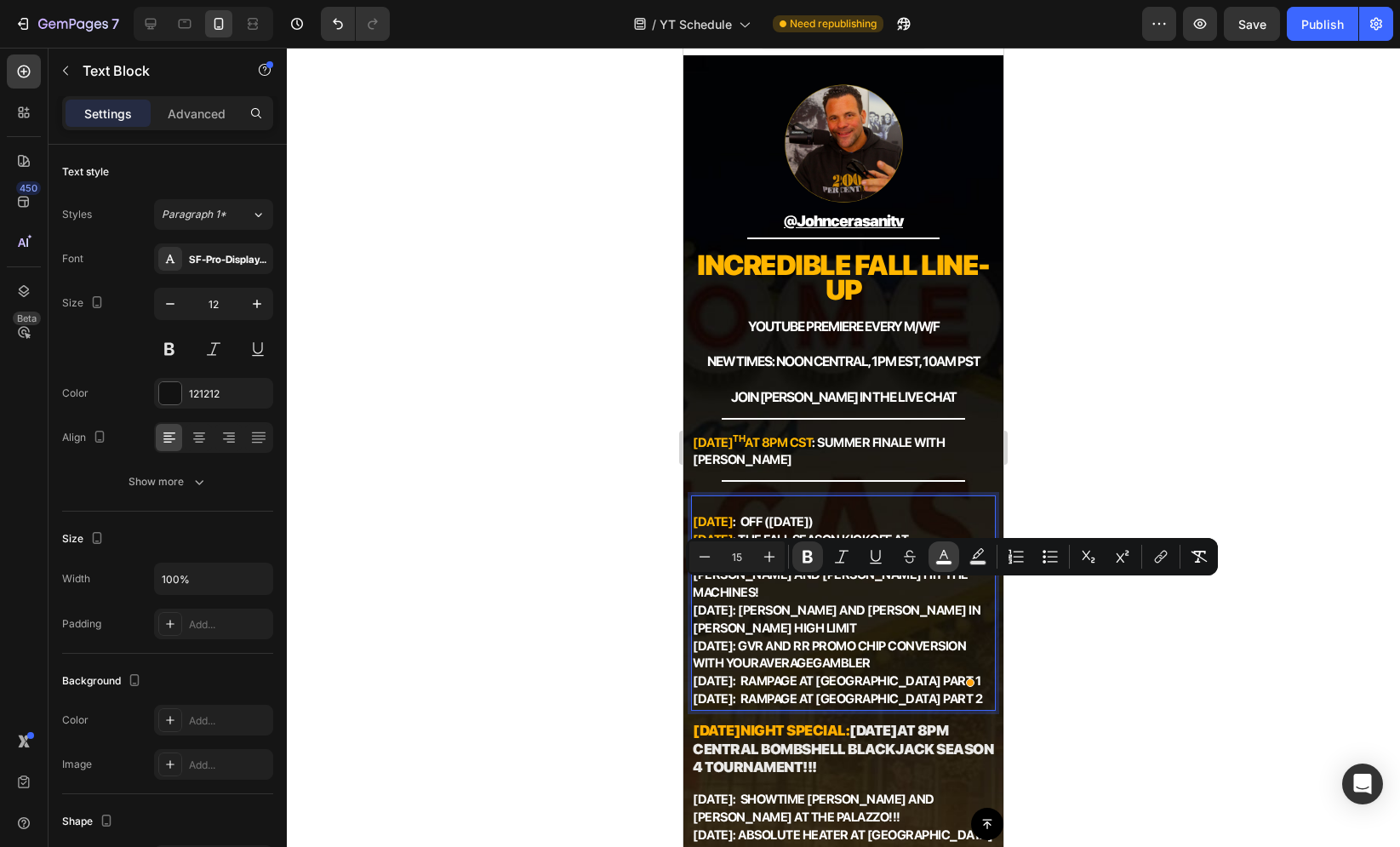
click at [941, 554] on icon "Editor contextual toolbar" at bounding box center [943, 555] width 8 height 9
type input "FFFFFF"
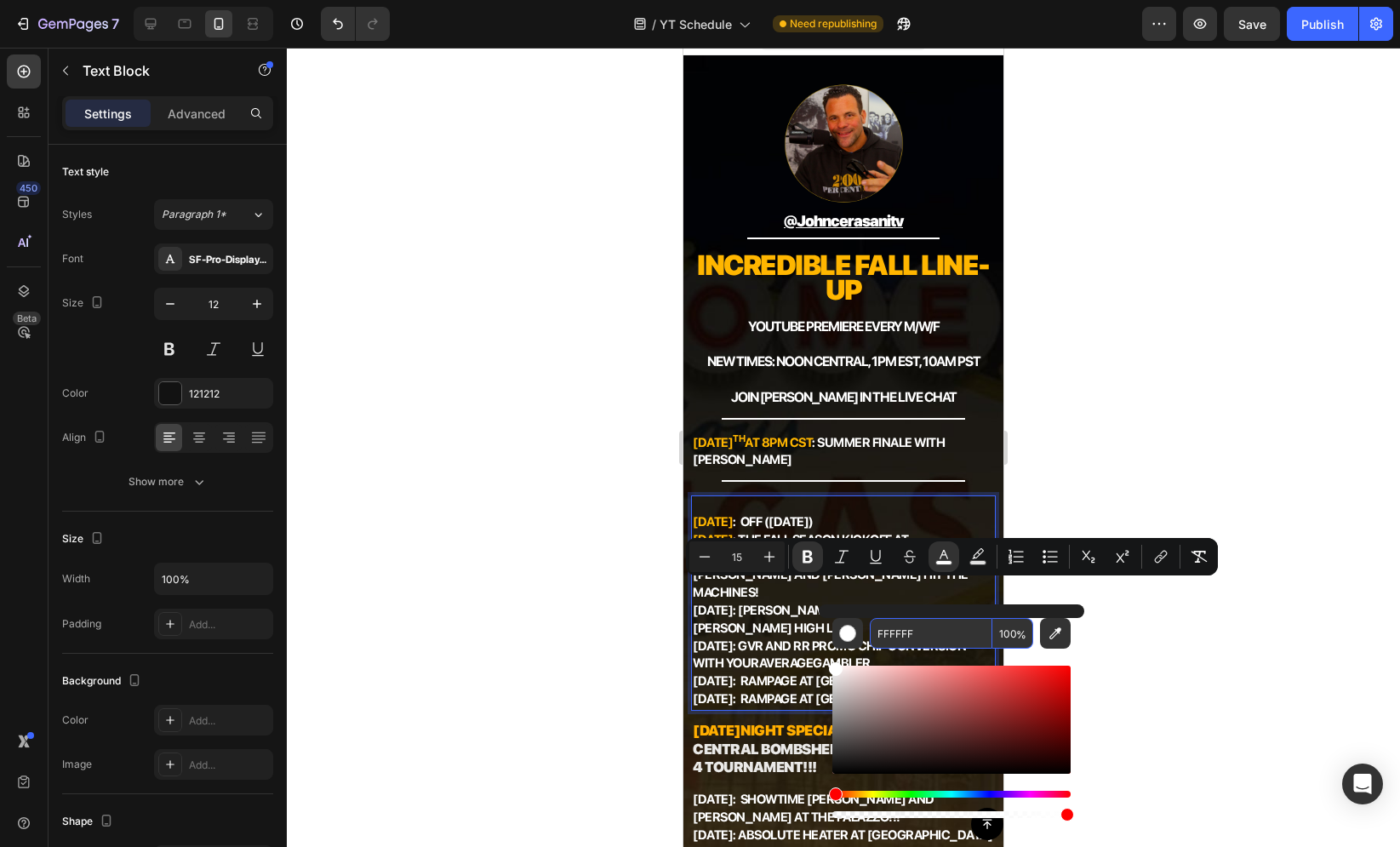
click at [911, 628] on input "FFFFFF" at bounding box center [931, 633] width 122 height 31
paste input "B600"
type input "FFB600"
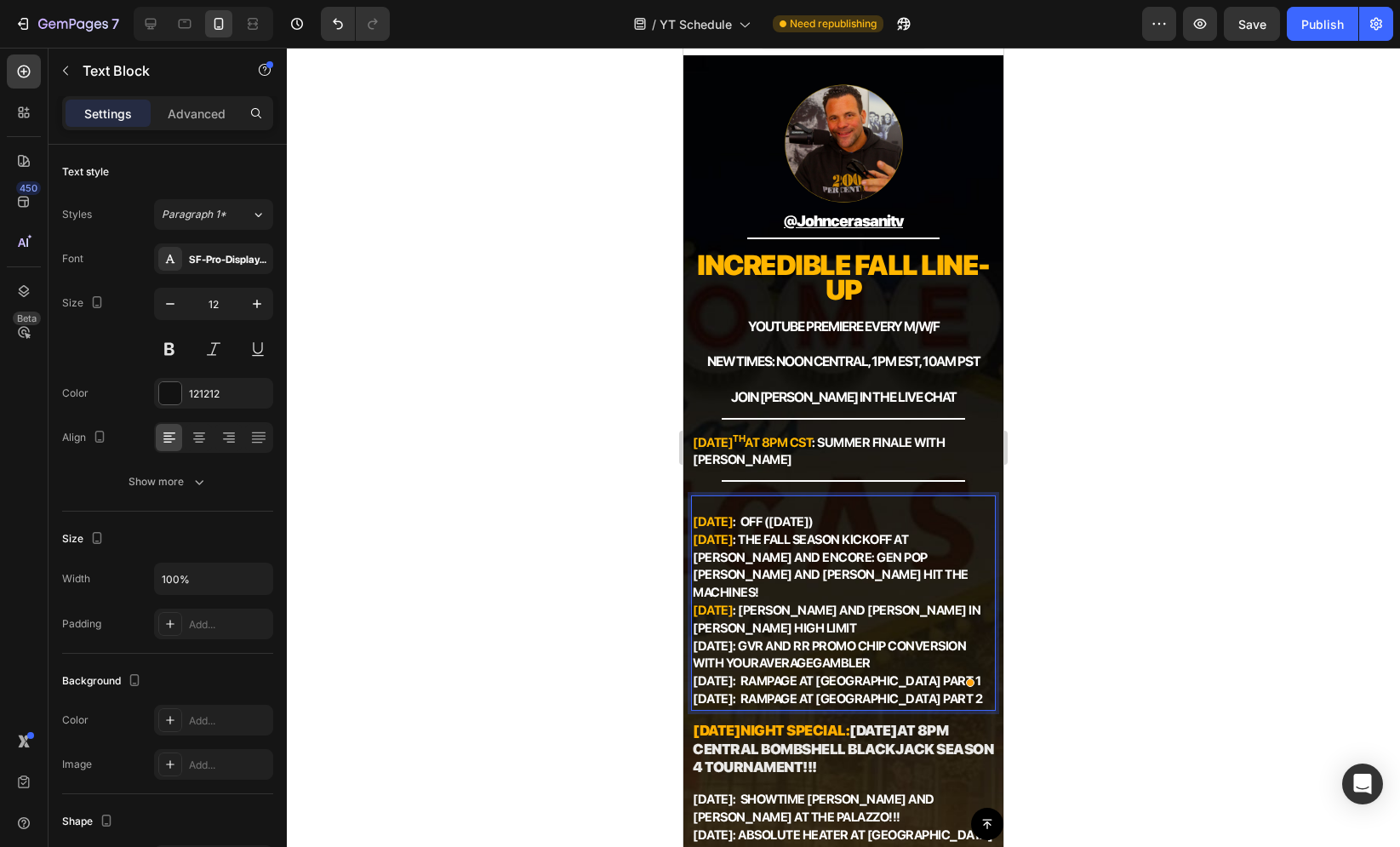
drag, startPoint x: 748, startPoint y: 628, endPoint x: 694, endPoint y: 625, distance: 54.1
click at [694, 625] on p "Sept. 1st : OFF (Labor Day) Sept. 3rd : THE FALL SEASON KICKOFF at Wynn and Enc…" at bounding box center [843, 603] width 301 height 212
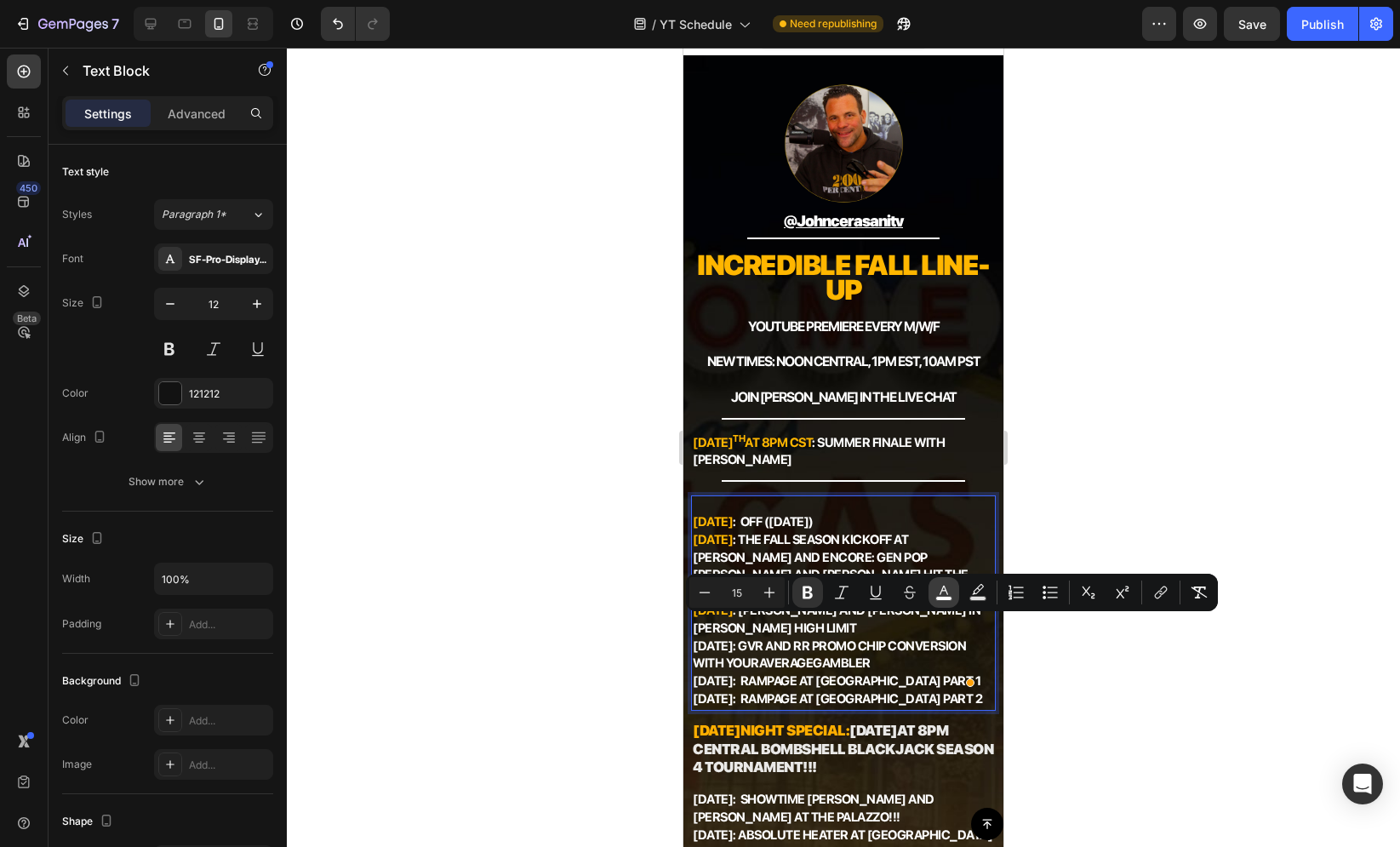
click at [933, 596] on button "color" at bounding box center [944, 592] width 31 height 31
type input "FFFFFF"
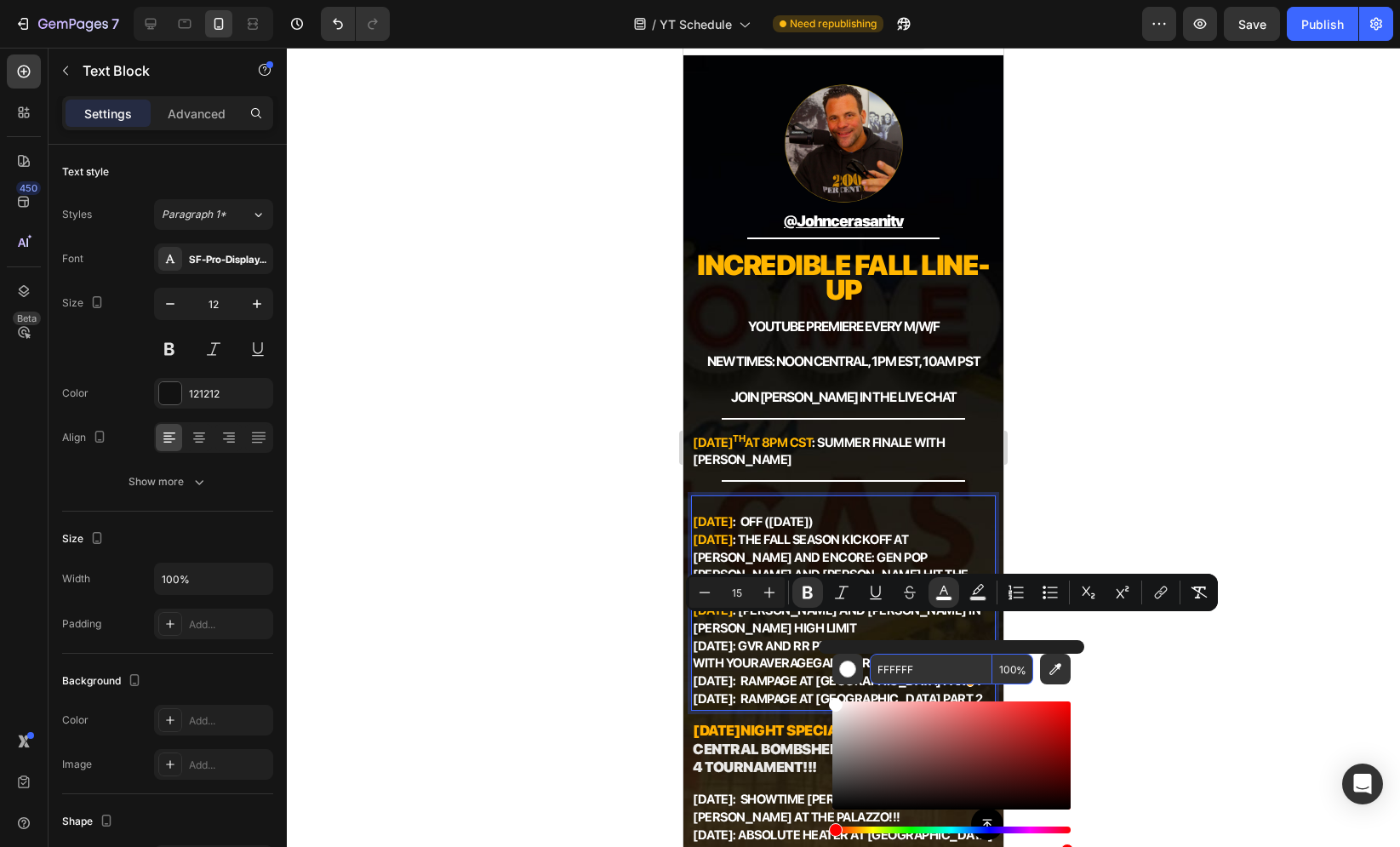
click at [877, 668] on input "FFFFFF" at bounding box center [931, 668] width 122 height 31
paste input "B600"
type input "FFB600"
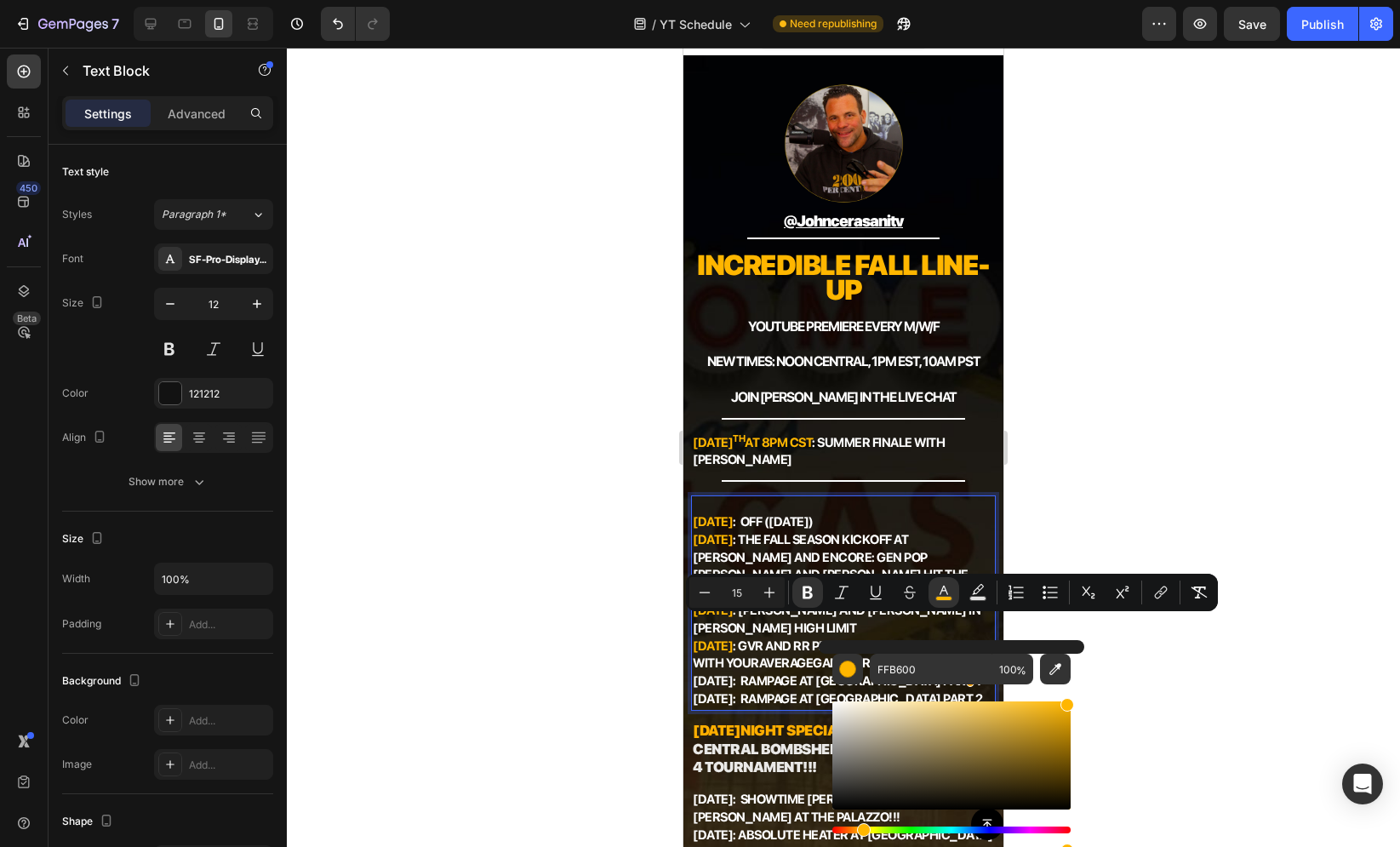
click at [731, 673] on strong "[DATE]" at bounding box center [713, 681] width 40 height 15
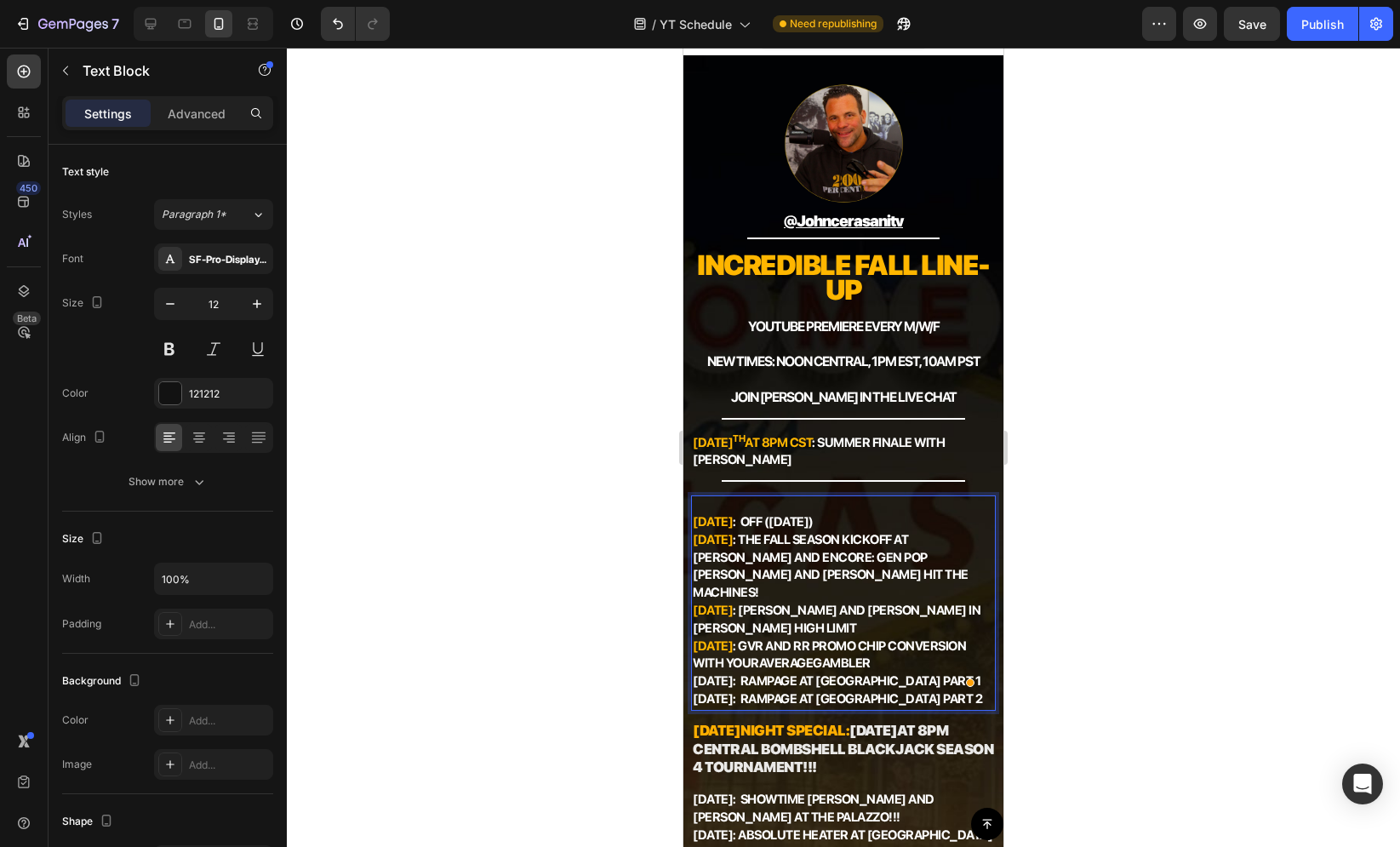
drag, startPoint x: 753, startPoint y: 664, endPoint x: 695, endPoint y: 667, distance: 58.1
click at [695, 667] on p "Sept. 1st : OFF (Labor Day) Sept. 3rd : THE FALL SEASON KICKOFF at Wynn and Enc…" at bounding box center [843, 603] width 301 height 212
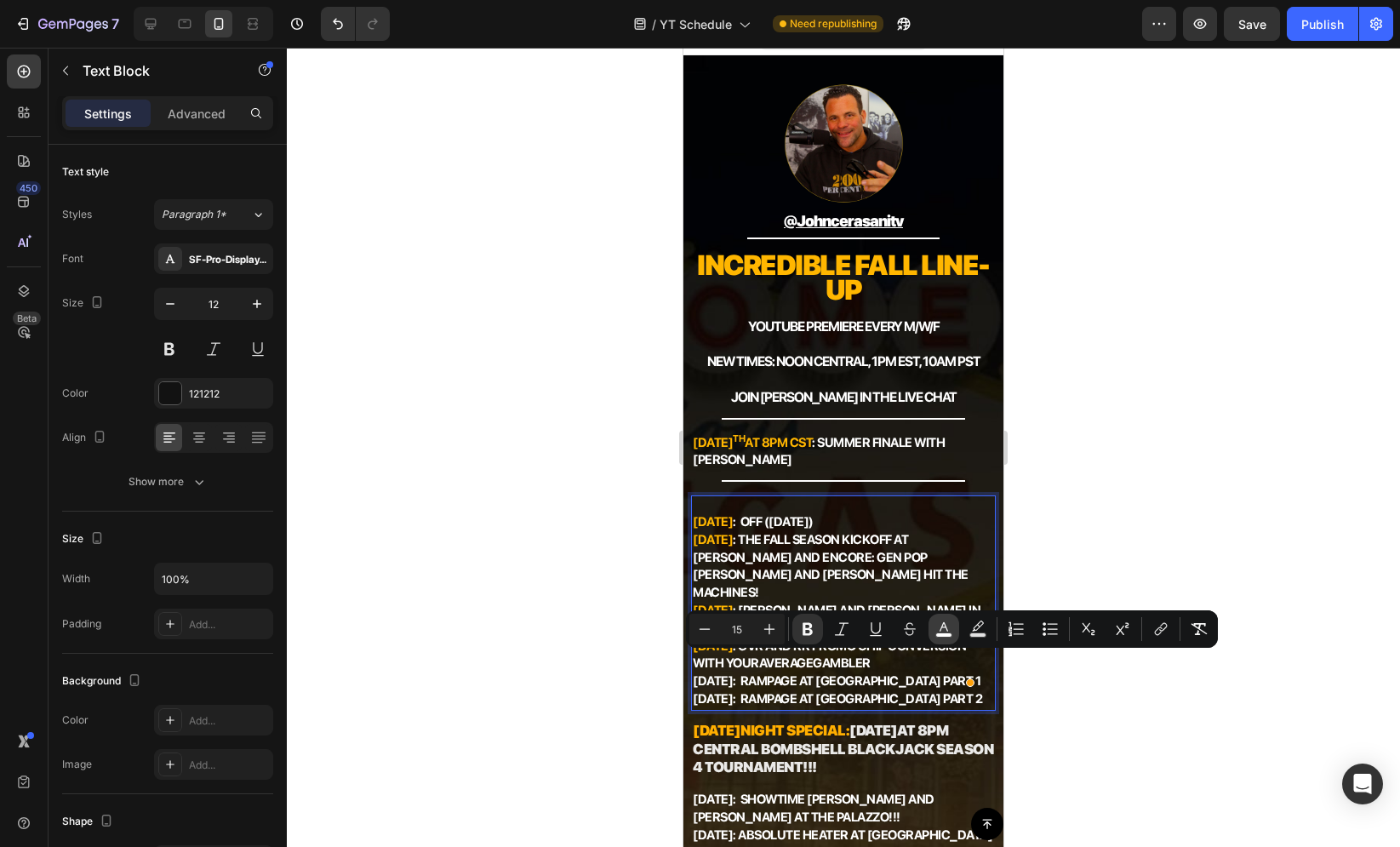
drag, startPoint x: 944, startPoint y: 624, endPoint x: 931, endPoint y: 637, distance: 18.4
click at [944, 624] on icon "Editor contextual toolbar" at bounding box center [943, 627] width 8 height 9
type input "FFFFFF"
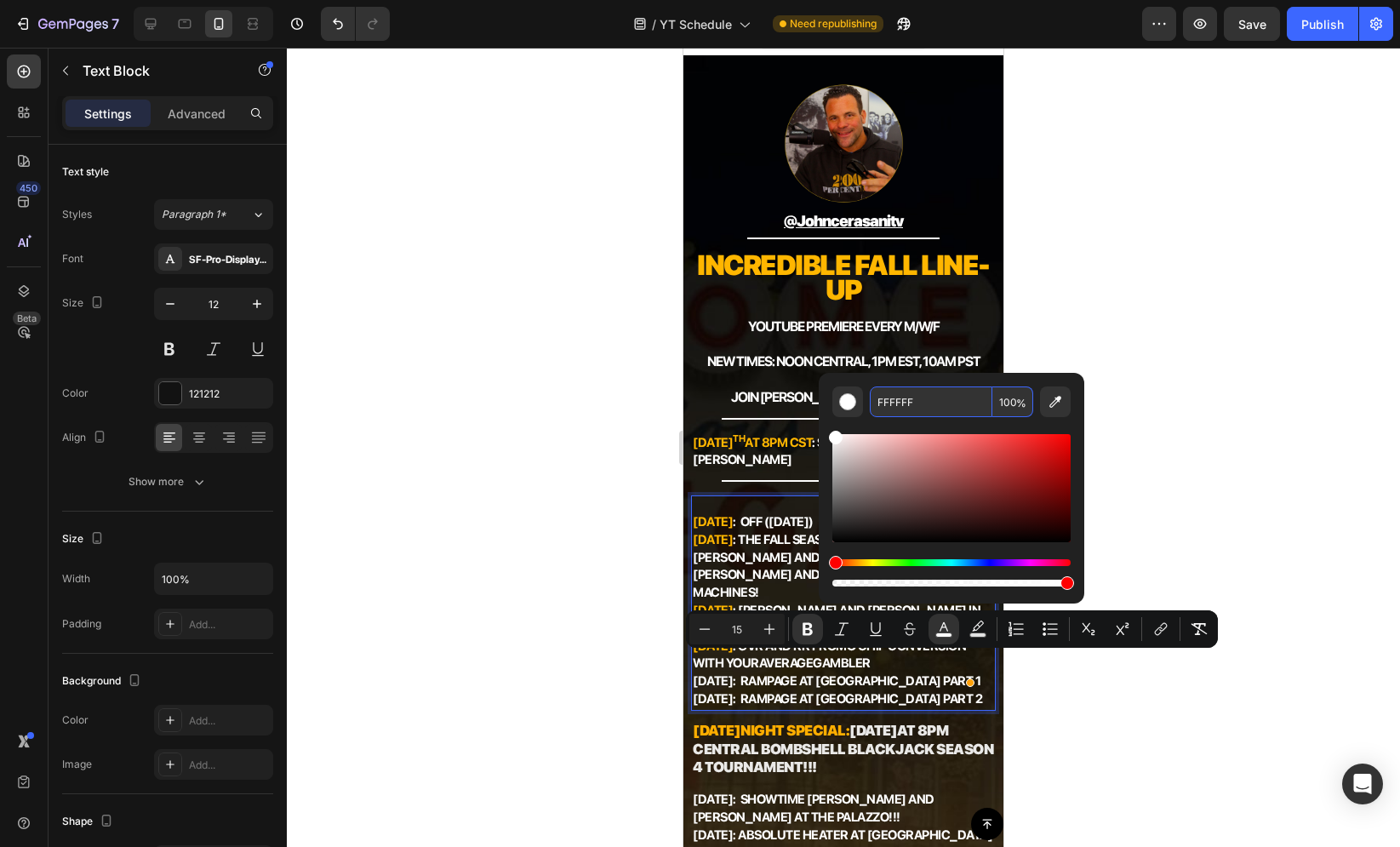
click at [896, 404] on input "FFFFFF" at bounding box center [931, 401] width 122 height 31
paste input "B600"
type input "FFB600"
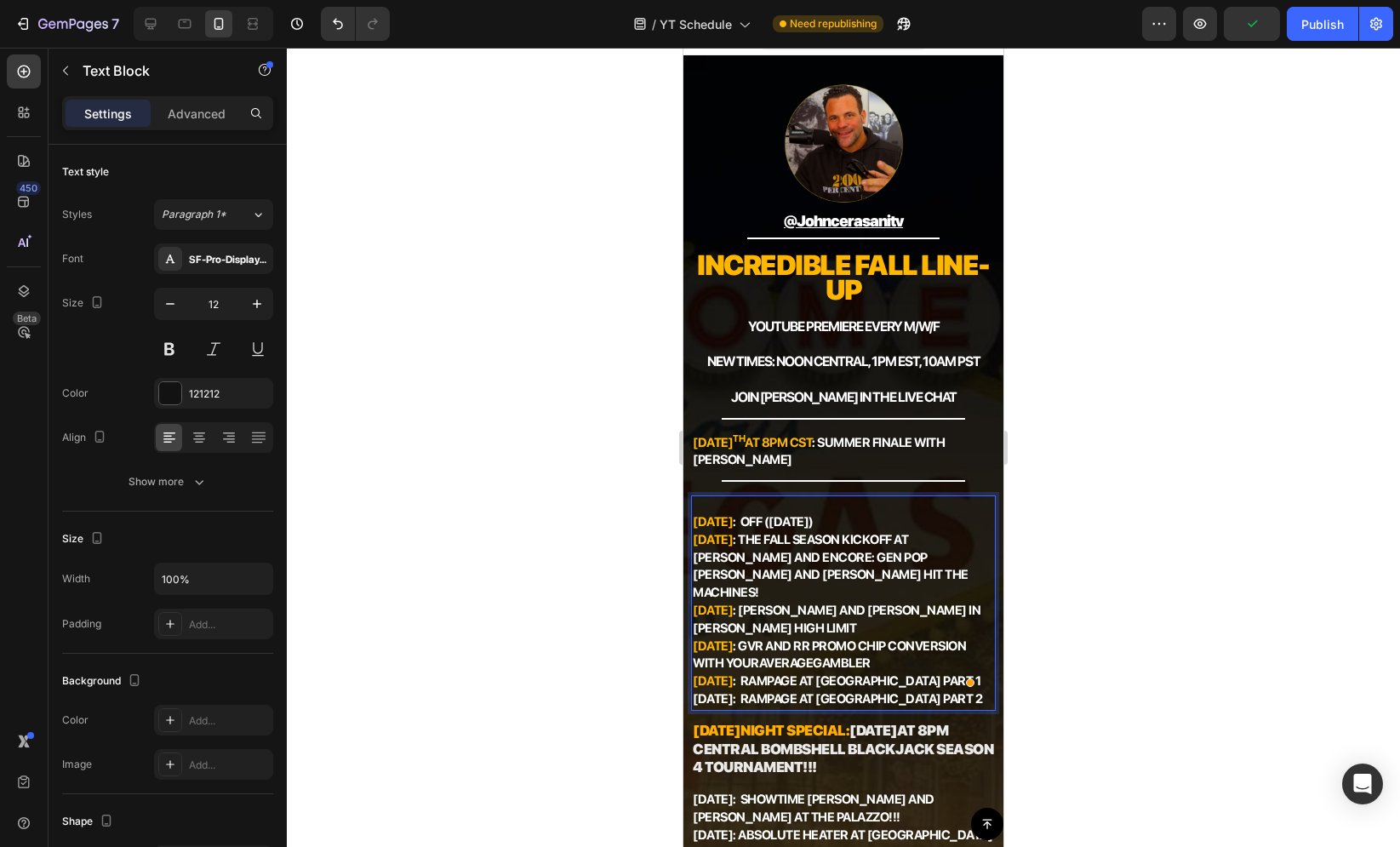
drag, startPoint x: 752, startPoint y: 683, endPoint x: 690, endPoint y: 684, distance: 62.0
click at [691, 684] on div "Sept. 1st : OFF (Labor Day) Sept. 3rd : THE FALL SEASON KICKOFF at Wynn and Enc…" at bounding box center [842, 603] width 304 height 215
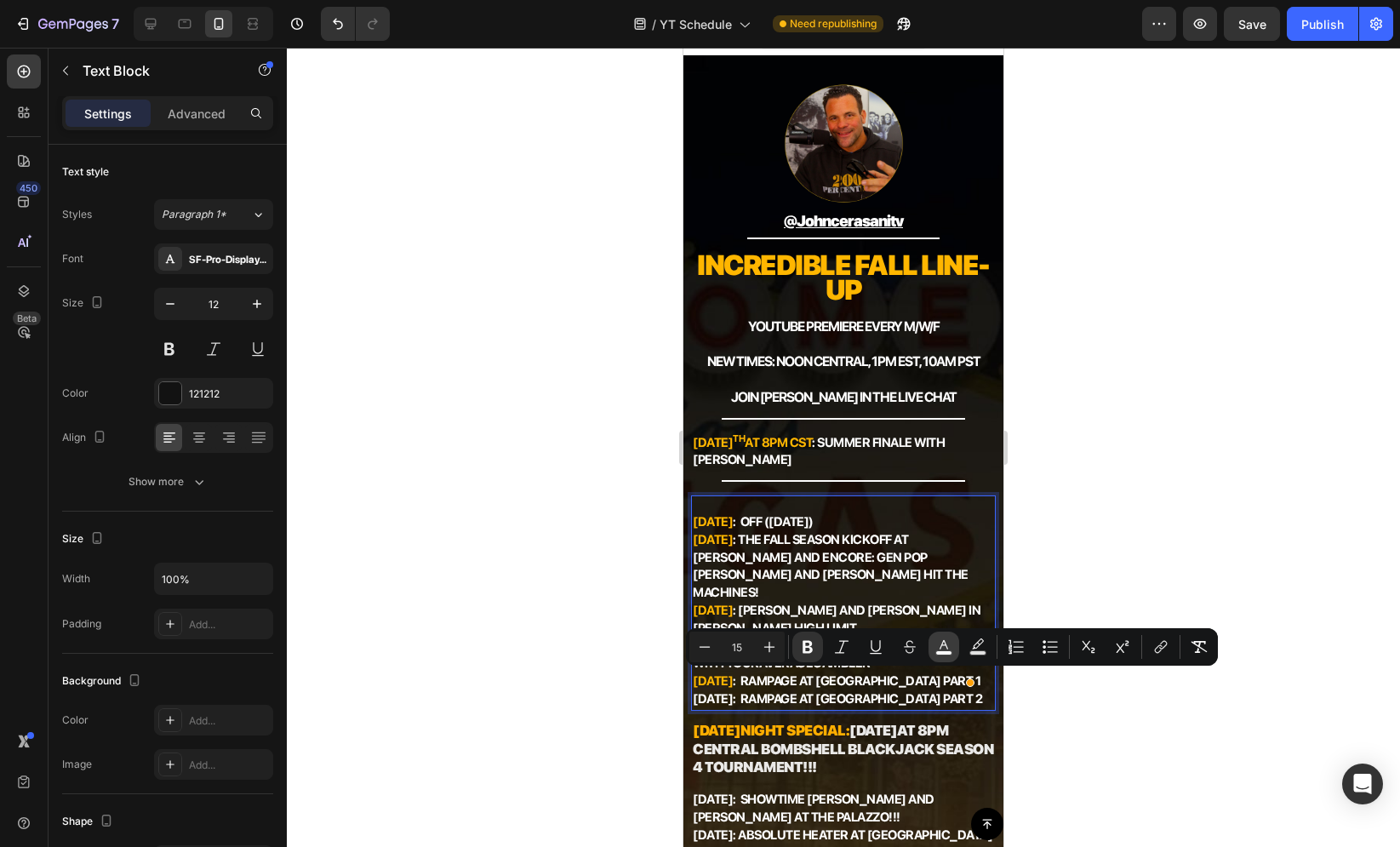
click at [934, 646] on button "color" at bounding box center [944, 647] width 31 height 31
type input "FFFFFF"
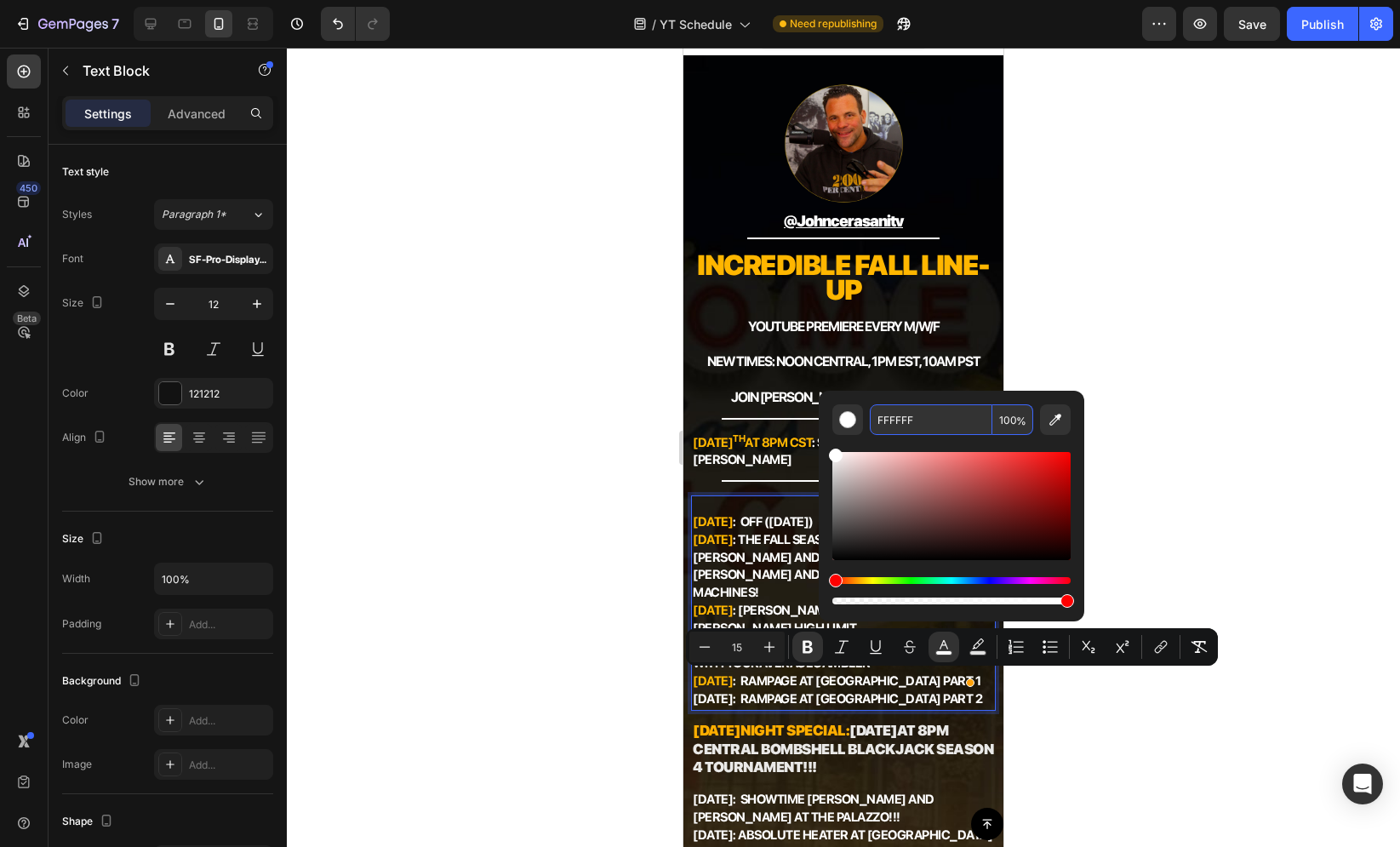
click at [922, 417] on input "FFFFFF" at bounding box center [931, 419] width 122 height 31
paste input "B600"
type input "FFB600"
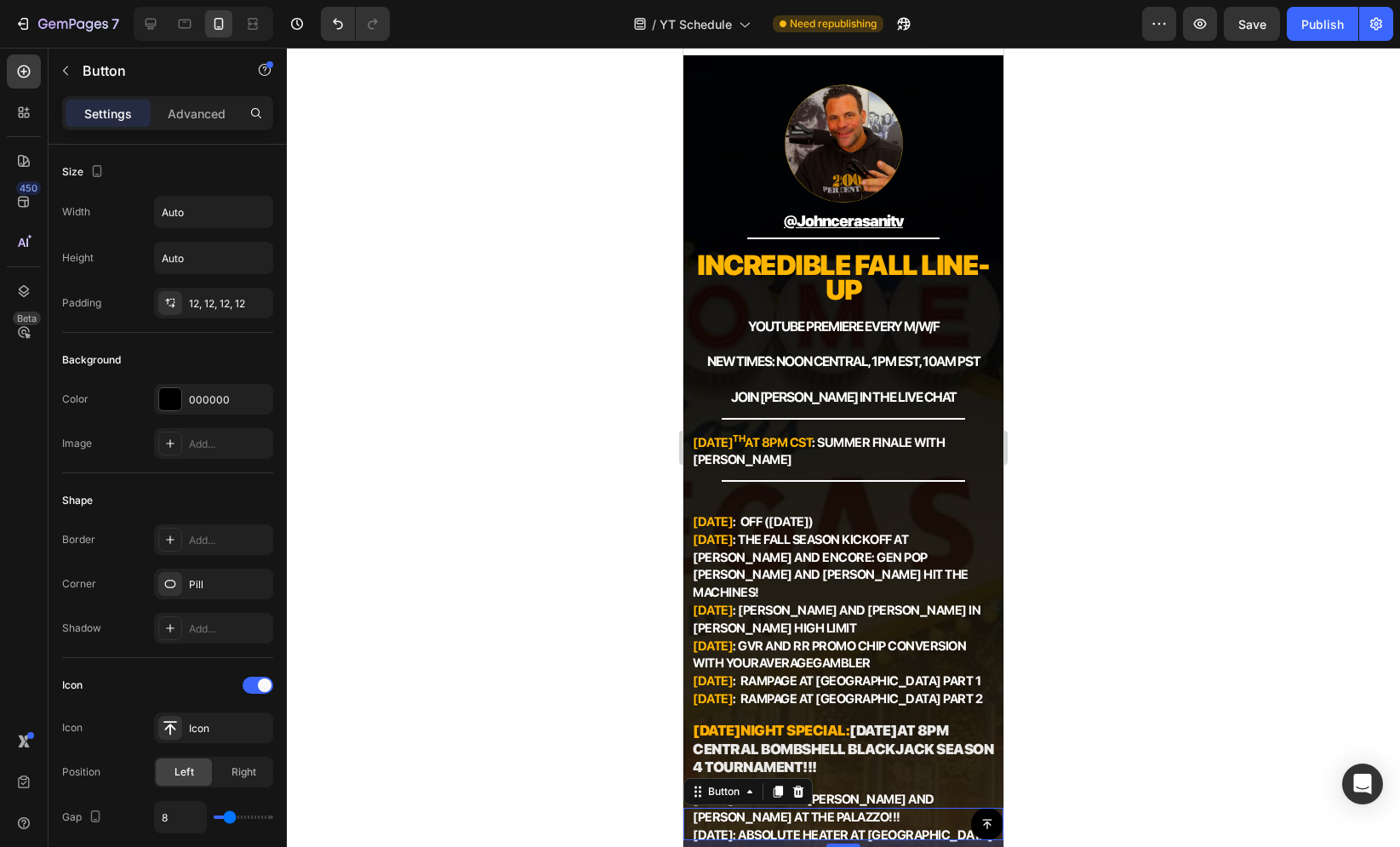
click at [732, 817] on div "Button 8" at bounding box center [843, 823] width 320 height 32
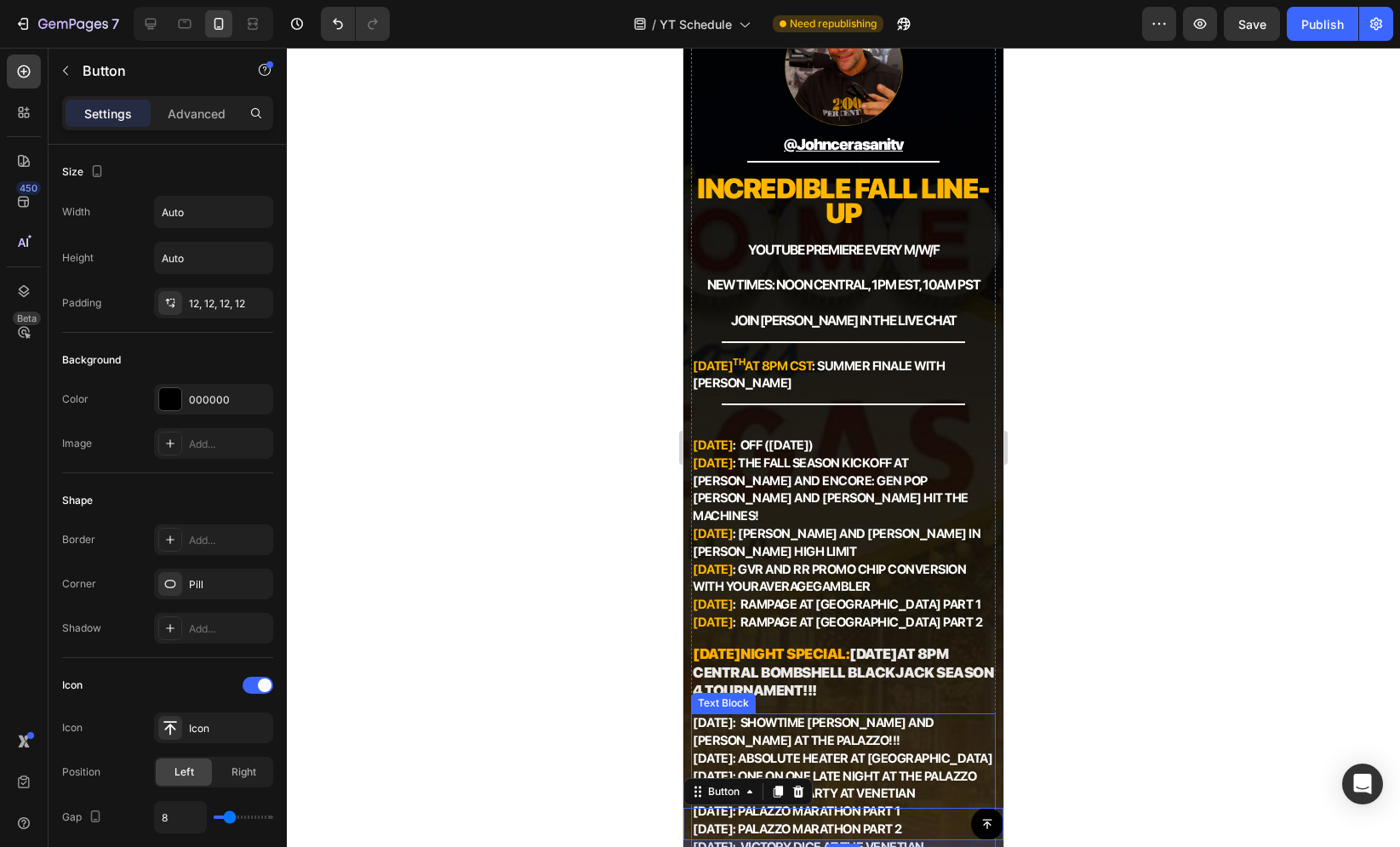
scroll to position [385, 0]
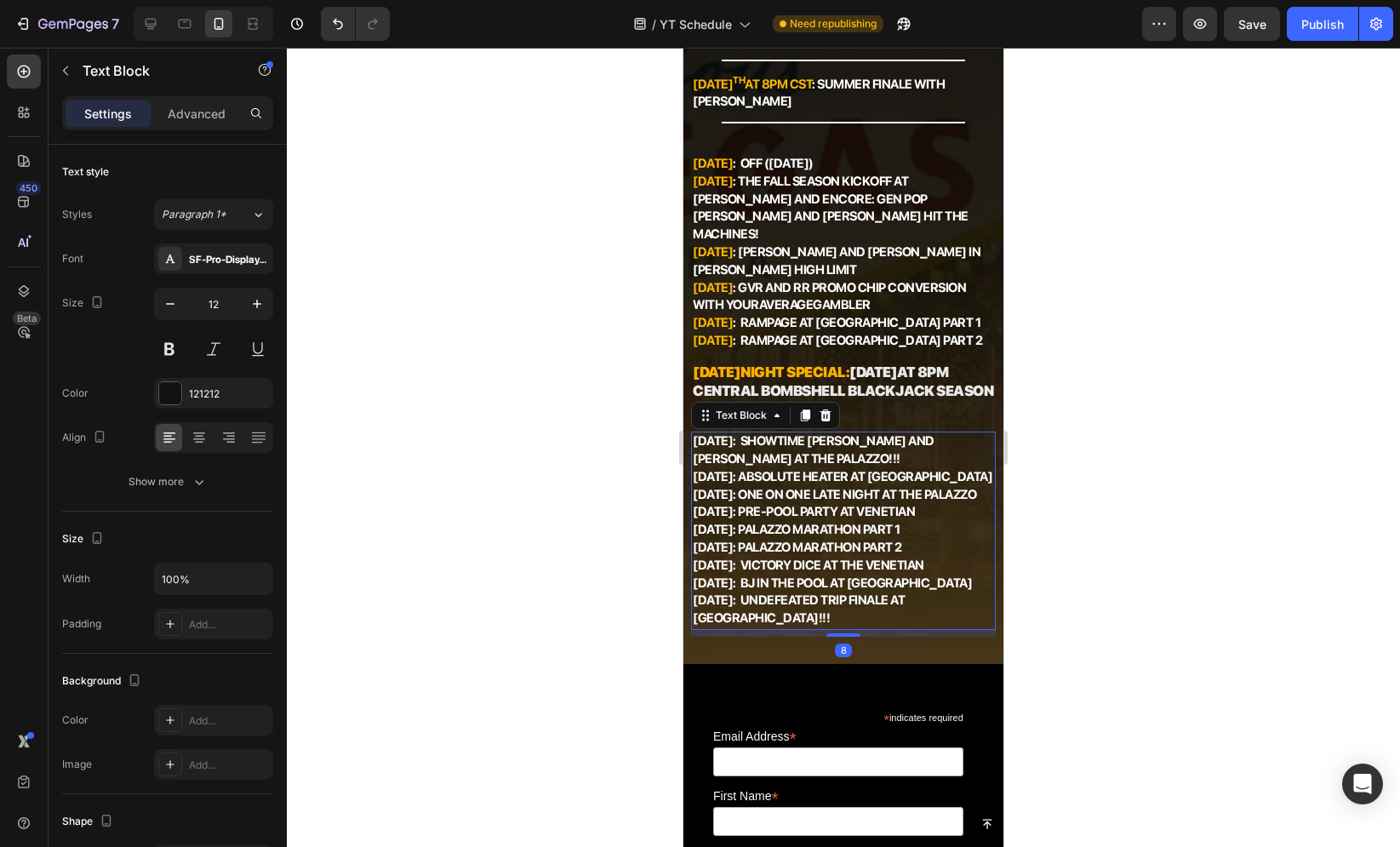
click at [772, 435] on strong ": Showtime [PERSON_NAME] and [PERSON_NAME] at The Palazzo!!!" at bounding box center [813, 449] width 242 height 33
click at [752, 433] on strong ": Showtime [PERSON_NAME] and [PERSON_NAME] at The Palazzo!!!" at bounding box center [813, 449] width 242 height 33
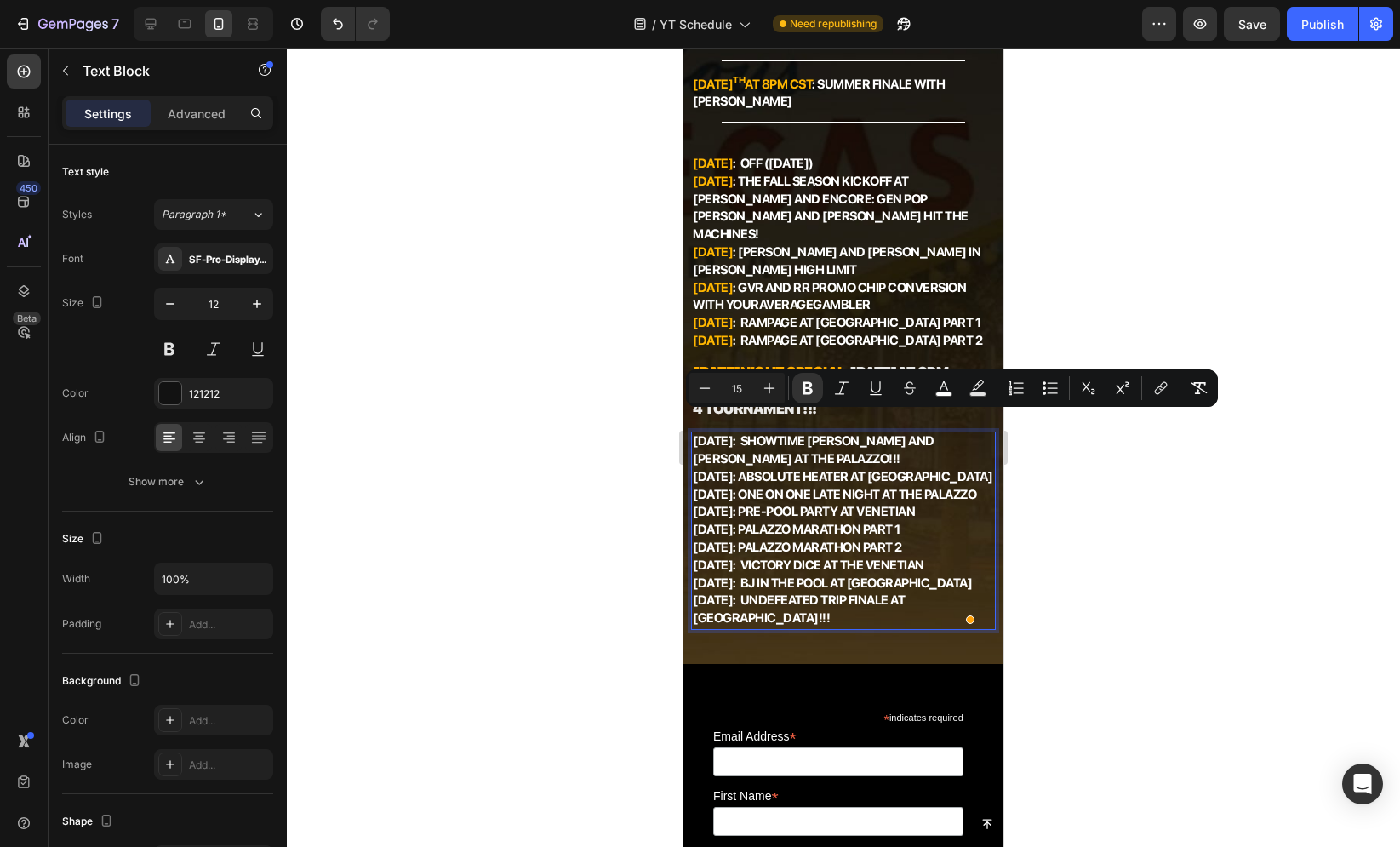
drag, startPoint x: 752, startPoint y: 427, endPoint x: 698, endPoint y: 428, distance: 54.0
click at [698, 433] on p "Sept 15th : Showtime Pettis and John Cerasani at The Palazzo!!! Sept. 17th: ABS…" at bounding box center [843, 530] width 301 height 195
click at [698, 433] on strong "[DATE]" at bounding box center [713, 441] width 40 height 15
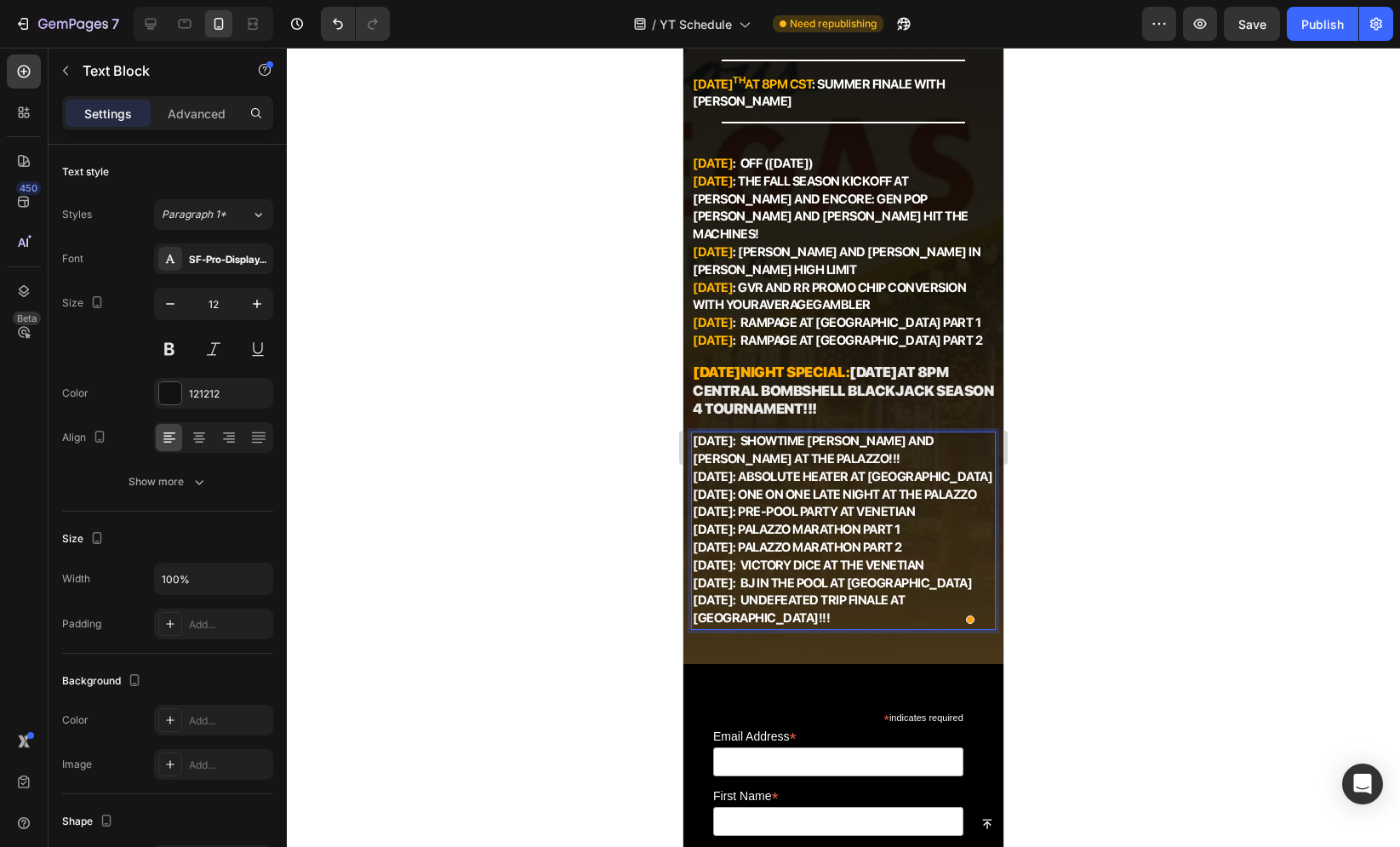
drag, startPoint x: 696, startPoint y: 425, endPoint x: 753, endPoint y: 424, distance: 57.0
click at [753, 433] on p "Sept 15th : Showtime Pettis and John Cerasani at The Palazzo!!! Sept. 17th: ABS…" at bounding box center [843, 530] width 301 height 195
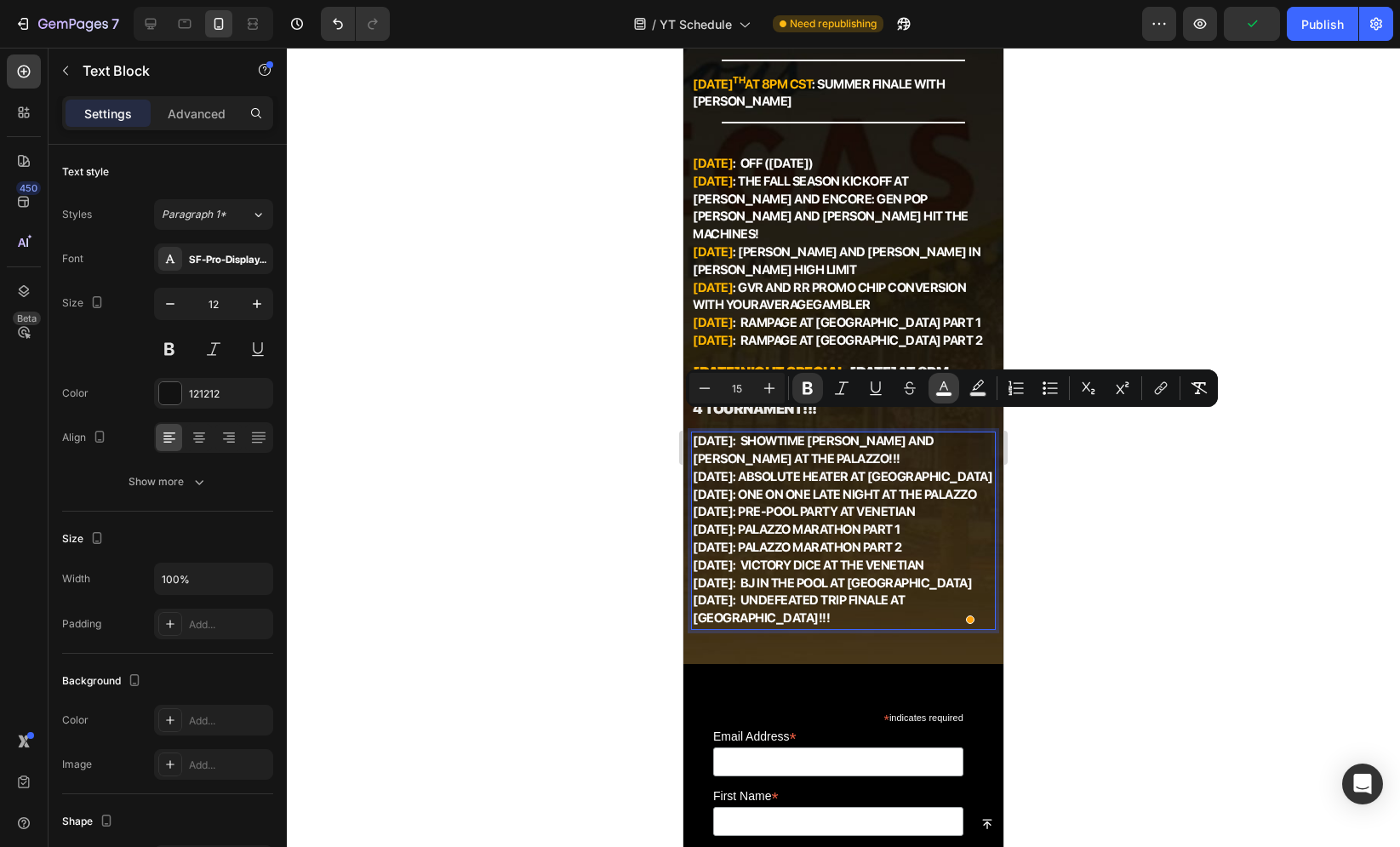
click at [935, 391] on button "color" at bounding box center [944, 387] width 31 height 31
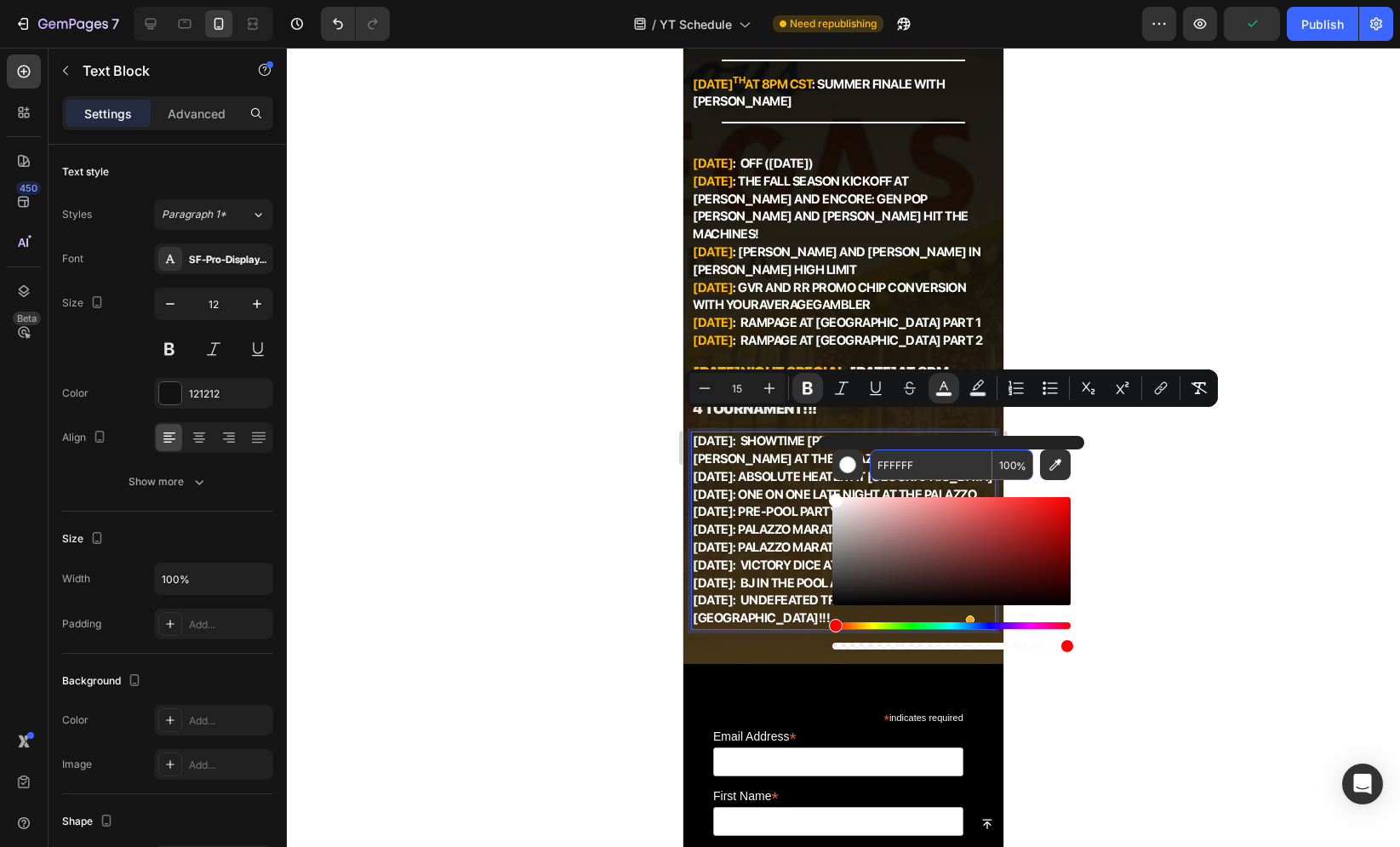
click at [888, 469] on input "FFFFFF" at bounding box center [931, 464] width 122 height 31
paste input "B600"
type input "FFB600"
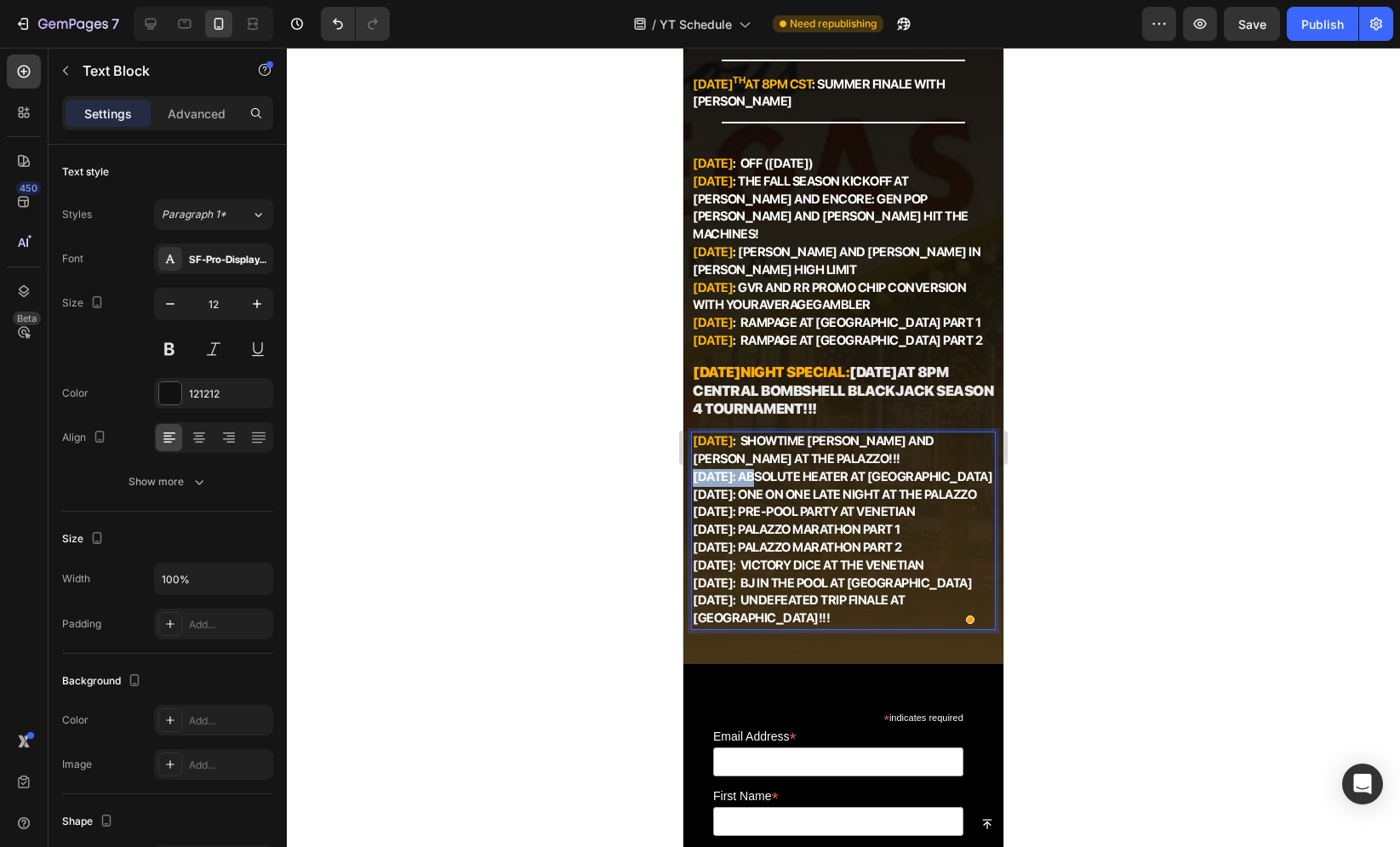
drag, startPoint x: 752, startPoint y: 458, endPoint x: 694, endPoint y: 462, distance: 58.1
click at [694, 469] on strong "[DATE]: ABSOLUTE HEATER at [GEOGRAPHIC_DATA]" at bounding box center [842, 477] width 300 height 15
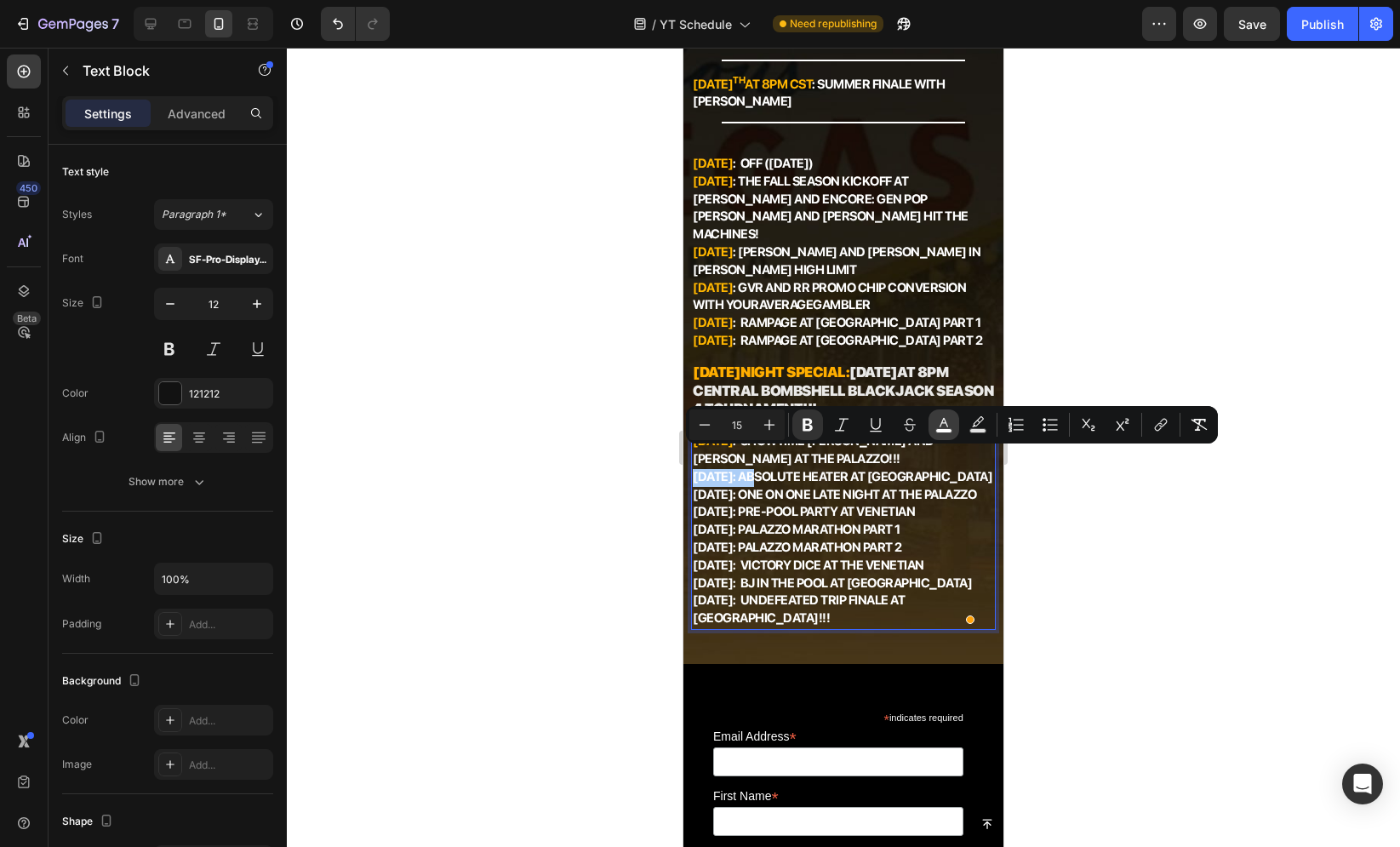
click at [931, 431] on button "color" at bounding box center [944, 424] width 31 height 31
type input "FFFFFF"
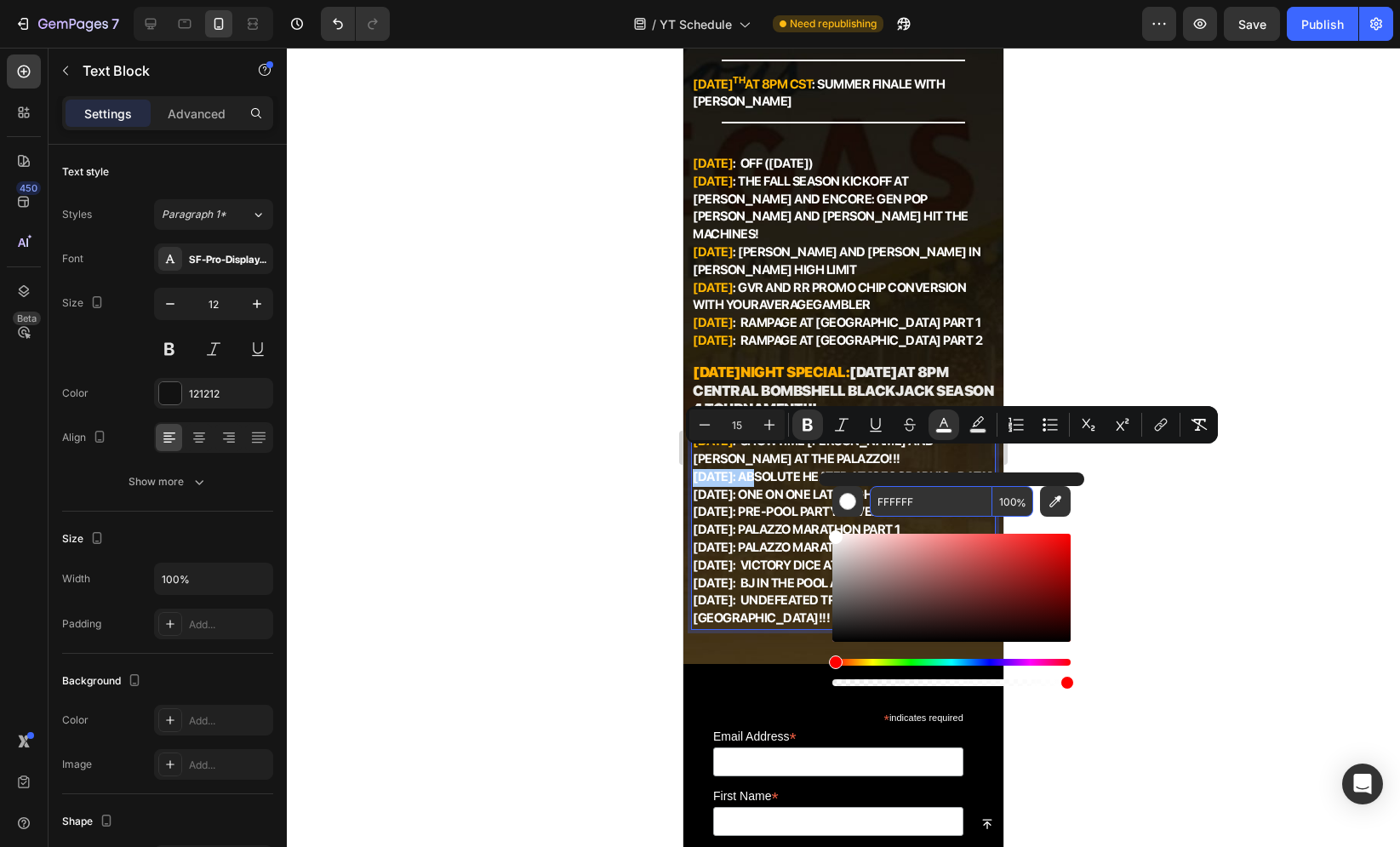
click at [897, 498] on input "FFFFFF" at bounding box center [931, 501] width 122 height 31
paste input "B600"
type input "FFB600"
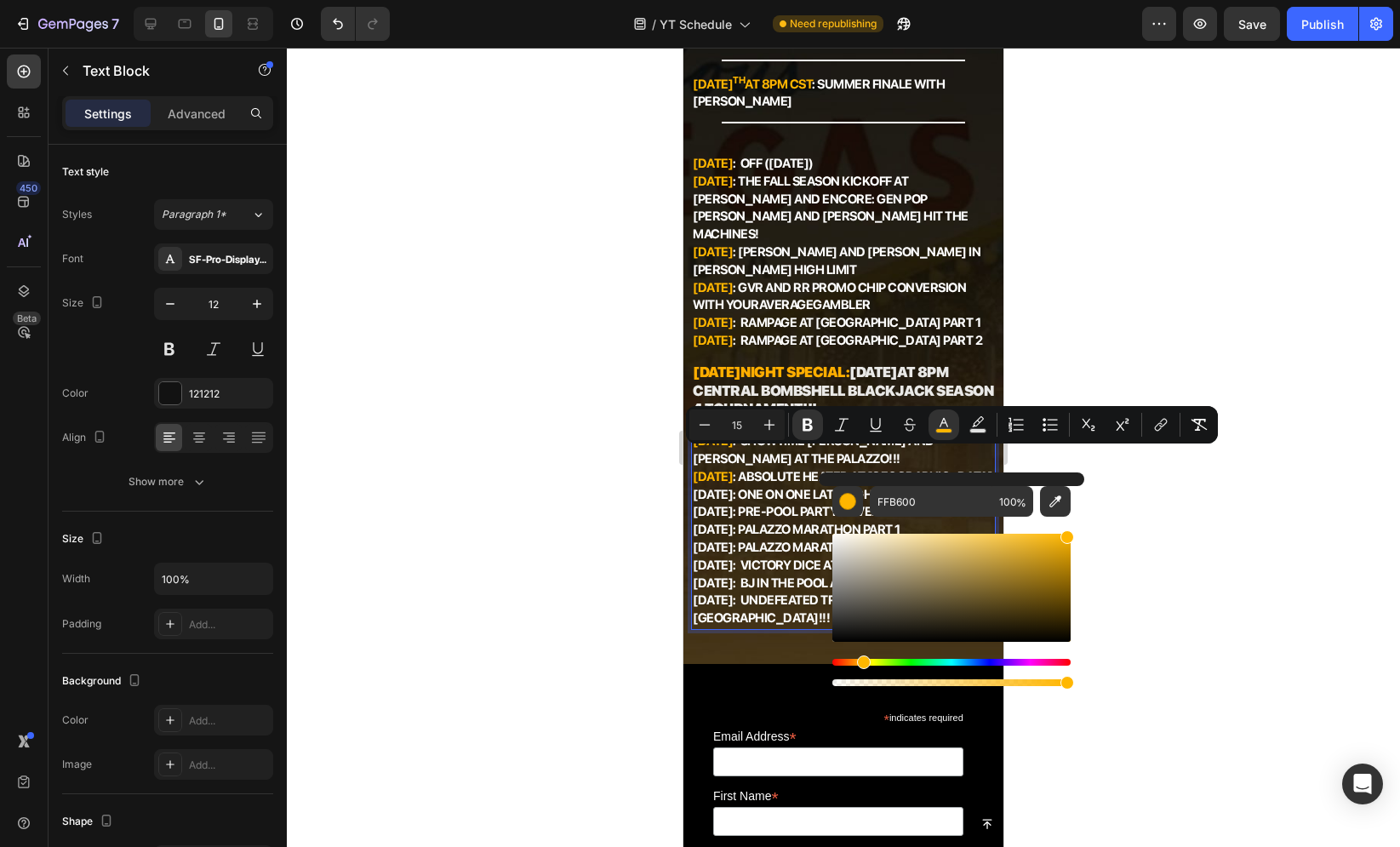
click at [700, 491] on strong "[DATE]: One on One Late Night at the Palazzo" at bounding box center [834, 494] width 283 height 15
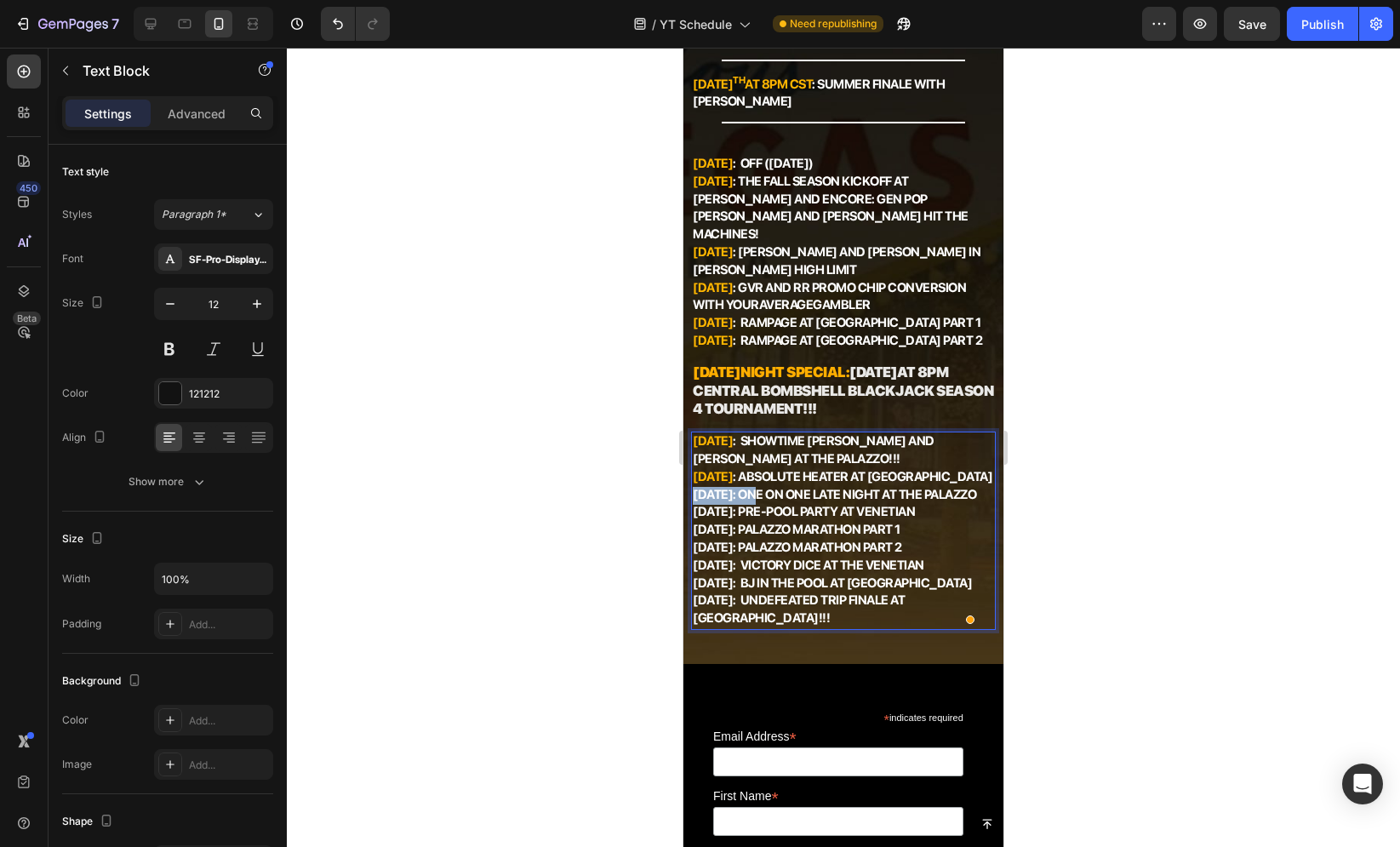
drag, startPoint x: 754, startPoint y: 473, endPoint x: 696, endPoint y: 478, distance: 58.2
click at [696, 487] on strong "[DATE]: One on One Late Night at the Palazzo" at bounding box center [834, 494] width 283 height 15
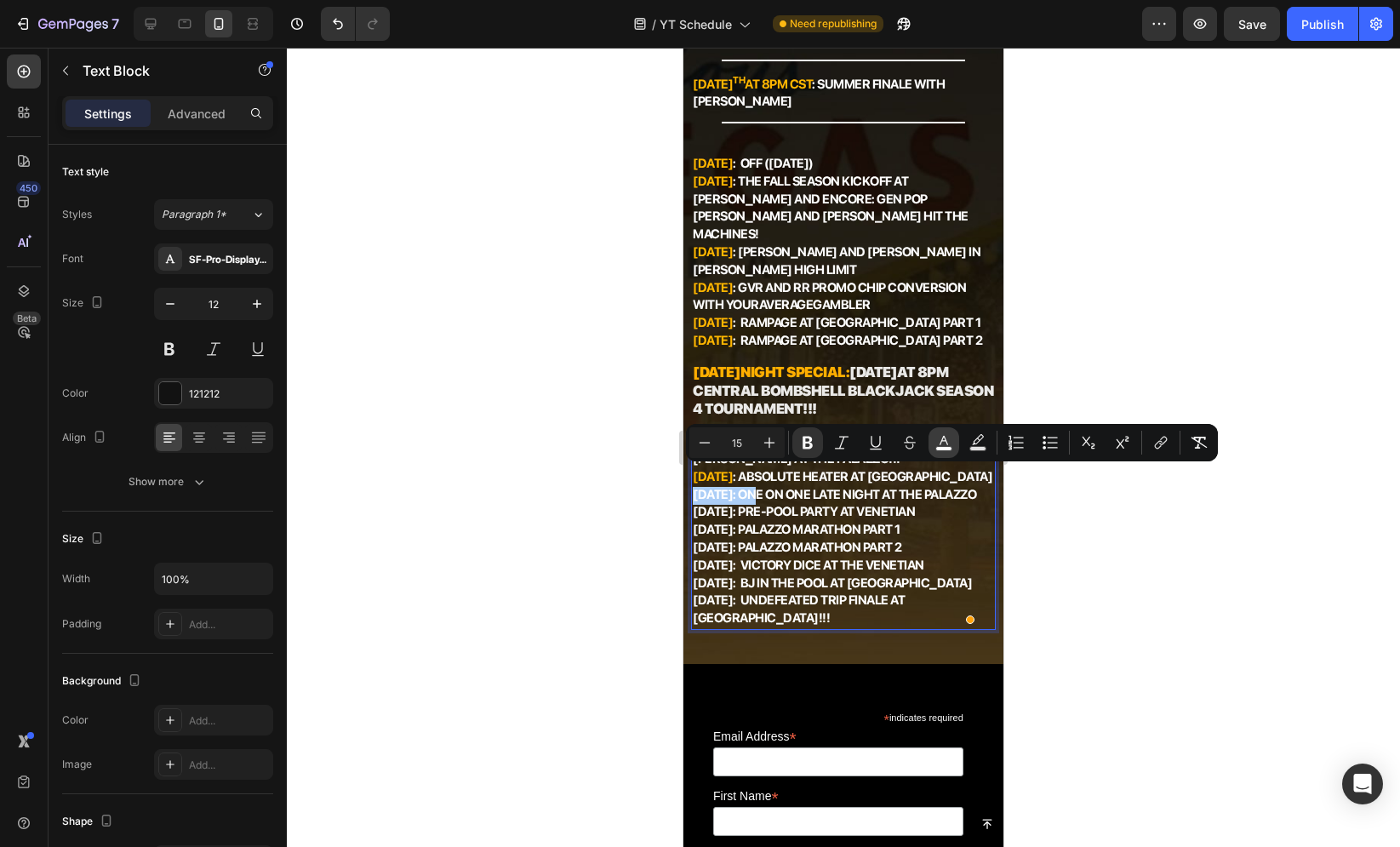
click at [932, 439] on button "color" at bounding box center [944, 442] width 31 height 31
type input "FFFFFF"
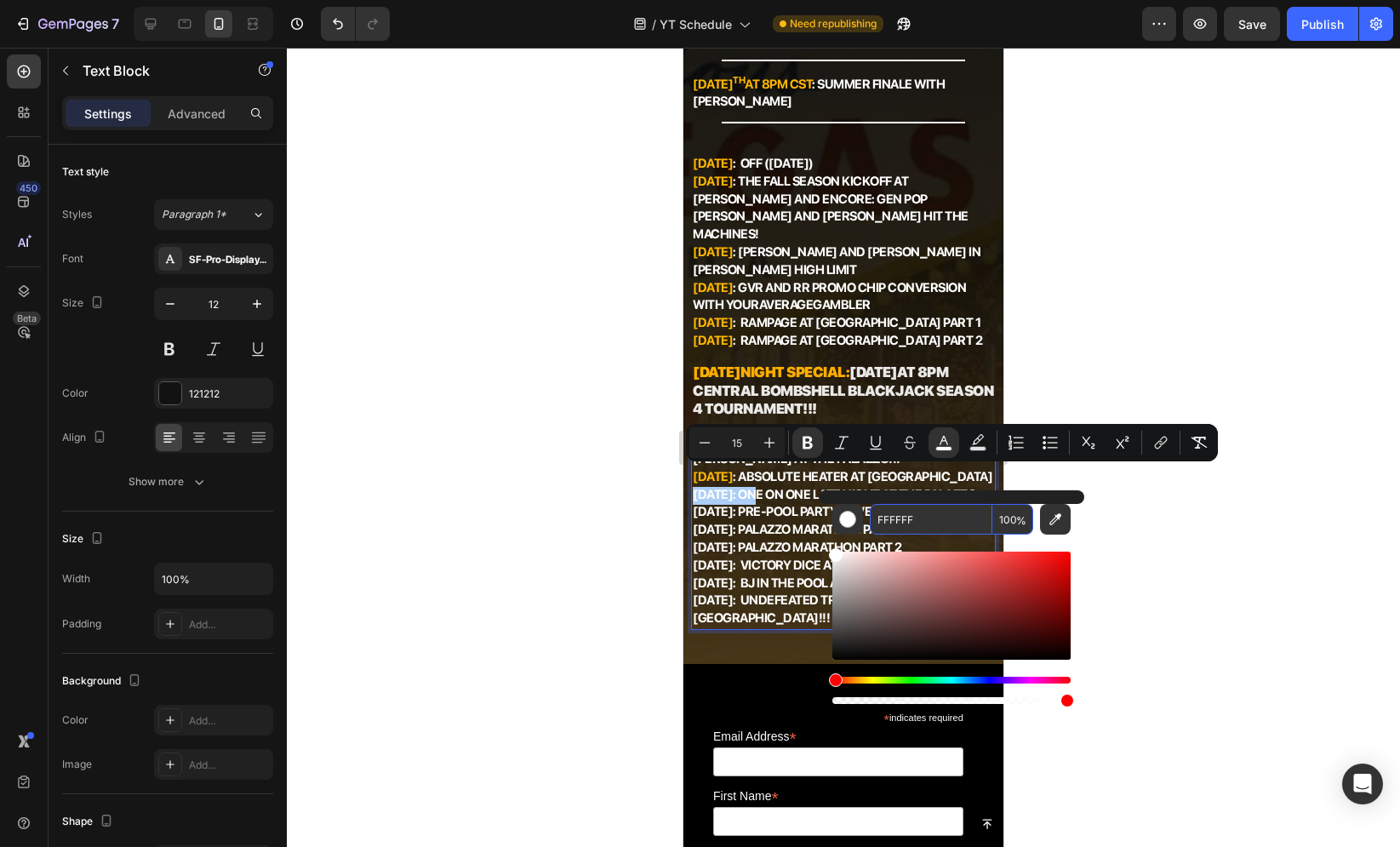
click at [892, 516] on input "FFFFFF" at bounding box center [931, 519] width 122 height 31
paste input "B600"
type input "FFB600"
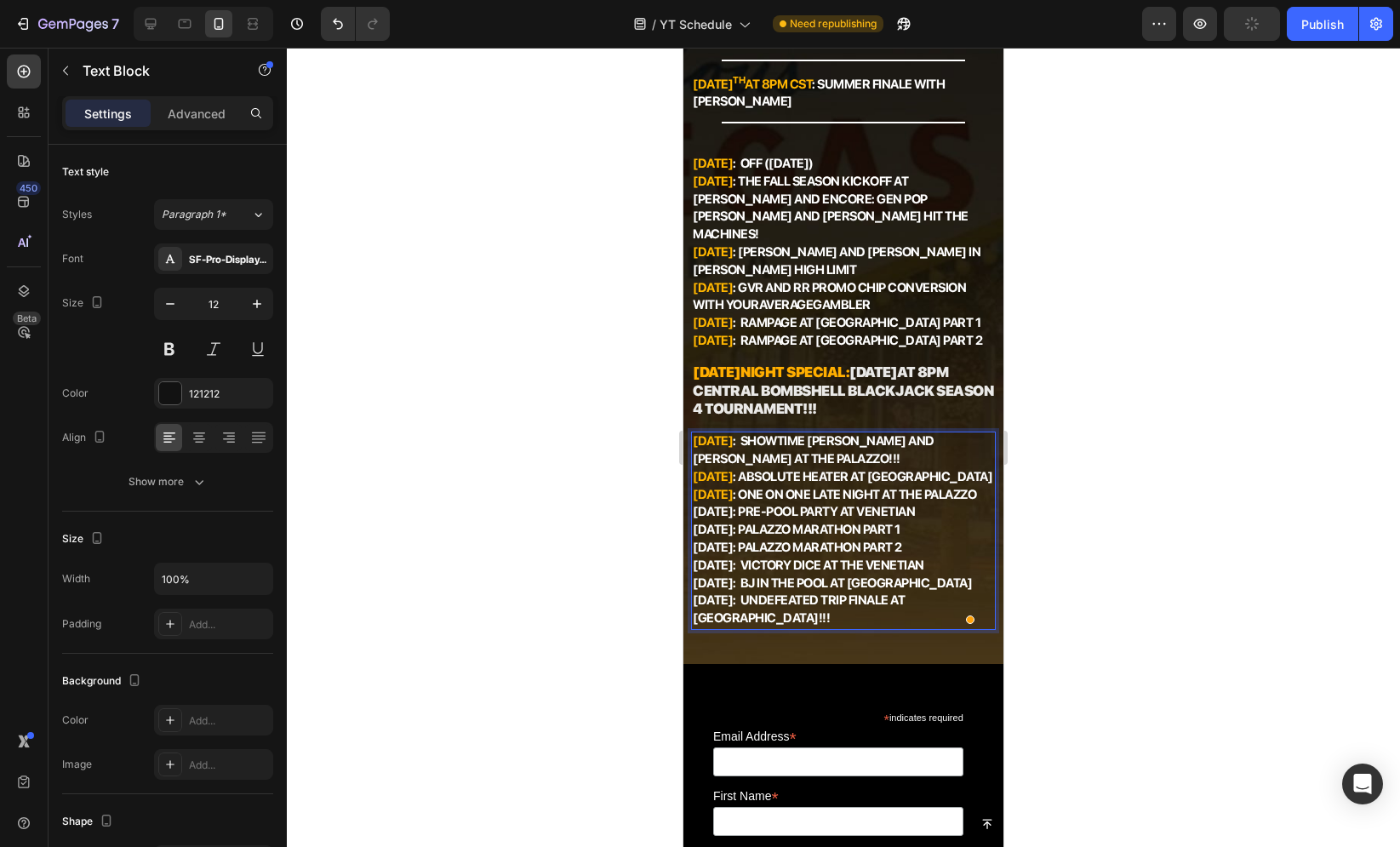
drag, startPoint x: 755, startPoint y: 513, endPoint x: 1335, endPoint y: 563, distance: 582.2
click at [684, 517] on html "Mobile ( 376 px) iPhone 13 Mini iPhone 13 Pro iPhone 11 Pro Max iPhone 15 Pro M…" at bounding box center [843, 801] width 320 height 2278
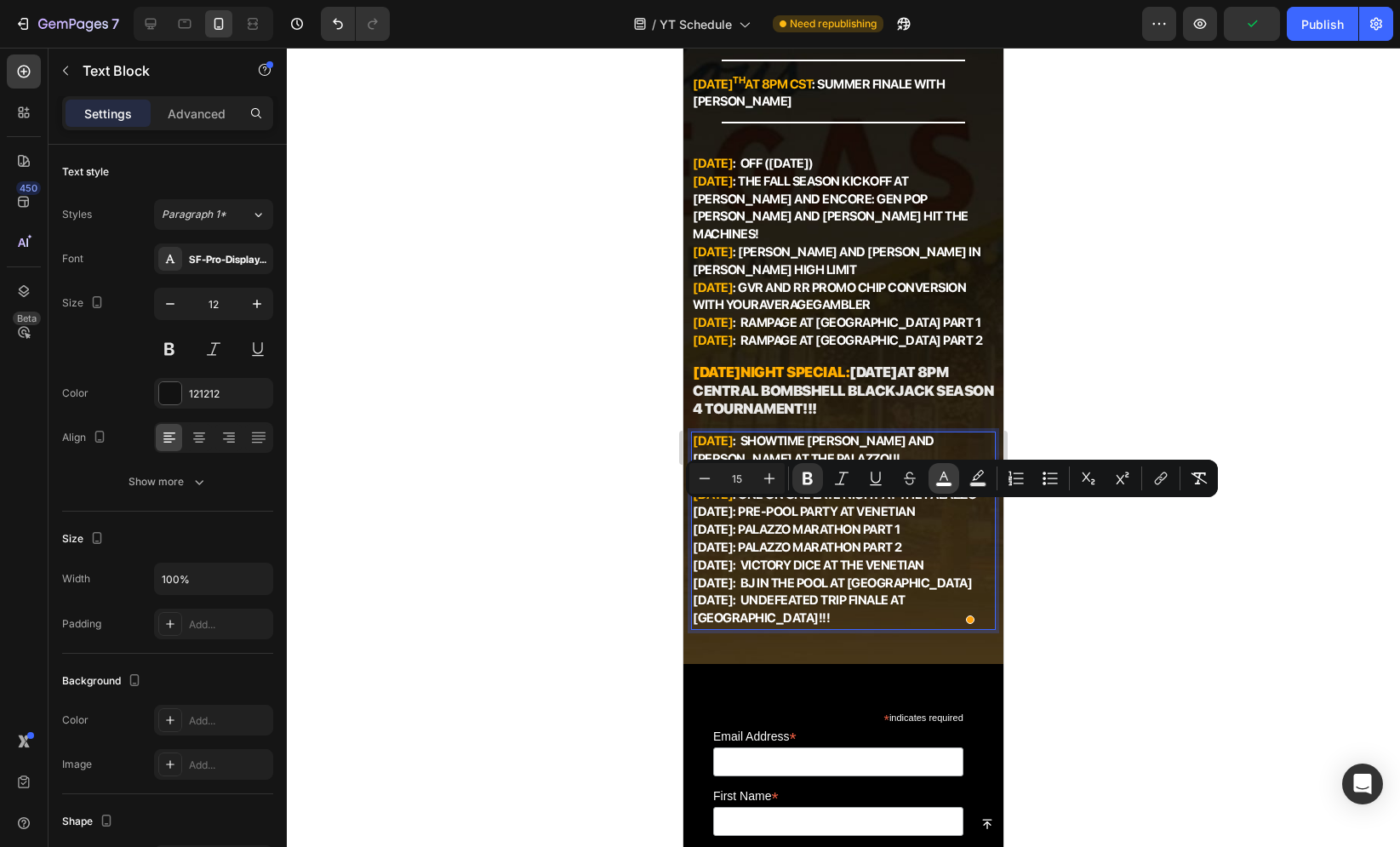
click at [955, 471] on button "color" at bounding box center [944, 478] width 31 height 31
type input "FFFFFF"
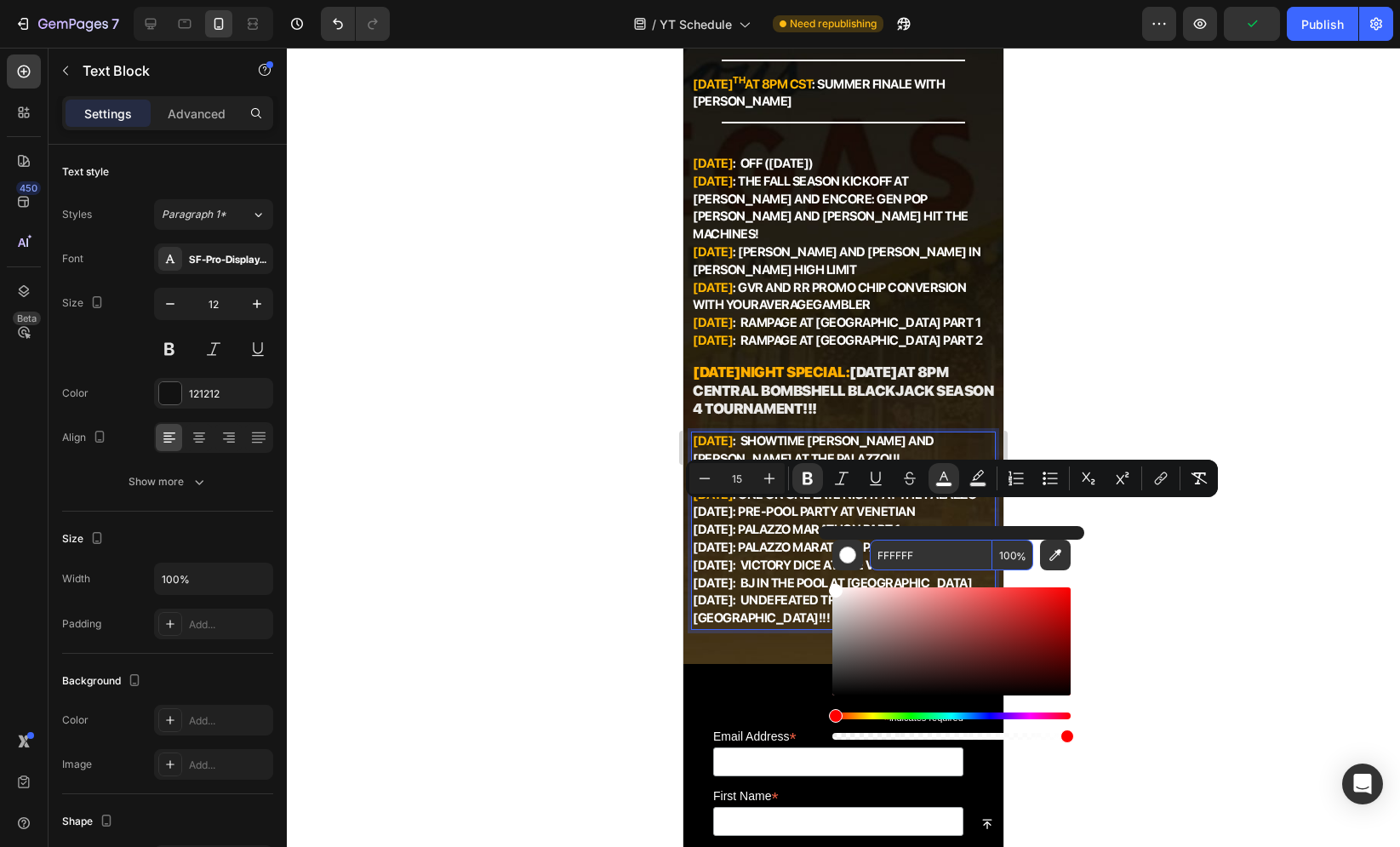
click at [903, 552] on input "FFFFFF" at bounding box center [931, 555] width 122 height 31
paste input "B600"
type input "FFB600"
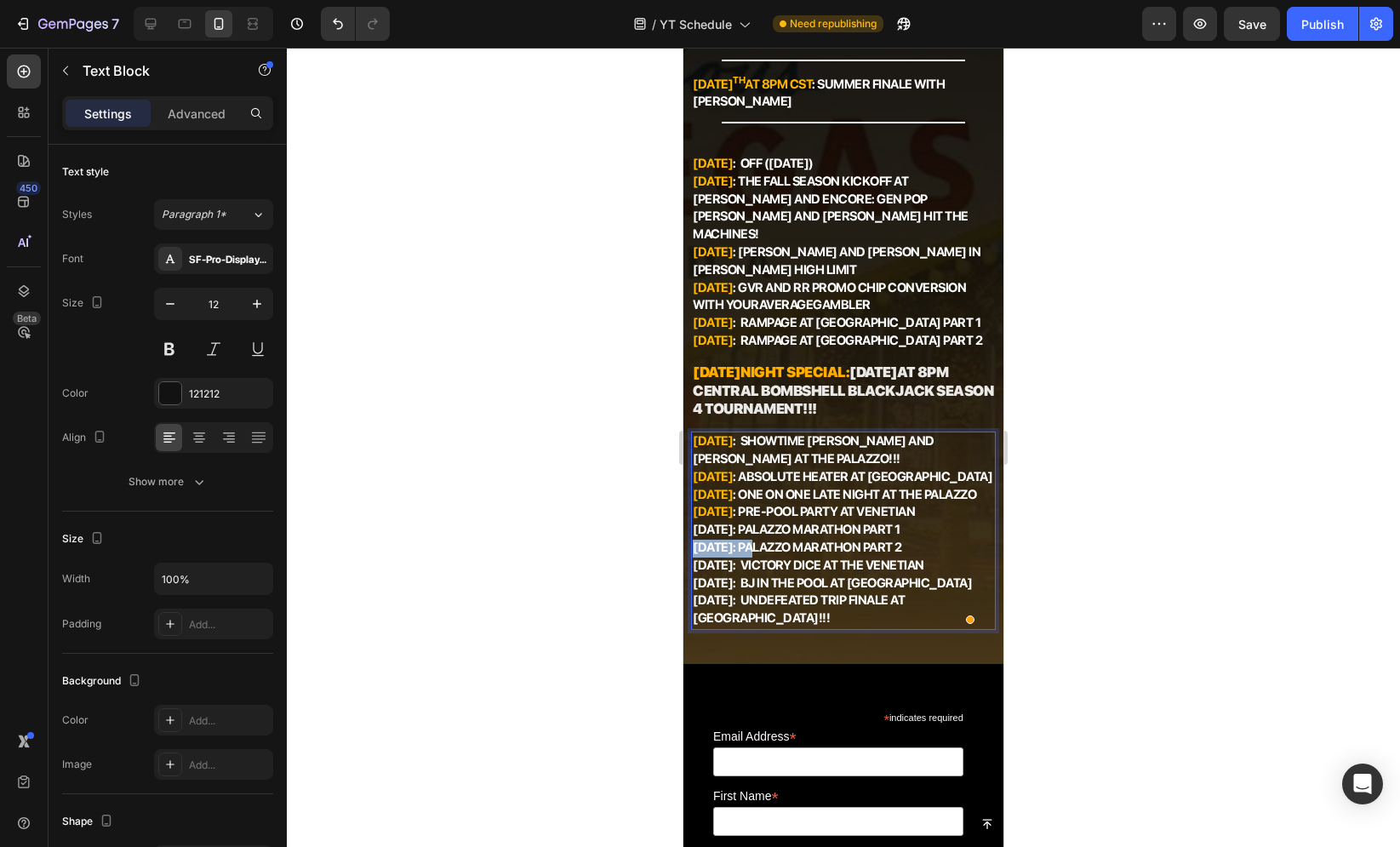
drag, startPoint x: 755, startPoint y: 546, endPoint x: 693, endPoint y: 551, distance: 62.2
click at [693, 551] on strong "[DATE]: Palazzo Marathon Part 2" at bounding box center [797, 547] width 210 height 15
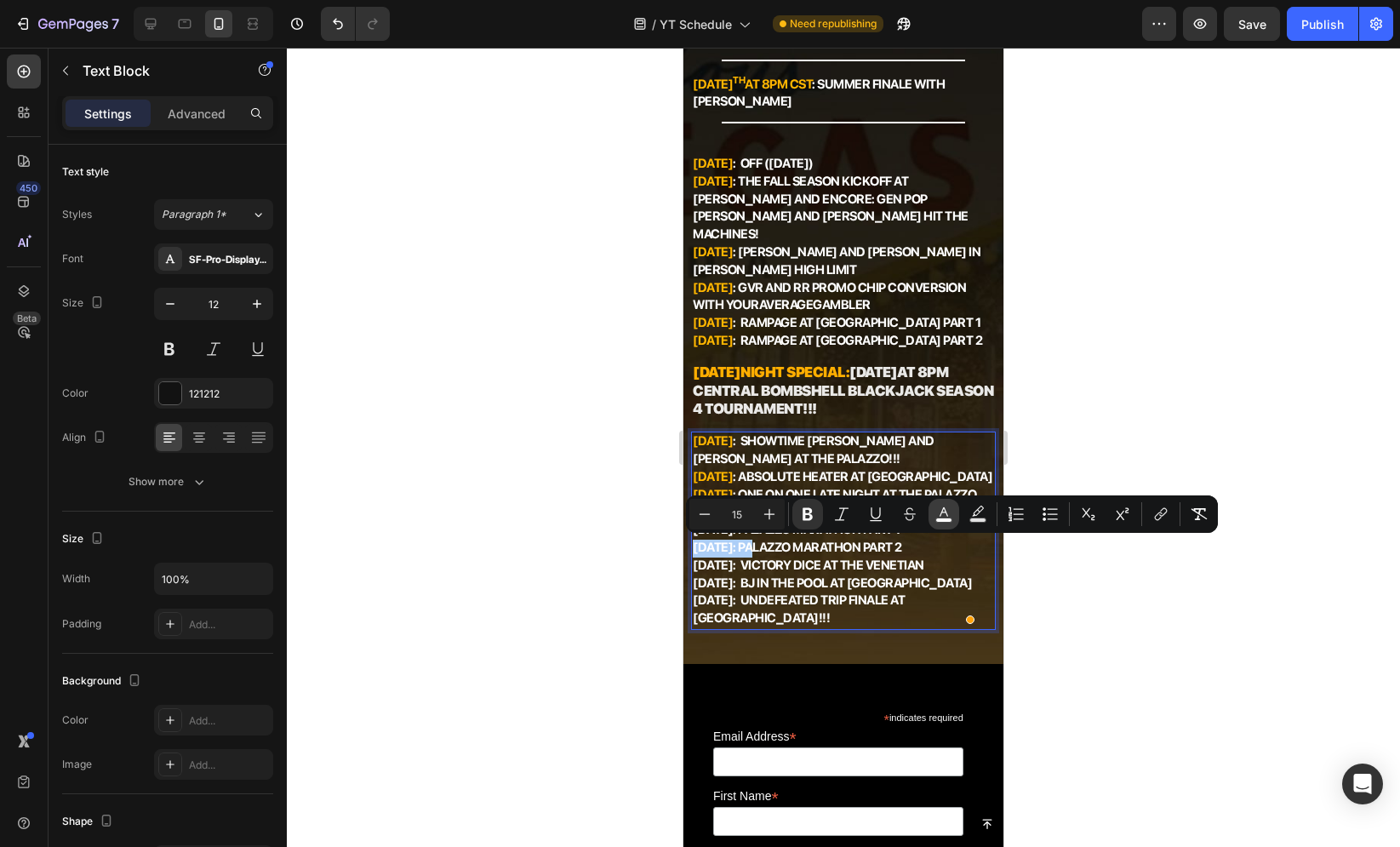
click at [948, 500] on button "color" at bounding box center [944, 513] width 31 height 31
type input "FFFFFF"
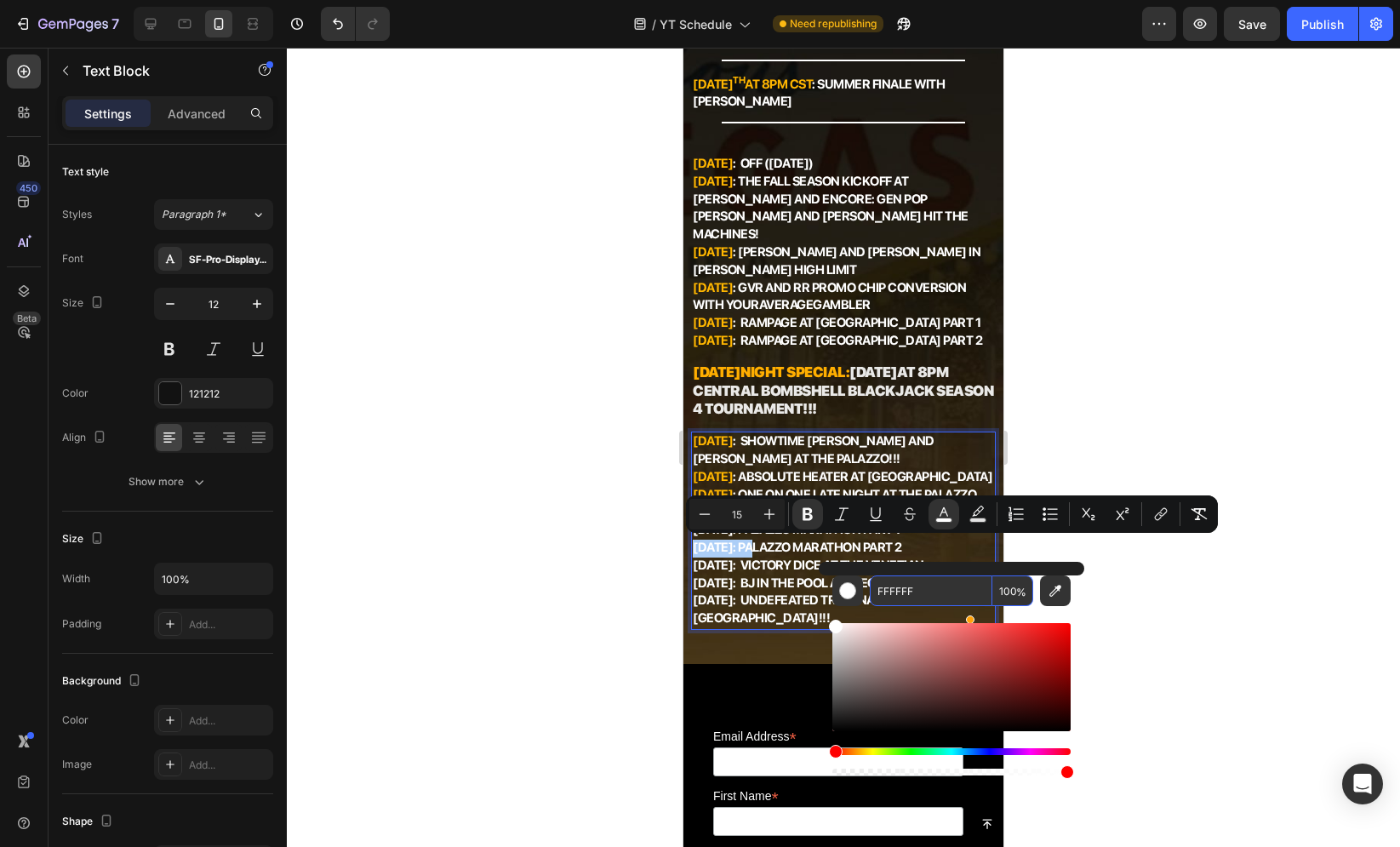
click at [917, 588] on input "FFFFFF" at bounding box center [931, 590] width 122 height 31
paste input "B600"
type input "FFB600"
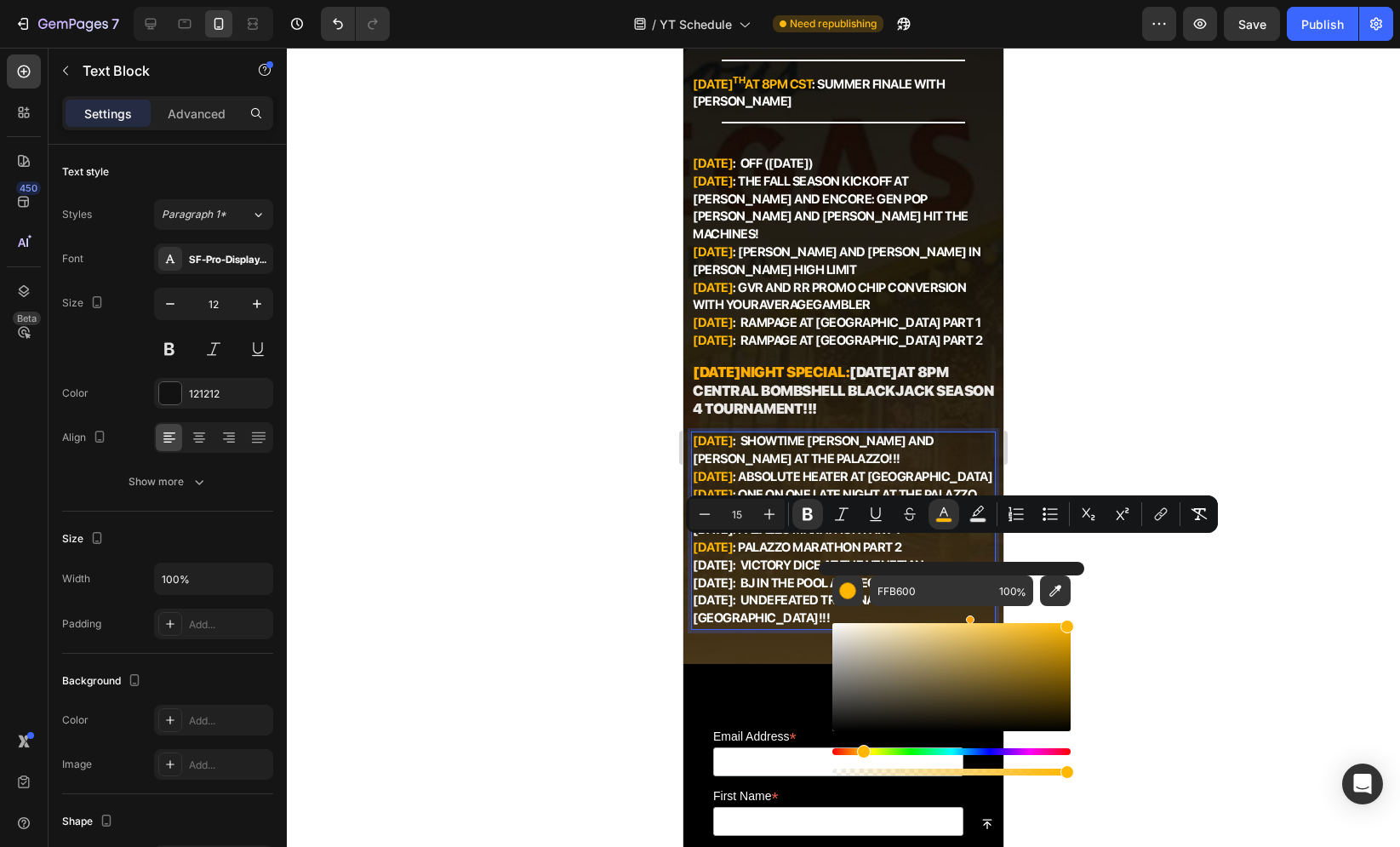
click at [691, 565] on div "Sept 15th : Showtime Pettis and John Cerasani at The Palazzo!!! Sept. 17th : AB…" at bounding box center [842, 530] width 304 height 198
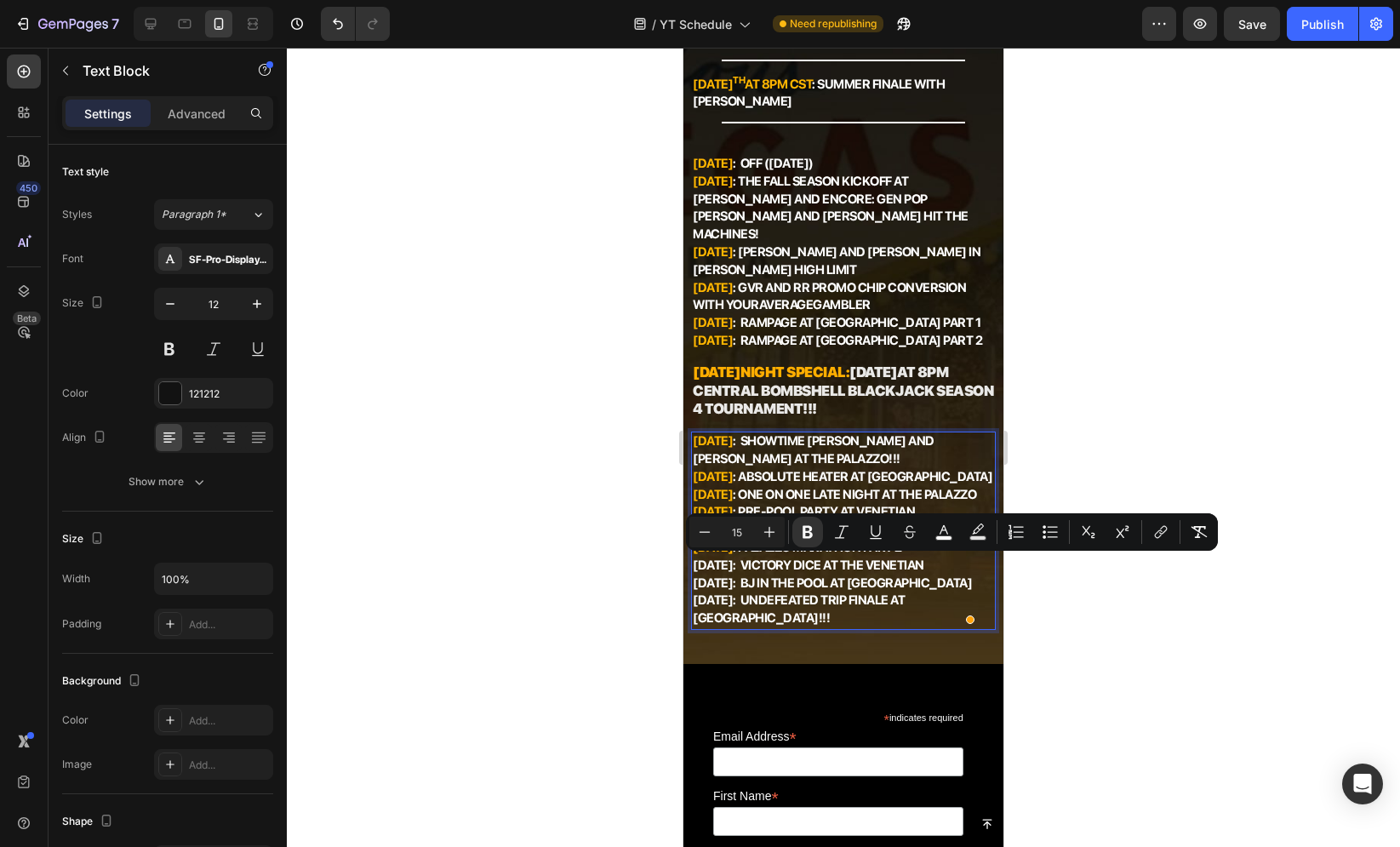
drag, startPoint x: 753, startPoint y: 562, endPoint x: 689, endPoint y: 567, distance: 64.2
click at [689, 567] on div "Image @johncerasanitv Text Block Title Line Incredible fall line-up Text Block …" at bounding box center [843, 194] width 320 height 939
click at [944, 532] on icon "Editor contextual toolbar" at bounding box center [944, 532] width 17 height 17
type input "FFFFFF"
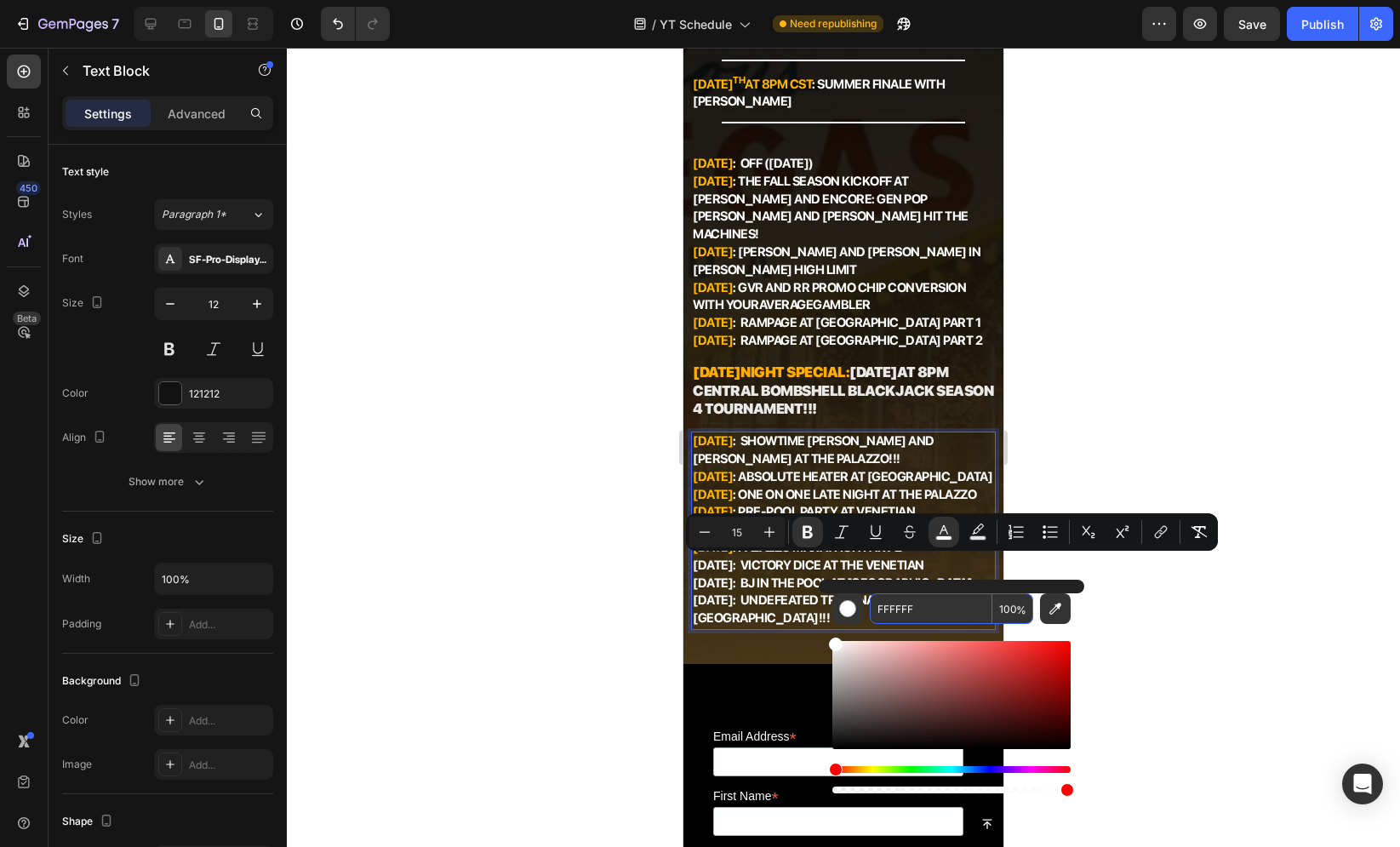
click at [941, 598] on input "FFFFFF" at bounding box center [931, 608] width 122 height 31
paste input "FFB600"
click at [925, 606] on input "FFB600FFFFFF" at bounding box center [931, 608] width 122 height 31
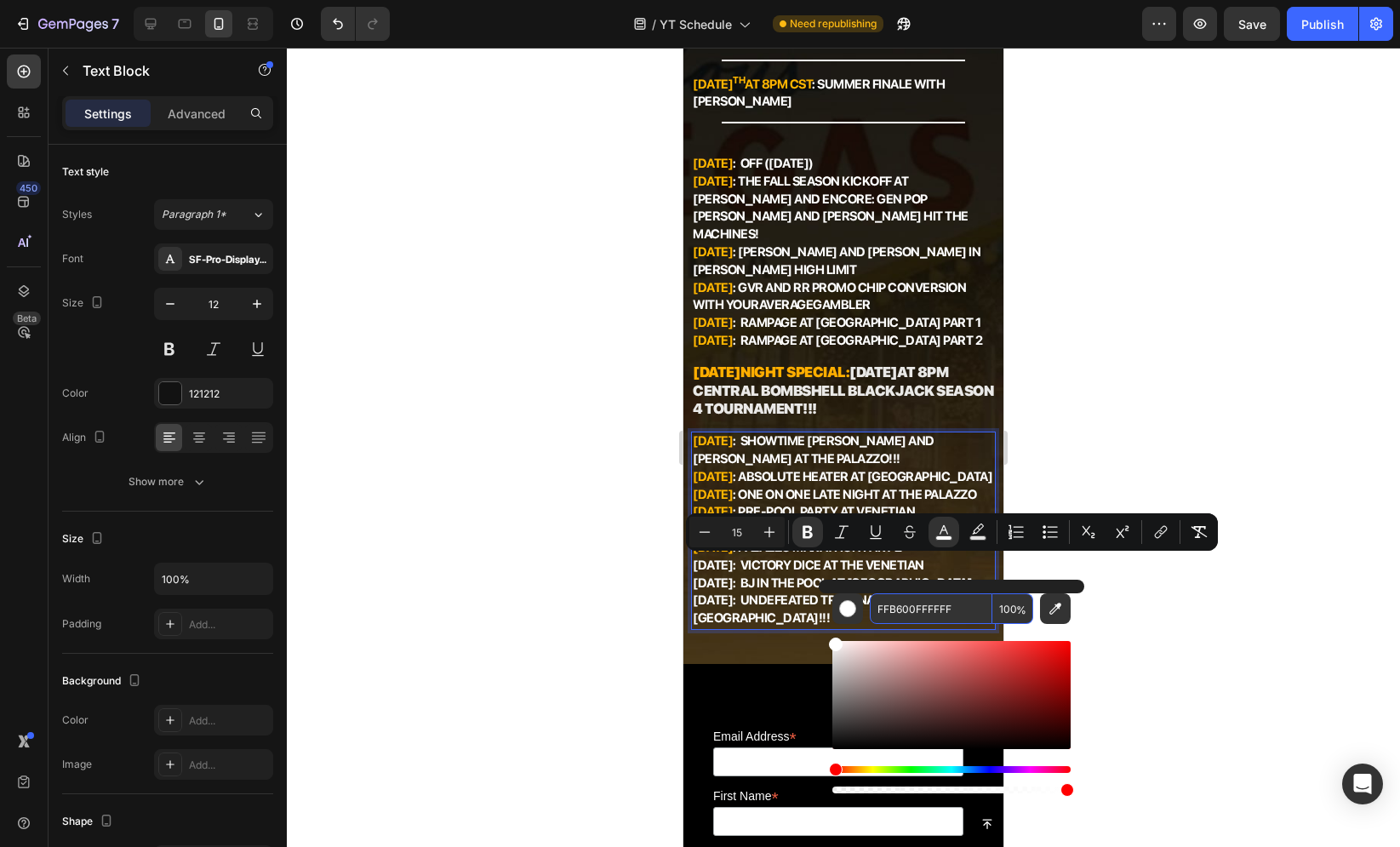
paste input "Editor contextual toolbar"
type input "FFB600"
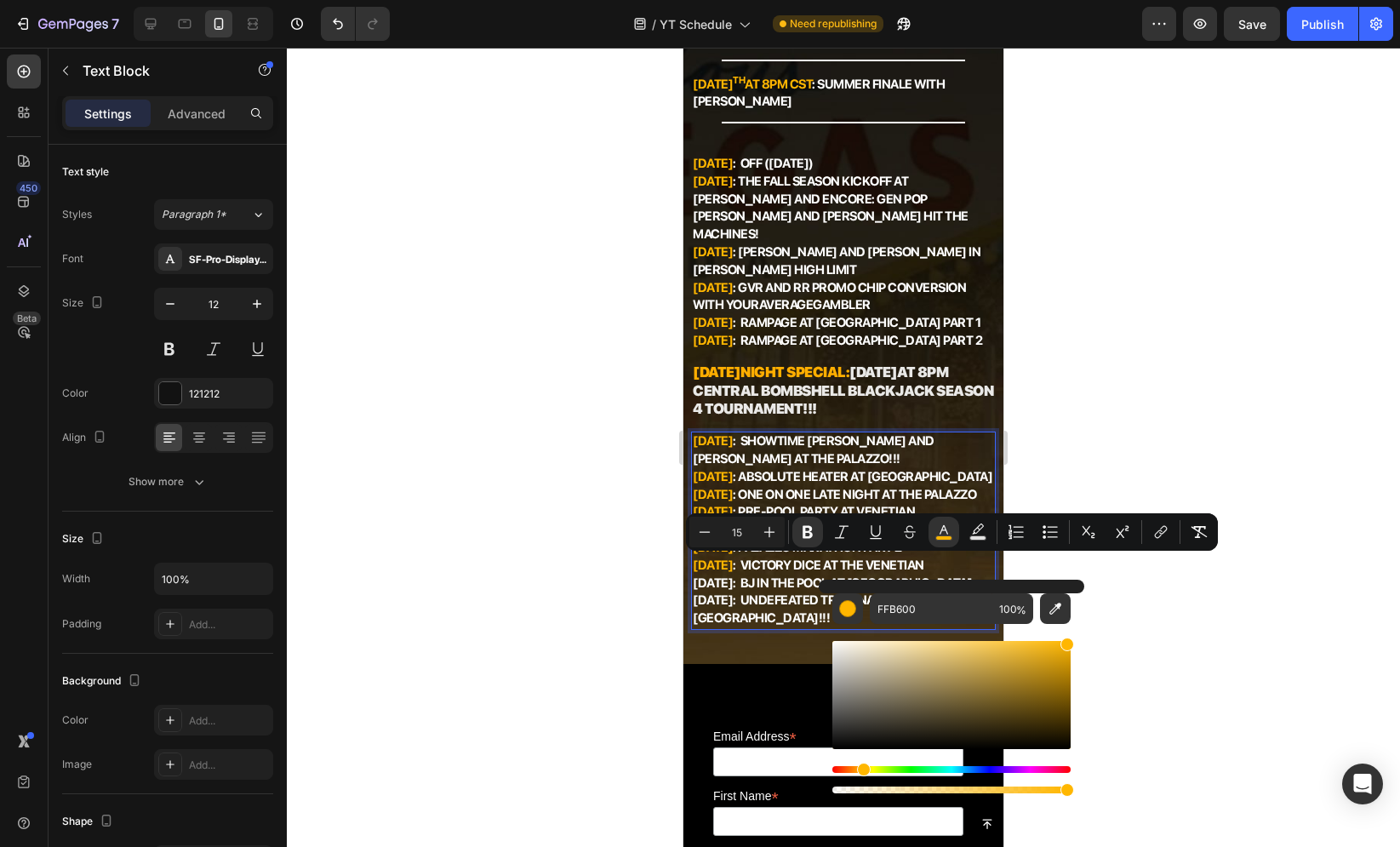
click at [747, 588] on strong ": BJ in the Pool at [GEOGRAPHIC_DATA]" at bounding box center [852, 583] width 239 height 15
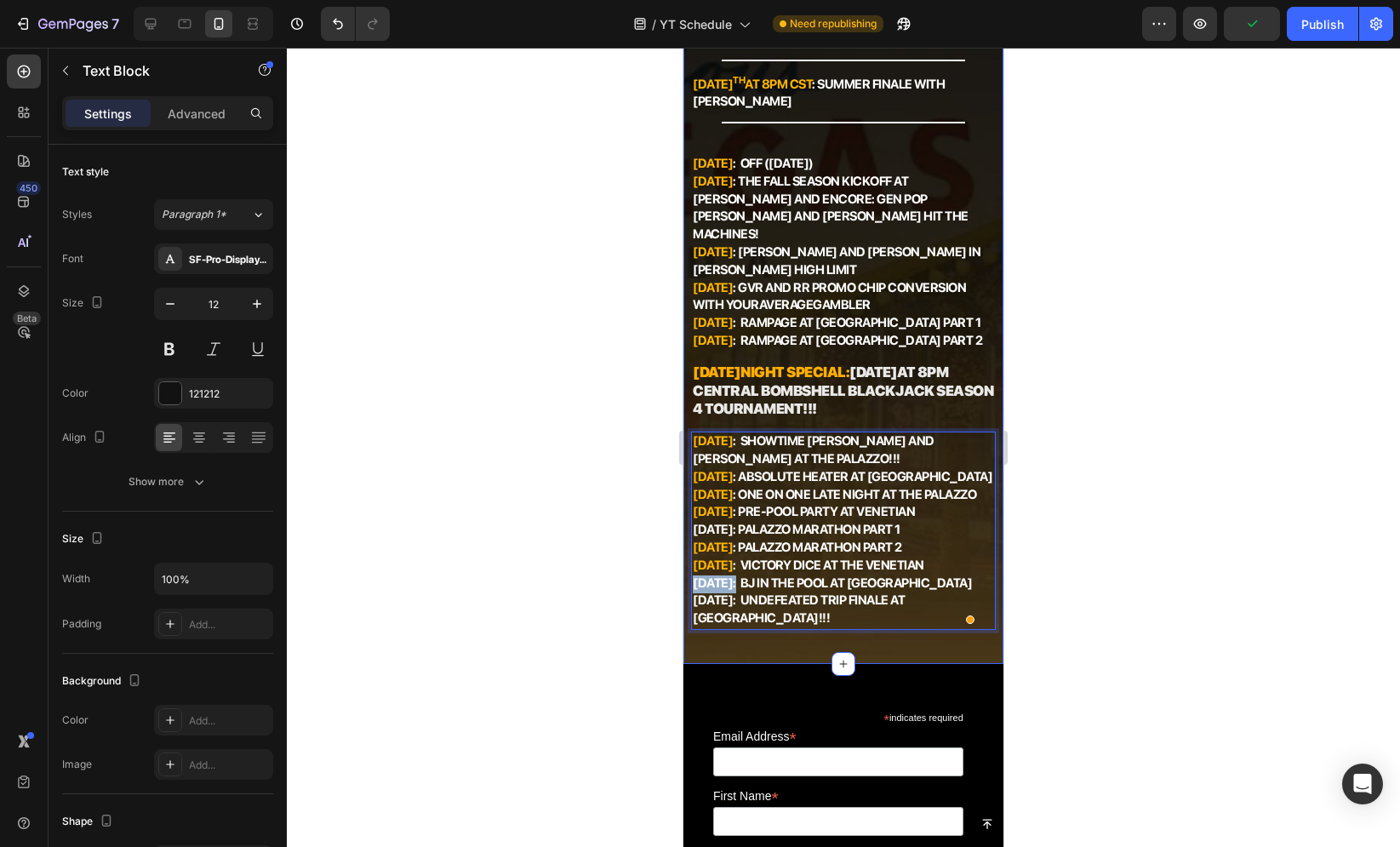
drag, startPoint x: 741, startPoint y: 587, endPoint x: 689, endPoint y: 588, distance: 52.0
click at [689, 588] on div "Image @johncerasanitv Text Block Title Line Incredible fall line-up Text Block …" at bounding box center [843, 194] width 320 height 939
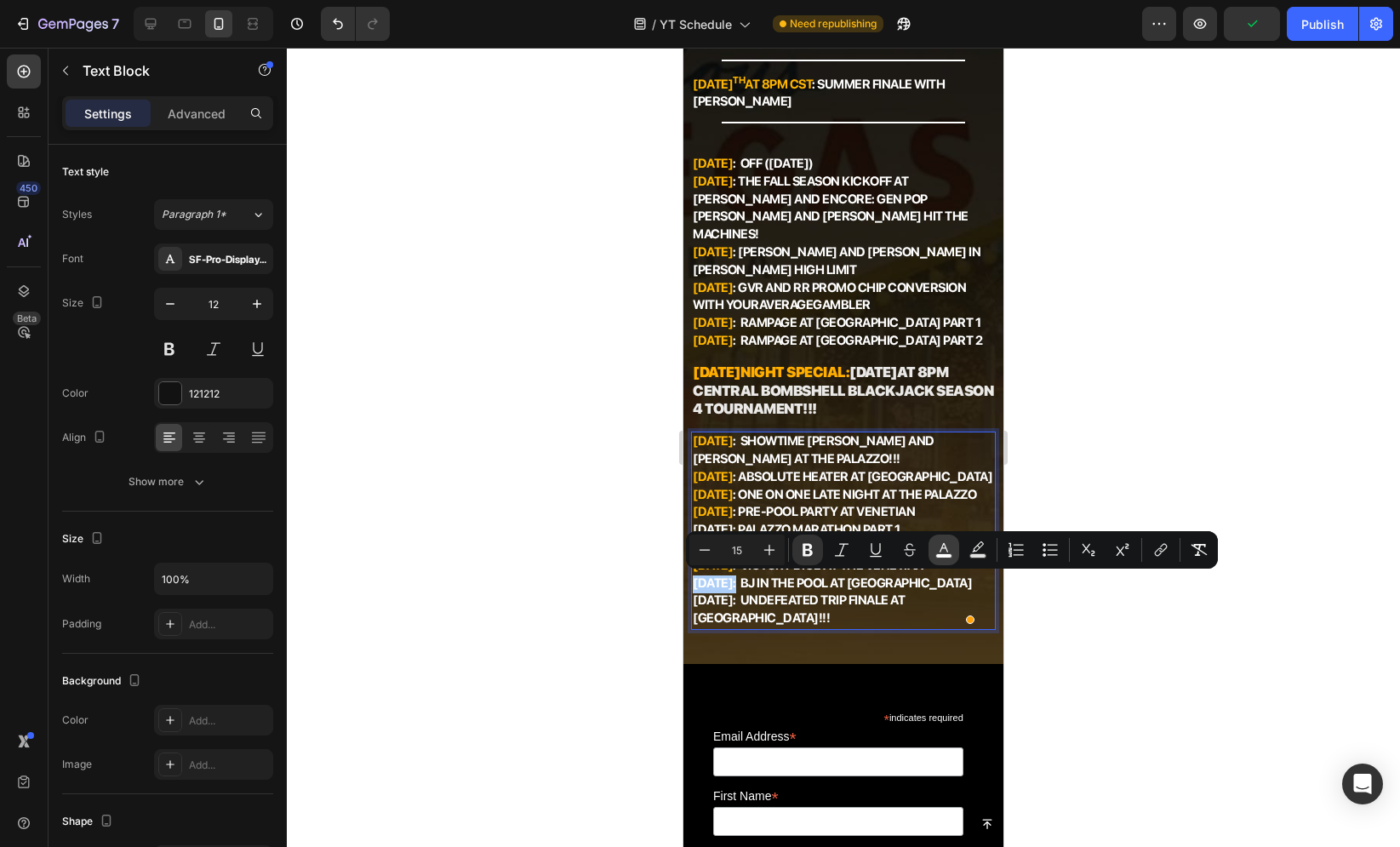
click at [939, 547] on icon "Editor contextual toolbar" at bounding box center [944, 550] width 17 height 17
type input "FFFFFF"
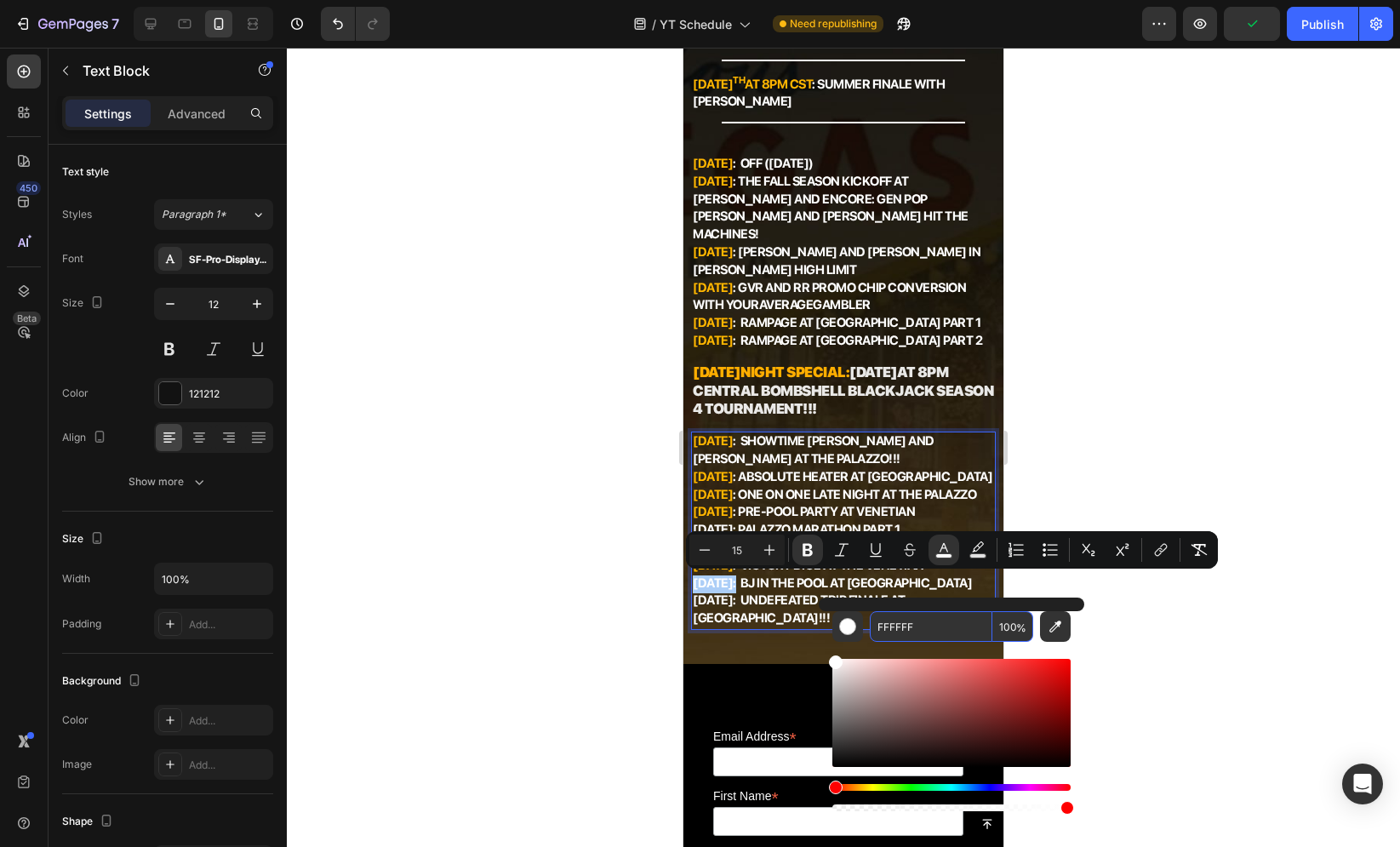
click at [924, 633] on input "FFFFFF" at bounding box center [931, 626] width 122 height 31
paste input "B600"
type input "FFB600"
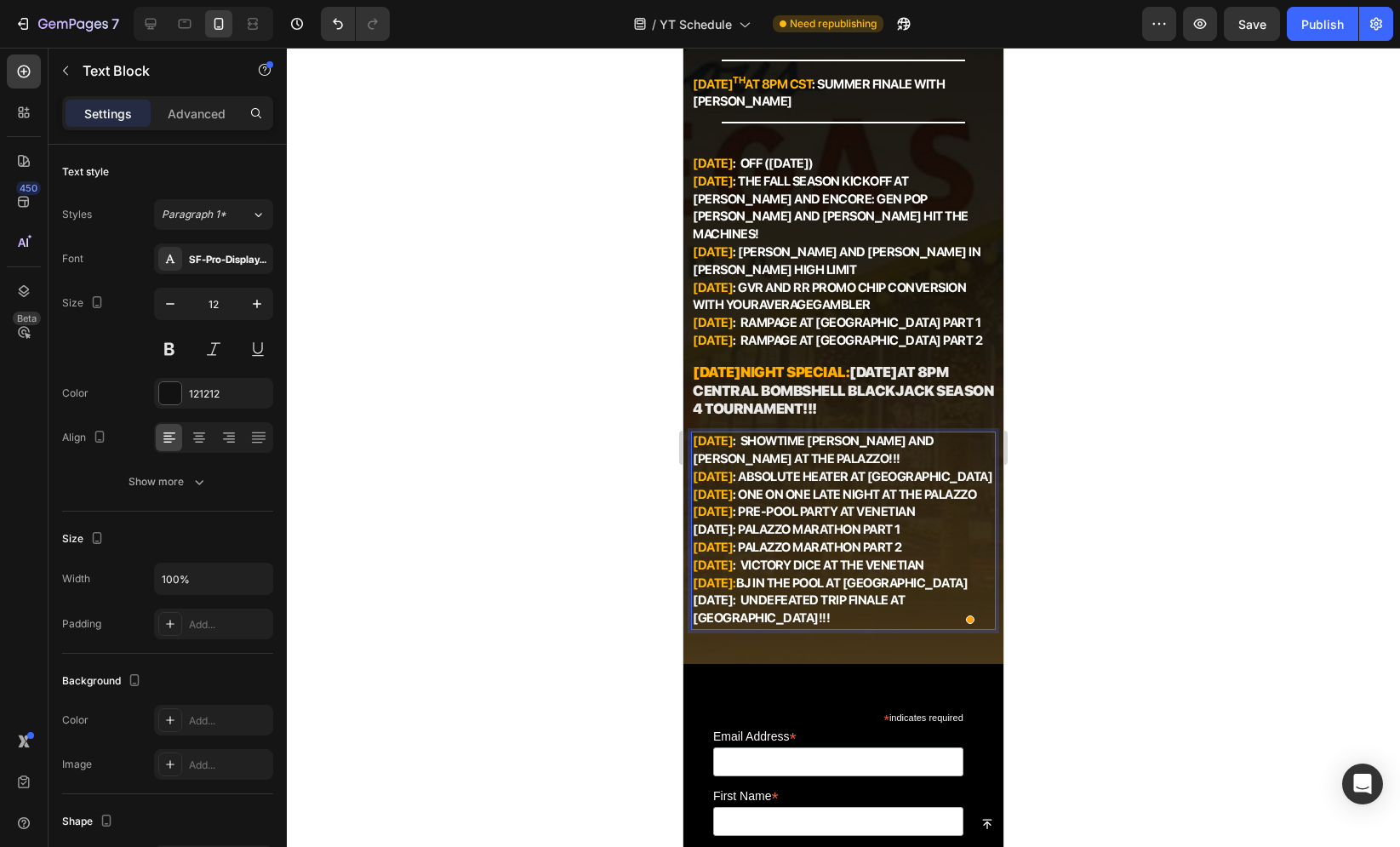
drag, startPoint x: 742, startPoint y: 600, endPoint x: 1366, endPoint y: 651, distance: 626.1
click at [684, 605] on html "Mobile ( 376 px) iPhone 13 Mini iPhone 13 Pro iPhone 11 Pro Max iPhone 15 Pro M…" at bounding box center [843, 801] width 320 height 2278
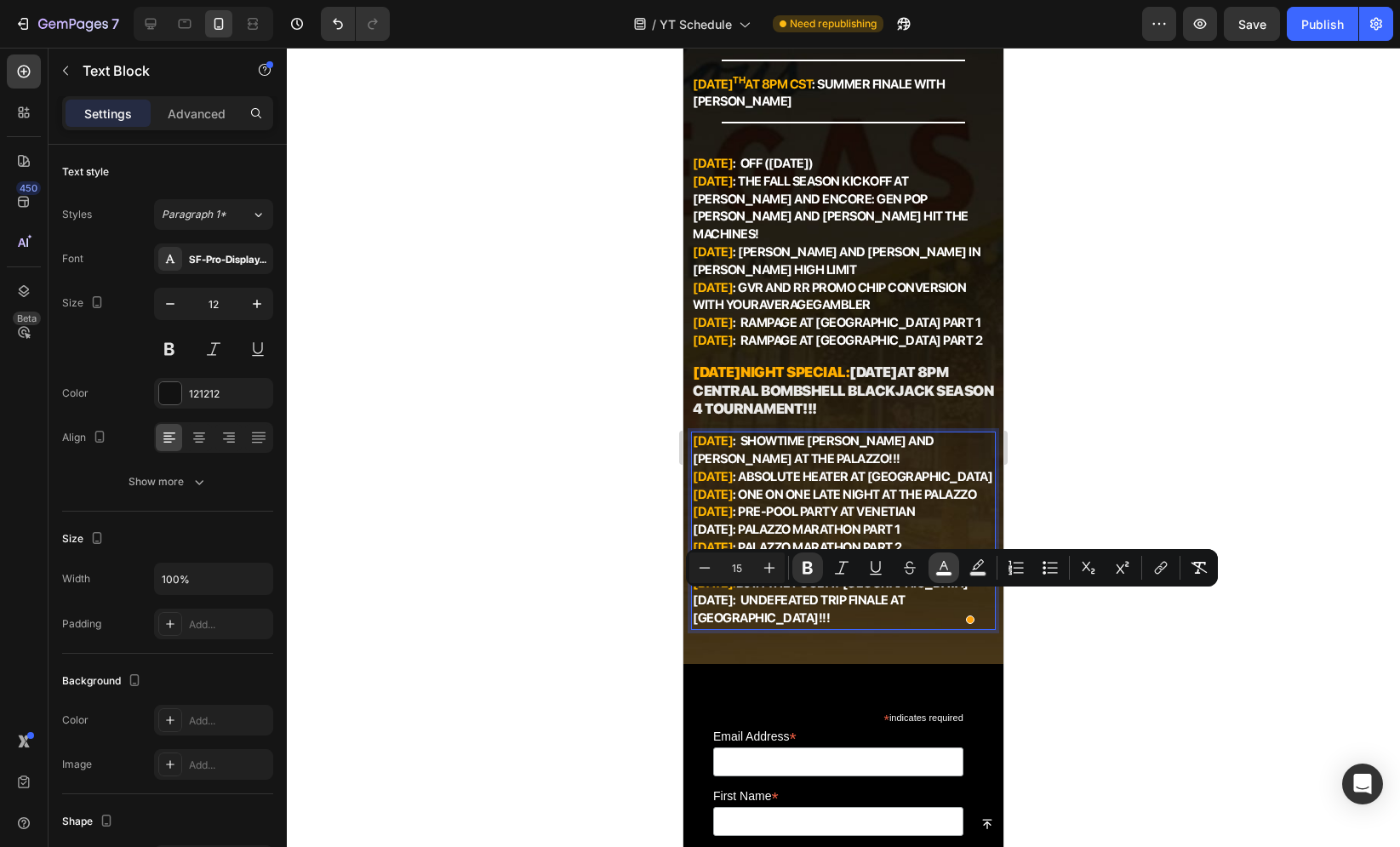
click at [934, 572] on button "color" at bounding box center [944, 567] width 31 height 31
type input "FFFFFF"
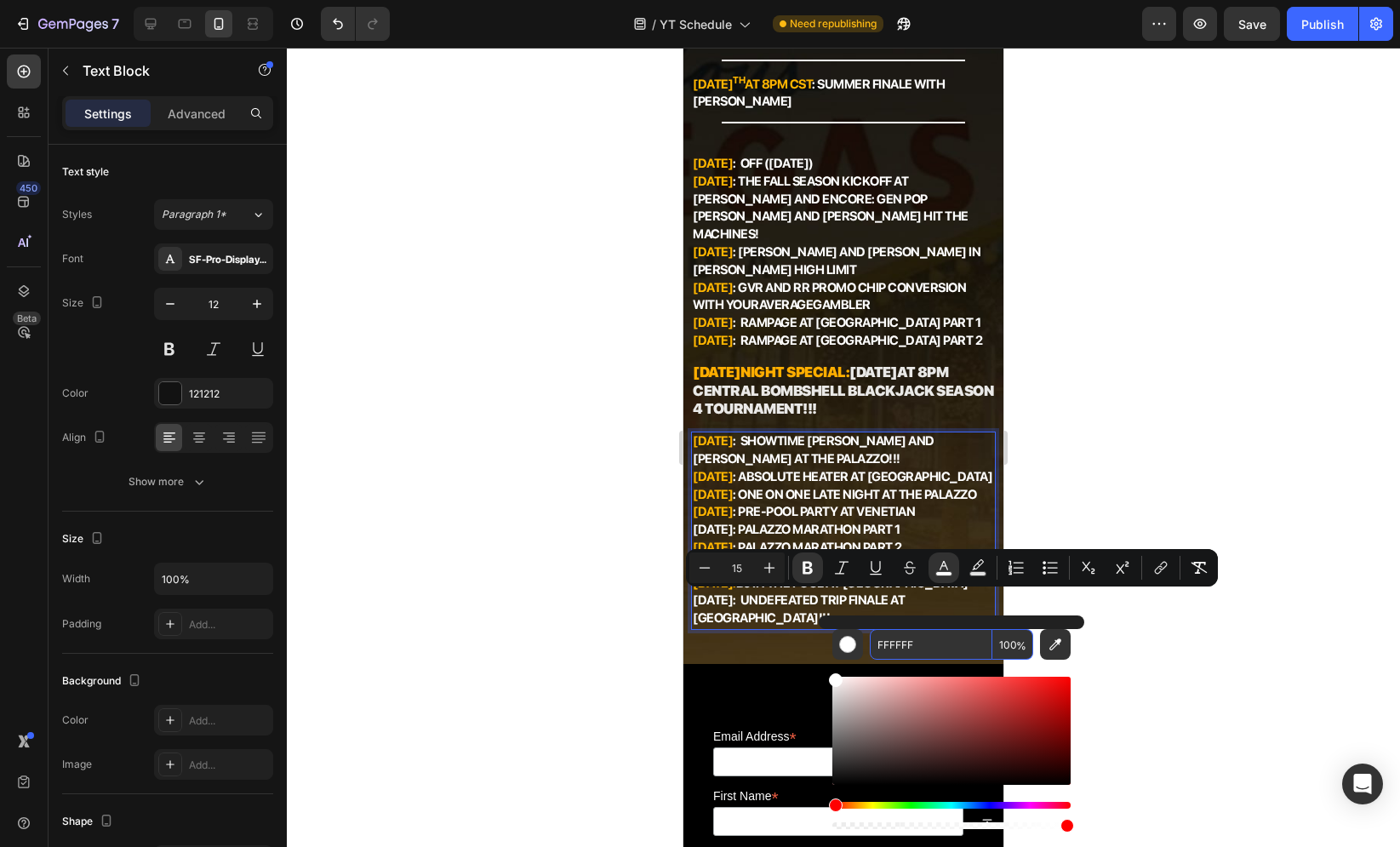
click at [915, 641] on input "FFFFFF" at bounding box center [931, 644] width 122 height 31
paste input "B600"
type input "FFB600"
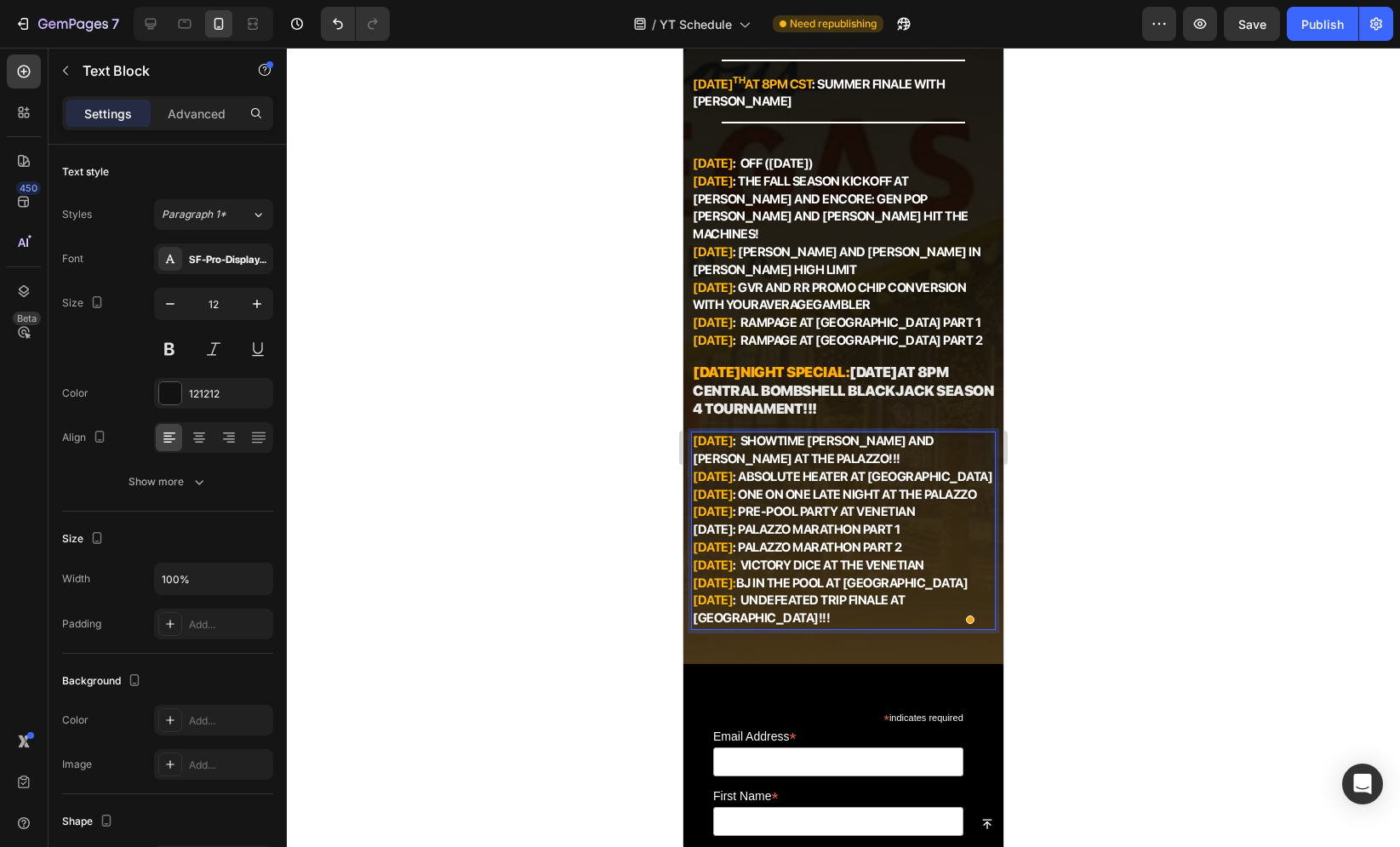
click at [723, 524] on strong "[DATE]" at bounding box center [713, 529] width 40 height 15
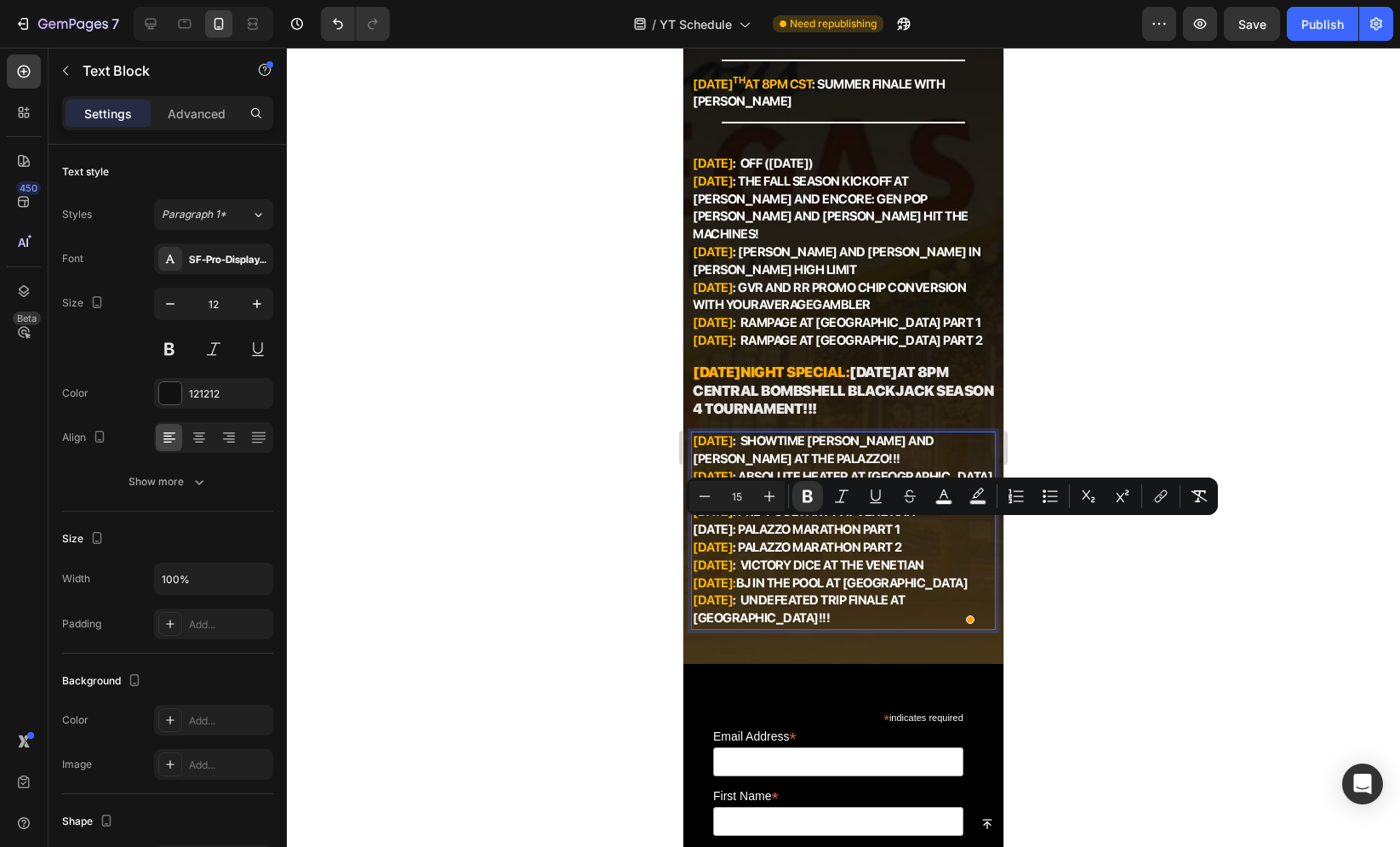
drag, startPoint x: 752, startPoint y: 528, endPoint x: 693, endPoint y: 534, distance: 59.3
click at [693, 534] on strong "[DATE]" at bounding box center [713, 529] width 40 height 15
click at [956, 502] on button "color" at bounding box center [944, 495] width 31 height 31
type input "FFFFFF"
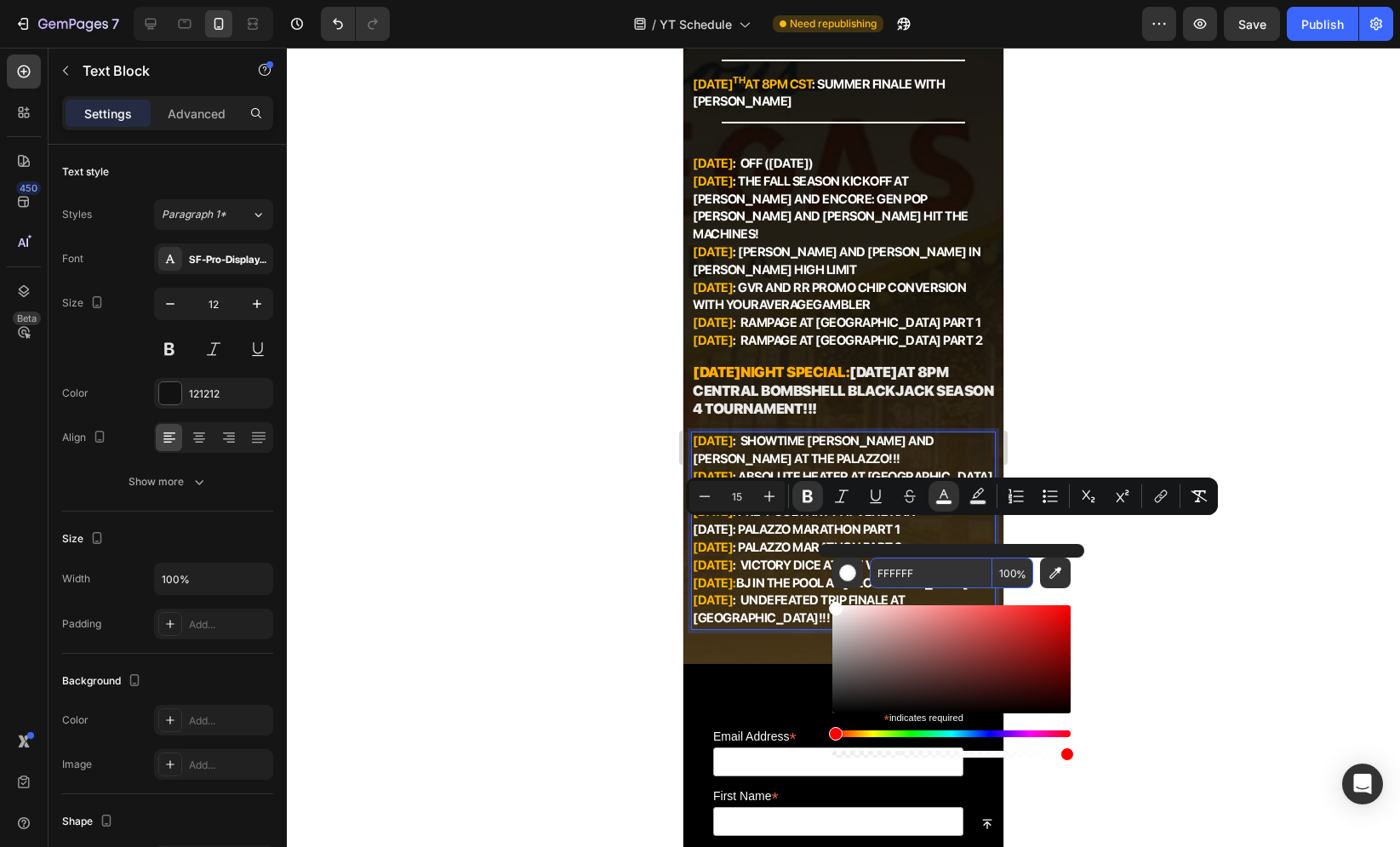
click at [943, 570] on input "FFFFFF" at bounding box center [931, 573] width 122 height 31
paste input "B600"
type input "FFB600"
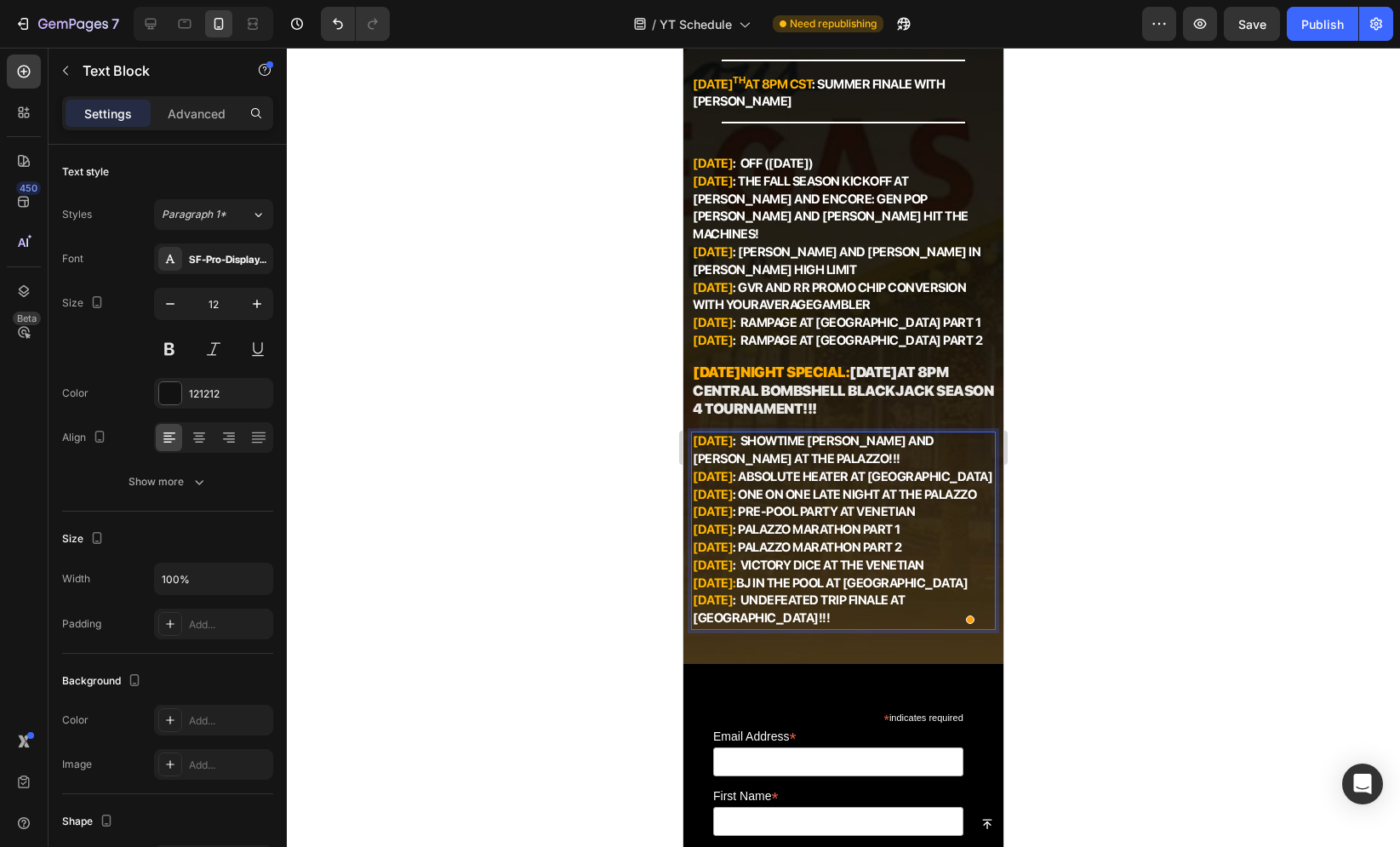
click at [763, 551] on strong ": Palazzo Marathon Part 2" at bounding box center [817, 547] width 169 height 15
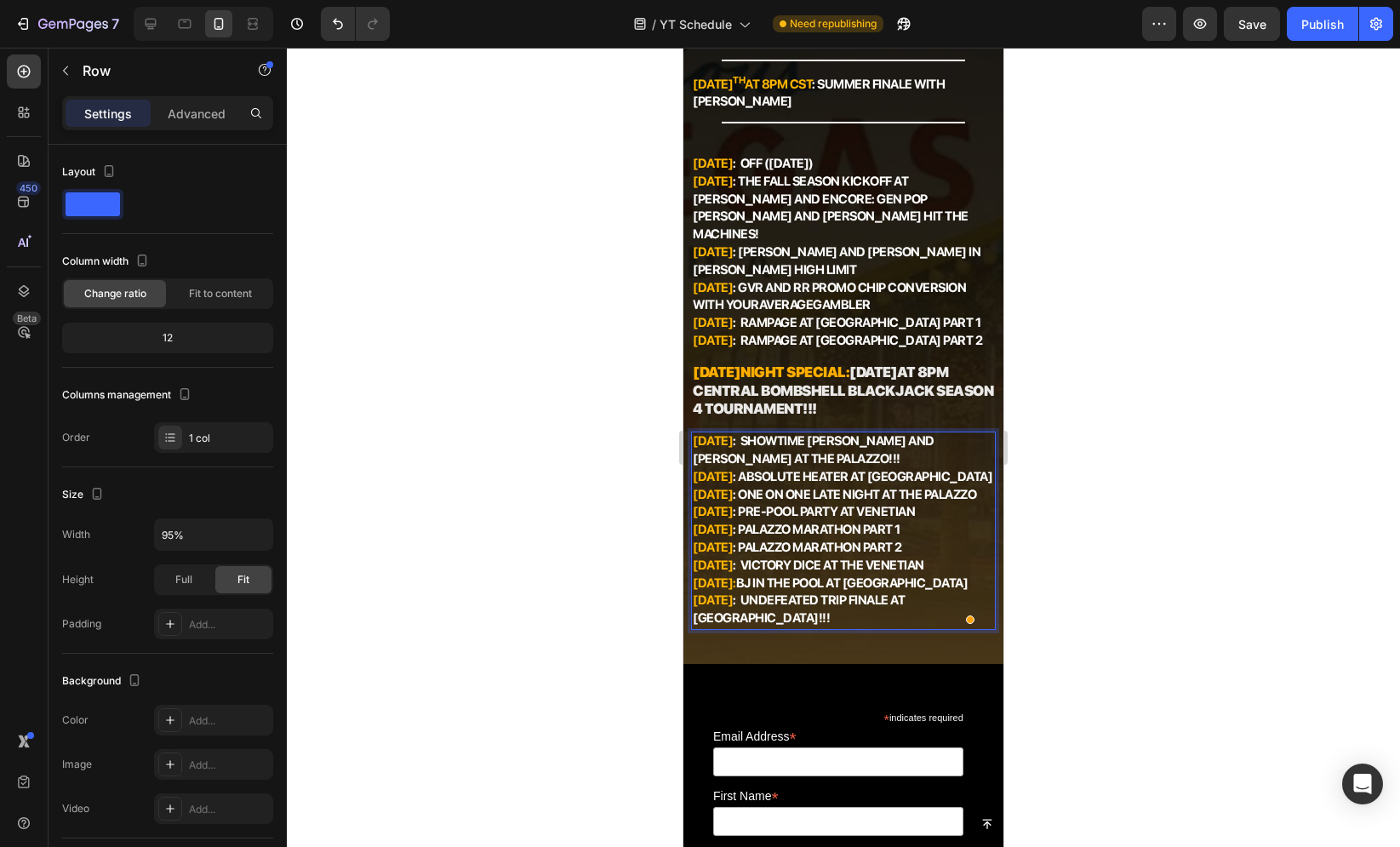
click at [795, 409] on div "Image @johncerasanitv Text Block Title Line Incredible fall line-up Text Block …" at bounding box center [842, 180] width 304 height 912
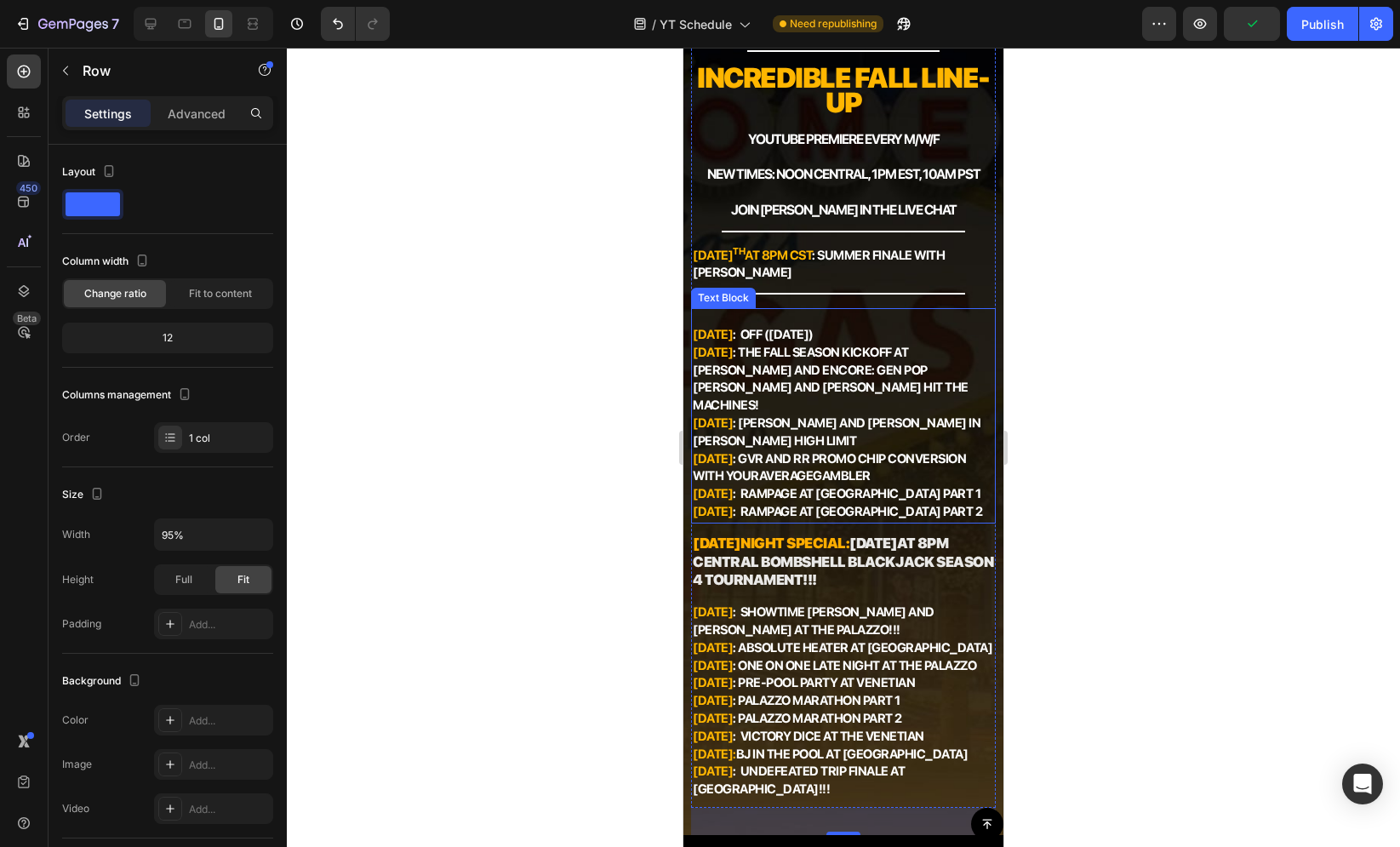
scroll to position [115, 0]
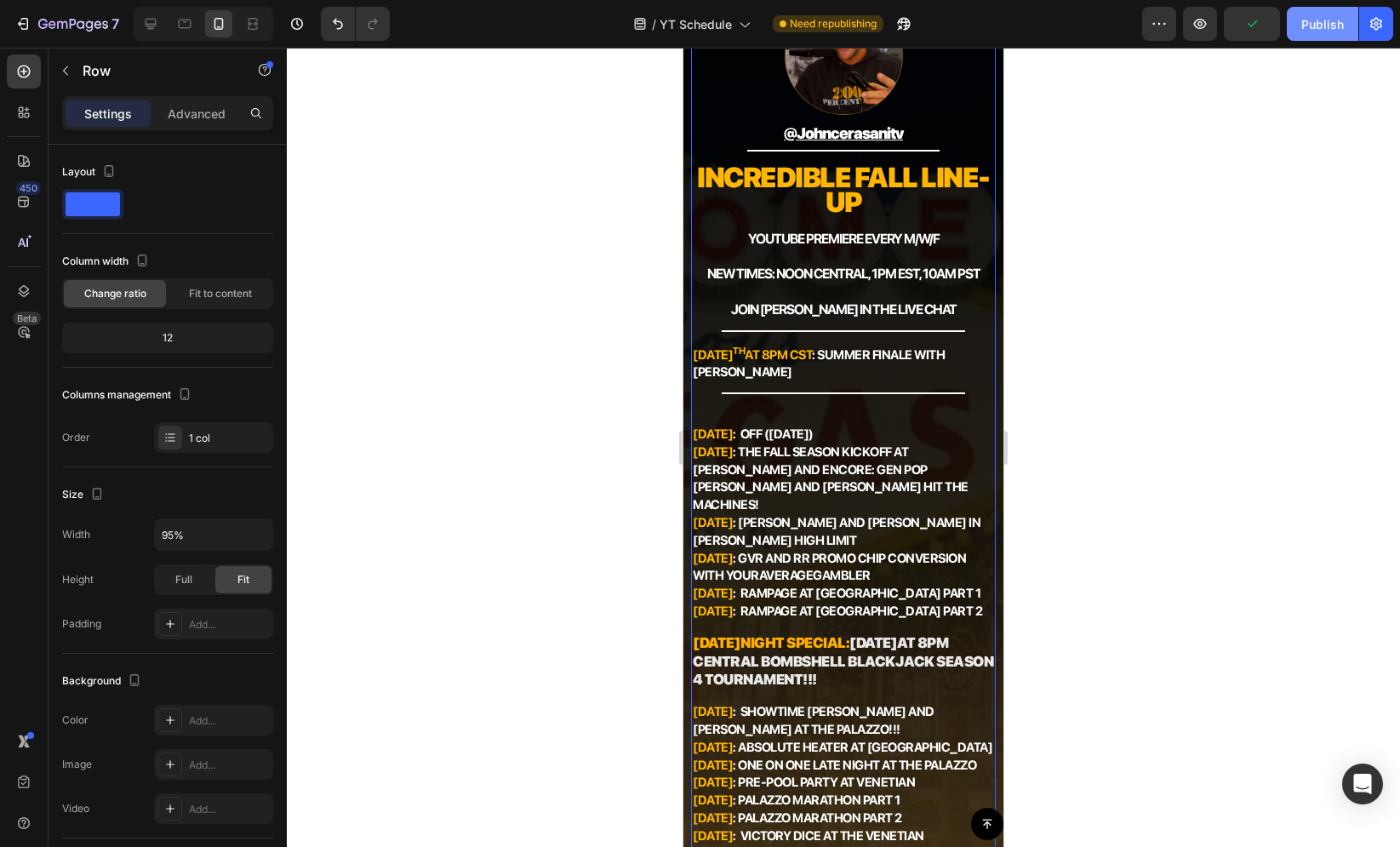
click at [1325, 16] on div "Publish" at bounding box center [1322, 24] width 42 height 18
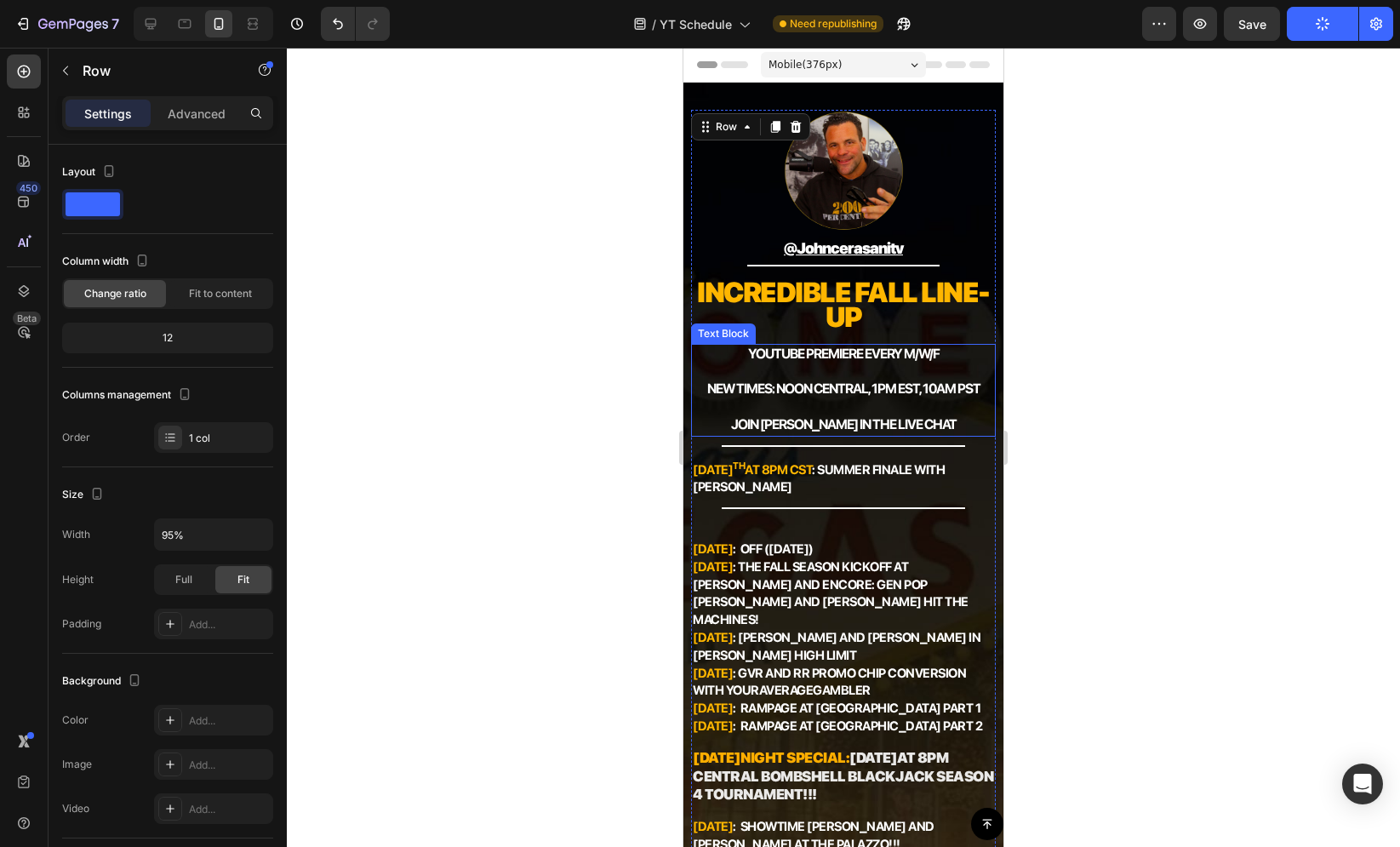
click at [586, 388] on div at bounding box center [843, 447] width 1113 height 799
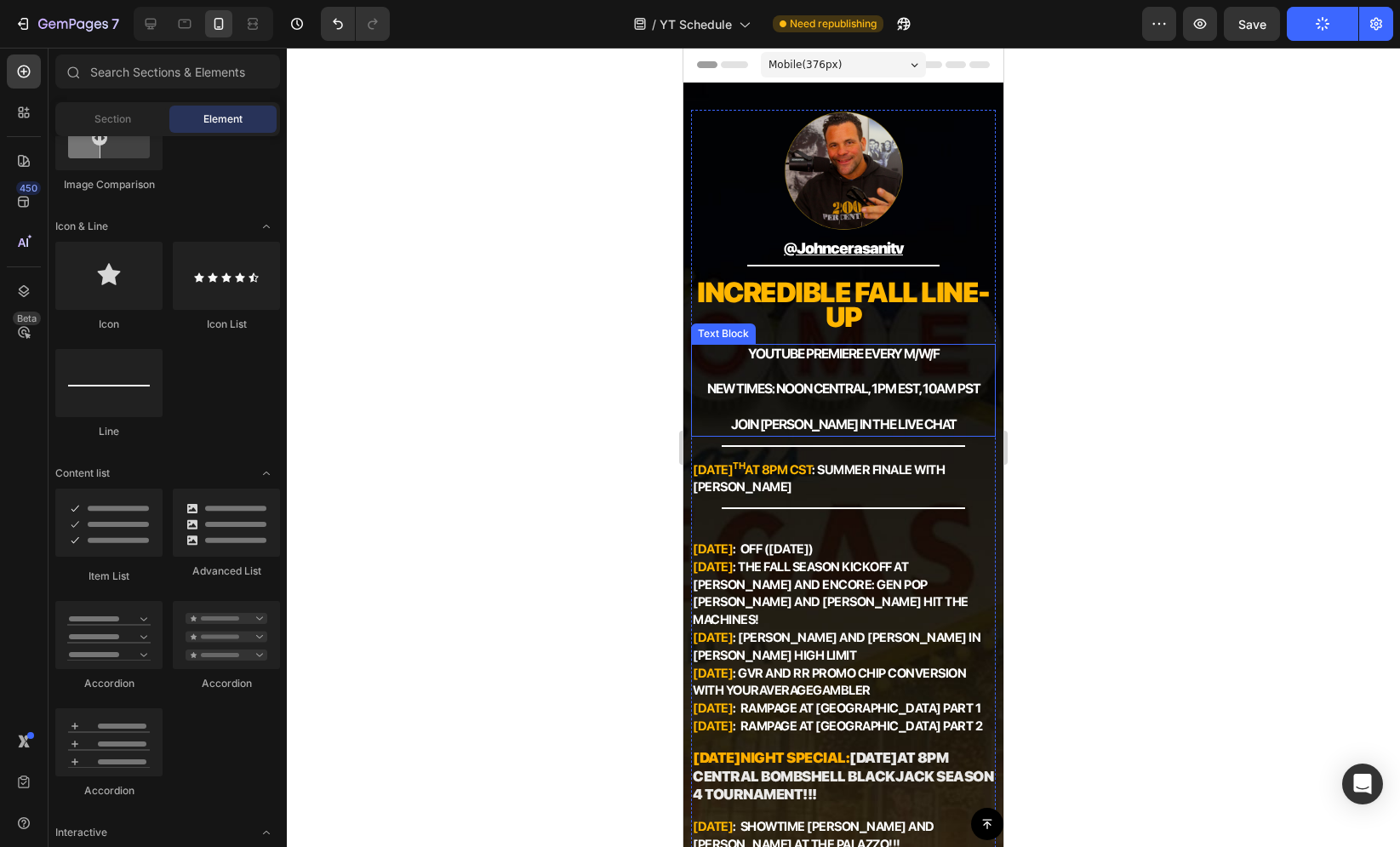
click at [612, 385] on div at bounding box center [843, 447] width 1113 height 799
click at [593, 406] on div at bounding box center [843, 447] width 1113 height 799
click at [806, 400] on p "JOIN [PERSON_NAME] IN THE LIVE CHAT" at bounding box center [843, 417] width 301 height 36
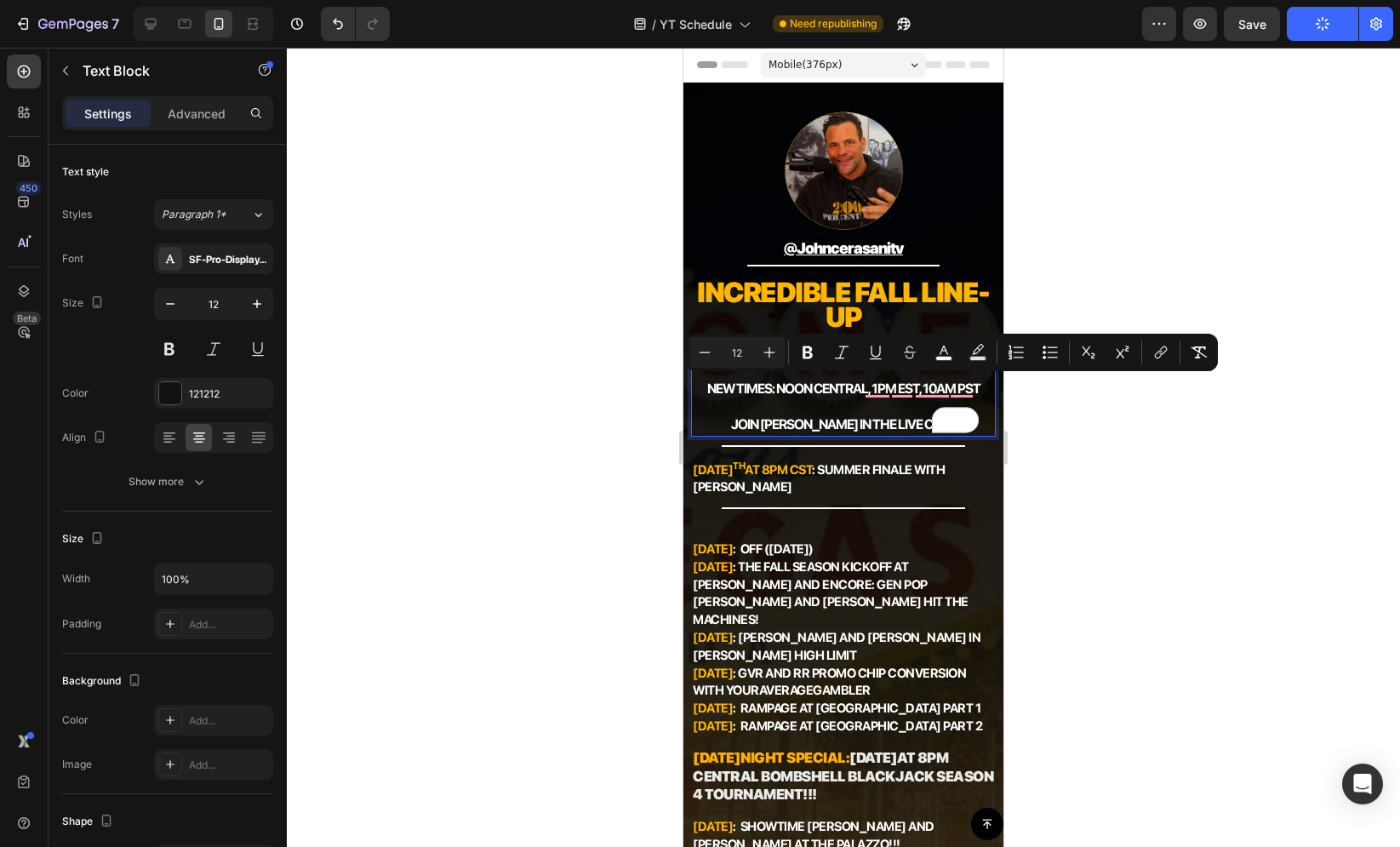
click at [782, 408] on p "JOIN [PERSON_NAME] IN THE LIVE CHAT" at bounding box center [843, 417] width 301 height 36
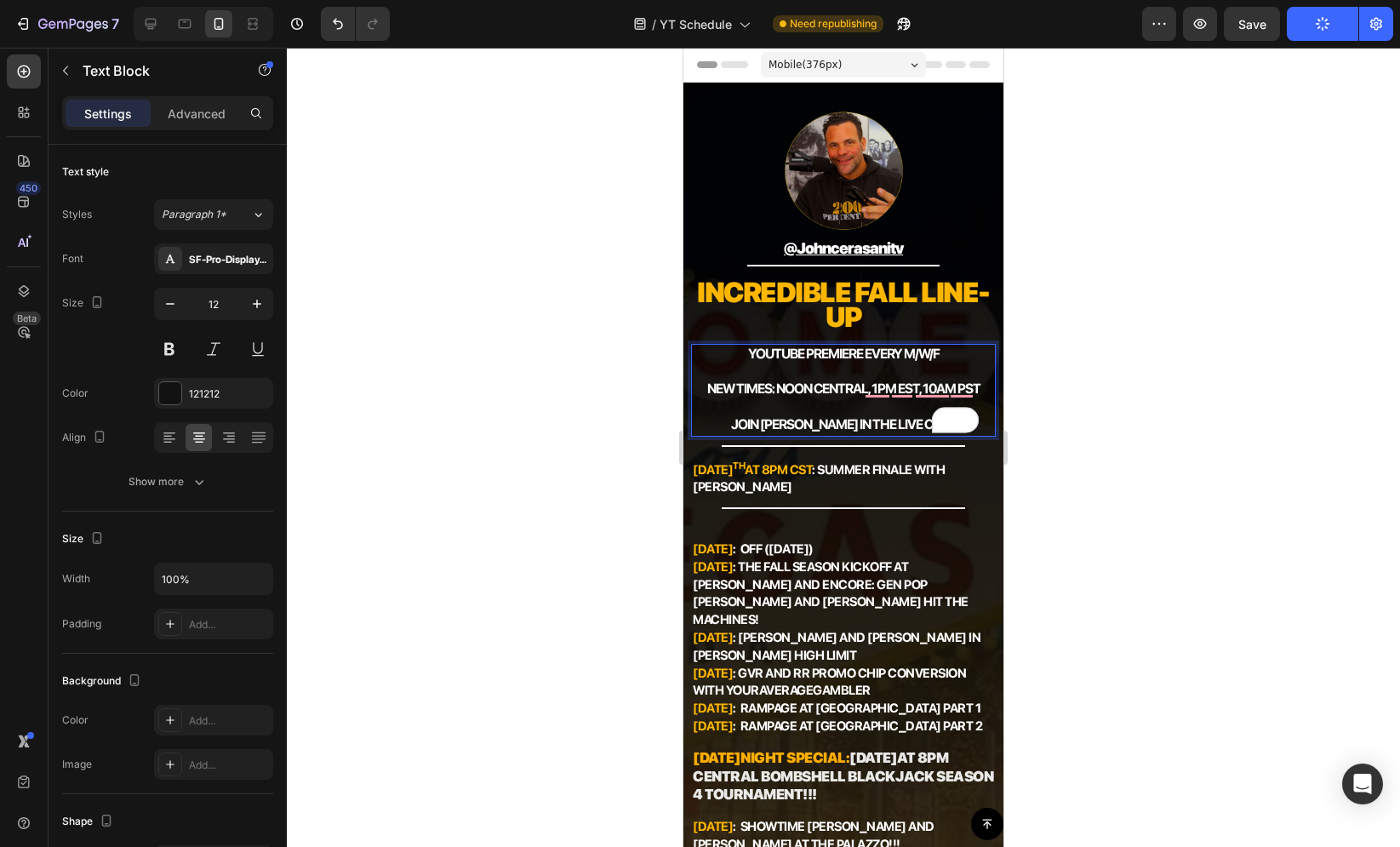
click at [752, 413] on p "⁠⁠⁠⁠⁠⁠⁠ JOIN JOHN IN THE LIVE CHAT" at bounding box center [843, 417] width 301 height 36
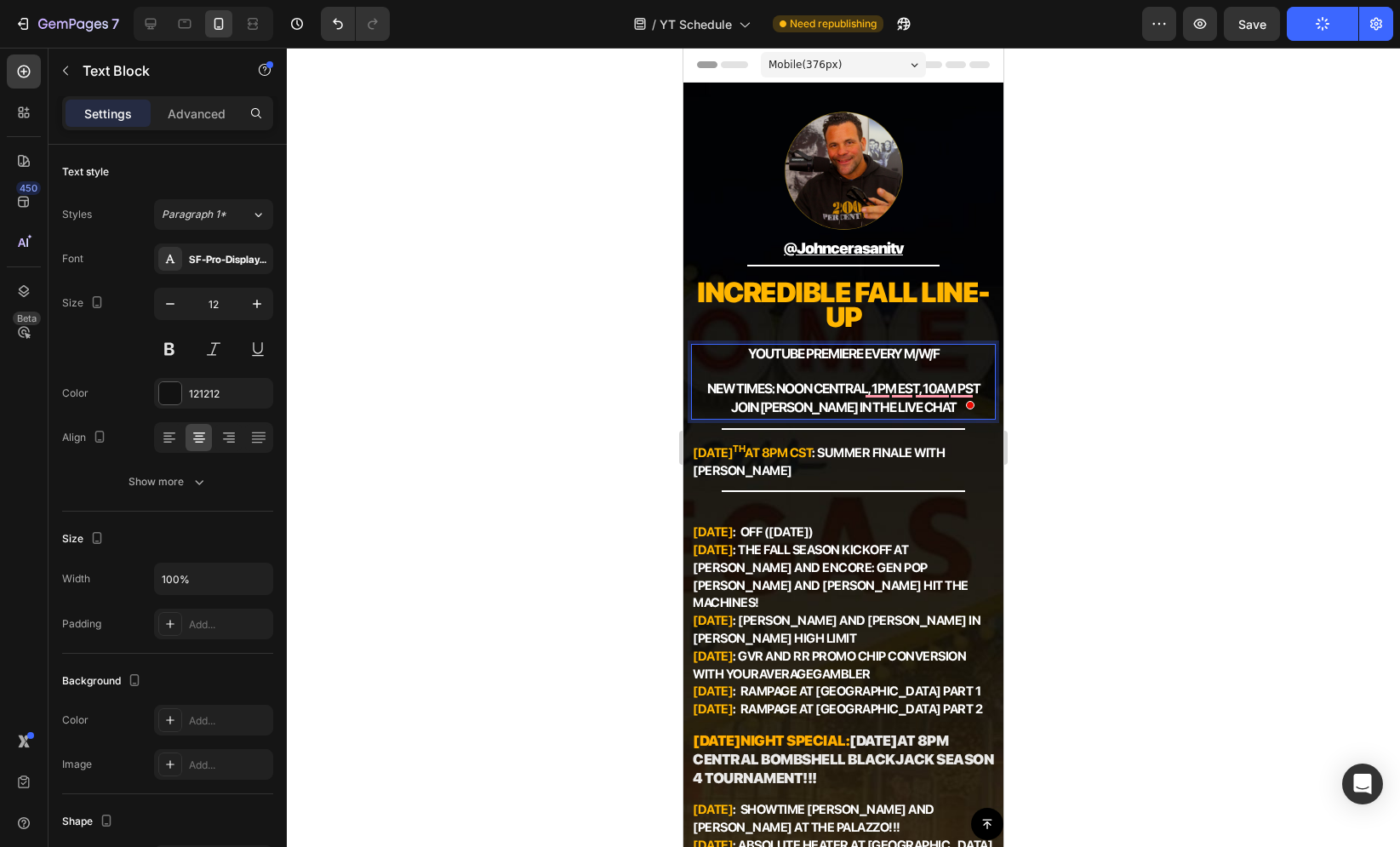
click at [714, 359] on p "YouTube premiere every M/W/F" at bounding box center [843, 355] width 301 height 19
click at [698, 386] on p "NEW TIMES: Noon central, 1pm est, 10am pst" at bounding box center [843, 390] width 301 height 19
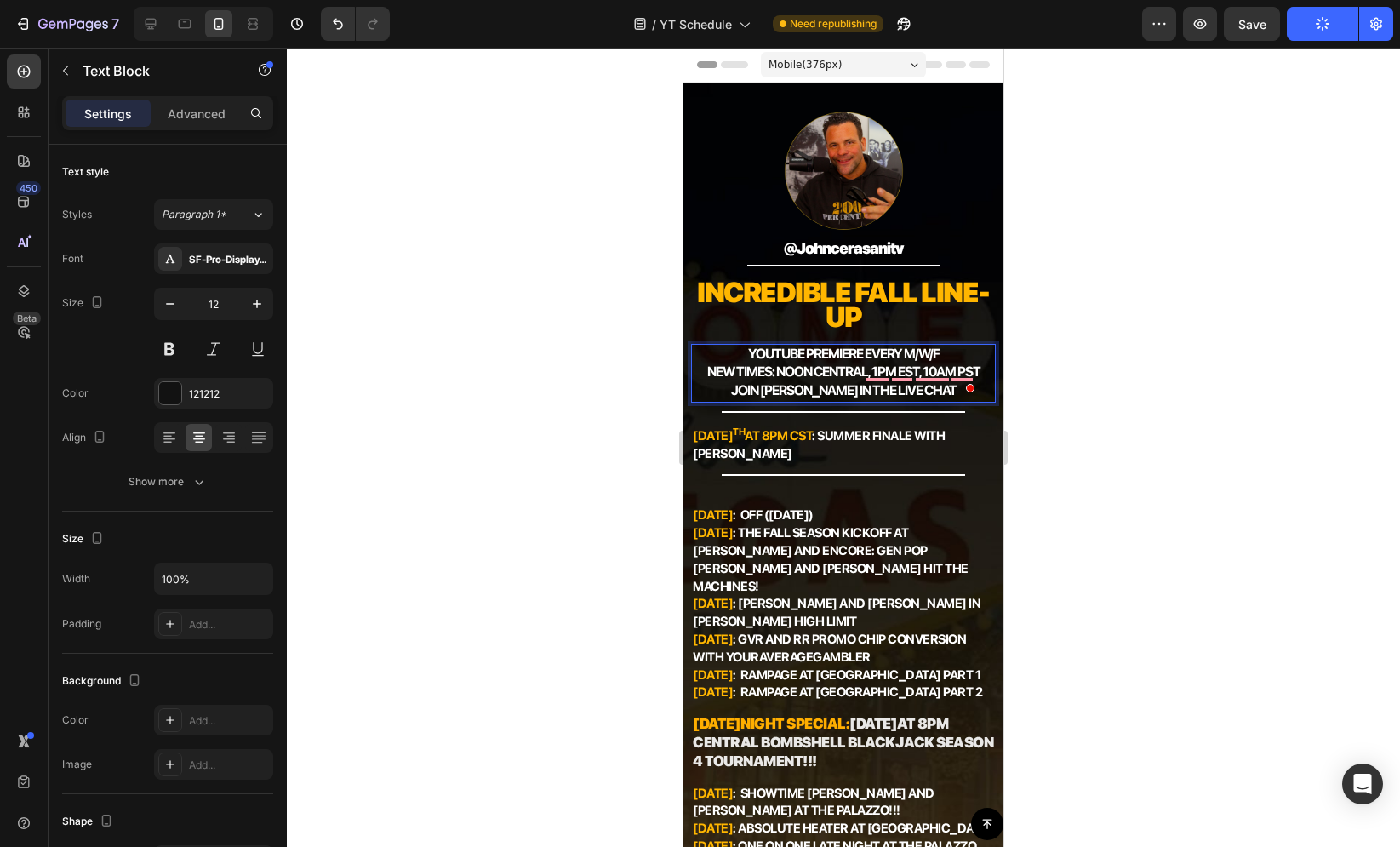
click at [618, 367] on div at bounding box center [843, 447] width 1113 height 799
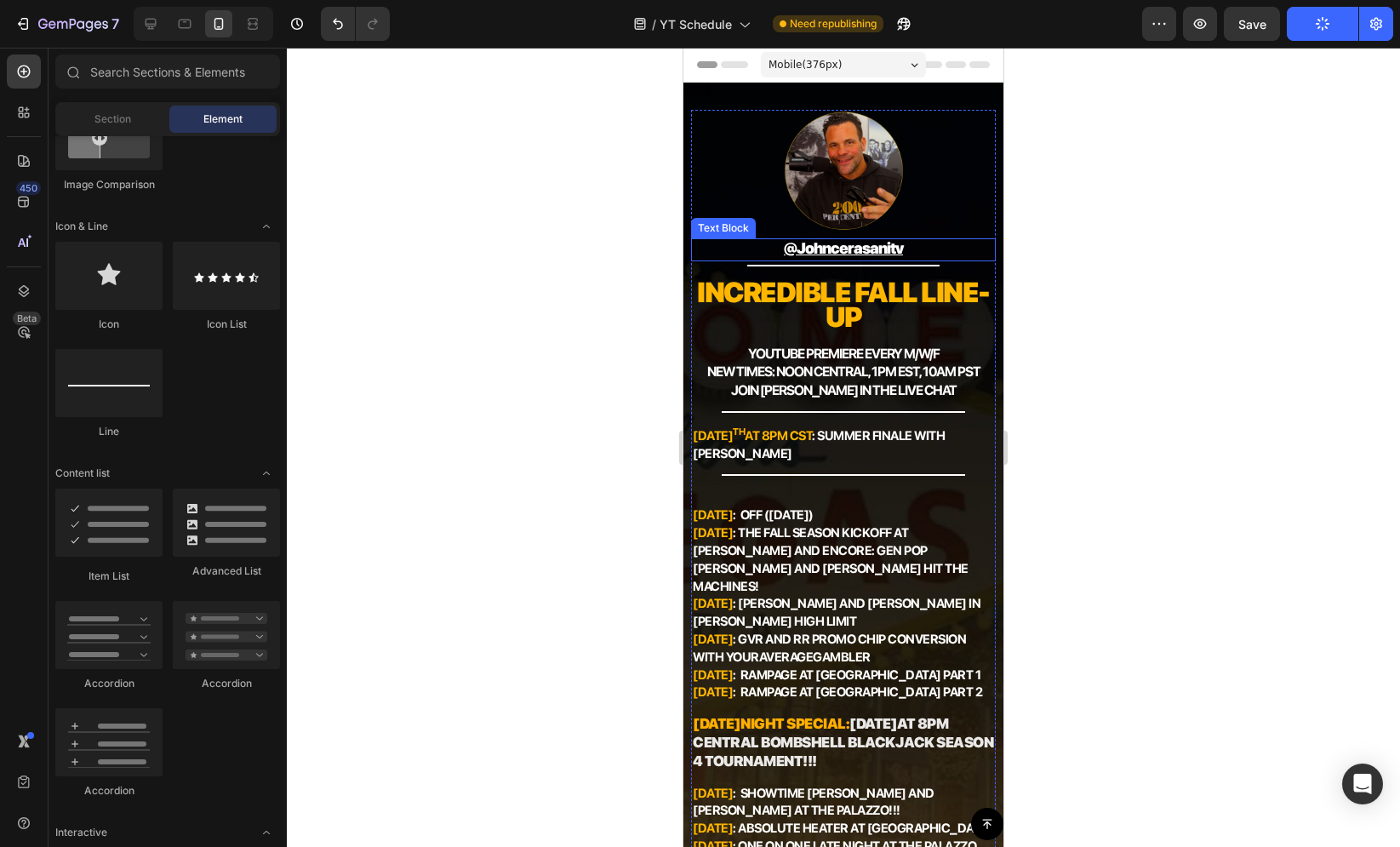
click at [925, 245] on p "@johncerasanitv" at bounding box center [843, 249] width 301 height 20
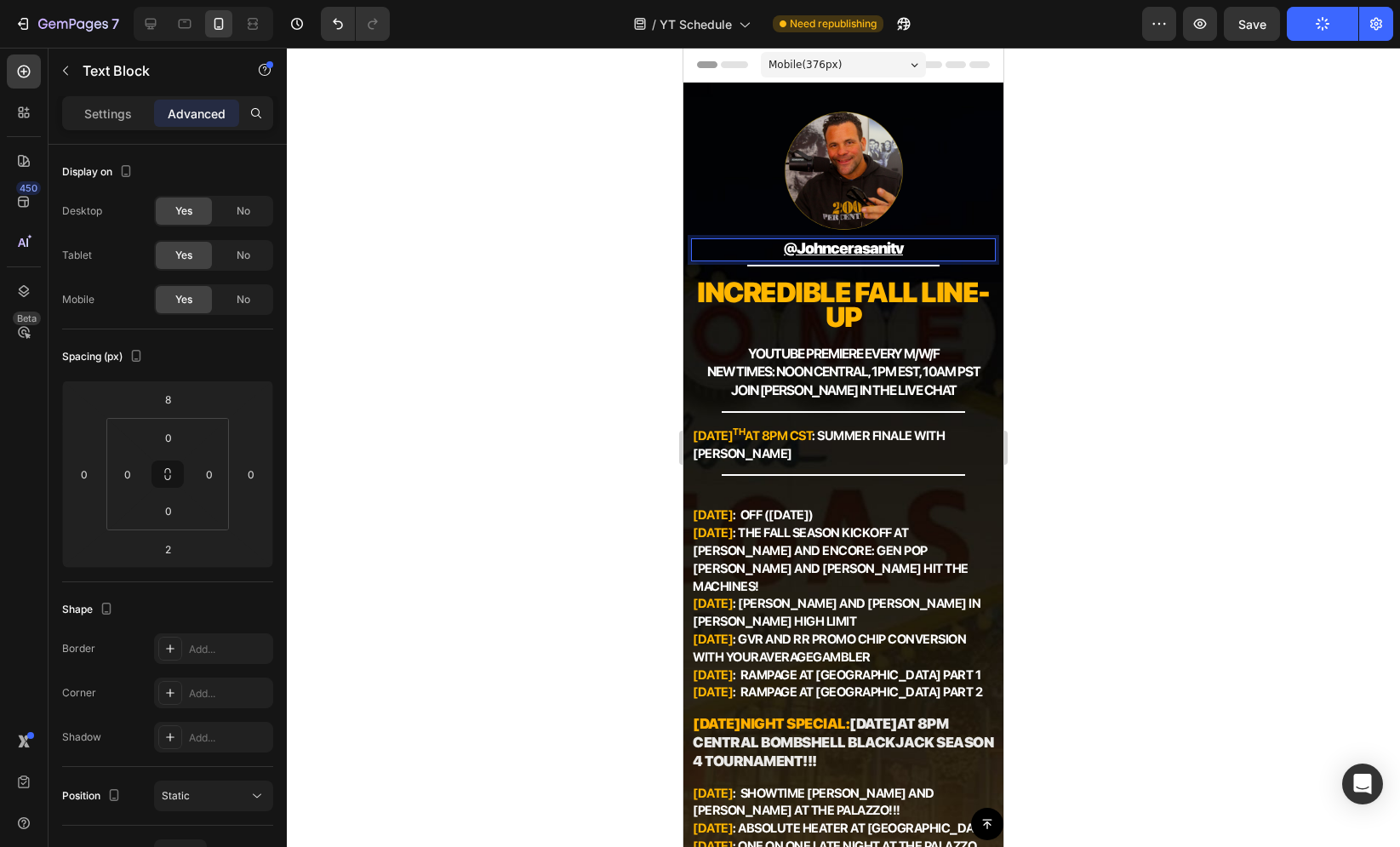
click at [925, 245] on p "@johncerasanitv" at bounding box center [843, 249] width 301 height 20
click at [114, 120] on p "Settings" at bounding box center [108, 113] width 48 height 18
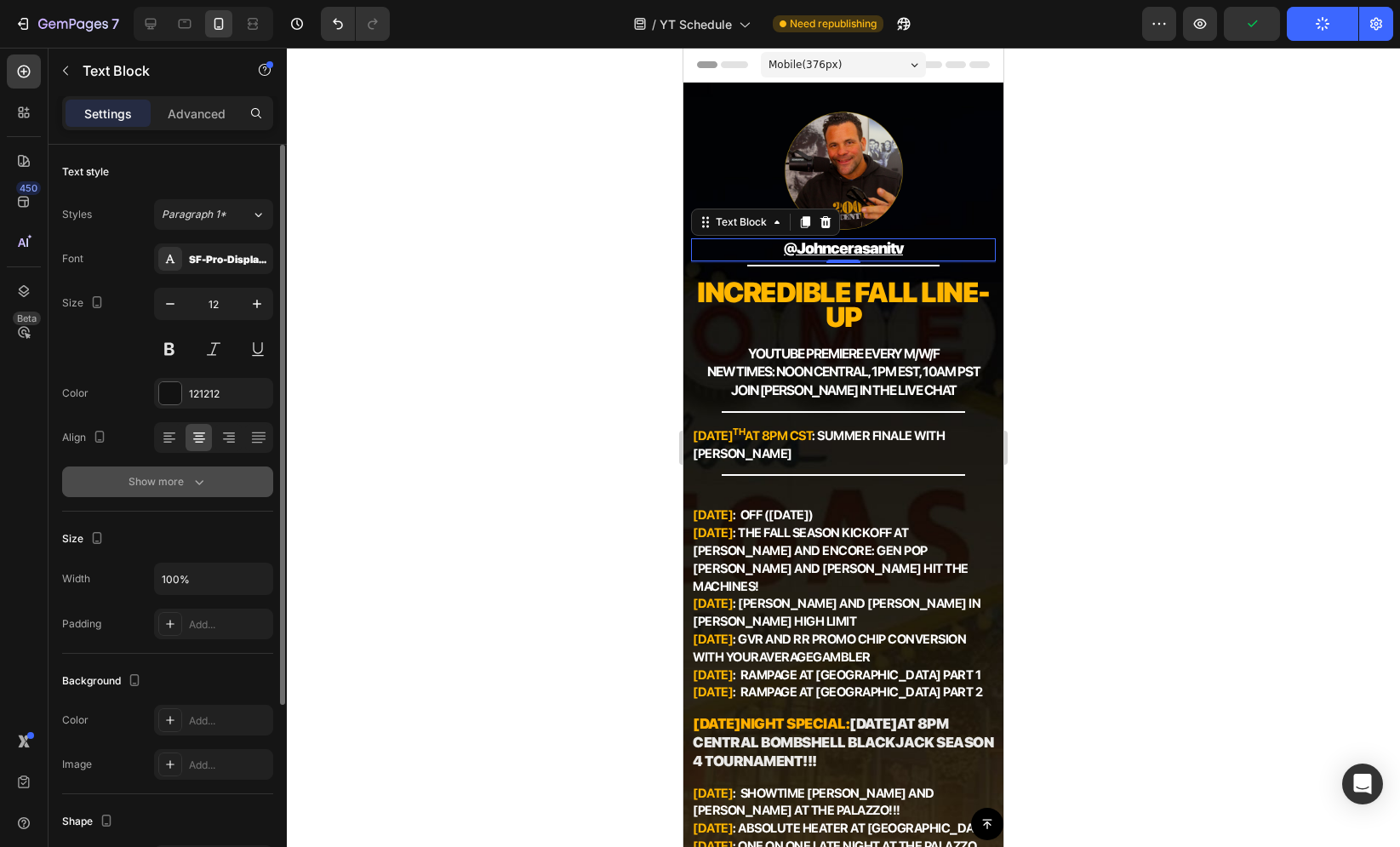
click at [174, 490] on button "Show more" at bounding box center [167, 481] width 211 height 31
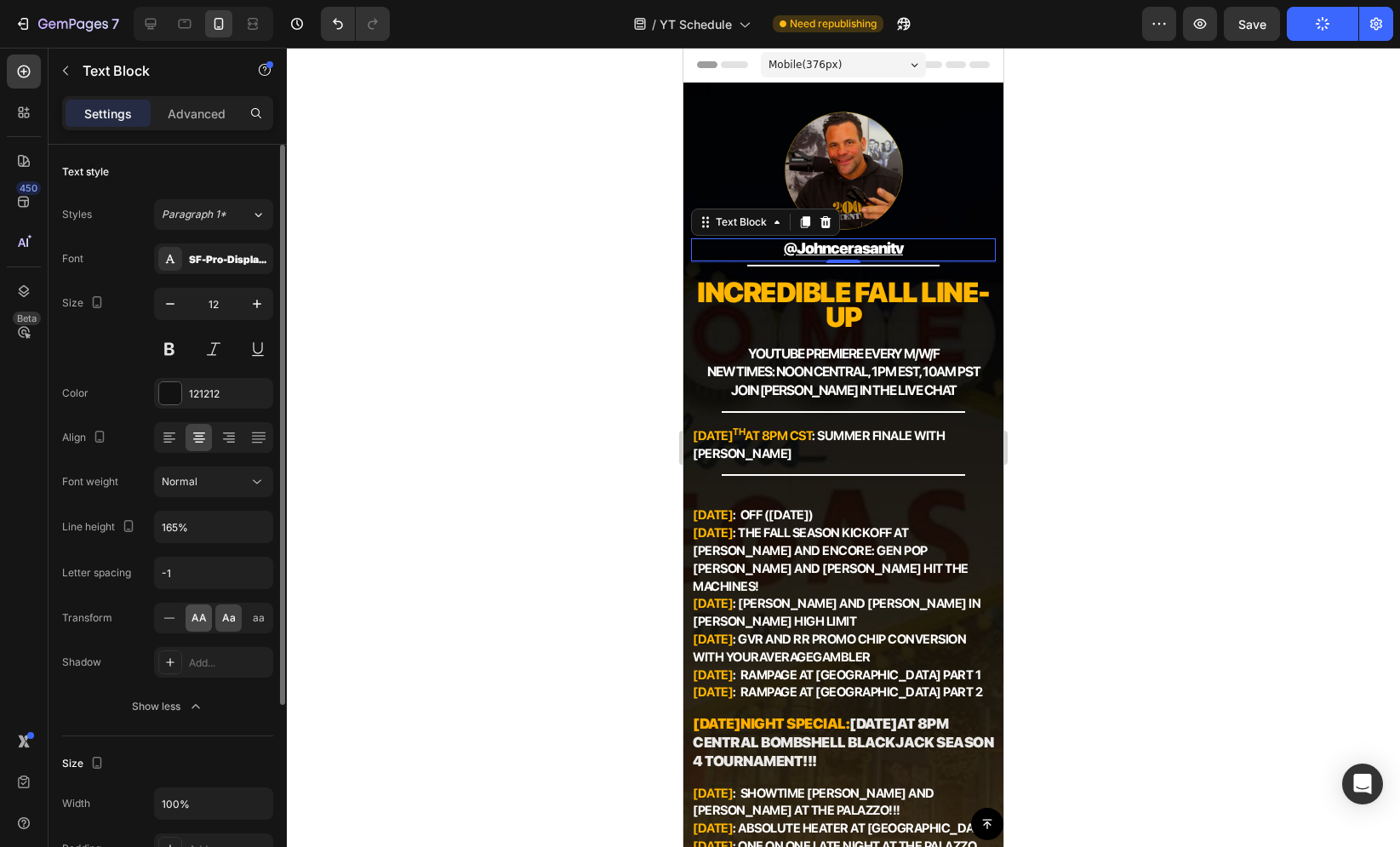
click at [197, 610] on span "AA" at bounding box center [199, 618] width 15 height 15
click at [219, 607] on div "Aa" at bounding box center [228, 618] width 26 height 27
click at [1081, 284] on div at bounding box center [843, 447] width 1113 height 799
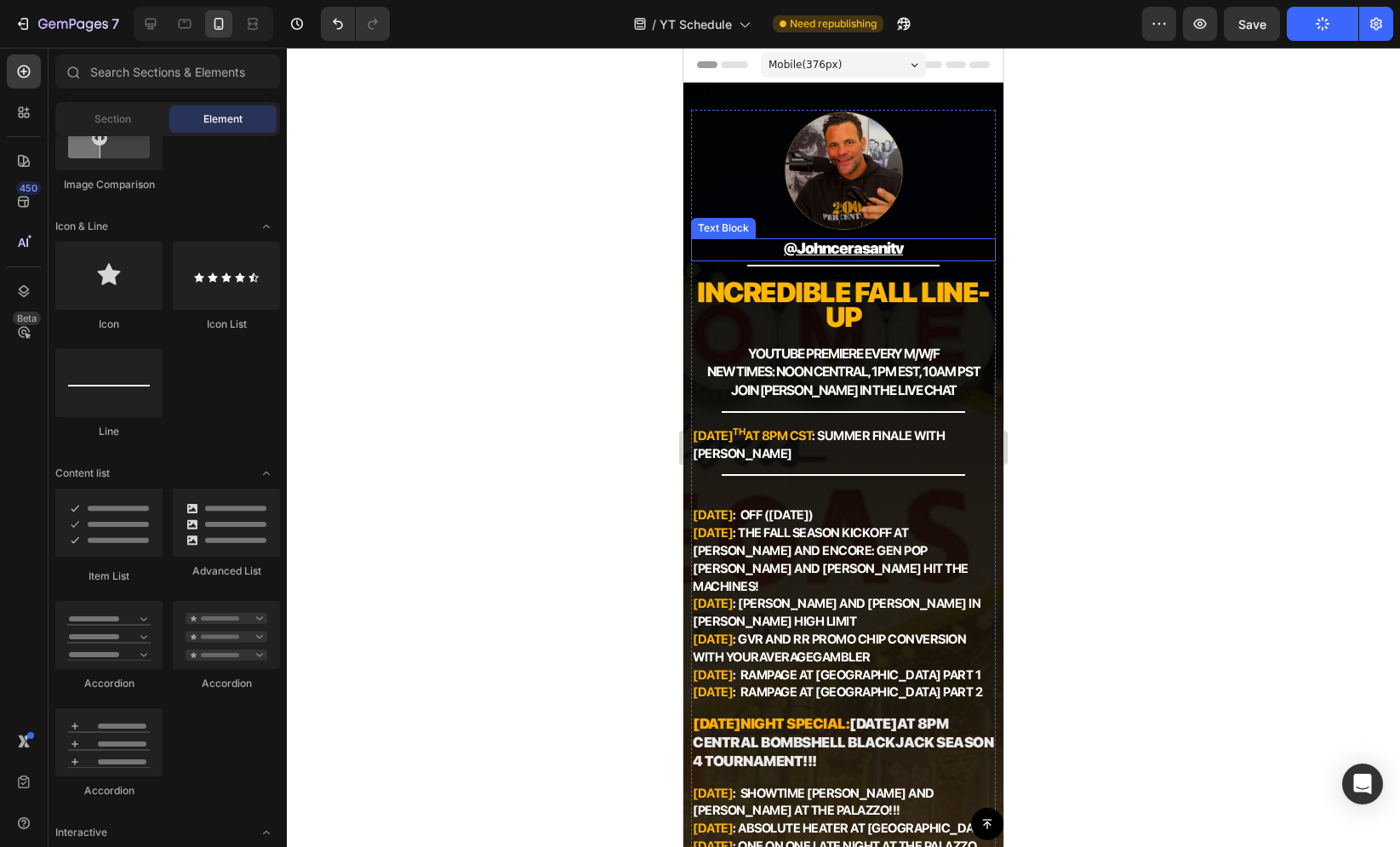
click at [902, 240] on p "@johncerasanitv" at bounding box center [843, 249] width 301 height 20
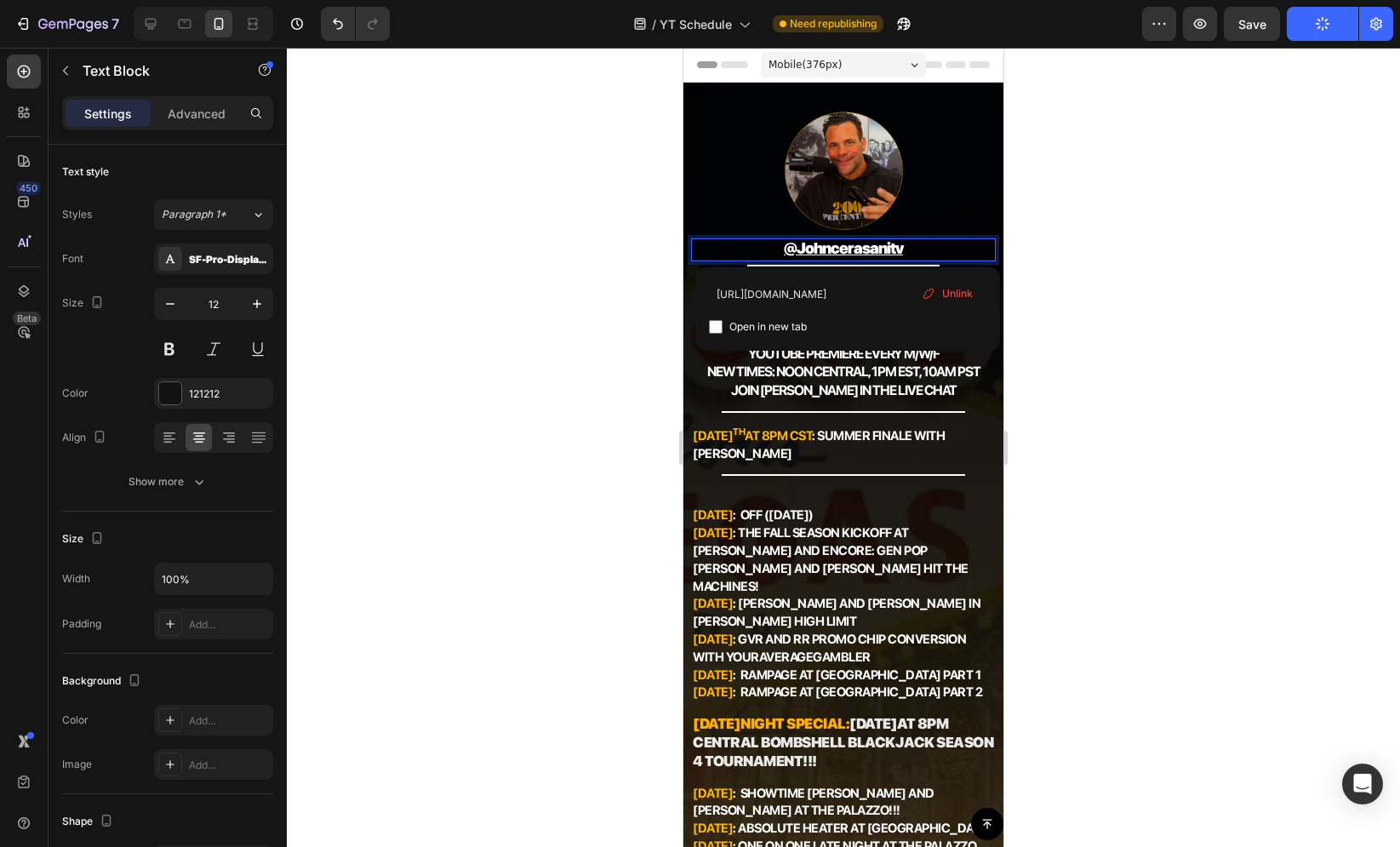
click at [902, 246] on p "@johncerasanitv" at bounding box center [843, 249] width 301 height 20
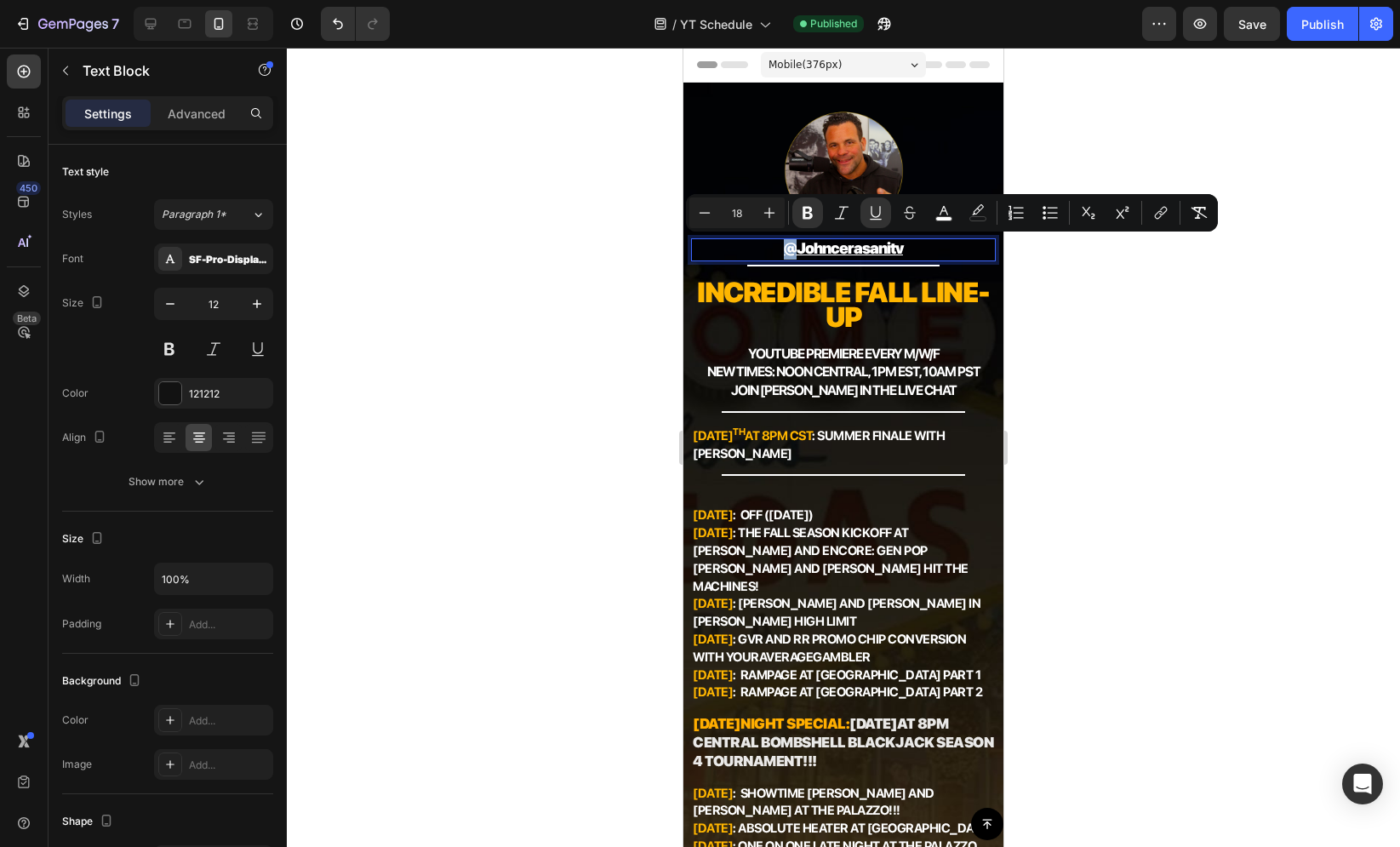
click at [846, 252] on u "@johncerasanitv" at bounding box center [843, 247] width 119 height 18
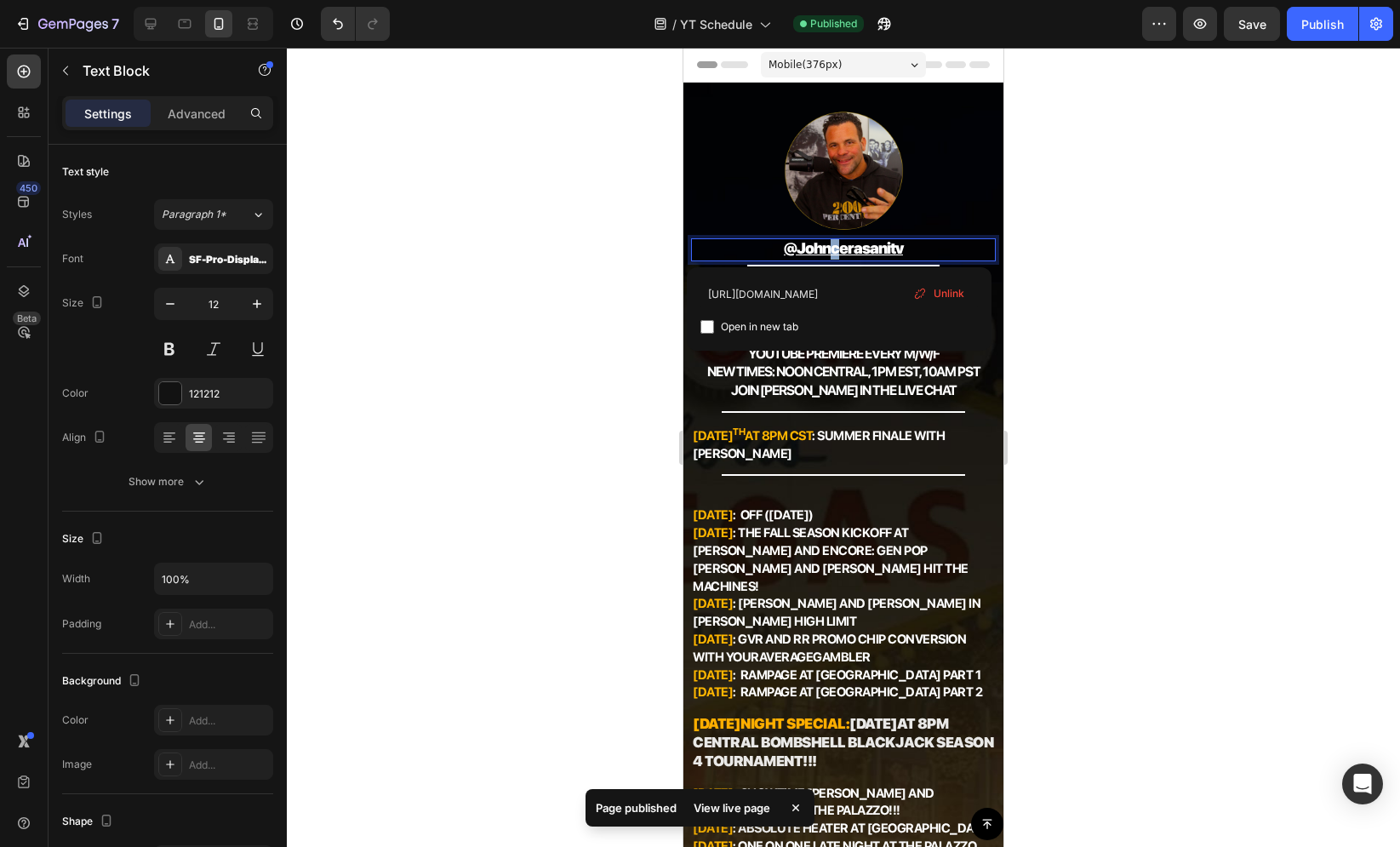
click at [829, 246] on u "@johncerasanitv" at bounding box center [843, 247] width 119 height 18
click at [887, 243] on u "@johnCerasanitv" at bounding box center [843, 247] width 121 height 18
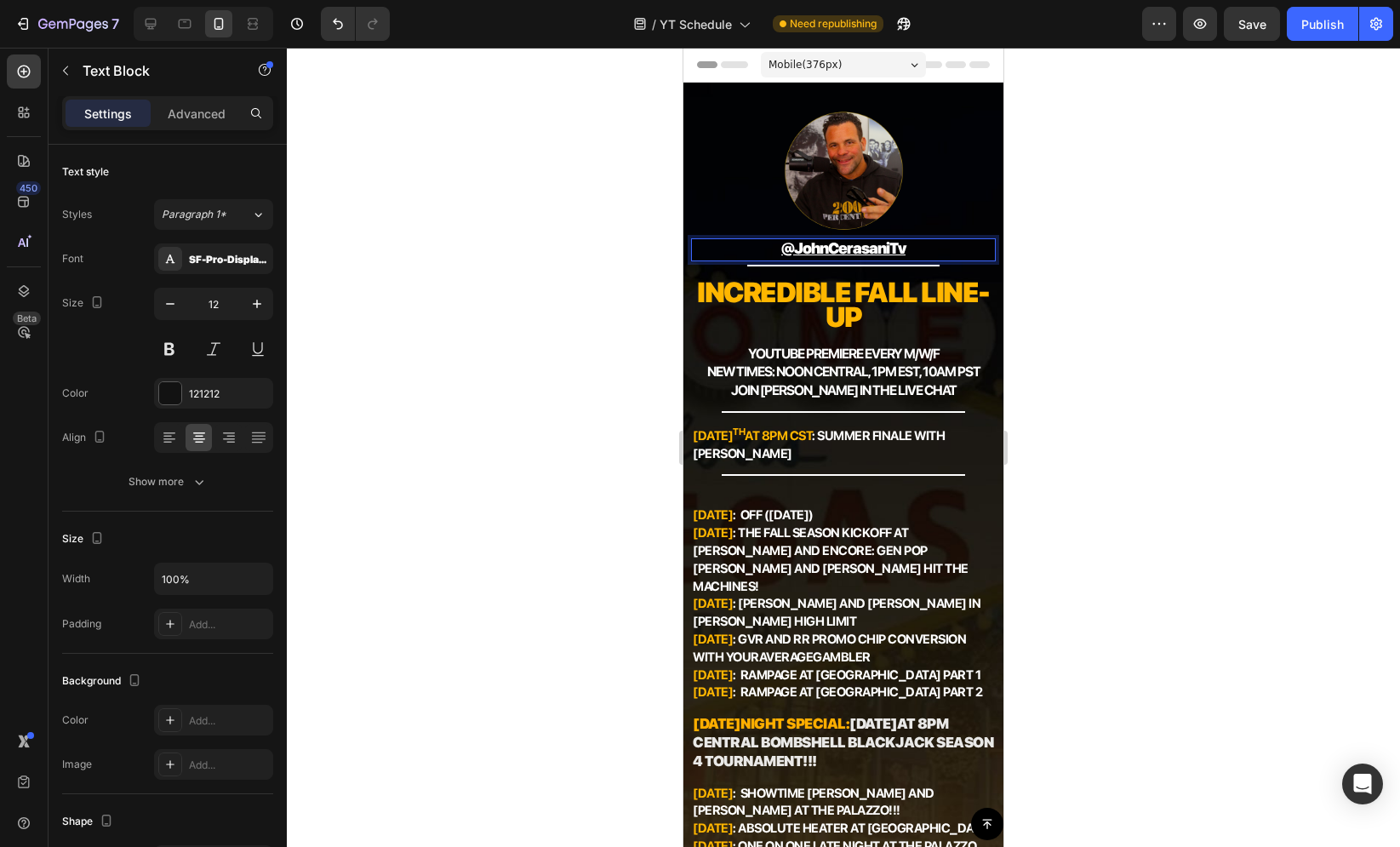
click at [1046, 256] on div at bounding box center [843, 447] width 1113 height 799
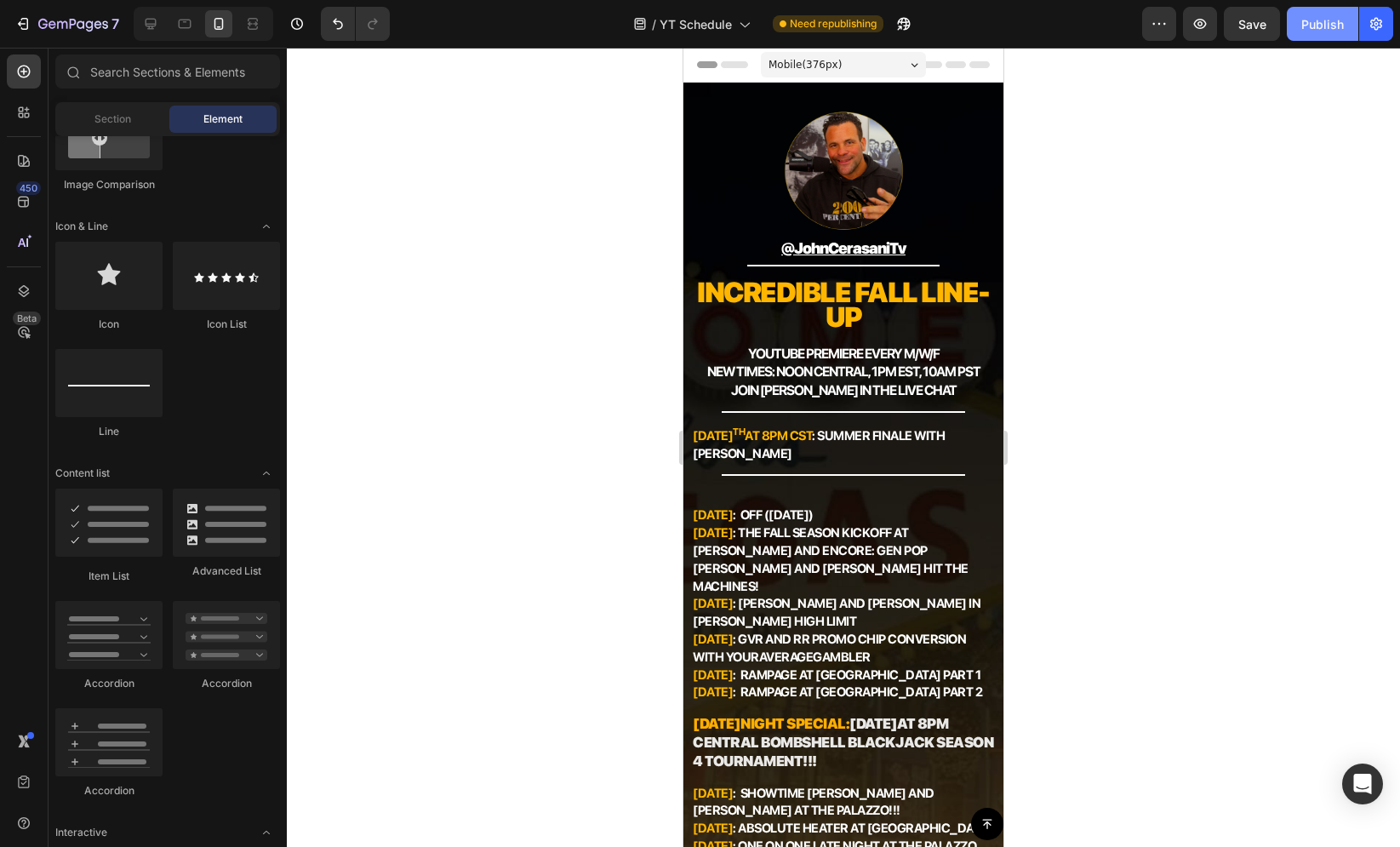
click at [1329, 27] on div "Publish" at bounding box center [1322, 24] width 42 height 18
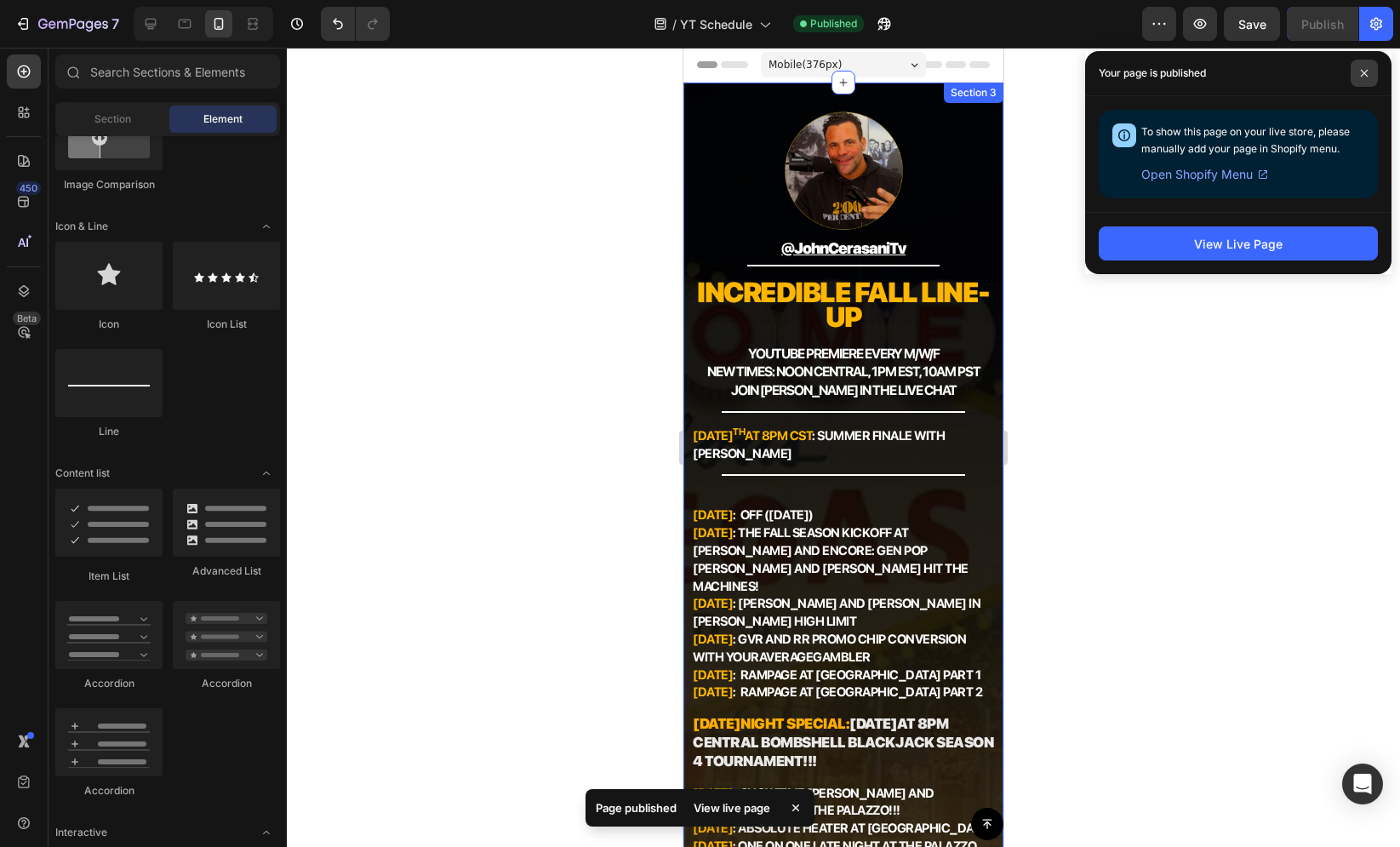
click at [1371, 70] on span at bounding box center [1364, 72] width 27 height 27
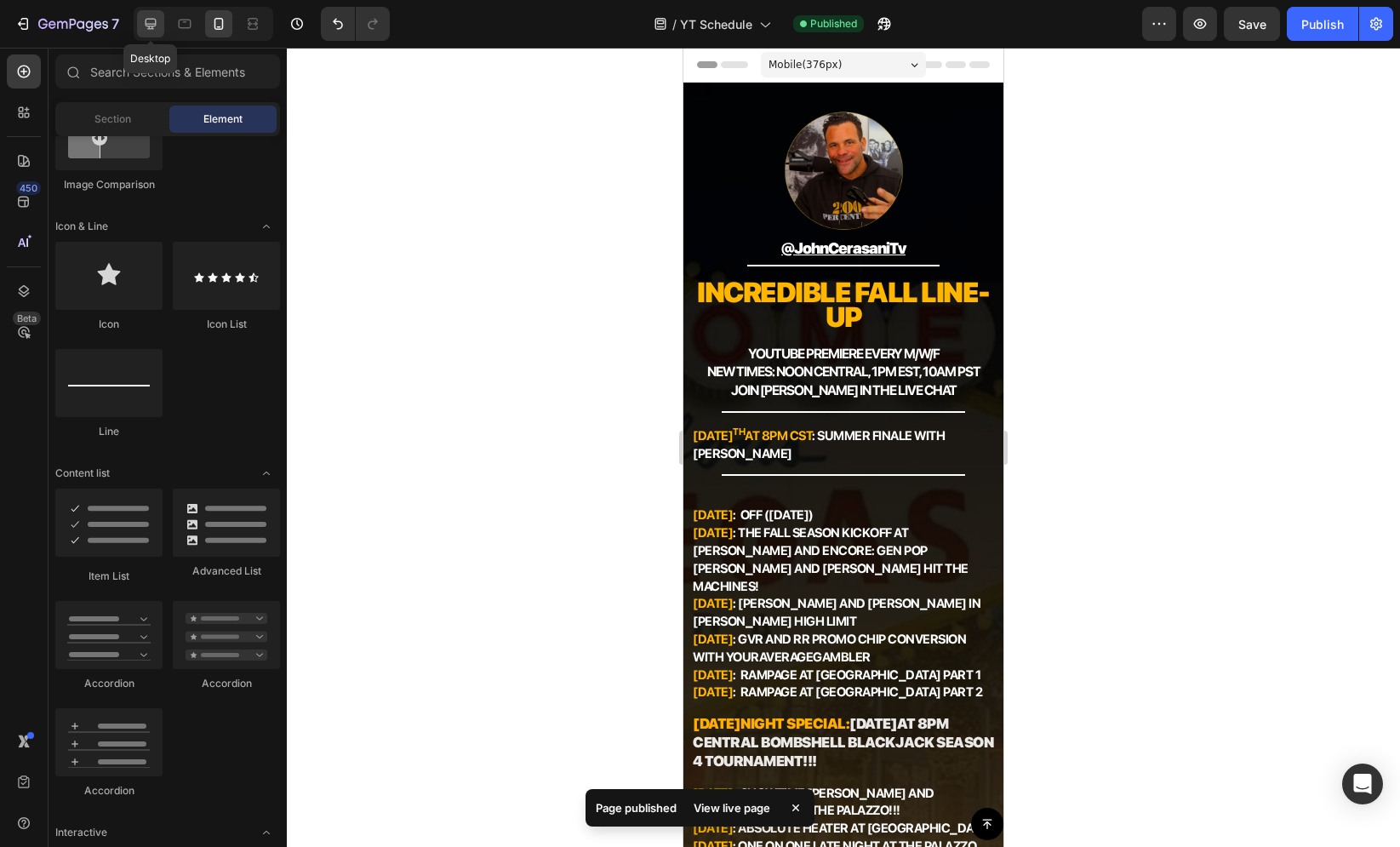
click at [159, 27] on div at bounding box center [150, 24] width 27 height 27
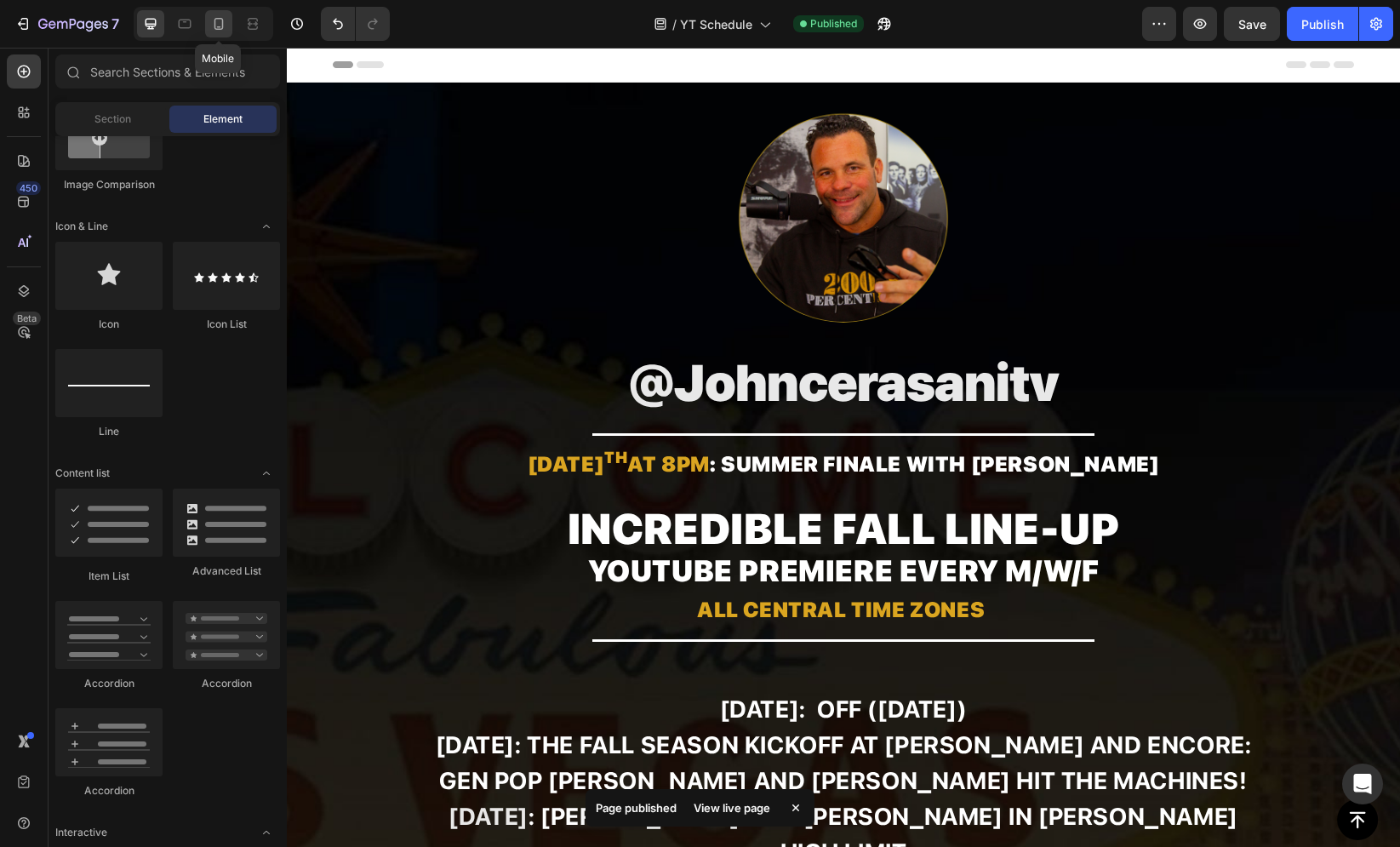
click at [220, 24] on icon at bounding box center [219, 24] width 17 height 17
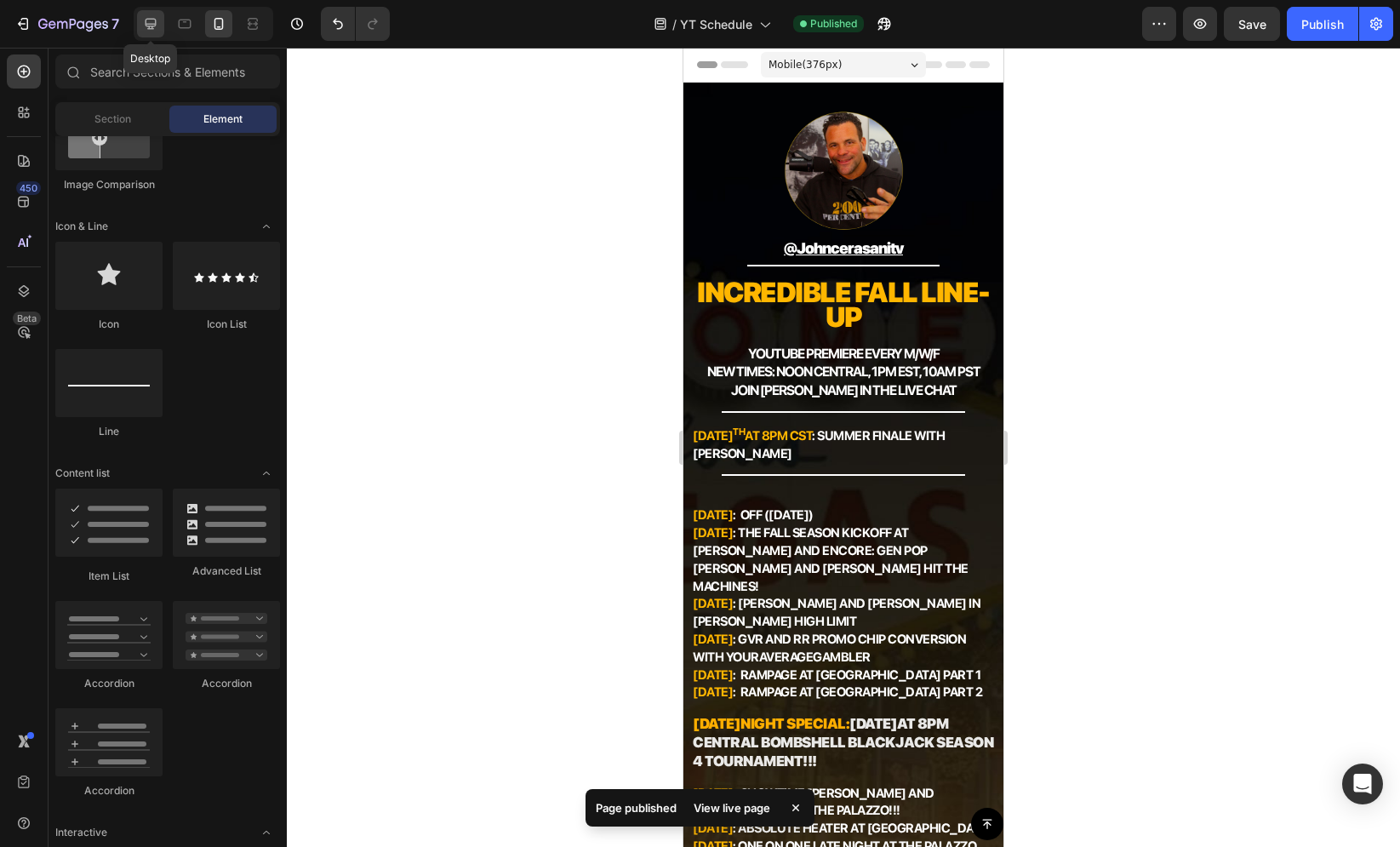
click at [149, 26] on icon at bounding box center [151, 24] width 11 height 11
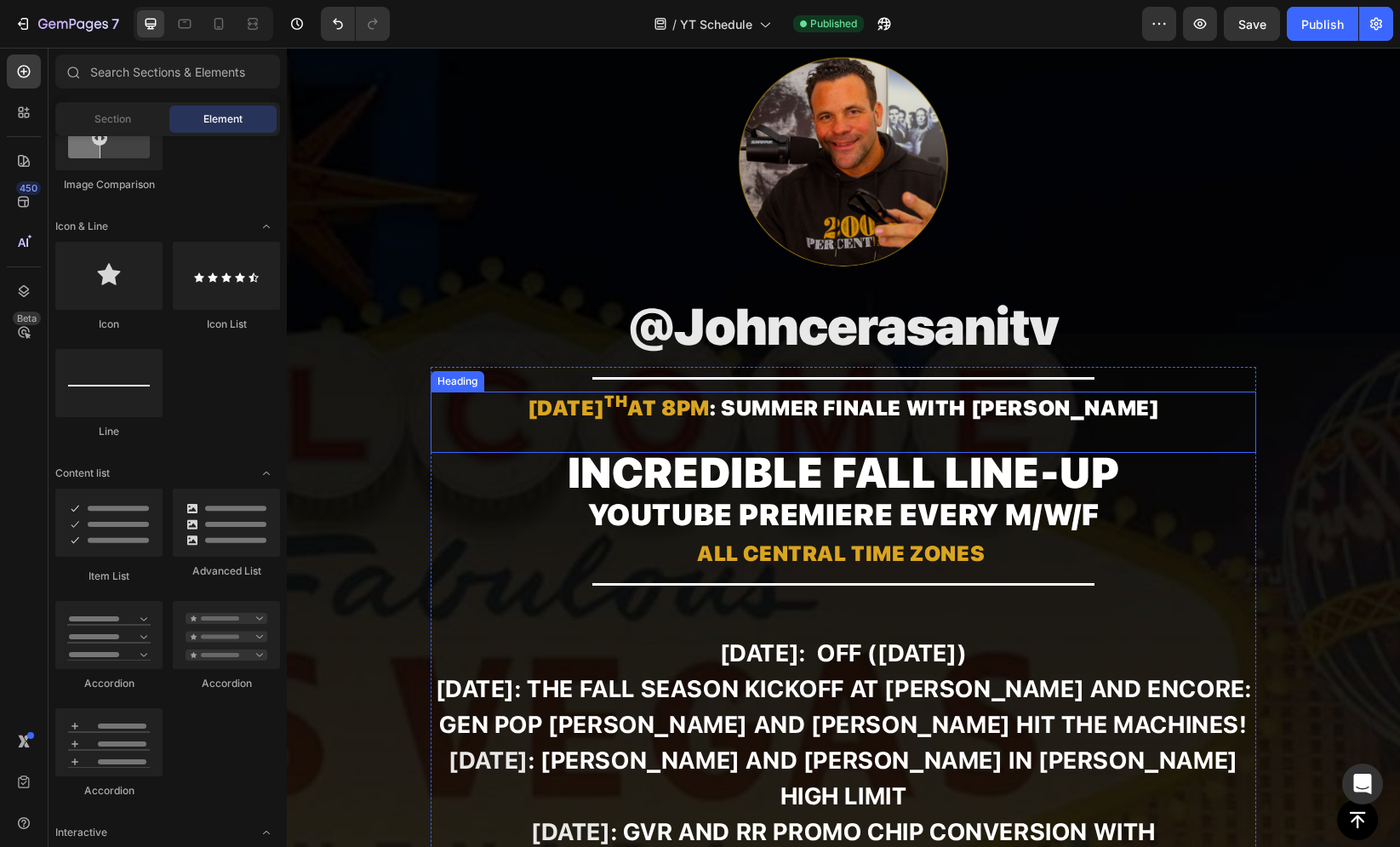
scroll to position [84, 0]
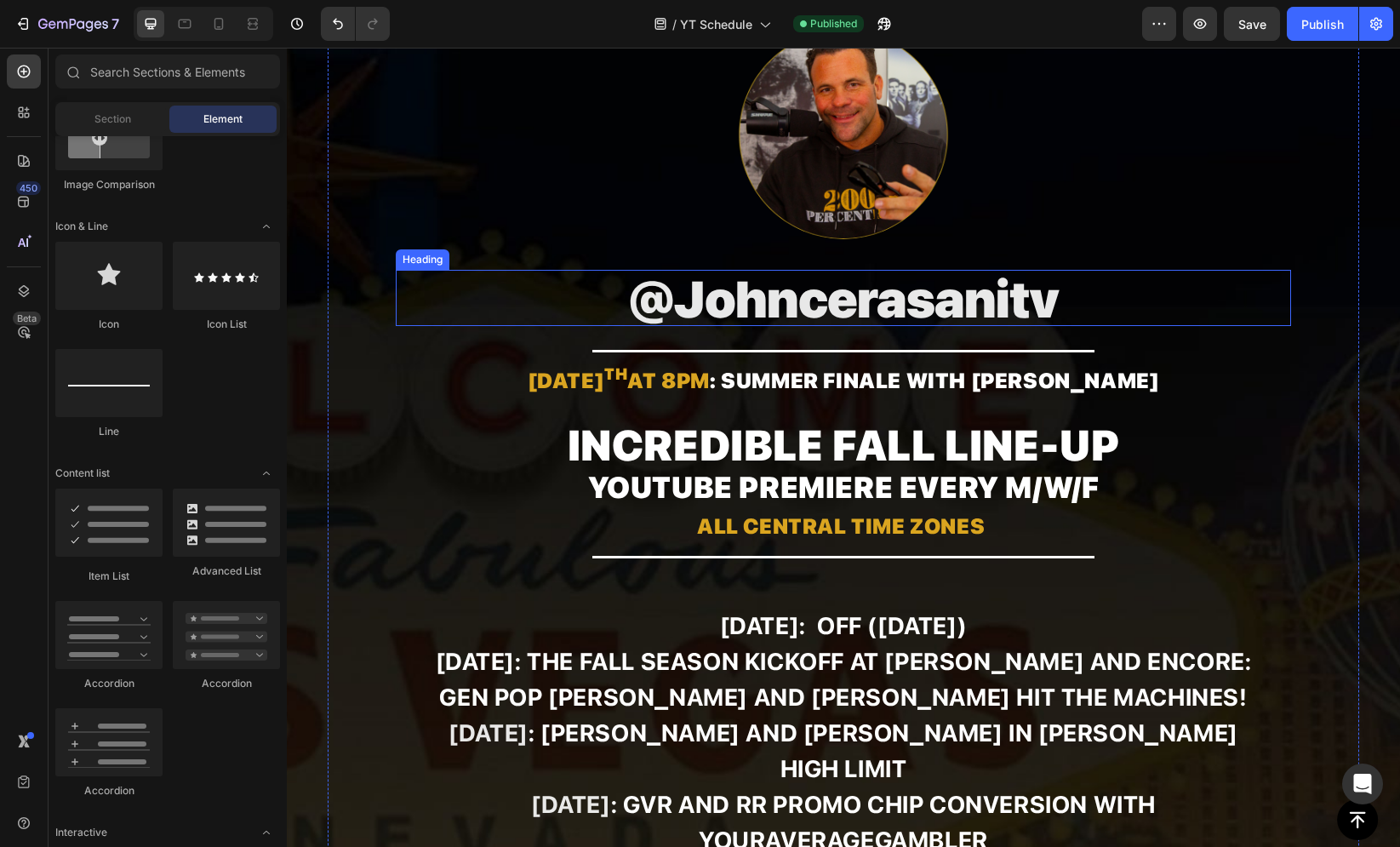
click at [675, 301] on span "@johncerasanitv" at bounding box center [843, 299] width 429 height 60
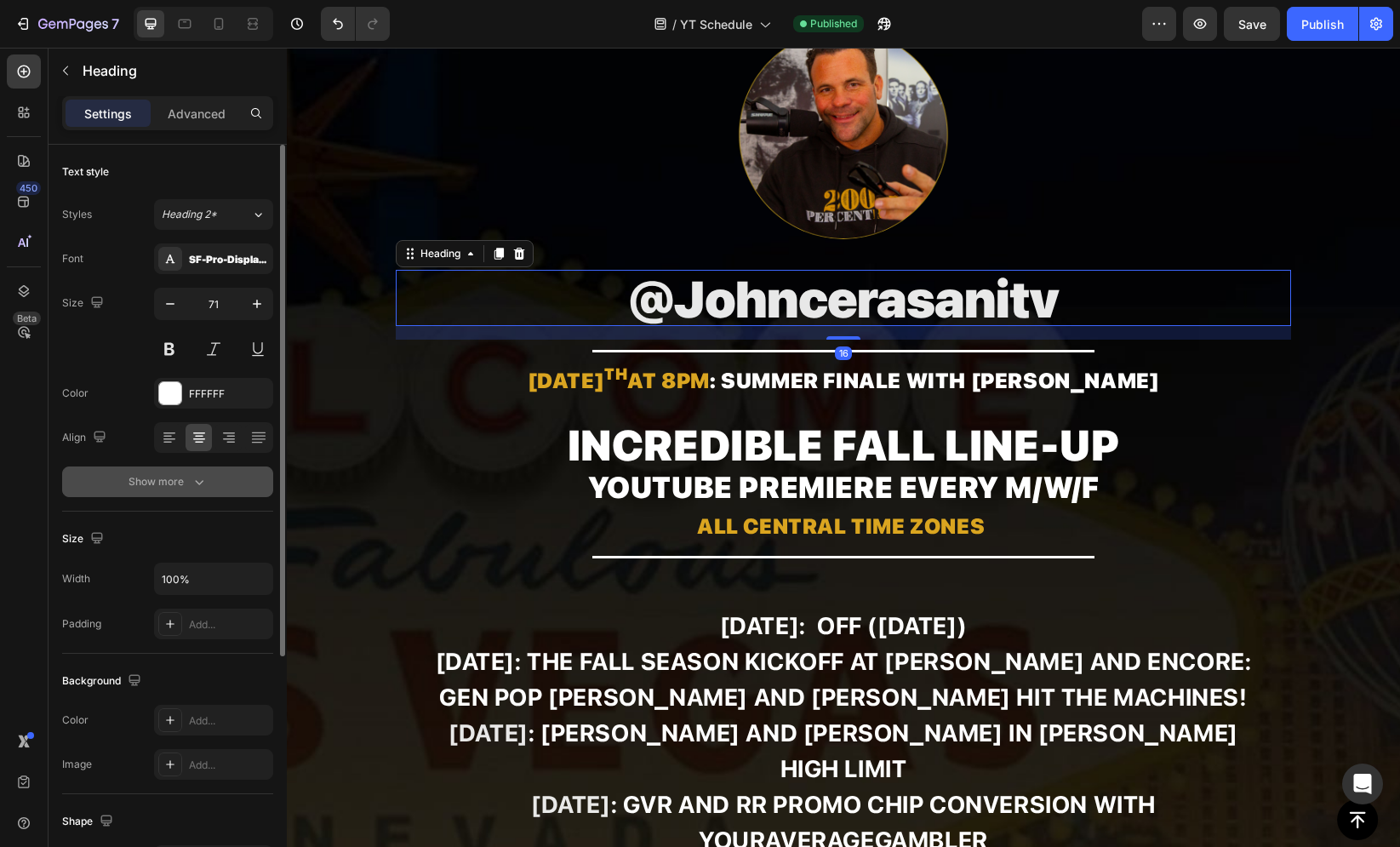
click at [185, 479] on div "Show more" at bounding box center [168, 481] width 79 height 17
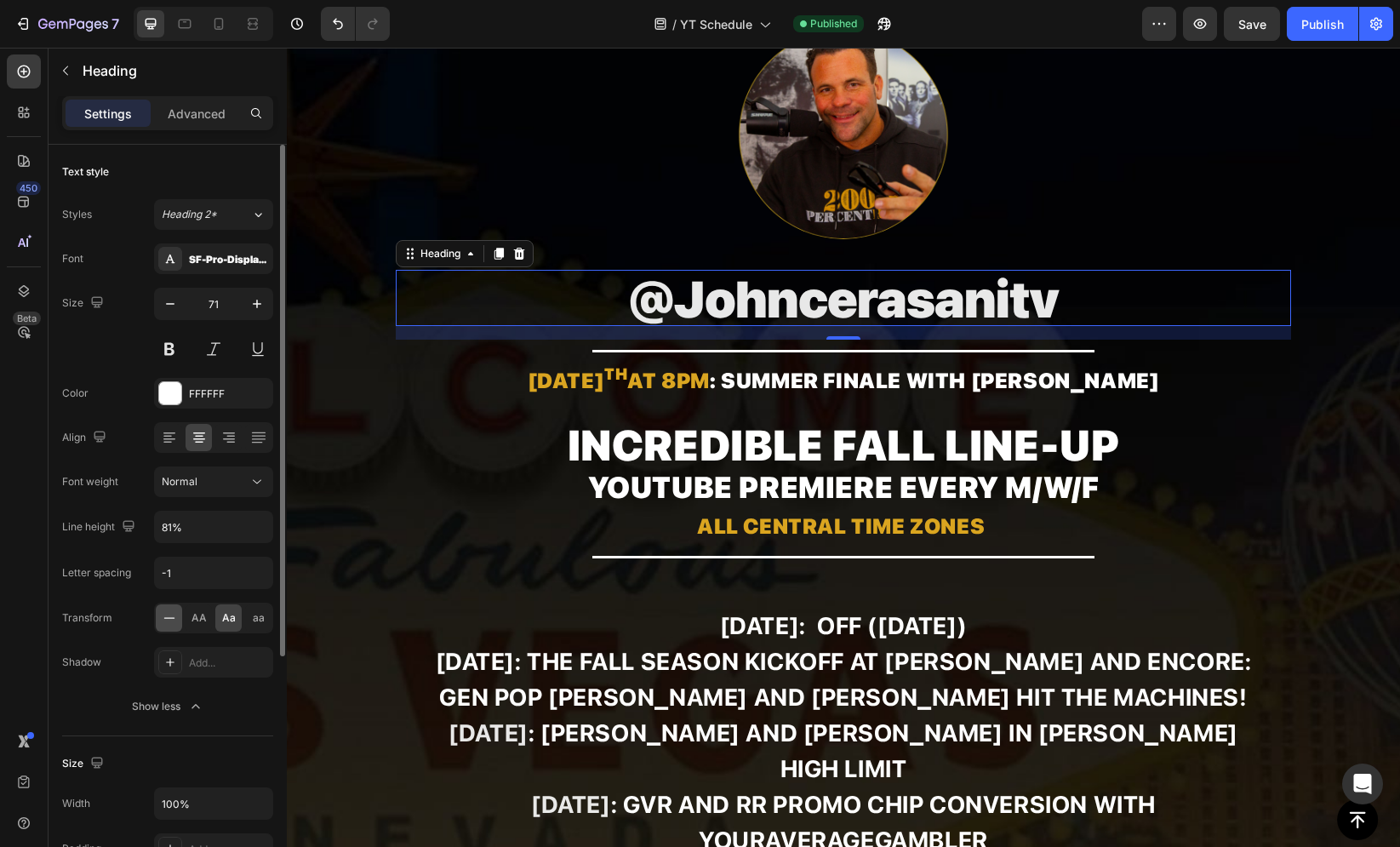
click at [167, 614] on icon at bounding box center [169, 618] width 17 height 17
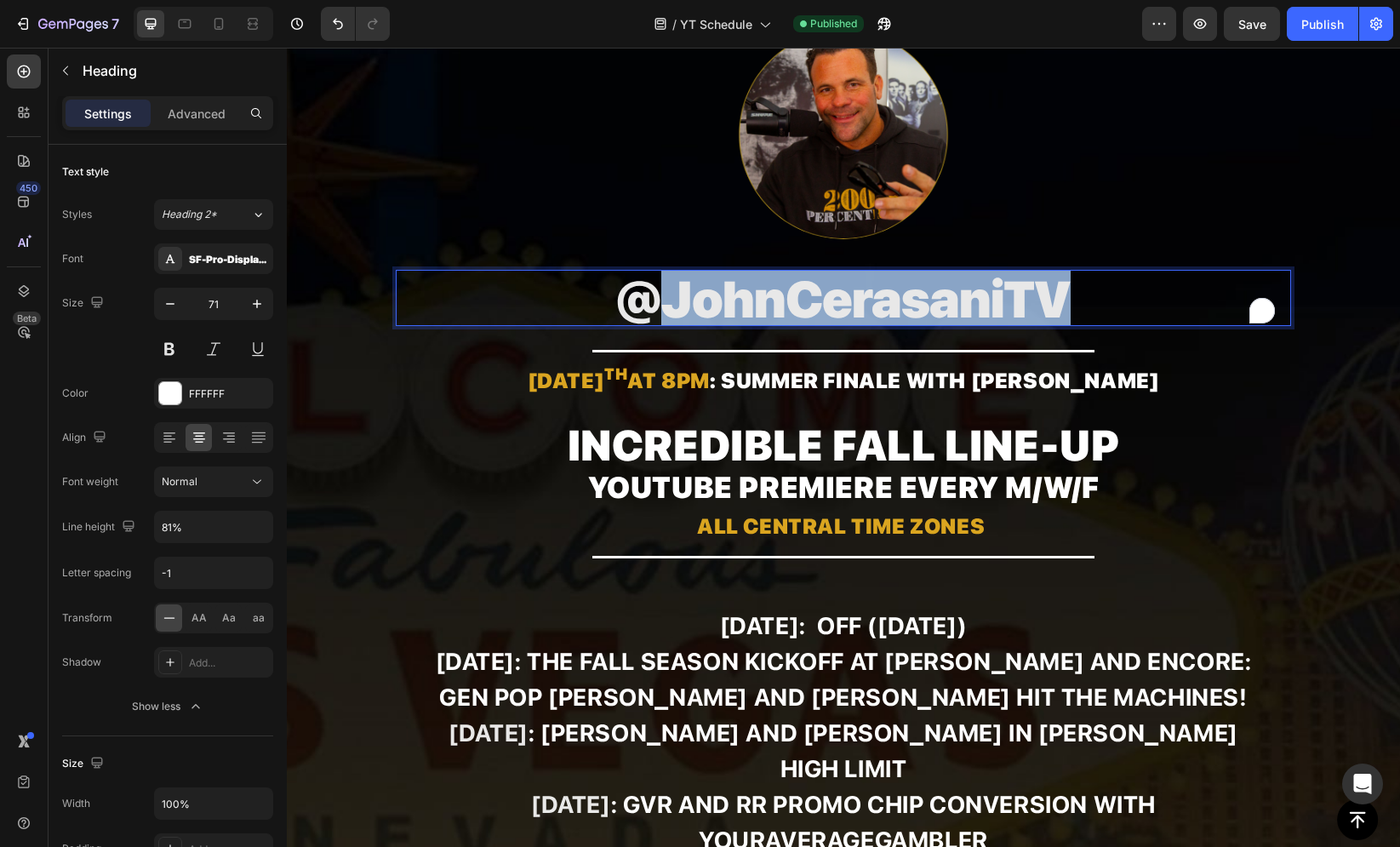
click at [1027, 291] on span "@JohnCerasaniTV" at bounding box center [842, 299] width 454 height 60
click at [1055, 290] on span "@JohnCerasaniTV" at bounding box center [842, 299] width 454 height 60
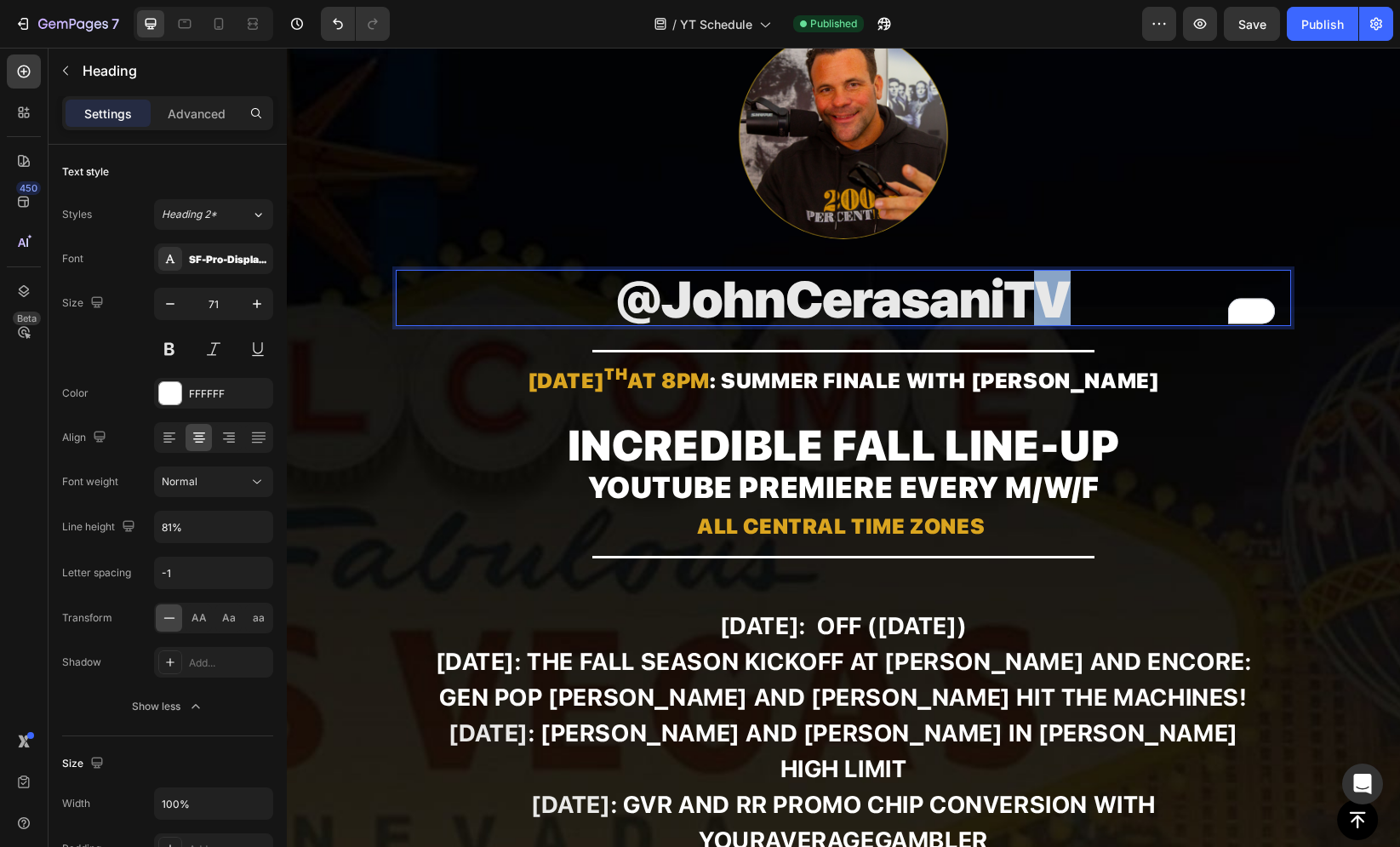
drag, startPoint x: 1030, startPoint y: 292, endPoint x: 1052, endPoint y: 287, distance: 22.6
click at [1052, 287] on span "@JohnCerasaniTV" at bounding box center [842, 299] width 454 height 60
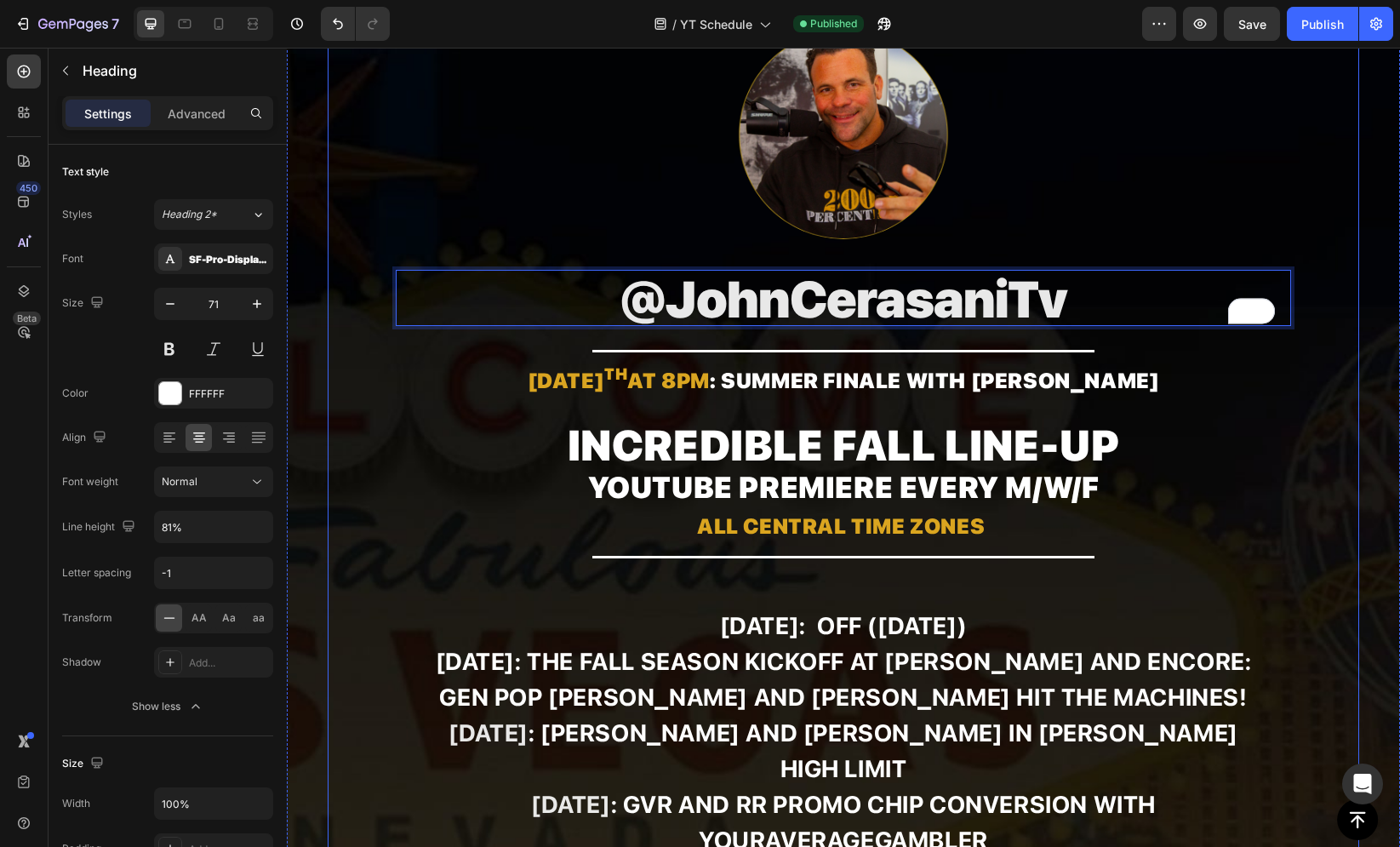
click at [562, 265] on div "Image @JohnCerasaniTv Heading 16 Title Line AUGUST 27 th at 8pm : SUMMER FINALE…" at bounding box center [843, 716] width 1032 height 1380
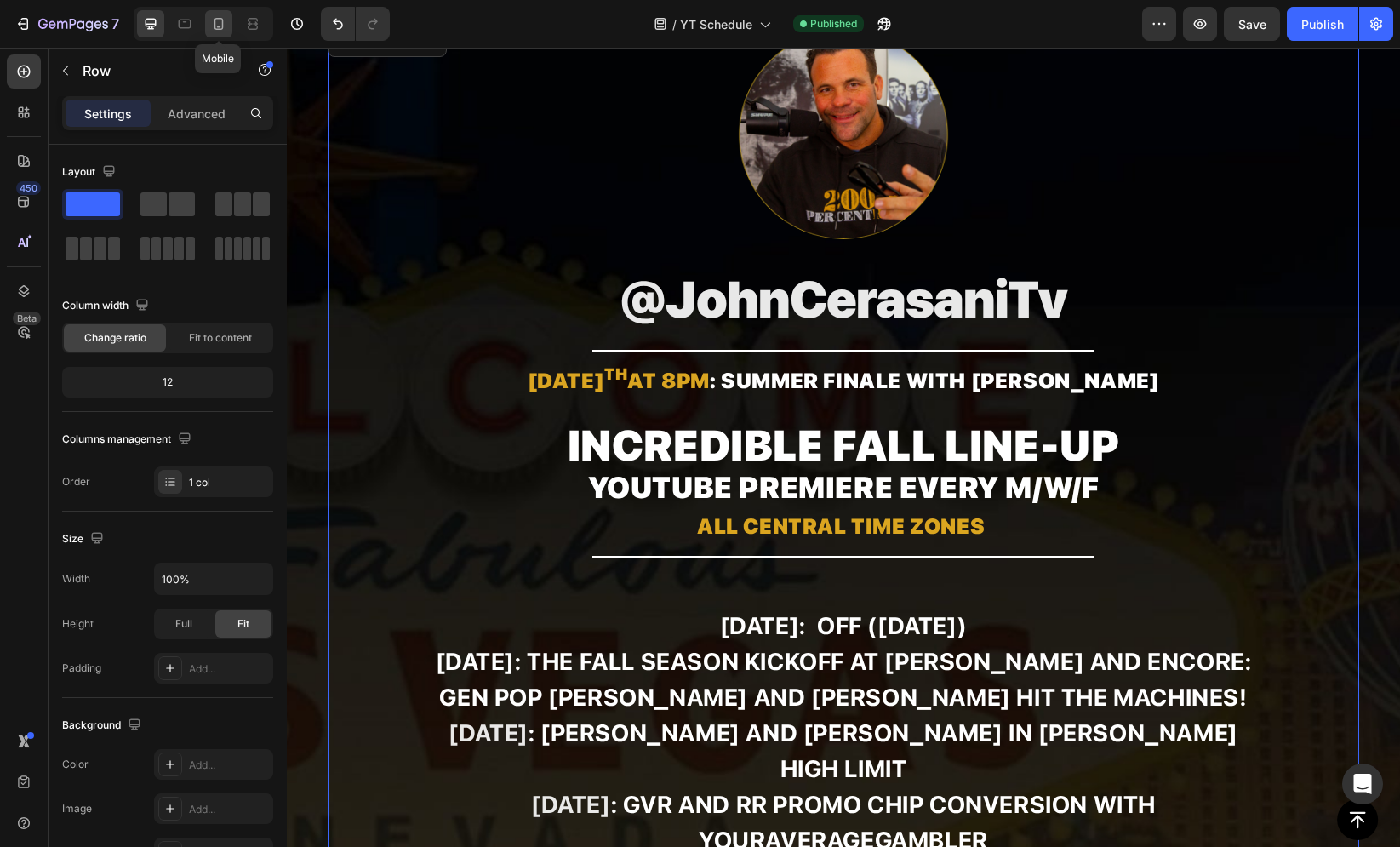
click at [211, 28] on icon at bounding box center [219, 24] width 17 height 17
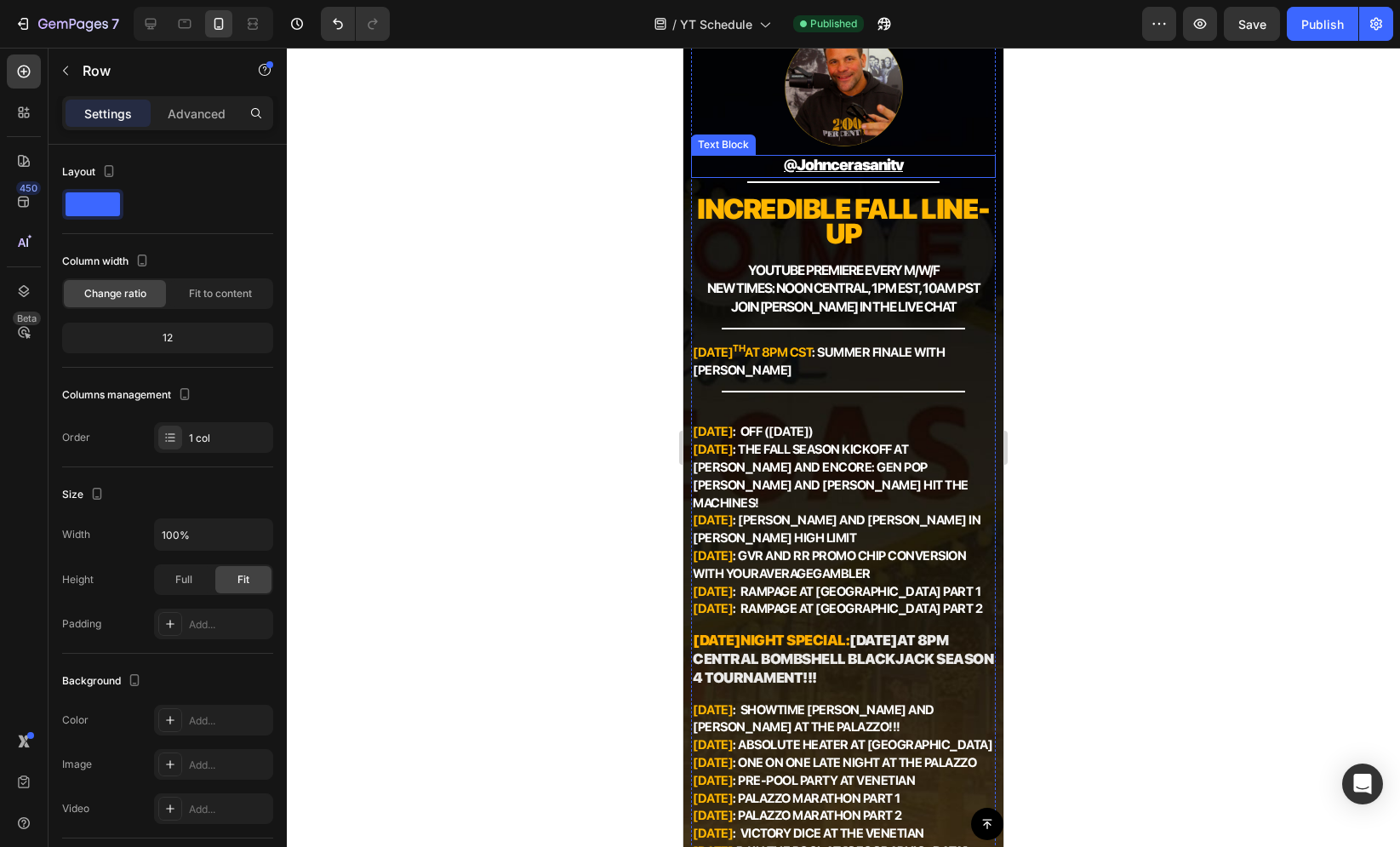
click at [814, 162] on u "@johncerasanitv" at bounding box center [843, 165] width 119 height 18
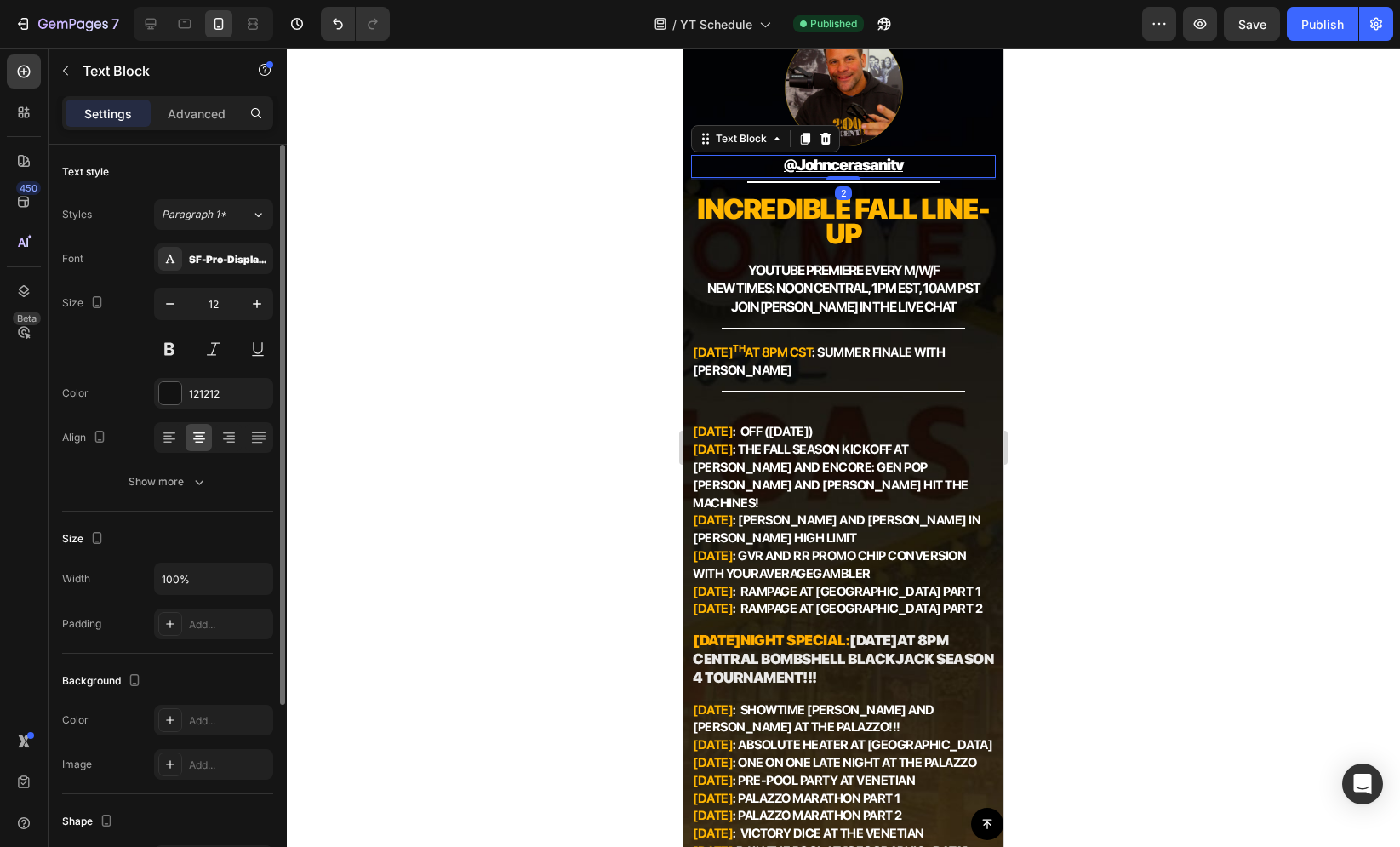
click at [165, 653] on div "Text style Styles Paragraph 1* Font SF-Pro-Display-Black Size 12 Color 121212 A…" at bounding box center [167, 723] width 211 height 140
click at [162, 480] on div "Show more" at bounding box center [168, 481] width 79 height 17
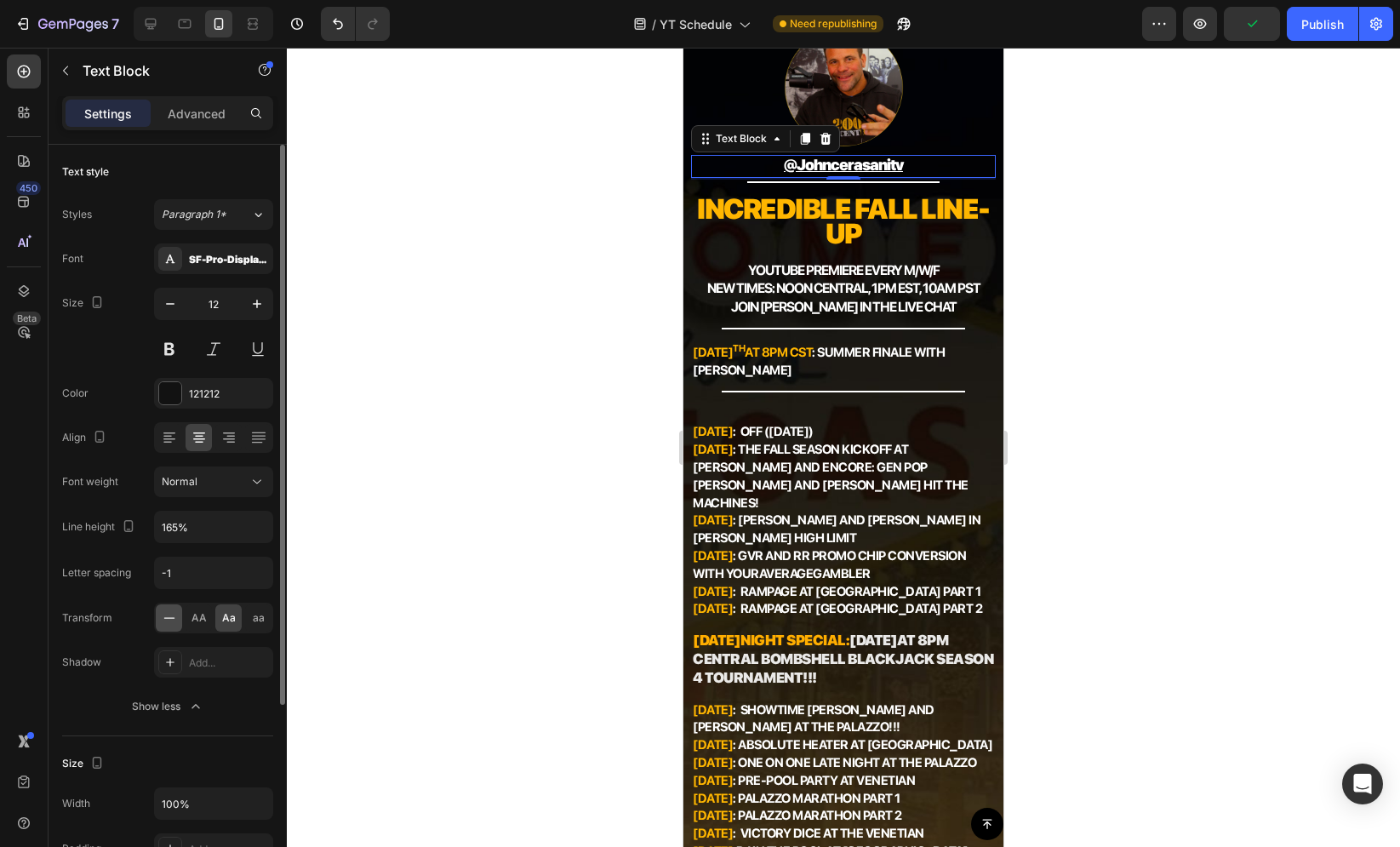
click at [162, 615] on icon at bounding box center [169, 618] width 17 height 17
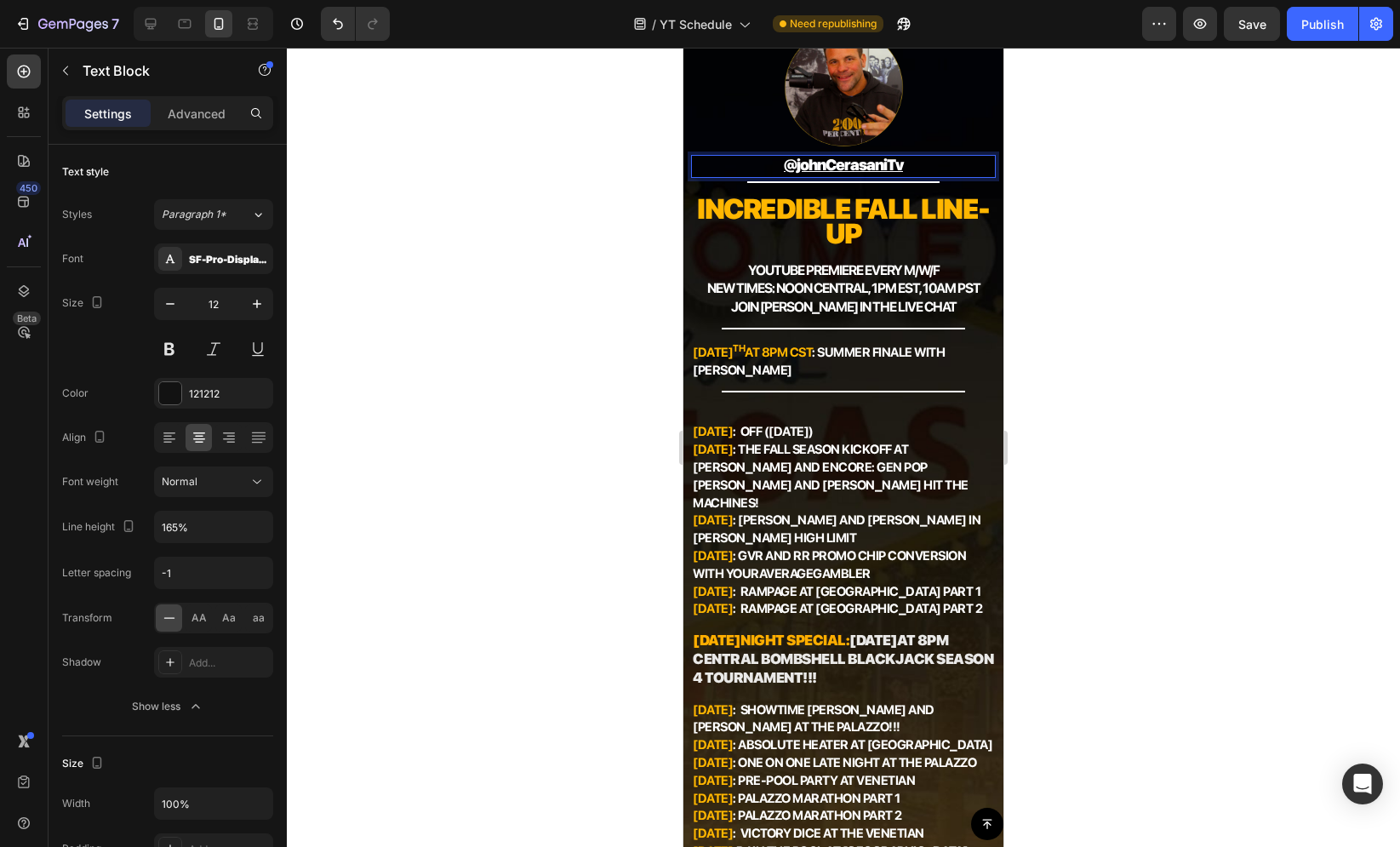
click at [786, 161] on u "@johnCerasaniTv" at bounding box center [843, 165] width 119 height 18
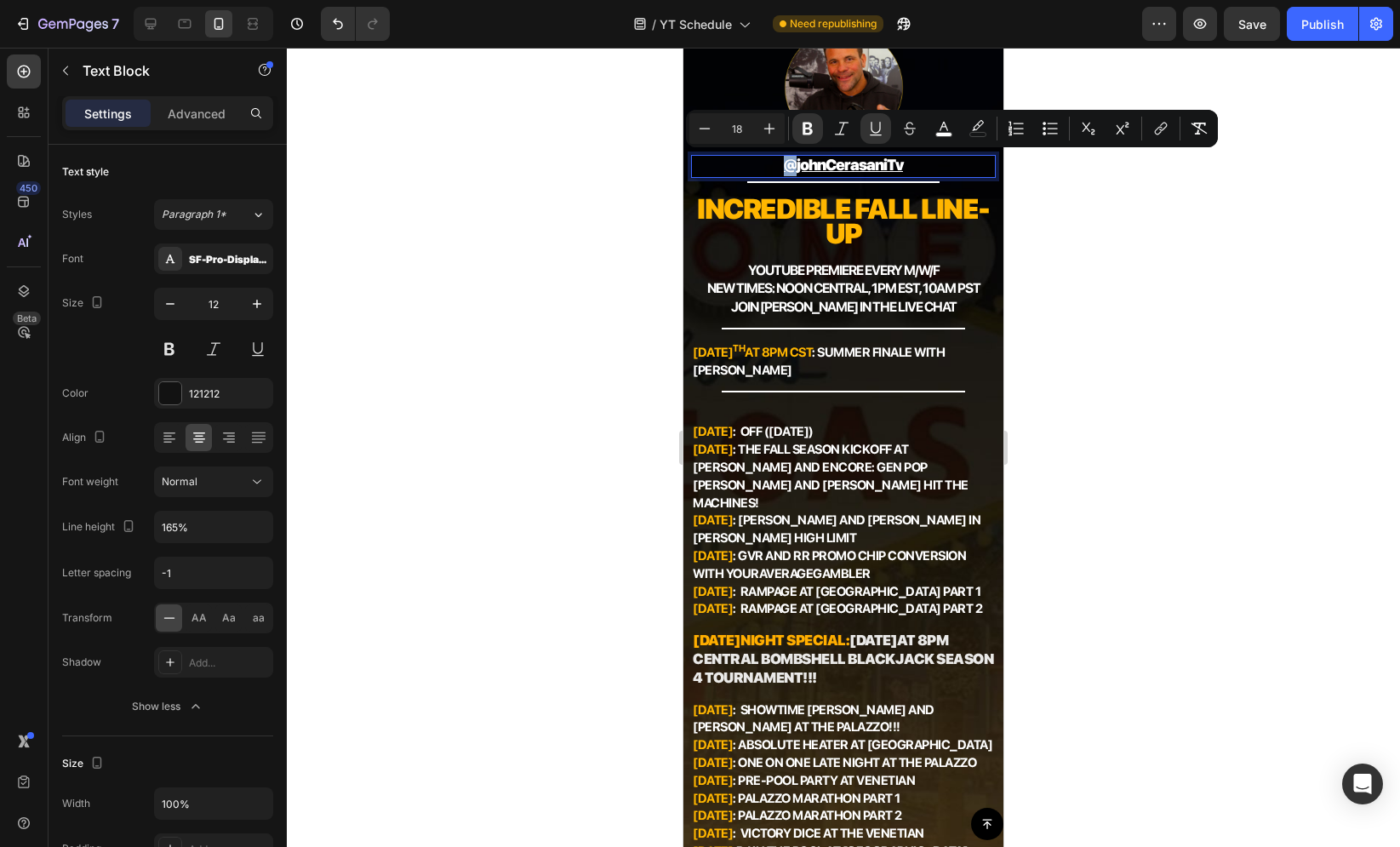
click at [790, 159] on u "@johnCerasaniTv" at bounding box center [843, 165] width 119 height 18
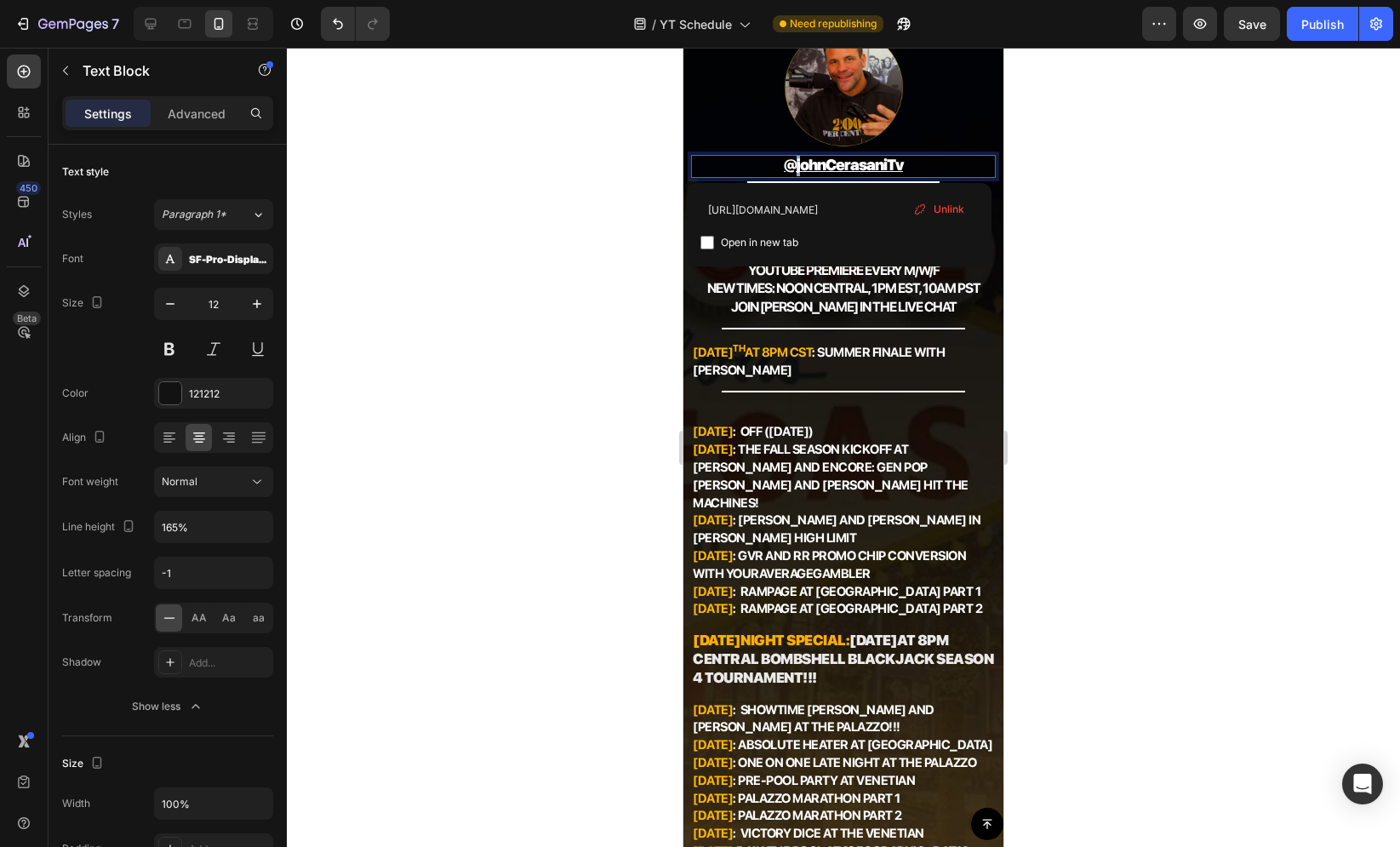
click at [790, 158] on u "@johnCerasaniTv" at bounding box center [843, 165] width 119 height 18
click at [1028, 163] on div at bounding box center [843, 447] width 1113 height 799
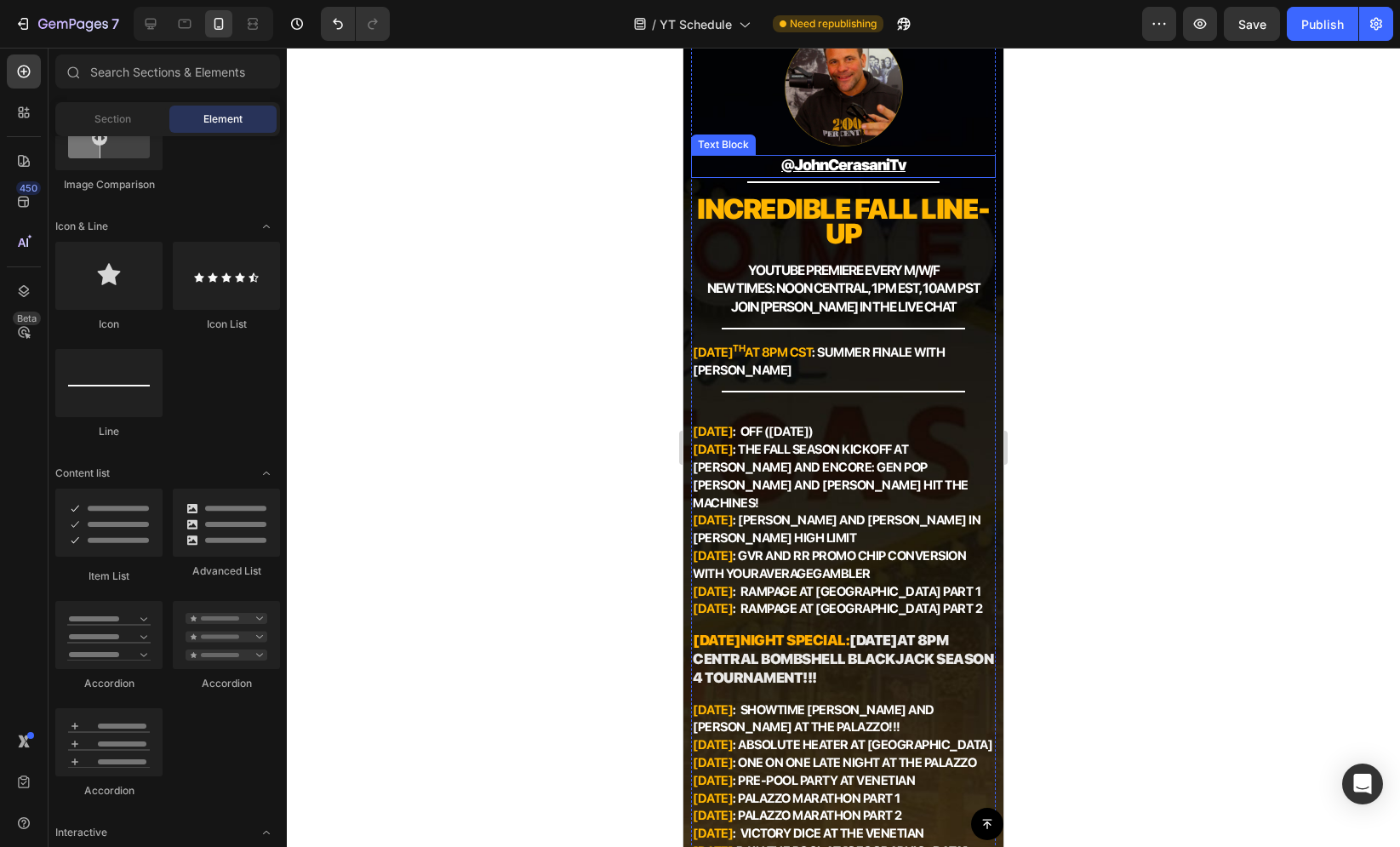
click at [891, 165] on u "@JohnCerasaniTv" at bounding box center [843, 165] width 124 height 18
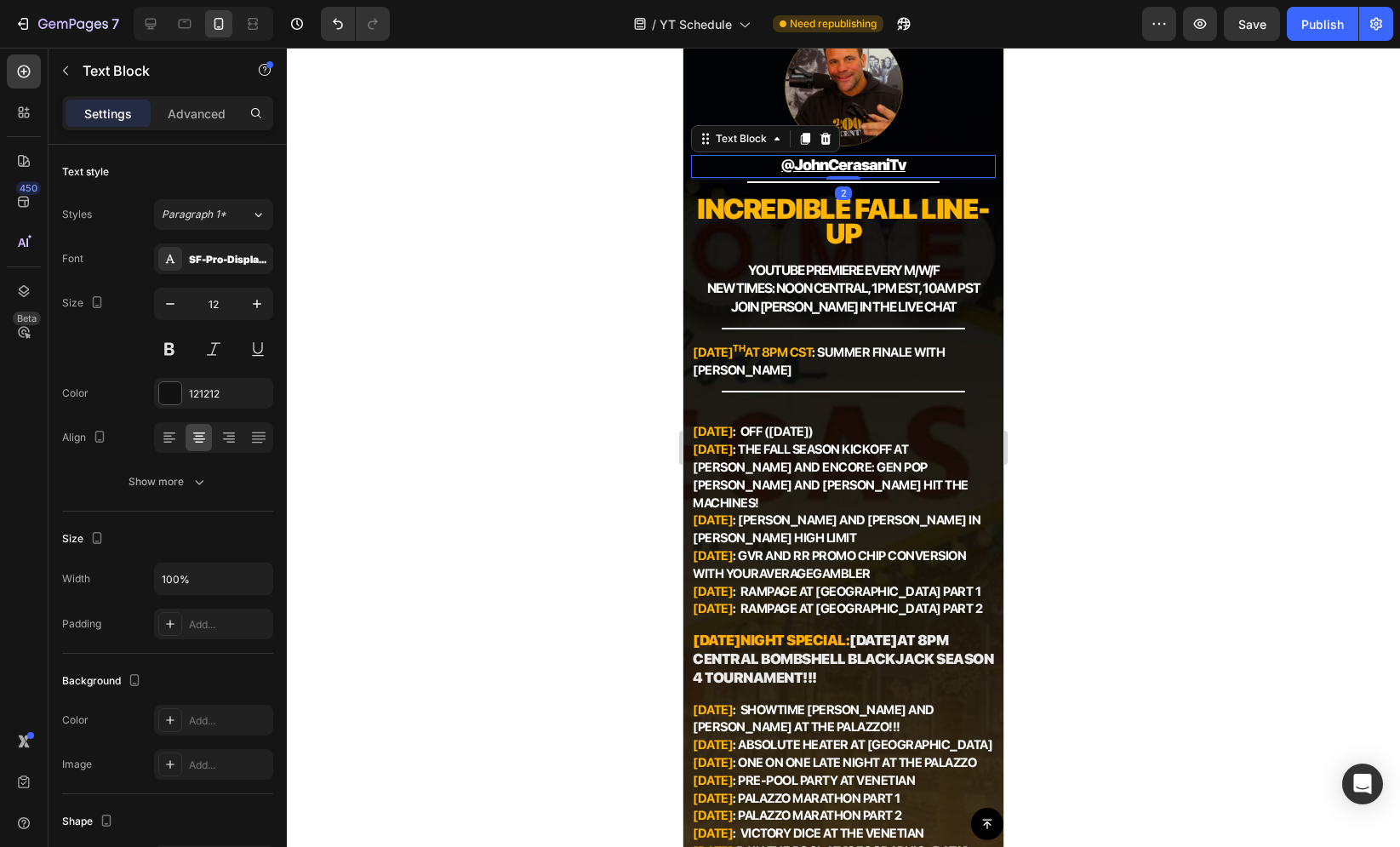
click at [891, 165] on u "@JohnCerasaniTv" at bounding box center [843, 165] width 124 height 18
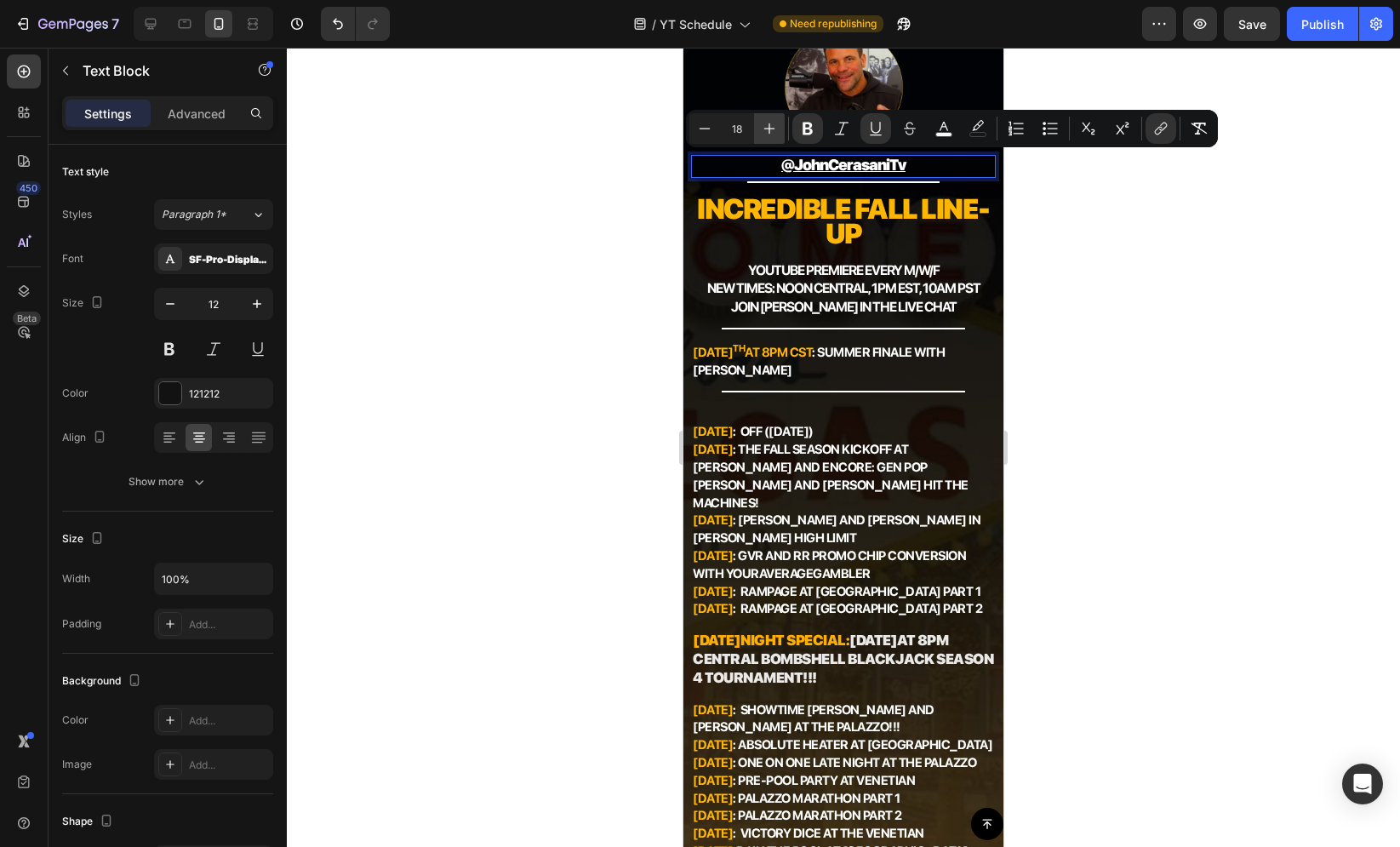
click at [769, 136] on icon "Editor contextual toolbar" at bounding box center [769, 129] width 17 height 17
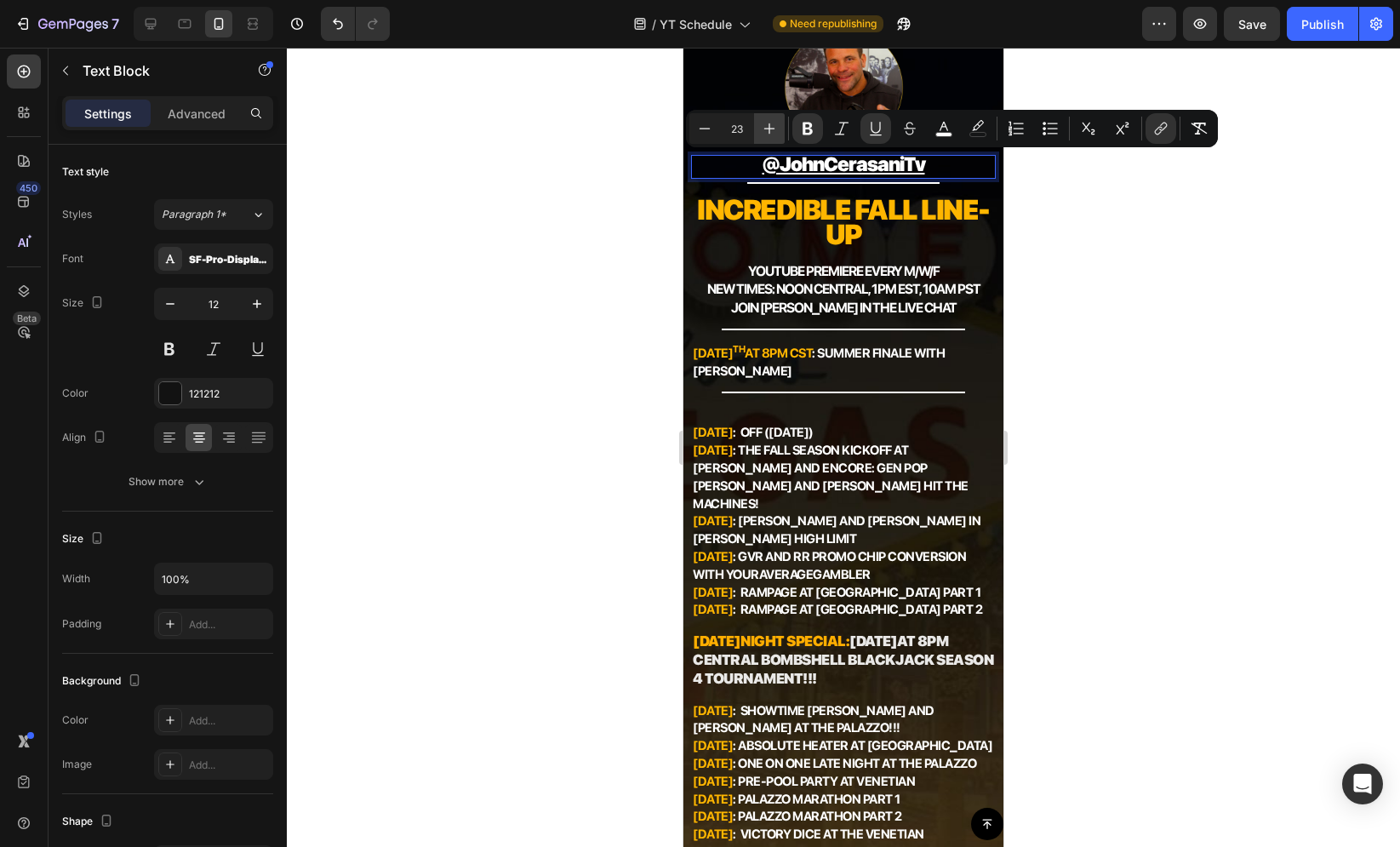
click at [769, 136] on icon "Editor contextual toolbar" at bounding box center [769, 129] width 17 height 17
type input "25"
click at [625, 161] on div at bounding box center [843, 447] width 1113 height 799
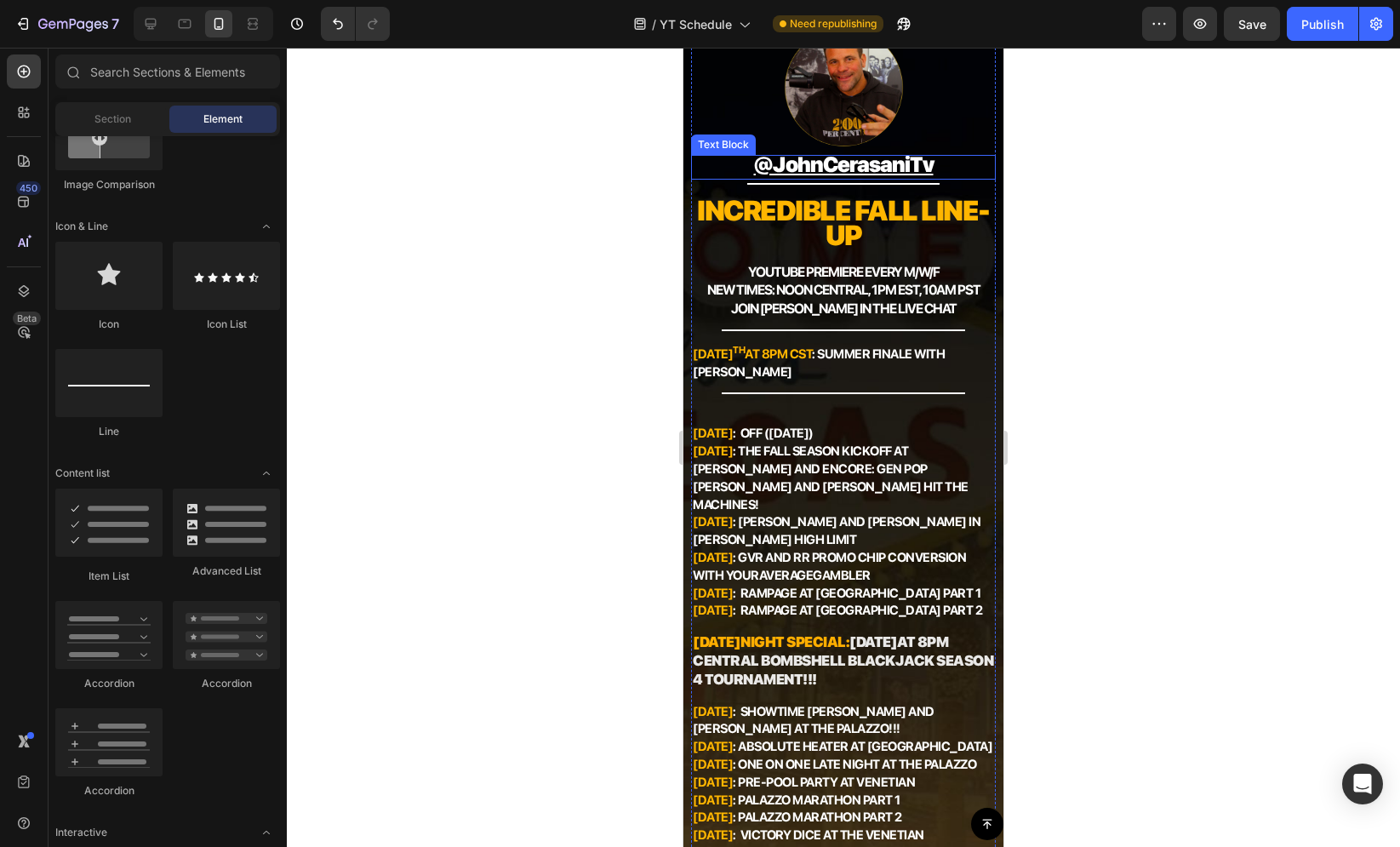
click at [759, 164] on u "@JohnCerasaniTv" at bounding box center [843, 164] width 180 height 25
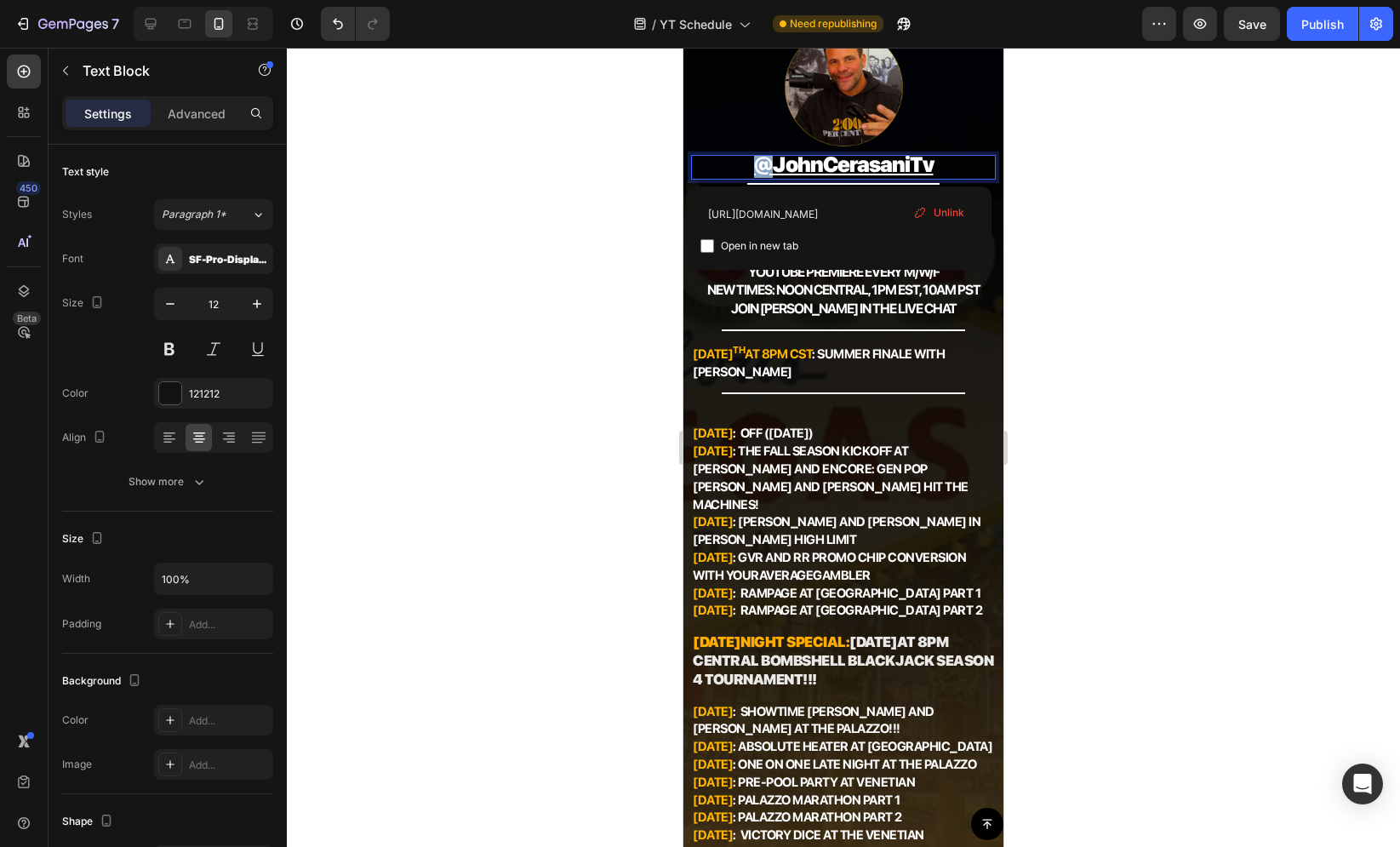
drag, startPoint x: 763, startPoint y: 163, endPoint x: 749, endPoint y: 163, distance: 14.0
click at [754, 163] on u "@JohnCerasaniTv" at bounding box center [843, 164] width 180 height 25
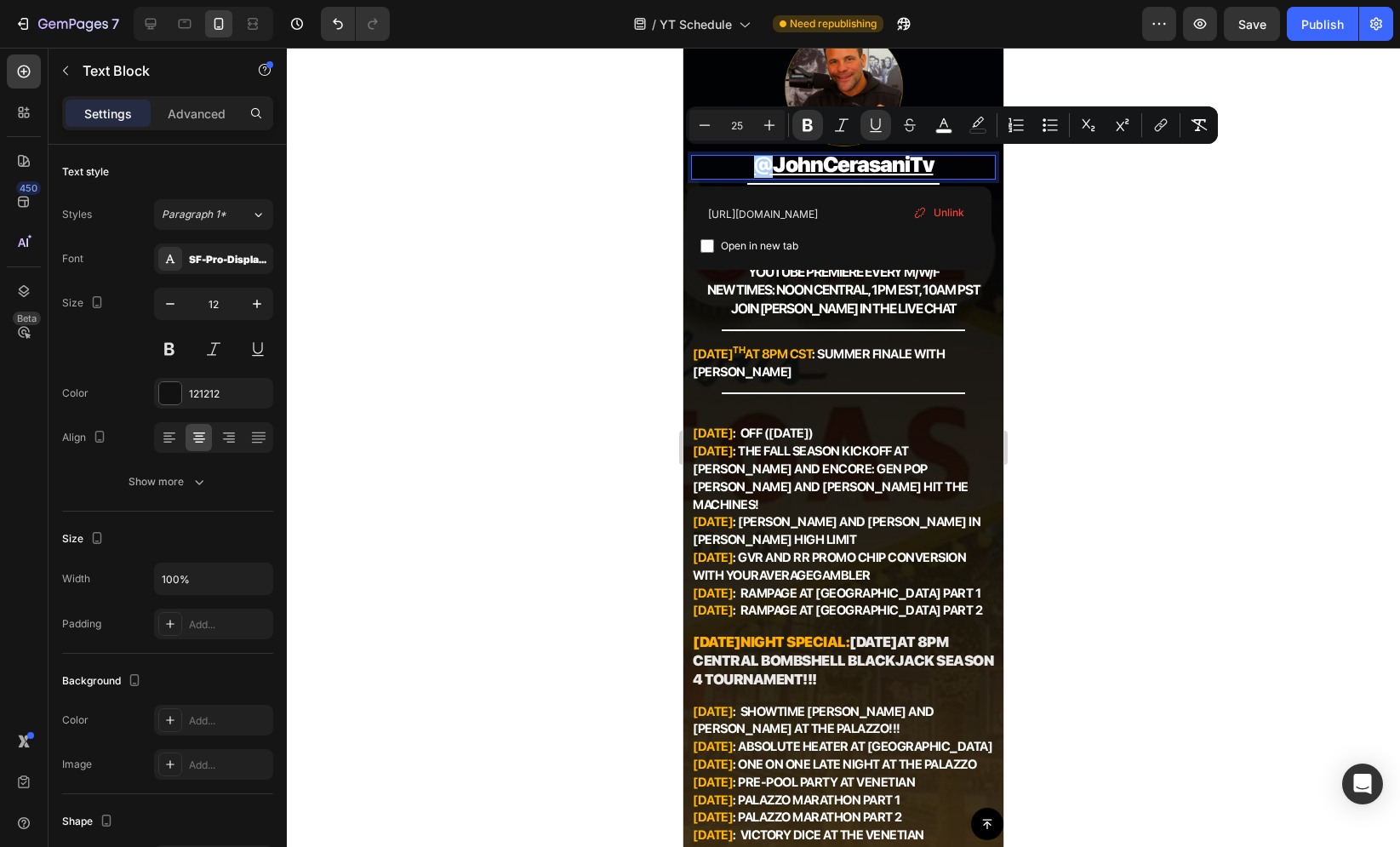
click at [941, 213] on span "Unlink" at bounding box center [949, 212] width 31 height 15
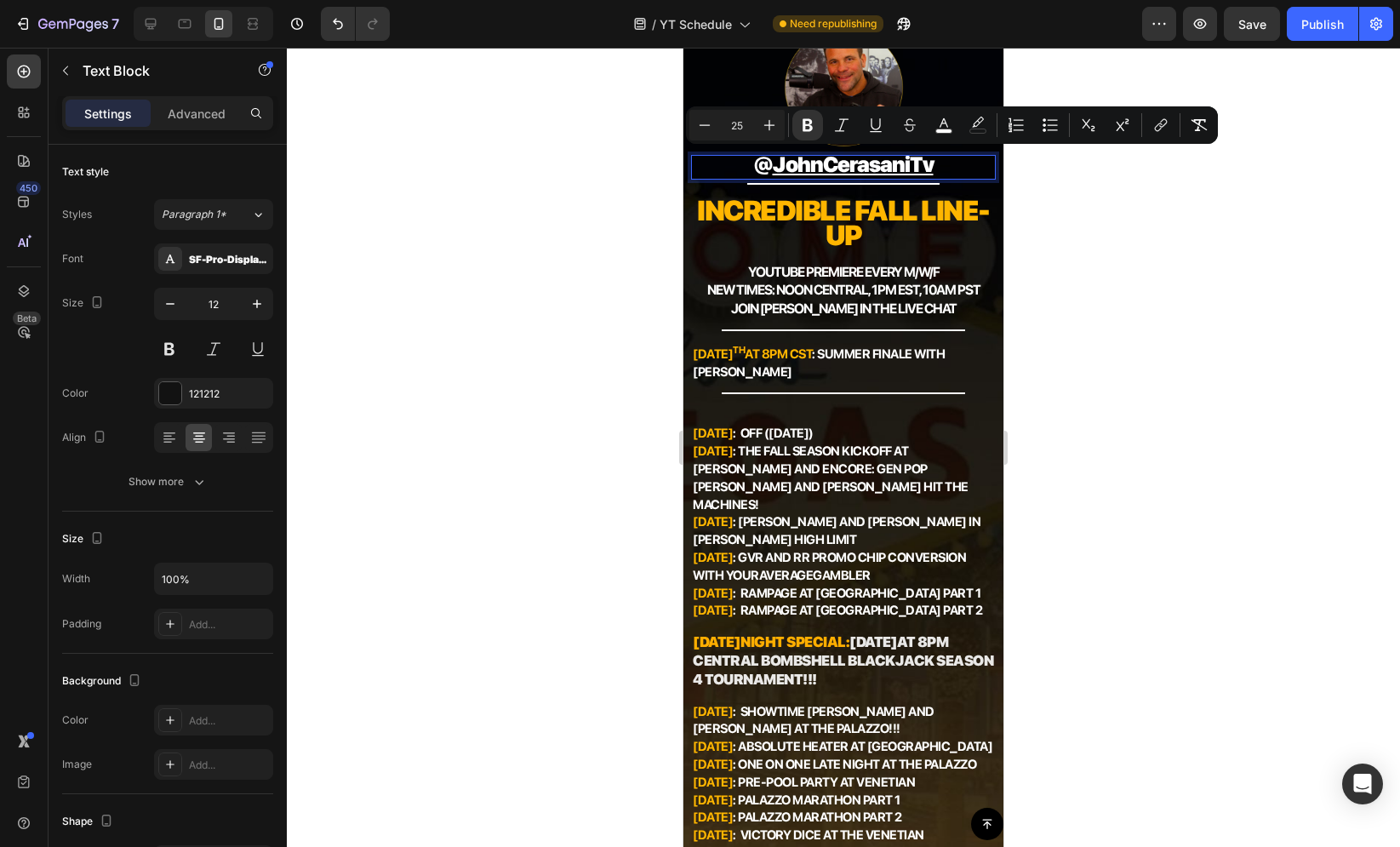
click at [606, 173] on div at bounding box center [843, 447] width 1113 height 799
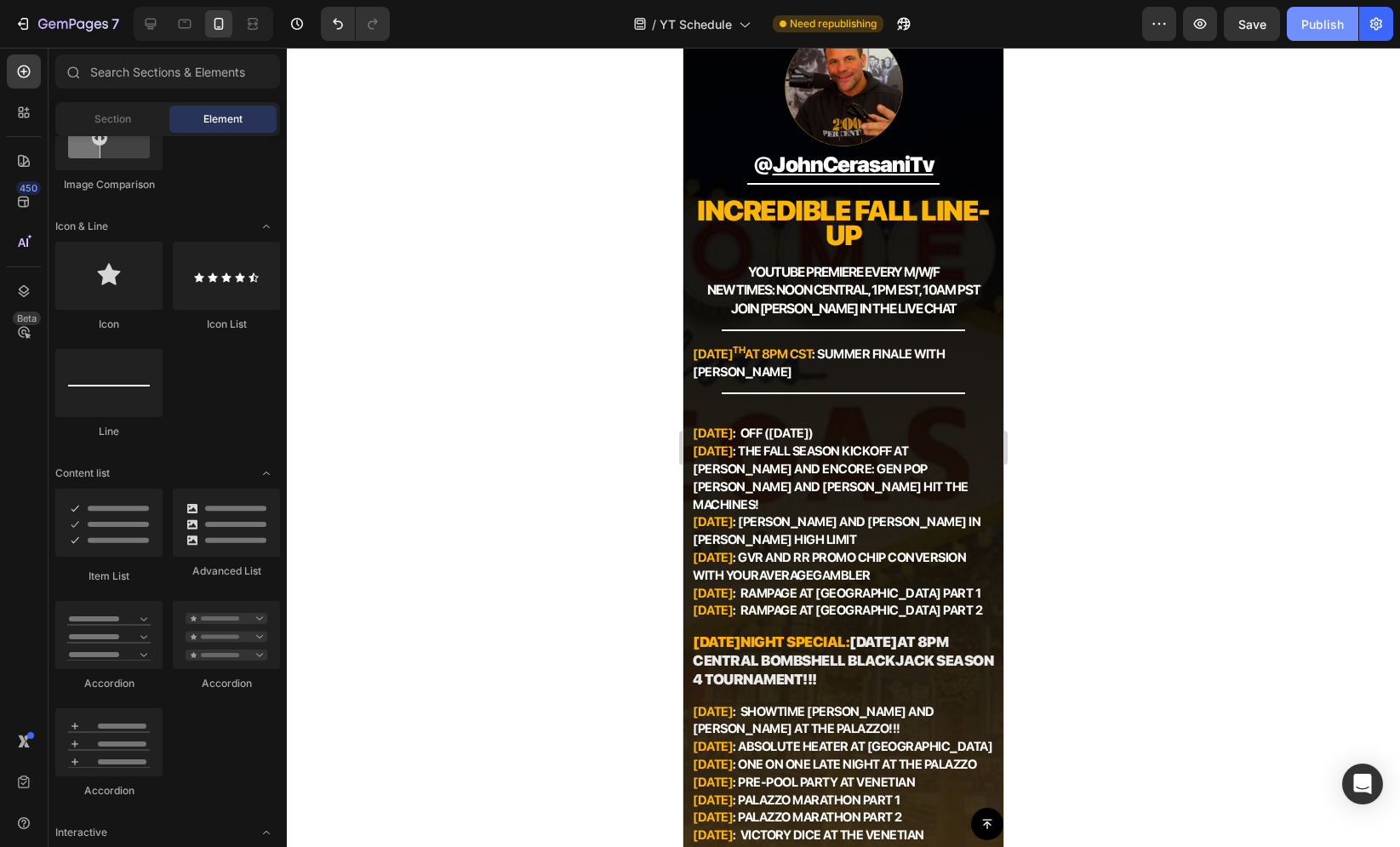
click at [1290, 24] on button "Publish" at bounding box center [1323, 24] width 71 height 34
click at [153, 29] on icon at bounding box center [150, 24] width 17 height 17
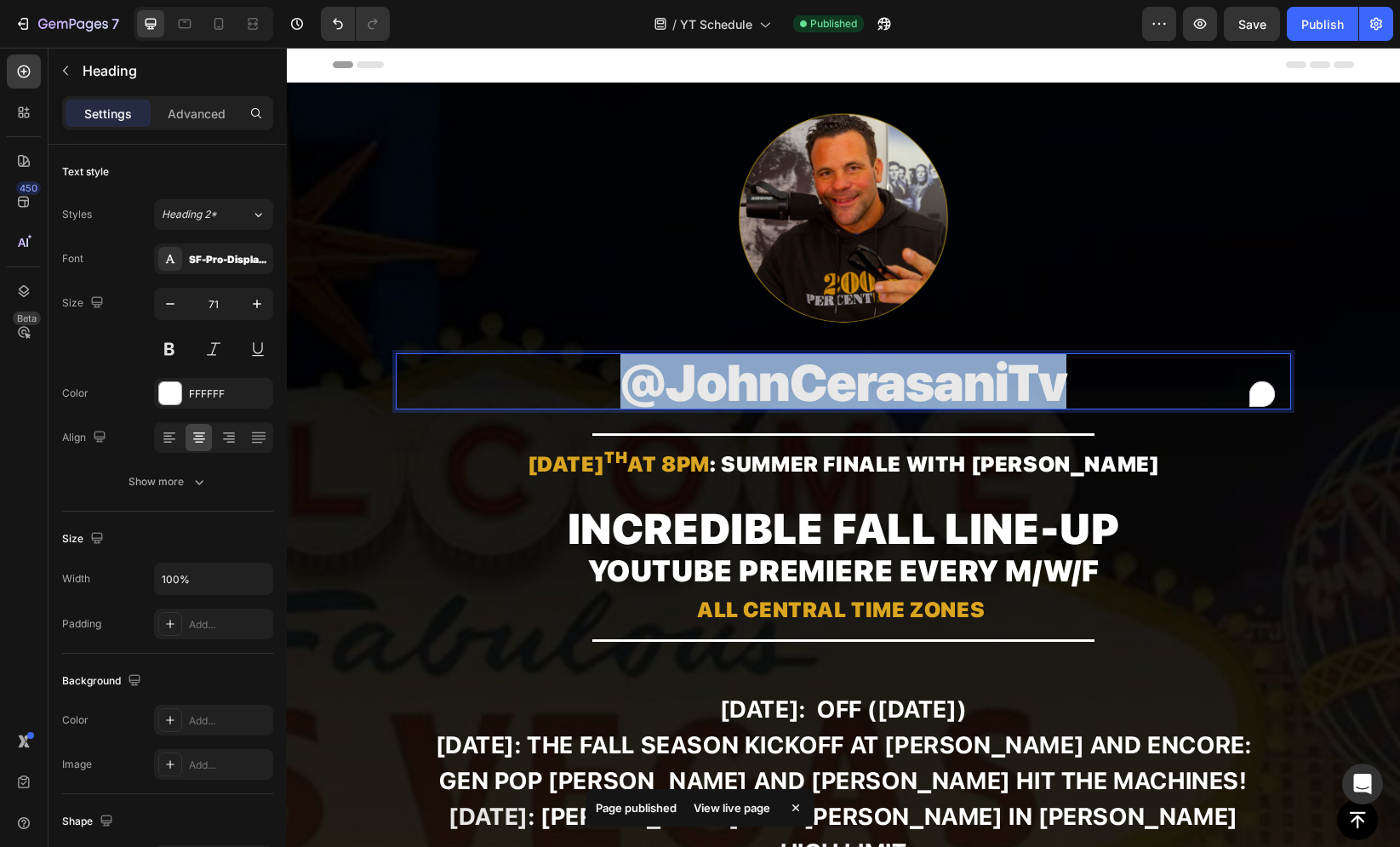
click at [737, 370] on span "@JohnCerasaniTv" at bounding box center [843, 383] width 446 height 60
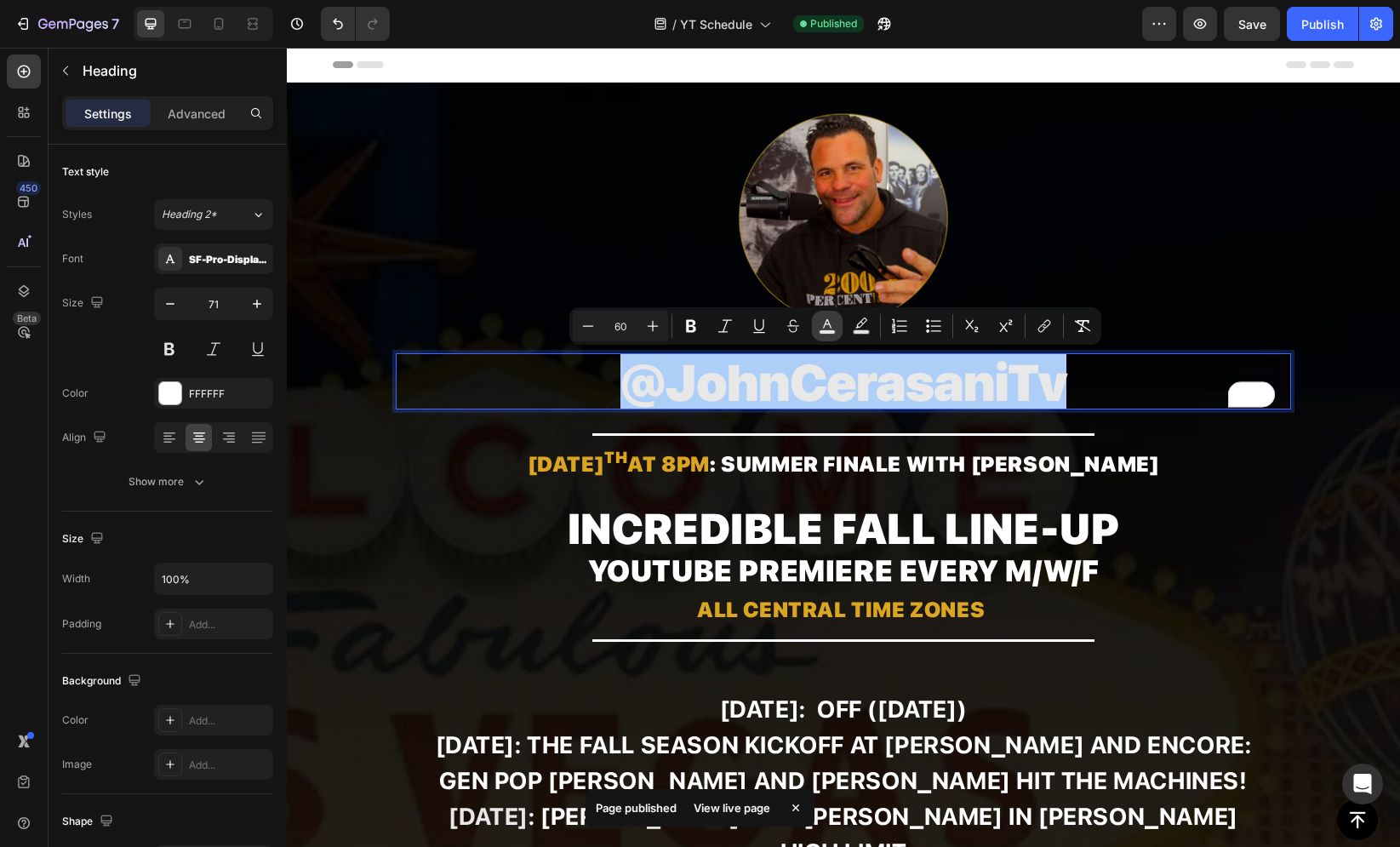
click at [830, 319] on icon "Editor contextual toolbar" at bounding box center [827, 326] width 17 height 17
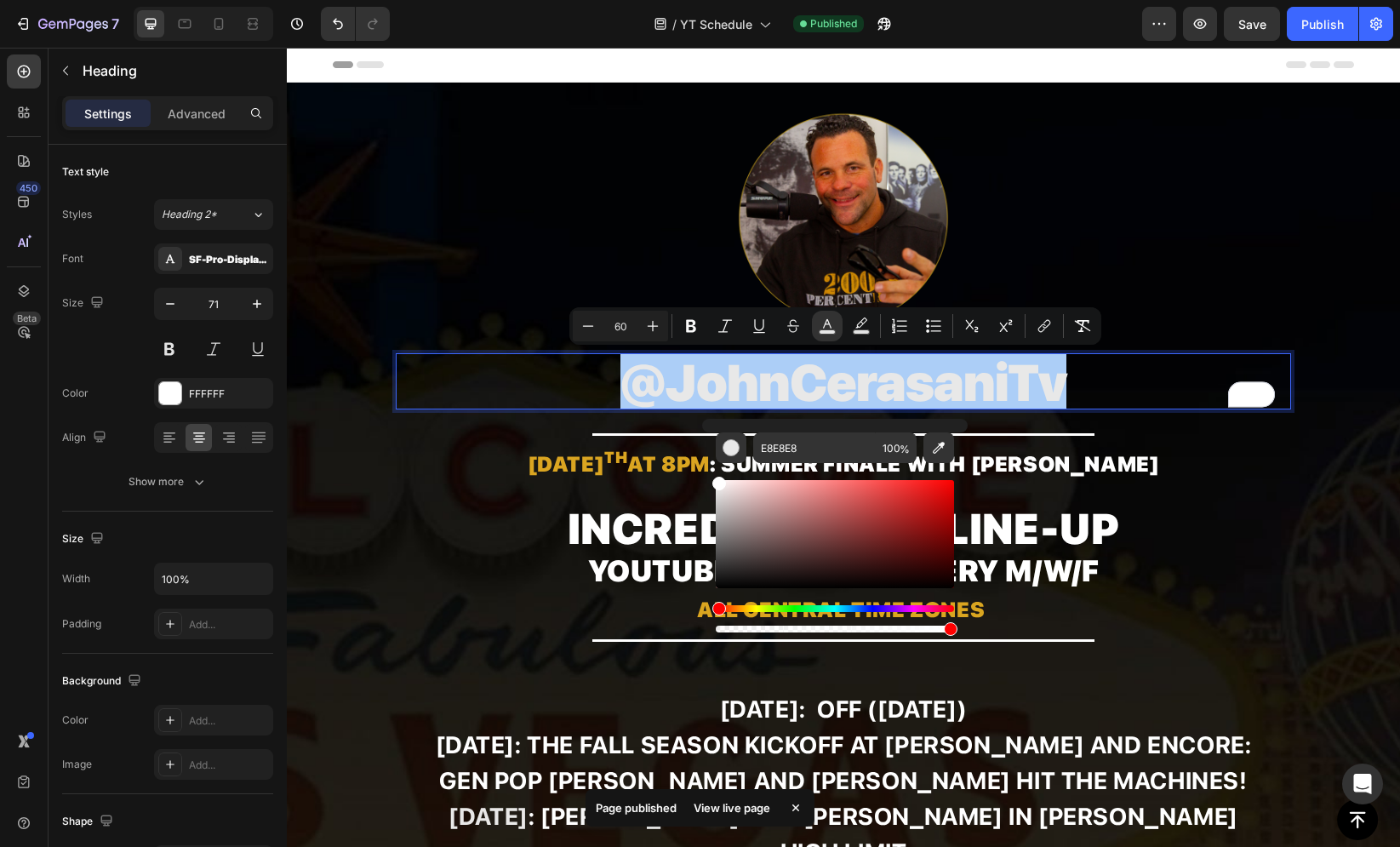
drag, startPoint x: 741, startPoint y: 536, endPoint x: 702, endPoint y: 448, distance: 96.3
click at [702, 448] on div "E8E8E8 100 %" at bounding box center [835, 526] width 265 height 217
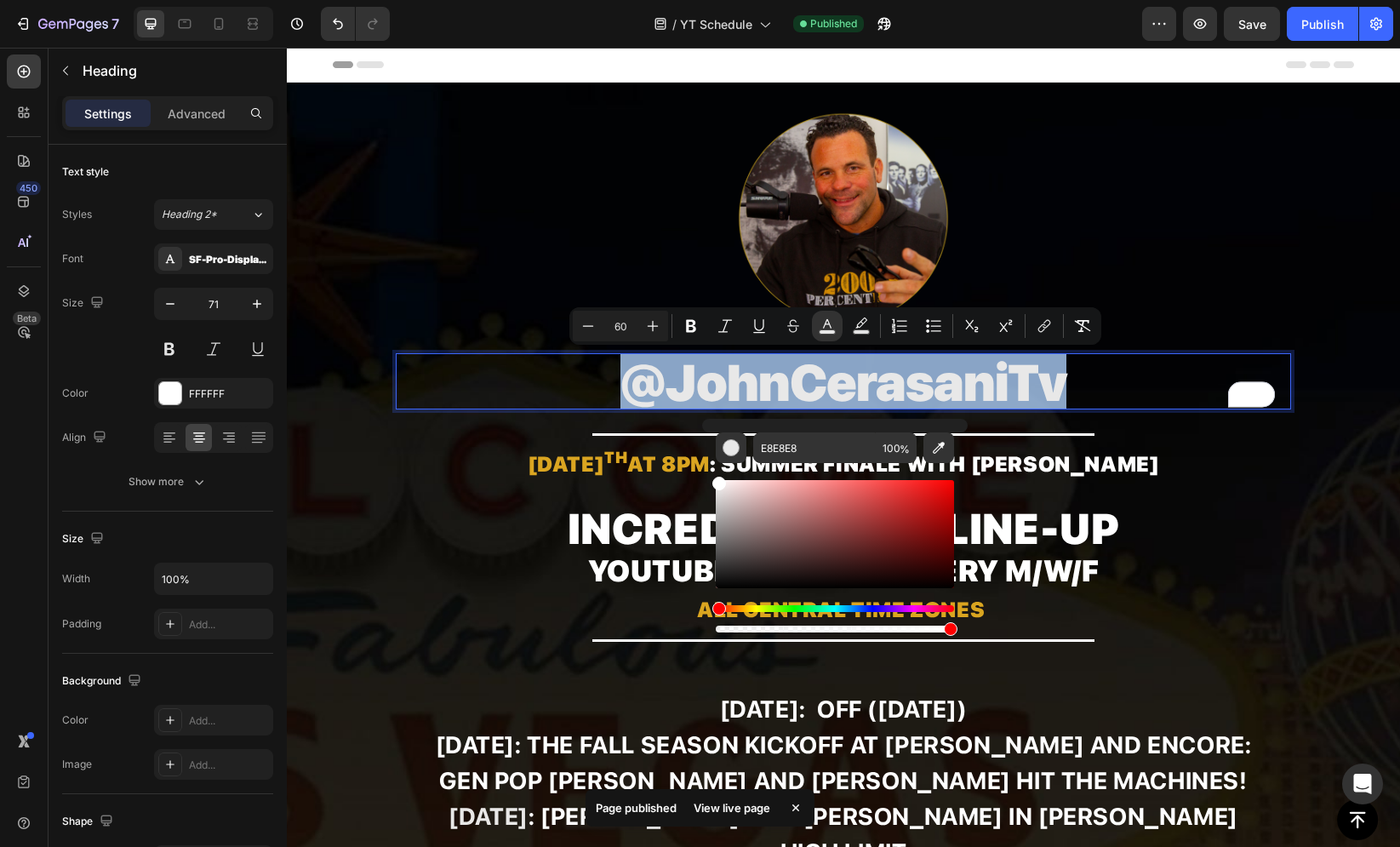
type input "FFFFFF"
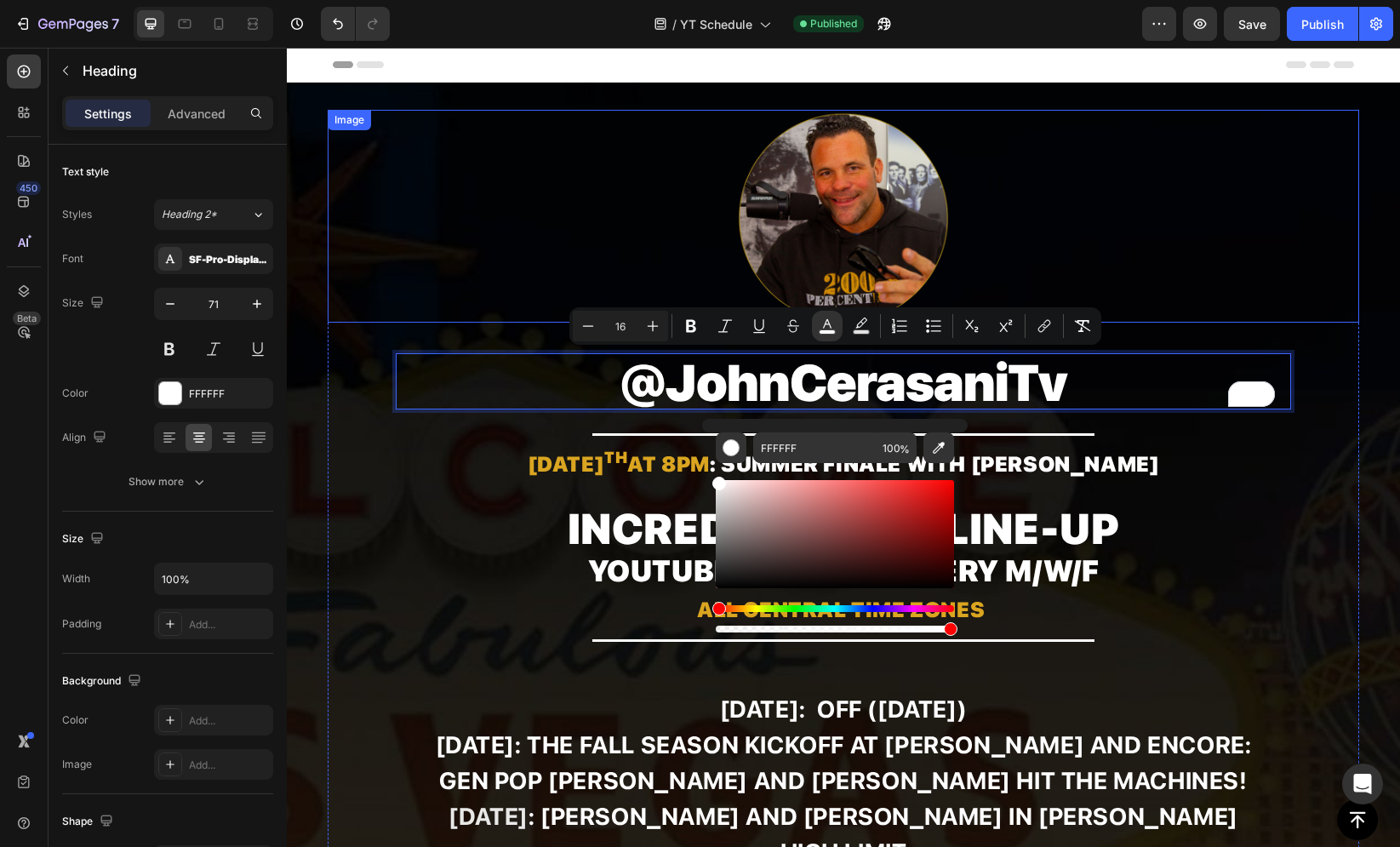
click at [555, 244] on div at bounding box center [843, 216] width 1032 height 212
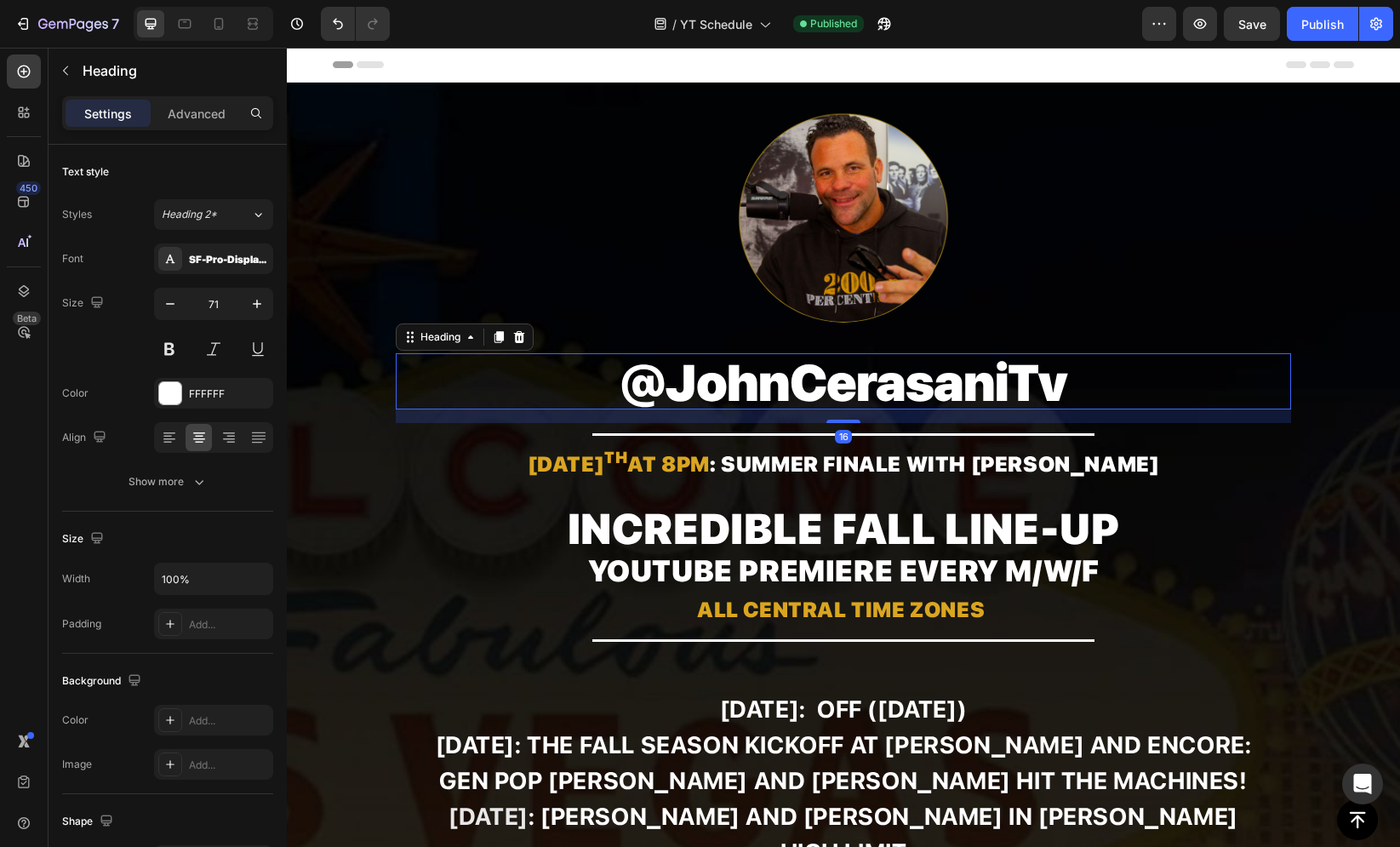
click at [700, 393] on span "@JohnCerasaniTv" at bounding box center [843, 383] width 446 height 60
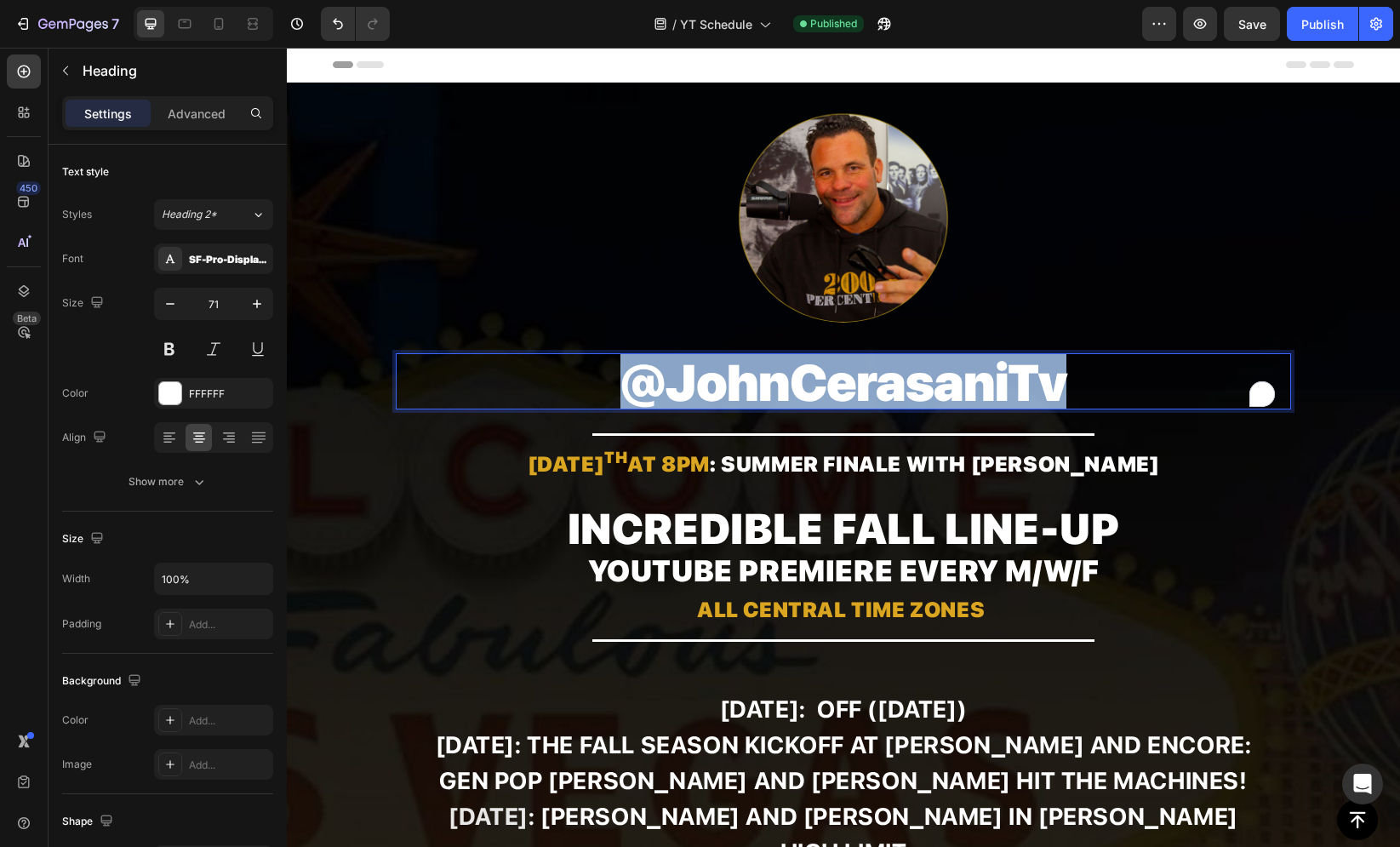
click at [700, 393] on span "@JohnCerasaniTv" at bounding box center [843, 383] width 446 height 60
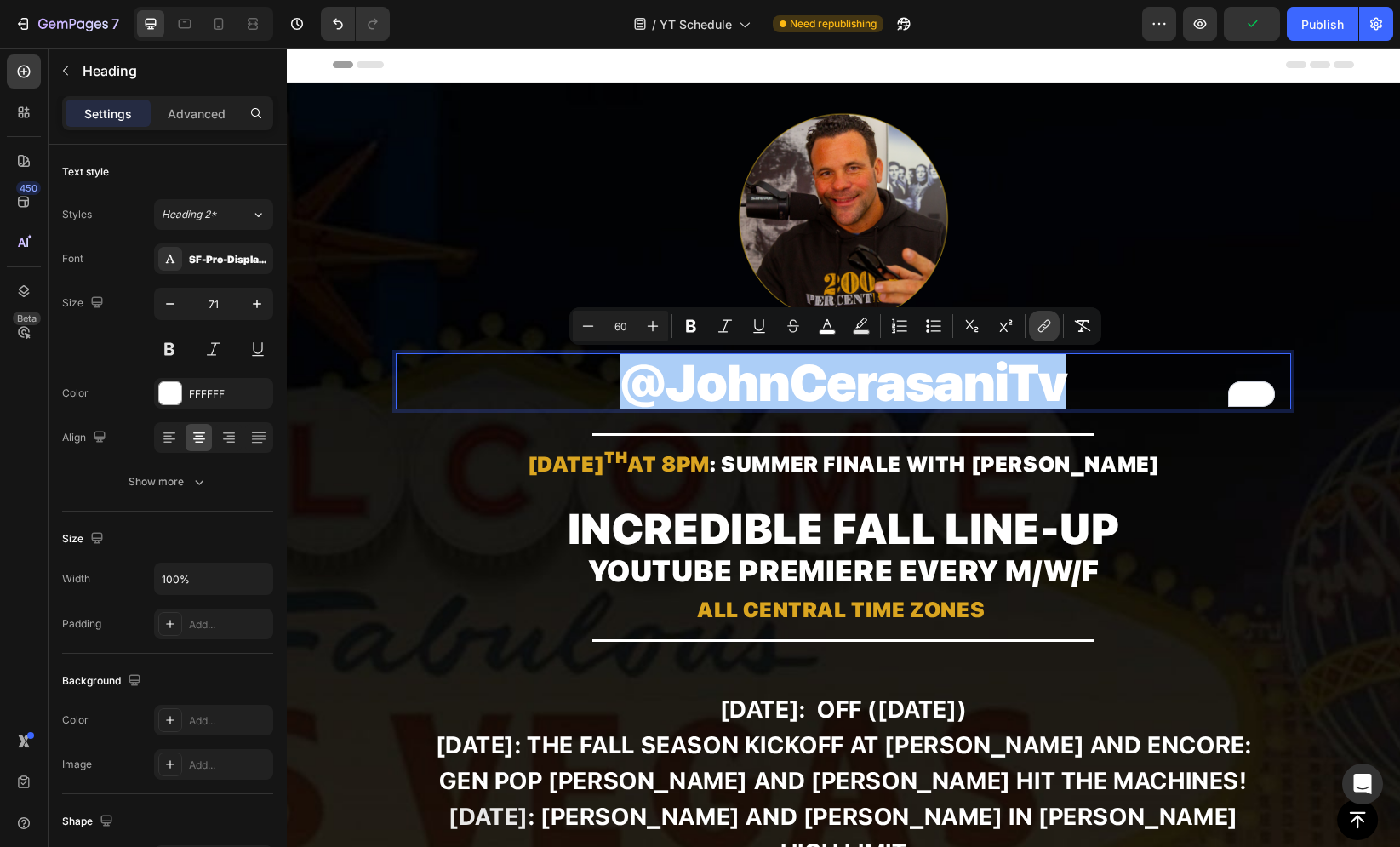
click at [1039, 319] on icon "Editor contextual toolbar" at bounding box center [1045, 326] width 17 height 17
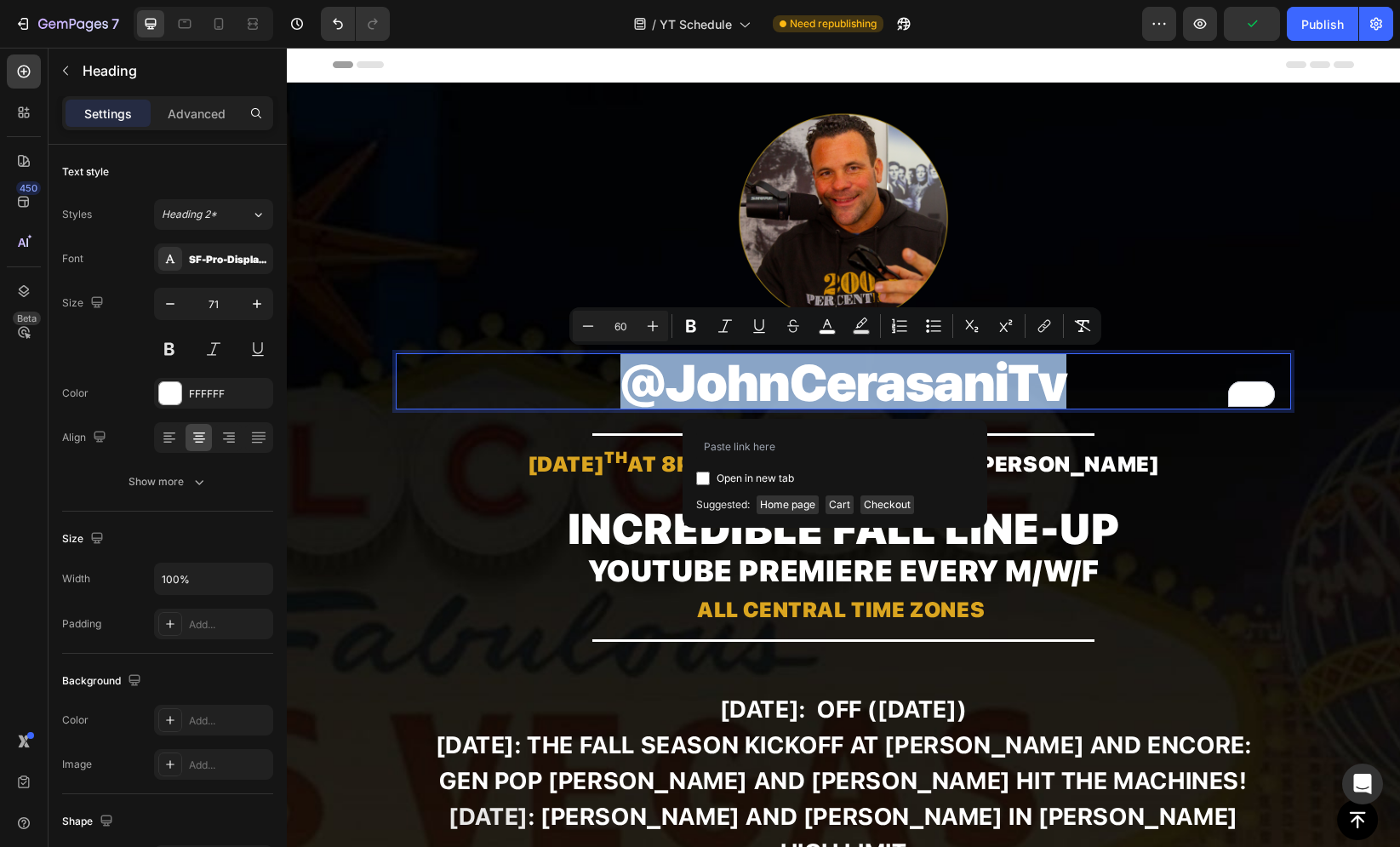
click at [777, 369] on span "@JohnCerasaniTv" at bounding box center [843, 383] width 446 height 60
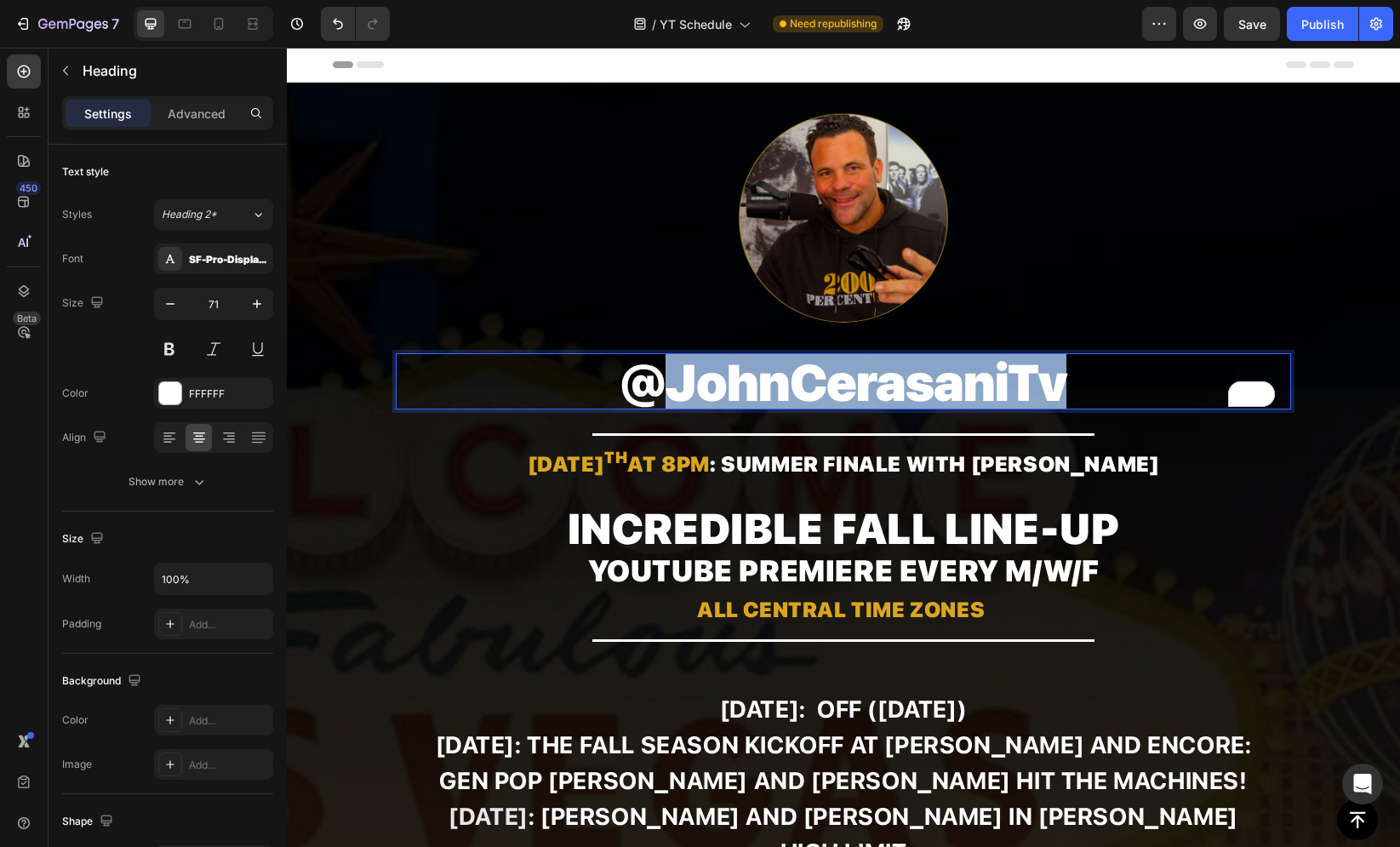
drag, startPoint x: 666, startPoint y: 382, endPoint x: 1054, endPoint y: 380, distance: 388.0
click at [1054, 380] on span "@JohnCerasaniTv" at bounding box center [843, 383] width 446 height 60
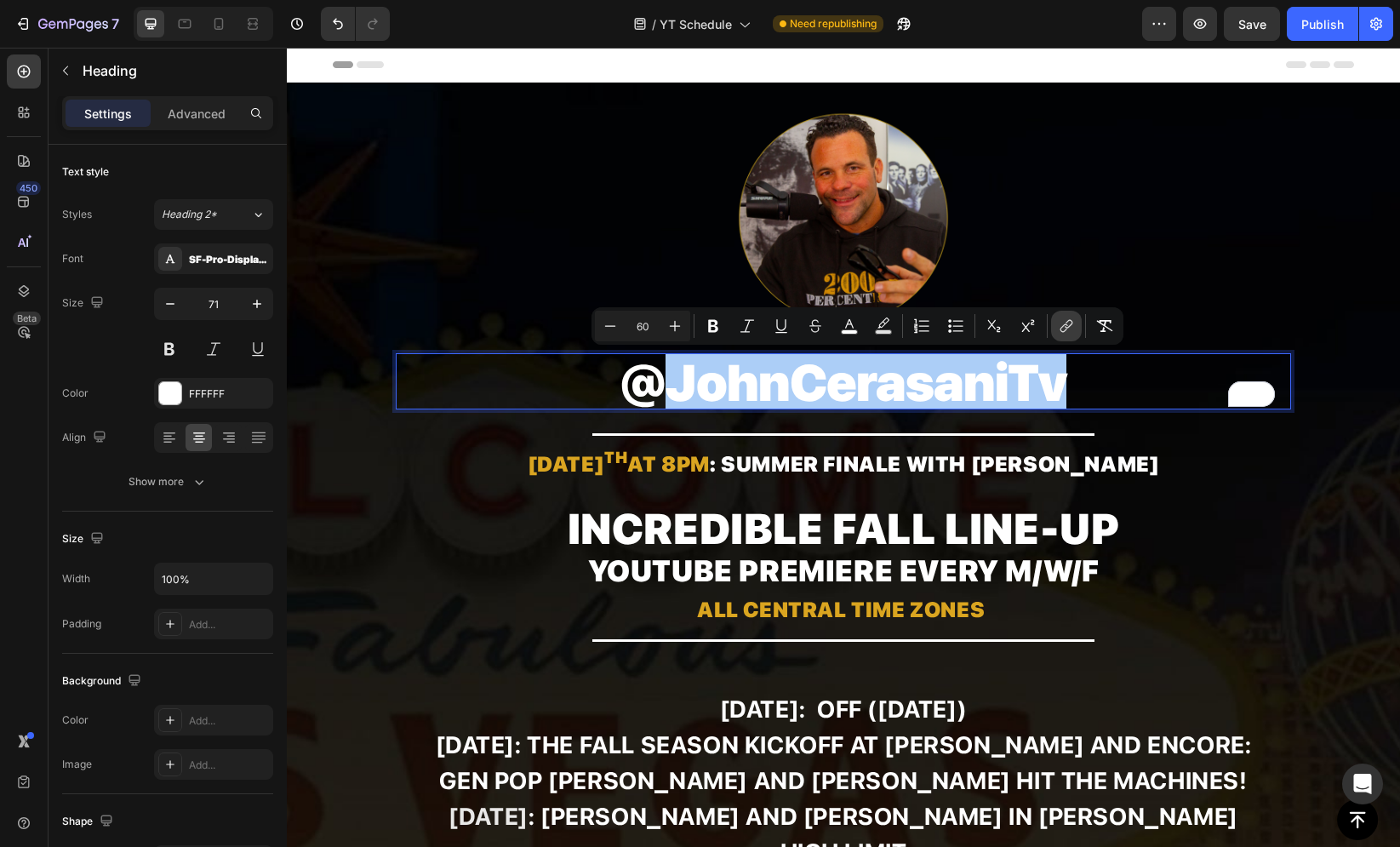
click at [1062, 333] on icon "Editor contextual toolbar" at bounding box center [1066, 326] width 17 height 17
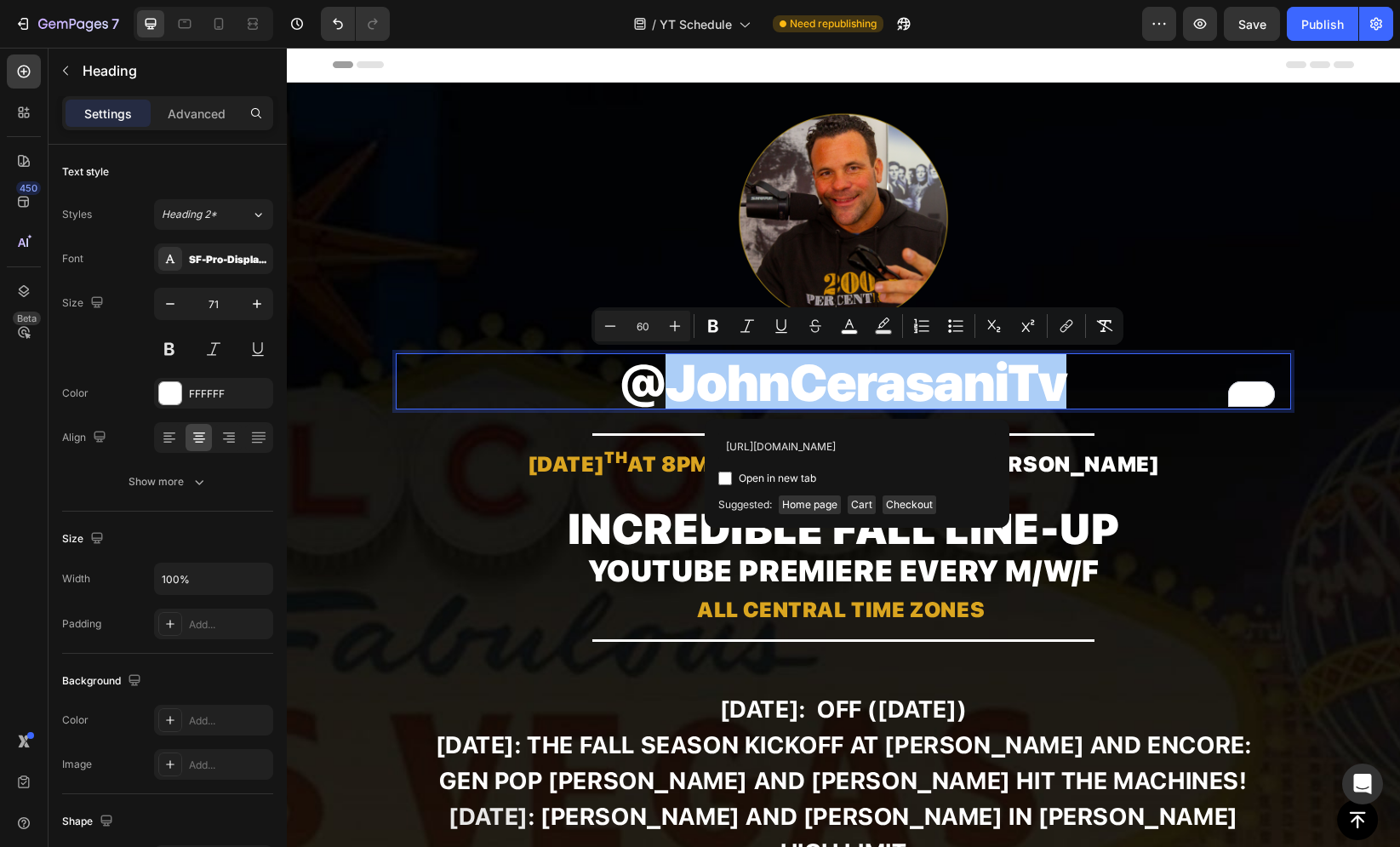
scroll to position [0, 27]
type input "[URL][DOMAIN_NAME]"
click at [793, 478] on span "Open in new tab" at bounding box center [778, 478] width 77 height 21
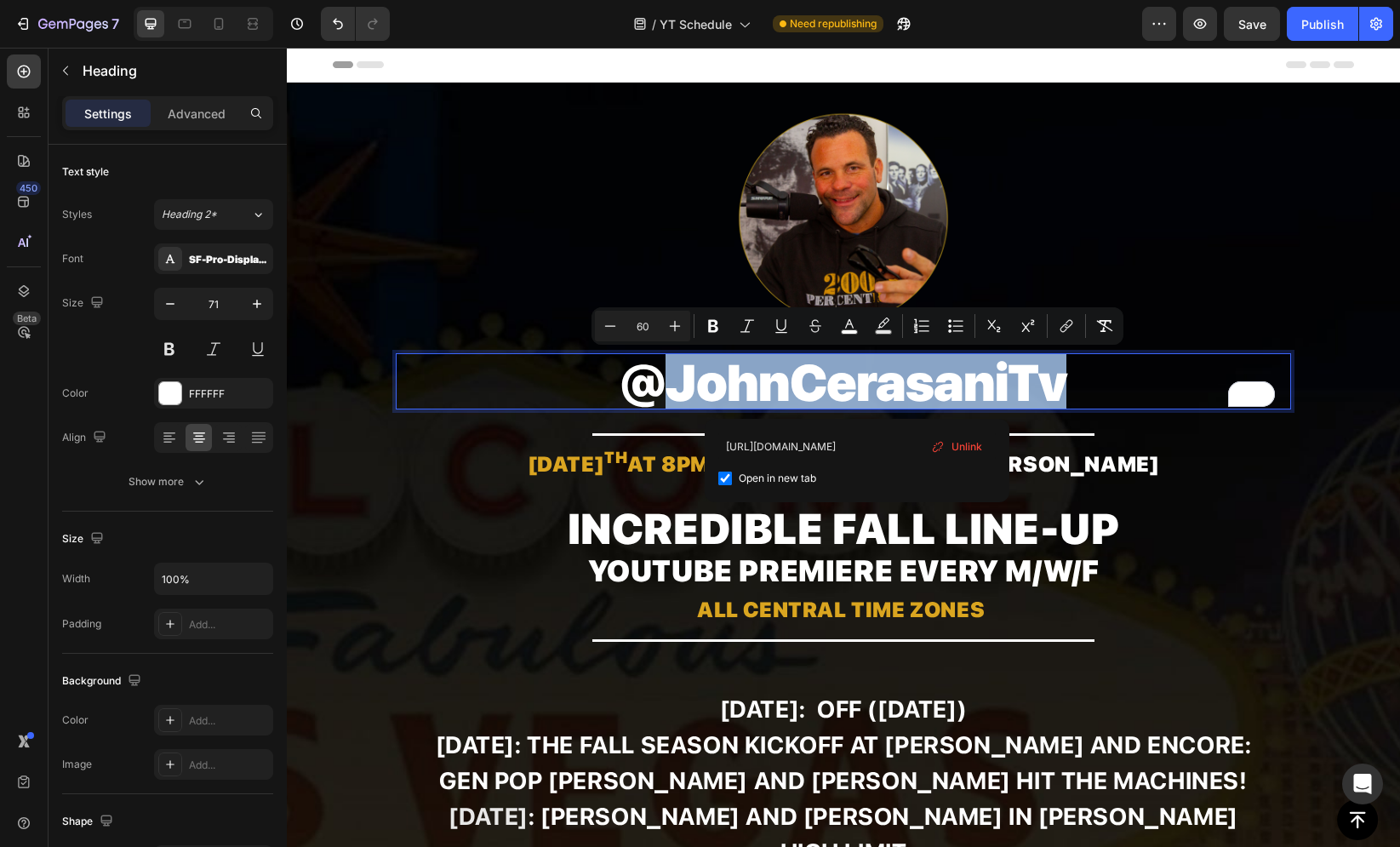
checkbox input "true"
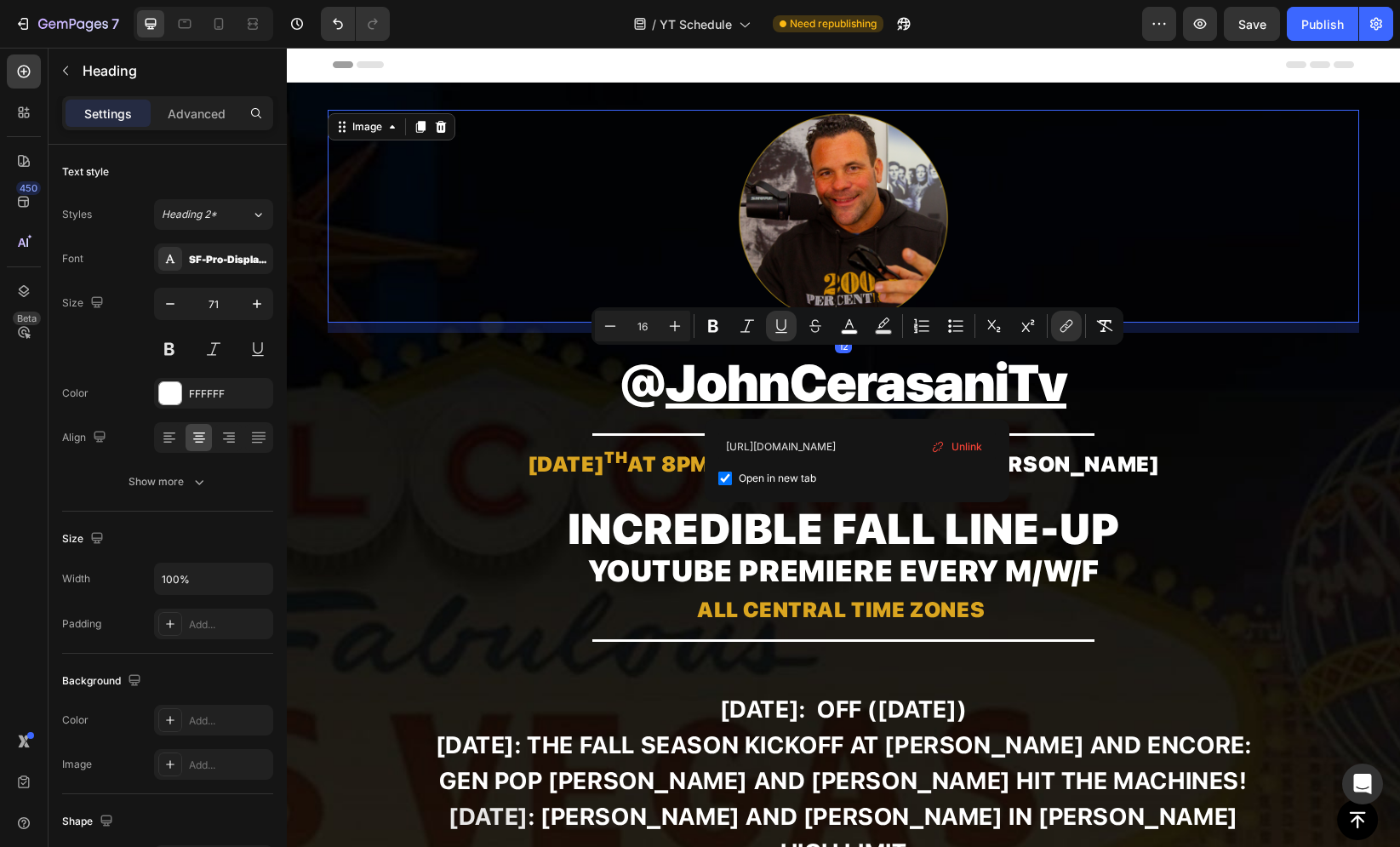
click at [534, 301] on div at bounding box center [843, 216] width 1032 height 212
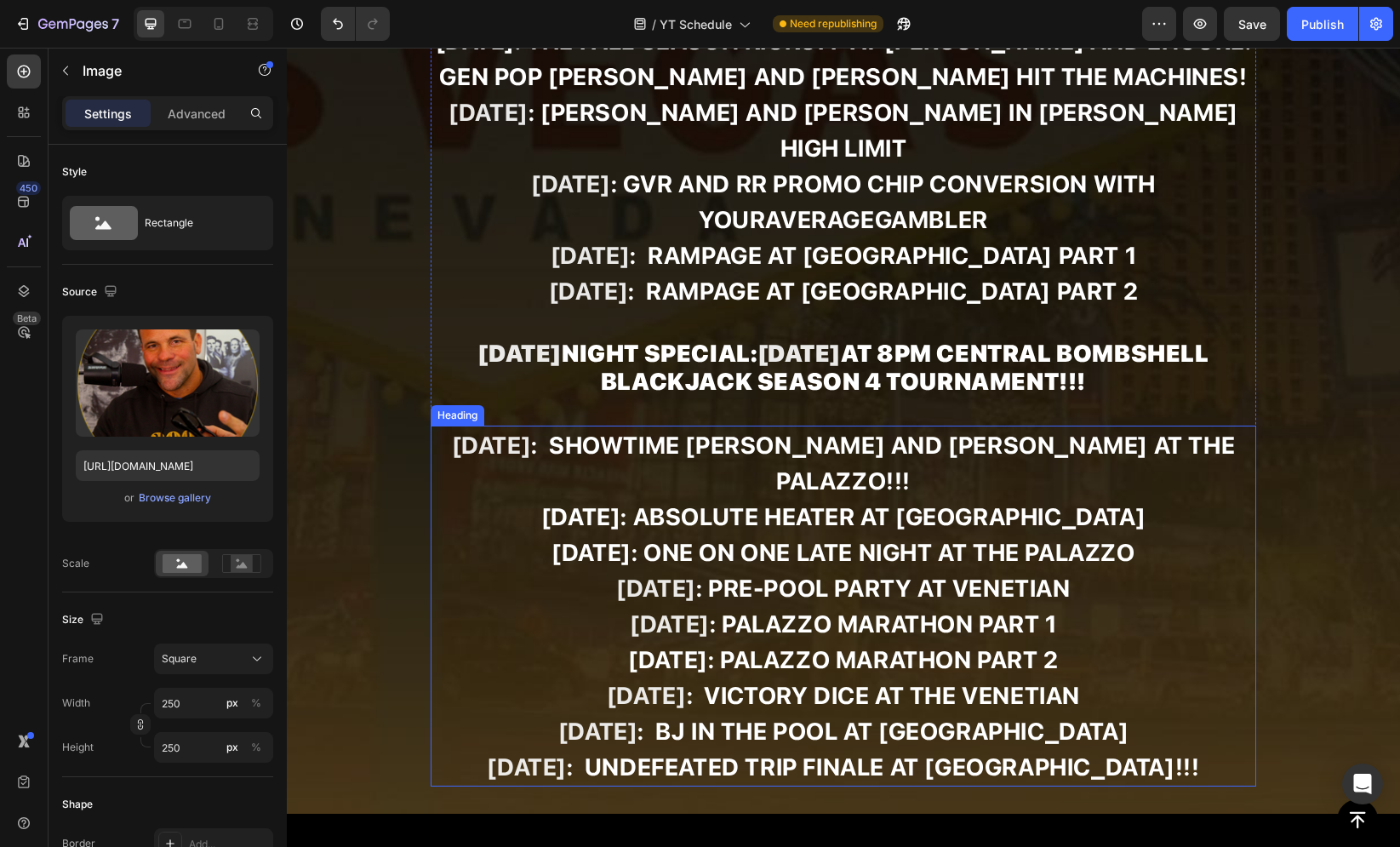
scroll to position [762, 0]
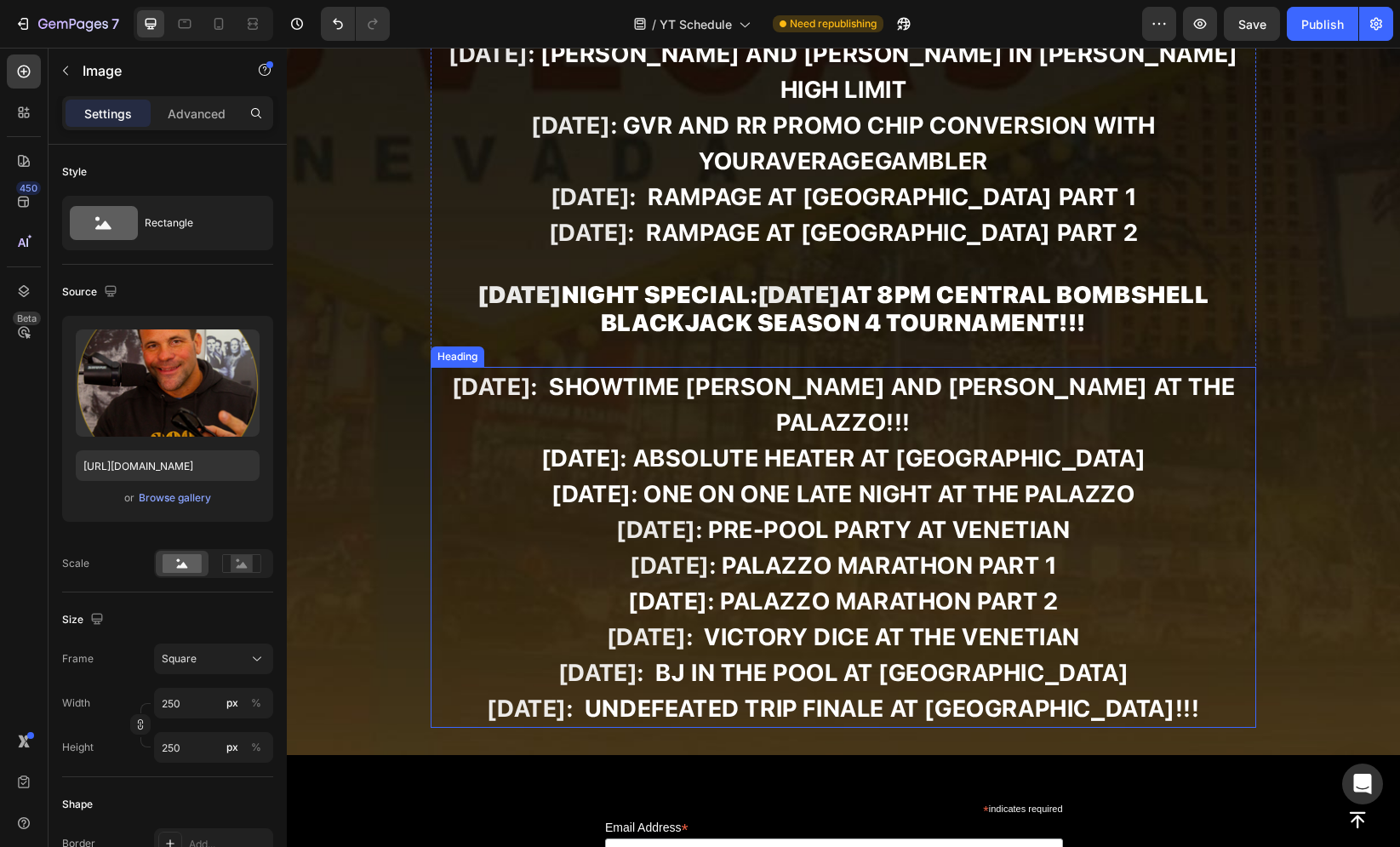
click at [662, 551] on strong "[DATE]" at bounding box center [669, 565] width 80 height 29
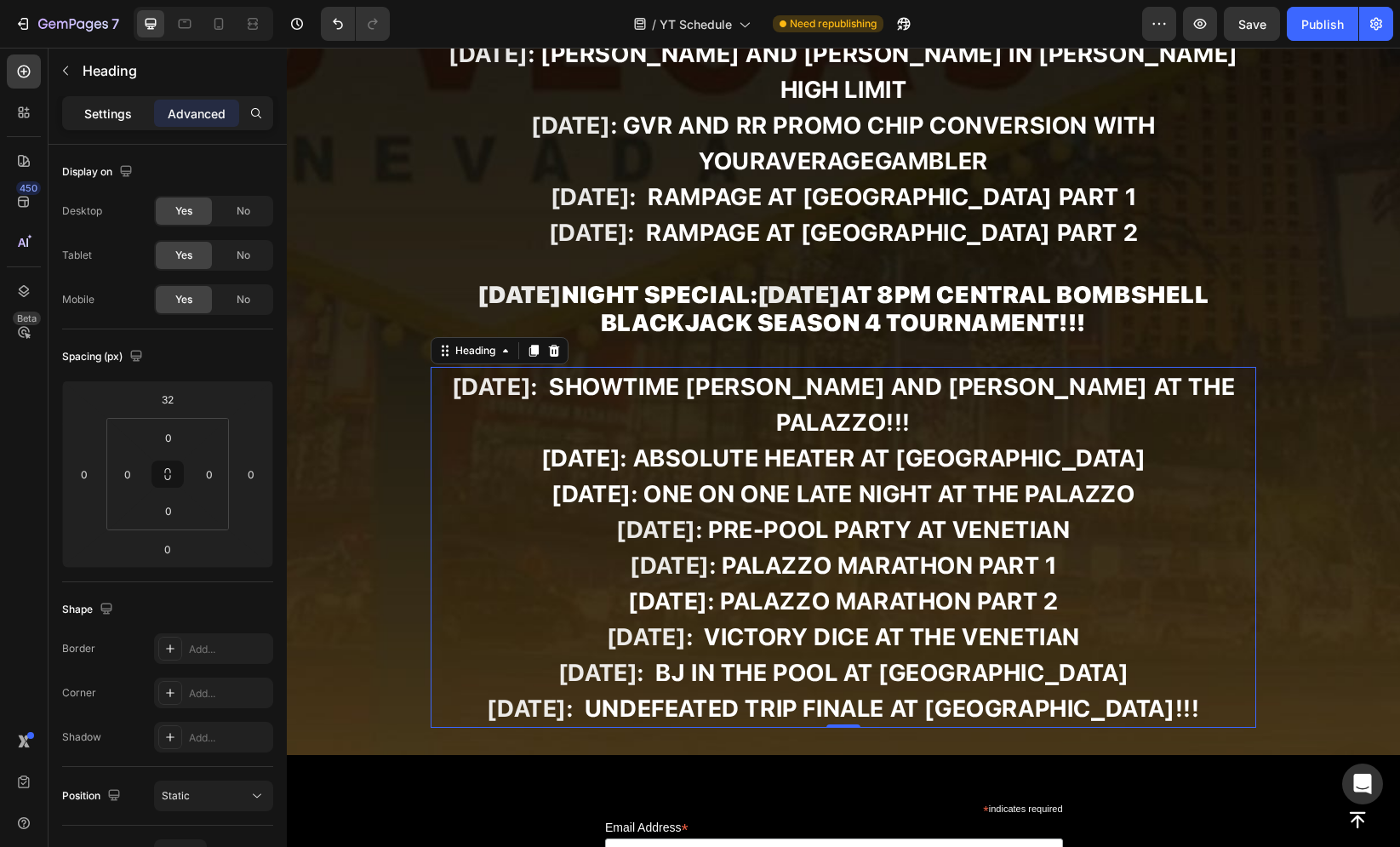
click at [116, 110] on p "Settings" at bounding box center [108, 113] width 48 height 18
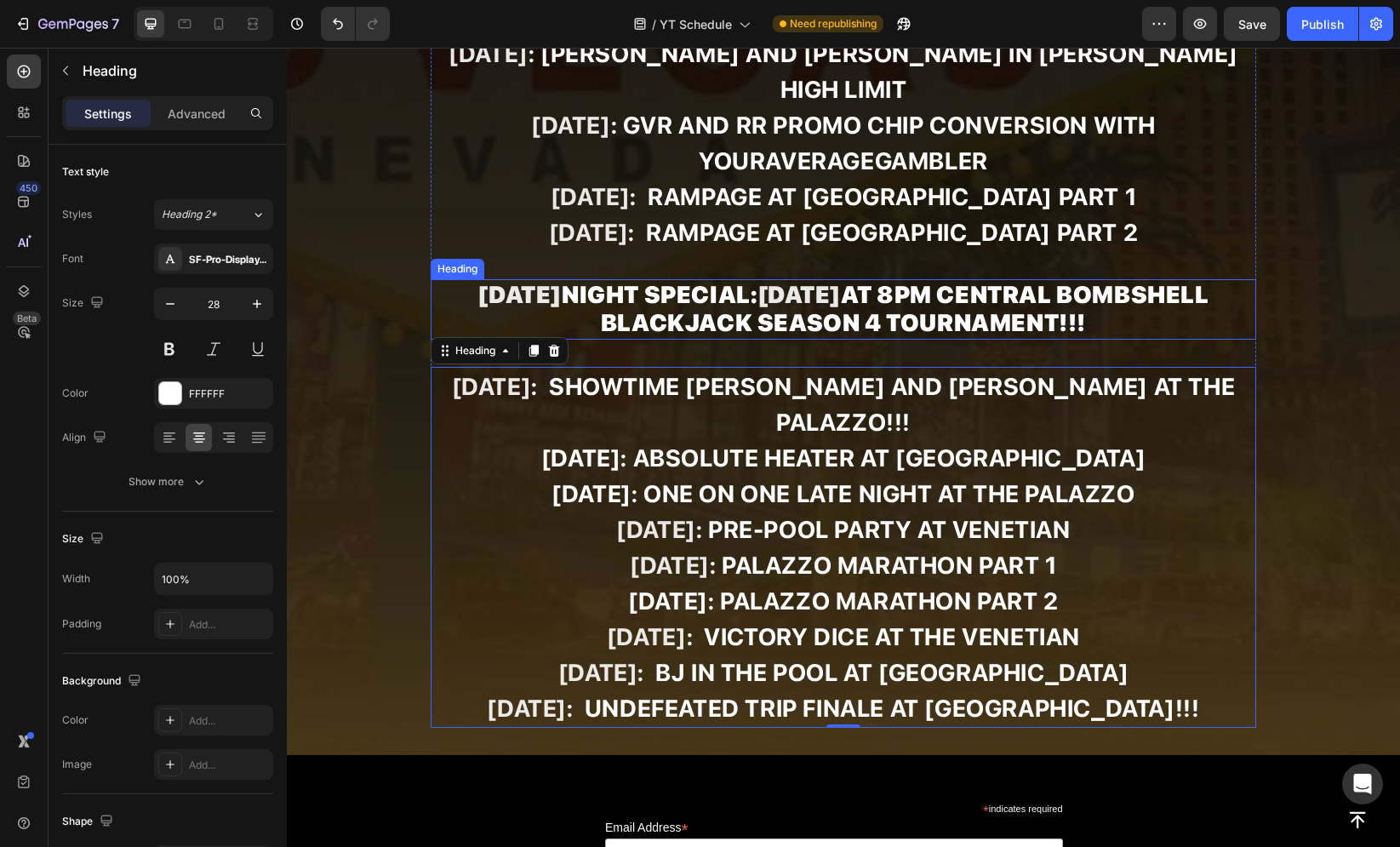
click at [629, 218] on strong "[DATE]" at bounding box center [589, 232] width 80 height 29
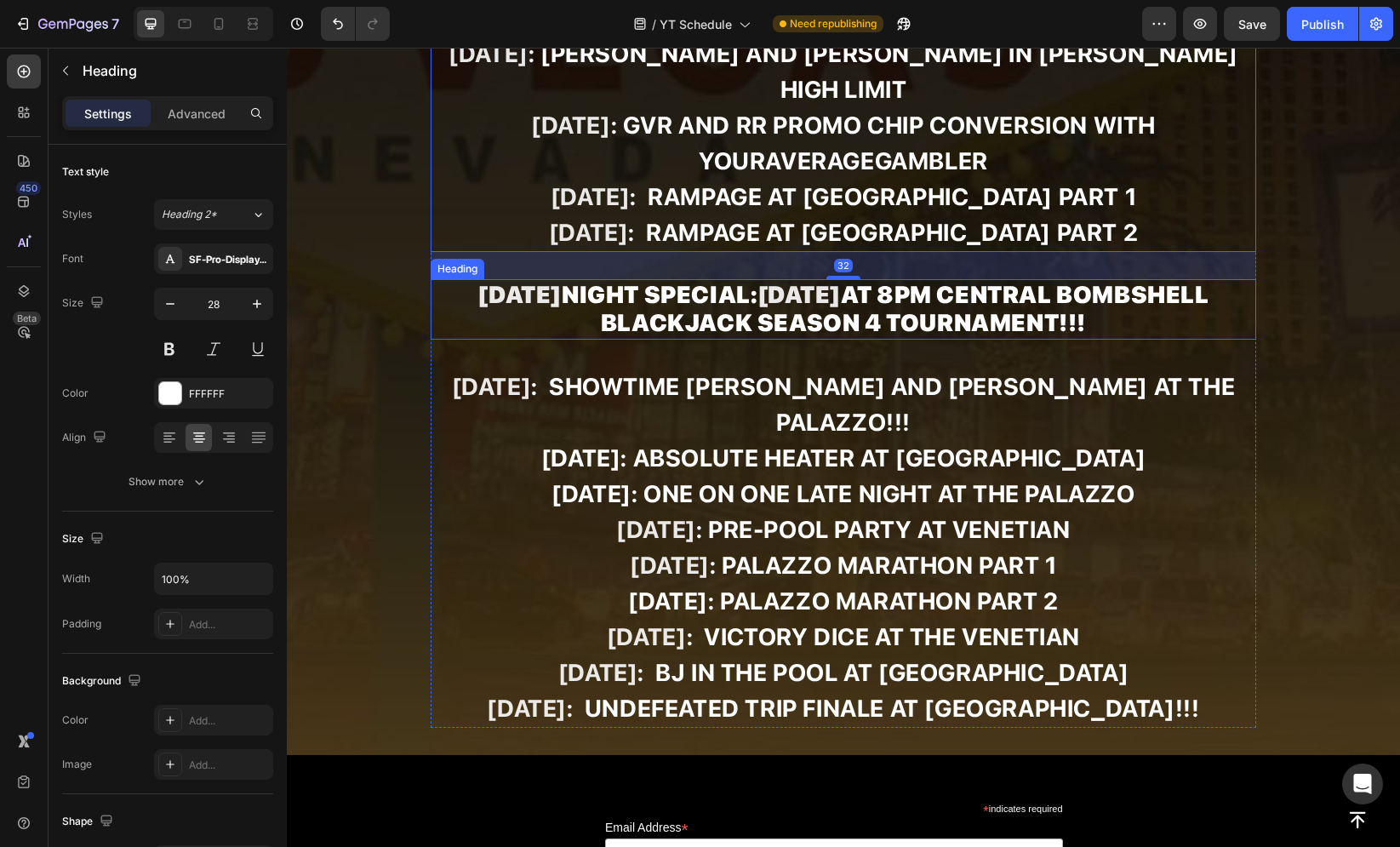
click at [621, 289] on strong "at 8pm Central Bombshell Blackjack Season 4 Tournament!!!" at bounding box center [904, 309] width 608 height 58
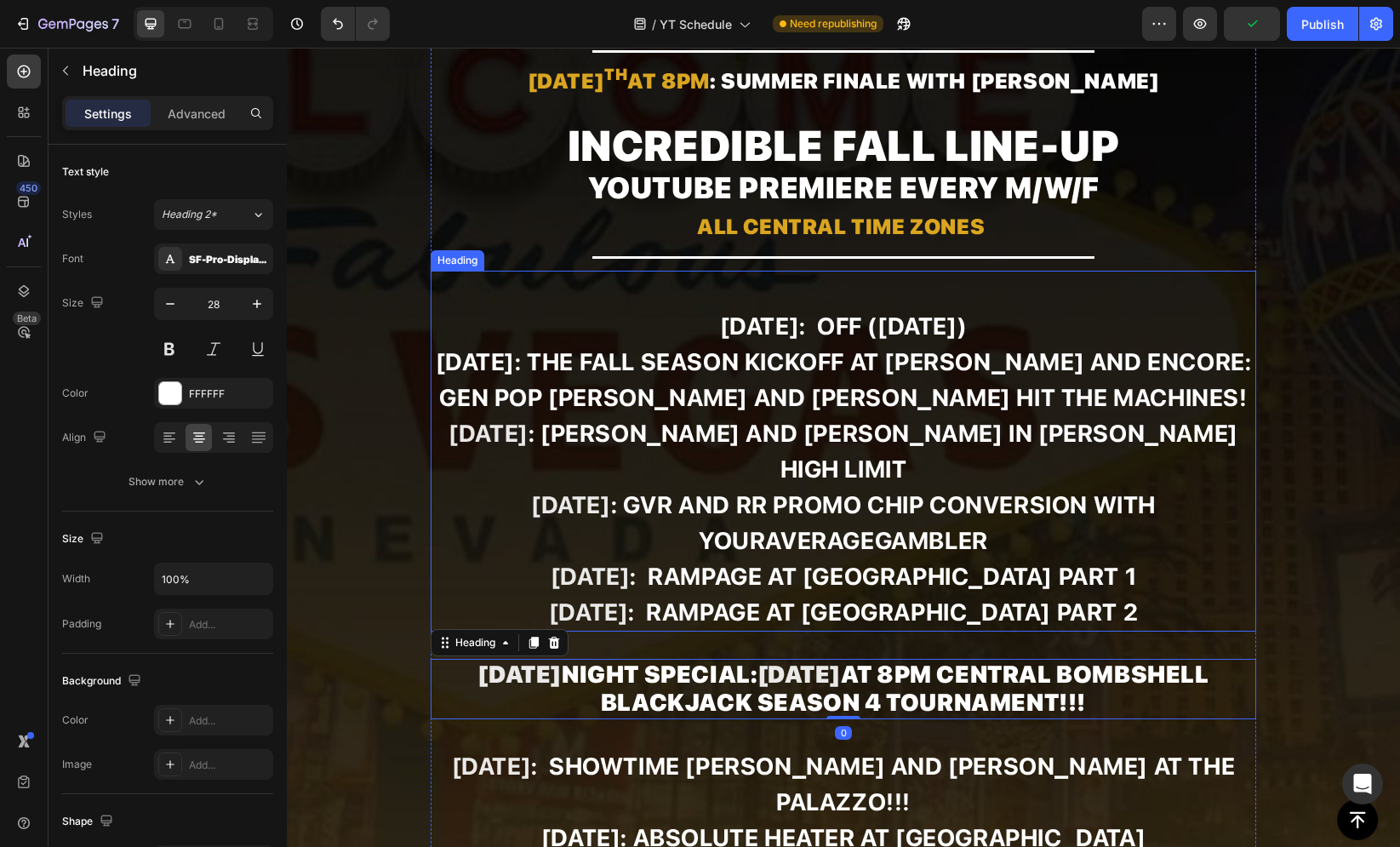
scroll to position [256, 0]
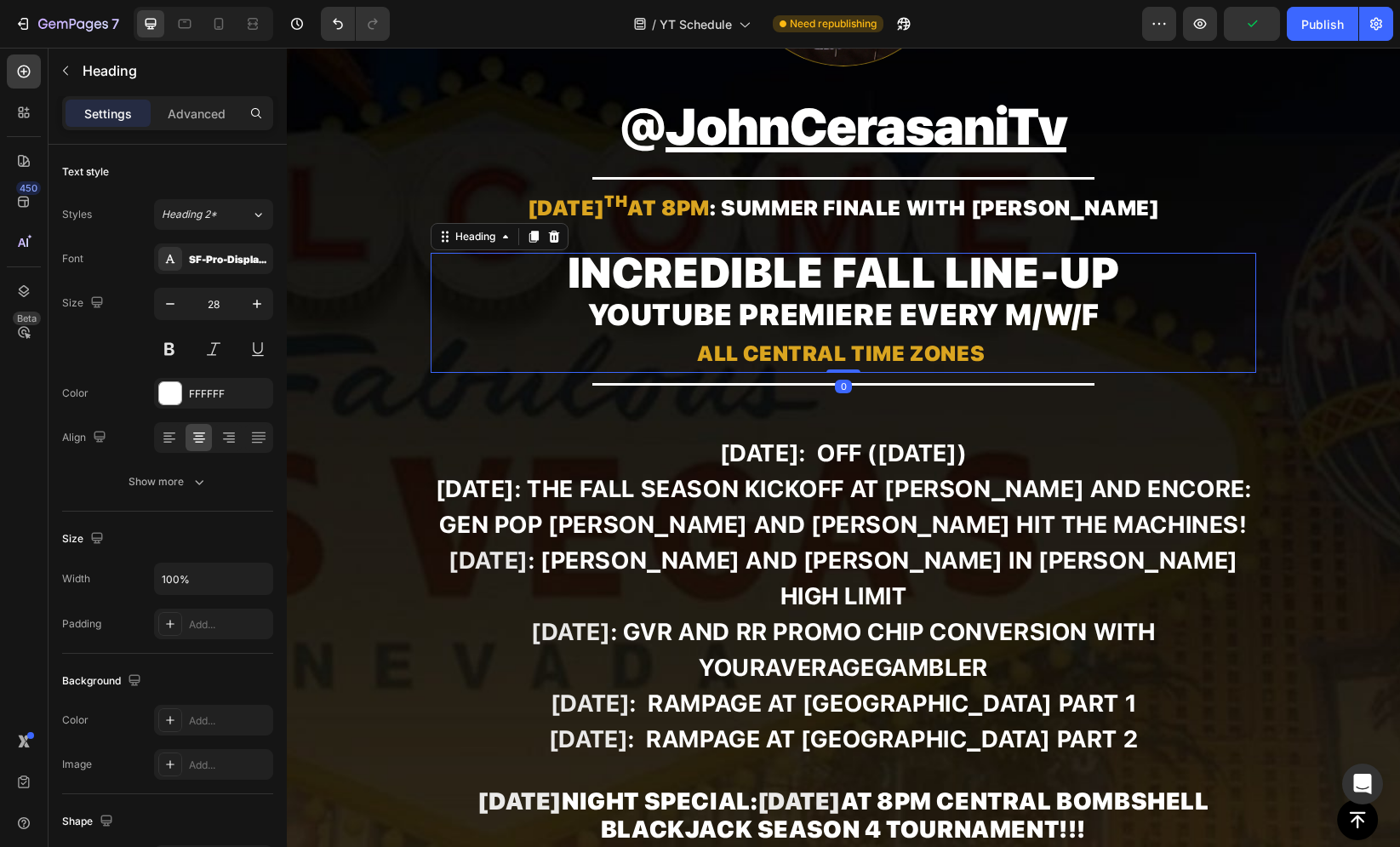
click at [624, 319] on strong "YouTube premiere every" at bounding box center [793, 314] width 411 height 35
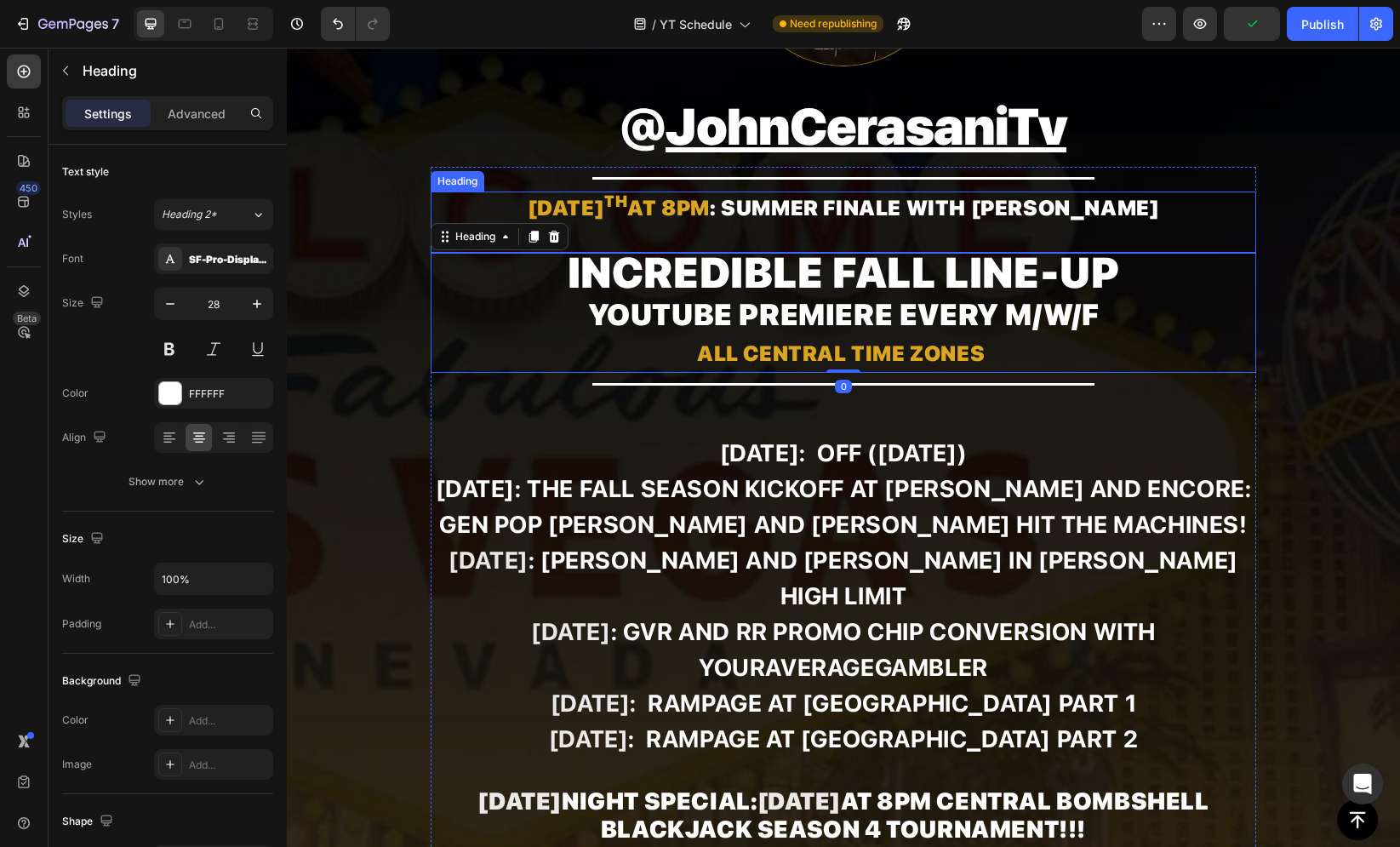
click at [628, 211] on strong "[DATE]" at bounding box center [577, 207] width 101 height 25
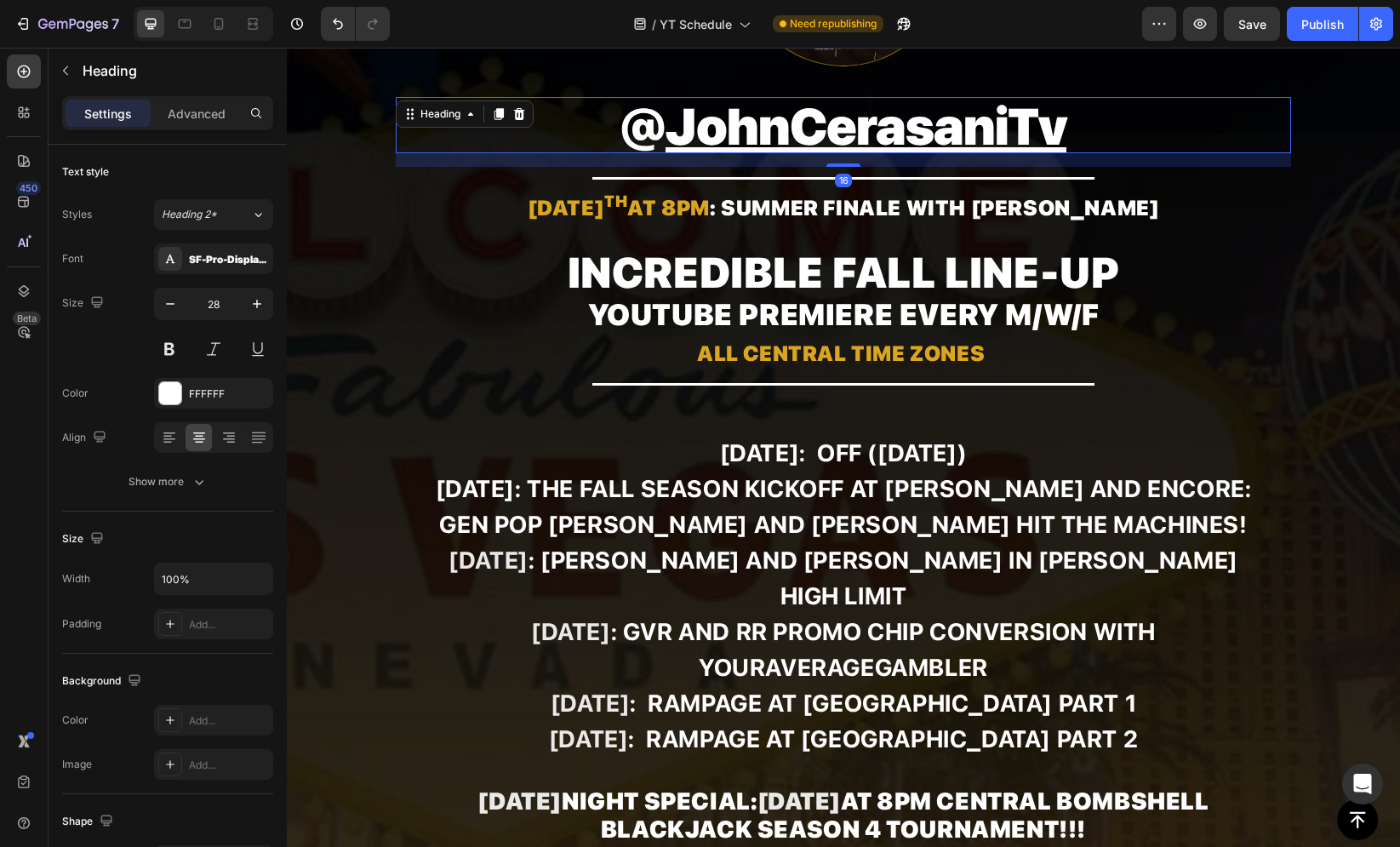
click at [688, 135] on u "JohnCerasaniTv" at bounding box center [866, 126] width 401 height 60
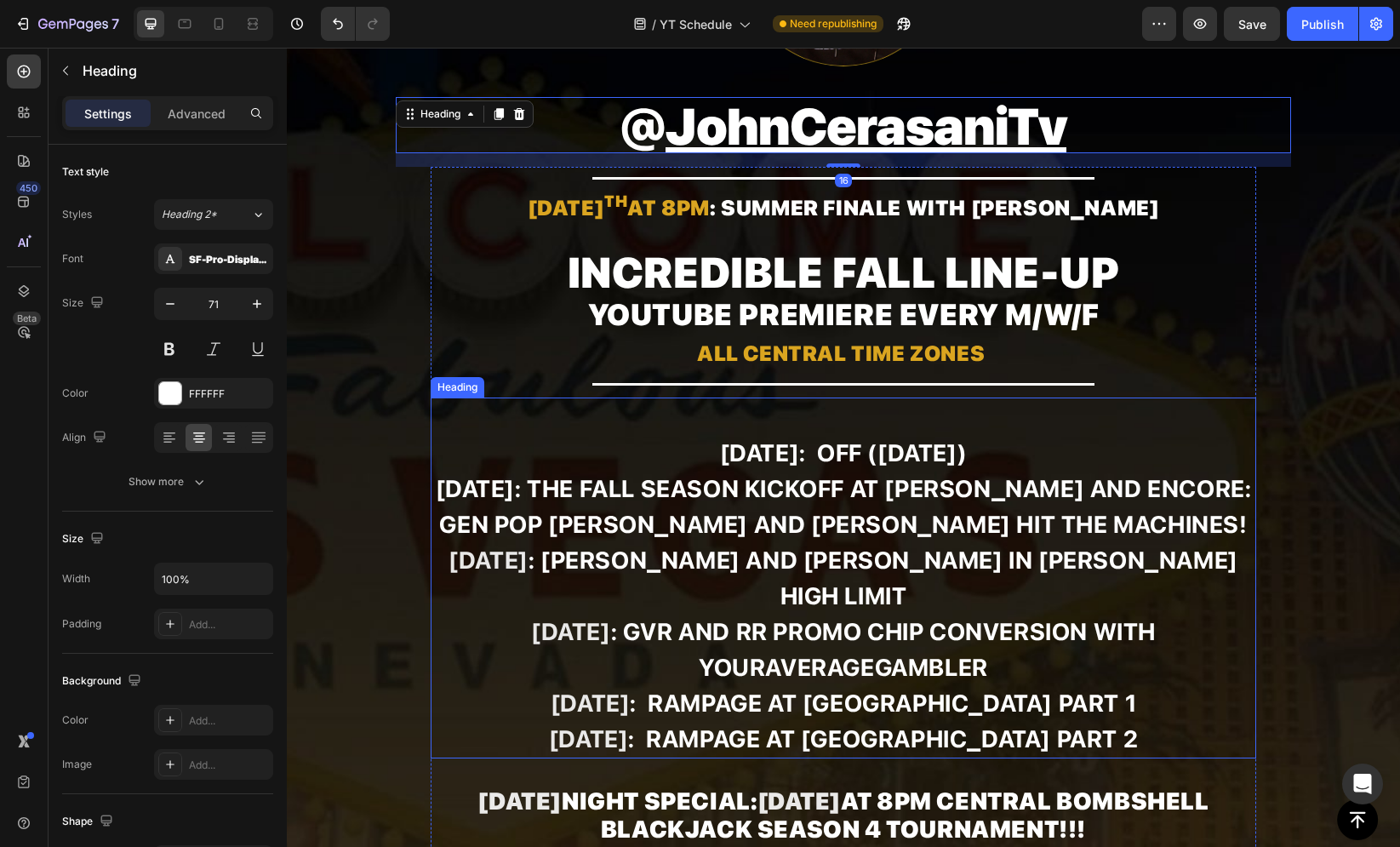
click at [720, 462] on strong "[DATE]: OFF ([DATE])" at bounding box center [843, 452] width 247 height 29
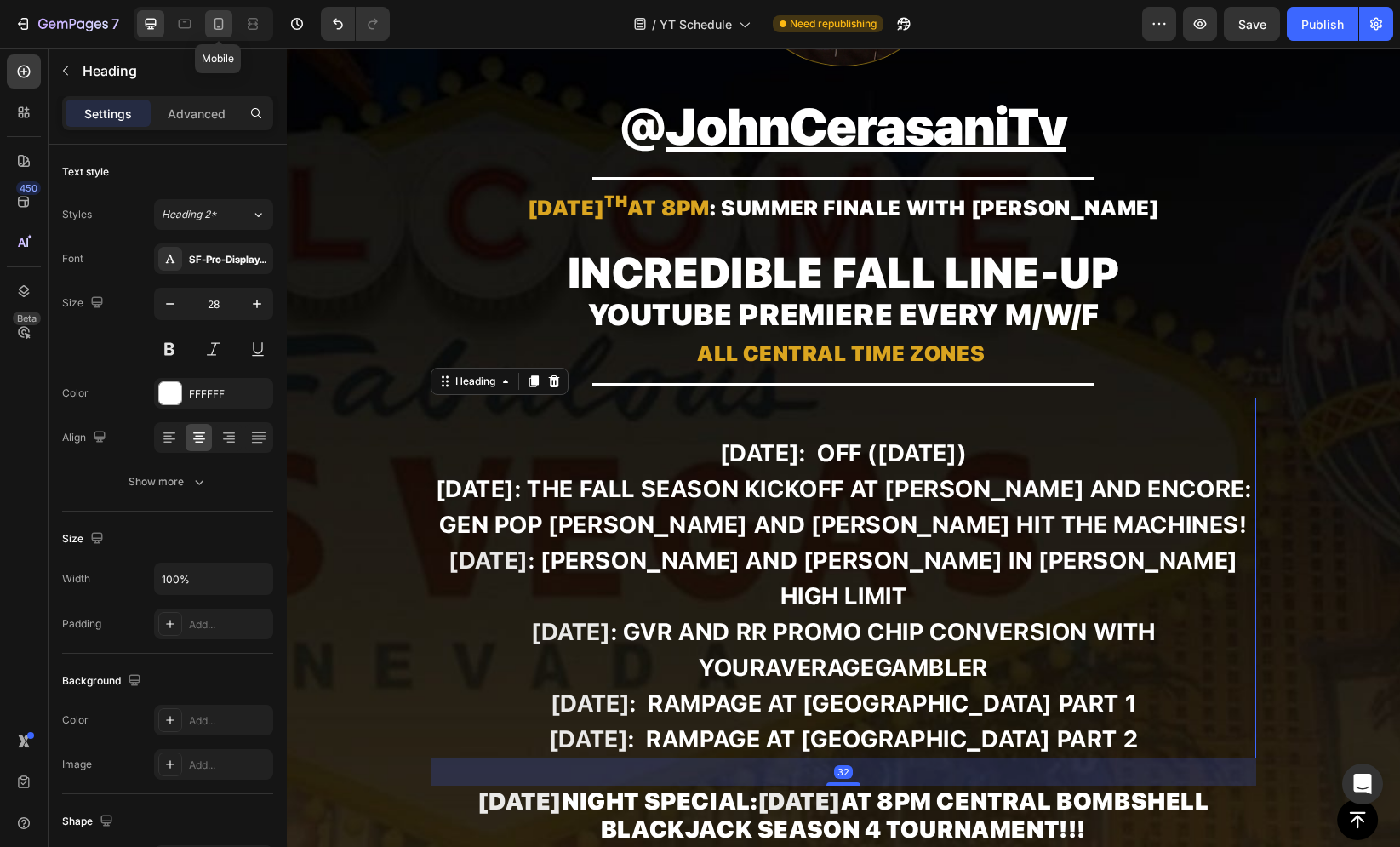
click at [227, 31] on div at bounding box center [218, 24] width 27 height 27
type input "30"
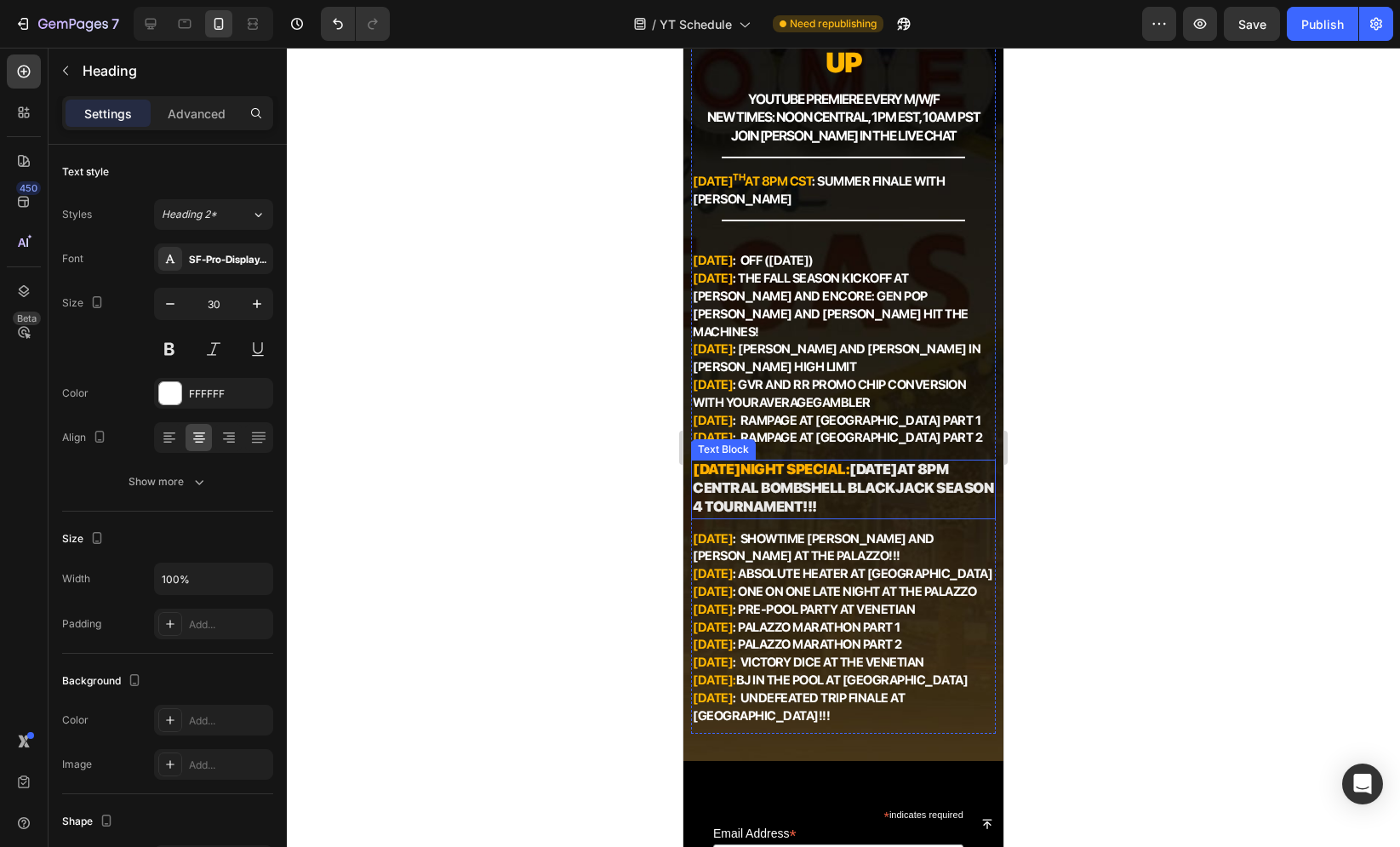
scroll to position [153, 0]
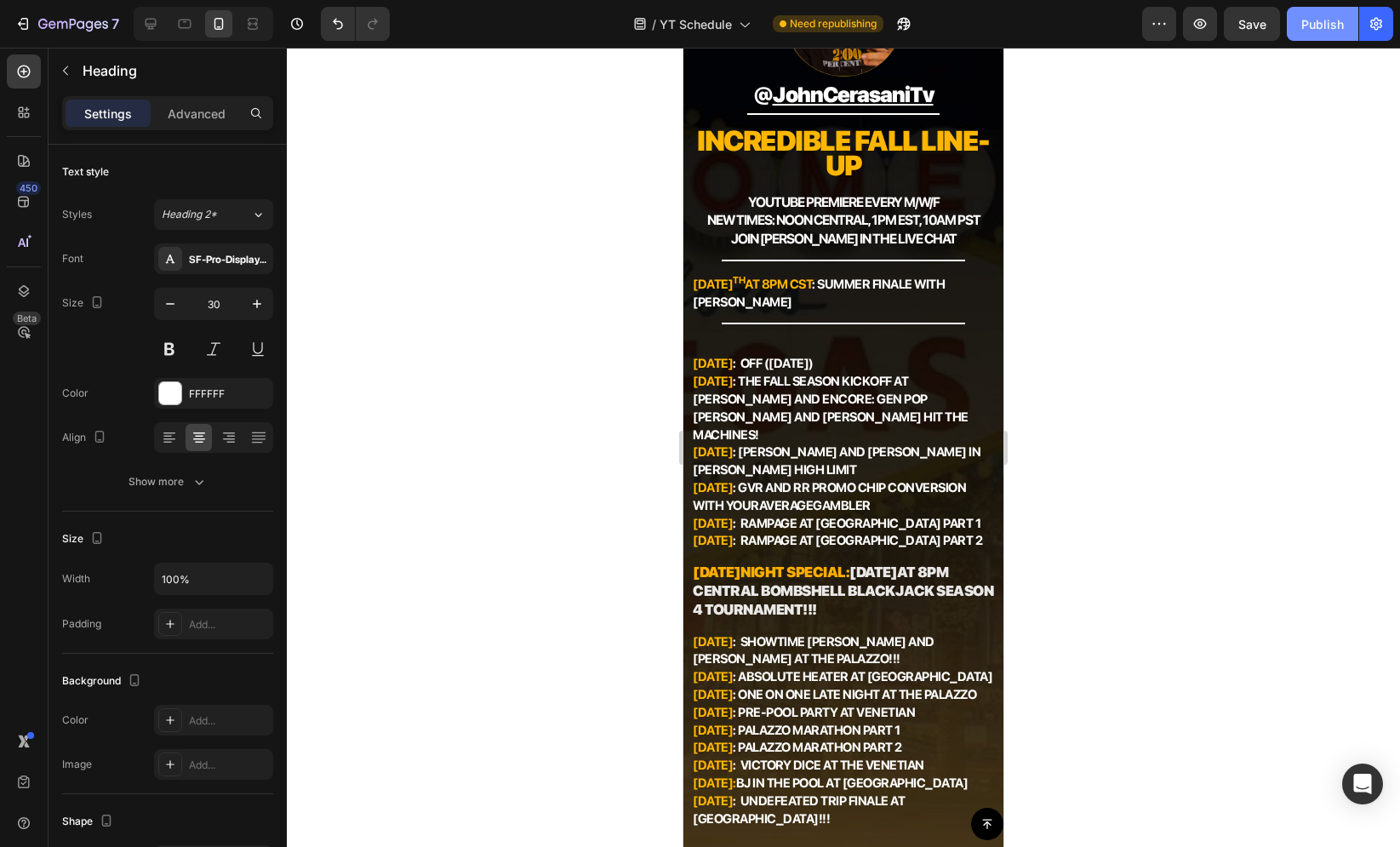
click at [1299, 23] on button "Publish" at bounding box center [1323, 24] width 71 height 34
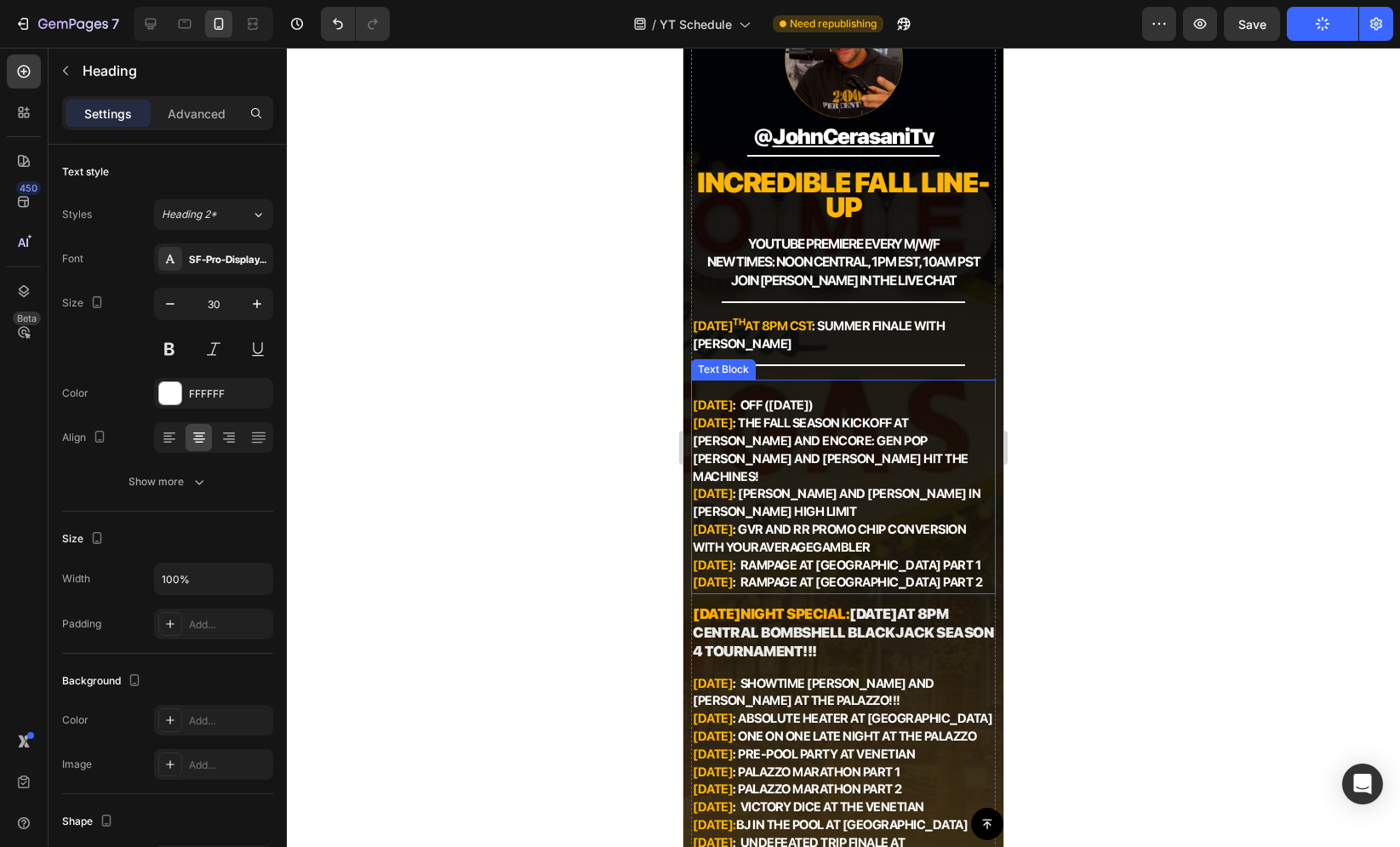
scroll to position [83, 0]
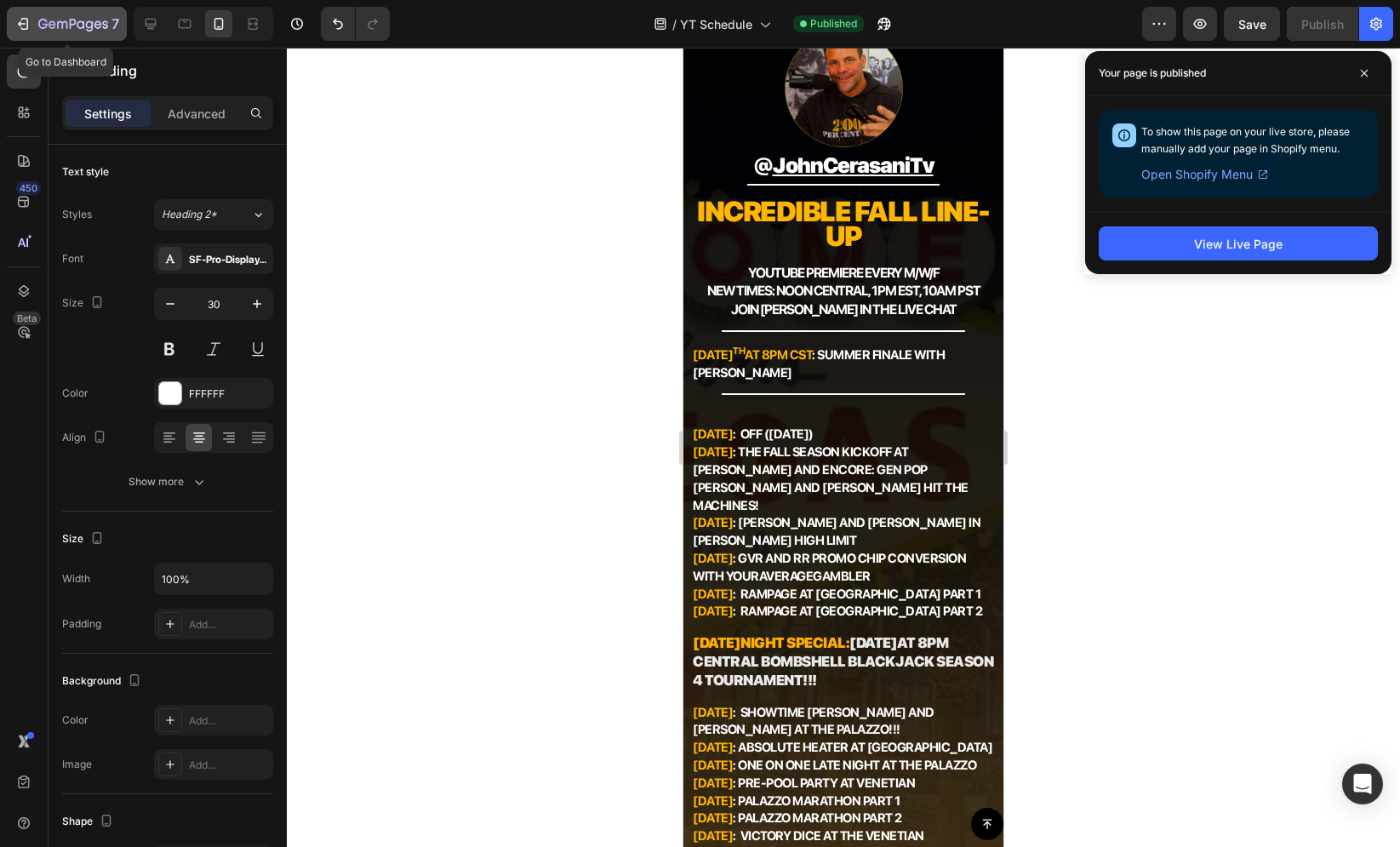
click at [53, 28] on icon "button" at bounding box center [53, 24] width 8 height 8
